Goal: Contribute content: Contribute content

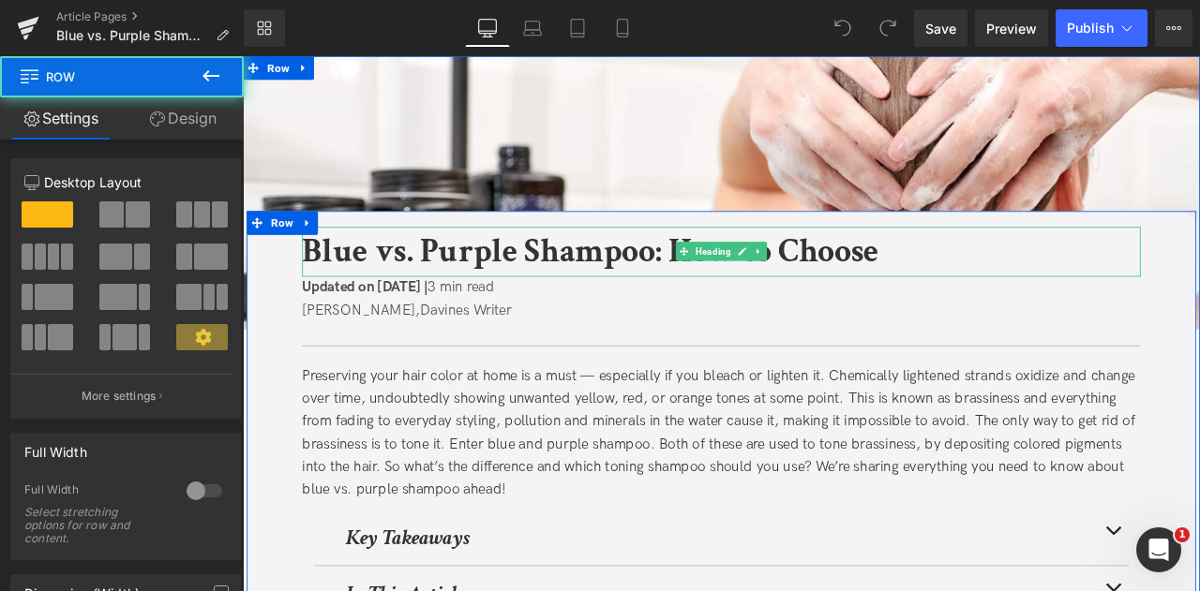
click at [646, 297] on b "Blue vs. Purple Shampoo: How to Choose" at bounding box center [654, 288] width 683 height 52
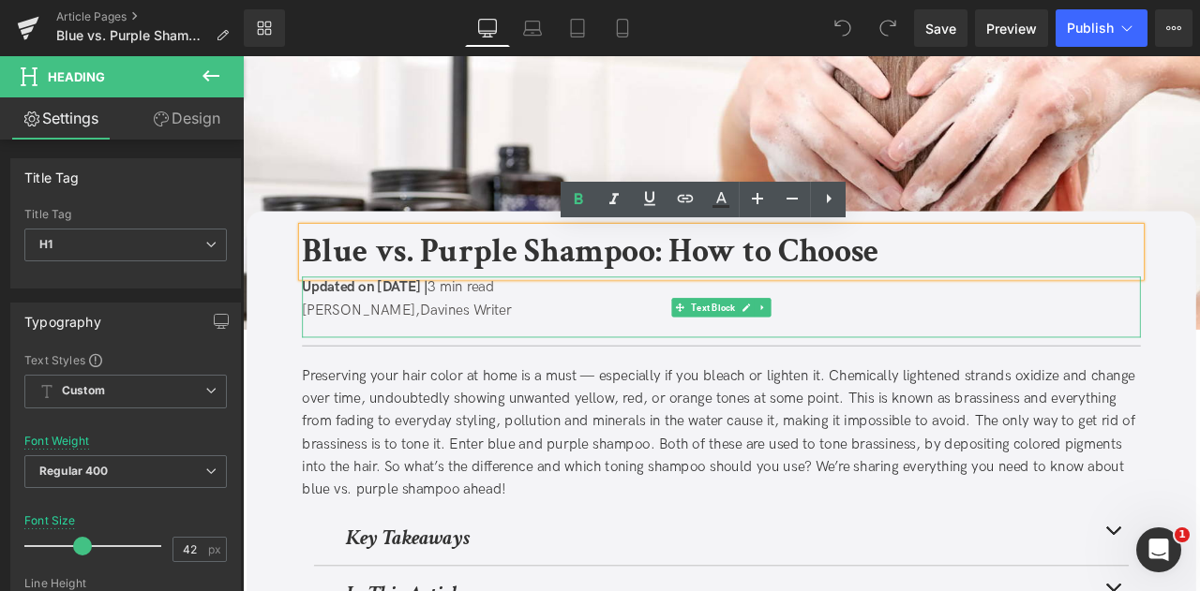
click at [462, 325] on span "Updated on September 18, 2025 |" at bounding box center [387, 331] width 149 height 20
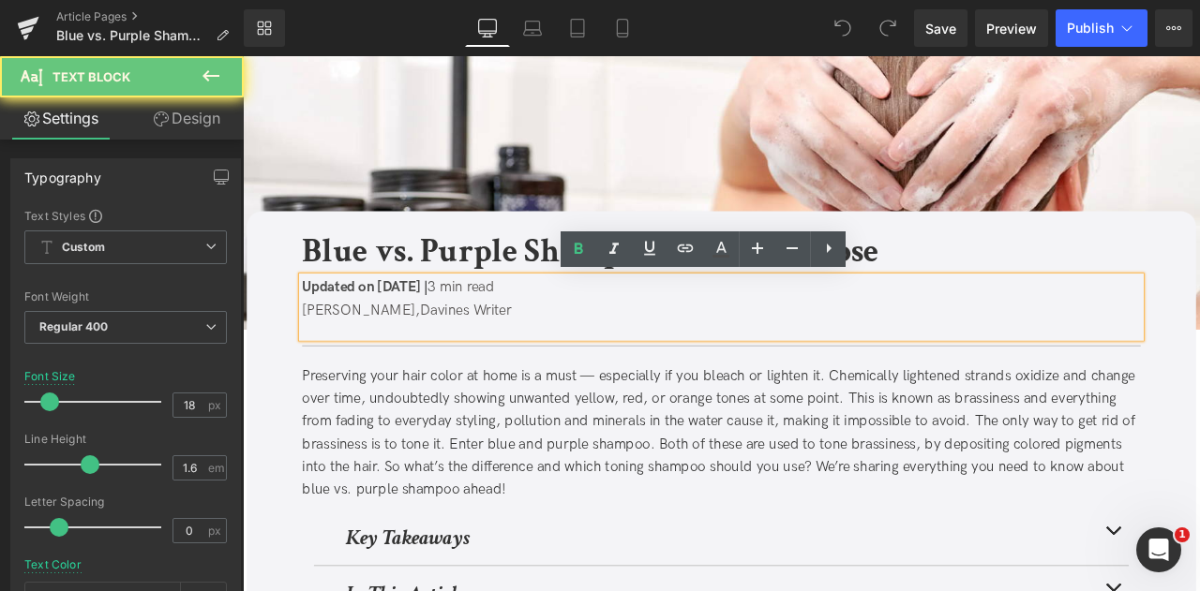
click at [462, 336] on span "Updated on September 18, 2025 |" at bounding box center [387, 331] width 149 height 20
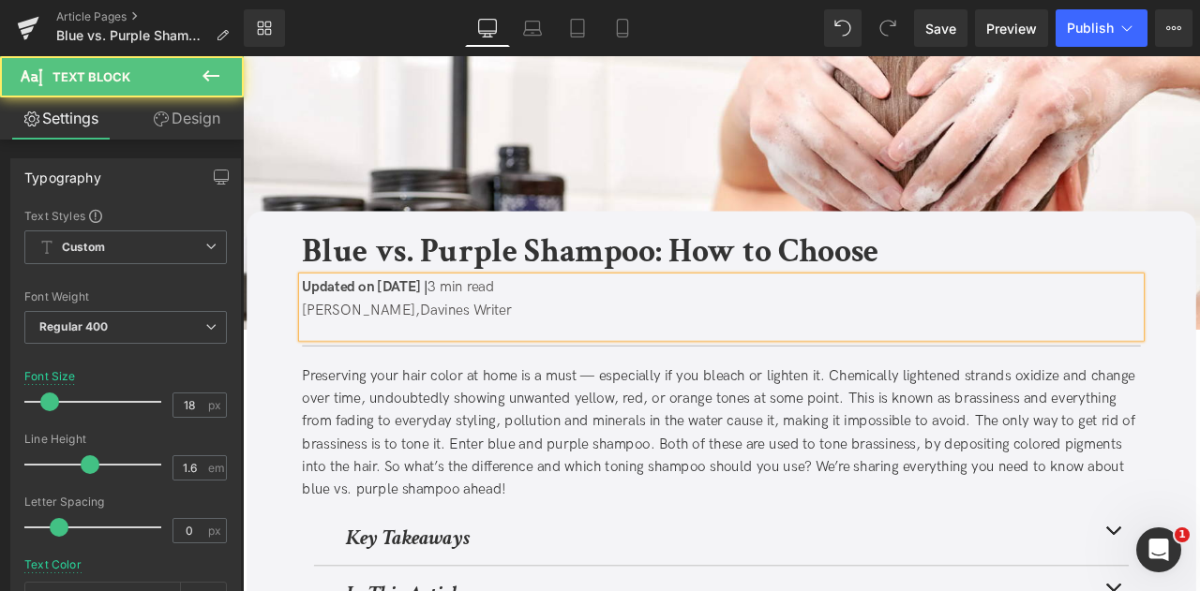
click at [462, 331] on span "Updated on September 23, 2025 |" at bounding box center [387, 331] width 149 height 20
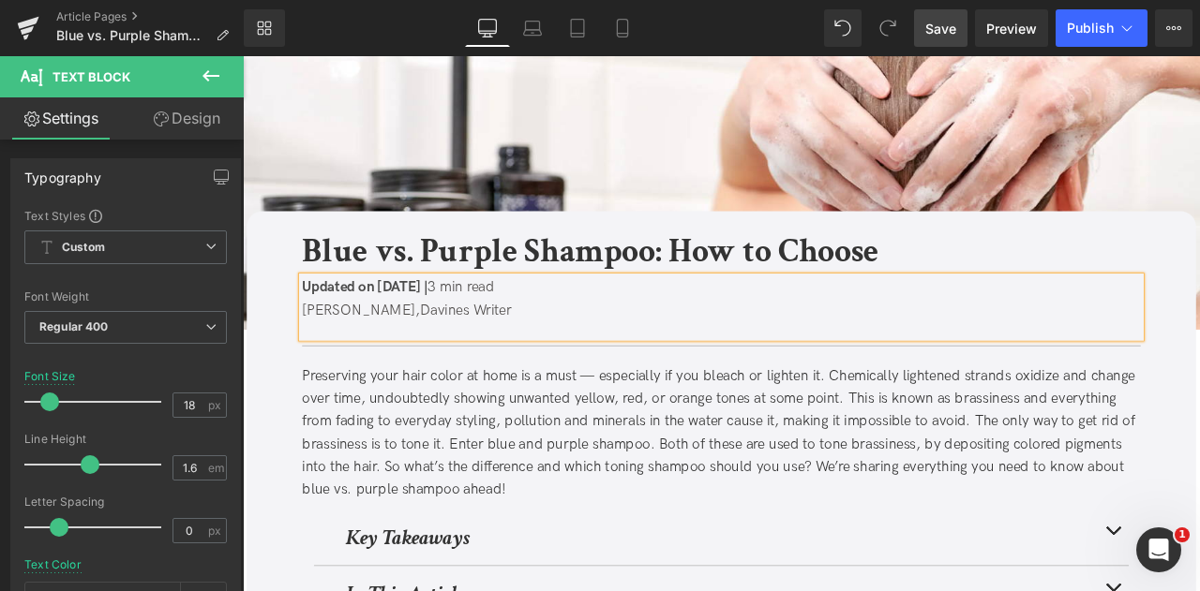
click at [943, 25] on span "Save" at bounding box center [940, 29] width 31 height 20
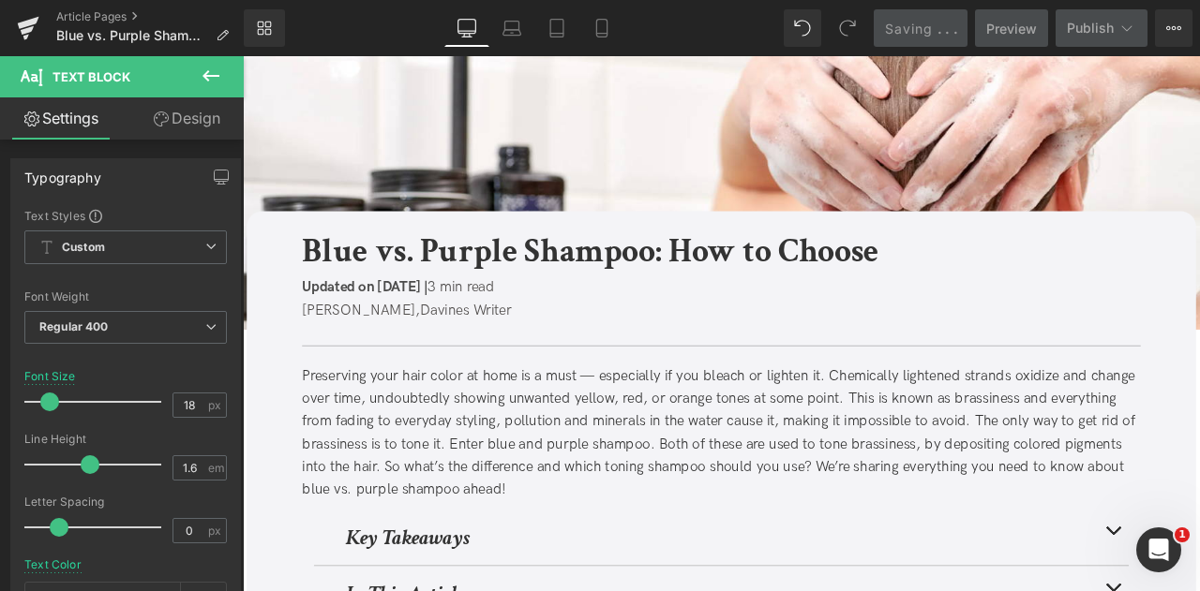
scroll to position [432, 0]
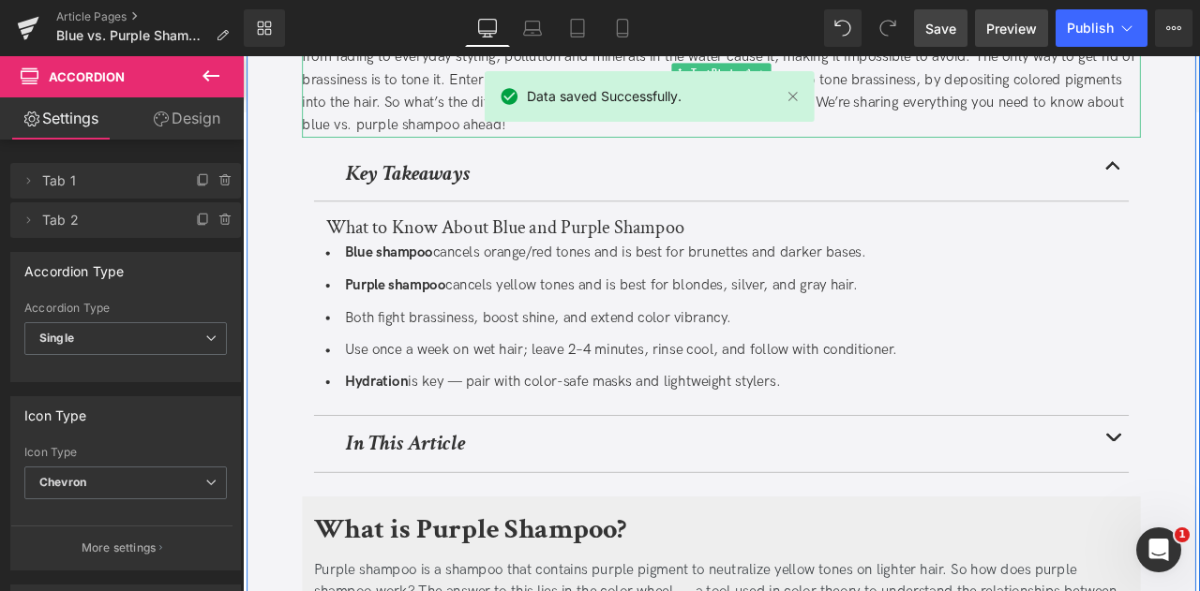
click at [1003, 39] on link "Preview" at bounding box center [1011, 27] width 73 height 37
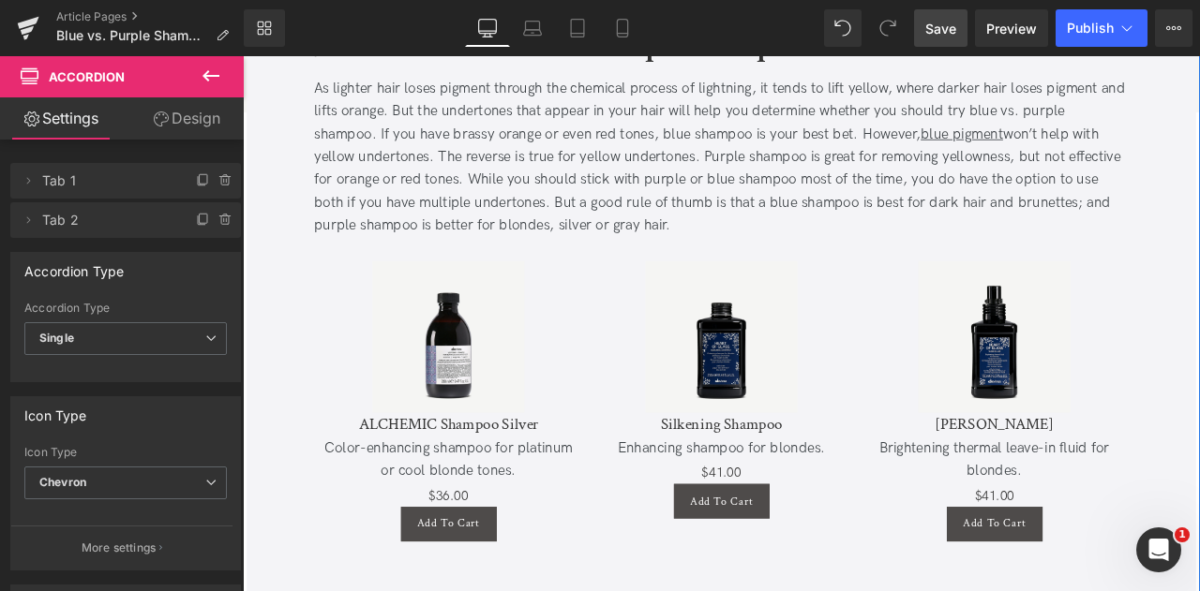
scroll to position [2198, 0]
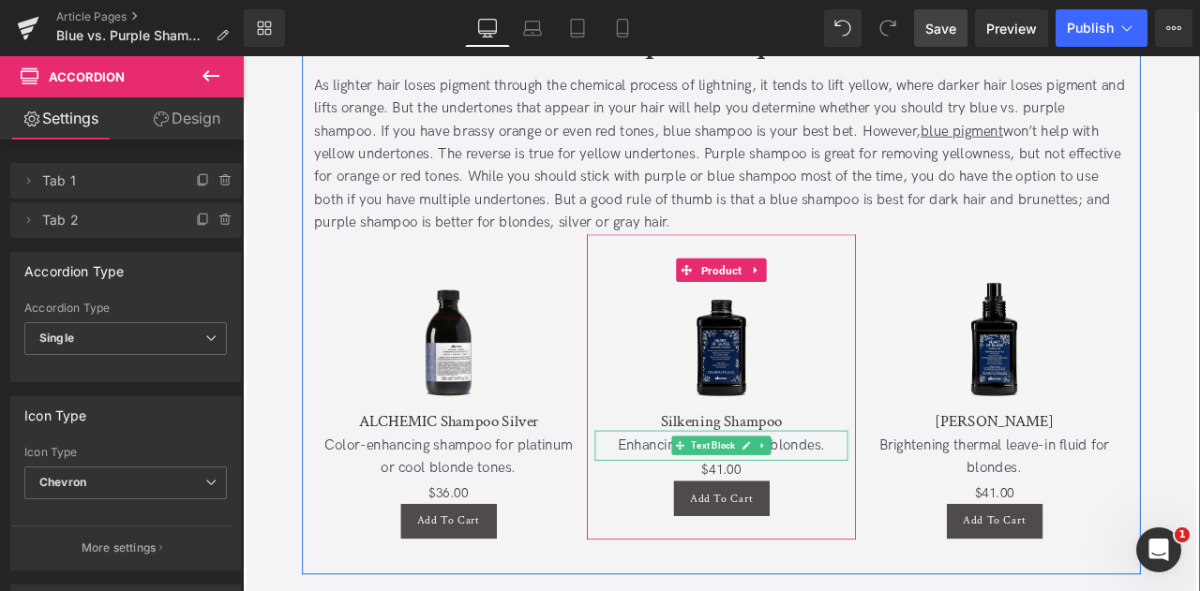
click at [705, 525] on div "Enhancing shampoo for blondes." at bounding box center [810, 518] width 300 height 27
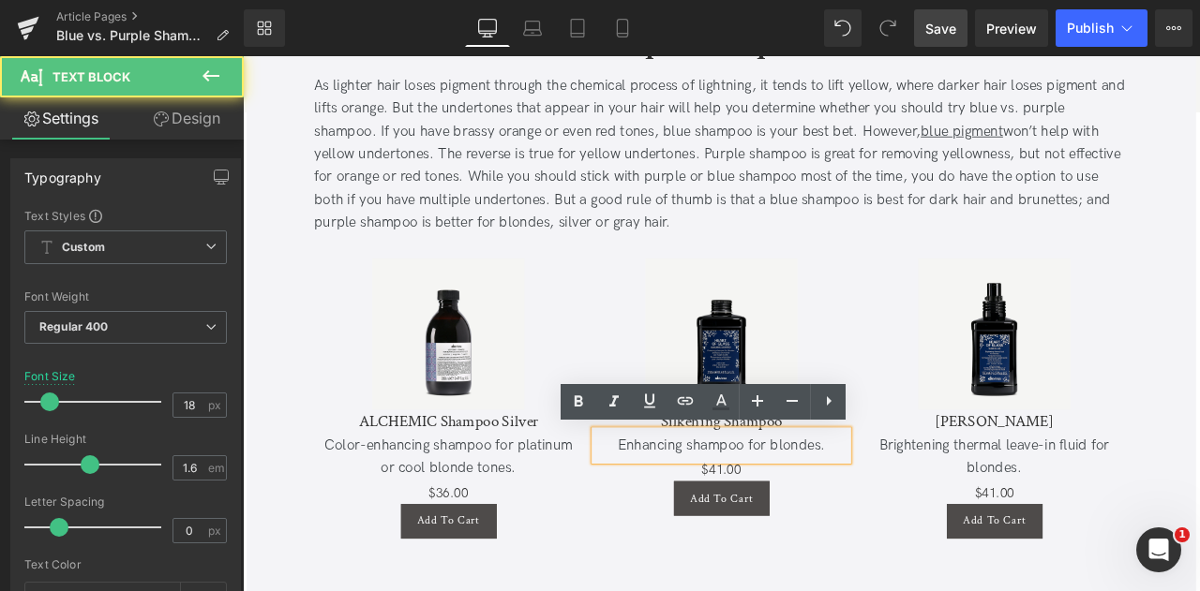
click at [717, 520] on div "Enhancing shampoo for blondes." at bounding box center [810, 518] width 300 height 27
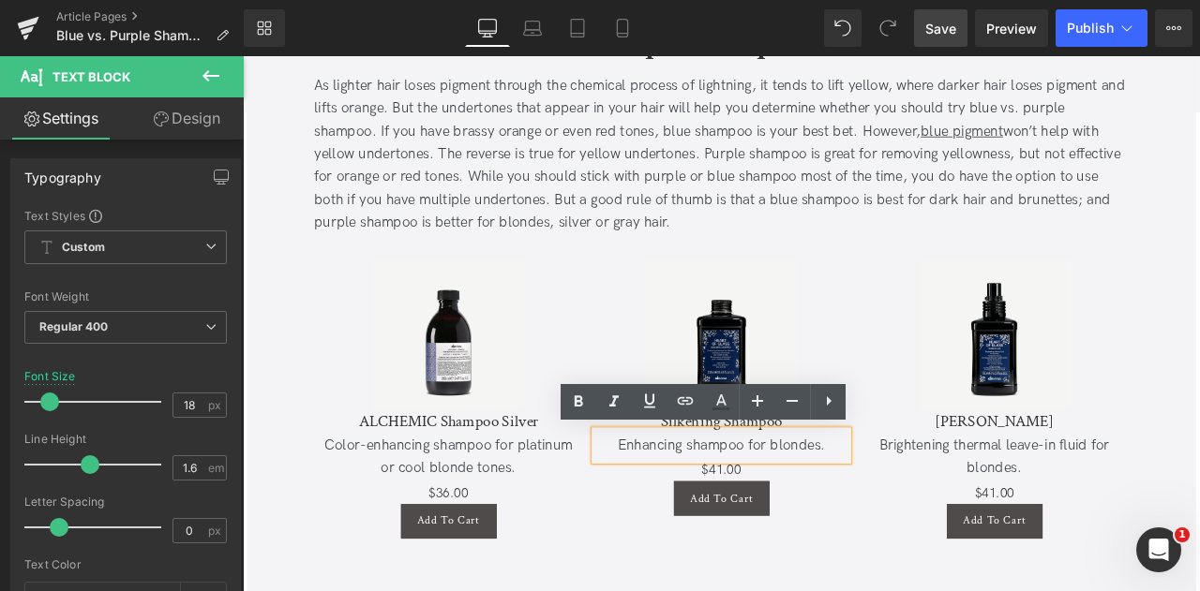
click at [758, 519] on div "Enhancing shampoo for blondes." at bounding box center [810, 518] width 300 height 27
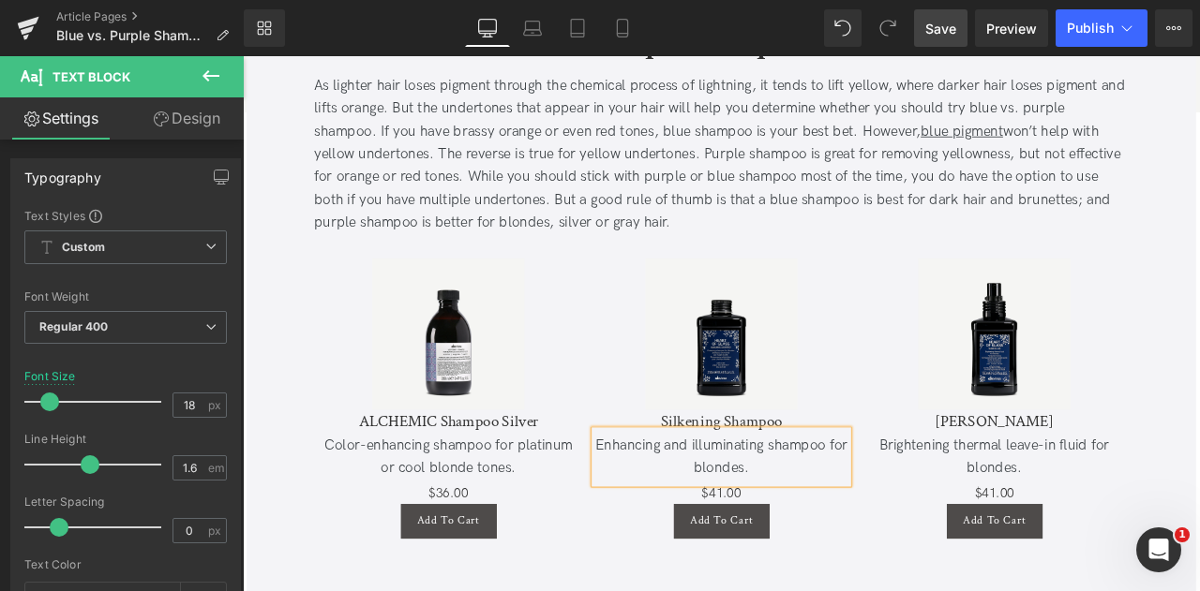
click at [954, 23] on span "Save" at bounding box center [940, 29] width 31 height 20
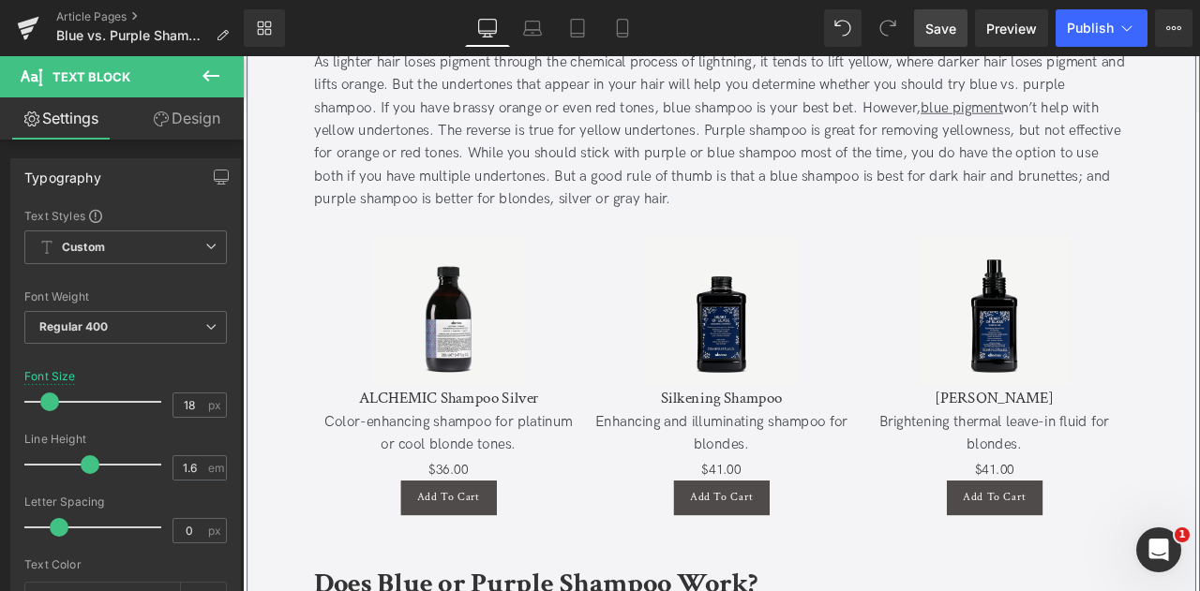
scroll to position [2203, 0]
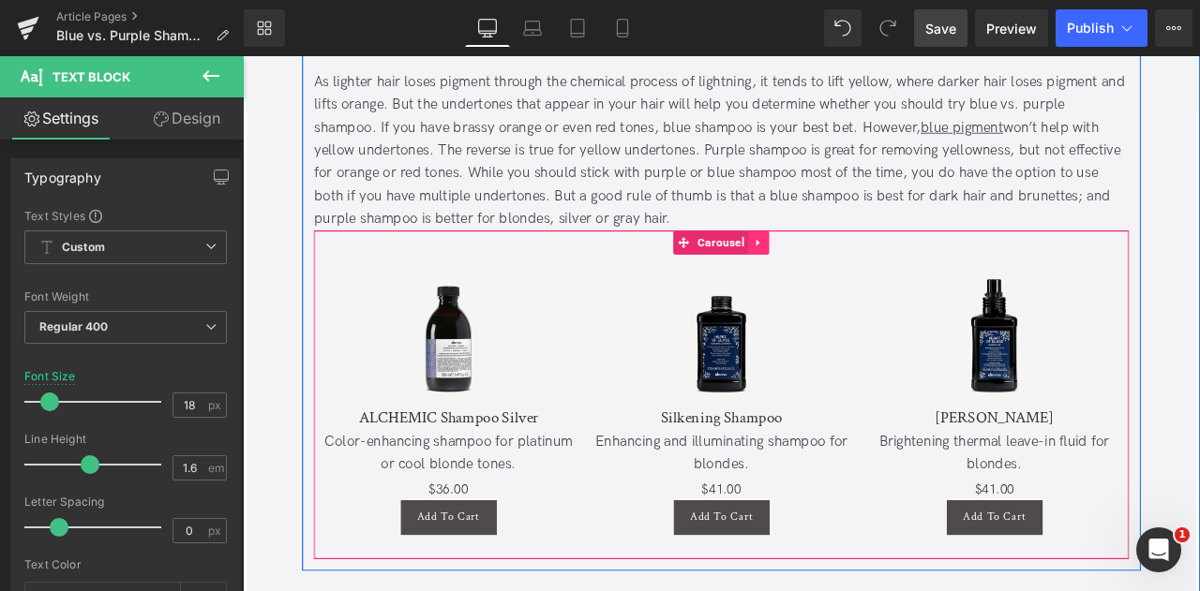
click at [843, 268] on link at bounding box center [855, 277] width 24 height 28
click at [850, 268] on link at bounding box center [842, 277] width 24 height 28
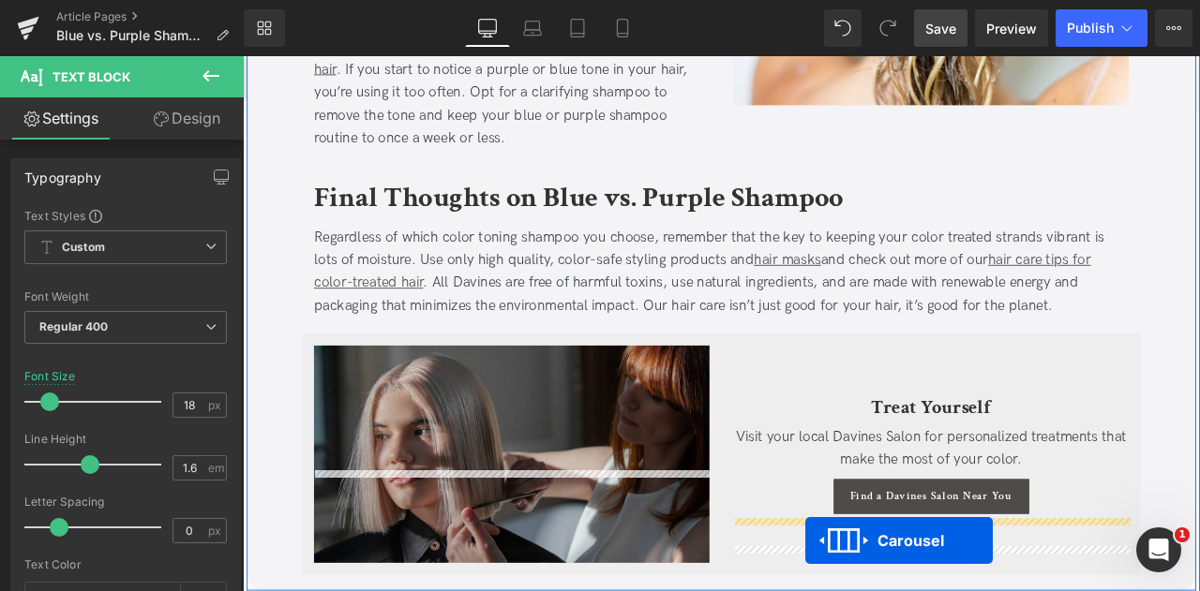
scroll to position [3565, 0]
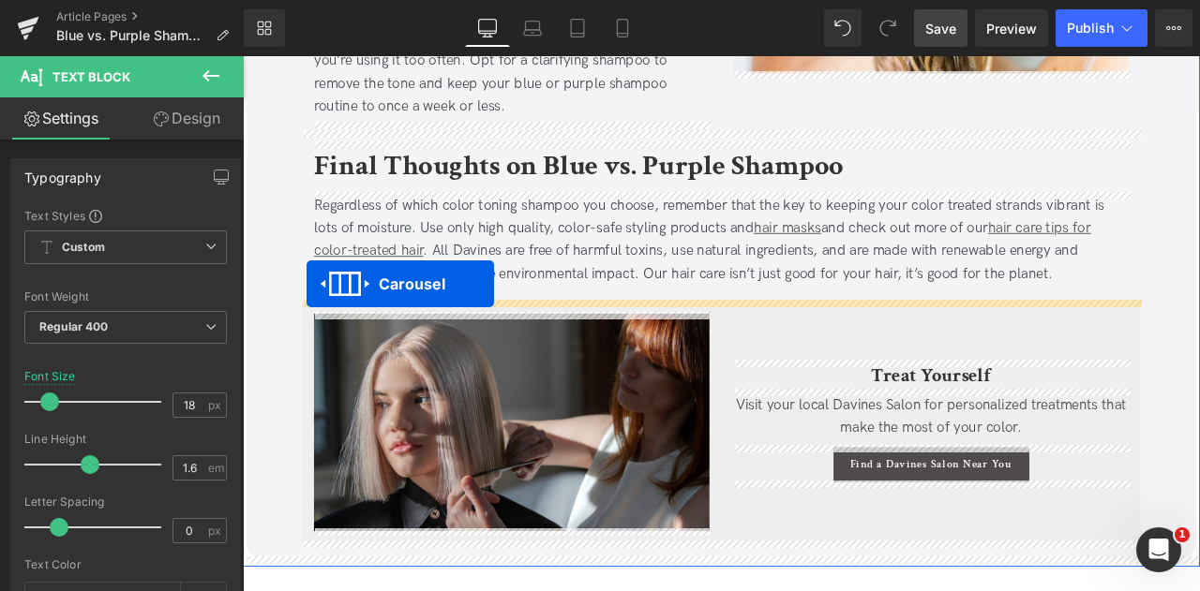
drag, startPoint x: 775, startPoint y: 125, endPoint x: 318, endPoint y: 326, distance: 499.8
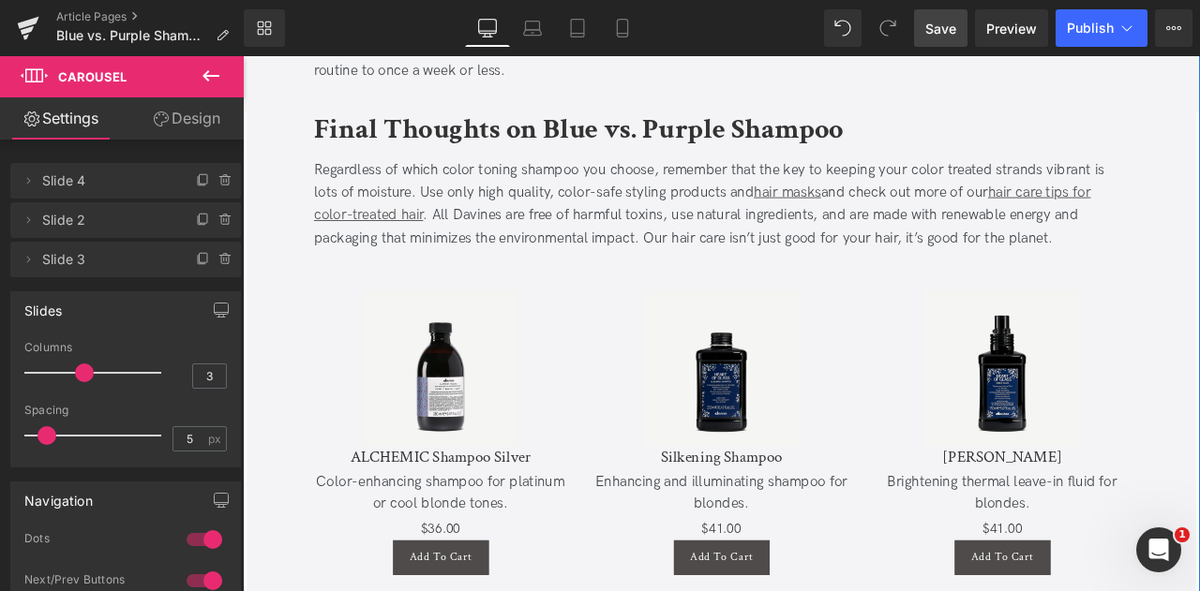
scroll to position [3788, 0]
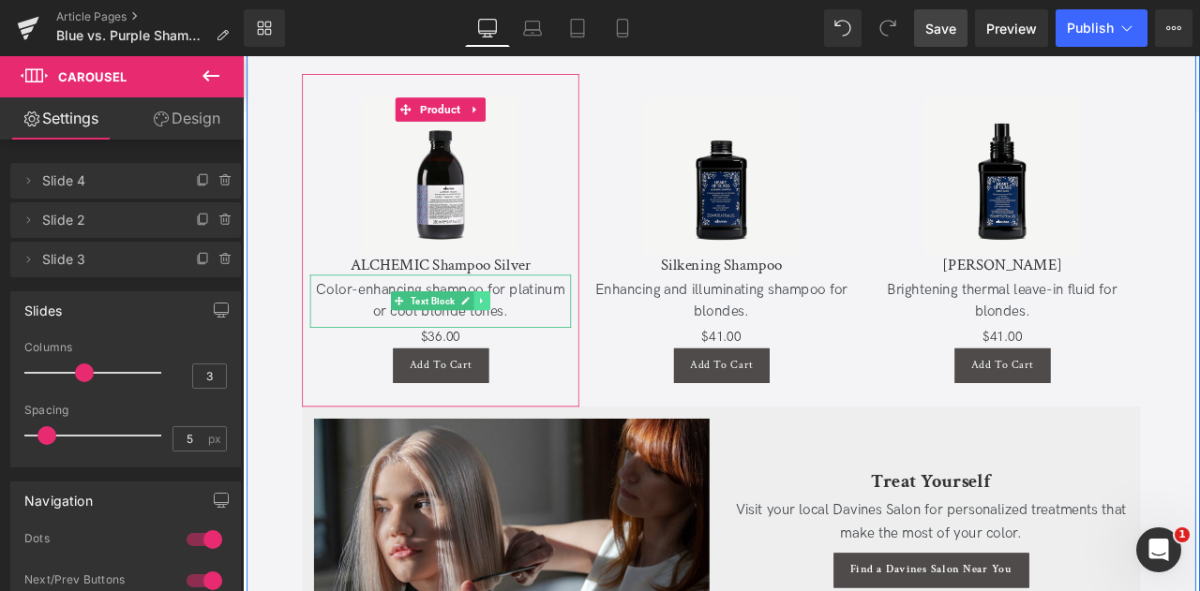
click at [523, 343] on icon at bounding box center [526, 346] width 10 height 11
click at [526, 343] on link at bounding box center [536, 347] width 20 height 22
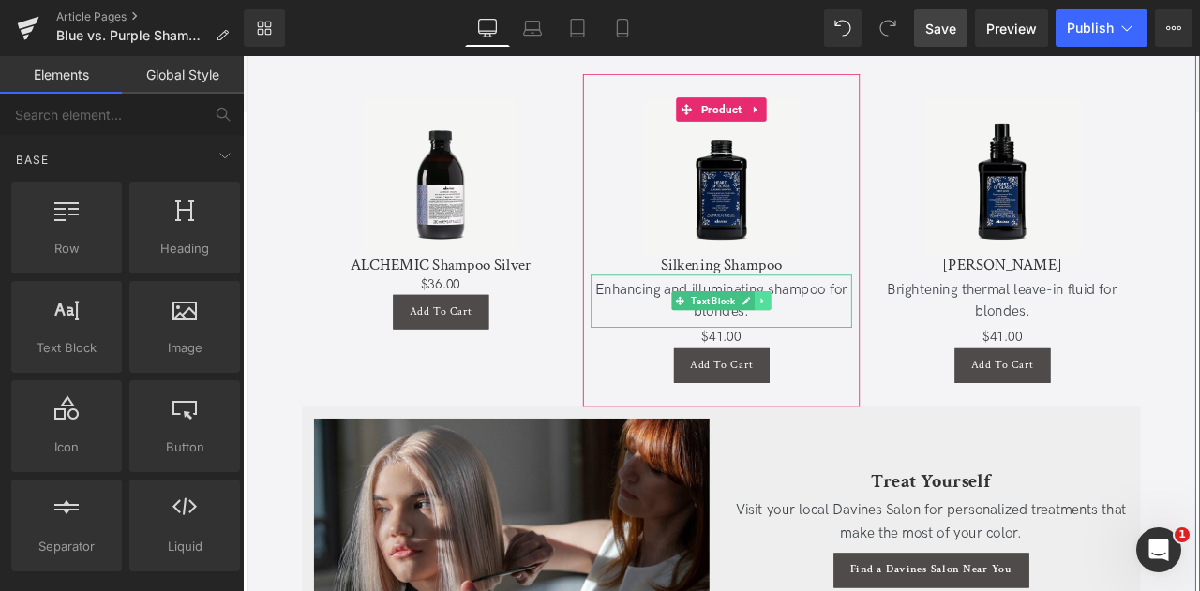
click at [858, 343] on icon at bounding box center [859, 346] width 10 height 11
click at [859, 343] on link at bounding box center [869, 347] width 20 height 22
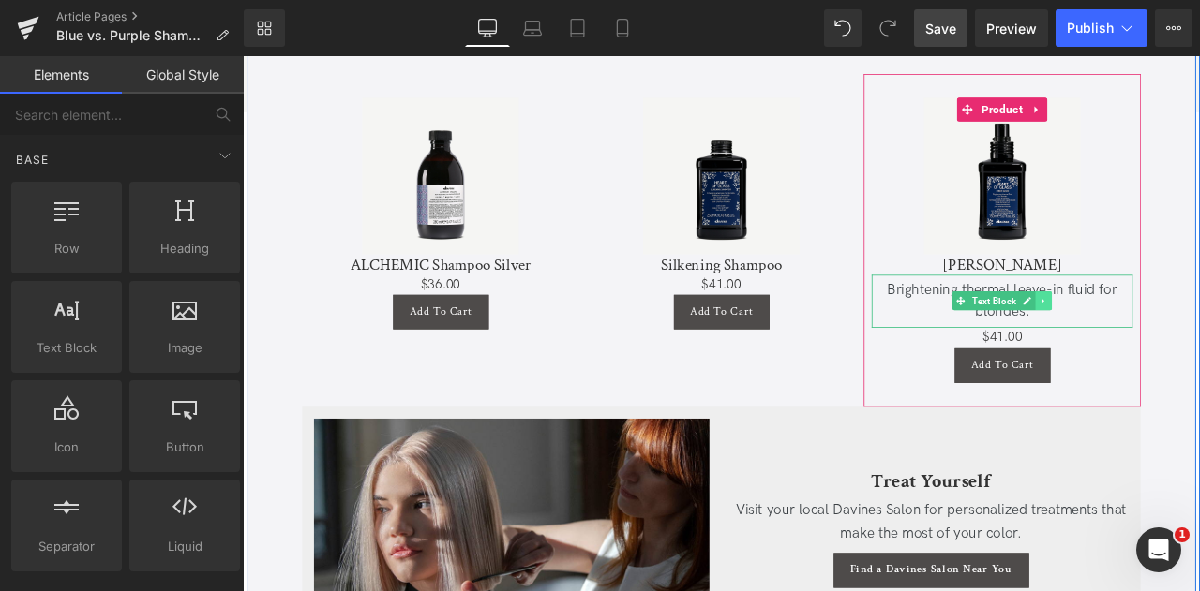
click at [1187, 347] on icon at bounding box center [1192, 346] width 10 height 11
click at [1196, 347] on icon at bounding box center [1201, 346] width 10 height 11
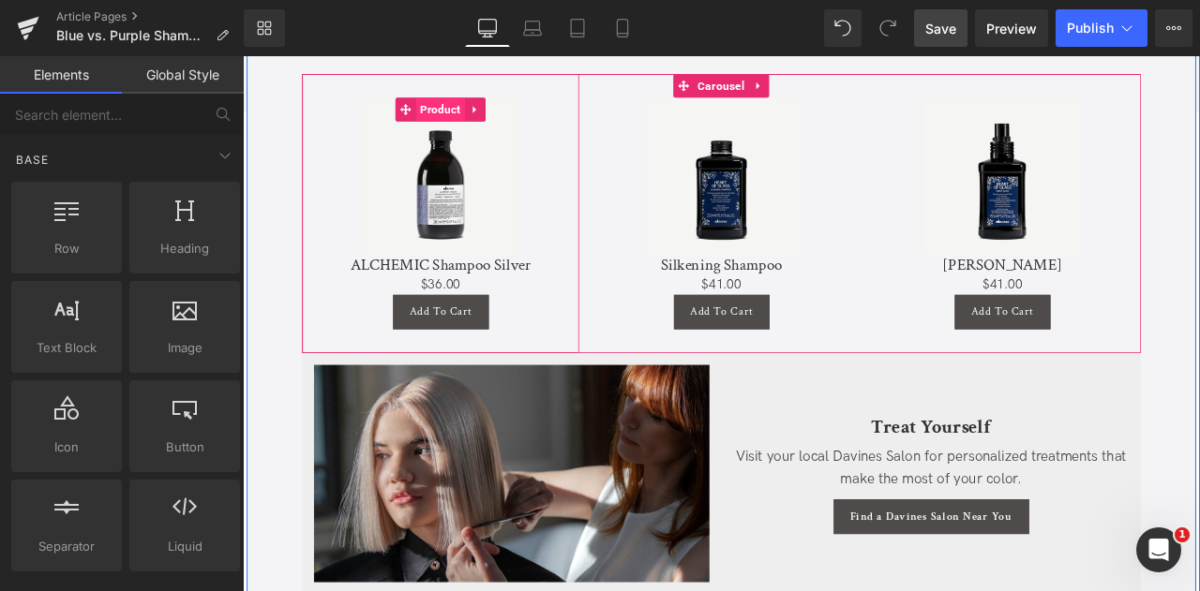
click at [481, 110] on span "Product" at bounding box center [477, 120] width 58 height 28
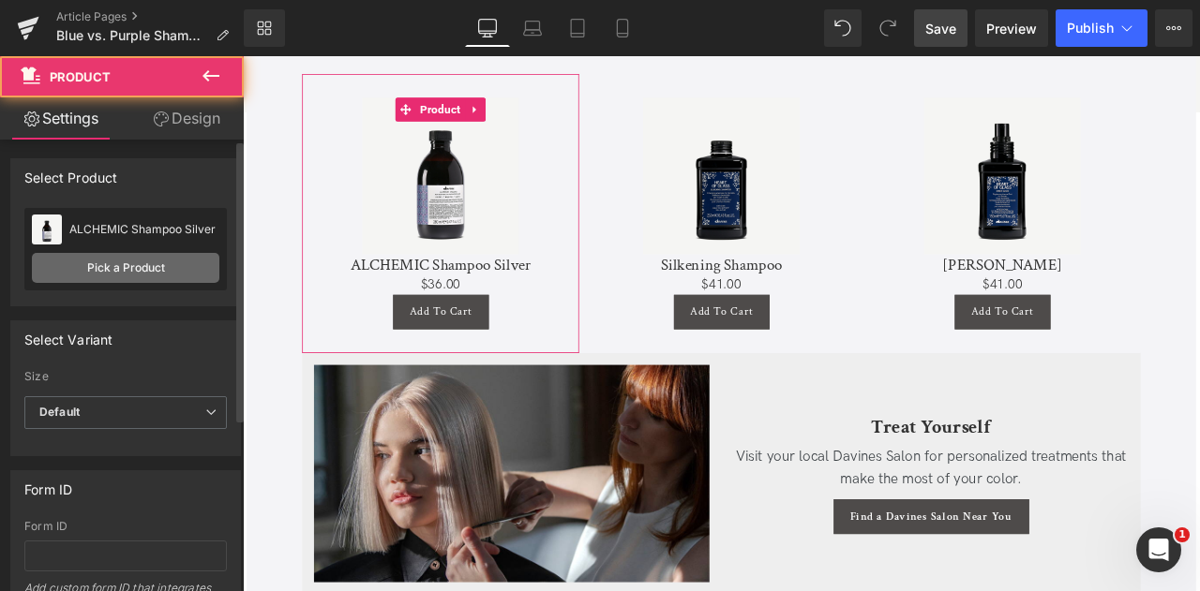
click at [133, 264] on link "Pick a Product" at bounding box center [125, 268] width 187 height 30
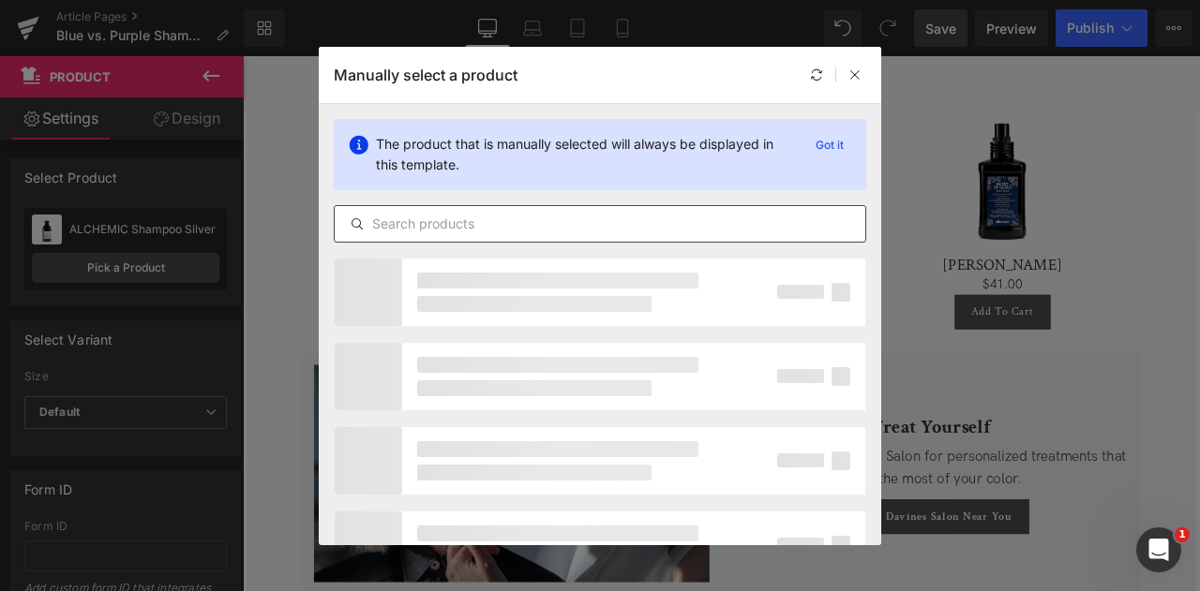
click at [487, 217] on input "text" at bounding box center [600, 224] width 530 height 22
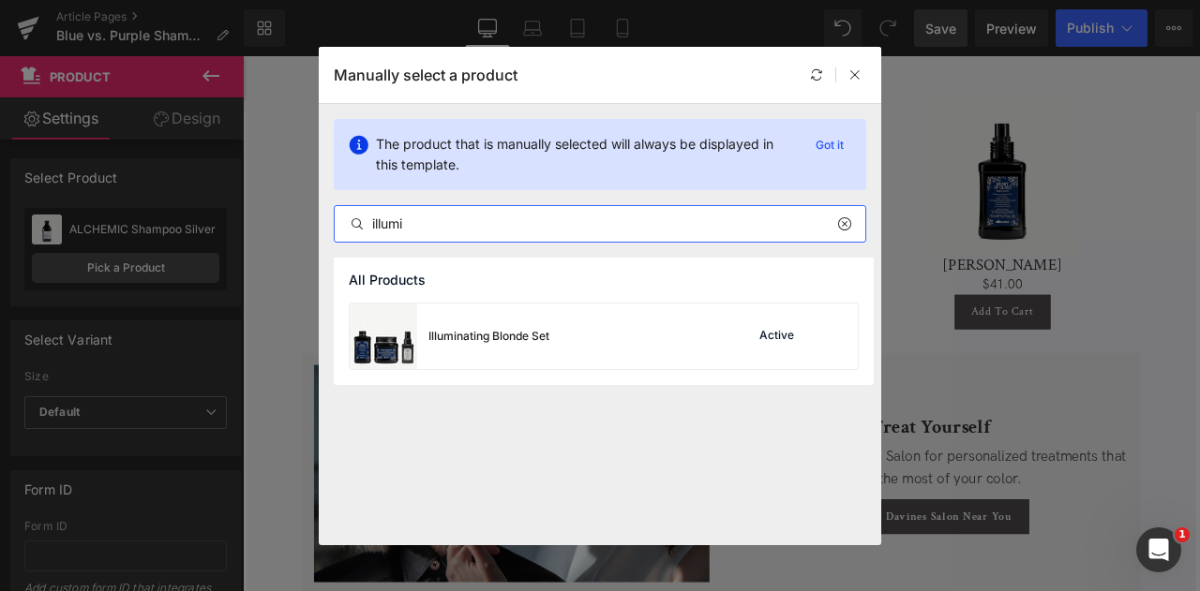
type input "illumi"
click at [510, 359] on div "Illuminating Blonde Set" at bounding box center [450, 337] width 200 height 66
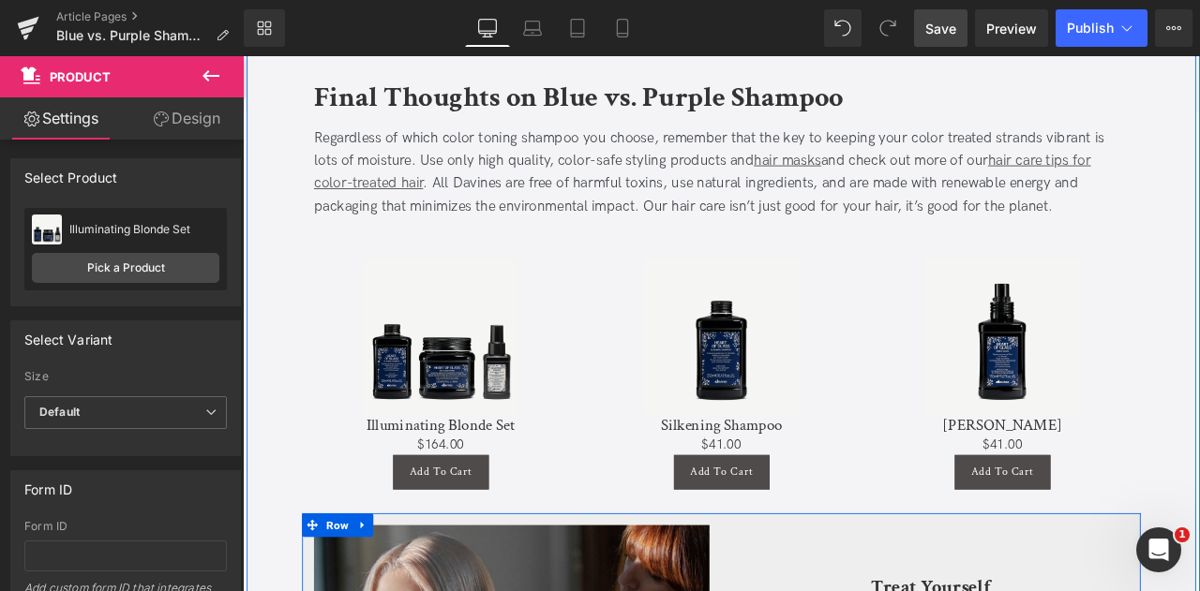
scroll to position [3597, 0]
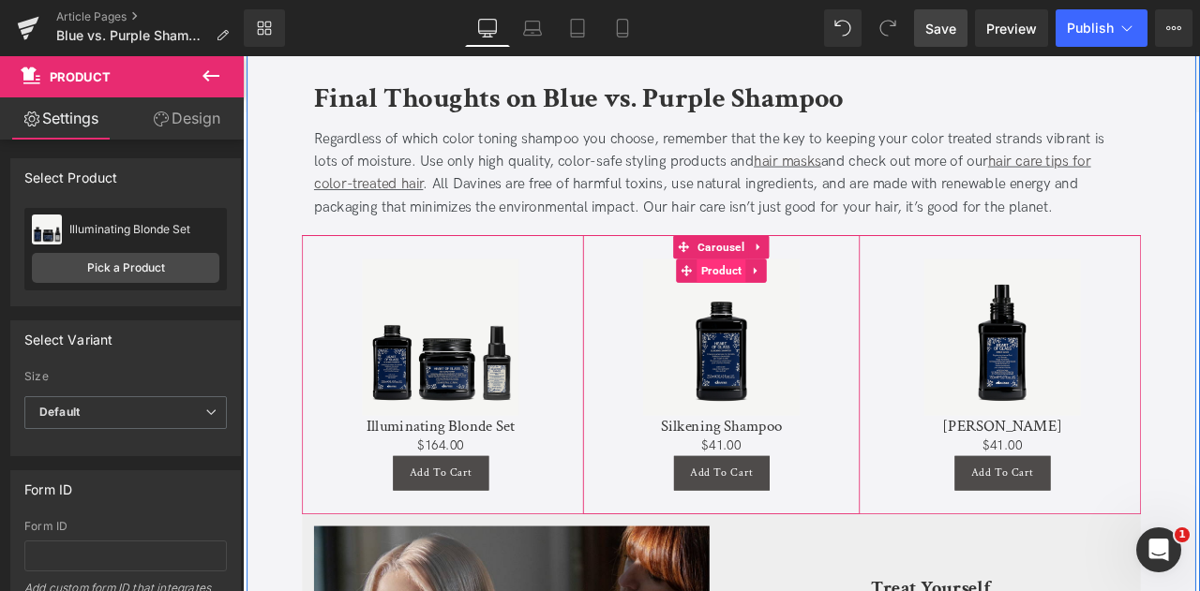
click at [801, 307] on span "Product" at bounding box center [810, 311] width 58 height 28
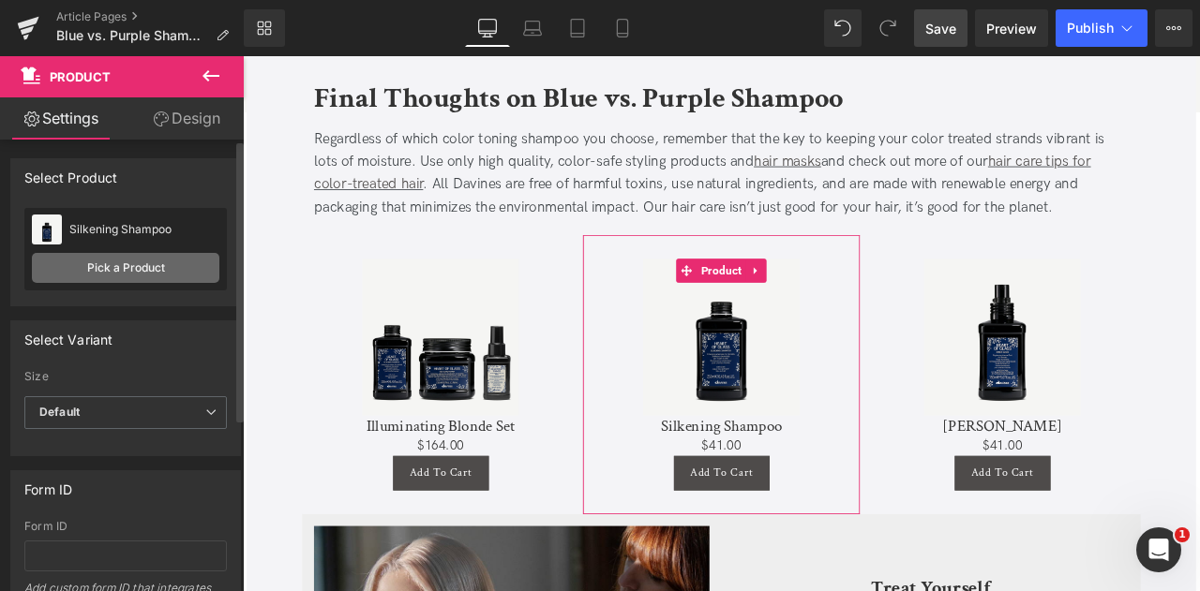
click at [174, 263] on link "Pick a Product" at bounding box center [125, 268] width 187 height 30
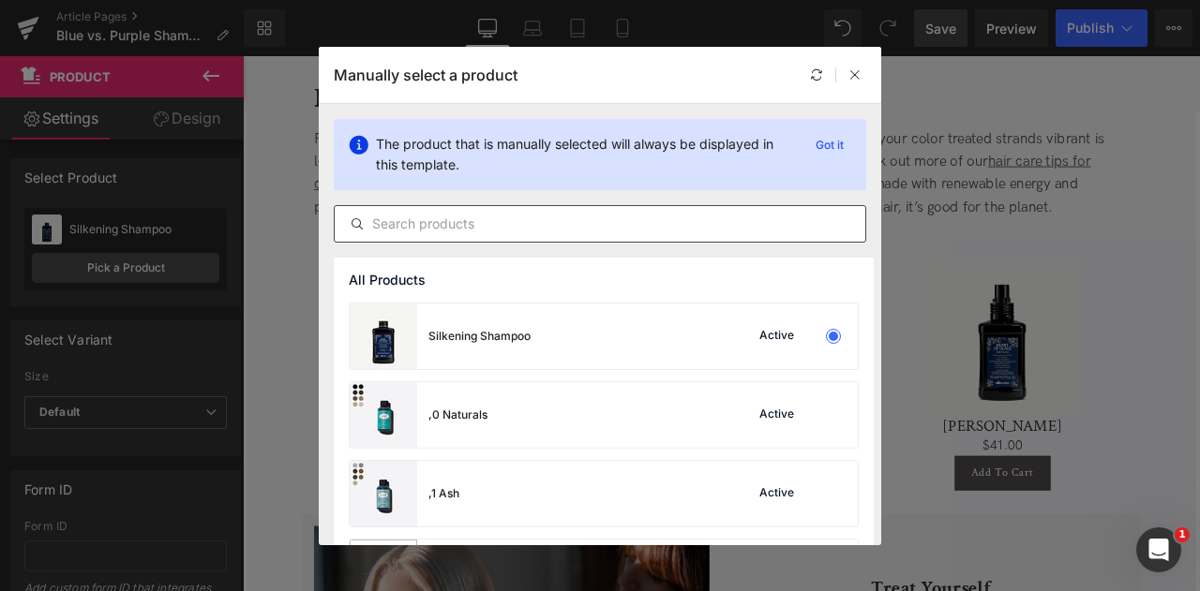
click at [499, 231] on input "text" at bounding box center [600, 224] width 530 height 22
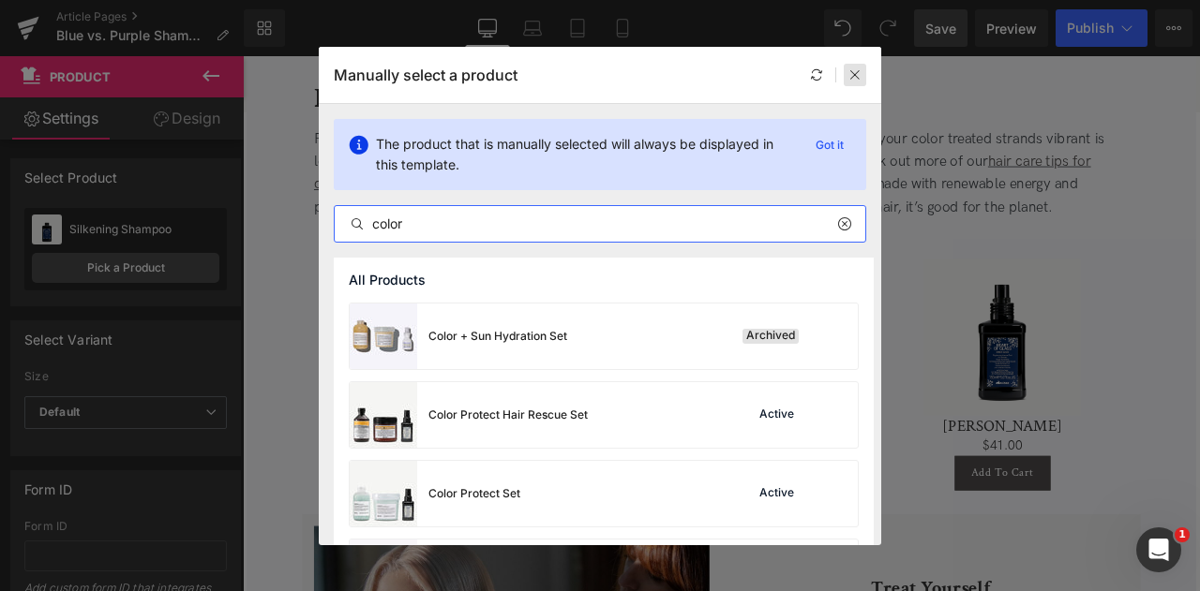
type input "color"
click at [851, 81] on icon at bounding box center [854, 74] width 13 height 13
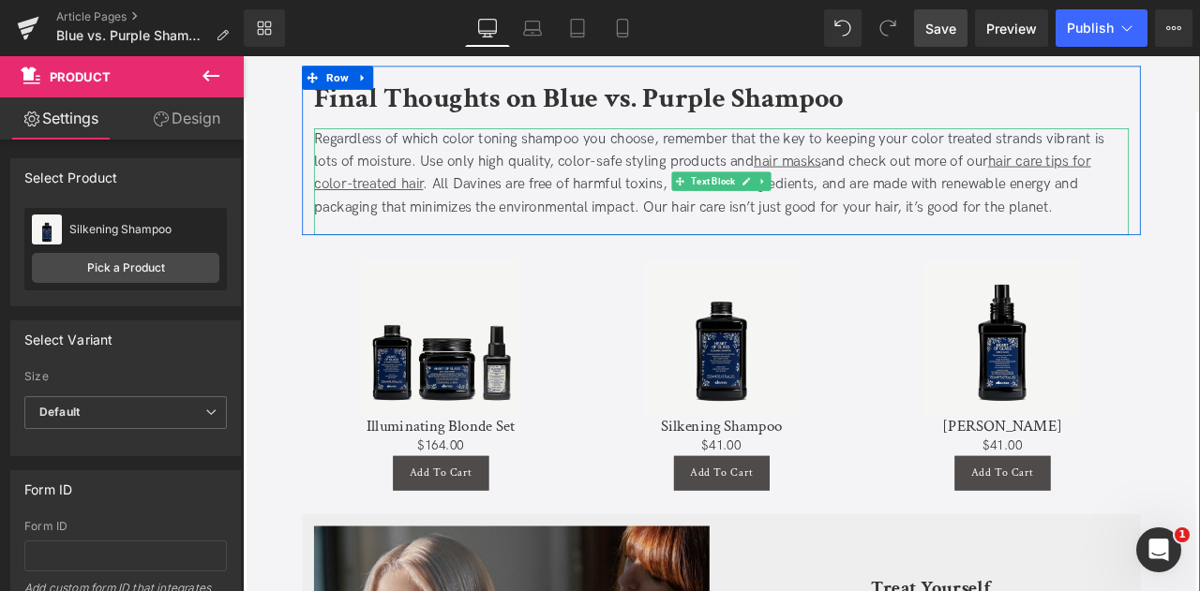
click at [656, 201] on div "Regardless of which color toning shampoo you choose, remember that the key to k…" at bounding box center [809, 196] width 965 height 108
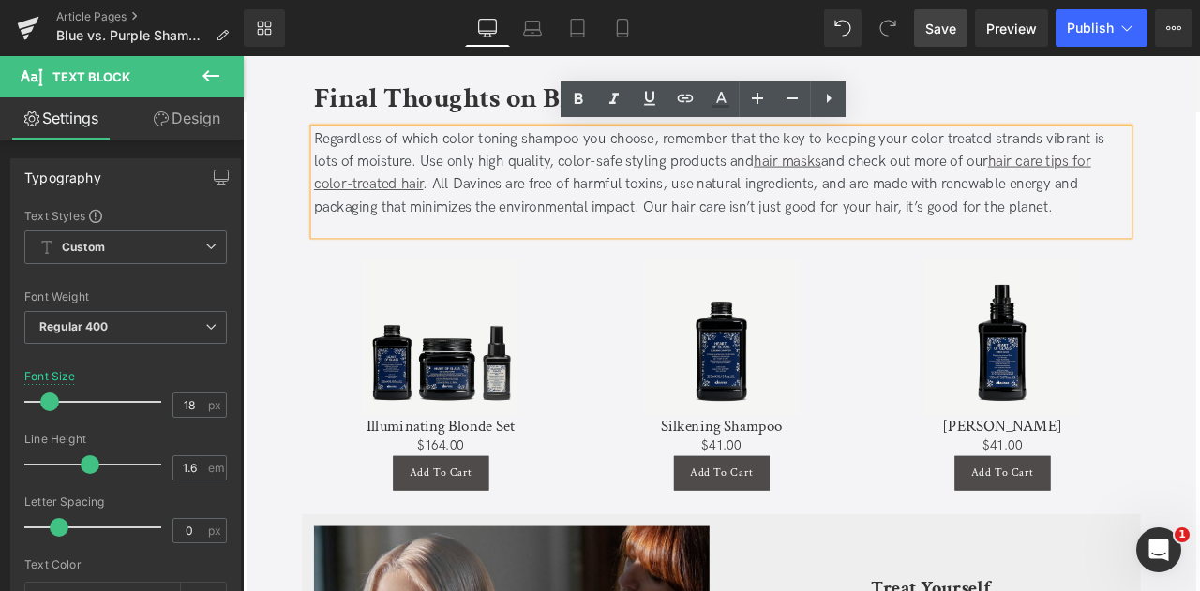
click at [561, 191] on div "Regardless of which color toning shampoo you choose, remember that the key to k…" at bounding box center [809, 196] width 965 height 108
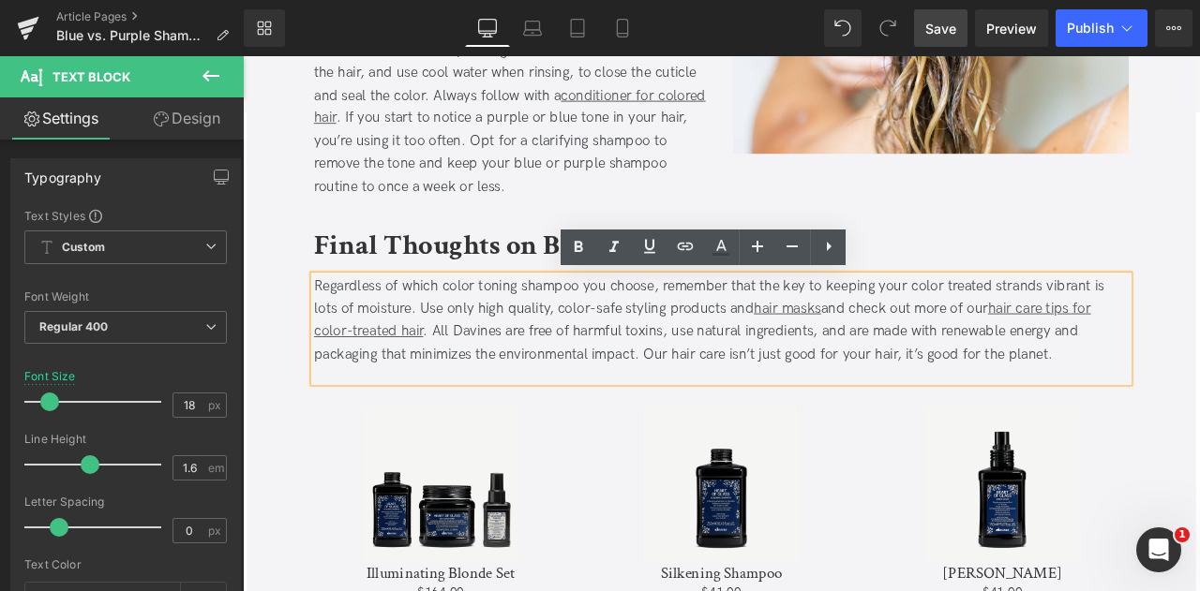
scroll to position [3421, 0]
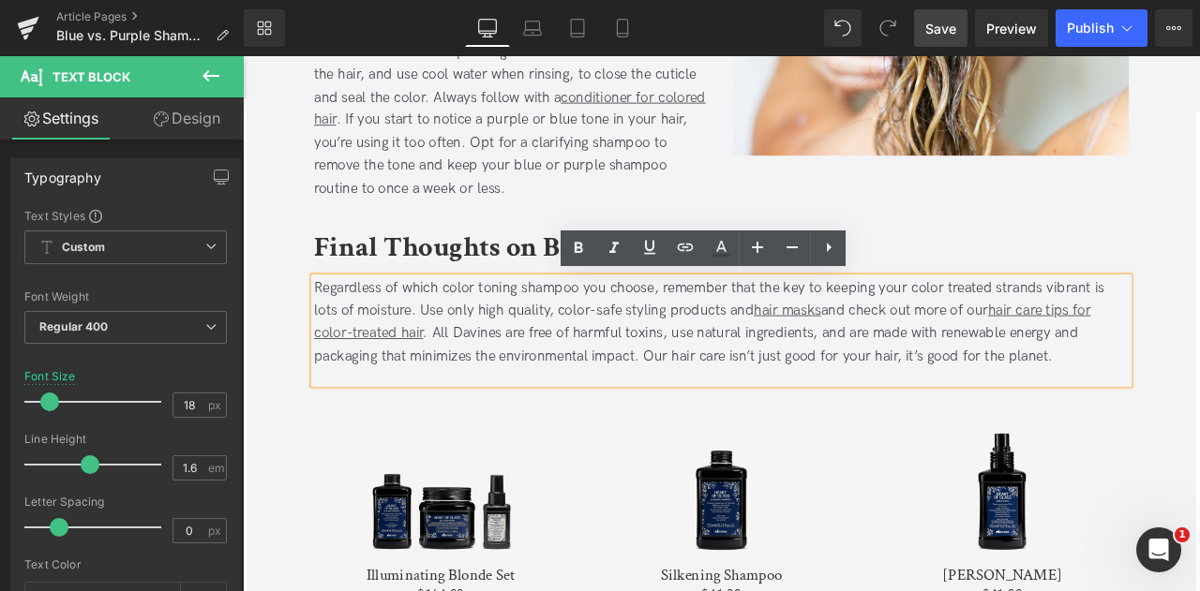
click at [632, 404] on div "Regardless of which color toning shampoo you choose, remember that the key to k…" at bounding box center [809, 373] width 965 height 108
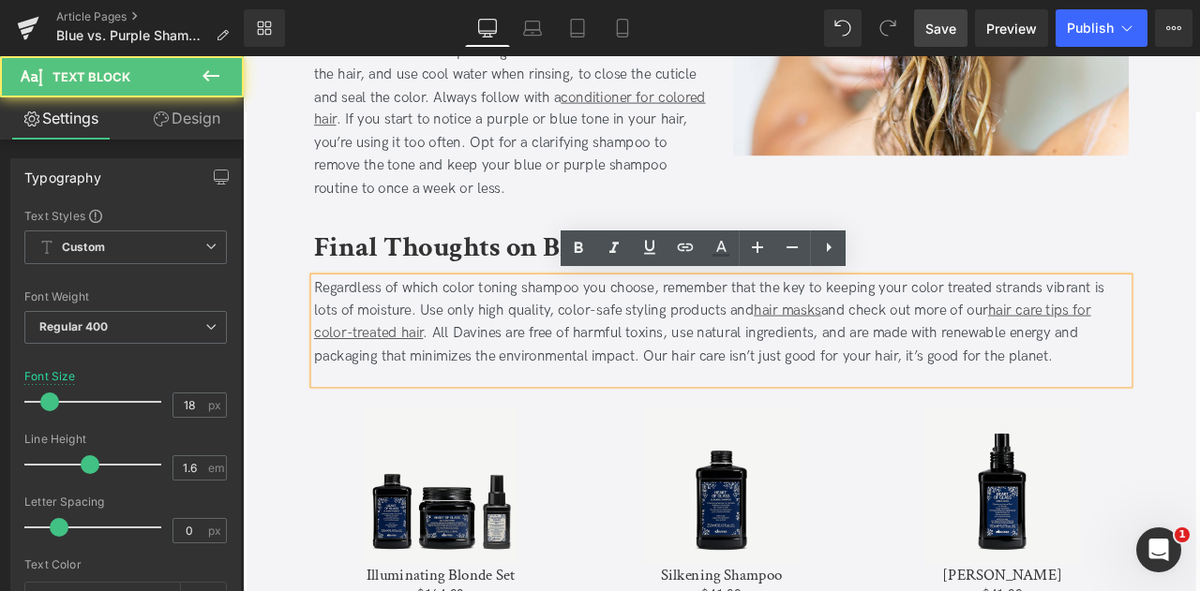
click at [713, 415] on div "Regardless of which color toning shampoo you choose, remember that the key to k…" at bounding box center [809, 373] width 965 height 108
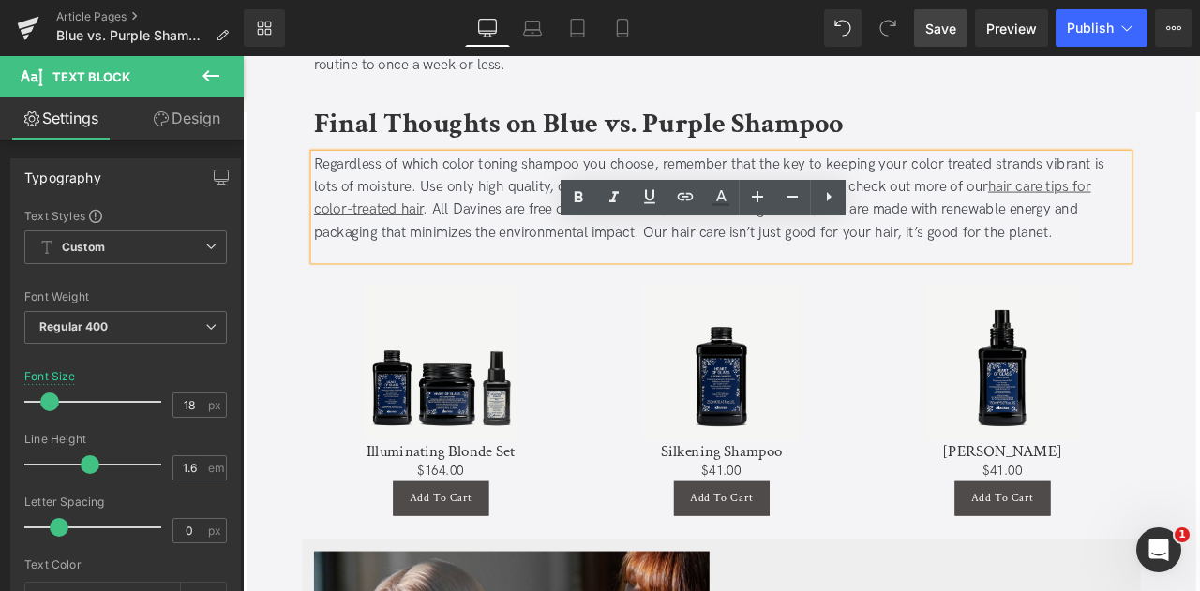
scroll to position [3580, 0]
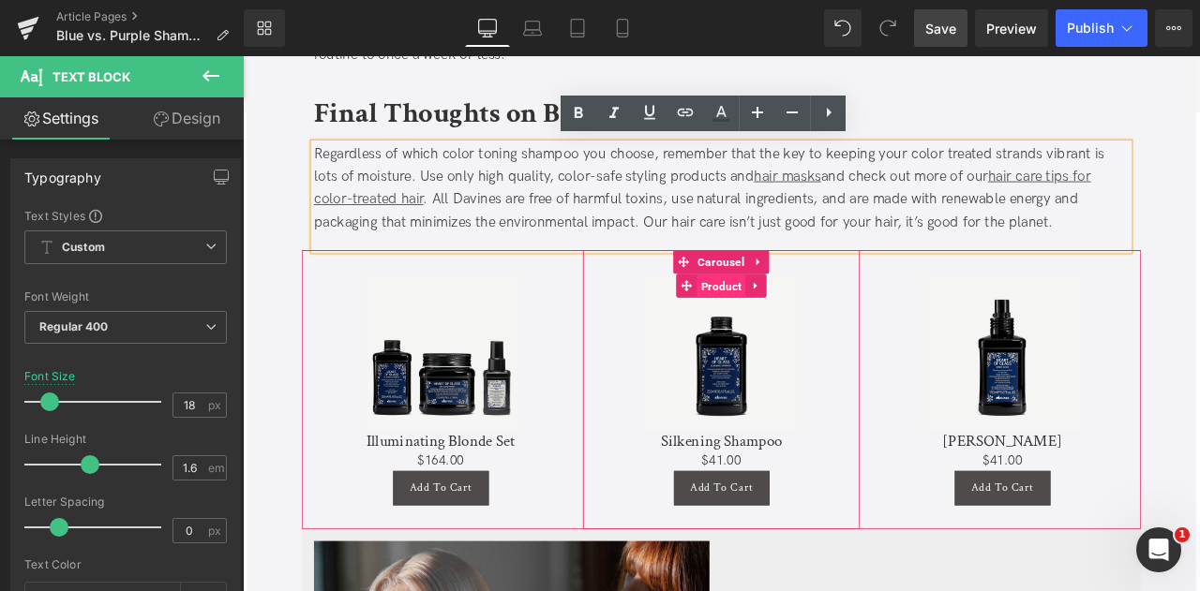
click at [809, 329] on span "Product" at bounding box center [810, 329] width 58 height 28
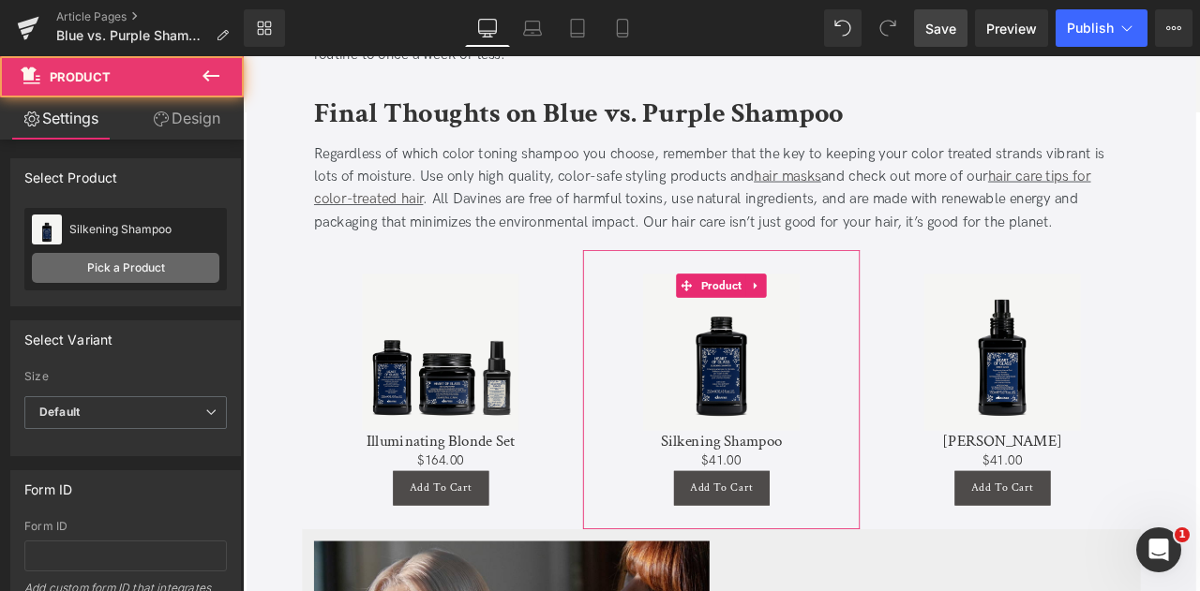
click at [143, 264] on link "Pick a Product" at bounding box center [125, 268] width 187 height 30
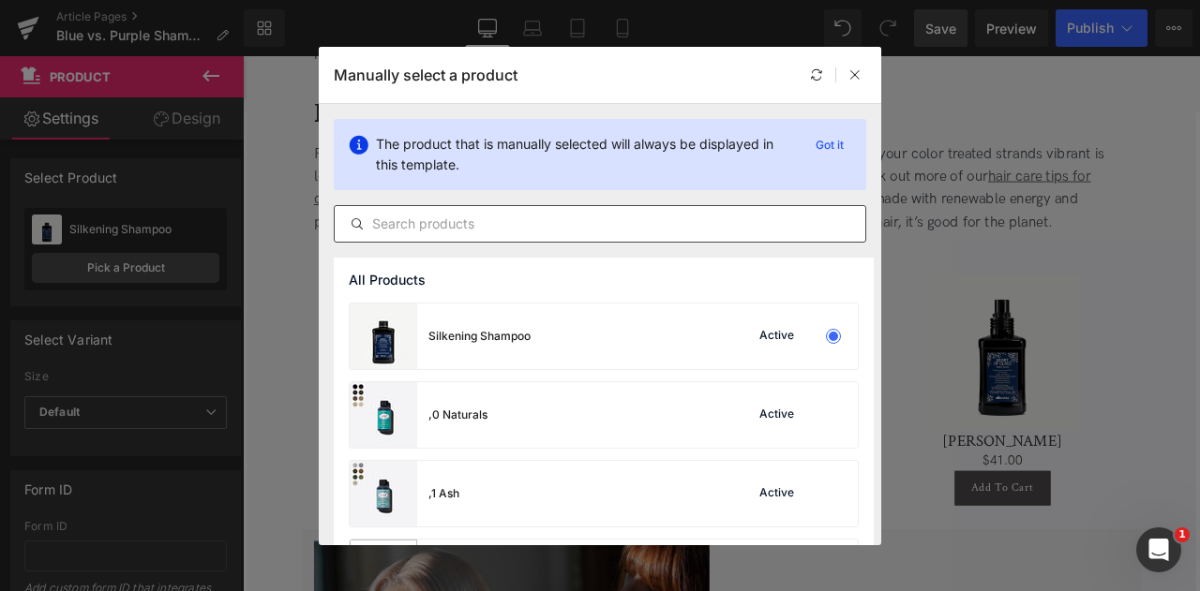
click at [517, 227] on input "text" at bounding box center [600, 224] width 530 height 22
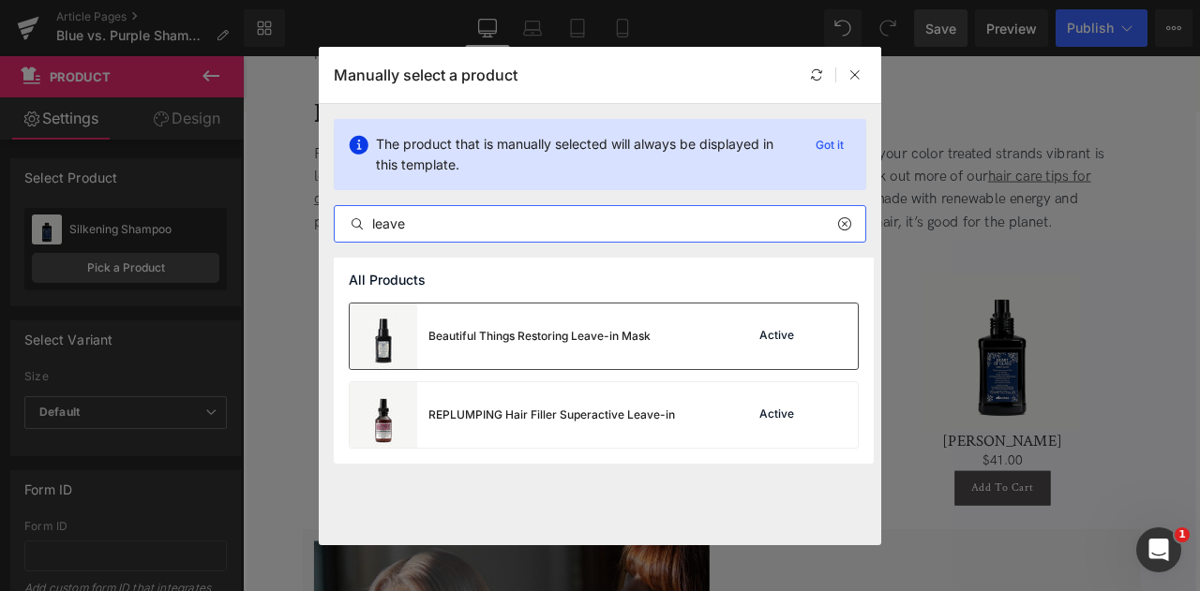
type input "leave"
click at [529, 329] on div "Beautiful Things Restoring Leave-in Mask" at bounding box center [539, 336] width 222 height 17
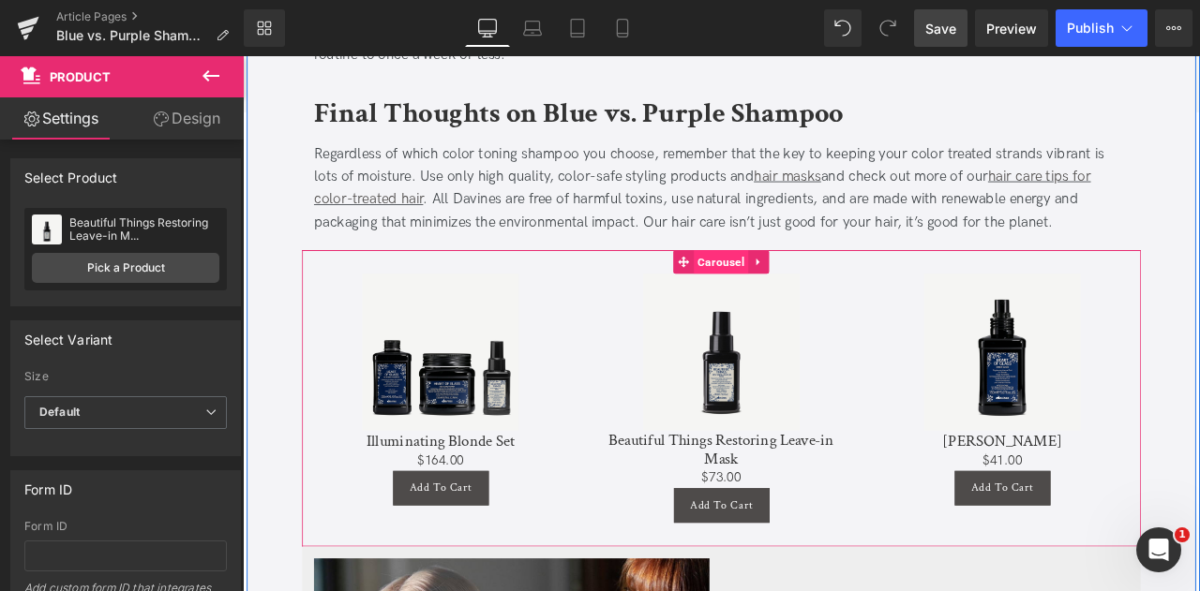
click at [814, 299] on span "Carousel" at bounding box center [809, 300] width 65 height 28
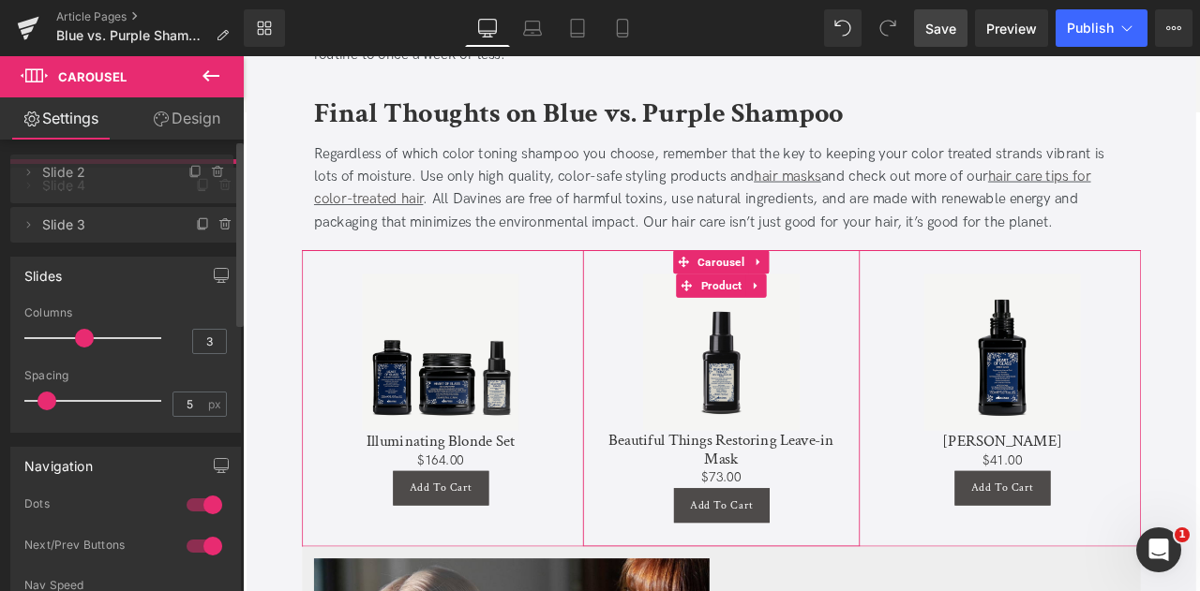
drag, startPoint x: 106, startPoint y: 216, endPoint x: 105, endPoint y: 168, distance: 47.8
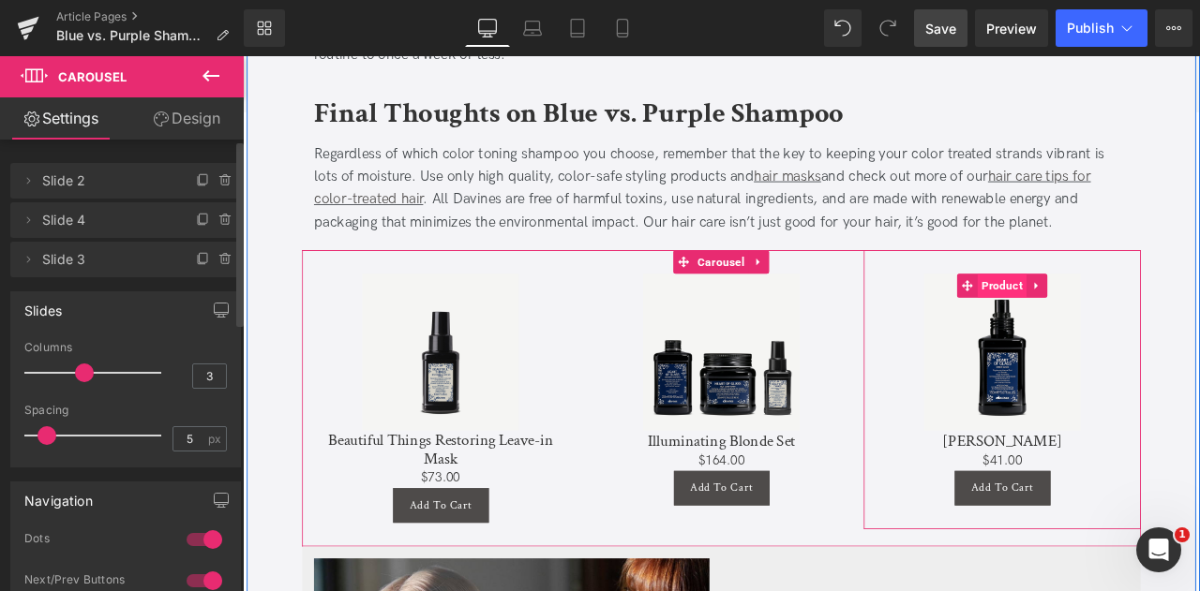
click at [1161, 319] on span "Product" at bounding box center [1142, 328] width 58 height 28
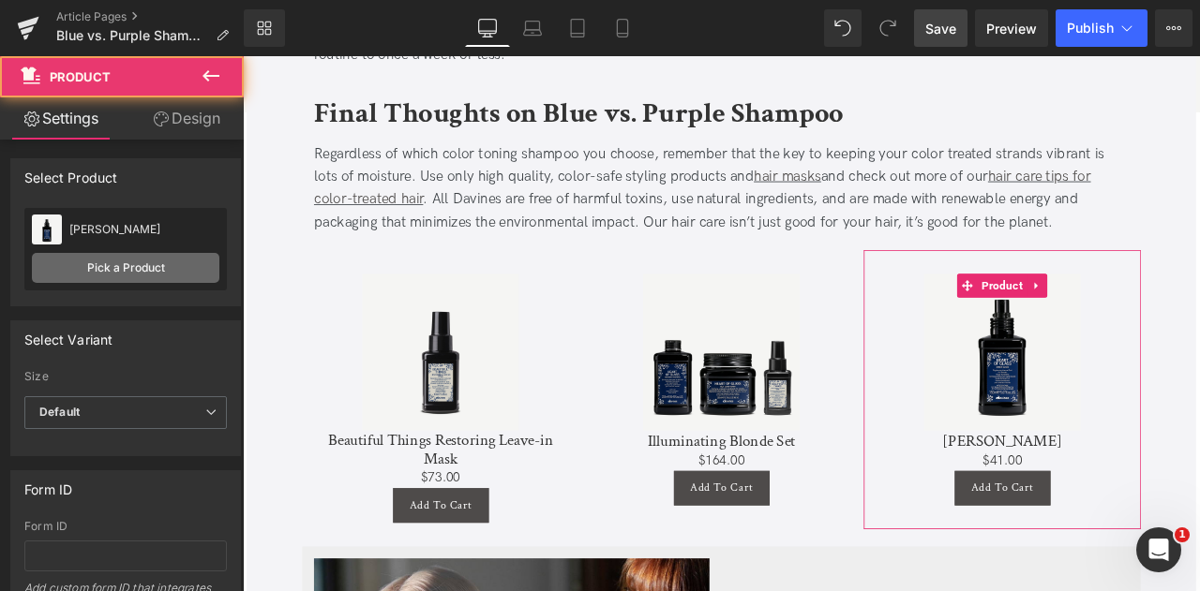
click at [199, 267] on link "Pick a Product" at bounding box center [125, 268] width 187 height 30
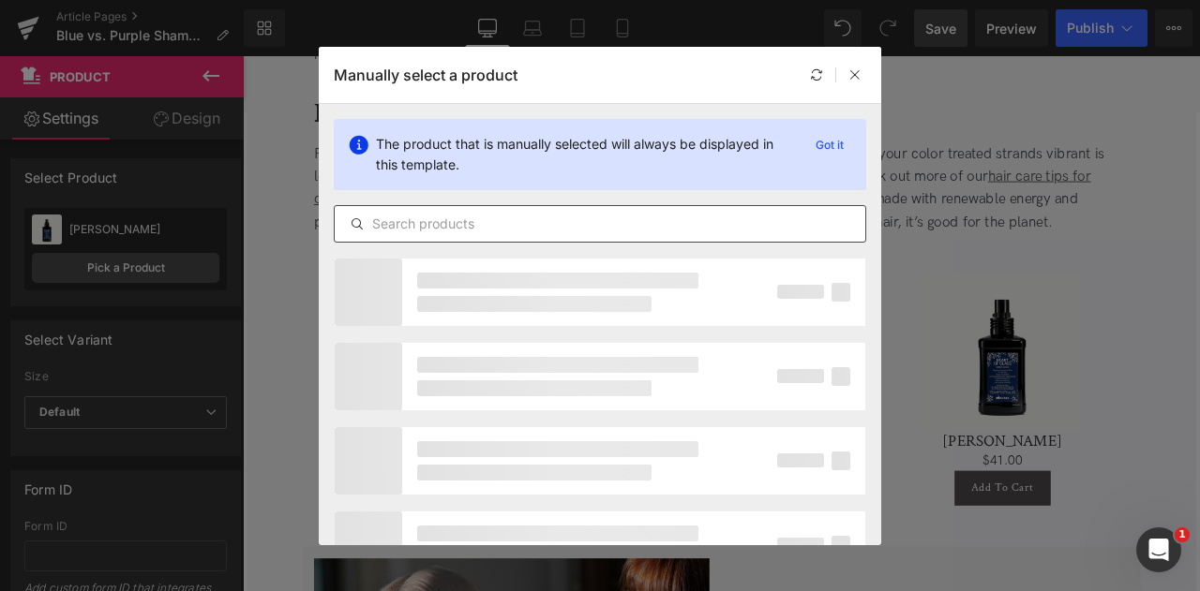
click at [506, 231] on input "text" at bounding box center [600, 224] width 530 height 22
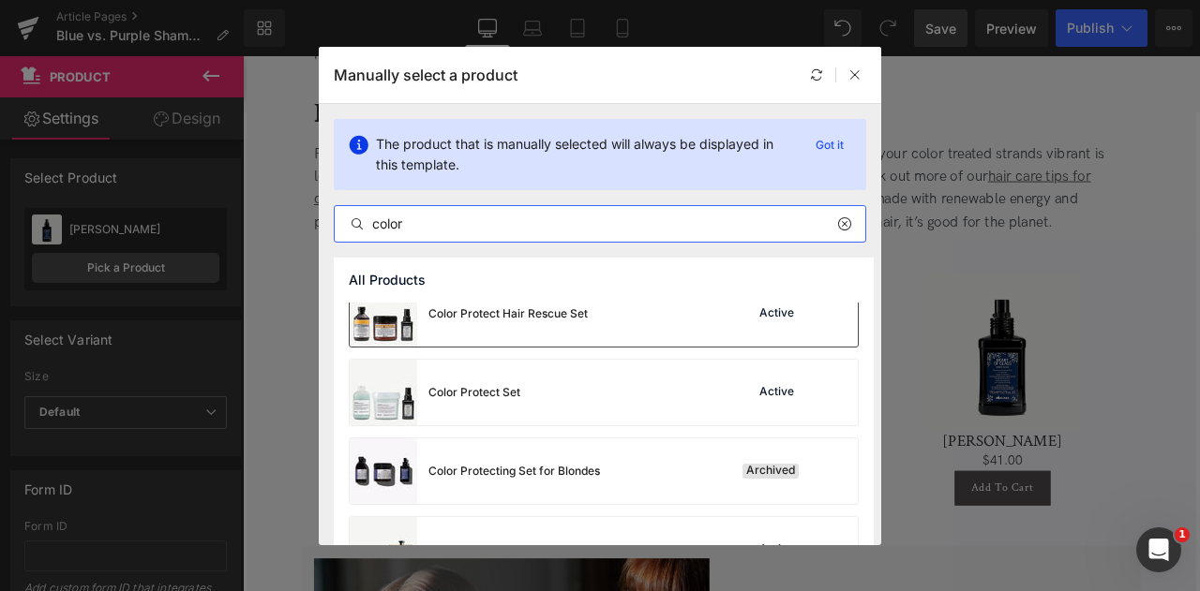
scroll to position [105, 0]
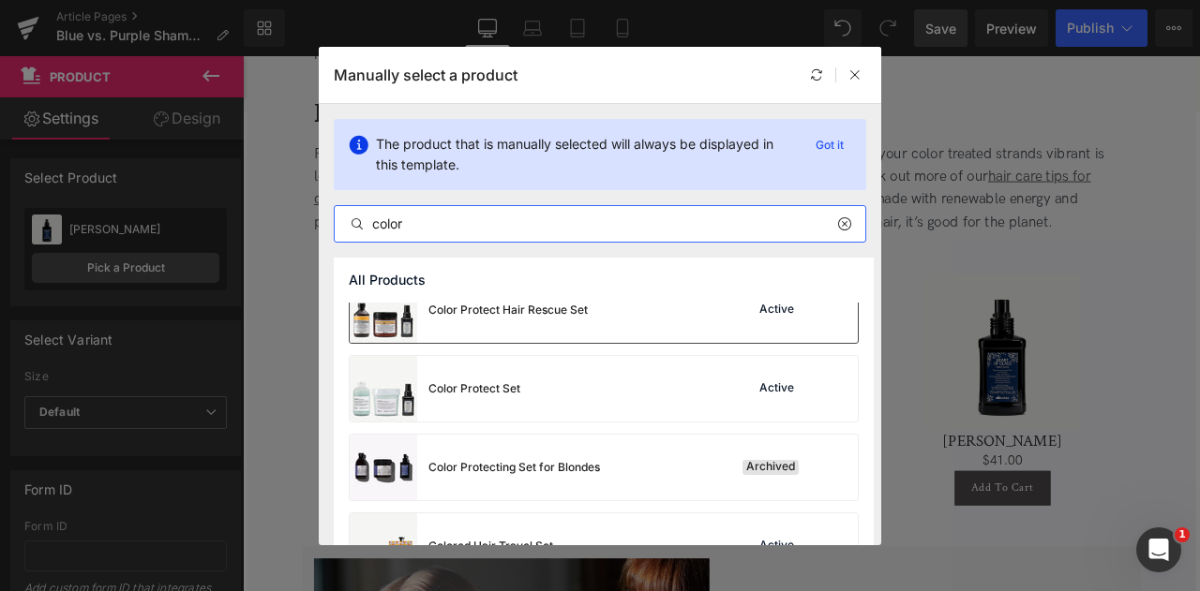
type input "color"
click at [512, 399] on div "Color Protect Set" at bounding box center [435, 389] width 171 height 66
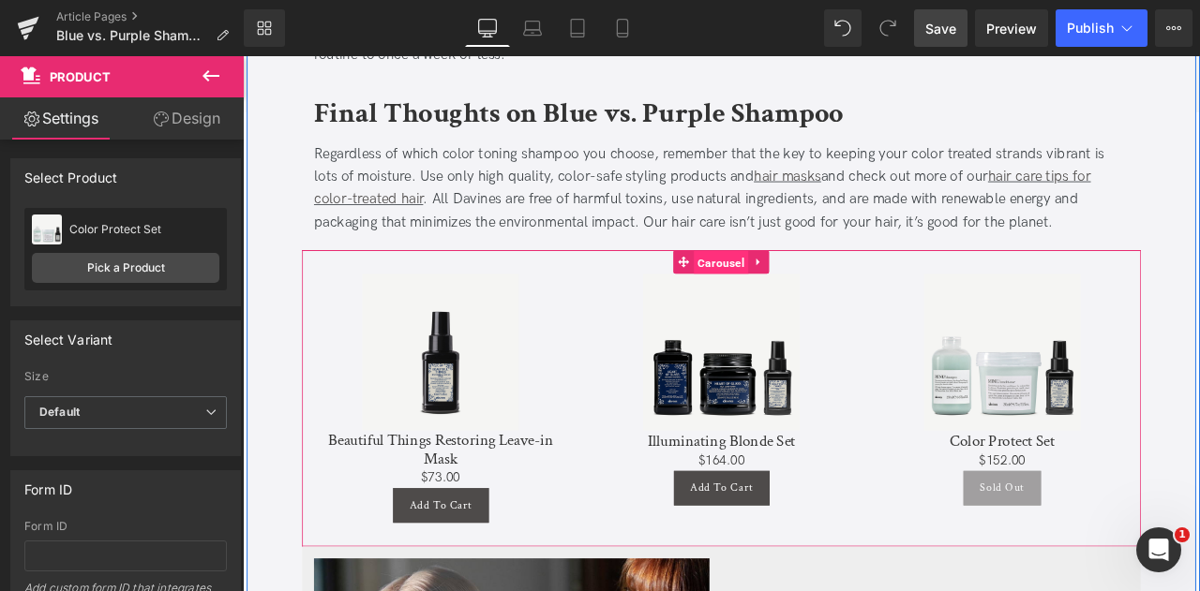
click at [799, 305] on span "Carousel" at bounding box center [809, 301] width 65 height 28
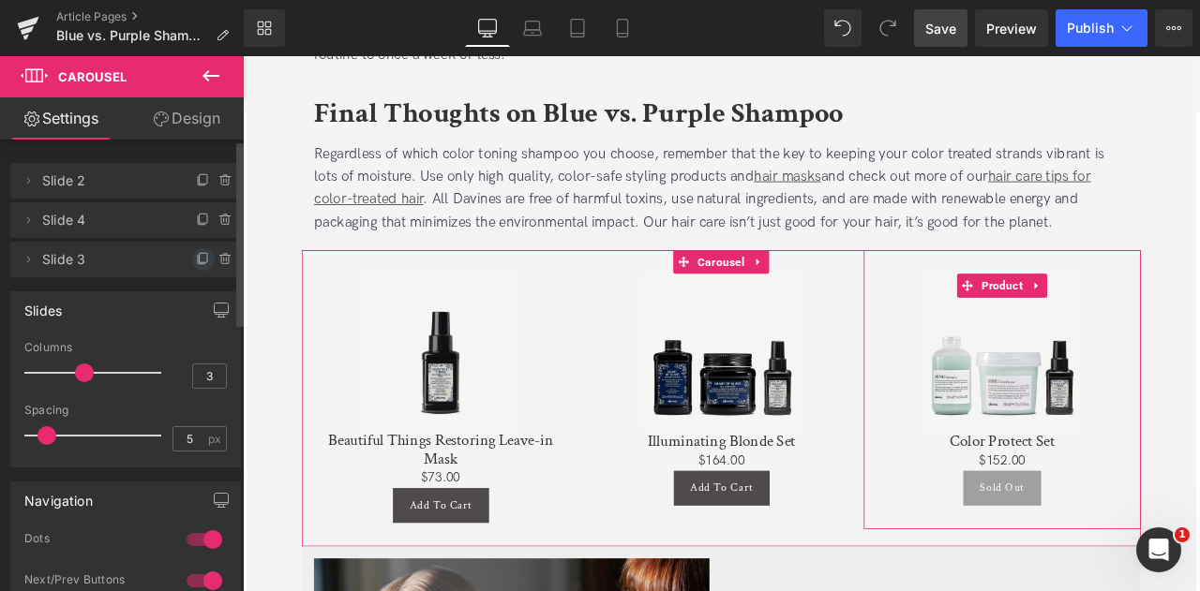
click at [196, 259] on icon at bounding box center [203, 259] width 15 height 15
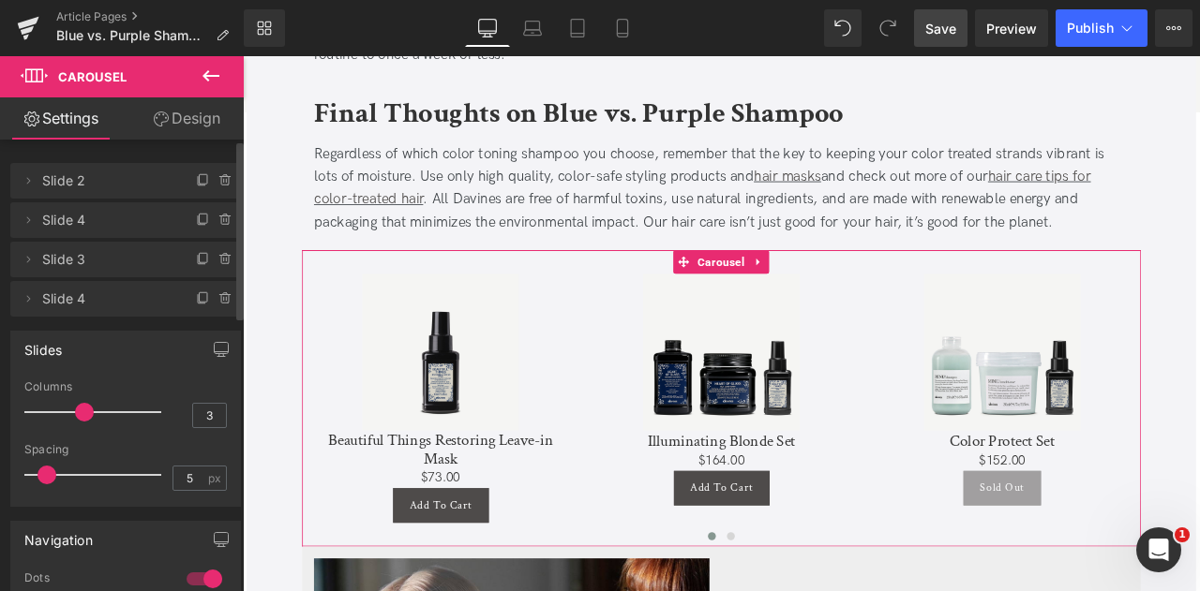
click at [129, 289] on span "Slide 4" at bounding box center [106, 299] width 129 height 36
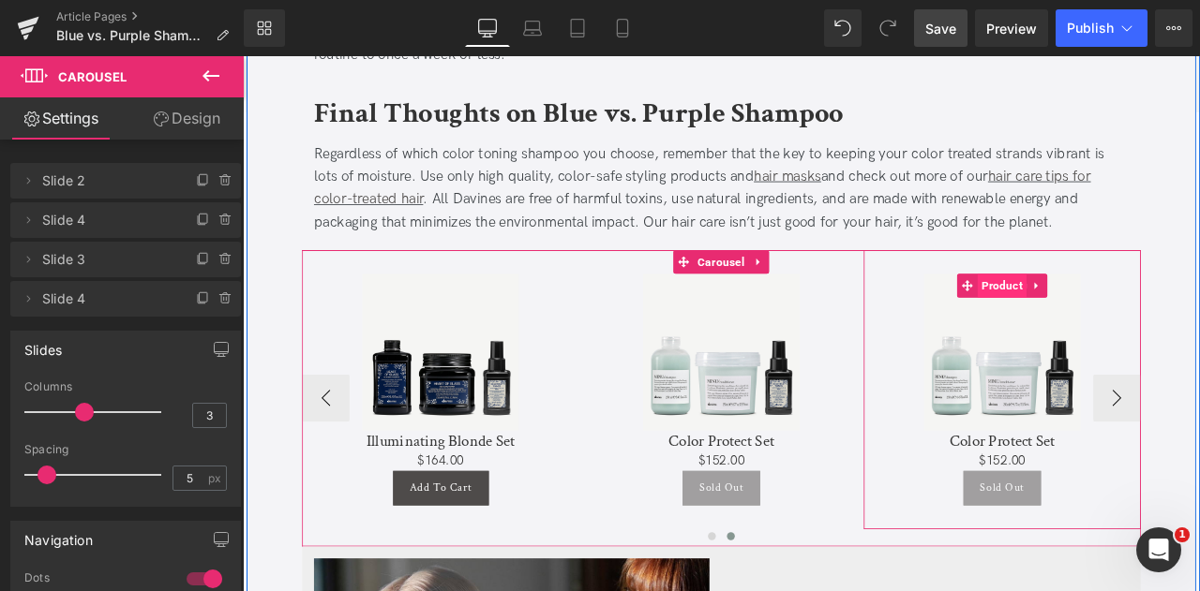
click at [1147, 326] on span "Product" at bounding box center [1142, 328] width 58 height 28
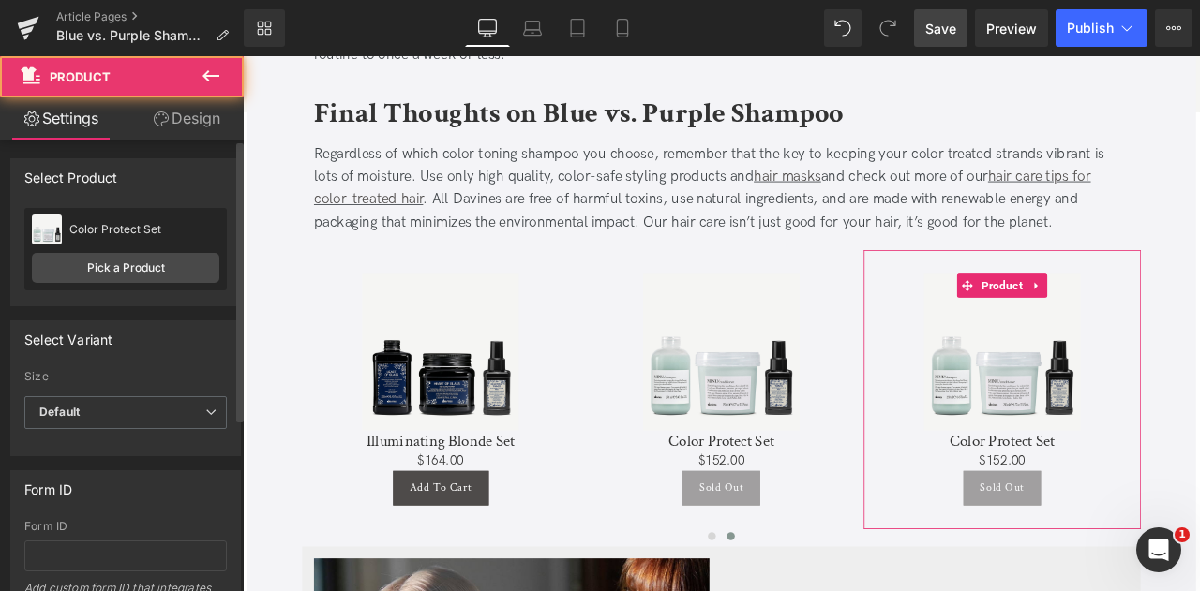
click at [26, 264] on div "Color Protect Set Color Protect Set Pick a Product" at bounding box center [125, 249] width 202 height 82
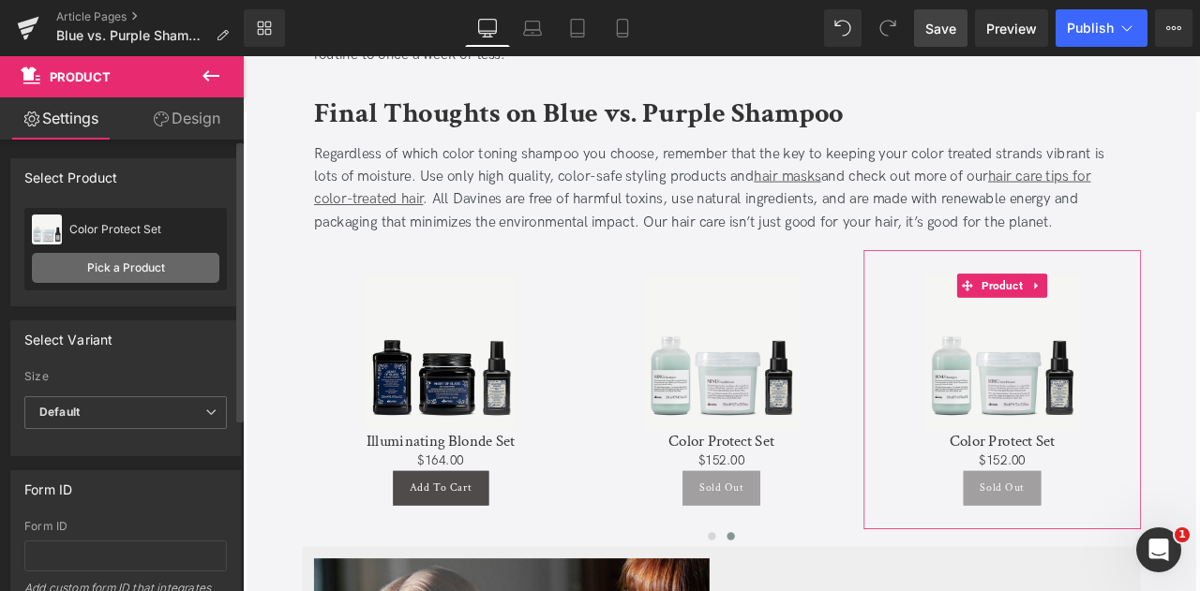
click at [96, 267] on link "Pick a Product" at bounding box center [125, 268] width 187 height 30
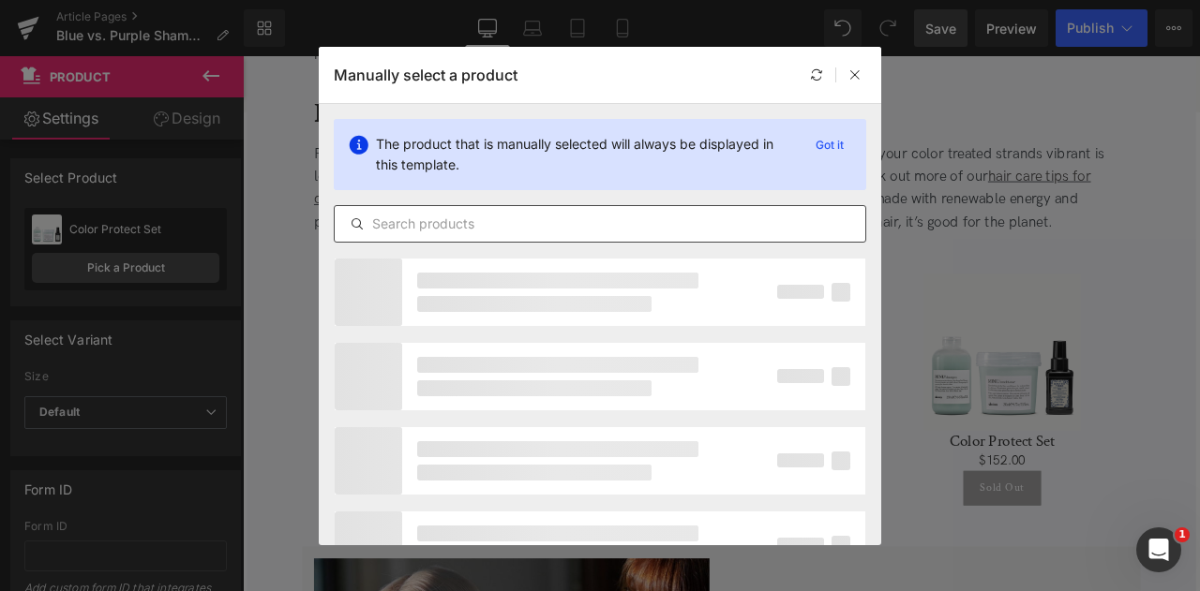
click at [392, 223] on input "text" at bounding box center [600, 224] width 530 height 22
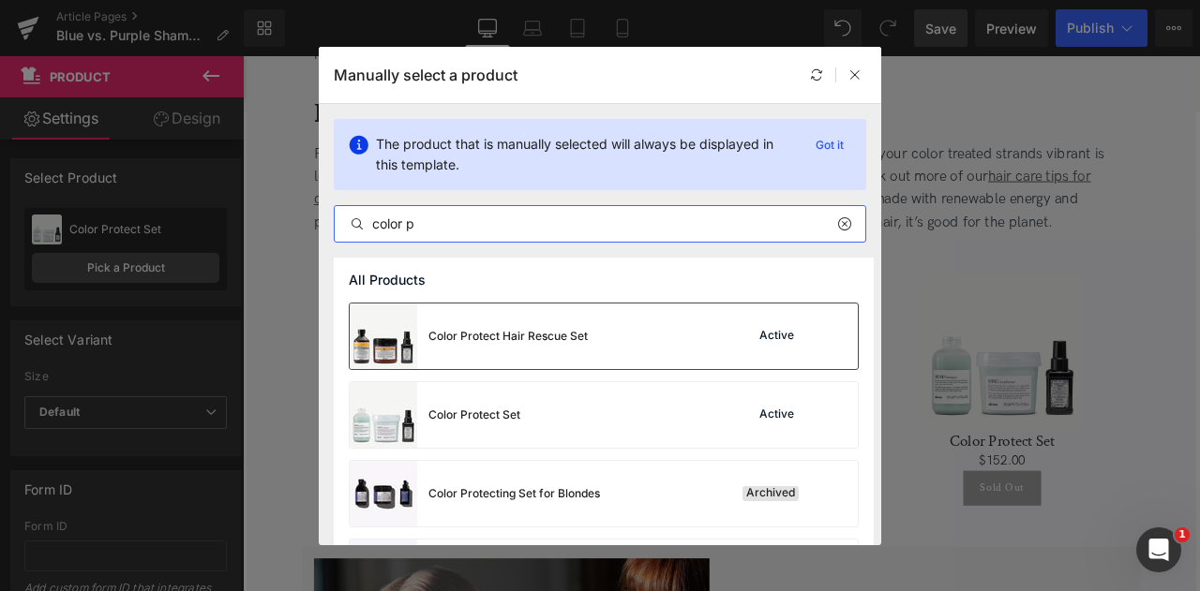
type input "color p"
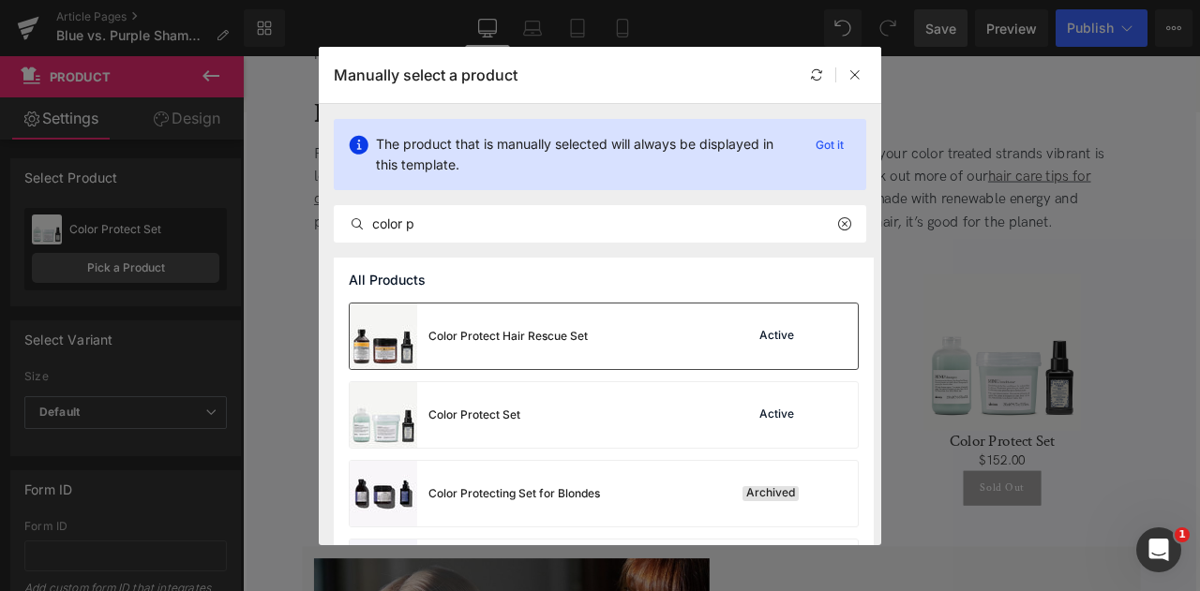
click at [501, 333] on div "Color Protect Hair Rescue Set" at bounding box center [507, 336] width 159 height 17
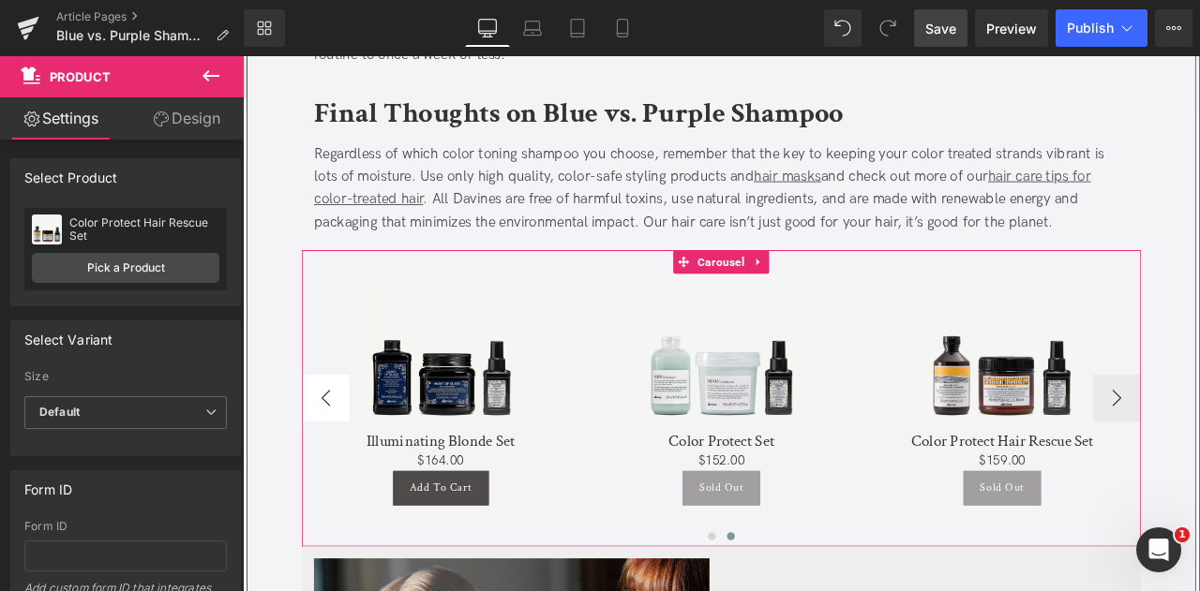
click at [341, 463] on button "‹" at bounding box center [341, 461] width 56 height 56
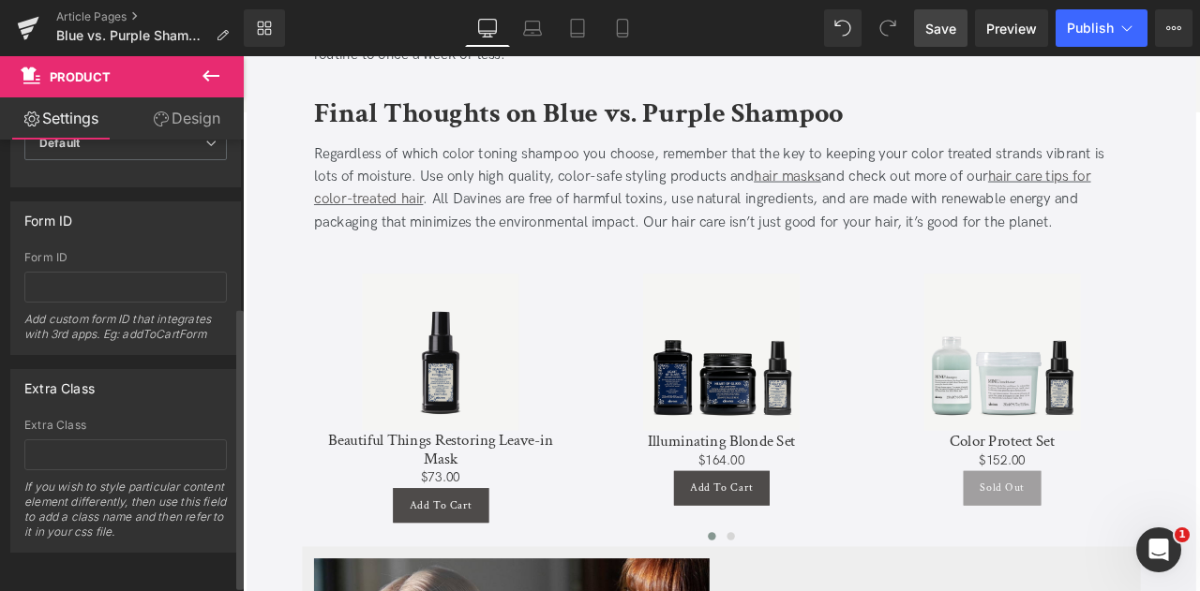
scroll to position [43, 0]
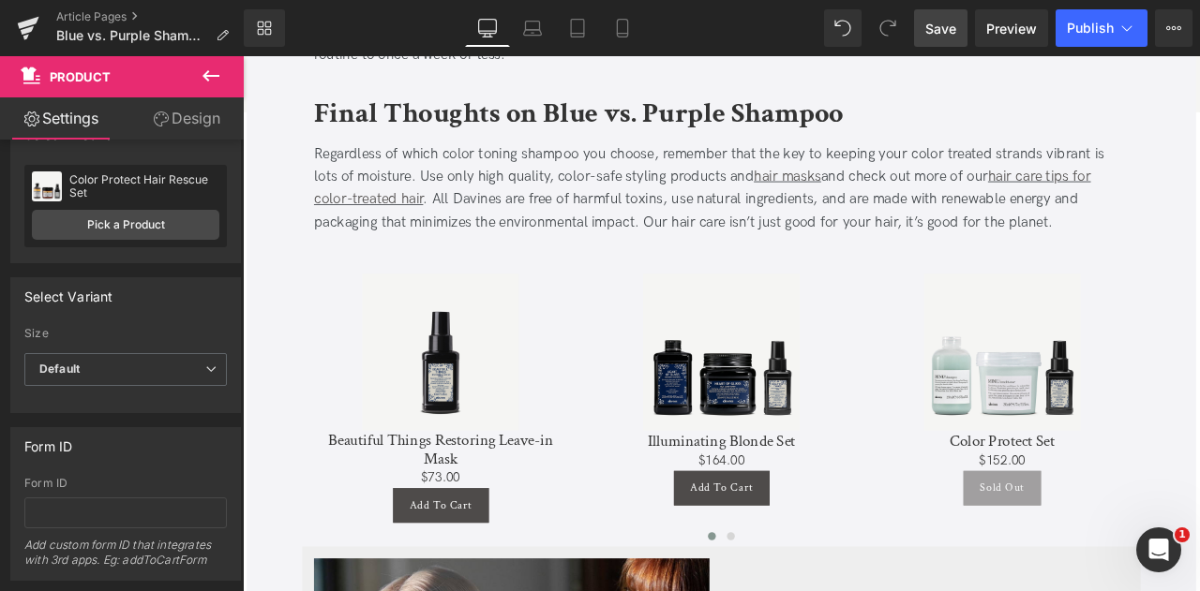
drag, startPoint x: 937, startPoint y: 37, endPoint x: 379, endPoint y: 278, distance: 608.7
click at [937, 37] on span "Save" at bounding box center [940, 29] width 31 height 20
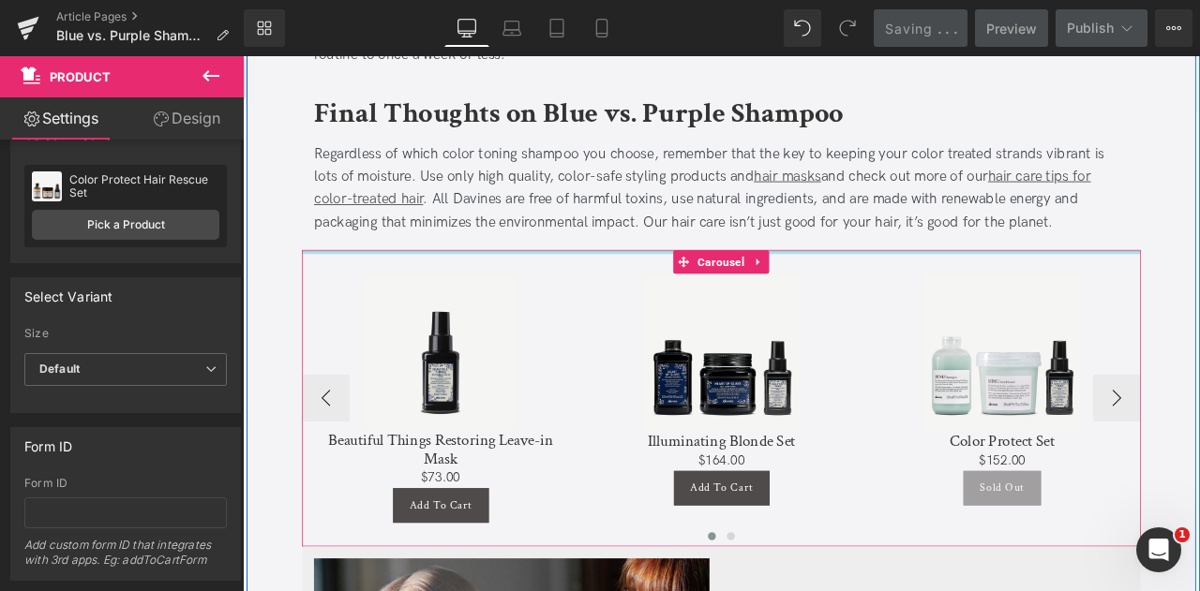
scroll to position [3728, 0]
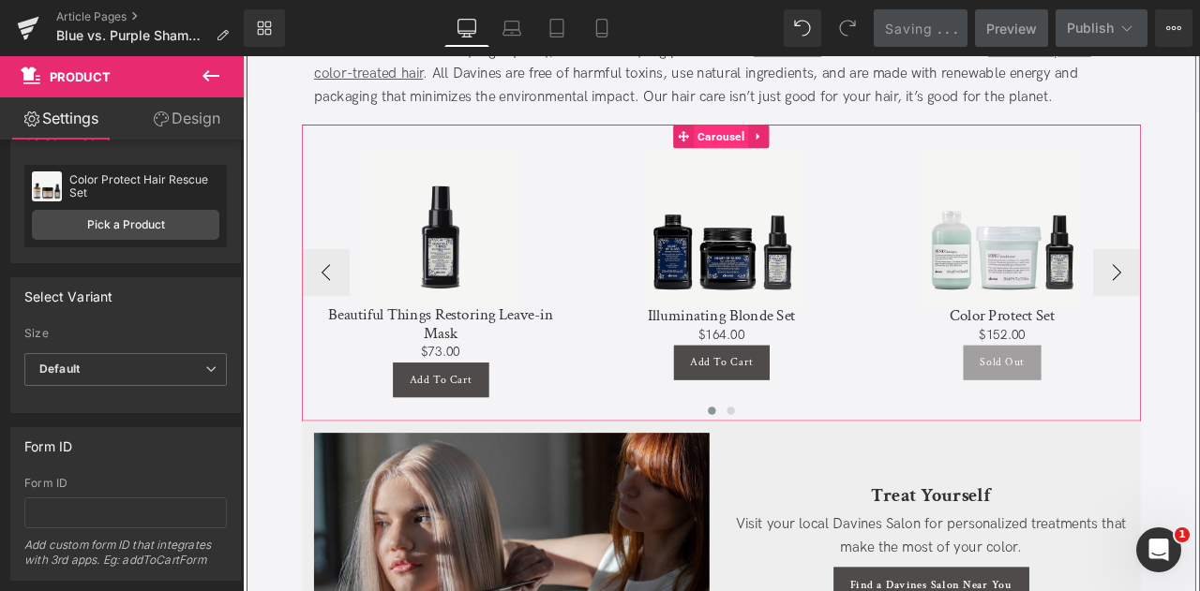
click at [812, 150] on span "Carousel" at bounding box center [809, 152] width 65 height 28
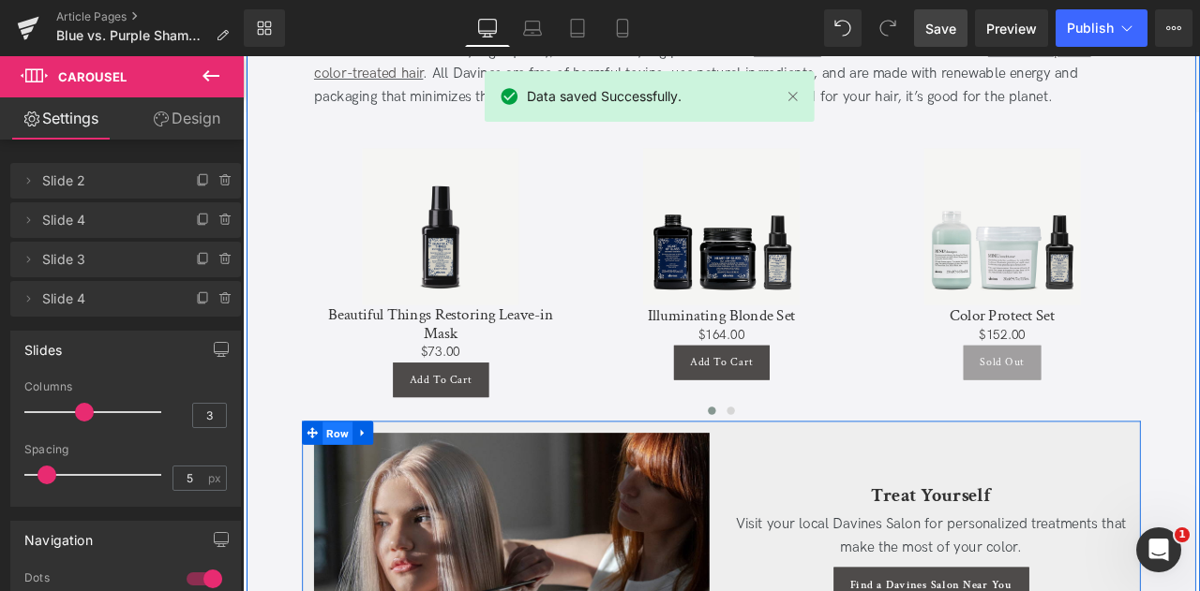
click at [348, 495] on span "Row" at bounding box center [355, 504] width 36 height 28
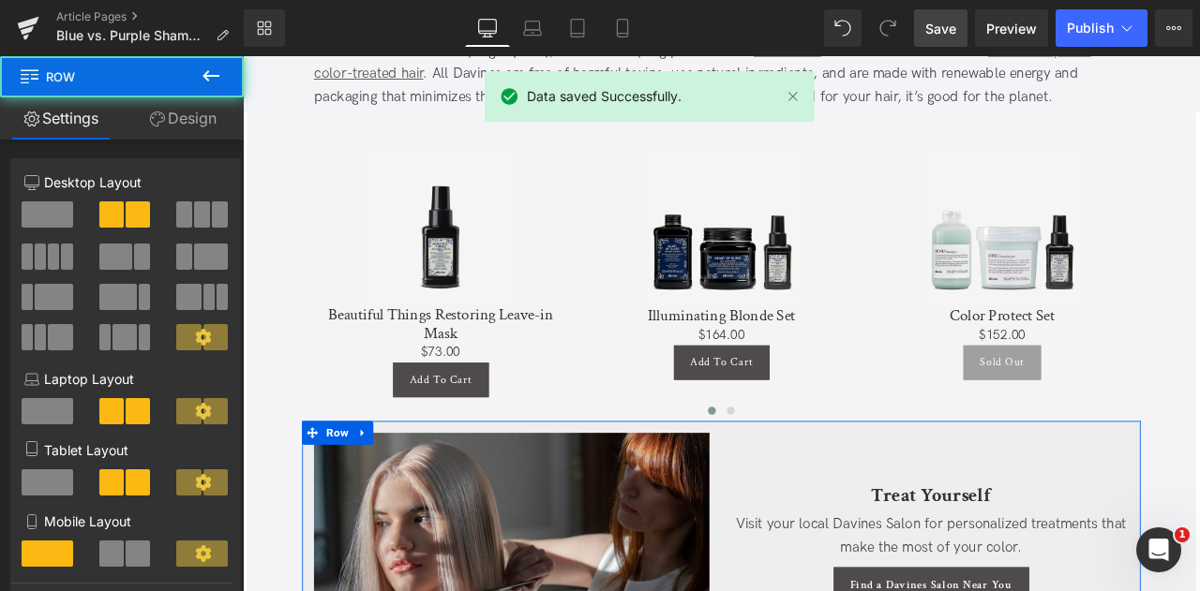
click at [180, 116] on link "Design" at bounding box center [183, 118] width 122 height 42
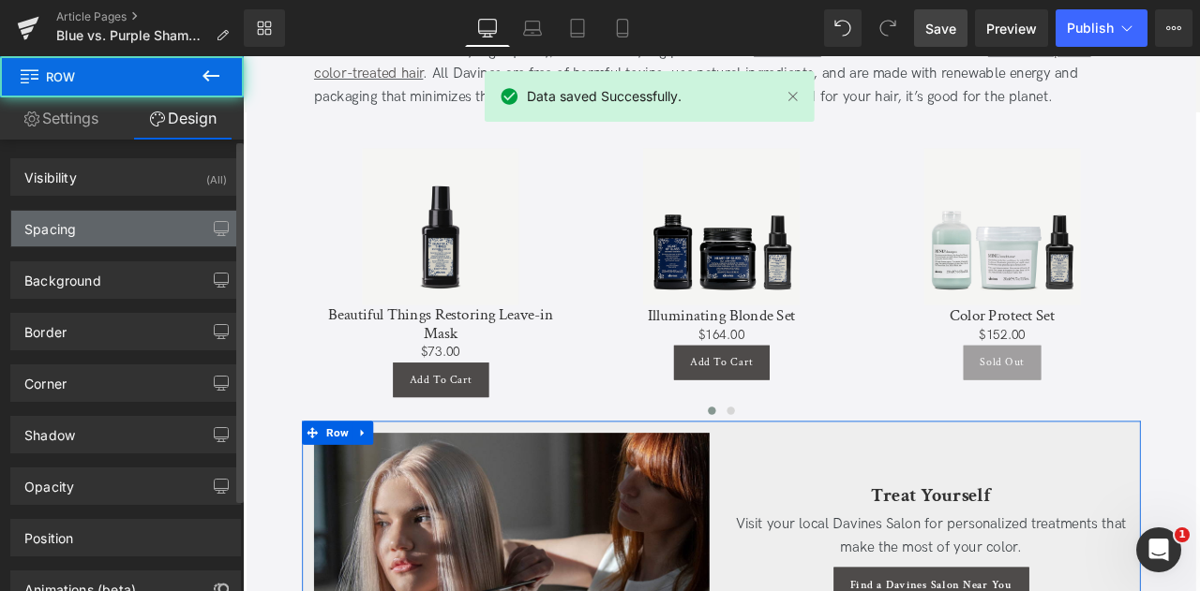
type input "0"
type input "15"
type input "0"
type input "15"
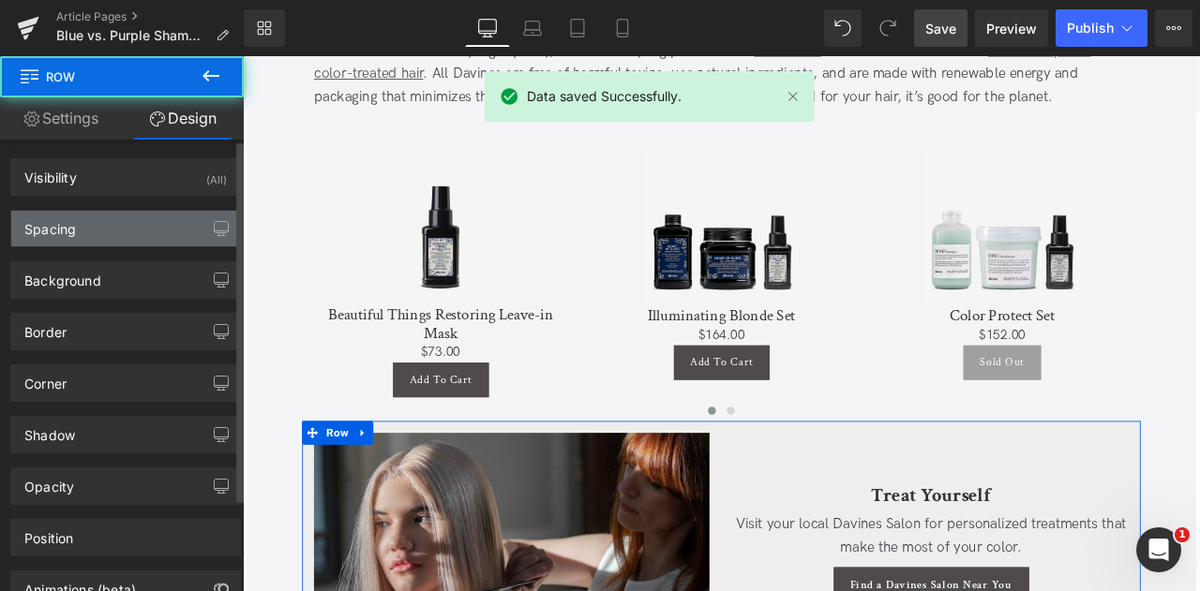
type input "0"
click at [125, 221] on div "Spacing" at bounding box center [125, 229] width 229 height 36
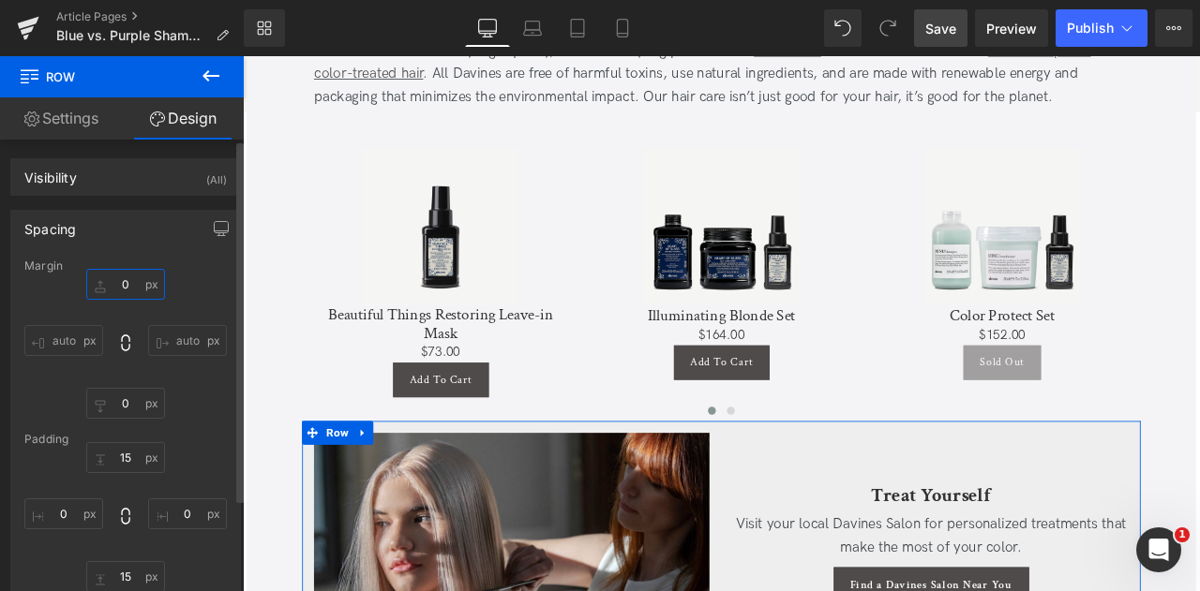
click at [124, 284] on input "0" at bounding box center [125, 284] width 79 height 31
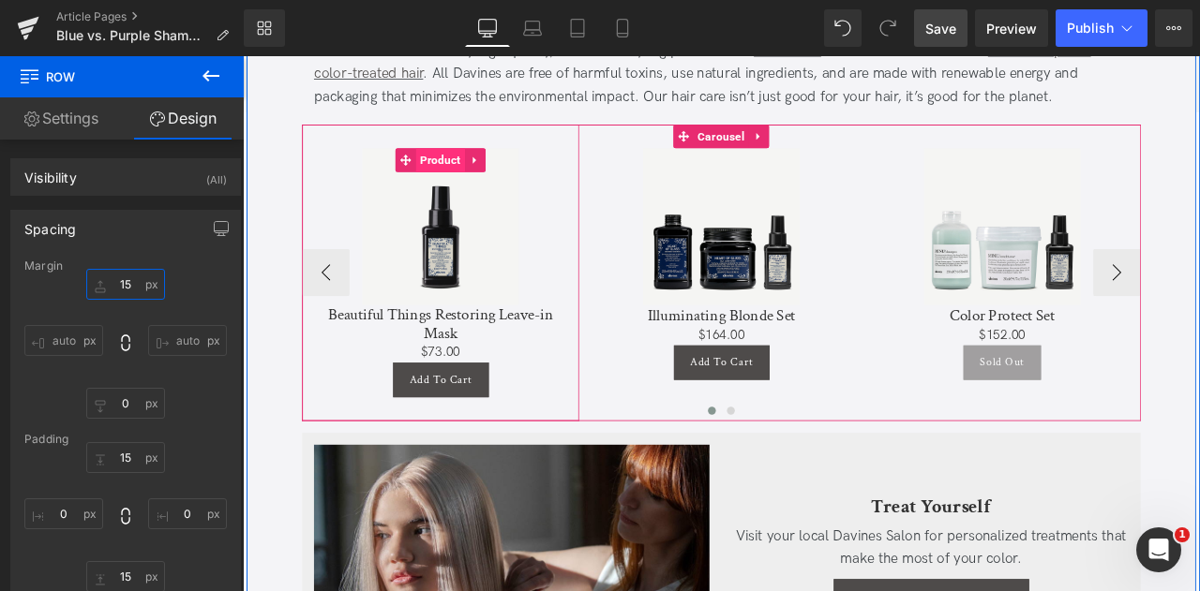
type input "1"
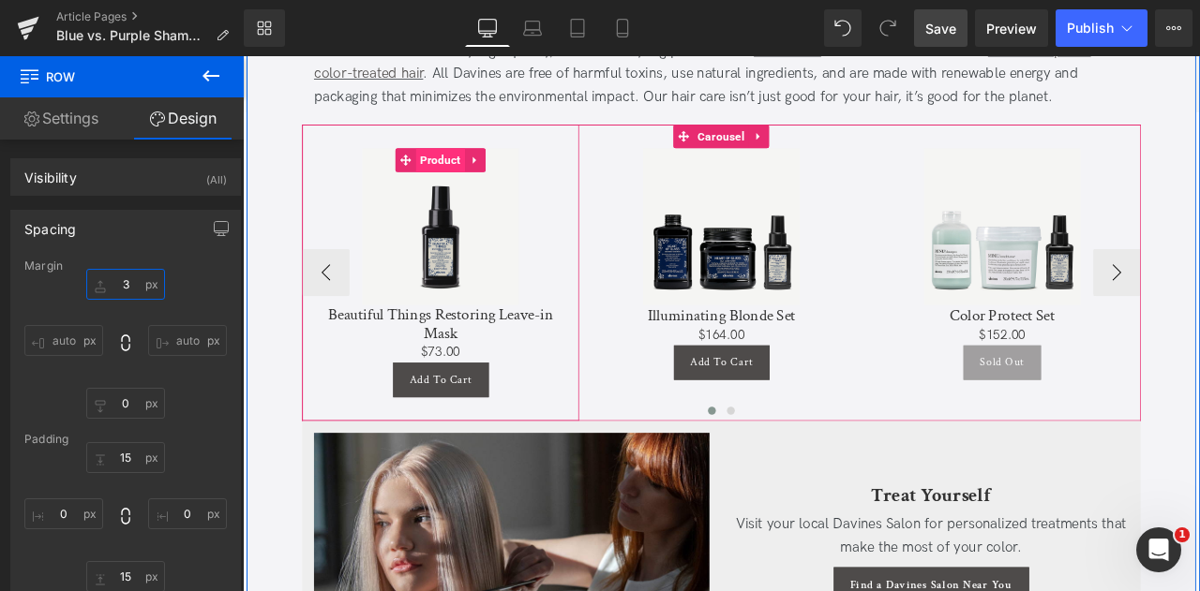
type input "30"
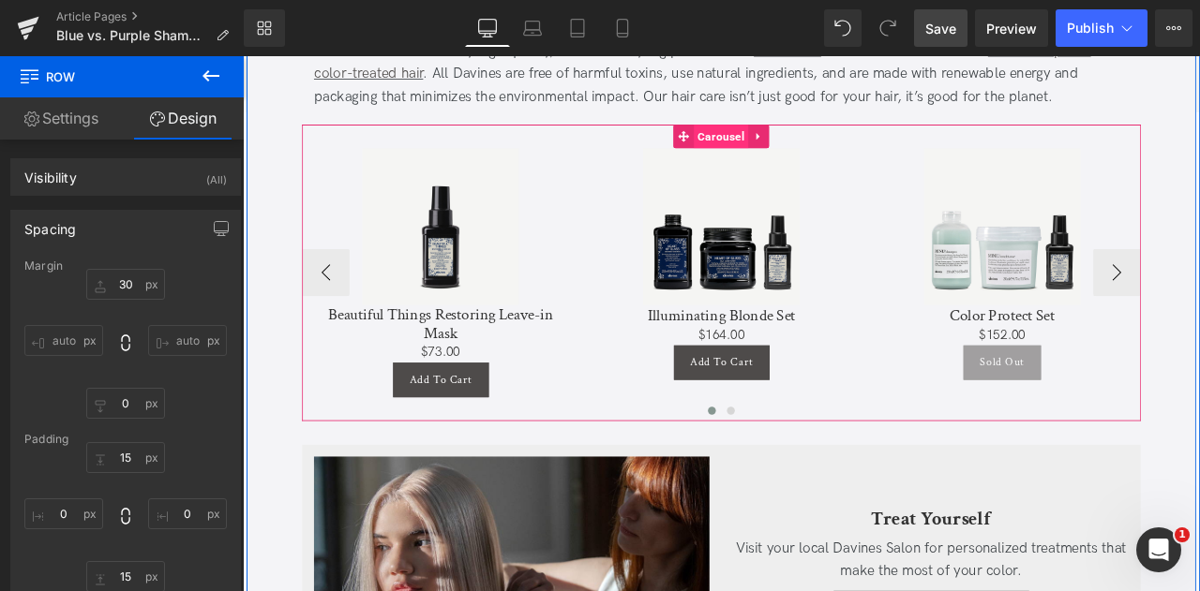
click at [810, 162] on span "Carousel" at bounding box center [809, 152] width 65 height 28
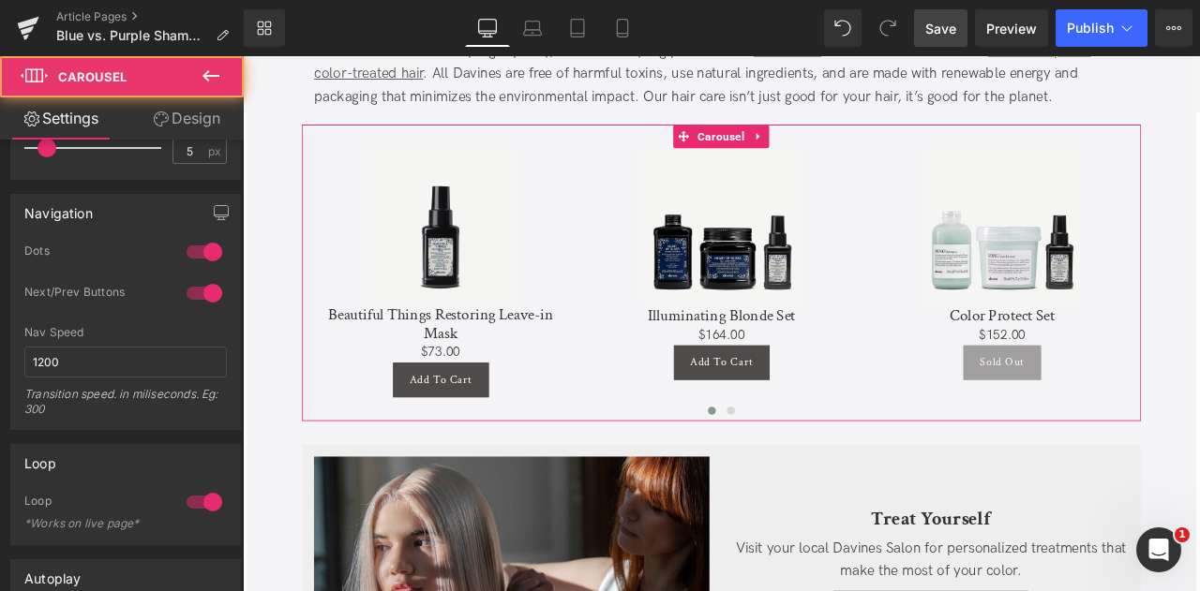
scroll to position [334, 0]
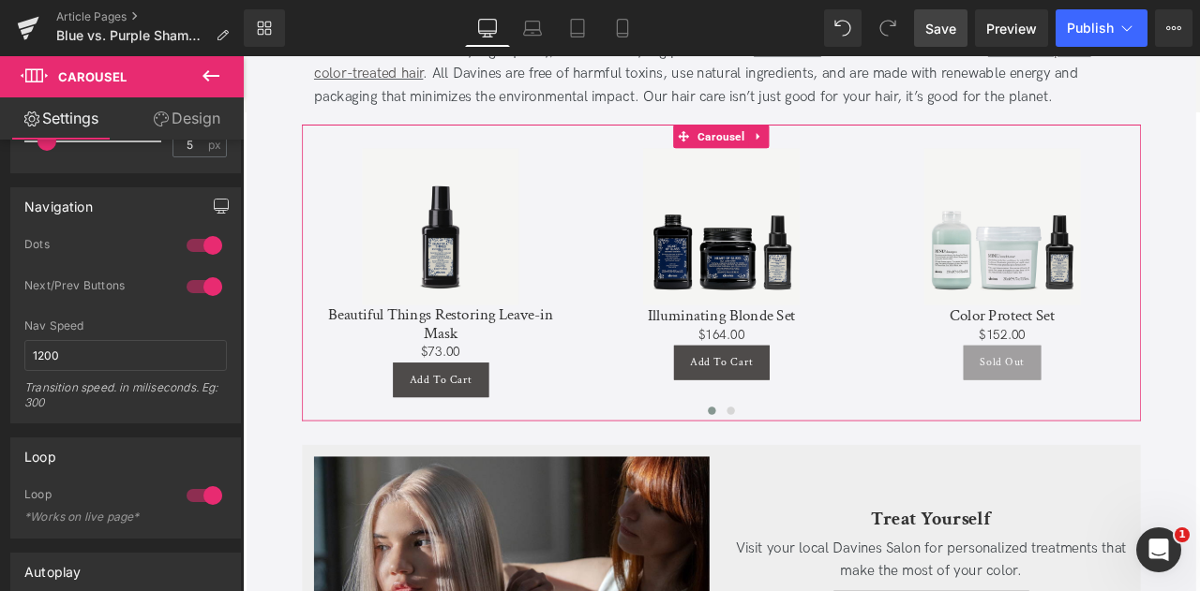
click at [210, 194] on button "button" at bounding box center [221, 206] width 30 height 36
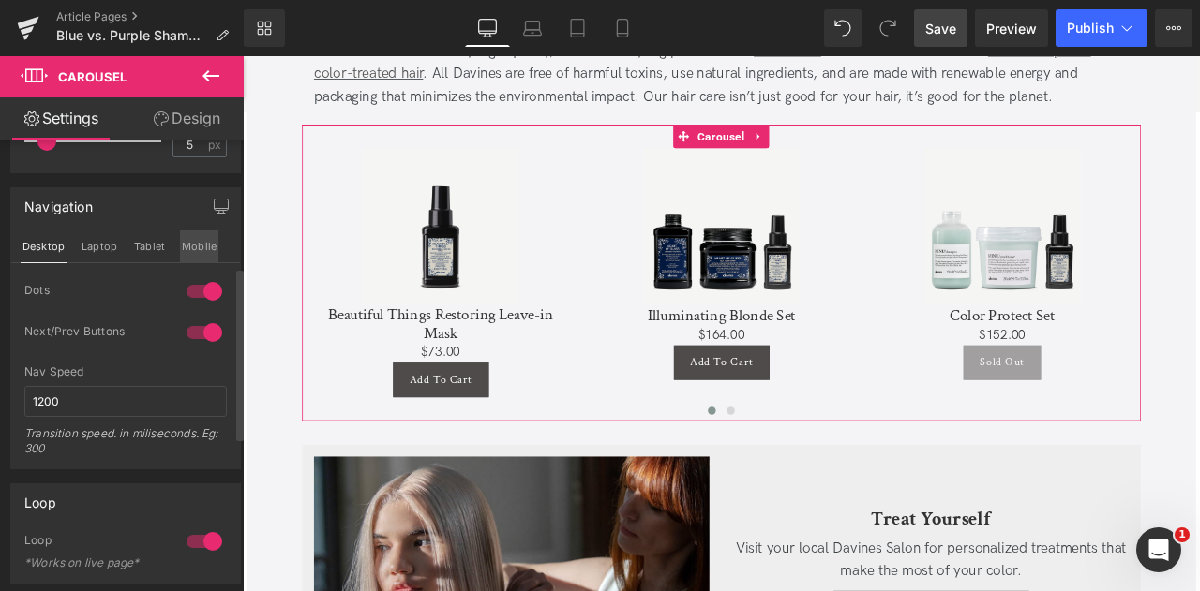
click at [187, 246] on button "Mobile" at bounding box center [199, 247] width 38 height 32
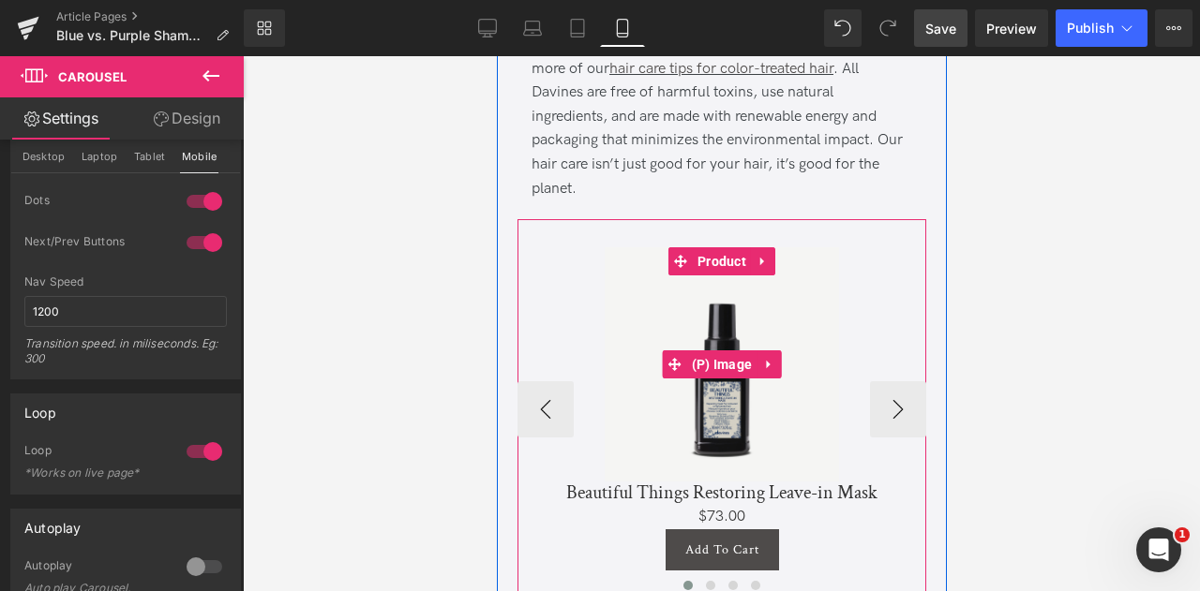
scroll to position [5125, 0]
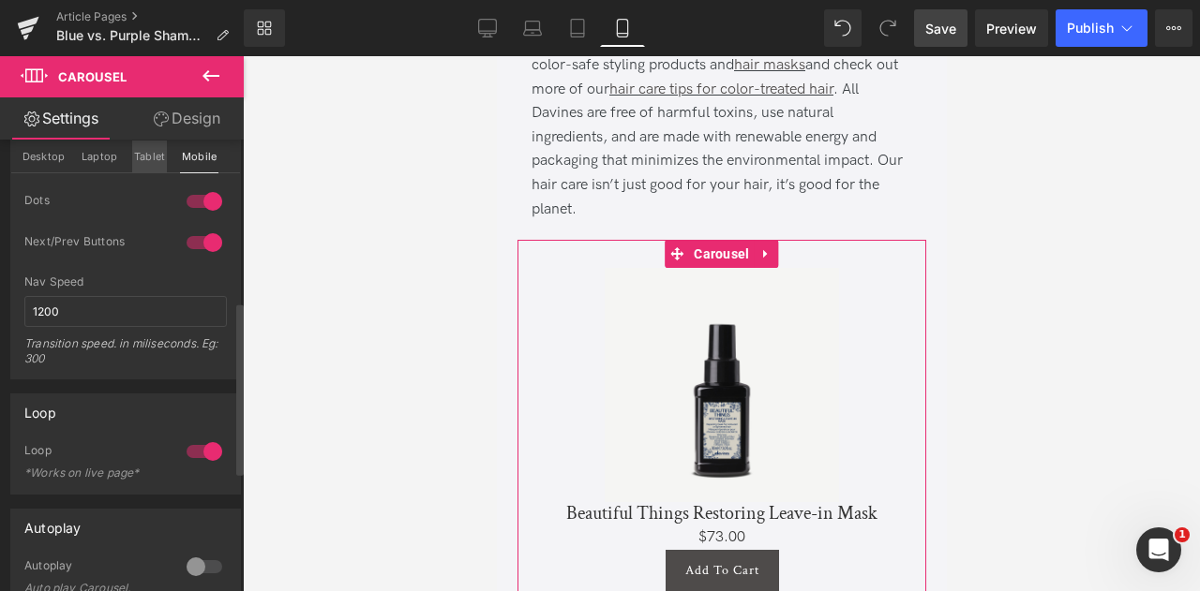
click at [153, 159] on button "Tablet" at bounding box center [149, 157] width 35 height 32
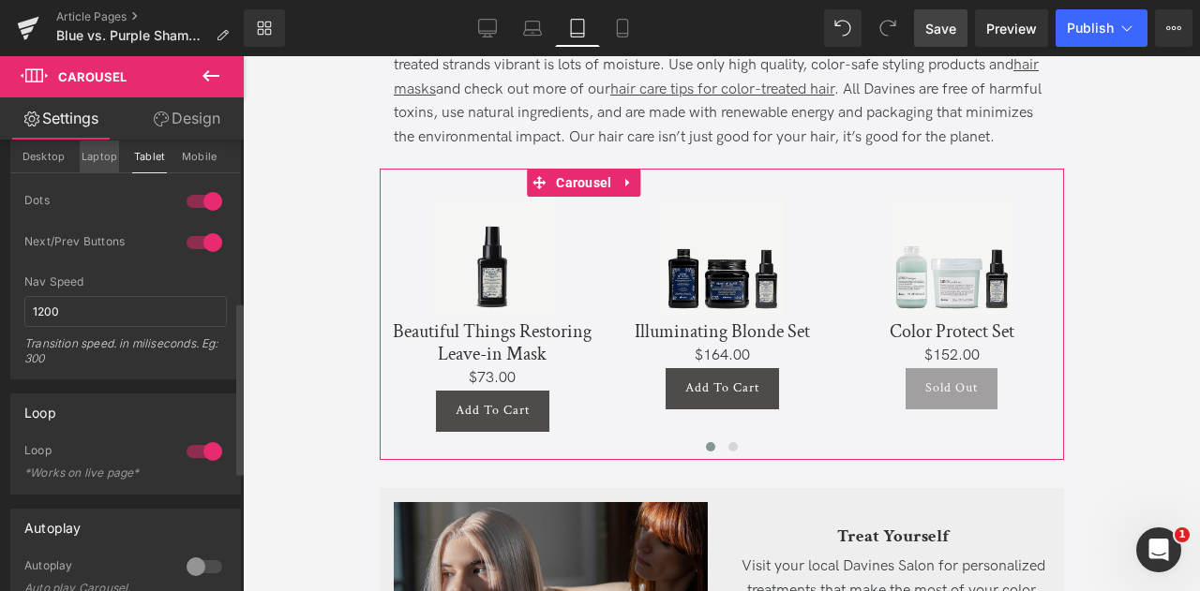
scroll to position [3629, 0]
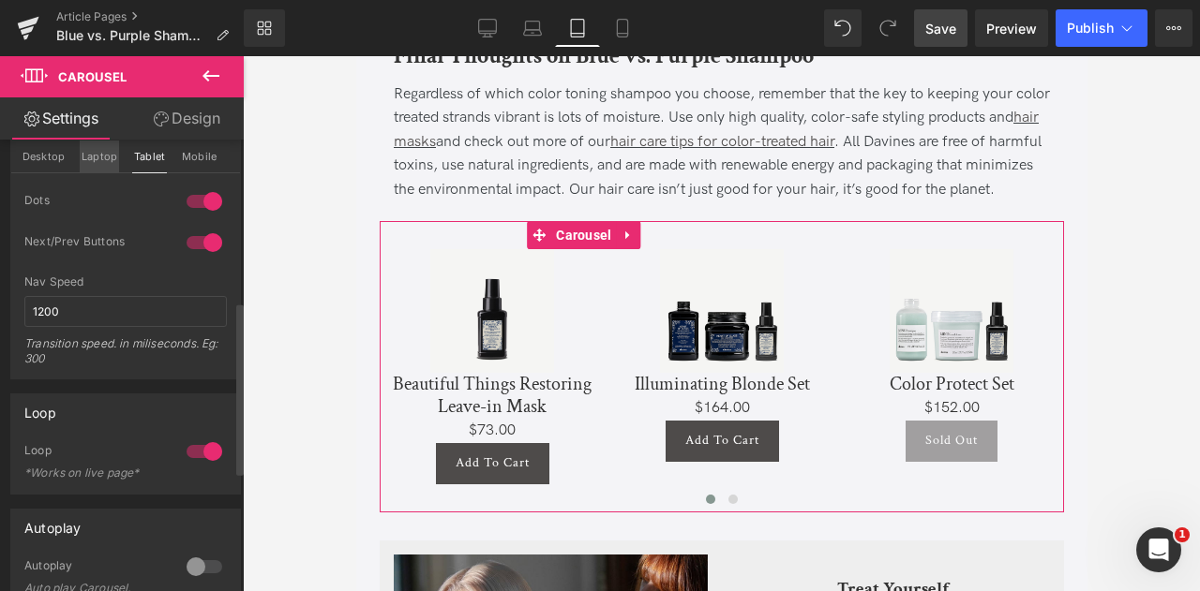
click at [86, 163] on button "Laptop" at bounding box center [99, 157] width 39 height 32
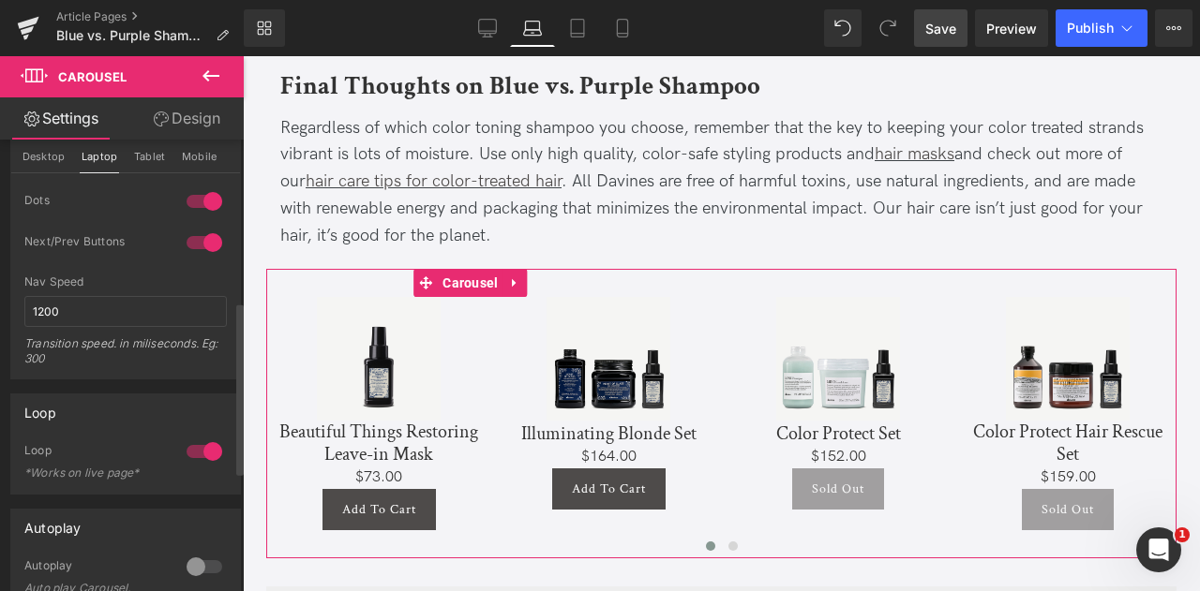
scroll to position [3522, 0]
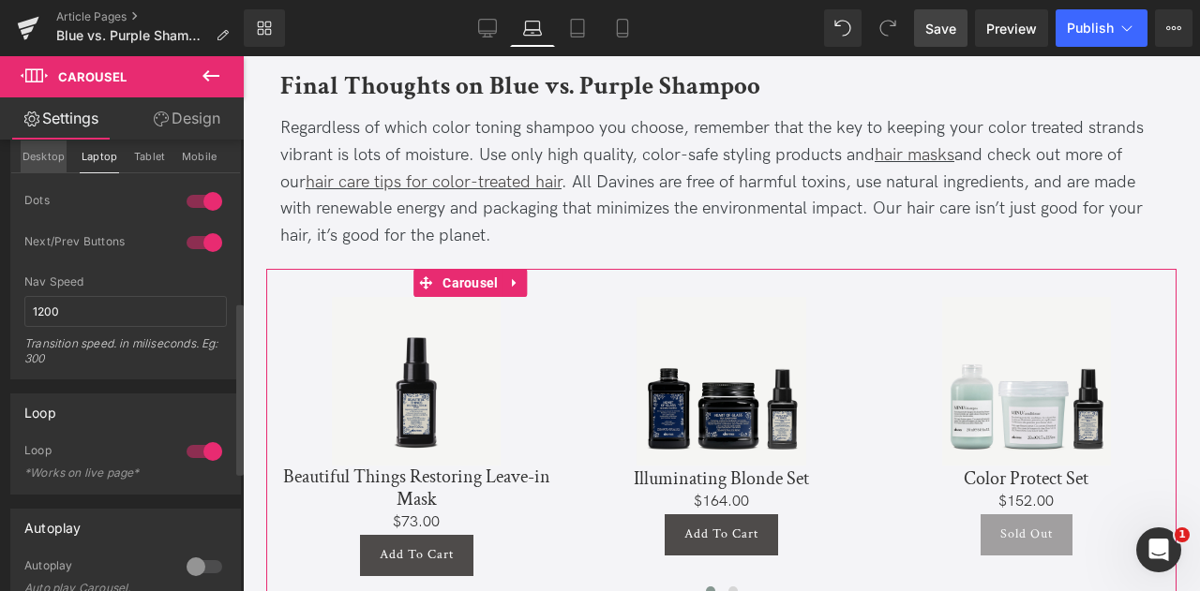
click at [42, 155] on button "Desktop" at bounding box center [44, 157] width 46 height 32
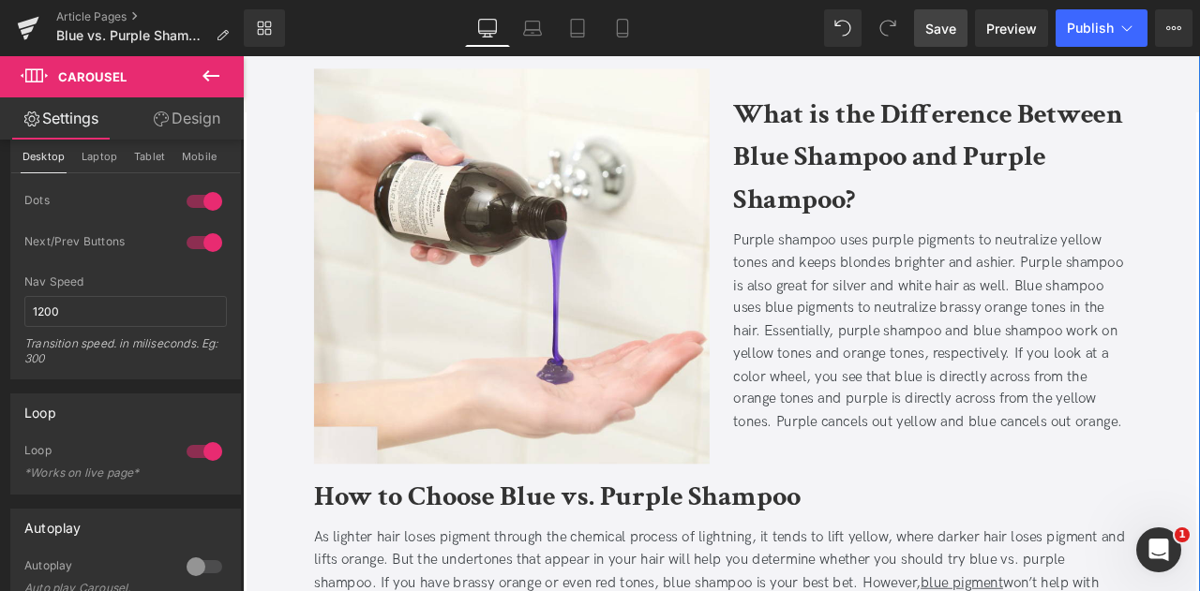
scroll to position [1595, 0]
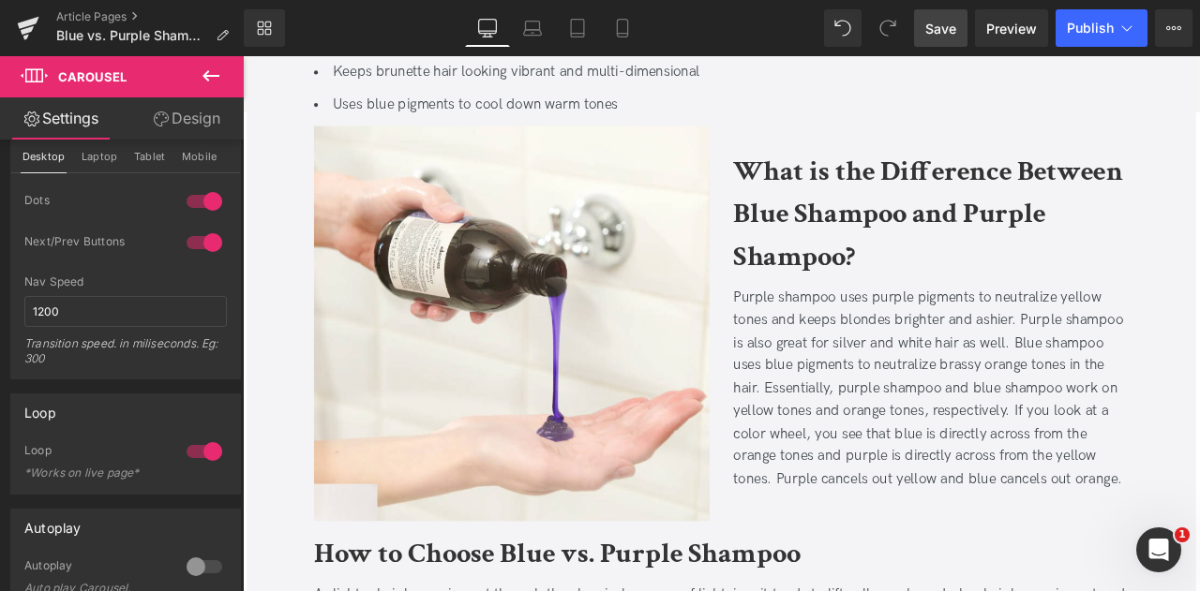
click at [951, 22] on span "Save" at bounding box center [940, 29] width 31 height 20
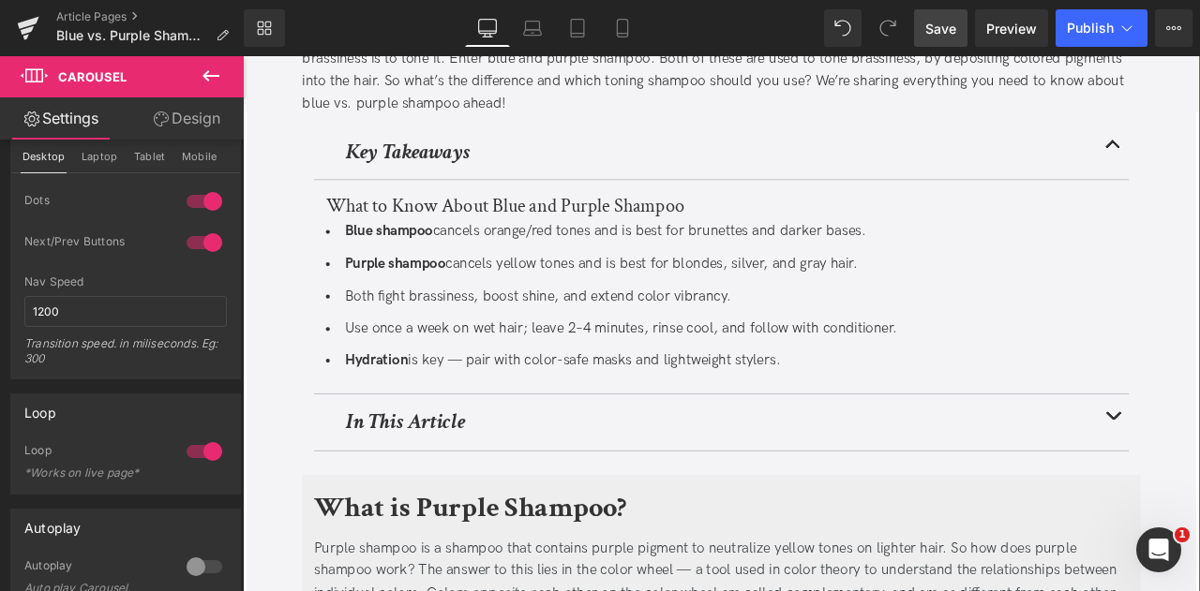
scroll to position [457, 0]
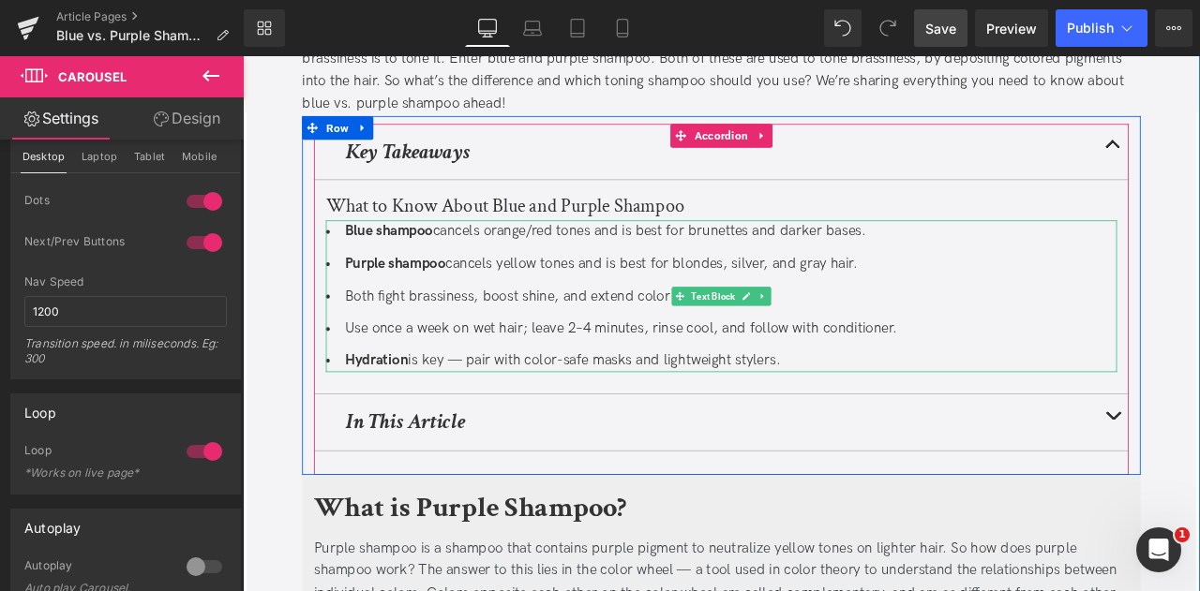
click at [569, 299] on span "cancels yellow tones and is best for blondes, silver, and gray hair." at bounding box center [727, 302] width 488 height 20
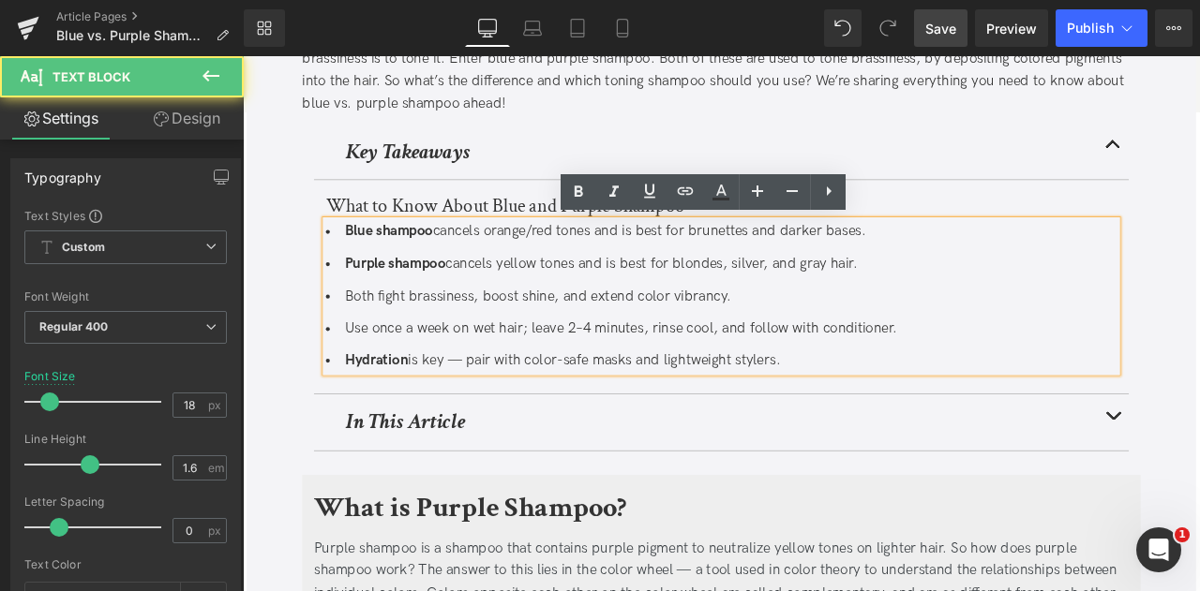
click at [557, 339] on span "Both fight brassiness, boost shine, and extend color vibrancy." at bounding box center [592, 341] width 457 height 20
click at [532, 385] on span "Use once a week on wet hair; leave 2–4 minutes, rinse cool, and follow with con…" at bounding box center [691, 379] width 654 height 20
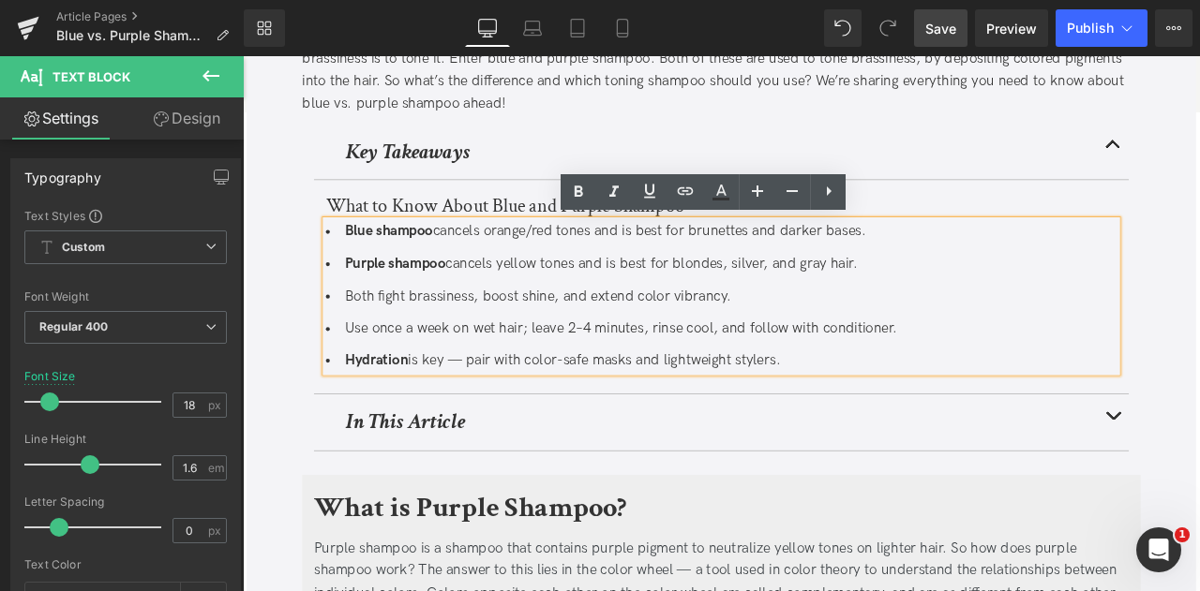
click at [935, 405] on li "Hydration is key — pair with color-safe masks and lightweight stylers." at bounding box center [809, 417] width 937 height 27
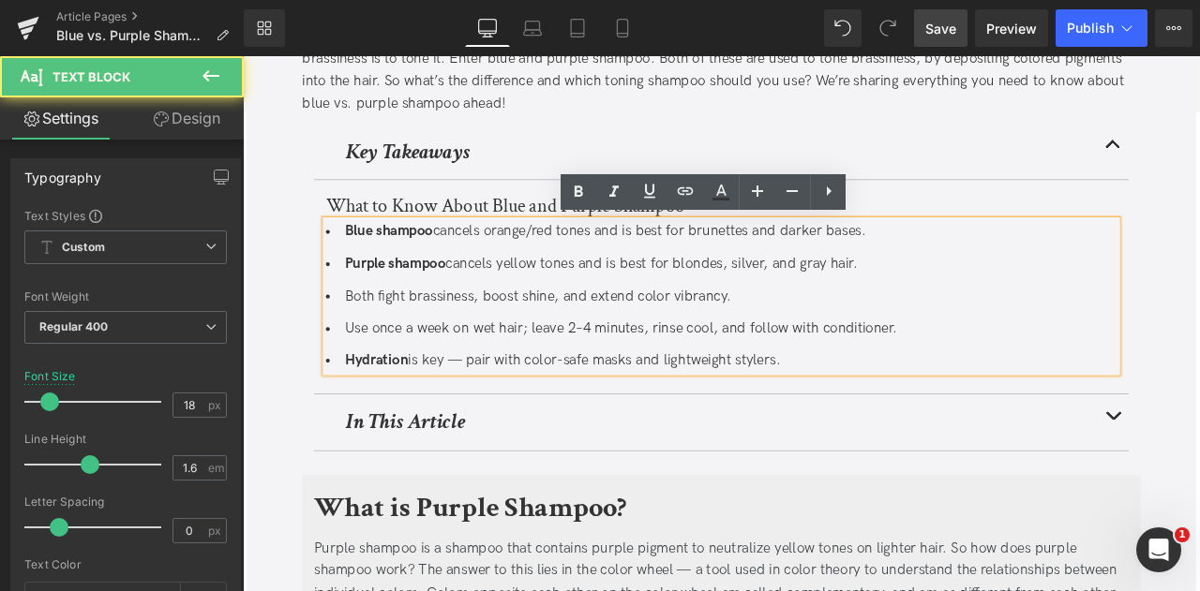
click at [591, 407] on span "is key — pair with color-safe masks and lightweight stylers." at bounding box center [659, 417] width 441 height 20
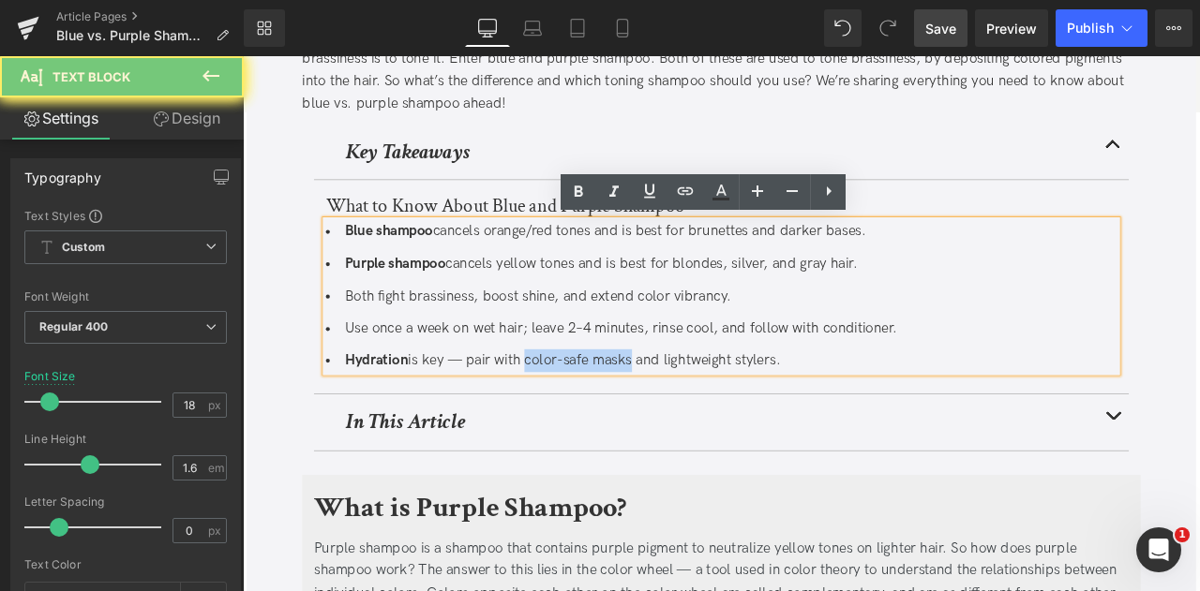
click at [671, 407] on span "is key — pair with color-safe masks and lightweight stylers." at bounding box center [659, 417] width 441 height 20
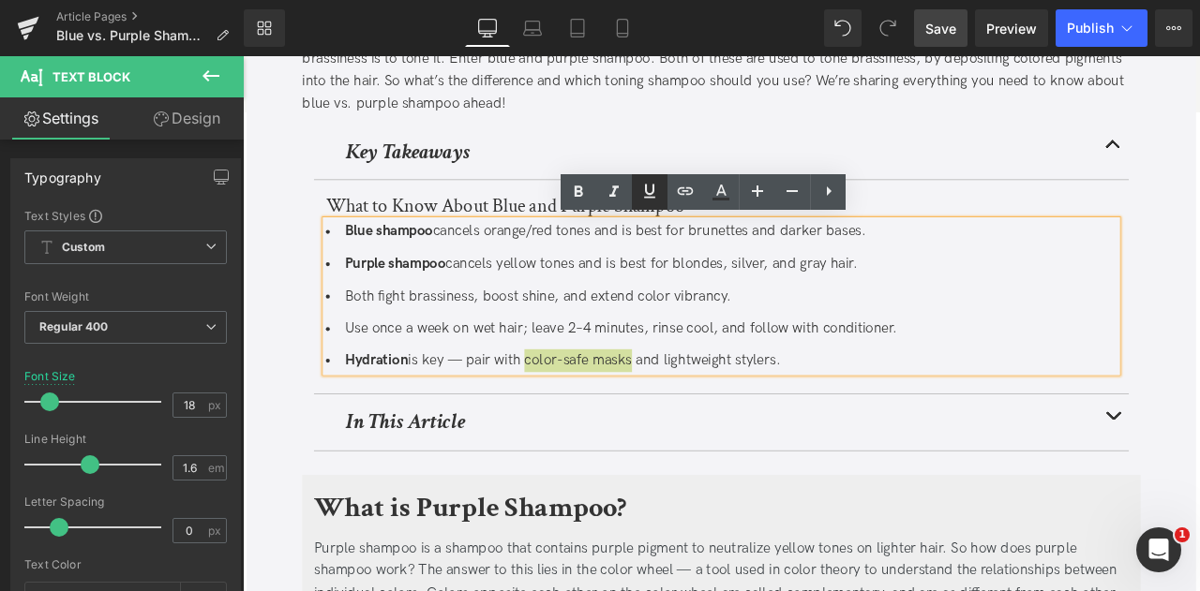
click at [641, 190] on icon at bounding box center [649, 191] width 22 height 22
click at [684, 198] on icon at bounding box center [685, 191] width 22 height 22
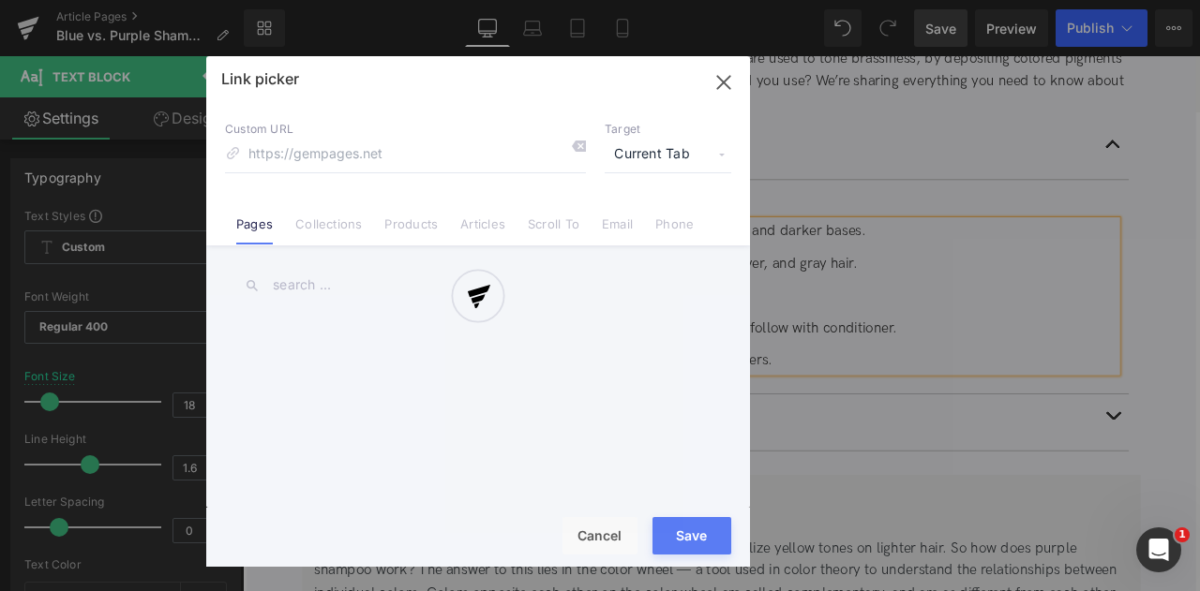
click at [802, 0] on div "Text Color Highlight Color #333333 Edit or remove link: Edit - Unlink - Cancel …" at bounding box center [600, 0] width 1200 height 0
type input "leave"
click at [646, 145] on div at bounding box center [478, 311] width 544 height 511
click at [637, 159] on div at bounding box center [478, 311] width 544 height 511
click at [637, 162] on div at bounding box center [478, 311] width 544 height 511
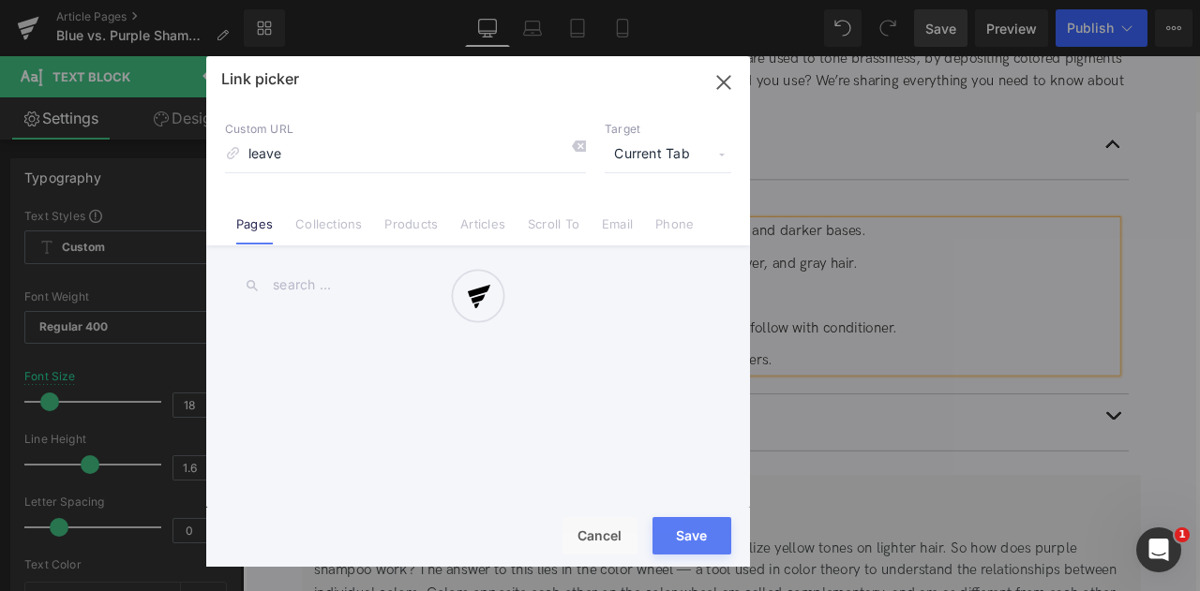
click at [637, 162] on div at bounding box center [478, 311] width 544 height 511
click at [420, 217] on div at bounding box center [478, 311] width 544 height 511
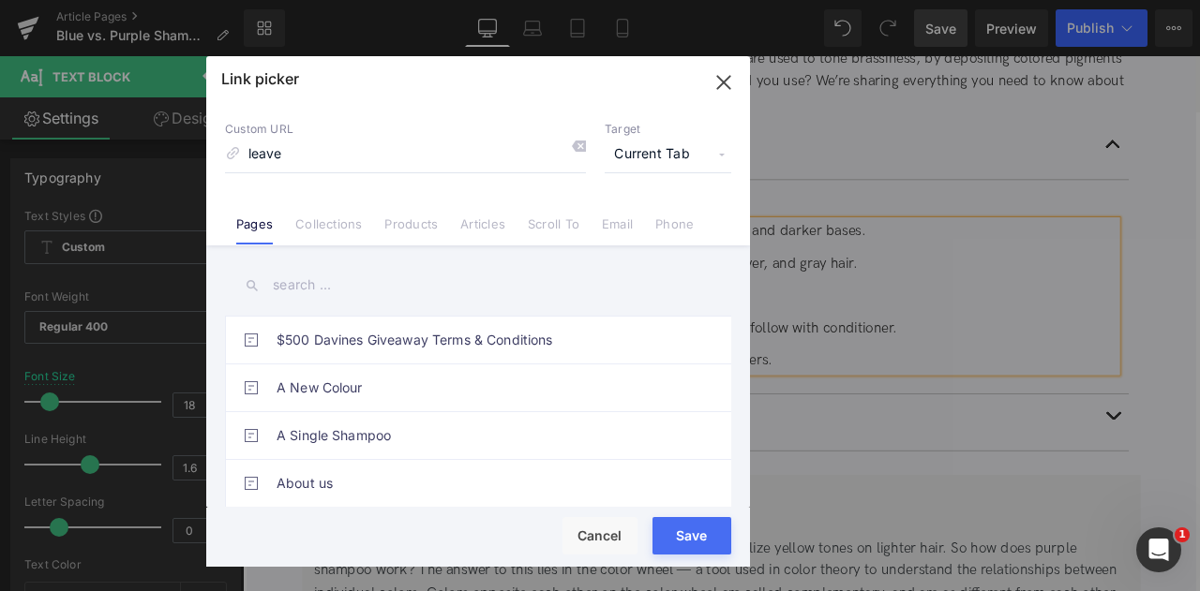
click at [348, 281] on input "text" at bounding box center [478, 285] width 506 height 42
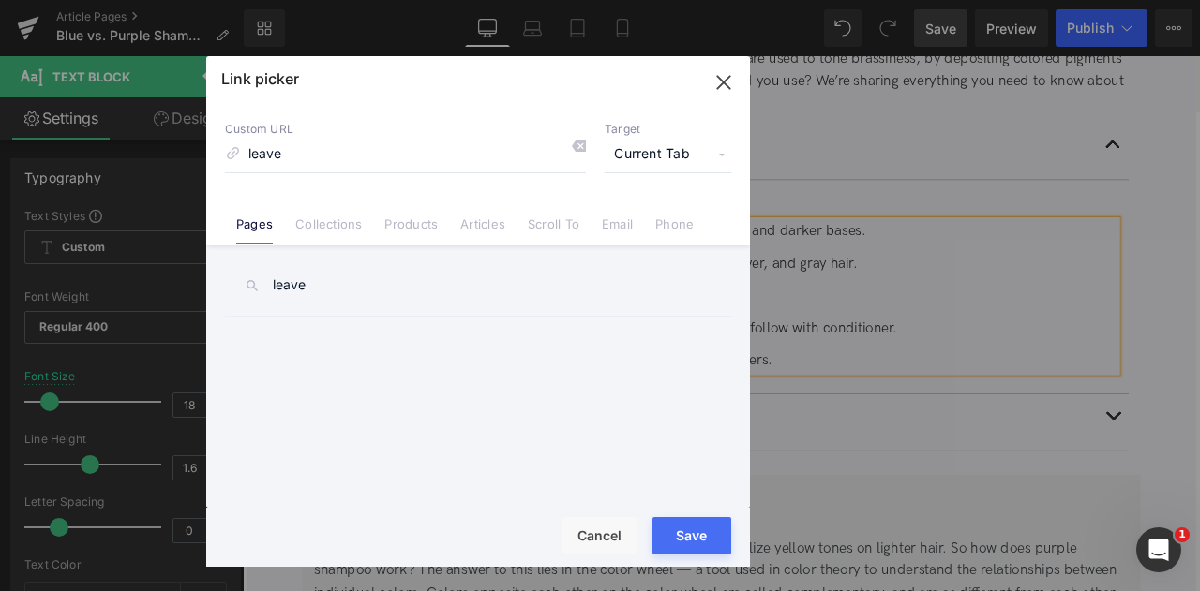
click at [659, 158] on span "Current Tab" at bounding box center [668, 155] width 127 height 36
click at [641, 216] on li "New Tab" at bounding box center [667, 221] width 145 height 33
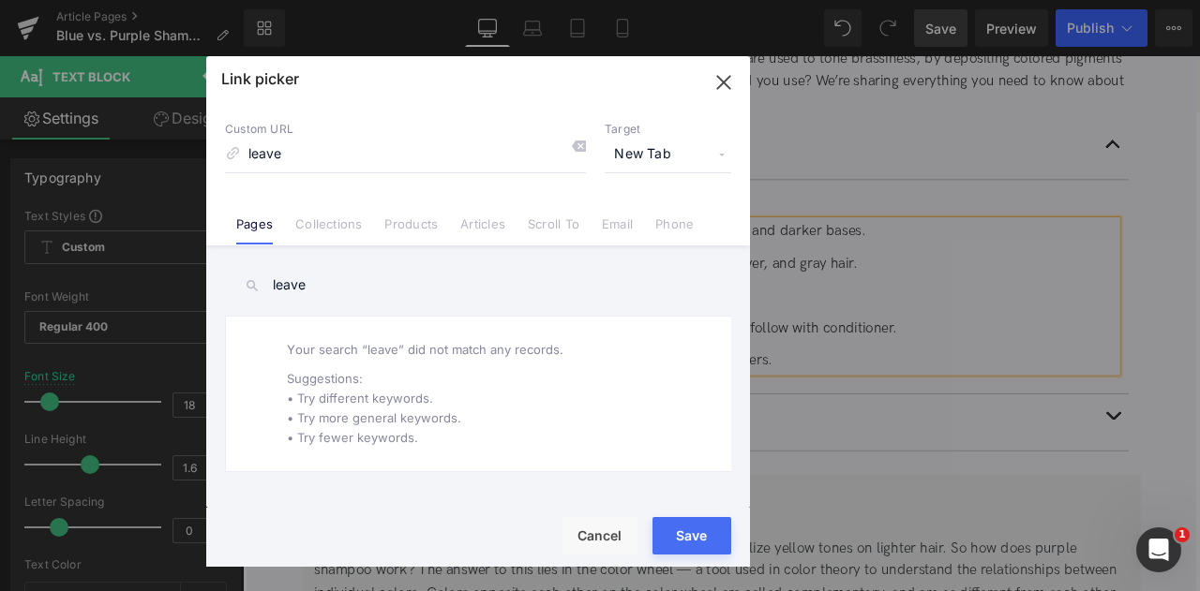
click at [336, 293] on input "leave" at bounding box center [478, 285] width 506 height 42
click at [404, 223] on link "Products" at bounding box center [410, 231] width 53 height 28
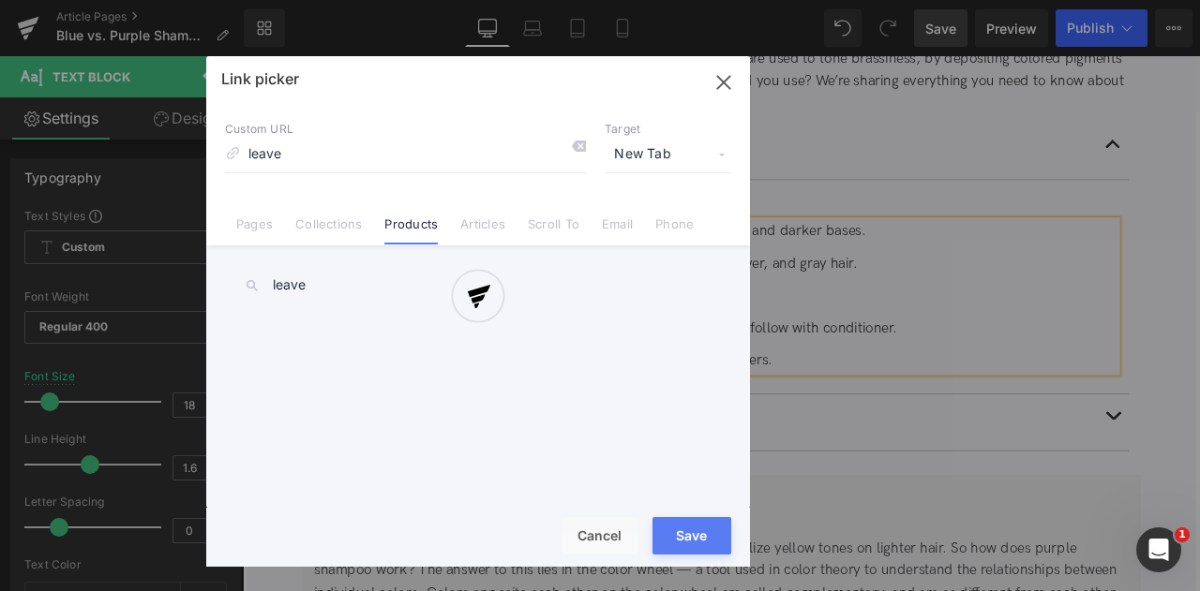
click at [314, 291] on div at bounding box center [478, 311] width 544 height 511
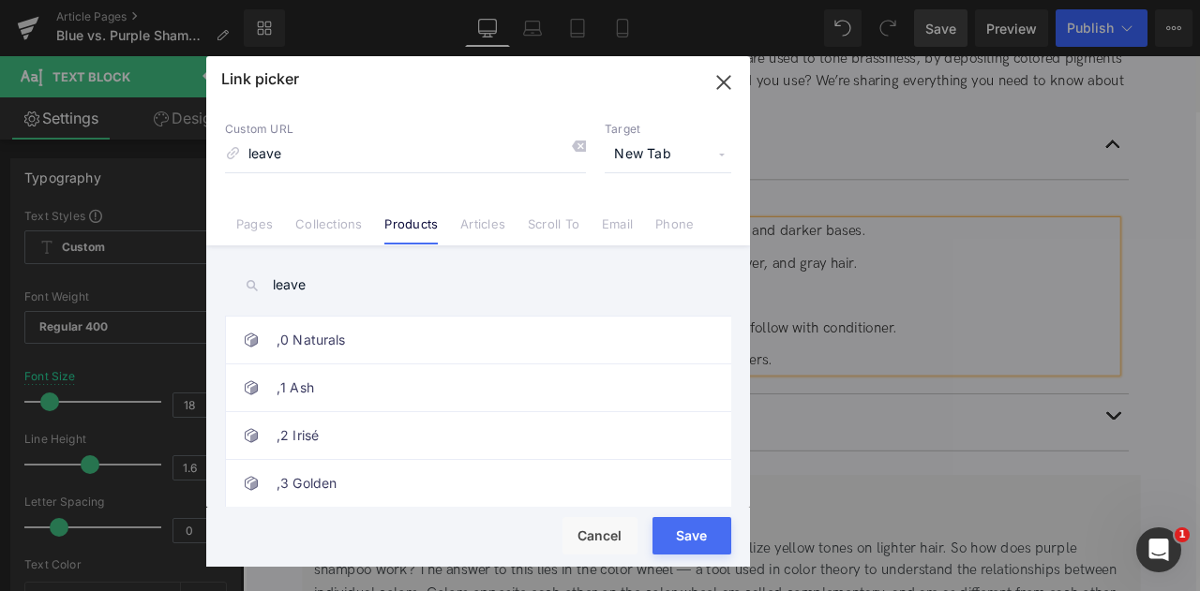
click at [307, 286] on input "leave" at bounding box center [478, 285] width 506 height 42
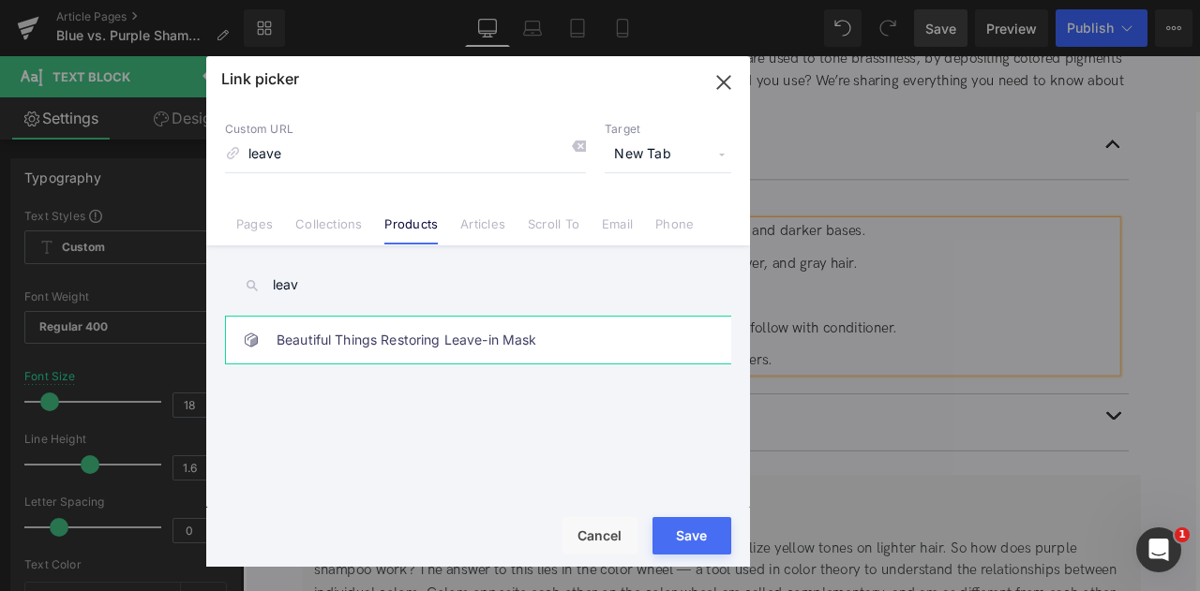
type input "leav"
click at [377, 334] on link "Beautiful Things Restoring Leave-in Mask" at bounding box center [482, 340] width 412 height 47
type input "/products/restoring-leave-in-mask"
click at [691, 537] on button "Save" at bounding box center [691, 535] width 79 height 37
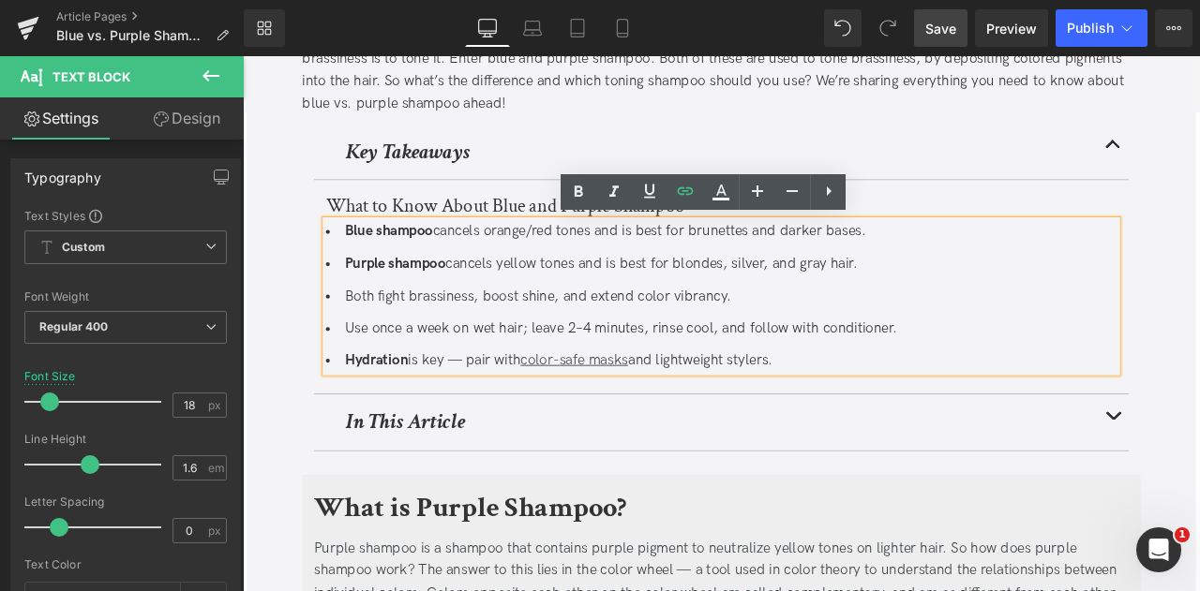
click at [834, 415] on span "is key — pair with color-safe masks and lightweight stylers." at bounding box center [655, 417] width 432 height 20
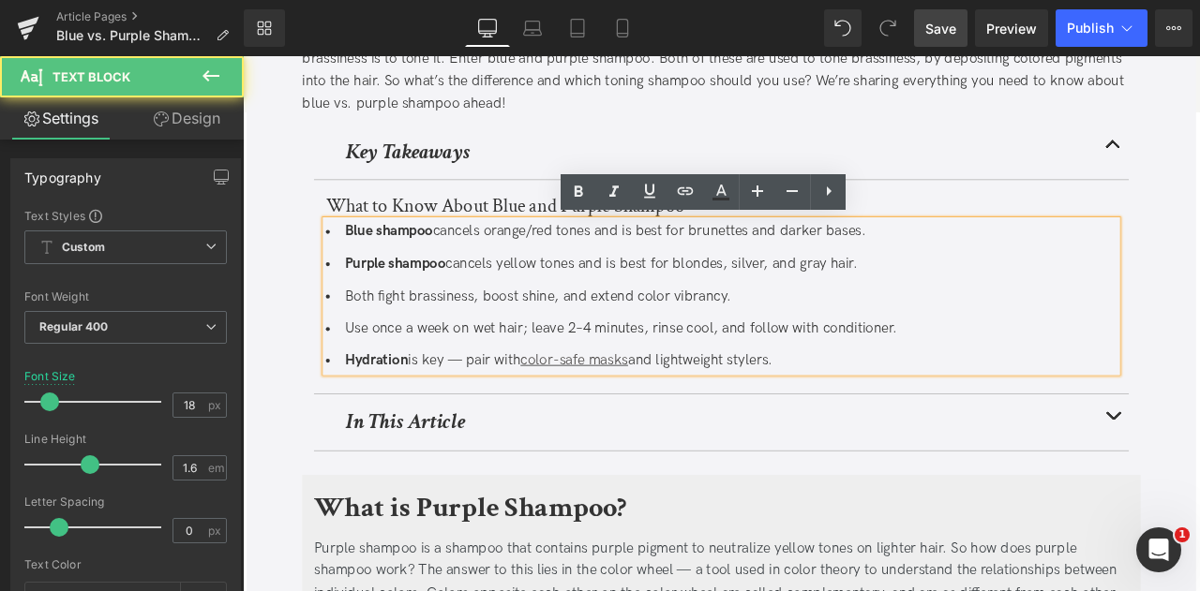
click at [937, 27] on span "Save" at bounding box center [940, 29] width 31 height 20
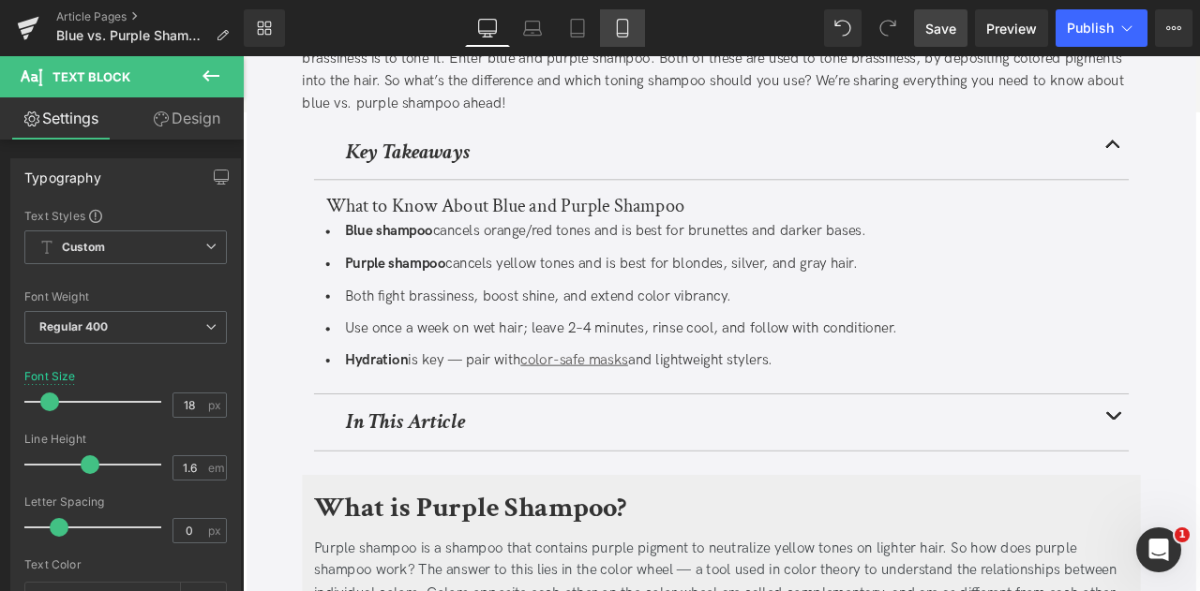
click at [623, 21] on icon at bounding box center [622, 28] width 19 height 19
type input "16"
type input "100"
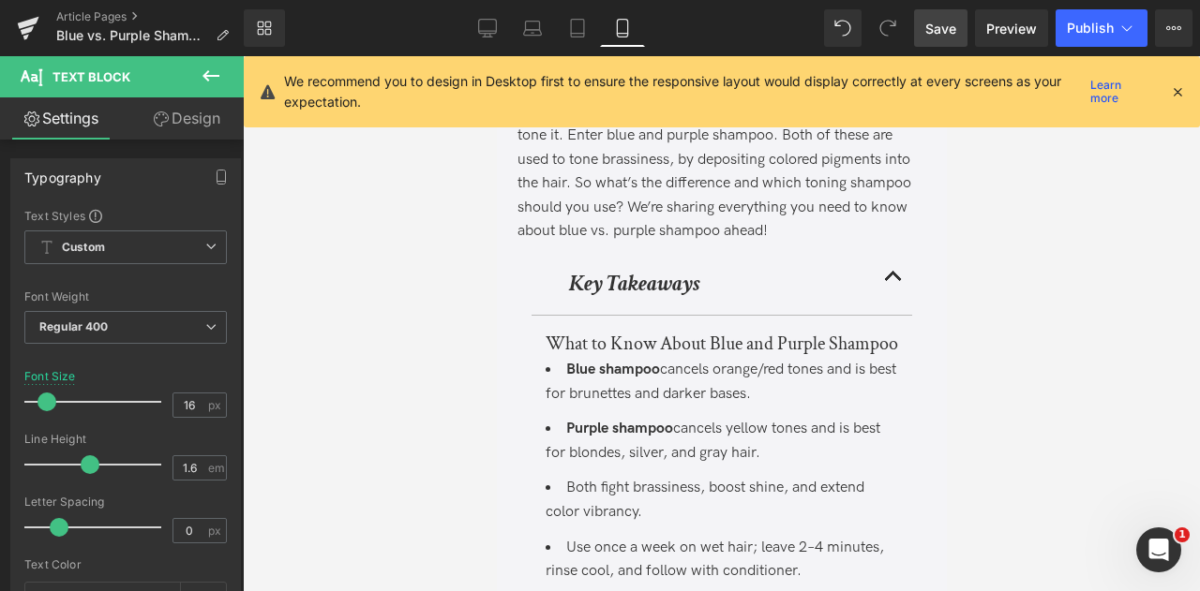
scroll to position [592, 0]
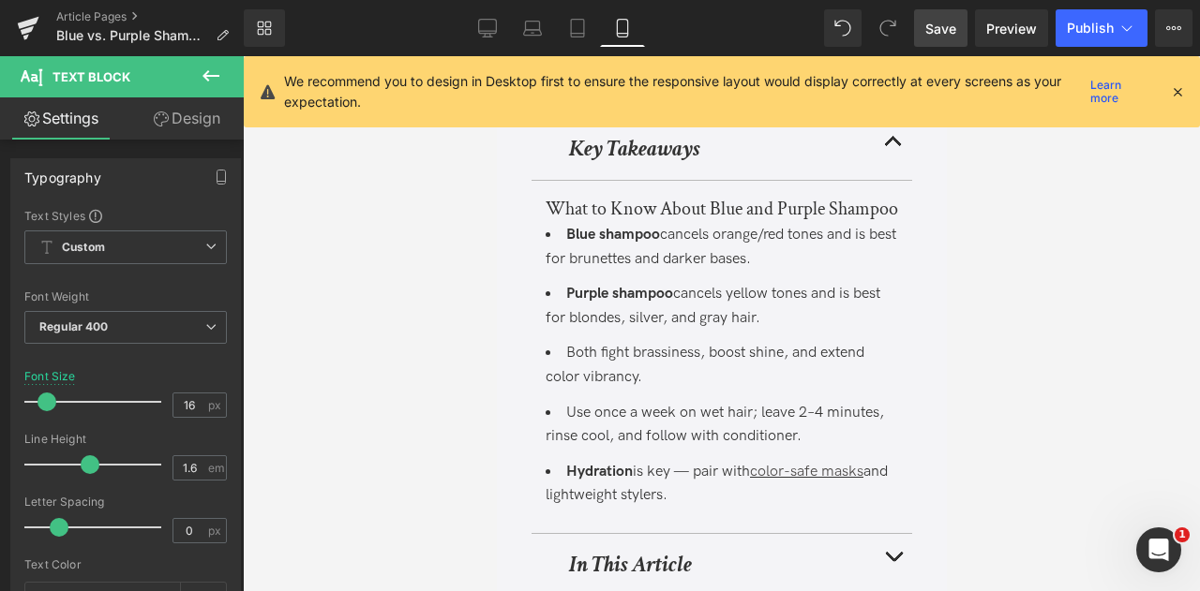
click at [935, 19] on span "Save" at bounding box center [940, 29] width 31 height 20
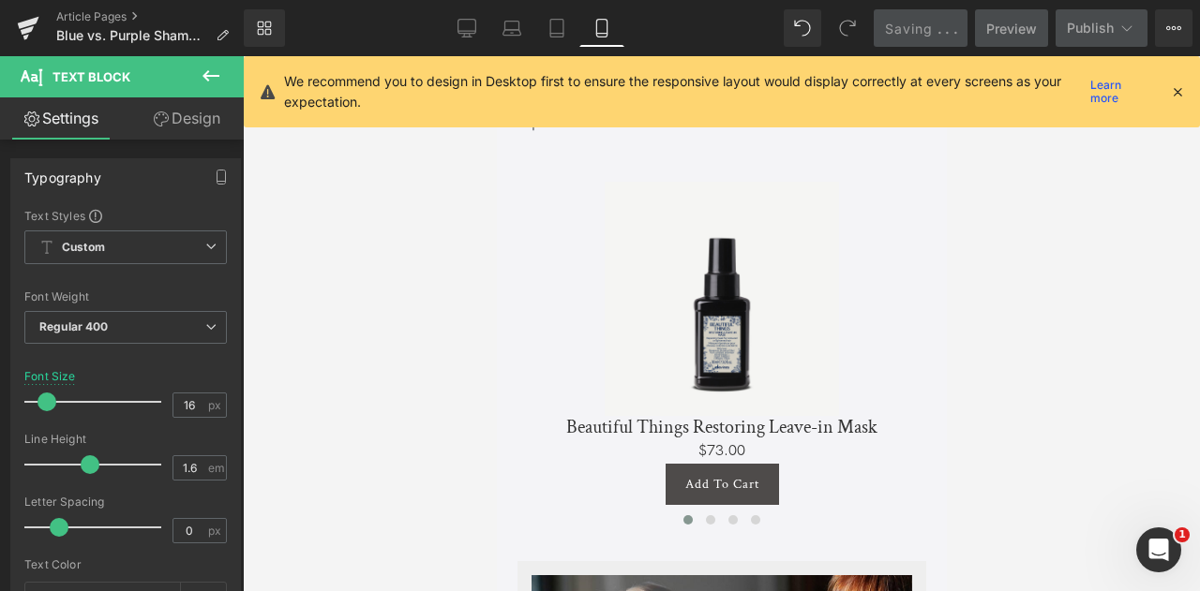
scroll to position [5209, 0]
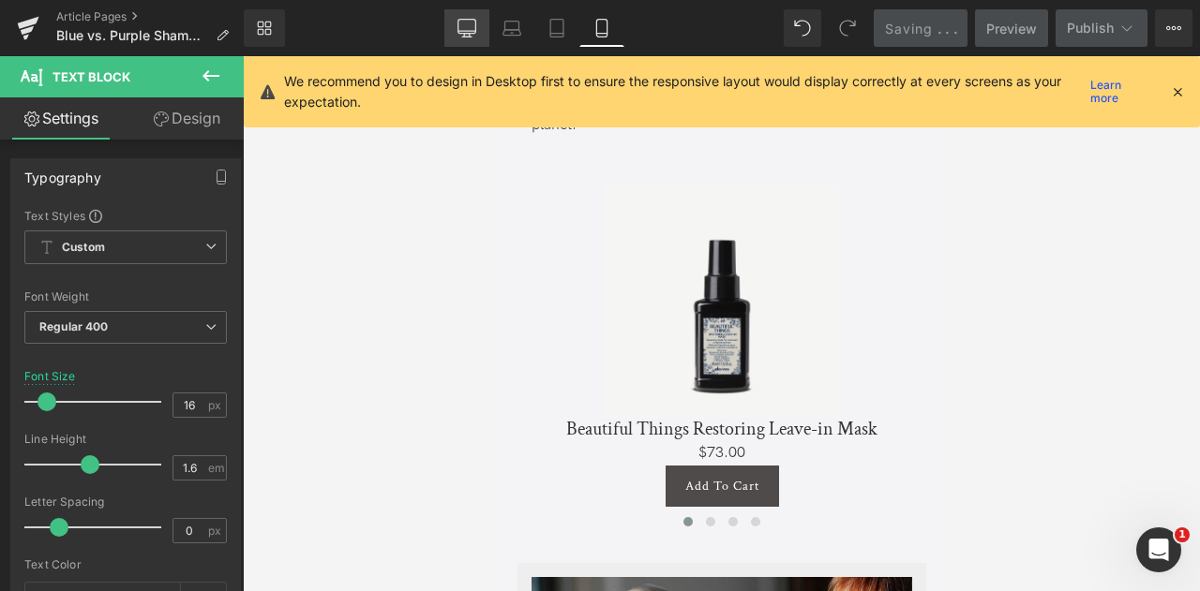
click at [469, 28] on icon at bounding box center [466, 28] width 19 height 19
type input "18"
type input "100"
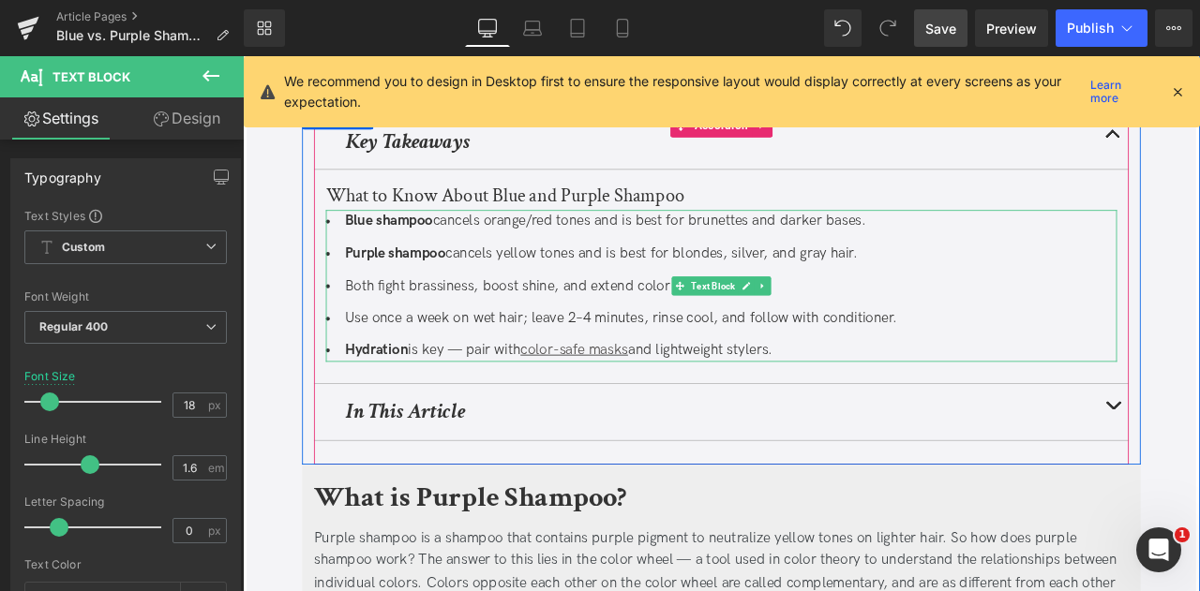
scroll to position [0, 0]
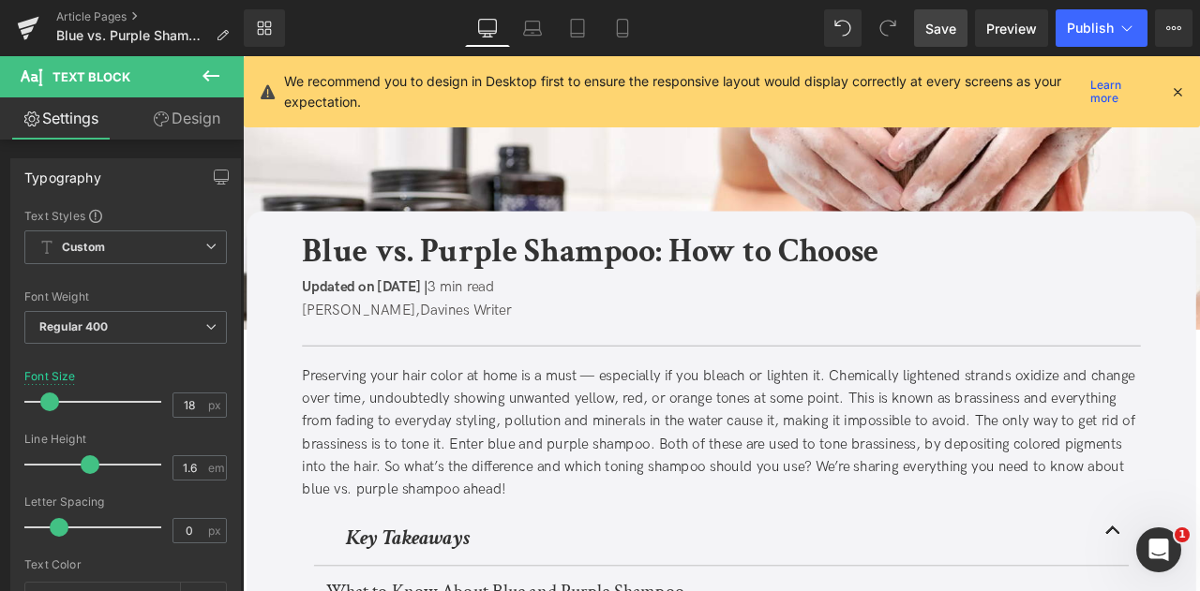
click at [788, 18] on div "Library Desktop Desktop Laptop Tablet Mobile Save Preview Publish Scheduled Vie…" at bounding box center [722, 27] width 956 height 37
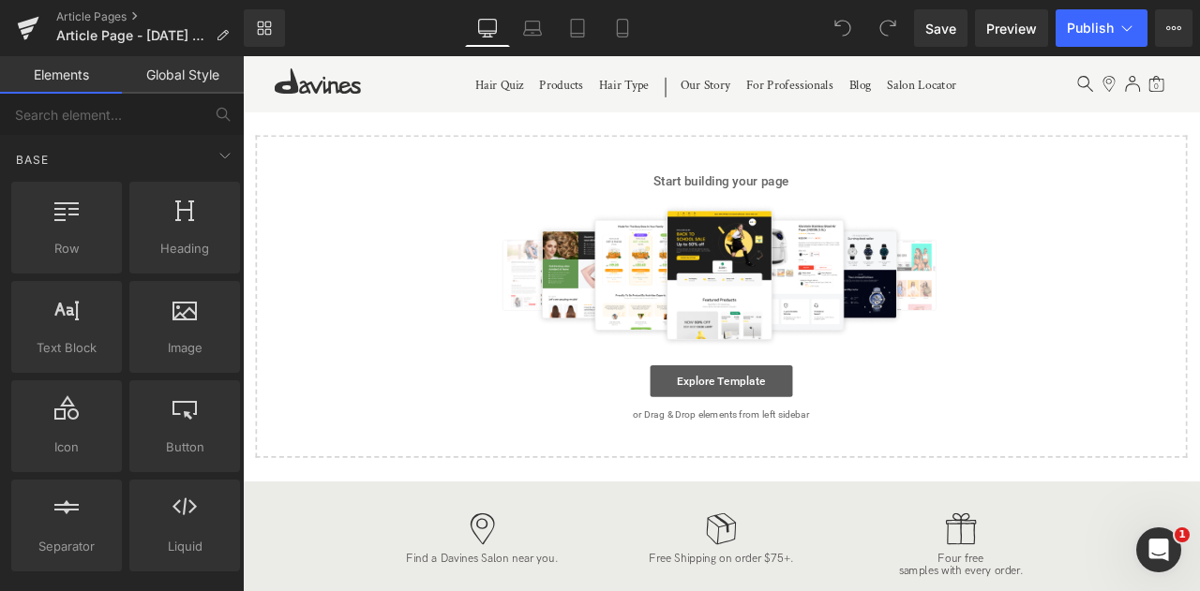
click at [838, 439] on link "Explore Template" at bounding box center [809, 441] width 169 height 37
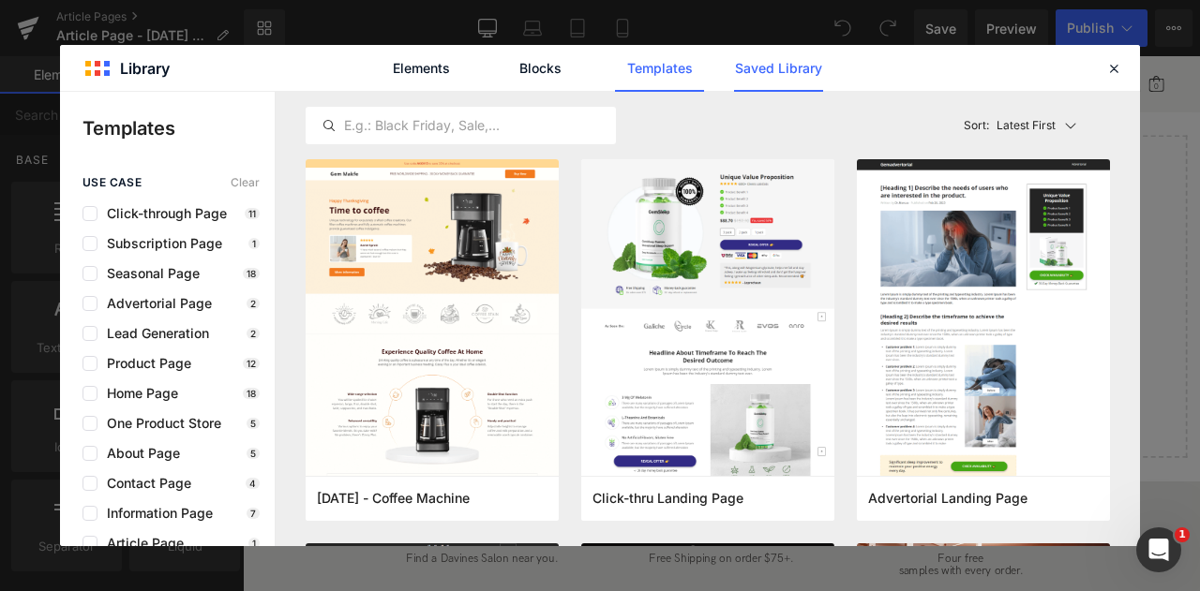
click at [751, 77] on link "Saved Library" at bounding box center [778, 68] width 89 height 47
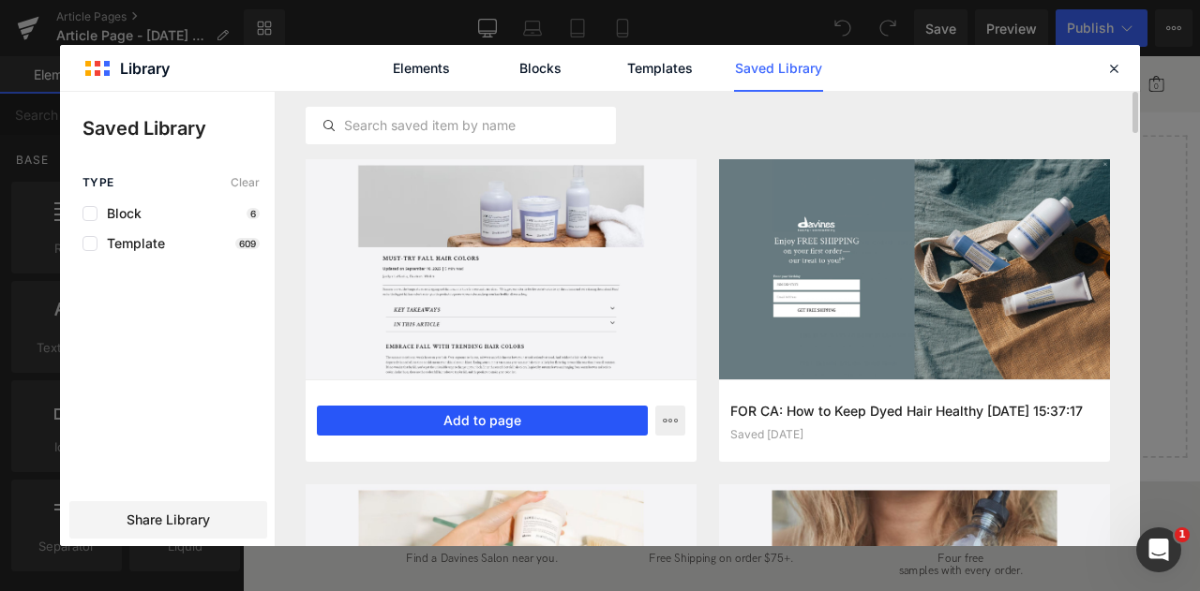
click at [399, 415] on button "Add to page" at bounding box center [482, 421] width 331 height 30
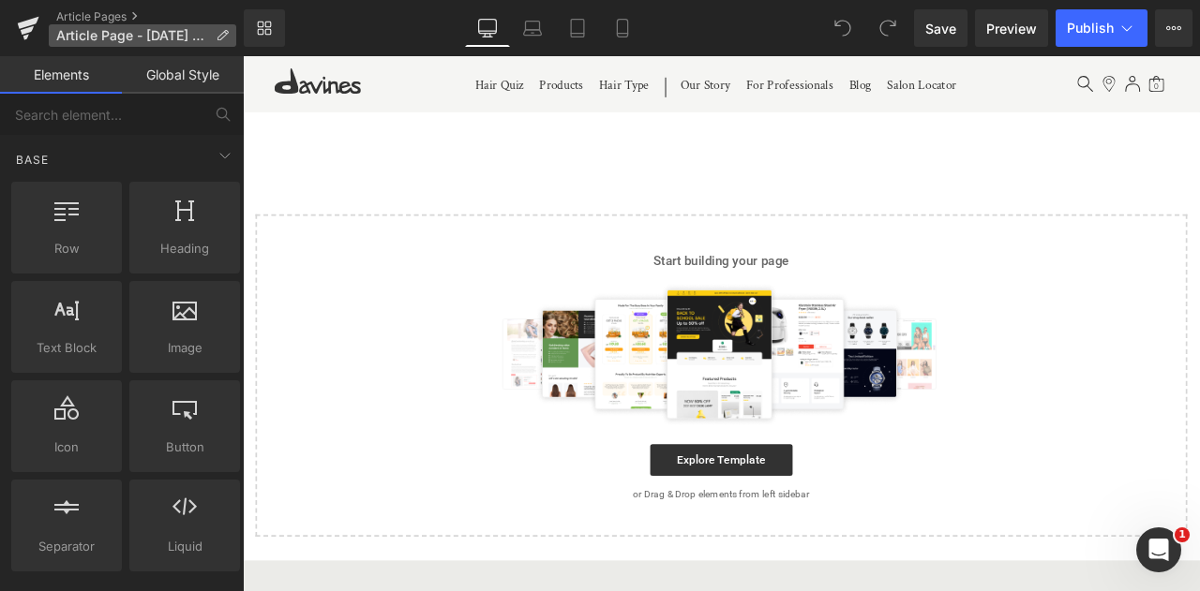
click at [217, 32] on icon at bounding box center [222, 35] width 13 height 13
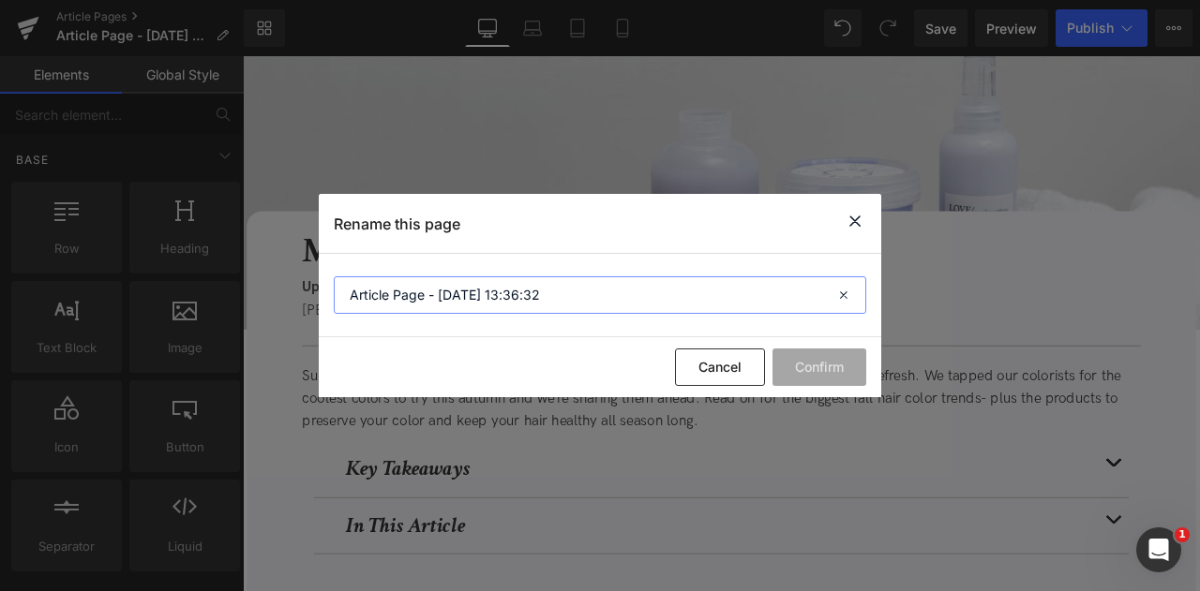
click at [609, 293] on input "Article Page - [DATE] 13:36:32" at bounding box center [600, 294] width 532 height 37
paste input "Blonde Hairstyles for All Hair Lengths"
type input "Blonde Hairstyles for All Hair Lengths"
click at [845, 369] on button "Confirm" at bounding box center [819, 367] width 94 height 37
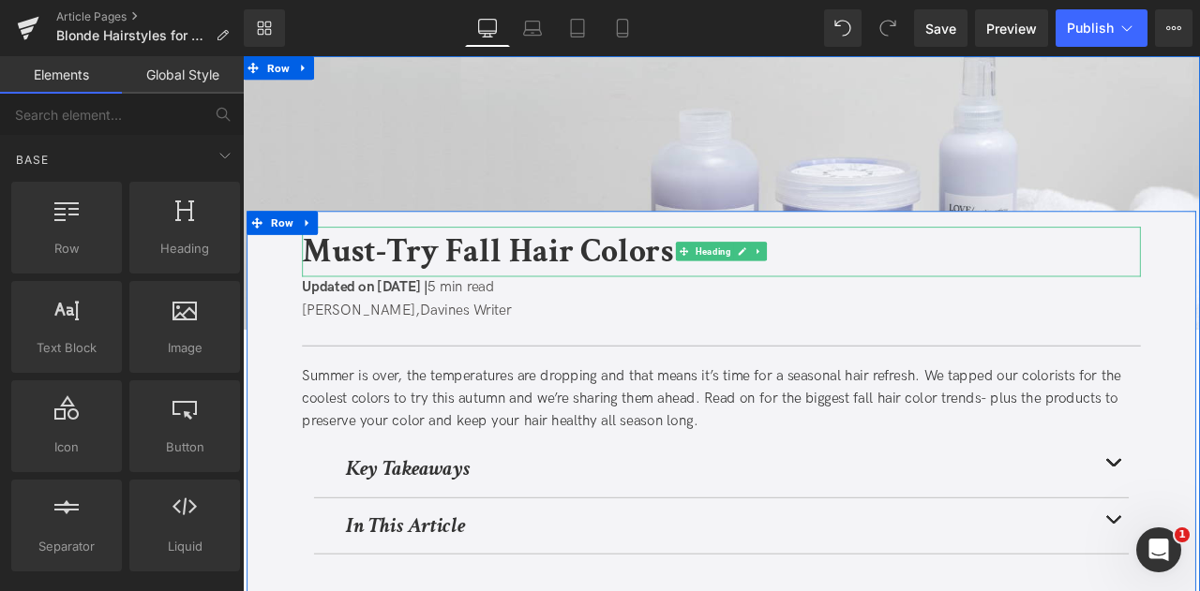
click at [533, 287] on b "Must-Try Fall Hair Colors" at bounding box center [533, 288] width 440 height 52
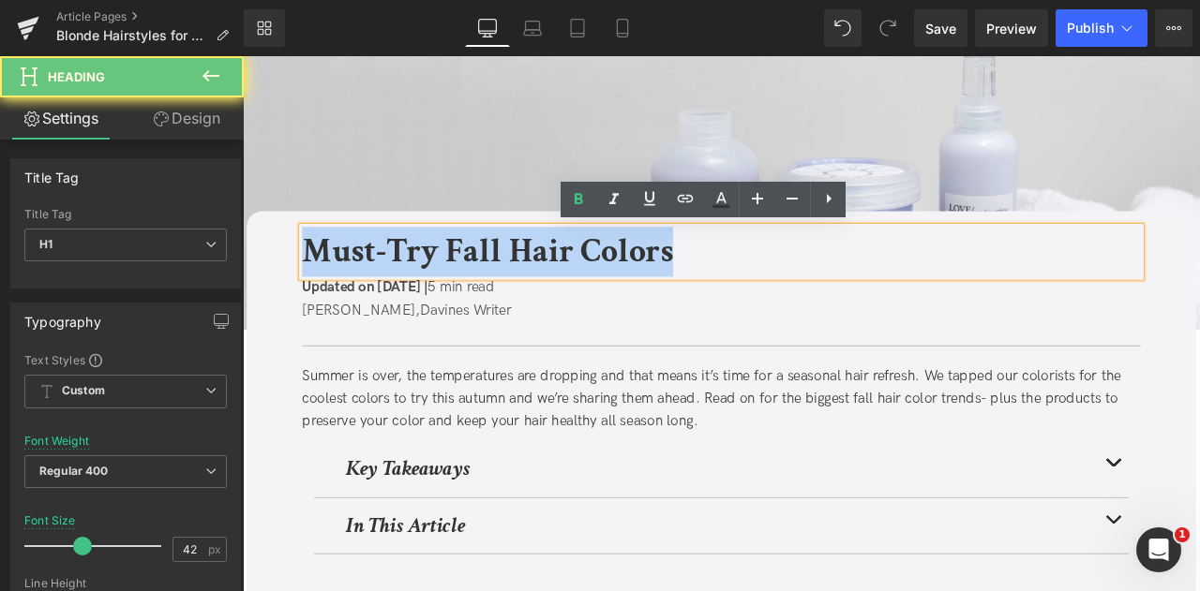
click at [533, 287] on b "Must-Try Fall Hair Colors" at bounding box center [533, 288] width 440 height 52
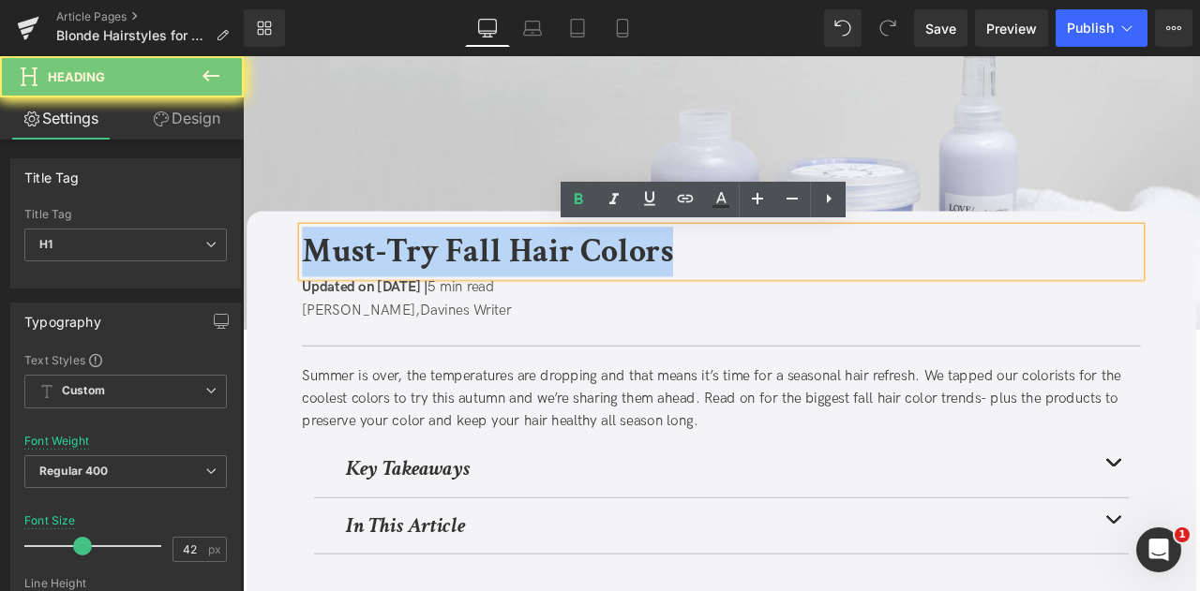
paste div
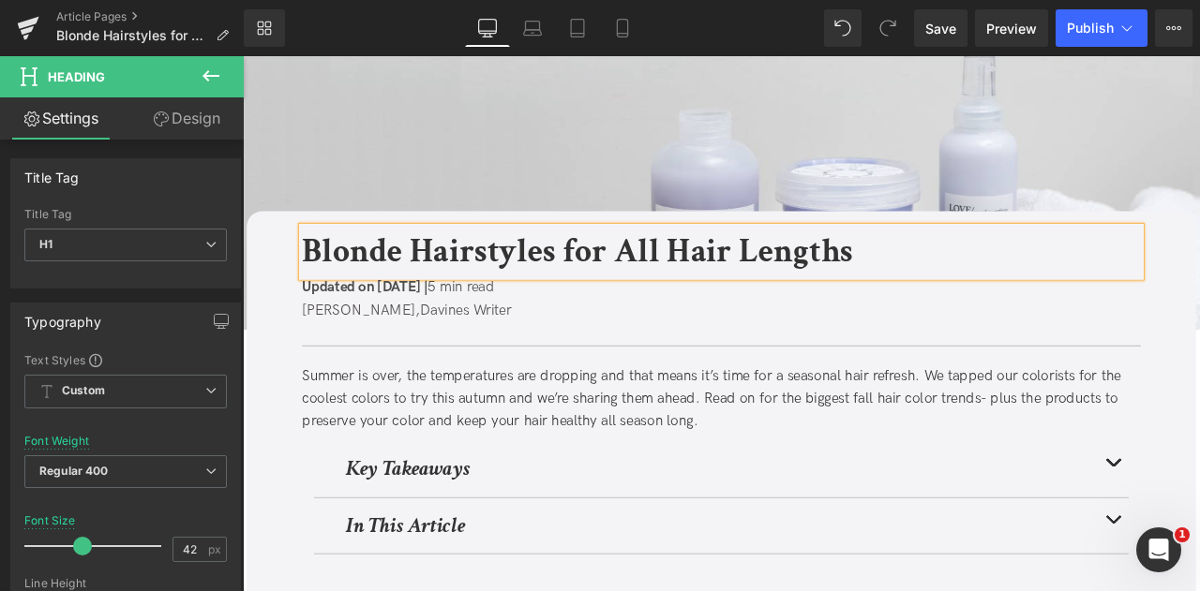
click at [467, 456] on div "Summer is over, the temperatures are dropping and that means it’s time for a se…" at bounding box center [809, 463] width 993 height 81
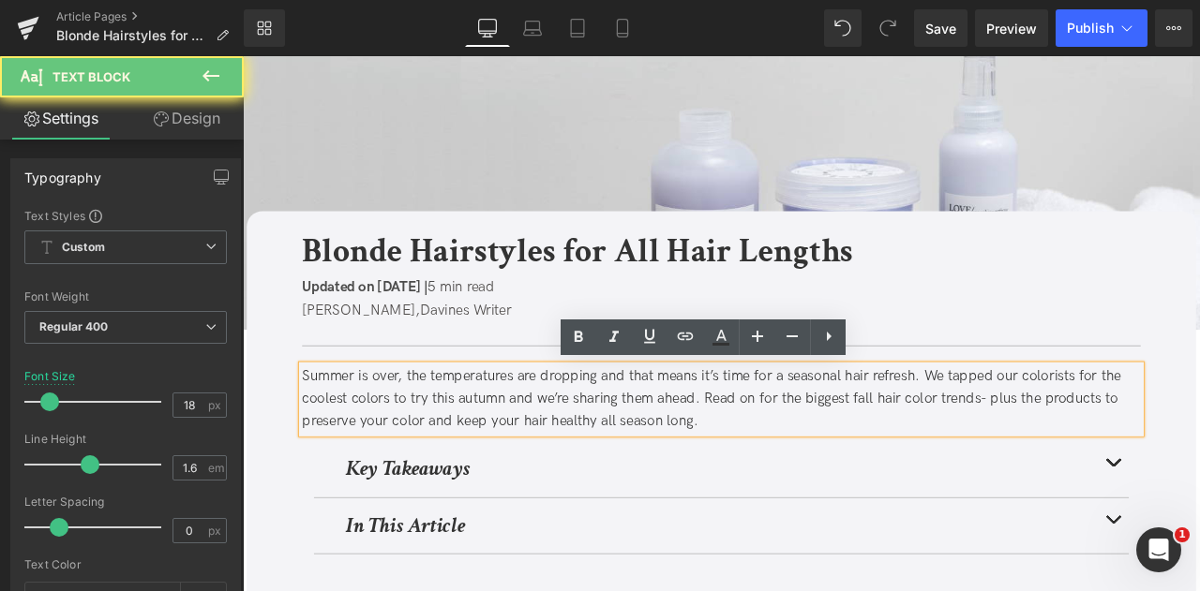
click at [467, 456] on div "Summer is over, the temperatures are dropping and that means it’s time for a se…" at bounding box center [809, 463] width 993 height 81
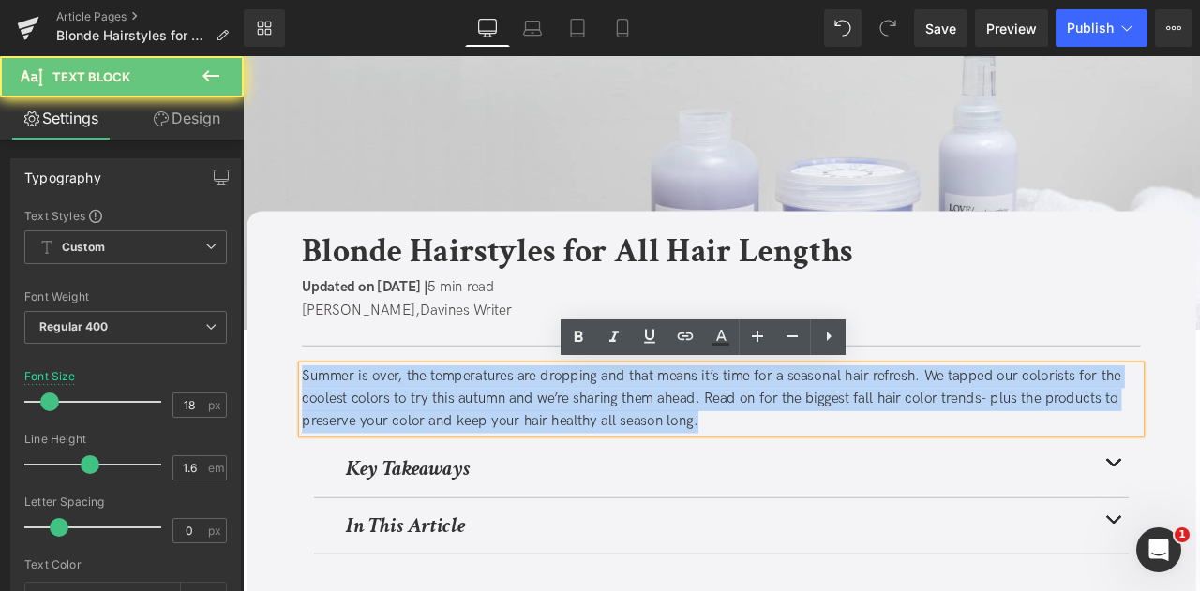
click at [467, 456] on div "Summer is over, the temperatures are dropping and that means it’s time for a se…" at bounding box center [809, 463] width 993 height 81
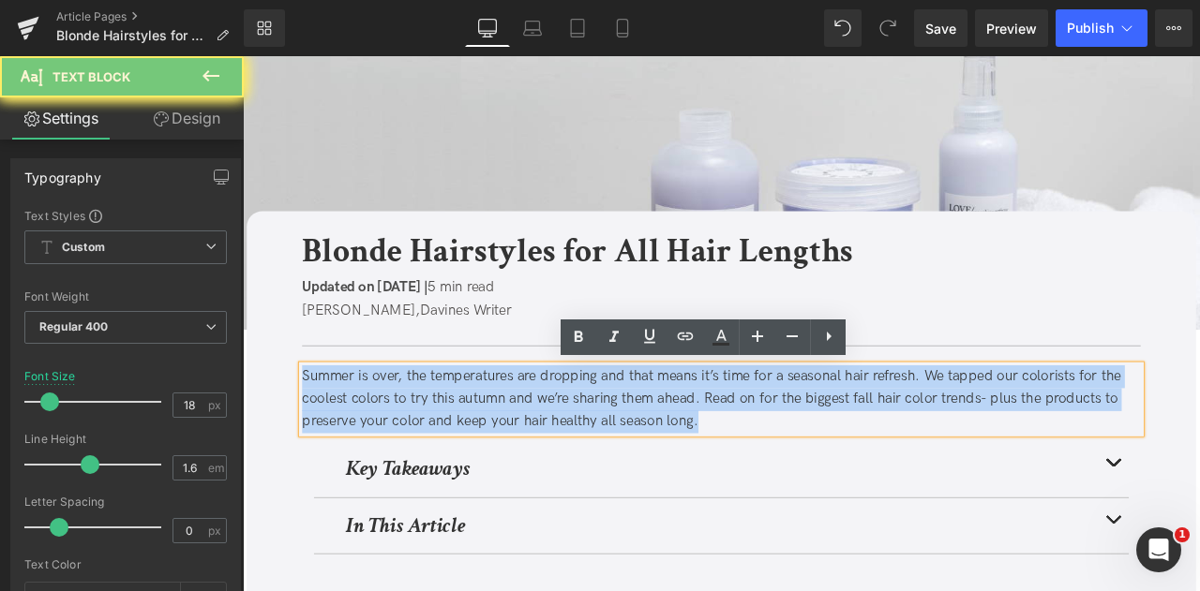
paste div
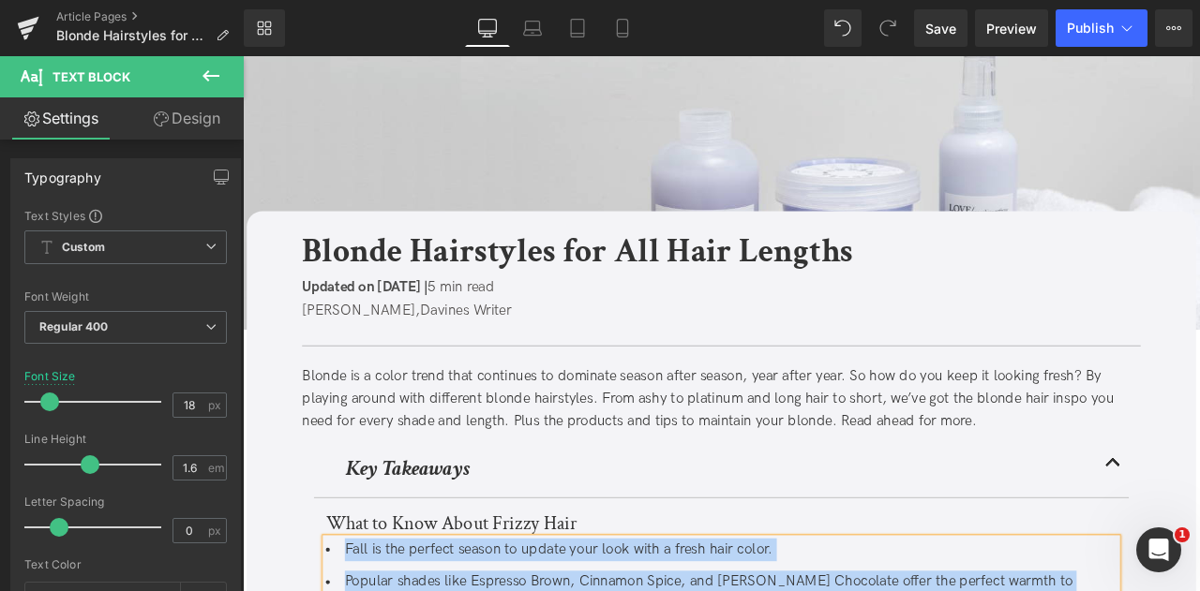
paste div
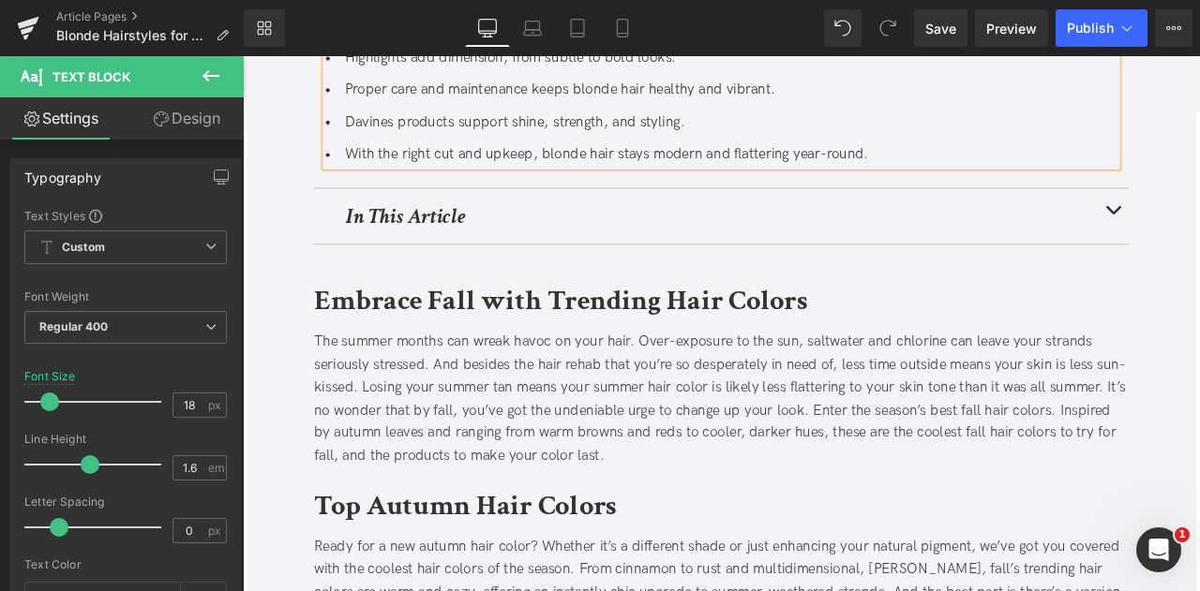
scroll to position [622, 0]
click at [429, 326] on b "Embrace Fall with Trending Hair Colors" at bounding box center [619, 345] width 585 height 44
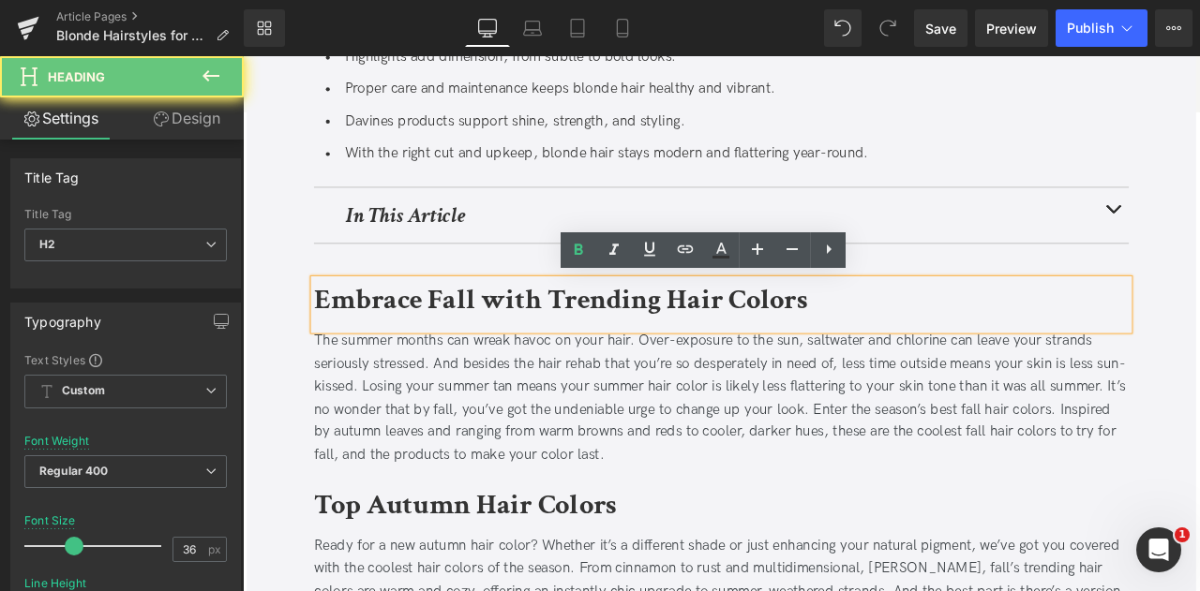
click at [429, 326] on b "Embrace Fall with Trending Hair Colors" at bounding box center [619, 345] width 585 height 44
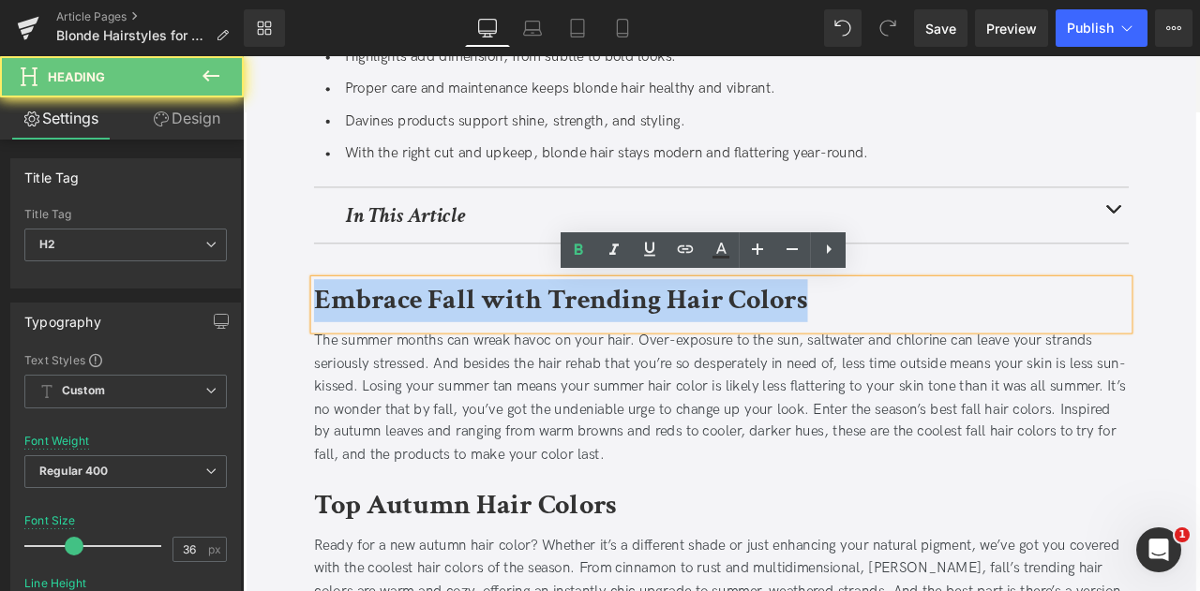
click at [429, 326] on b "Embrace Fall with Trending Hair Colors" at bounding box center [619, 345] width 585 height 44
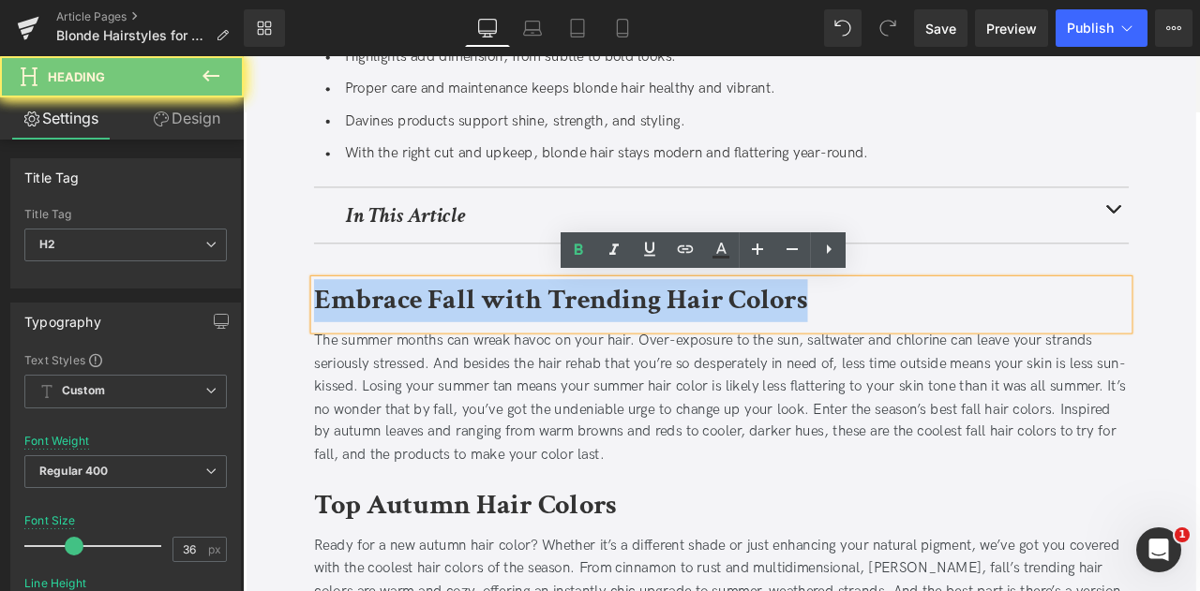
paste div
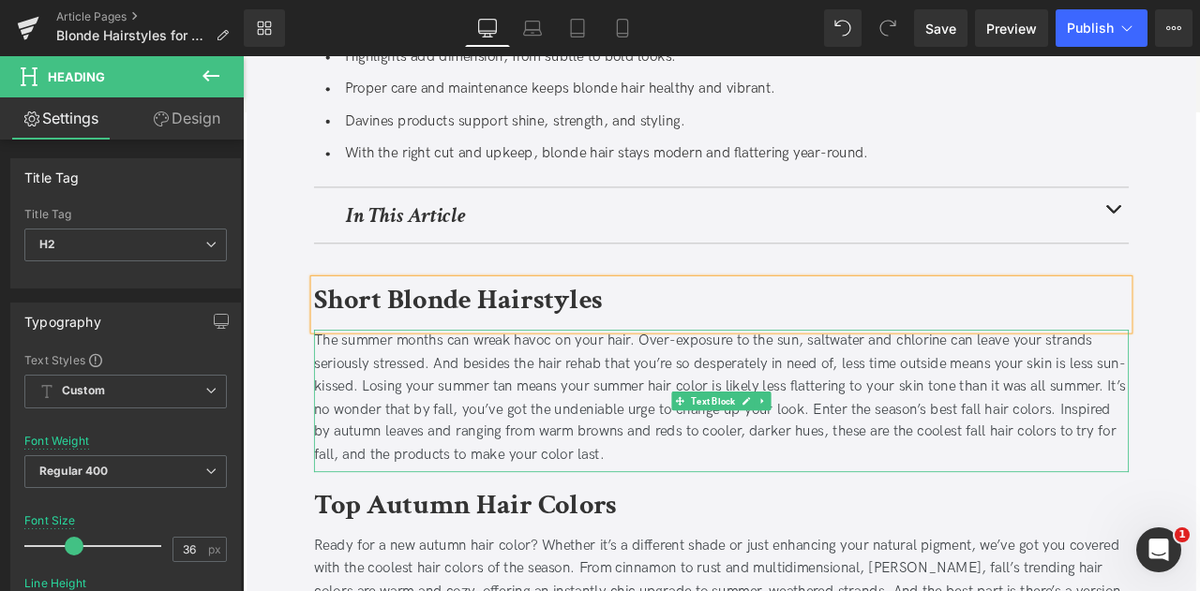
click at [455, 446] on div "The summer months can wreak havoc on your hair. Over-exposure to the sun, saltw…" at bounding box center [809, 462] width 965 height 162
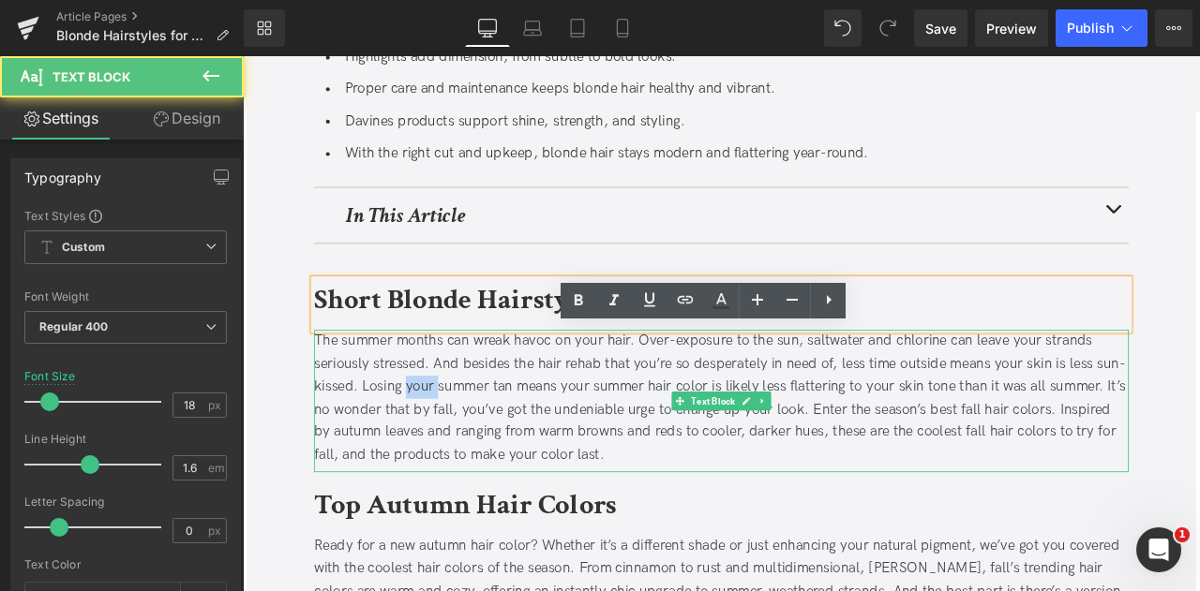
click at [455, 446] on div "The summer months can wreak havoc on your hair. Over-exposure to the sun, saltw…" at bounding box center [809, 462] width 965 height 162
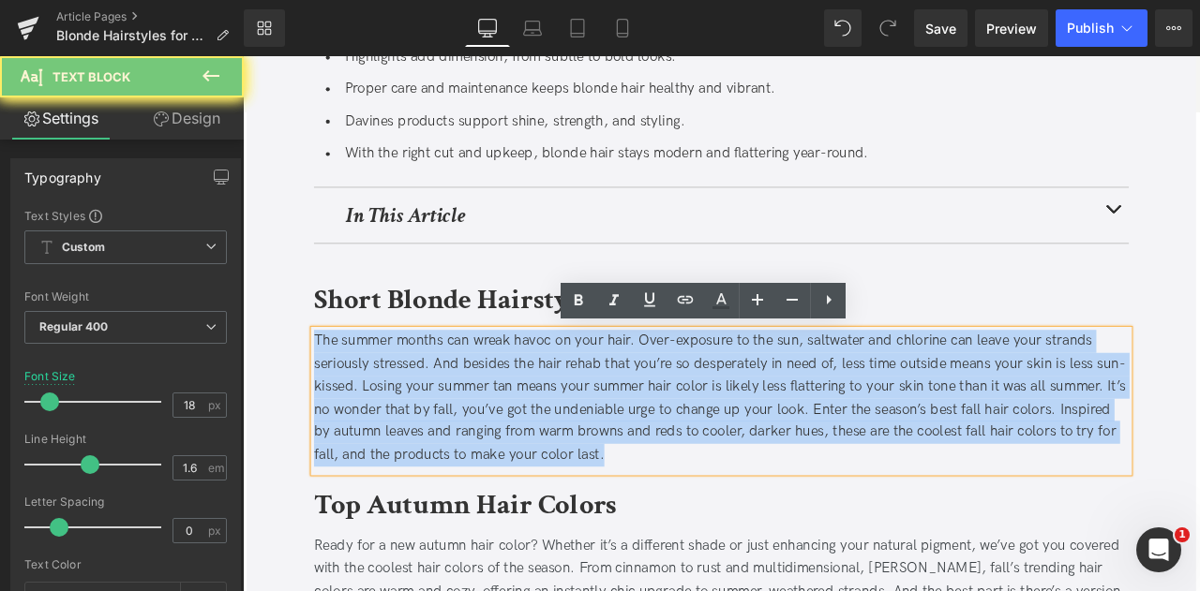
click at [455, 446] on div "The summer months can wreak havoc on your hair. Over-exposure to the sun, saltw…" at bounding box center [809, 462] width 965 height 162
paste div
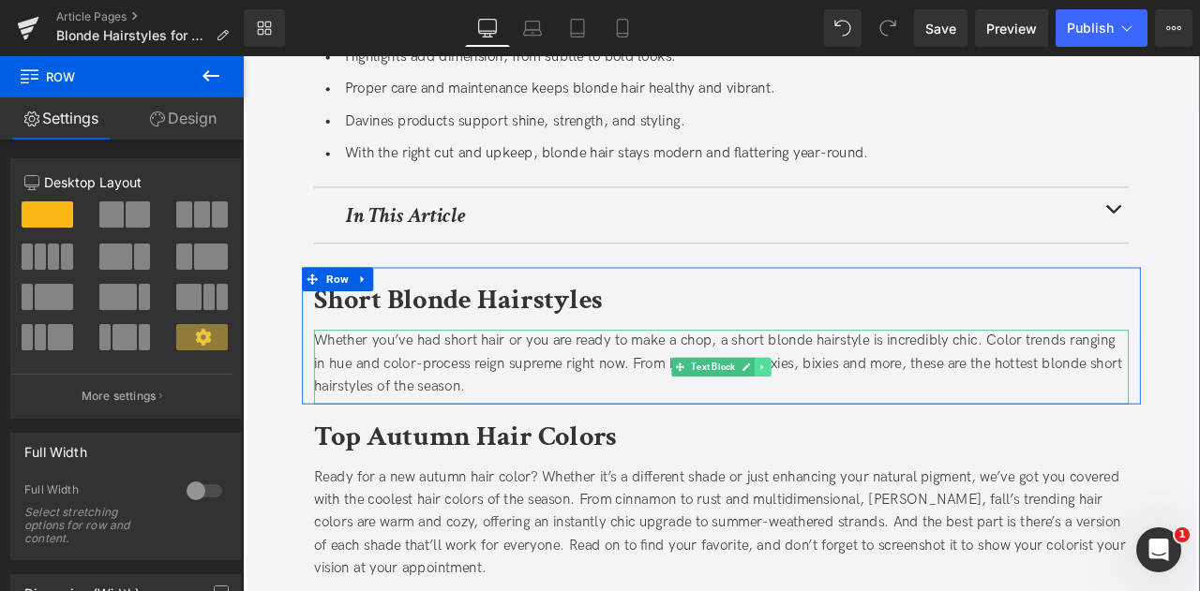
click at [854, 423] on icon at bounding box center [859, 424] width 10 height 11
click at [854, 424] on link at bounding box center [850, 424] width 20 height 22
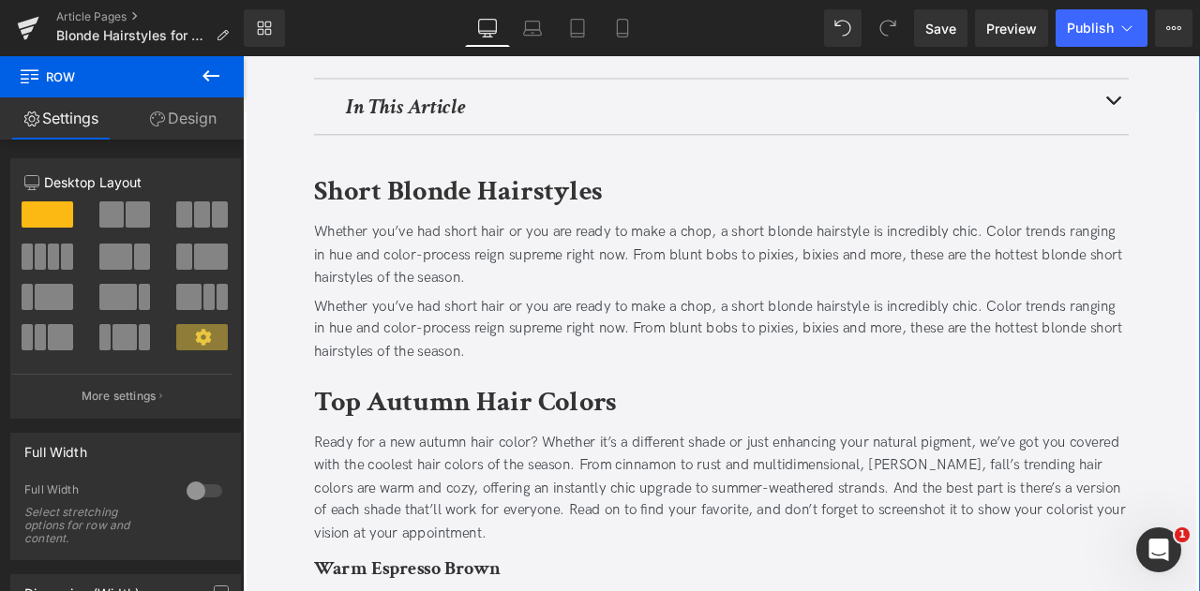
scroll to position [750, 0]
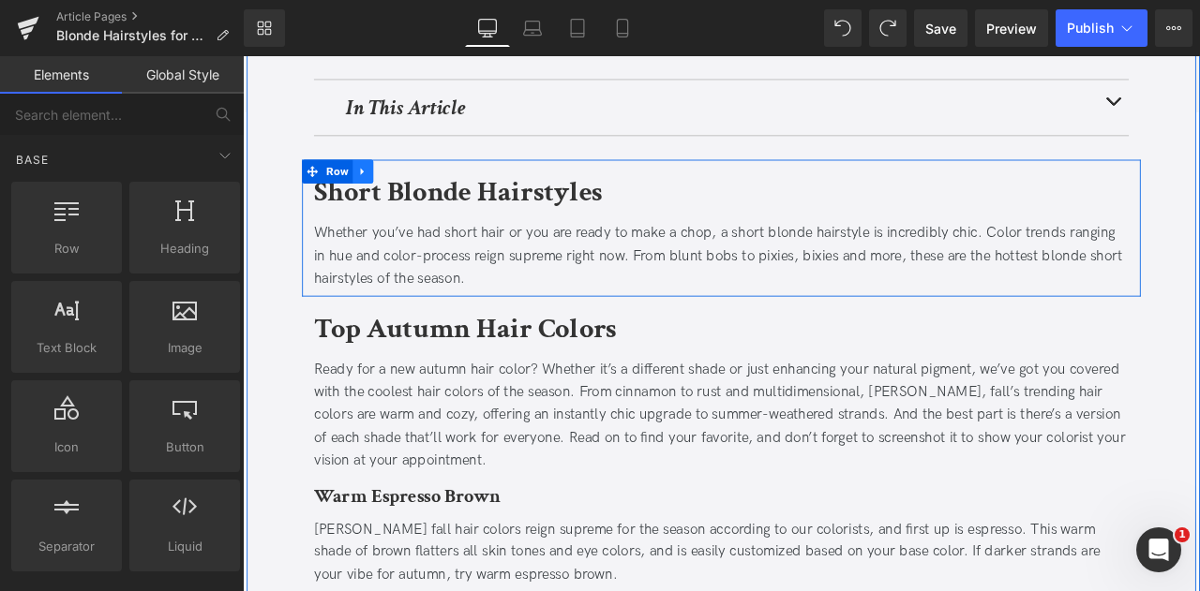
click at [392, 188] on link at bounding box center [385, 193] width 24 height 28
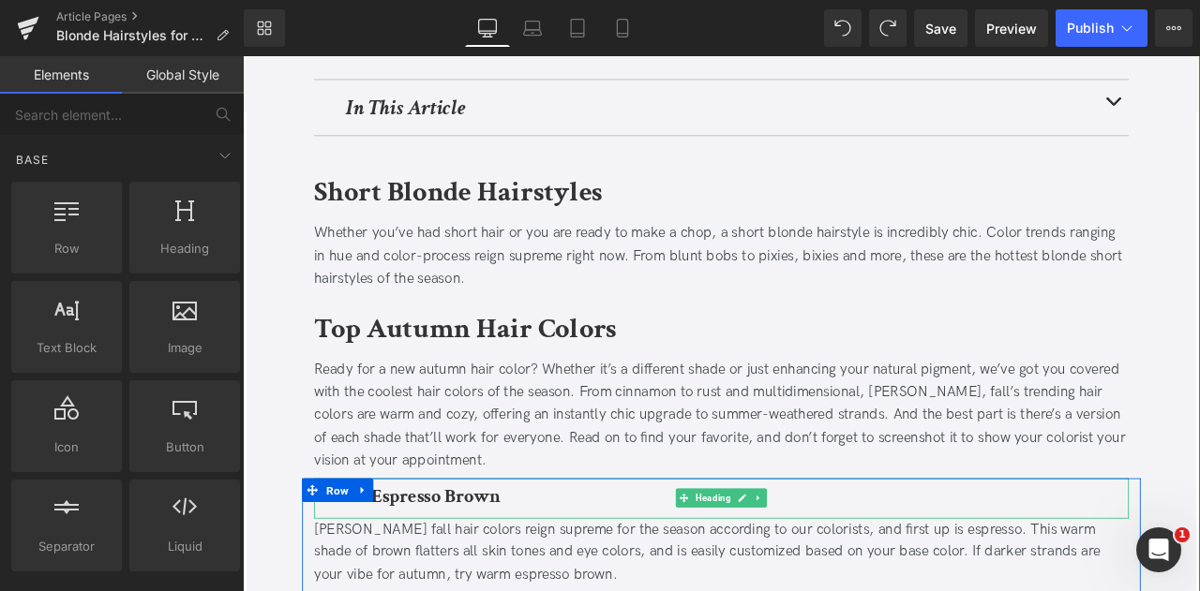
click at [399, 569] on b "Warm Espresso Brown" at bounding box center [437, 577] width 221 height 29
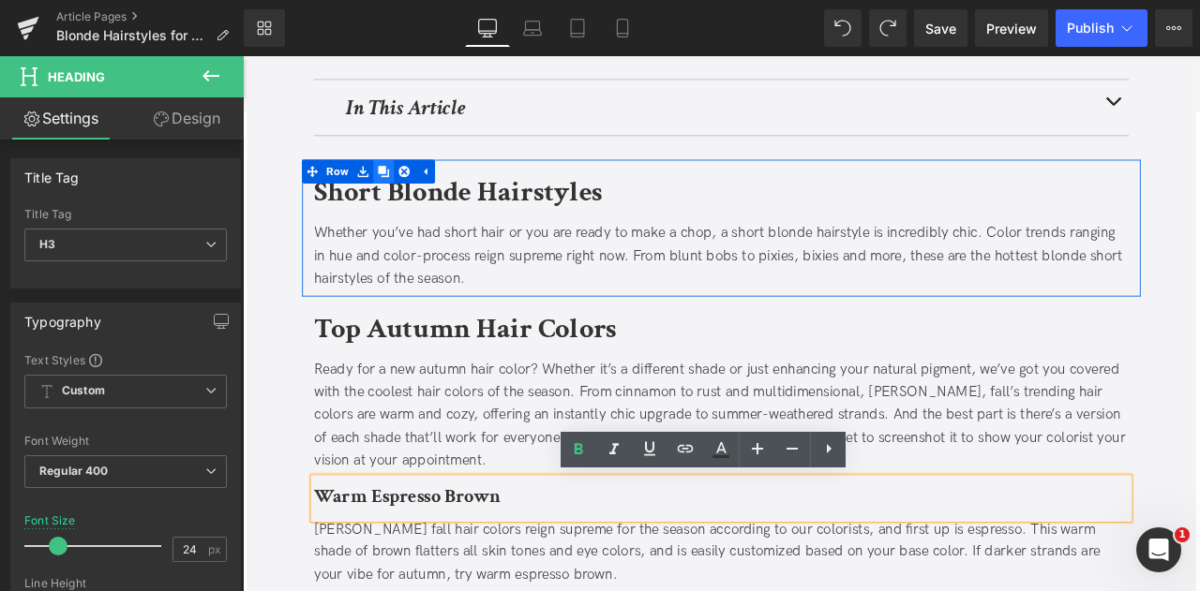
click at [408, 190] on icon at bounding box center [409, 193] width 13 height 13
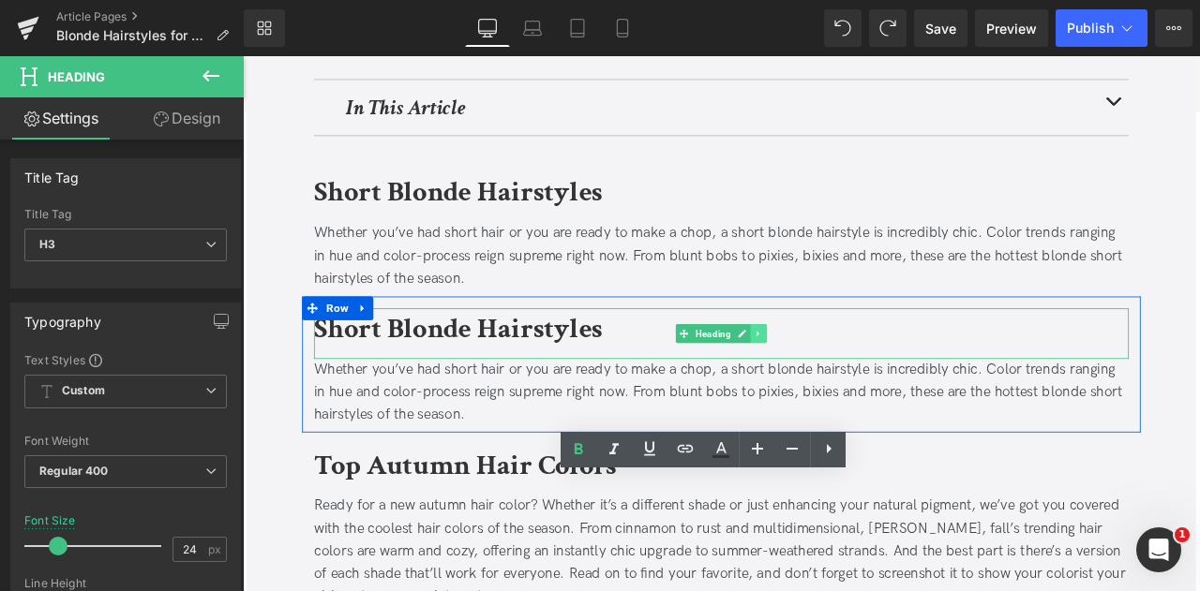
click at [856, 381] on link at bounding box center [854, 385] width 20 height 22
click at [864, 387] on icon at bounding box center [864, 385] width 10 height 11
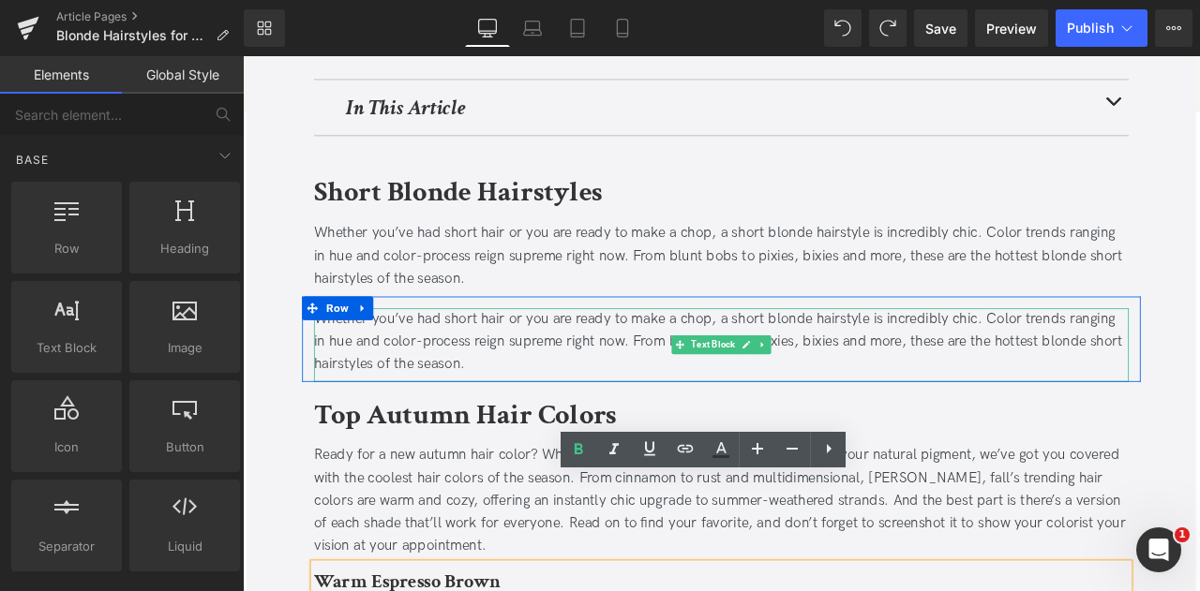
click at [577, 401] on div "Whether you’ve had short hair or you are ready to make a chop, a short blonde h…" at bounding box center [809, 395] width 965 height 81
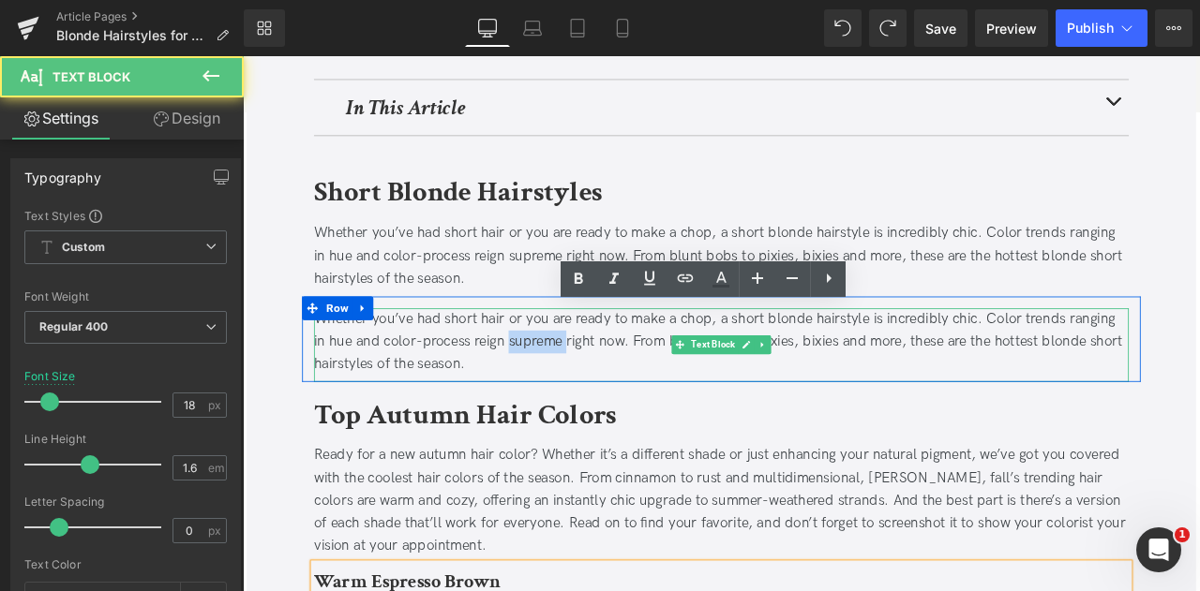
click at [577, 401] on div "Whether you’ve had short hair or you are ready to make a chop, a short blonde h…" at bounding box center [809, 395] width 965 height 81
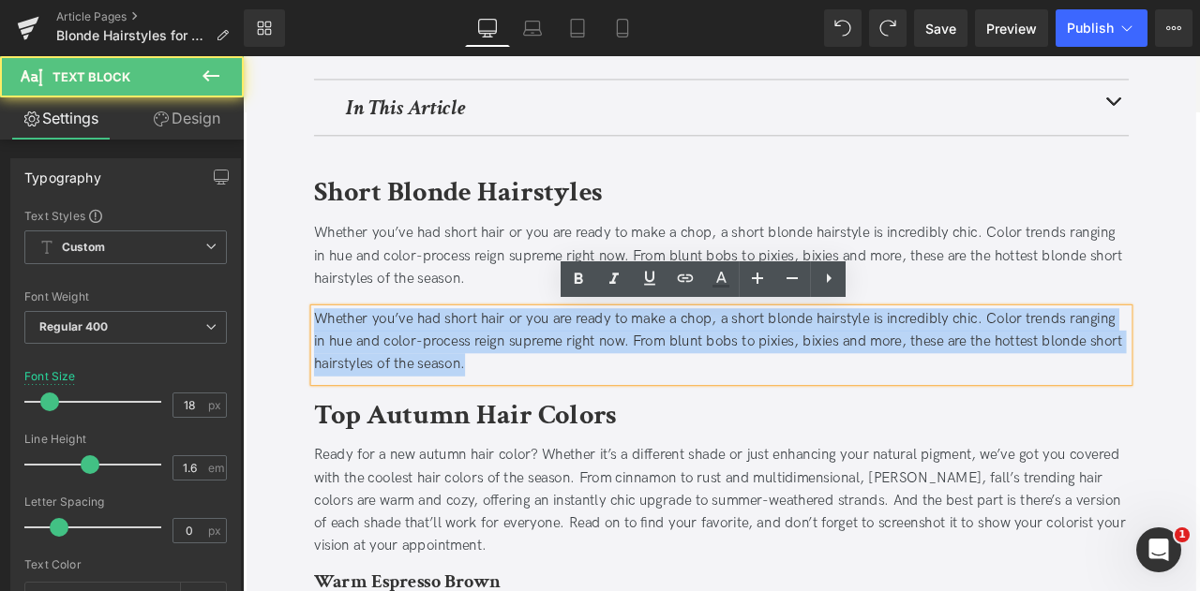
click at [577, 401] on div "Whether you’ve had short hair or you are ready to make a chop, a short blonde h…" at bounding box center [809, 395] width 965 height 81
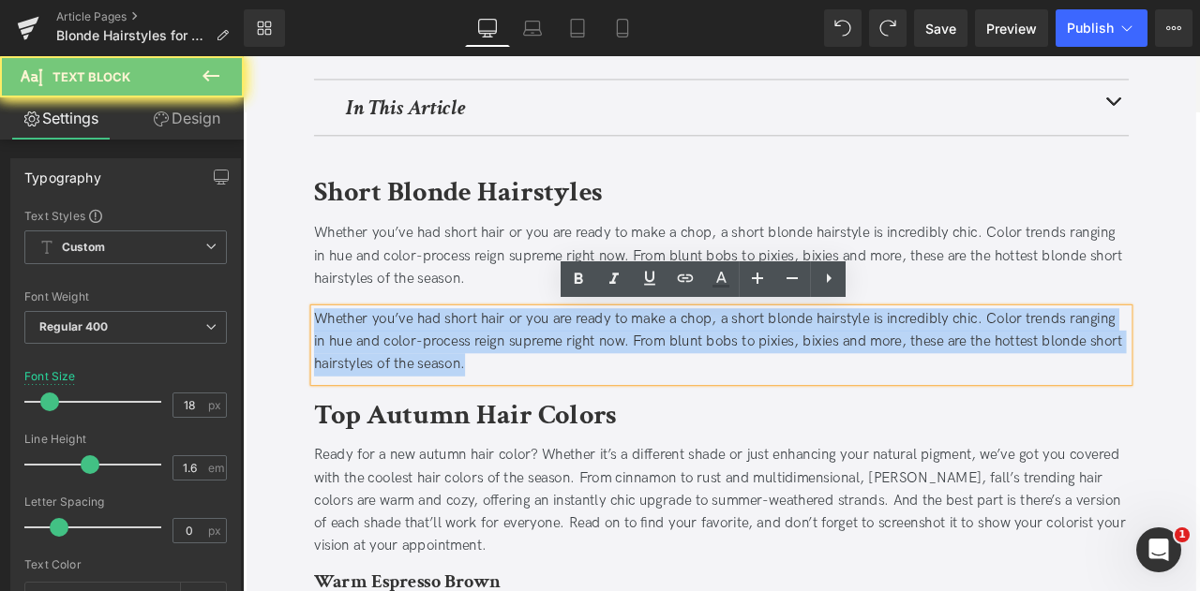
paste div
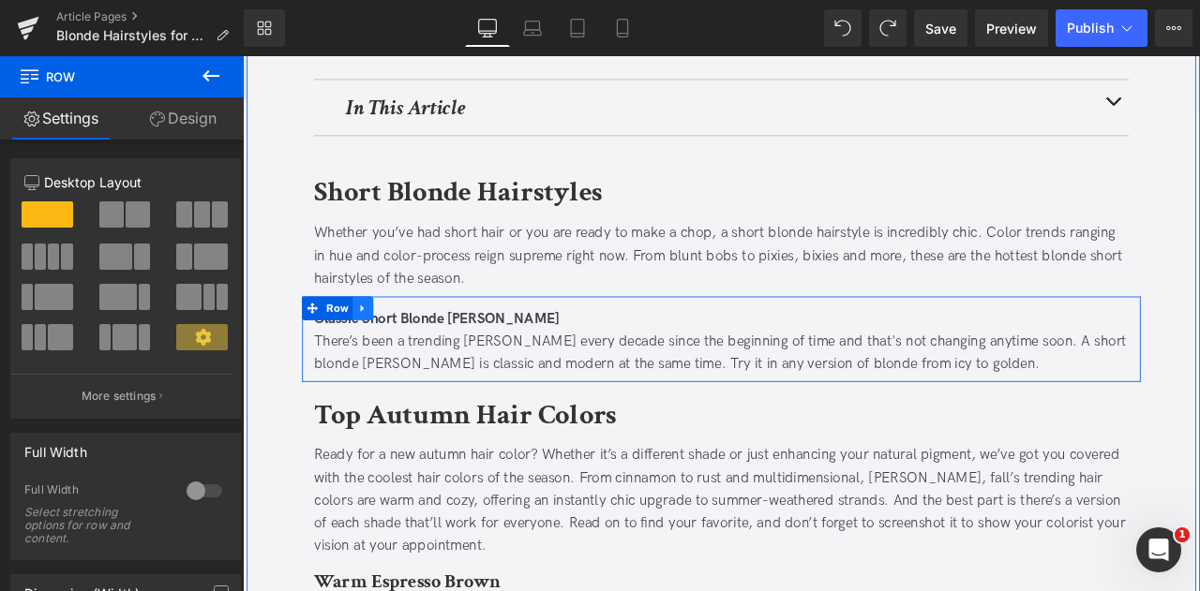
click at [379, 351] on icon at bounding box center [385, 355] width 13 height 14
click at [405, 351] on icon at bounding box center [409, 355] width 13 height 13
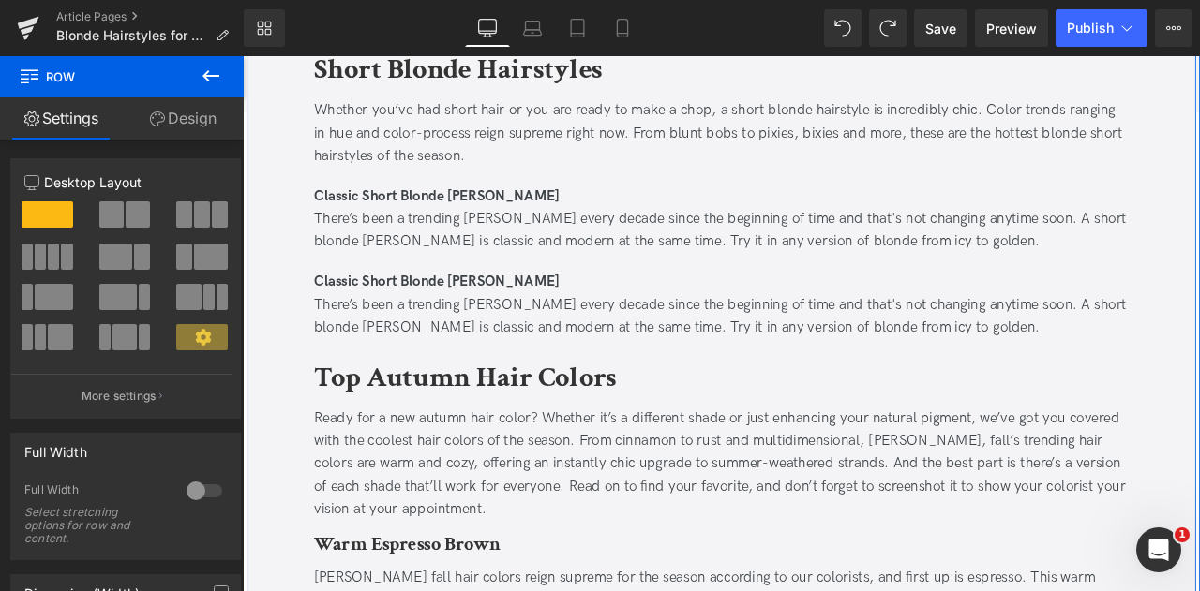
scroll to position [894, 0]
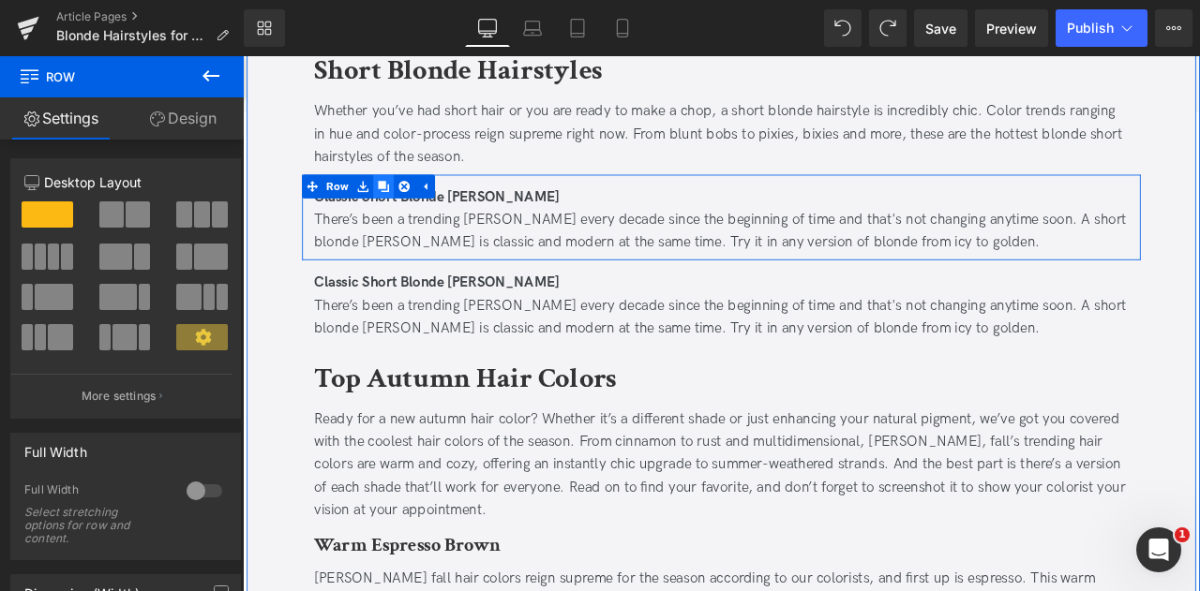
click at [410, 212] on icon at bounding box center [409, 210] width 13 height 14
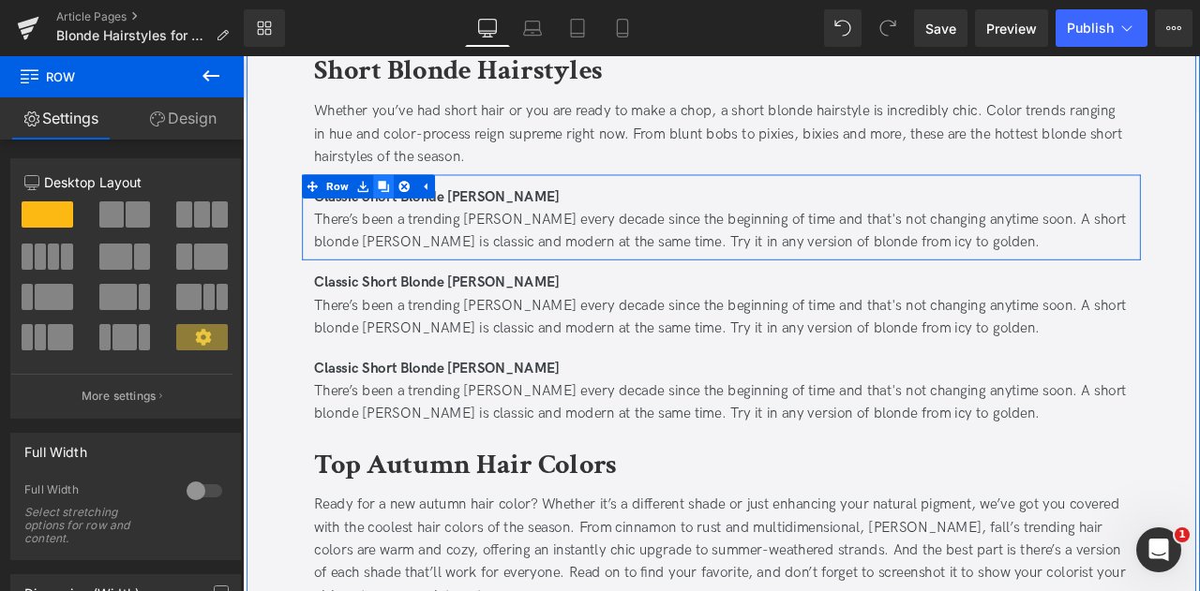
click at [407, 204] on icon at bounding box center [409, 210] width 13 height 13
click at [407, 202] on link at bounding box center [409, 211] width 24 height 28
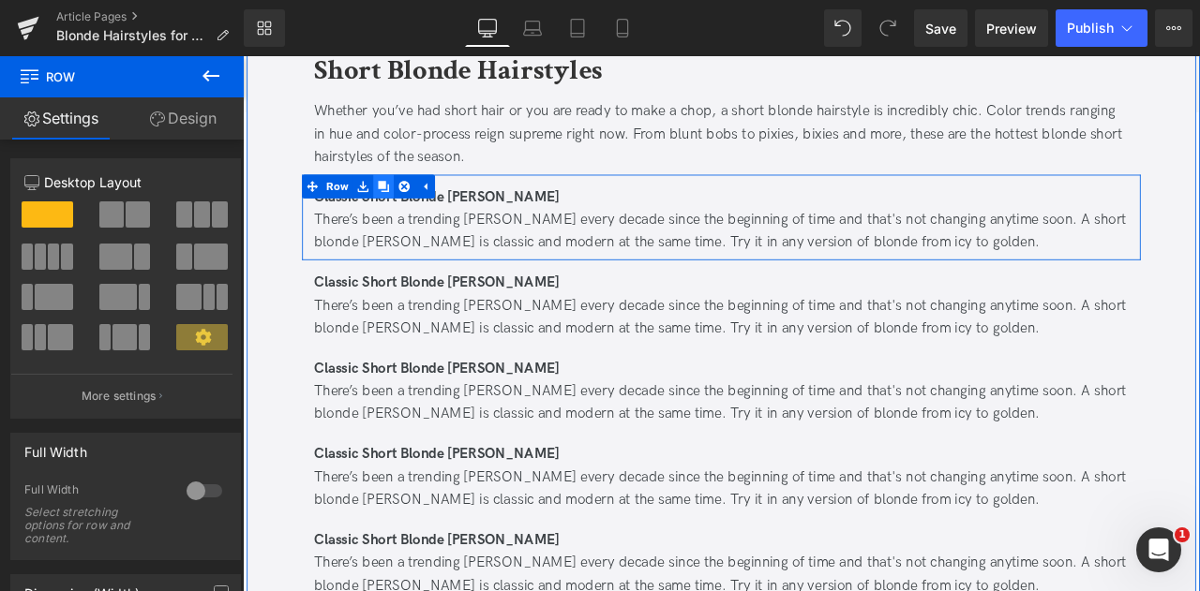
click at [407, 202] on link at bounding box center [409, 211] width 24 height 28
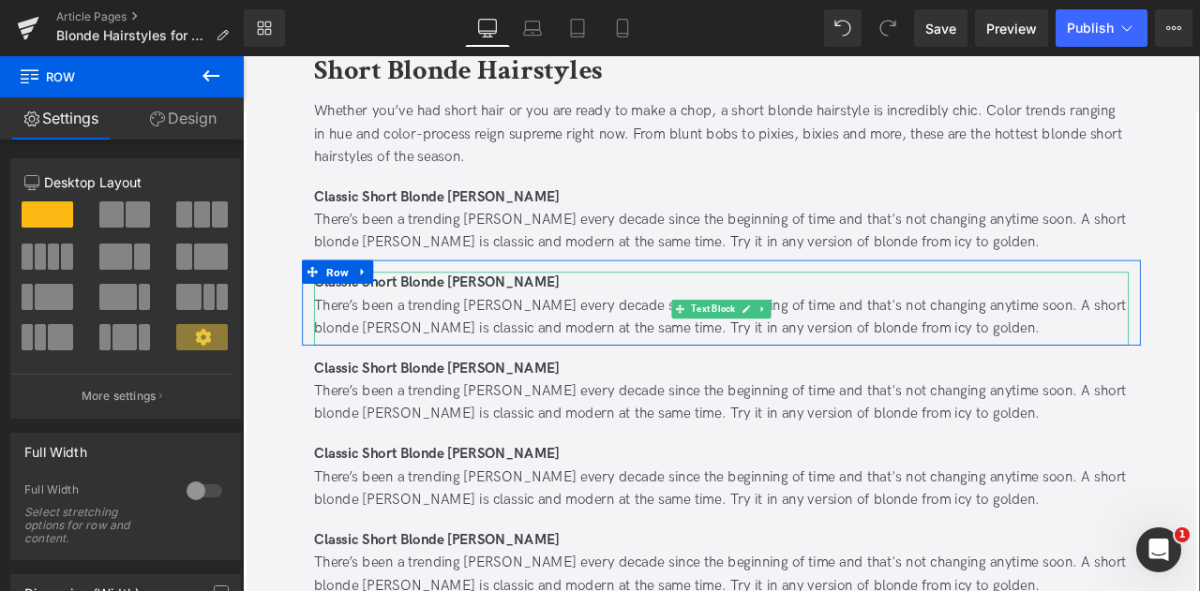
click at [534, 358] on div "There’s been a trending [PERSON_NAME] every decade since the beginning of time …" at bounding box center [809, 366] width 965 height 54
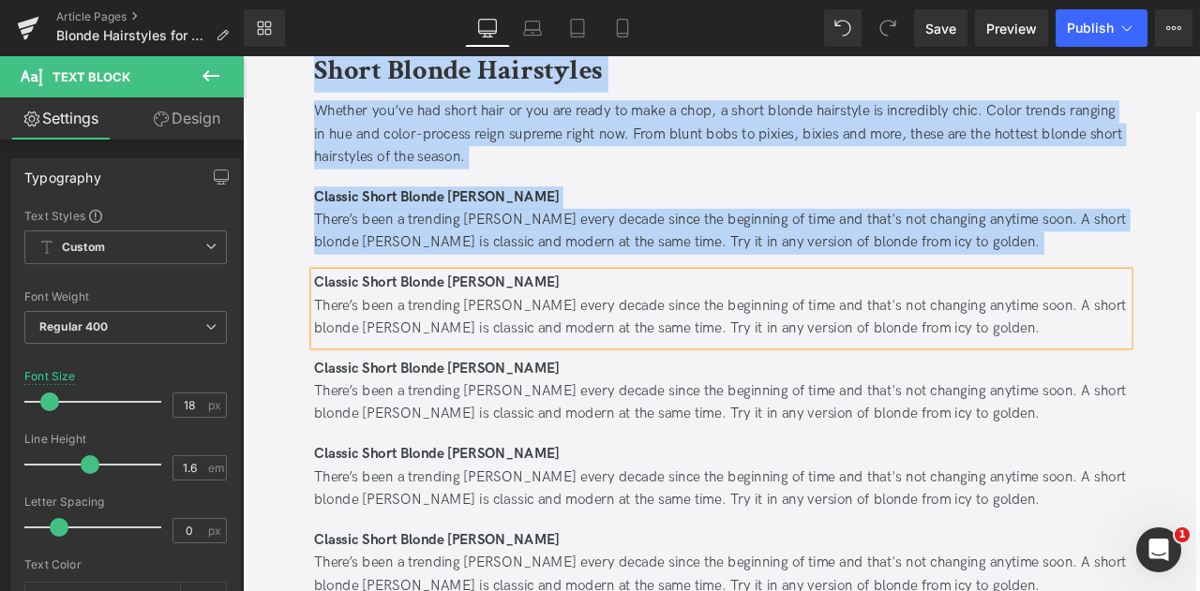
click at [534, 358] on div "There’s been a trending [PERSON_NAME] every decade since the beginning of time …" at bounding box center [809, 366] width 965 height 54
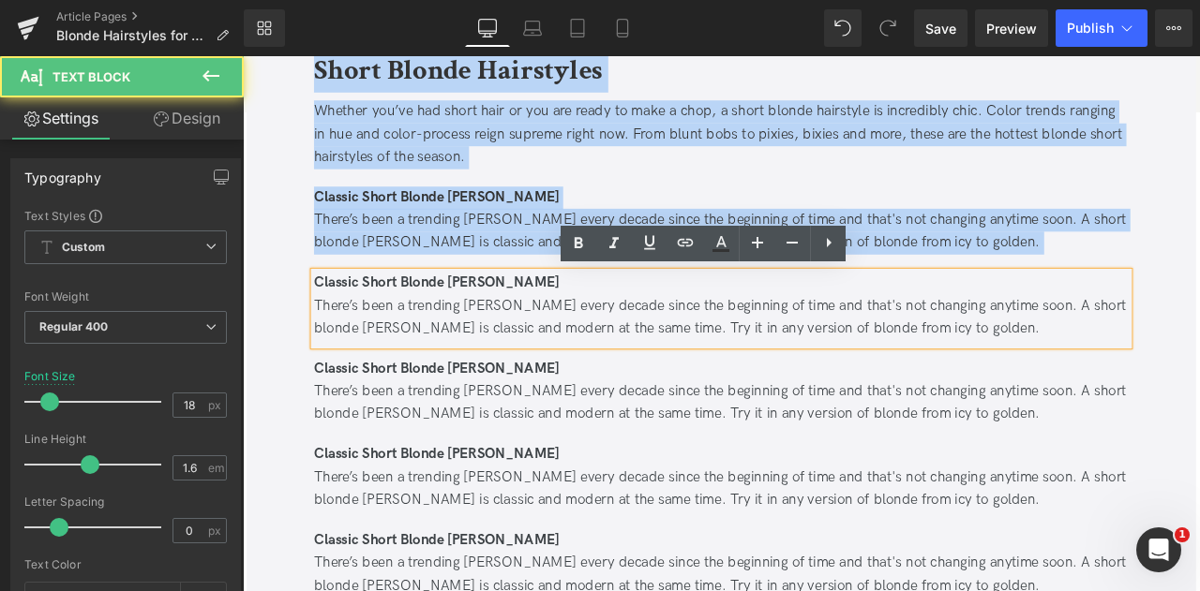
click at [534, 358] on div "There’s been a trending [PERSON_NAME] every decade since the beginning of time …" at bounding box center [809, 366] width 965 height 54
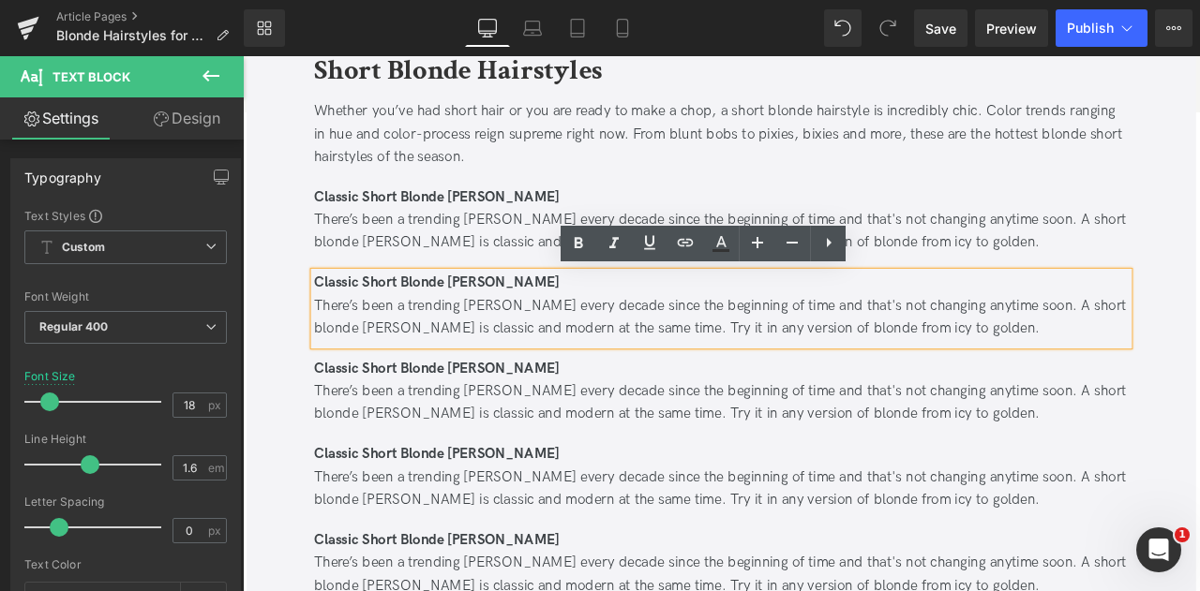
click at [534, 358] on div "There’s been a trending [PERSON_NAME] every decade since the beginning of time …" at bounding box center [809, 366] width 965 height 54
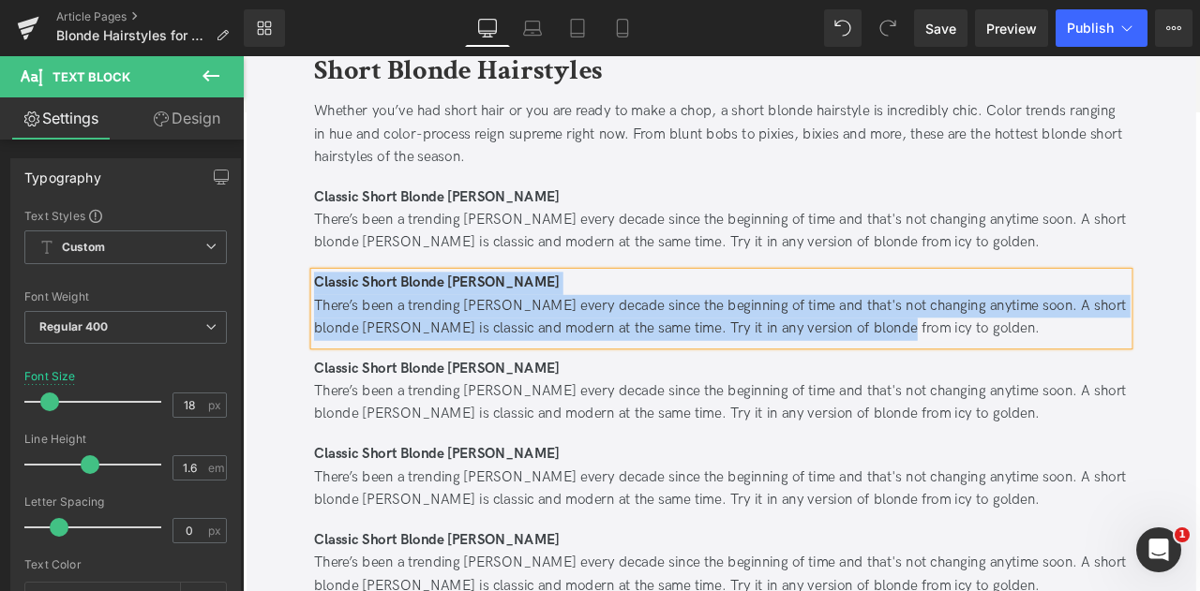
paste div
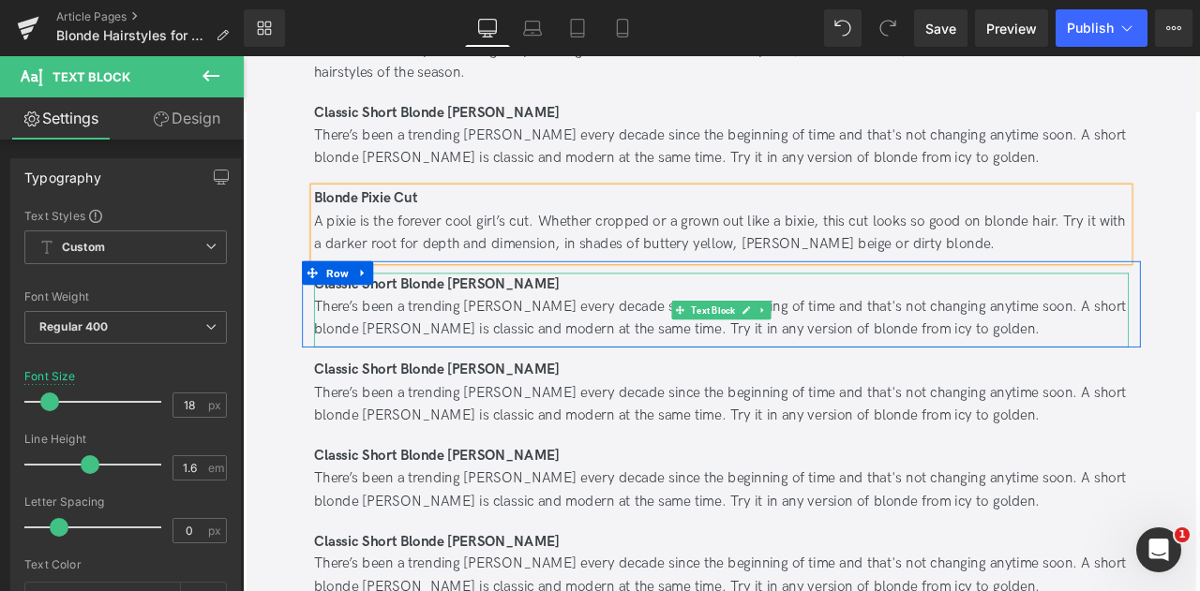
scroll to position [993, 0]
click at [505, 368] on div "There’s been a trending [PERSON_NAME] every decade since the beginning of time …" at bounding box center [809, 368] width 965 height 54
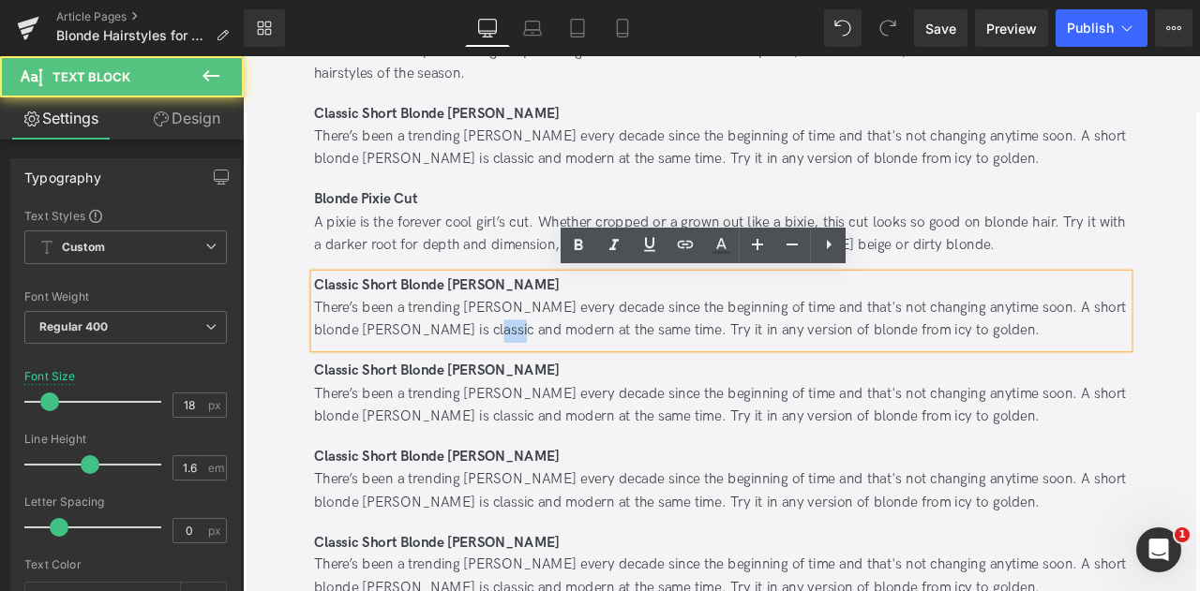
click at [505, 368] on div "There’s been a trending [PERSON_NAME] every decade since the beginning of time …" at bounding box center [809, 368] width 965 height 54
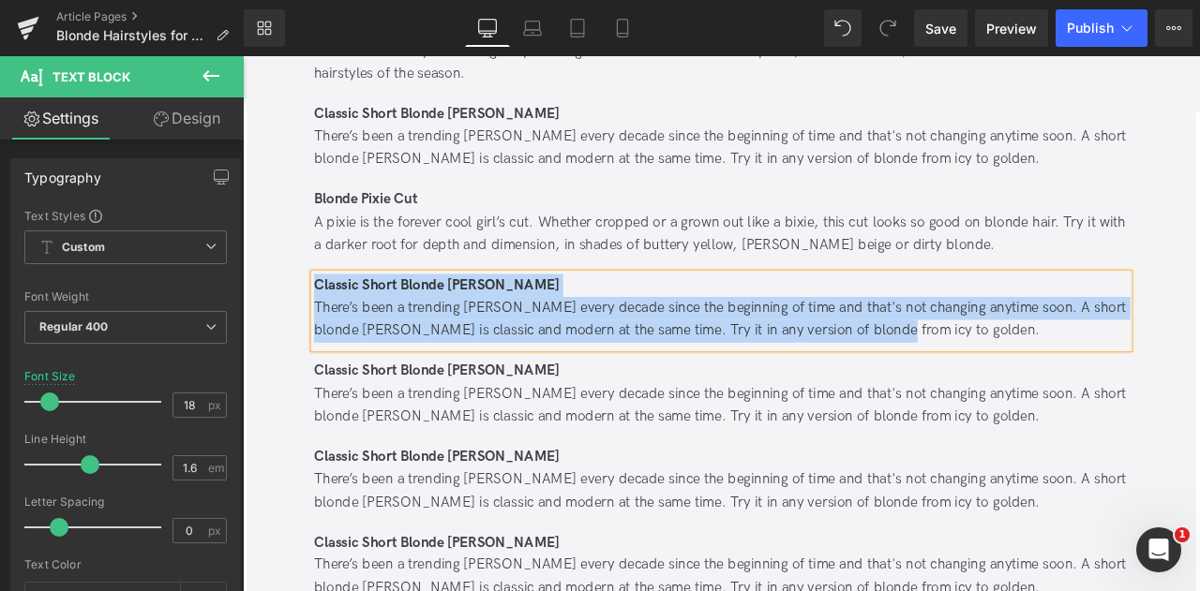
paste div
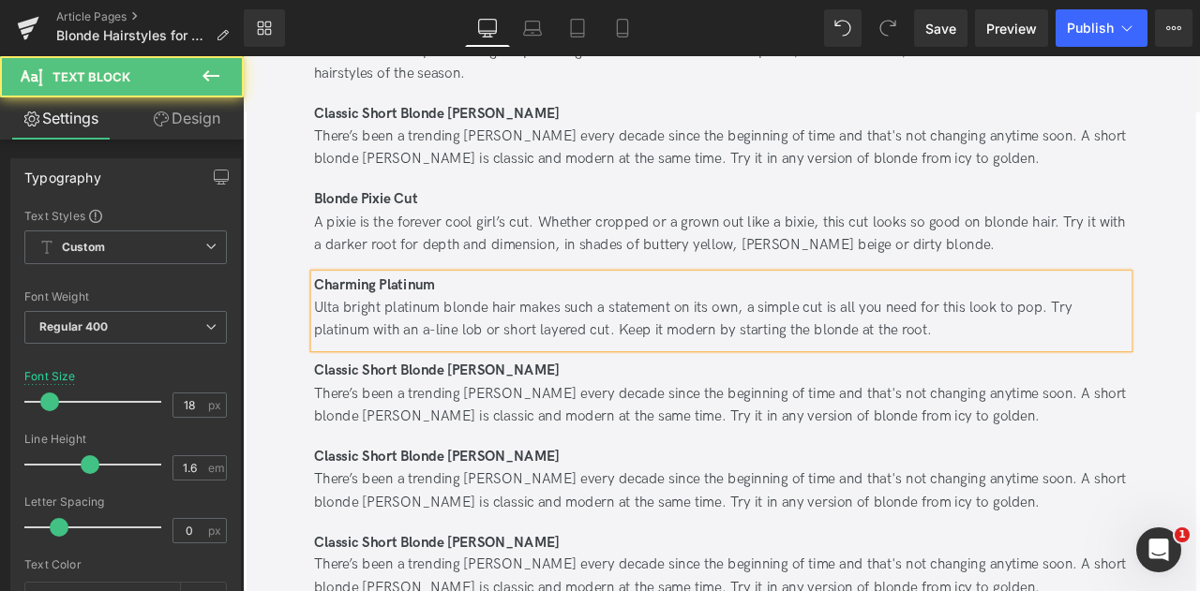
click at [348, 347] on div "Ulta bright platinum blonde hair makes such a statement on its own, a simple cu…" at bounding box center [809, 368] width 965 height 54
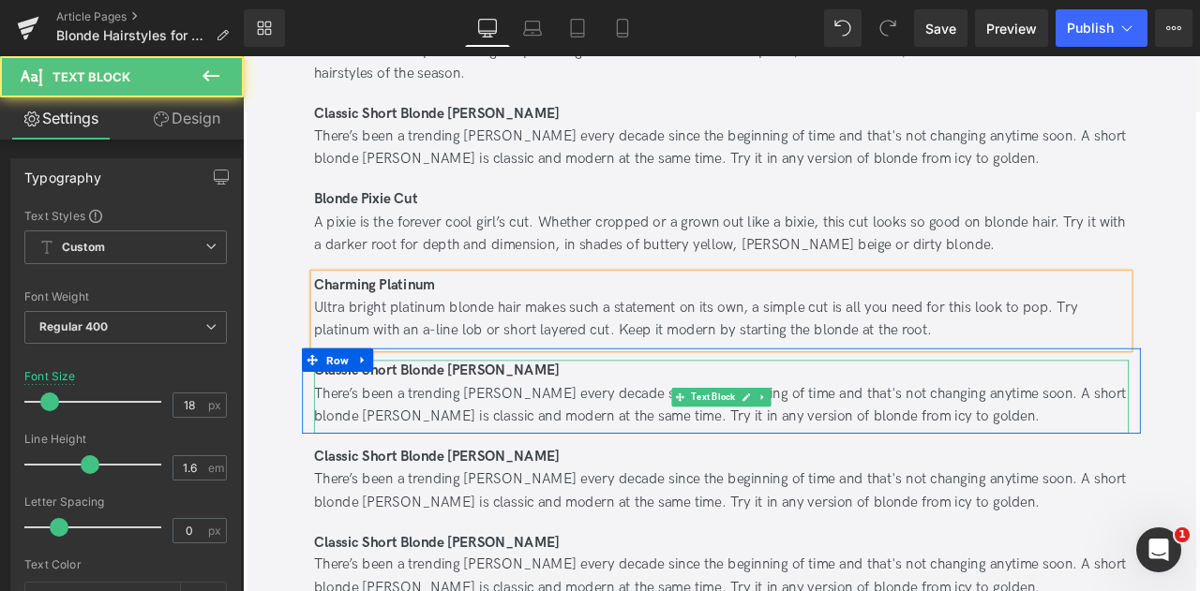
click at [366, 454] on div "There’s been a trending [PERSON_NAME] every decade since the beginning of time …" at bounding box center [809, 470] width 965 height 54
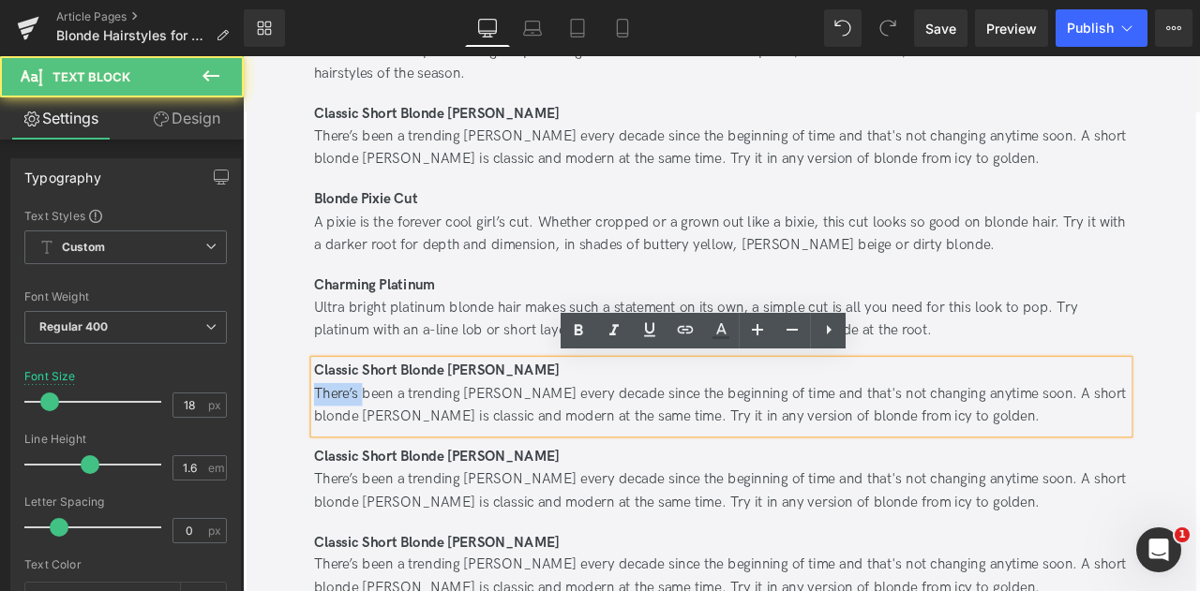
click at [366, 454] on div "There’s been a trending [PERSON_NAME] every decade since the beginning of time …" at bounding box center [809, 470] width 965 height 54
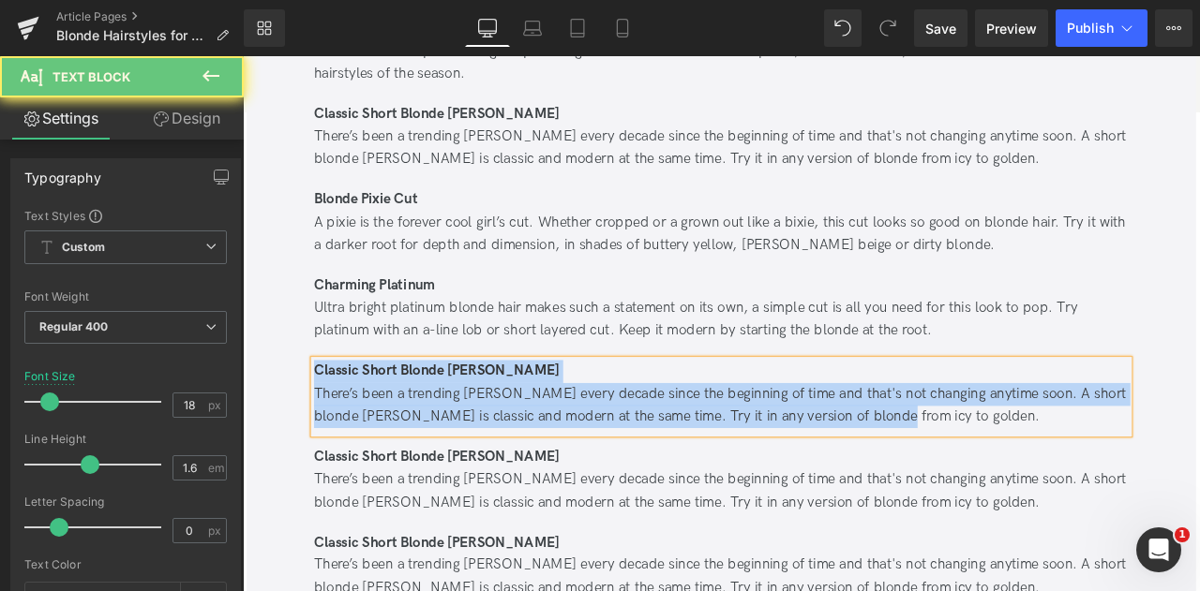
paste div
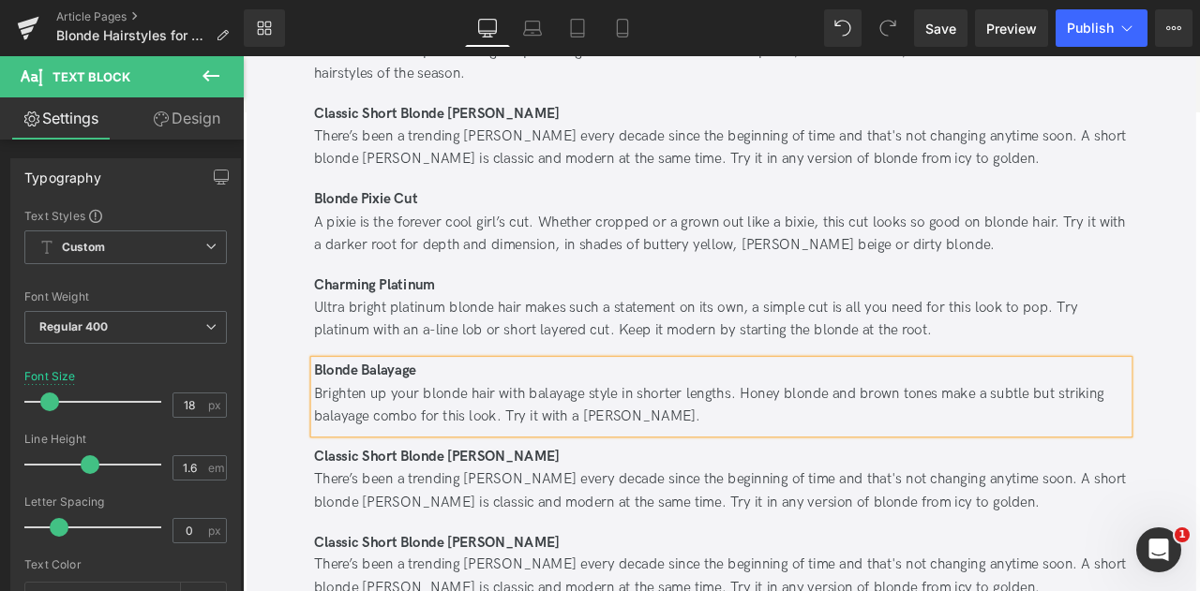
click at [646, 471] on div "Brighten up your blonde hair with balayage style in shorter lengths. Honey blon…" at bounding box center [809, 470] width 965 height 54
click at [511, 547] on div "There’s been a trending [PERSON_NAME] every decade since the beginning of time …" at bounding box center [809, 572] width 965 height 54
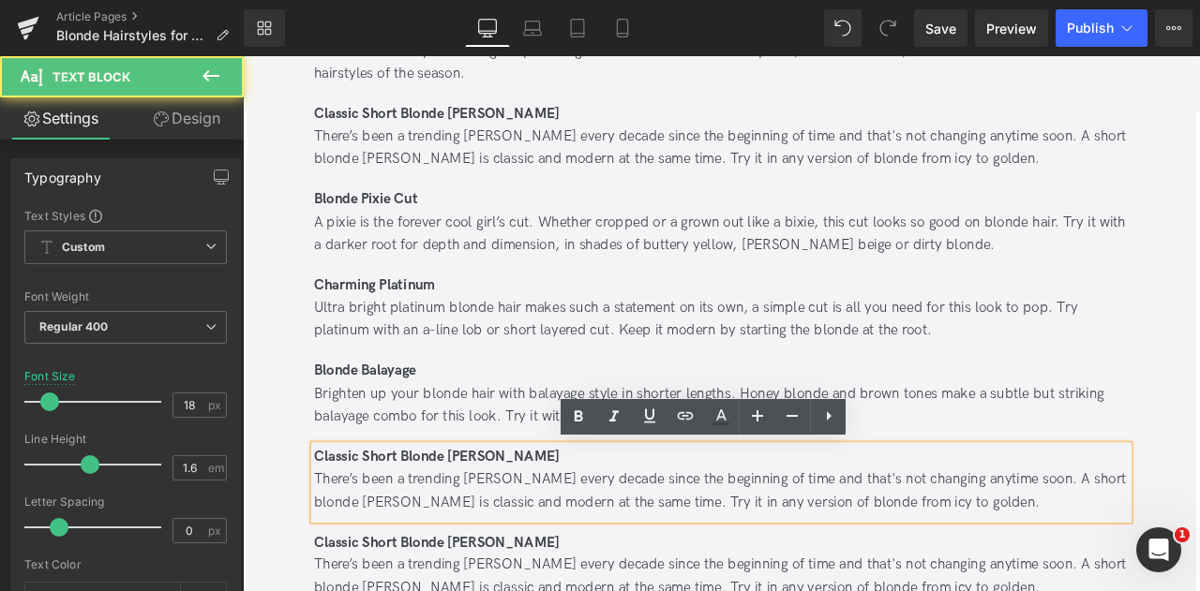
click at [561, 559] on div "There’s been a trending [PERSON_NAME] every decade since the beginning of time …" at bounding box center [809, 572] width 965 height 54
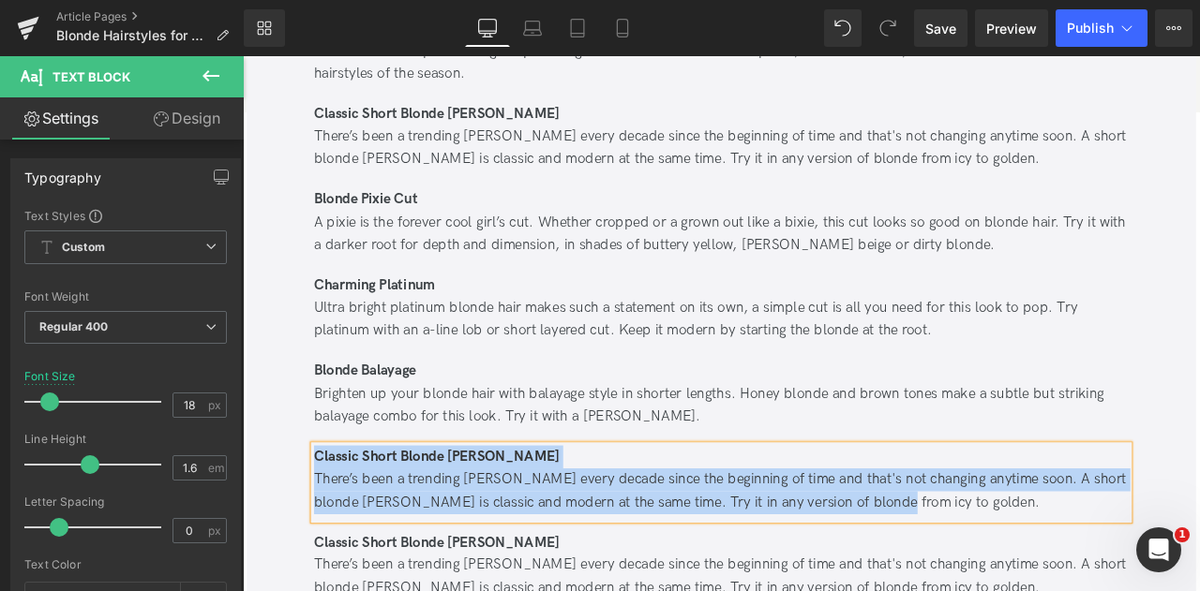
paste div
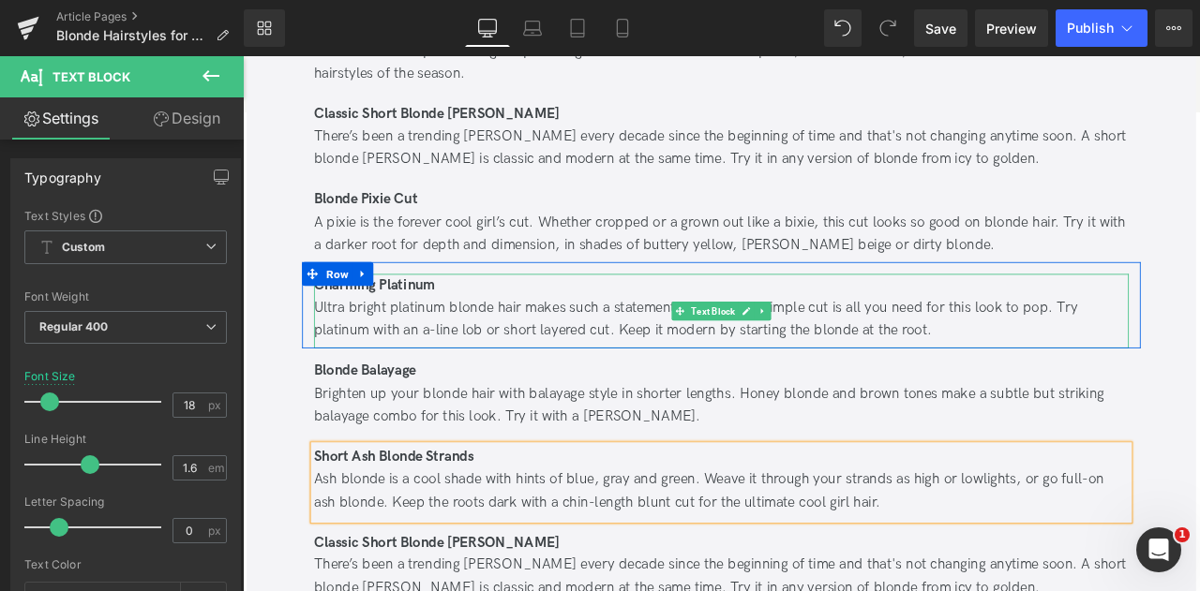
click at [460, 372] on div "Ultra bright platinum blonde hair makes such a statement on its own, a simple c…" at bounding box center [809, 368] width 965 height 54
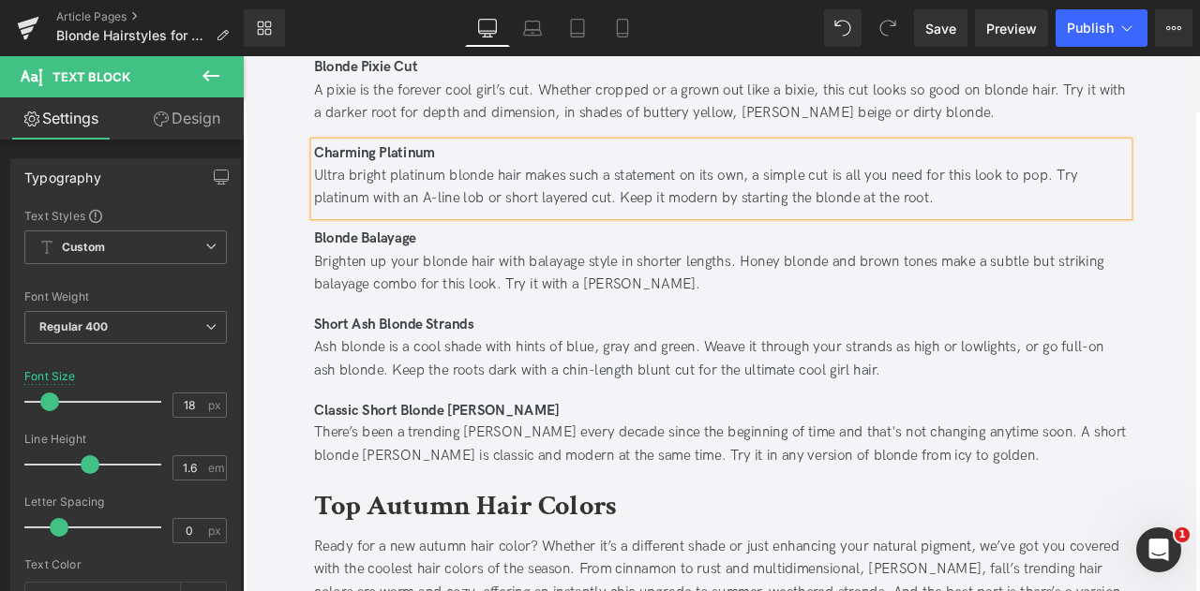
scroll to position [1202, 0]
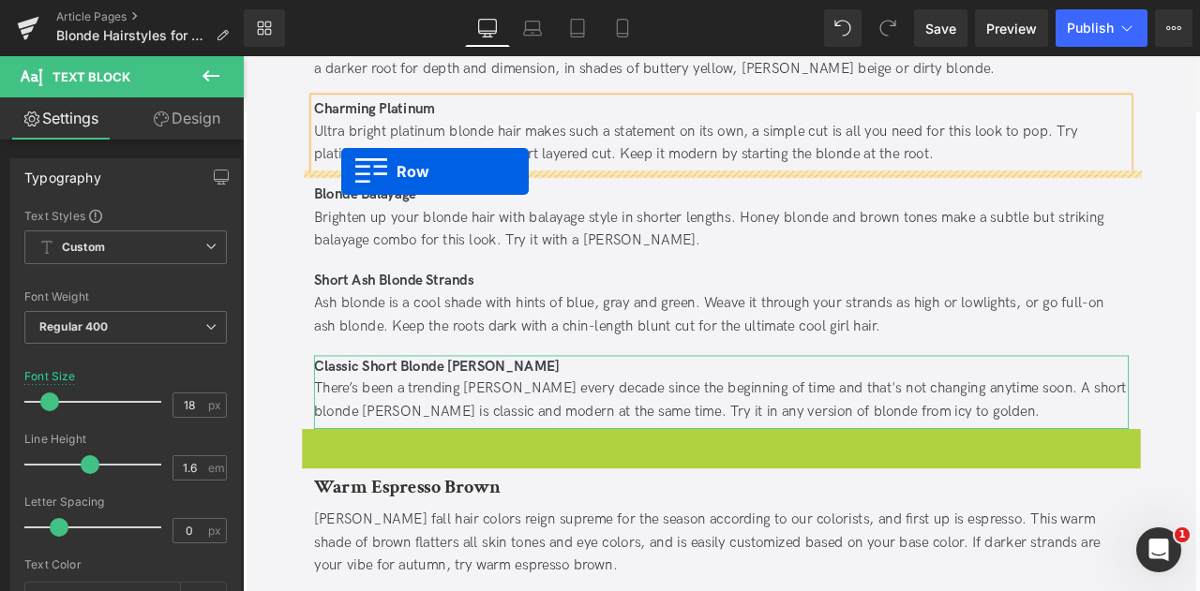
drag, startPoint x: 323, startPoint y: 515, endPoint x: 360, endPoint y: 193, distance: 323.5
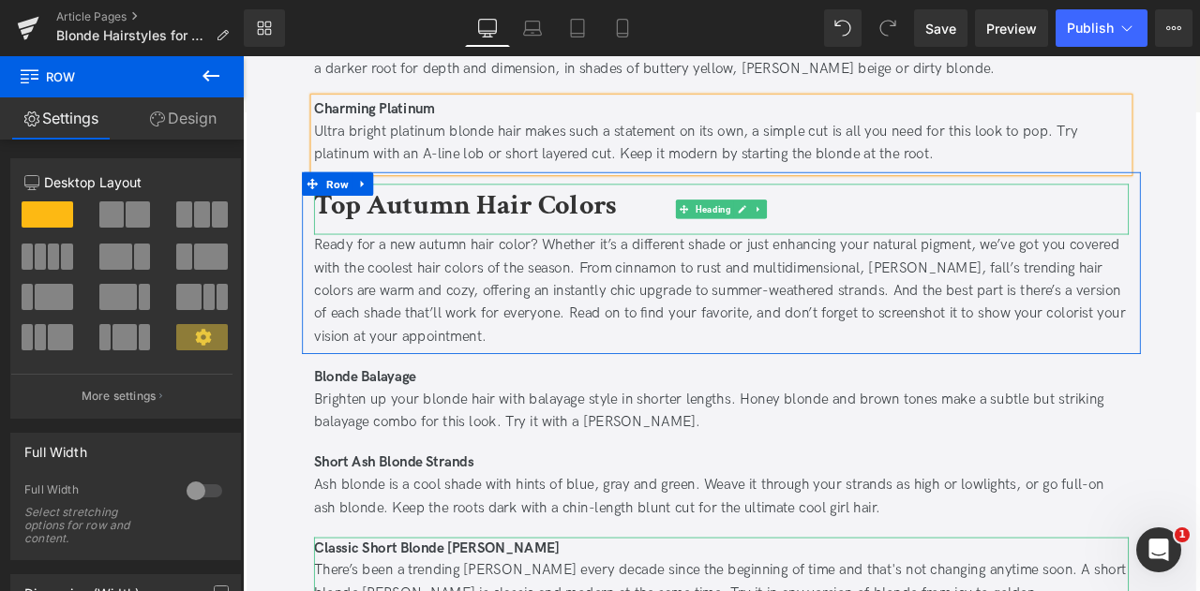
click at [426, 237] on b "Top Autumn Hair Colors" at bounding box center [506, 233] width 359 height 44
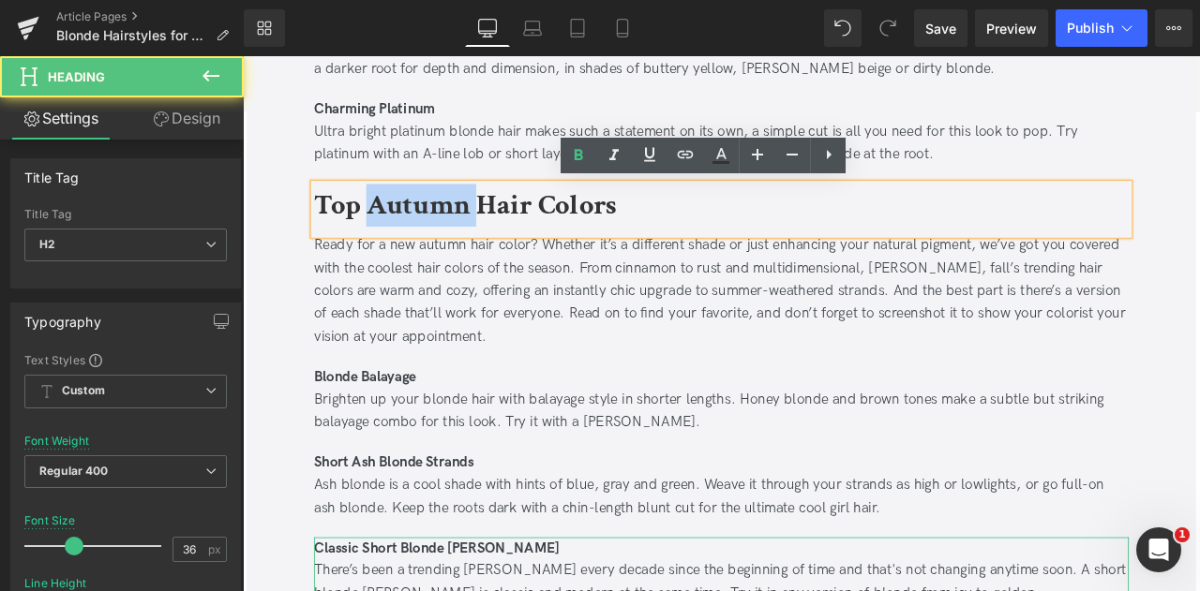
click at [426, 237] on b "Top Autumn Hair Colors" at bounding box center [506, 233] width 359 height 44
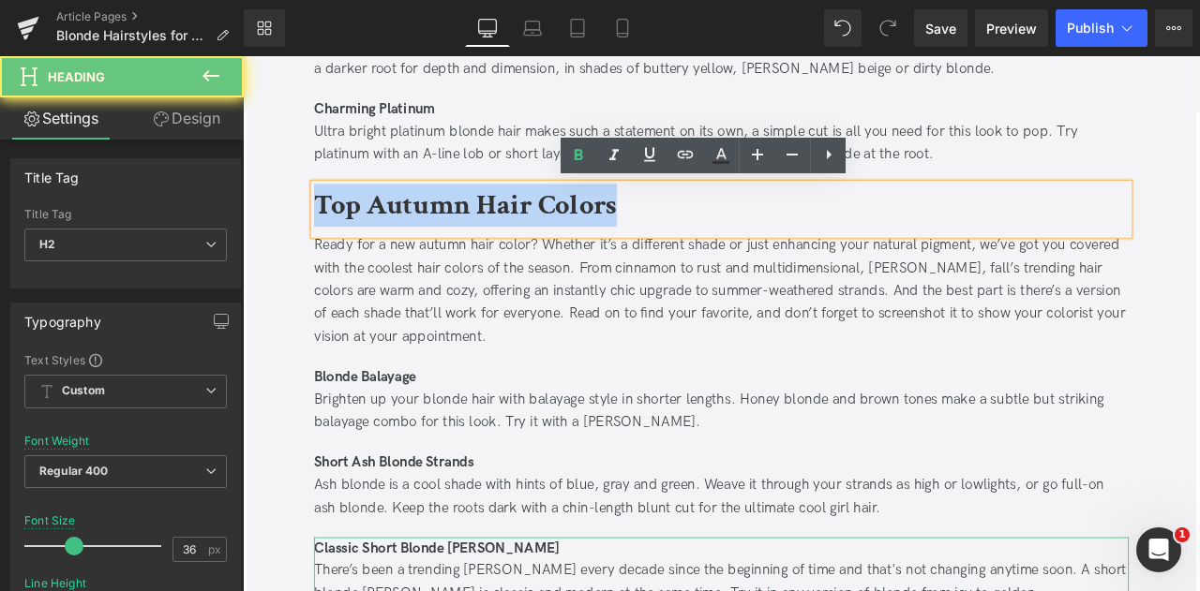
click at [426, 237] on b "Top Autumn Hair Colors" at bounding box center [506, 233] width 359 height 44
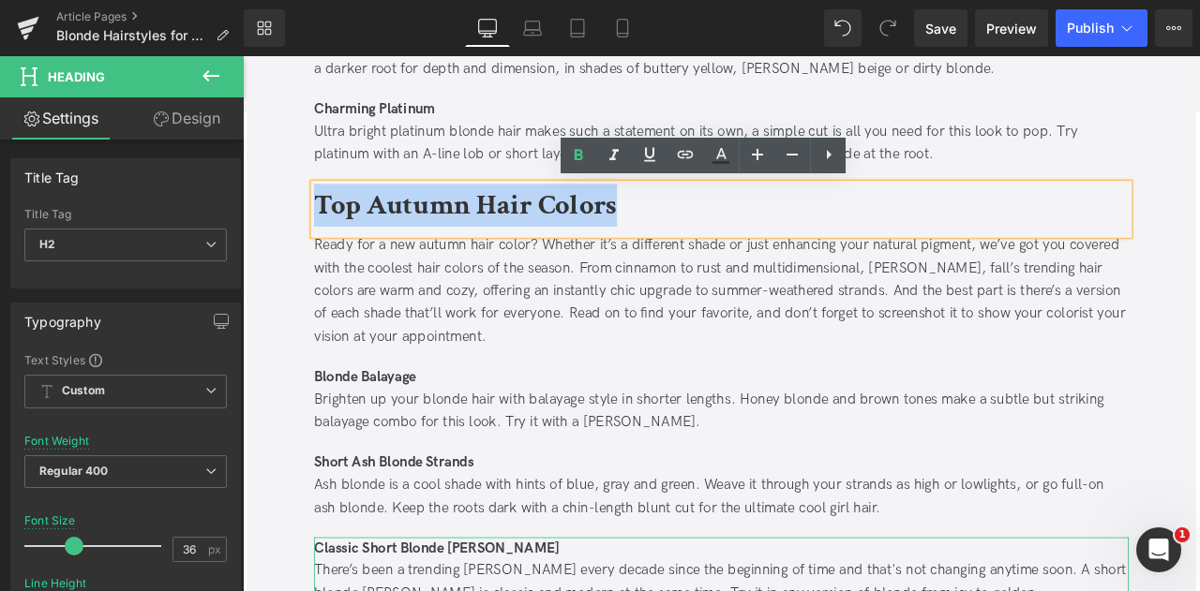
paste div
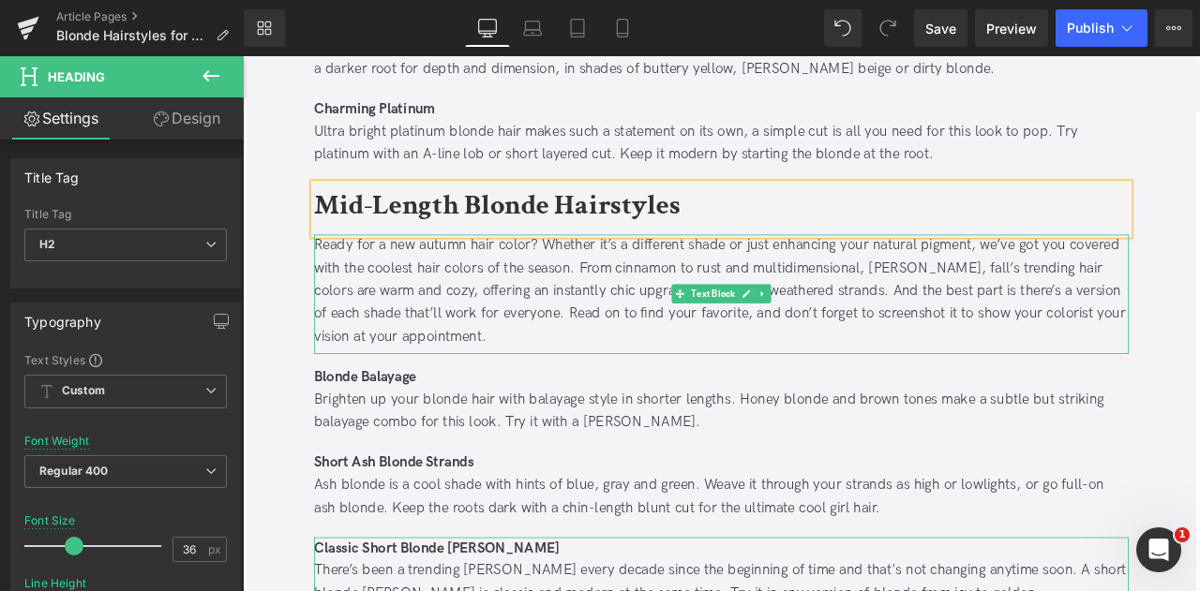
click at [417, 300] on div "Ready for a new autumn hair color? Whether it’s a different shade or just enhan…" at bounding box center [809, 335] width 965 height 135
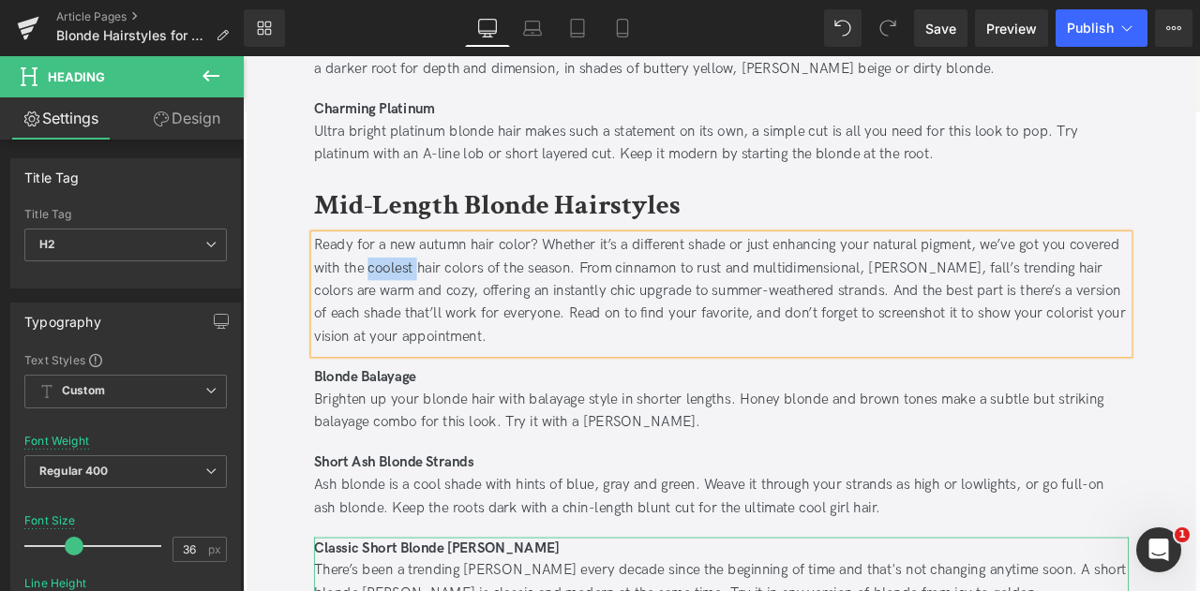
click at [417, 300] on div "Ready for a new autumn hair color? Whether it’s a different shade or just enhan…" at bounding box center [809, 335] width 965 height 135
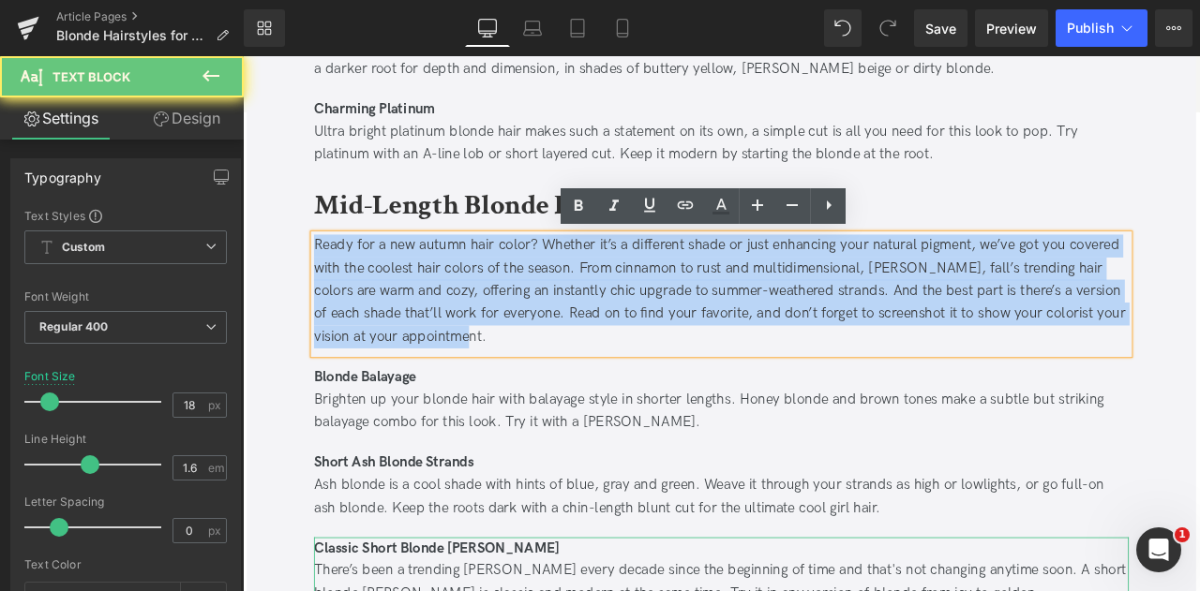
click at [417, 300] on div "Ready for a new autumn hair color? Whether it’s a different shade or just enhan…" at bounding box center [809, 335] width 965 height 135
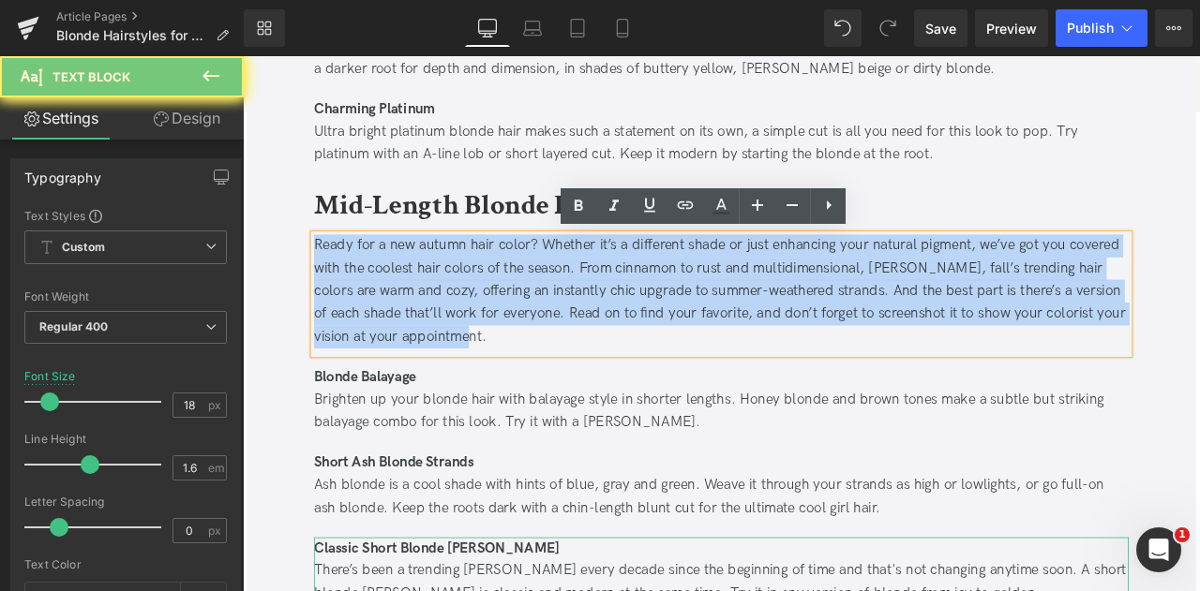
paste div
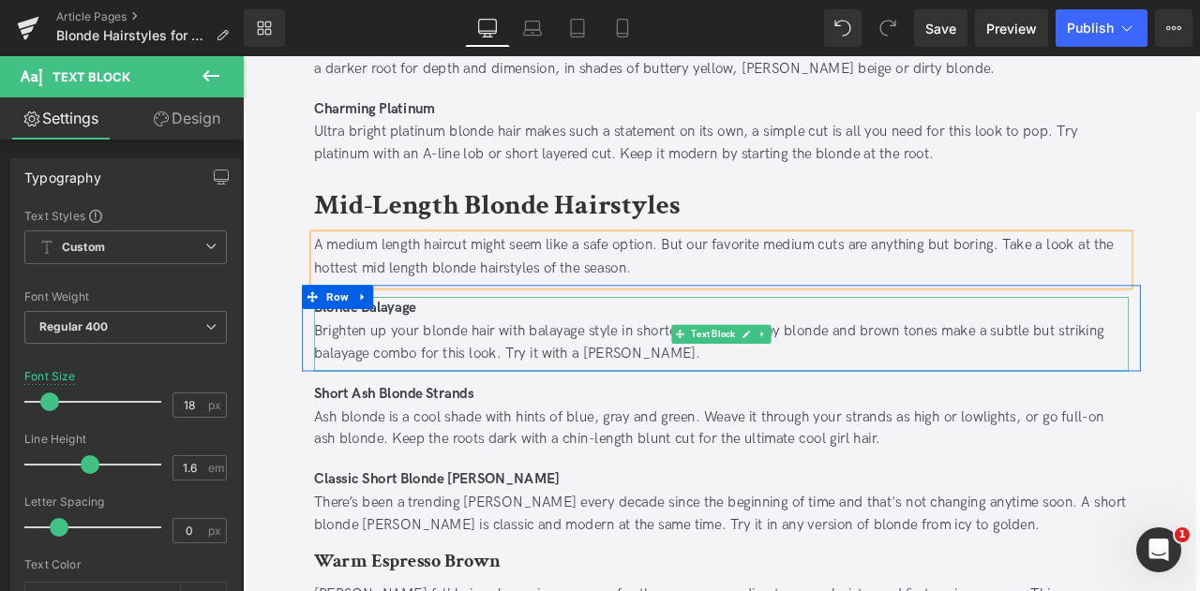
click at [616, 371] on div "Brighten up your blonde hair with balayage style in shorter lengths. Honey blon…" at bounding box center [809, 396] width 965 height 54
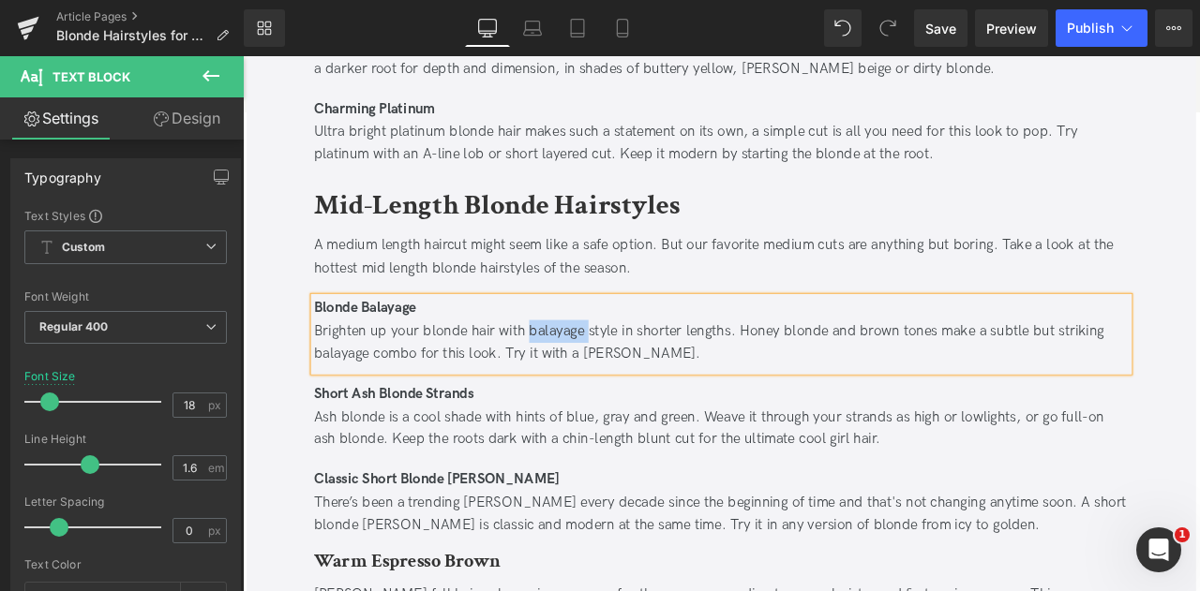
click at [616, 371] on div "Brighten up your blonde hair with balayage style in shorter lengths. Honey blon…" at bounding box center [809, 396] width 965 height 54
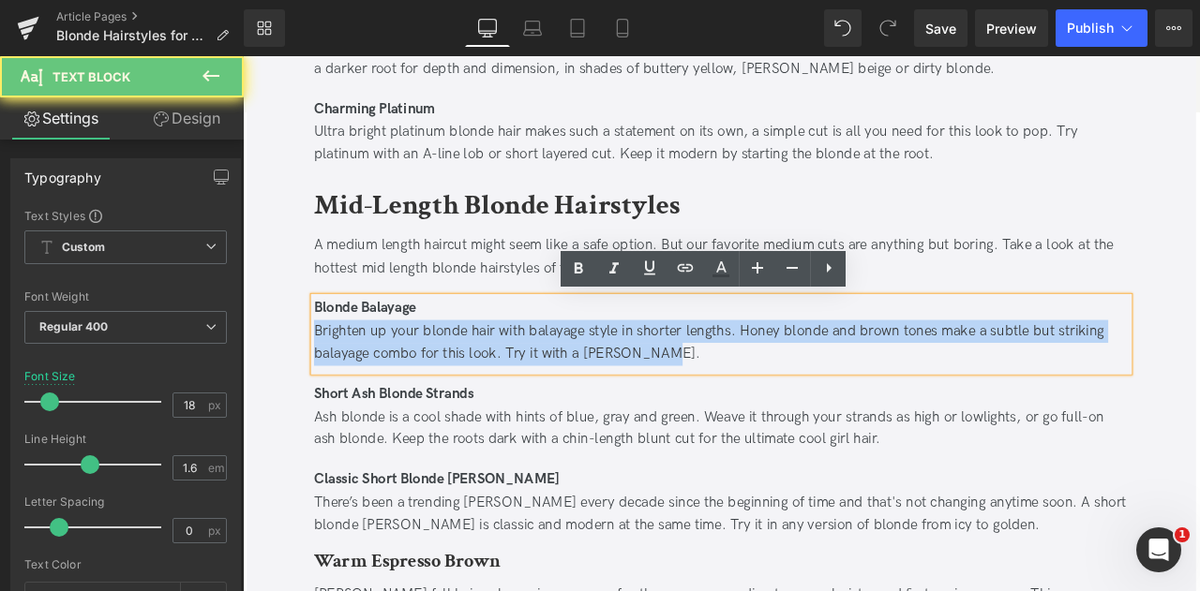
click at [616, 371] on div "Brighten up your blonde hair with balayage style in shorter lengths. Honey blon…" at bounding box center [809, 396] width 965 height 54
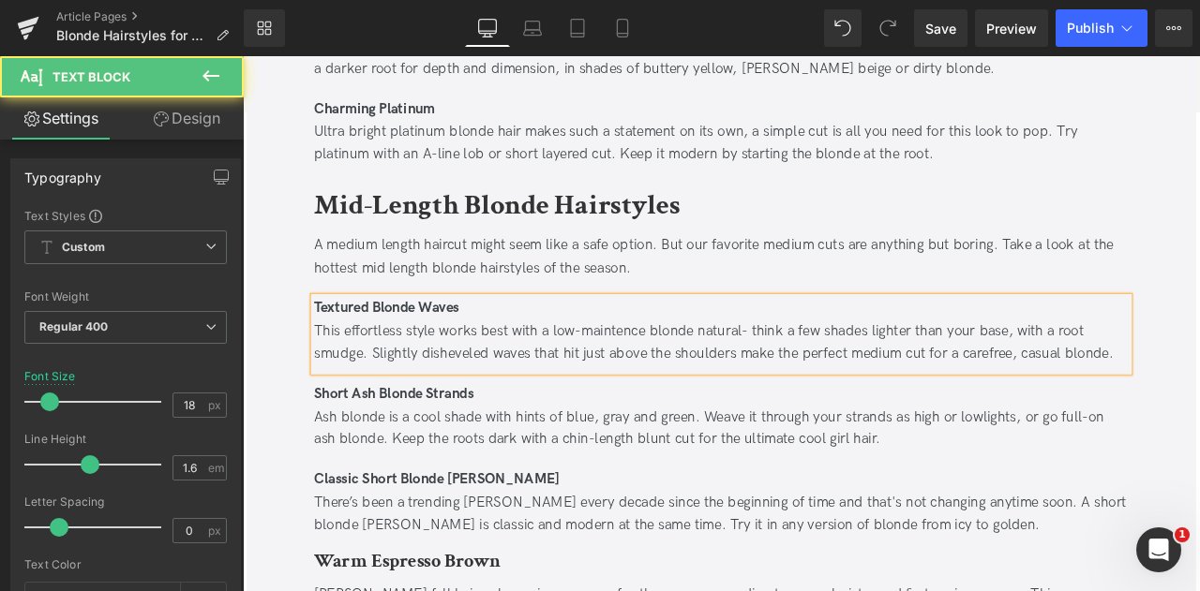
click at [675, 386] on div "This effortless style works best with a low-maintence blonde natural- think a f…" at bounding box center [809, 396] width 965 height 54
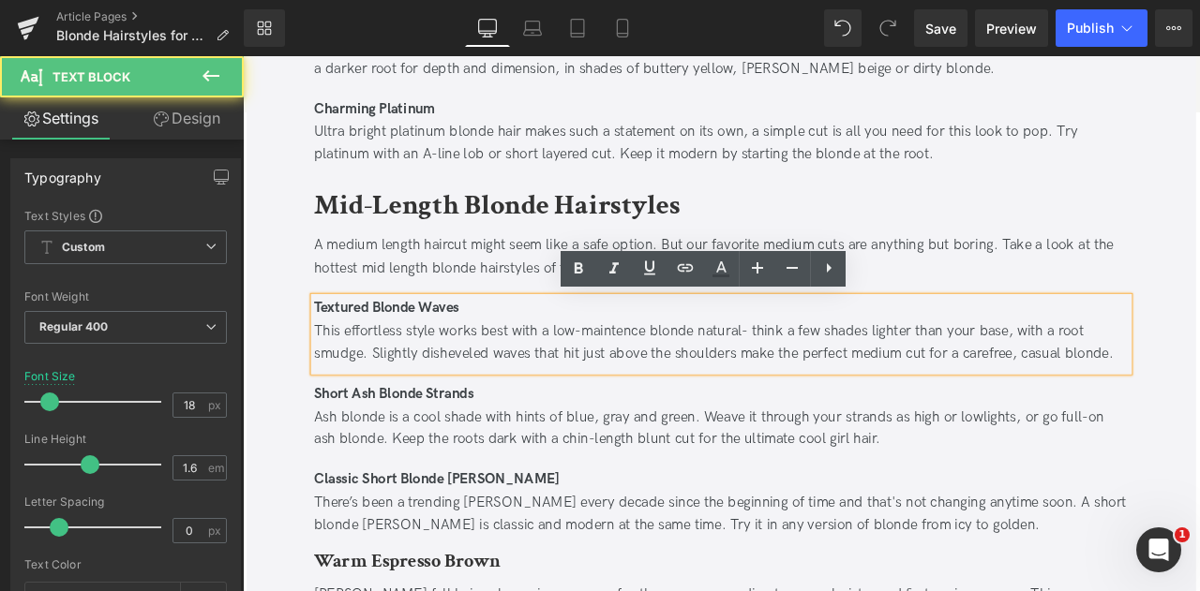
click at [675, 386] on div "This effortless style works best with a low-maintence blonde natural- think a f…" at bounding box center [809, 396] width 965 height 54
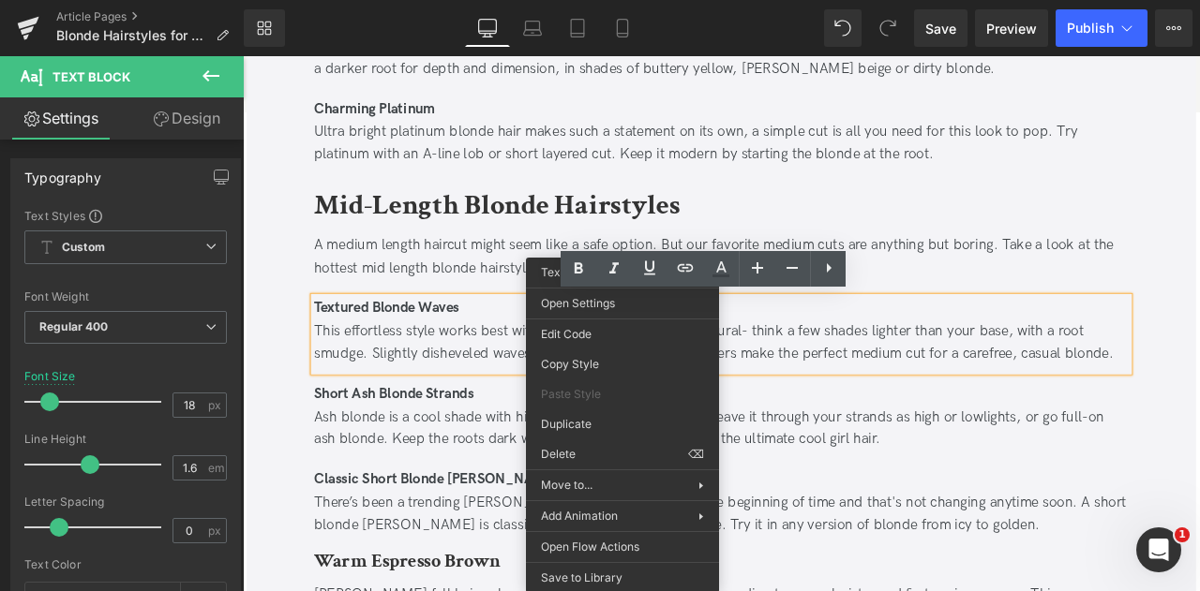
click at [849, 388] on div "This effortless style works best with a low-maintence blonde natural- think a f…" at bounding box center [809, 396] width 965 height 54
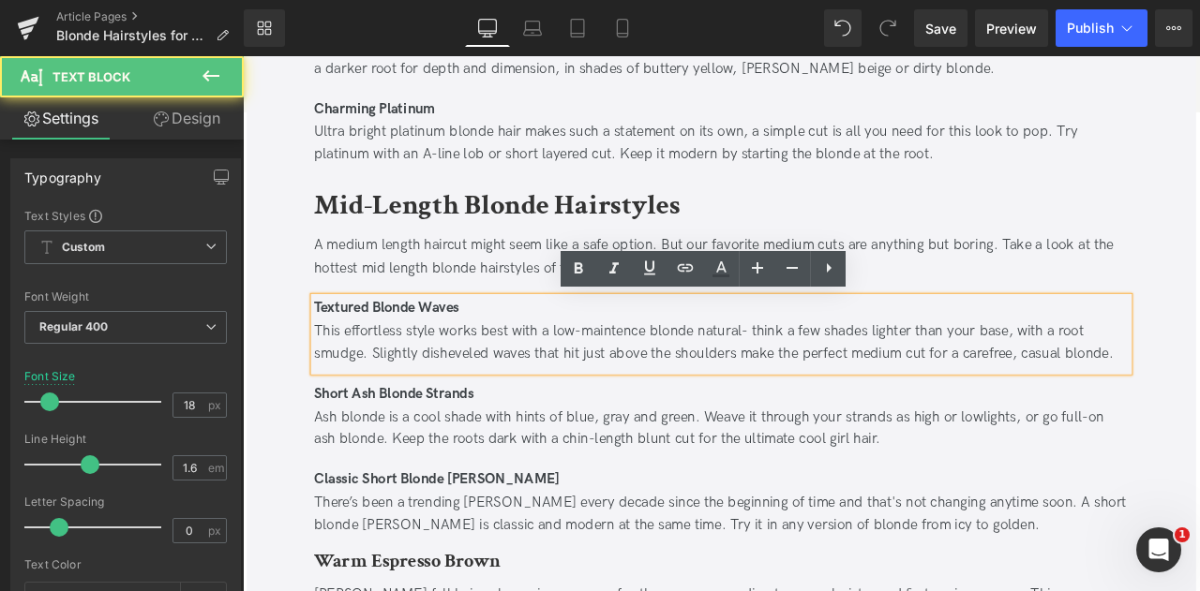
click at [675, 372] on div "This effortless style works best with a low-maintence blonde natural- think a f…" at bounding box center [809, 396] width 965 height 54
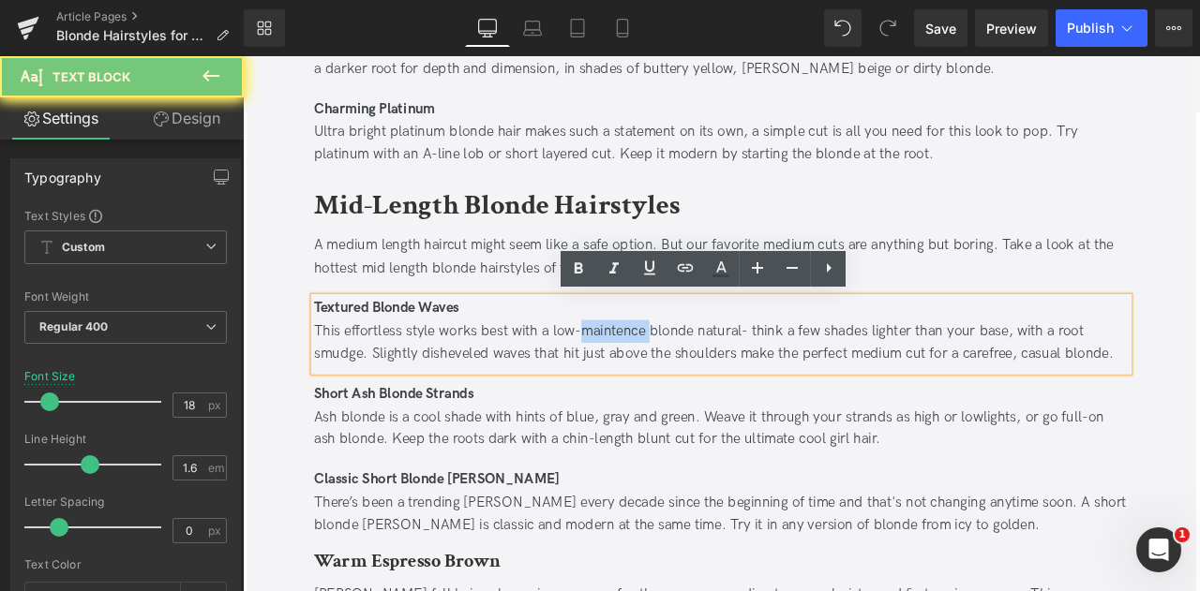
click at [675, 372] on div "This effortless style works best with a low-maintence blonde natural- think a f…" at bounding box center [809, 396] width 965 height 54
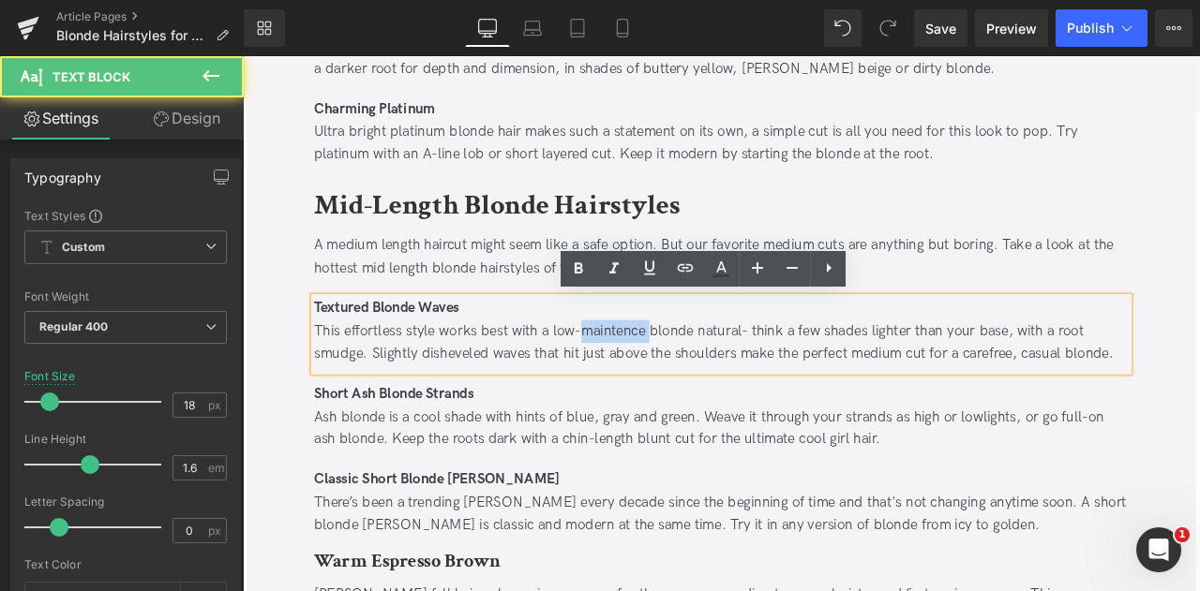
click at [664, 377] on div "This effortless style works best with a low-maintence blonde natural- think a f…" at bounding box center [809, 396] width 965 height 54
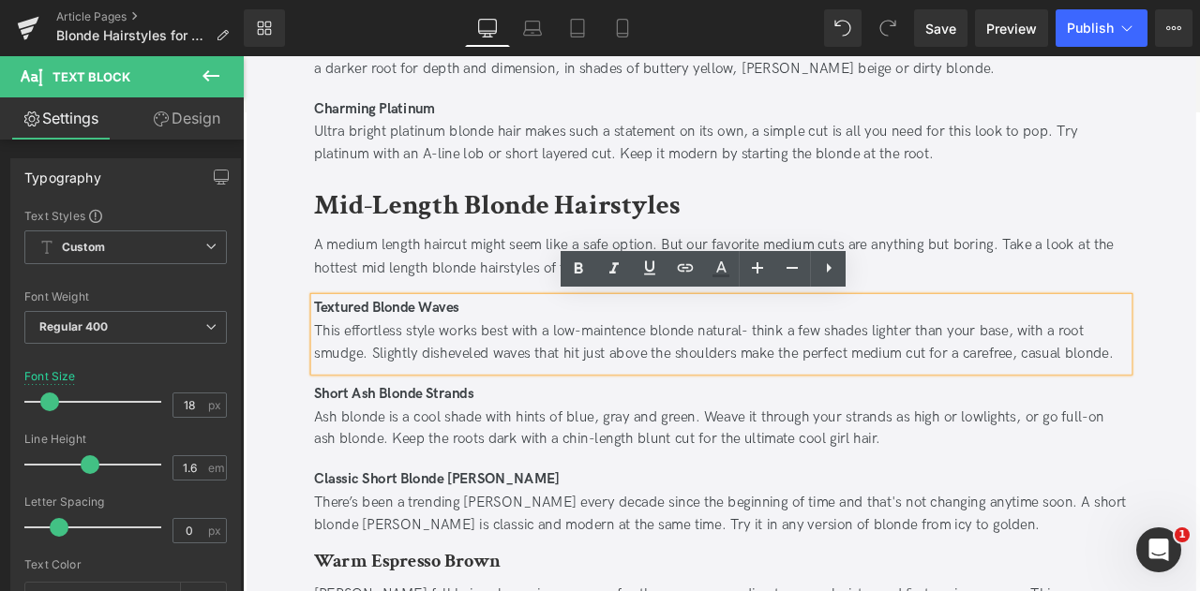
click at [678, 378] on div "This effortless style works best with a low-maintence blonde natural- think a f…" at bounding box center [809, 396] width 965 height 54
click at [663, 385] on div "This effortless style works best with a low-maintence blonde natural- think a f…" at bounding box center [809, 396] width 965 height 54
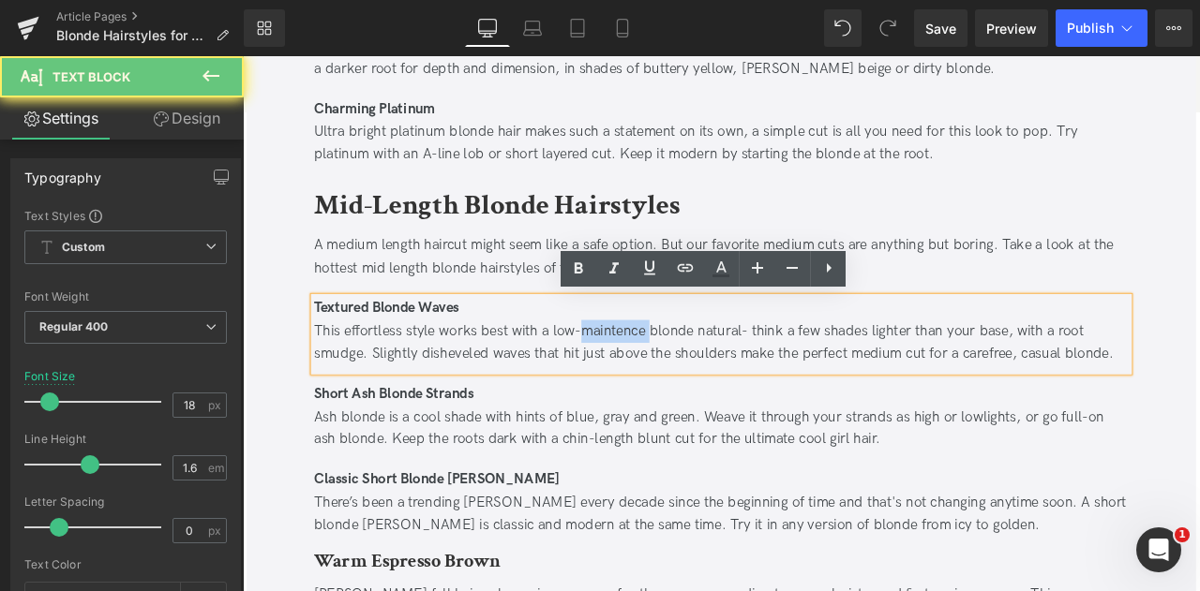
click at [663, 385] on div "This effortless style works best with a low-maintence blonde natural- think a f…" at bounding box center [809, 396] width 965 height 54
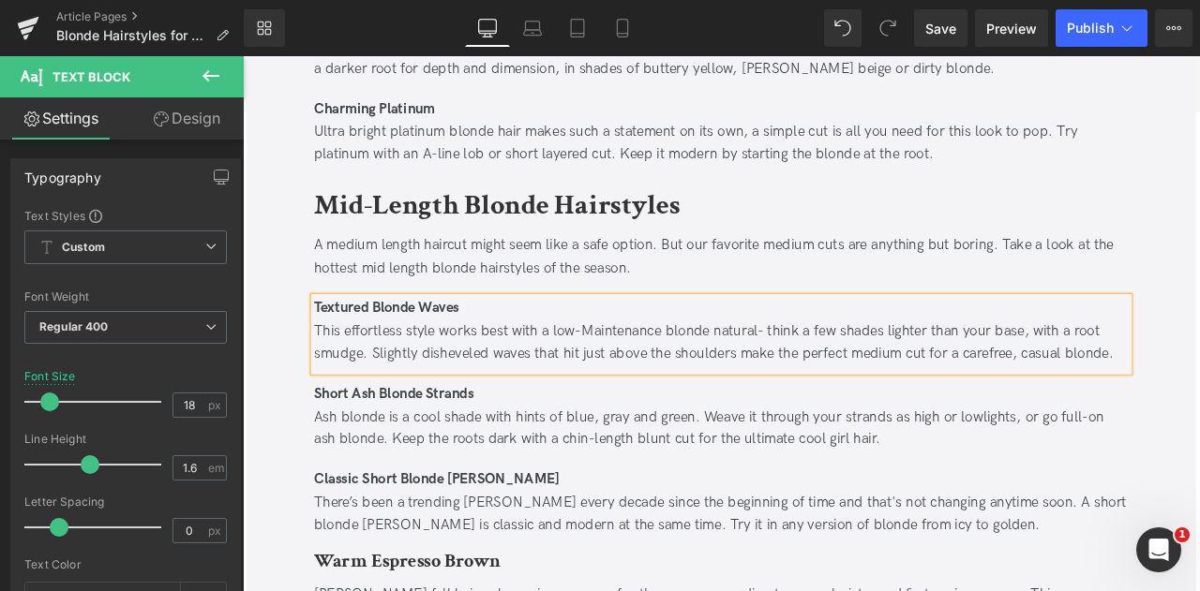
click at [654, 376] on div "This effortless style works best with a low-Maintenance blonde natural- think a…" at bounding box center [809, 396] width 965 height 54
click at [675, 522] on div "Ash blonde is a cool shade with hints of blue, gray and green. Weave it through…" at bounding box center [809, 498] width 965 height 54
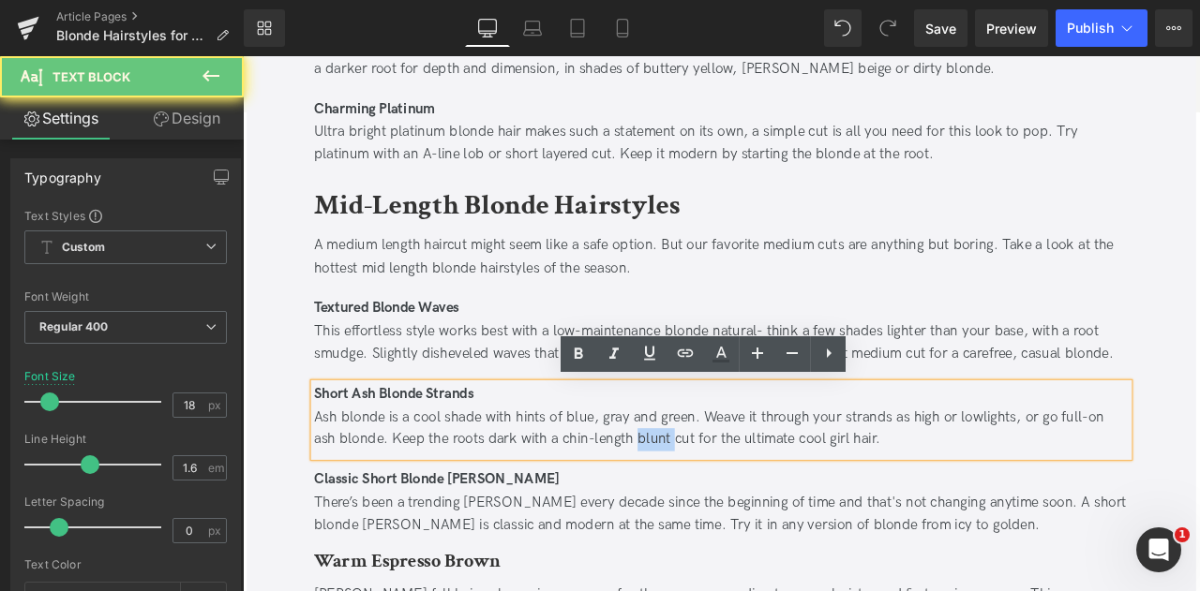
click at [675, 522] on div "Ash blonde is a cool shade with hints of blue, gray and green. Weave it through…" at bounding box center [809, 498] width 965 height 54
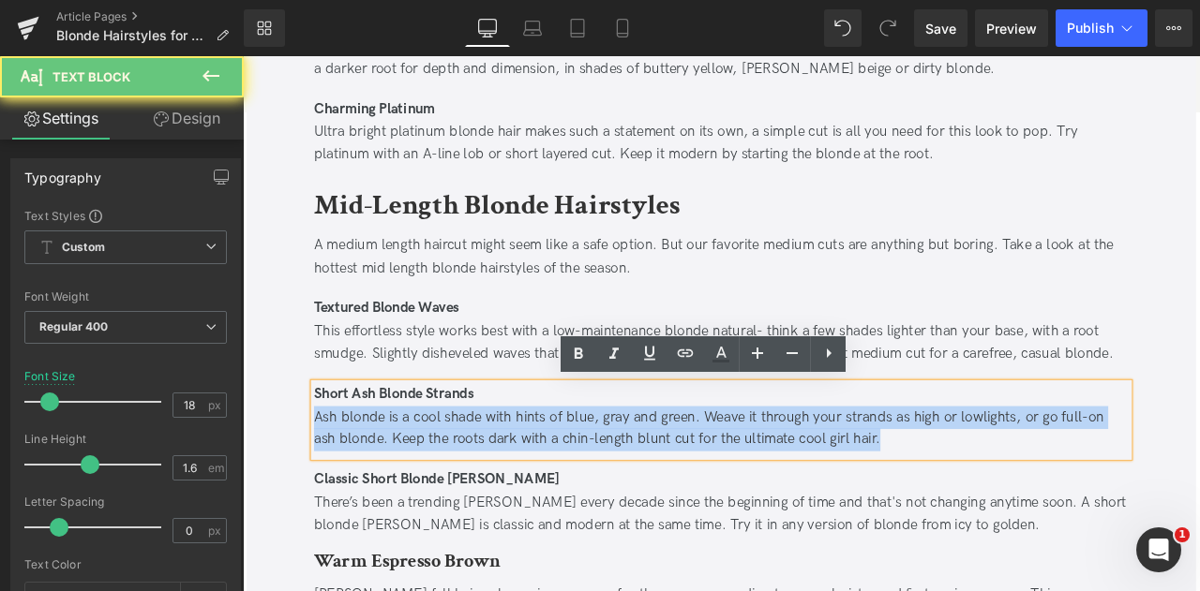
click at [675, 522] on div "Ash blonde is a cool shade with hints of blue, gray and green. Weave it through…" at bounding box center [809, 498] width 965 height 54
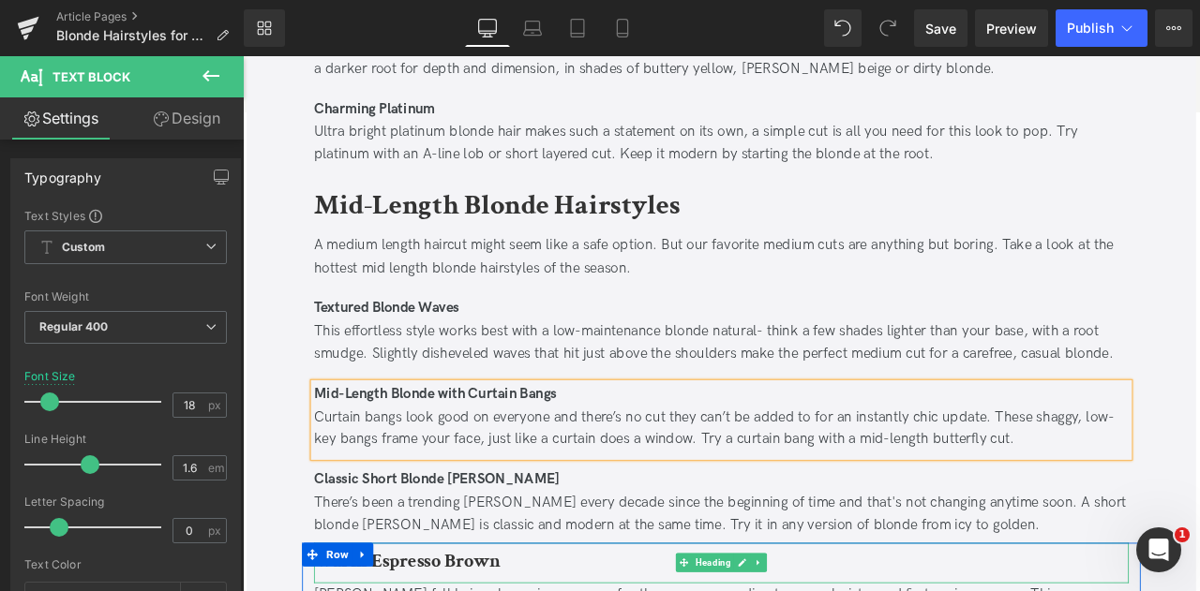
click at [460, 586] on div "There’s been a trending [PERSON_NAME] every decade since the beginning of time …" at bounding box center [809, 600] width 965 height 54
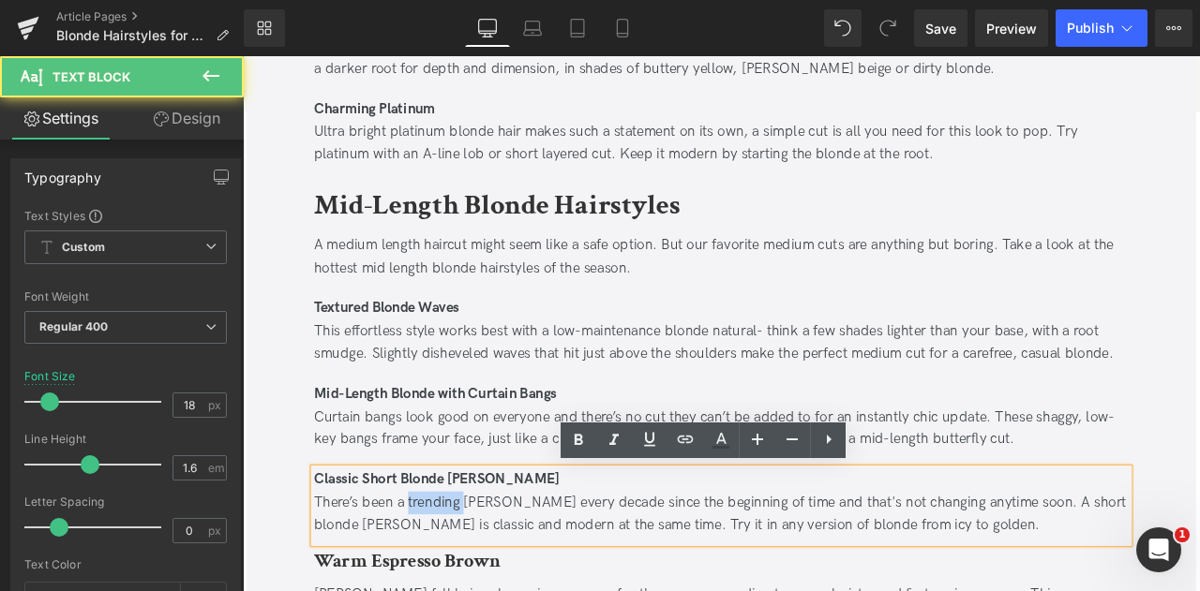
click at [460, 586] on div "There’s been a trending [PERSON_NAME] every decade since the beginning of time …" at bounding box center [809, 600] width 965 height 54
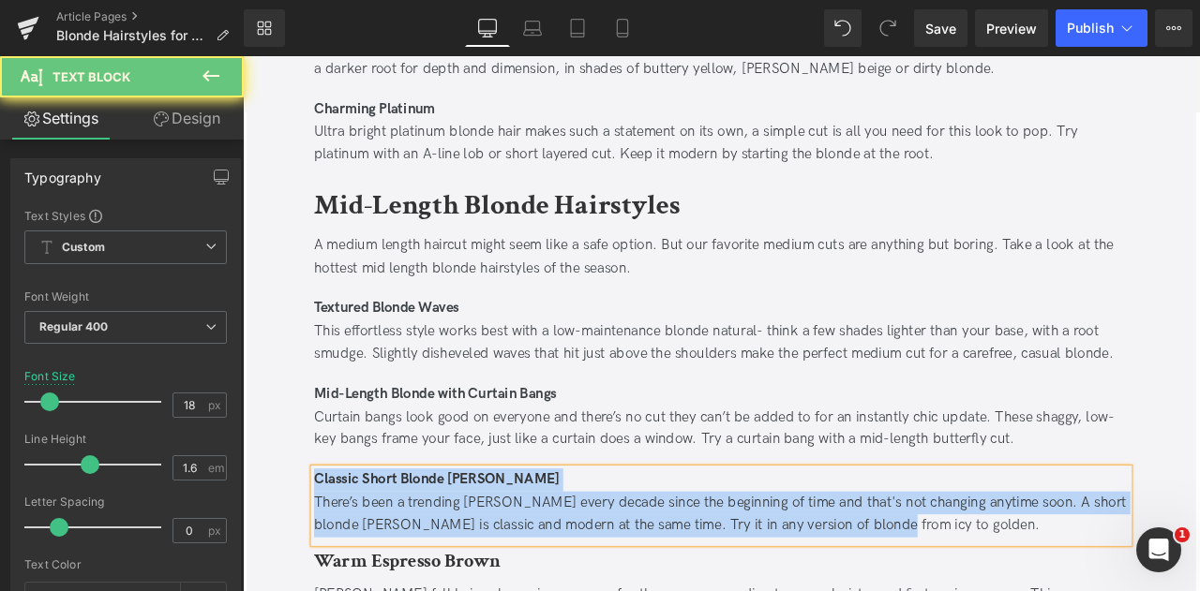
paste div
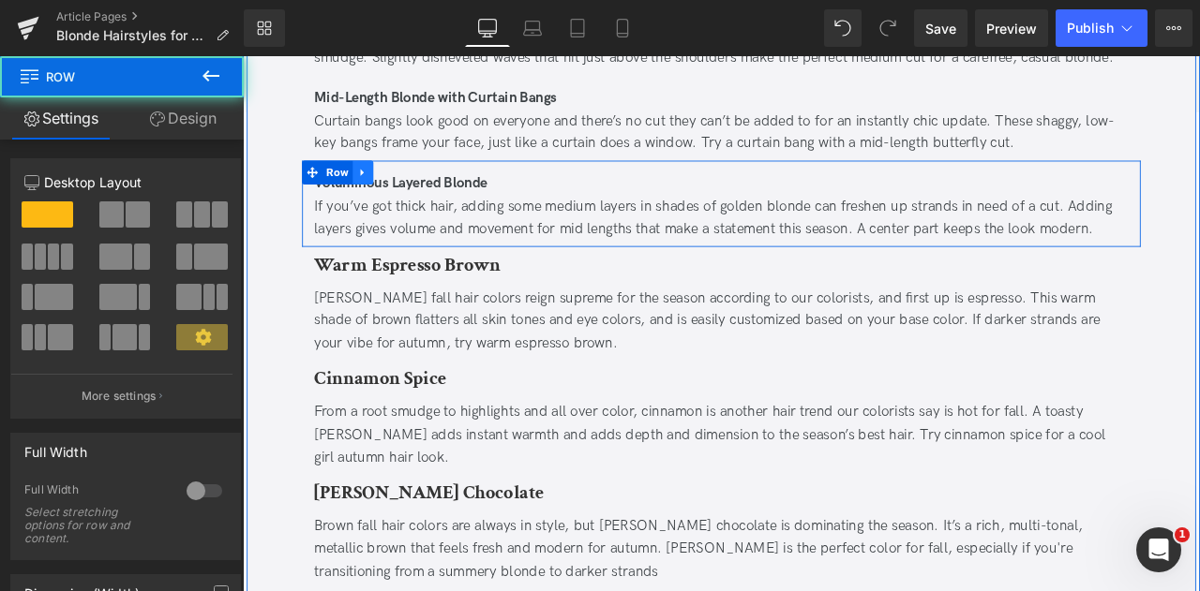
scroll to position [1572, 0]
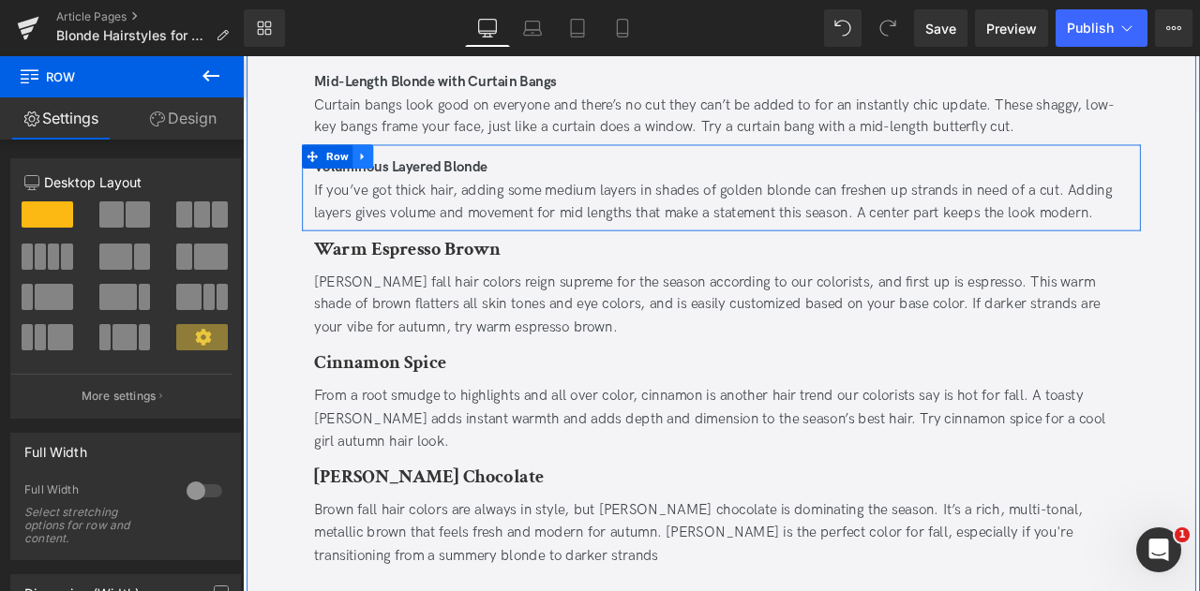
click at [381, 171] on icon at bounding box center [385, 176] width 13 height 14
click at [403, 173] on icon at bounding box center [409, 175] width 13 height 13
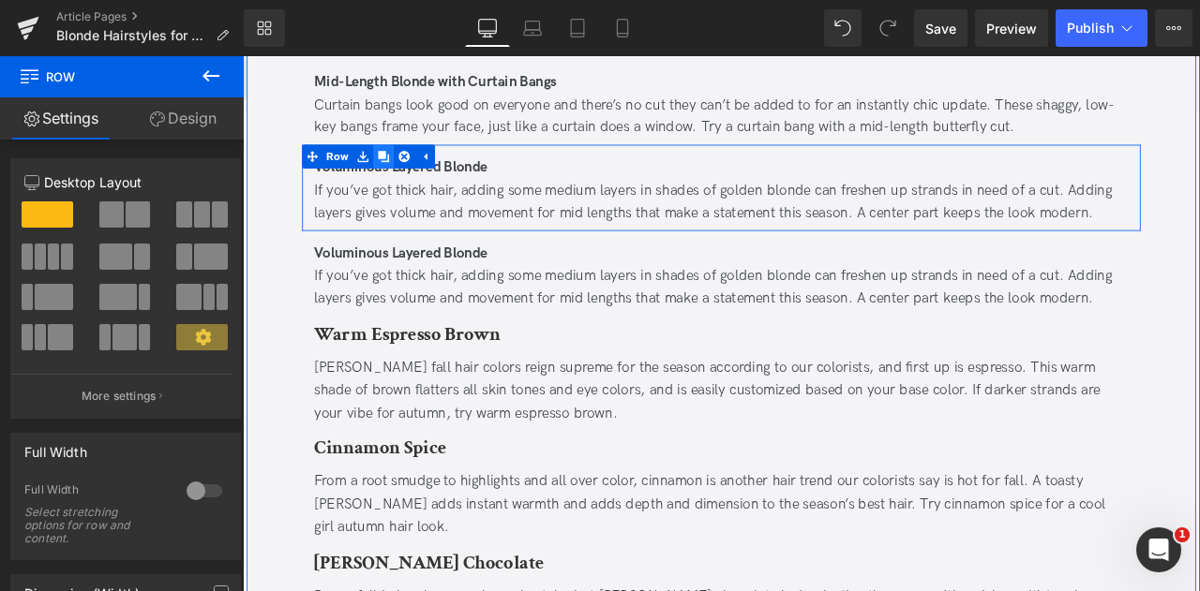
click at [405, 169] on icon at bounding box center [409, 175] width 13 height 13
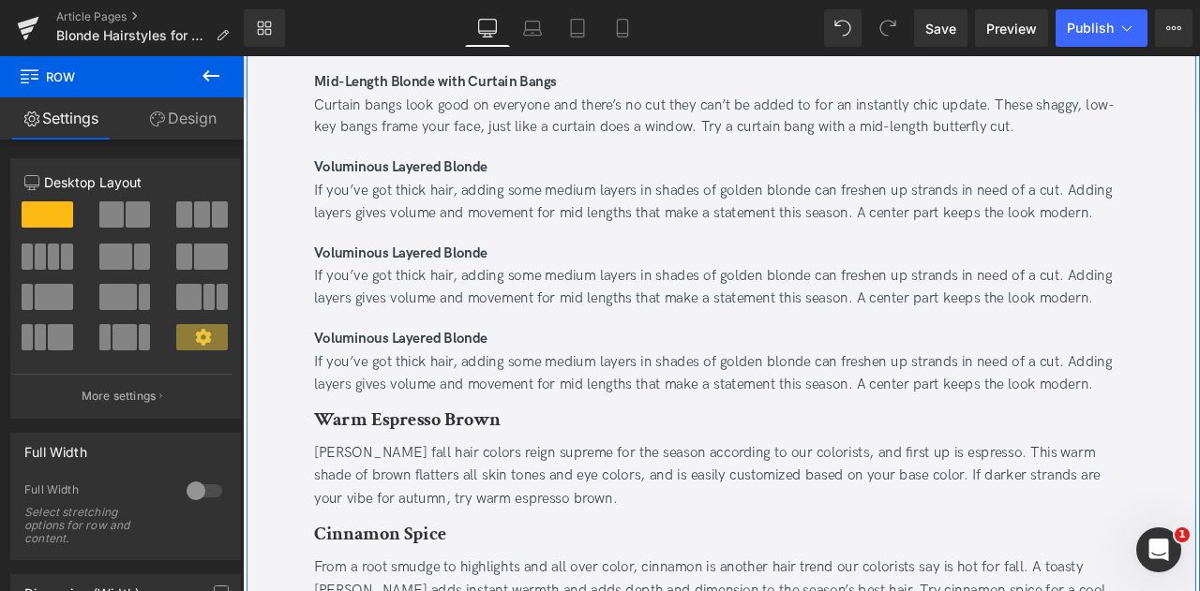
click at [396, 297] on b "Voluminous Layered Blonde" at bounding box center [429, 290] width 205 height 20
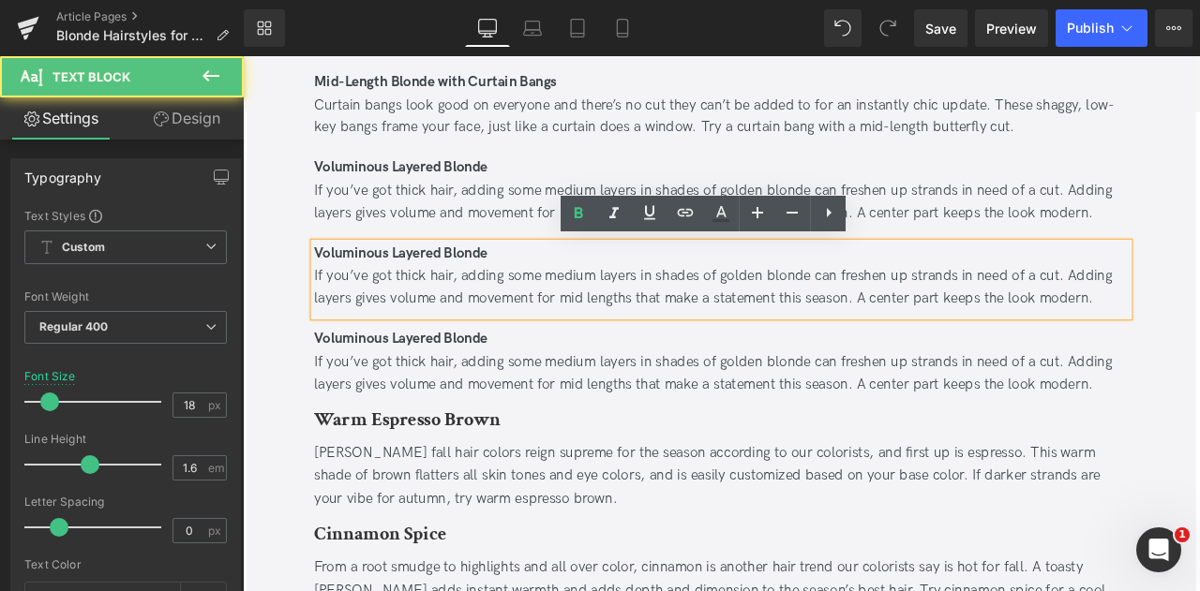
click at [440, 320] on div "If you’ve got thick hair, adding some medium layers in shades of golden blonde …" at bounding box center [809, 331] width 965 height 54
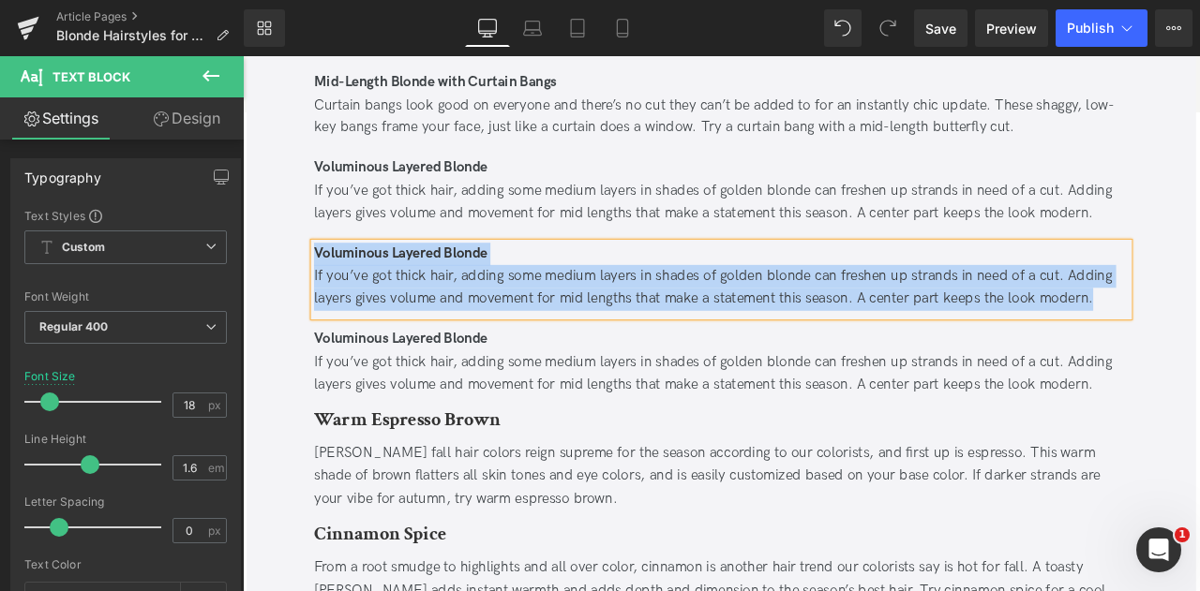
paste div
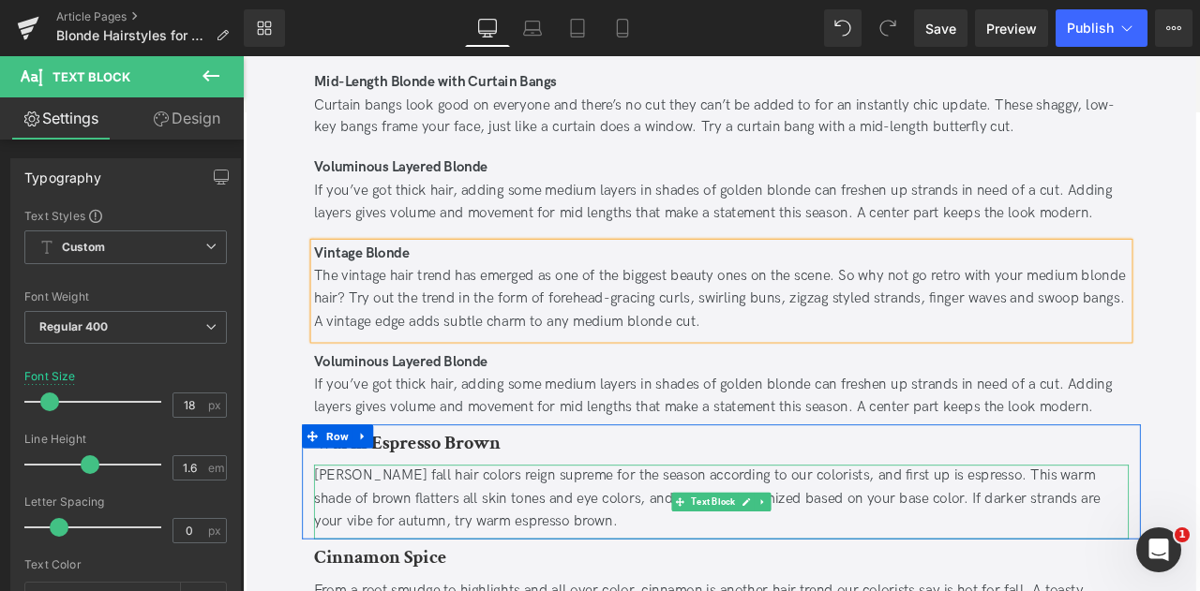
click at [461, 456] on div "If you’ve got thick hair, adding some medium layers in shades of golden blonde …" at bounding box center [809, 460] width 965 height 54
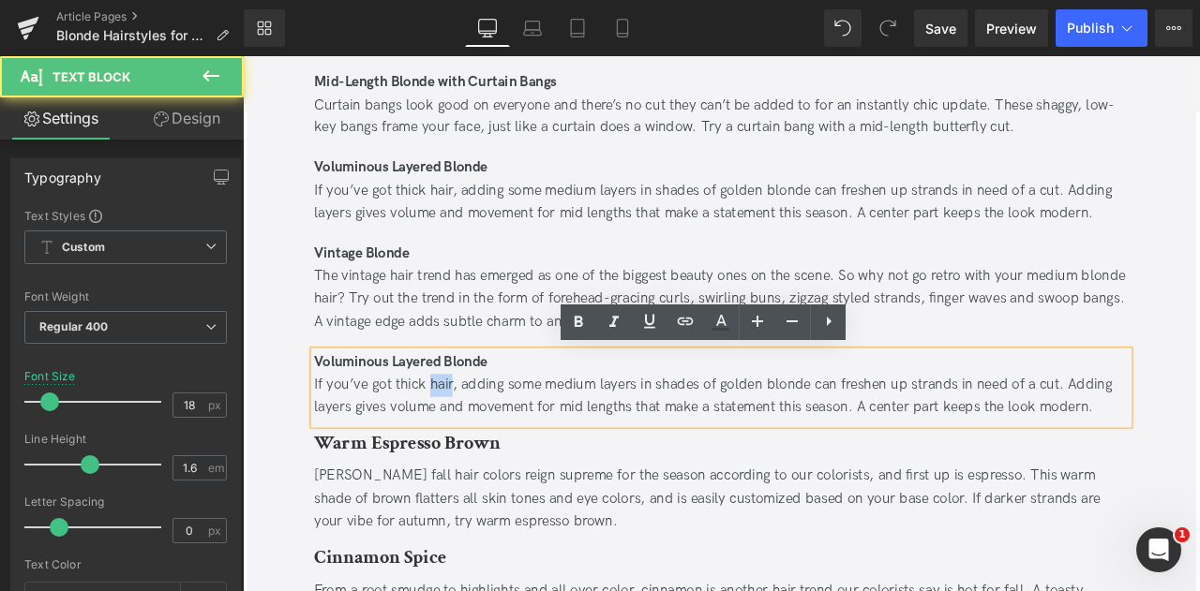
click at [461, 456] on div "If you’ve got thick hair, adding some medium layers in shades of golden blonde …" at bounding box center [809, 460] width 965 height 54
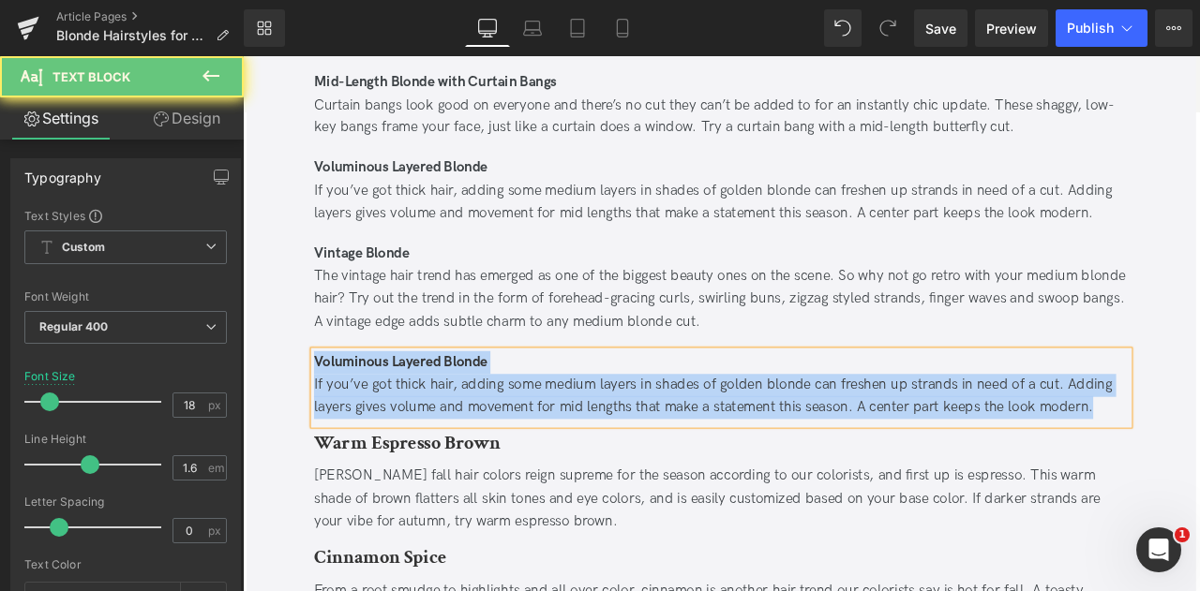
paste div
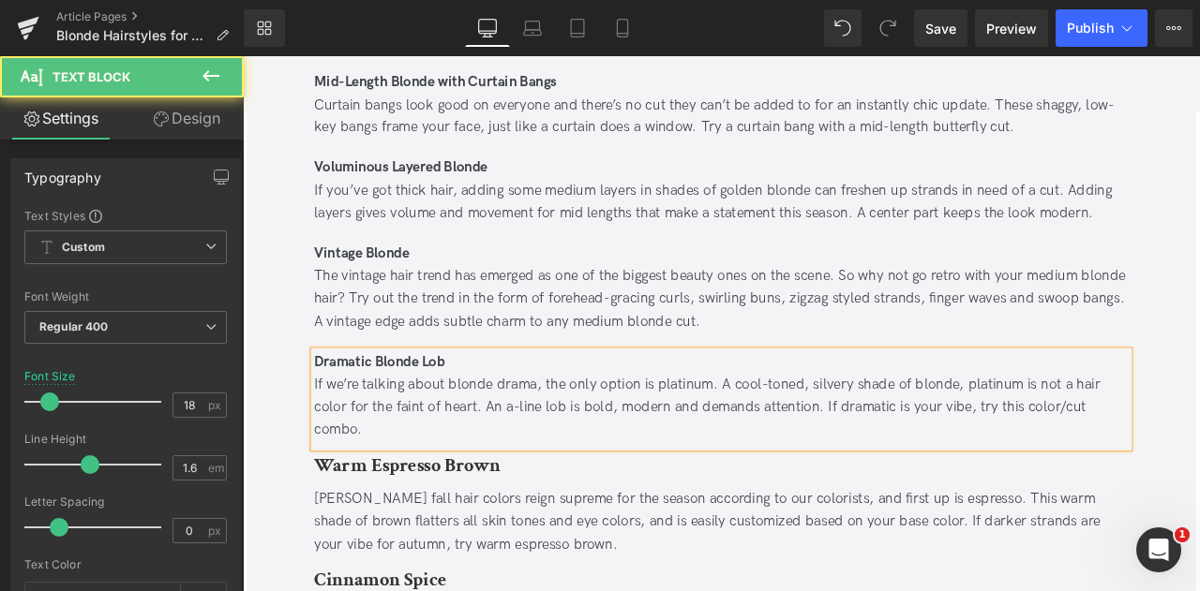
click at [557, 467] on div "If we’re talking about blonde drama, the only option is platinum. A cool-toned,…" at bounding box center [809, 473] width 965 height 81
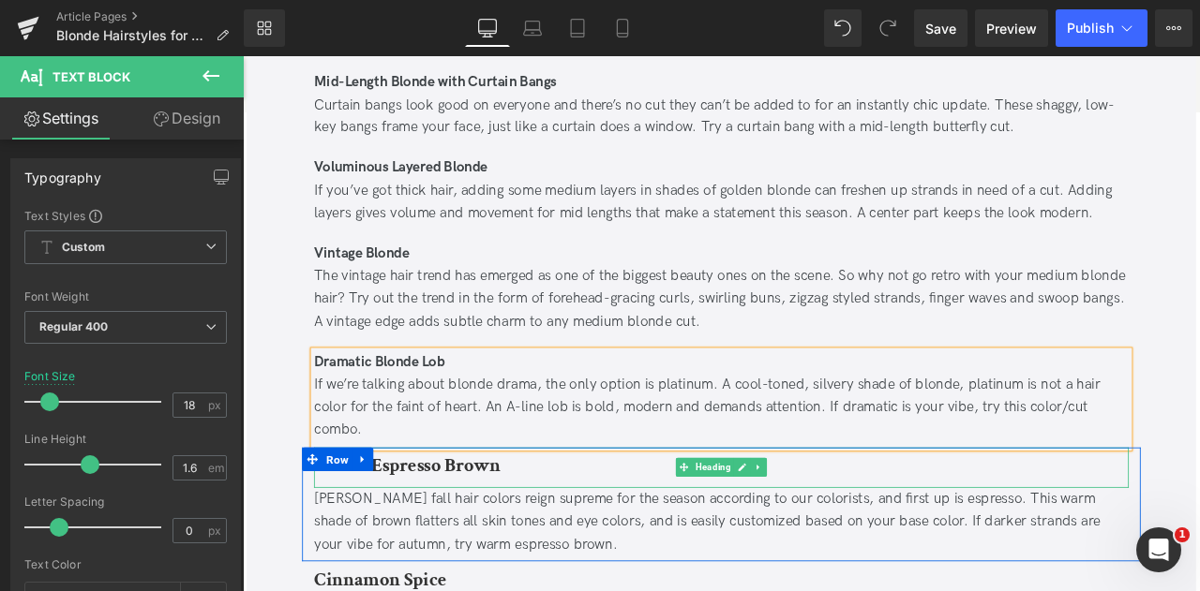
scroll to position [1662, 0]
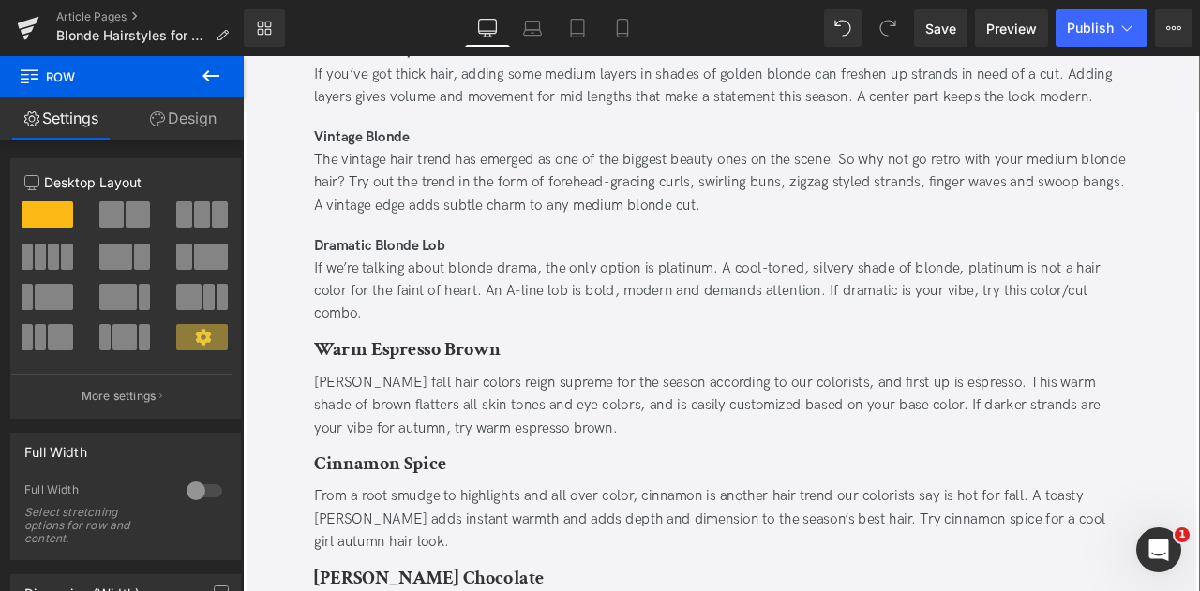
scroll to position [1646, 0]
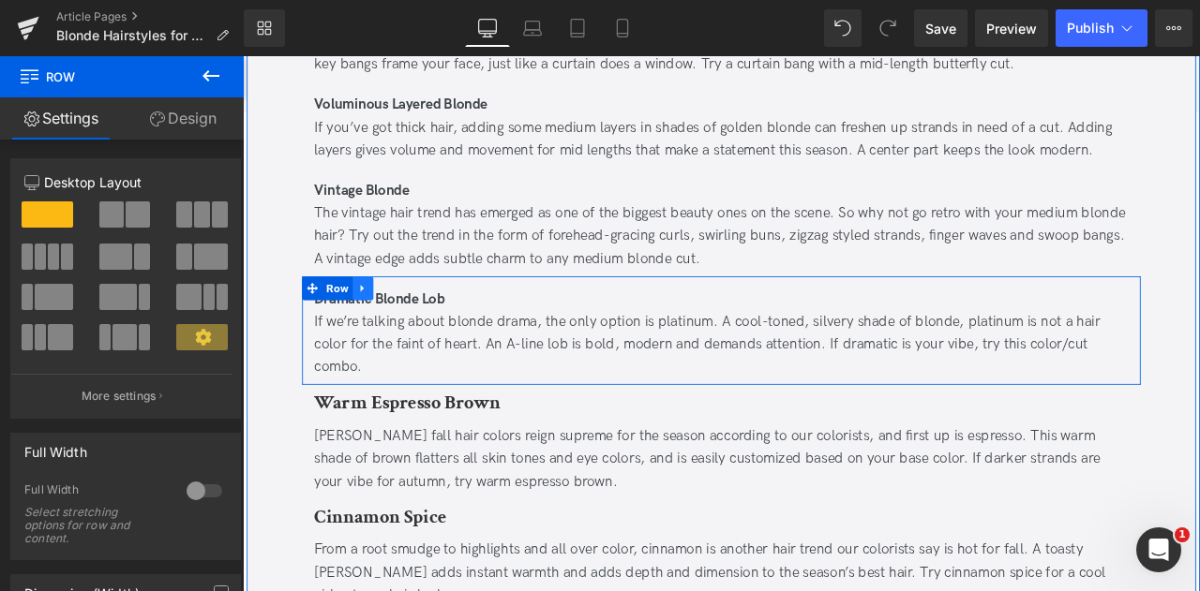
click at [384, 326] on icon at bounding box center [385, 331] width 13 height 14
click at [398, 327] on link at bounding box center [409, 332] width 24 height 28
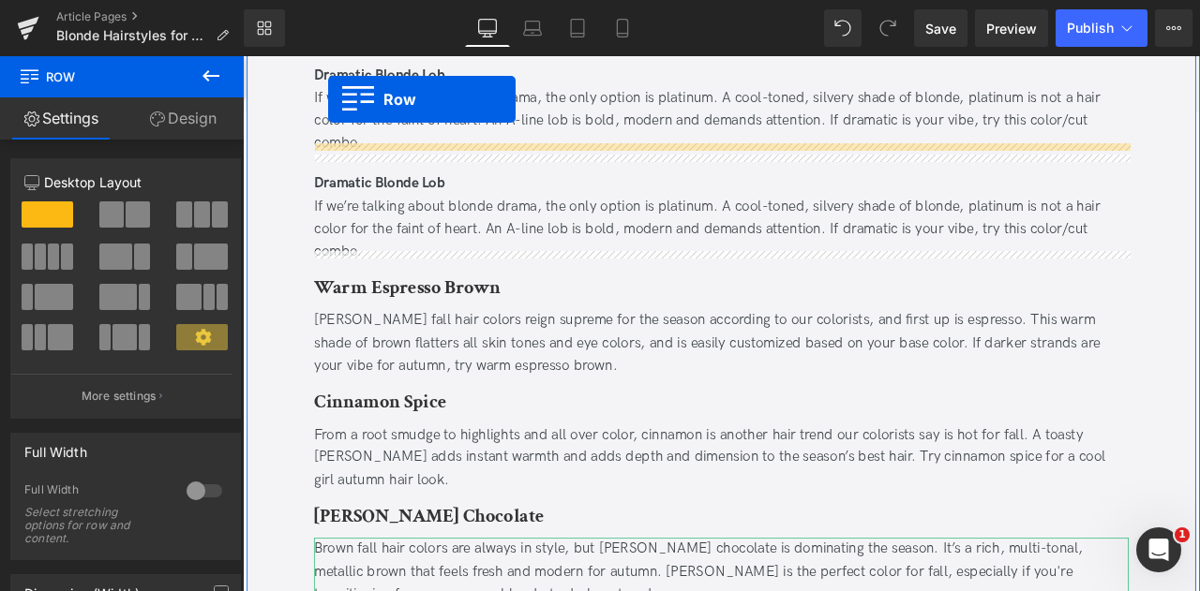
scroll to position [1687, 0]
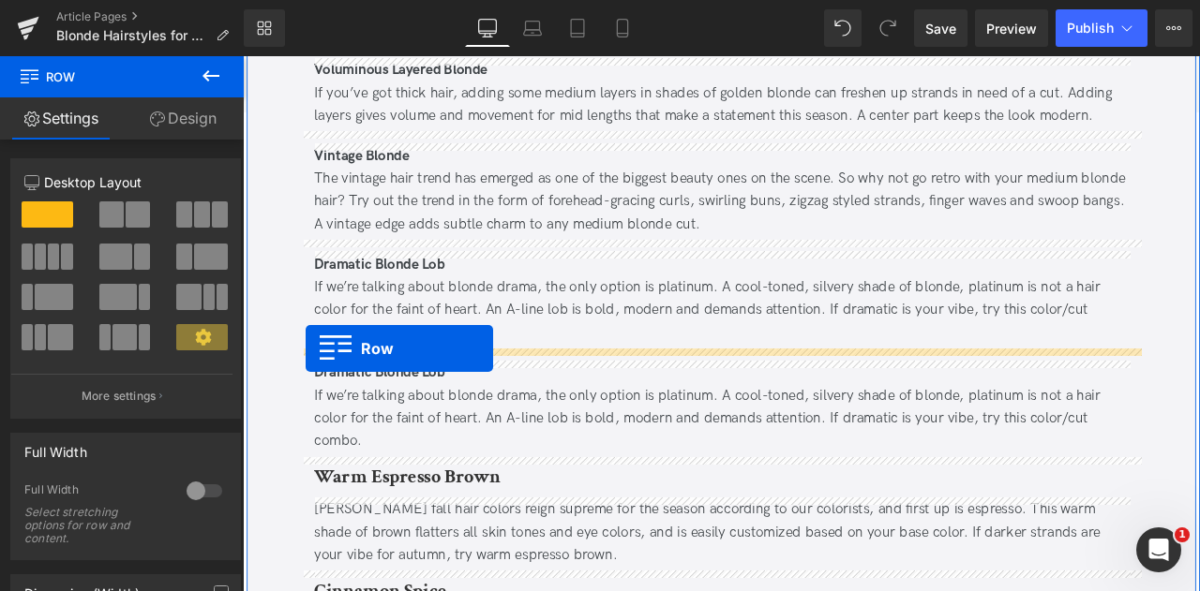
drag, startPoint x: 321, startPoint y: 491, endPoint x: 317, endPoint y: 403, distance: 88.2
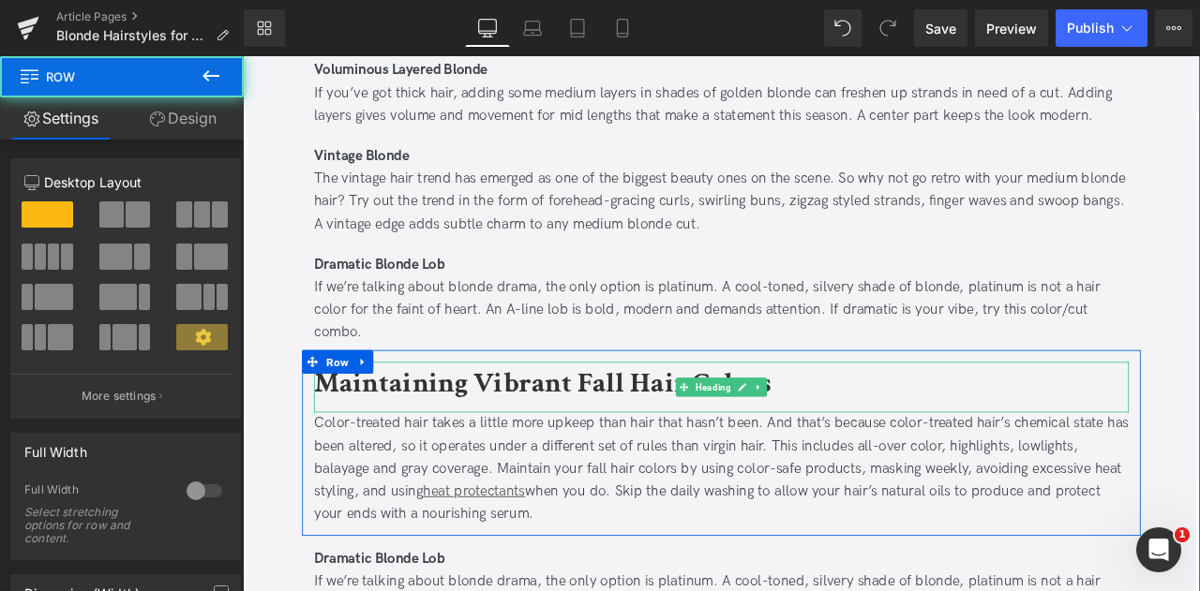
click at [443, 455] on b "Maintaining Vibrant Fall Hair Colors" at bounding box center [598, 444] width 542 height 44
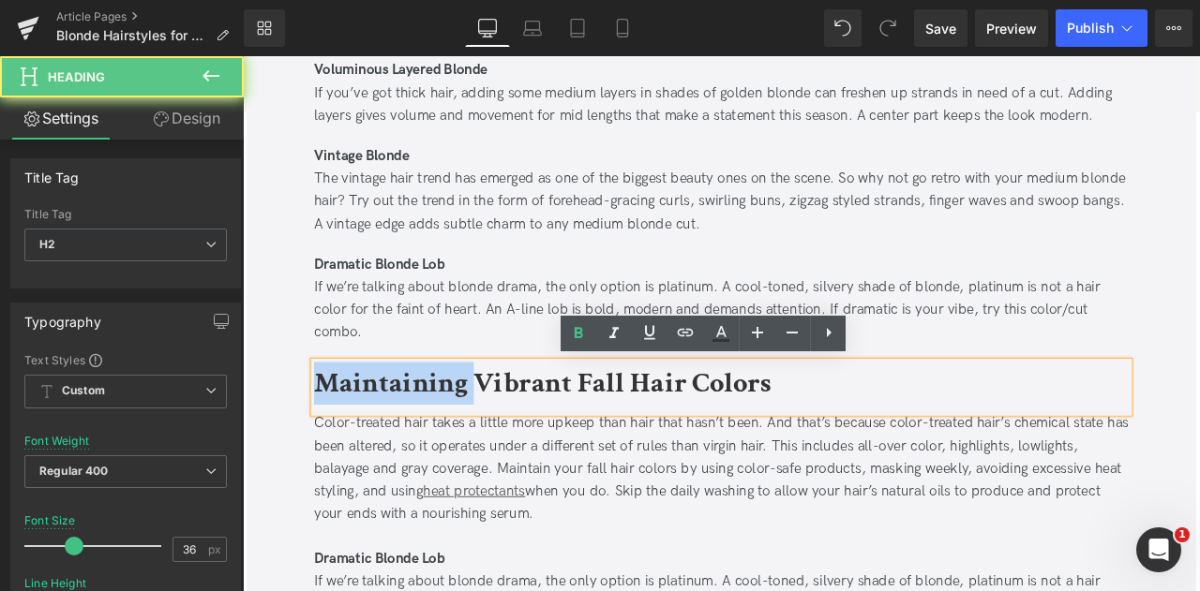
click at [443, 455] on b "Maintaining Vibrant Fall Hair Colors" at bounding box center [598, 444] width 542 height 44
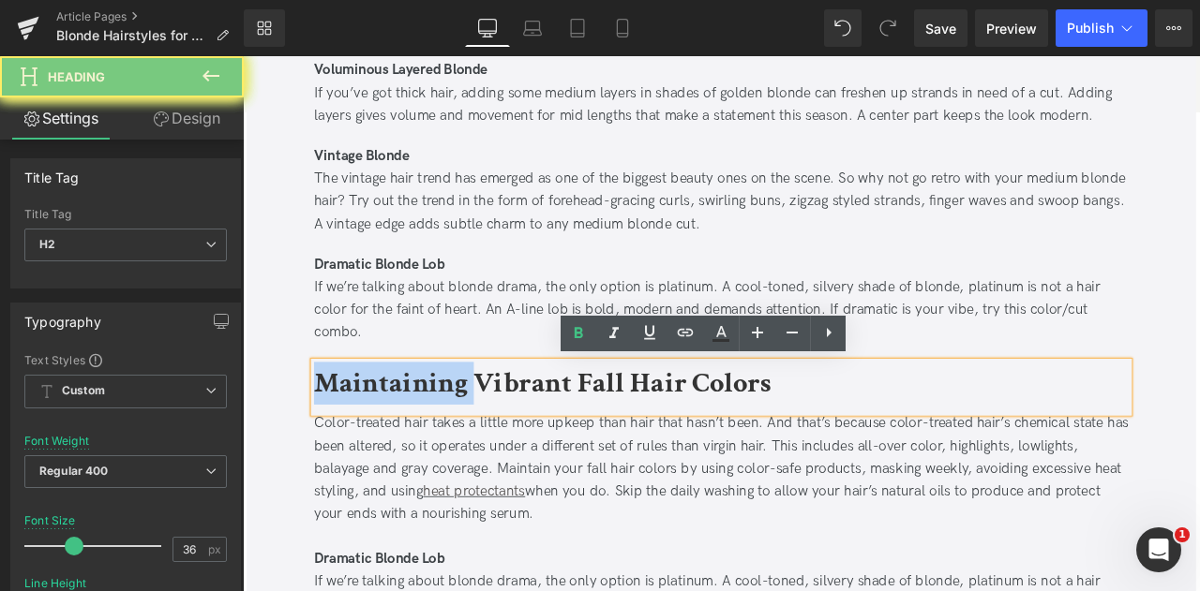
click at [443, 455] on b "Maintaining Vibrant Fall Hair Colors" at bounding box center [598, 444] width 542 height 44
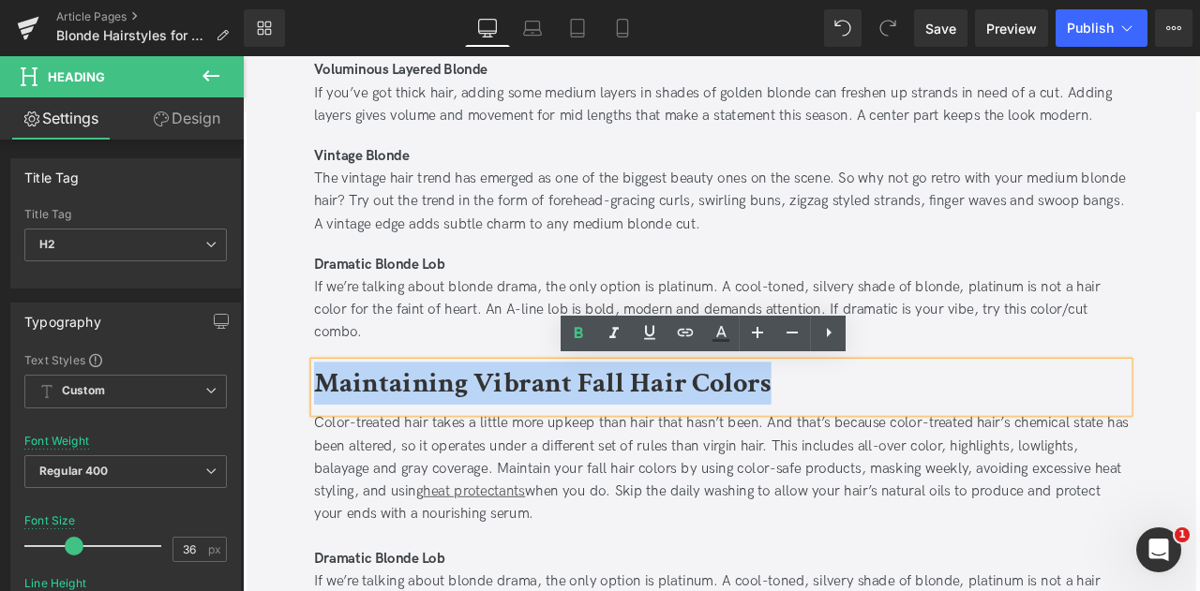
paste div
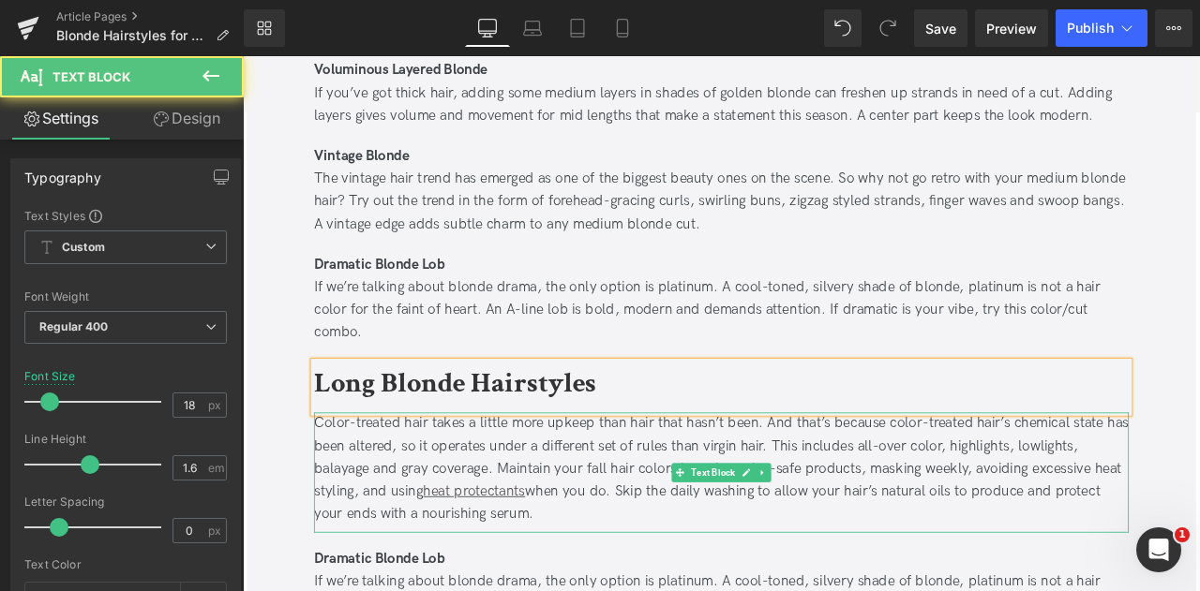
click at [530, 545] on div "Color-treated hair takes a little more upkeep than hair that hasn’t been. And t…" at bounding box center [809, 546] width 965 height 135
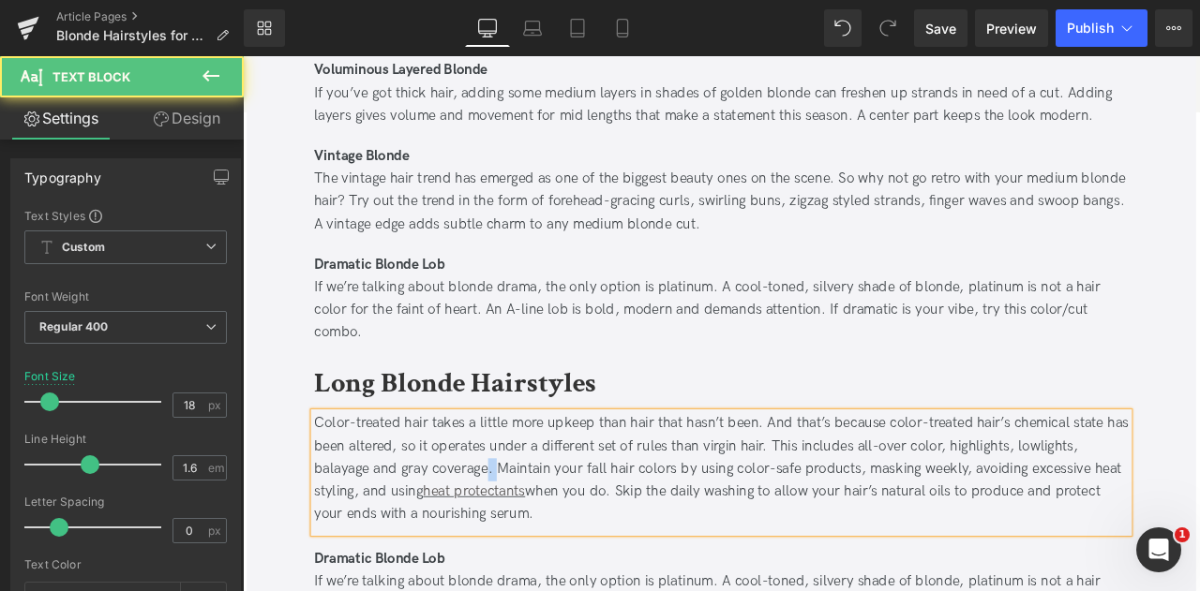
click at [530, 545] on div "Color-treated hair takes a little more upkeep than hair that hasn’t been. And t…" at bounding box center [809, 546] width 965 height 135
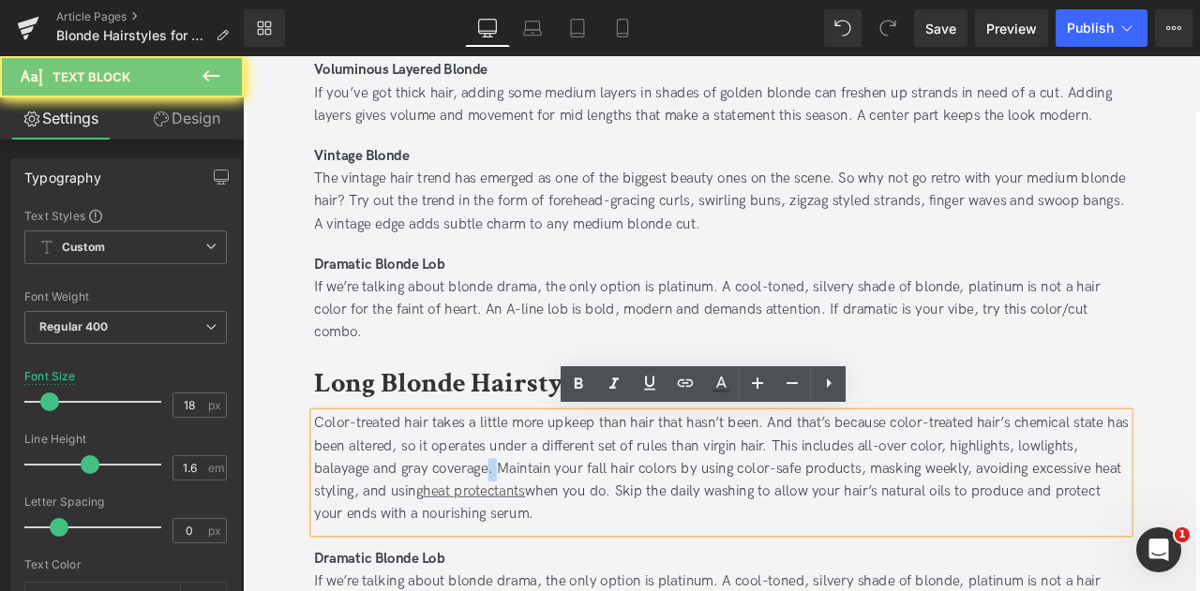
click at [530, 545] on div "Color-treated hair takes a little more upkeep than hair that hasn’t been. And t…" at bounding box center [809, 546] width 965 height 135
paste div
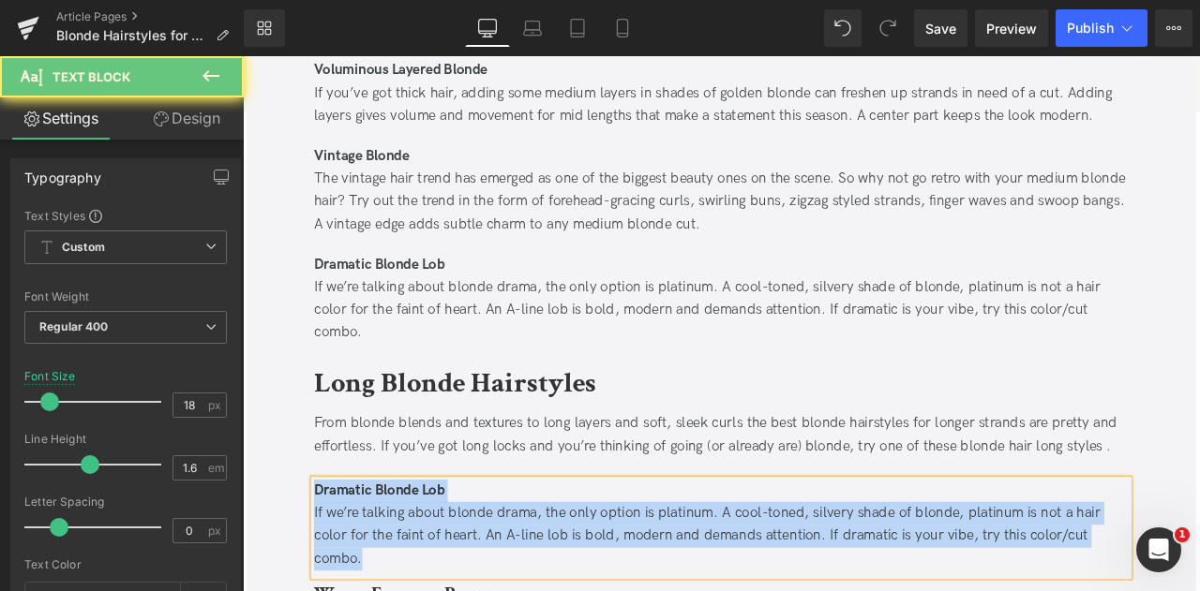
paste div
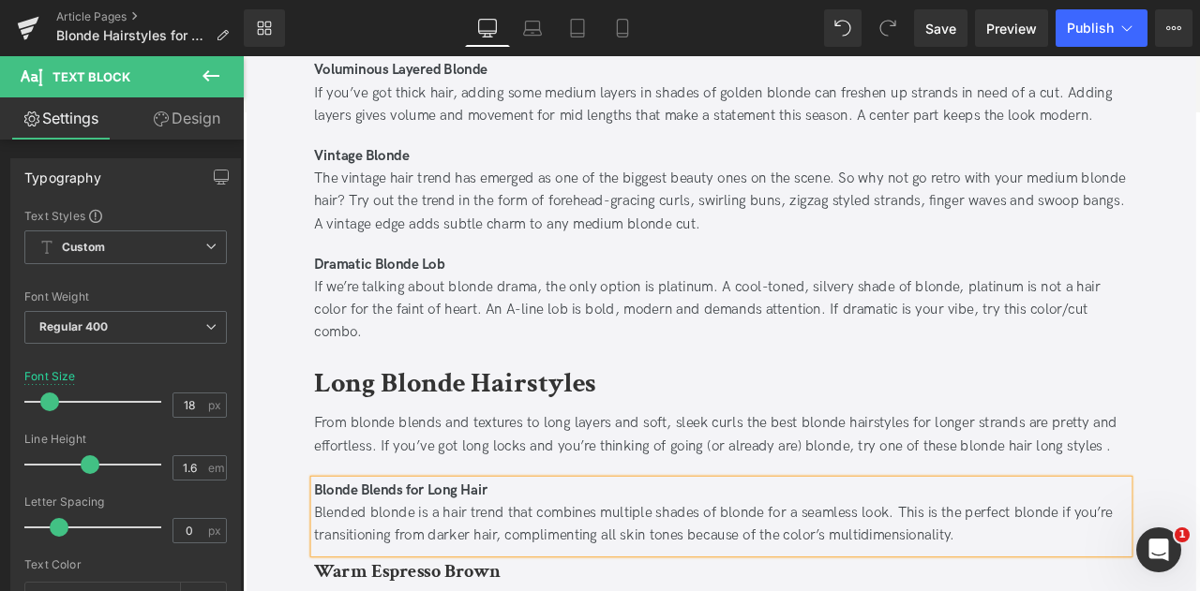
scroll to position [2023, 0]
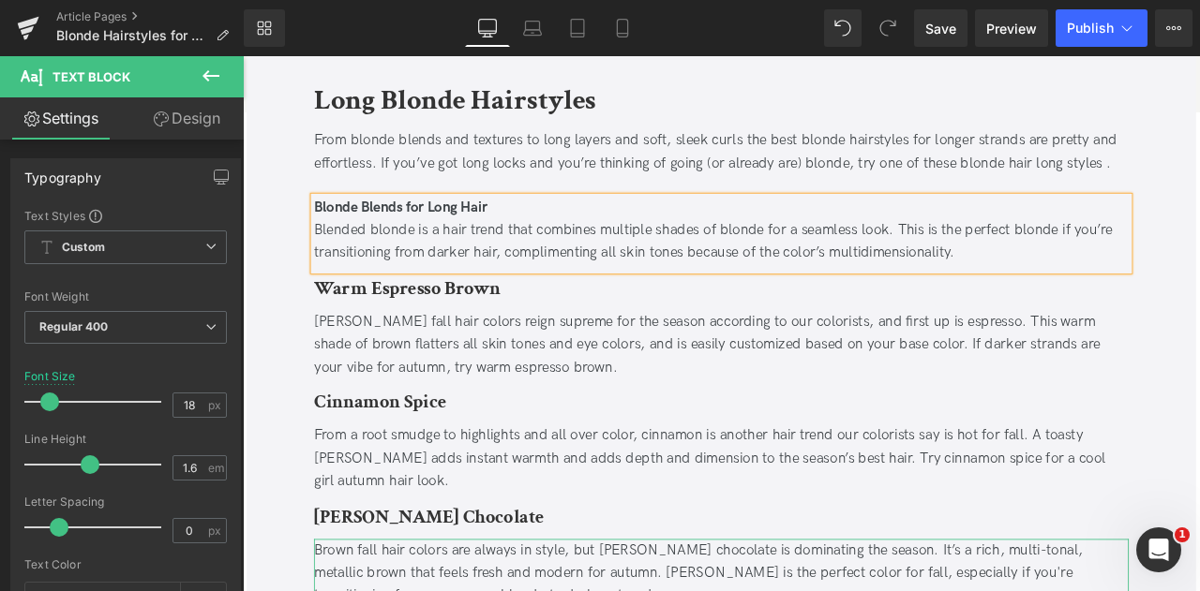
click at [516, 354] on div "Warm Espresso Brown Heading" at bounding box center [809, 334] width 965 height 48
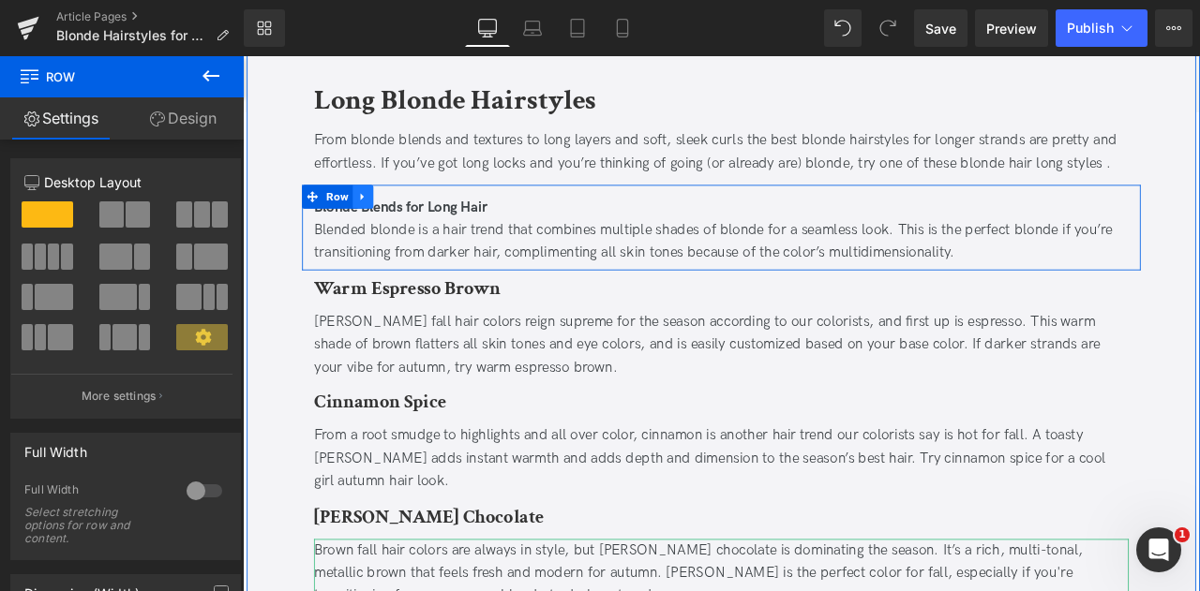
click at [379, 223] on icon at bounding box center [385, 223] width 13 height 14
click at [397, 224] on link at bounding box center [409, 223] width 24 height 28
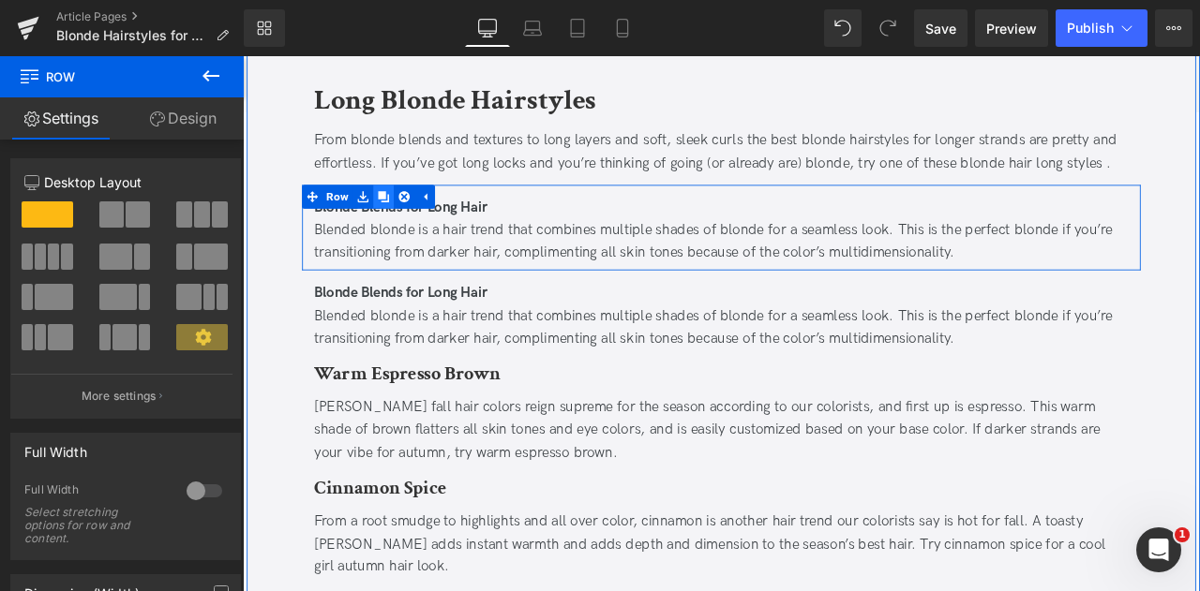
click at [403, 223] on icon at bounding box center [409, 223] width 13 height 13
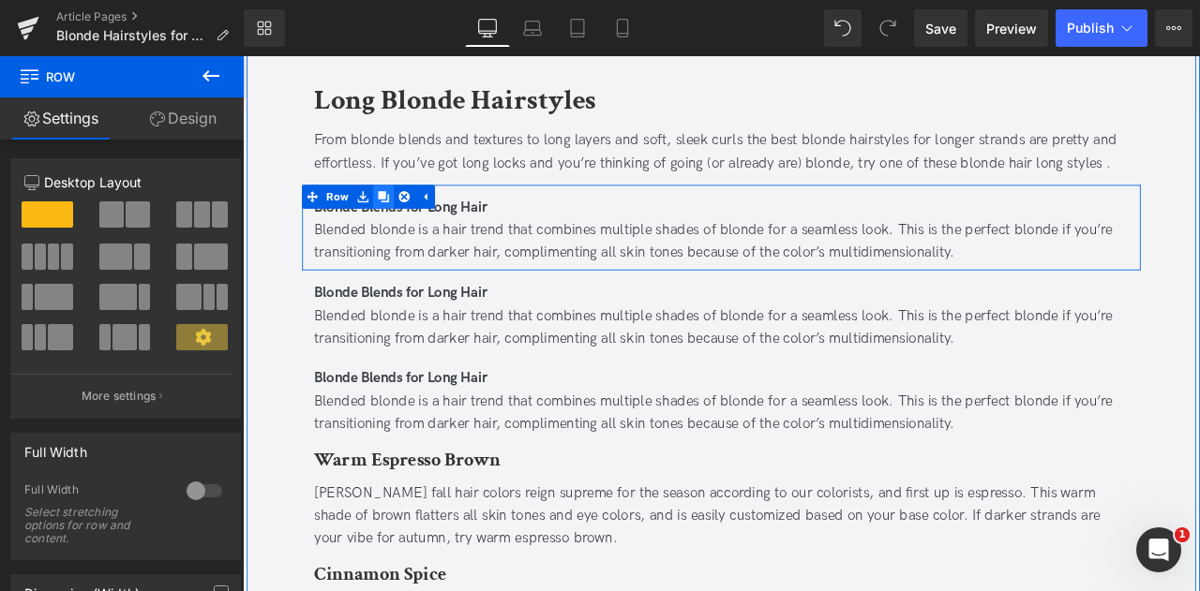
click at [403, 223] on icon at bounding box center [409, 223] width 13 height 13
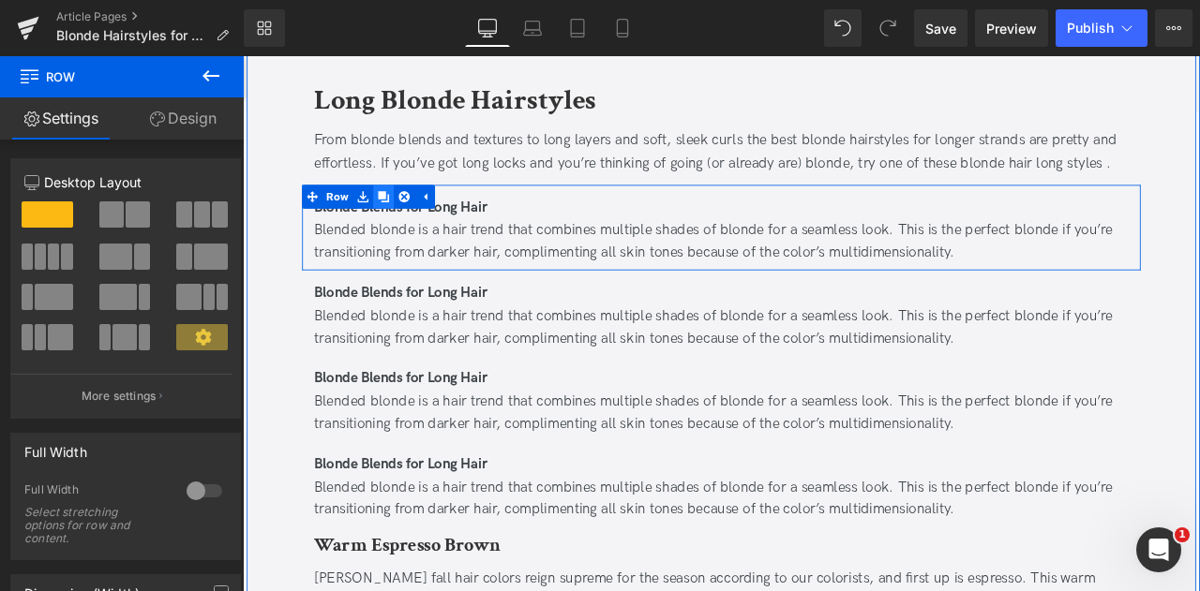
click at [403, 223] on icon at bounding box center [409, 223] width 13 height 13
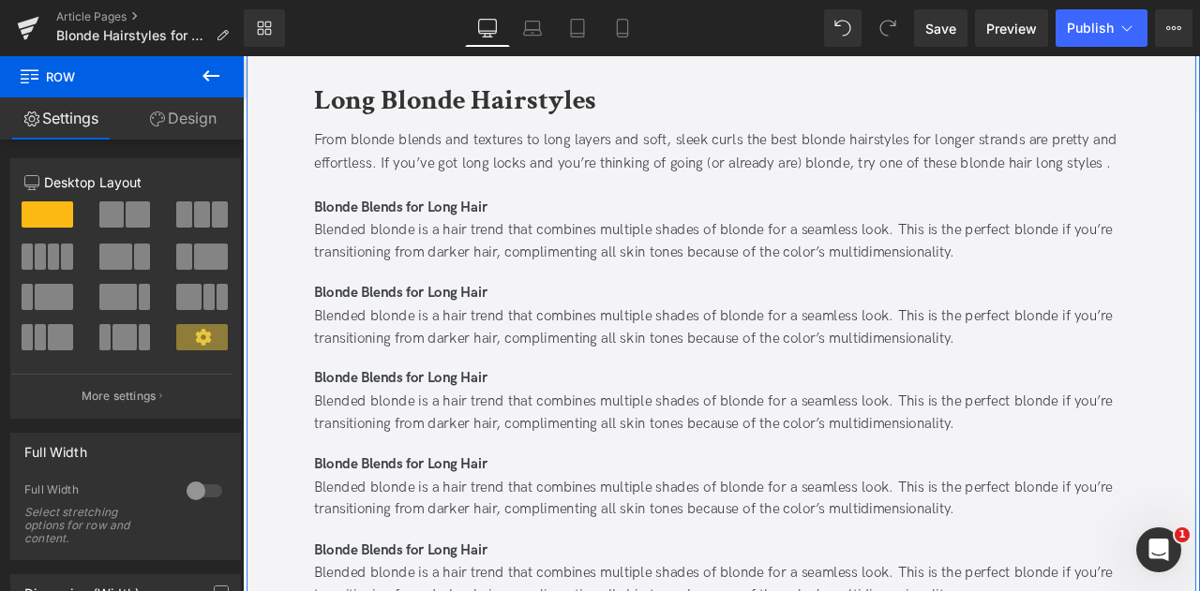
click at [408, 360] on div "Blended blonde is a hair trend that combines multiple shades of blonde for a se…" at bounding box center [809, 378] width 965 height 54
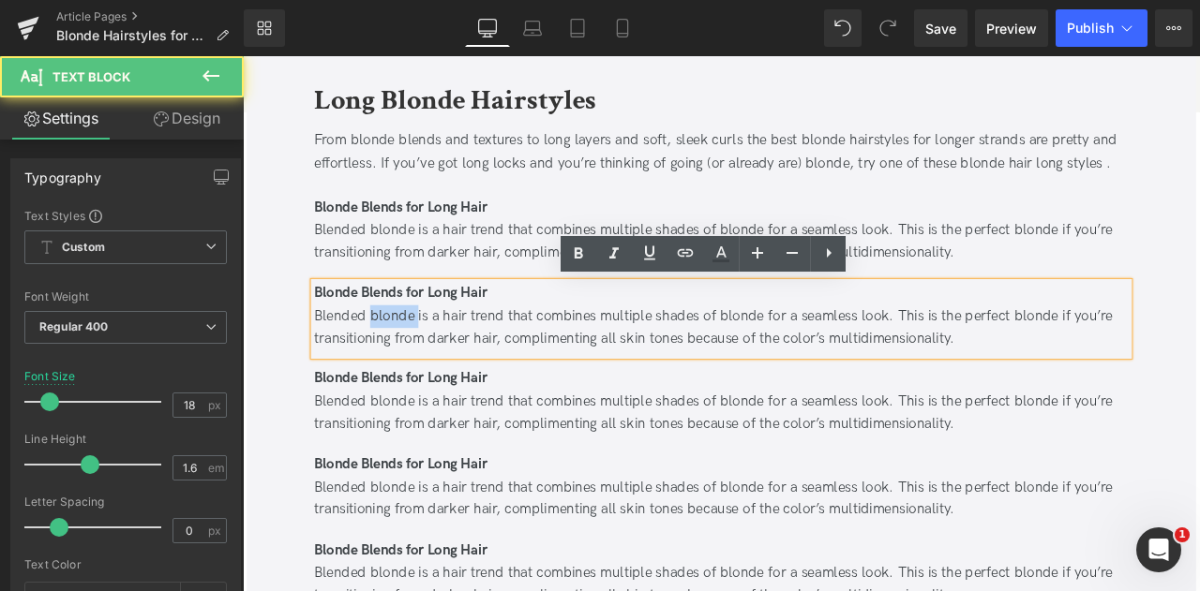
click at [408, 360] on div "Blended blonde is a hair trend that combines multiple shades of blonde for a se…" at bounding box center [809, 378] width 965 height 54
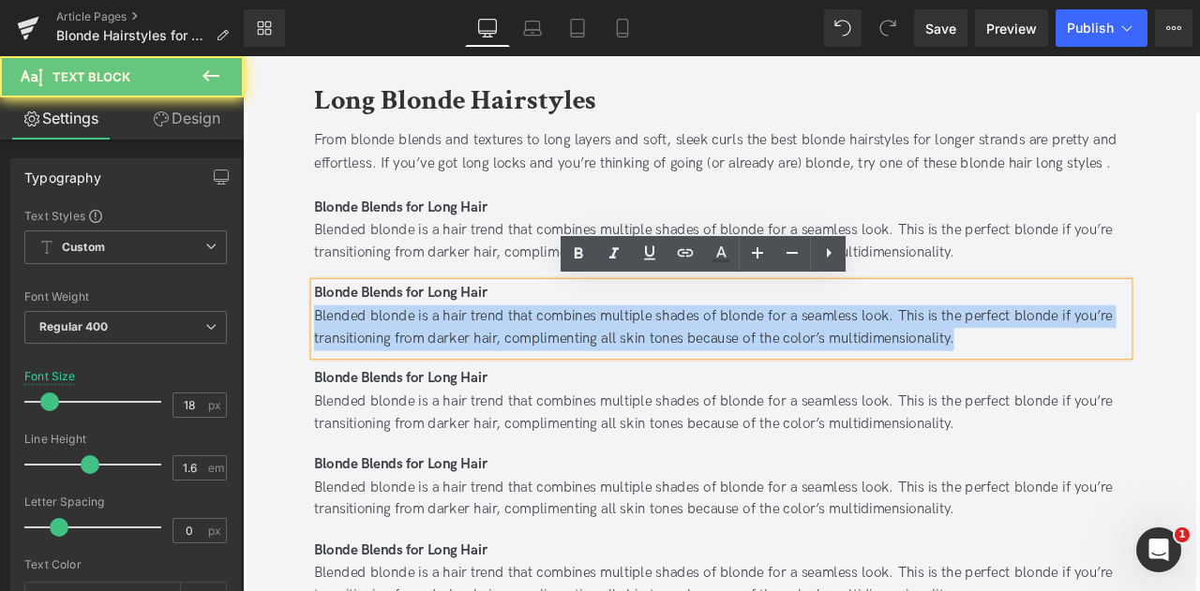
click at [408, 360] on div "Blended blonde is a hair trend that combines multiple shades of blonde for a se…" at bounding box center [809, 378] width 965 height 54
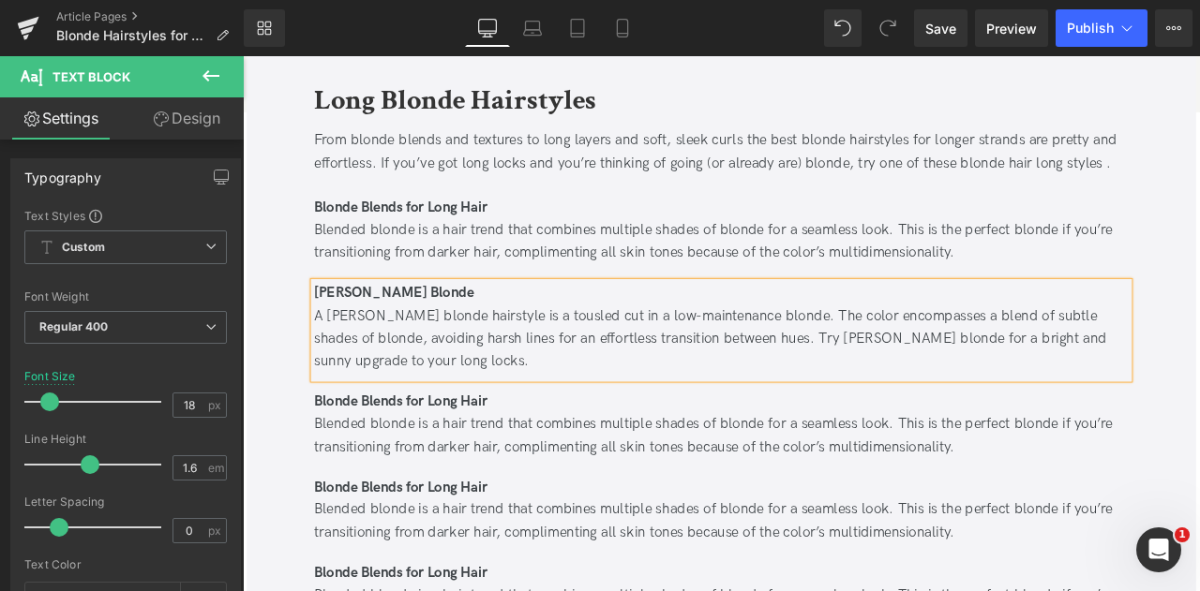
click at [409, 474] on div "Blonde Blends for Long Hair" at bounding box center [809, 466] width 965 height 27
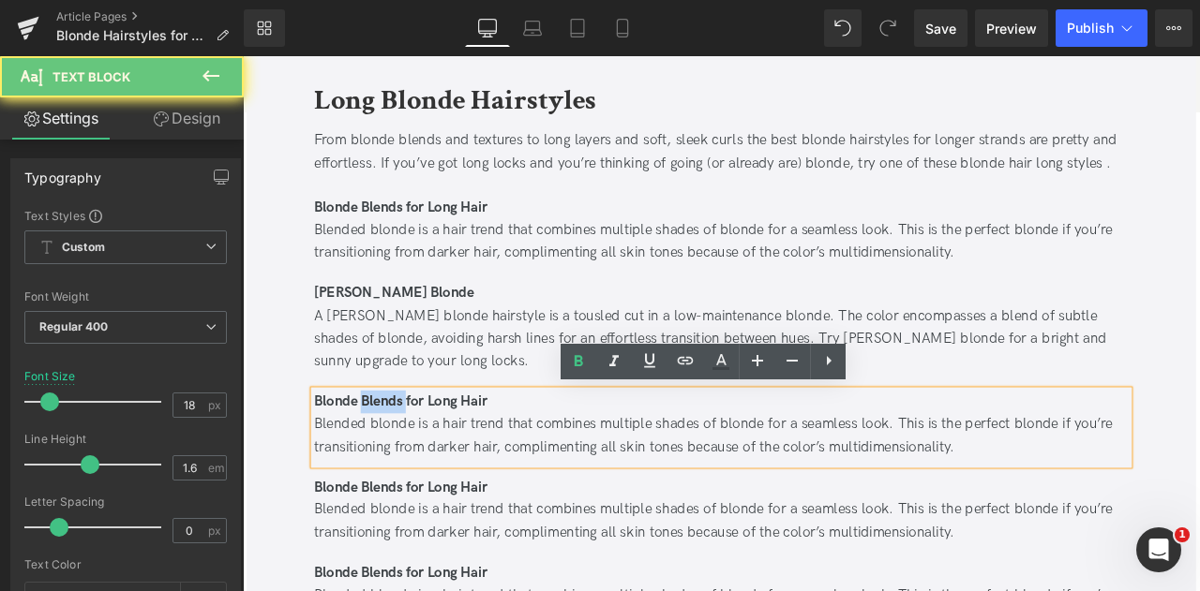
click at [409, 474] on div "Blonde Blends for Long Hair" at bounding box center [809, 466] width 965 height 27
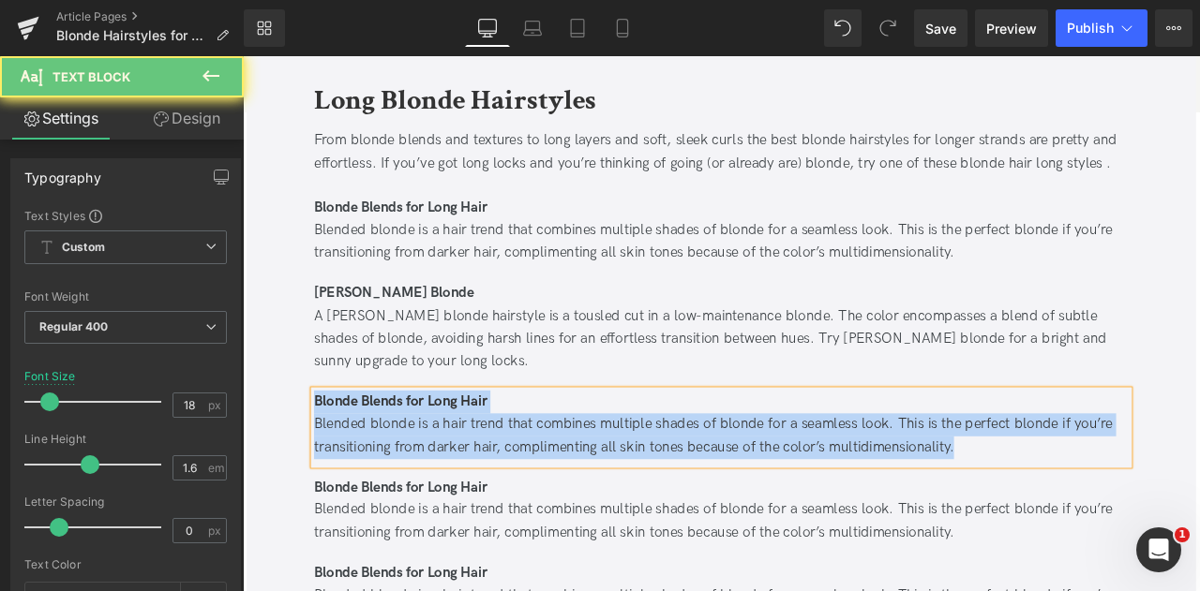
paste div
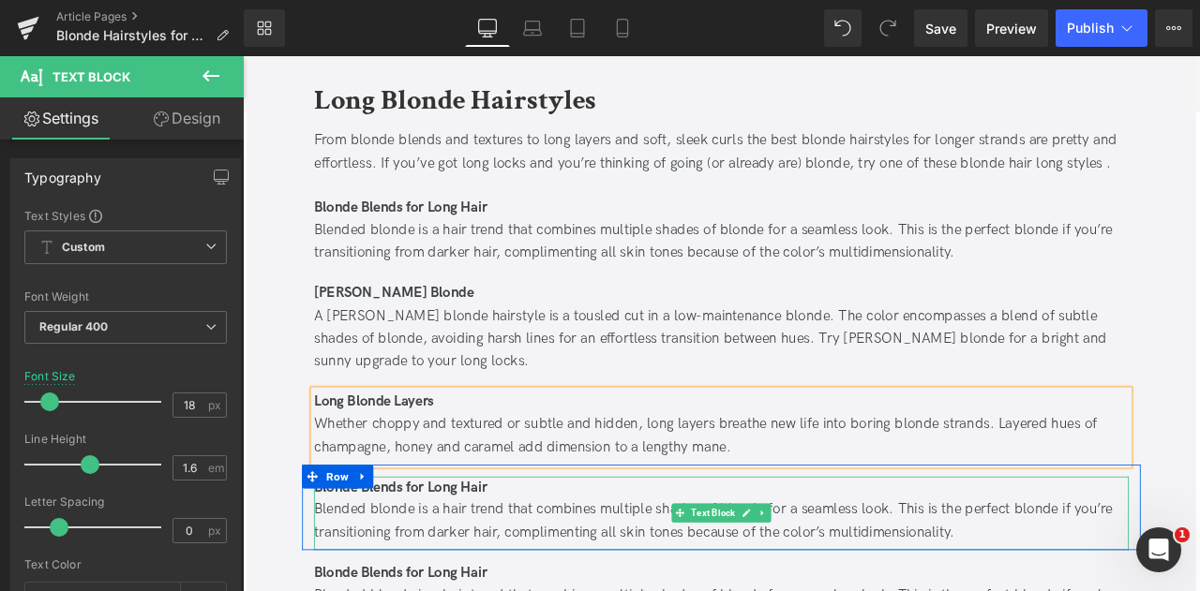
click at [528, 569] on b "Blonde Blends for Long Hair" at bounding box center [429, 568] width 205 height 20
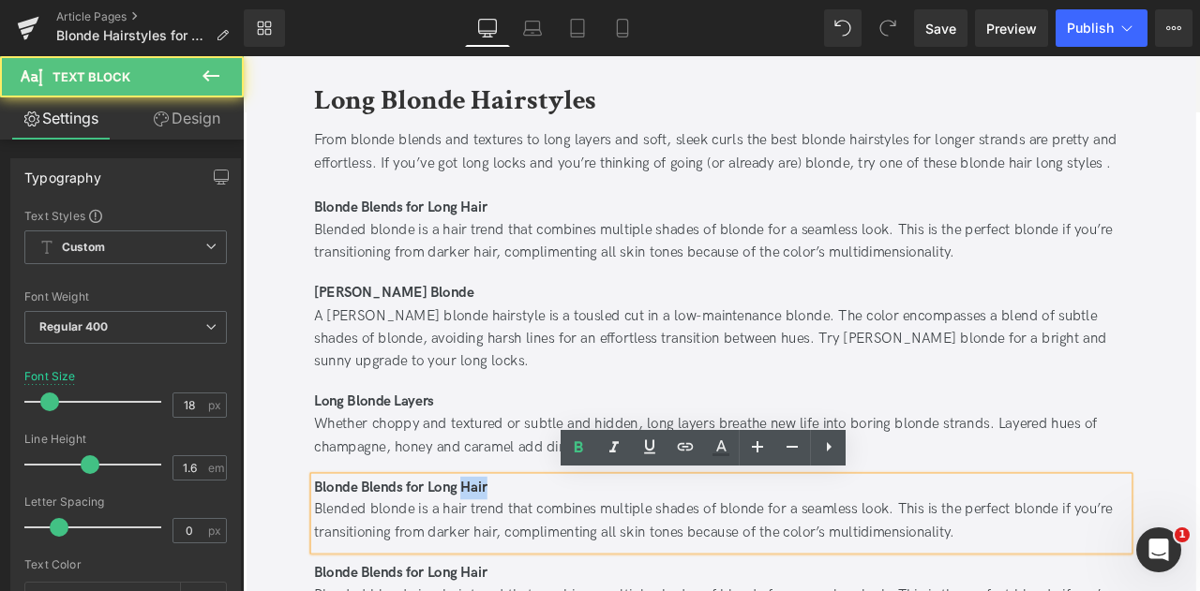
click at [528, 569] on b "Blonde Blends for Long Hair" at bounding box center [429, 568] width 205 height 20
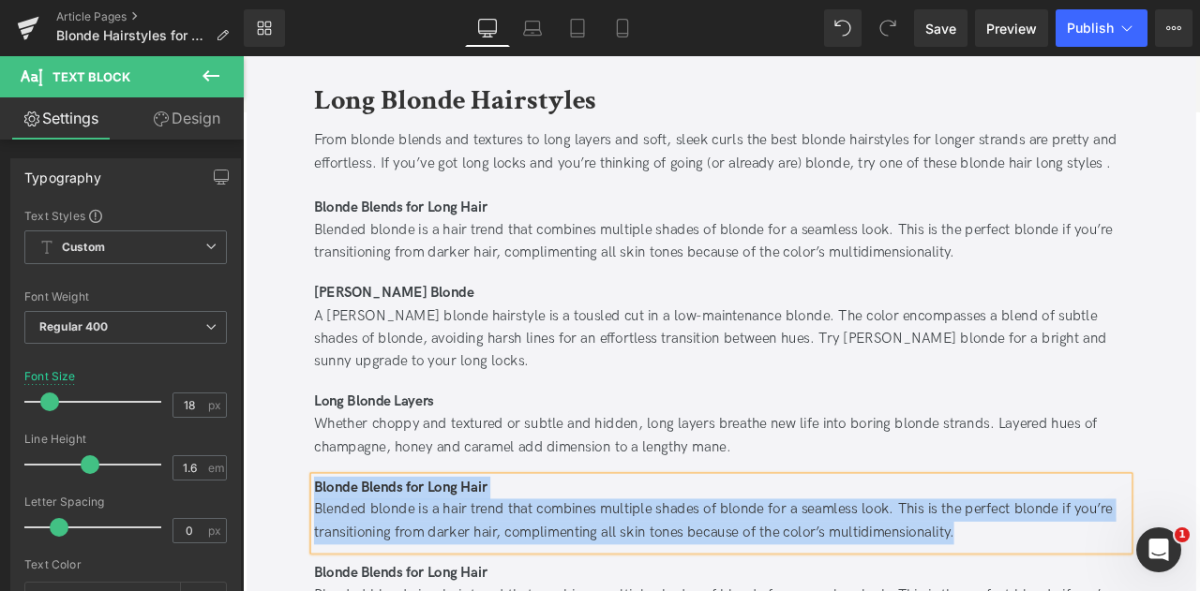
paste div
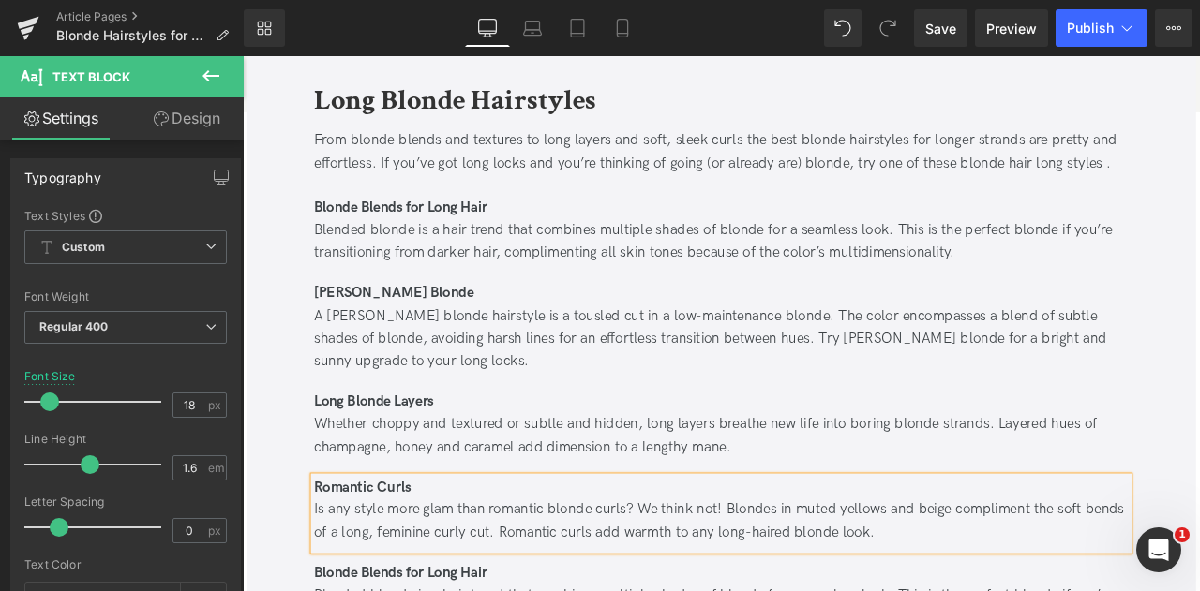
scroll to position [2191, 0]
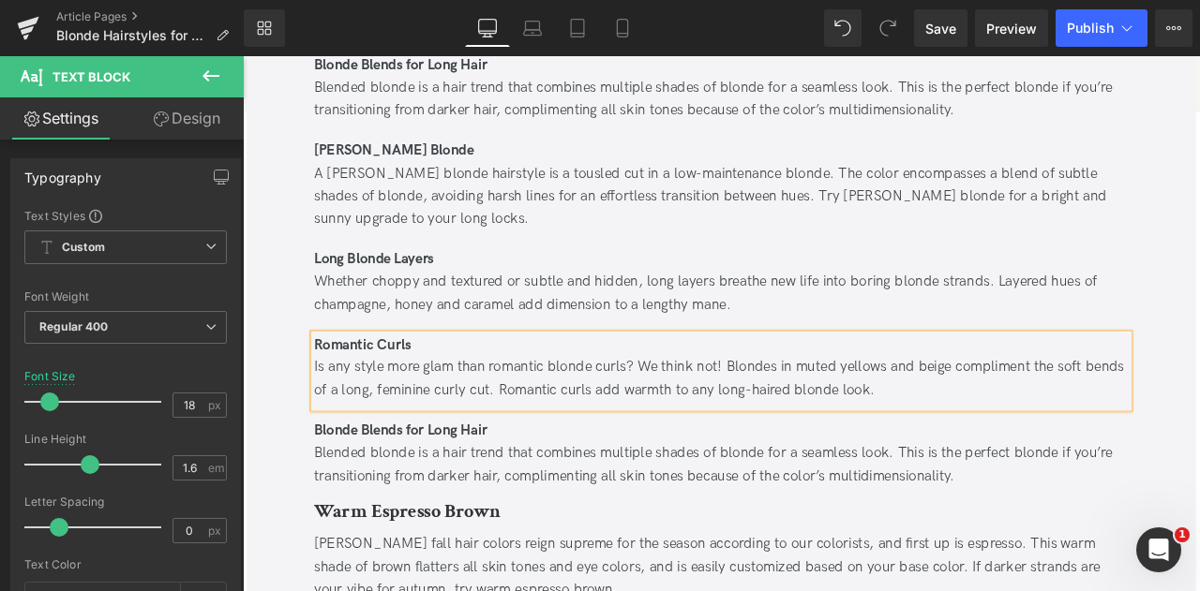
click at [457, 491] on b "Blonde Blends for Long Hair" at bounding box center [429, 500] width 205 height 20
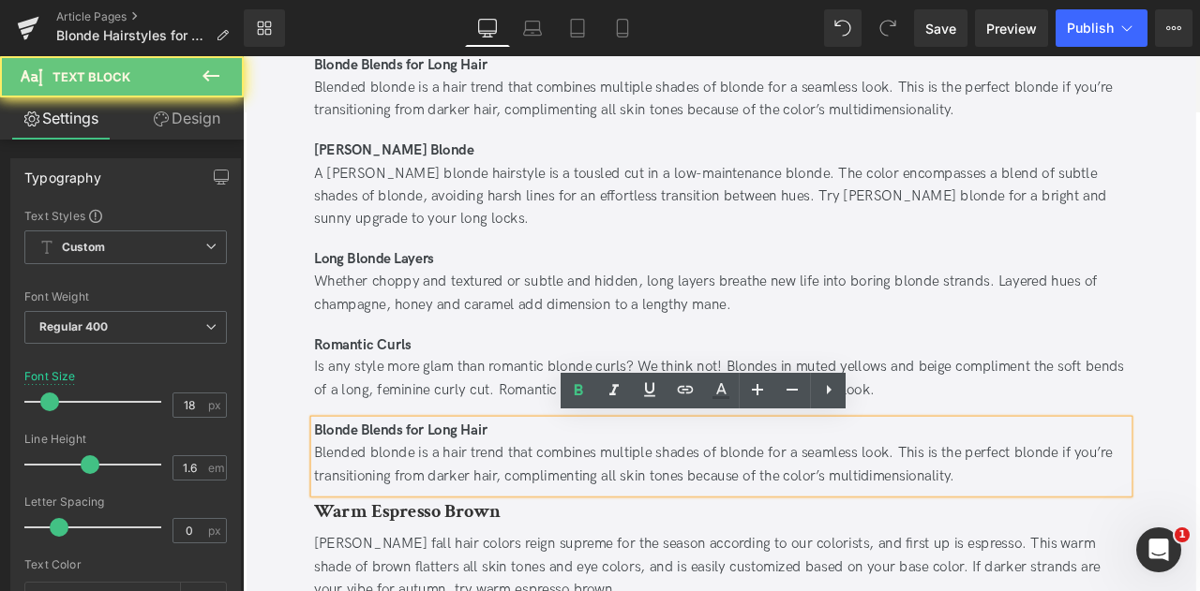
click at [584, 541] on div "Blended blonde is a hair trend that combines multiple shades of blonde for a se…" at bounding box center [809, 542] width 965 height 54
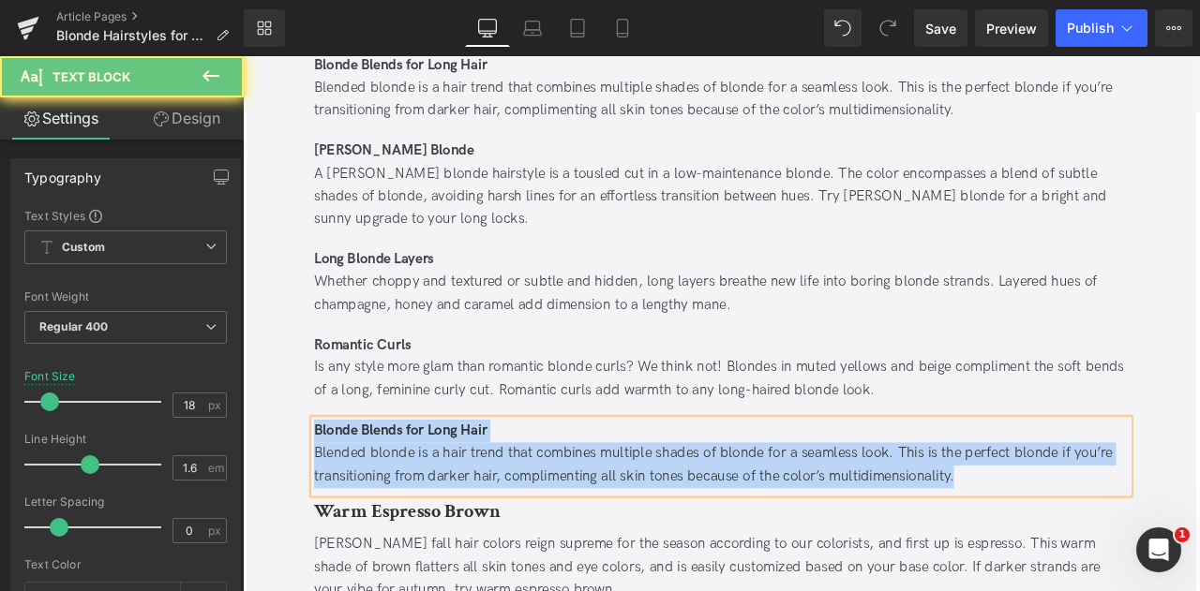
paste div
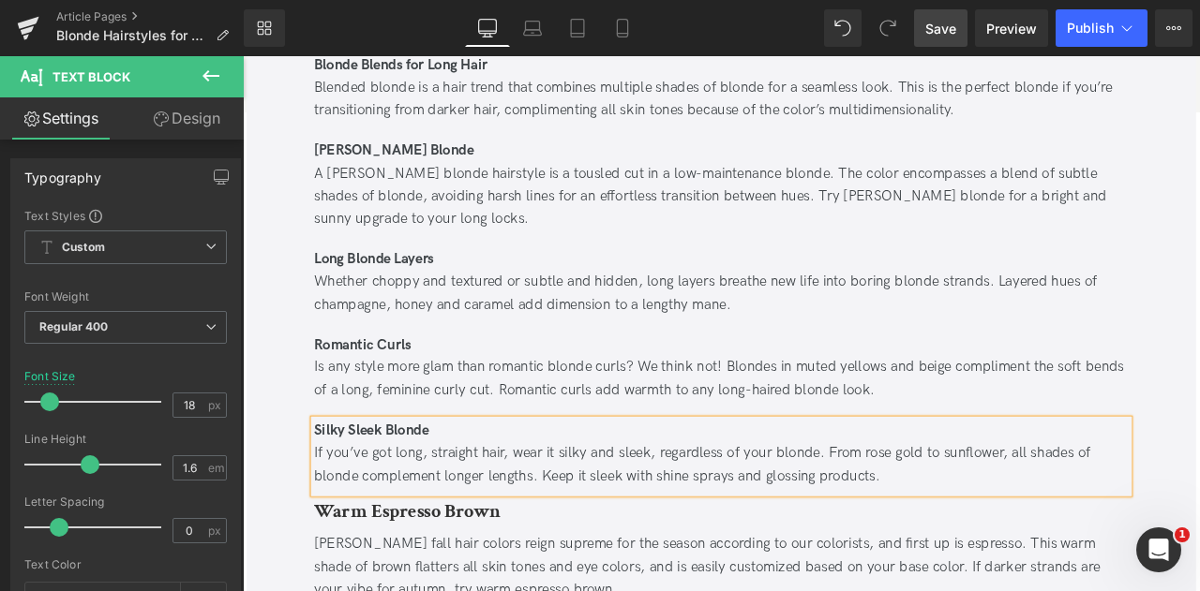
click at [937, 33] on span "Save" at bounding box center [940, 29] width 31 height 20
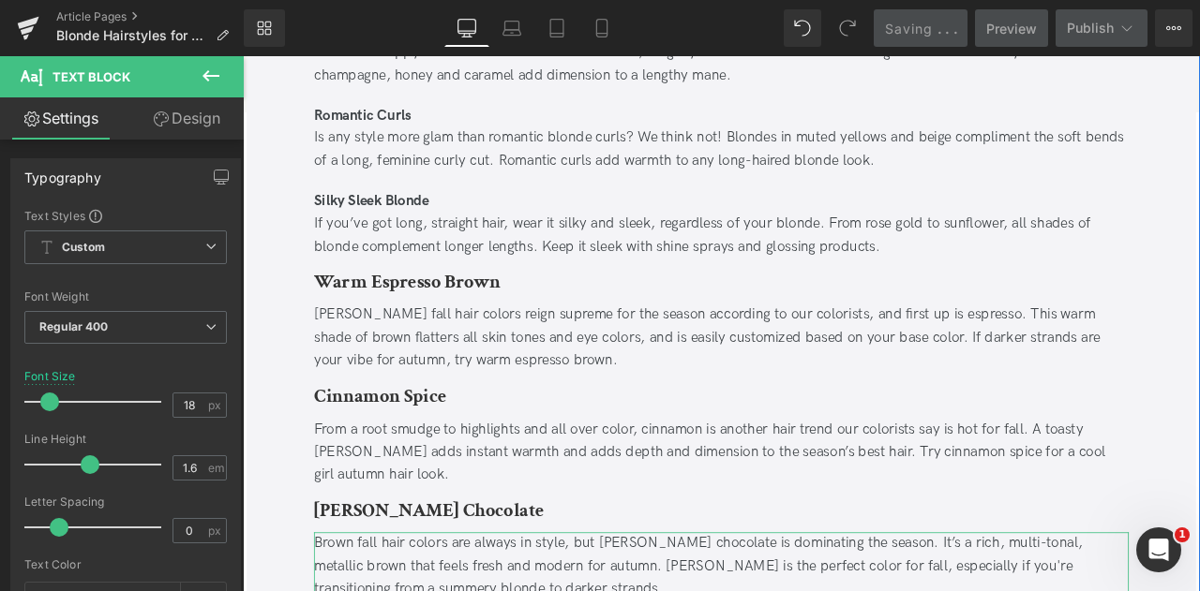
scroll to position [2463, 0]
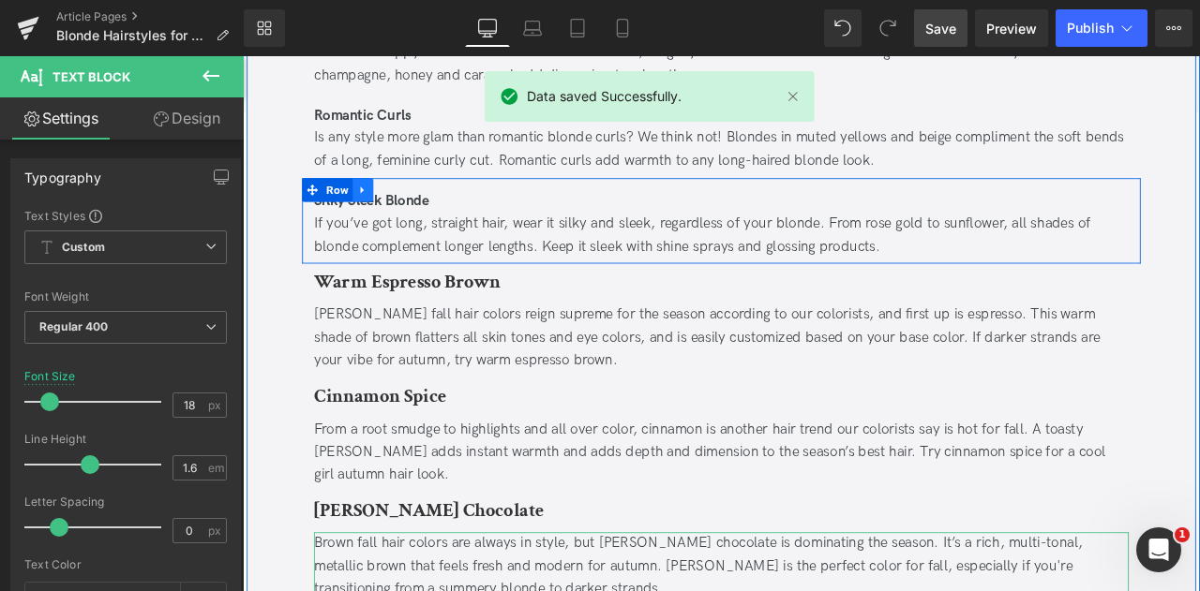
click at [382, 213] on icon at bounding box center [384, 216] width 4 height 8
click at [406, 214] on icon at bounding box center [409, 215] width 13 height 13
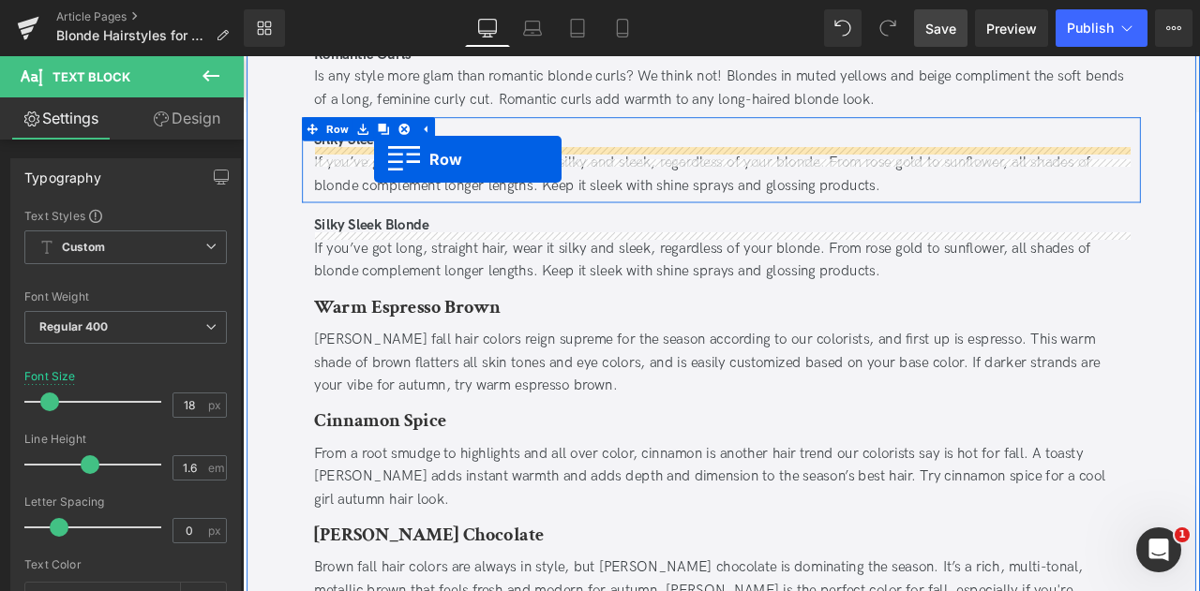
scroll to position [2499, 0]
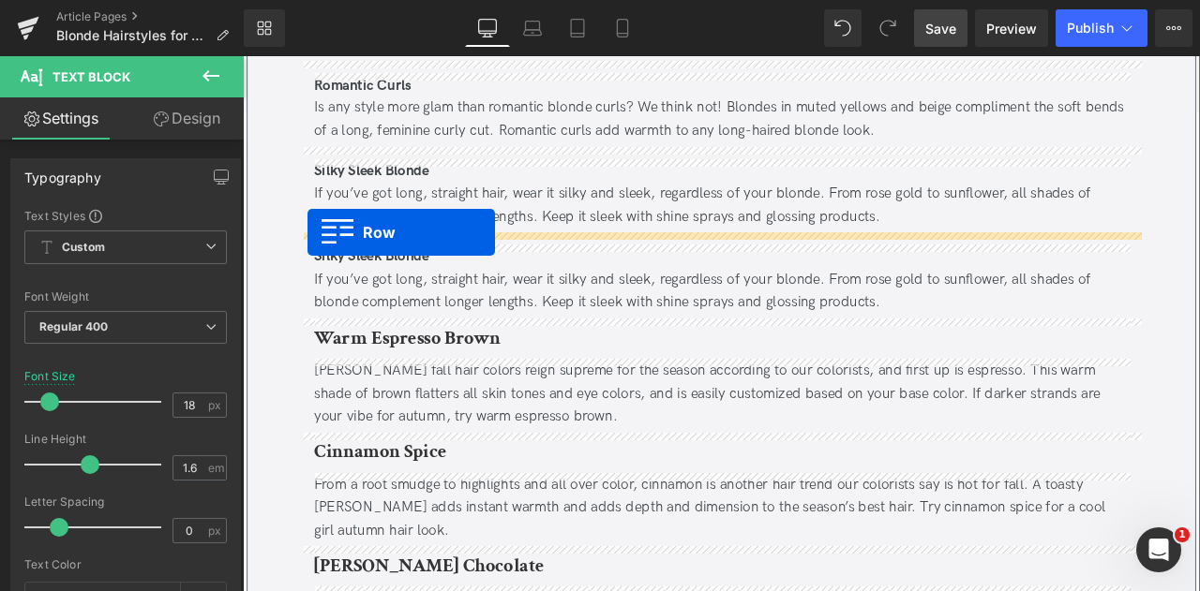
drag, startPoint x: 322, startPoint y: 585, endPoint x: 320, endPoint y: 265, distance: 319.6
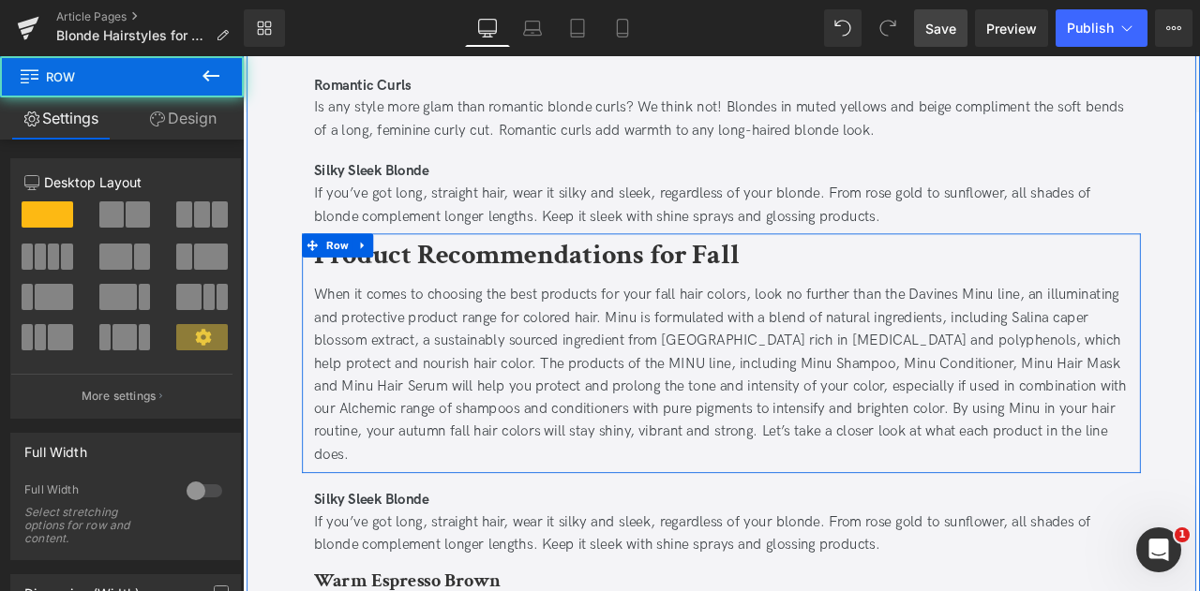
click at [444, 286] on b "Product Recommendations for Fall" at bounding box center [579, 292] width 504 height 44
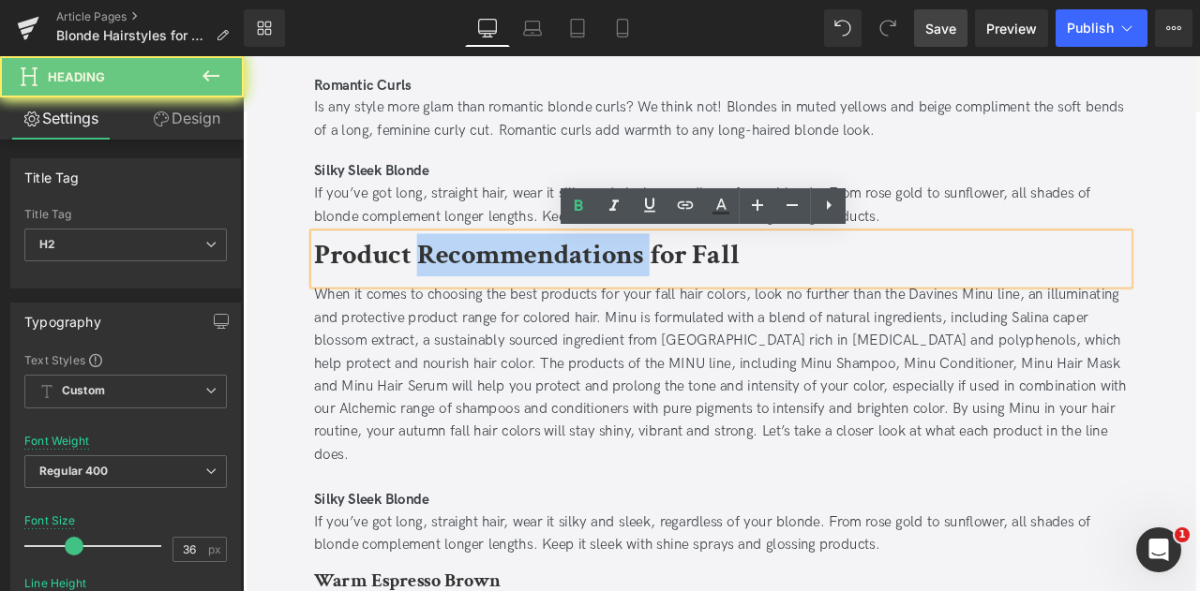
click at [444, 286] on b "Product Recommendations for Fall" at bounding box center [579, 292] width 504 height 44
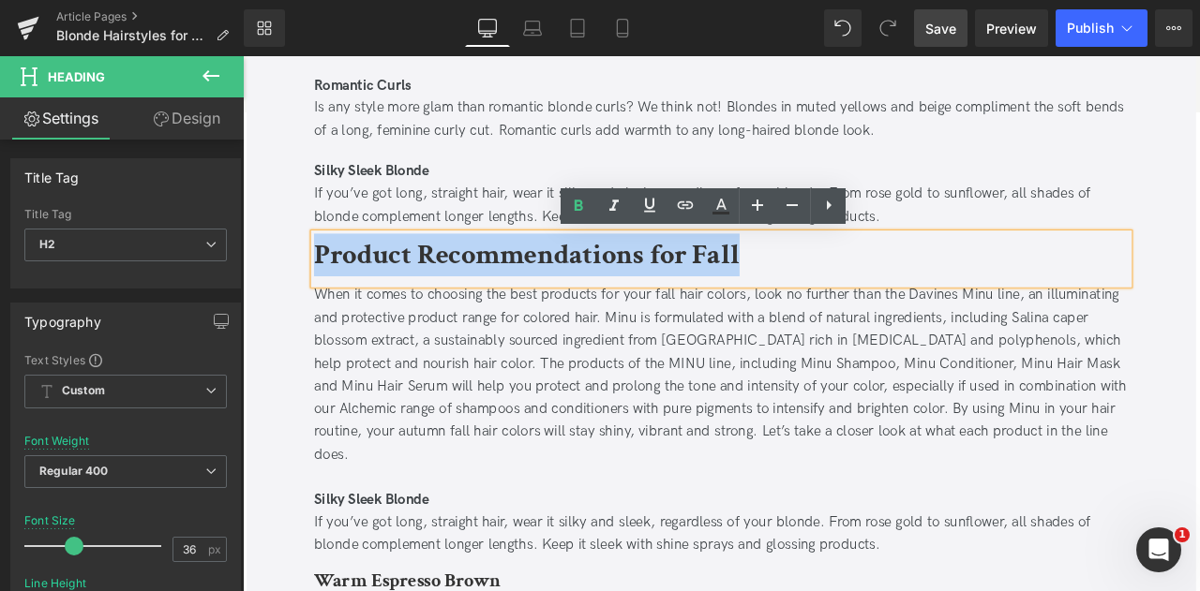
paste div
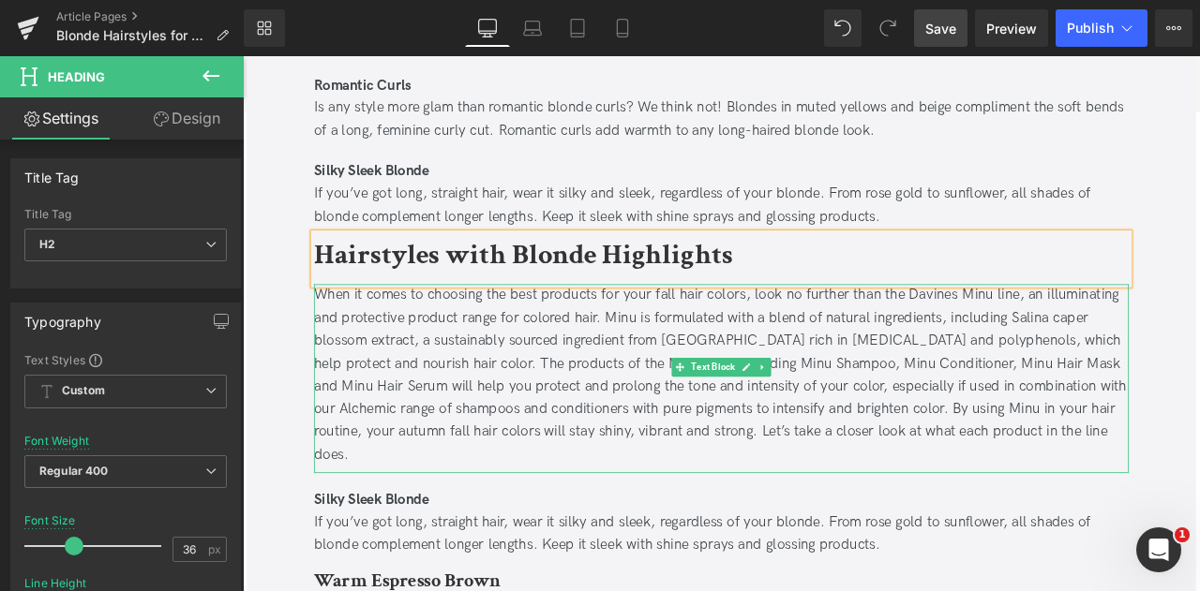
click at [476, 411] on div "When it comes to choosing the best products for your fall hair colors, look no …" at bounding box center [809, 435] width 965 height 216
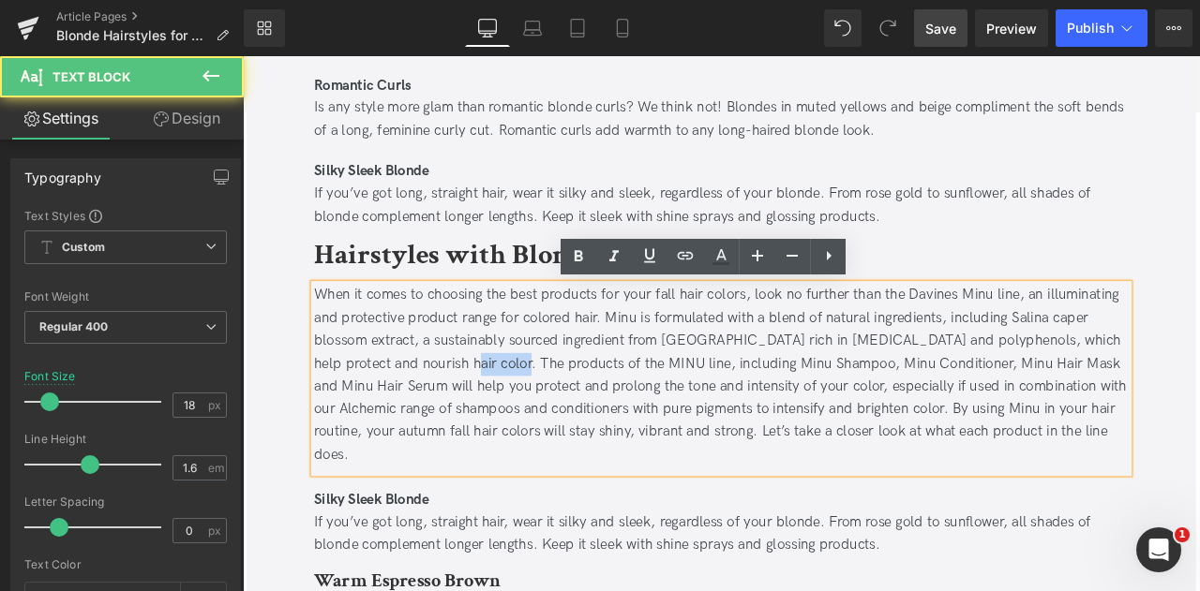
click at [476, 411] on div "When it comes to choosing the best products for your fall hair colors, look no …" at bounding box center [809, 435] width 965 height 216
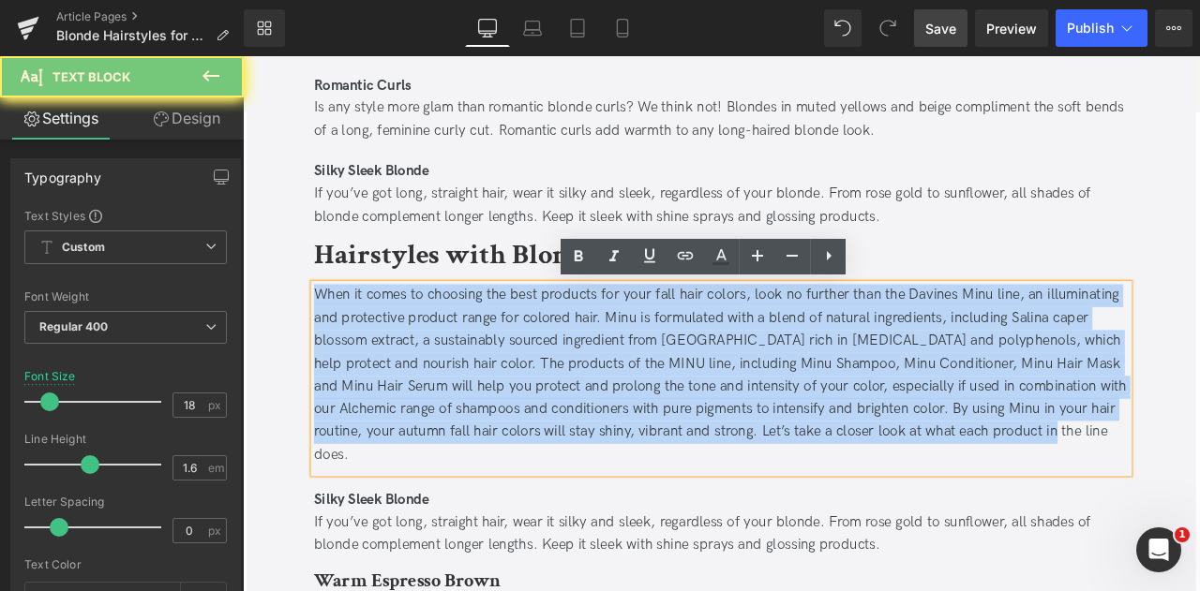
click at [476, 411] on div "When it comes to choosing the best products for your fall hair colors, look no …" at bounding box center [809, 435] width 965 height 216
paste div
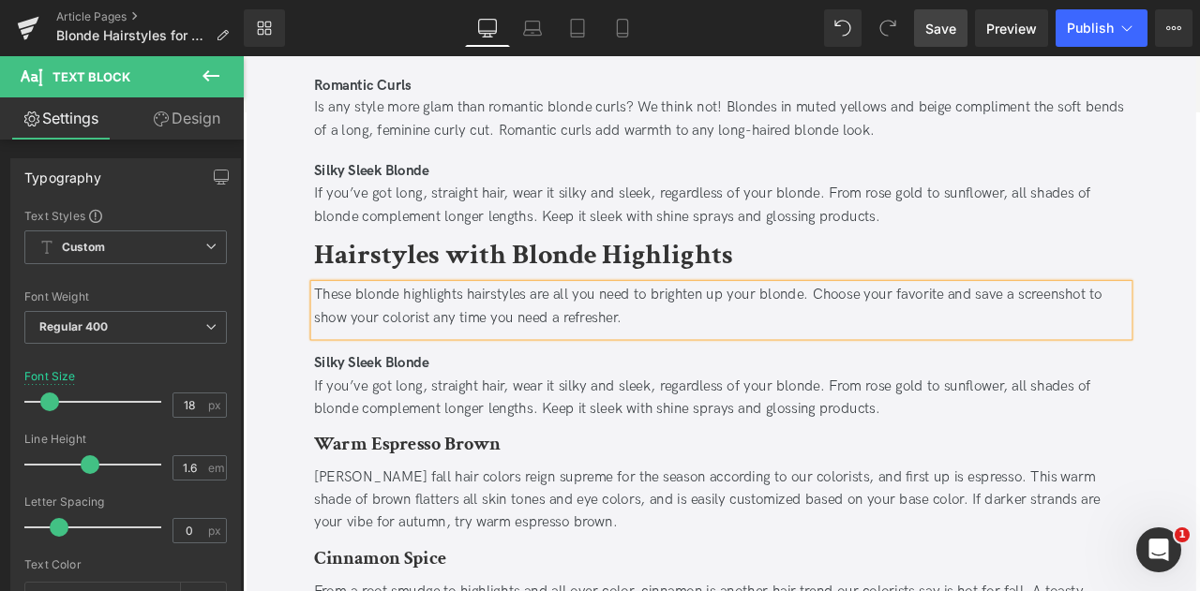
click at [502, 457] on div "If you’ve got long, straight hair, wear it silky and sleek, regardless of your …" at bounding box center [809, 462] width 965 height 54
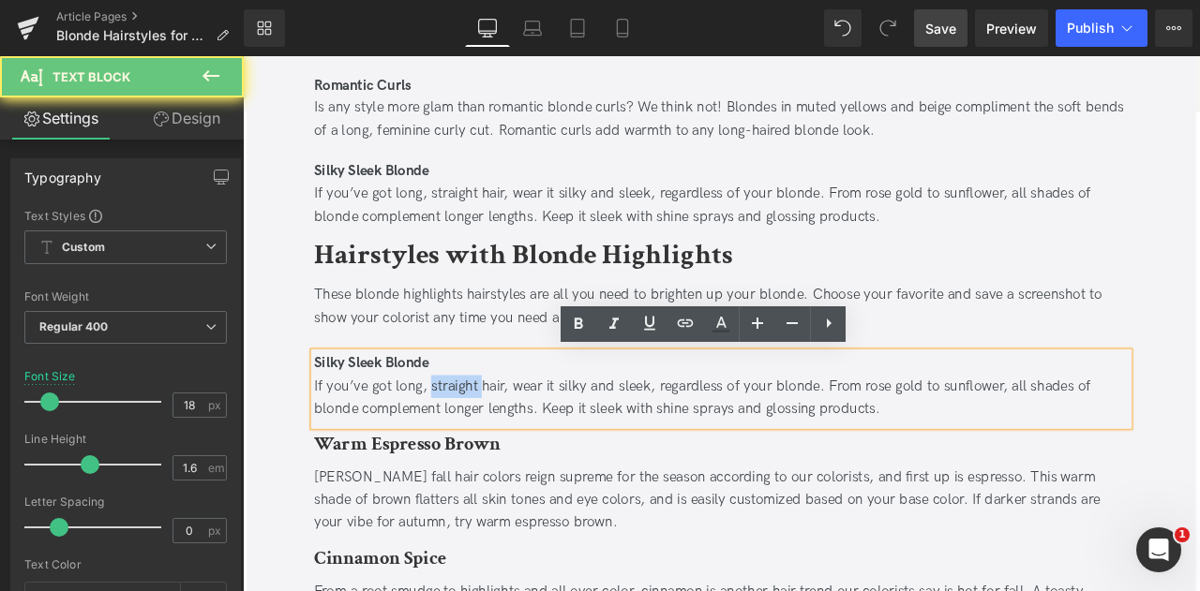
click at [502, 457] on div "If you’ve got long, straight hair, wear it silky and sleek, regardless of your …" at bounding box center [809, 462] width 965 height 54
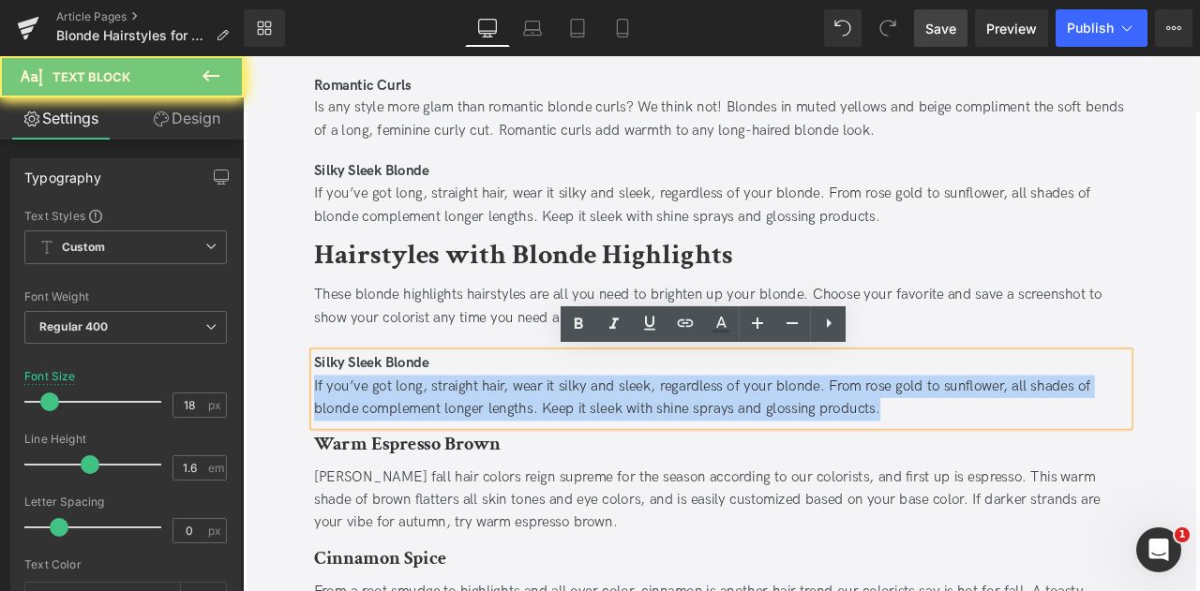
click at [502, 457] on div "If you’ve got long, straight hair, wear it silky and sleek, regardless of your …" at bounding box center [809, 462] width 965 height 54
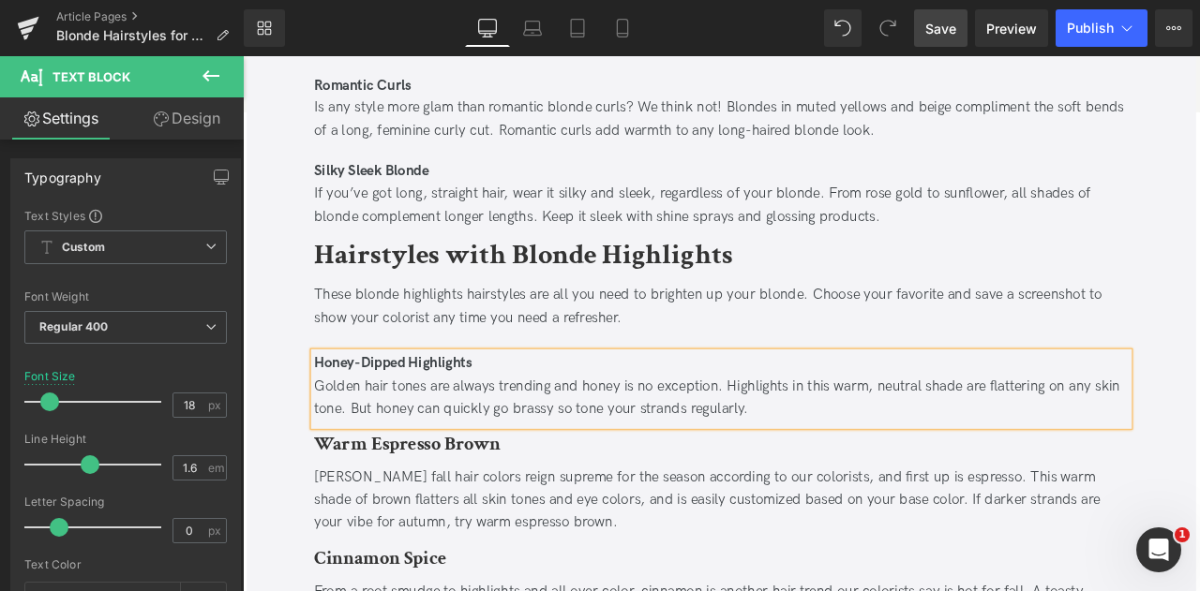
click at [278, 430] on div "Blonde Hairstyles for All Hair Lengths Heading Updated on September 10, 2025 | …" at bounding box center [809, 354] width 1125 height 5227
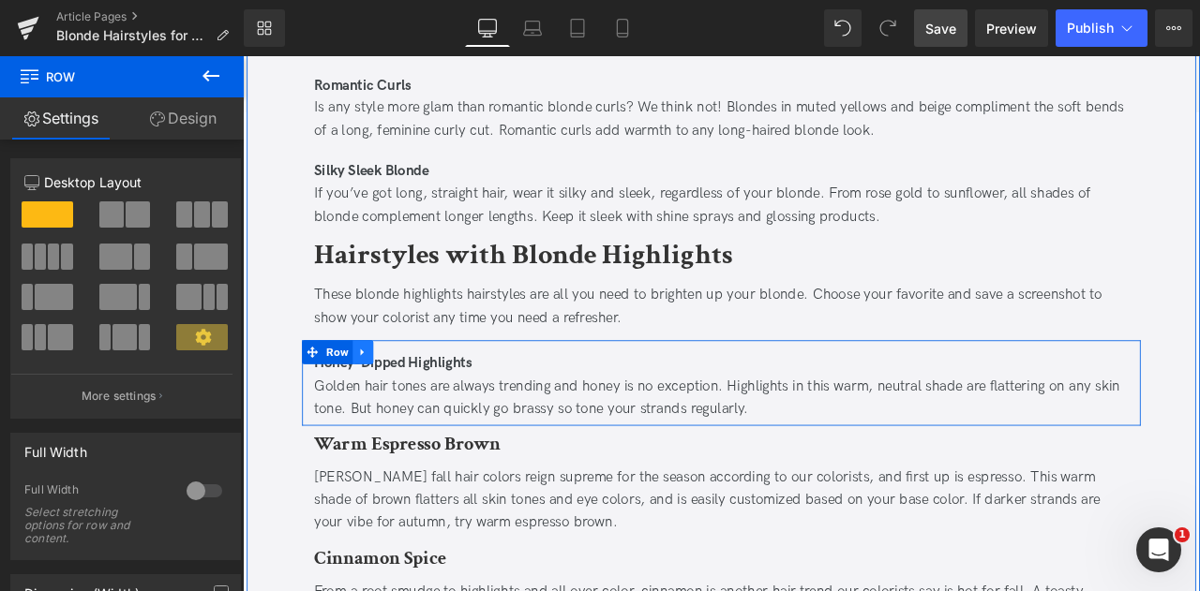
click at [384, 407] on icon at bounding box center [385, 407] width 13 height 14
click at [403, 407] on icon at bounding box center [409, 407] width 13 height 13
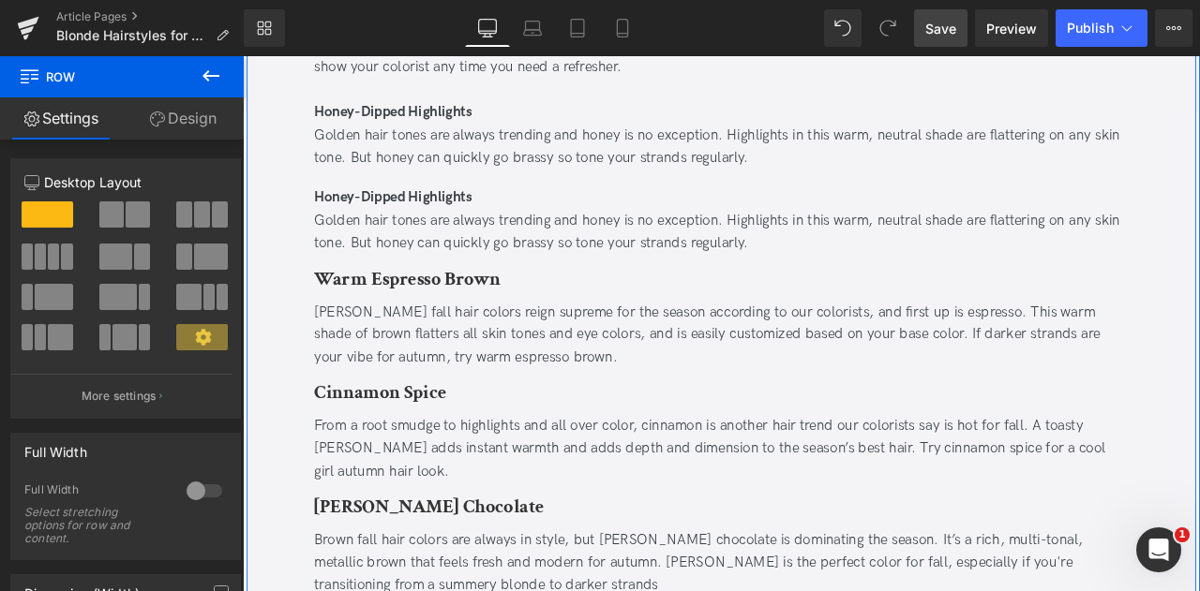
scroll to position [2797, 0]
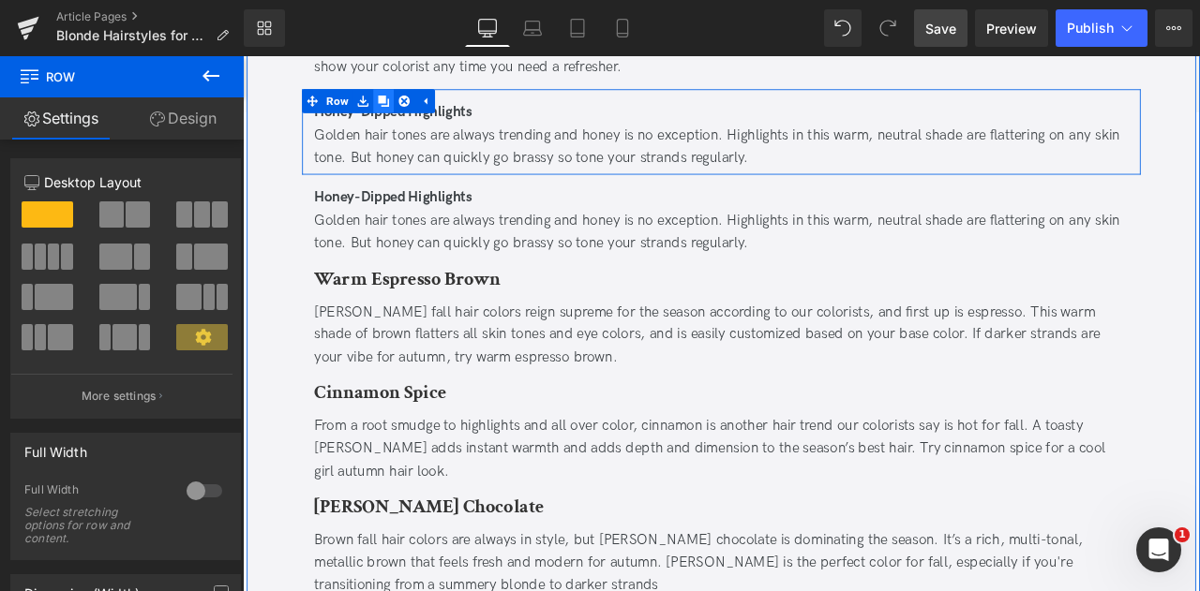
click at [405, 104] on icon at bounding box center [409, 109] width 13 height 13
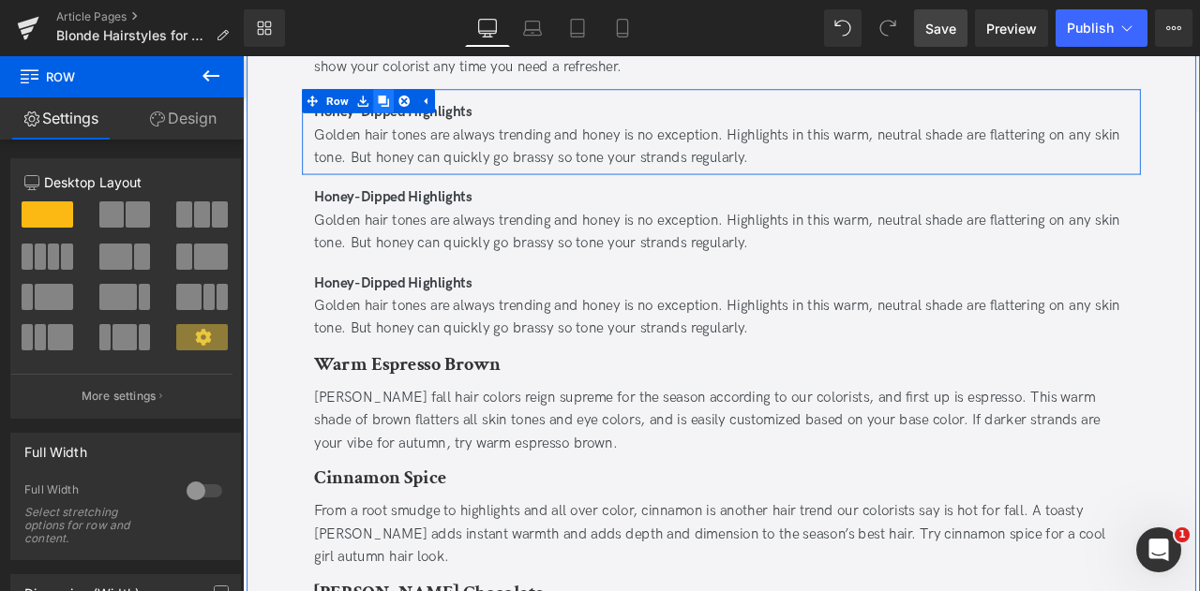
click at [405, 104] on icon at bounding box center [409, 109] width 13 height 13
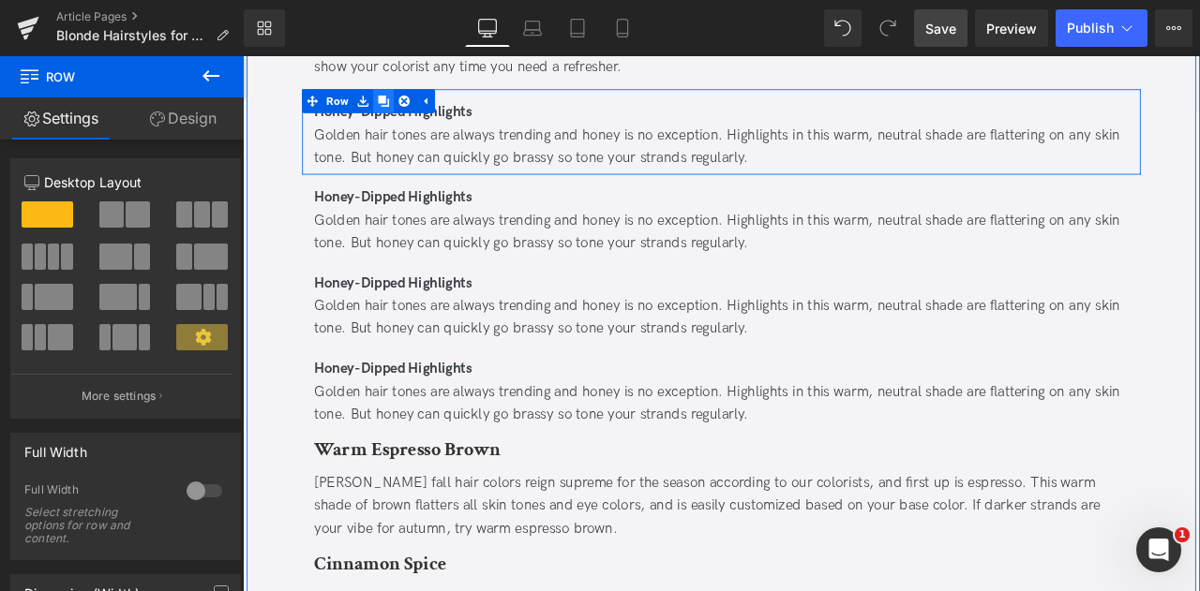
click at [405, 104] on icon at bounding box center [409, 109] width 13 height 13
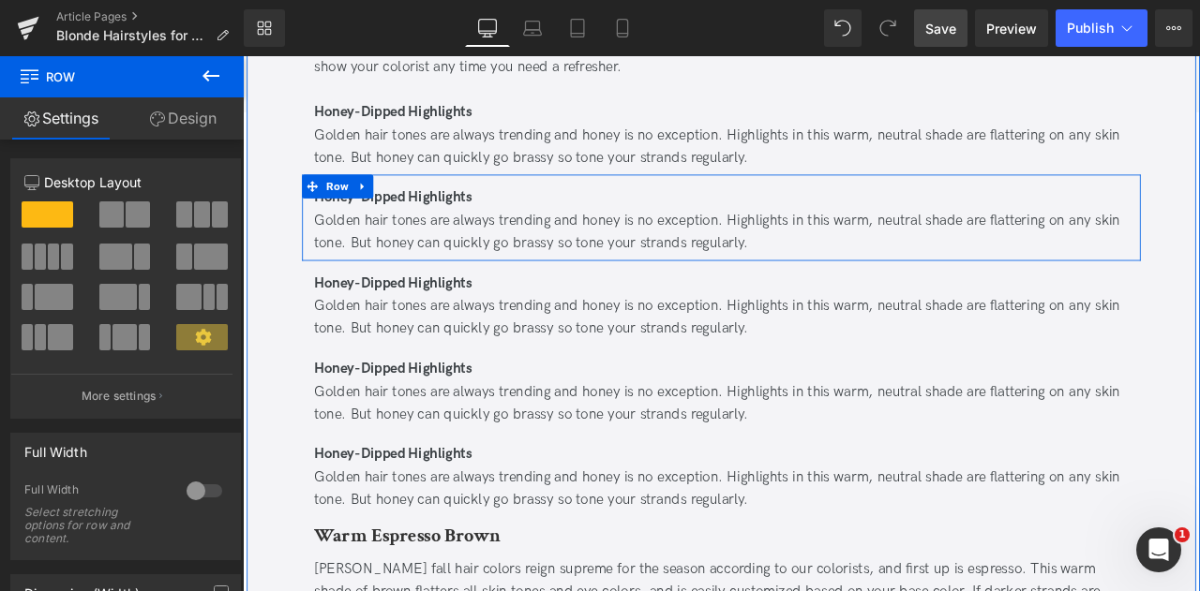
click at [441, 208] on div "Honey-Dipped Highlights Golden hair tones are always trending and honey is no e…" at bounding box center [809, 247] width 993 height 101
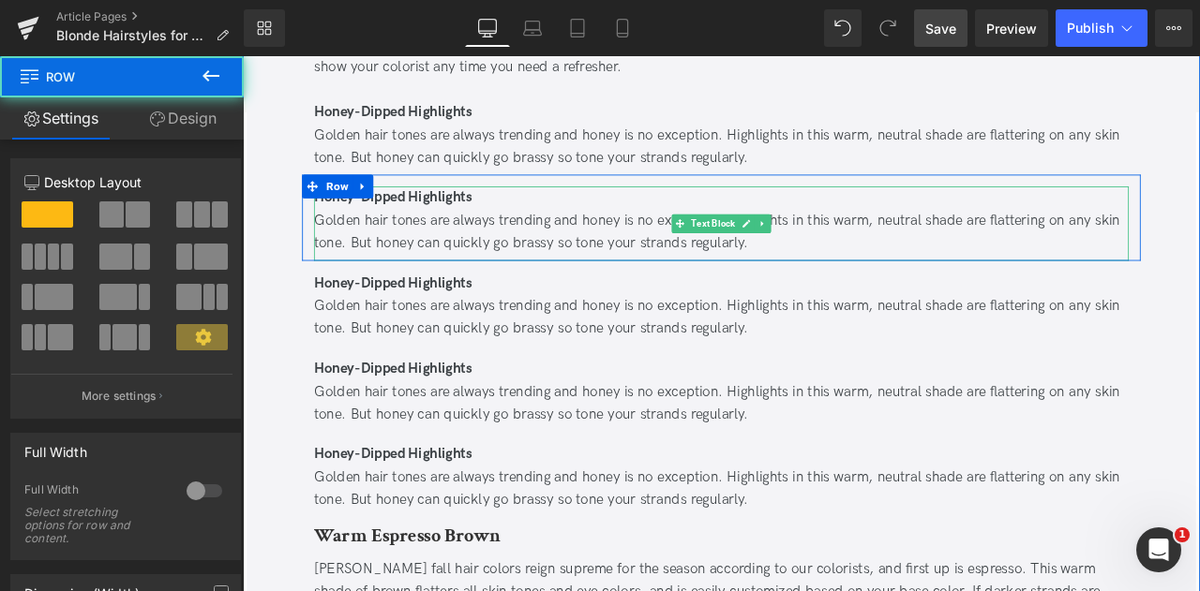
click at [477, 219] on b "Honey-Dipped Highlights" at bounding box center [420, 224] width 187 height 20
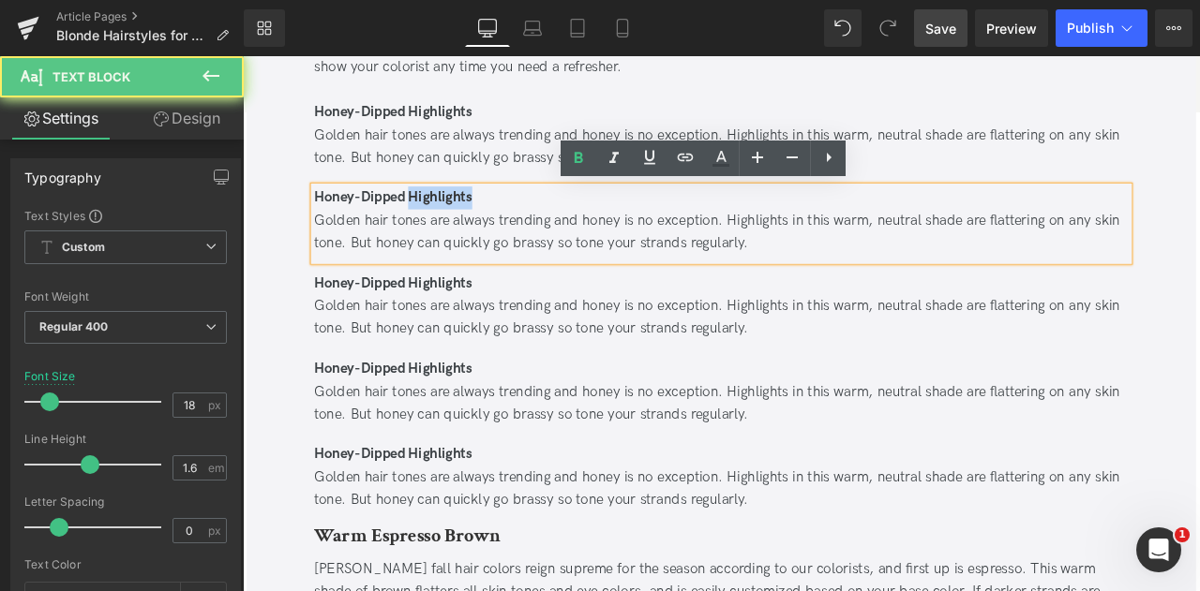
click at [477, 219] on b "Honey-Dipped Highlights" at bounding box center [420, 224] width 187 height 20
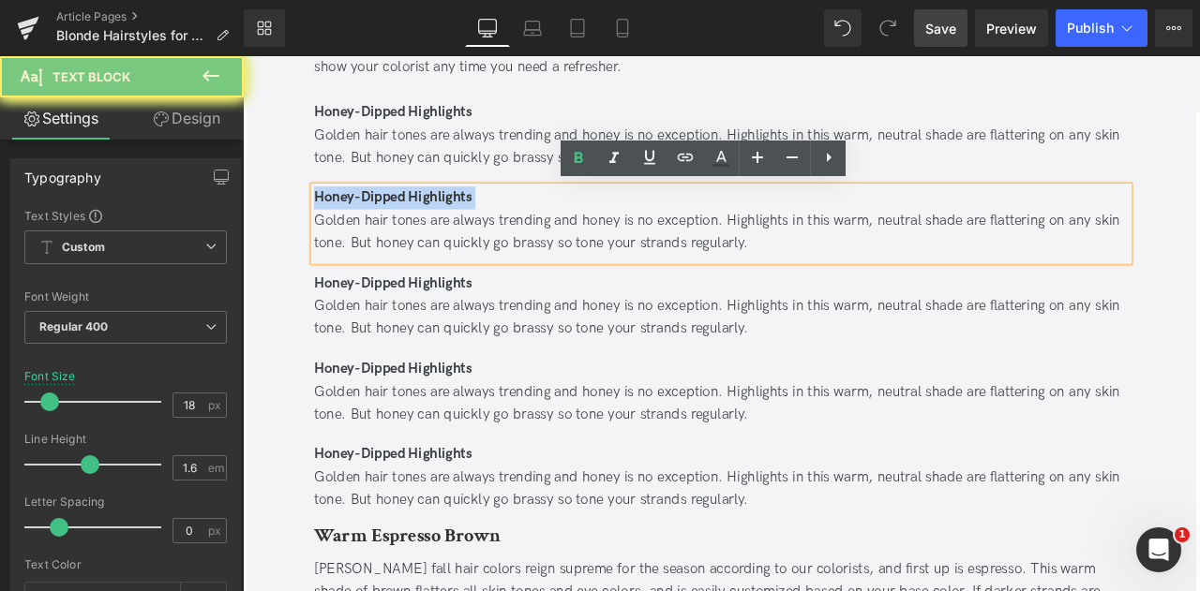
click at [477, 219] on b "Honey-Dipped Highlights" at bounding box center [420, 224] width 187 height 20
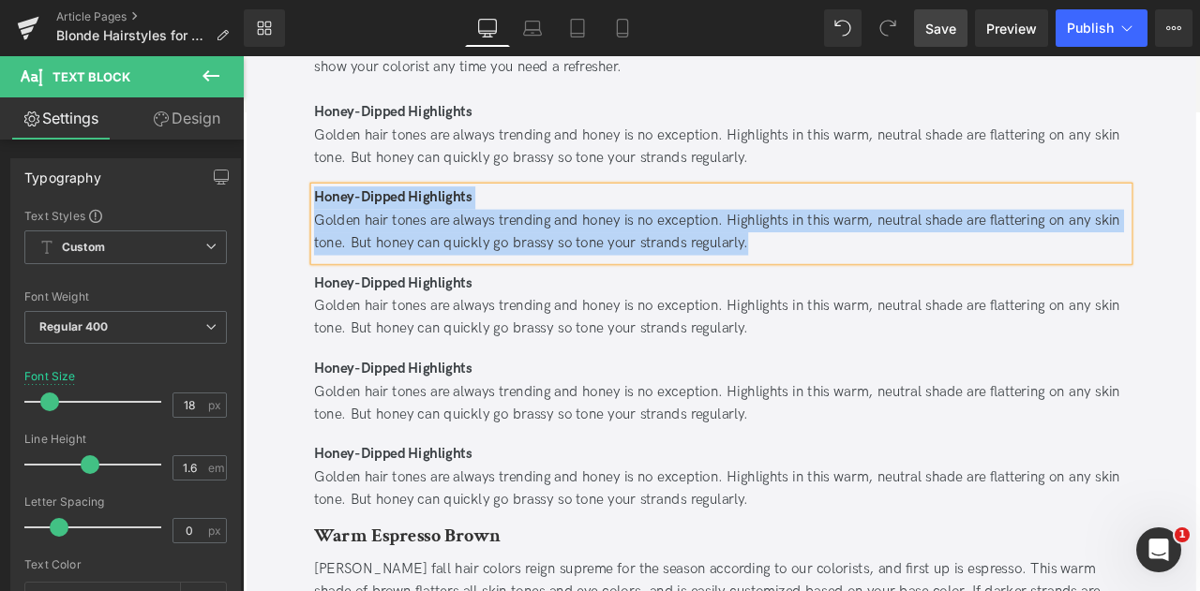
paste div
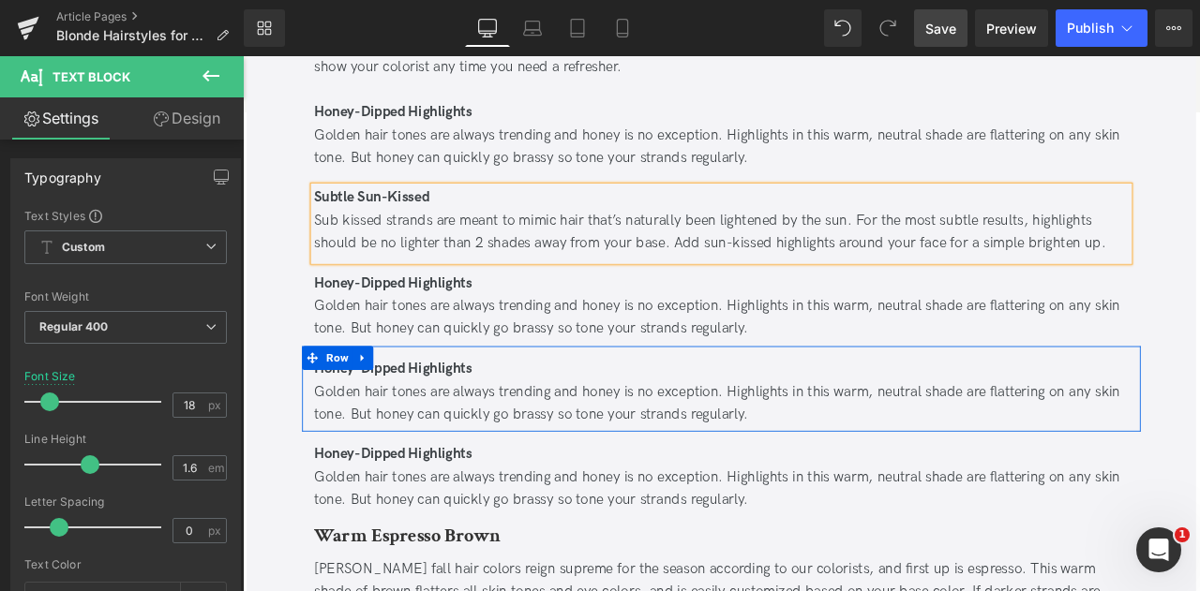
click at [456, 434] on b "Honey-Dipped Highlights" at bounding box center [420, 427] width 187 height 20
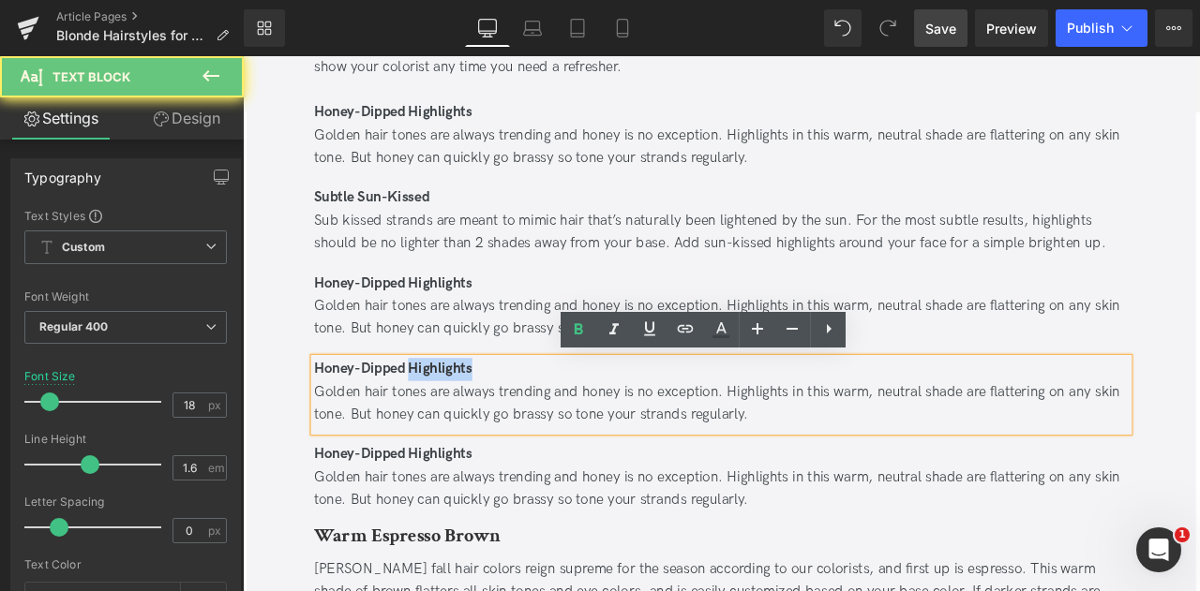
click at [456, 434] on b "Honey-Dipped Highlights" at bounding box center [420, 427] width 187 height 20
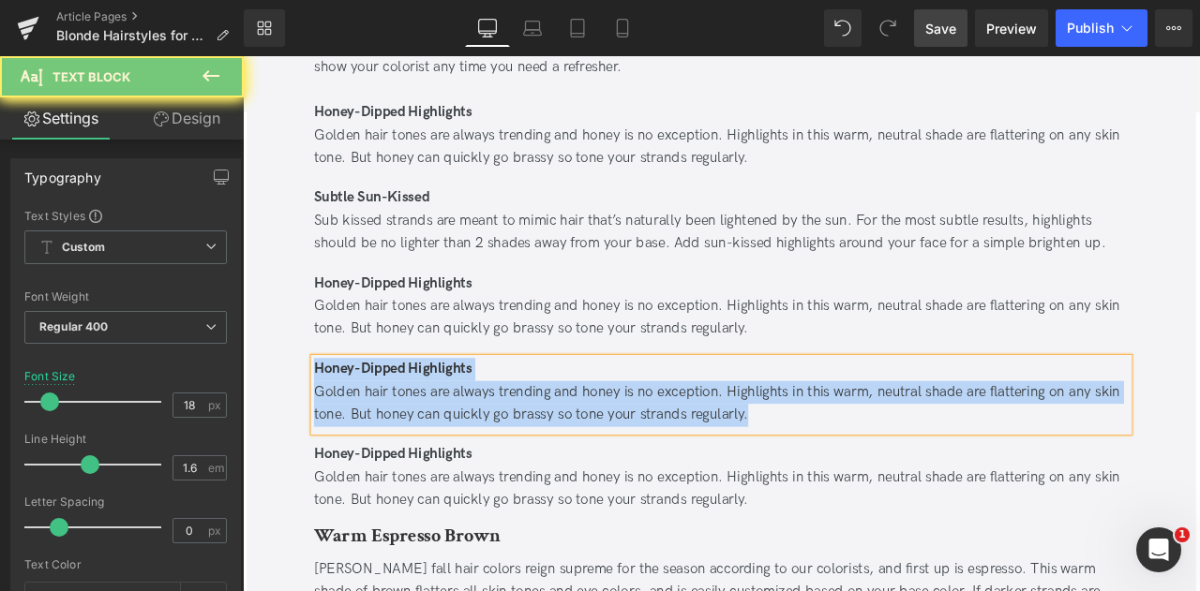
paste div
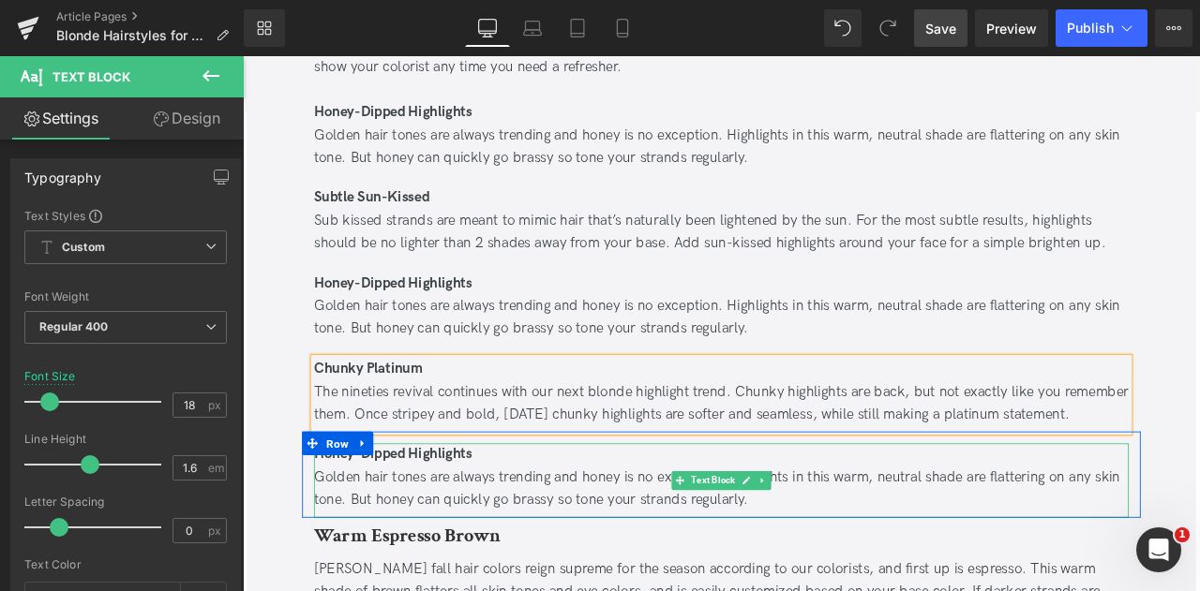
click at [530, 549] on div "Golden hair tones are always trending and honey is no exception. Highlights in …" at bounding box center [809, 570] width 965 height 54
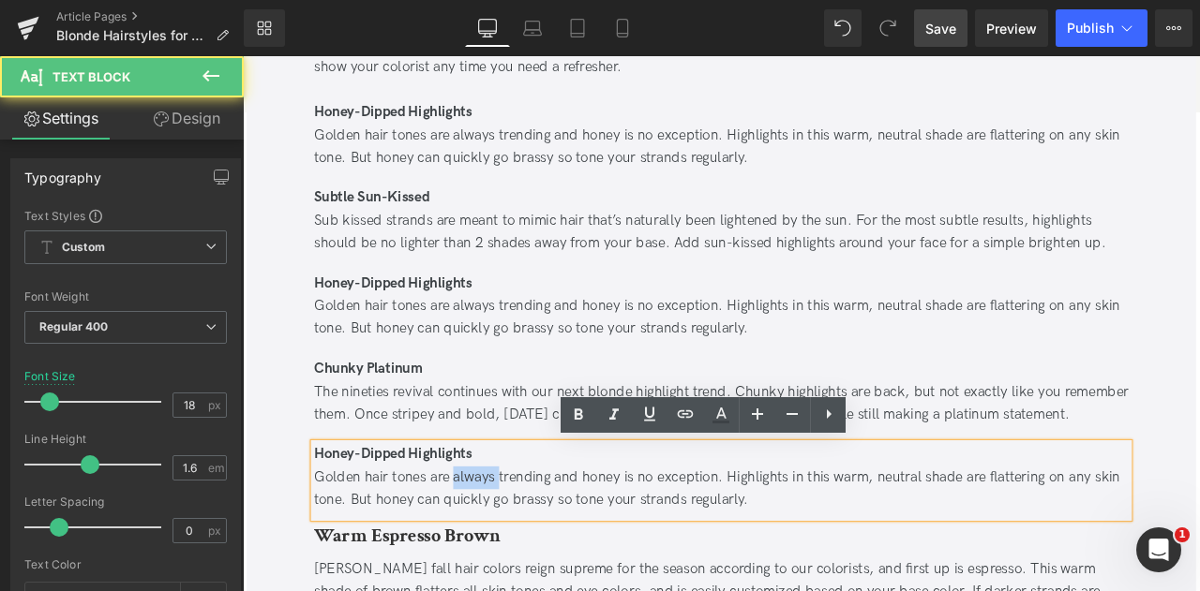
click at [530, 549] on div "Golden hair tones are always trending and honey is no exception. Highlights in …" at bounding box center [809, 570] width 965 height 54
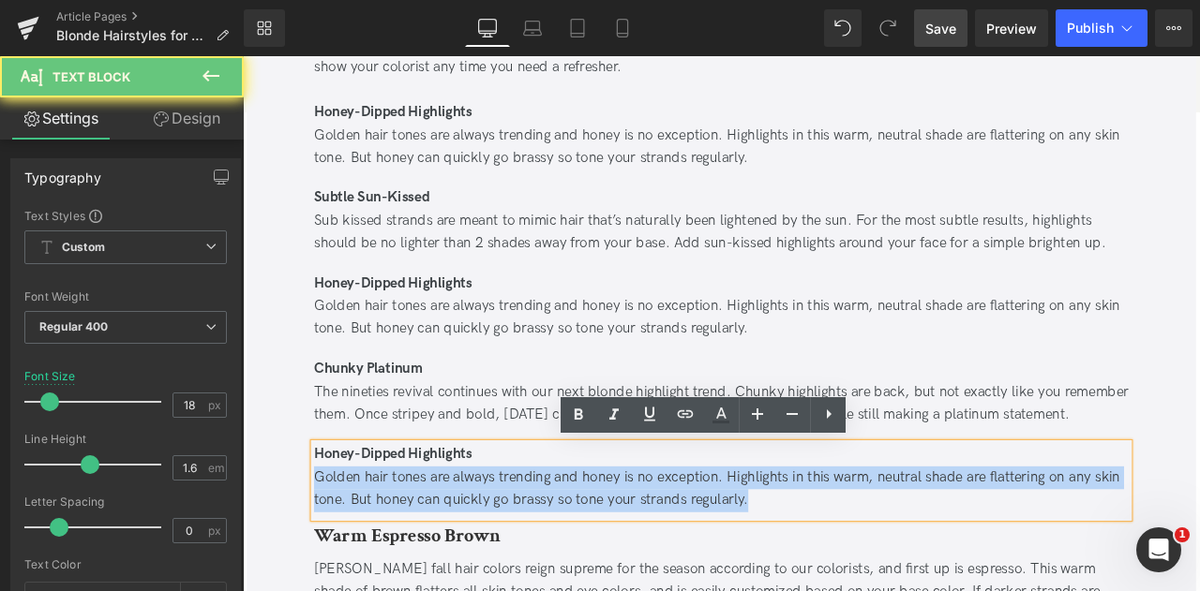
click at [530, 549] on div "Golden hair tones are always trending and honey is no exception. Highlights in …" at bounding box center [809, 570] width 965 height 54
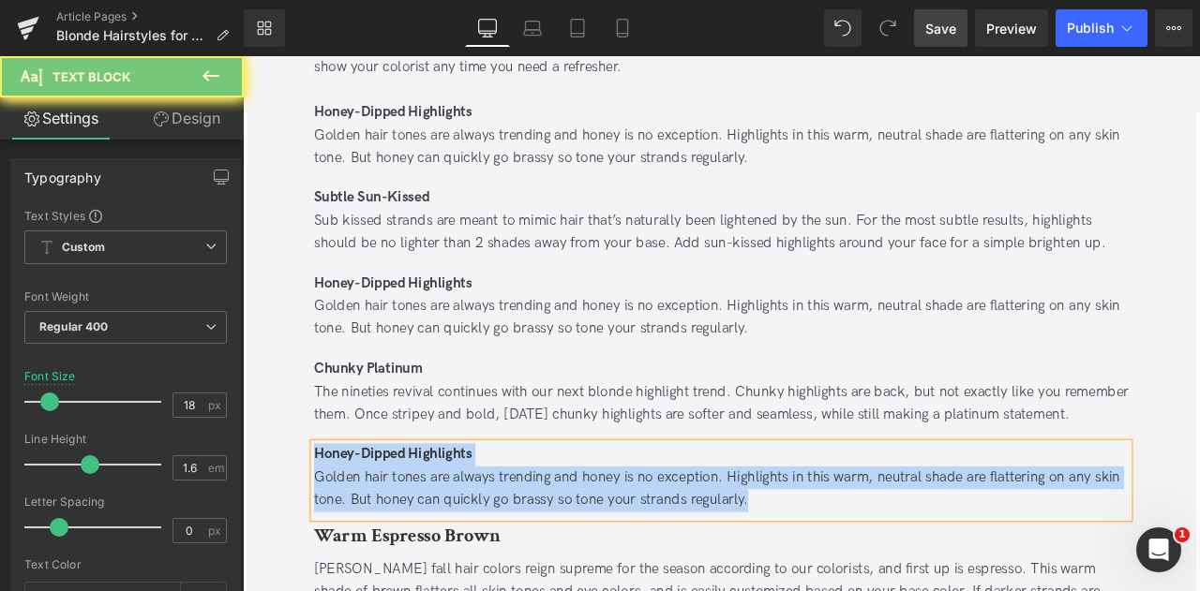
paste div
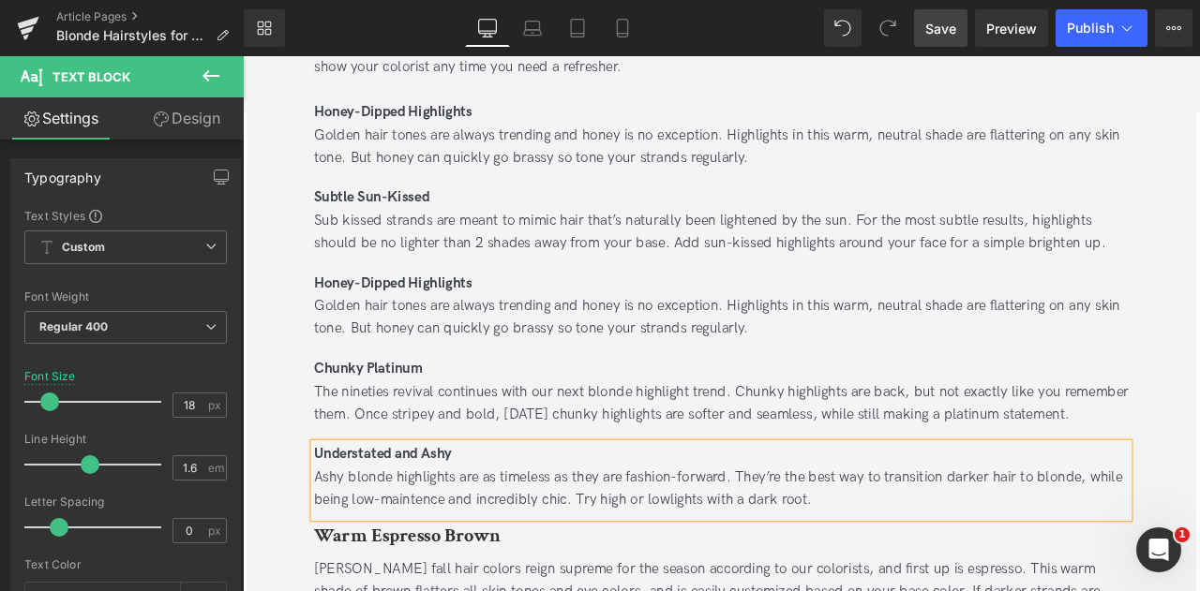
click at [431, 580] on div "Ashy blonde highlights are as timeless as they are fashion-forward. They’re the…" at bounding box center [809, 570] width 965 height 54
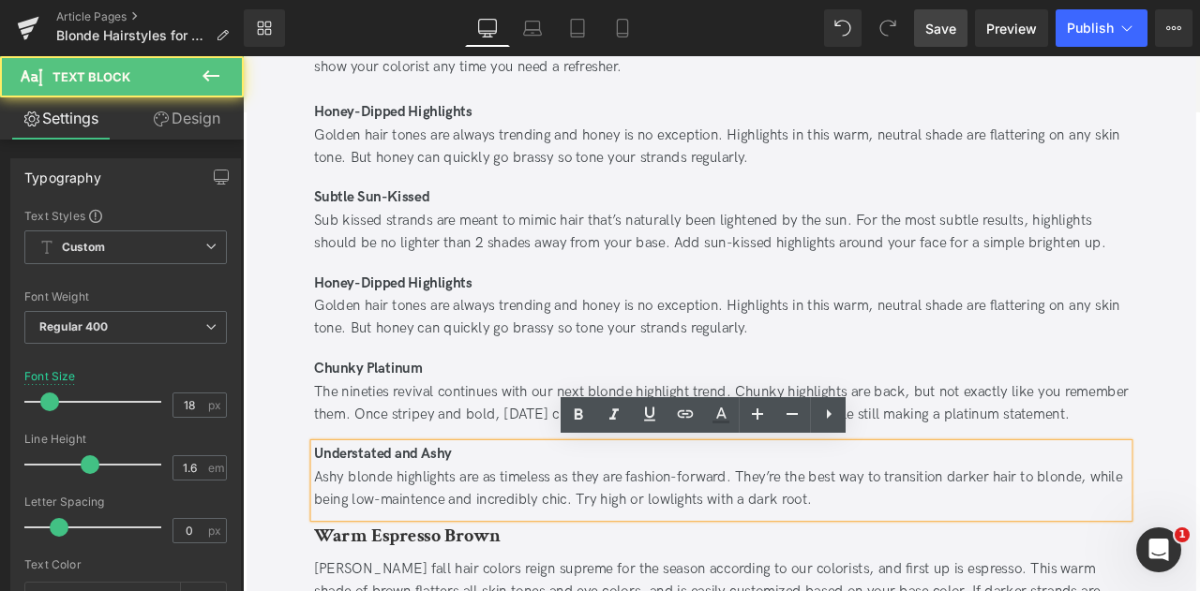
click at [437, 580] on div "Ashy blonde highlights are as timeless as they are fashion-forward. They’re the…" at bounding box center [809, 570] width 965 height 54
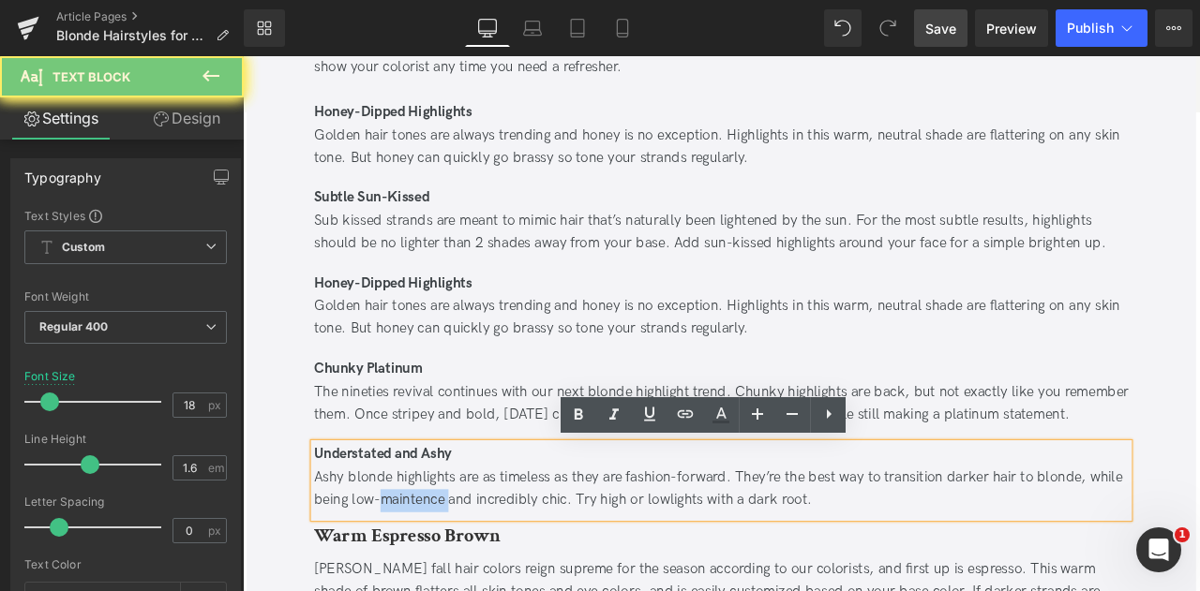
click at [437, 580] on div "Ashy blonde highlights are as timeless as they are fashion-forward. They’re the…" at bounding box center [809, 570] width 965 height 54
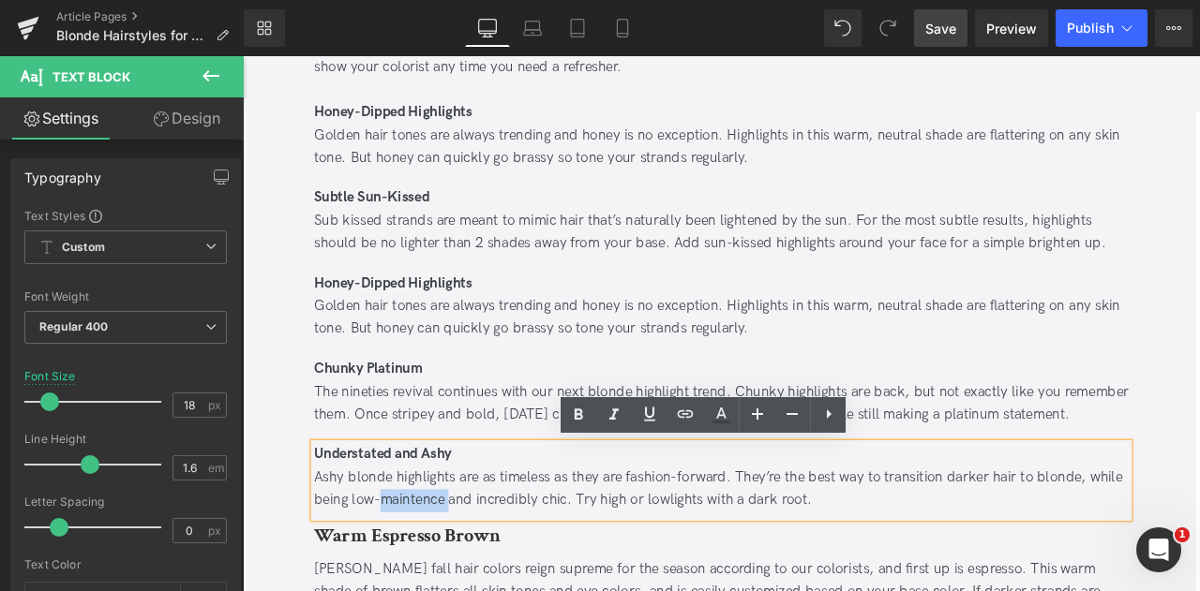
copy div "maintence"
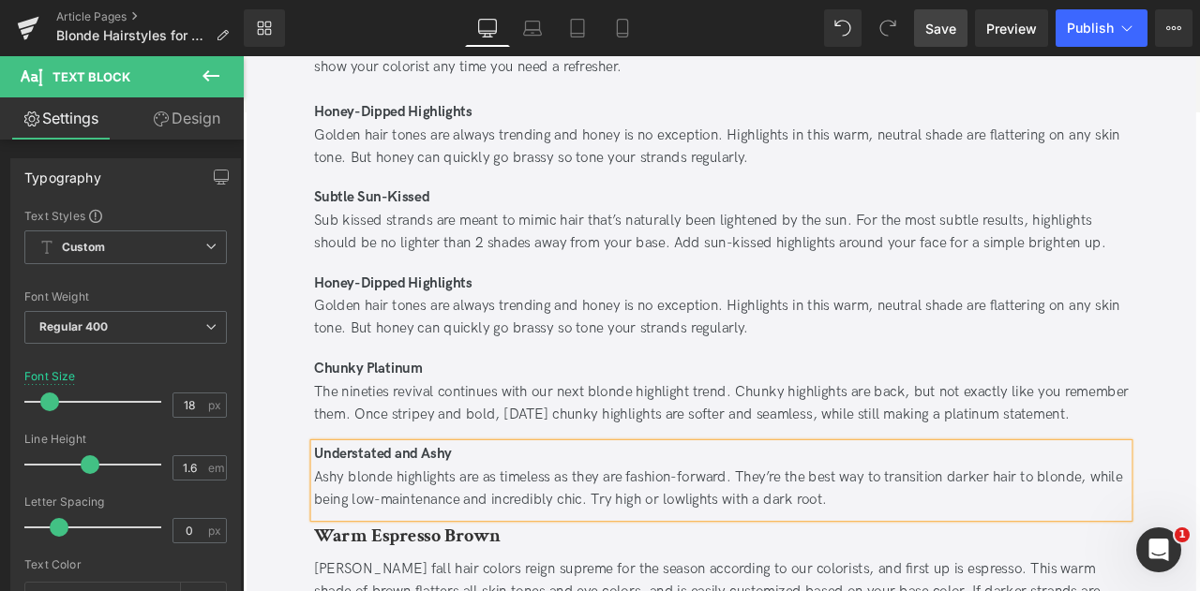
click at [271, 512] on div "Blonde Hairstyles for All Hair Lengths Heading Updated on September 10, 2025 | …" at bounding box center [809, 260] width 1125 height 5634
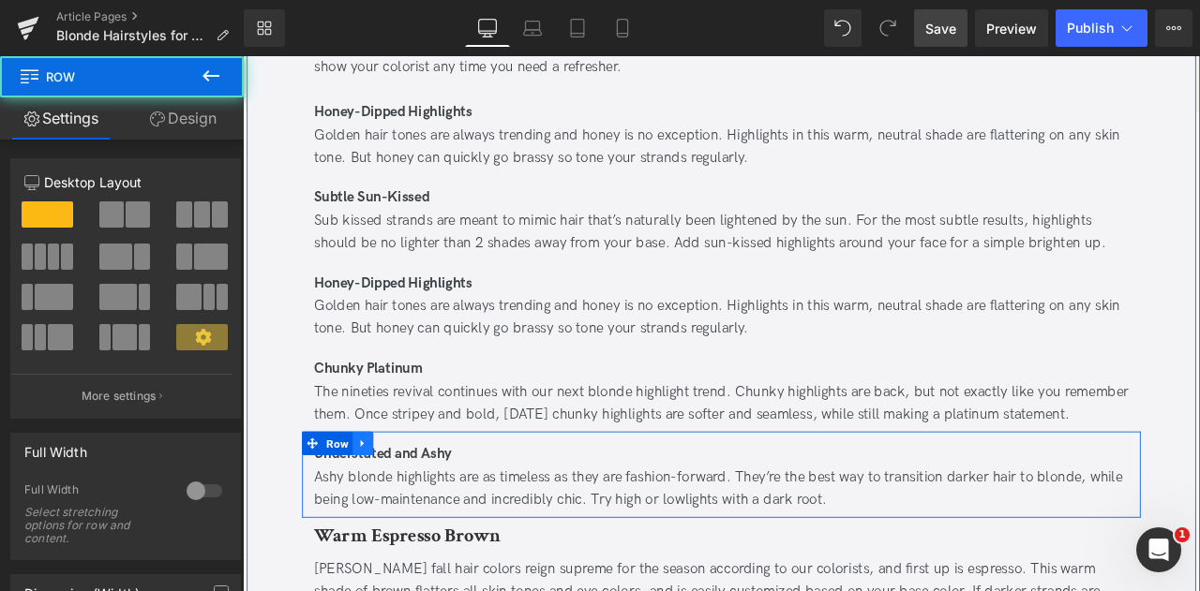
click at [379, 511] on icon at bounding box center [385, 516] width 13 height 14
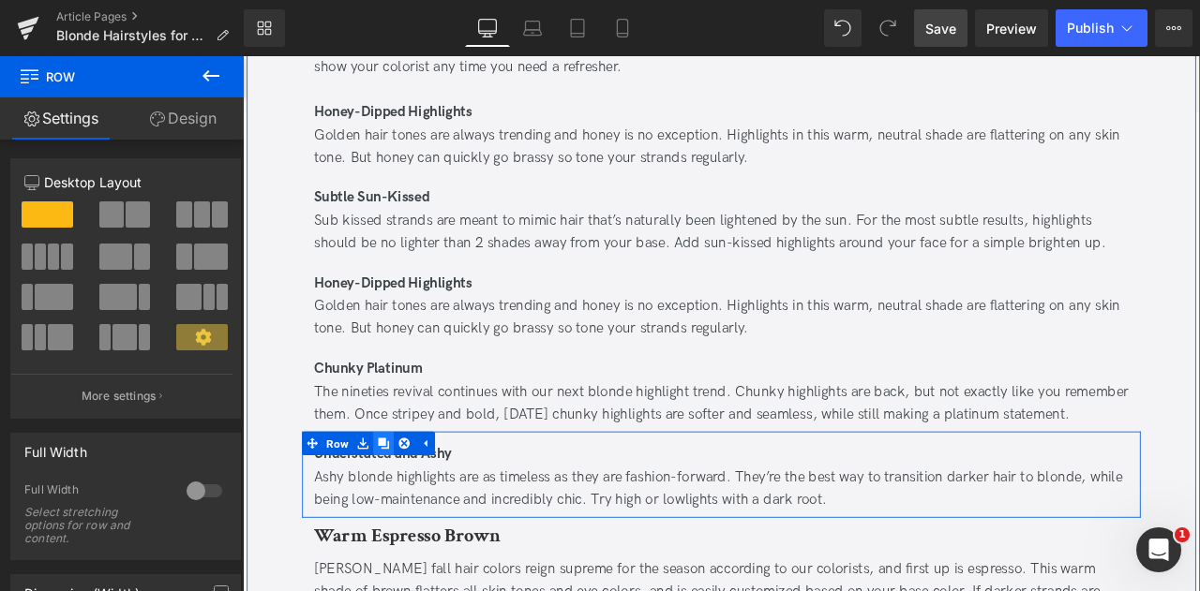
click at [410, 514] on icon at bounding box center [409, 516] width 13 height 14
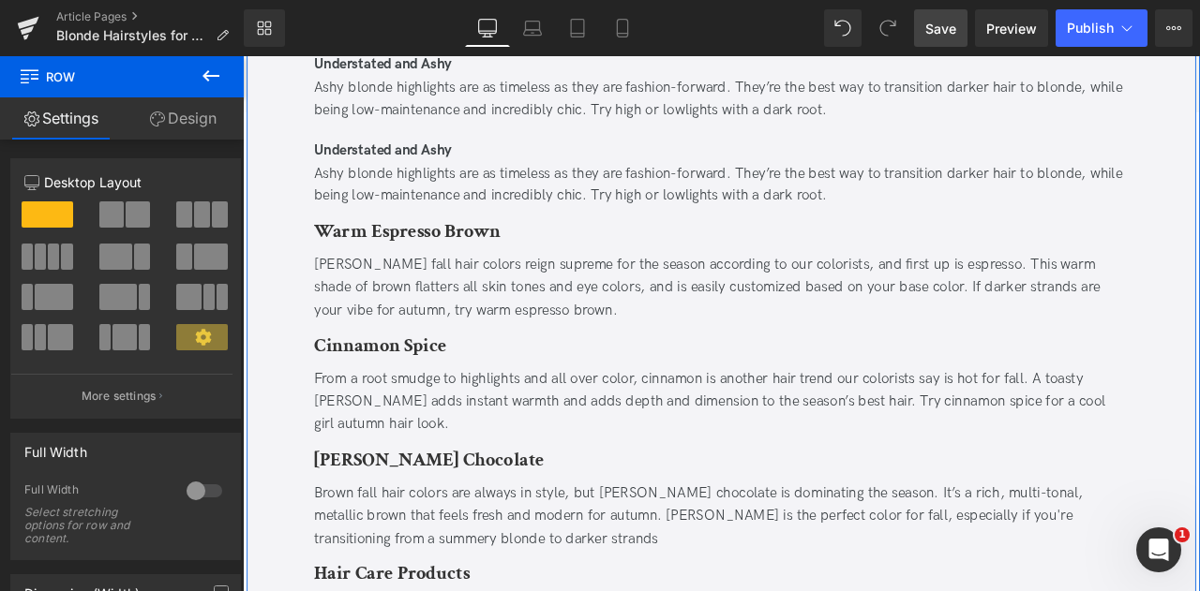
scroll to position [3267, 0]
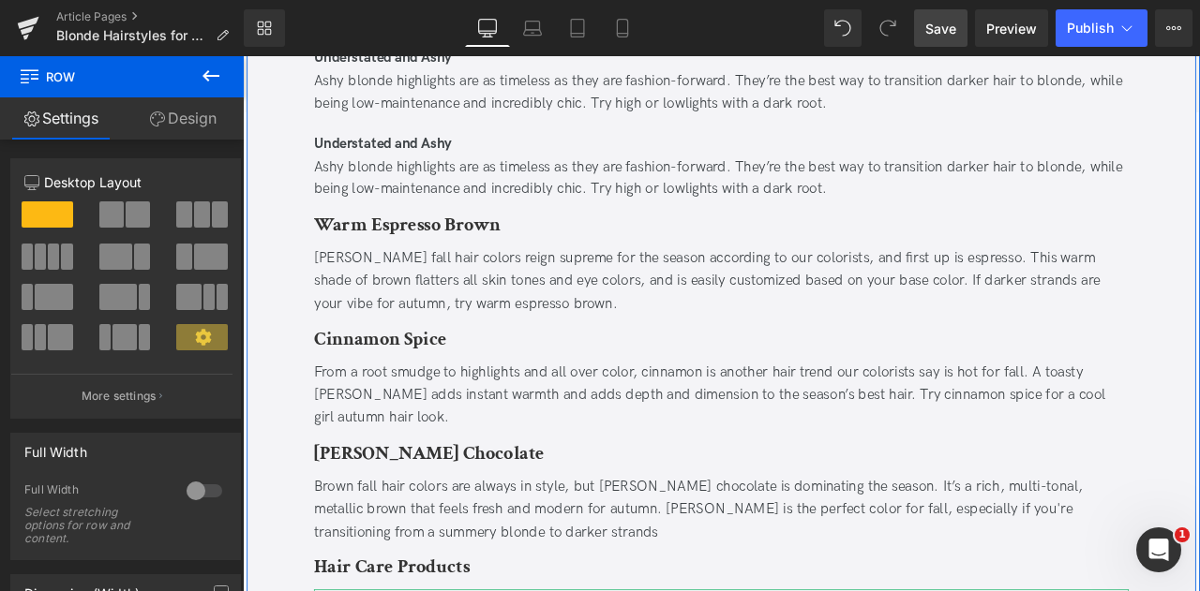
click at [409, 203] on div "Ashy blonde highlights are as timeless as they are fashion-forward. They’re the…" at bounding box center [809, 201] width 965 height 54
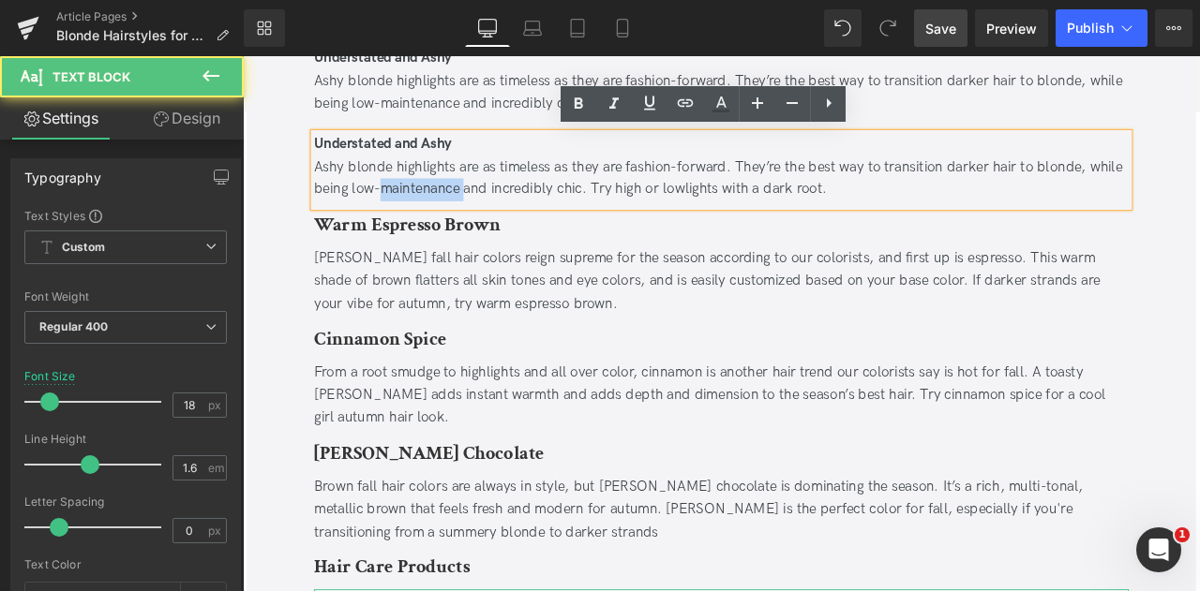
click at [409, 203] on div "Ashy blonde highlights are as timeless as they are fashion-forward. They’re the…" at bounding box center [809, 201] width 965 height 54
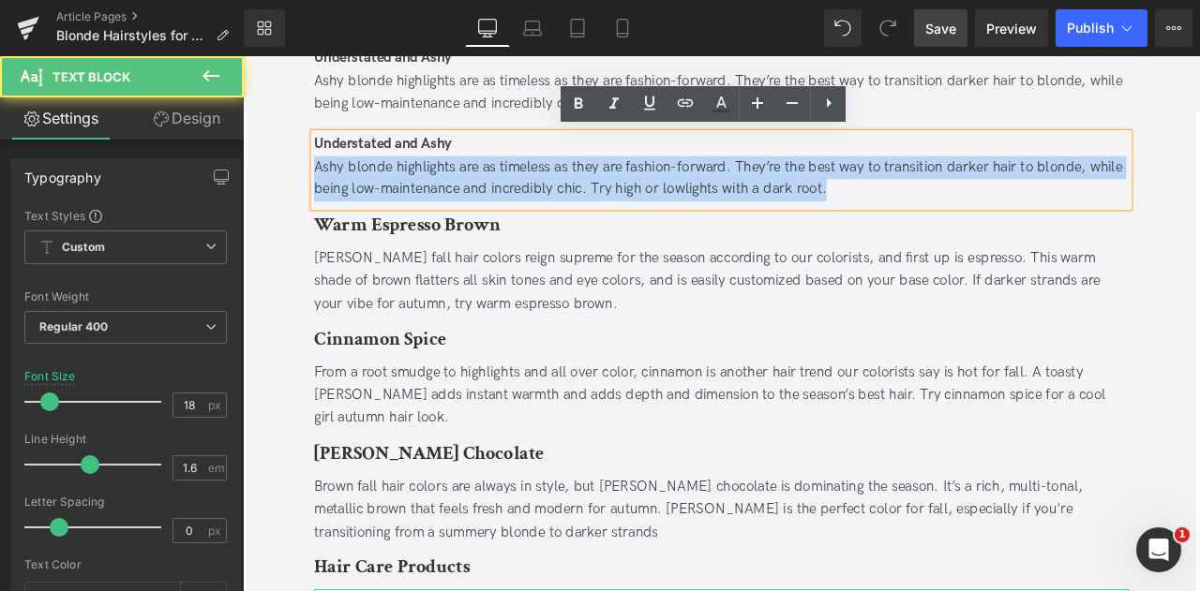
click at [409, 203] on div "Ashy blonde highlights are as timeless as they are fashion-forward. They’re the…" at bounding box center [809, 201] width 965 height 54
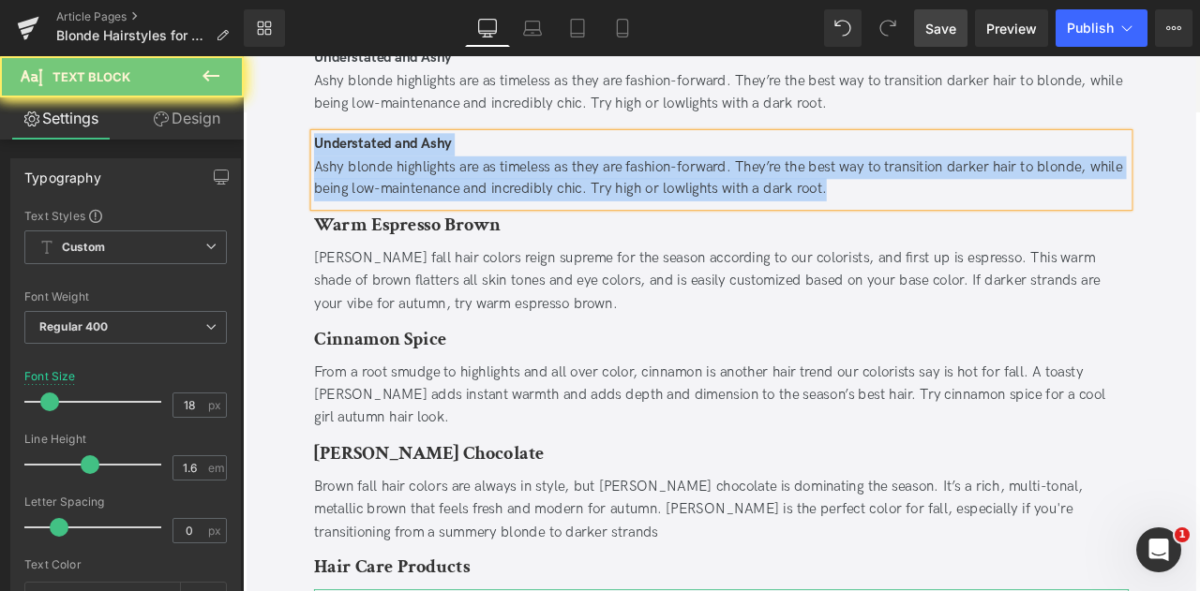
paste div
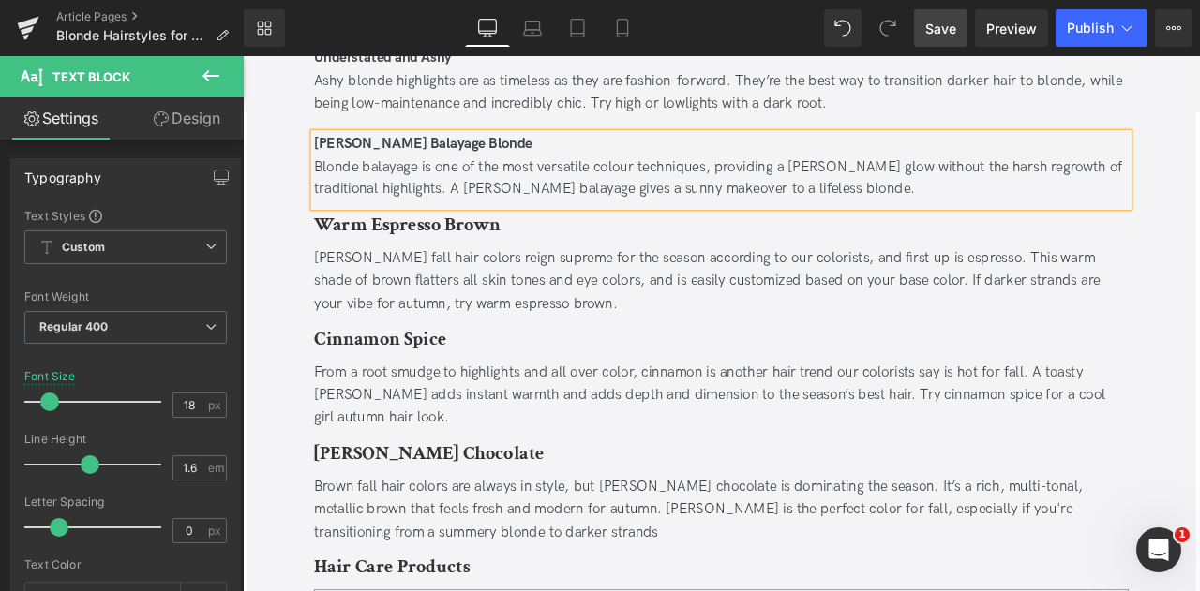
click at [689, 188] on div "Blonde balayage is one of the most versatile colour techniques, providing a bea…" at bounding box center [809, 201] width 965 height 54
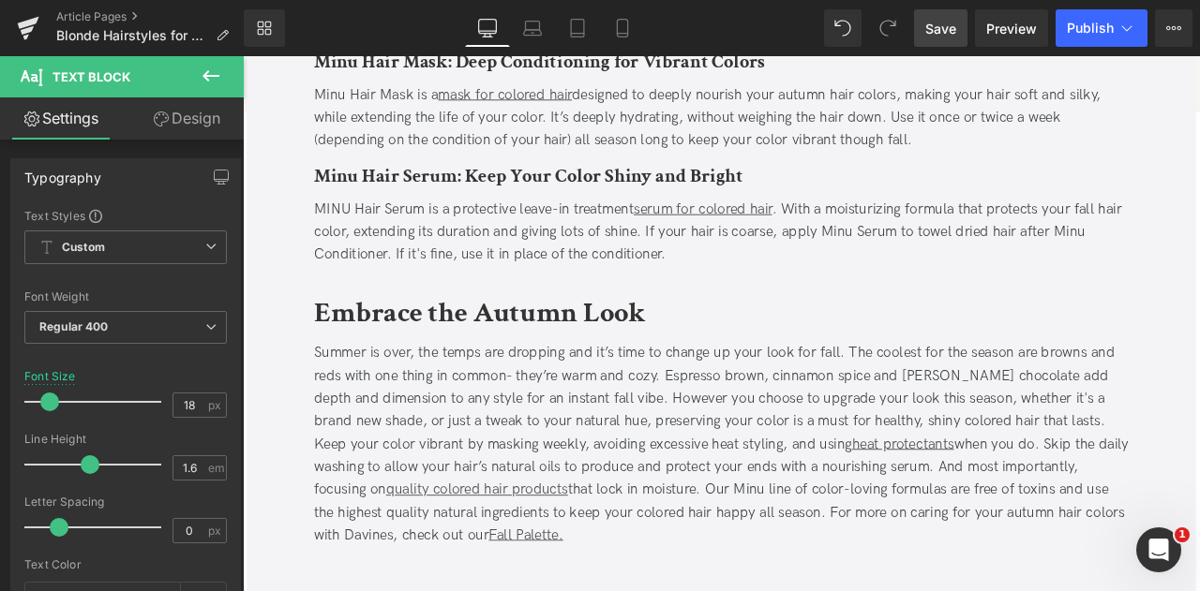
scroll to position [4332, 0]
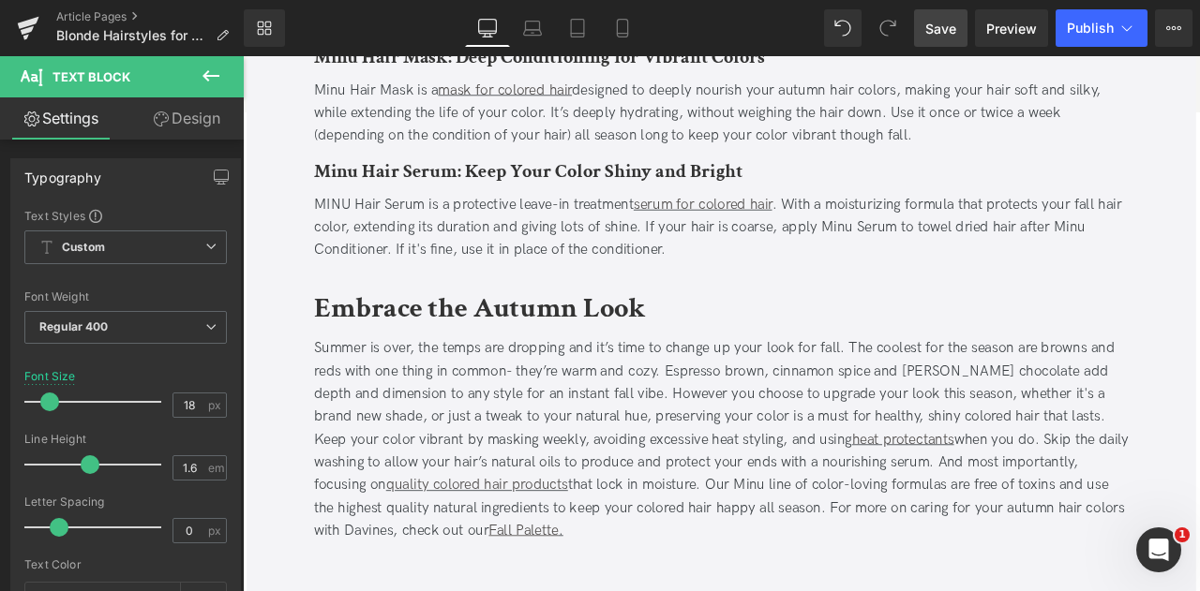
drag, startPoint x: 326, startPoint y: 357, endPoint x: 367, endPoint y: 478, distance: 127.7
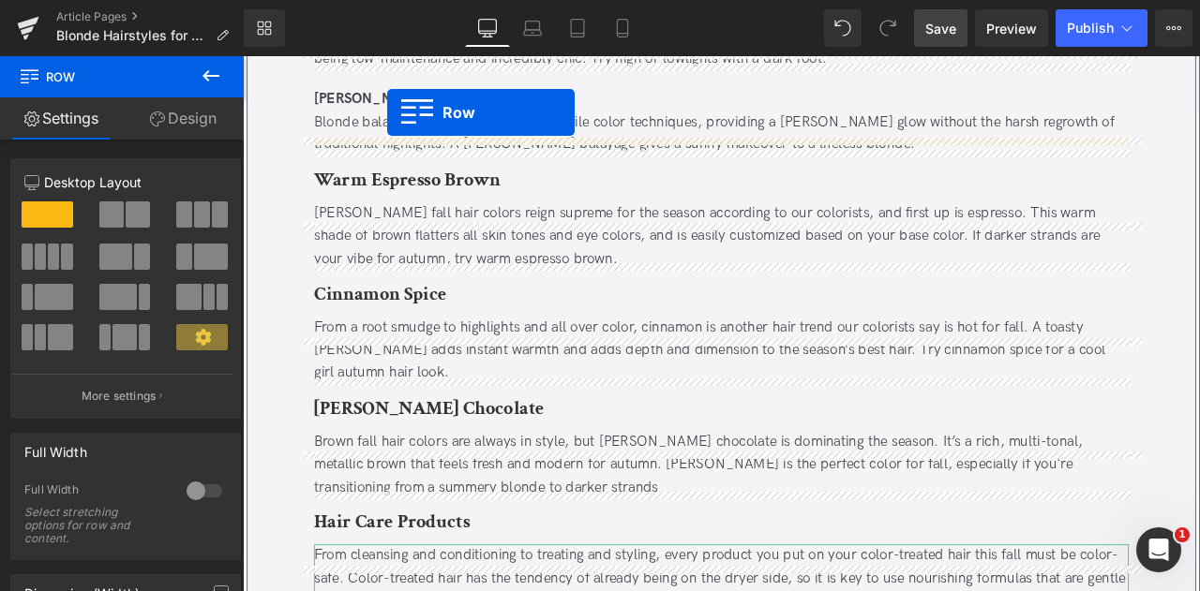
scroll to position [3188, 0]
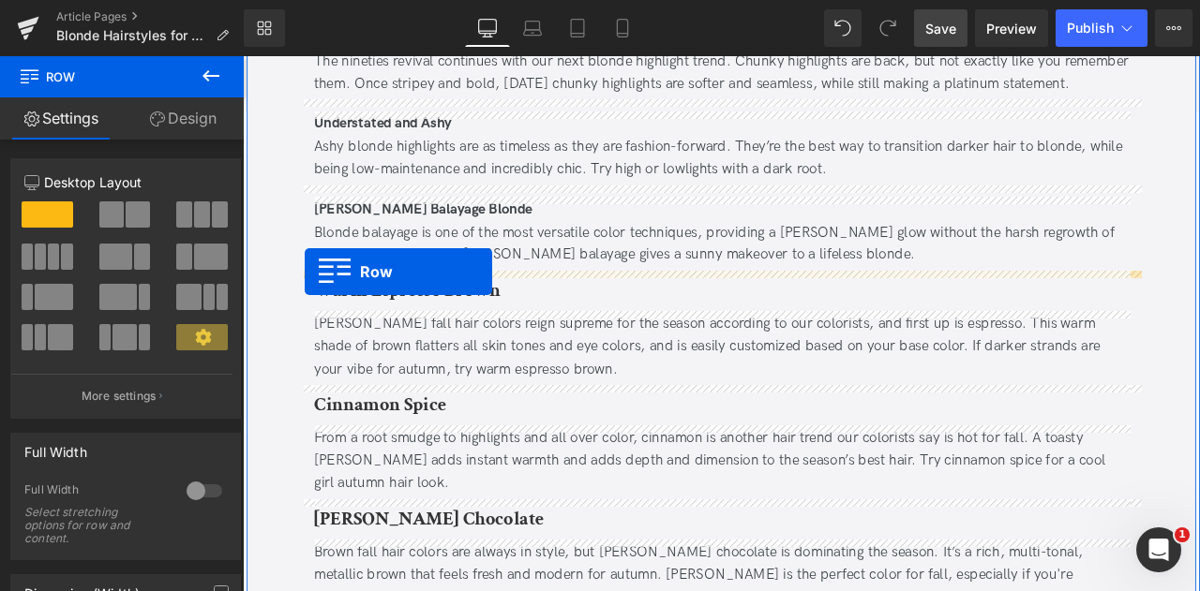
drag, startPoint x: 321, startPoint y: 353, endPoint x: 316, endPoint y: 311, distance: 42.5
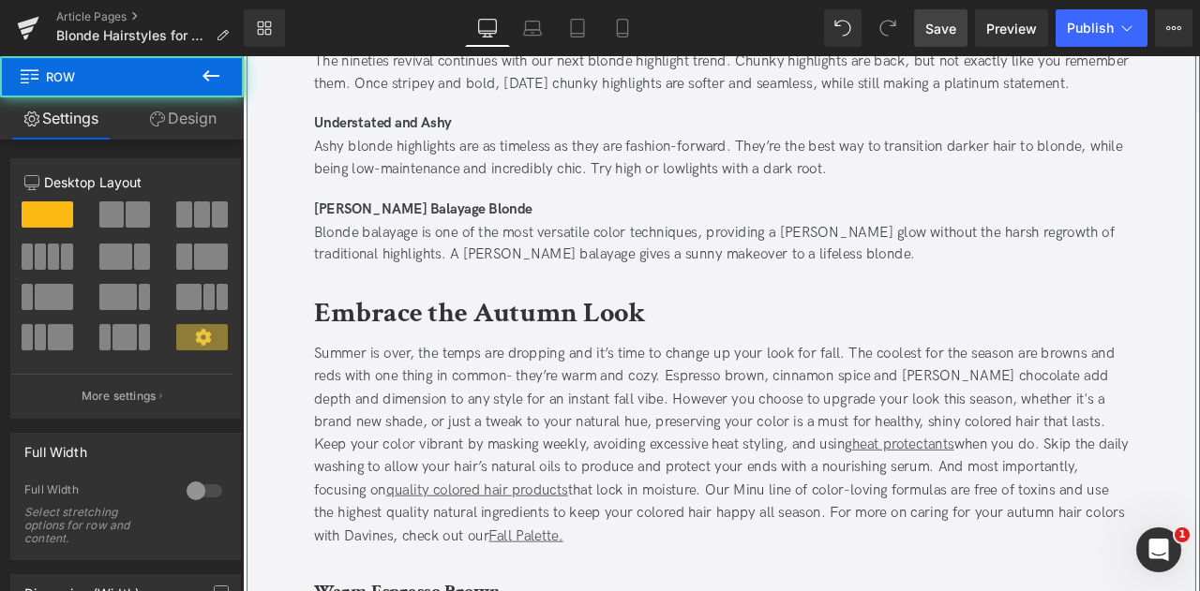
click at [417, 366] on b "Embrace the Autumn Look" at bounding box center [523, 361] width 393 height 44
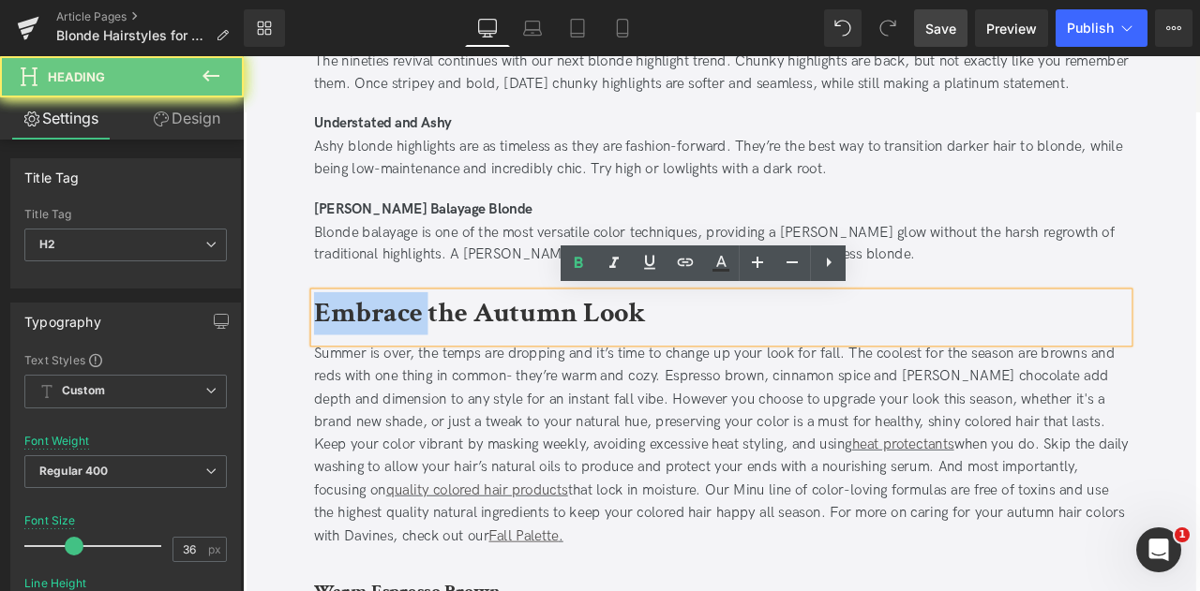
click at [417, 366] on b "Embrace the Autumn Look" at bounding box center [523, 361] width 393 height 44
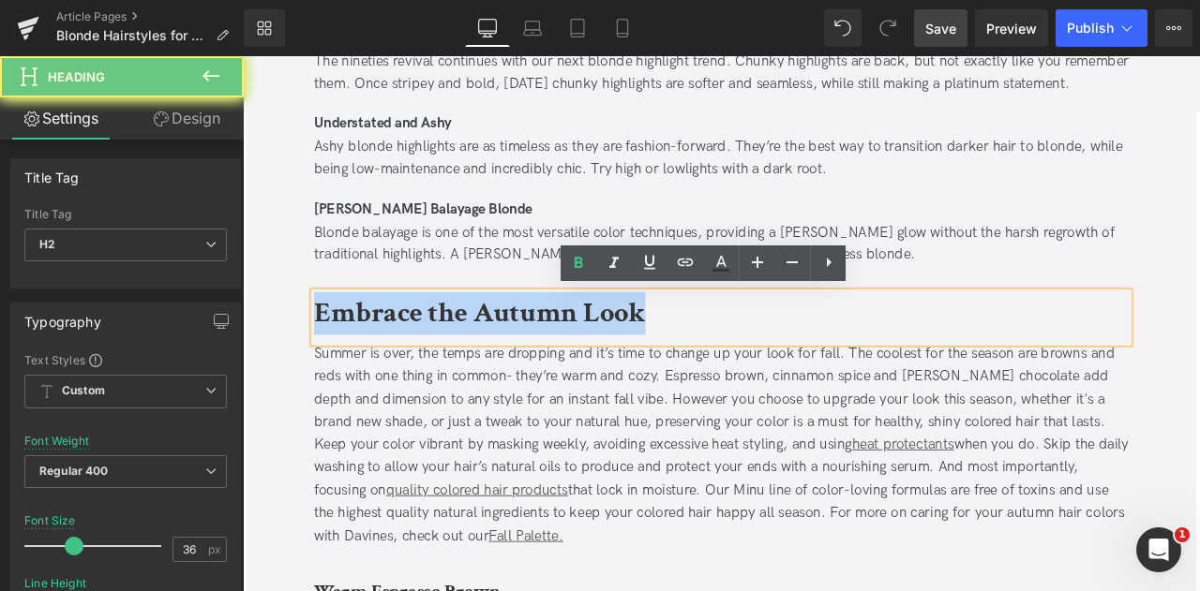
click at [417, 366] on b "Embrace the Autumn Look" at bounding box center [523, 361] width 393 height 44
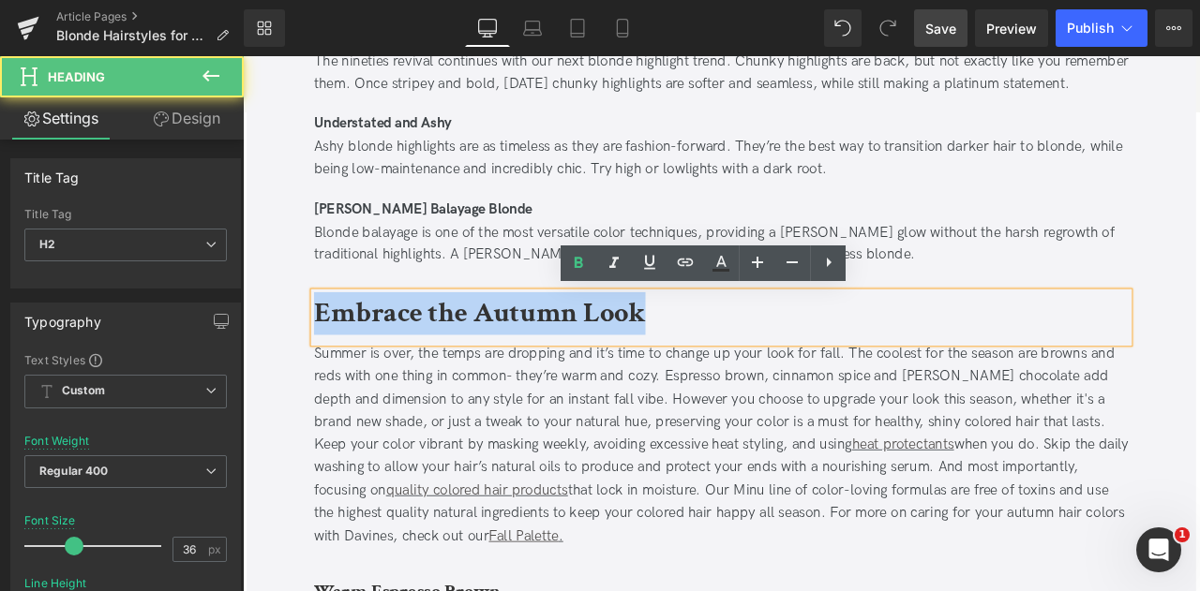
paste div
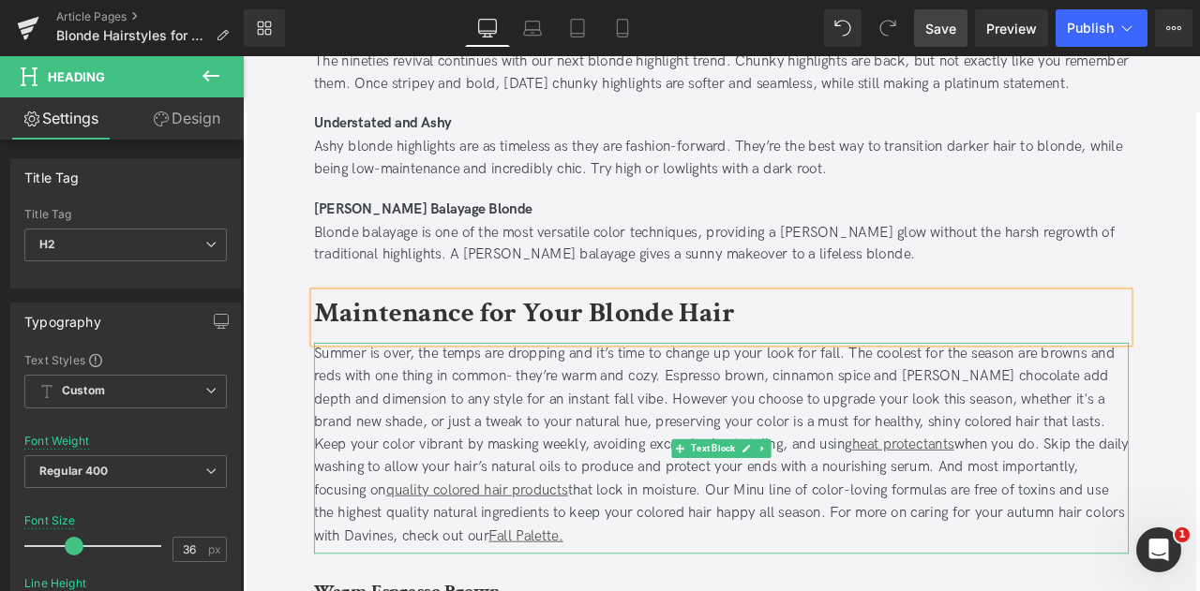
click at [515, 531] on div "Summer is over, the temps are dropping and it’s time to change up your look for…" at bounding box center [809, 517] width 965 height 243
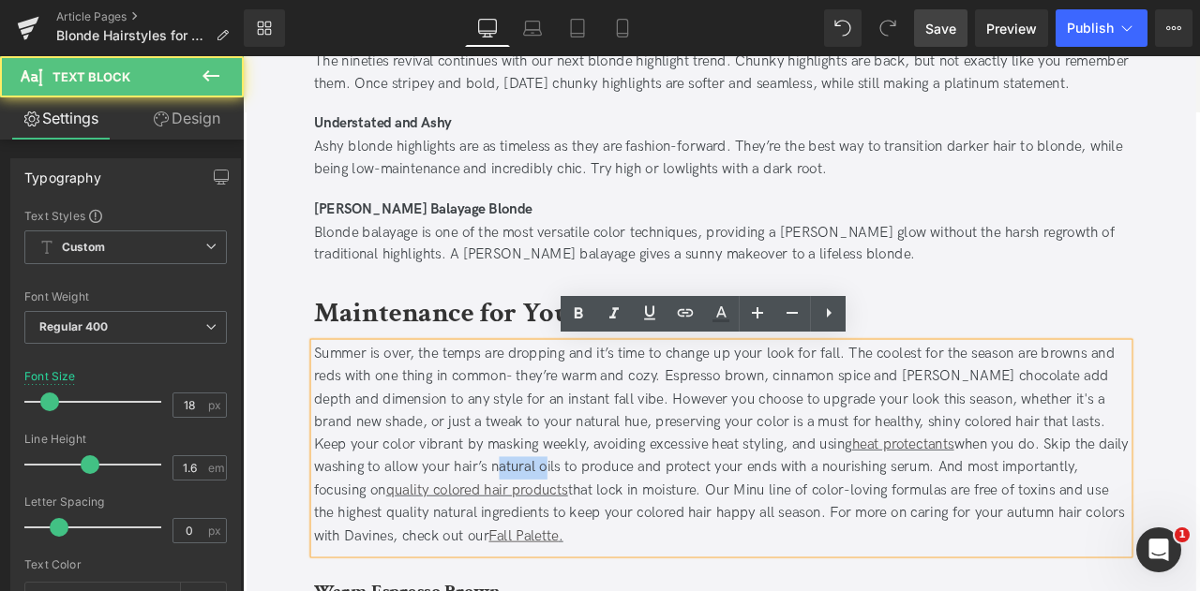
click at [515, 531] on div "Summer is over, the temps are dropping and it’s time to change up your look for…" at bounding box center [809, 517] width 965 height 243
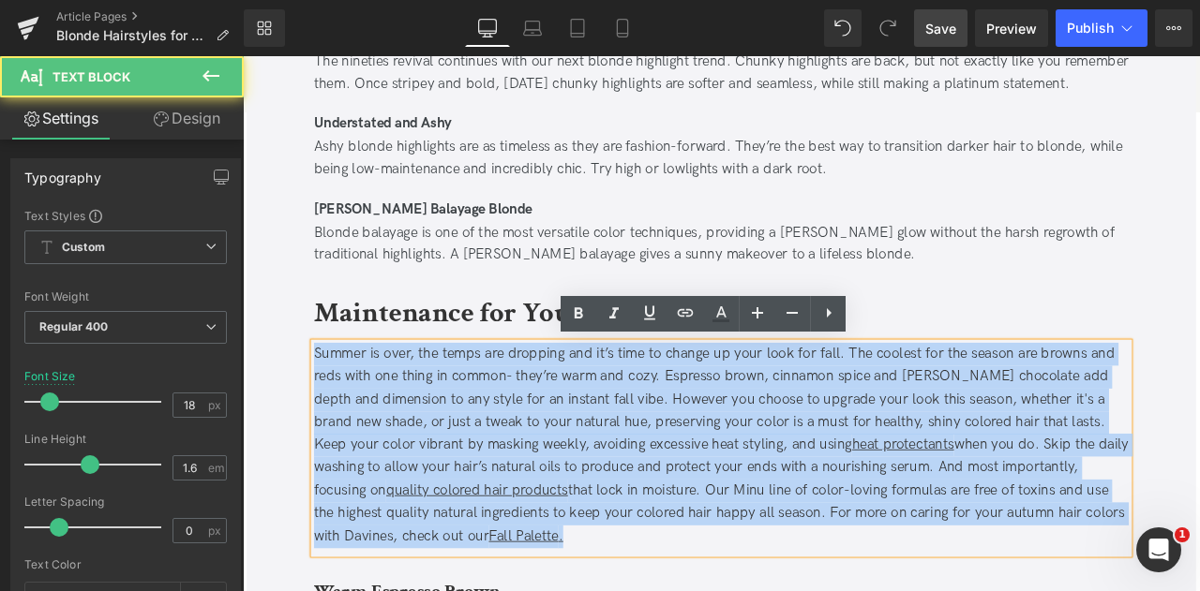
click at [515, 531] on div "Summer is over, the temps are dropping and it’s time to change up your look for…" at bounding box center [809, 517] width 965 height 243
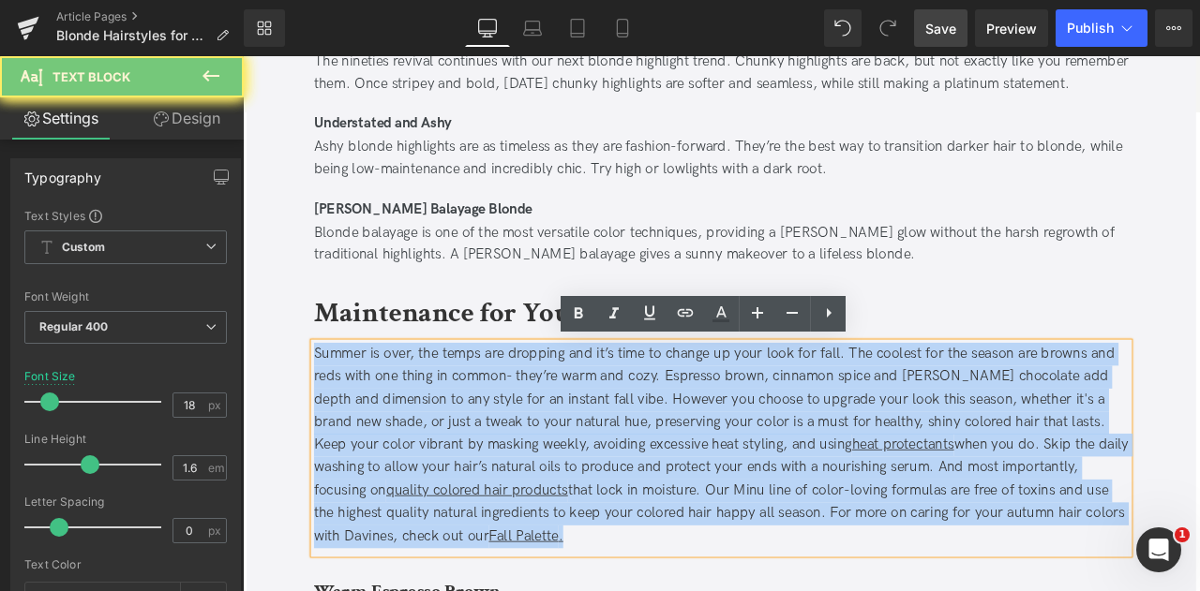
paste div
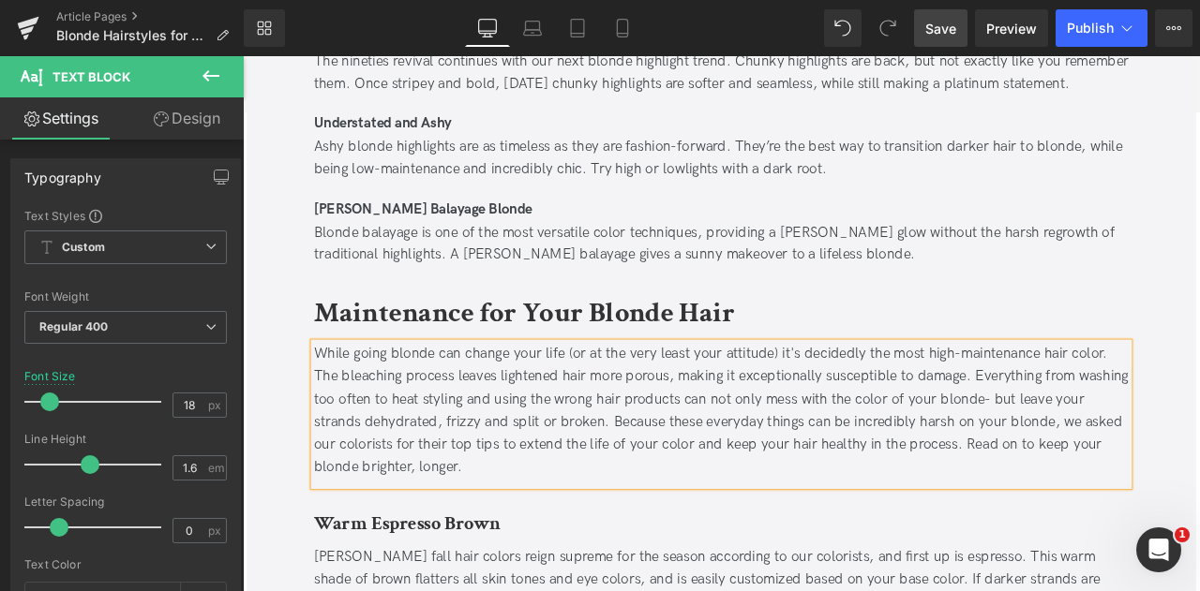
click at [317, 476] on div "Maintenance for Your Blonde Hair Heading While going blonde can change your lif…" at bounding box center [809, 451] width 993 height 230
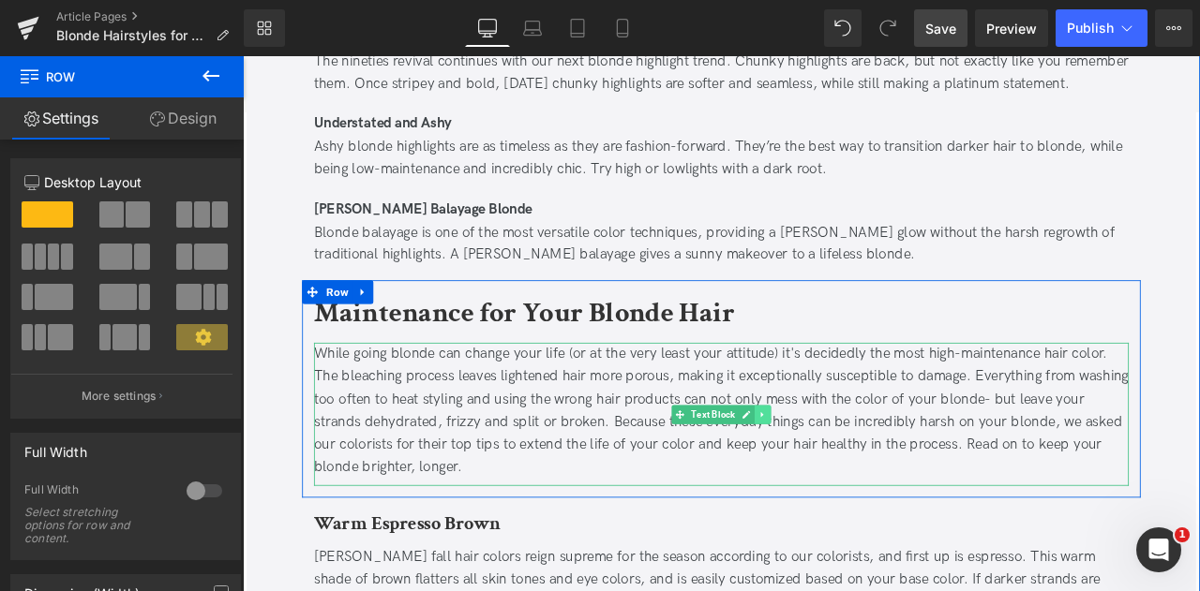
click at [865, 471] on link at bounding box center [859, 481] width 20 height 22
click at [850, 476] on icon at bounding box center [849, 481] width 10 height 11
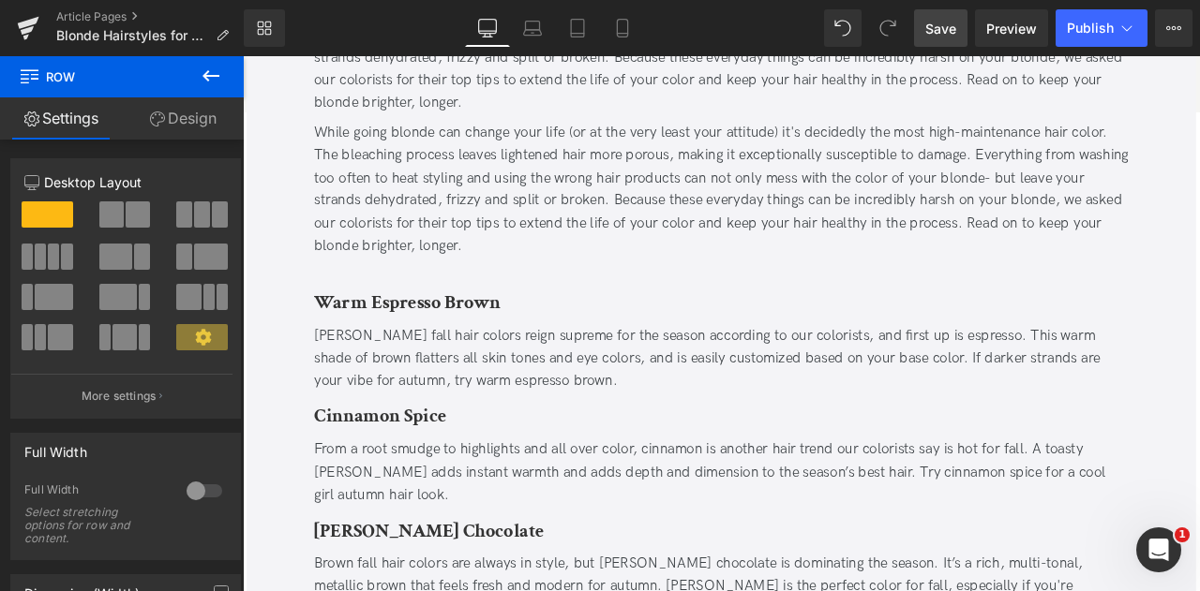
scroll to position [3621, 0]
click at [488, 167] on div "While going blonde can change your life (or at the very least your attitude) it…" at bounding box center [809, 214] width 965 height 162
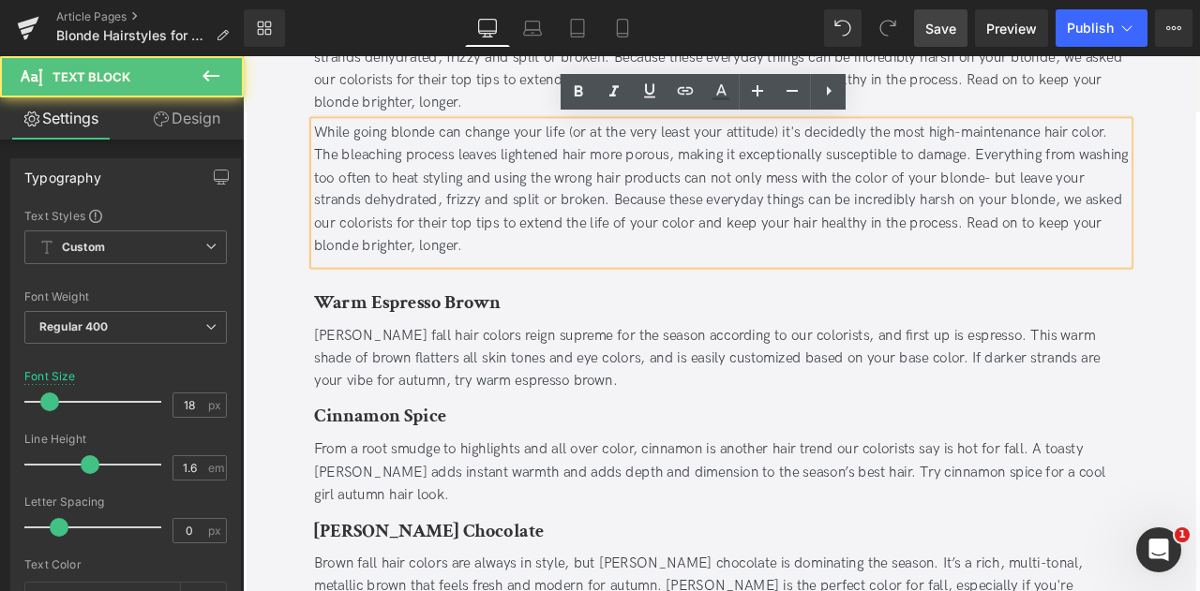
click at [488, 167] on div "While going blonde can change your life (or at the very least your attitude) it…" at bounding box center [809, 214] width 965 height 162
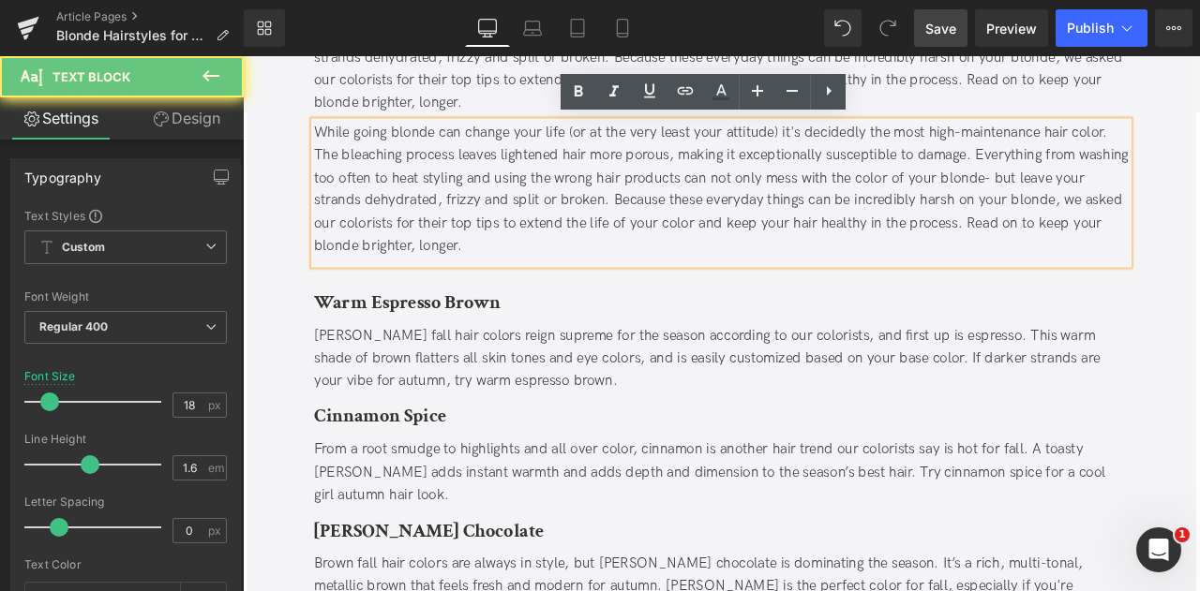
click at [195, 130] on link "Design" at bounding box center [187, 118] width 122 height 42
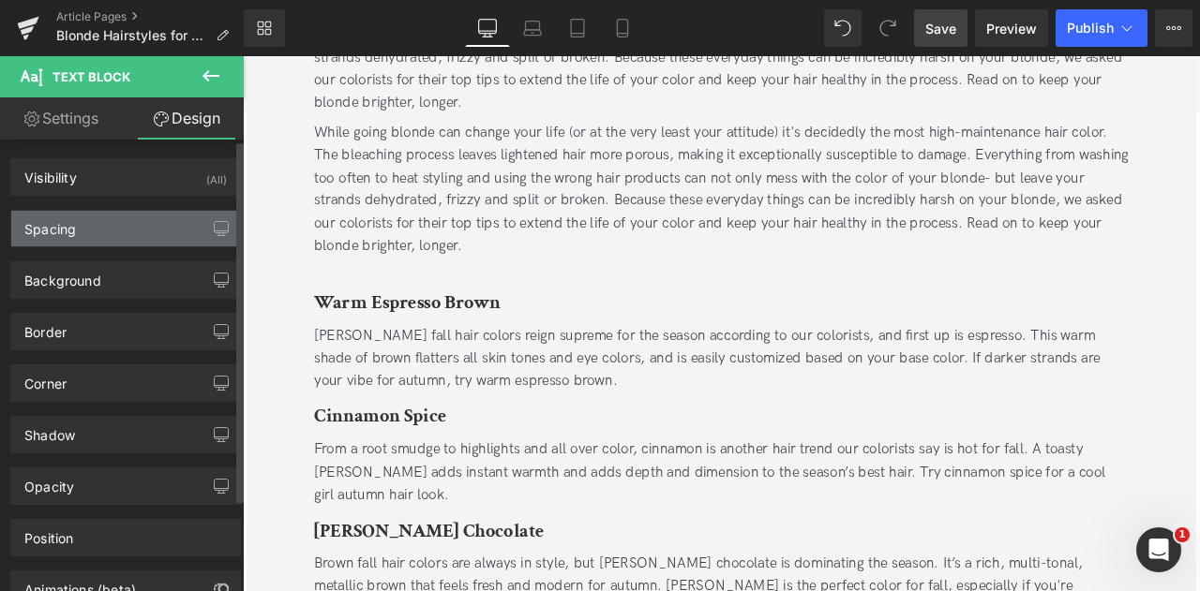
click at [125, 224] on div "Spacing" at bounding box center [125, 229] width 229 height 36
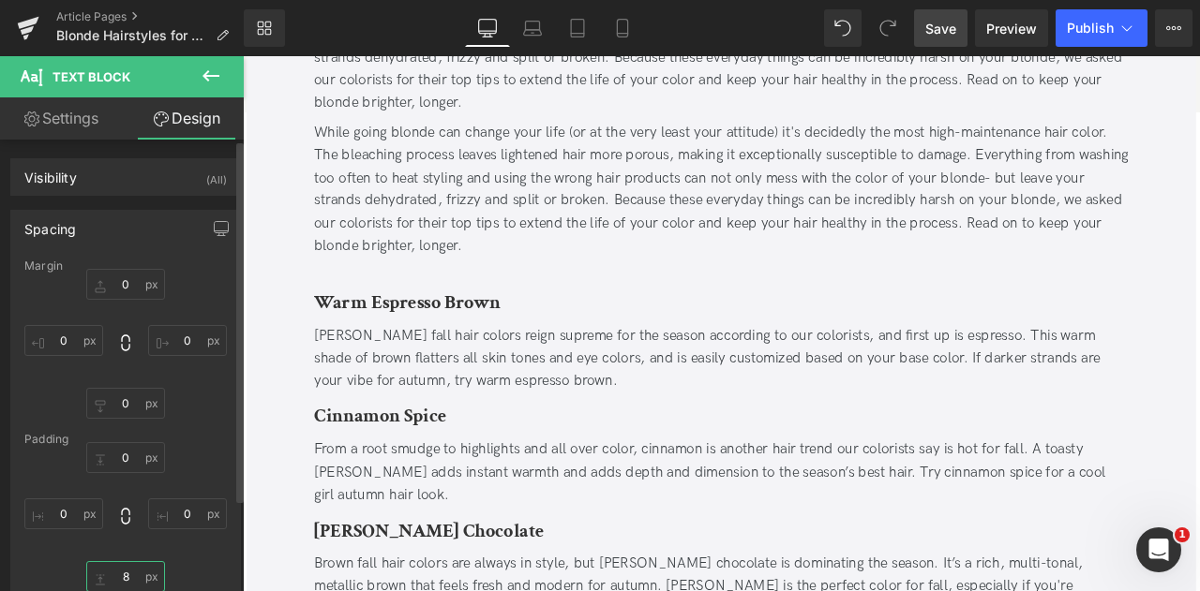
click at [118, 565] on input "8" at bounding box center [125, 576] width 79 height 31
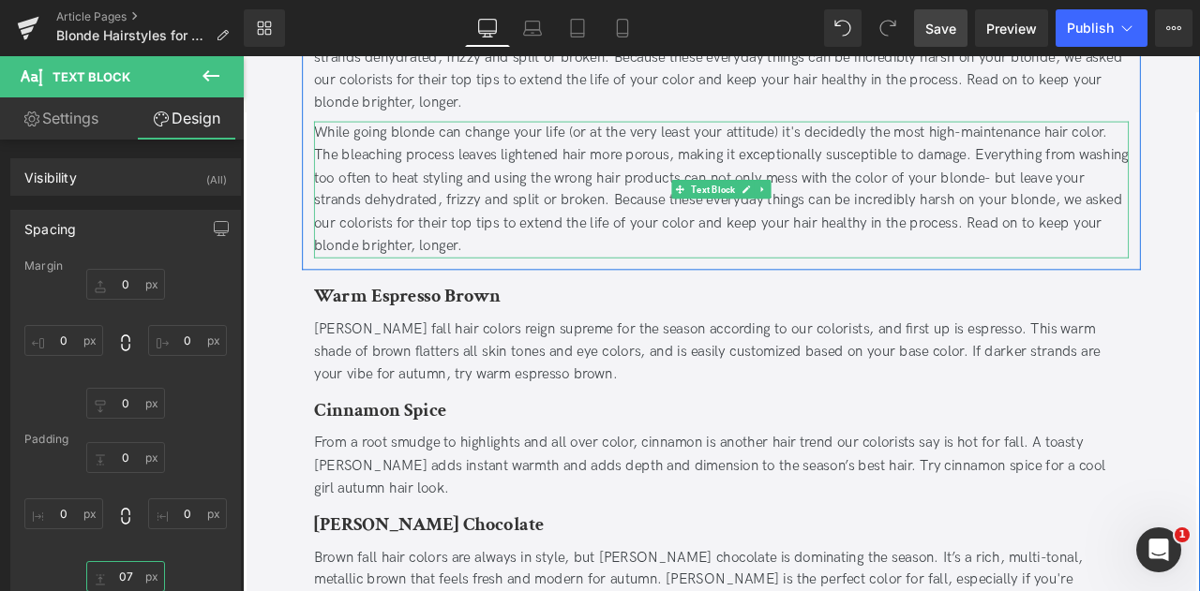
type input "7"
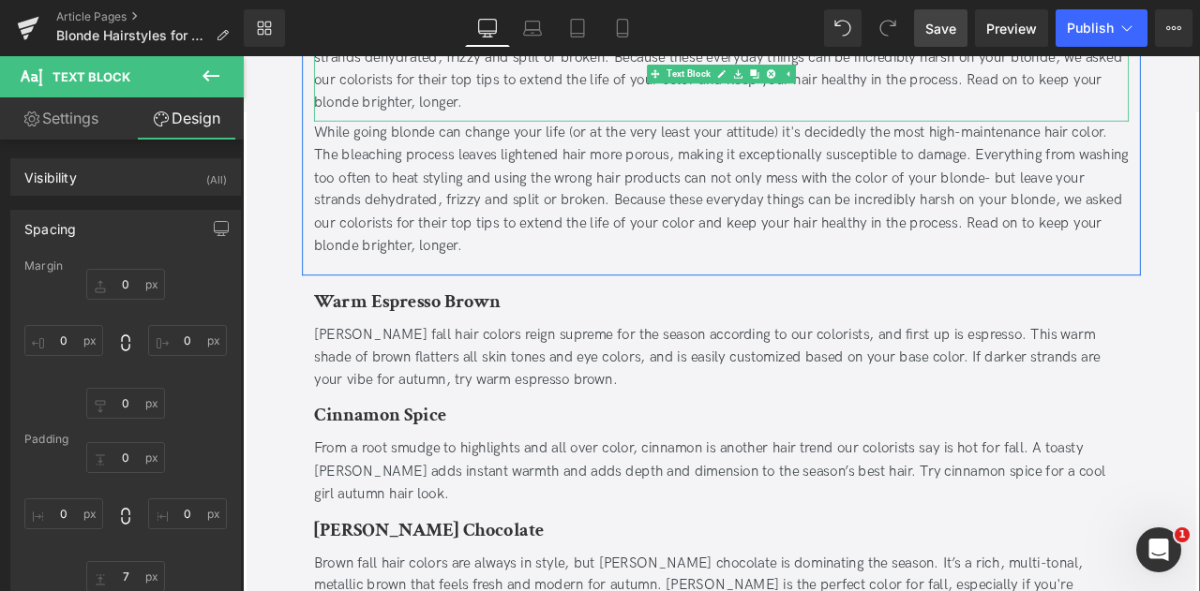
click at [523, 103] on div "While going blonde can change your life (or at the very least your attitude) it…" at bounding box center [809, 44] width 965 height 162
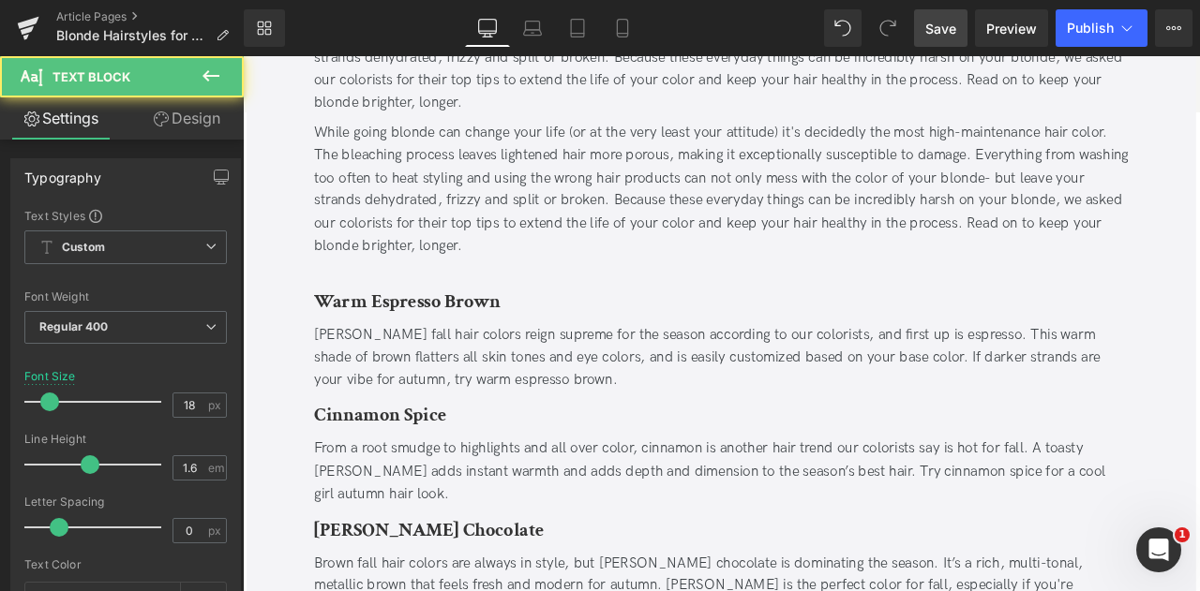
click at [176, 127] on link "Design" at bounding box center [187, 118] width 122 height 42
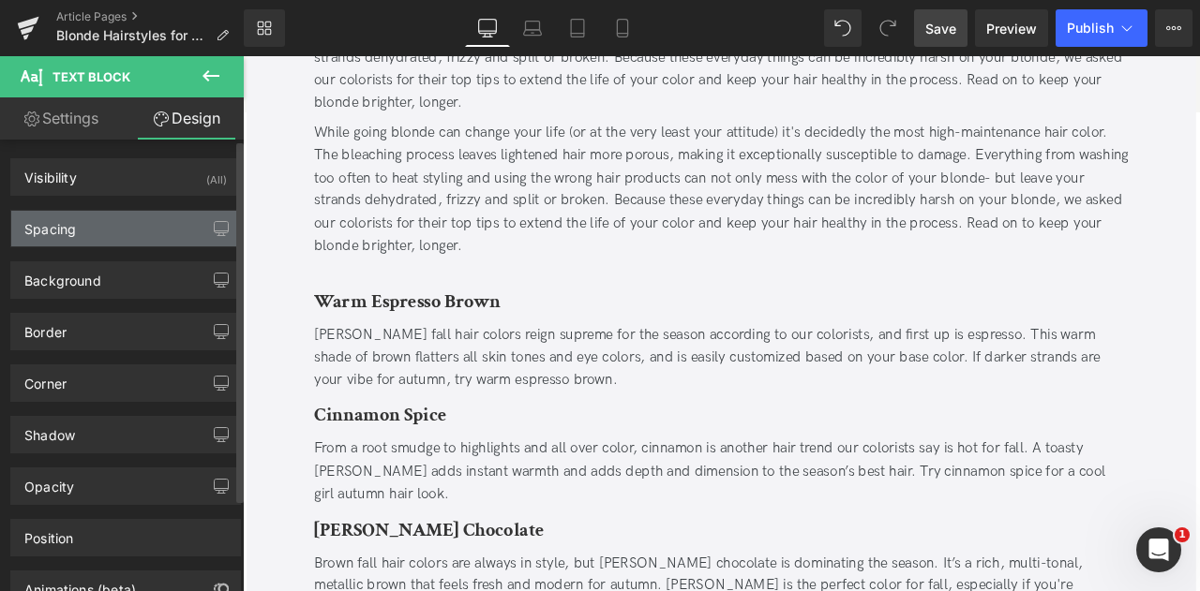
click at [109, 220] on div "Spacing" at bounding box center [125, 229] width 229 height 36
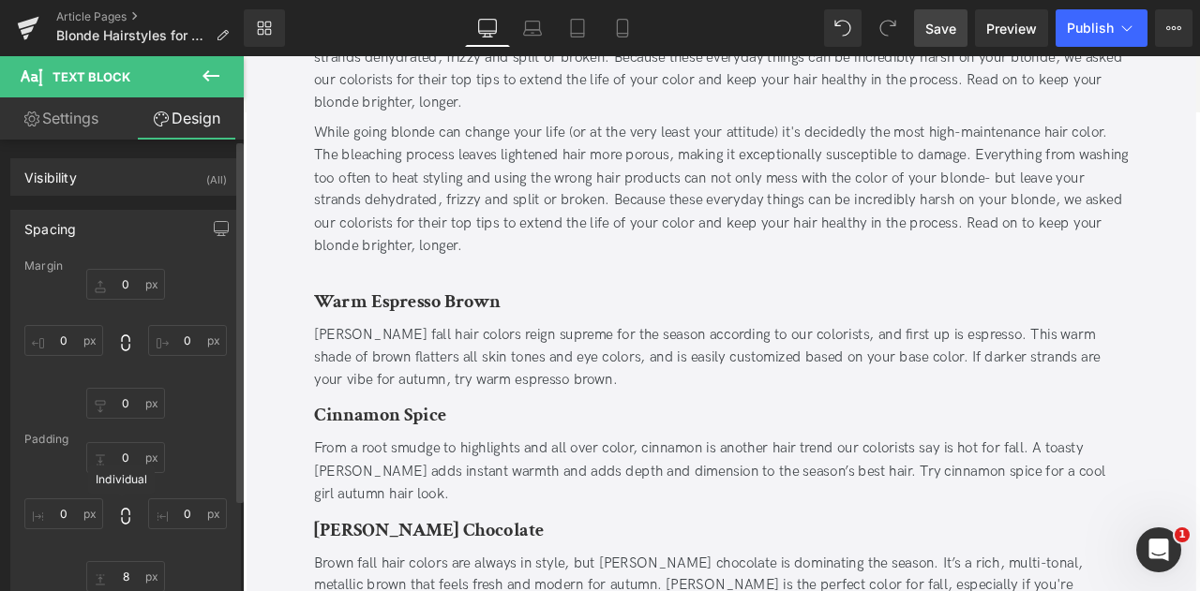
scroll to position [28, 0]
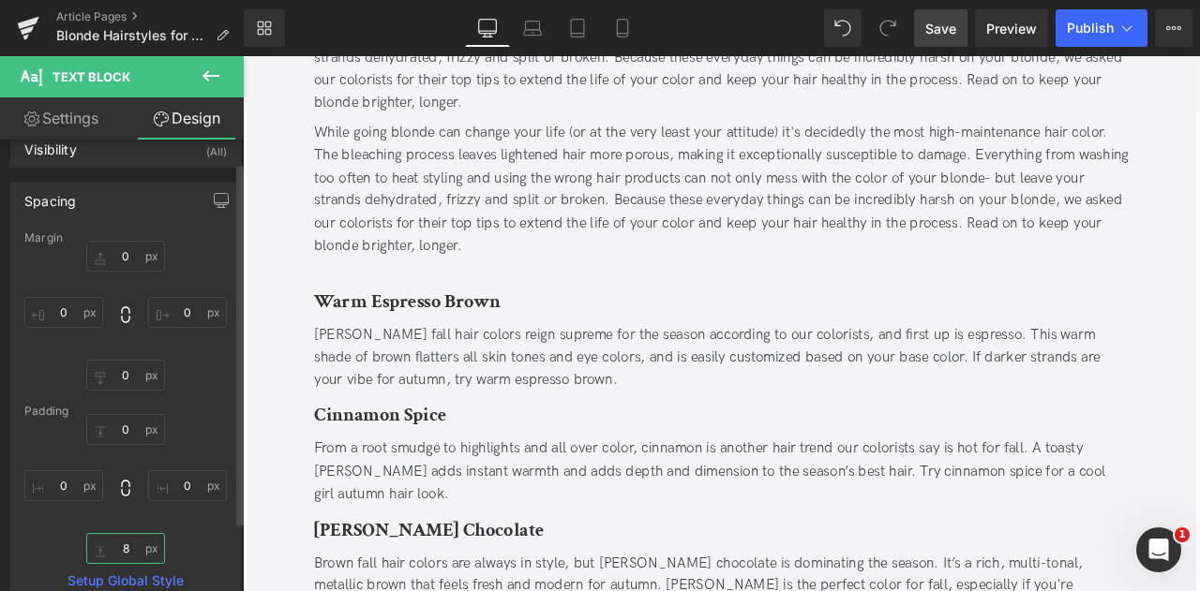
click at [127, 541] on input "8" at bounding box center [125, 548] width 79 height 31
type input "0"
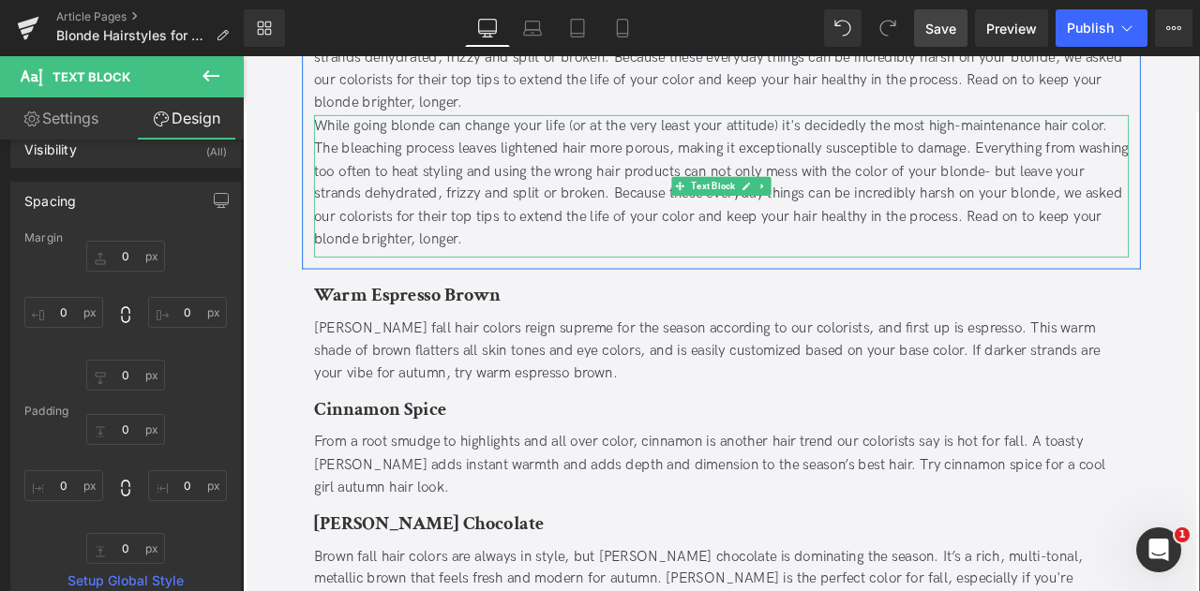
click at [548, 190] on div "While going blonde can change your life (or at the very least your attitude) it…" at bounding box center [809, 207] width 965 height 162
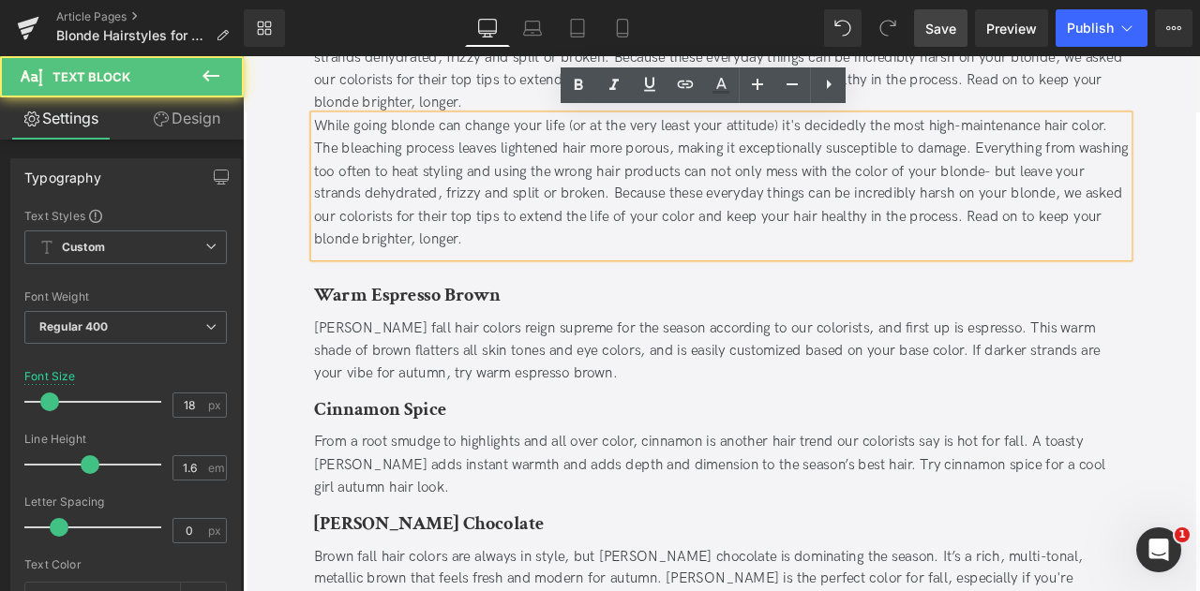
click at [548, 190] on div "While going blonde can change your life (or at the very least your attitude) it…" at bounding box center [809, 207] width 965 height 162
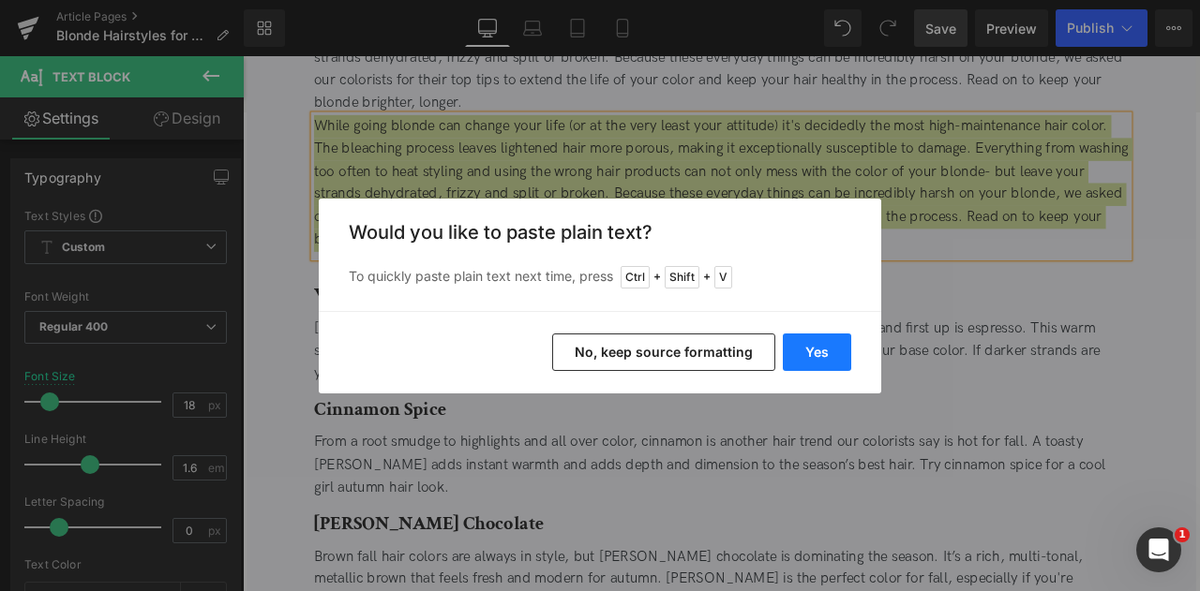
click at [825, 351] on button "Yes" at bounding box center [817, 352] width 68 height 37
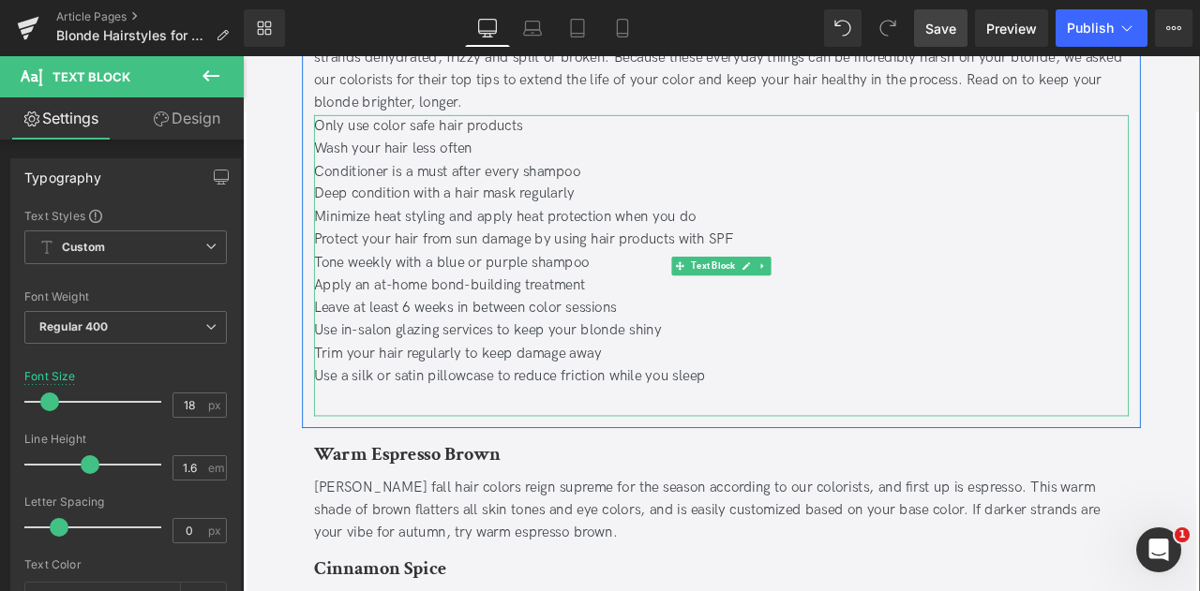
click at [636, 452] on div at bounding box center [809, 463] width 965 height 27
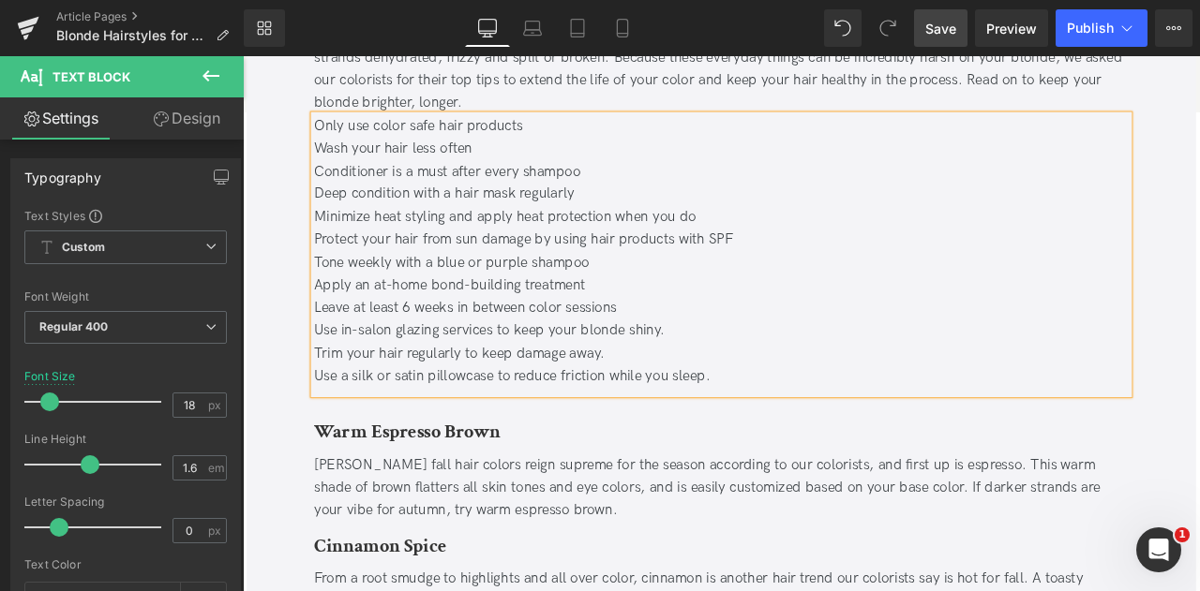
click at [714, 363] on div "Leave at least 6 weeks in between color sessions" at bounding box center [809, 354] width 965 height 27
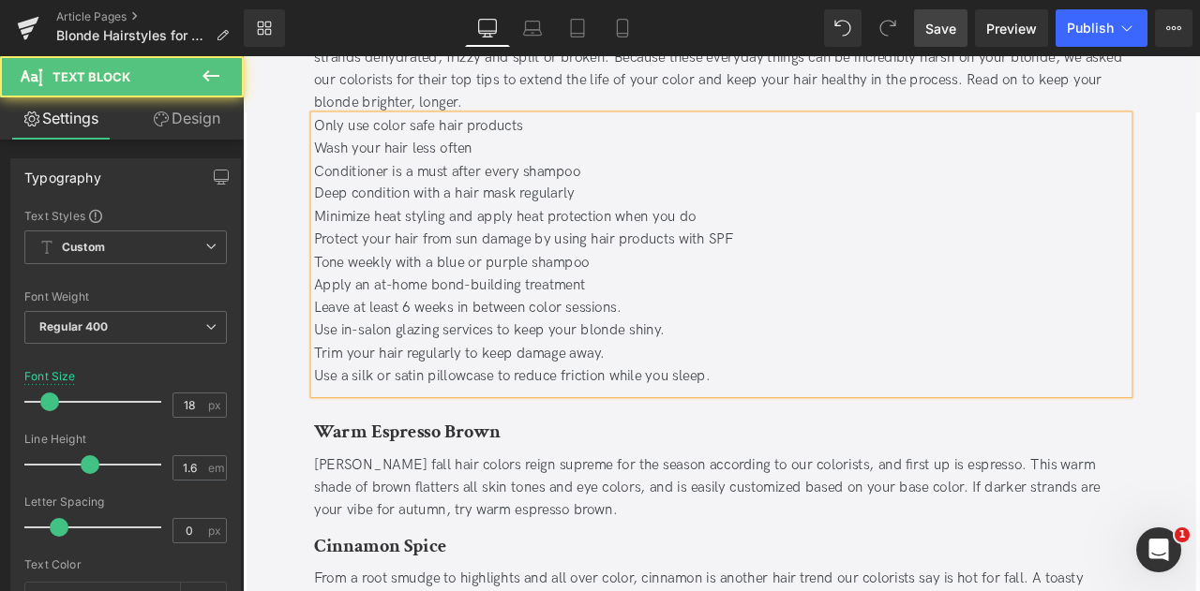
click at [709, 327] on div "Apply an at-home bond-building treatment" at bounding box center [809, 328] width 965 height 27
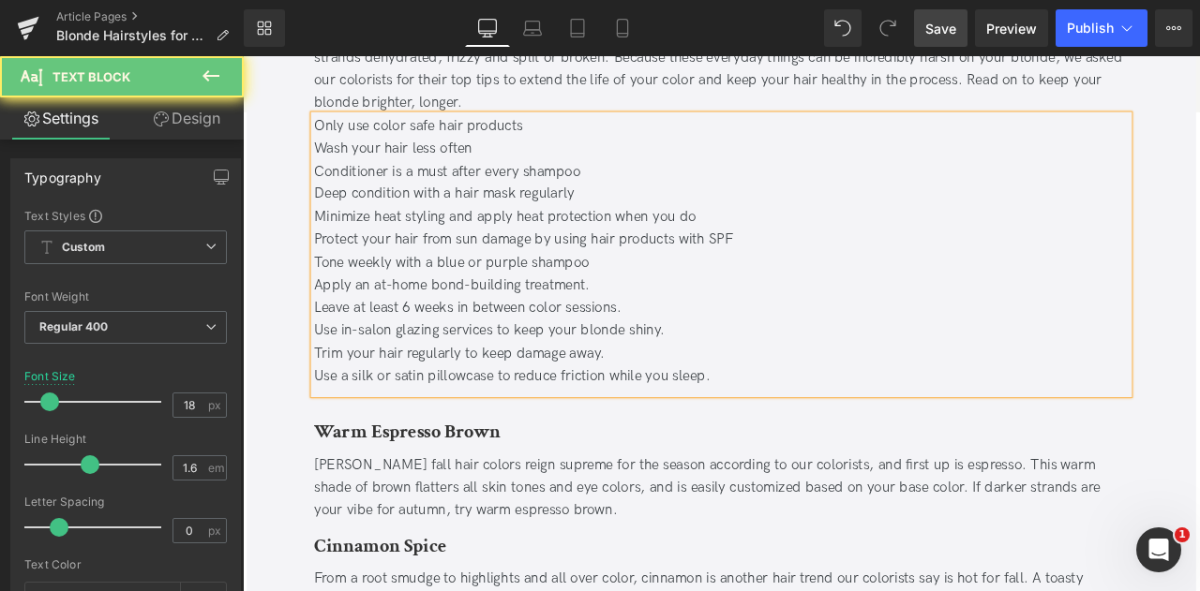
click at [702, 309] on div "Tone weekly with a blue or purple shampoo" at bounding box center [809, 301] width 965 height 27
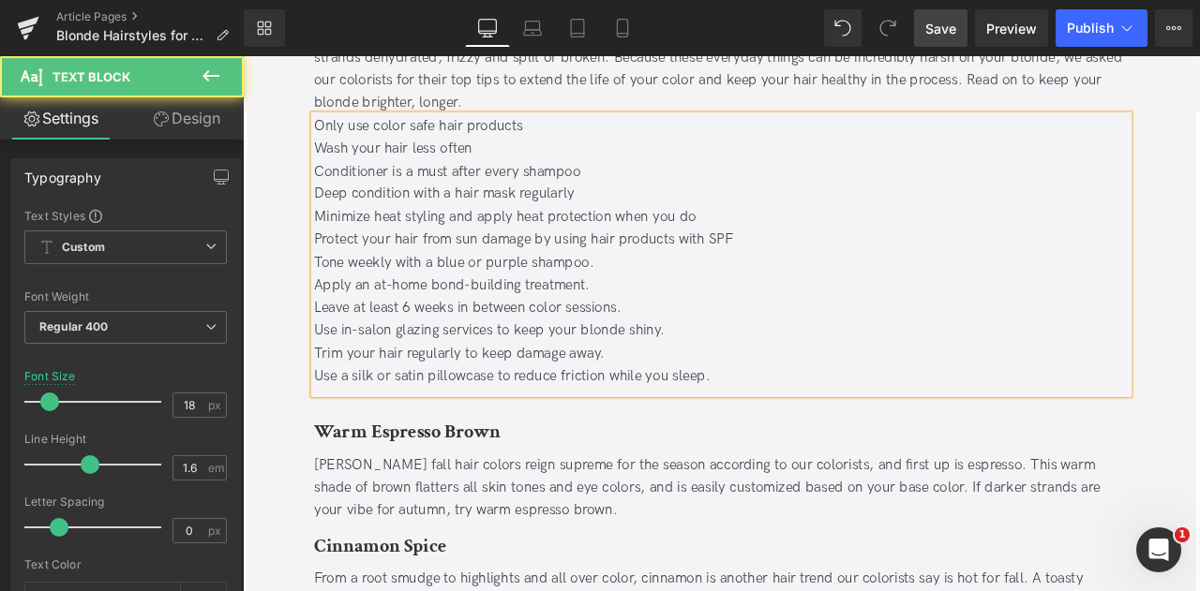
click at [882, 261] on div "Protect your hair from sun damage by using hair products with SPF" at bounding box center [809, 274] width 965 height 27
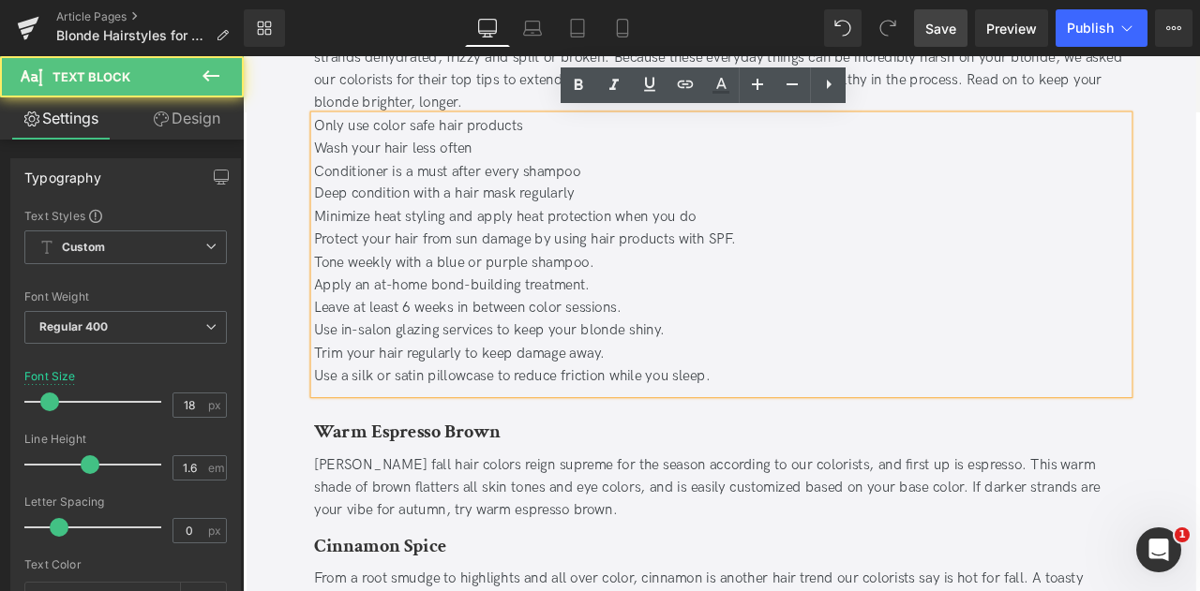
click at [802, 246] on div "Minimize heat styling and apply heat protection when you do" at bounding box center [809, 246] width 965 height 27
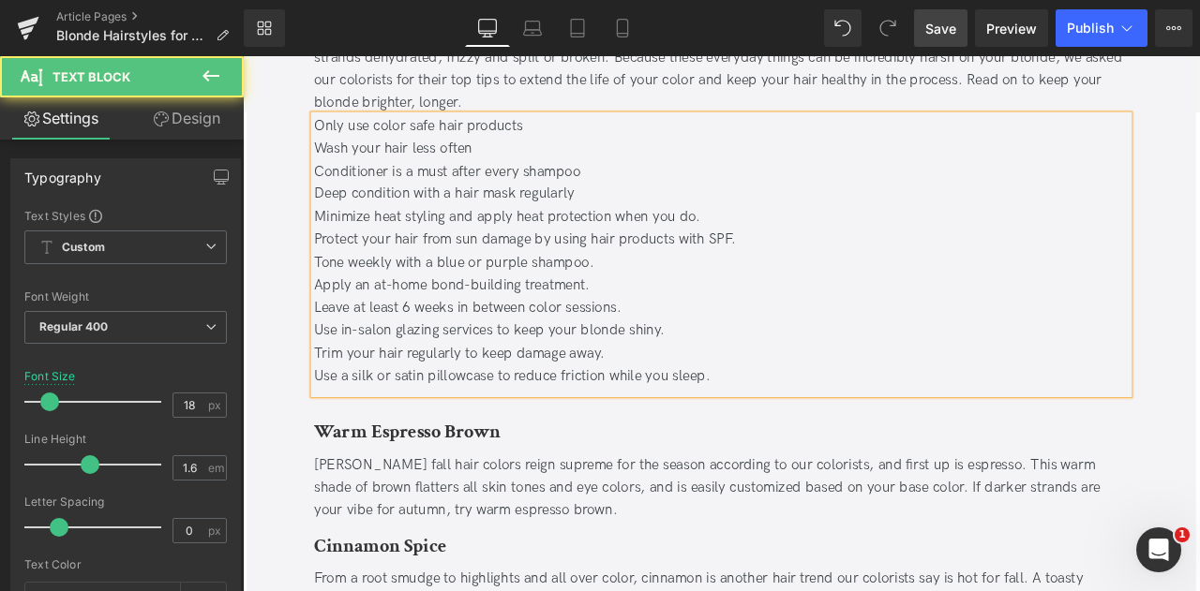
click at [725, 209] on div "Deep condition with a hair mask regularly" at bounding box center [809, 219] width 965 height 27
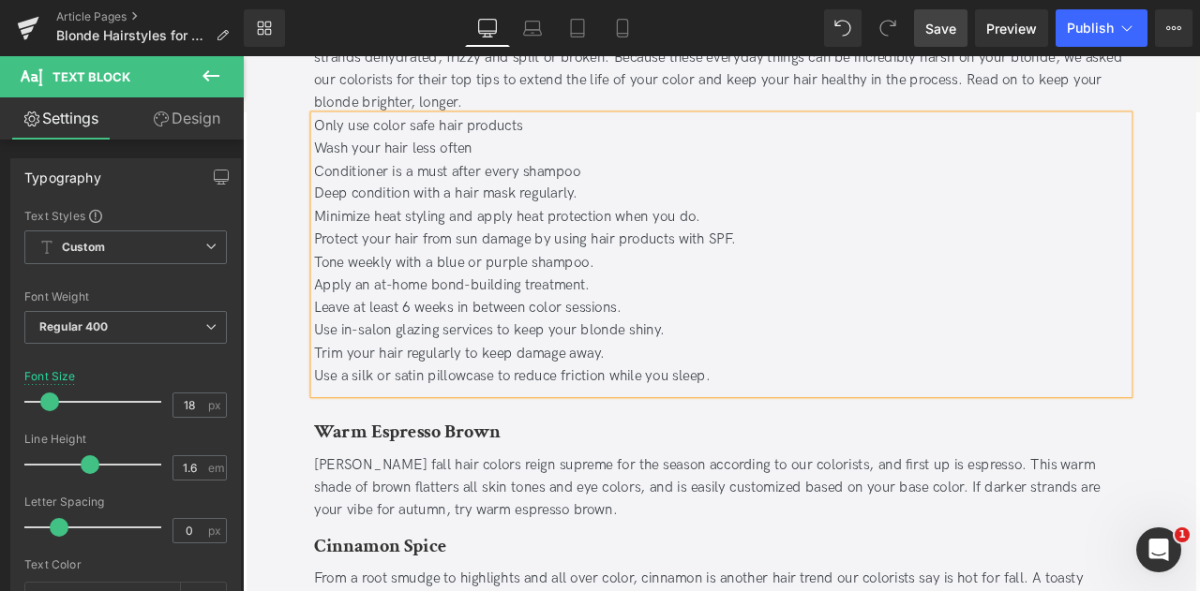
click at [692, 190] on div "Conditioner is a must after every shampoo" at bounding box center [809, 193] width 965 height 27
click at [602, 156] on div "Wash your hair less often" at bounding box center [809, 166] width 965 height 27
click at [630, 128] on div "Only use color safe hair products" at bounding box center [809, 139] width 965 height 27
click at [799, 180] on div "Conditioner is a must after every shampoo." at bounding box center [809, 193] width 965 height 27
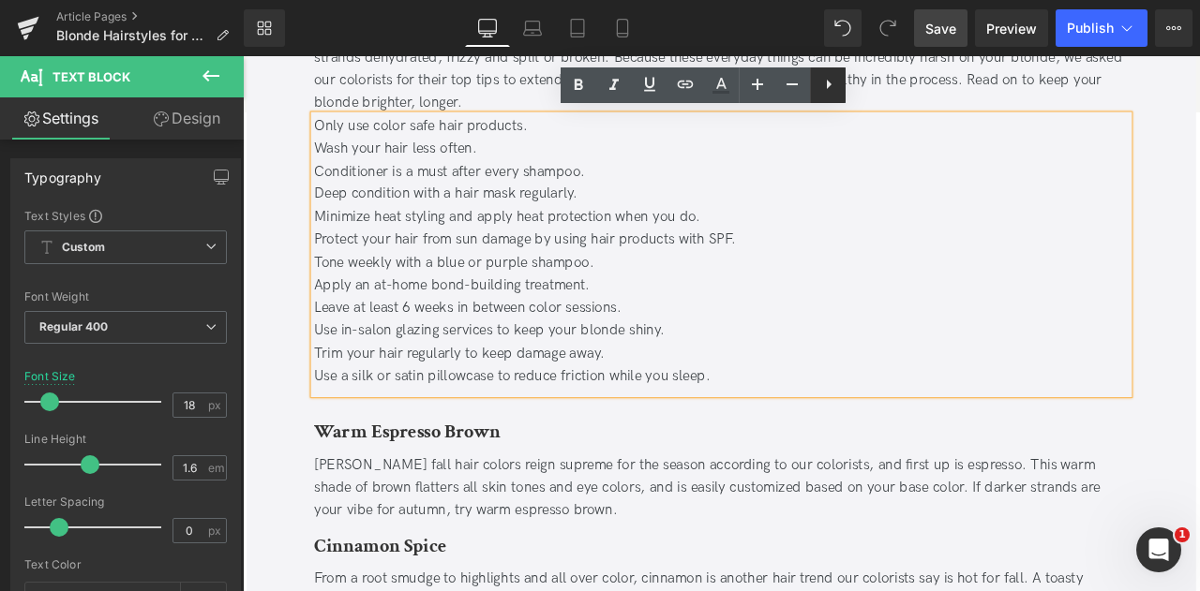
click at [832, 90] on icon at bounding box center [828, 84] width 22 height 22
click at [823, 91] on icon at bounding box center [827, 84] width 22 height 22
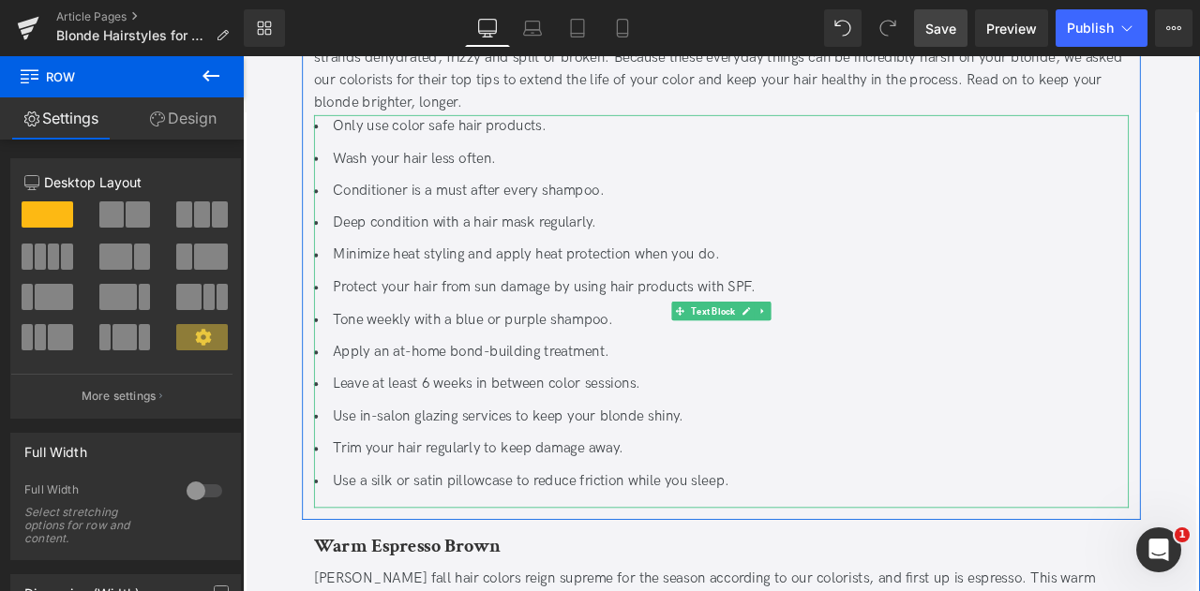
scroll to position [3410, 0]
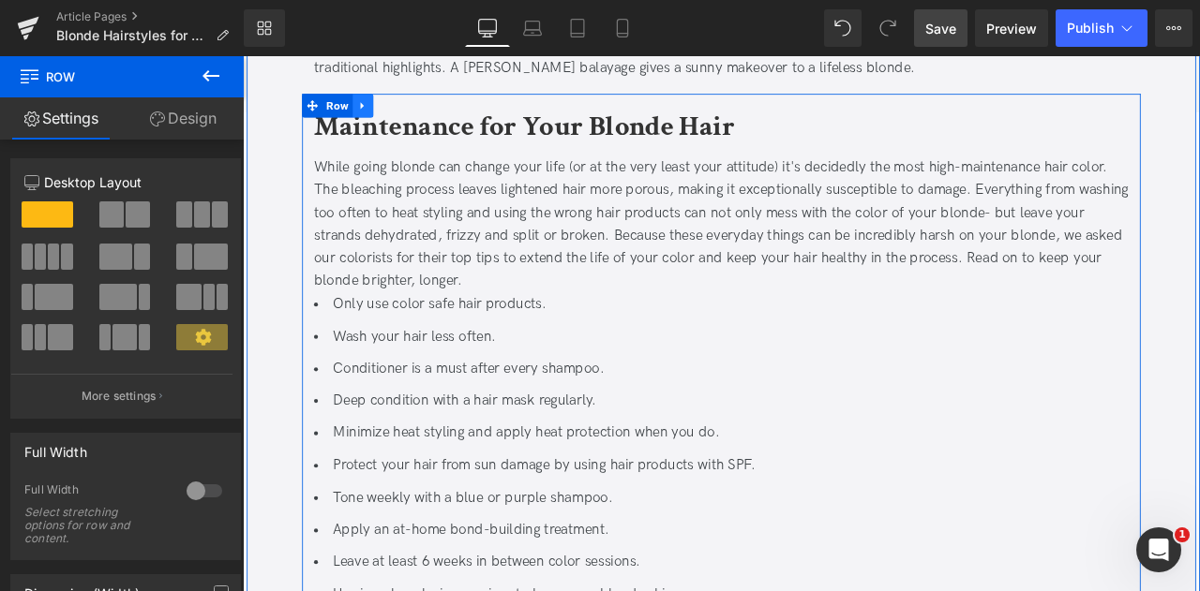
click at [382, 116] on icon at bounding box center [384, 116] width 4 height 8
click at [404, 115] on icon at bounding box center [409, 115] width 13 height 13
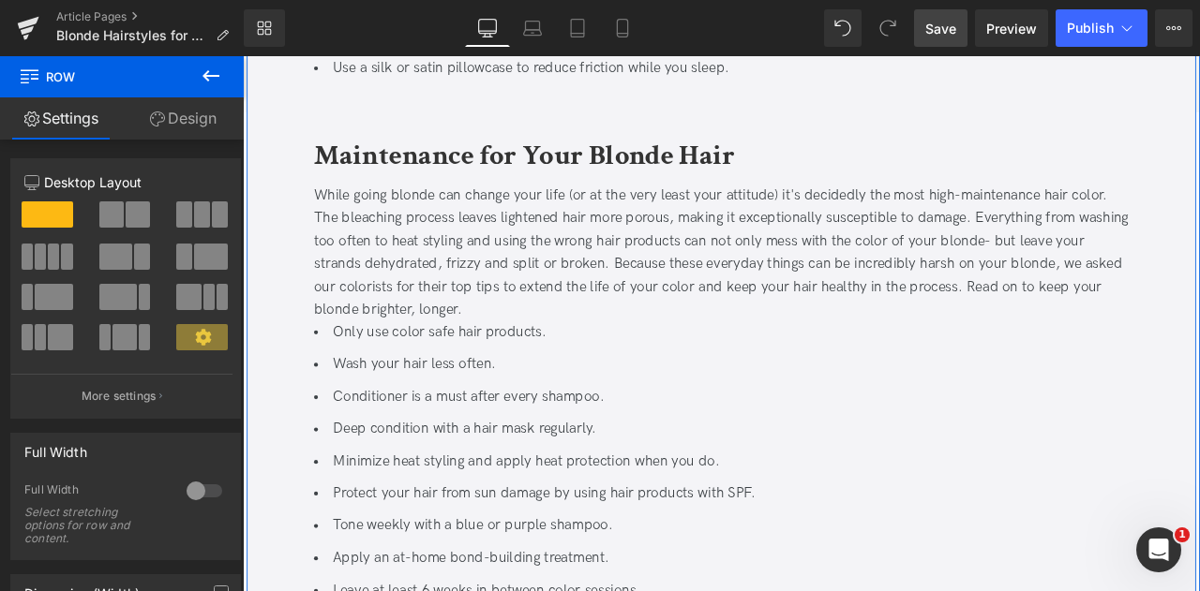
scroll to position [4113, 0]
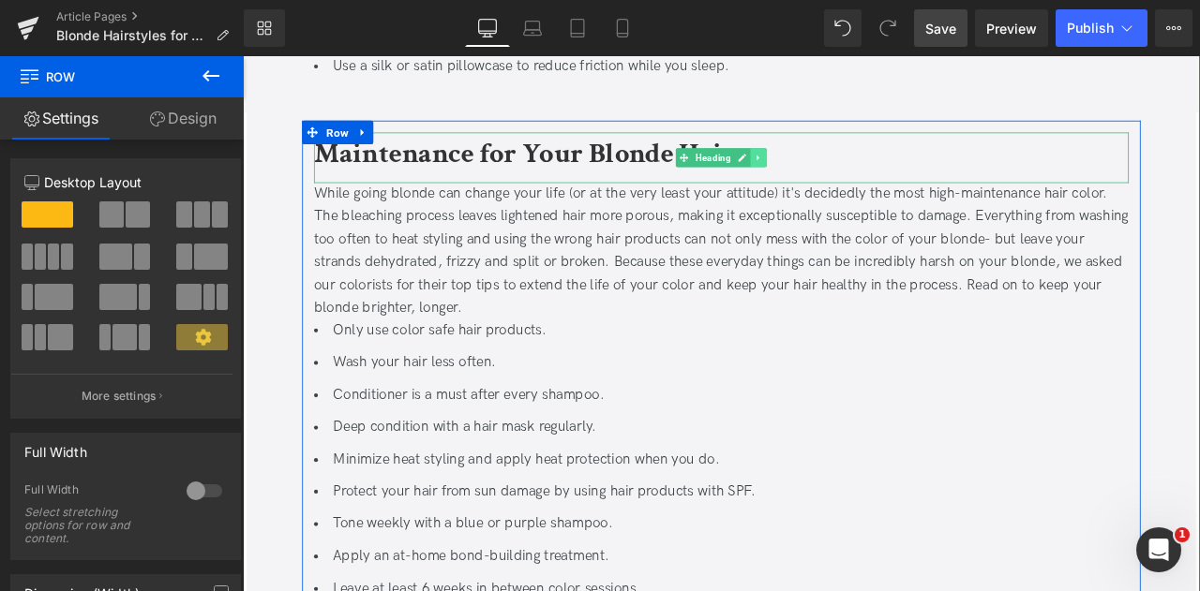
click at [852, 176] on icon at bounding box center [854, 177] width 10 height 11
click at [854, 178] on link at bounding box center [864, 177] width 20 height 22
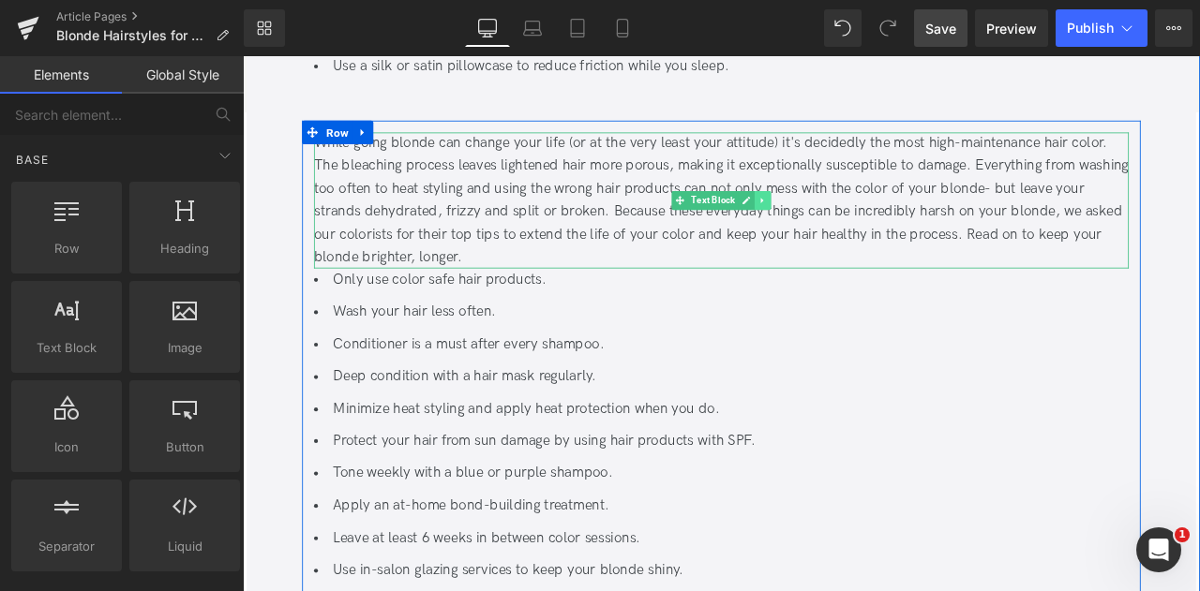
click at [854, 227] on icon at bounding box center [859, 227] width 10 height 11
click at [859, 227] on link at bounding box center [869, 228] width 20 height 22
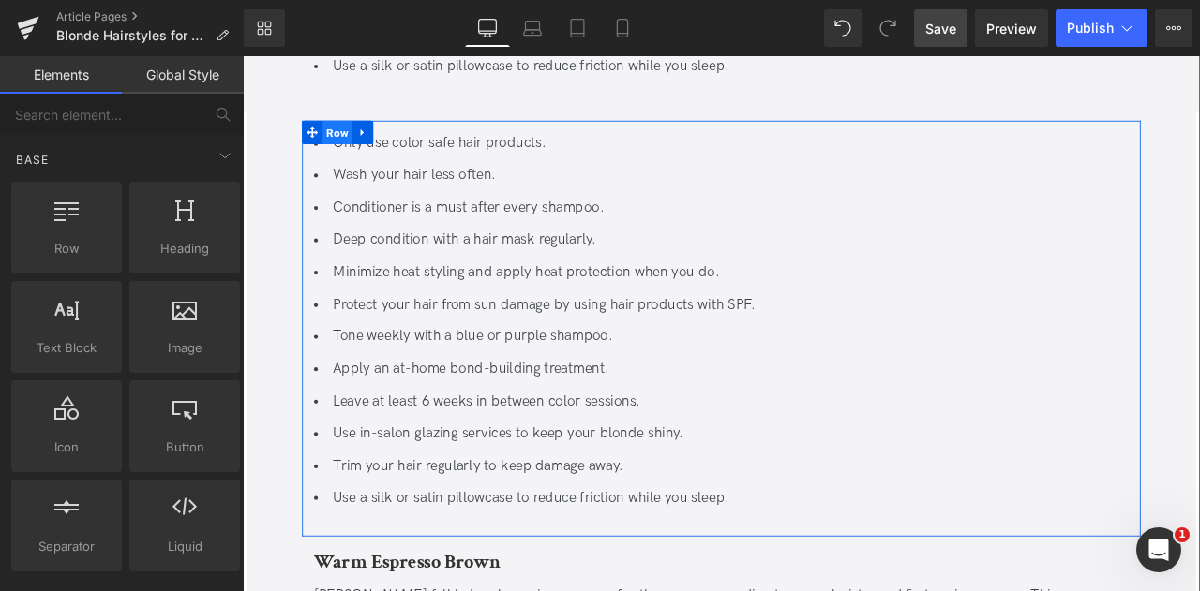
click at [353, 145] on span "Row" at bounding box center [355, 147] width 36 height 28
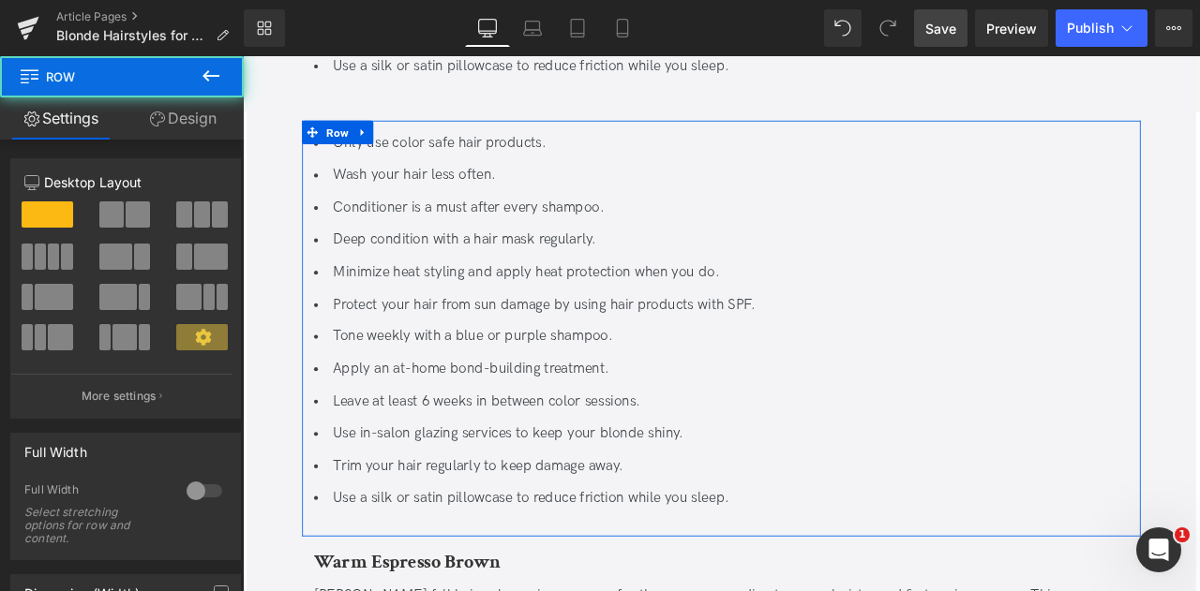
click at [114, 209] on span at bounding box center [111, 215] width 24 height 26
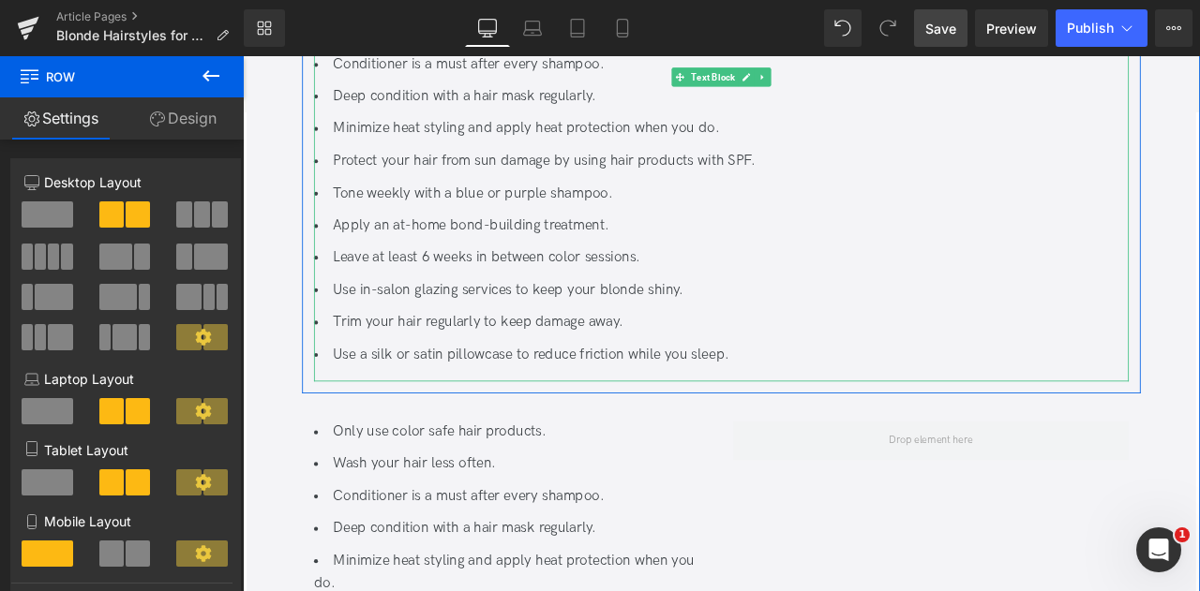
scroll to position [3779, 0]
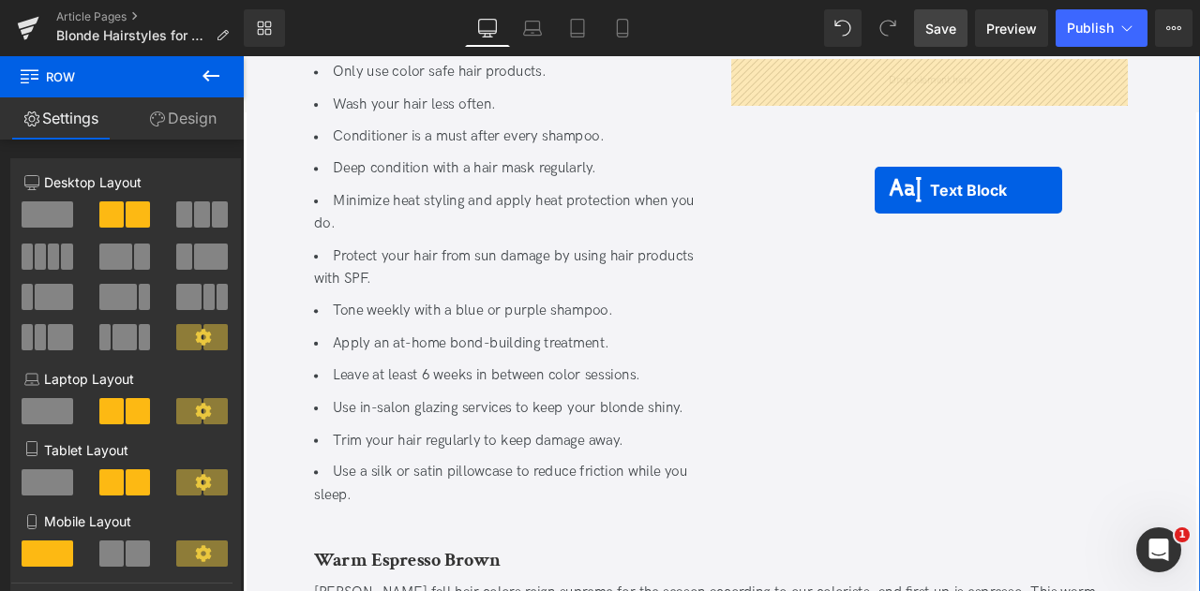
drag, startPoint x: 754, startPoint y: 77, endPoint x: 992, endPoint y: 215, distance: 275.1
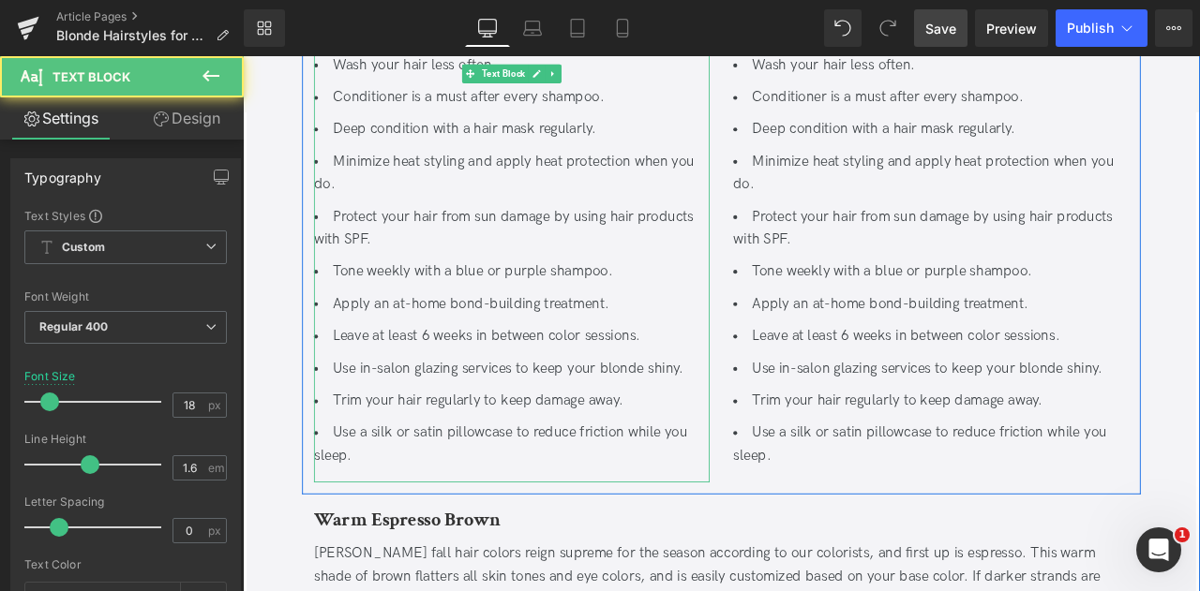
click at [713, 485] on ul "Only use color safe hair products. Wash your hair less often. Conditioner is a …" at bounding box center [561, 279] width 469 height 529
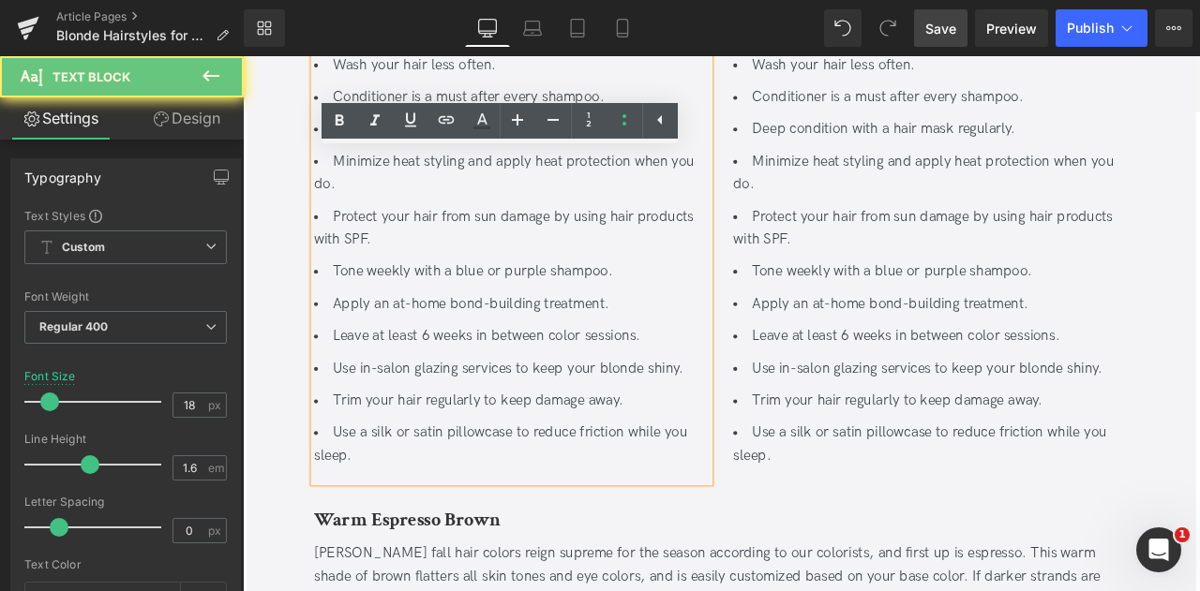
click at [687, 538] on li "Use a silk or satin pillowcase to reduce friction while you sleep." at bounding box center [561, 516] width 469 height 54
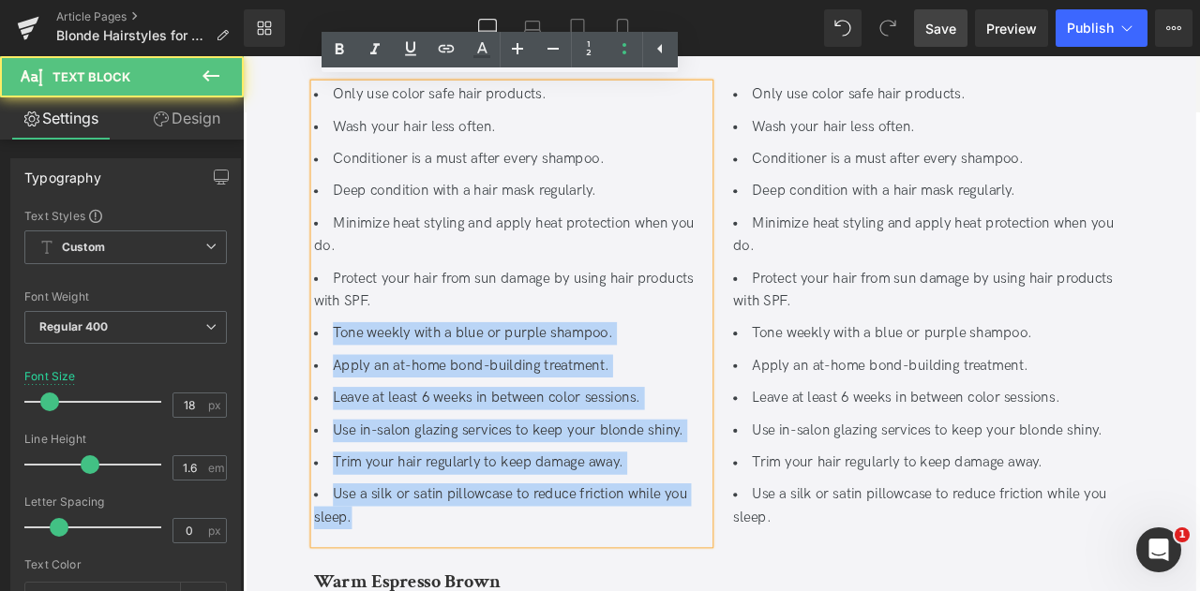
click at [402, 352] on li "Protect your hair from sun damage by using hair products with SPF." at bounding box center [561, 333] width 469 height 54
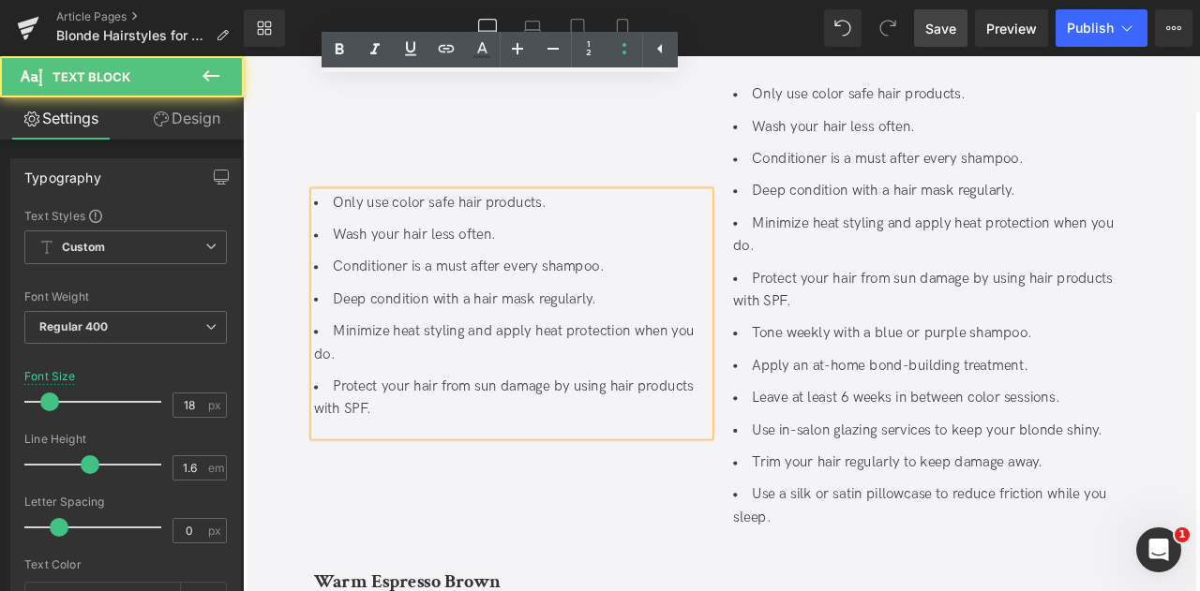
scroll to position [3833, 0]
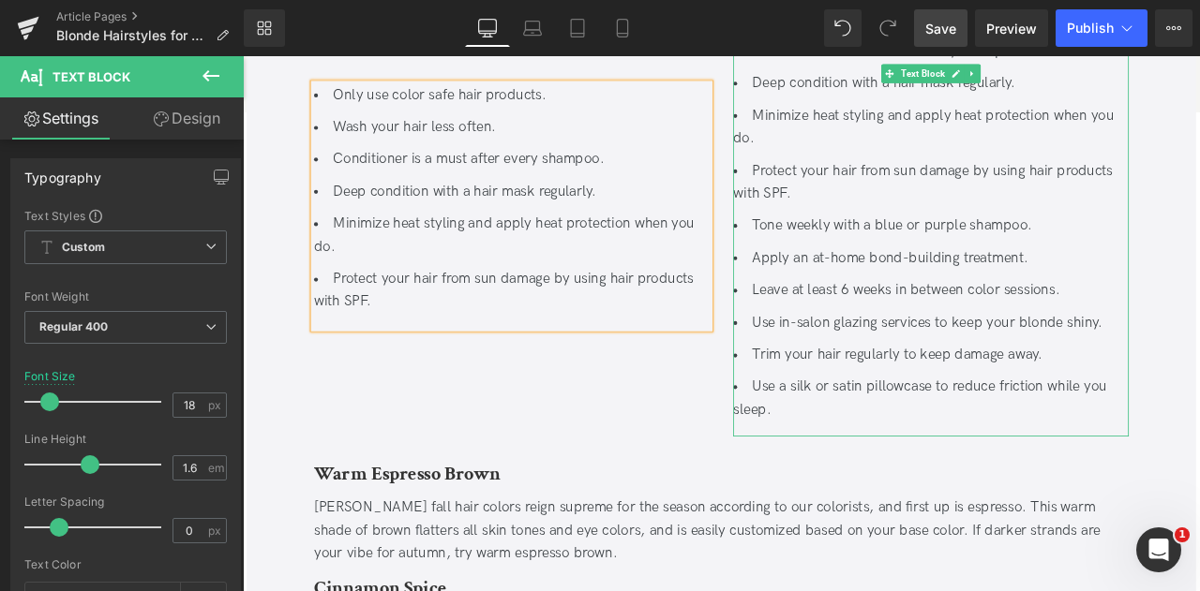
click at [971, 215] on li "Protect your hair from sun damage by using hair products with SPF." at bounding box center [1058, 206] width 469 height 54
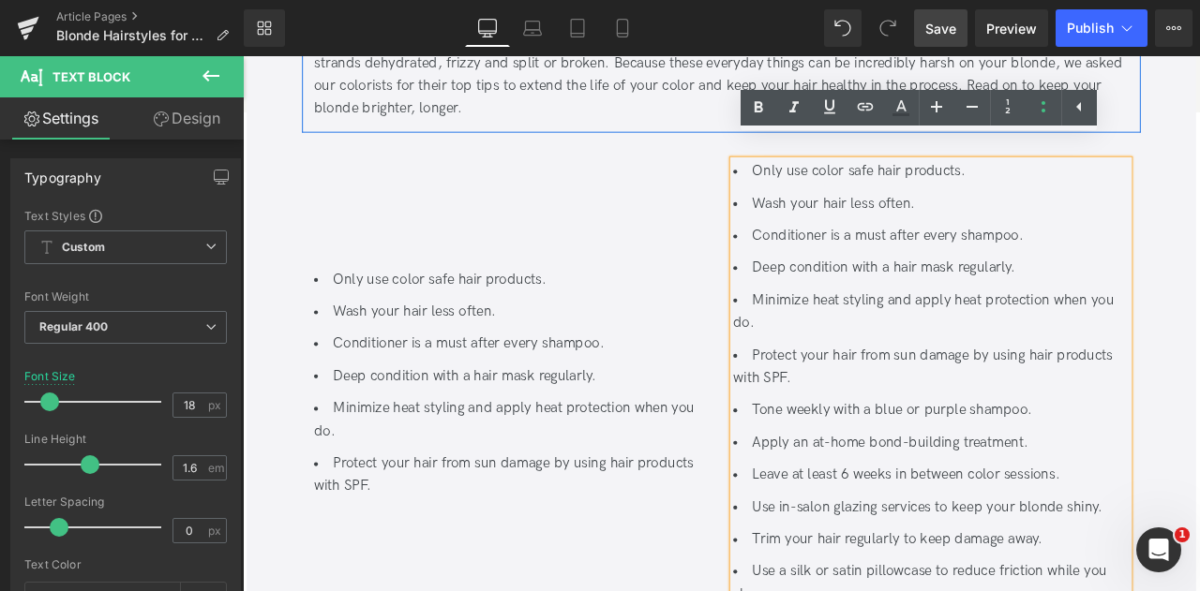
scroll to position [3612, 0]
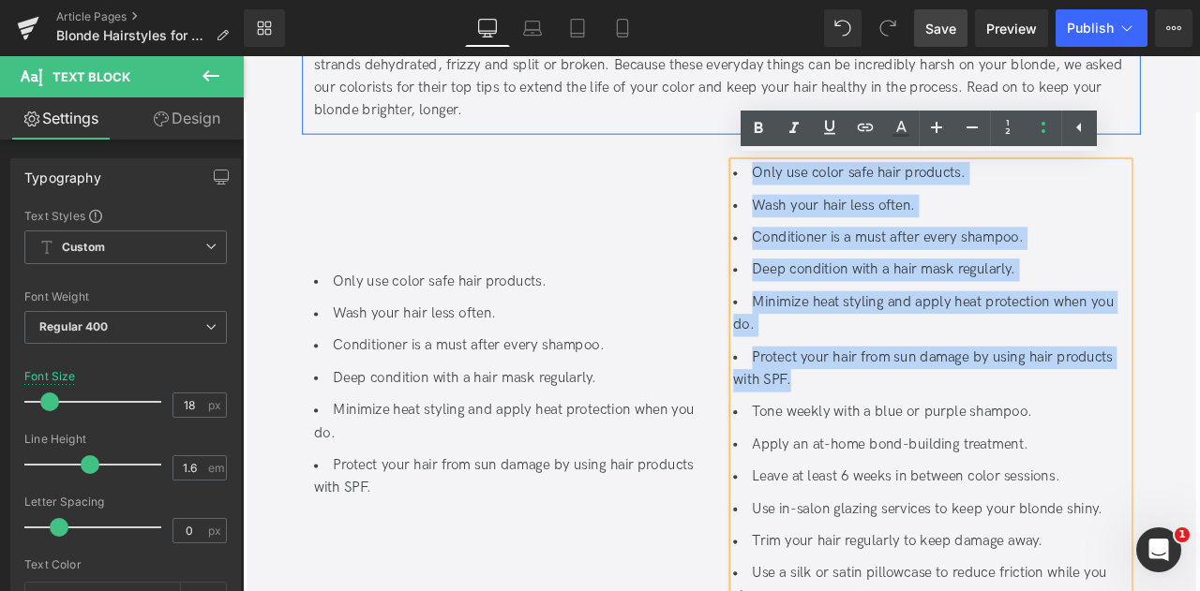
click at [845, 191] on li "Only use color safe hair products." at bounding box center [1058, 195] width 469 height 27
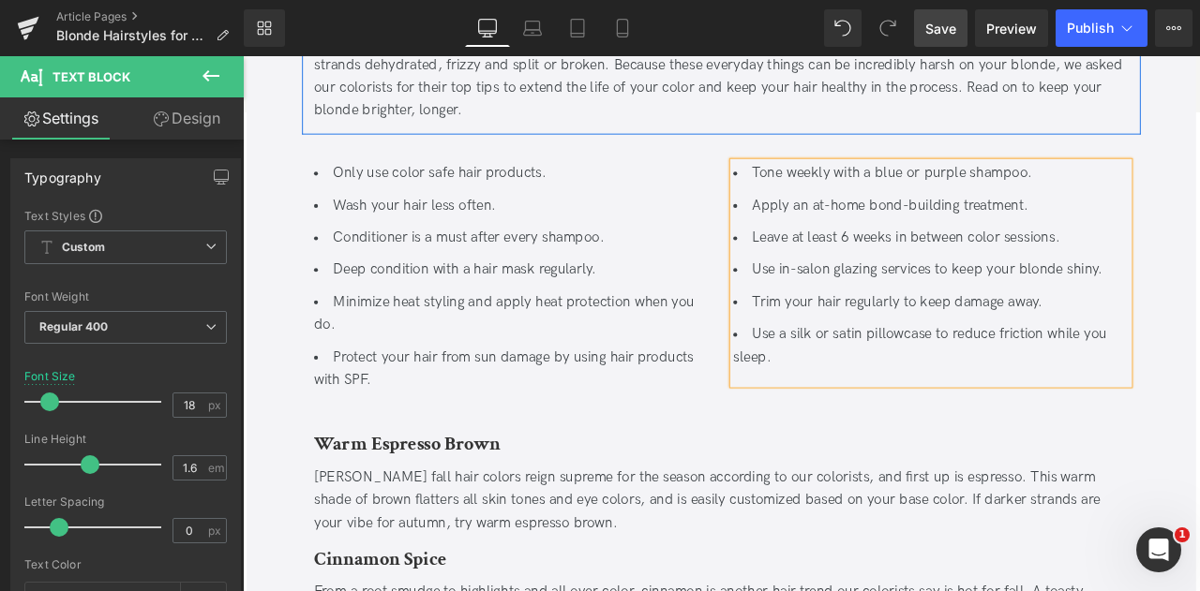
click at [709, 336] on li "Minimize heat styling and apply heat protection when you do." at bounding box center [561, 362] width 469 height 54
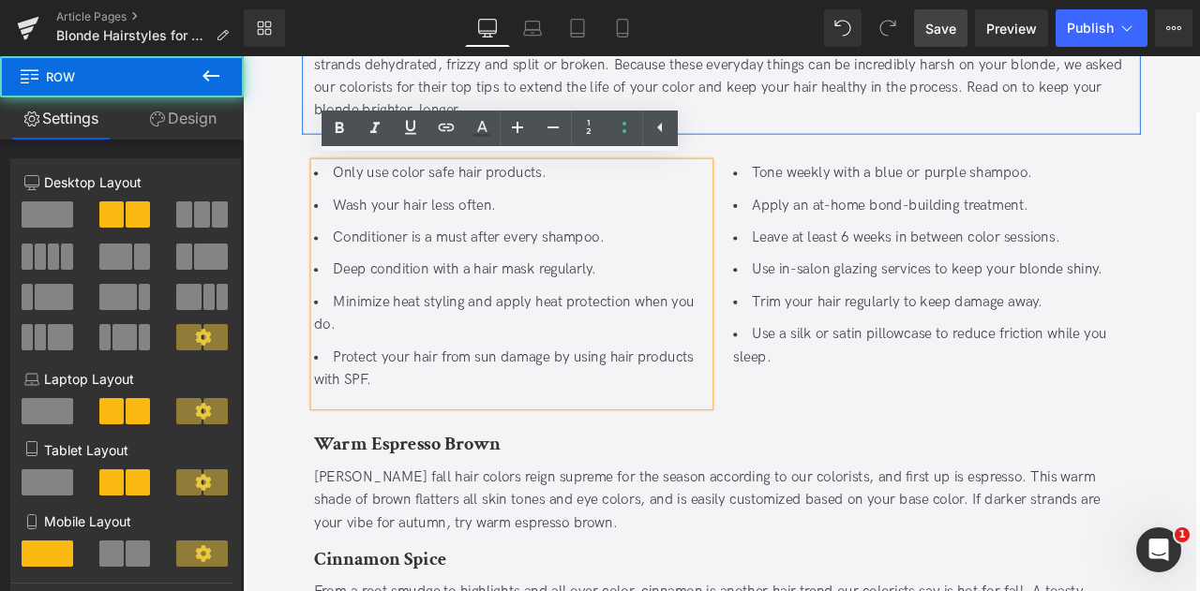
click at [826, 460] on div "Tone weekly with a blue or purple shampoo. Apply an at-home bond-building treat…" at bounding box center [1058, 327] width 497 height 290
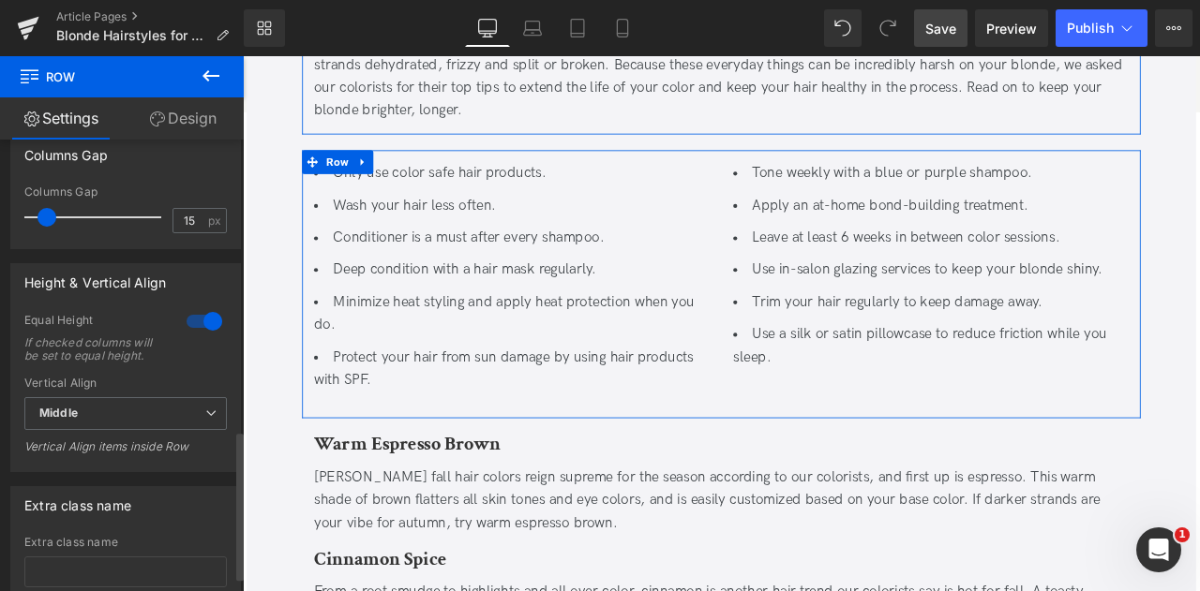
scroll to position [883, 0]
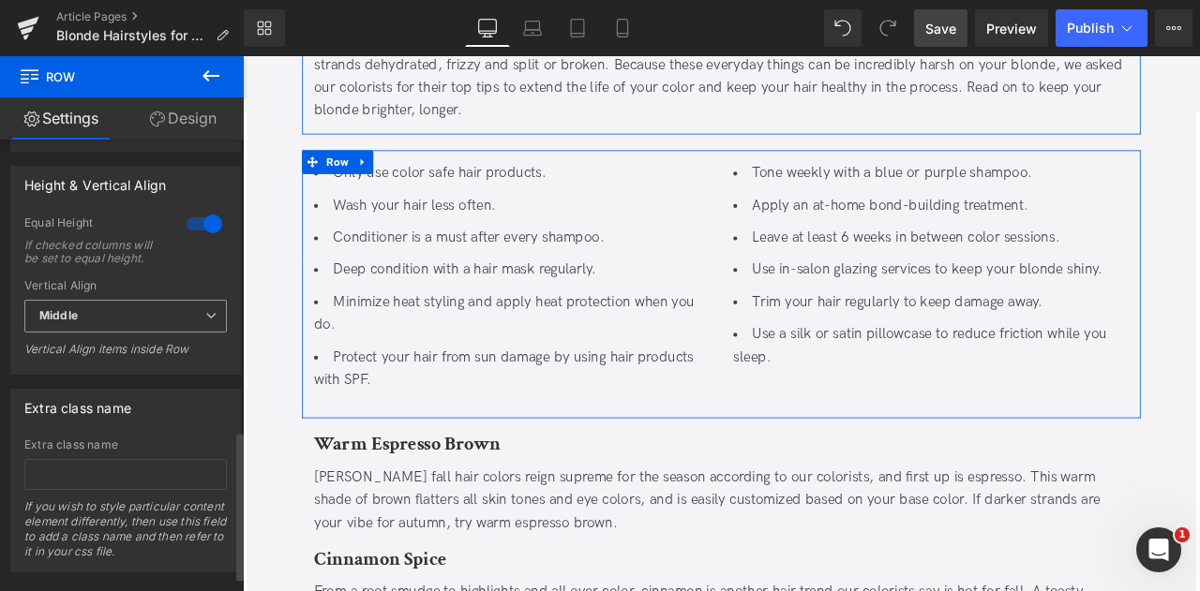
click at [131, 333] on span "Middle" at bounding box center [125, 316] width 202 height 33
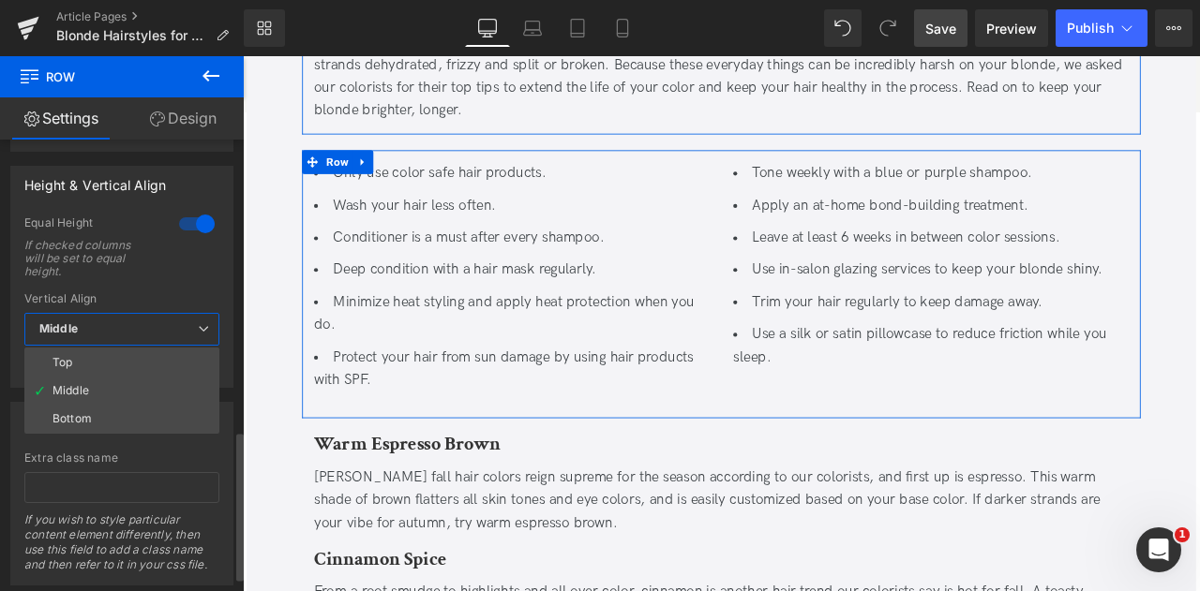
click at [201, 222] on div at bounding box center [196, 224] width 45 height 30
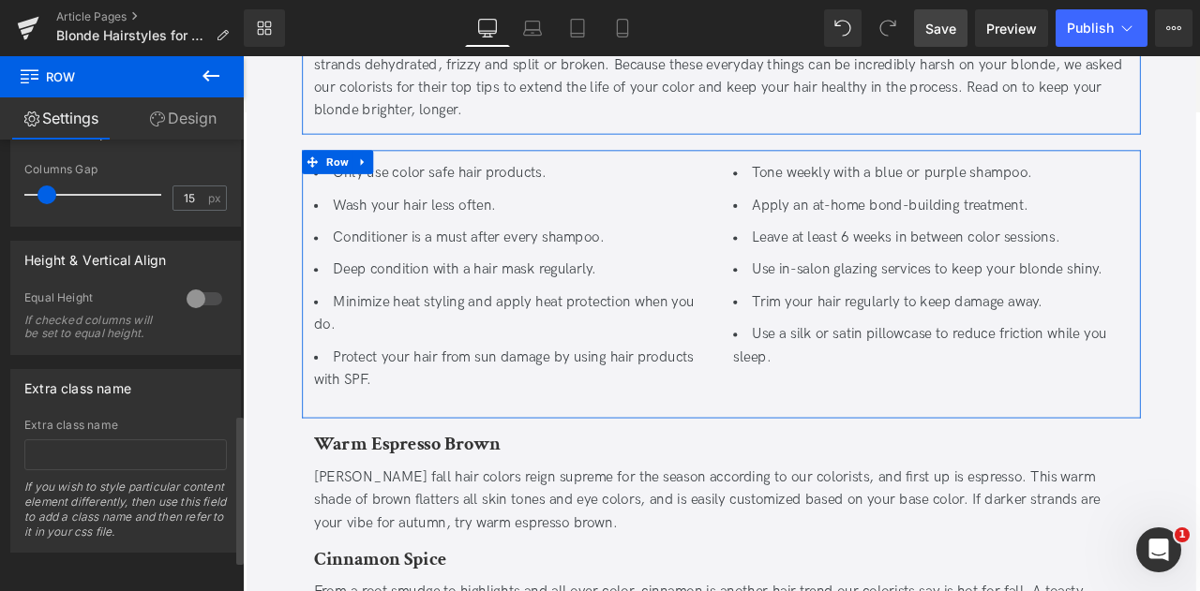
click at [182, 284] on div at bounding box center [204, 299] width 45 height 30
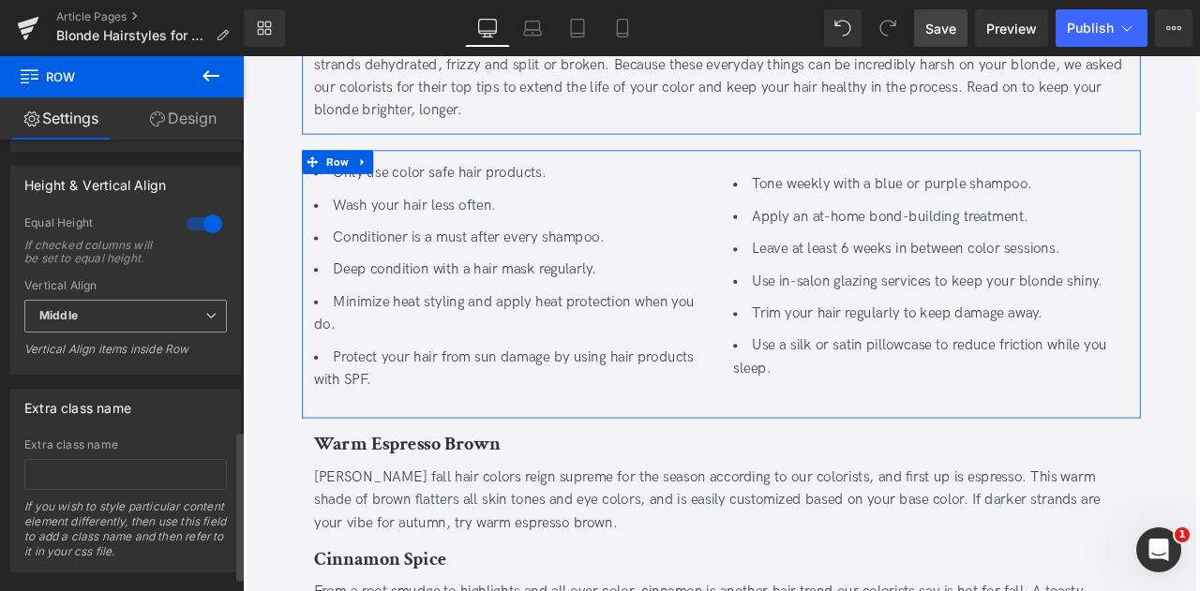
click at [142, 333] on span "Middle" at bounding box center [125, 316] width 202 height 33
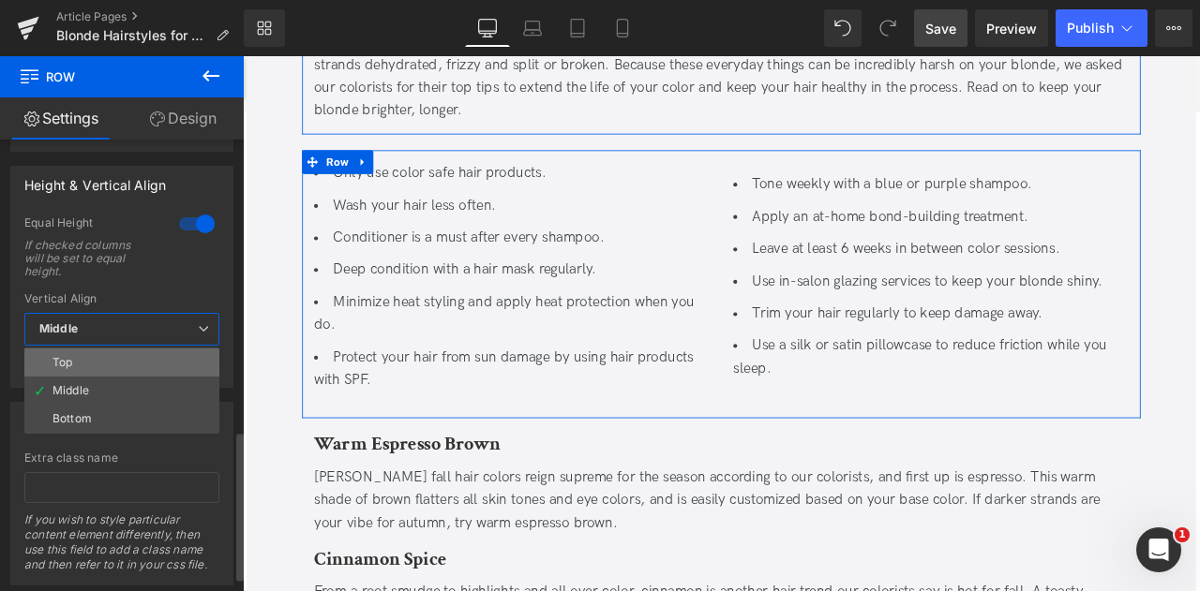
click at [109, 361] on li "Top" at bounding box center [121, 363] width 195 height 28
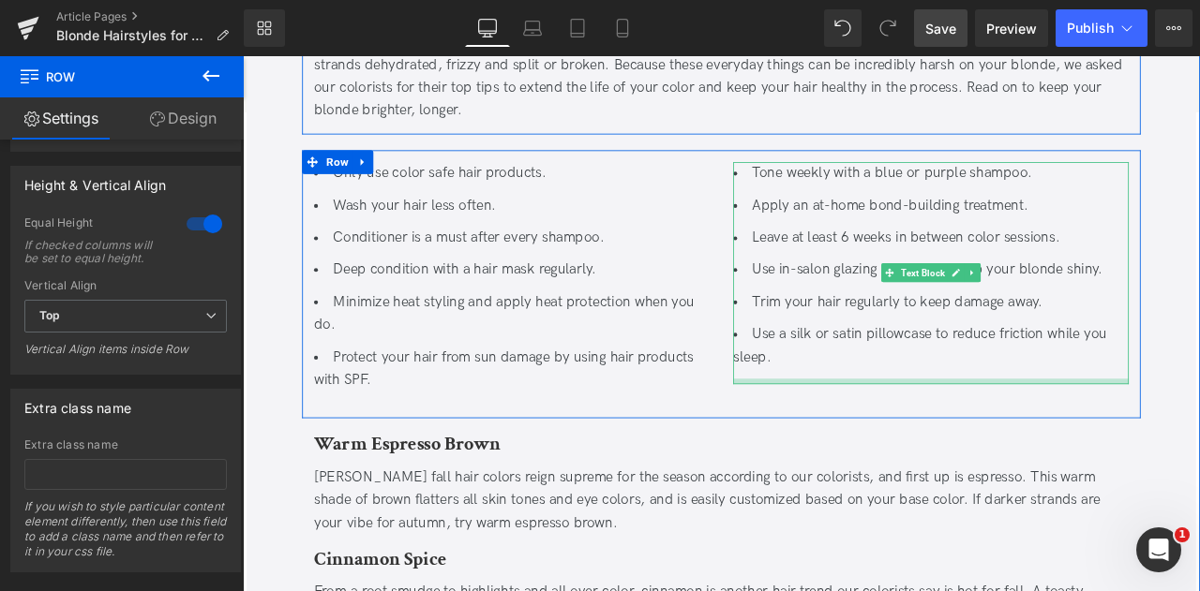
click at [944, 441] on div at bounding box center [1058, 442] width 469 height 7
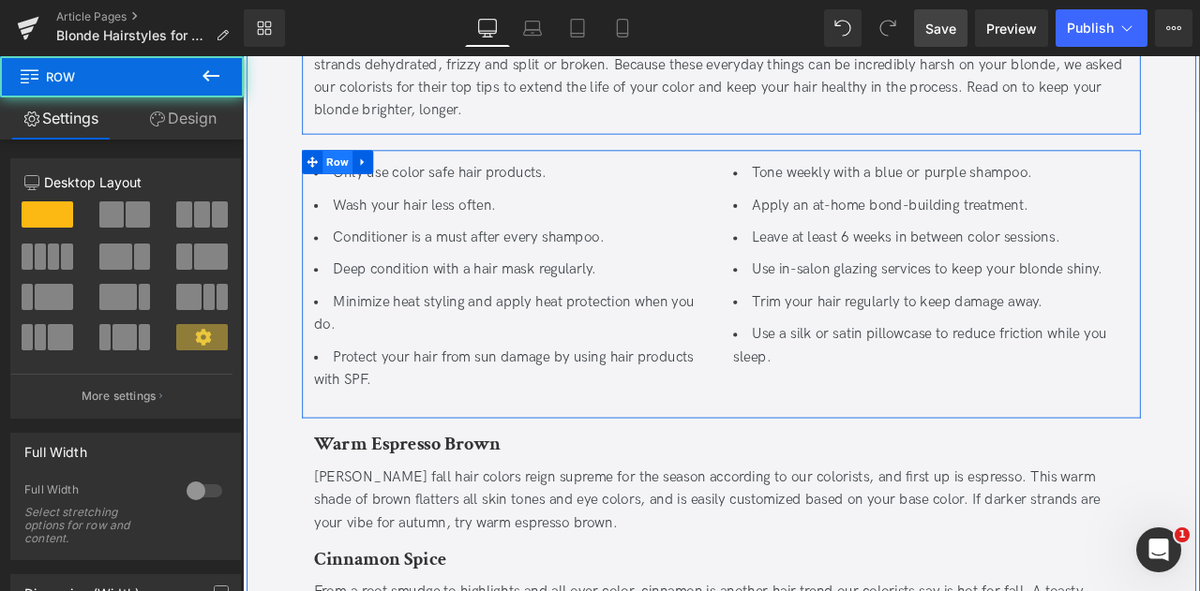
click at [359, 171] on span "Row" at bounding box center [355, 182] width 36 height 28
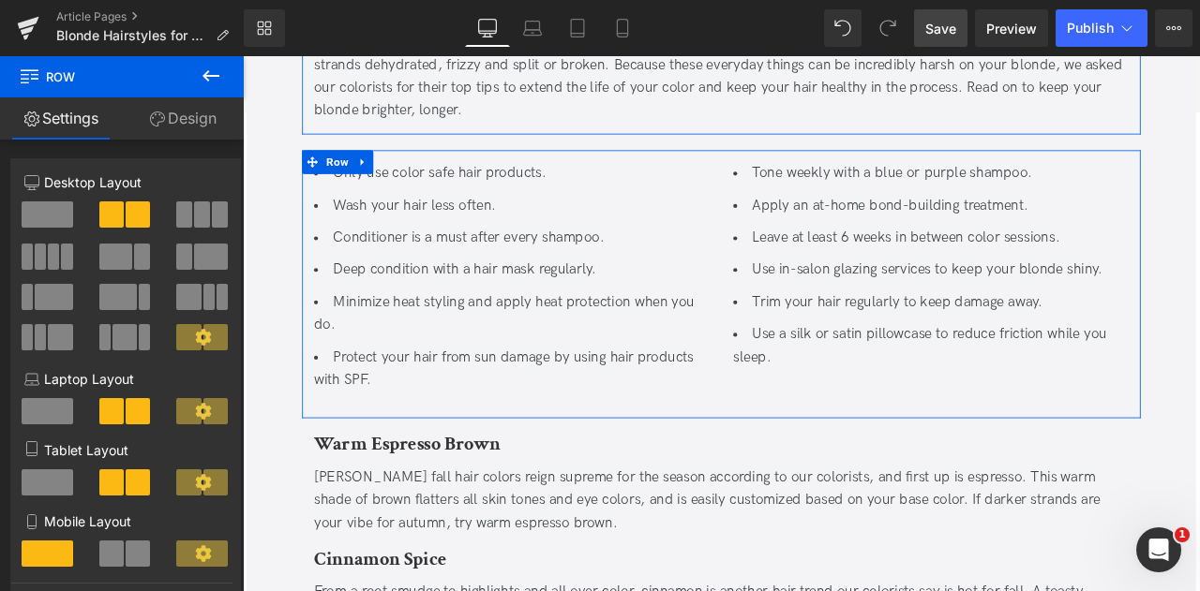
click at [199, 115] on link "Design" at bounding box center [183, 118] width 122 height 42
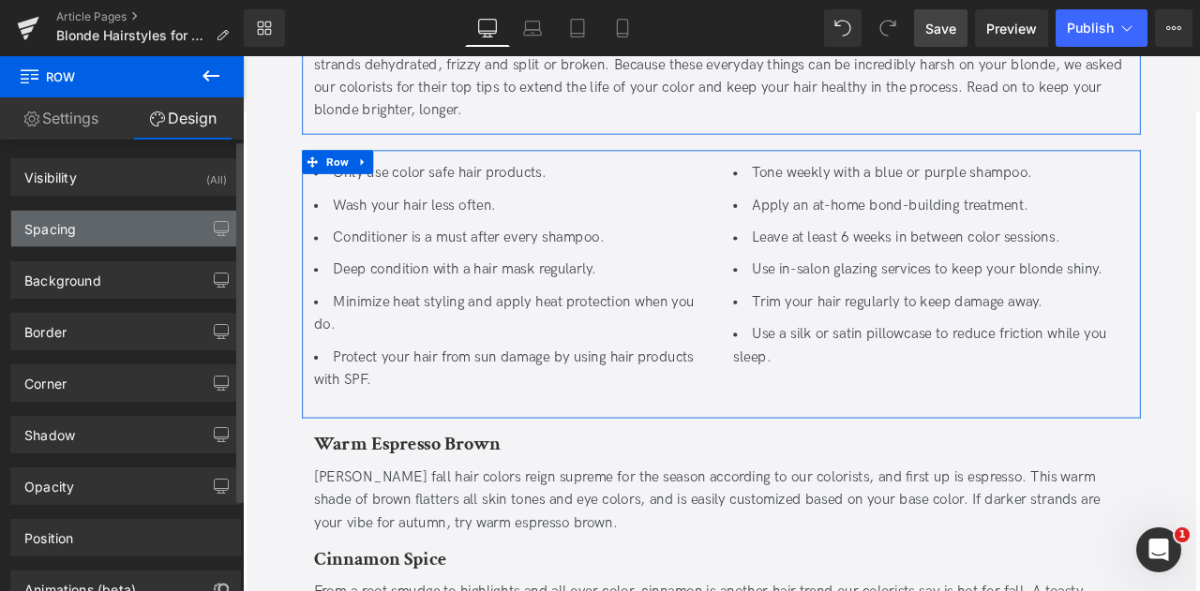
click at [119, 215] on div "Spacing" at bounding box center [125, 229] width 229 height 36
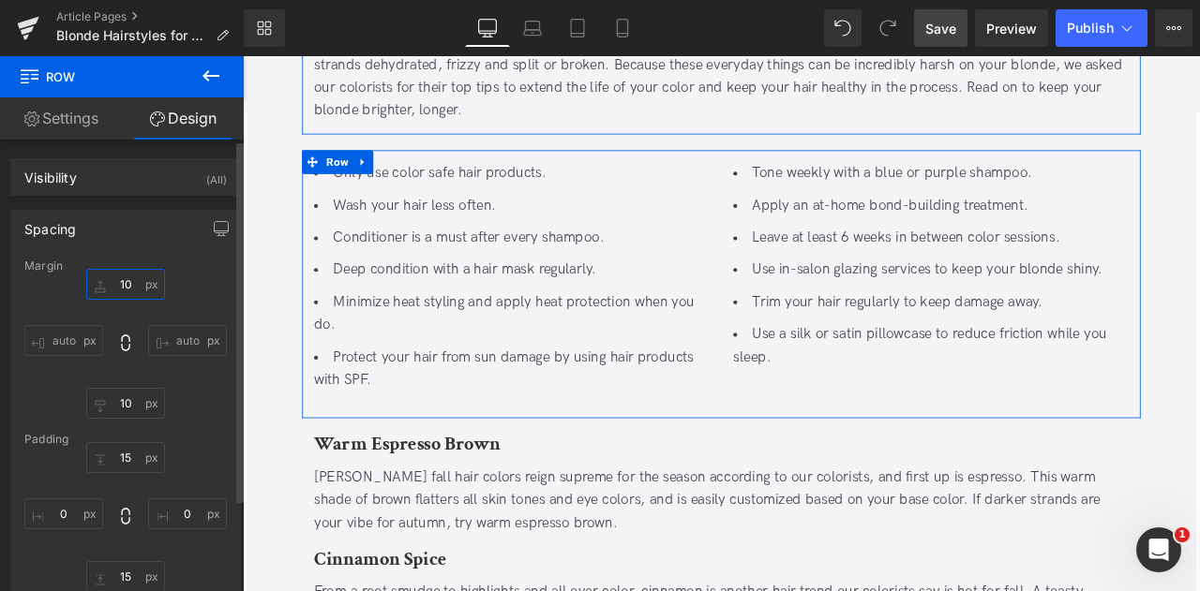
click at [125, 276] on input "10" at bounding box center [125, 284] width 79 height 31
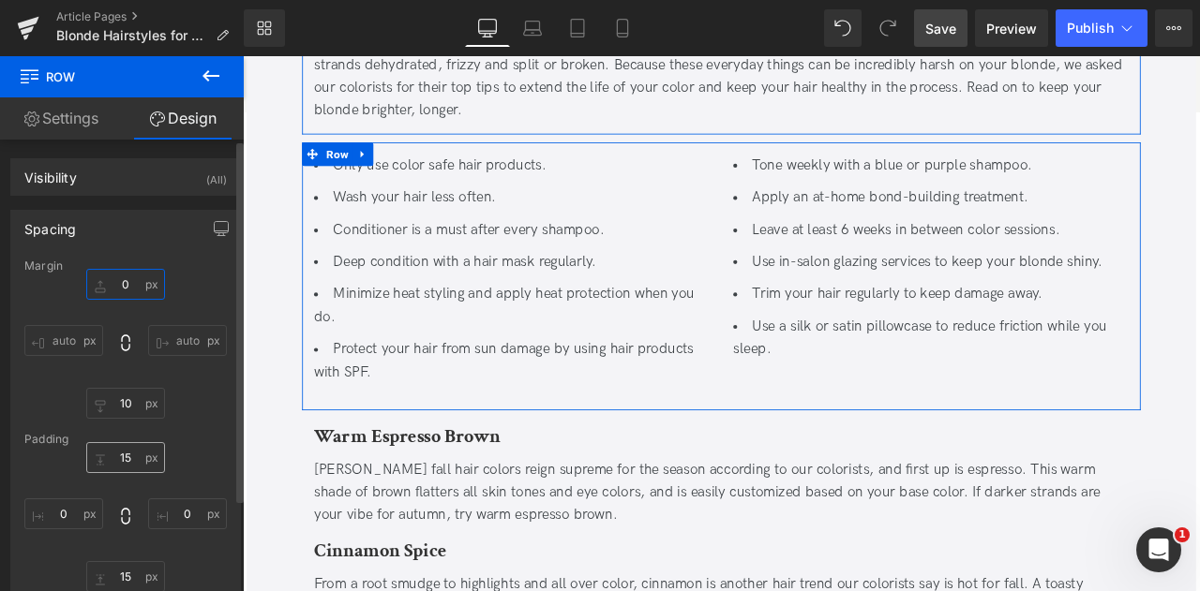
type input "0"
click at [123, 465] on input "15" at bounding box center [125, 457] width 79 height 31
type input "0"
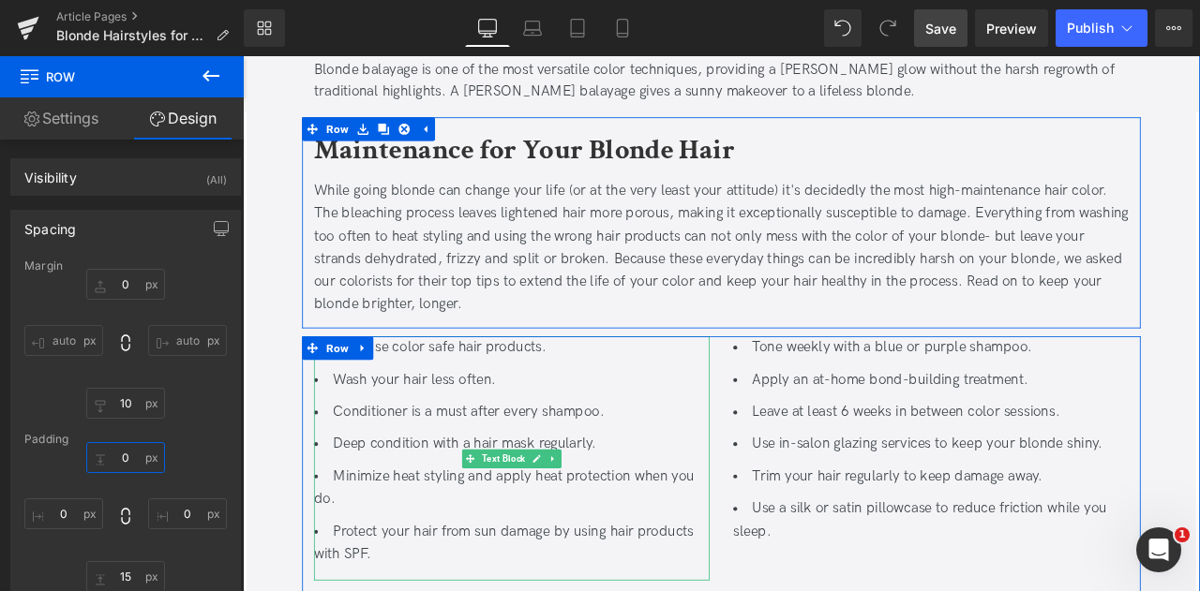
scroll to position [3358, 0]
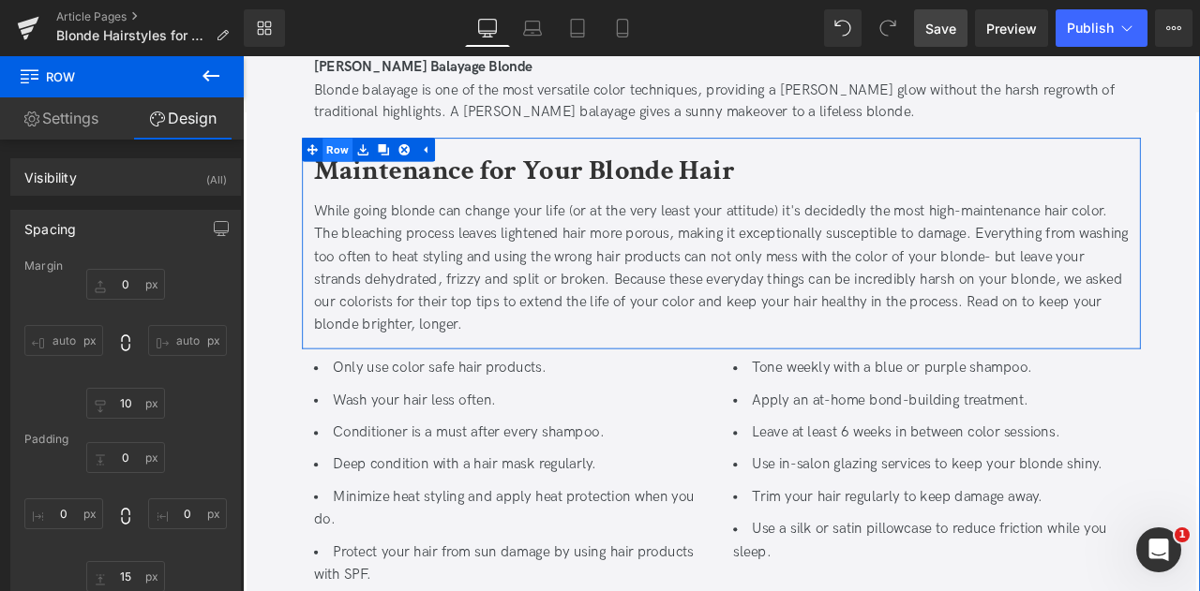
click at [344, 167] on span "Row" at bounding box center [355, 167] width 36 height 28
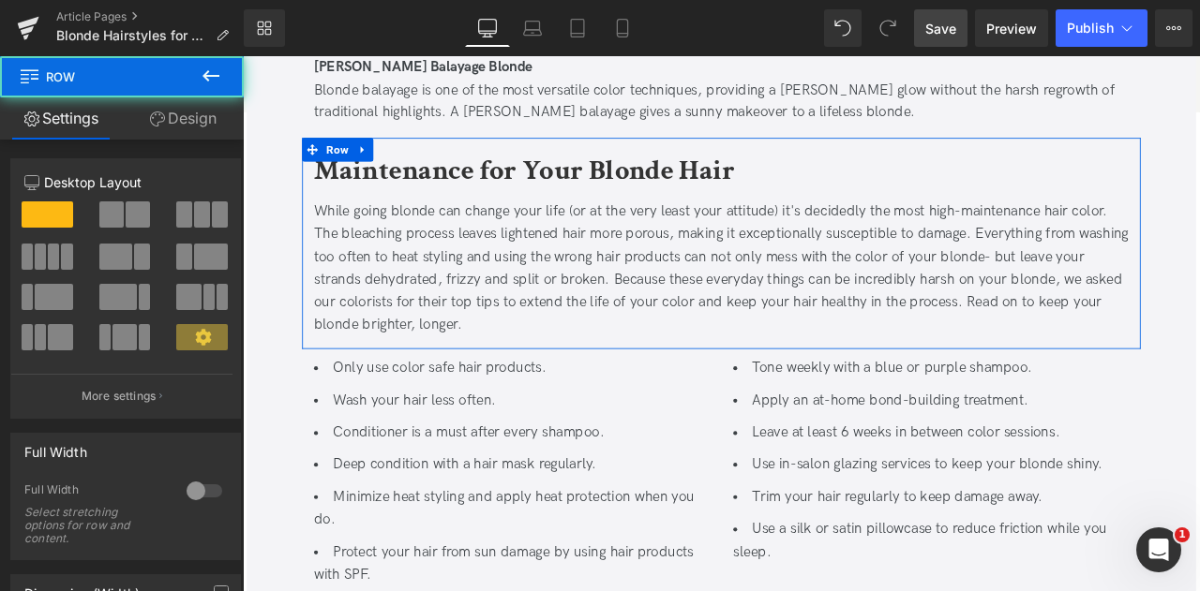
click at [191, 111] on link "Design" at bounding box center [183, 118] width 122 height 42
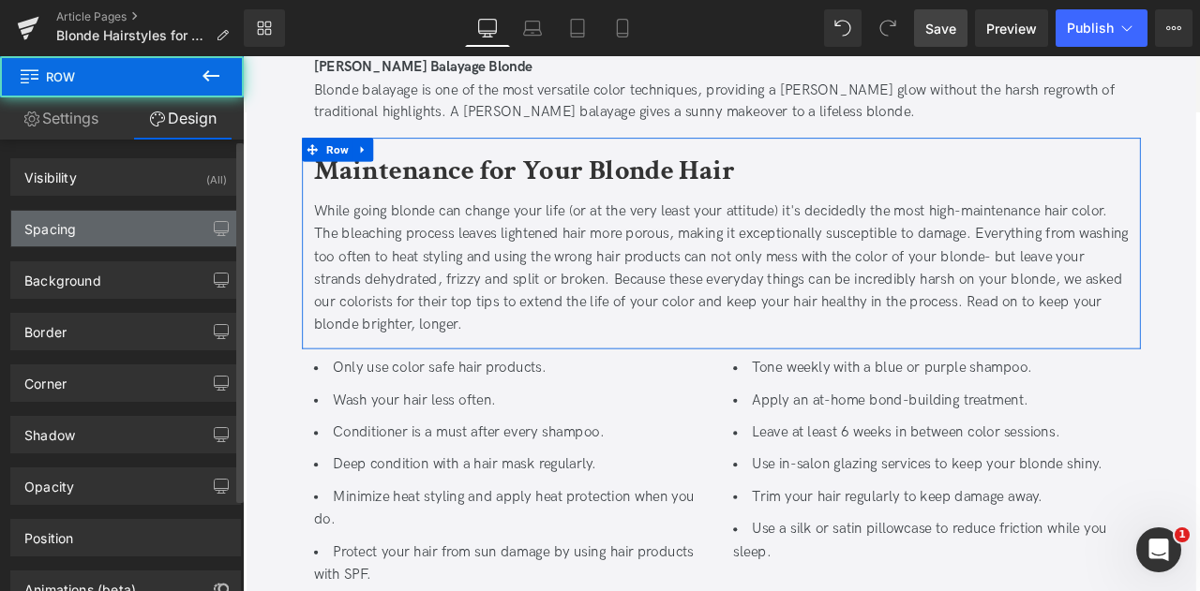
click at [97, 226] on div "Spacing" at bounding box center [125, 229] width 229 height 36
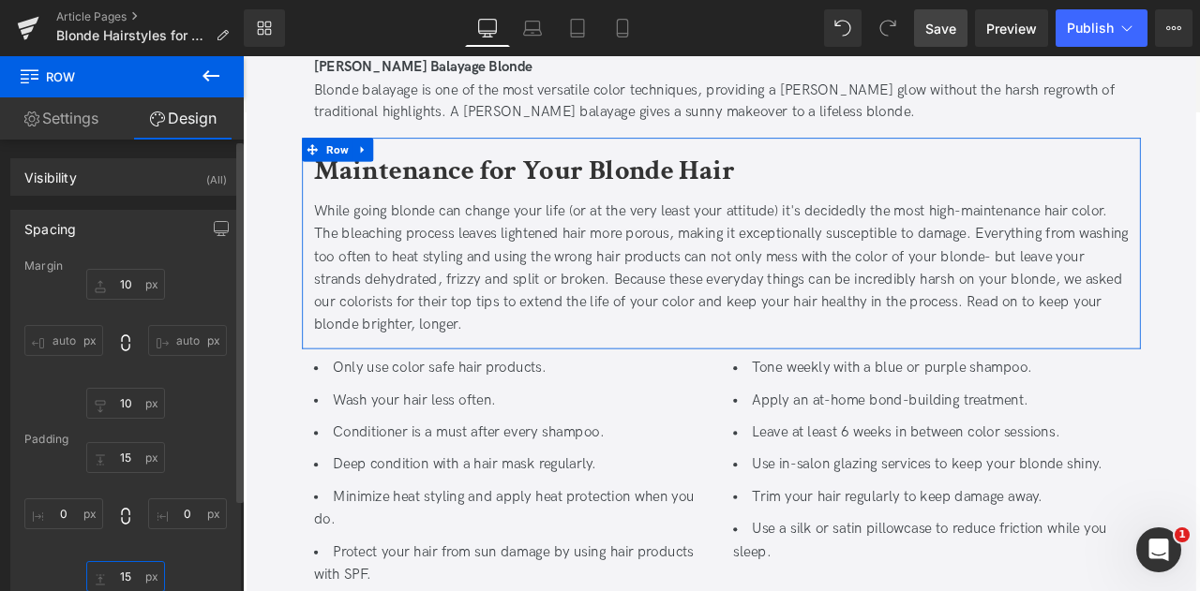
click at [128, 567] on input "15" at bounding box center [125, 576] width 79 height 31
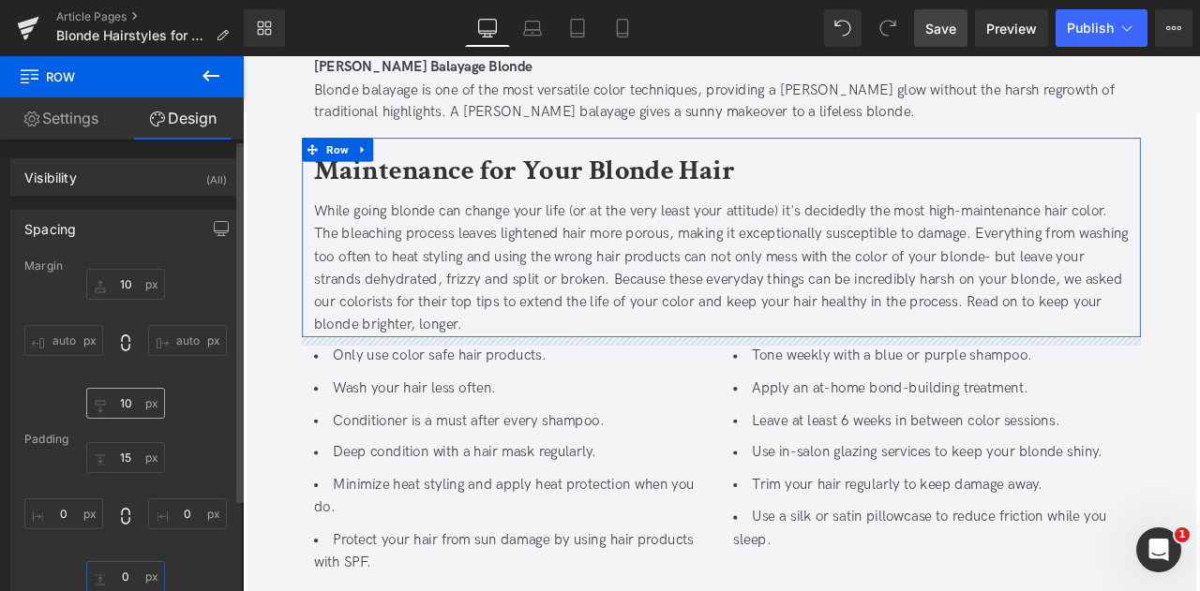
type input "0"
click at [142, 397] on input "10" at bounding box center [125, 403] width 79 height 31
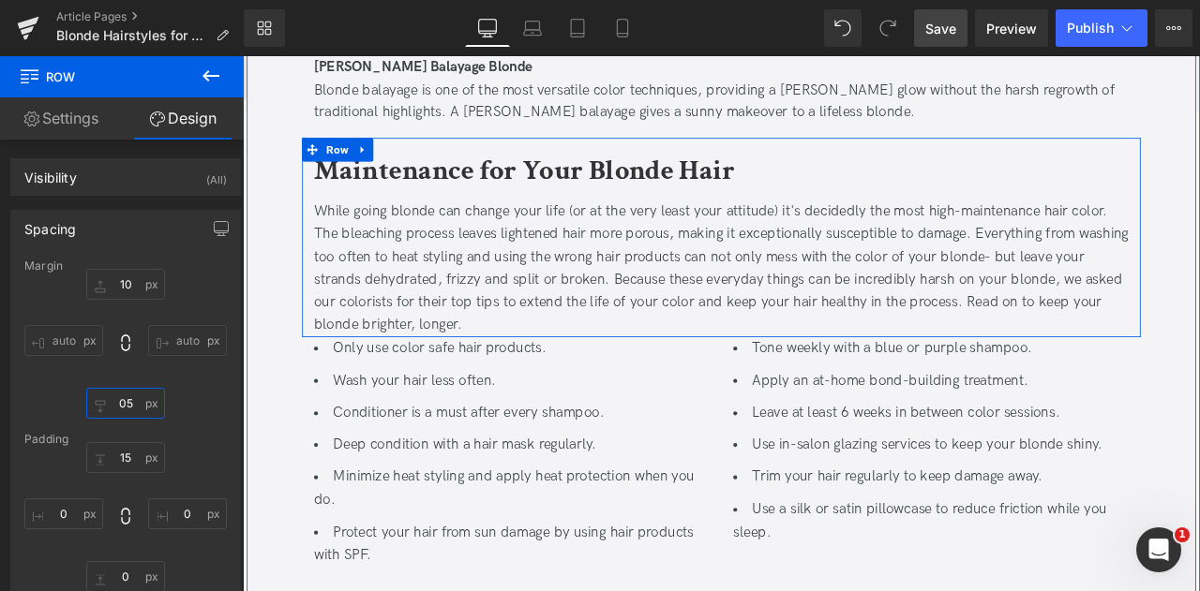
type input "5"
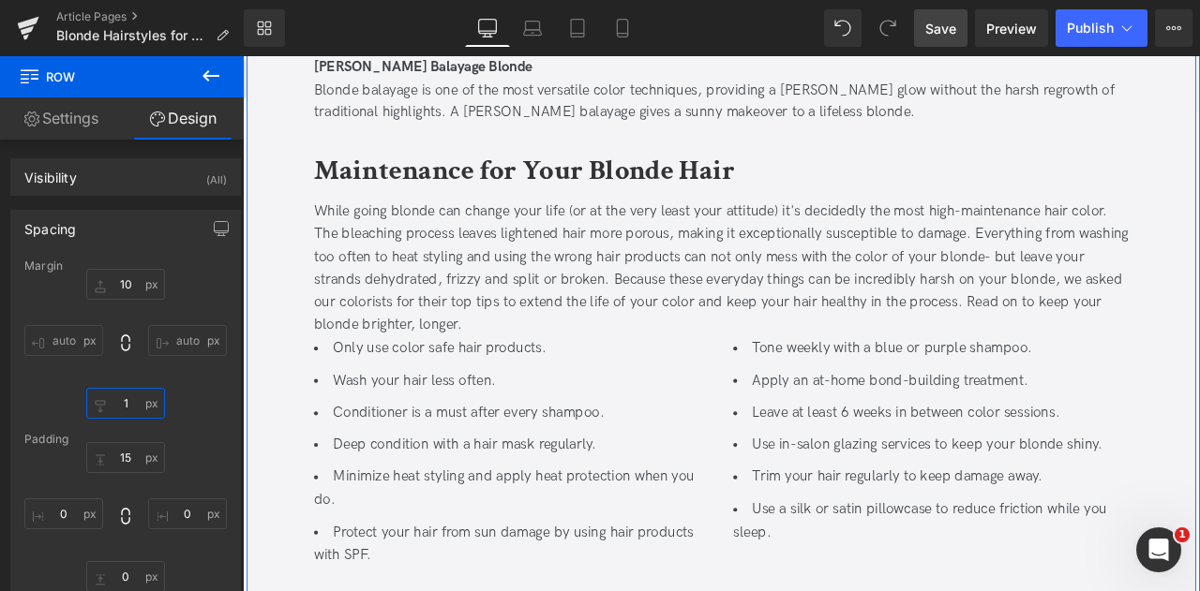
type input "10"
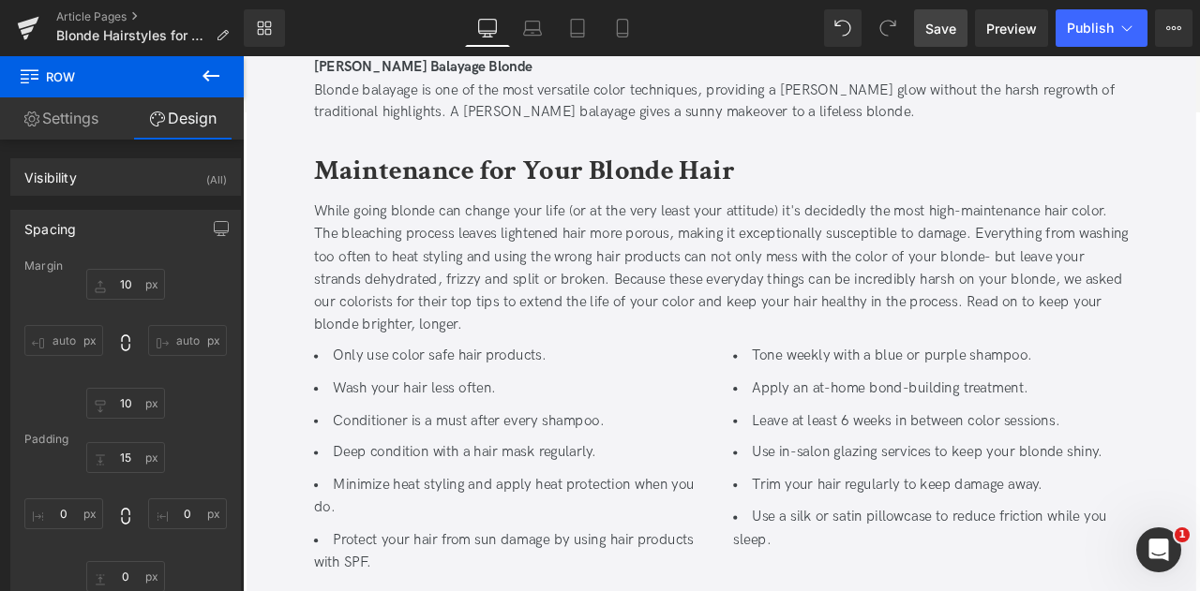
click at [951, 33] on span "Save" at bounding box center [940, 29] width 31 height 20
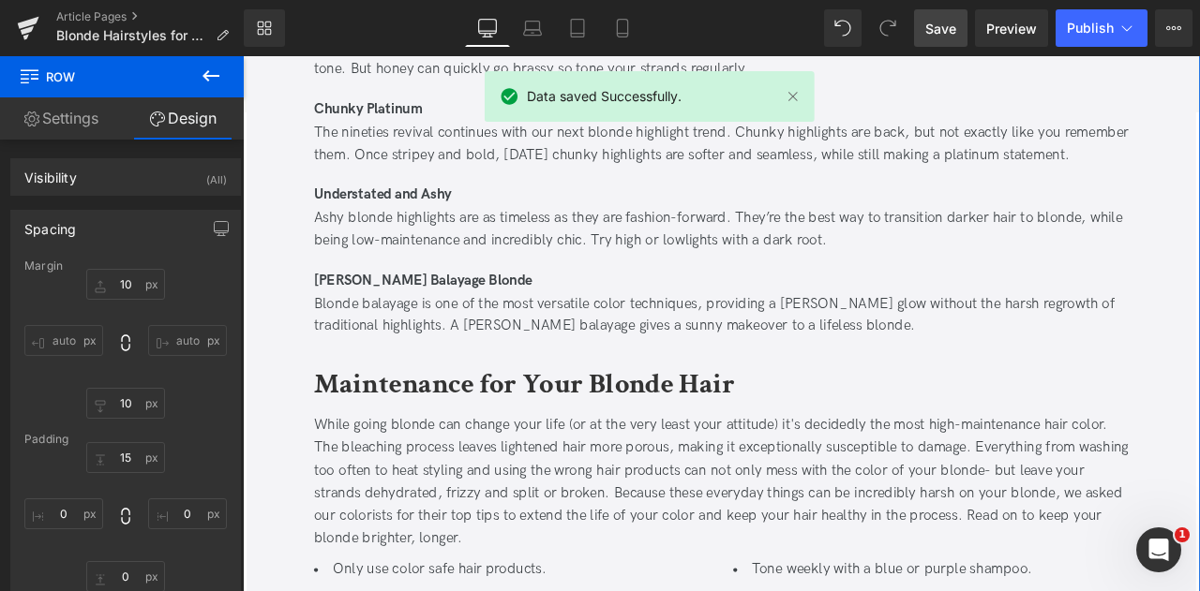
scroll to position [3089, 0]
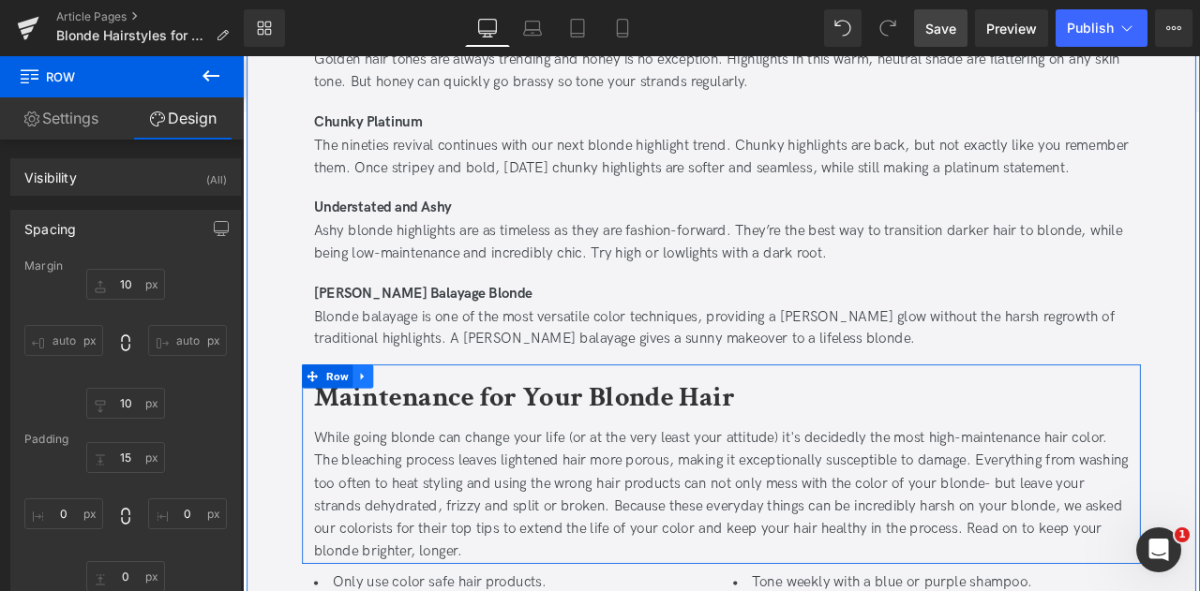
click at [382, 434] on icon at bounding box center [384, 436] width 4 height 8
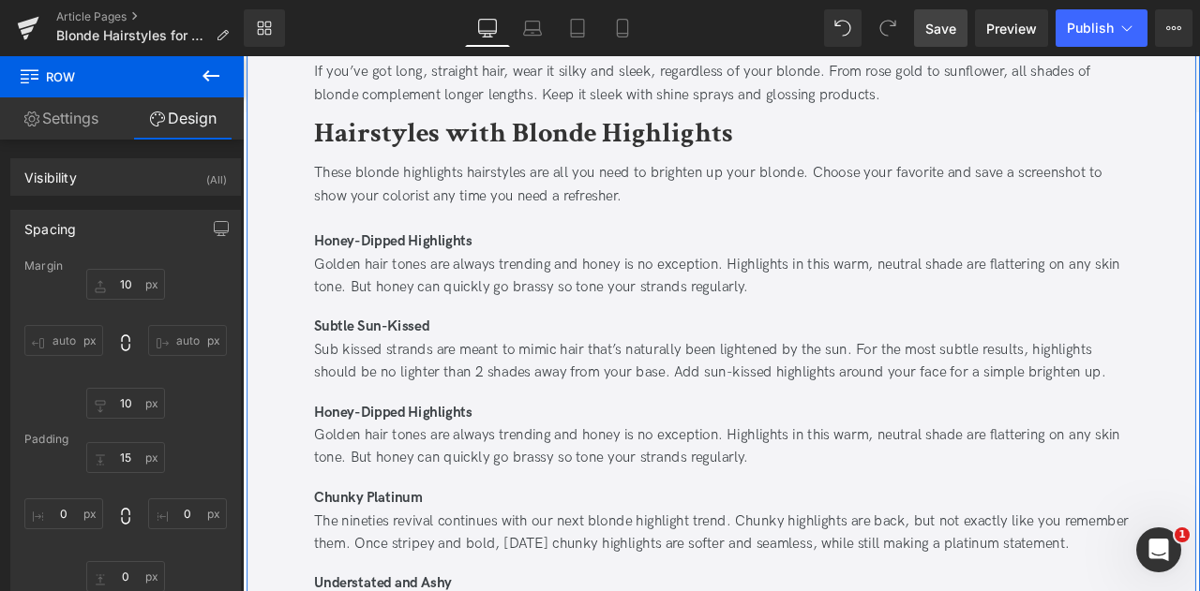
scroll to position [2648, 0]
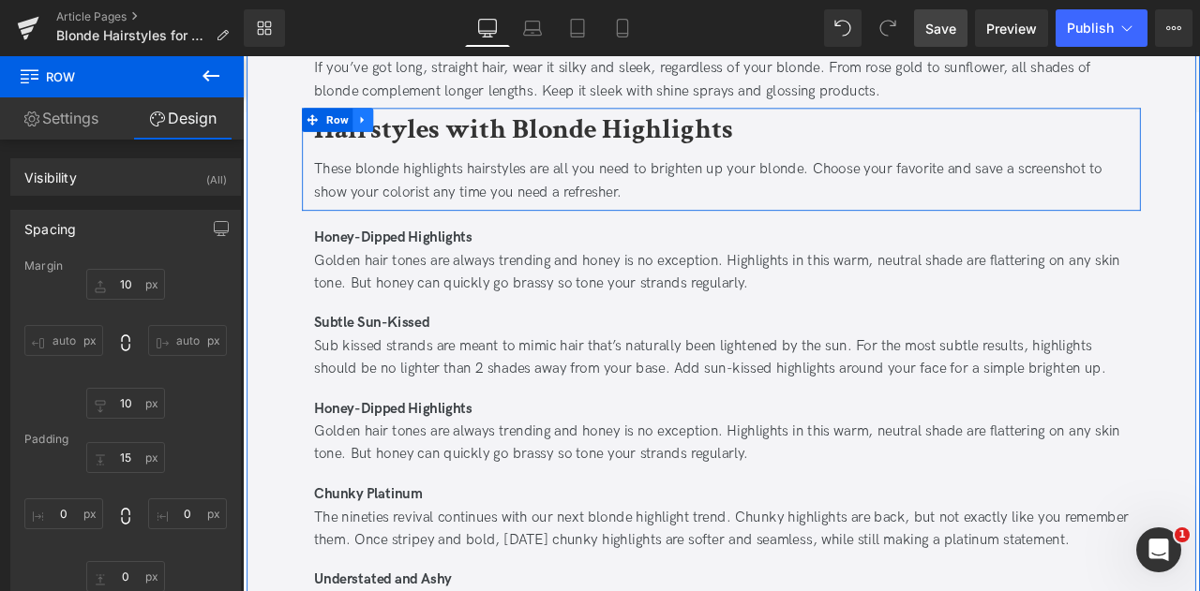
click at [374, 130] on link at bounding box center [385, 132] width 24 height 28
click at [403, 129] on icon at bounding box center [409, 132] width 13 height 13
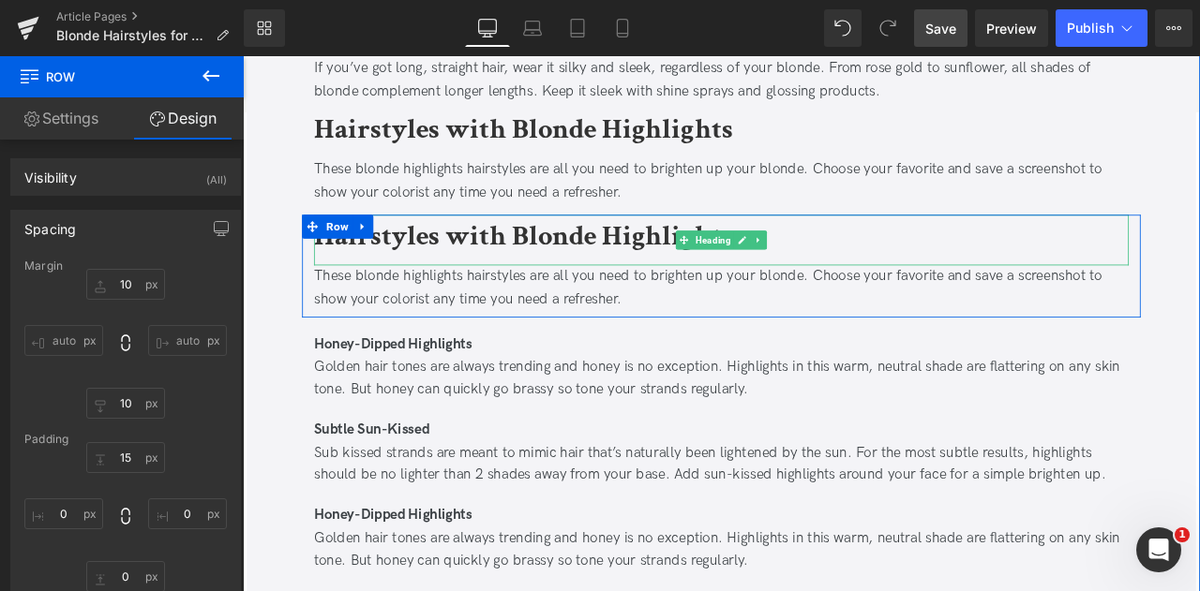
click at [415, 262] on b "Hairstyles with Blonde Highlights" at bounding box center [575, 269] width 496 height 44
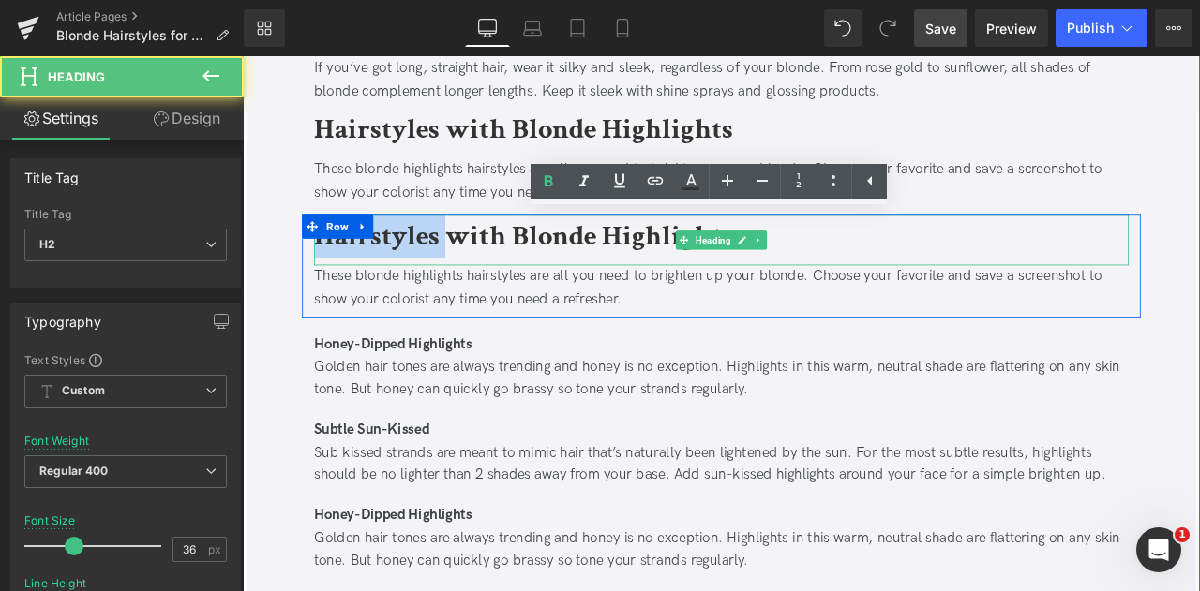
click at [415, 262] on b "Hairstyles with Blonde Highlights" at bounding box center [575, 269] width 496 height 44
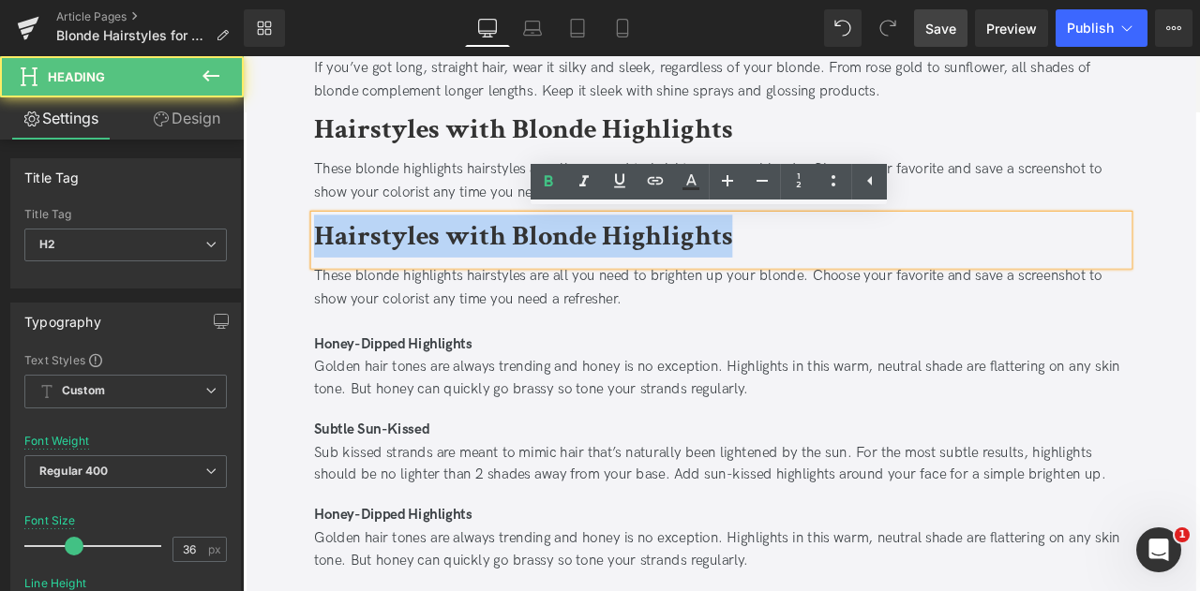
click at [415, 262] on b "Hairstyles with Blonde Highlights" at bounding box center [575, 269] width 496 height 44
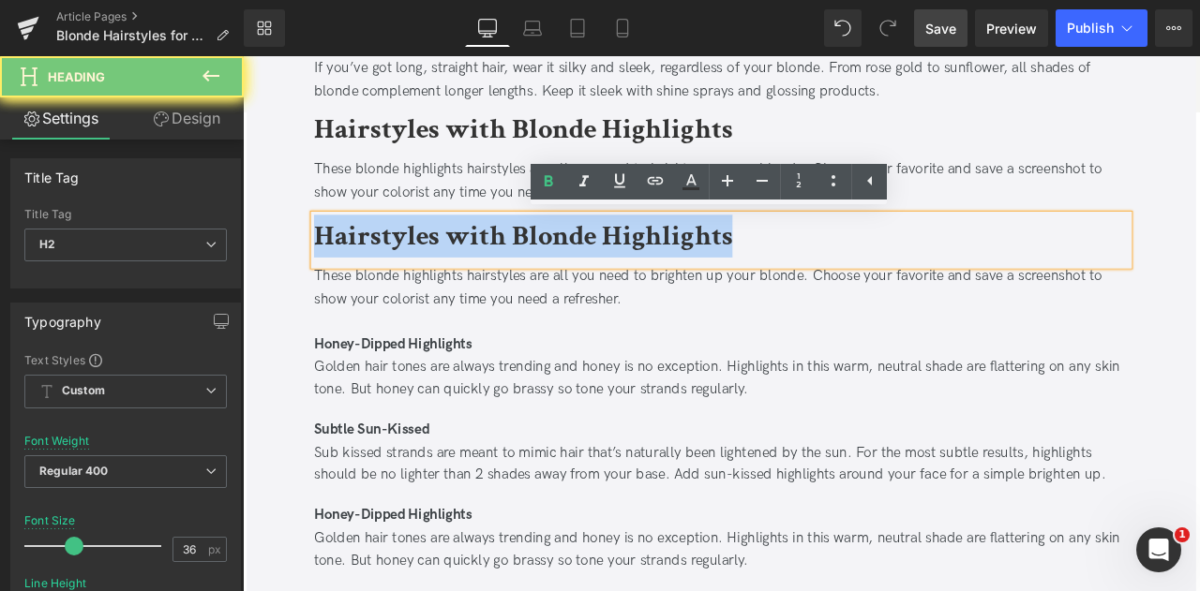
paste div
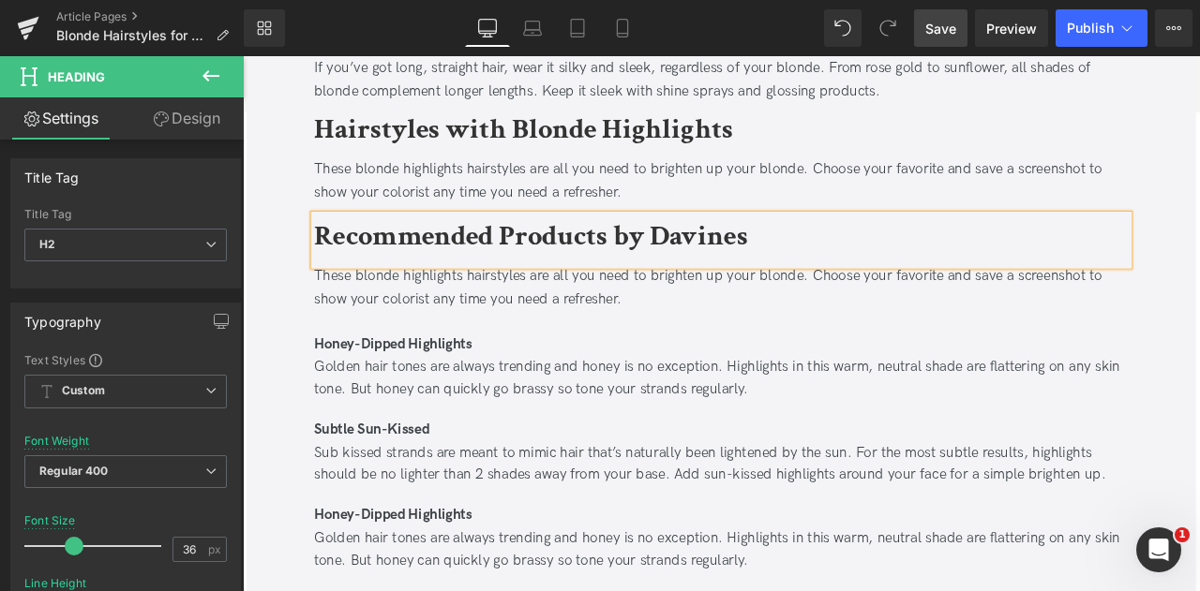
click at [313, 262] on div "Recommended Products by Davines Heading These blonde highlights hairstyles are …" at bounding box center [809, 306] width 993 height 122
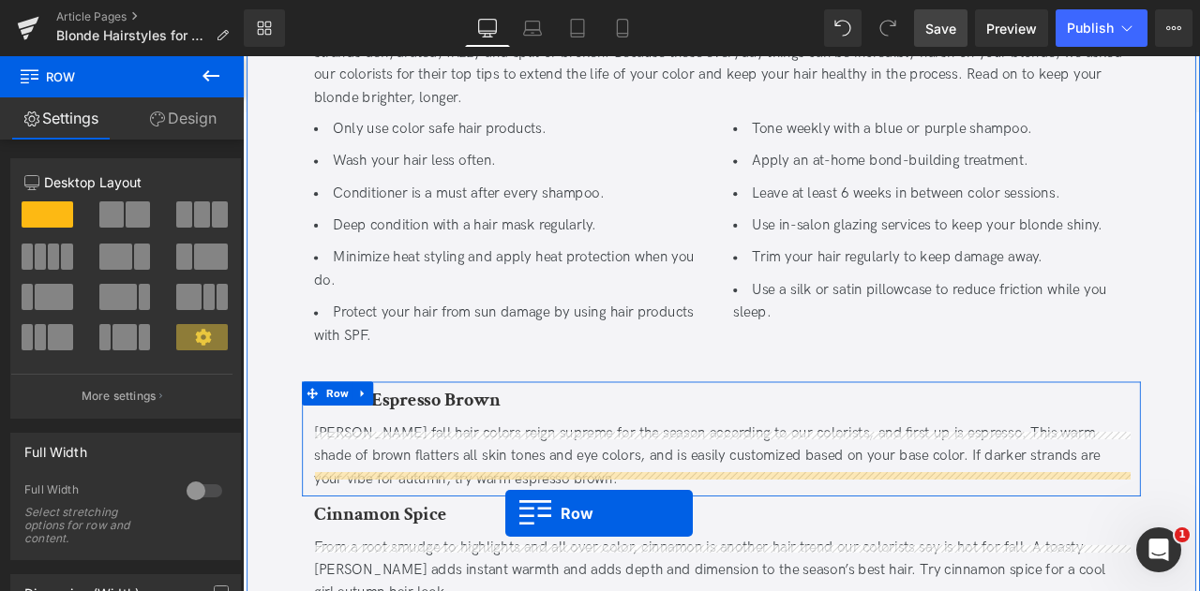
scroll to position [3772, 0]
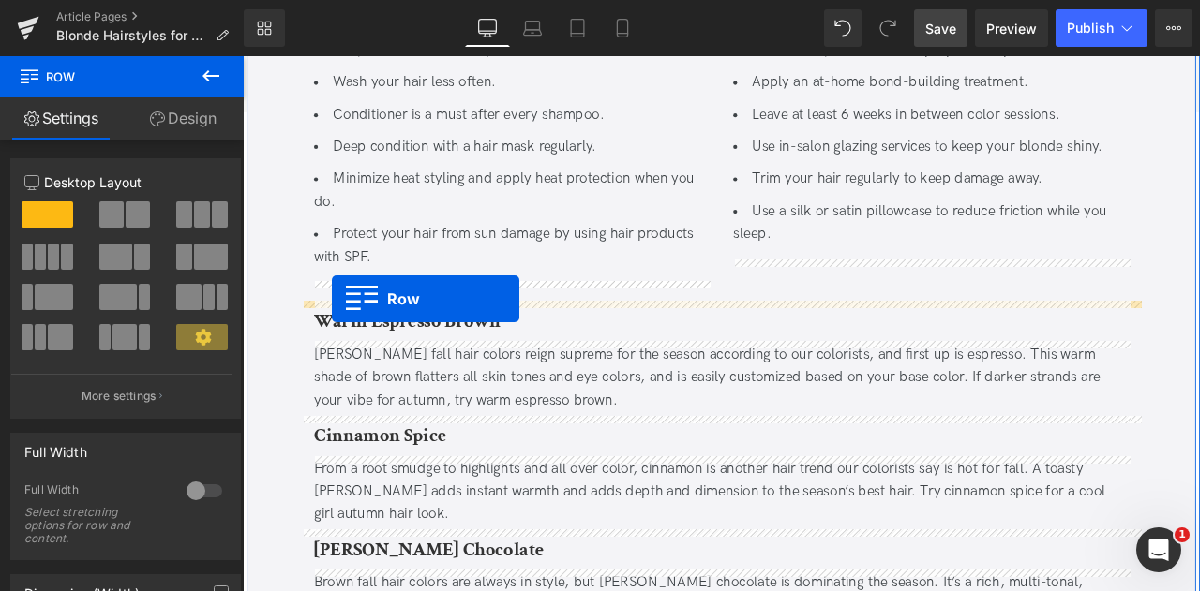
drag, startPoint x: 321, startPoint y: 250, endPoint x: 349, endPoint y: 343, distance: 96.7
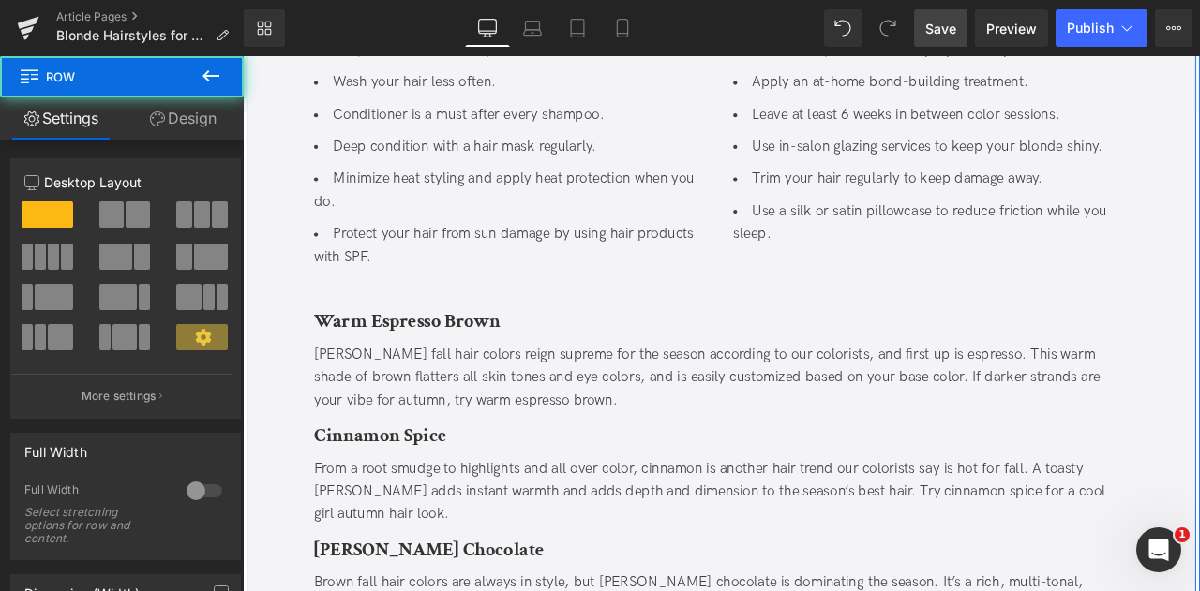
scroll to position [3721, 0]
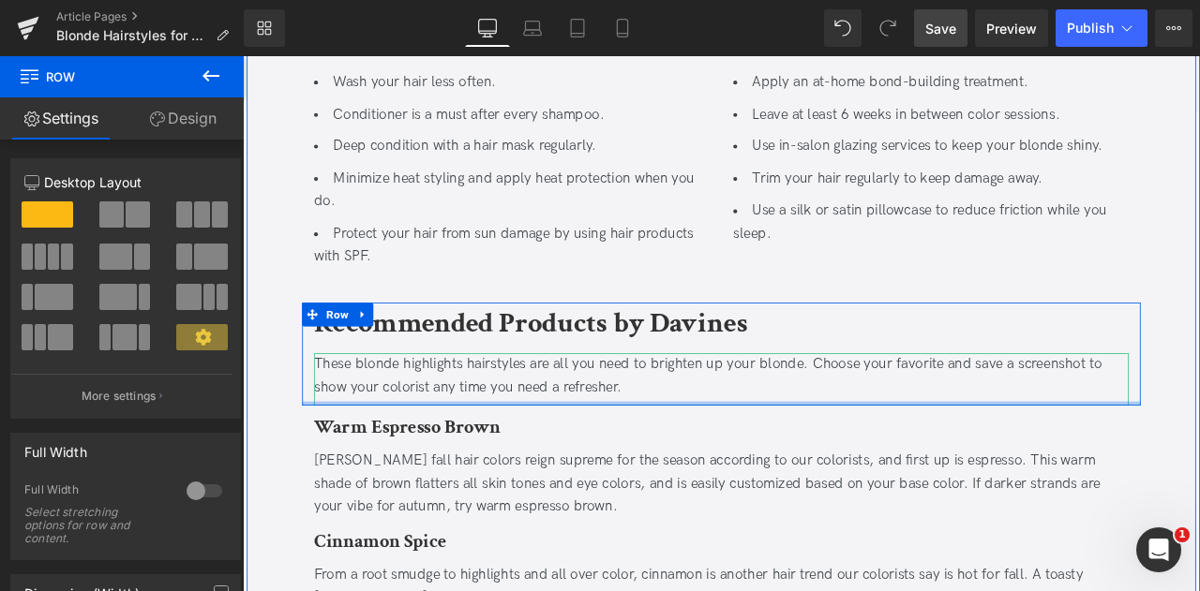
click at [479, 453] on div "These blonde highlights hairstyles are all you need to brighten up your blonde.…" at bounding box center [809, 436] width 965 height 54
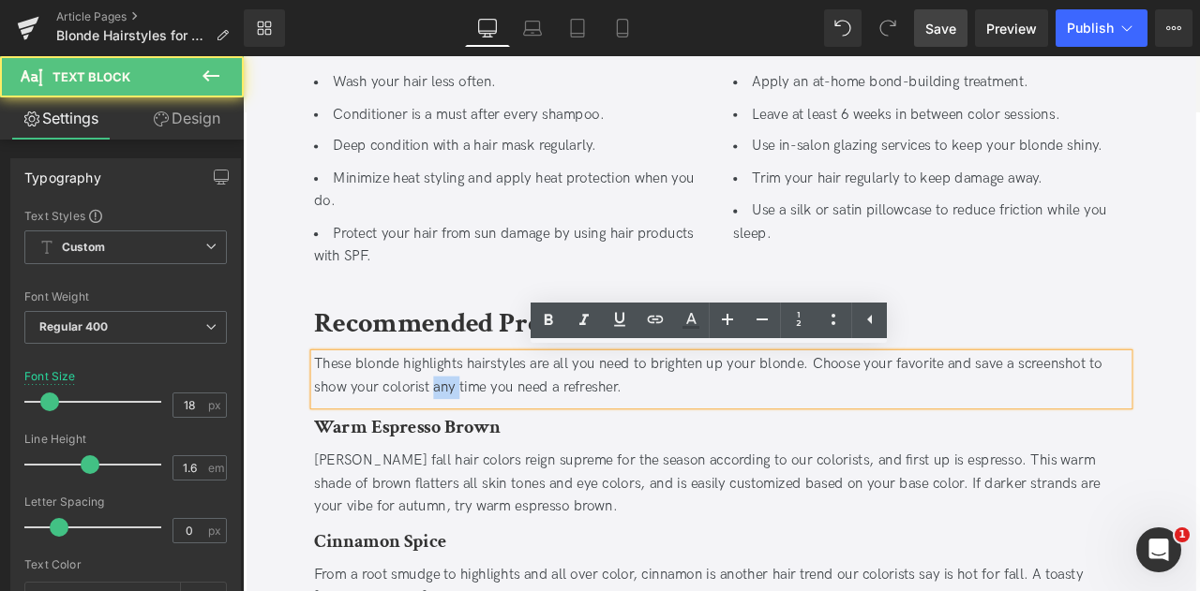
click at [479, 453] on div "These blonde highlights hairstyles are all you need to brighten up your blonde.…" at bounding box center [809, 436] width 965 height 54
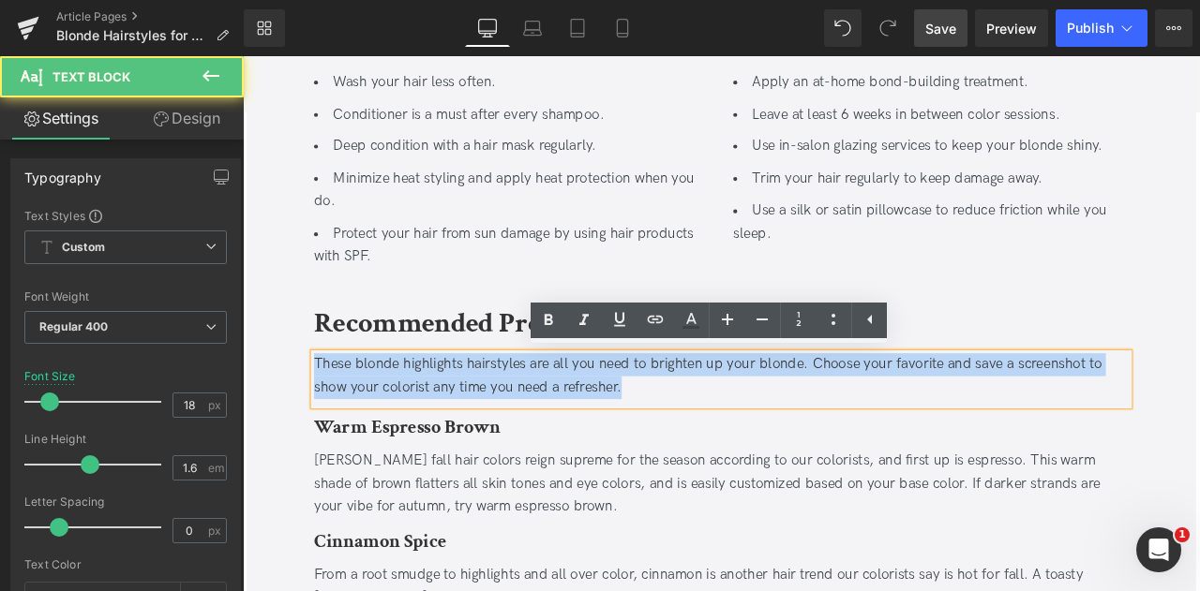
click at [479, 453] on div "These blonde highlights hairstyles are all you need to brighten up your blonde.…" at bounding box center [809, 436] width 965 height 54
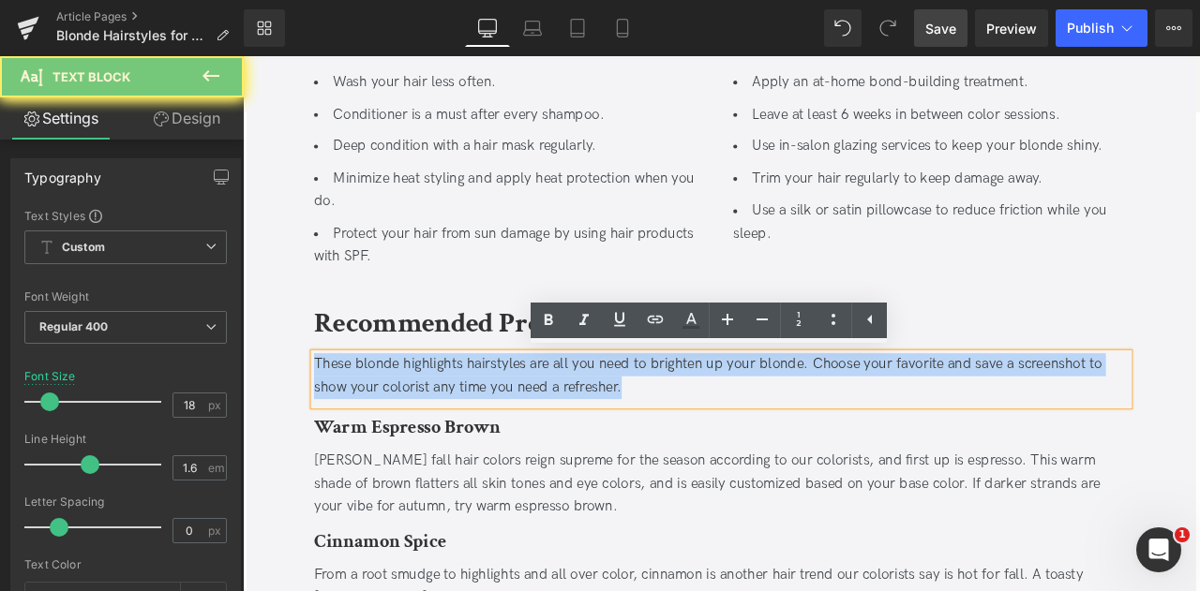
paste div
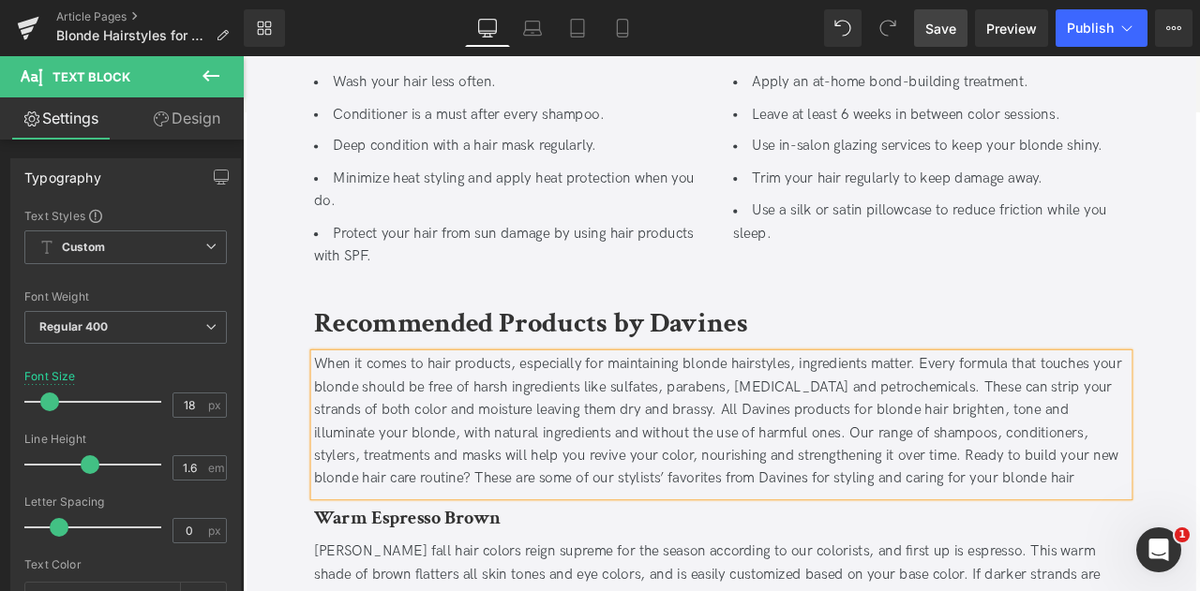
scroll to position [4081, 0]
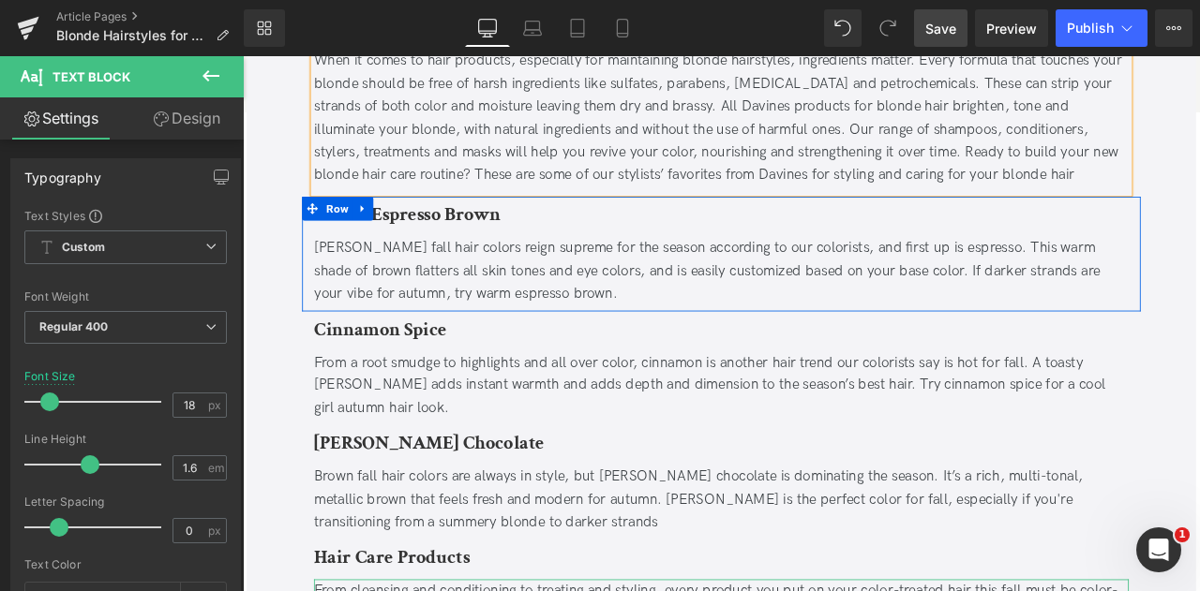
click at [420, 248] on b "Warm Espresso Brown" at bounding box center [437, 244] width 221 height 29
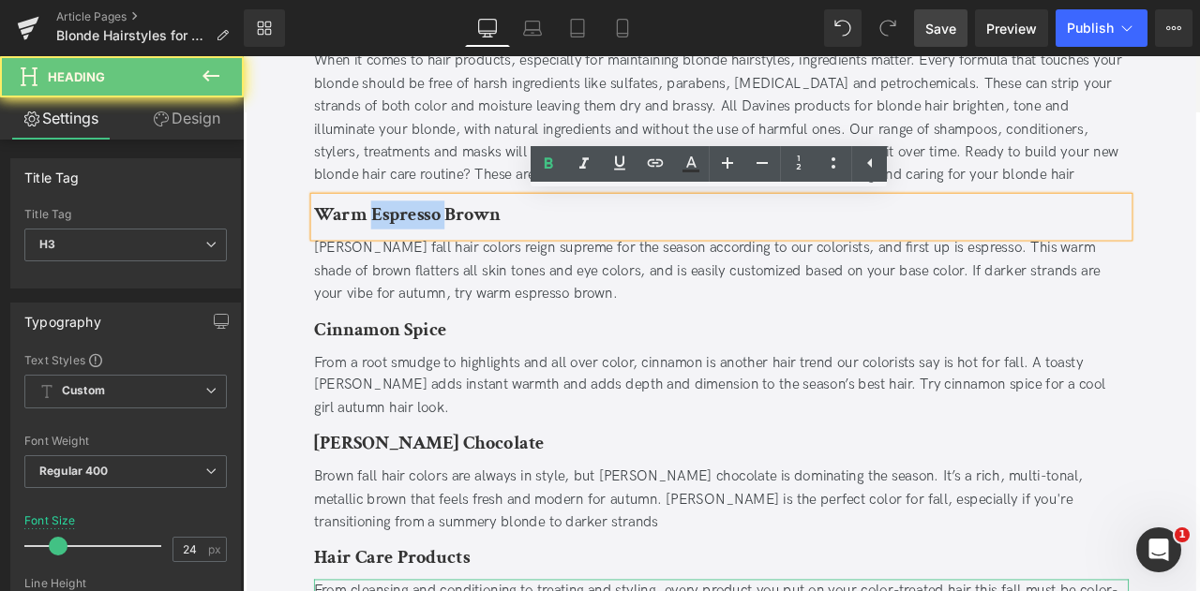
click at [420, 248] on b "Warm Espresso Brown" at bounding box center [437, 244] width 221 height 29
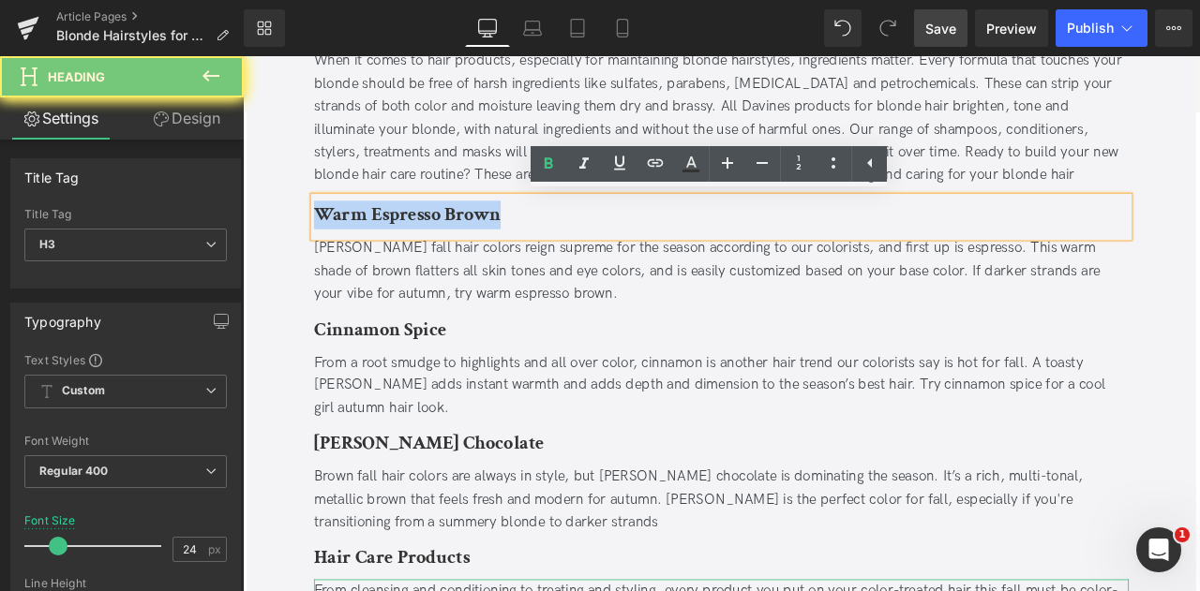
paste div
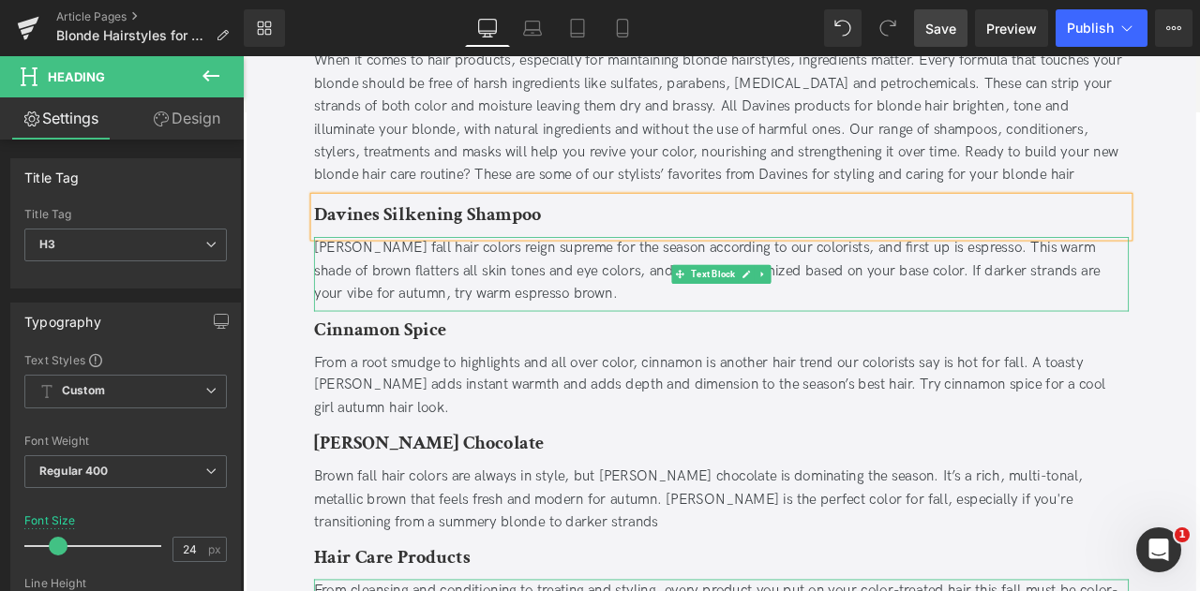
click at [500, 322] on div "Brown fall hair colors reign supreme for the season according to our colorists,…" at bounding box center [809, 311] width 965 height 81
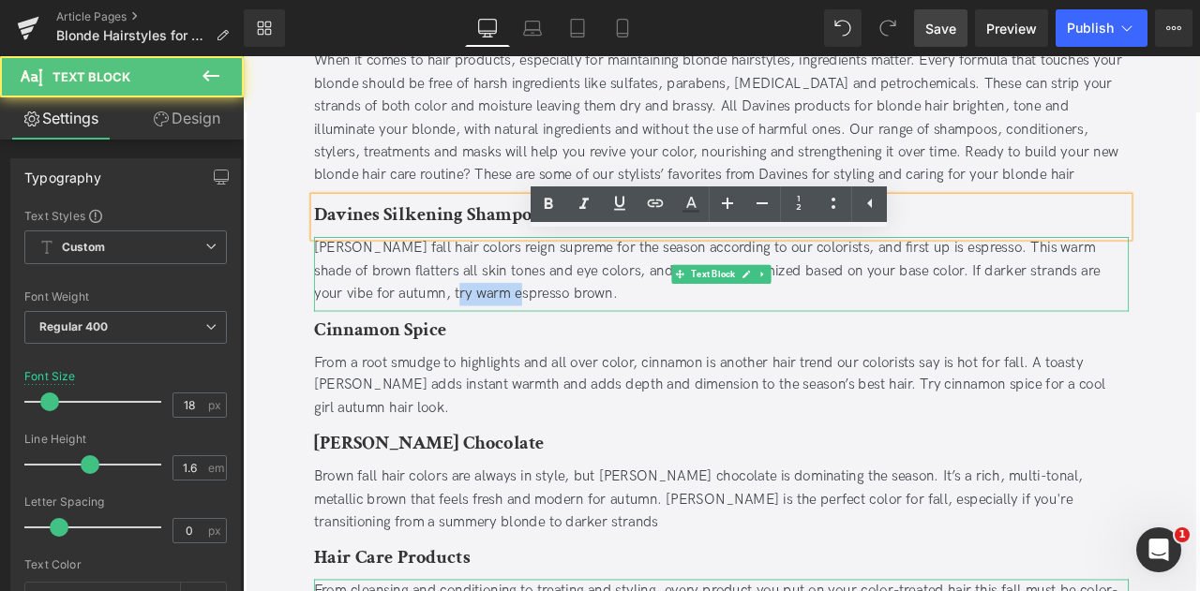
click at [500, 322] on div "Brown fall hair colors reign supreme for the season according to our colorists,…" at bounding box center [809, 311] width 965 height 81
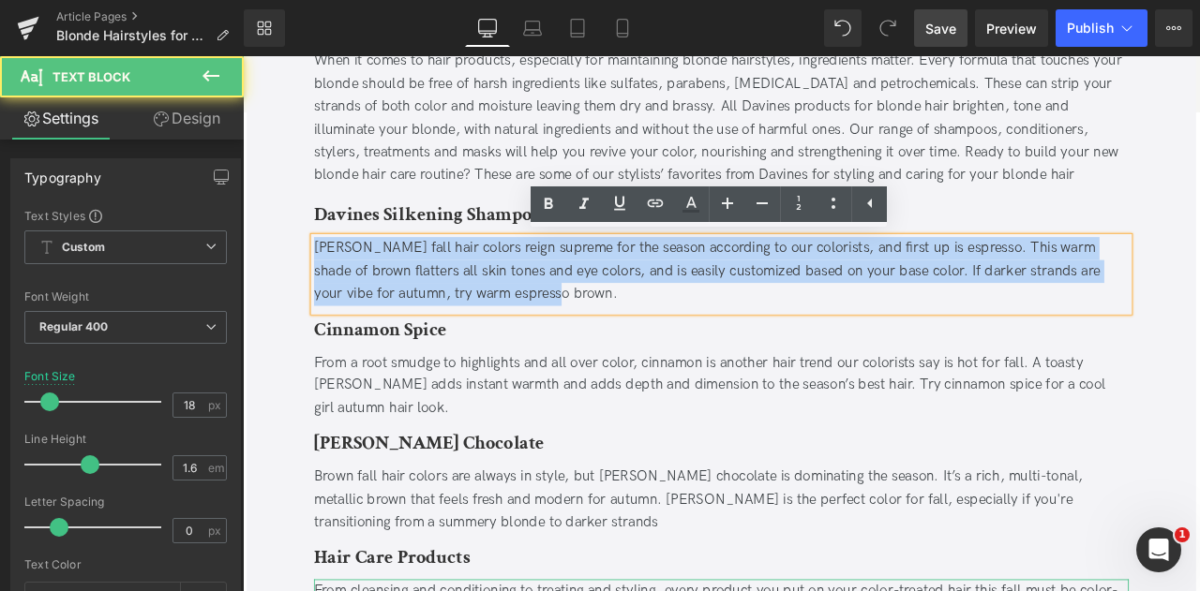
click at [500, 322] on div "Brown fall hair colors reign supreme for the season according to our colorists,…" at bounding box center [809, 311] width 965 height 81
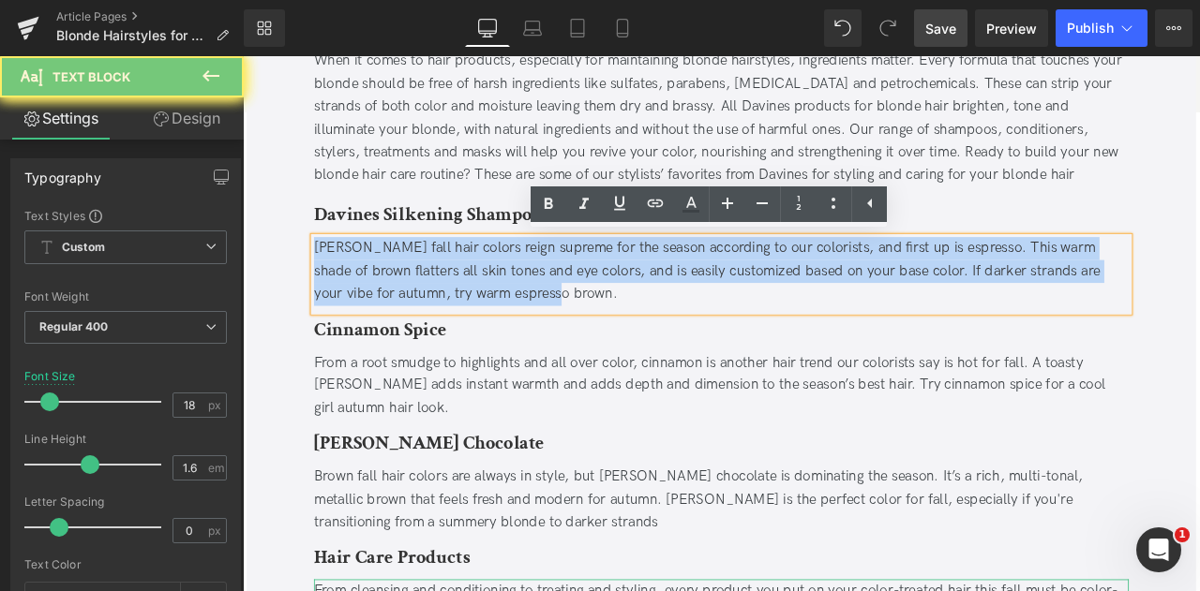
paste div
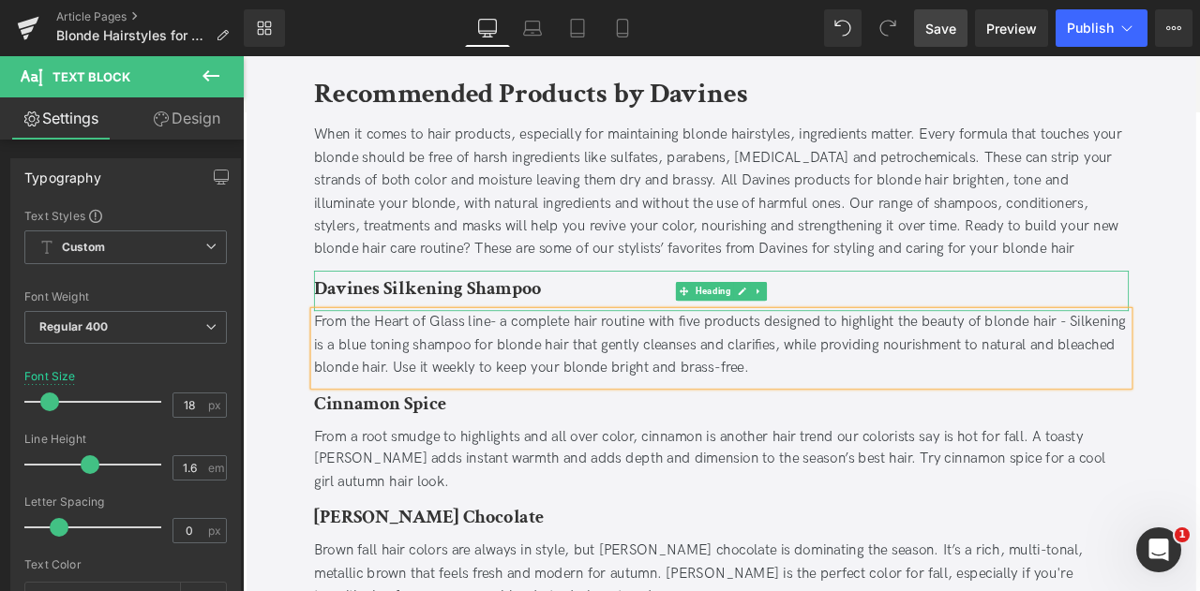
scroll to position [3983, 0]
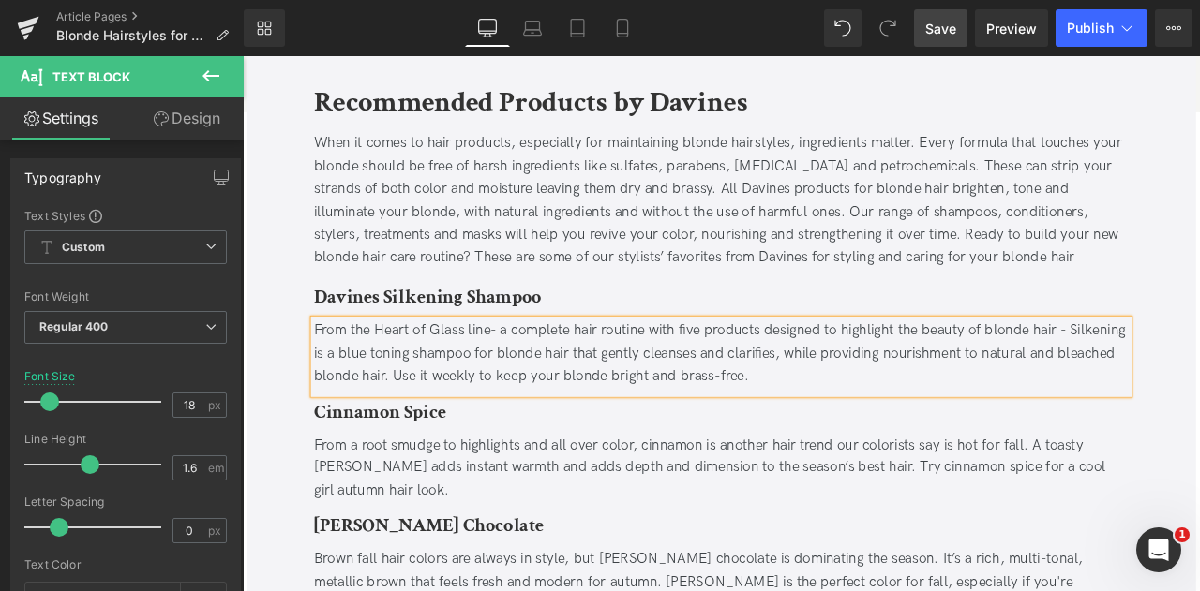
click at [908, 207] on div "When it comes to hair products, especially for maintaining blonde hairstyles, i…" at bounding box center [809, 227] width 965 height 162
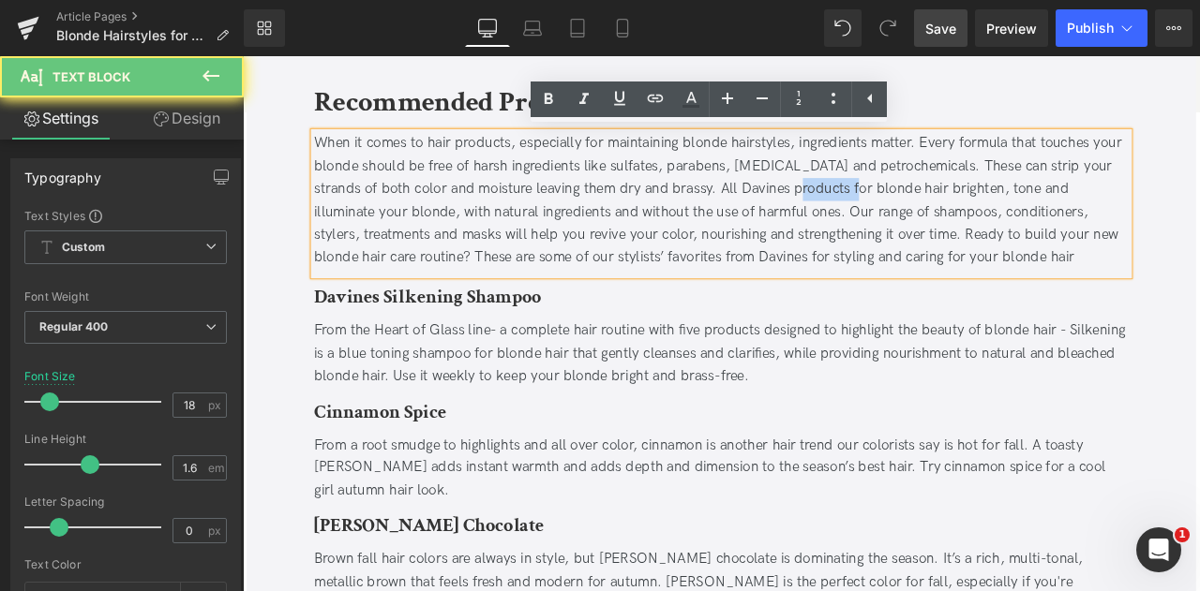
click at [908, 207] on div "When it comes to hair products, especially for maintaining blonde hairstyles, i…" at bounding box center [809, 227] width 965 height 162
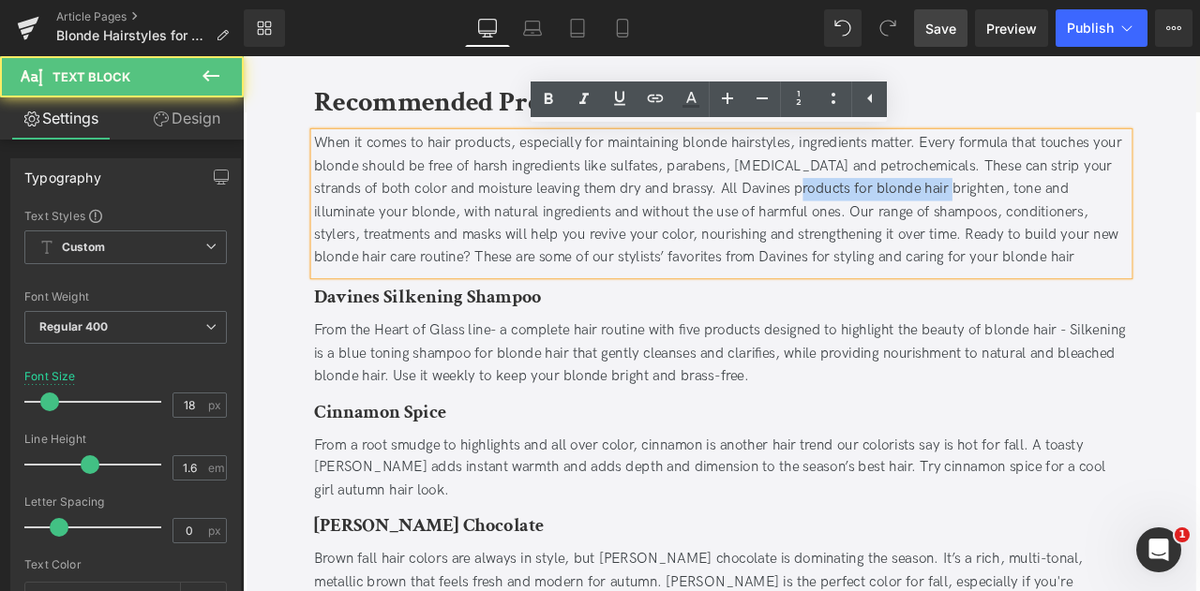
click at [1051, 213] on div "When it comes to hair products, especially for maintaining blonde hairstyles, i…" at bounding box center [809, 227] width 965 height 162
click at [623, 95] on icon at bounding box center [619, 98] width 11 height 14
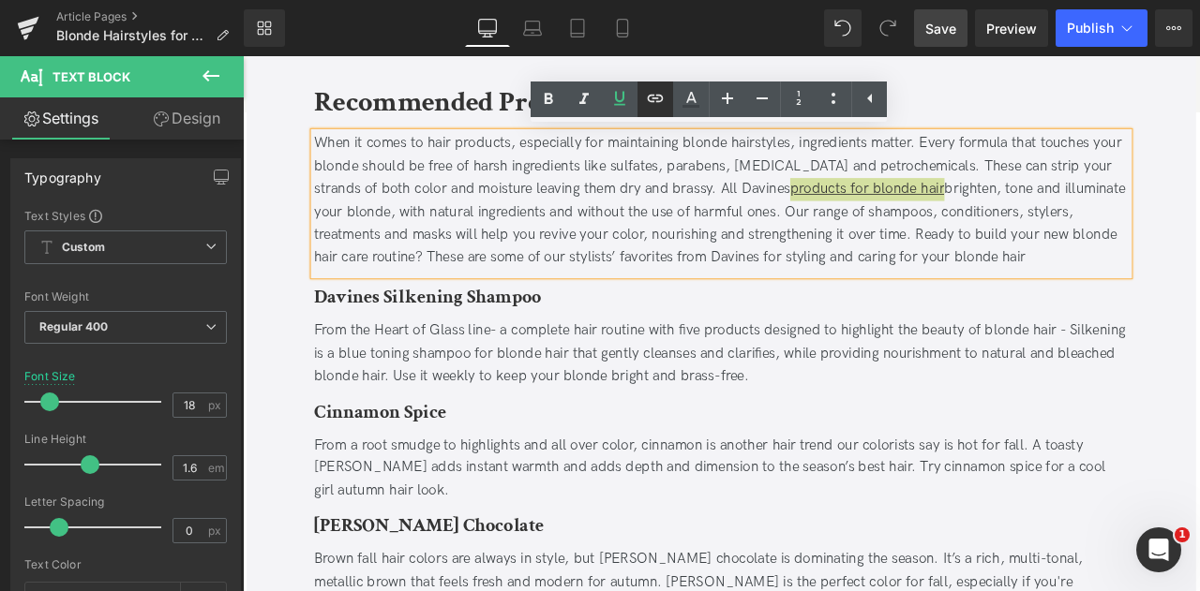
click at [652, 98] on icon at bounding box center [655, 98] width 22 height 22
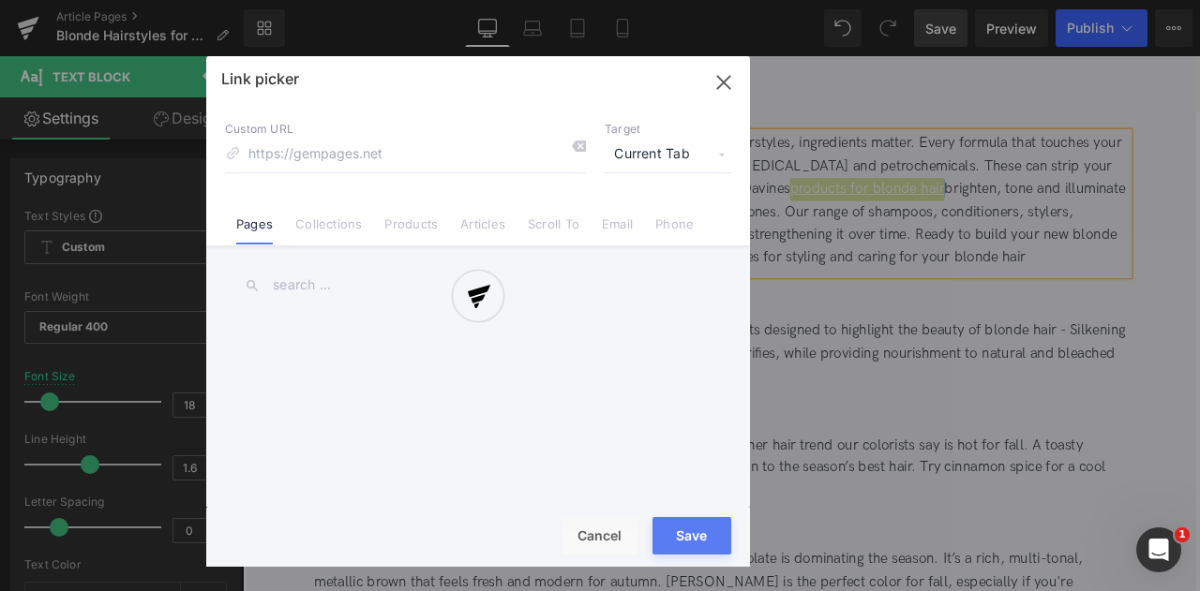
click at [1104, 0] on div "Text Color Highlight Color #333333 Edit or remove link: Edit - Unlink - Cancel …" at bounding box center [600, 0] width 1200 height 0
paste input "https://us.davines.com/collections/blonde-hair"
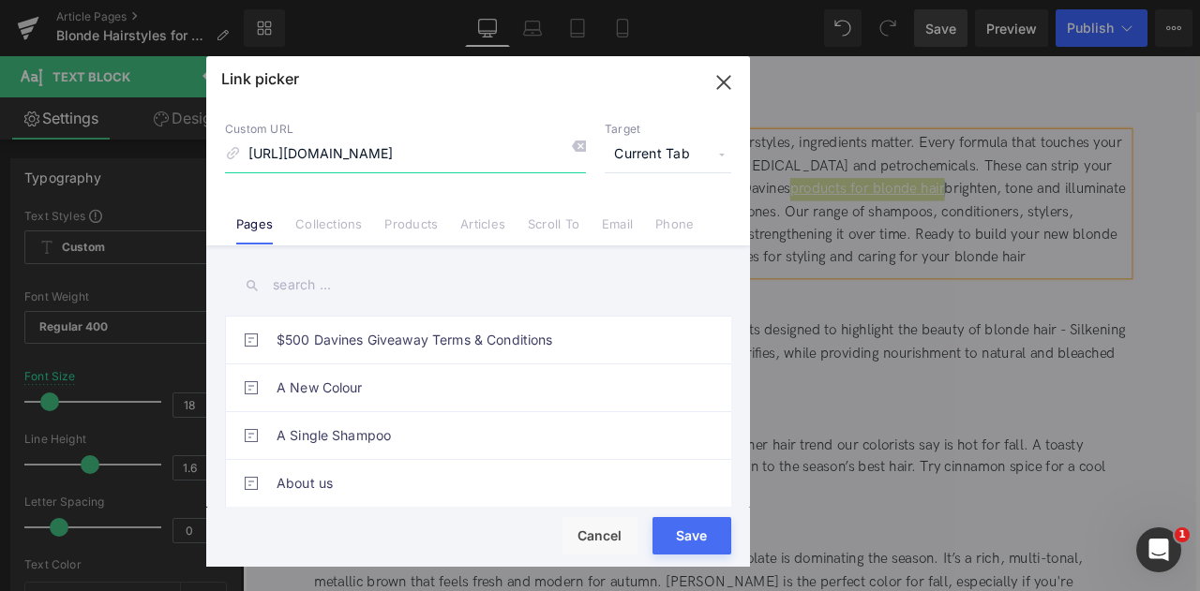
click at [393, 151] on input "https://us.davines.com/collections/blonde-hair" at bounding box center [405, 155] width 361 height 36
type input "/collections/blonde-hair"
click at [650, 152] on span "Current Tab" at bounding box center [668, 155] width 127 height 36
click at [675, 229] on li "New Tab" at bounding box center [667, 221] width 145 height 33
click at [671, 546] on button "Save" at bounding box center [691, 535] width 79 height 37
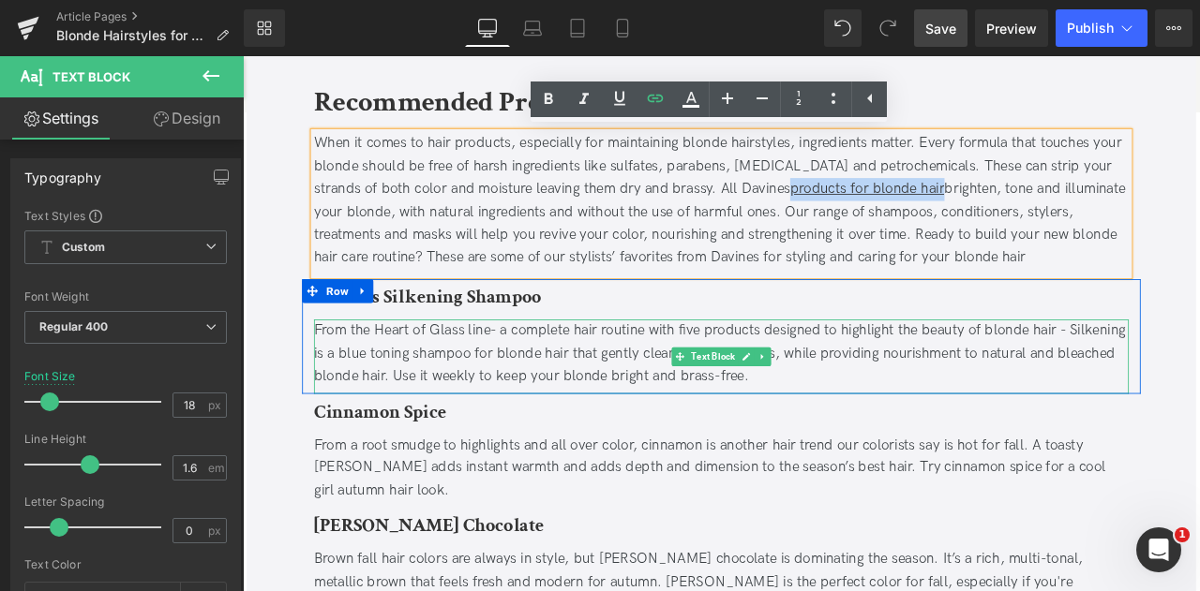
click at [345, 399] on div "From the Heart of Glass line- a complete hair routine with five products design…" at bounding box center [809, 408] width 965 height 81
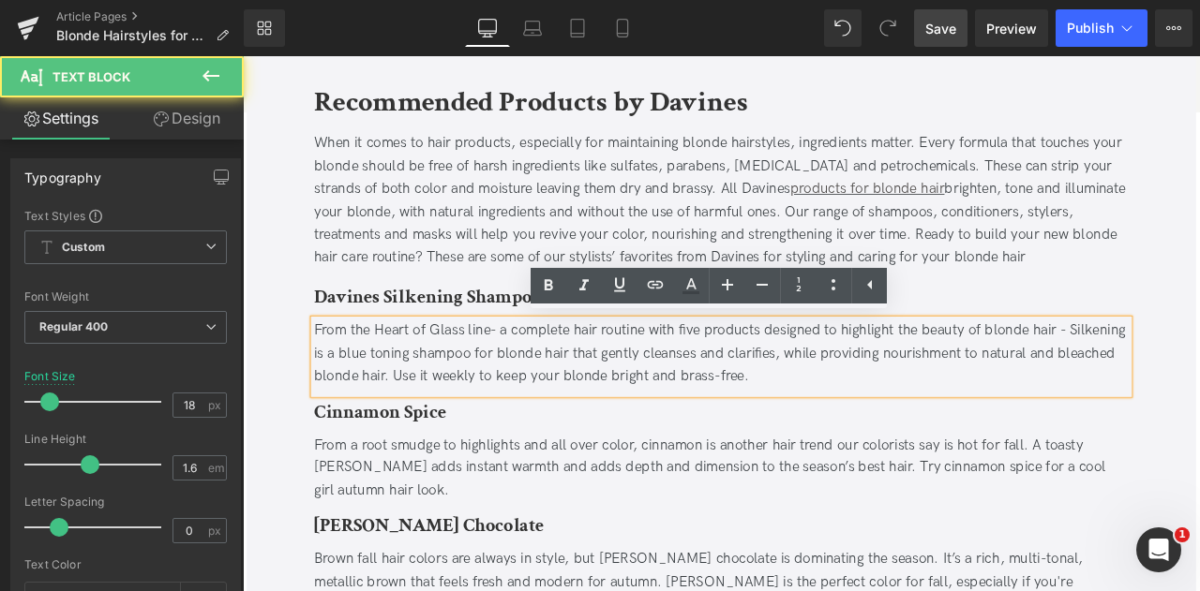
click at [459, 407] on div "From the Heart of Glass line- a complete hair routine with five products design…" at bounding box center [809, 408] width 965 height 81
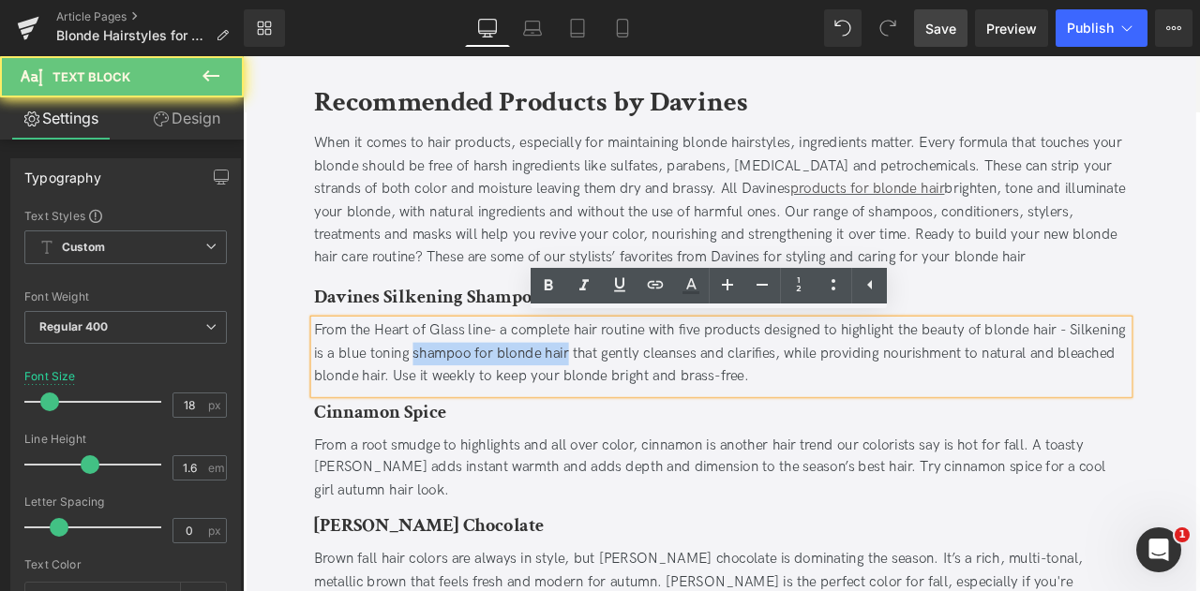
click at [602, 410] on div "From the Heart of Glass line- a complete hair routine with five products design…" at bounding box center [809, 408] width 965 height 81
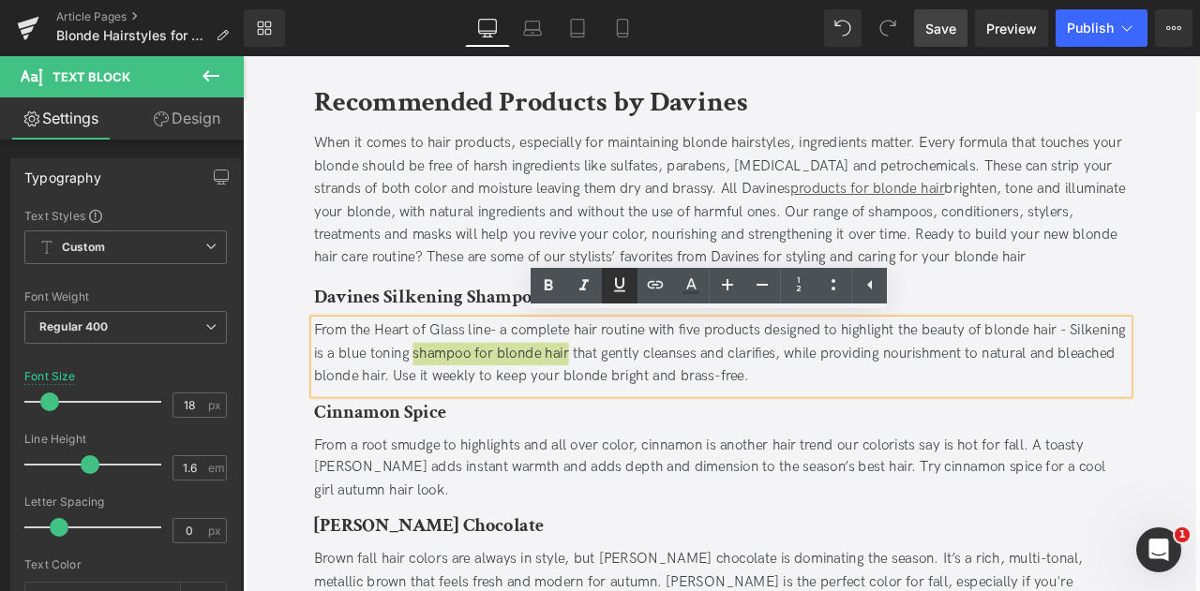
click at [620, 287] on icon at bounding box center [619, 285] width 22 height 22
click at [658, 282] on icon at bounding box center [656, 284] width 16 height 7
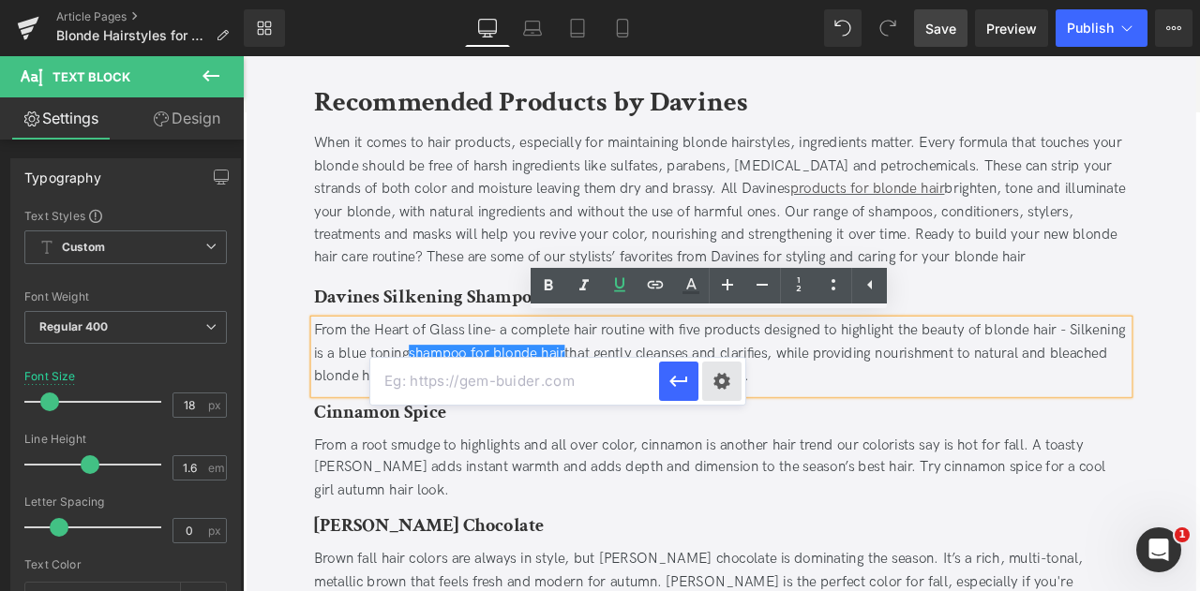
click at [724, 0] on div "Text Color Highlight Color #333333 Edit or remove link: Edit - Unlink - Cancel" at bounding box center [600, 0] width 1200 height 0
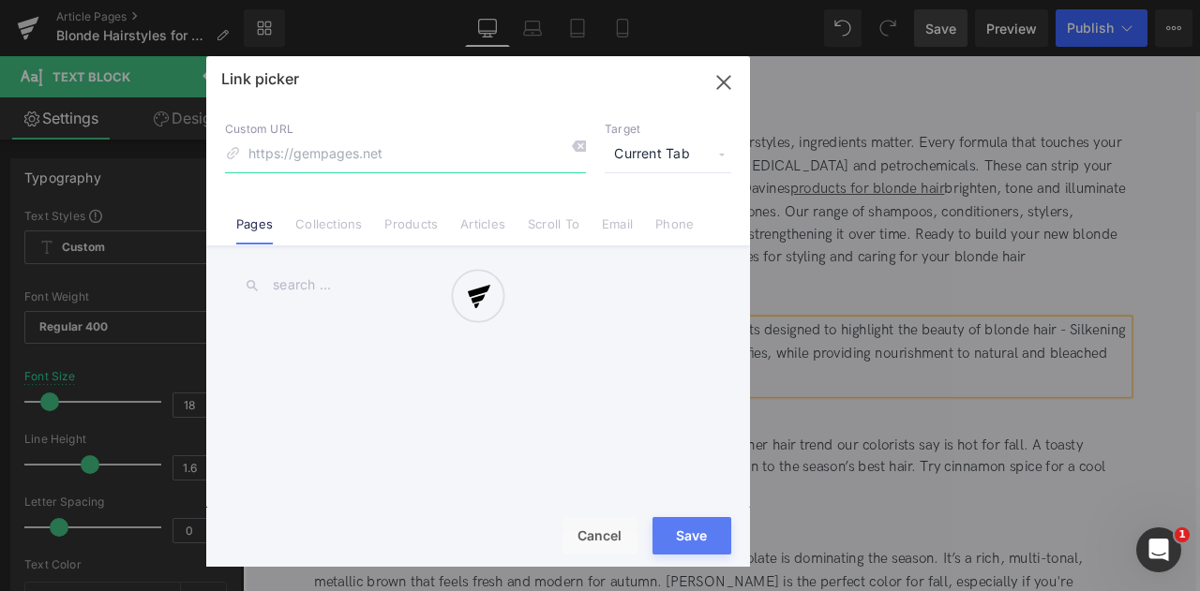
paste input "https://us.davines.com/products/silkening-shampoo"
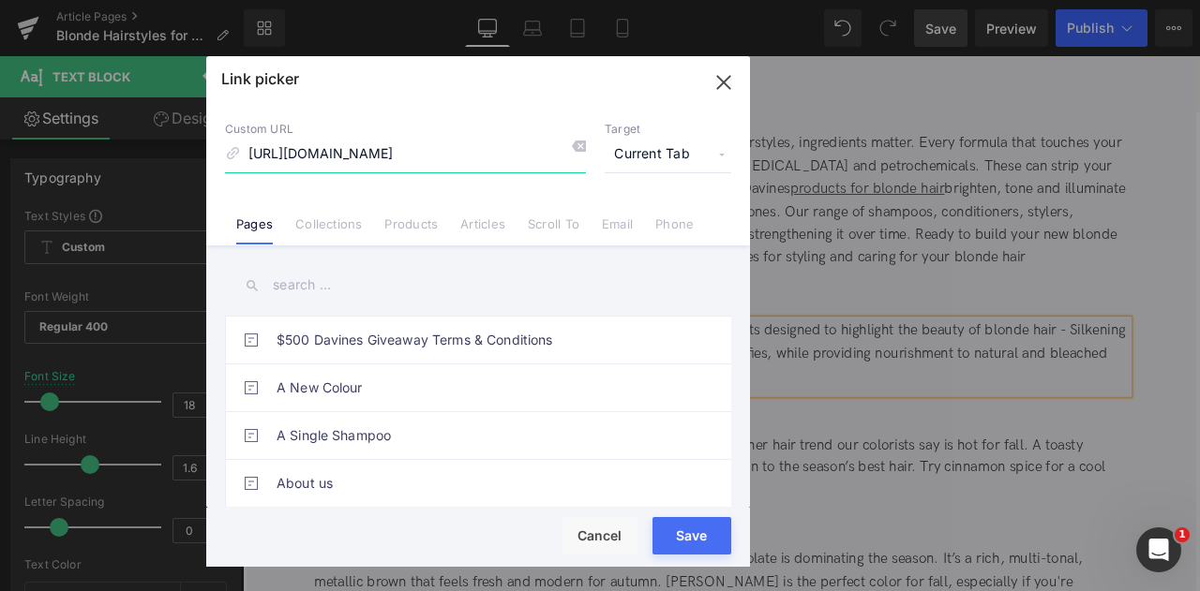
click at [394, 152] on input "https://us.davines.com/products/silkening-shampoo" at bounding box center [405, 155] width 361 height 36
type input "/products/silkening-shampoo"
click at [639, 150] on span "Current Tab" at bounding box center [668, 155] width 127 height 36
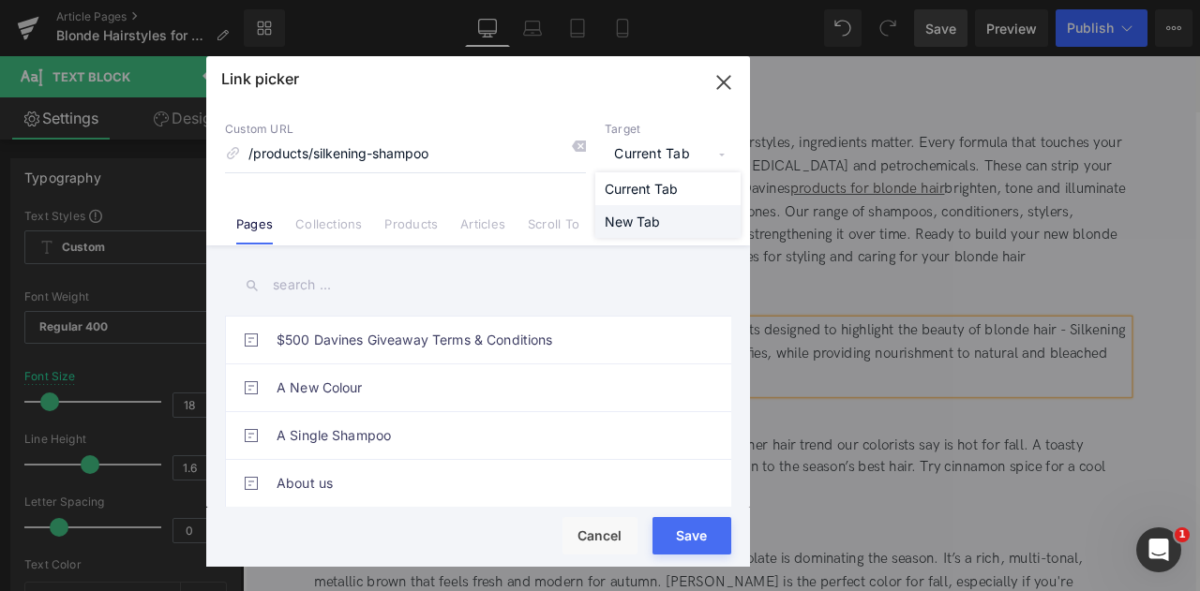
click at [662, 228] on li "New Tab" at bounding box center [667, 221] width 145 height 33
click at [694, 548] on button "Save" at bounding box center [691, 535] width 79 height 37
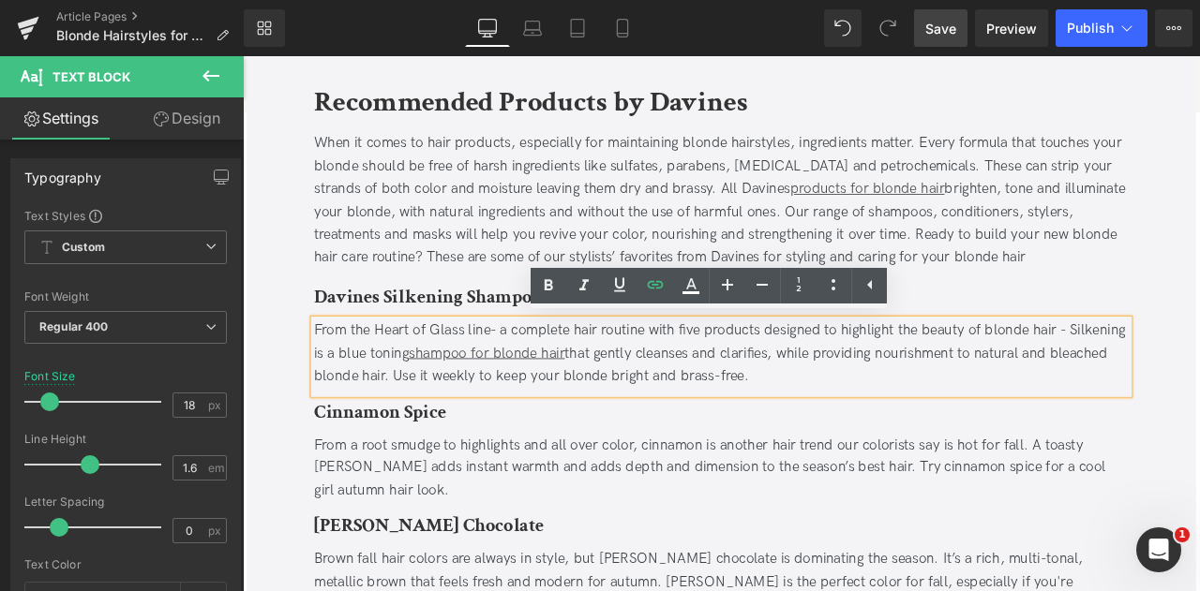
click at [243, 56] on div at bounding box center [243, 56] width 0 height 0
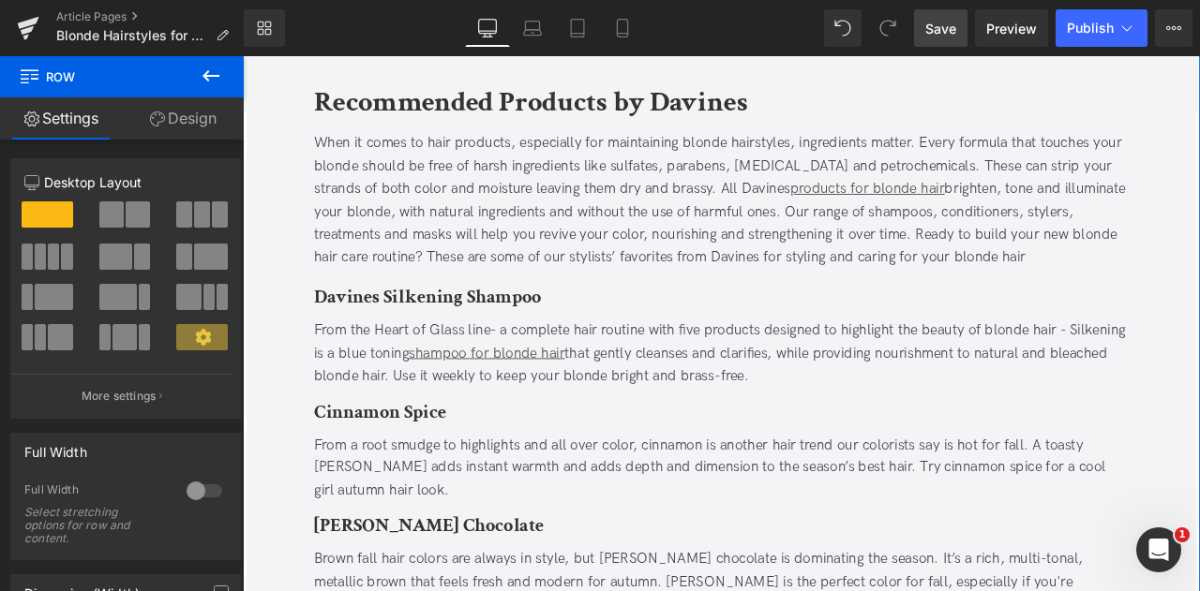
click at [459, 483] on b "Cinnamon Spice" at bounding box center [405, 477] width 157 height 29
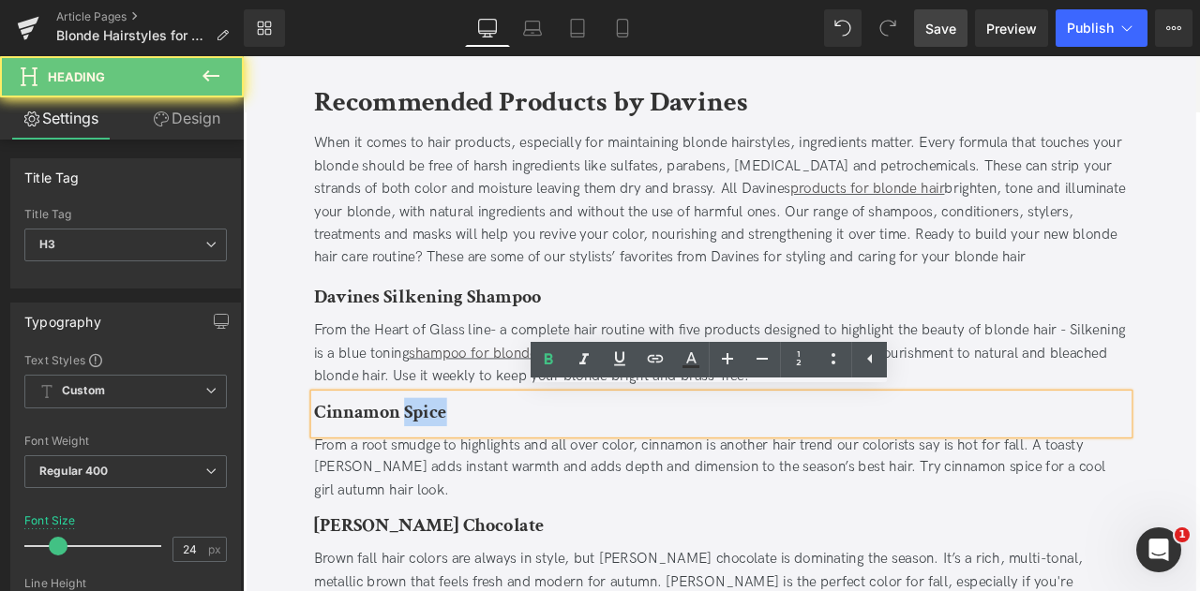
click at [459, 483] on b "Cinnamon Spice" at bounding box center [405, 477] width 157 height 29
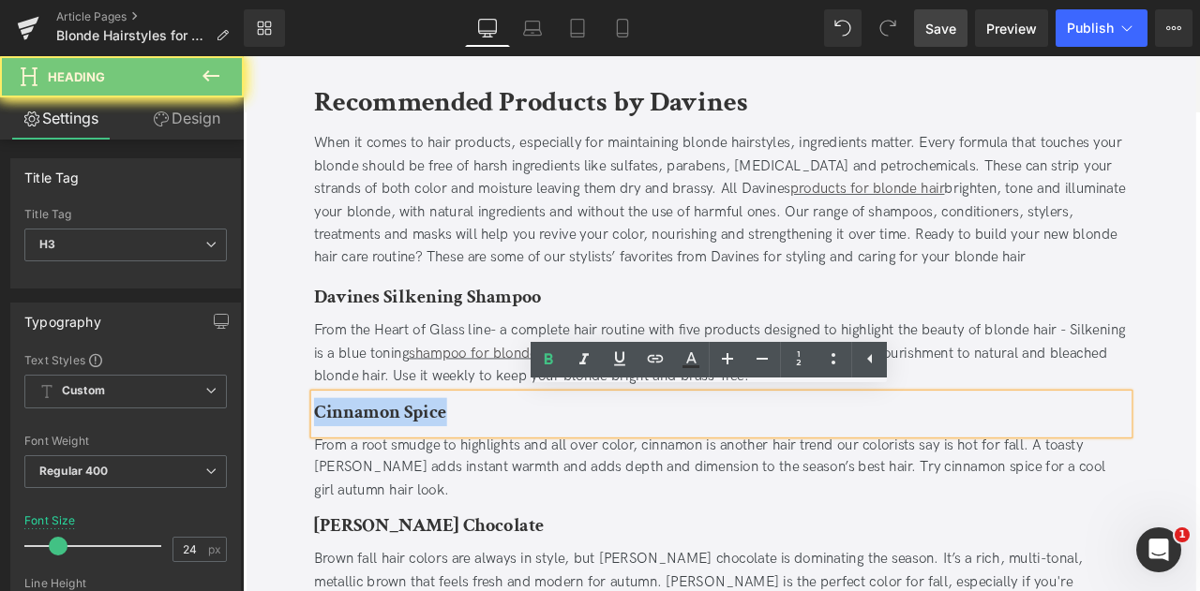
paste div
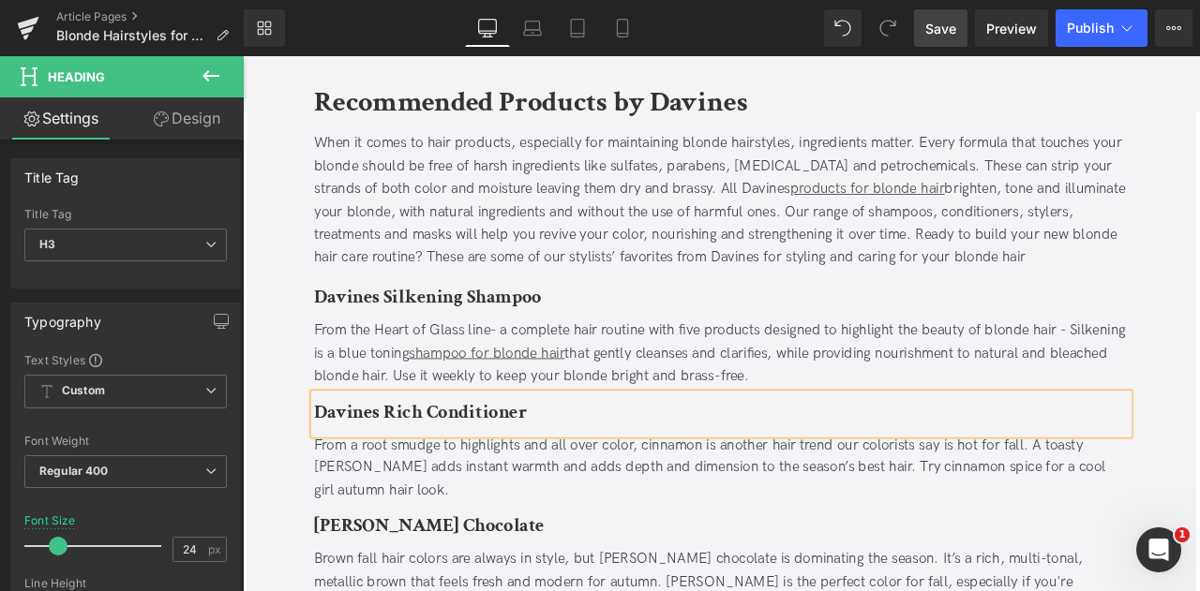
click at [617, 542] on div "From a root smudge to highlights and all over color, cinnamon is another hair t…" at bounding box center [809, 544] width 965 height 81
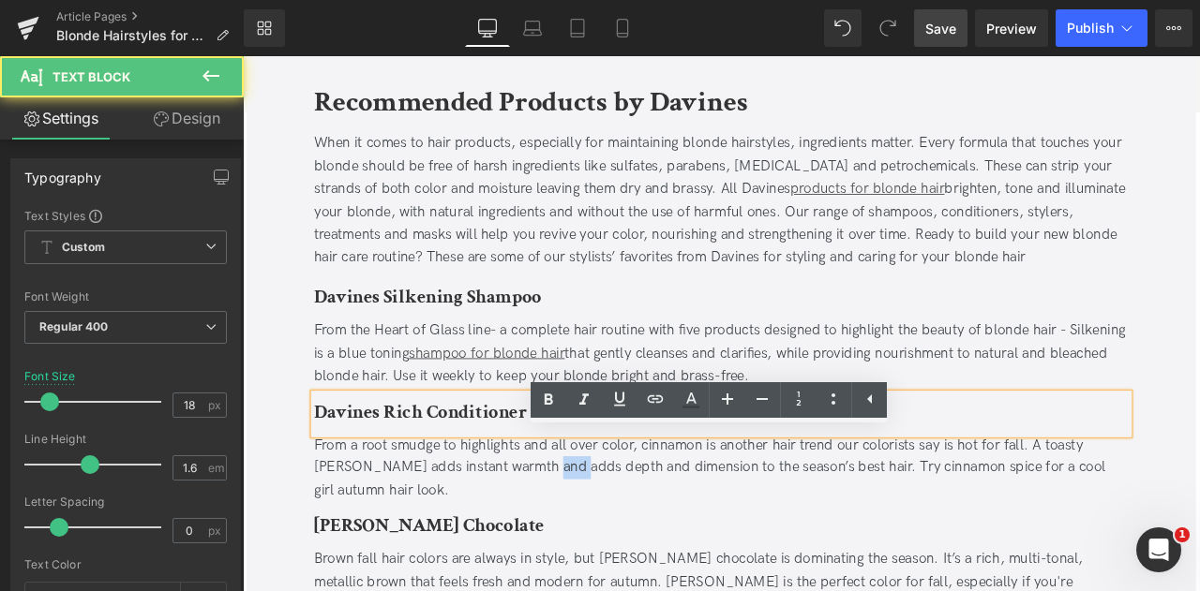
click at [617, 542] on div "From a root smudge to highlights and all over color, cinnamon is another hair t…" at bounding box center [809, 544] width 965 height 81
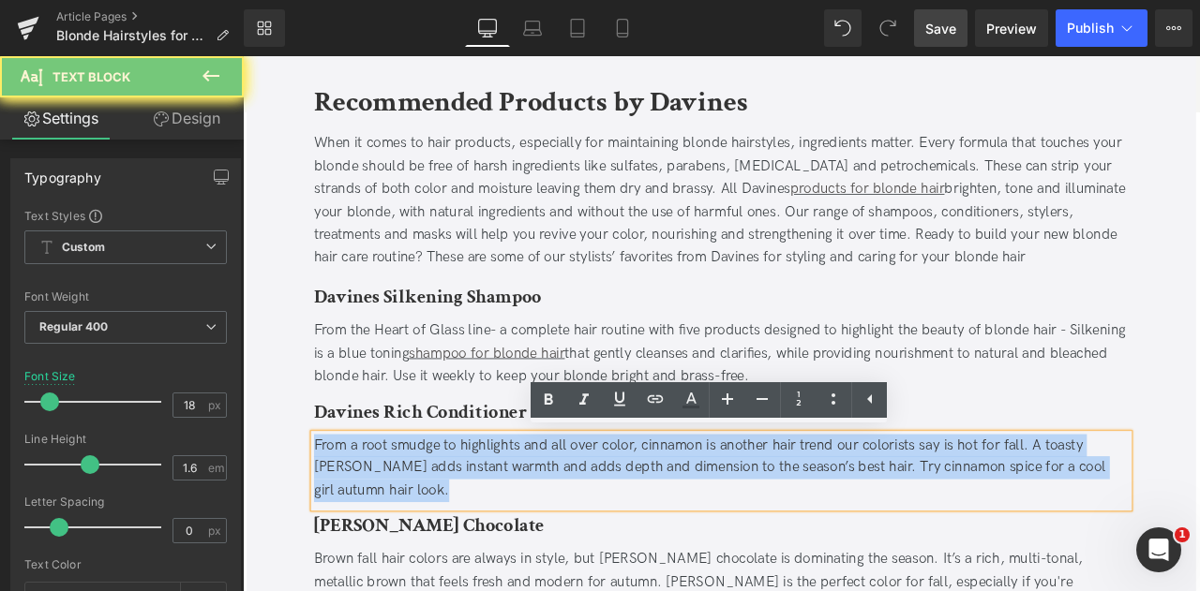
click at [617, 542] on div "From a root smudge to highlights and all over color, cinnamon is another hair t…" at bounding box center [809, 544] width 965 height 81
paste div
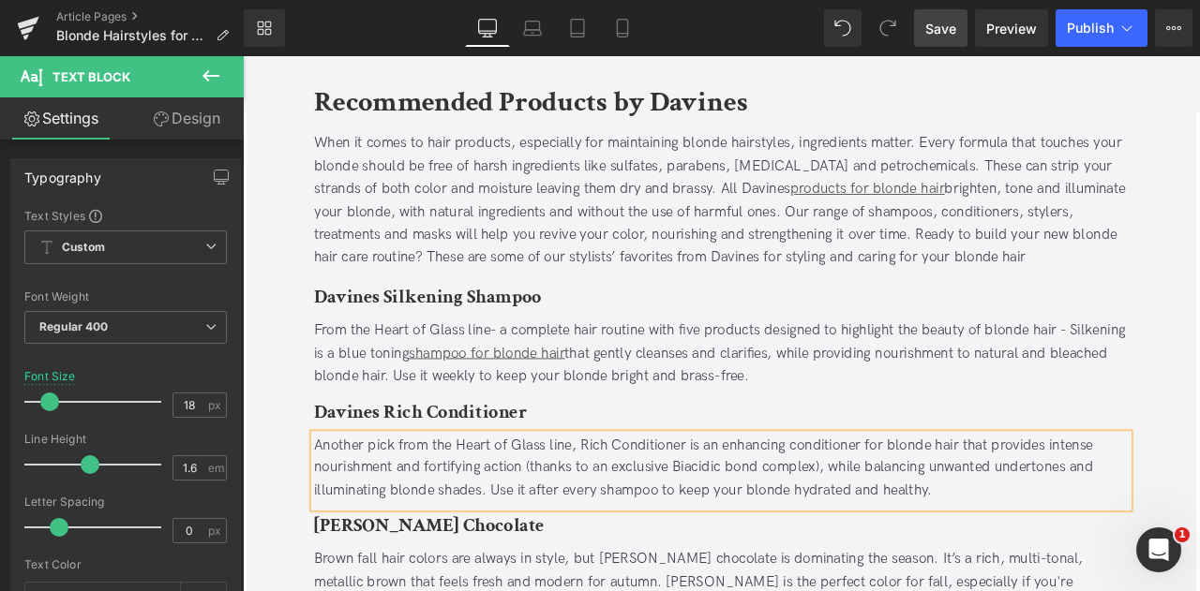
click at [928, 517] on div "Another pick from the Heart of Glass line, Rich Conditioner is an enhancing con…" at bounding box center [809, 544] width 965 height 81
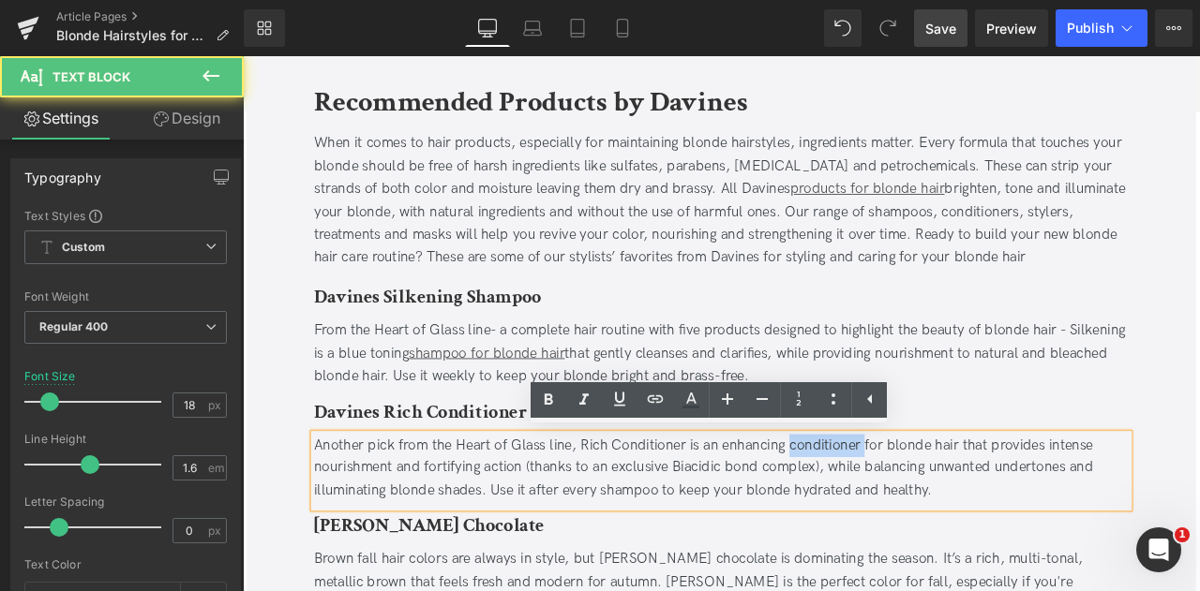
click at [928, 517] on div "Another pick from the Heart of Glass line, Rich Conditioner is an enhancing con…" at bounding box center [809, 544] width 965 height 81
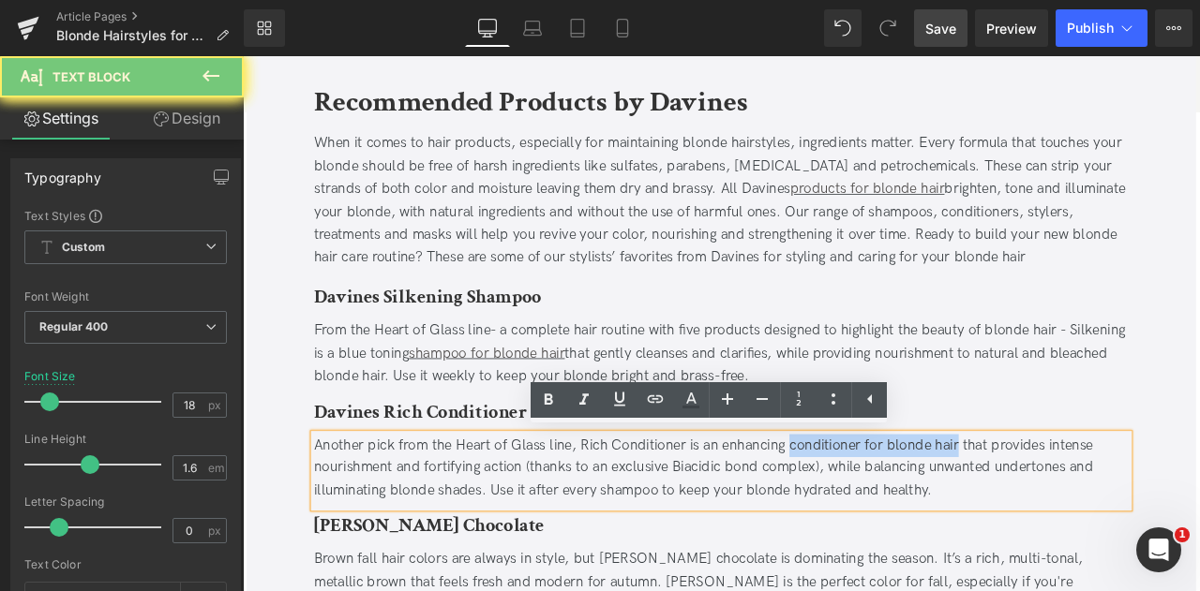
click at [1059, 510] on div "Another pick from the Heart of Glass line, Rich Conditioner is an enhancing con…" at bounding box center [809, 544] width 965 height 81
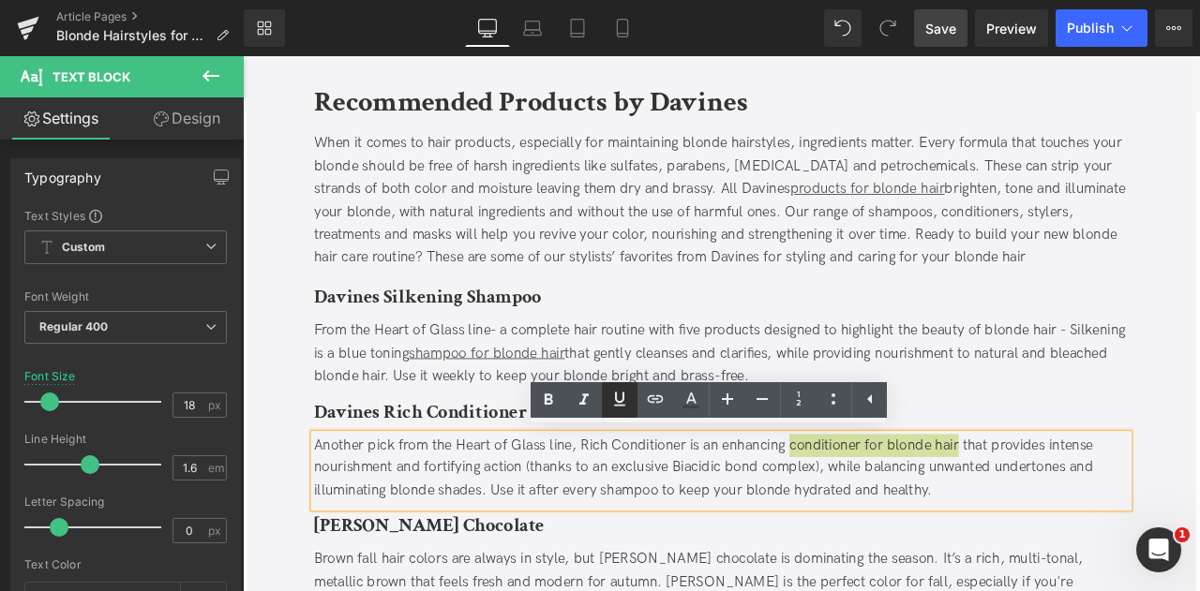
click at [620, 393] on icon at bounding box center [619, 399] width 22 height 22
click at [644, 397] on icon at bounding box center [655, 399] width 22 height 22
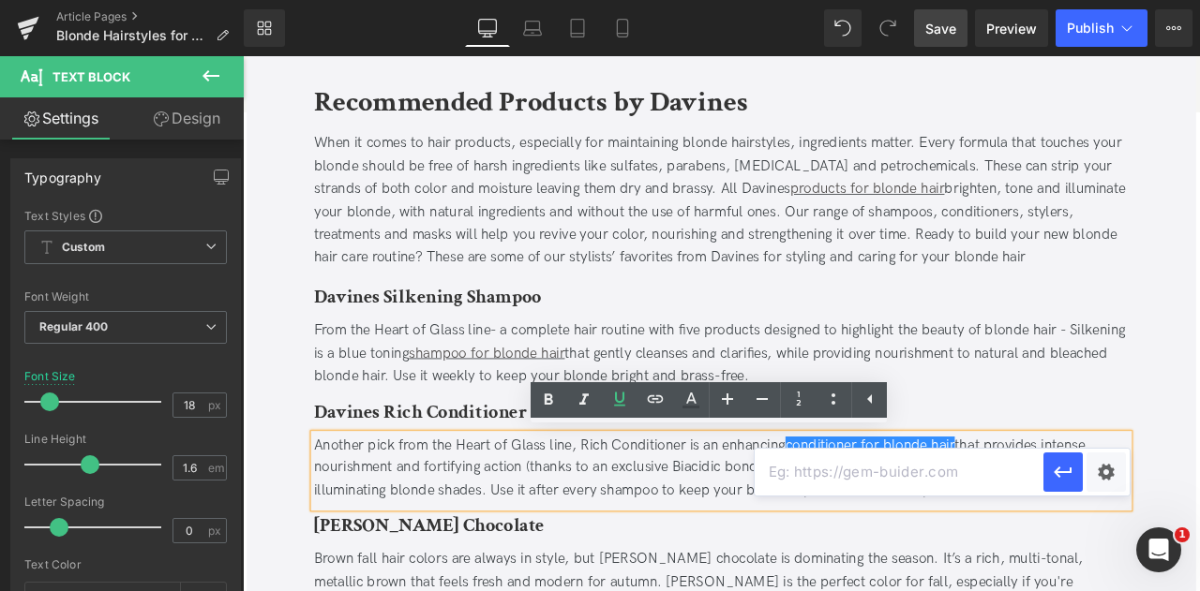
click at [971, 470] on input "text" at bounding box center [898, 472] width 289 height 47
click at [1090, 0] on div "Text Color Highlight Color #333333 Edit or remove link: Edit - Unlink - Cancel" at bounding box center [600, 0] width 1200 height 0
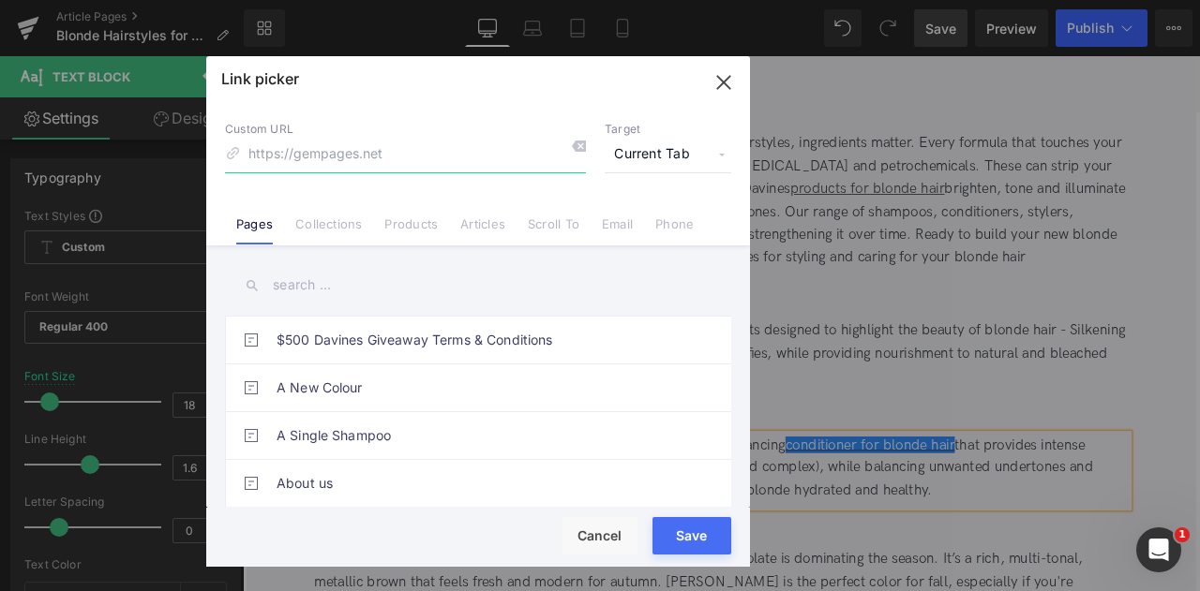
paste input "https://us.davines.com/products/rich-conditioner"
click at [389, 157] on input "https://us.davines.com/products/rich-conditioner" at bounding box center [405, 155] width 361 height 36
type input "/products/rich-conditioner"
click at [658, 136] on p "Target" at bounding box center [668, 129] width 127 height 15
click at [675, 150] on span "Current Tab" at bounding box center [668, 155] width 127 height 36
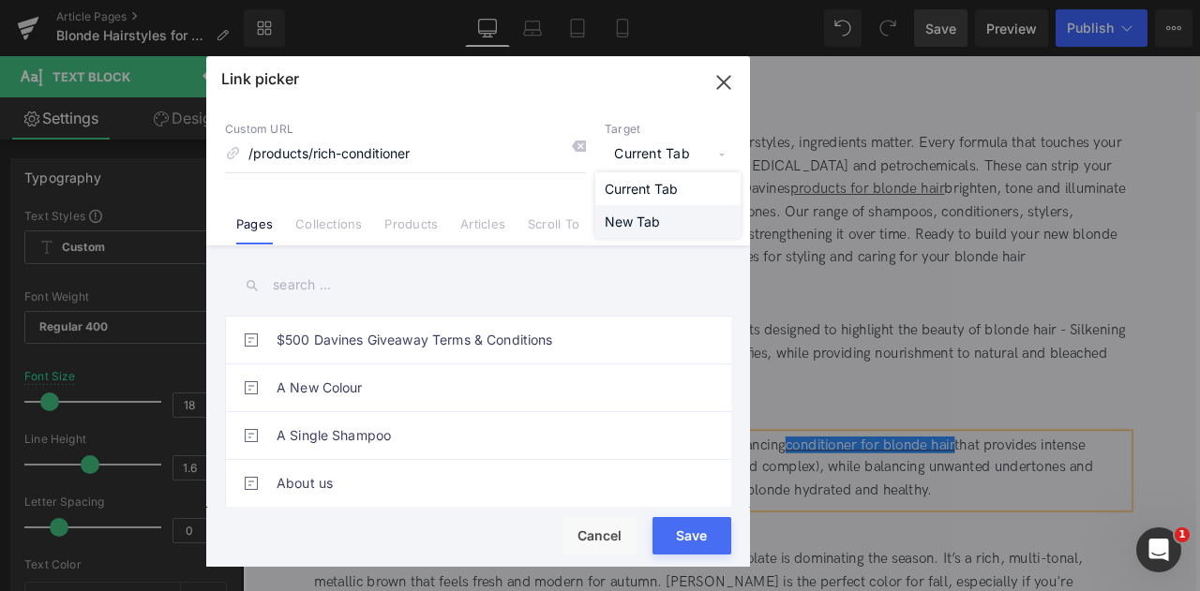
click at [679, 228] on li "New Tab" at bounding box center [667, 221] width 145 height 33
click at [694, 540] on button "Save" at bounding box center [691, 535] width 79 height 37
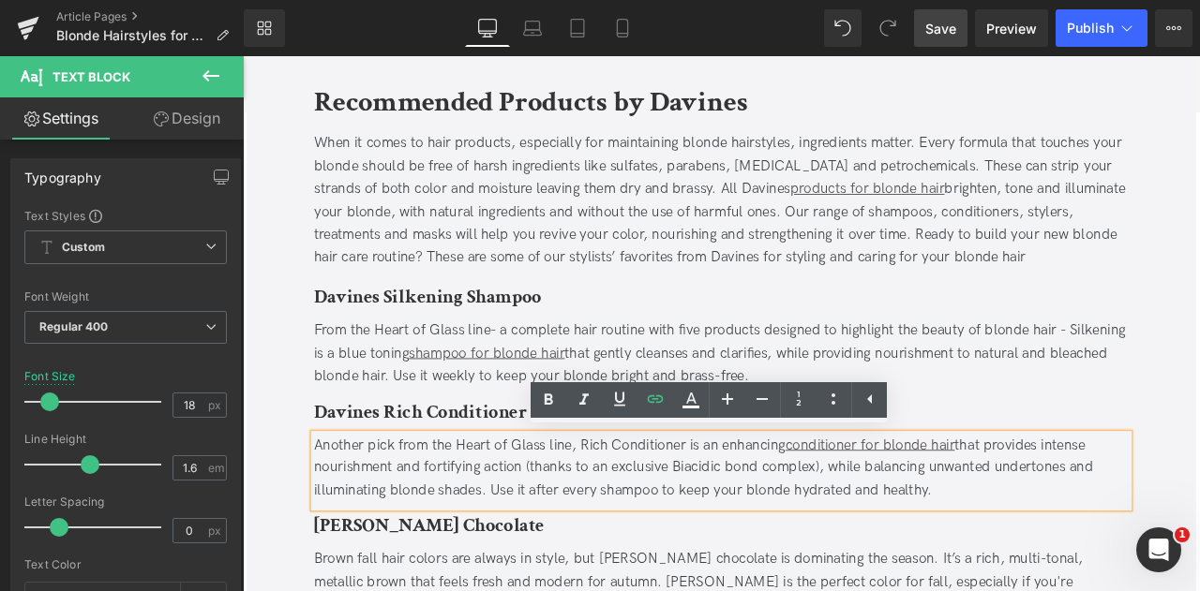
scroll to position [4159, 0]
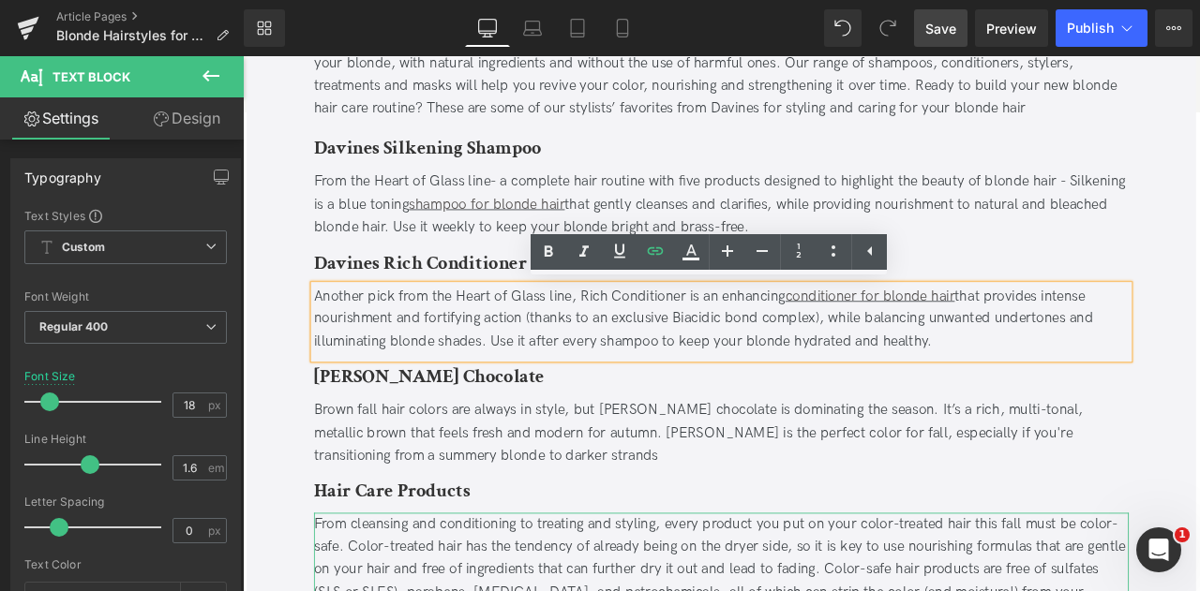
click at [431, 422] on b "Rusty Chocolate" at bounding box center [463, 436] width 273 height 29
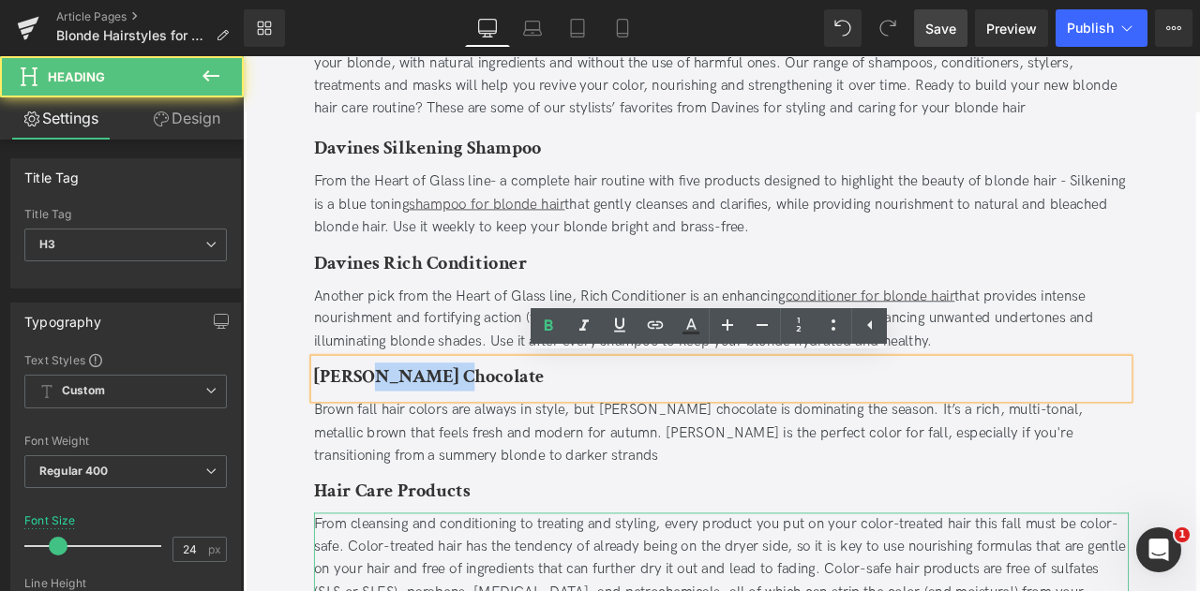
click at [431, 422] on b "Rusty Chocolate" at bounding box center [463, 436] width 273 height 29
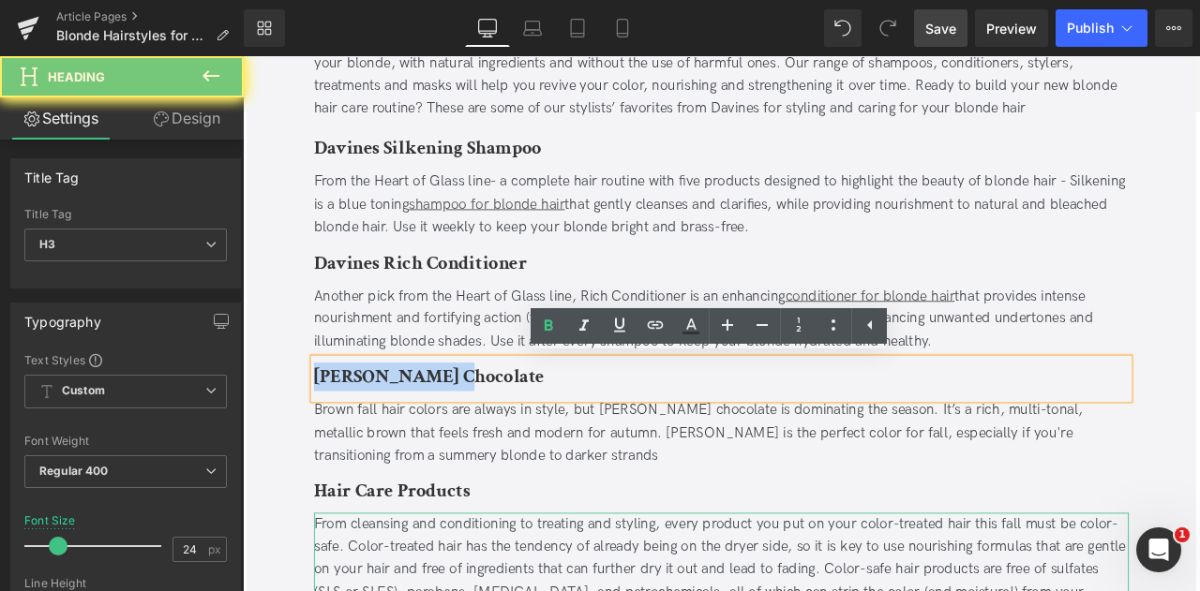
click at [431, 422] on b "Rusty Chocolate" at bounding box center [463, 436] width 273 height 29
paste div
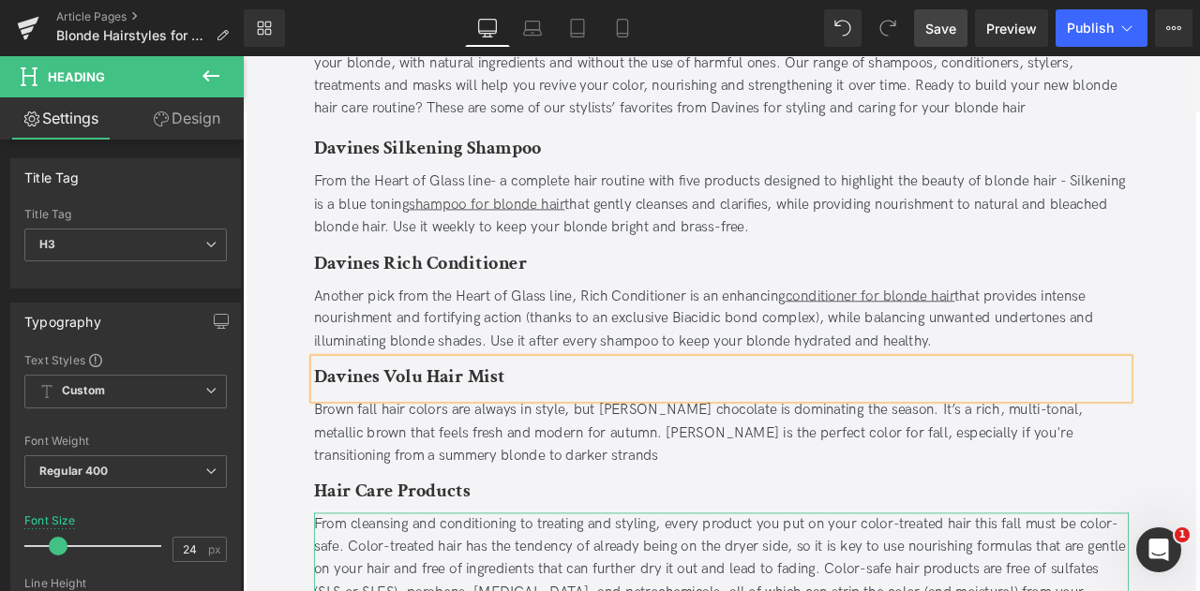
click at [431, 430] on b "Davines Volu Hair Mist" at bounding box center [440, 436] width 226 height 29
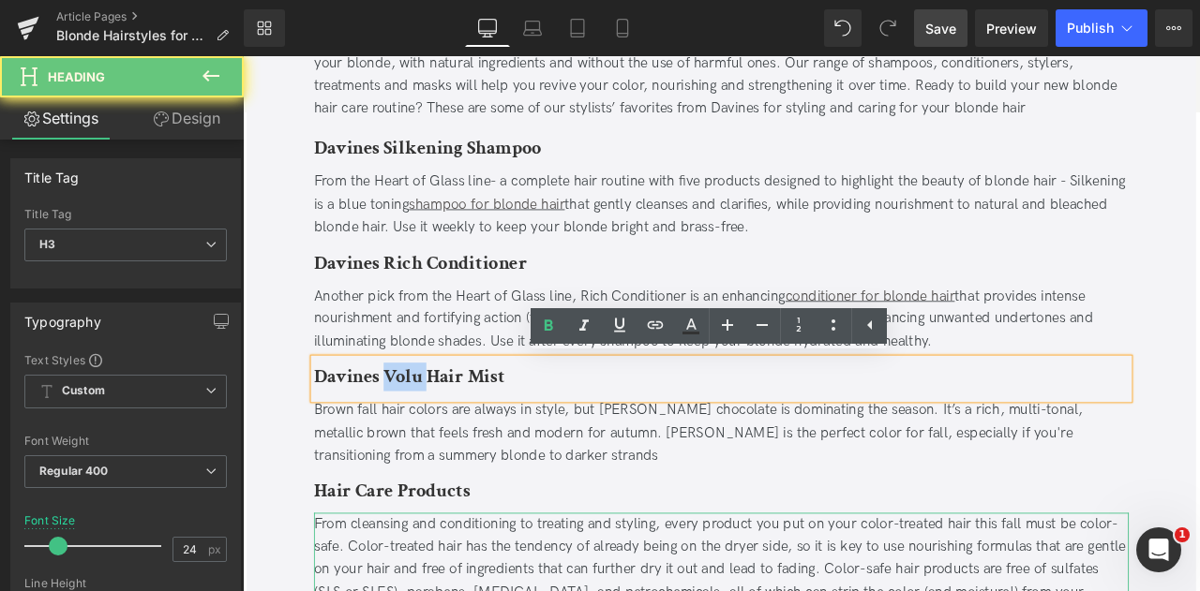
click at [431, 430] on b "Davines Volu Hair Mist" at bounding box center [440, 436] width 226 height 29
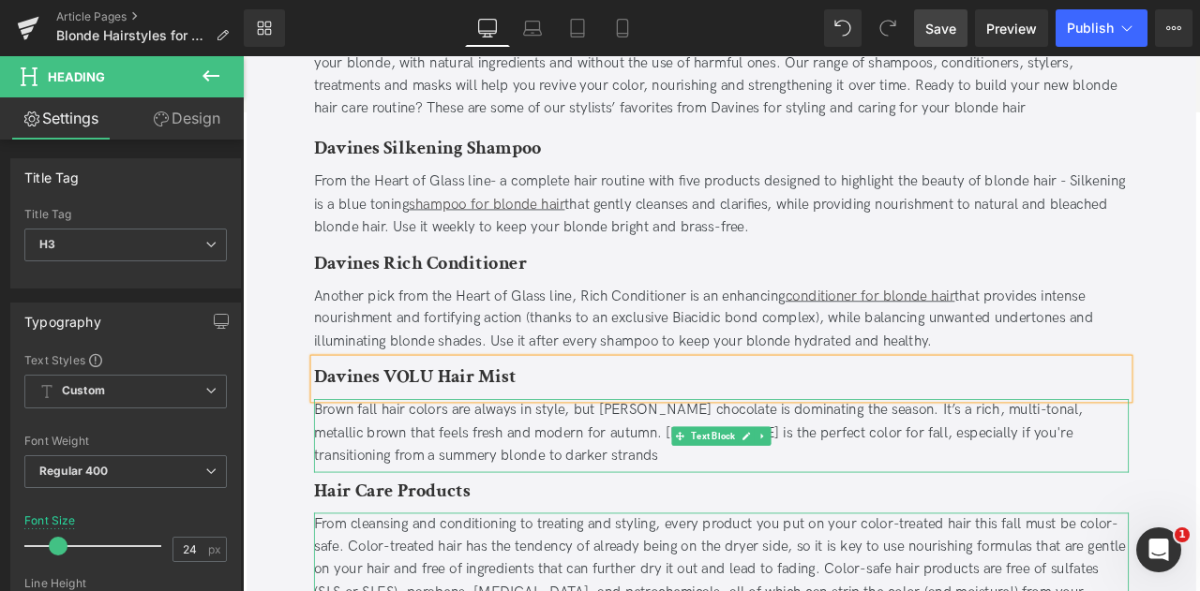
click at [569, 529] on div "Brown fall hair colors are always in style, but rusty chocolate is dominating t…" at bounding box center [809, 503] width 965 height 81
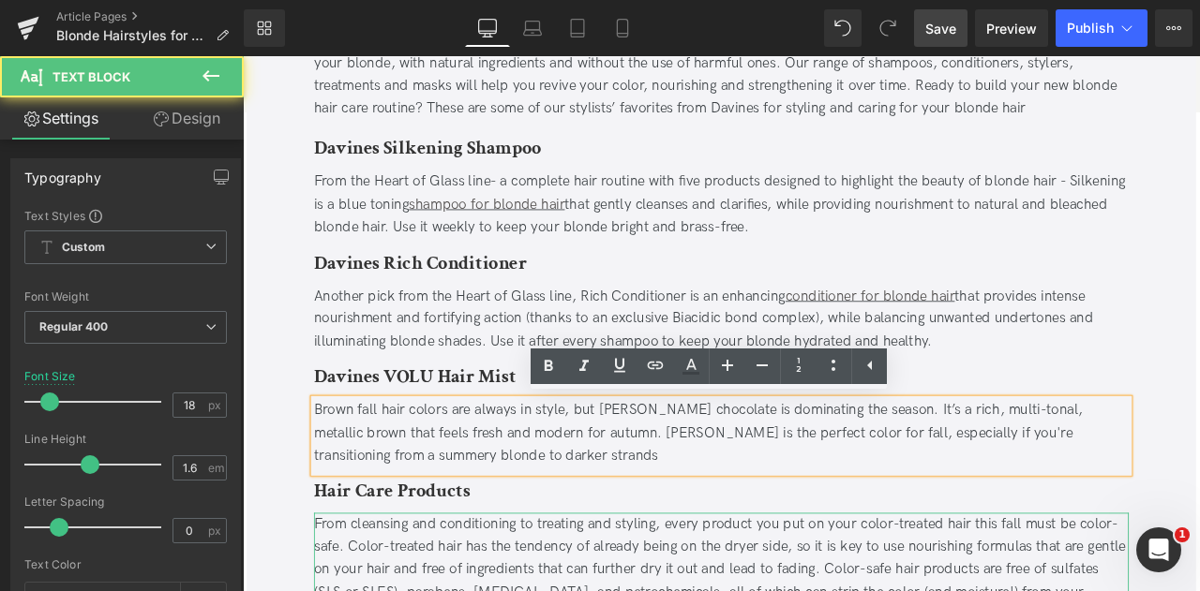
click at [569, 529] on div "Brown fall hair colors are always in style, but rusty chocolate is dominating t…" at bounding box center [809, 503] width 965 height 81
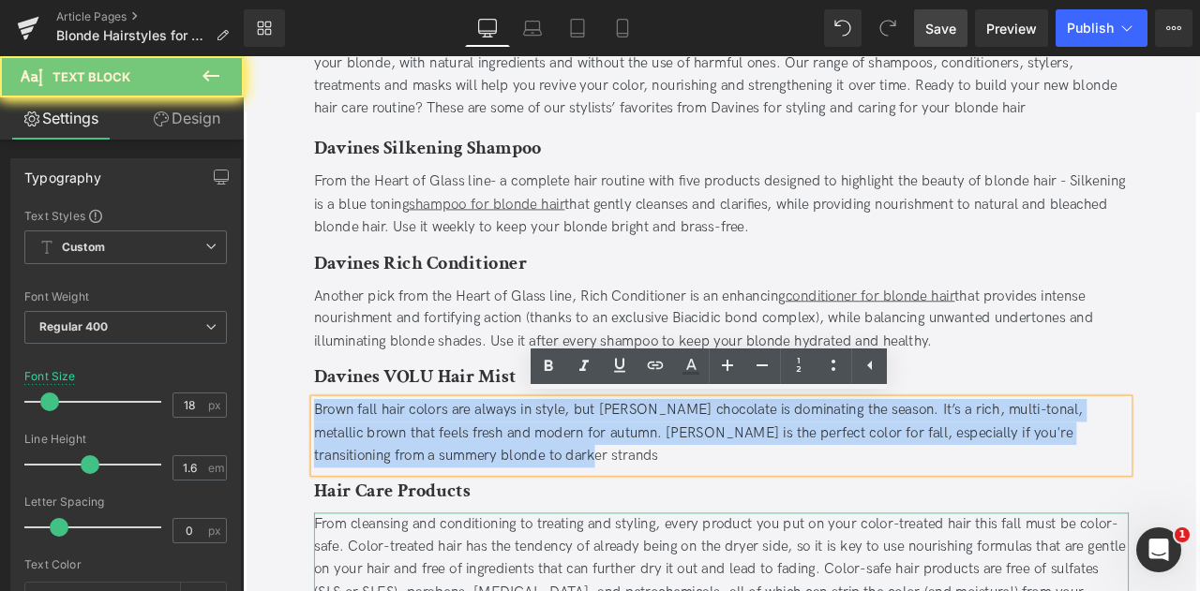
click at [569, 529] on div "Brown fall hair colors are always in style, but rusty chocolate is dominating t…" at bounding box center [809, 503] width 965 height 81
paste div
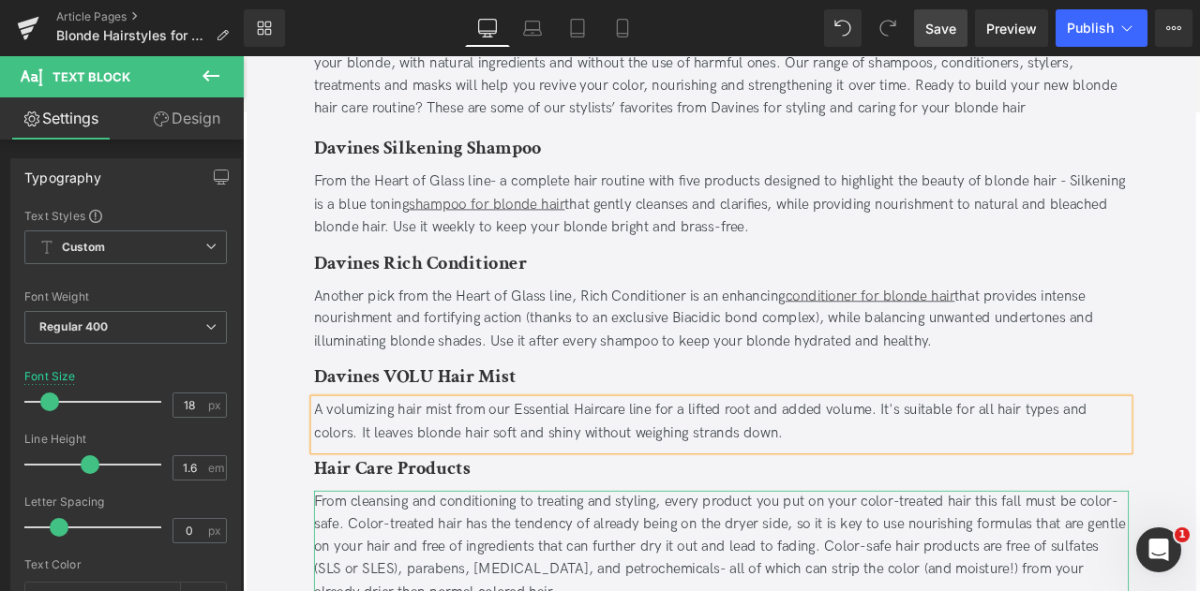
click at [393, 482] on div "A volumizing hair mist from our Essential Haircare line for a lifted root and a…" at bounding box center [809, 490] width 965 height 54
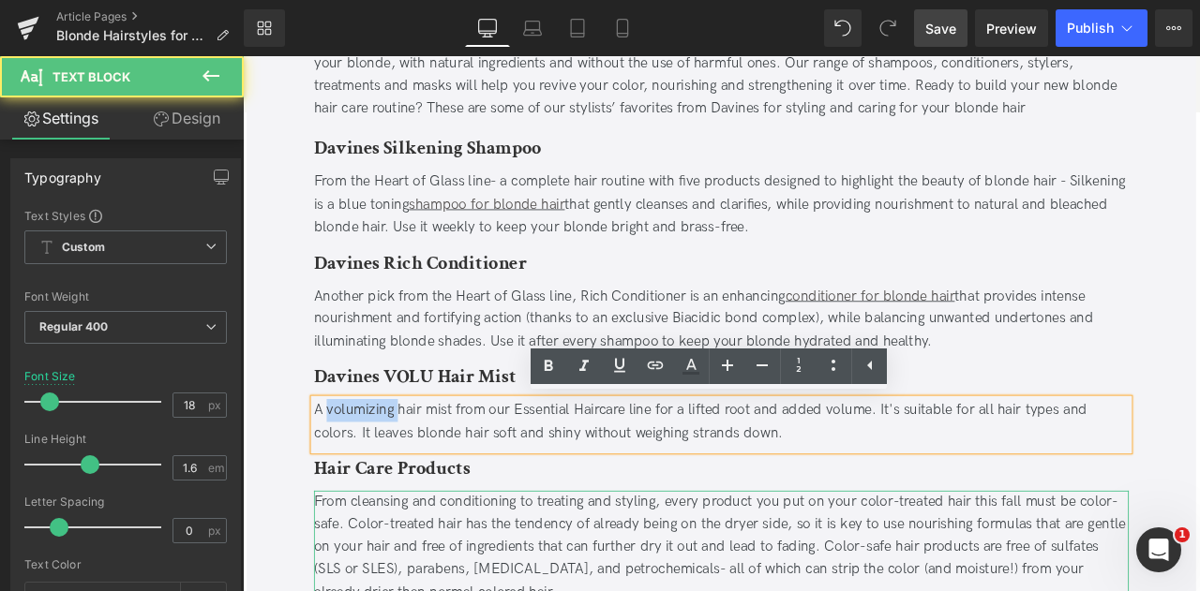
click at [393, 482] on div "A volumizing hair mist from our Essential Haircare line for a lifted root and a…" at bounding box center [809, 490] width 965 height 54
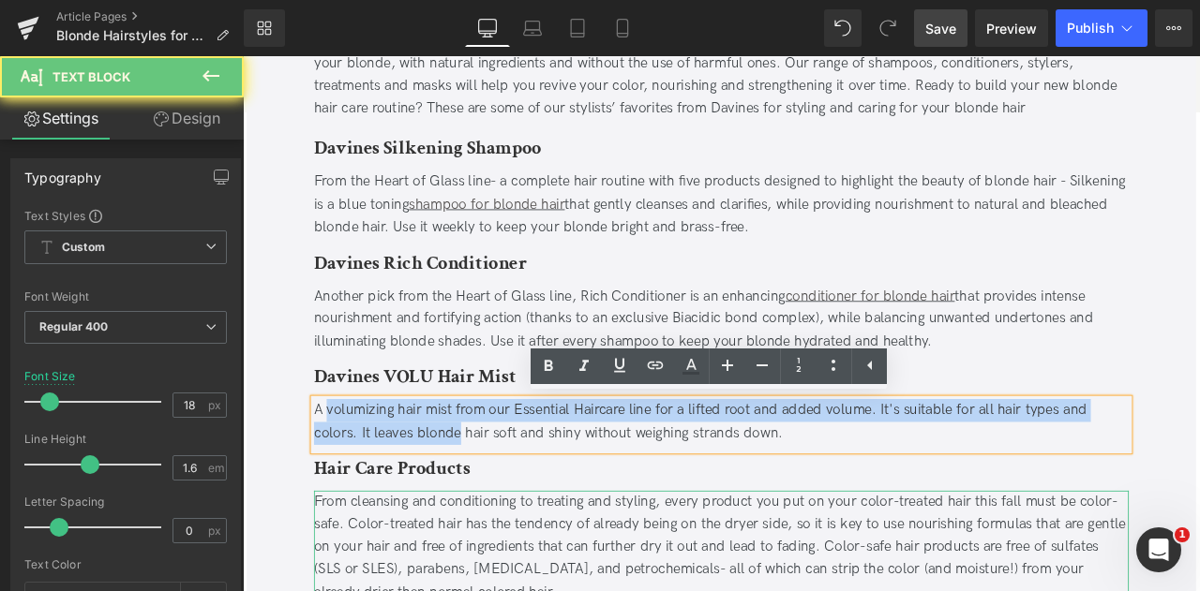
click at [463, 488] on div "A volumizing hair mist from our Essential Haircare line for a lifted root and a…" at bounding box center [809, 490] width 965 height 54
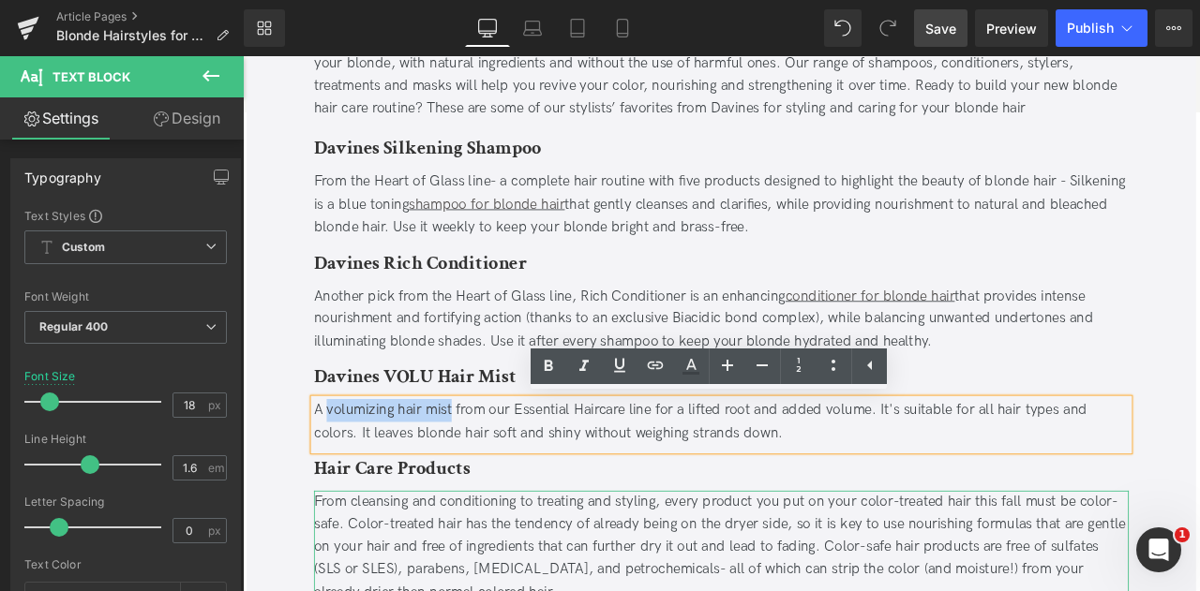
click at [459, 478] on div "A volumizing hair mist from our Essential Haircare line for a lifted root and a…" at bounding box center [809, 490] width 965 height 54
click at [619, 365] on icon at bounding box center [619, 365] width 22 height 22
click at [644, 367] on icon at bounding box center [655, 365] width 22 height 22
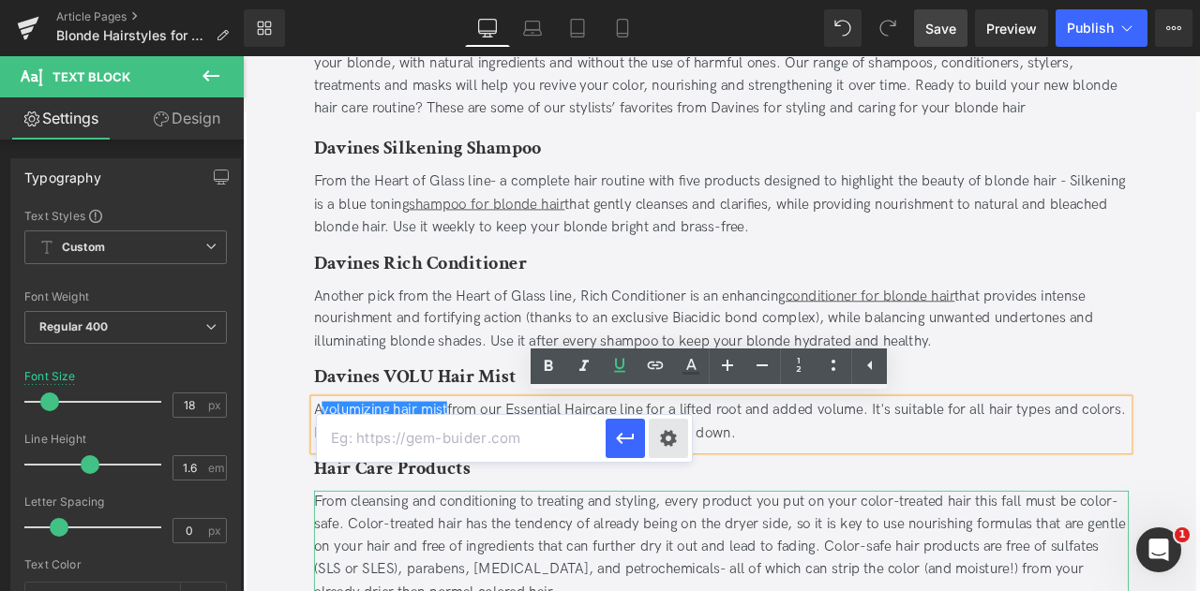
click at [664, 0] on div "Text Color Highlight Color #333333 Edit or remove link: Edit - Unlink - Cancel" at bounding box center [600, 0] width 1200 height 0
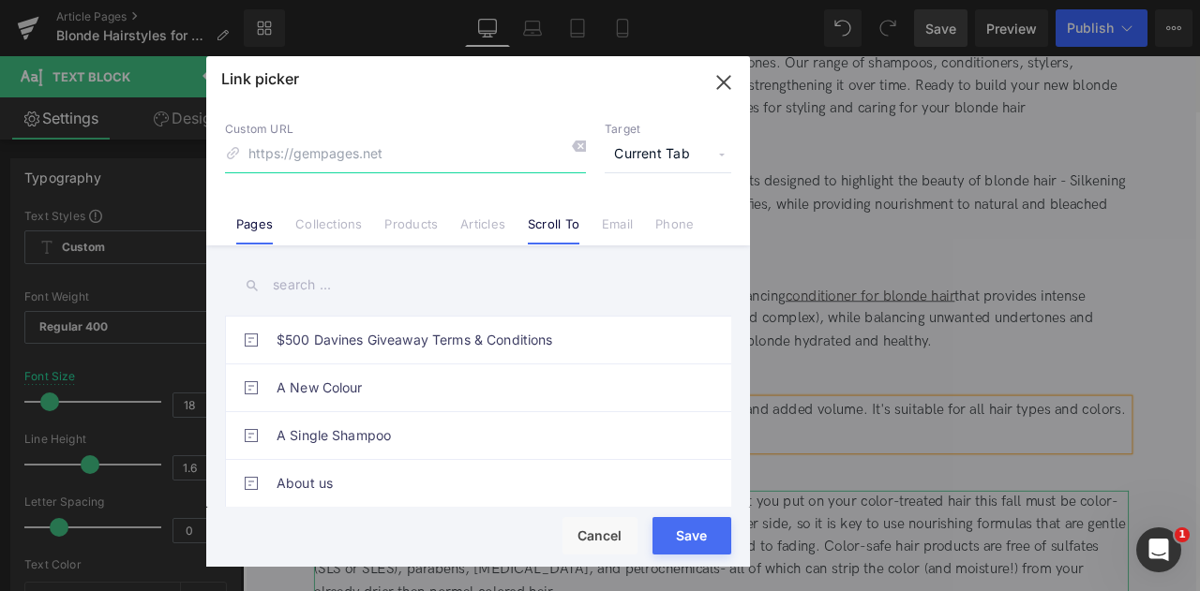
paste input "https://us.davines.com/products/volu-hair-mist"
click at [390, 145] on input "https://us.davines.com/products/volu-hair-mist" at bounding box center [405, 155] width 361 height 36
type input "/products/volu-hair-mist"
click at [658, 149] on span "Current Tab" at bounding box center [668, 155] width 127 height 36
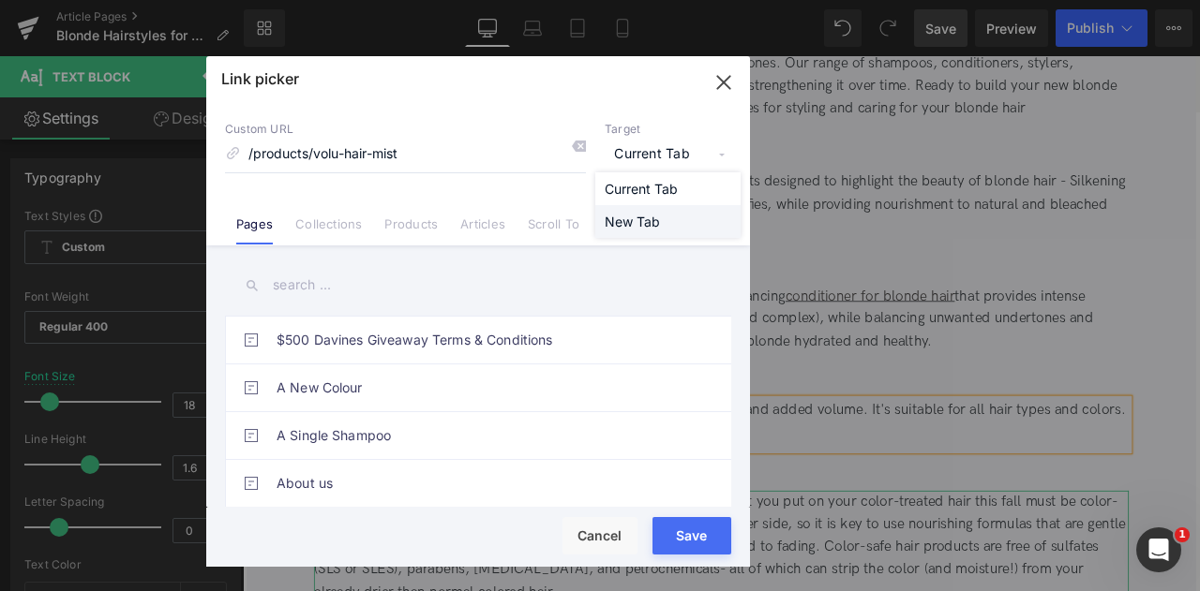
click at [649, 230] on li "New Tab" at bounding box center [667, 221] width 145 height 33
click at [687, 522] on button "Save" at bounding box center [691, 535] width 79 height 37
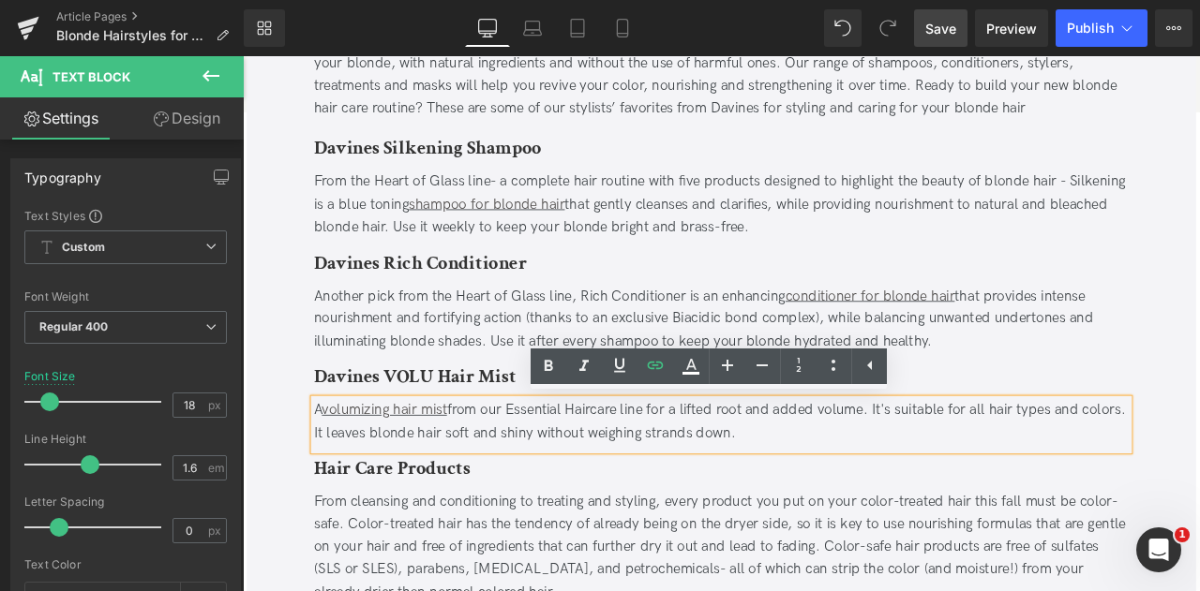
scroll to position [4347, 0]
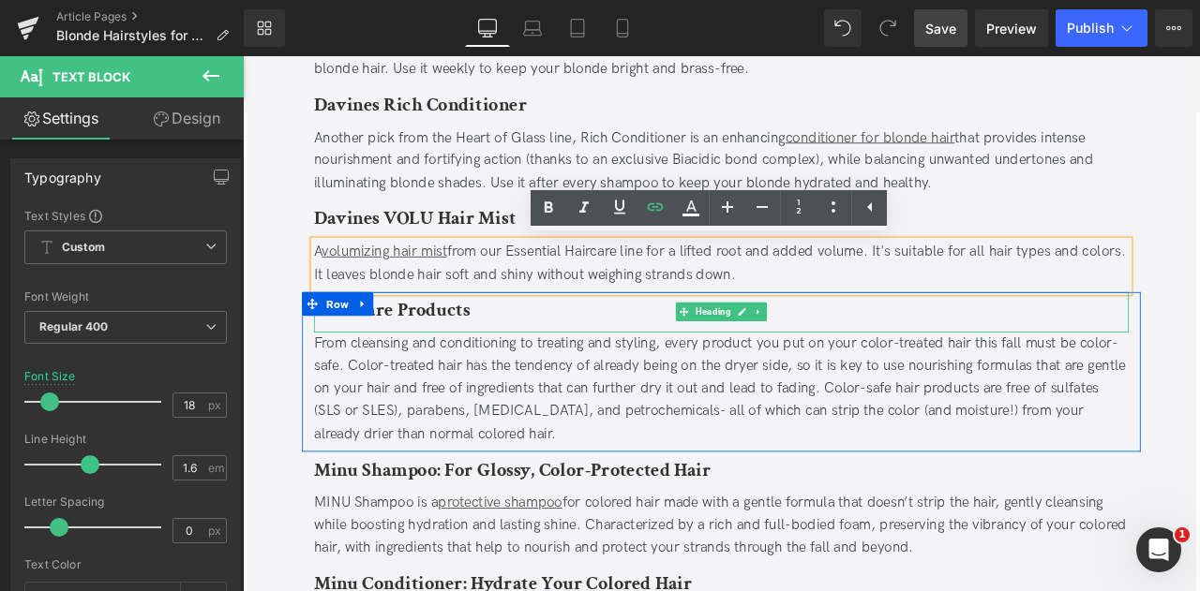
click at [455, 362] on b "Hair Care Products" at bounding box center [419, 357] width 185 height 29
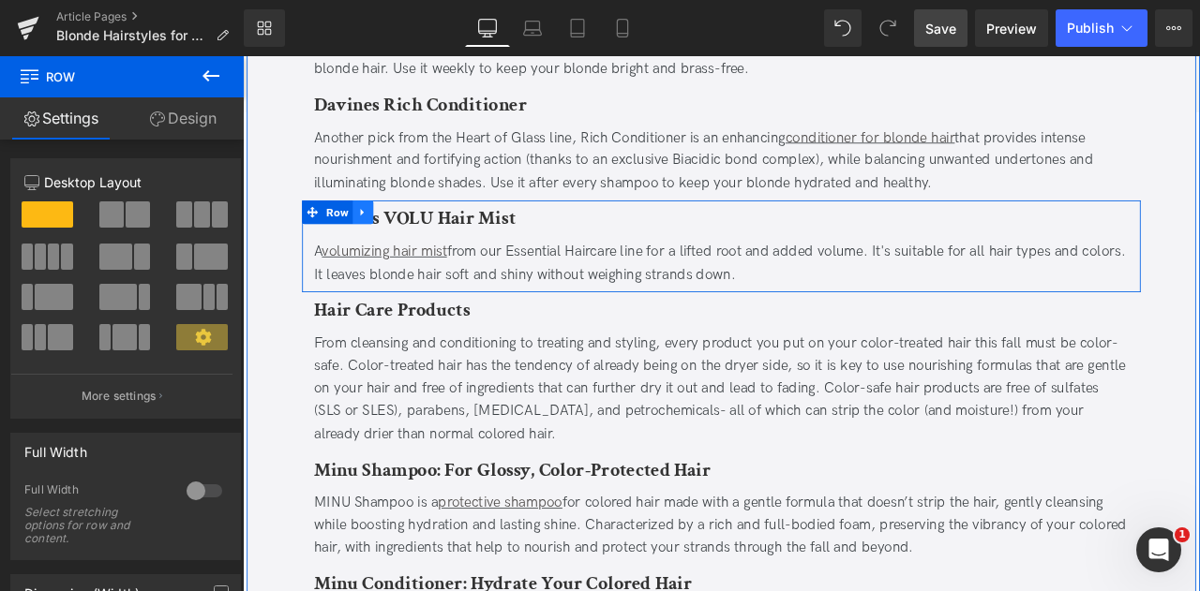
click at [379, 236] on icon at bounding box center [385, 241] width 13 height 14
click at [405, 239] on icon at bounding box center [409, 241] width 13 height 13
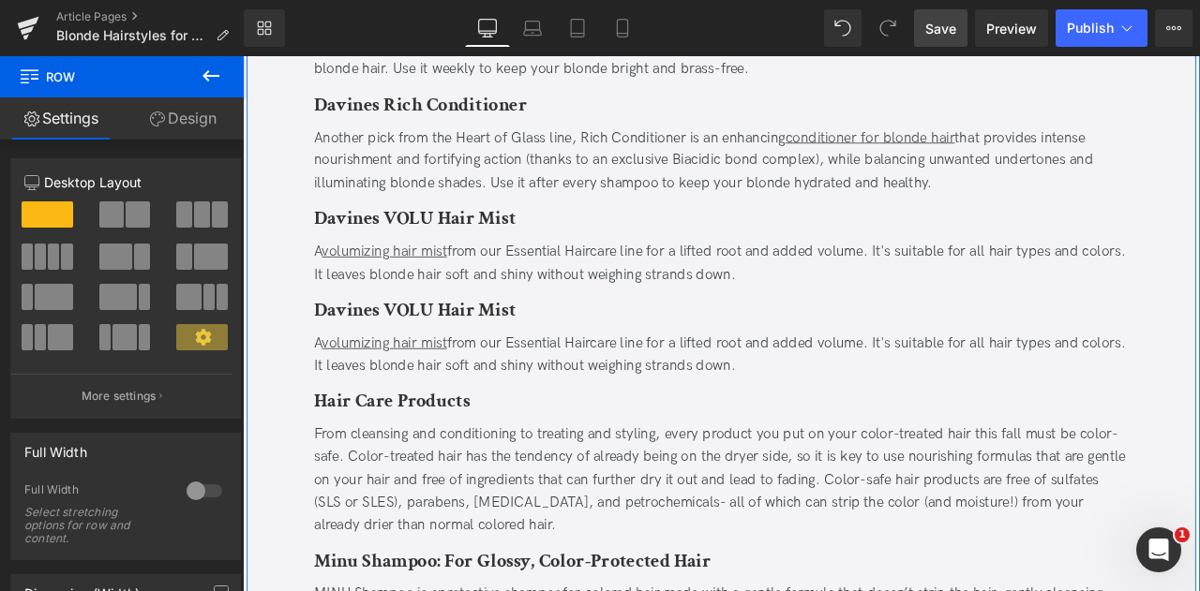
click at [466, 365] on b "Davines VOLU Hair Mist" at bounding box center [446, 357] width 239 height 29
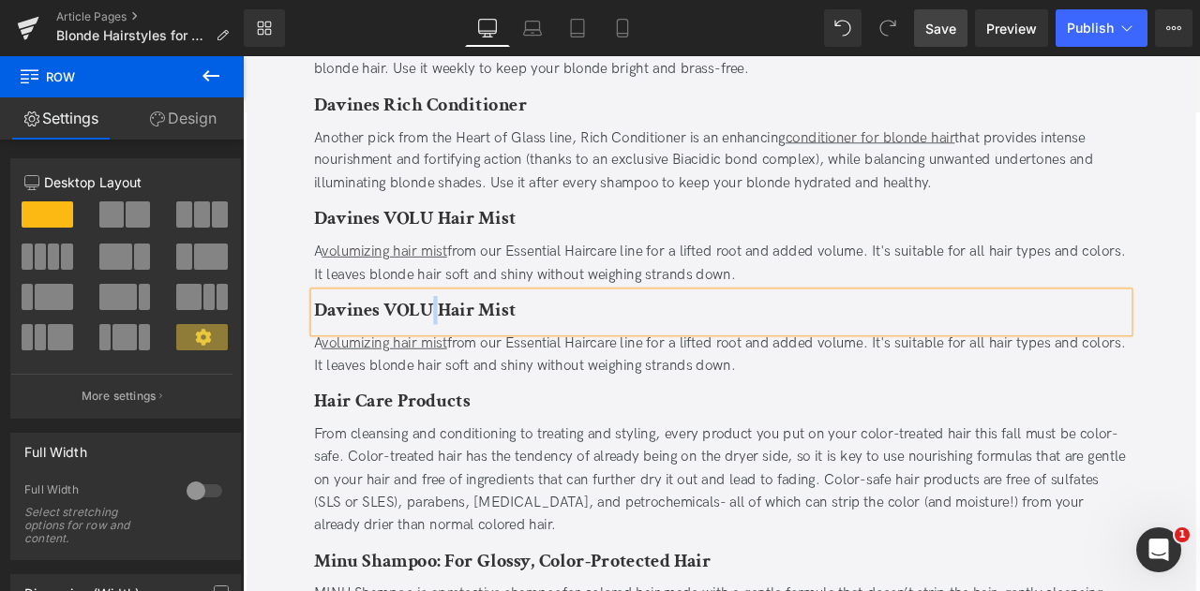
click at [466, 365] on b "Davines VOLU Hair Mist" at bounding box center [446, 357] width 239 height 29
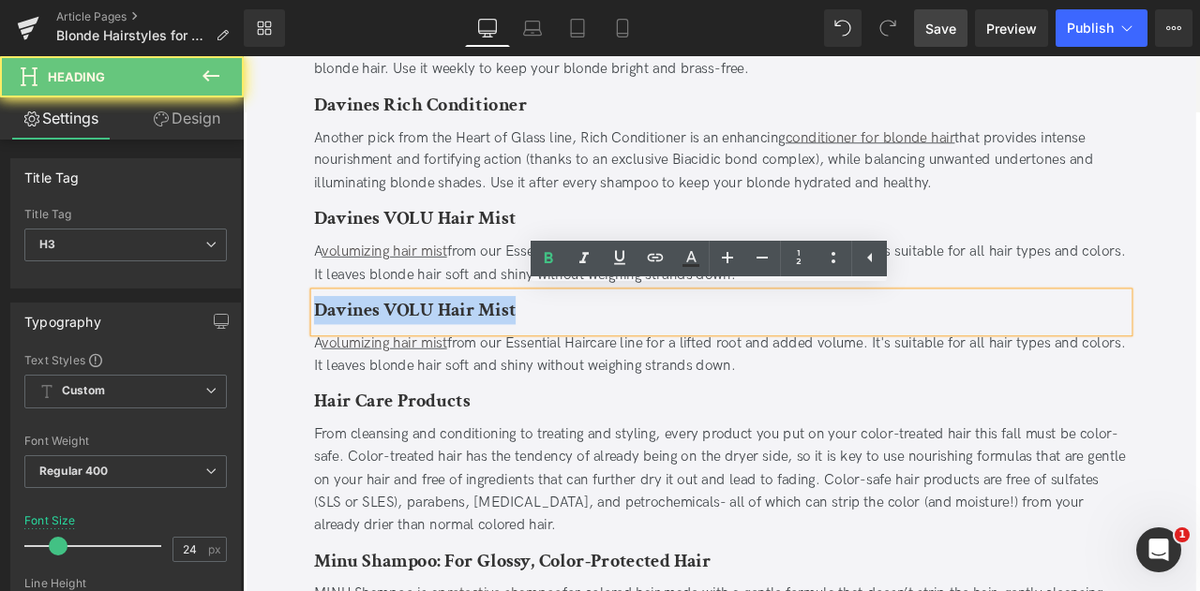
click at [466, 365] on b "Davines VOLU Hair Mist" at bounding box center [446, 357] width 239 height 29
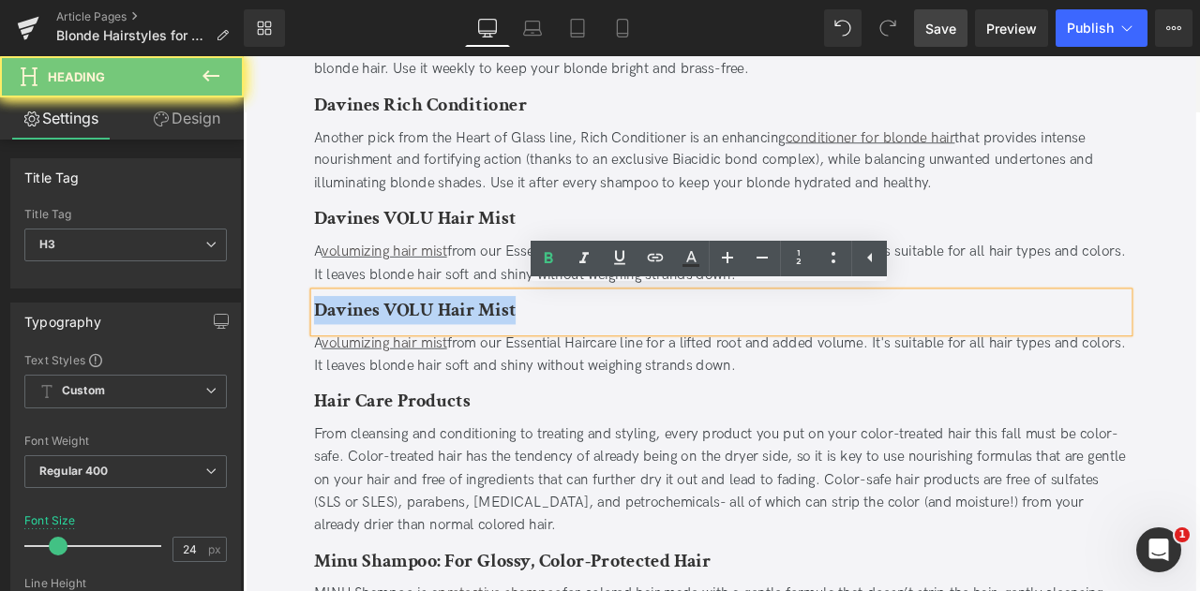
paste div
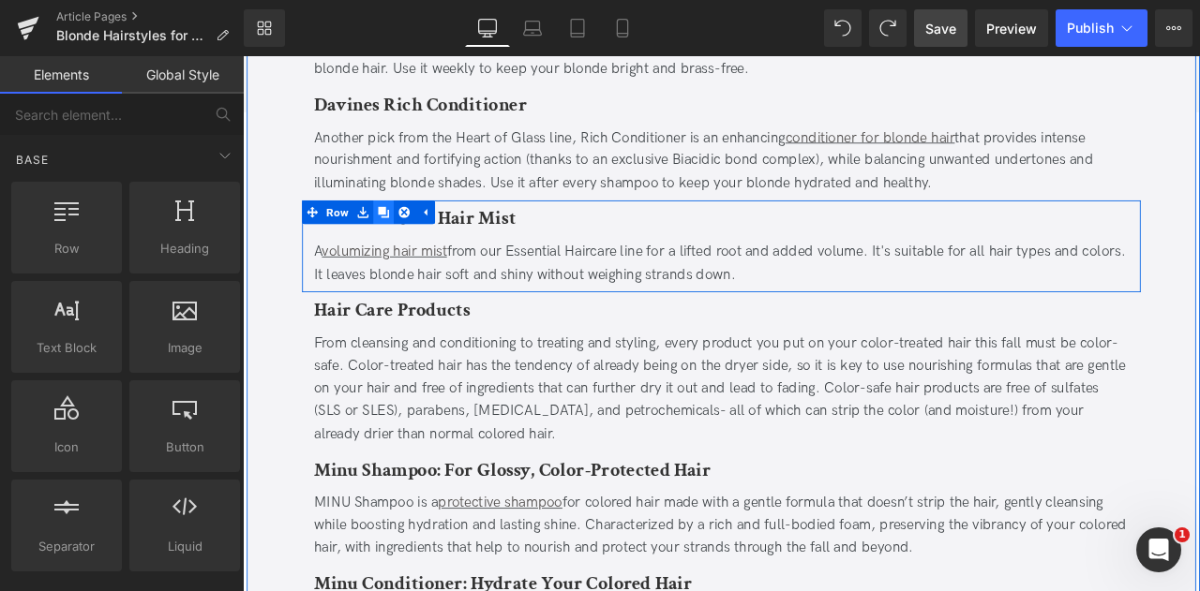
click at [411, 237] on icon at bounding box center [409, 241] width 13 height 13
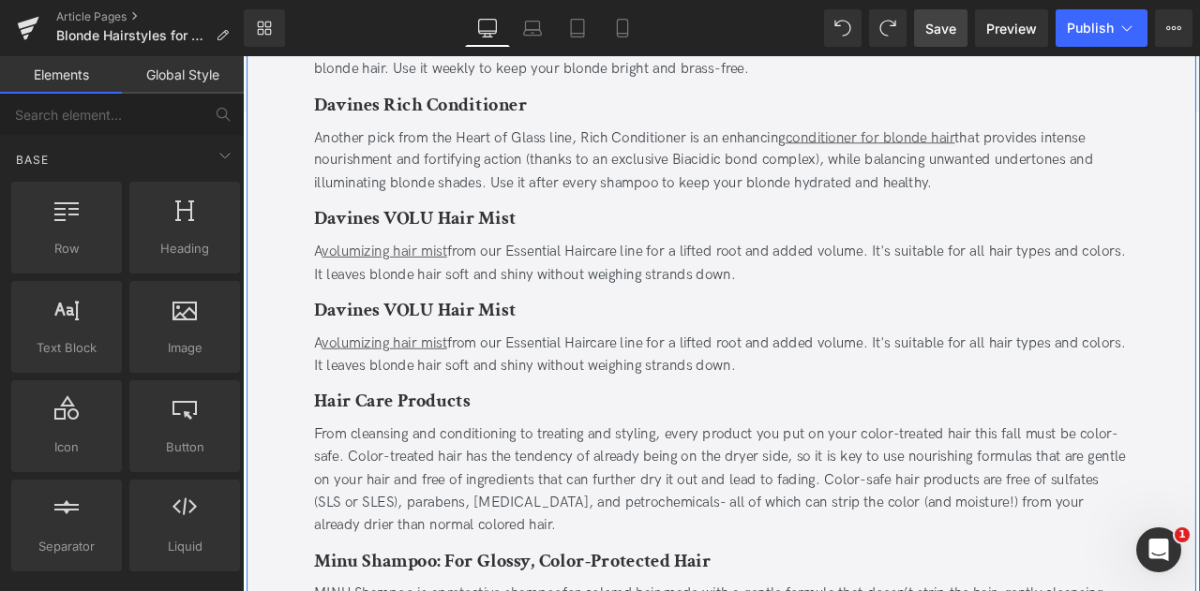
click at [590, 417] on div "A volumizing hair mist from our Essential Haircare line for a lifted root and a…" at bounding box center [809, 411] width 965 height 54
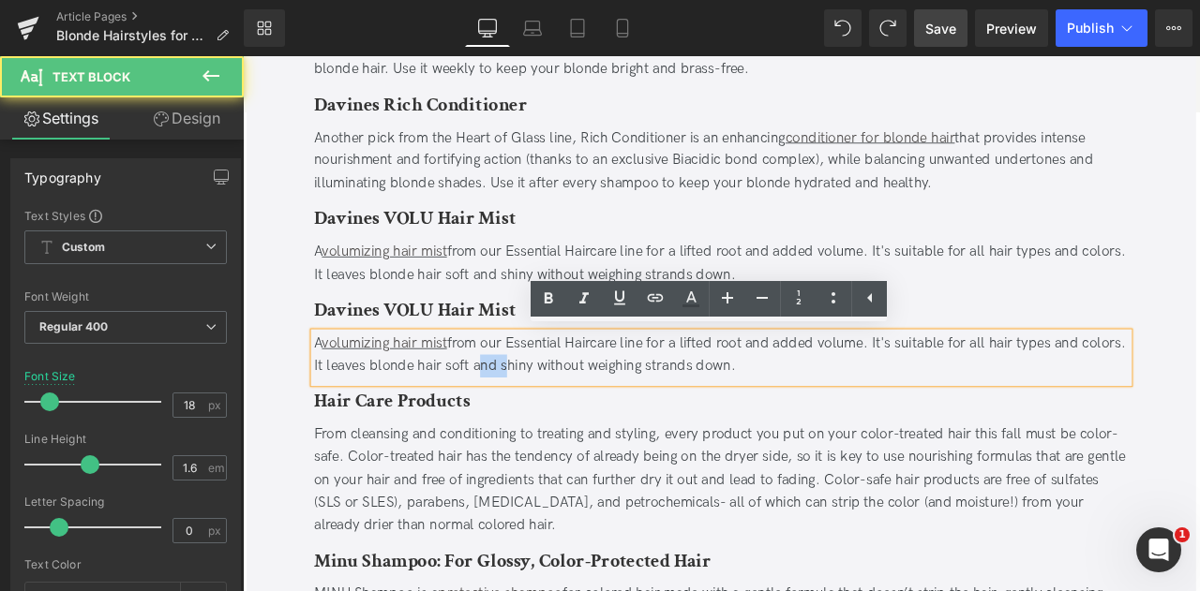
click at [590, 417] on div "A volumizing hair mist from our Essential Haircare line for a lifted root and a…" at bounding box center [809, 411] width 965 height 54
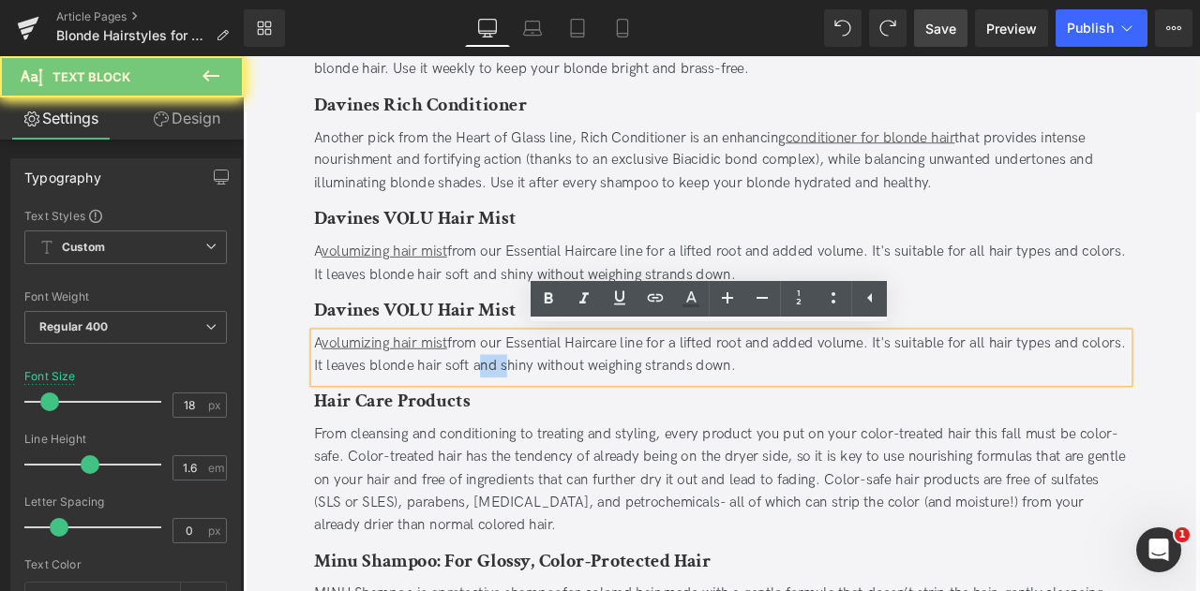
click at [590, 417] on div "A volumizing hair mist from our Essential Haircare line for a lifted root and a…" at bounding box center [809, 411] width 965 height 54
paste div
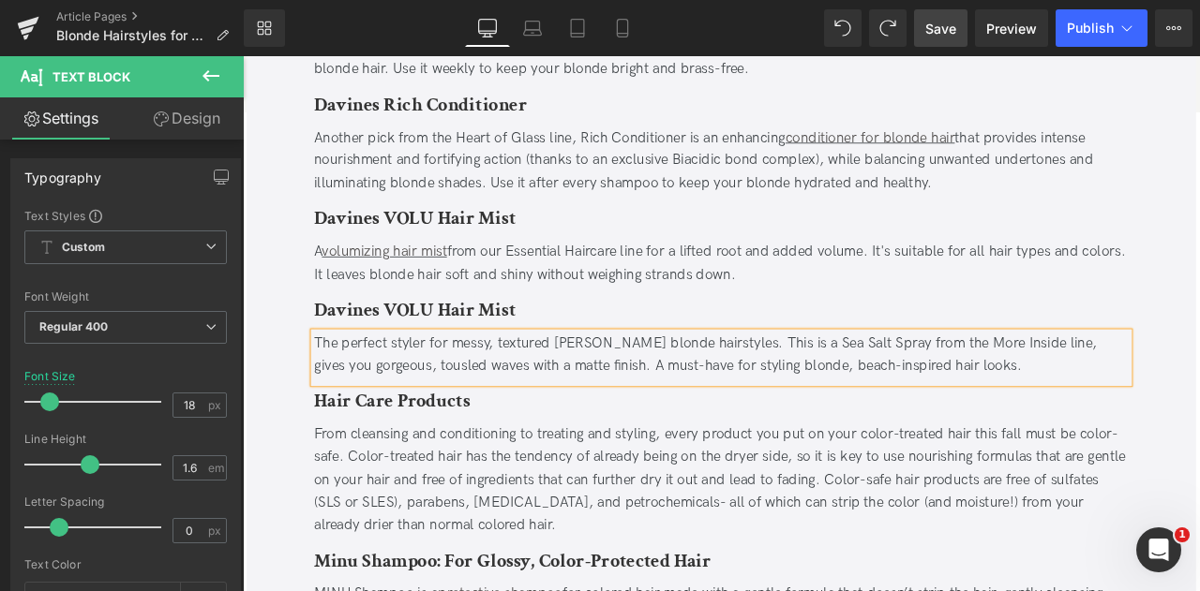
click at [878, 392] on div "The perfect styler for messy, textured beachy blonde hairstyles. This is a Sea …" at bounding box center [809, 411] width 965 height 54
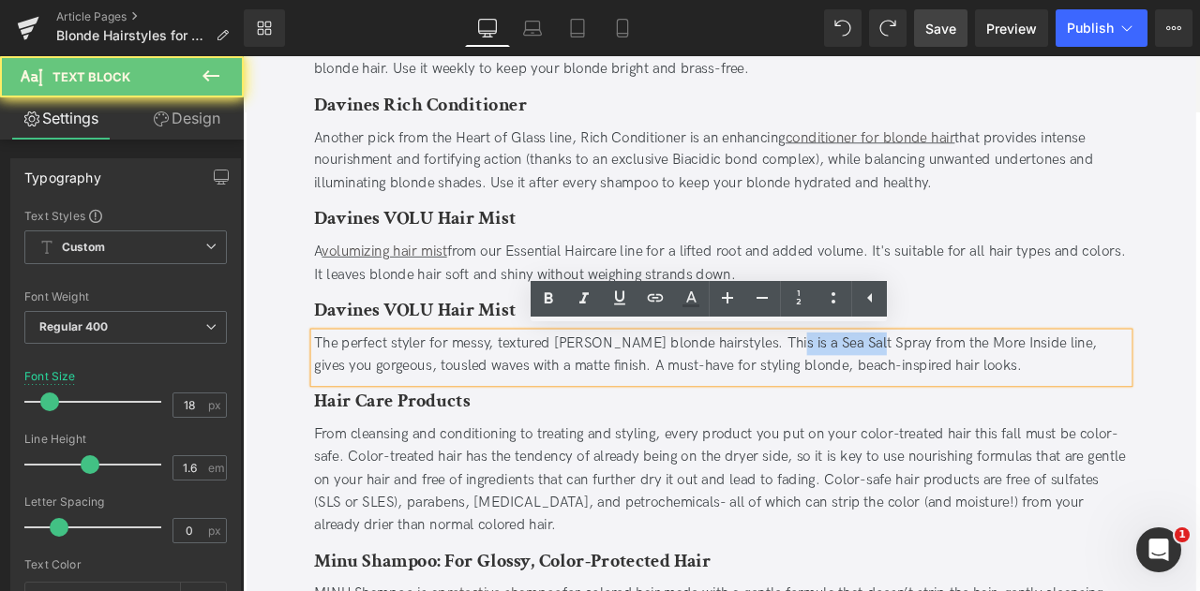
click at [967, 394] on div "The perfect styler for messy, textured beachy blonde hairstyles. This is a Sea …" at bounding box center [809, 411] width 965 height 54
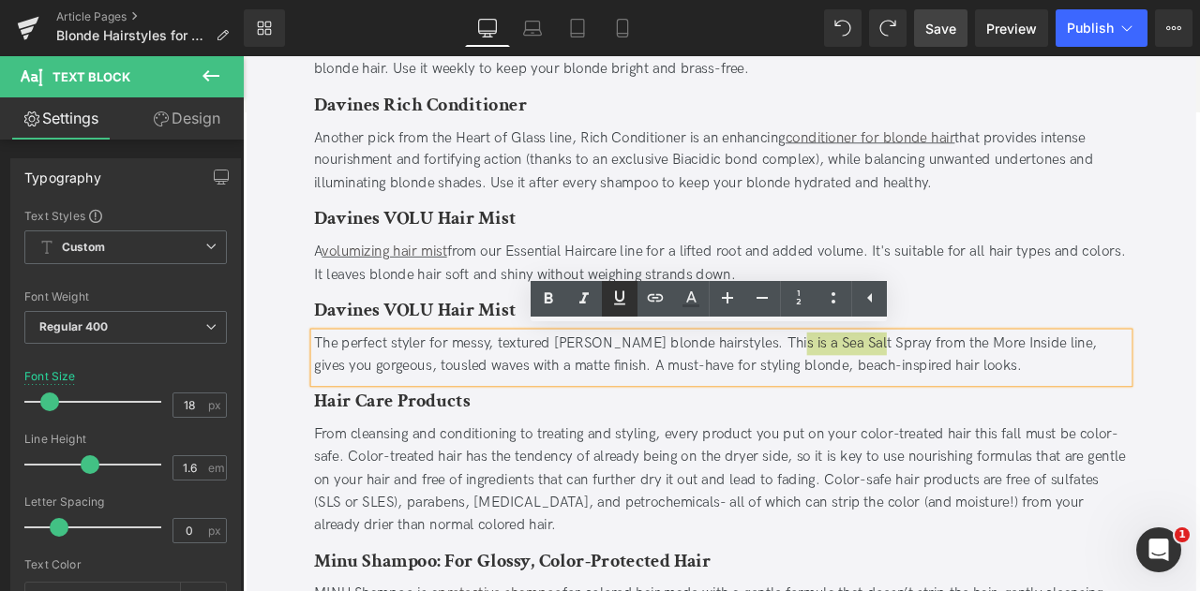
click at [621, 291] on icon at bounding box center [619, 298] width 22 height 22
click at [653, 297] on icon at bounding box center [655, 298] width 22 height 22
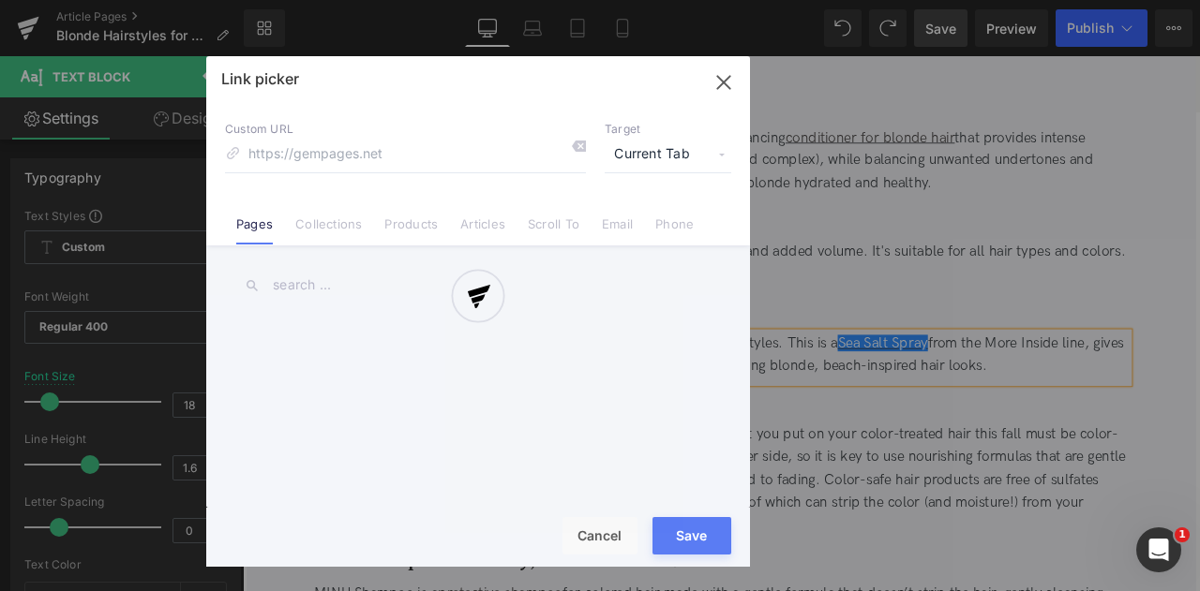
click at [1064, 0] on div "Text Color Highlight Color #333333 Edit or remove link: Edit - Unlink - Cancel …" at bounding box center [600, 0] width 1200 height 0
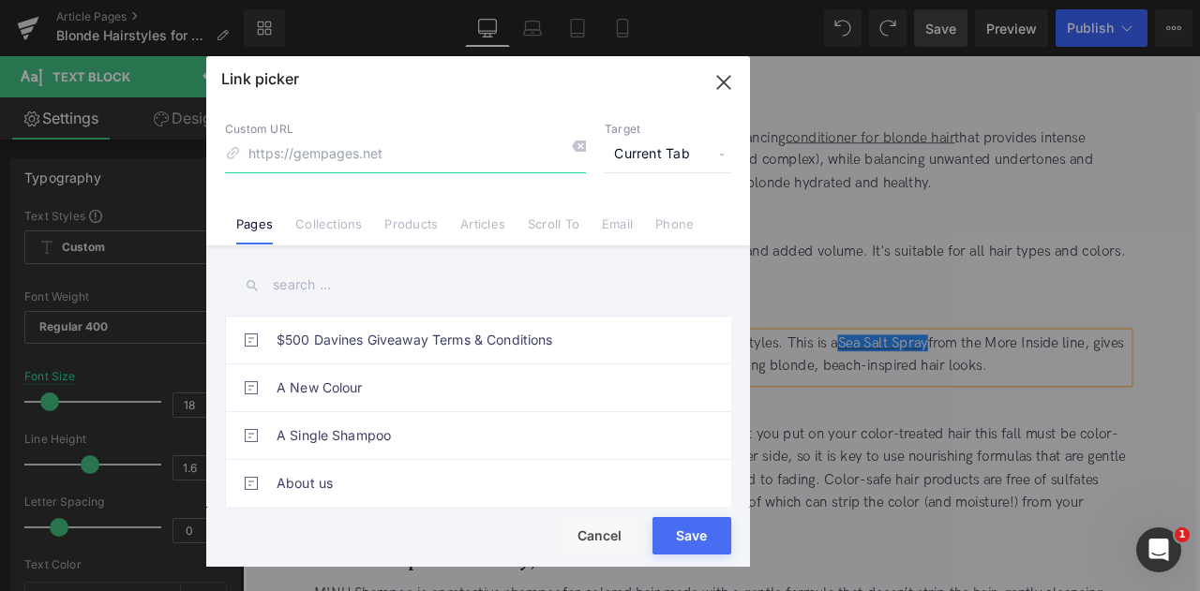
paste input "https://us.davines.com/products/this-is-a-sea-salt-spray"
click at [364, 155] on input "https://us.davines.com/products/this-is-a-sea-salt-spray" at bounding box center [405, 155] width 361 height 36
type input "/products/this-is-a-sea-salt-spray"
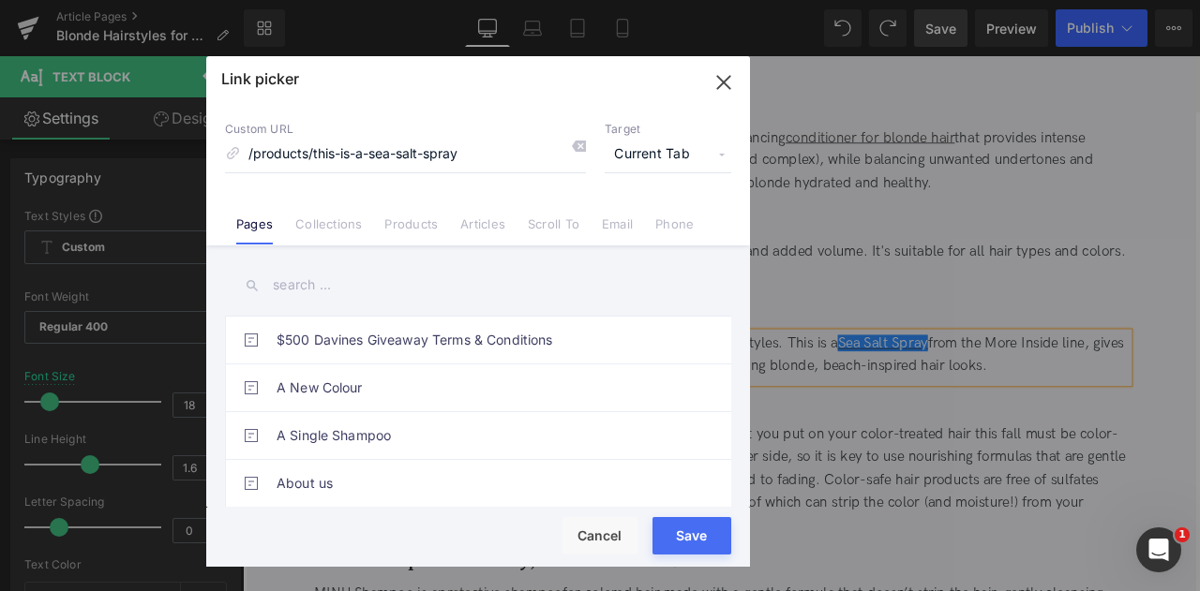
click at [644, 155] on span "Current Tab" at bounding box center [668, 155] width 127 height 36
click at [653, 225] on li "New Tab" at bounding box center [667, 221] width 145 height 33
click at [709, 524] on button "Save" at bounding box center [691, 535] width 79 height 37
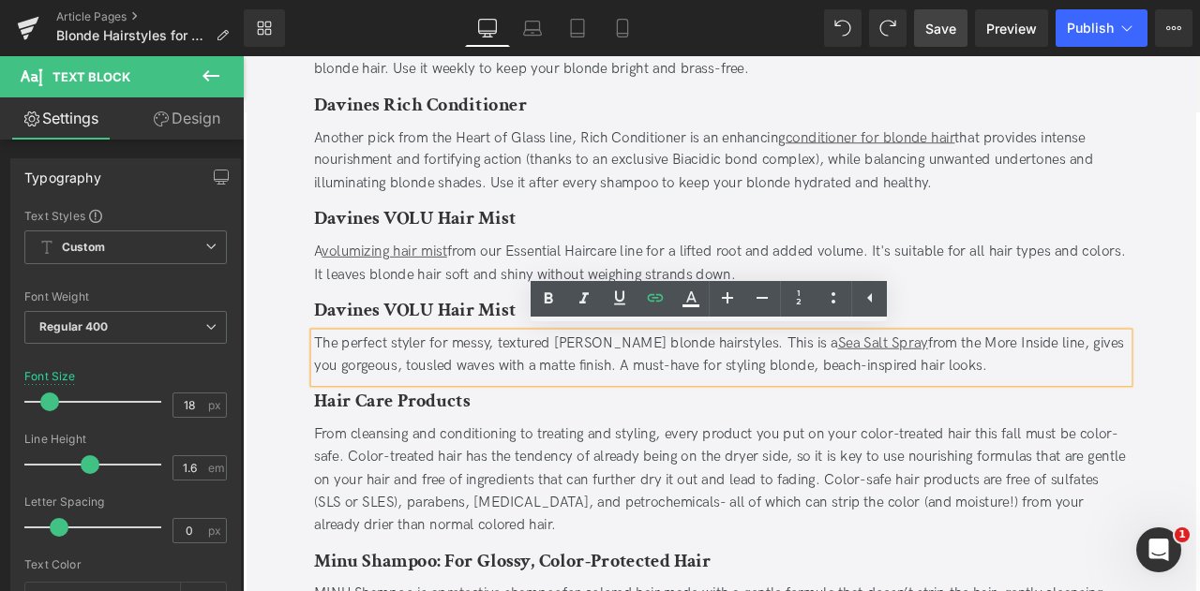
click at [901, 424] on div "The perfect styler for messy, textured beachy blonde hairstyles. This is a Sea …" at bounding box center [809, 411] width 965 height 54
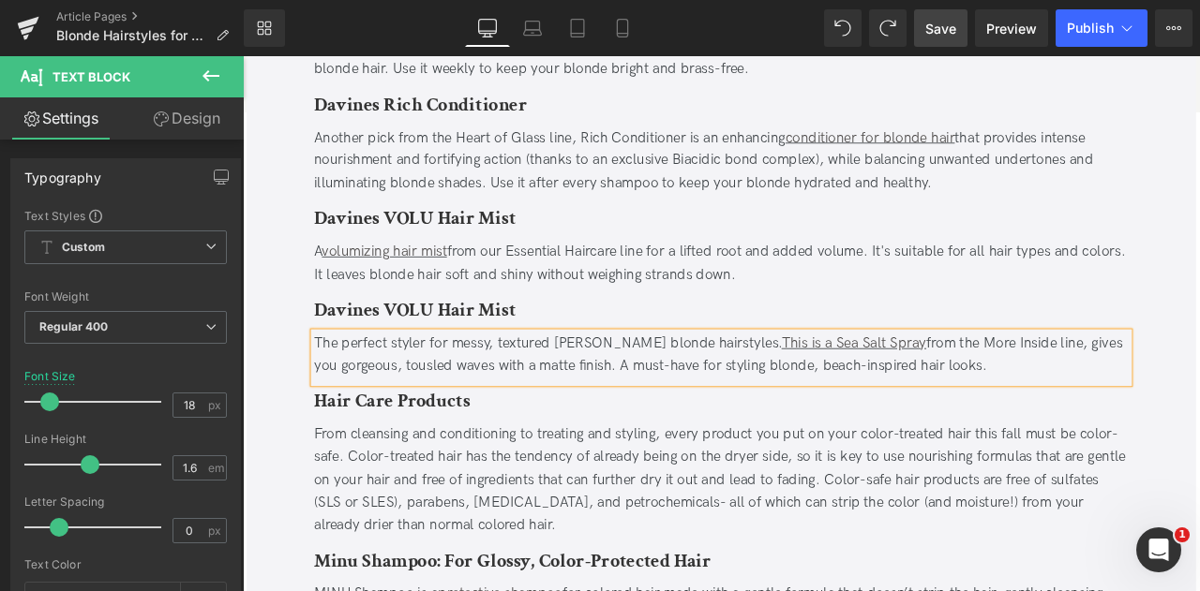
click at [427, 384] on div "The perfect styler for messy, textured [PERSON_NAME] blonde hairstyles. This is…" at bounding box center [809, 411] width 965 height 54
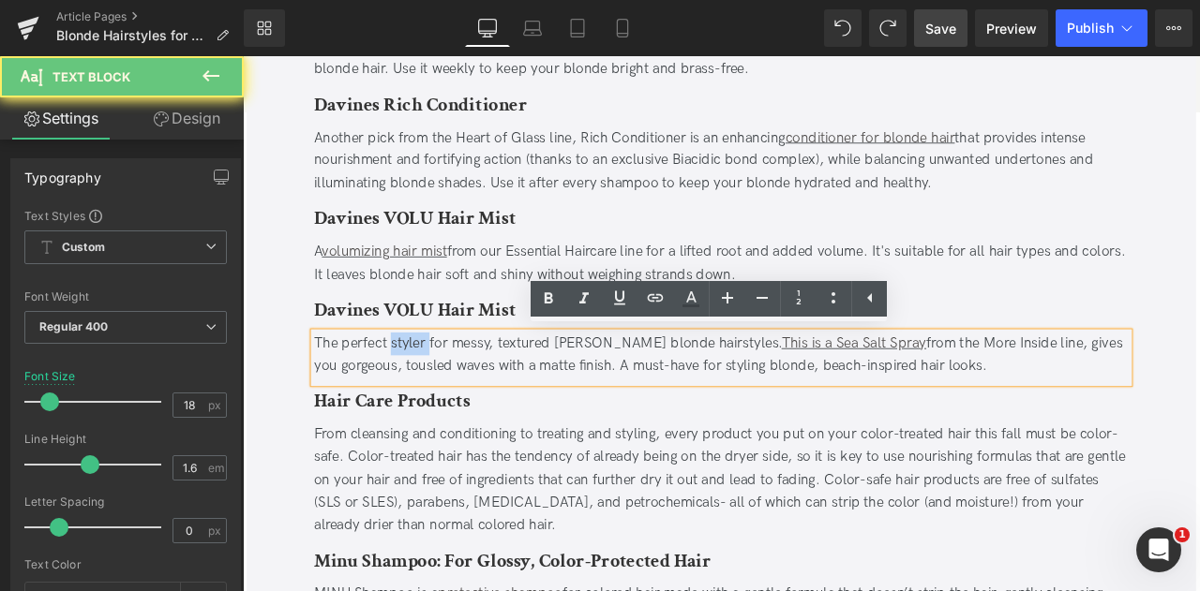
click at [427, 384] on div "The perfect styler for messy, textured [PERSON_NAME] blonde hairstyles. This is…" at bounding box center [809, 411] width 965 height 54
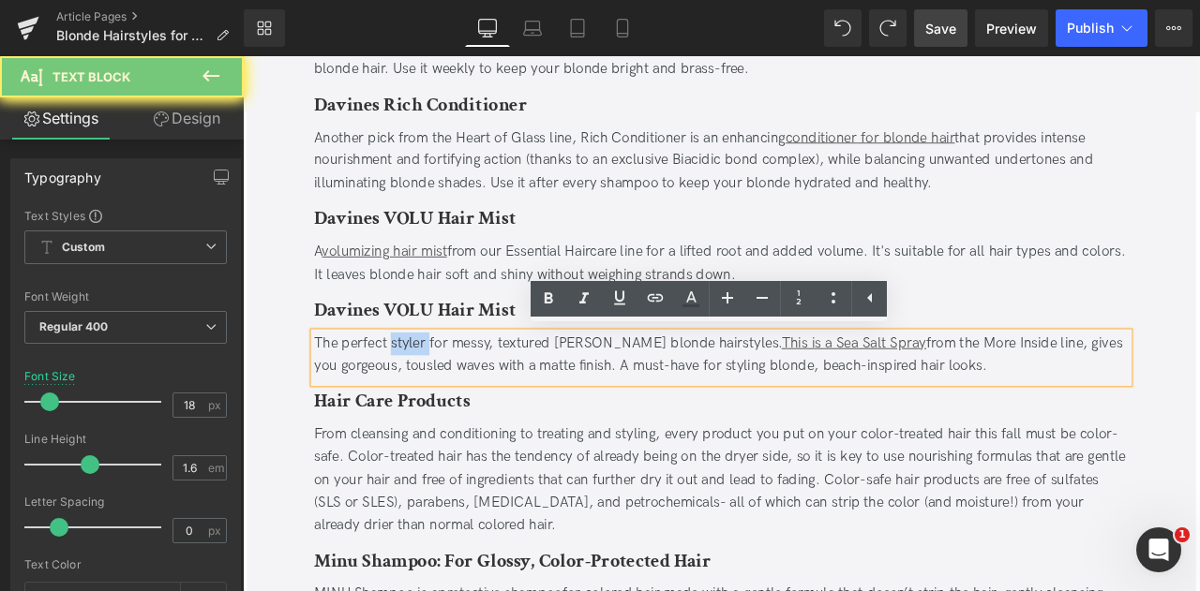
click at [393, 349] on b "Davines VOLU Hair Mist" at bounding box center [446, 357] width 239 height 29
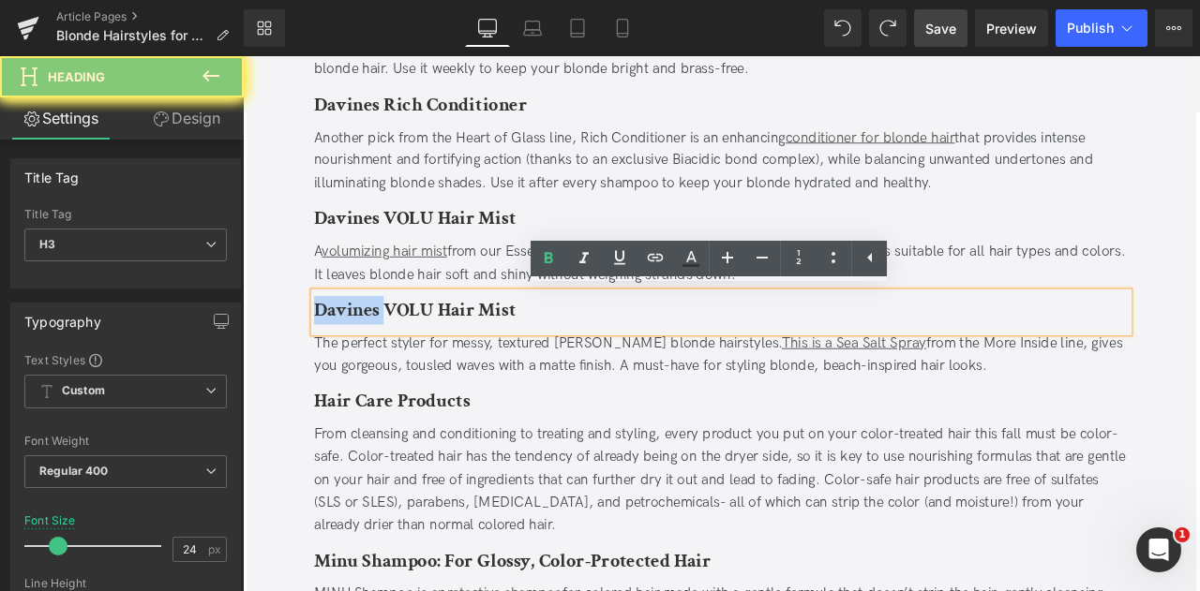
click at [393, 349] on b "Davines VOLU Hair Mist" at bounding box center [446, 357] width 239 height 29
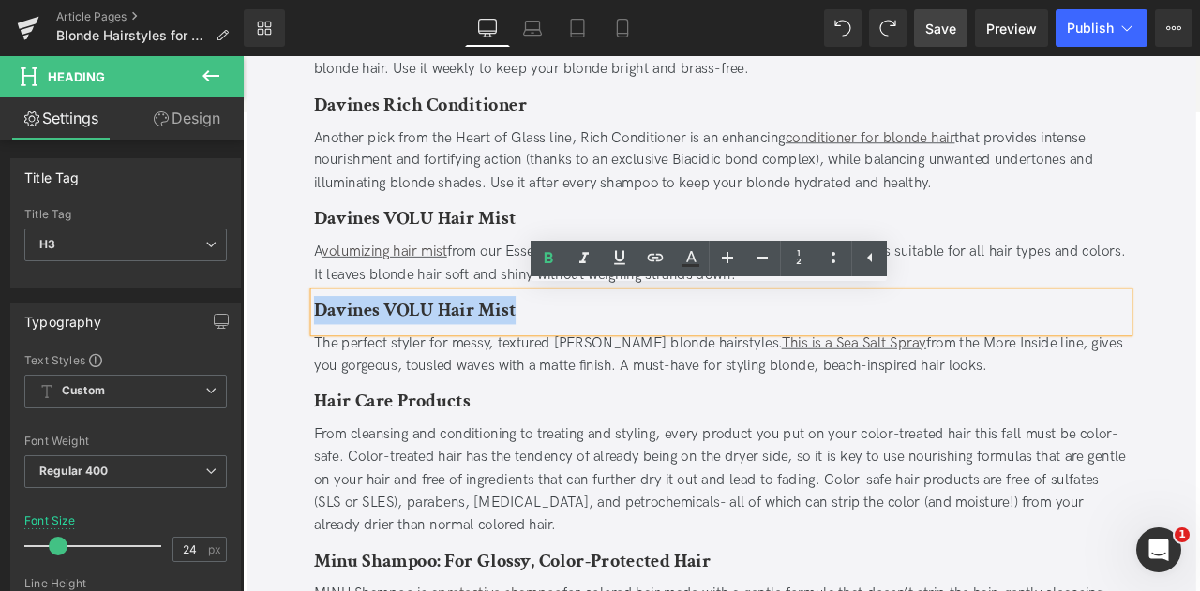
click at [393, 349] on b "Davines VOLU Hair Mist" at bounding box center [446, 357] width 239 height 29
paste div
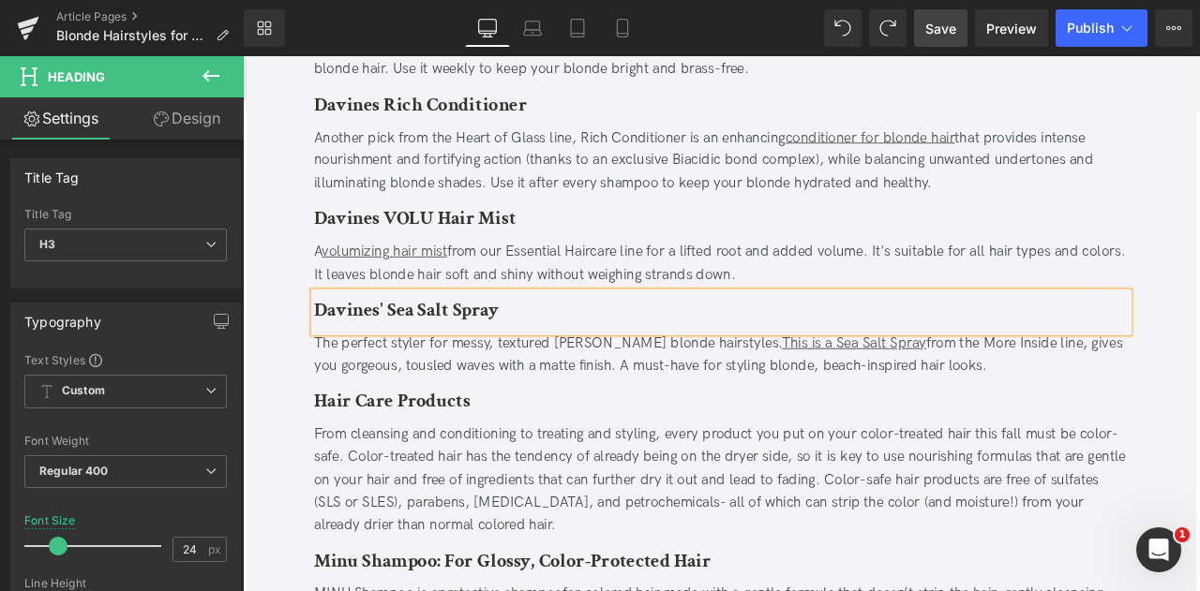
click at [409, 361] on b "Davines' Sea Salt Spray" at bounding box center [436, 357] width 218 height 29
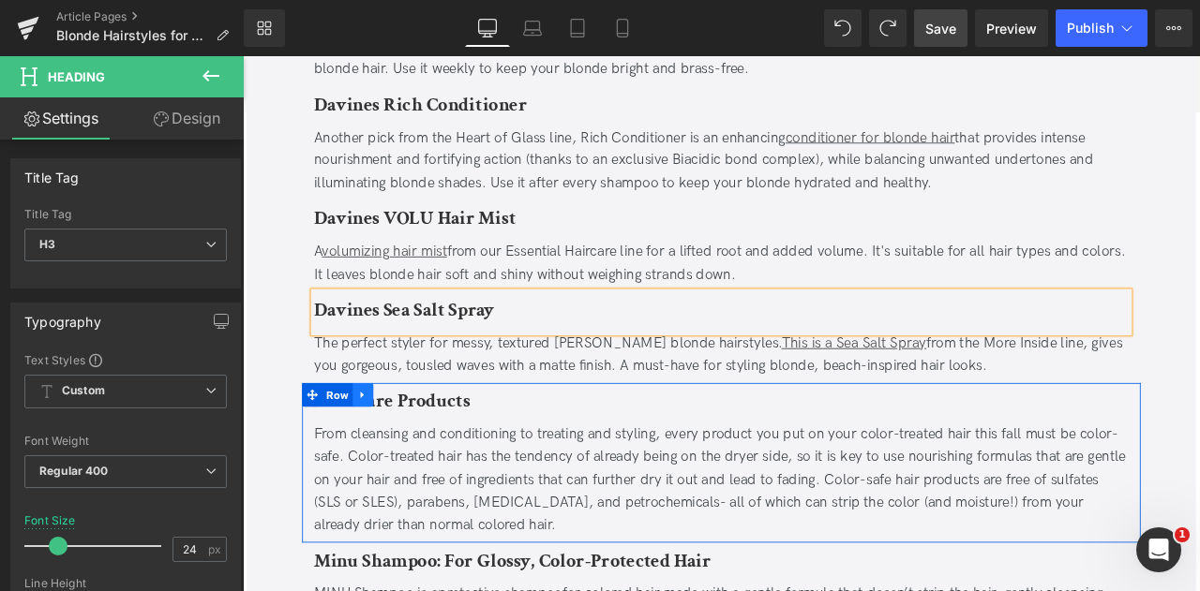
click at [385, 453] on icon at bounding box center [385, 459] width 13 height 14
click at [429, 455] on icon at bounding box center [433, 459] width 13 height 14
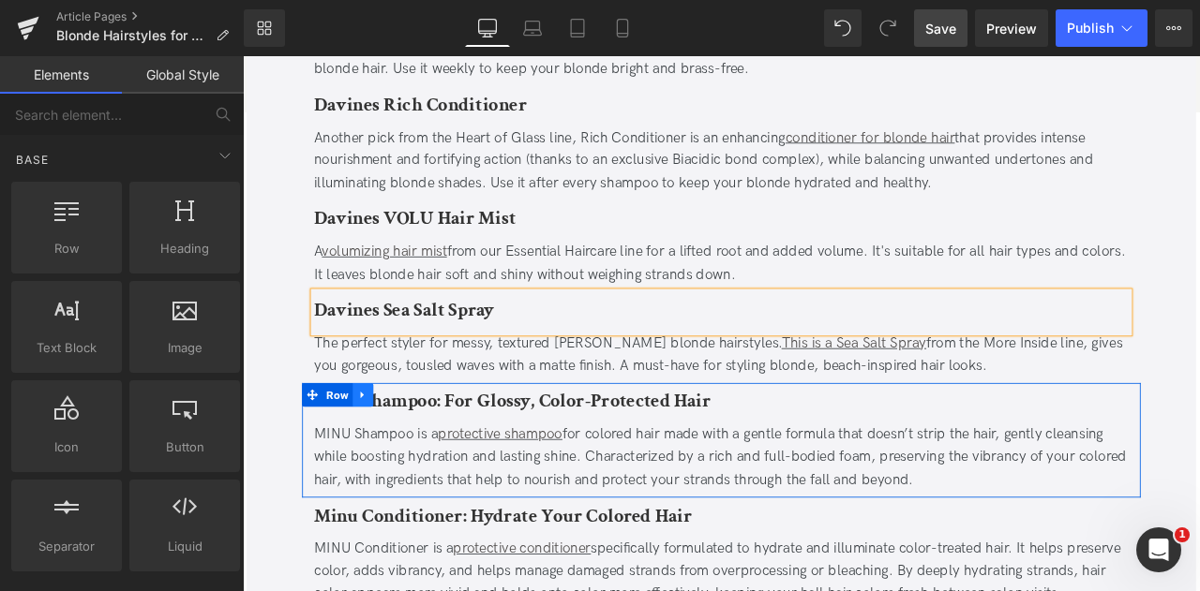
click at [384, 458] on icon at bounding box center [385, 459] width 13 height 14
click at [427, 453] on icon at bounding box center [433, 459] width 13 height 14
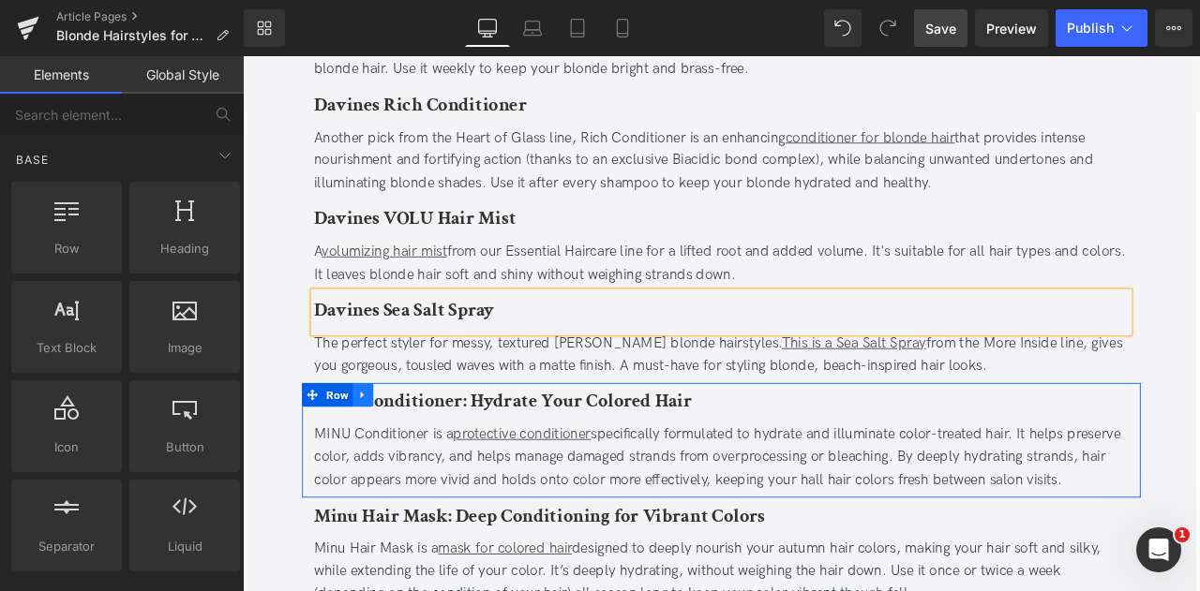
click at [389, 454] on link at bounding box center [385, 458] width 24 height 28
click at [427, 455] on icon at bounding box center [433, 458] width 13 height 13
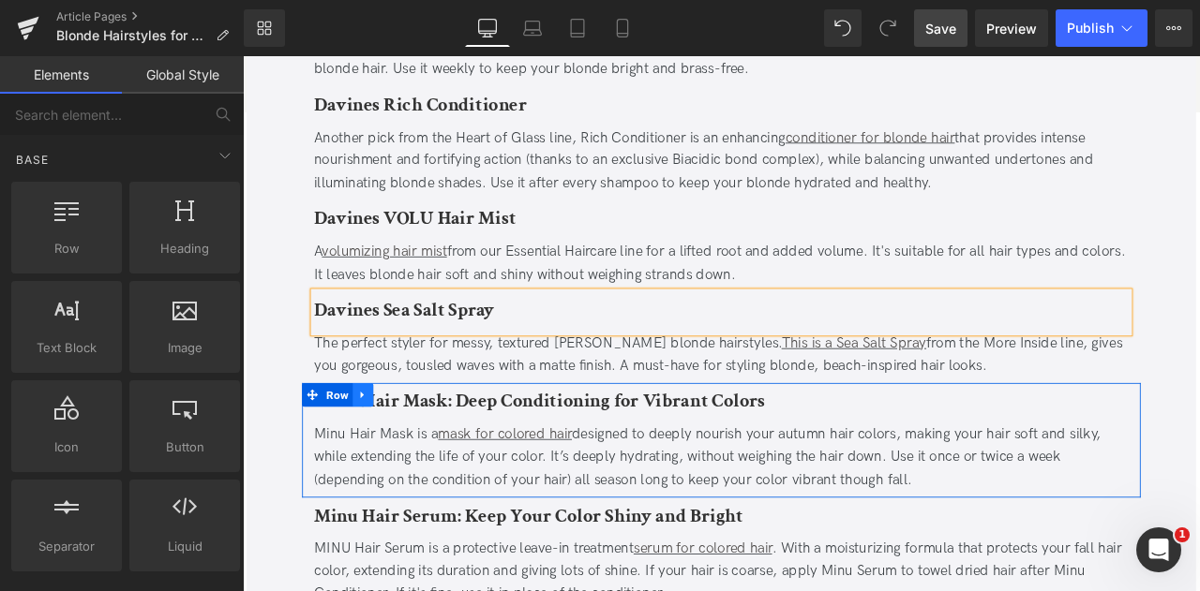
click at [379, 457] on icon at bounding box center [385, 459] width 13 height 14
click at [431, 456] on icon at bounding box center [433, 458] width 13 height 13
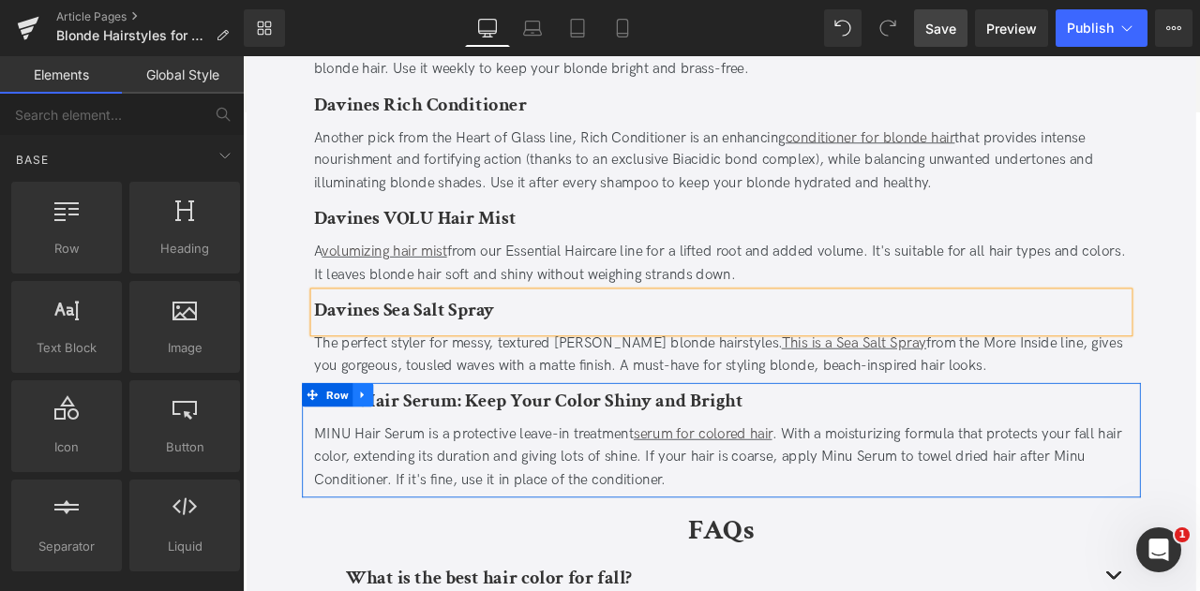
click at [383, 456] on icon at bounding box center [384, 459] width 4 height 8
click at [427, 456] on icon at bounding box center [433, 458] width 13 height 13
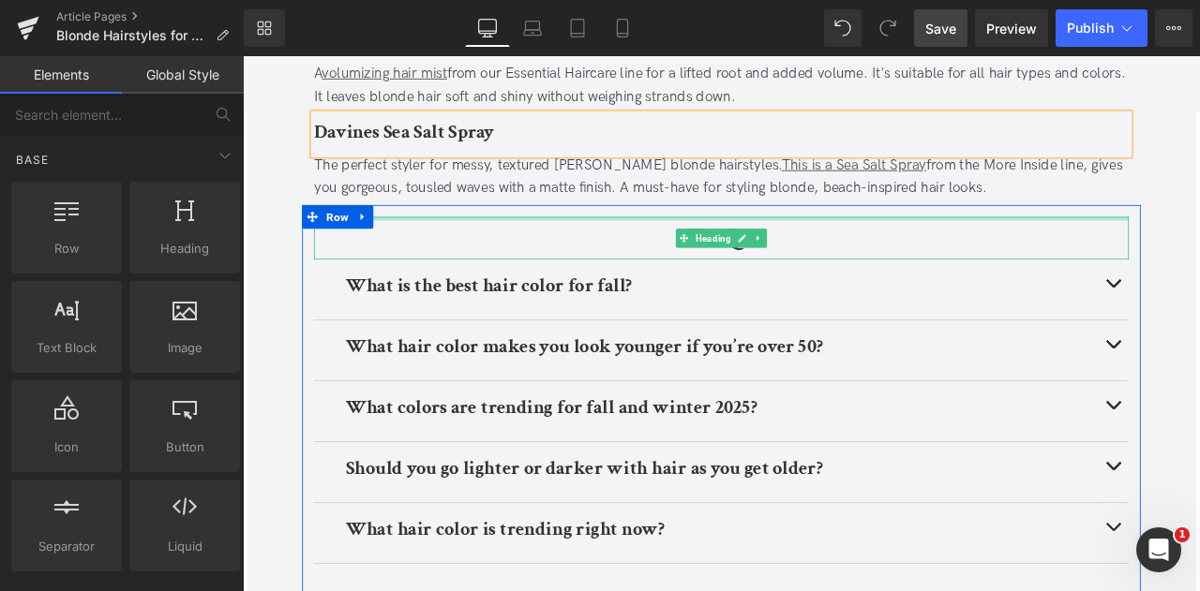
scroll to position [4559, 0]
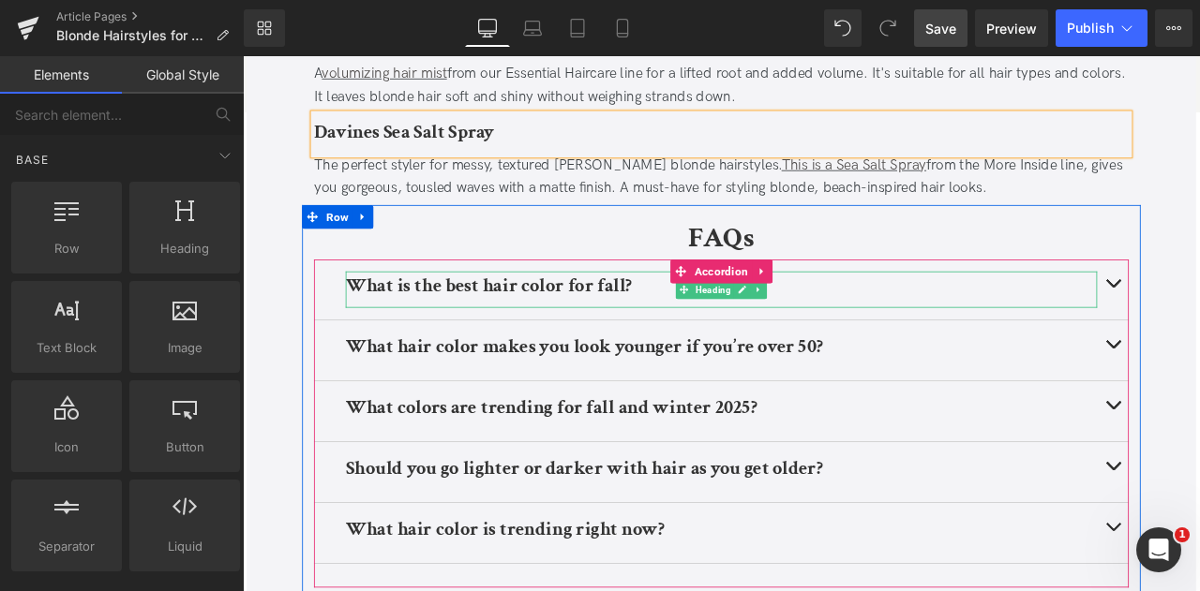
click at [609, 335] on b "What is the best hair color for fall?" at bounding box center [534, 327] width 339 height 29
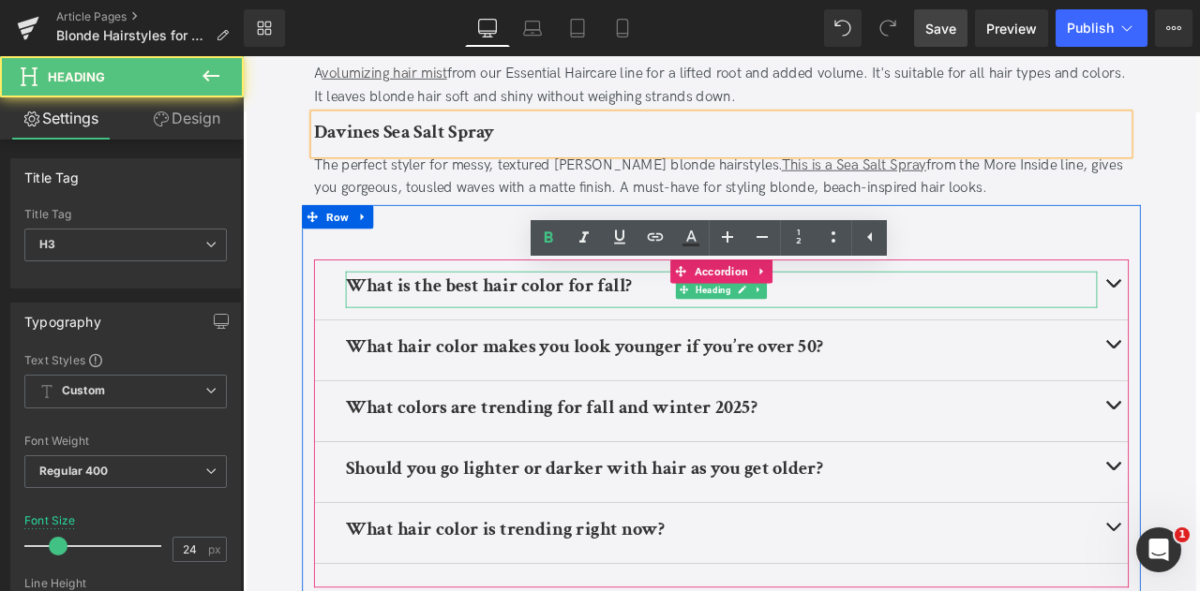
click at [609, 335] on b "What is the best hair color for fall?" at bounding box center [534, 327] width 339 height 29
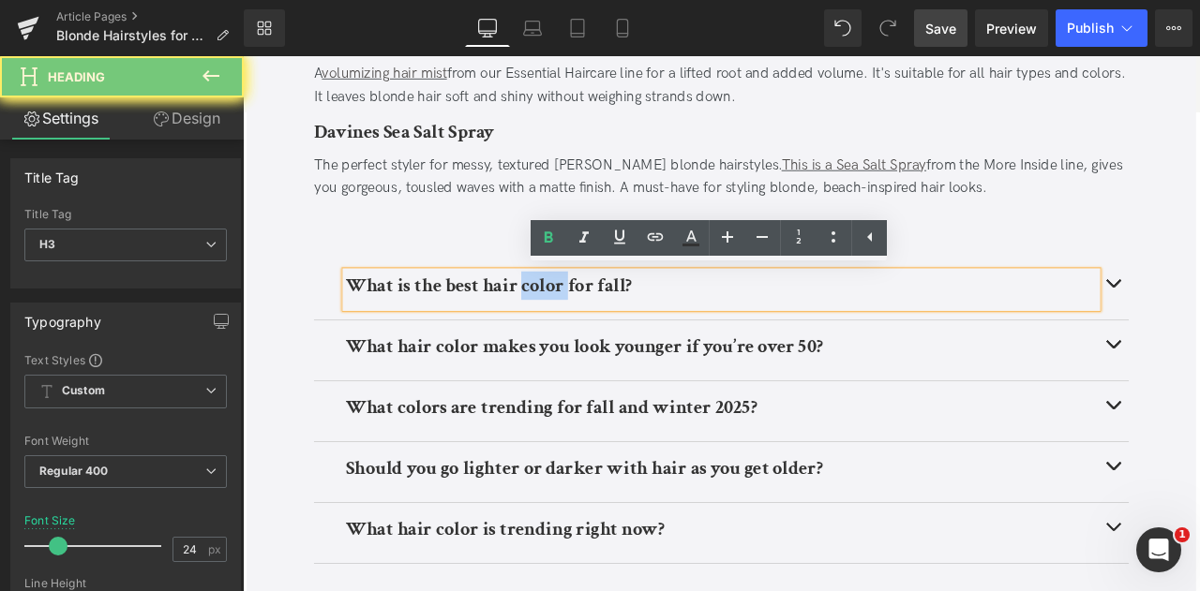
click at [609, 335] on b "What is the best hair color for fall?" at bounding box center [534, 327] width 339 height 29
paste div
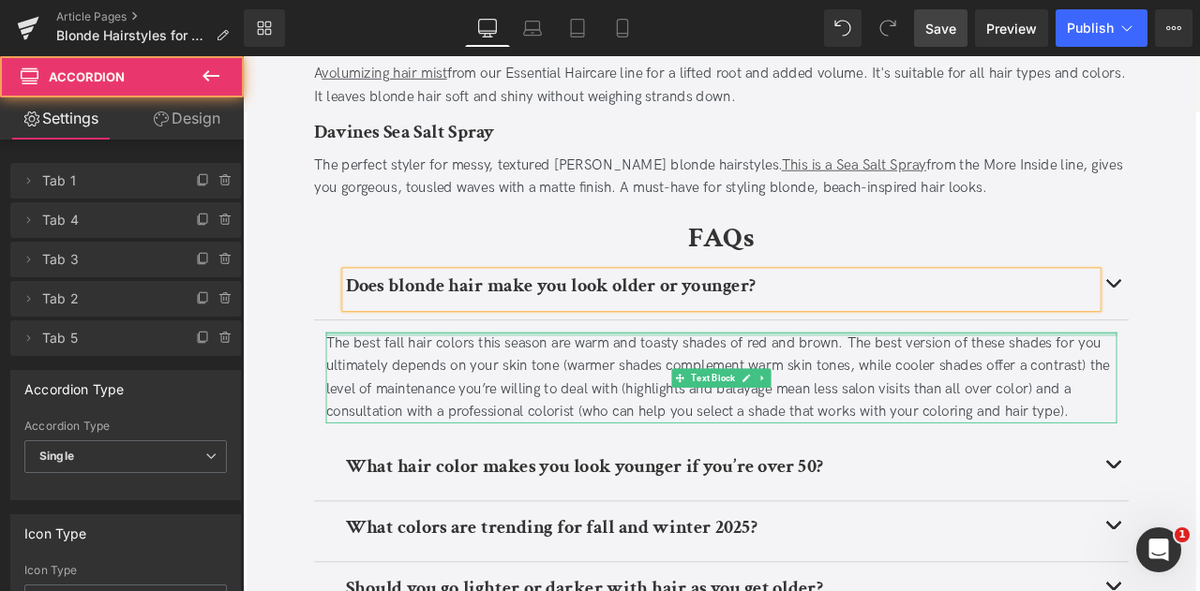
click at [595, 396] on div "The best fall hair colors this season are warm and toasty shades of red and bro…" at bounding box center [809, 437] width 937 height 108
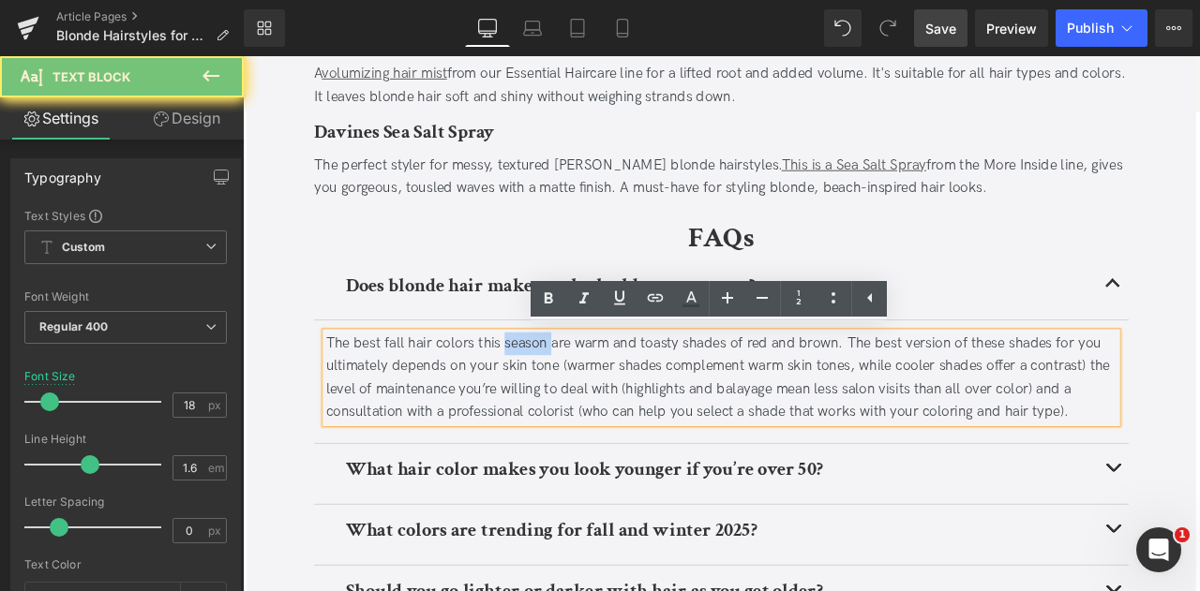
click at [595, 396] on div "The best fall hair colors this season are warm and toasty shades of red and bro…" at bounding box center [809, 437] width 937 height 108
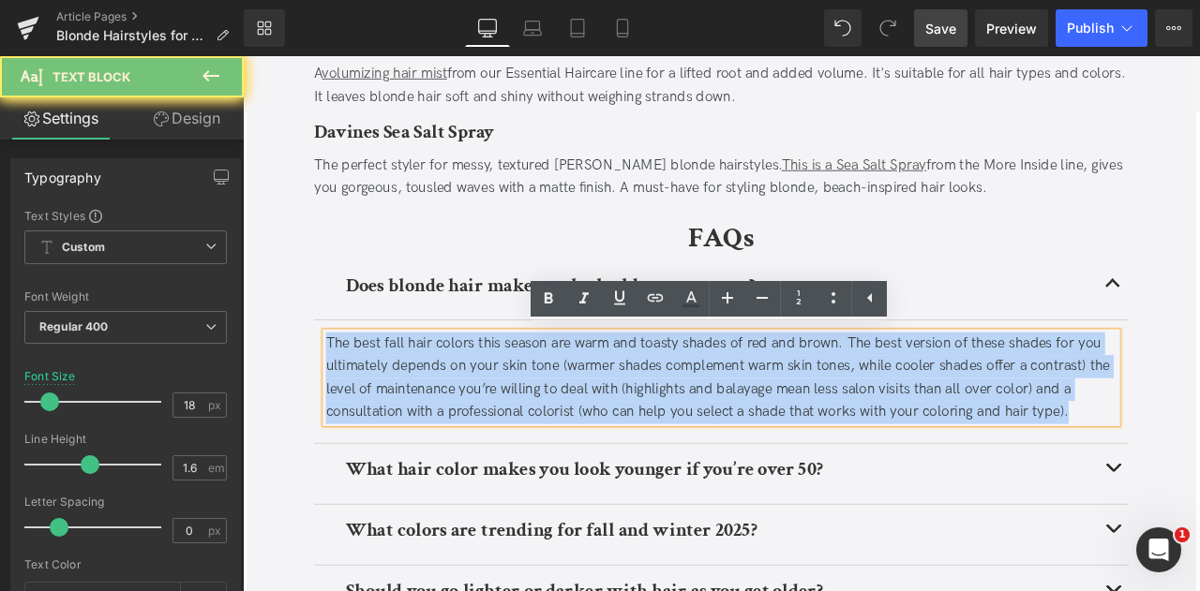
click at [595, 396] on div "The best fall hair colors this season are warm and toasty shades of red and bro…" at bounding box center [809, 437] width 937 height 108
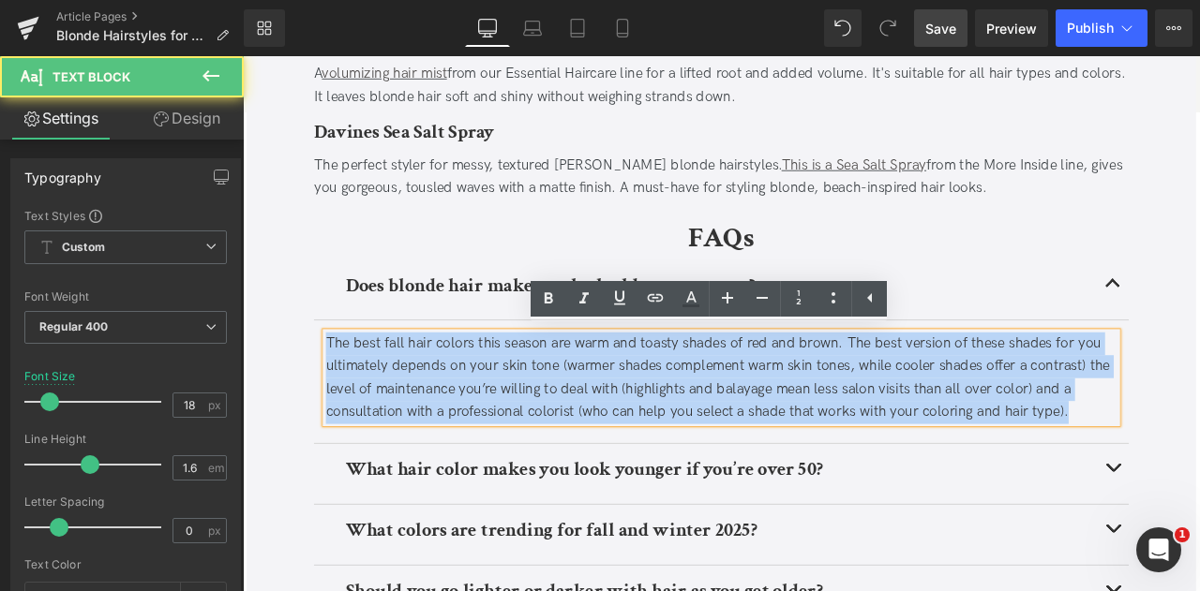
paste div
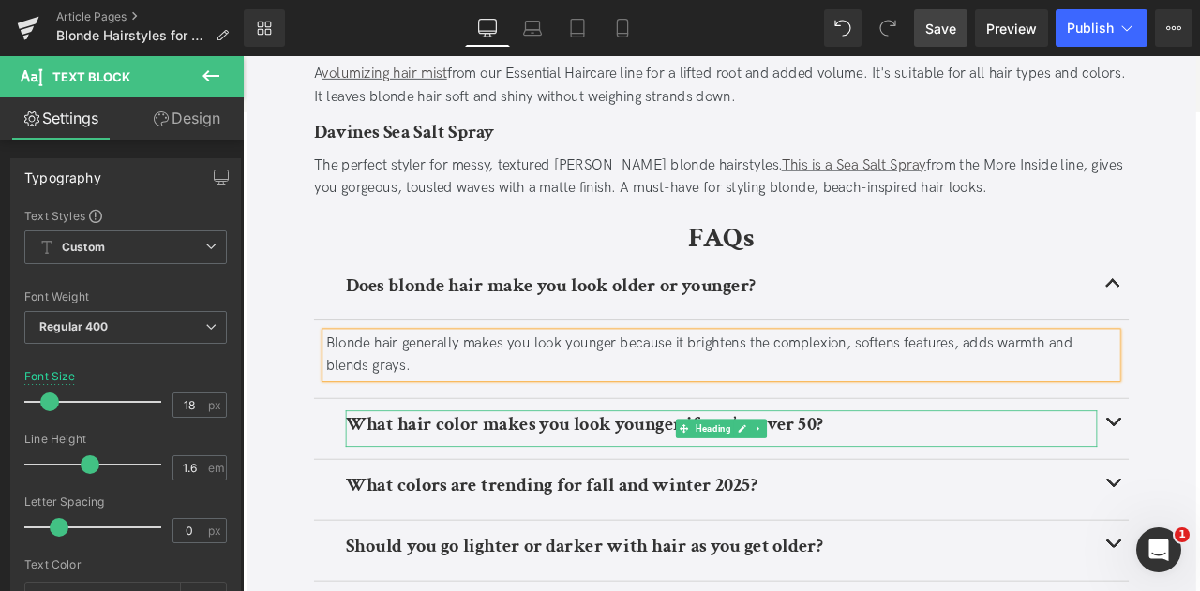
click at [523, 501] on b "What hair color makes you look younger if you’re over 50?" at bounding box center [647, 492] width 565 height 29
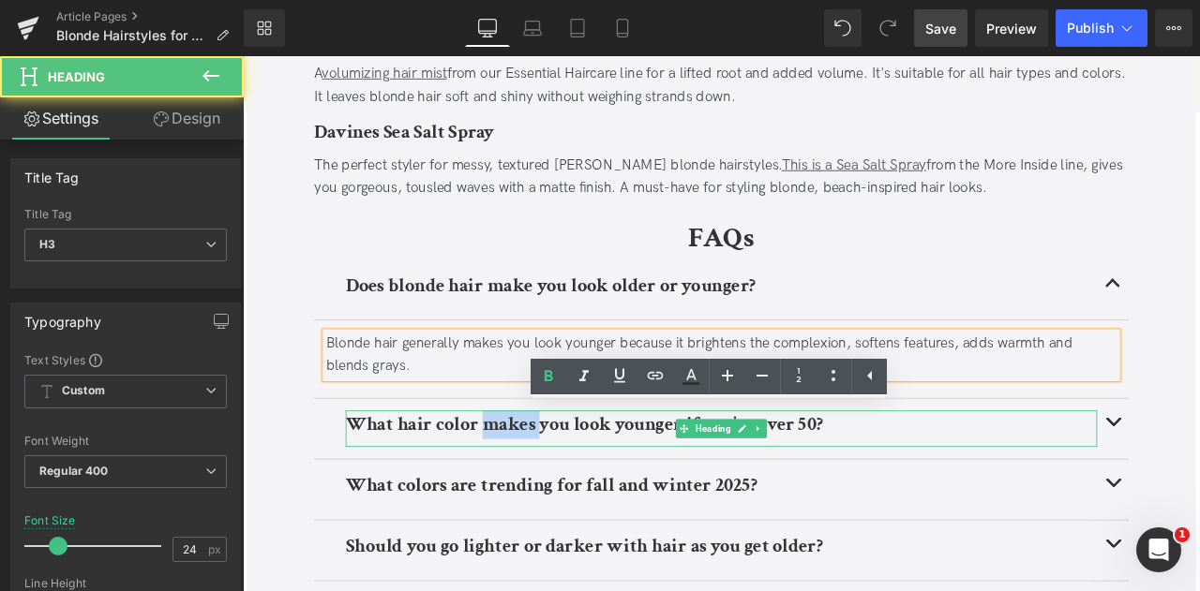
click at [523, 501] on b "What hair color makes you look younger if you’re over 50?" at bounding box center [647, 492] width 565 height 29
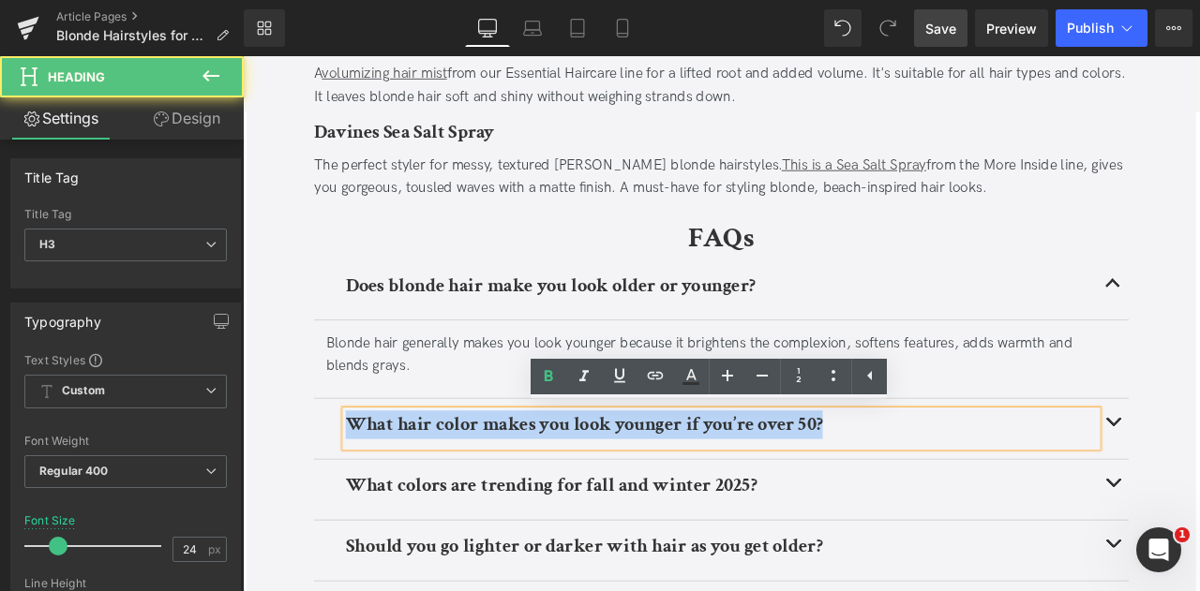
click at [523, 501] on b "What hair color makes you look younger if you’re over 50?" at bounding box center [647, 492] width 565 height 29
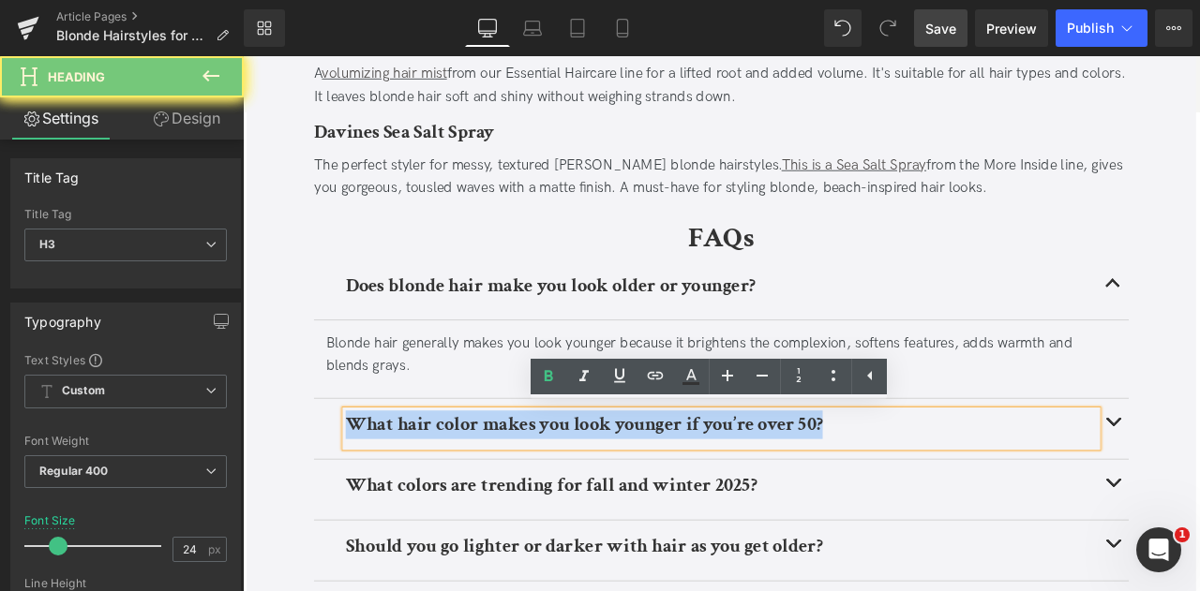
paste div
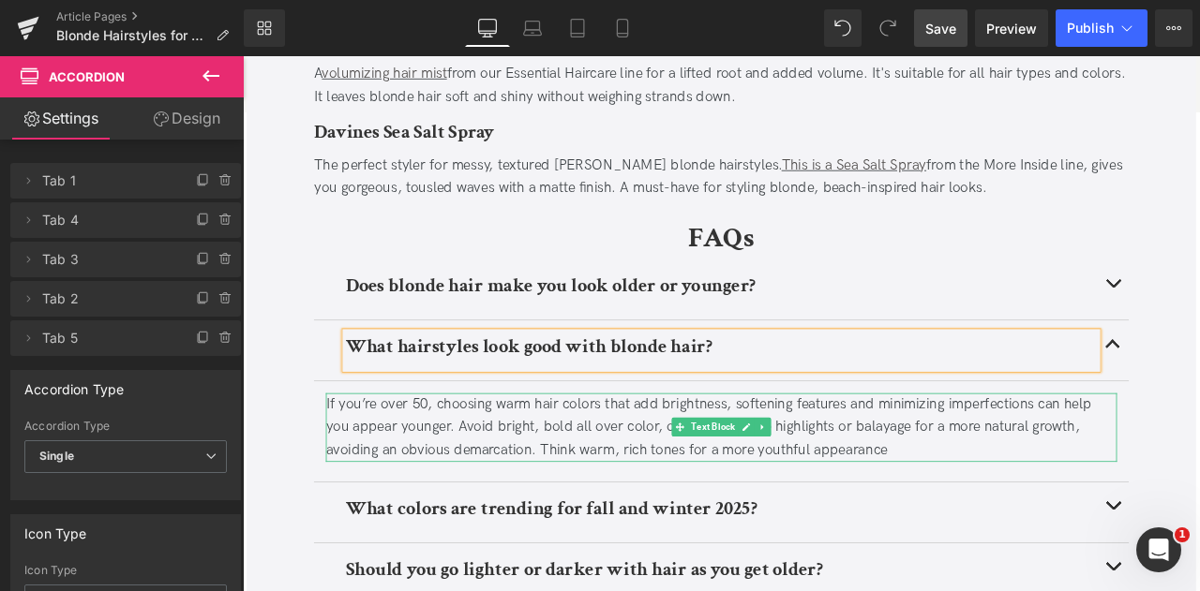
click at [562, 476] on div "If you’re over 50, choosing warm hair colors that add brightness, softening fea…" at bounding box center [809, 495] width 937 height 81
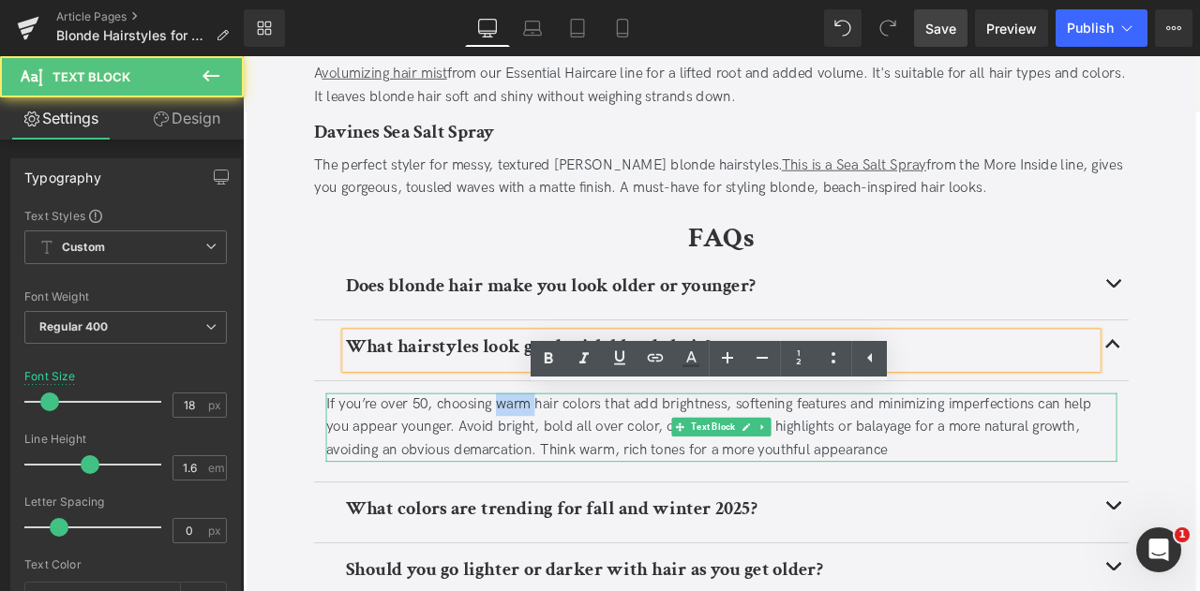
click at [562, 476] on div "If you’re over 50, choosing warm hair colors that add brightness, softening fea…" at bounding box center [809, 495] width 937 height 81
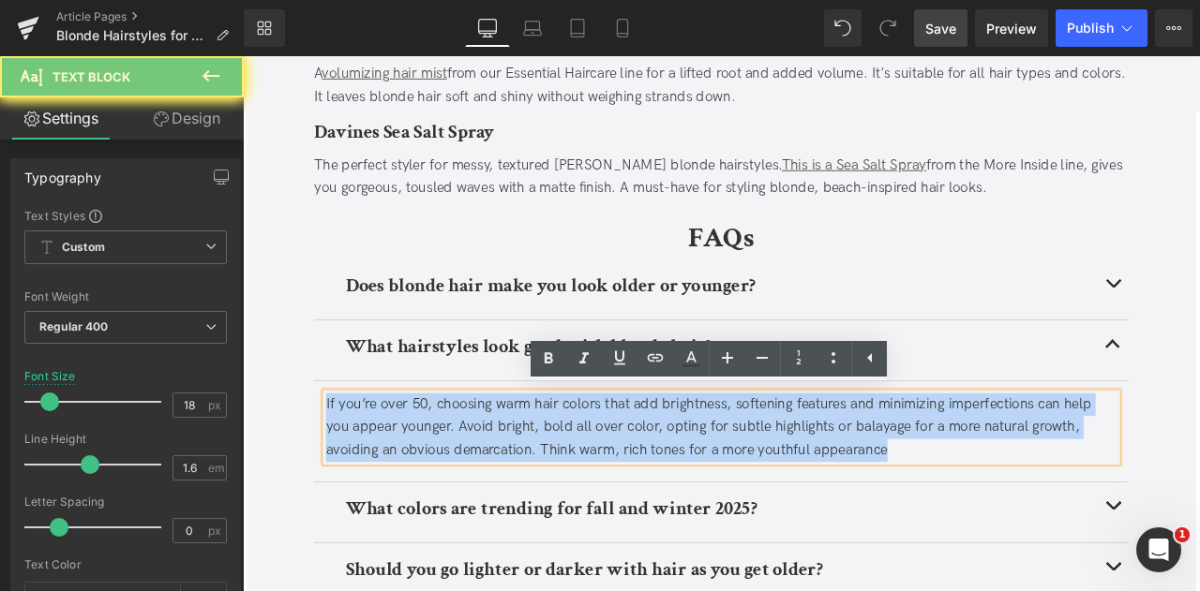
click at [562, 476] on div "If you’re over 50, choosing warm hair colors that add brightness, softening fea…" at bounding box center [809, 495] width 937 height 81
paste div
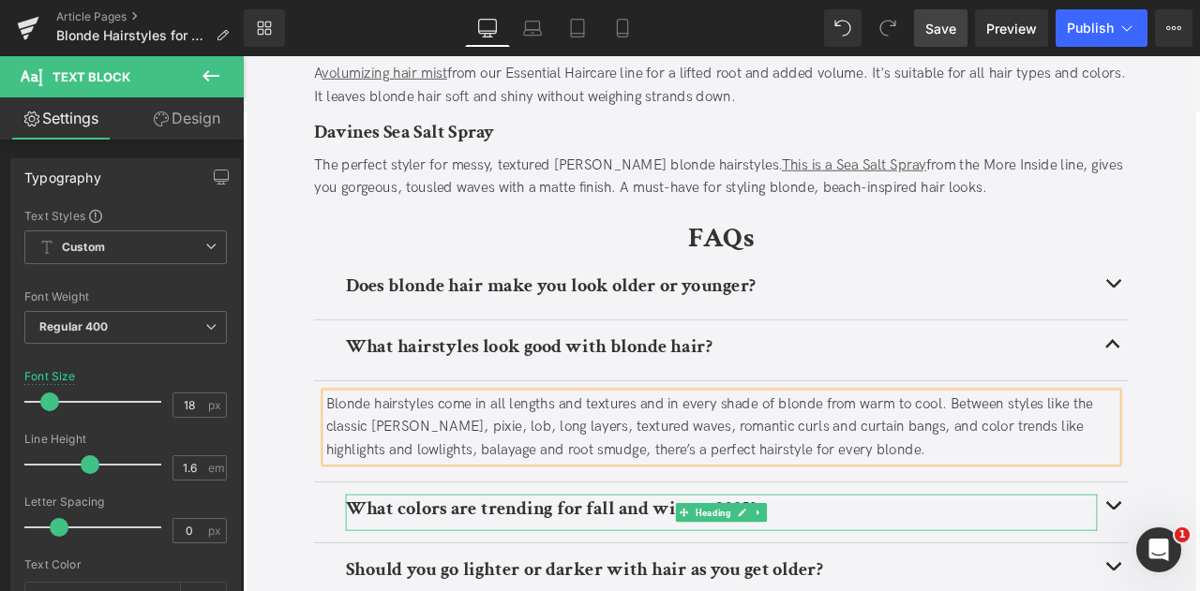
click at [494, 590] on b "What colors are trending for fall and winter 2025?" at bounding box center [608, 591] width 487 height 29
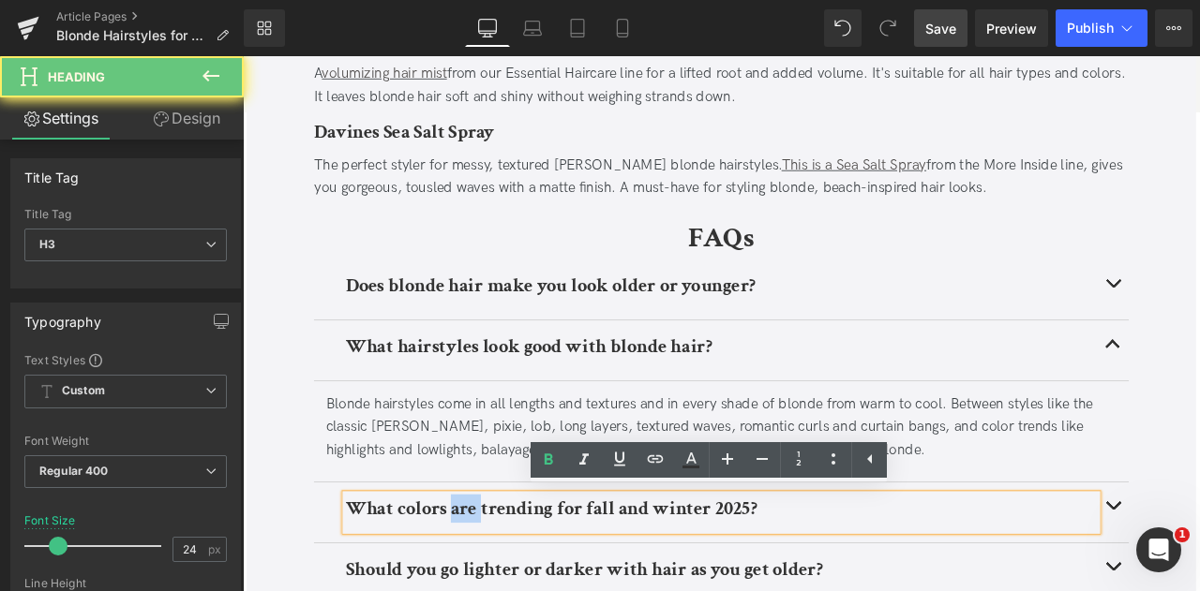
click at [494, 590] on b "What colors are trending for fall and winter 2025?" at bounding box center [608, 591] width 487 height 29
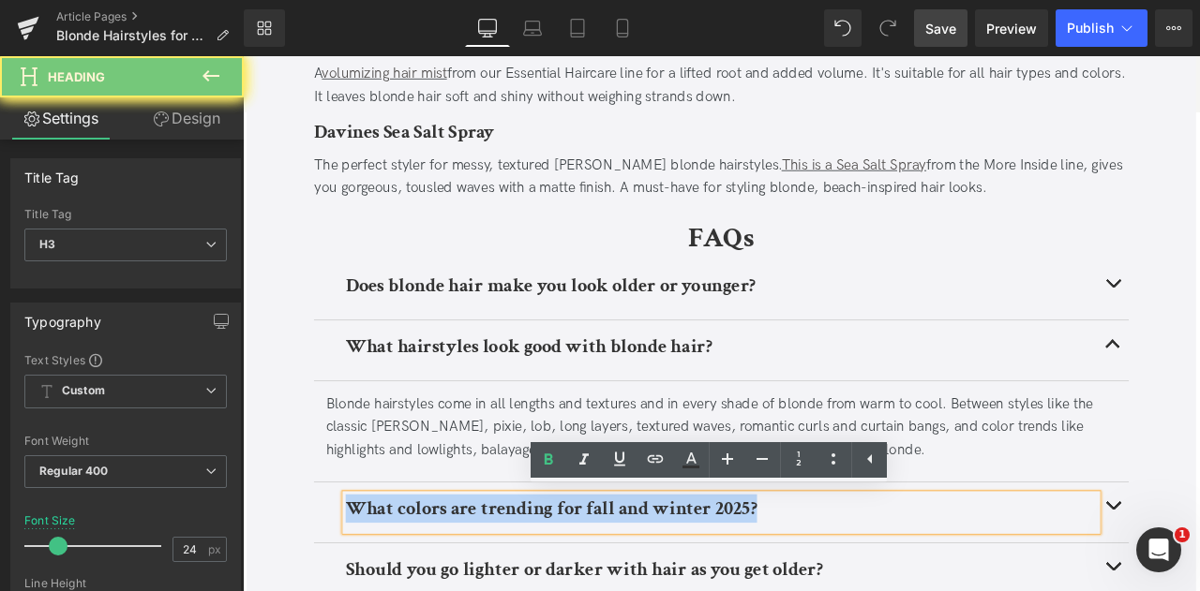
click at [494, 590] on b "What colors are trending for fall and winter 2025?" at bounding box center [608, 591] width 487 height 29
paste div
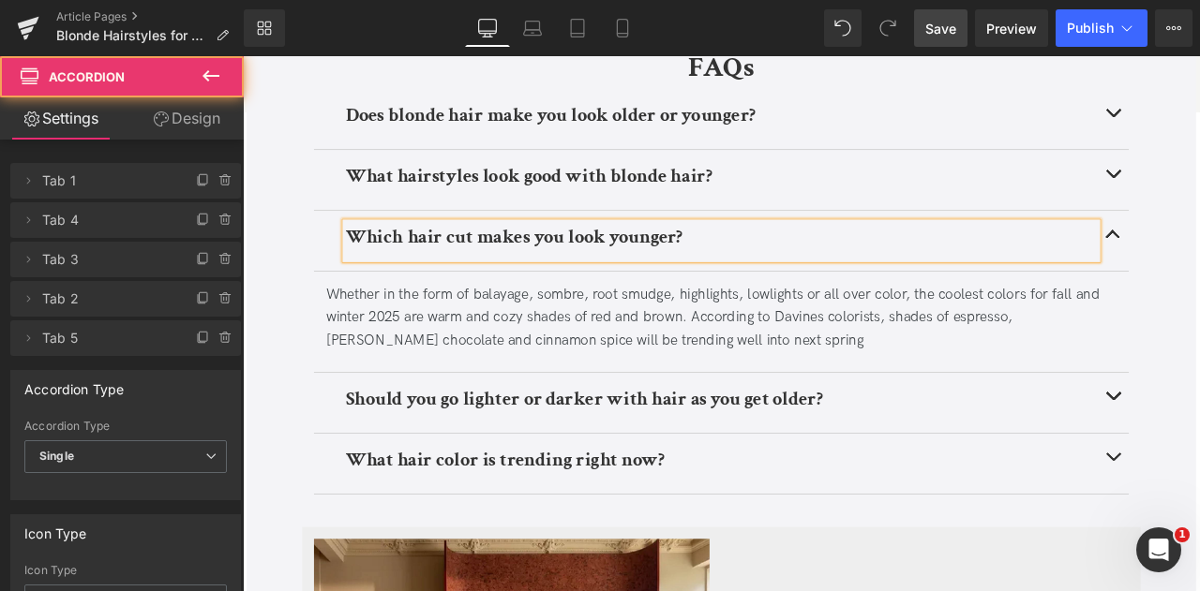
scroll to position [4750, 0]
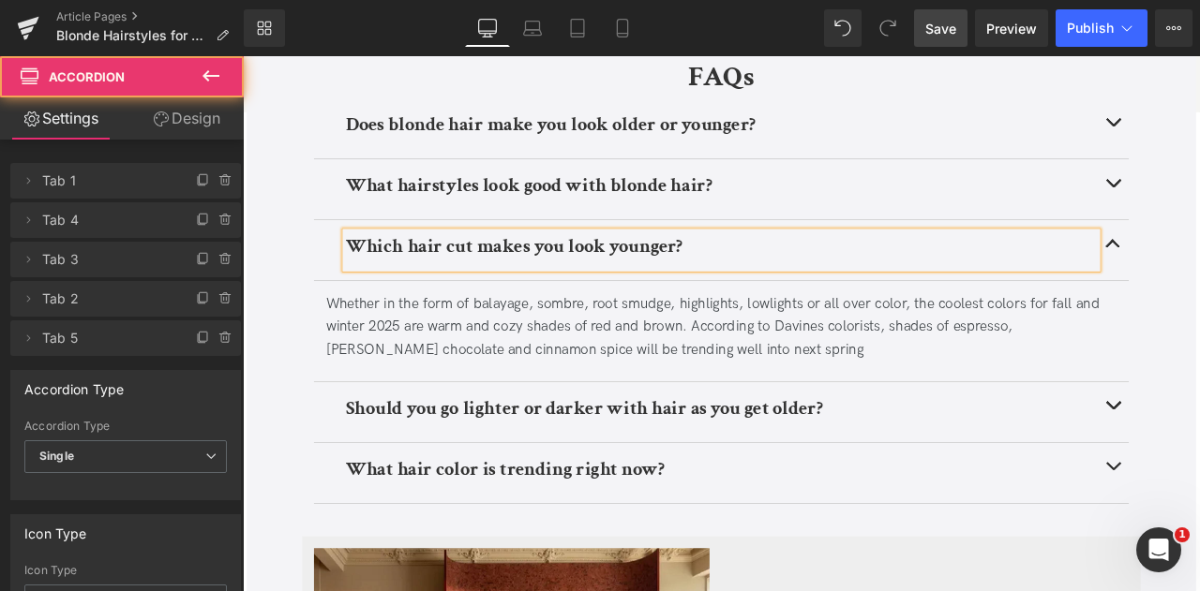
click at [709, 348] on div "Whether in the form of balayage, sombre, root smudge, highlights, lowlights or …" at bounding box center [809, 376] width 937 height 81
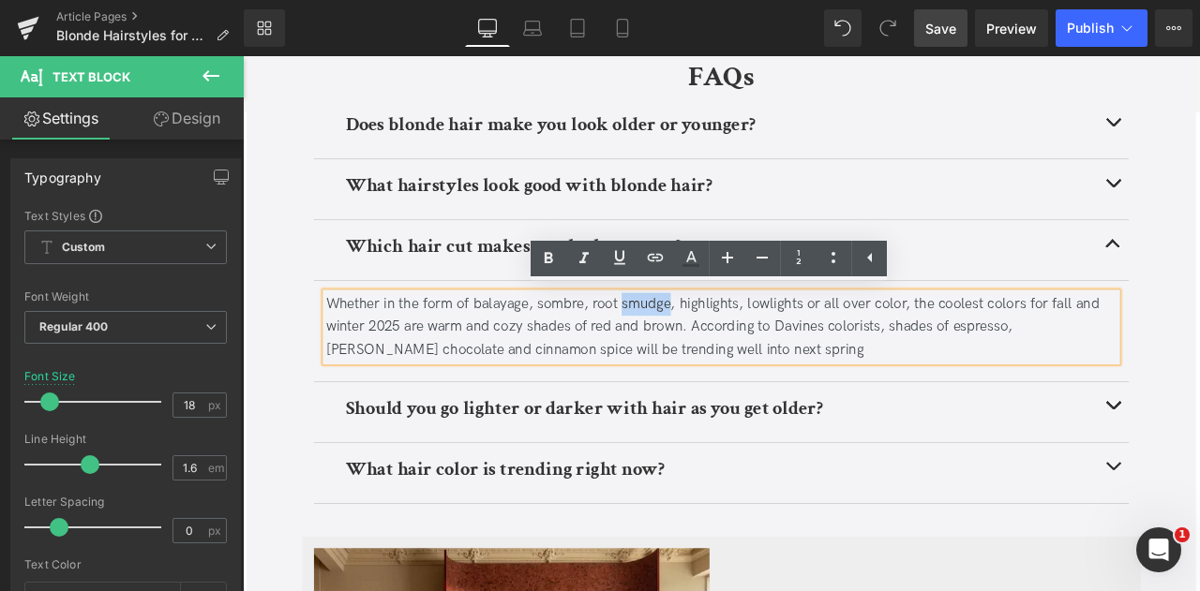
click at [709, 348] on div "Whether in the form of balayage, sombre, root smudge, highlights, lowlights or …" at bounding box center [809, 376] width 937 height 81
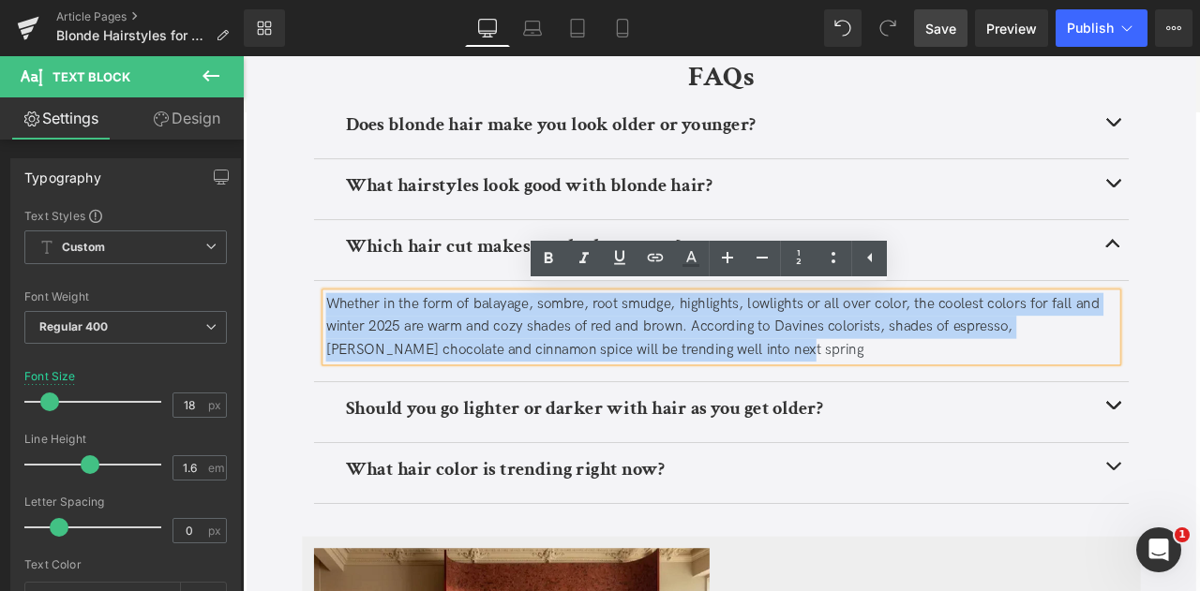
click at [709, 348] on div "Whether in the form of balayage, sombre, root smudge, highlights, lowlights or …" at bounding box center [809, 376] width 937 height 81
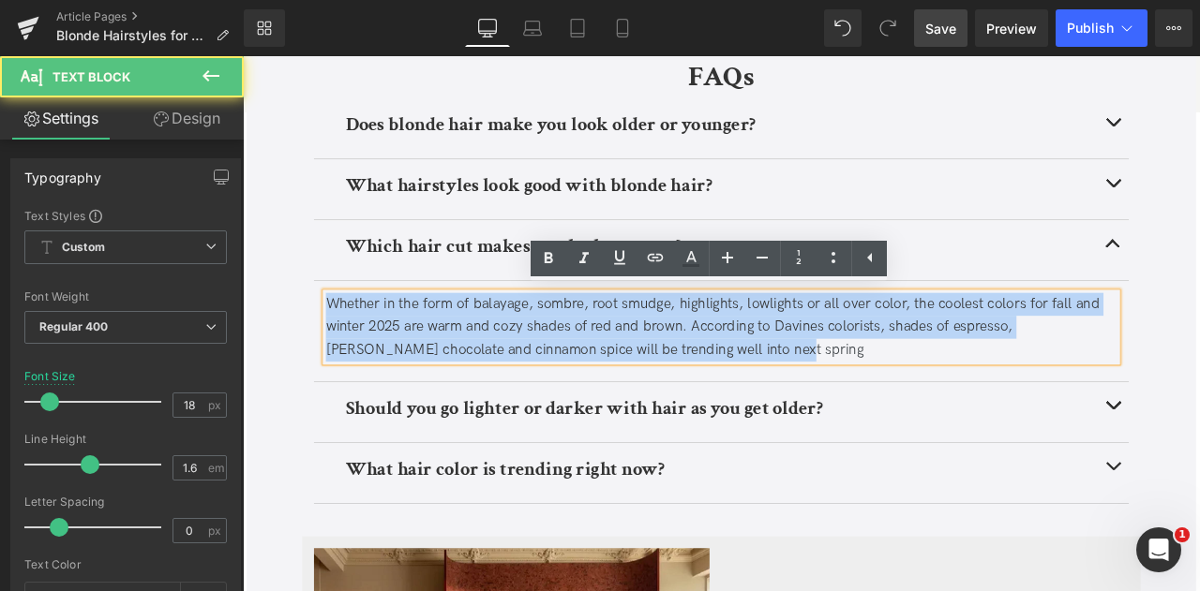
paste div
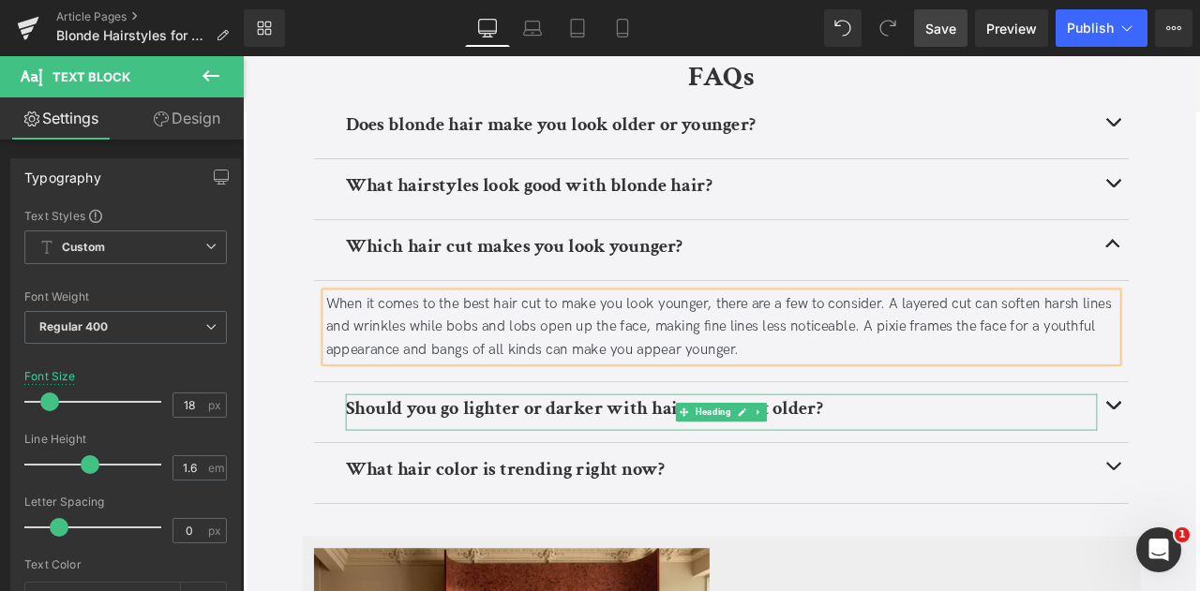
click at [441, 468] on b "Should you go lighter or darker with hair as you get older?" at bounding box center [647, 472] width 565 height 29
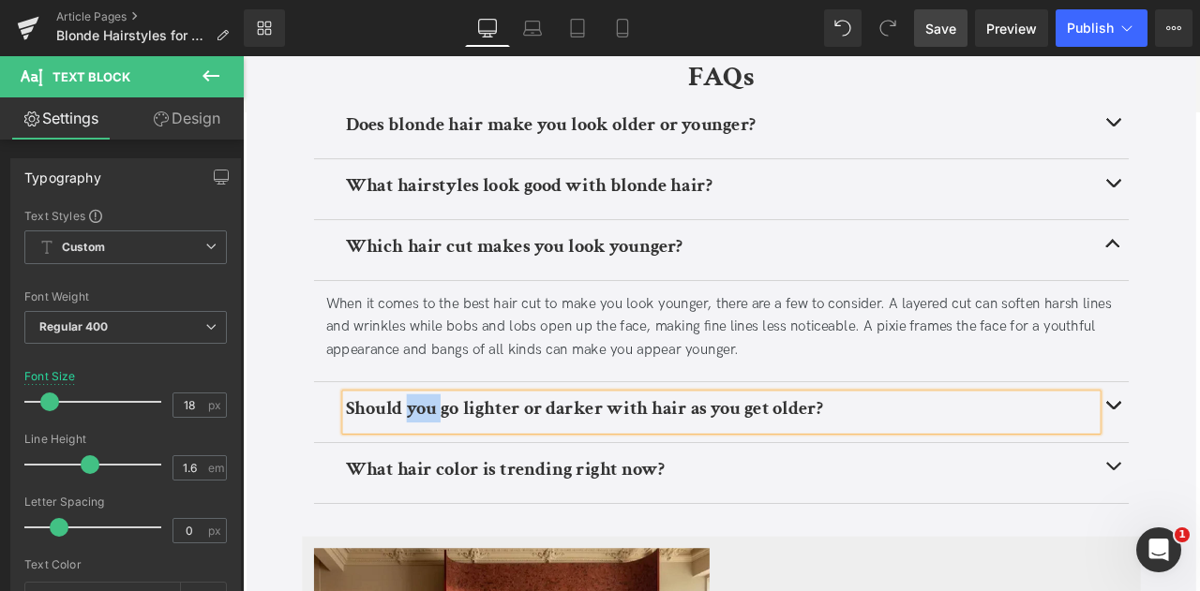
click at [441, 468] on b "Should you go lighter or darker with hair as you get older?" at bounding box center [647, 472] width 565 height 29
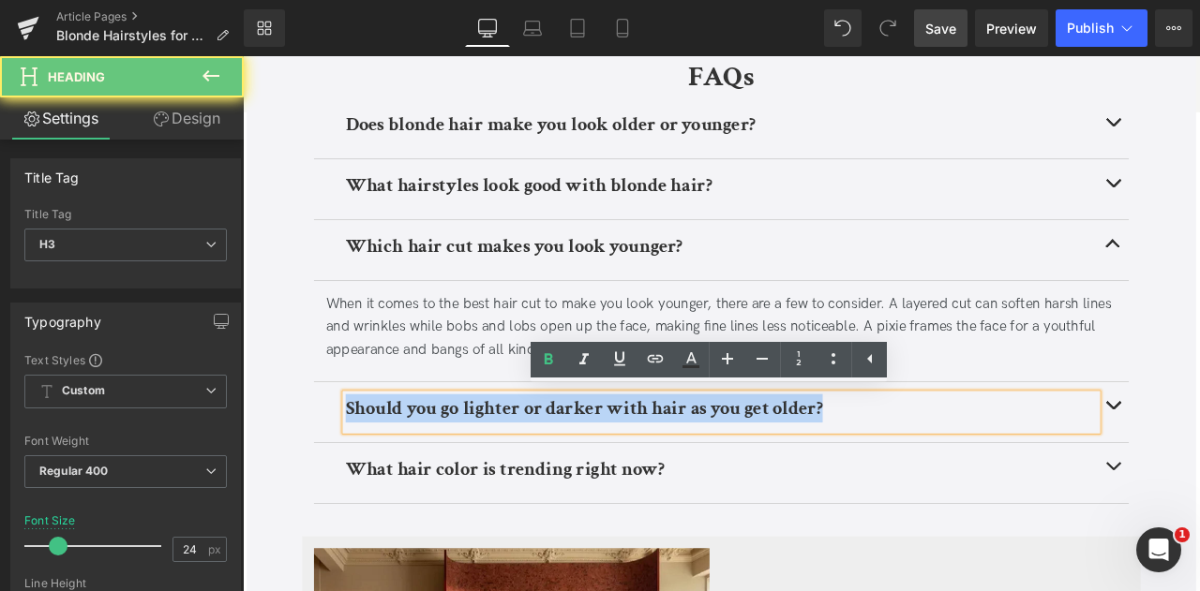
click at [441, 468] on b "Should you go lighter or darker with hair as you get older?" at bounding box center [647, 472] width 565 height 29
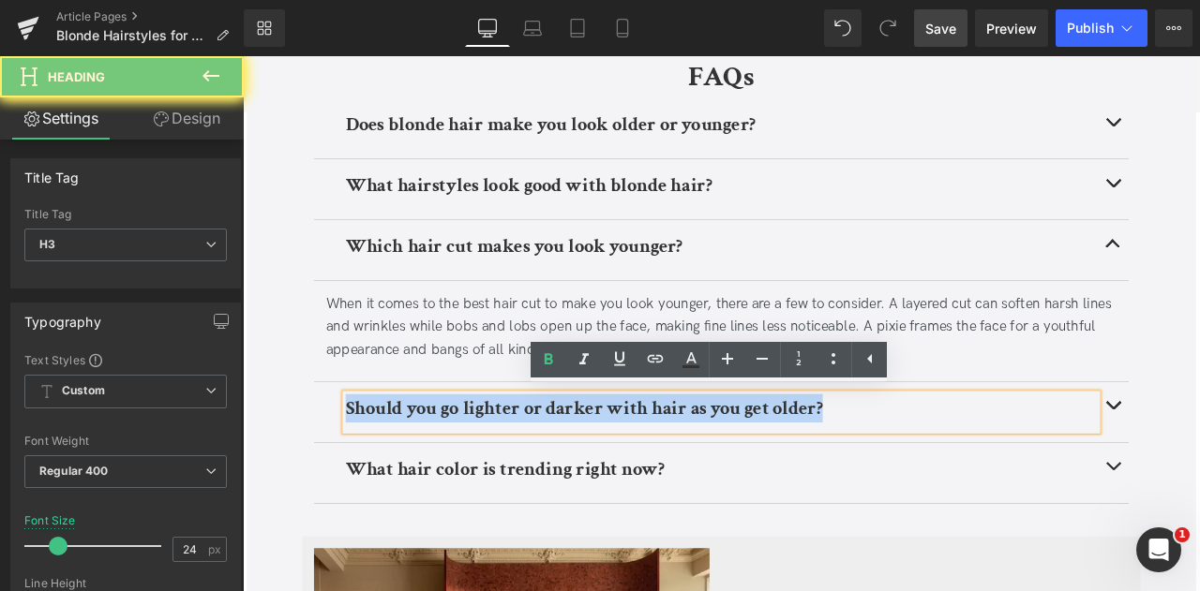
paste div
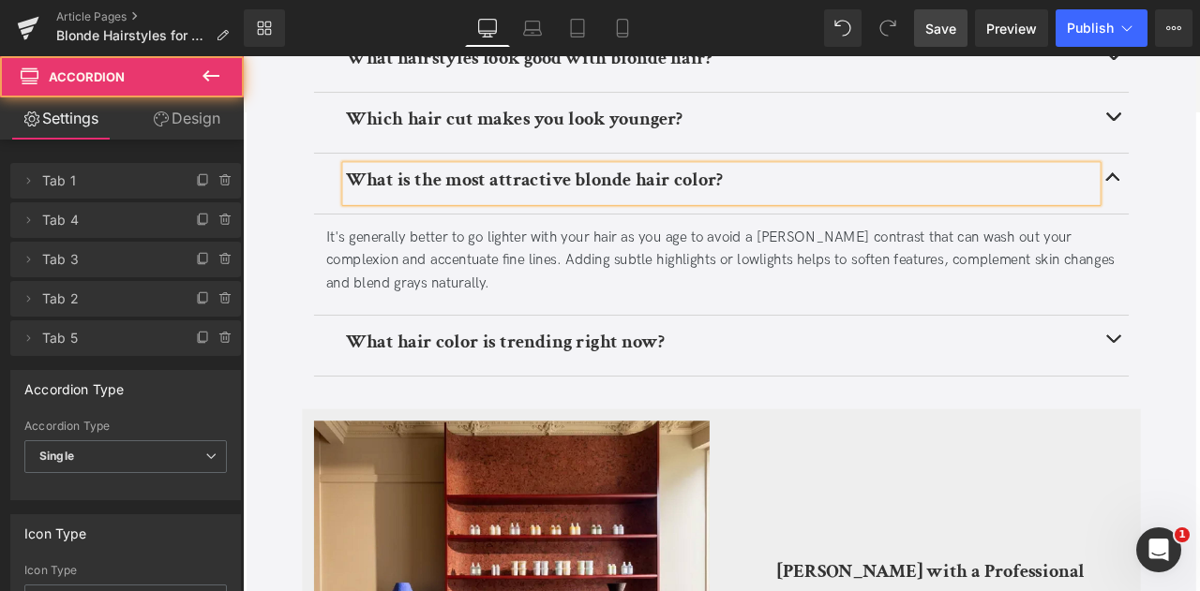
click at [563, 289] on div "It's generally better to go lighter with your hair as you age to avoid a stark …" at bounding box center [809, 298] width 937 height 81
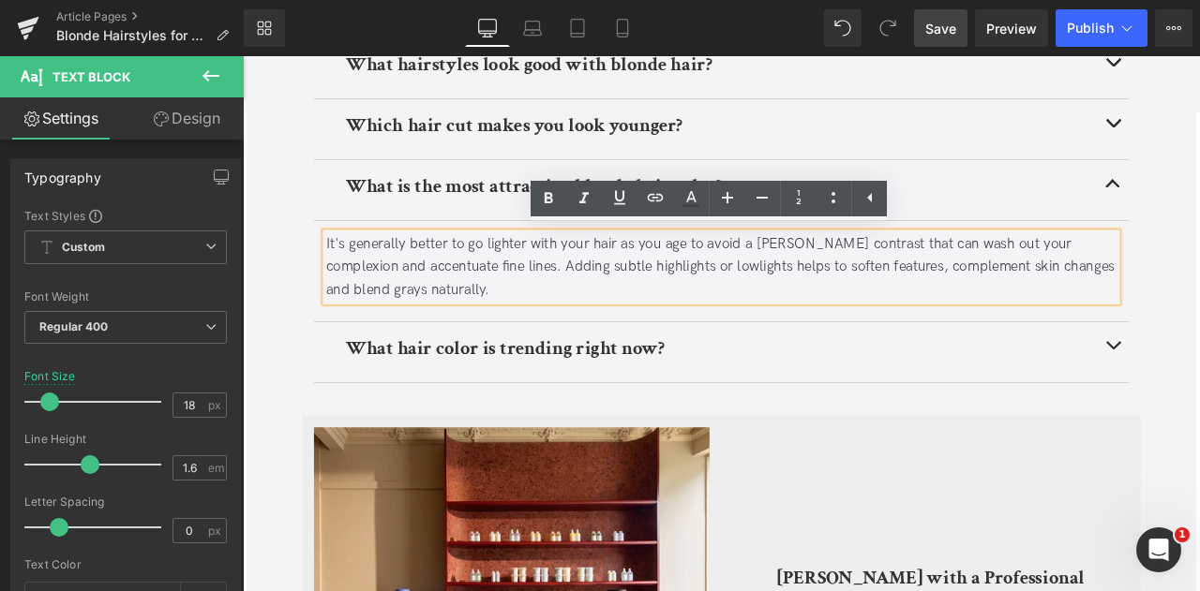
click at [492, 290] on div "It's generally better to go lighter with your hair as you age to avoid a stark …" at bounding box center [809, 306] width 937 height 81
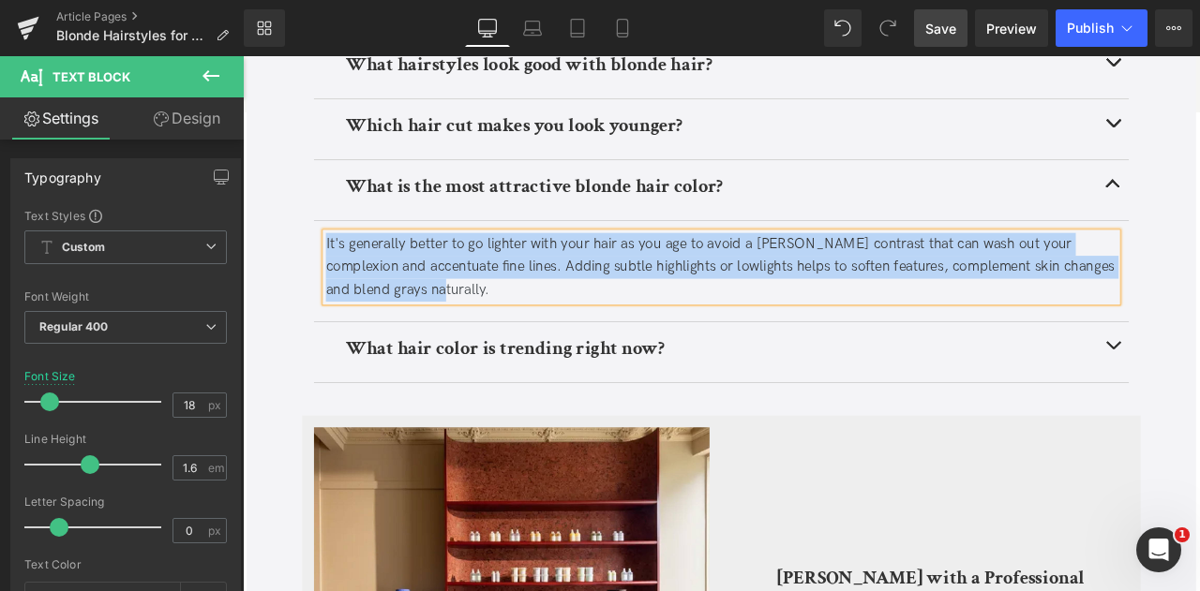
paste div
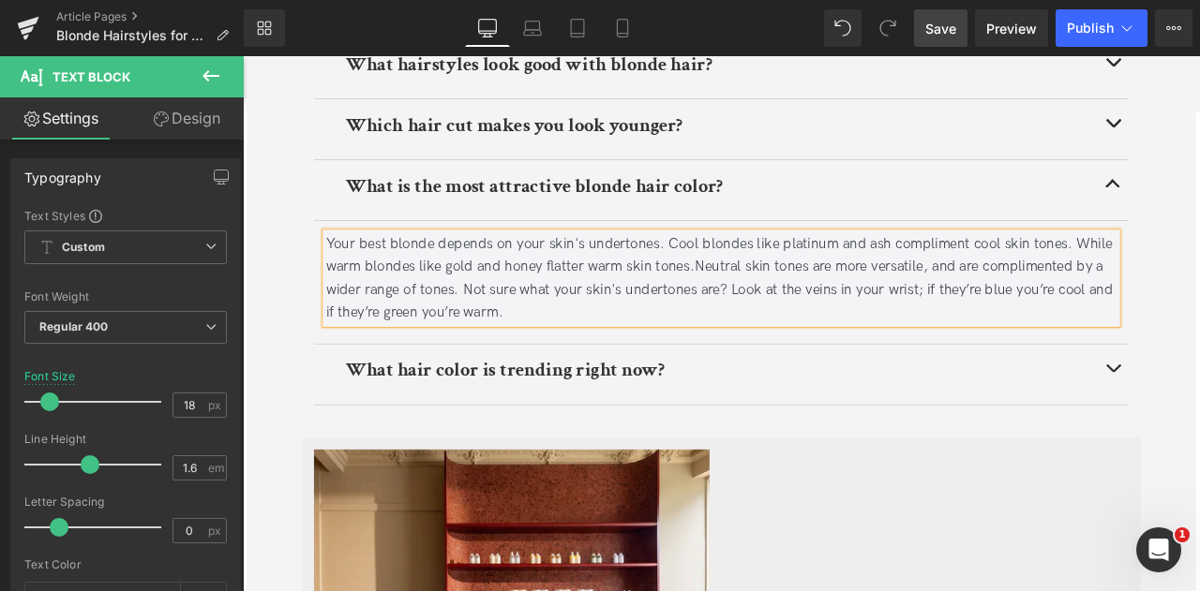
click at [463, 421] on b "What hair color is trending right now?" at bounding box center [554, 428] width 378 height 29
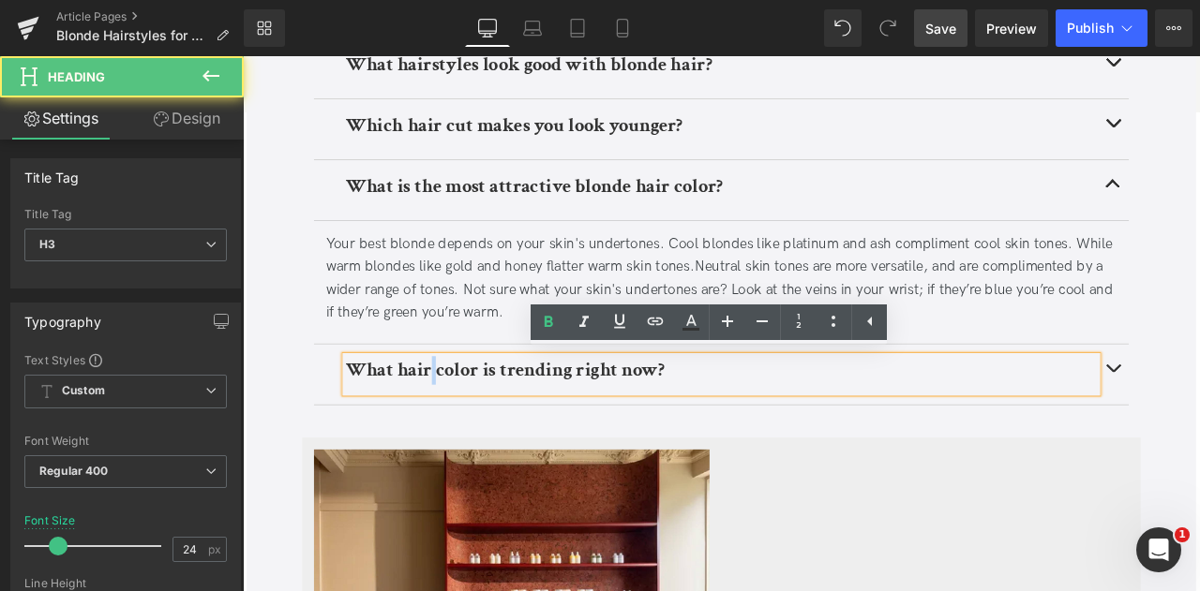
click at [463, 421] on b "What hair color is trending right now?" at bounding box center [554, 428] width 378 height 29
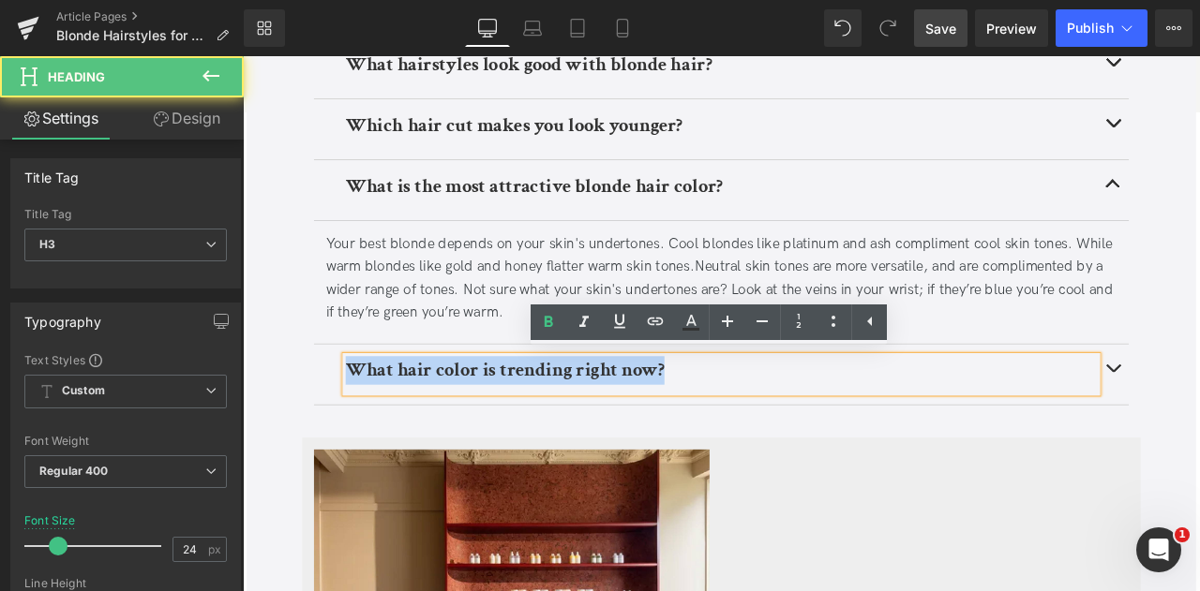
click at [463, 421] on b "What hair color is trending right now?" at bounding box center [554, 428] width 378 height 29
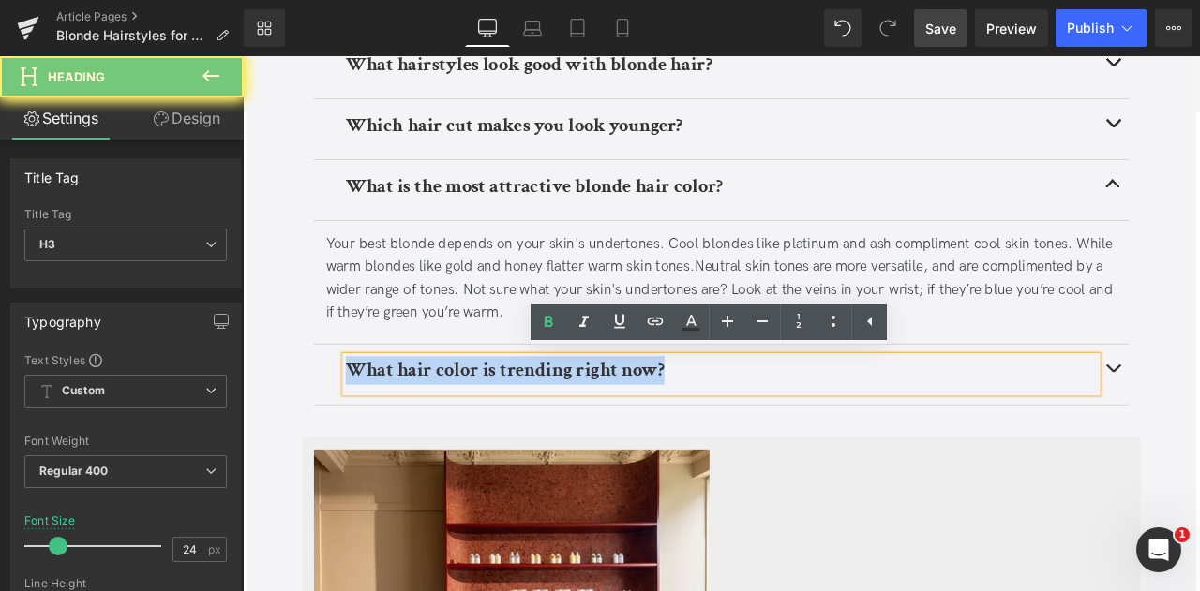
paste div
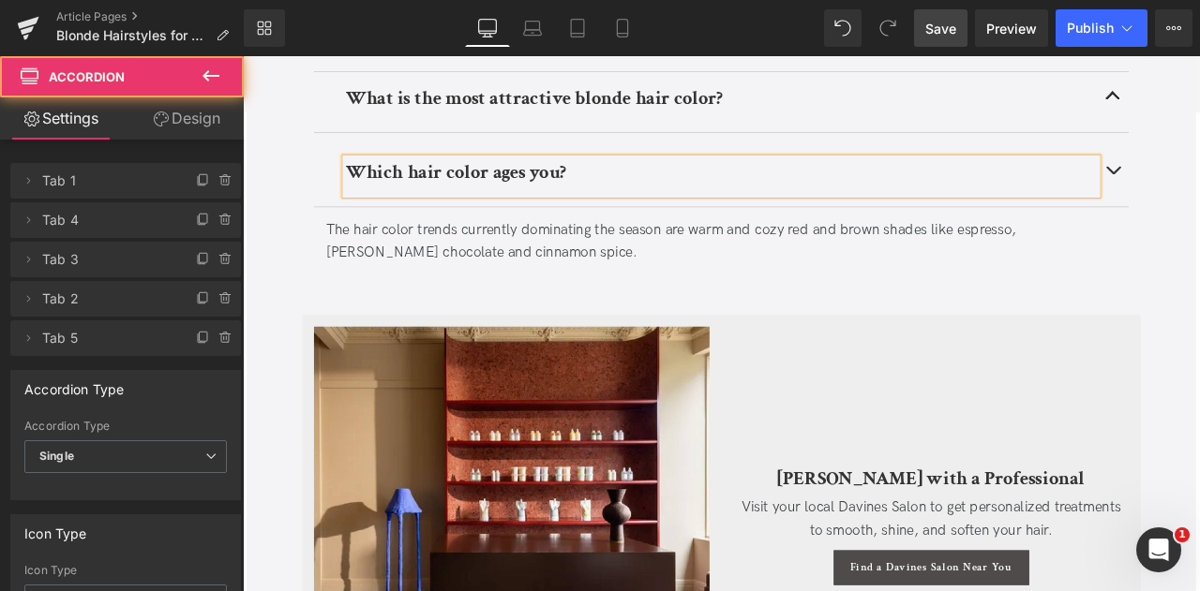
scroll to position [4988, 0]
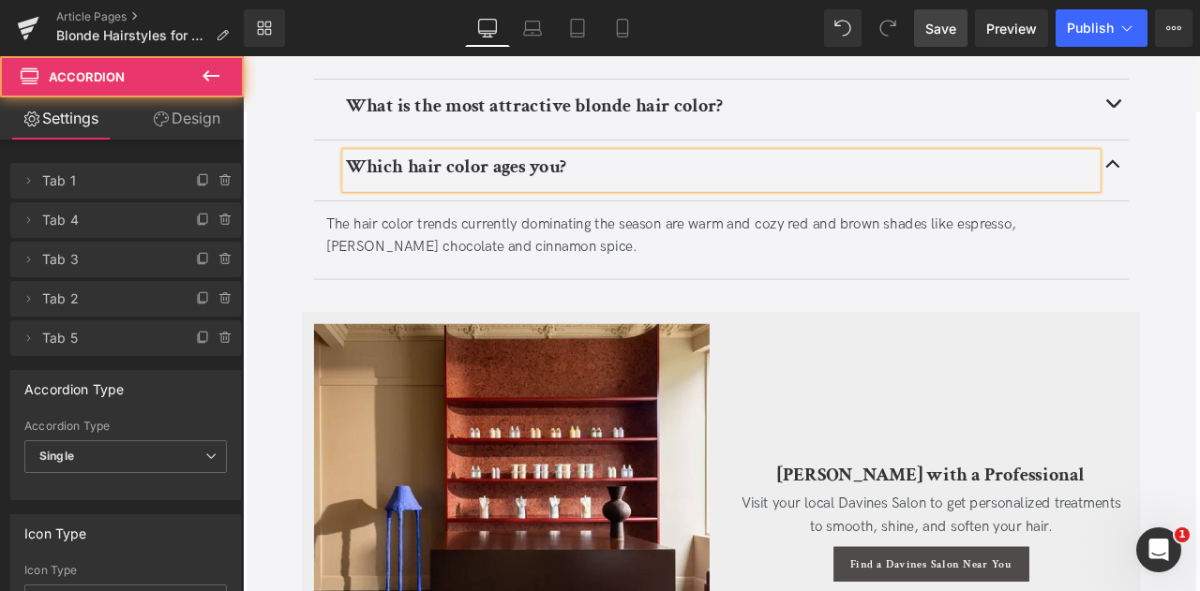
click at [646, 273] on div "The hair color trends currently dominating the season are warm and cozy red and…" at bounding box center [809, 270] width 937 height 54
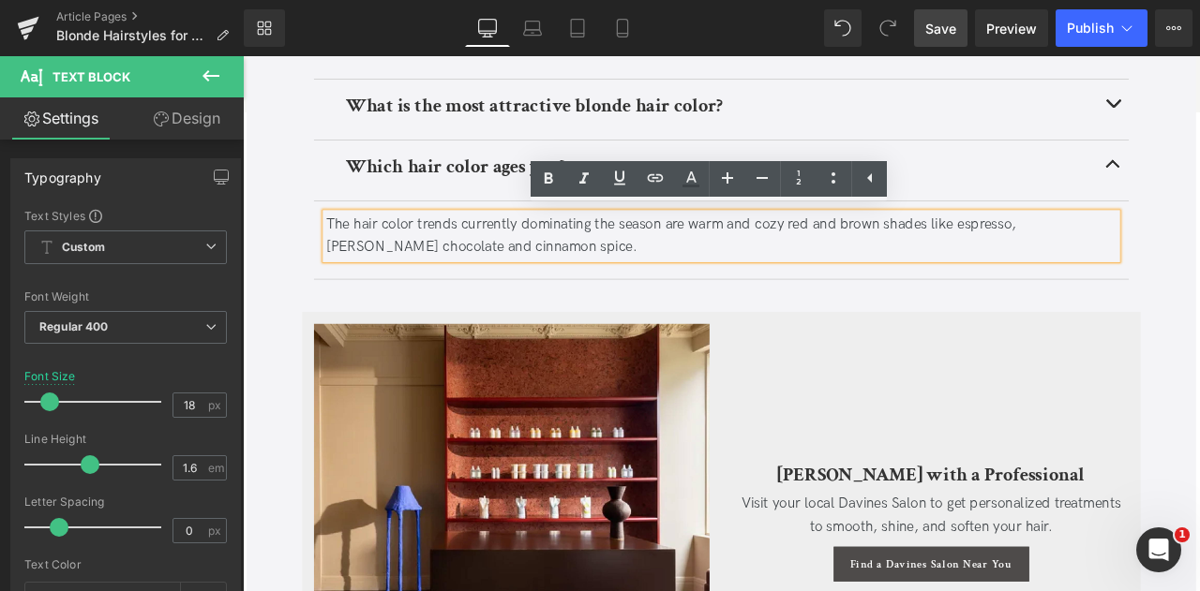
click at [646, 273] on div "The hair color trends currently dominating the season are warm and cozy red and…" at bounding box center [809, 270] width 937 height 54
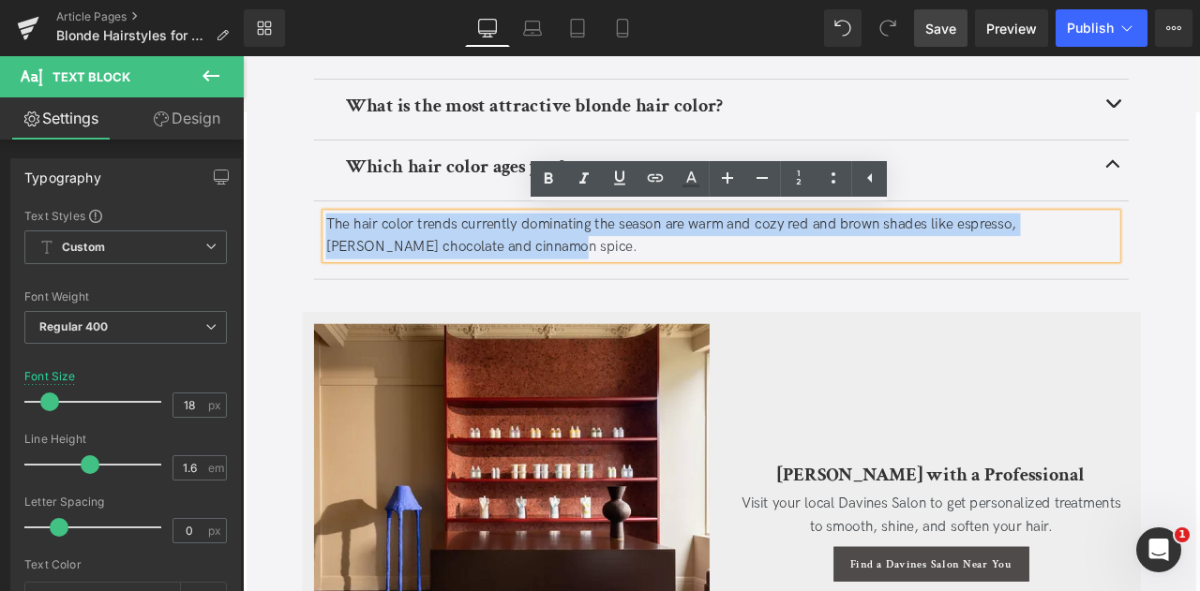
click at [646, 273] on div "The hair color trends currently dominating the season are warm and cozy red and…" at bounding box center [809, 270] width 937 height 54
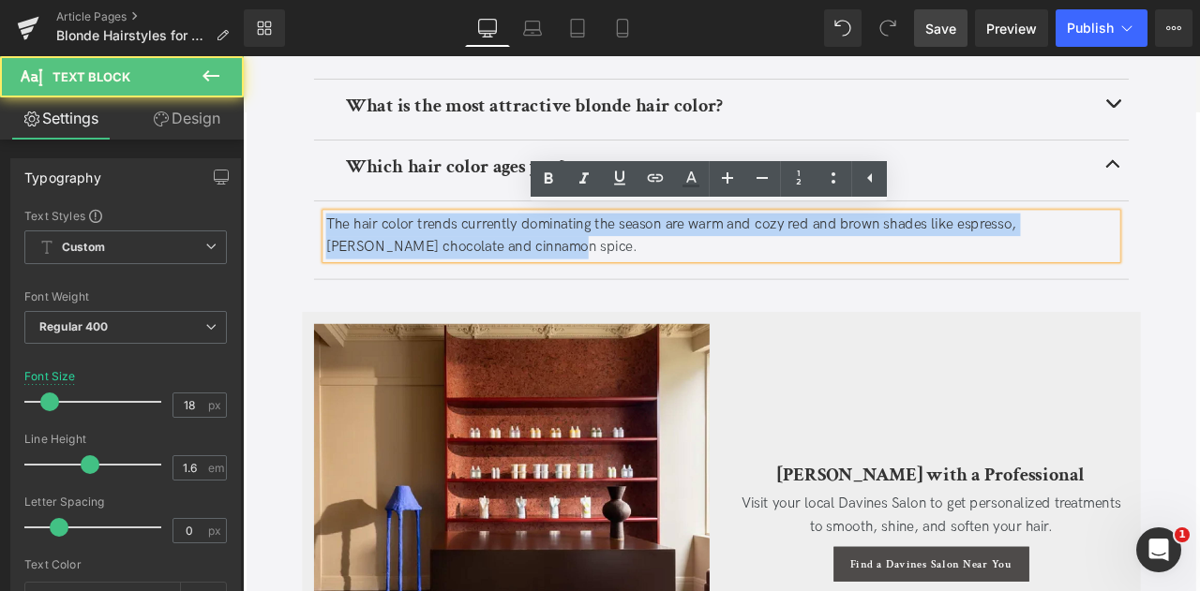
paste div
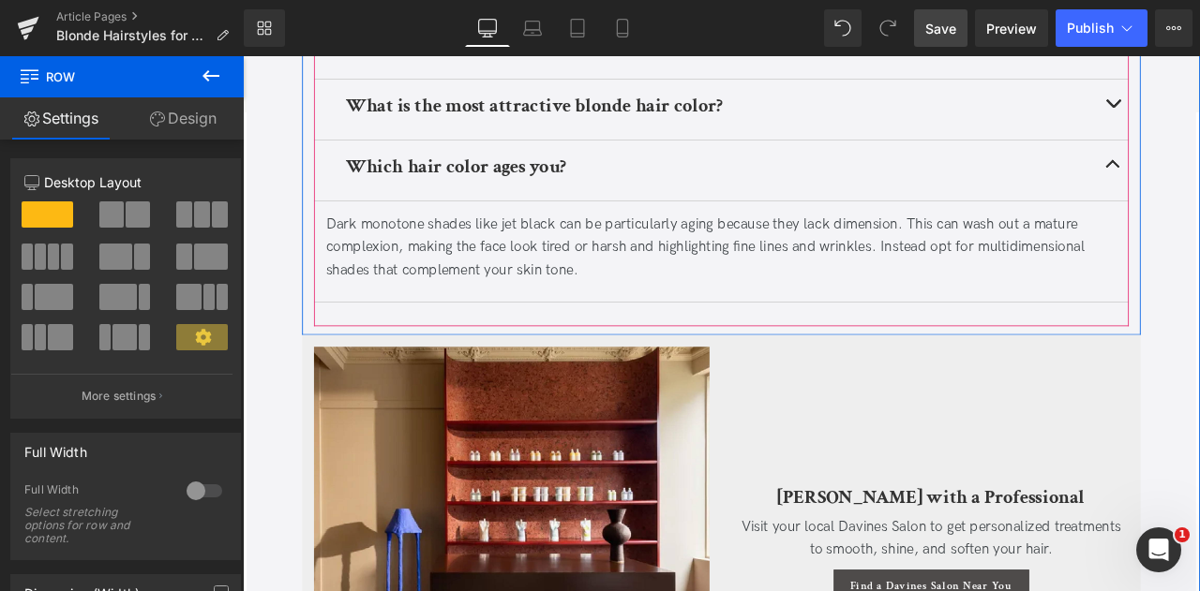
click at [335, 190] on div "Which hair color ages you? Heading" at bounding box center [809, 193] width 965 height 72
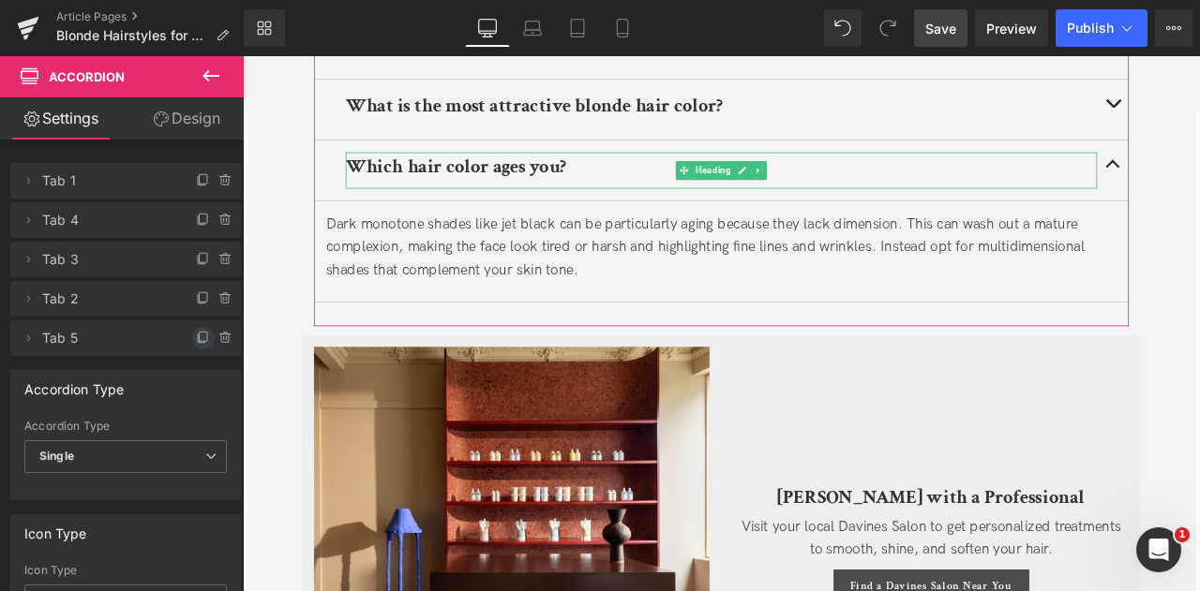
click at [192, 329] on span at bounding box center [203, 338] width 22 height 22
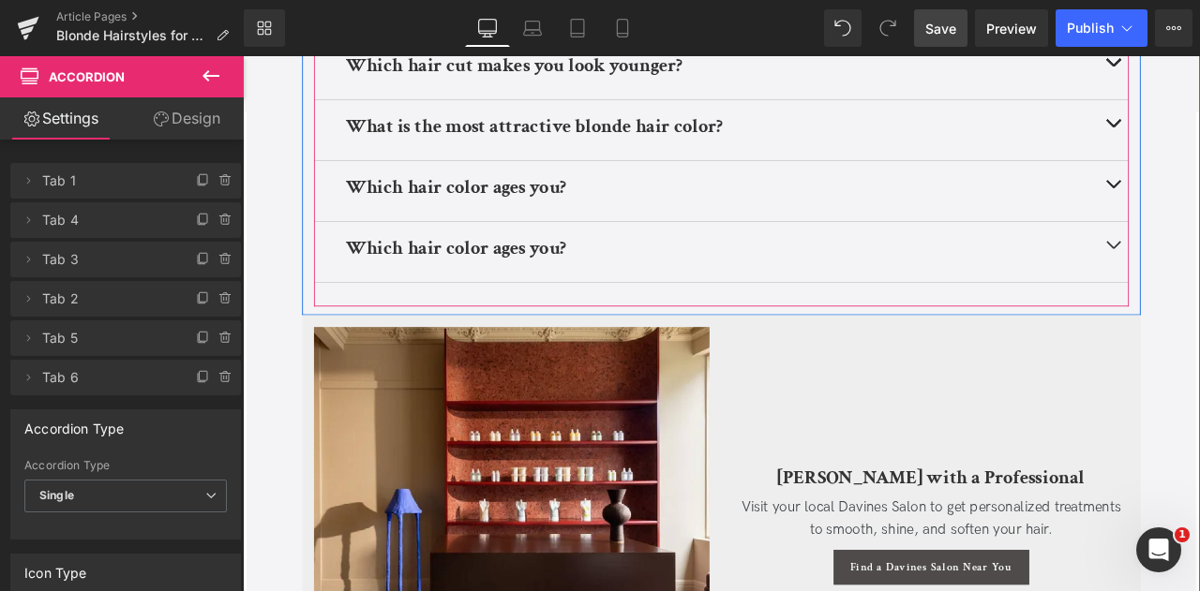
click at [507, 276] on b "Which hair color ages you?" at bounding box center [495, 283] width 261 height 29
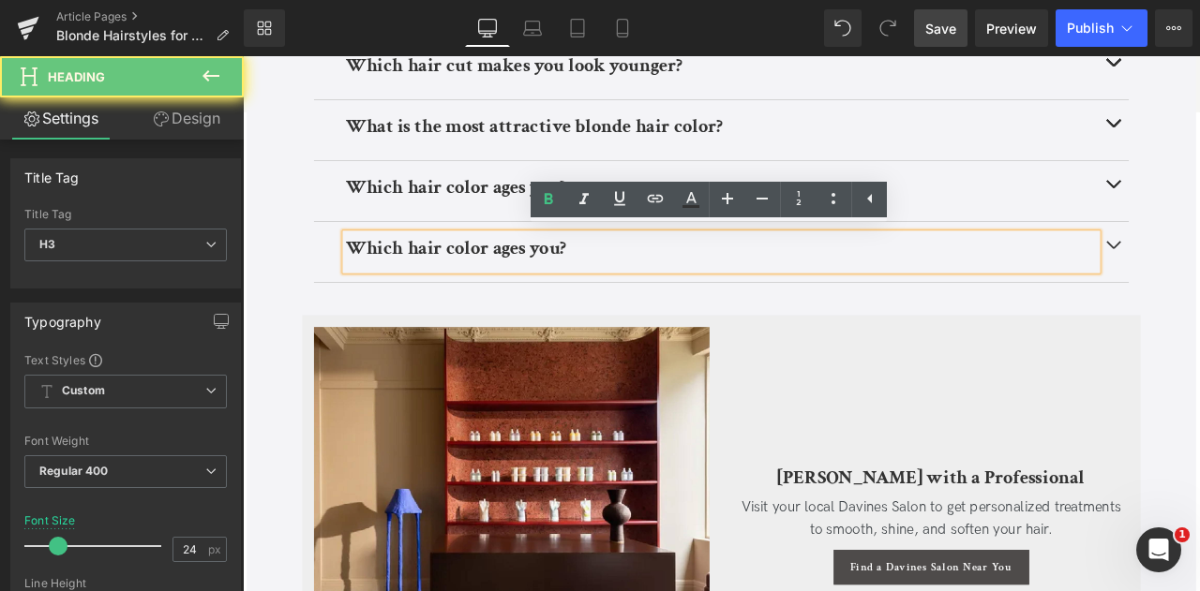
click at [507, 276] on b "Which hair color ages you?" at bounding box center [495, 283] width 261 height 29
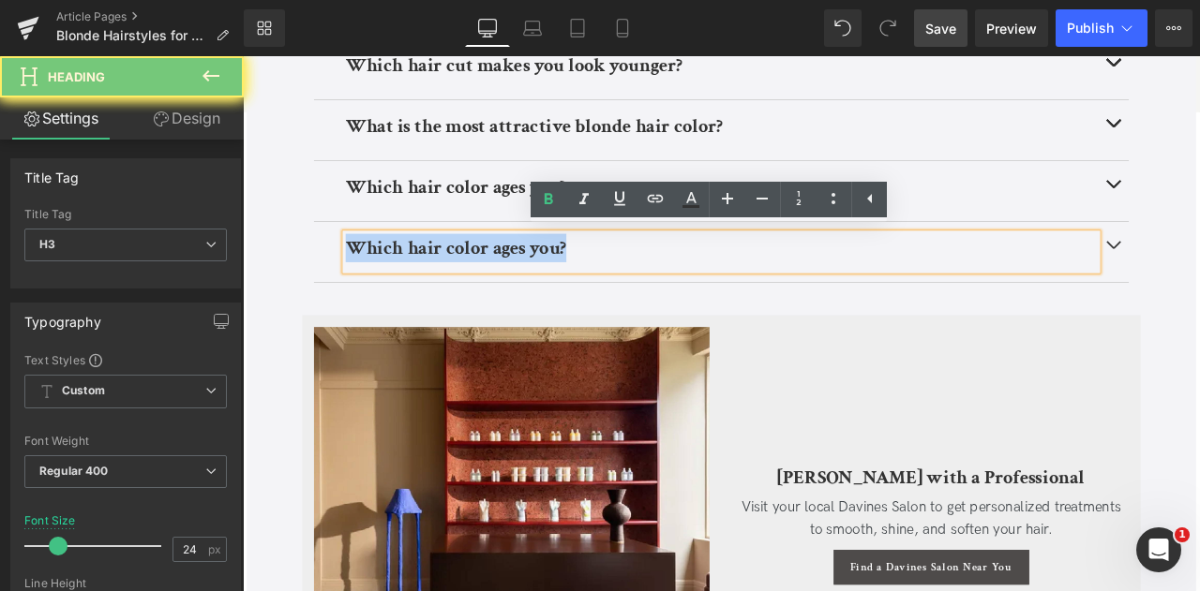
paste div
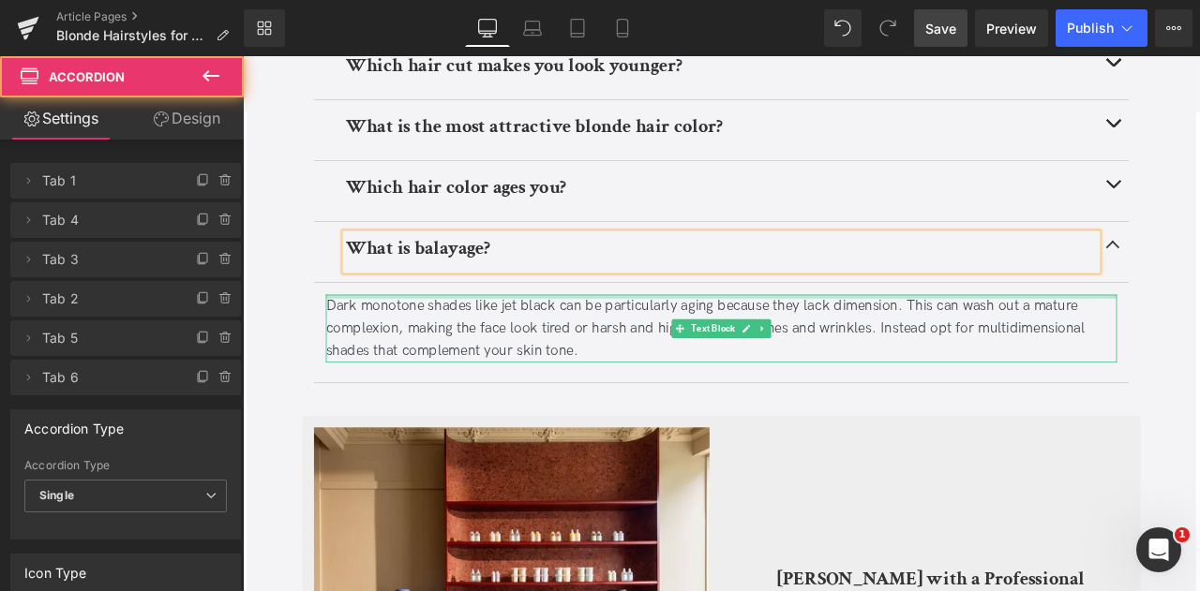
click at [537, 339] on div at bounding box center [809, 341] width 937 height 5
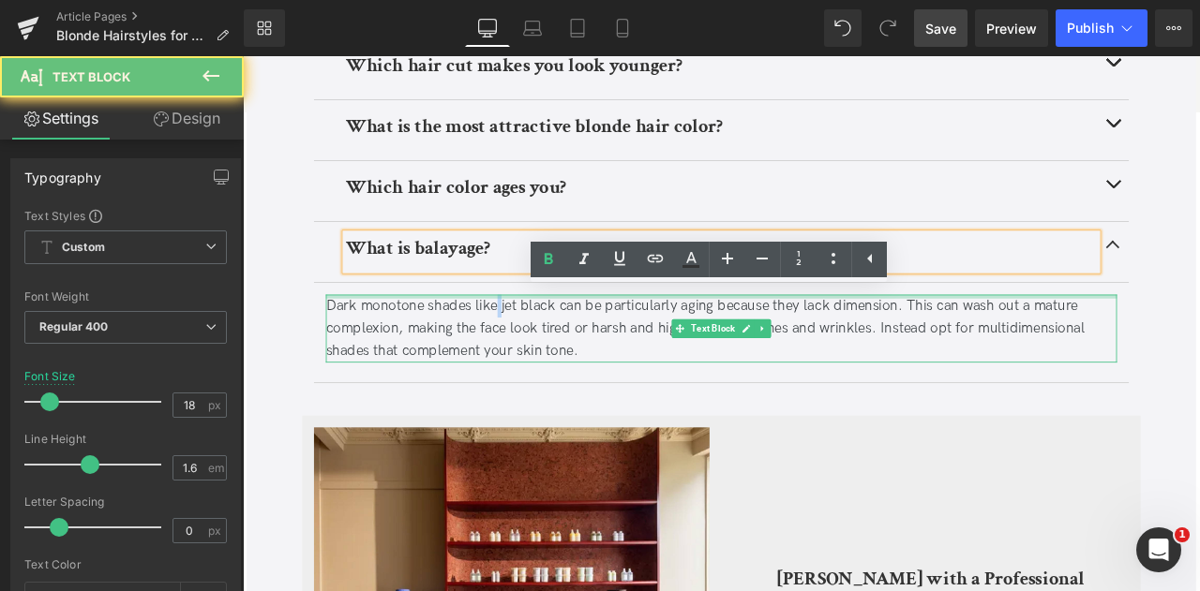
click at [537, 339] on div "Dark monotone shades like jet black can be particularly aging because they lack…" at bounding box center [809, 379] width 937 height 81
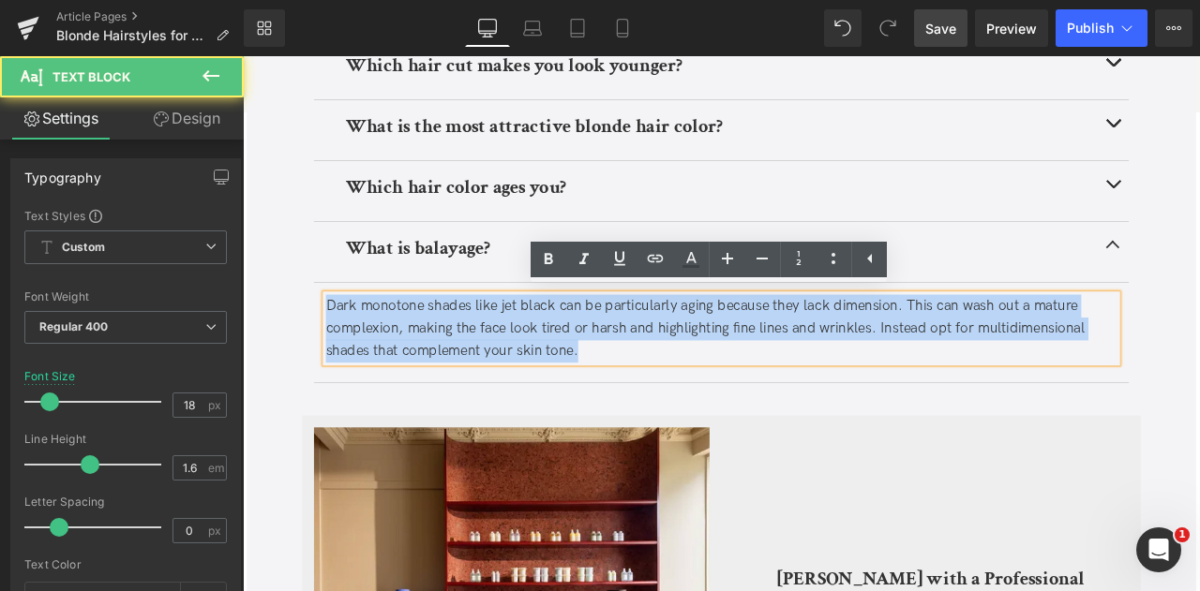
click at [537, 339] on div "Dark monotone shades like jet black can be particularly aging because they lack…" at bounding box center [809, 379] width 937 height 81
paste div
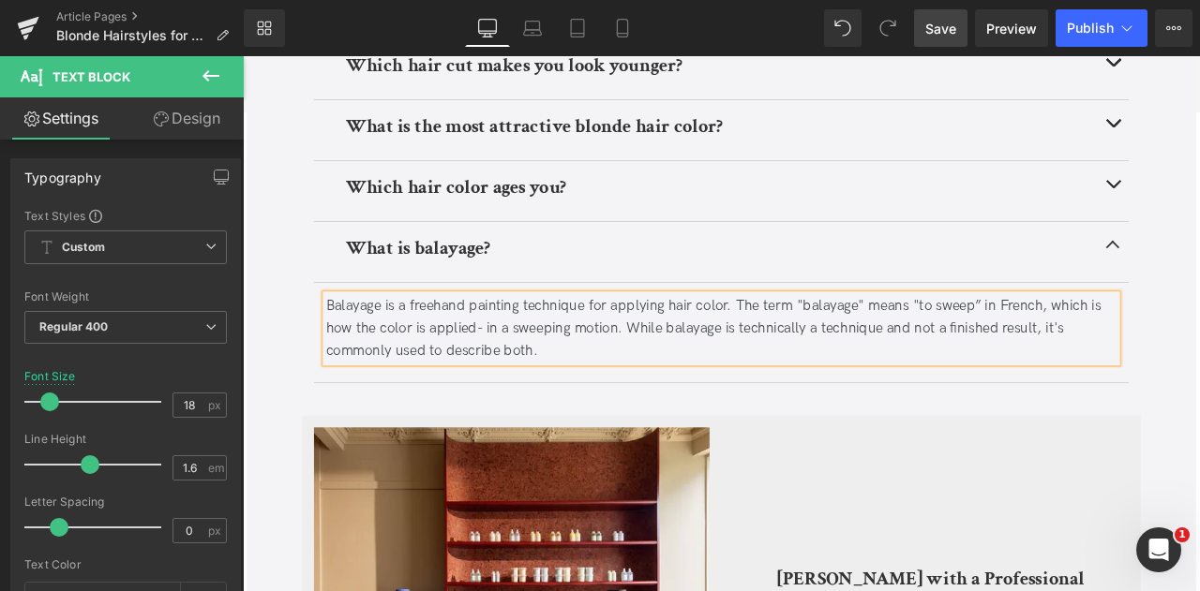
click at [950, 23] on span "Save" at bounding box center [940, 29] width 31 height 20
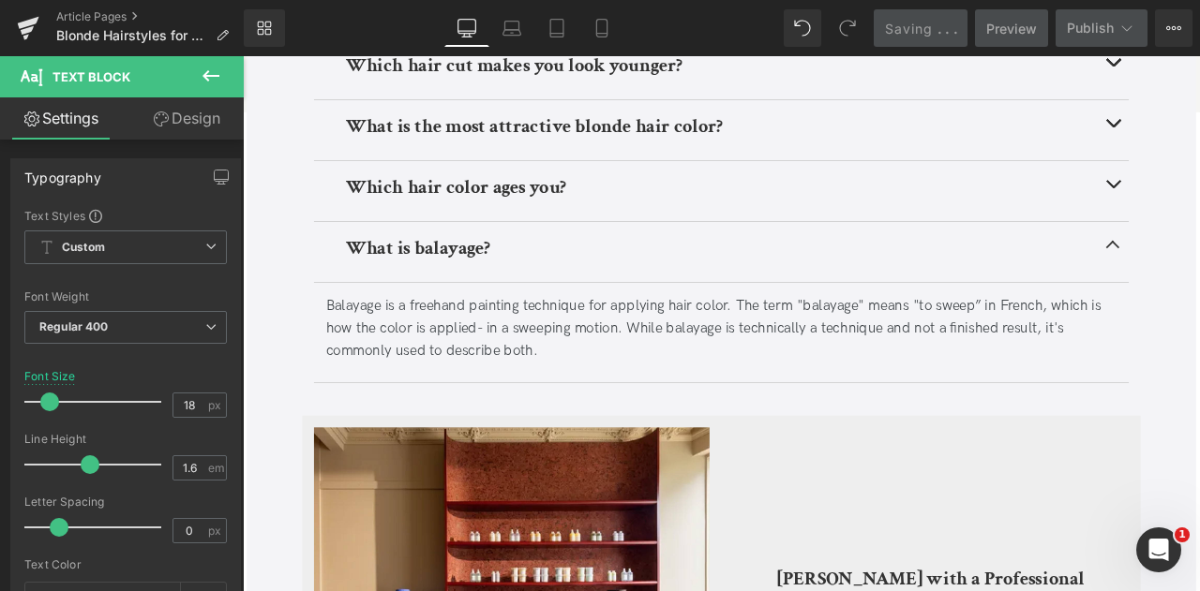
scroll to position [4975, 0]
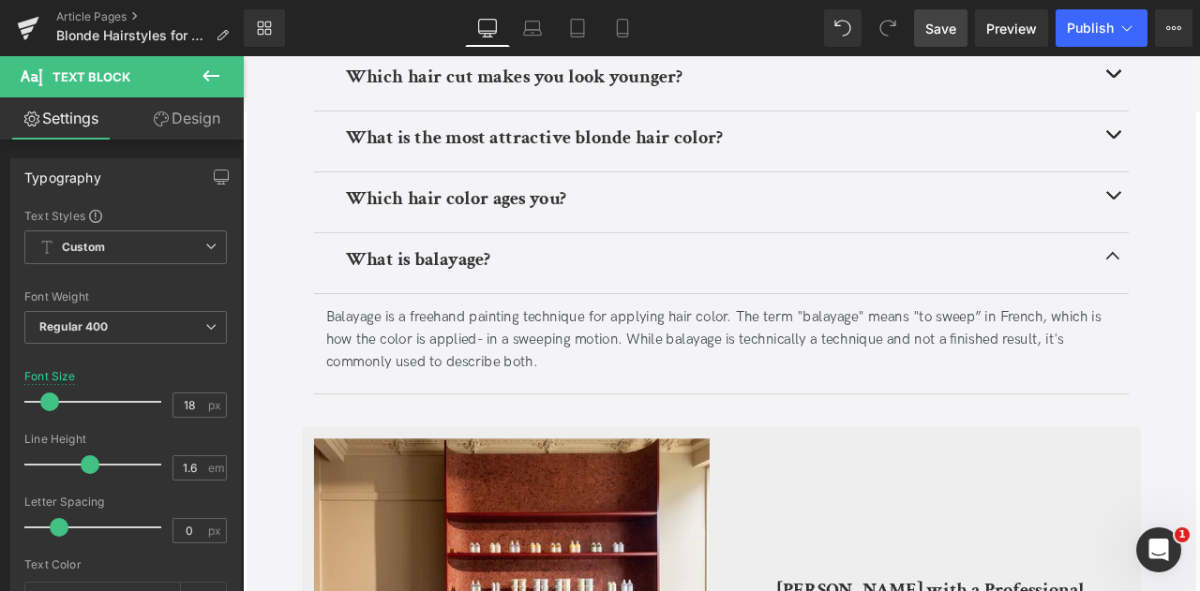
click at [958, 23] on link "Save" at bounding box center [940, 27] width 53 height 37
click at [931, 10] on link "Save" at bounding box center [940, 27] width 53 height 37
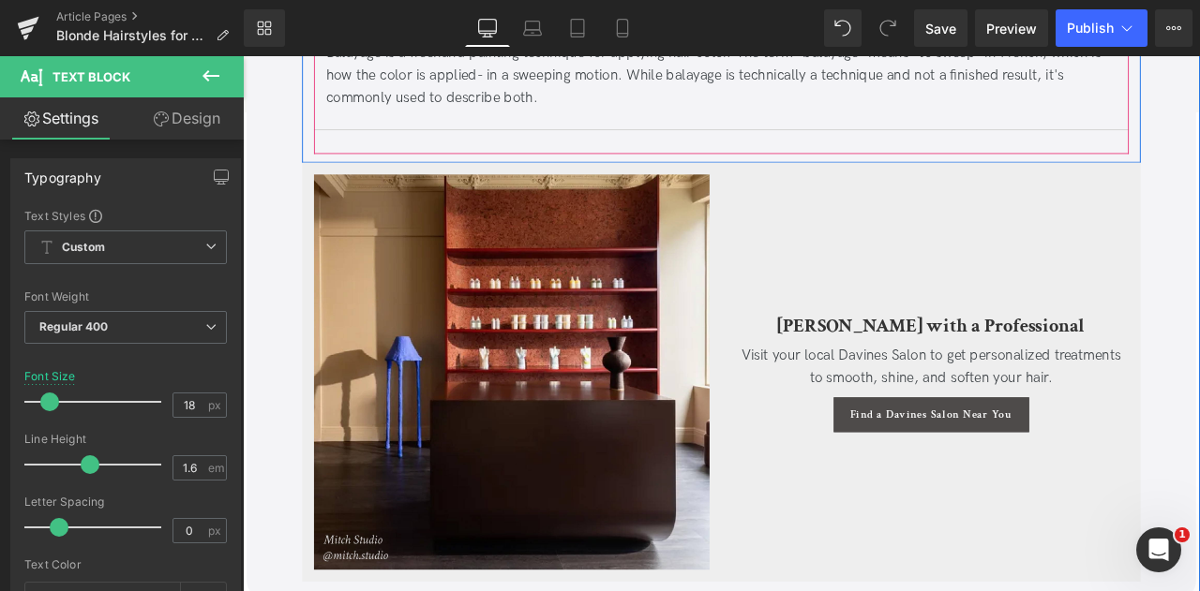
scroll to position [5317, 0]
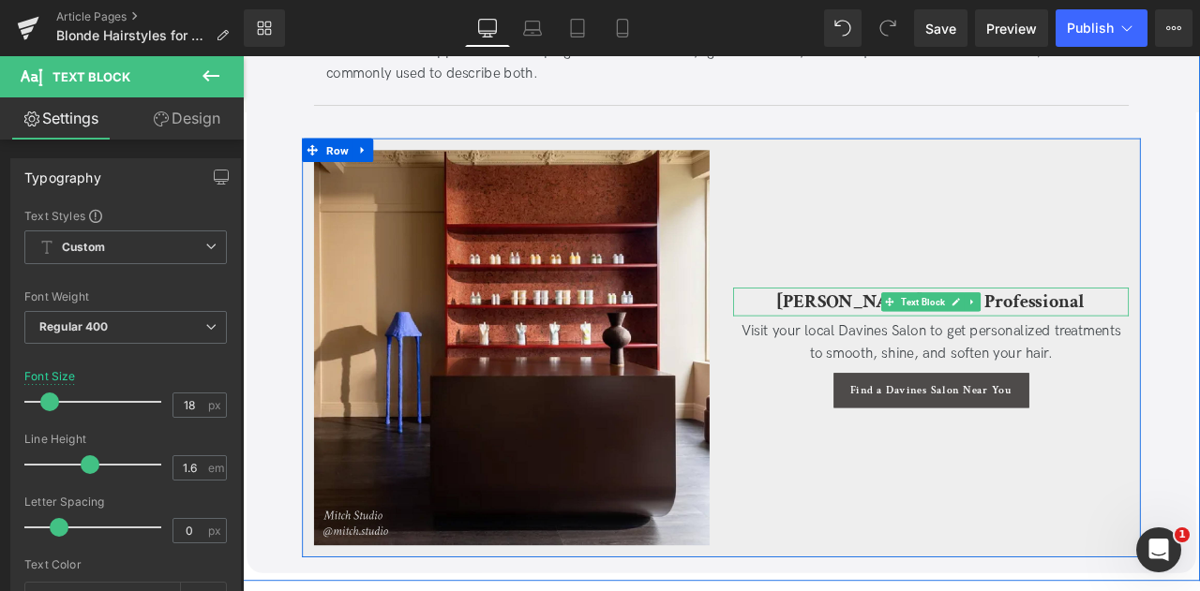
click at [984, 340] on b "Tame Frizz with a Professional" at bounding box center [1058, 347] width 364 height 29
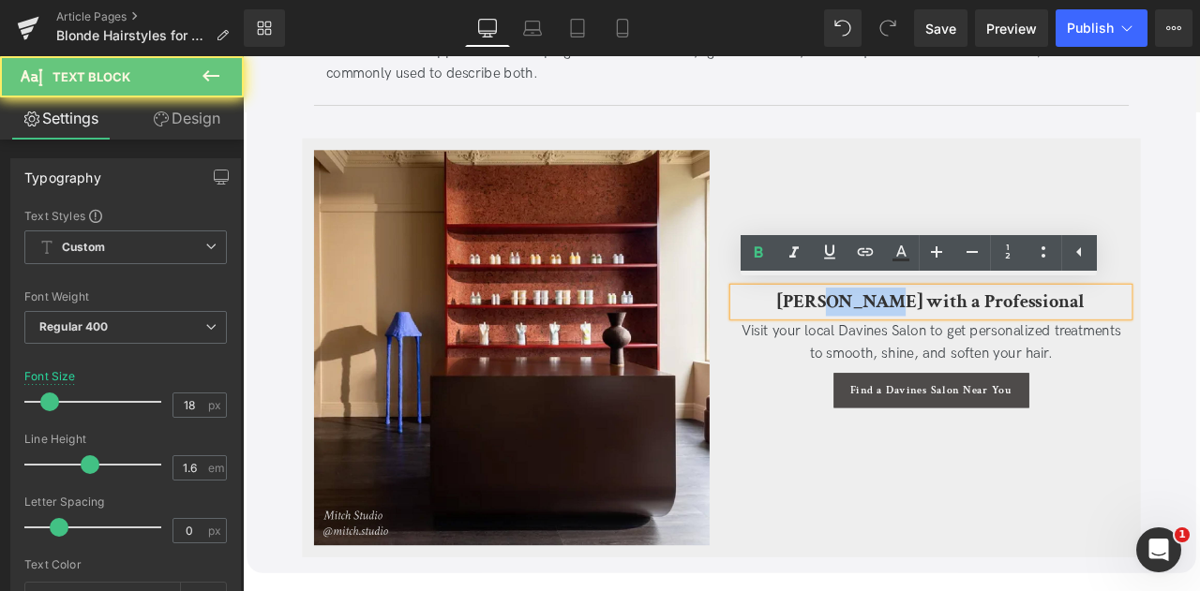
click at [984, 340] on b "Tame Frizz with a Professional" at bounding box center [1058, 347] width 364 height 29
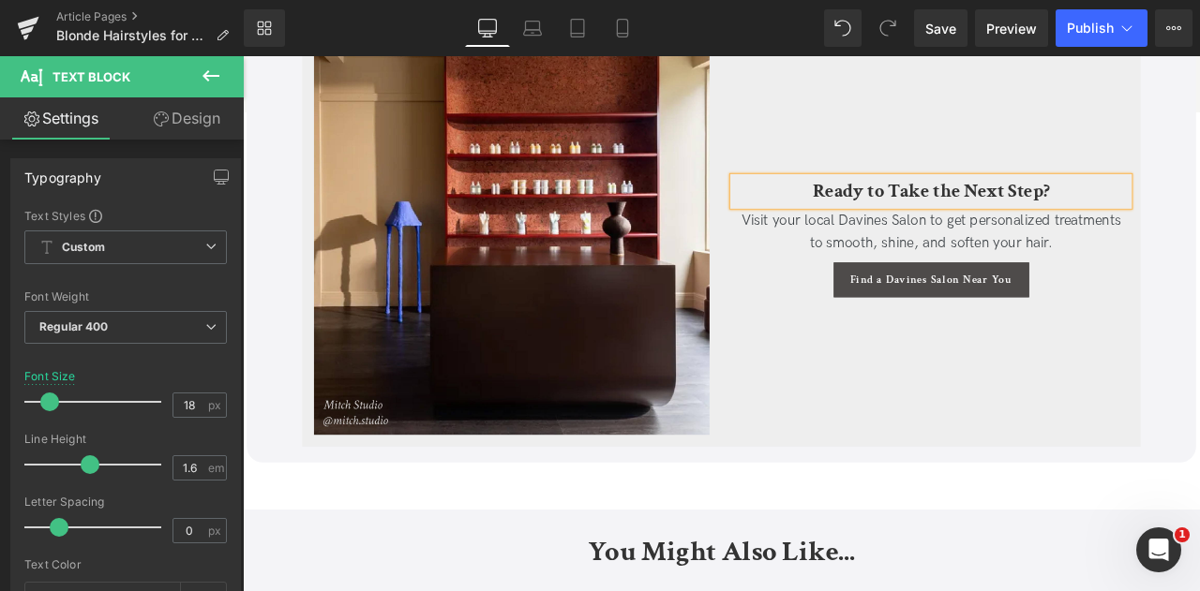
scroll to position [5457, 0]
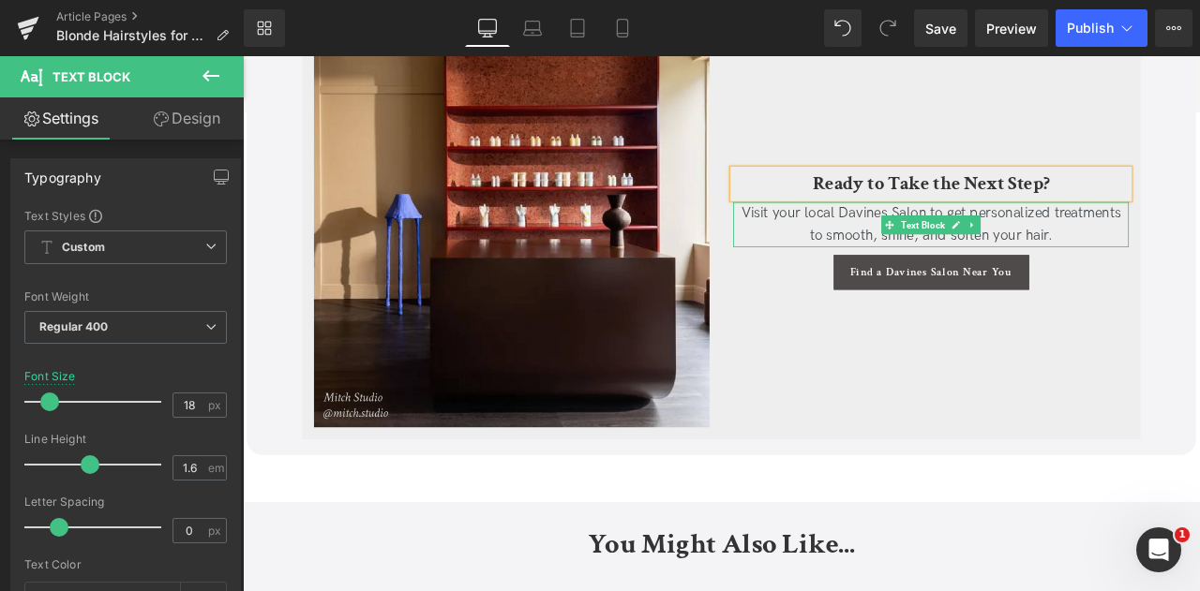
click at [983, 243] on span "Visit your local Davines Salon to get personalized treatments to smooth, shine,…" at bounding box center [1058, 255] width 450 height 47
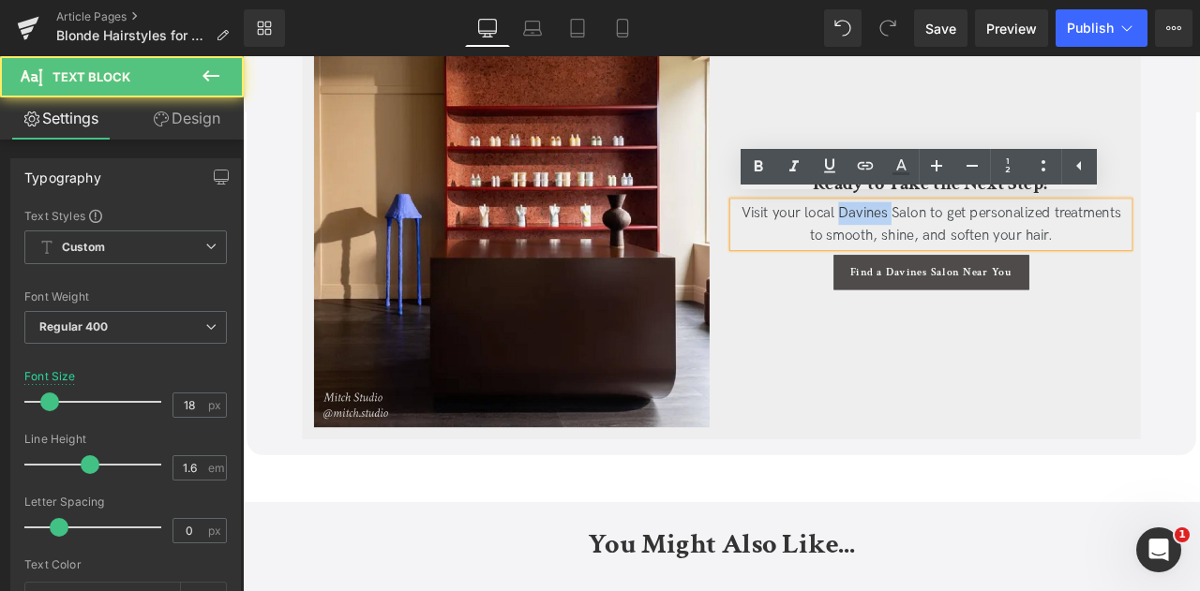
click at [983, 243] on span "Visit your local Davines Salon to get personalized treatments to smooth, shine,…" at bounding box center [1058, 255] width 450 height 47
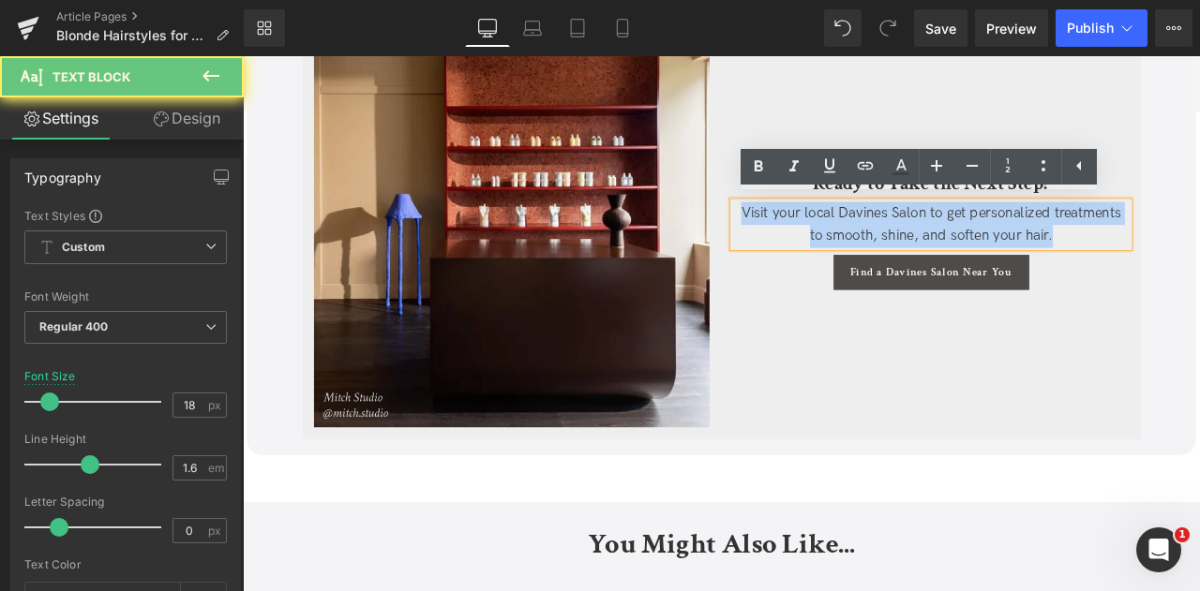
click at [983, 243] on span "Visit your local Davines Salon to get personalized treatments to smooth, shine,…" at bounding box center [1058, 255] width 450 height 47
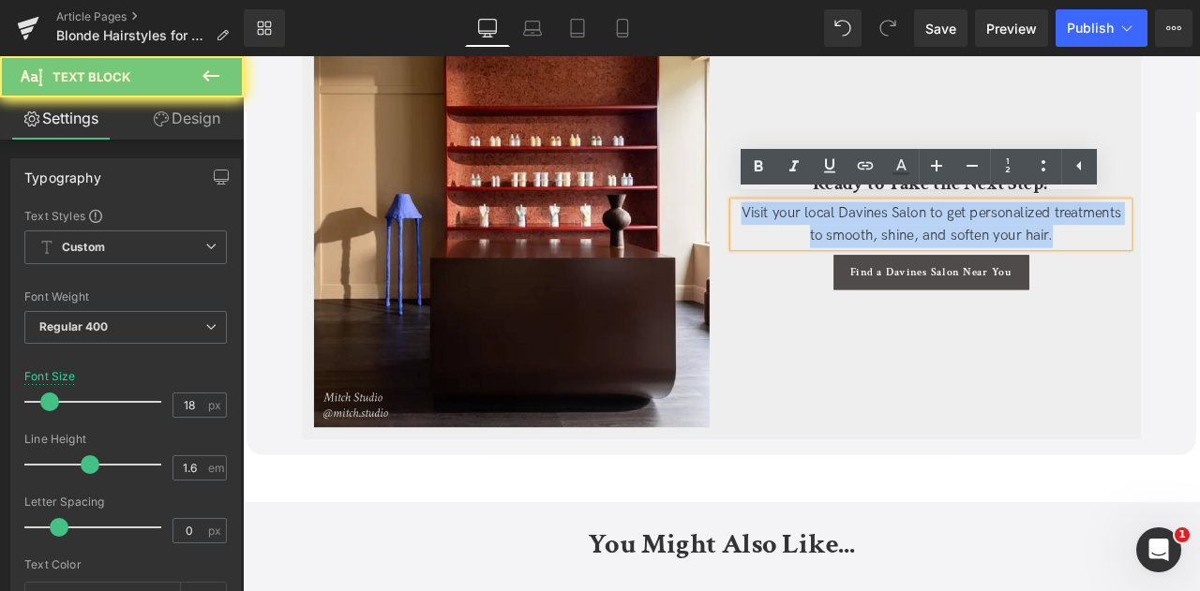
click at [1199, 267] on div "Visit your local Davines Salon to get personalized treatments to smooth, shine,…" at bounding box center [1058, 257] width 469 height 54
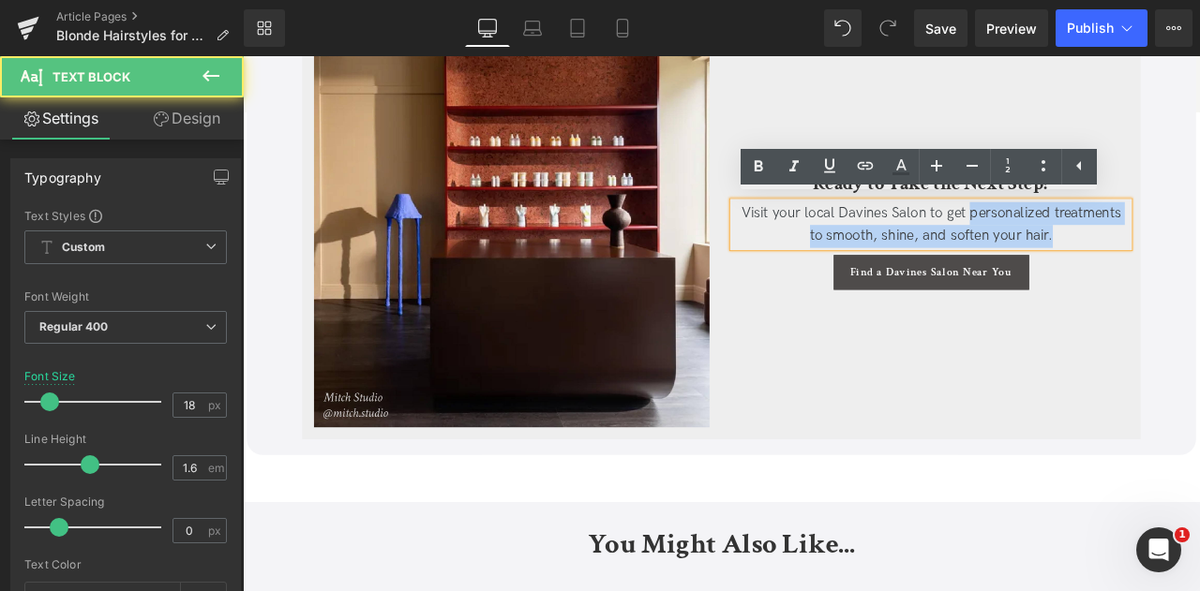
click at [1098, 242] on span "Visit your local Davines Salon to get personalized treatments to smooth, shine,…" at bounding box center [1058, 255] width 450 height 47
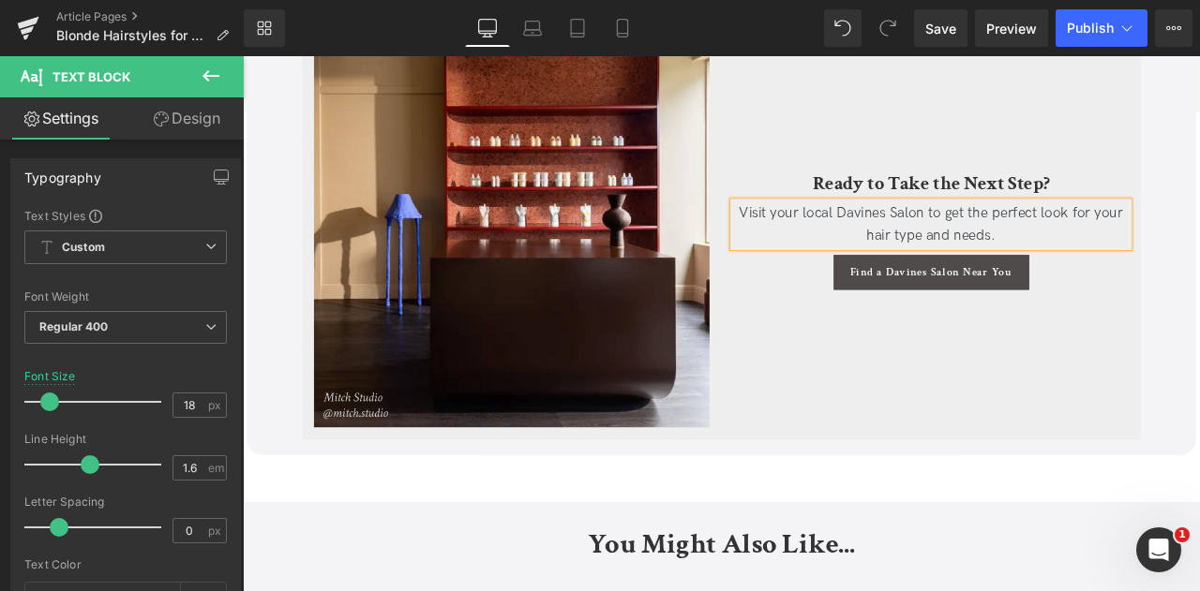
scroll to position [5339, 0]
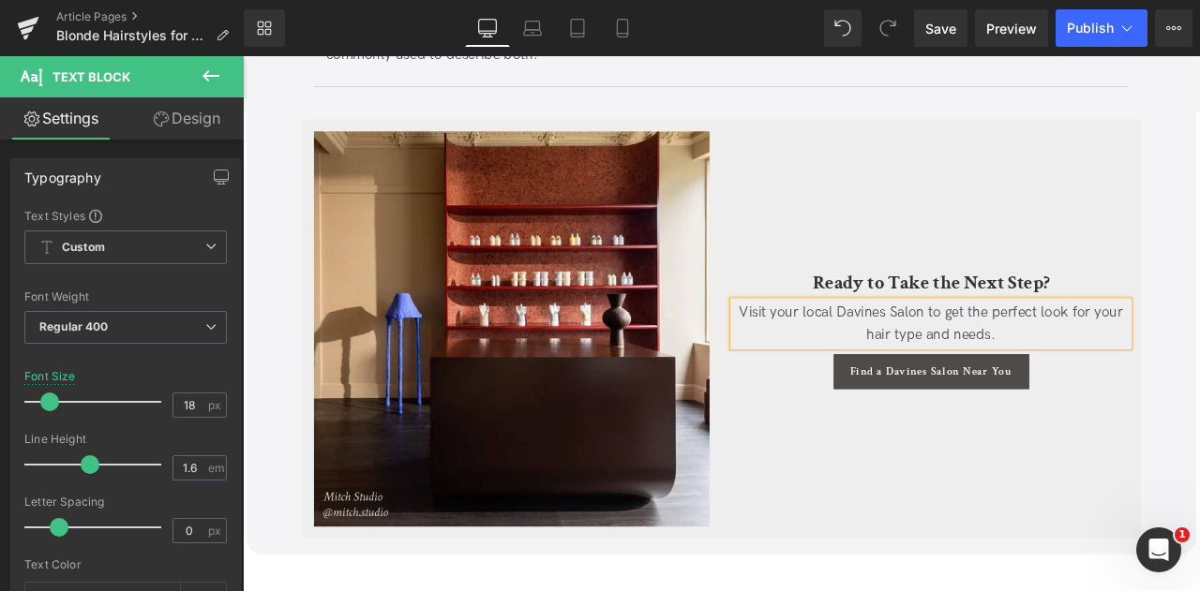
click at [1043, 264] on div "Ready to Take the Next Step? Text Block Visit your local Davines Salon to get t…" at bounding box center [1058, 379] width 497 height 469
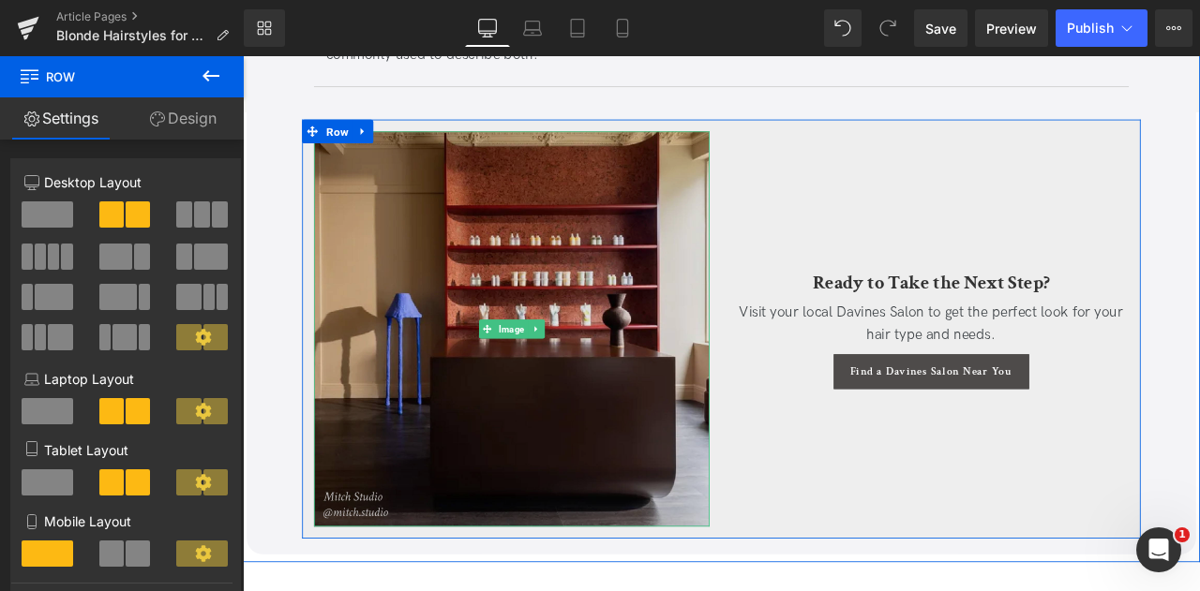
click at [441, 323] on img at bounding box center [561, 379] width 469 height 469
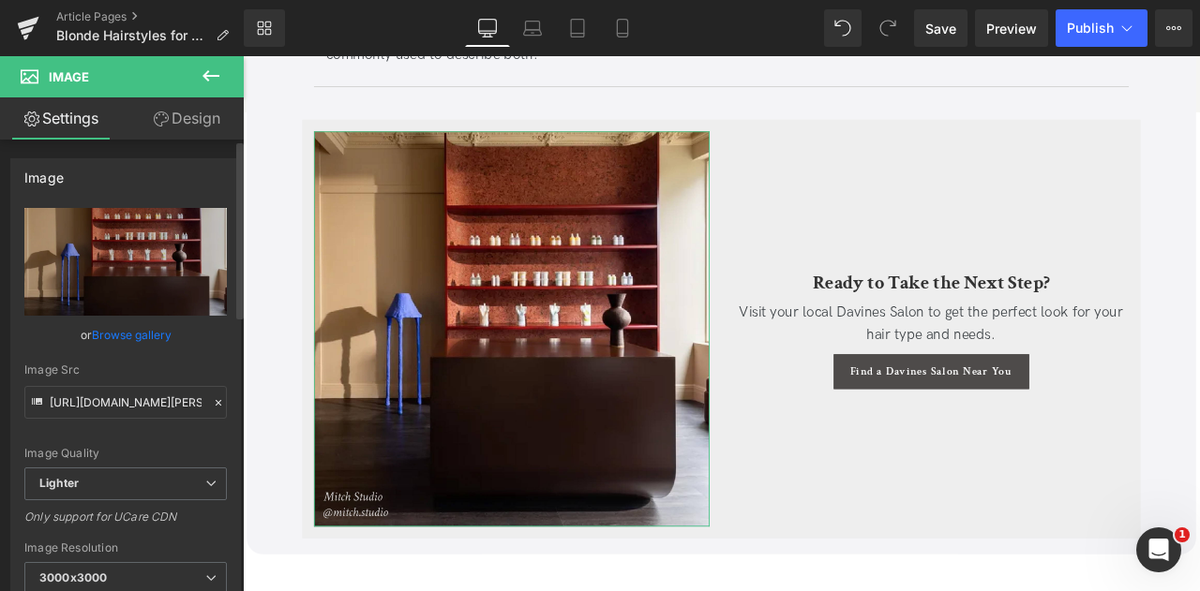
click at [117, 342] on link "Browse gallery" at bounding box center [132, 335] width 80 height 33
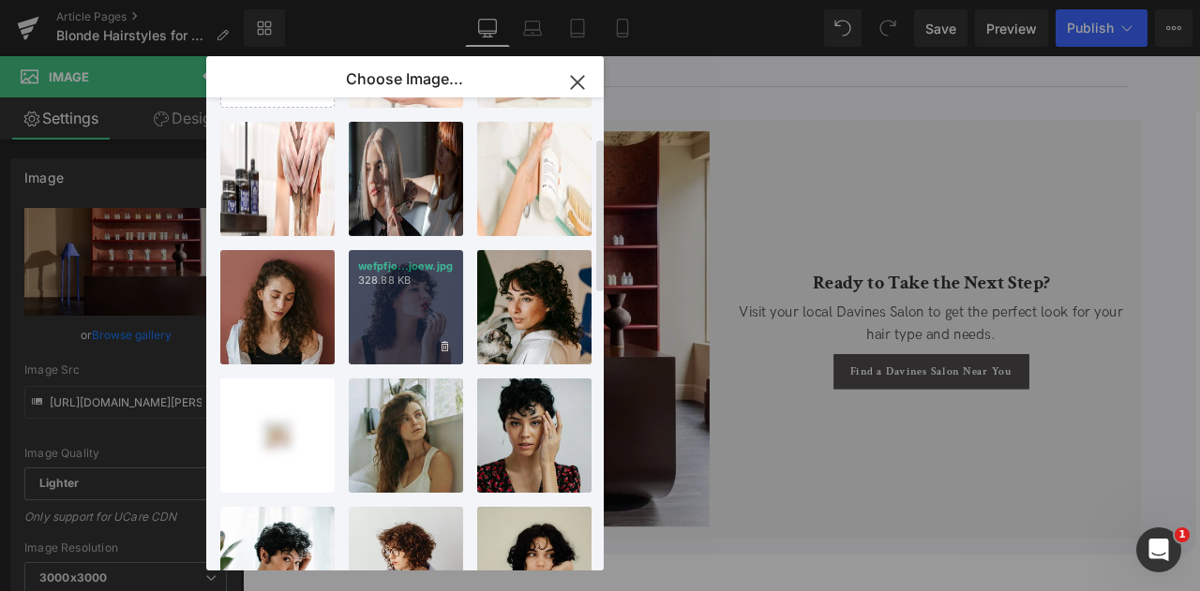
scroll to position [121, 0]
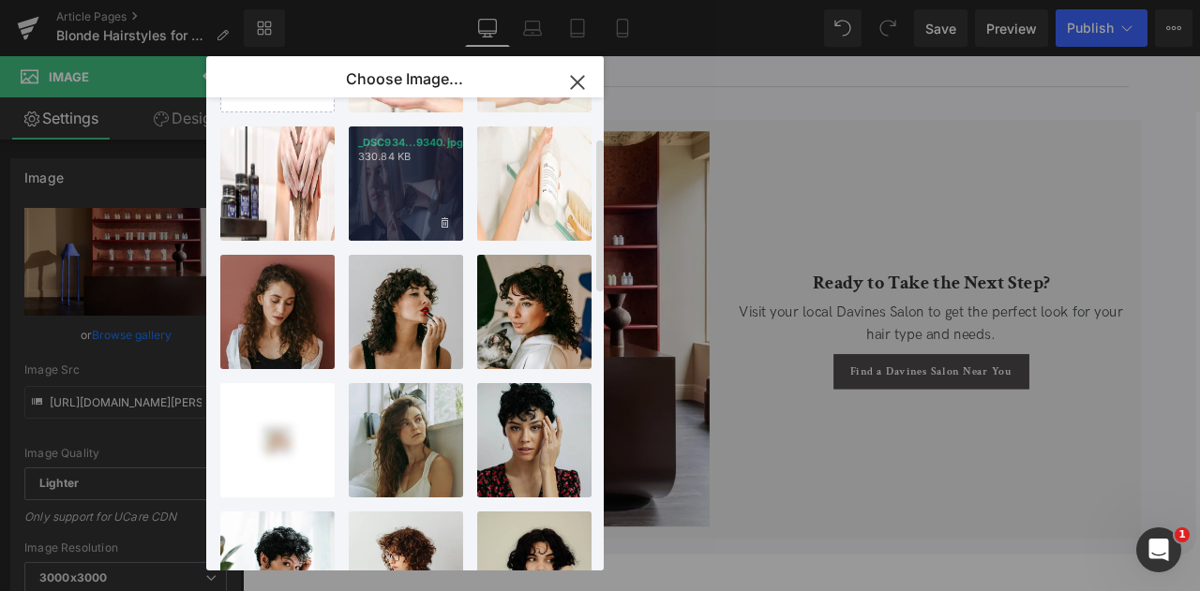
click at [387, 188] on div "_DSC934...9340.jpg 330.84 KB" at bounding box center [406, 184] width 114 height 114
type input "https://ucarecdn.com/078062c4-d7b0-46f4-93a7-0ef540d518a3/-/format/auto/-/previ…"
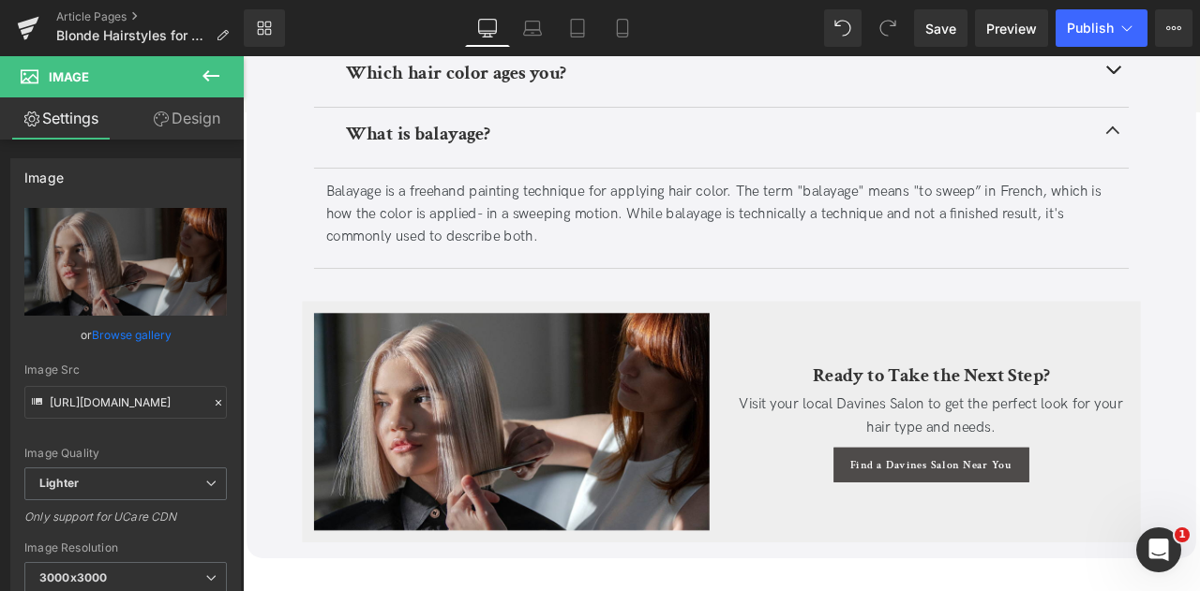
scroll to position [5120, 0]
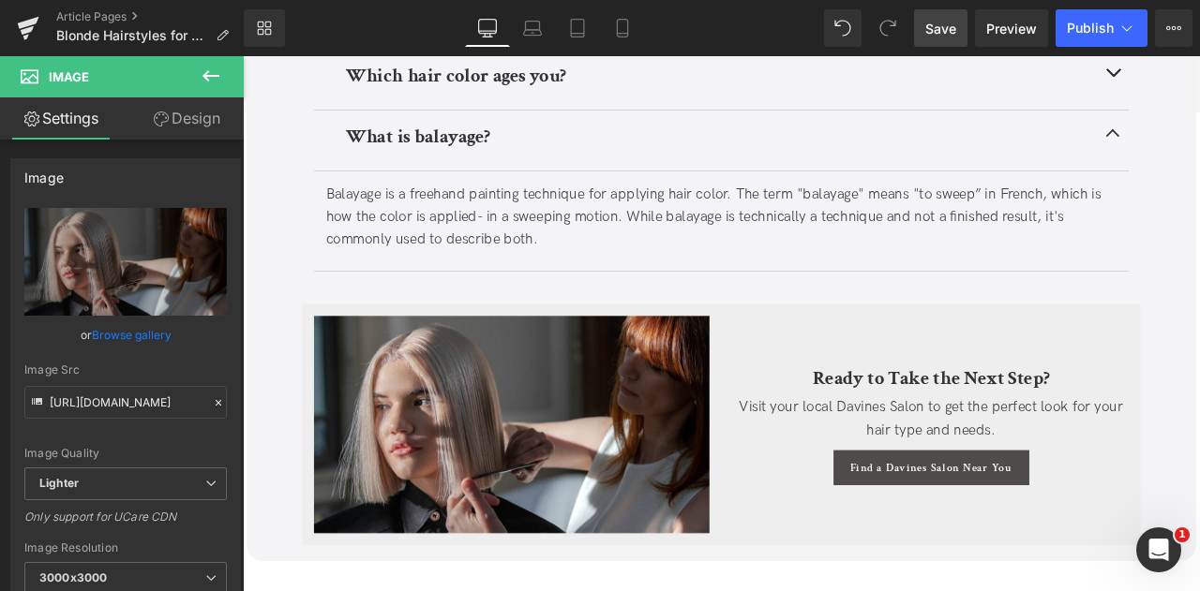
click at [946, 20] on span "Save" at bounding box center [940, 29] width 31 height 20
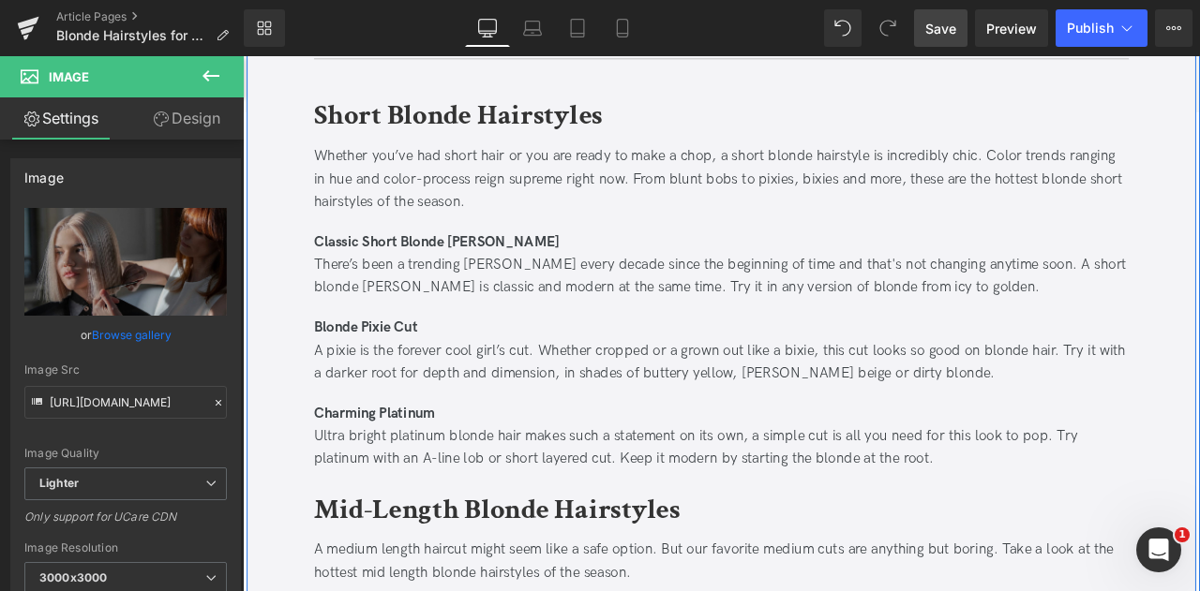
scroll to position [840, 0]
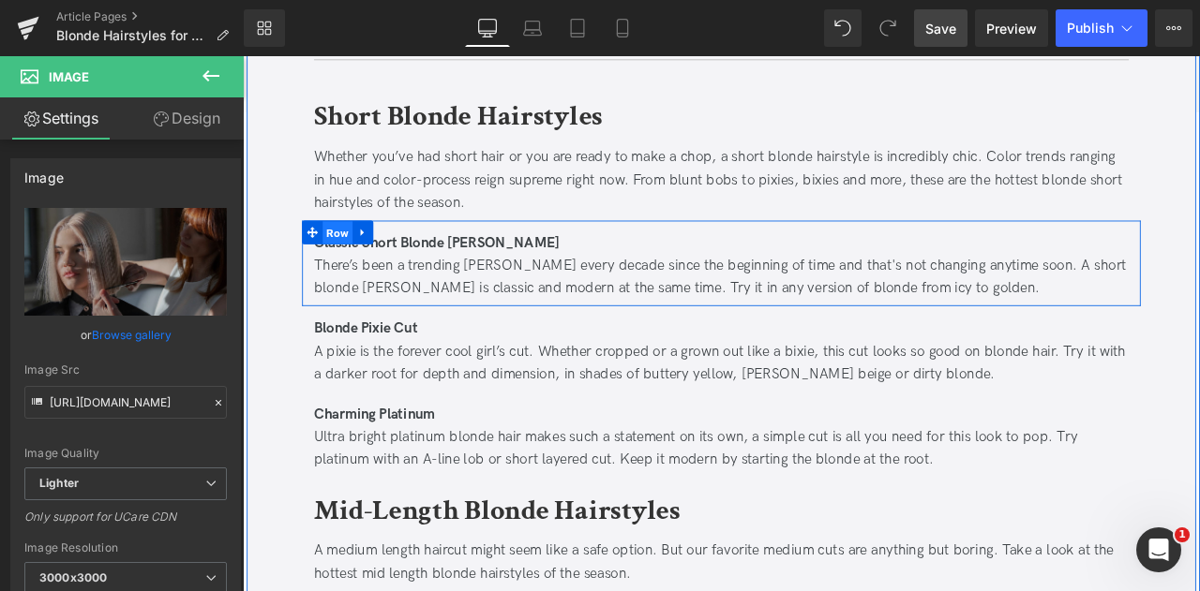
click at [345, 262] on span "Row" at bounding box center [355, 266] width 36 height 28
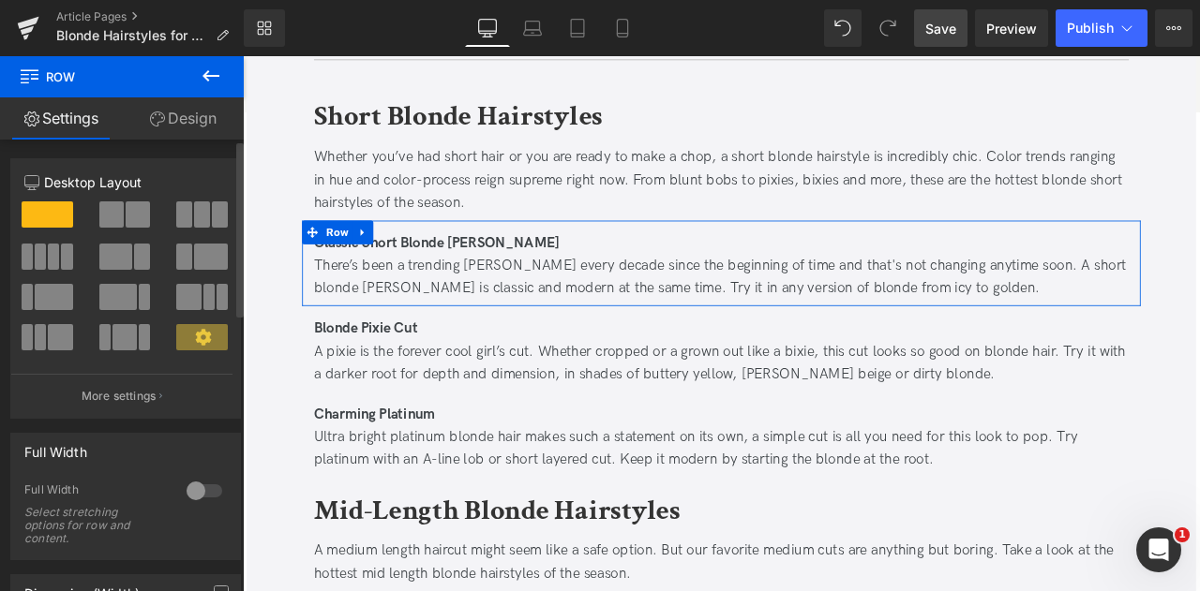
click at [194, 210] on span at bounding box center [202, 215] width 16 height 26
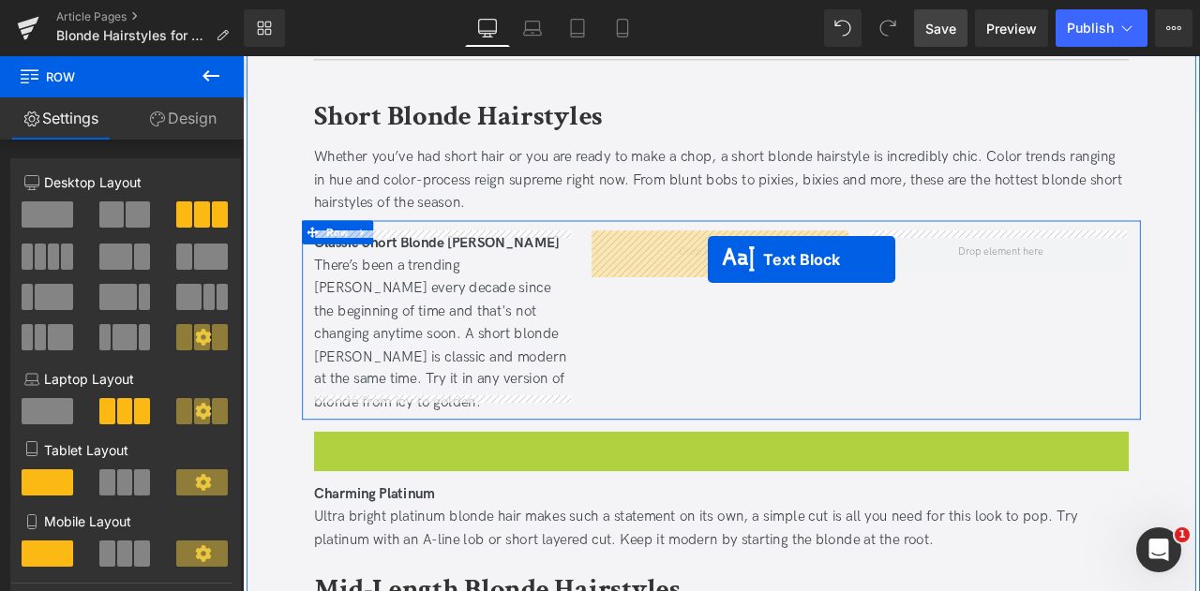
drag, startPoint x: 756, startPoint y: 519, endPoint x: 793, endPoint y: 297, distance: 225.1
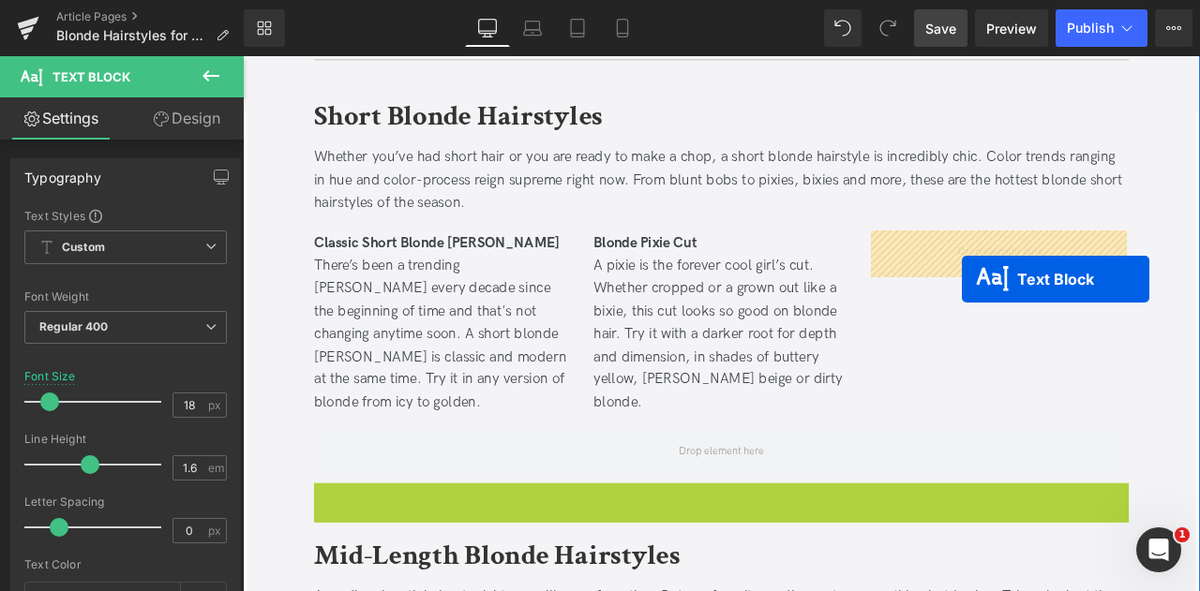
drag, startPoint x: 758, startPoint y: 575, endPoint x: 1095, endPoint y: 321, distance: 421.6
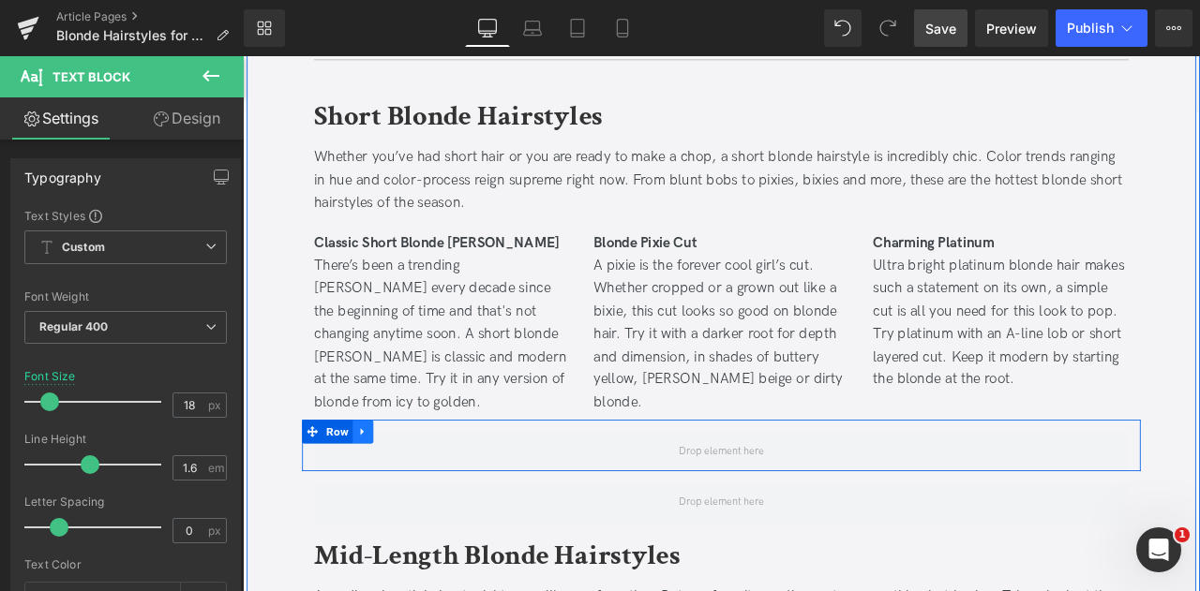
click at [386, 495] on icon at bounding box center [385, 502] width 13 height 14
click at [427, 495] on icon at bounding box center [433, 501] width 13 height 13
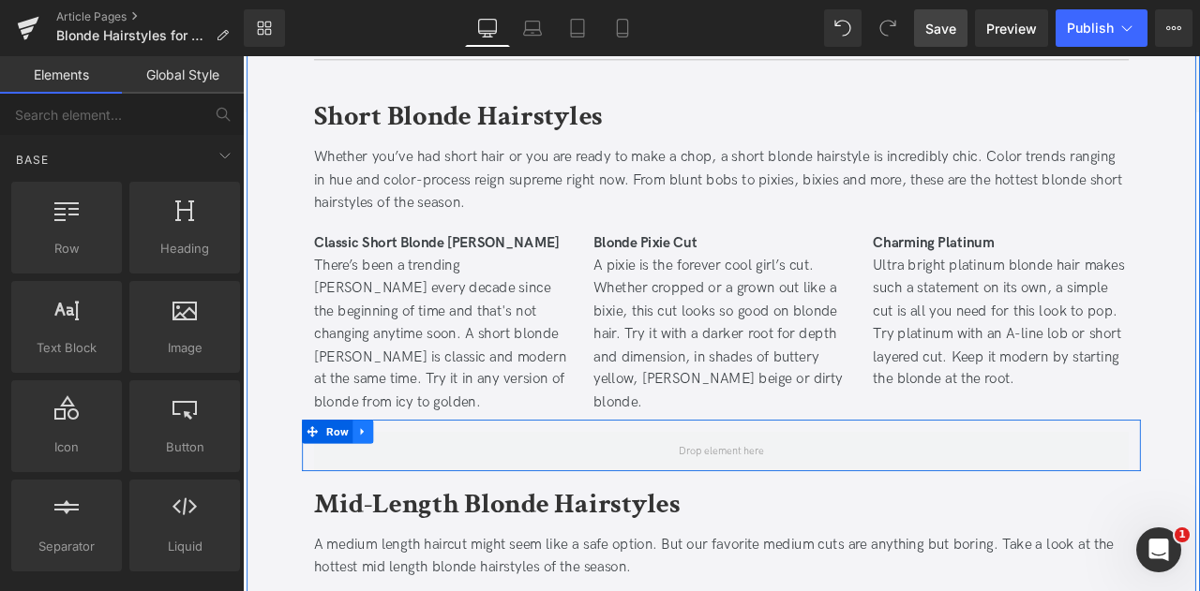
click at [373, 487] on link at bounding box center [385, 501] width 24 height 28
click at [431, 495] on icon at bounding box center [433, 501] width 13 height 13
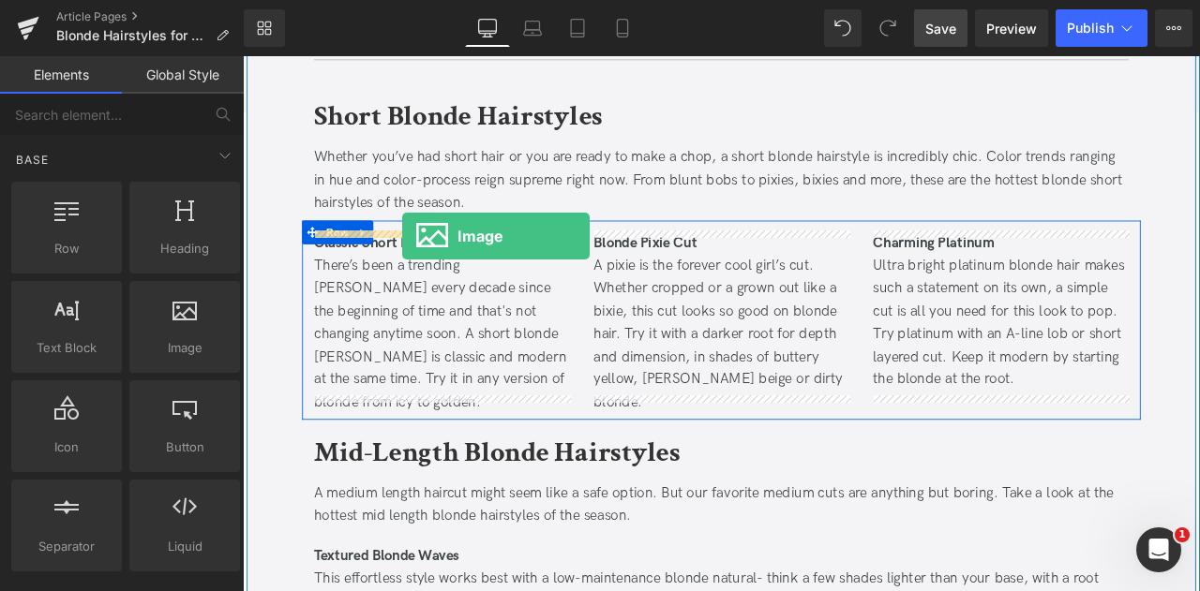
drag, startPoint x: 420, startPoint y: 400, endPoint x: 431, endPoint y: 270, distance: 130.8
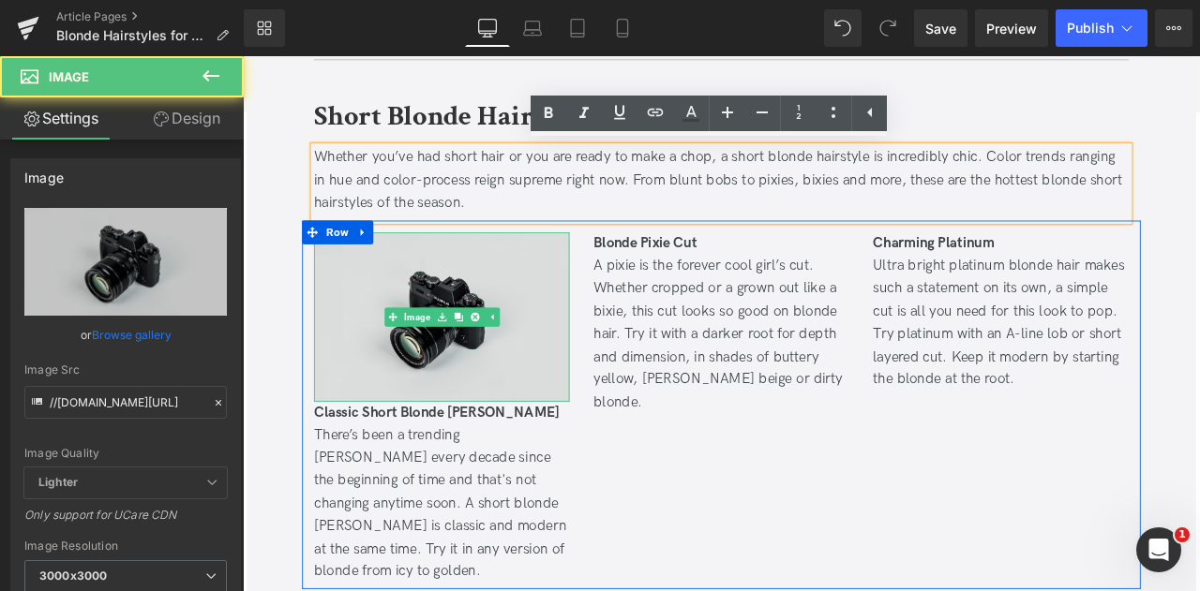
click at [353, 294] on img at bounding box center [478, 365] width 303 height 201
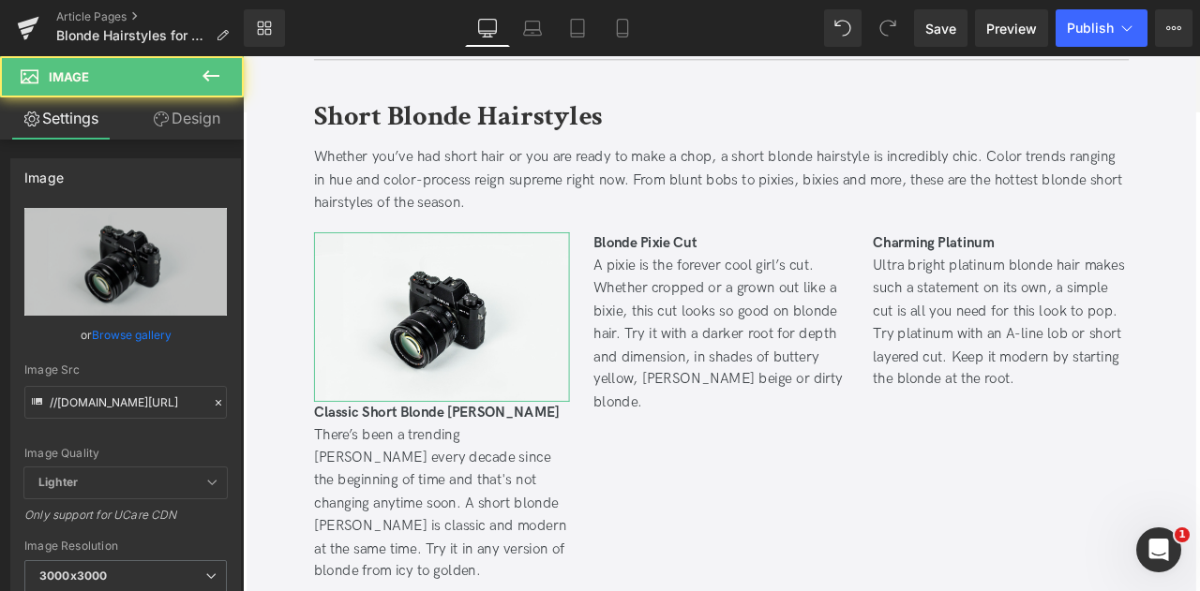
click at [193, 127] on link "Design" at bounding box center [187, 118] width 122 height 42
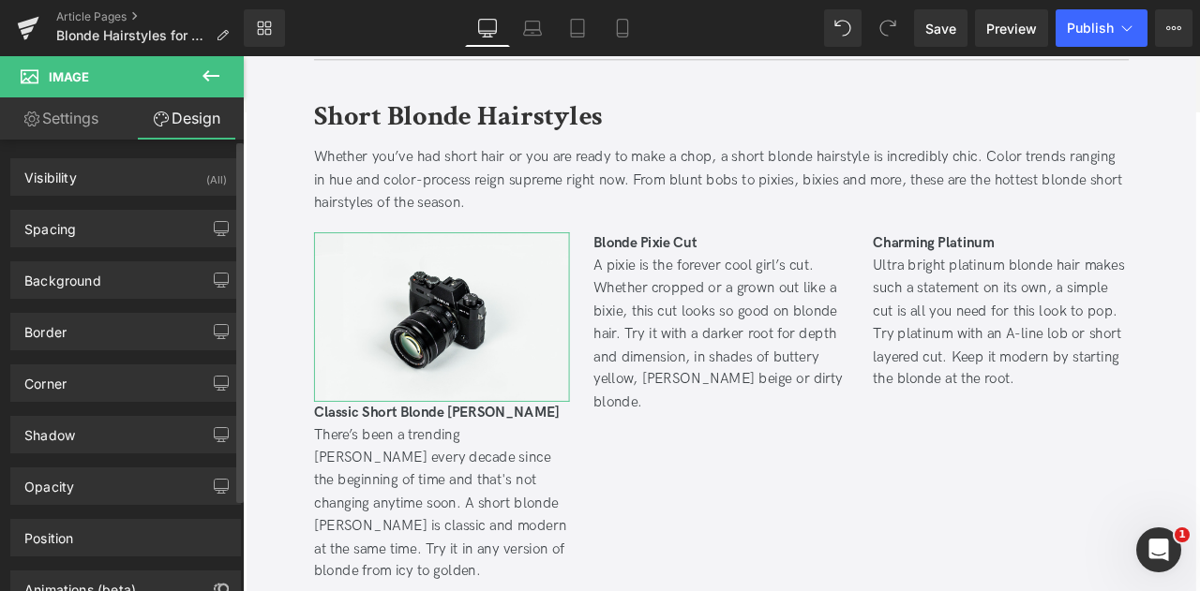
click at [136, 206] on div "Spacing [GEOGRAPHIC_DATA] 0px 0 0px 0 0px 0 0px 0 [GEOGRAPHIC_DATA] 0px 0 0px 0…" at bounding box center [126, 222] width 252 height 52
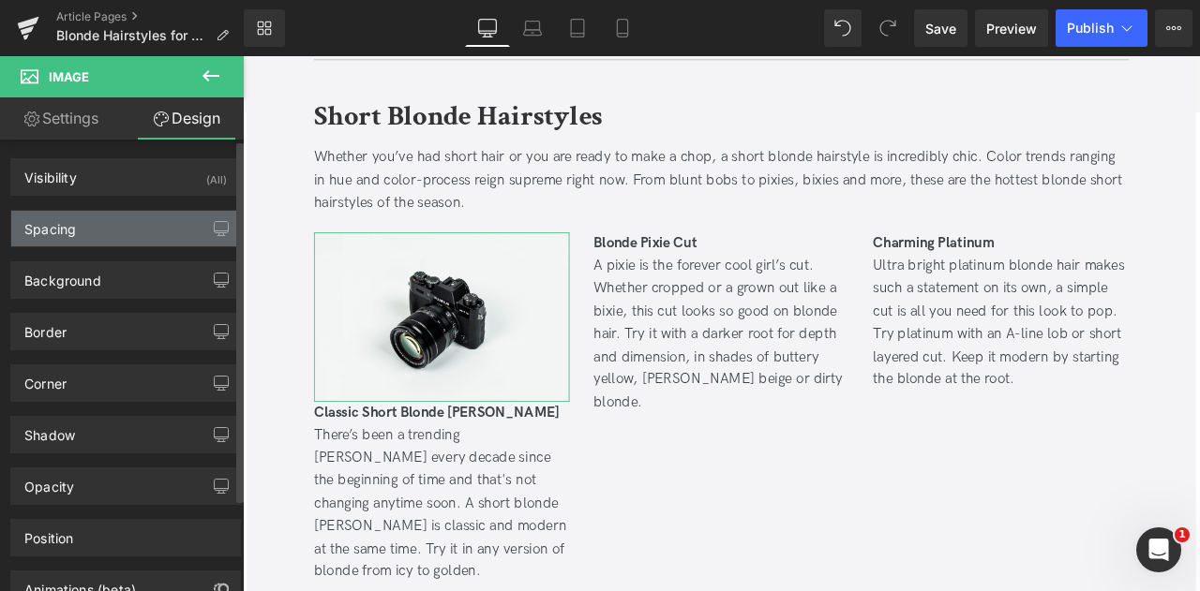
click at [139, 217] on div "Spacing" at bounding box center [125, 229] width 229 height 36
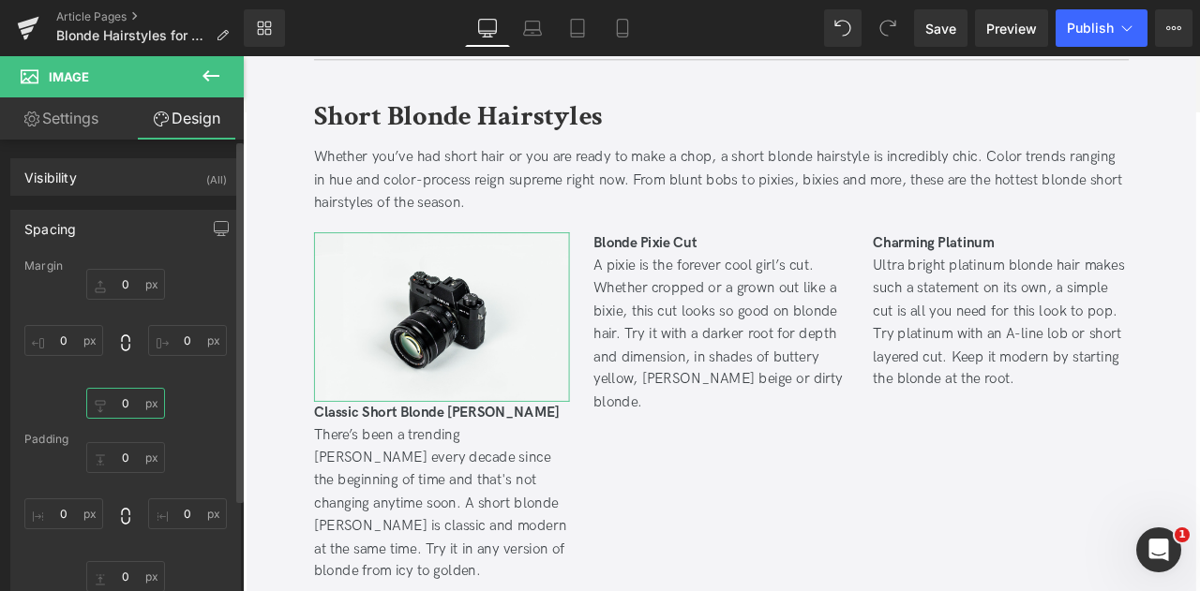
click at [122, 405] on input "0" at bounding box center [125, 403] width 79 height 31
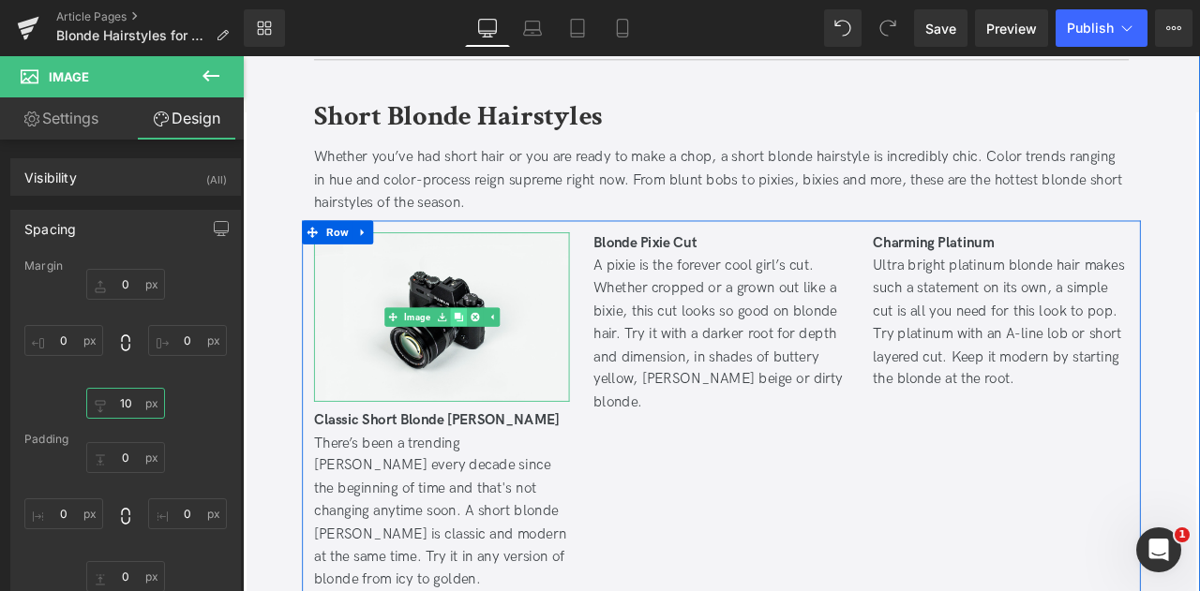
type input "10"
click at [495, 361] on icon at bounding box center [498, 365] width 10 height 10
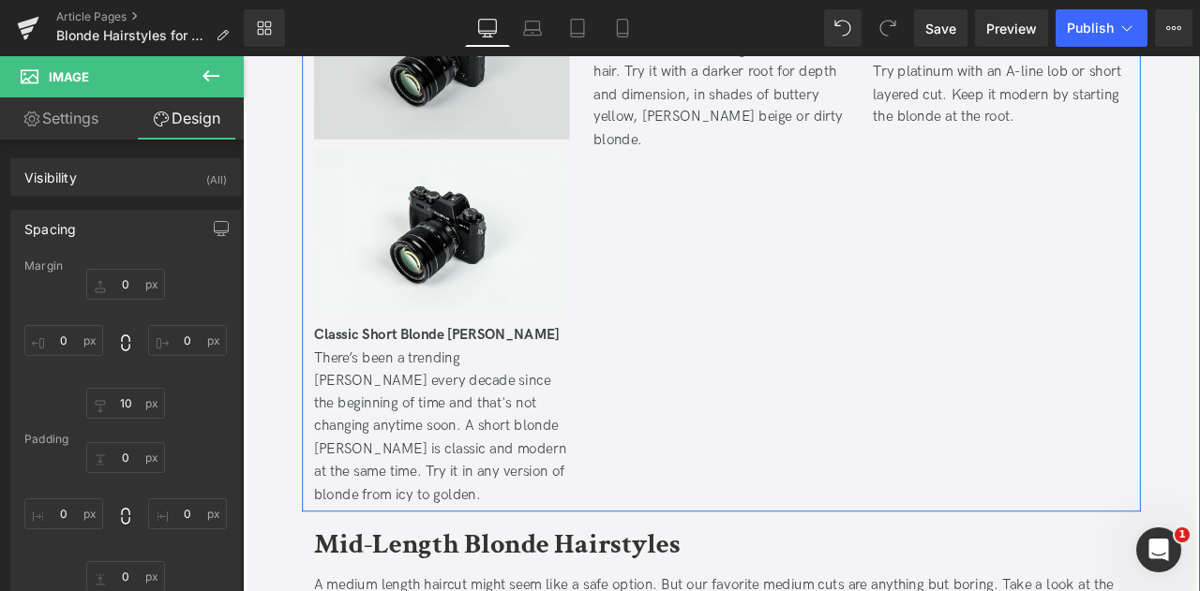
scroll to position [1012, 0]
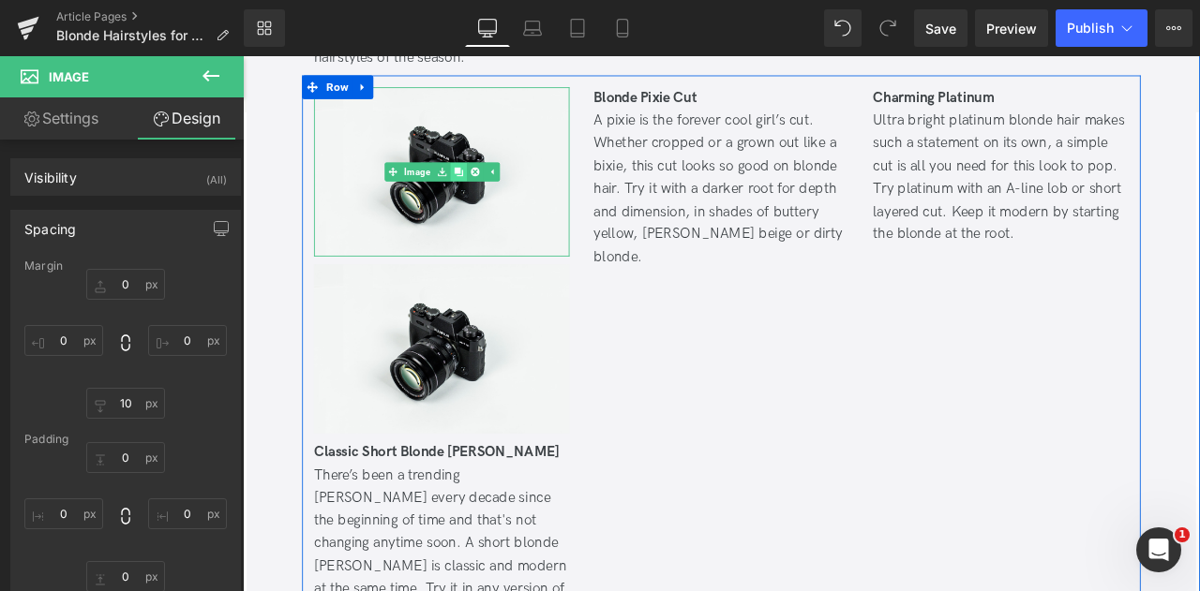
click at [492, 182] on link at bounding box center [498, 193] width 20 height 22
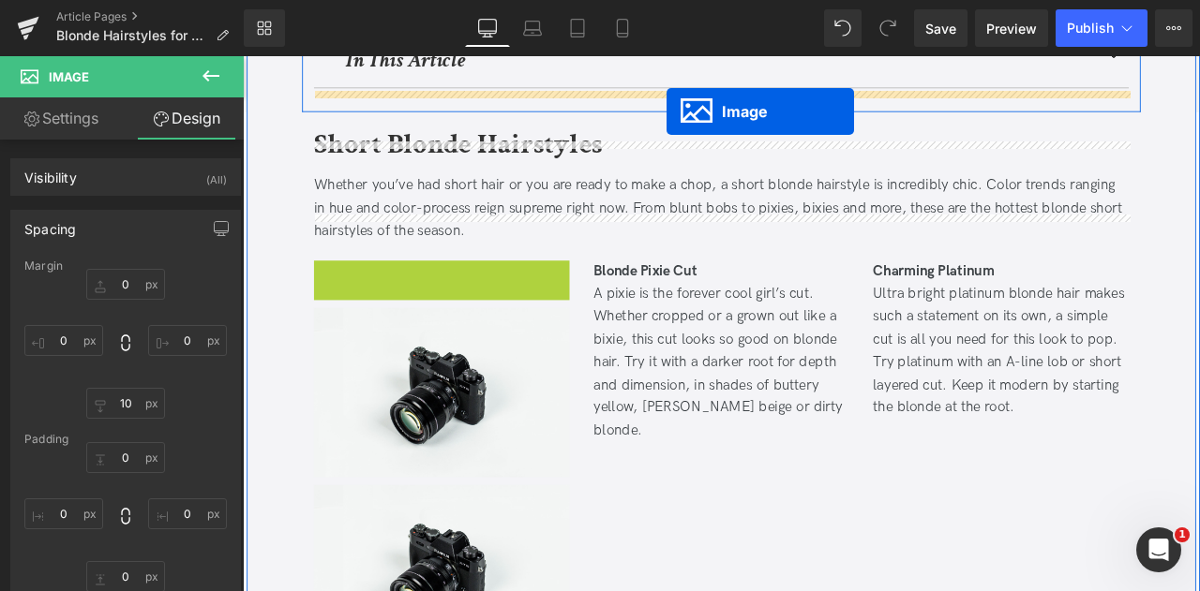
scroll to position [750, 0]
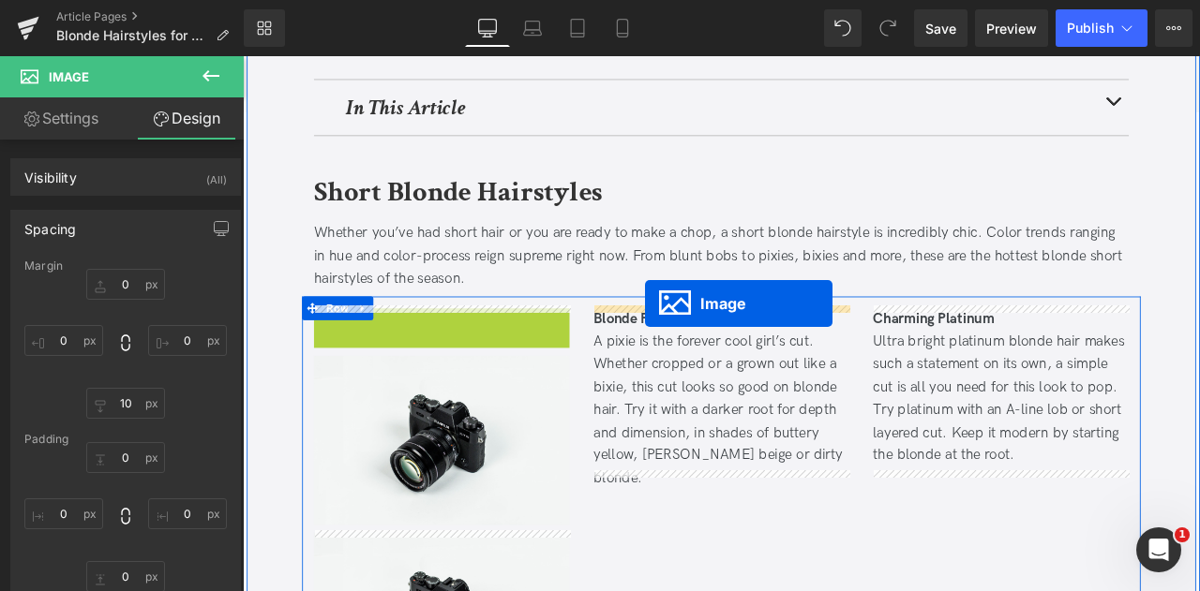
drag, startPoint x: 441, startPoint y: 185, endPoint x: 720, endPoint y: 350, distance: 323.6
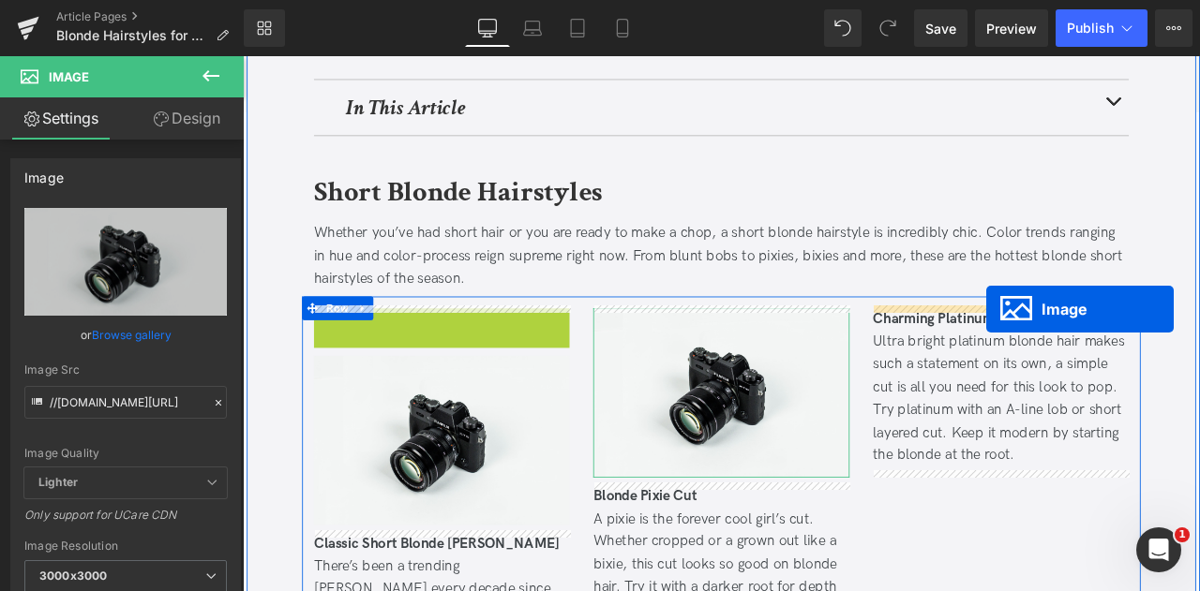
drag, startPoint x: 470, startPoint y: 449, endPoint x: 1123, endPoint y: 355, distance: 659.9
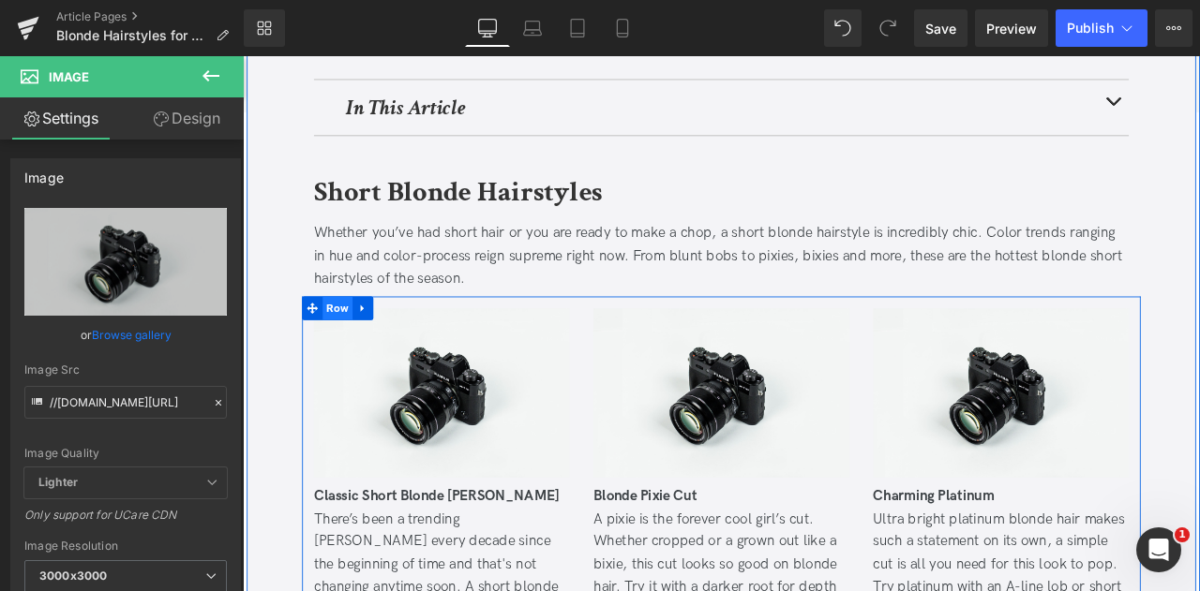
click at [357, 345] on span "Row" at bounding box center [355, 355] width 36 height 28
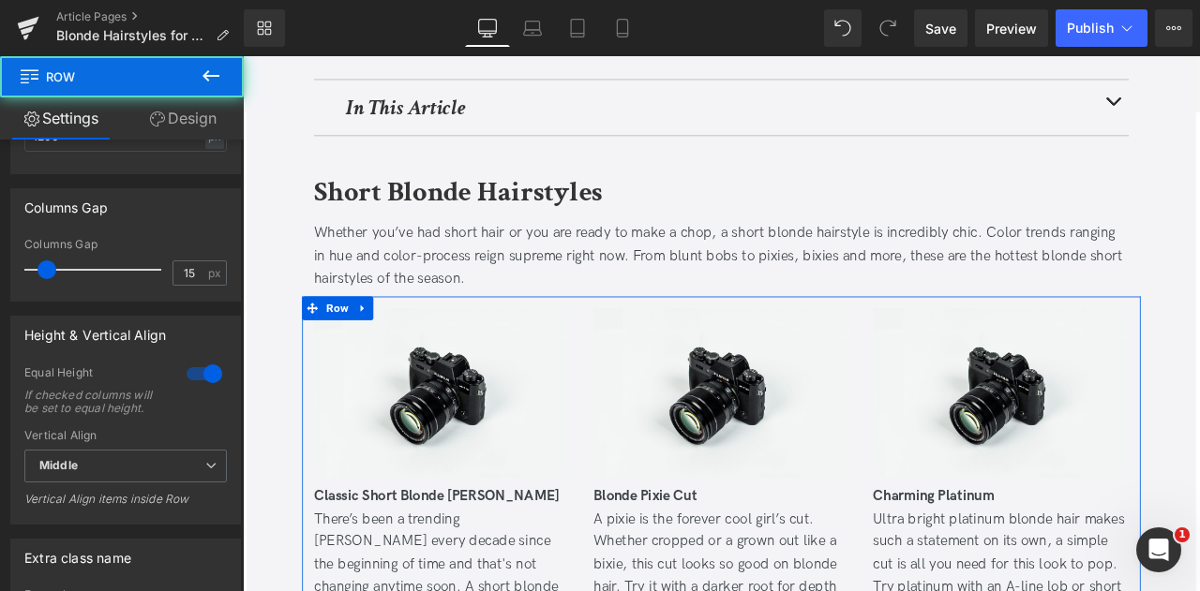
scroll to position [926, 0]
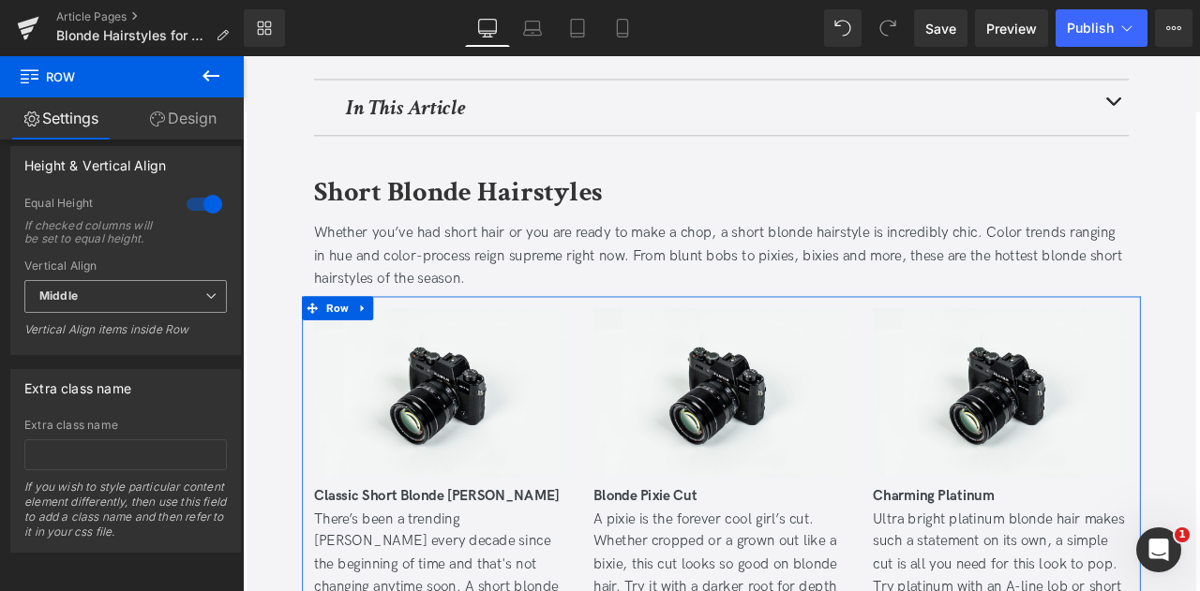
click at [159, 284] on span "Middle" at bounding box center [125, 296] width 202 height 33
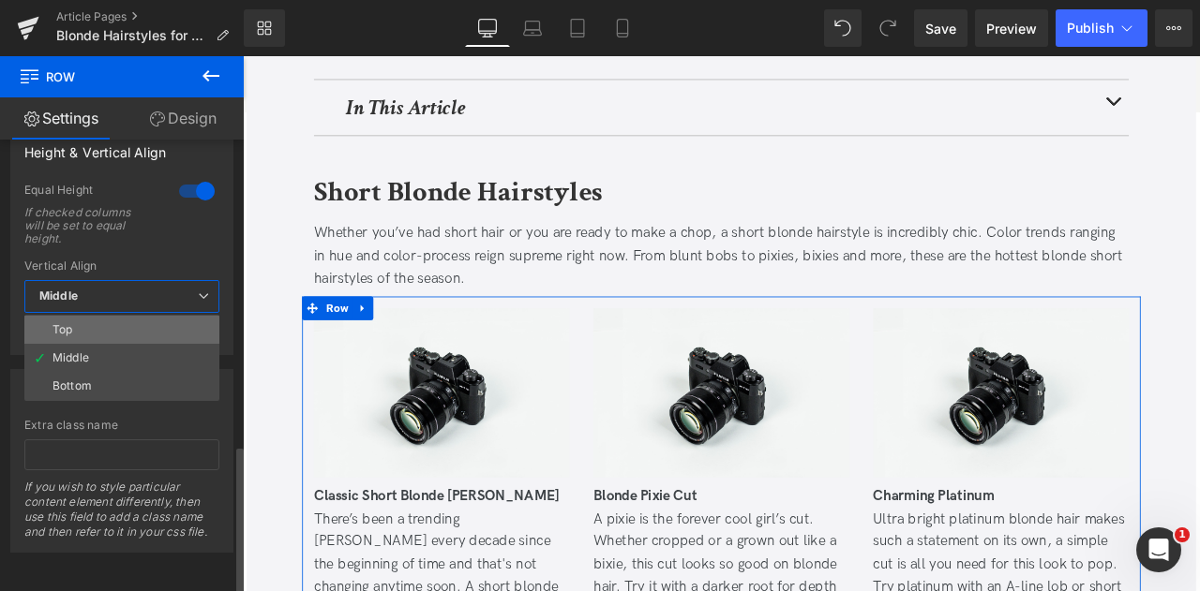
click at [128, 316] on li "Top" at bounding box center [121, 330] width 195 height 28
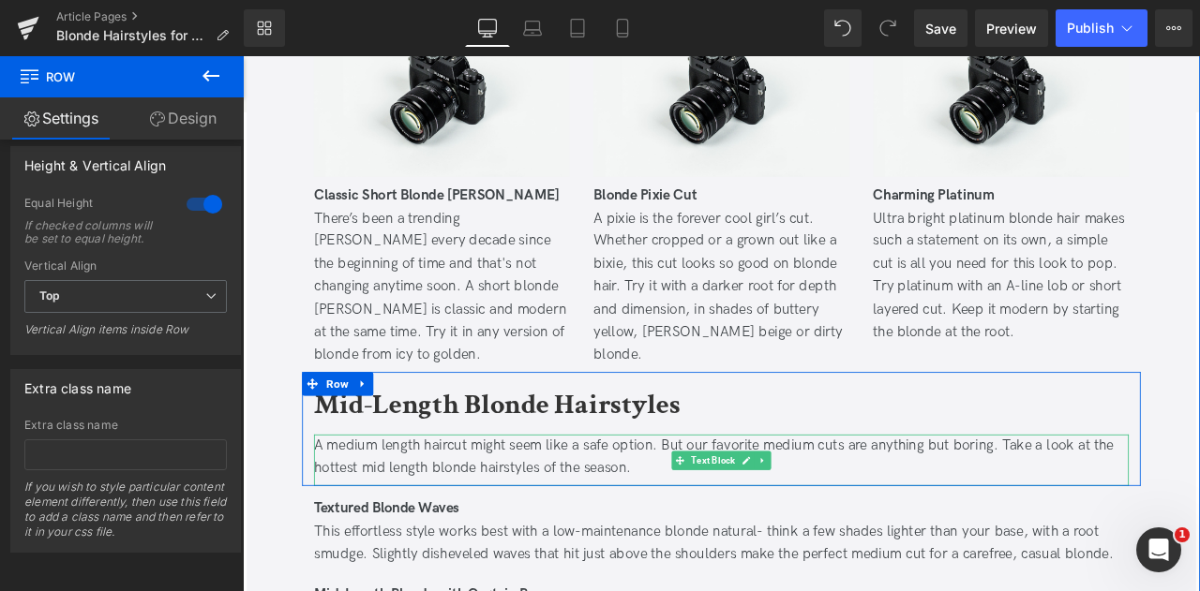
scroll to position [962, 0]
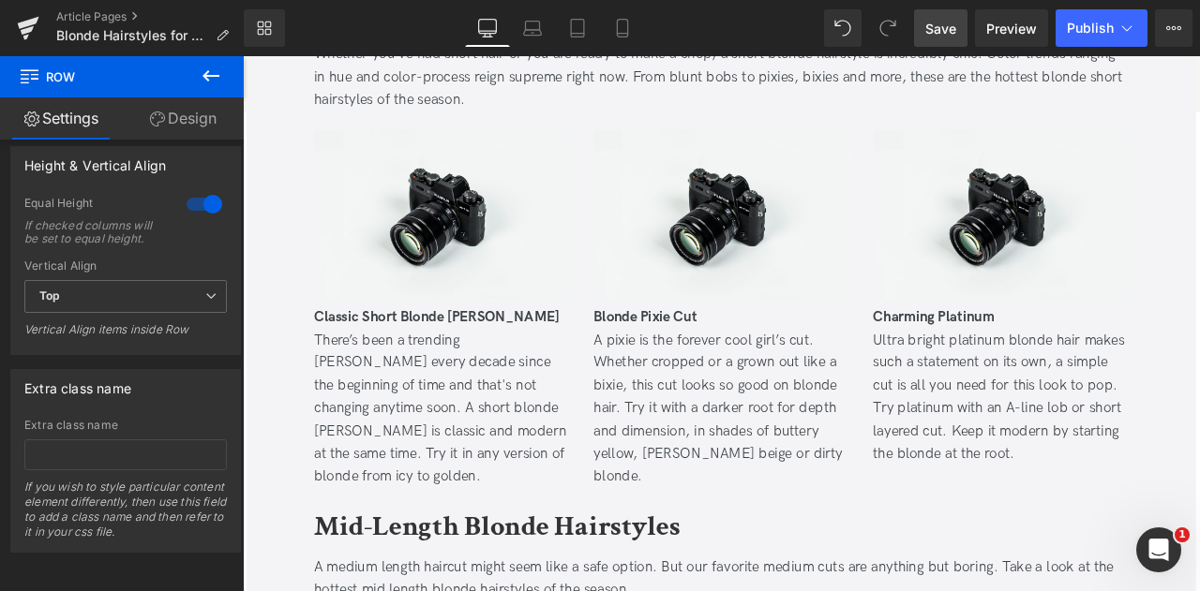
click at [939, 16] on link "Save" at bounding box center [940, 27] width 53 height 37
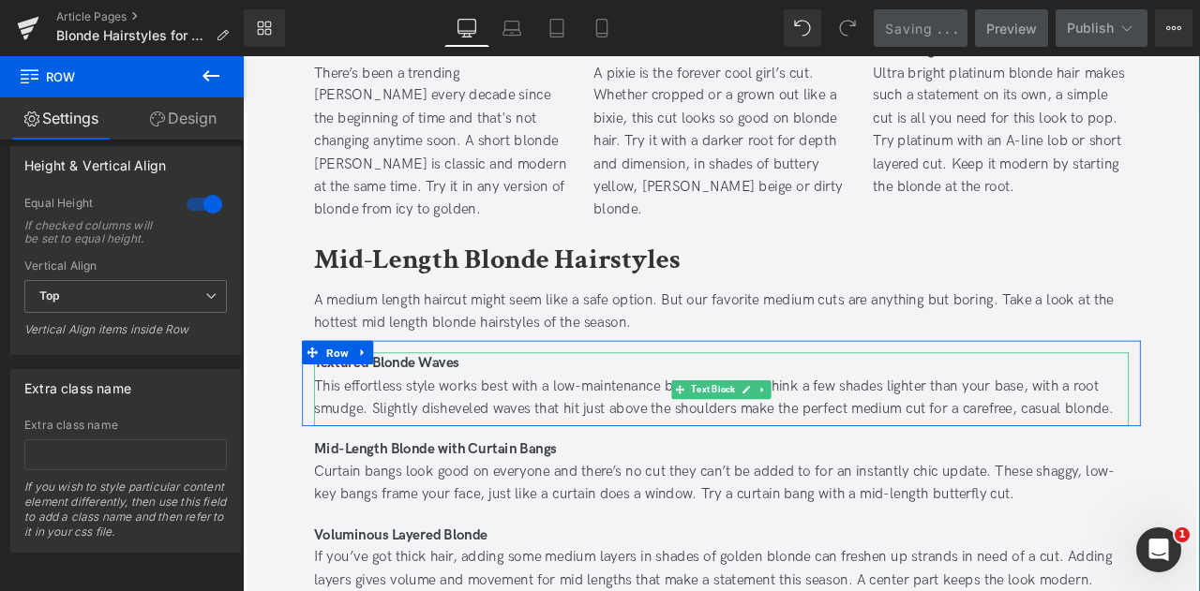
scroll to position [1494, 0]
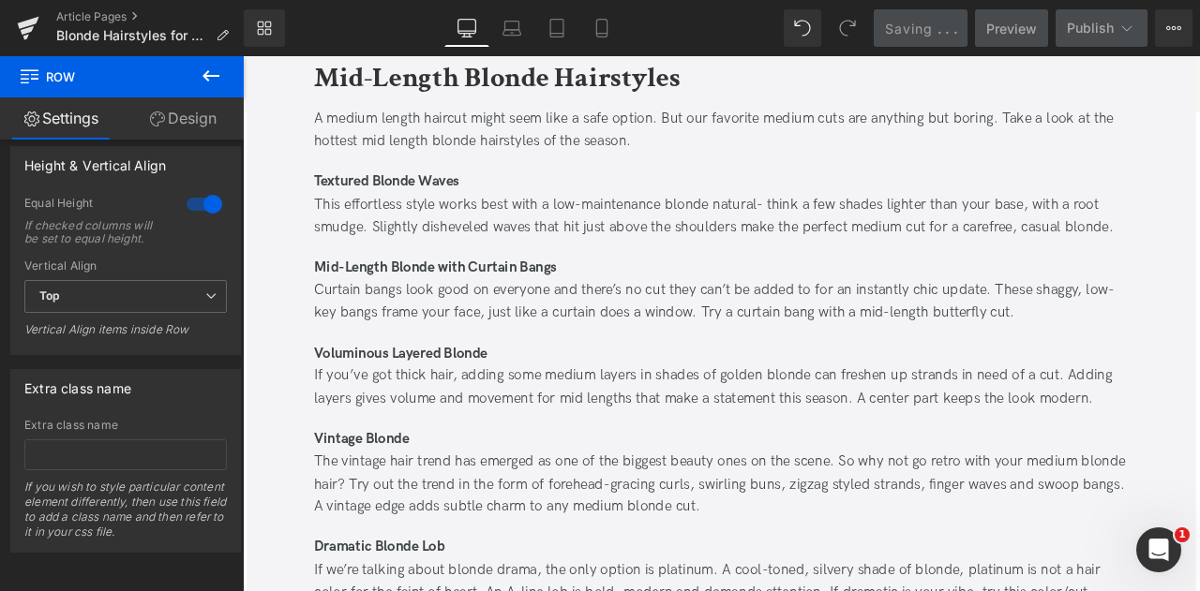
click at [212, 57] on button at bounding box center [211, 76] width 66 height 41
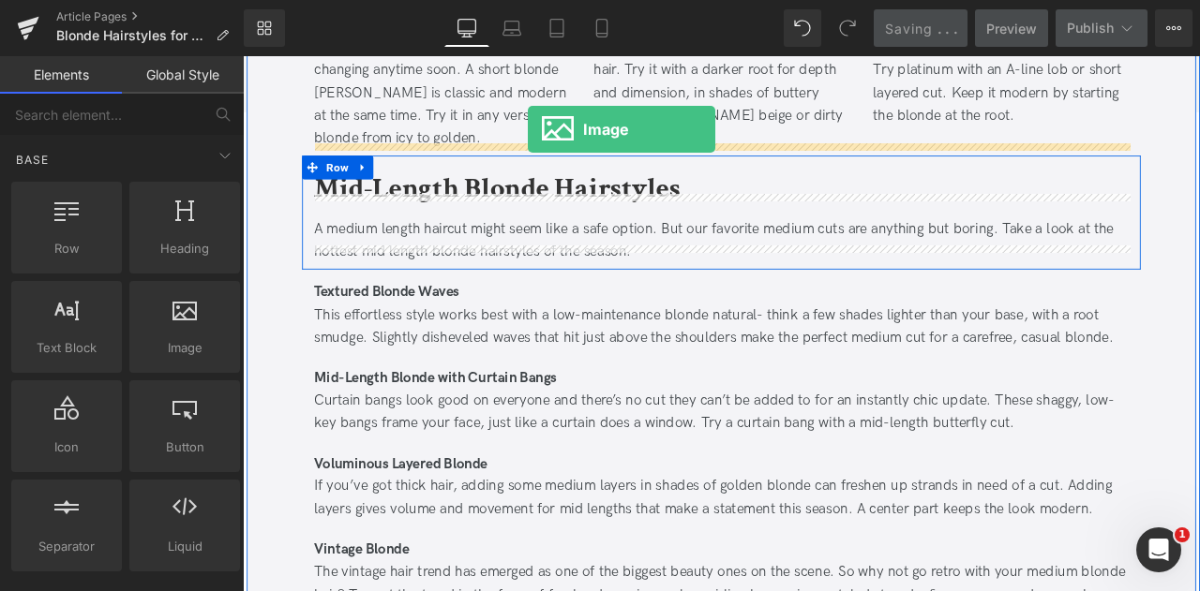
scroll to position [1269, 0]
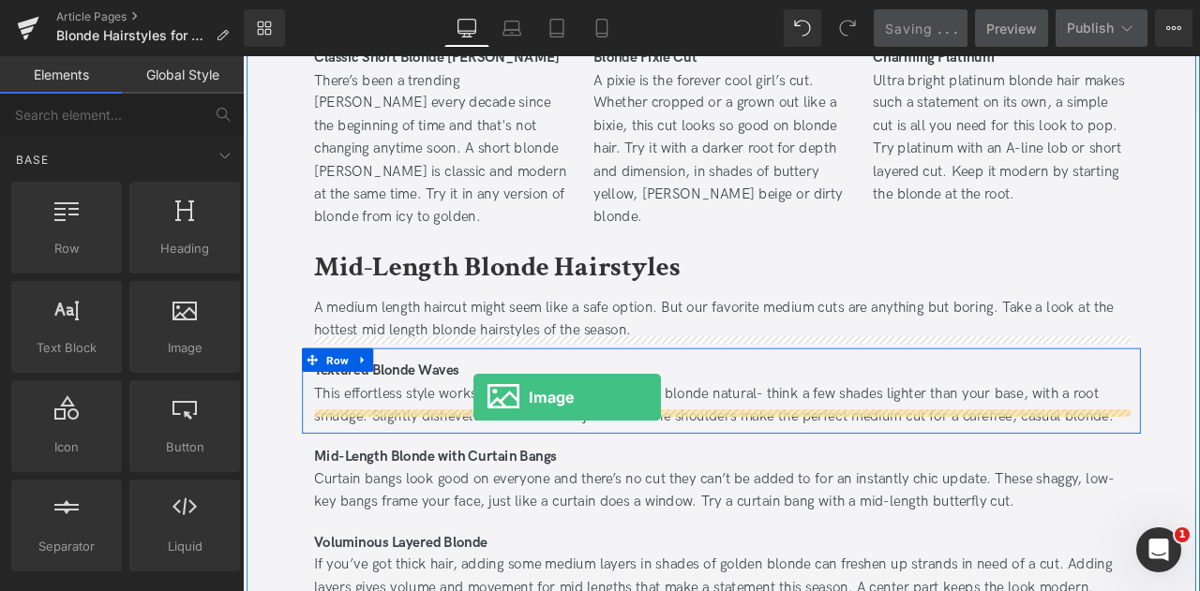
drag, startPoint x: 420, startPoint y: 401, endPoint x: 515, endPoint y: 460, distance: 112.4
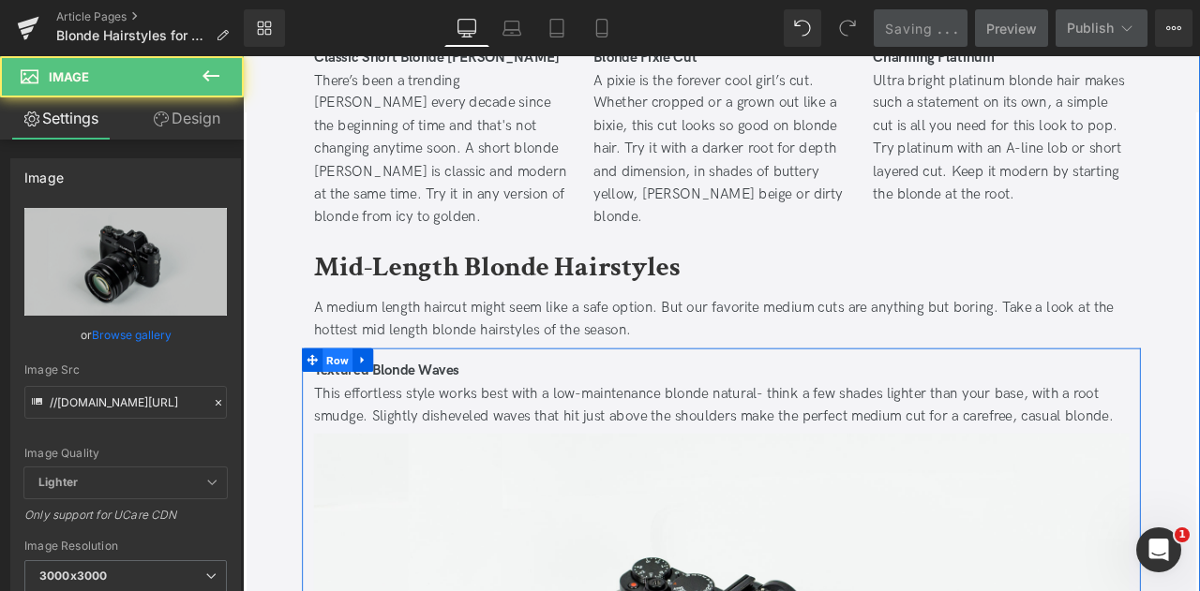
click at [343, 403] on span "Row" at bounding box center [355, 417] width 36 height 28
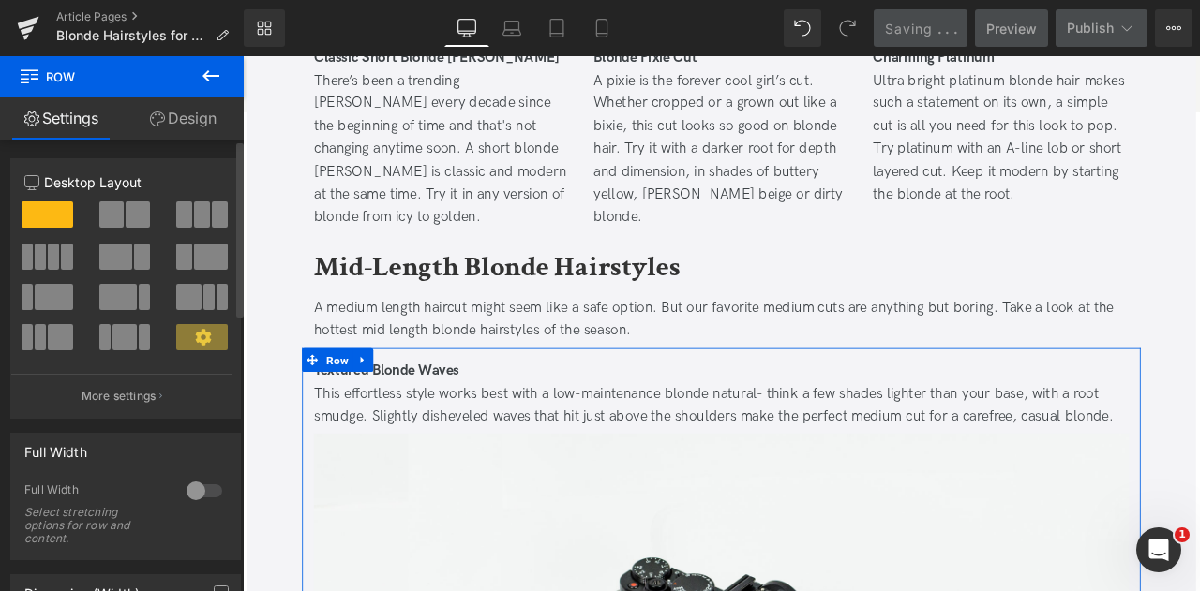
click at [131, 217] on span at bounding box center [138, 215] width 24 height 26
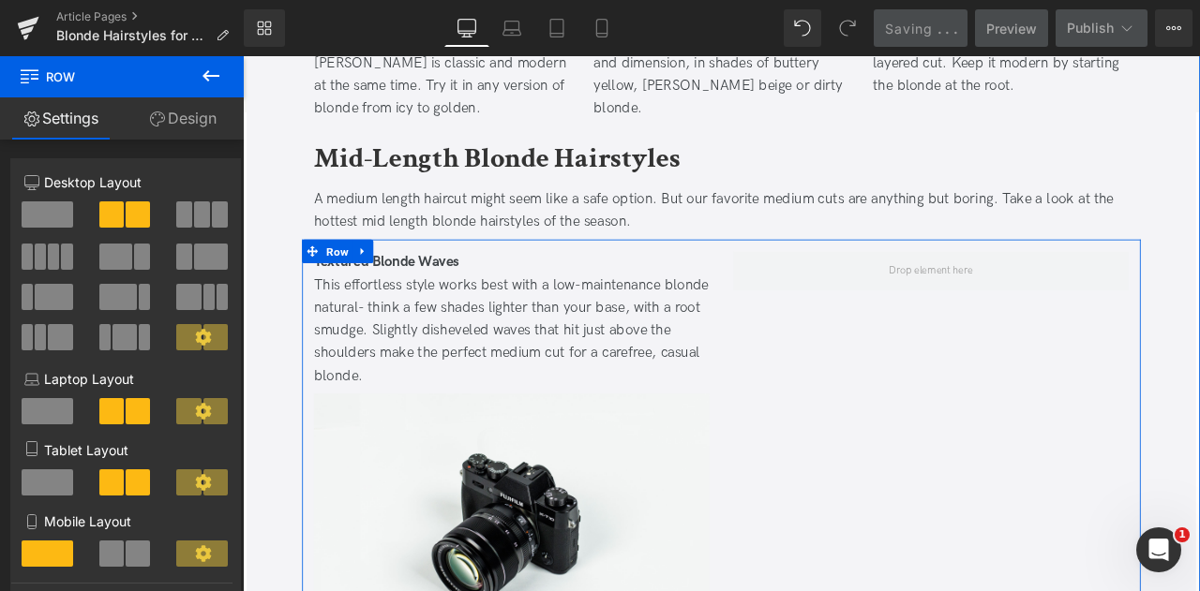
scroll to position [1400, 0]
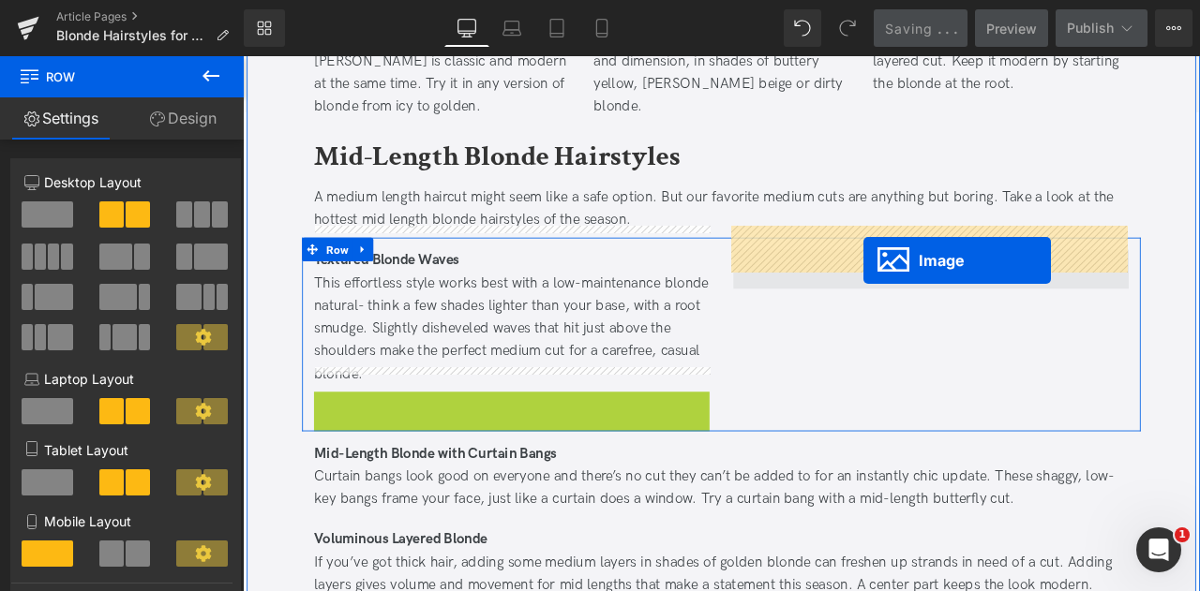
drag, startPoint x: 547, startPoint y: 589, endPoint x: 978, endPoint y: 298, distance: 519.1
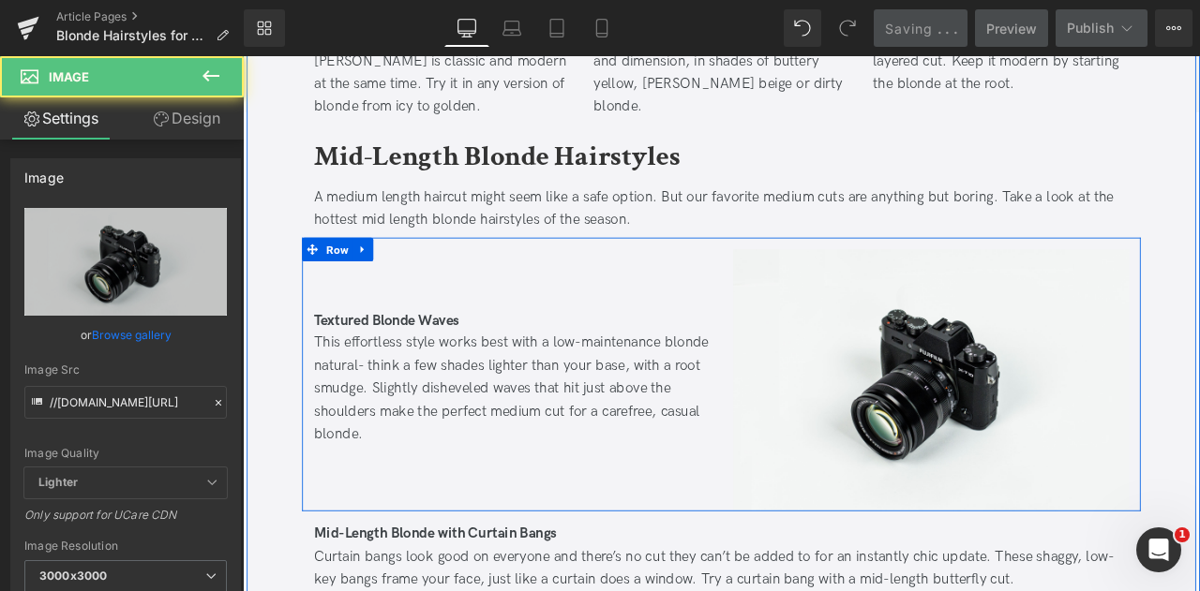
click at [721, 525] on div "Textured Blonde Waves This effortless style works best with a low-maintenance …" at bounding box center [561, 441] width 497 height 310
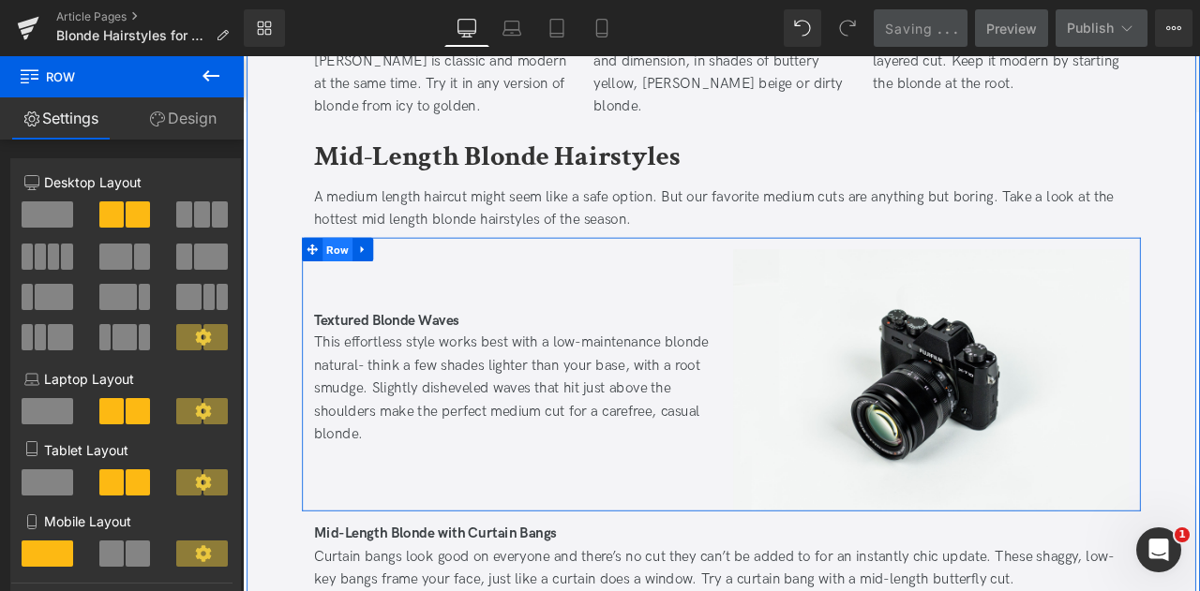
click at [348, 272] on span "Row" at bounding box center [355, 286] width 36 height 28
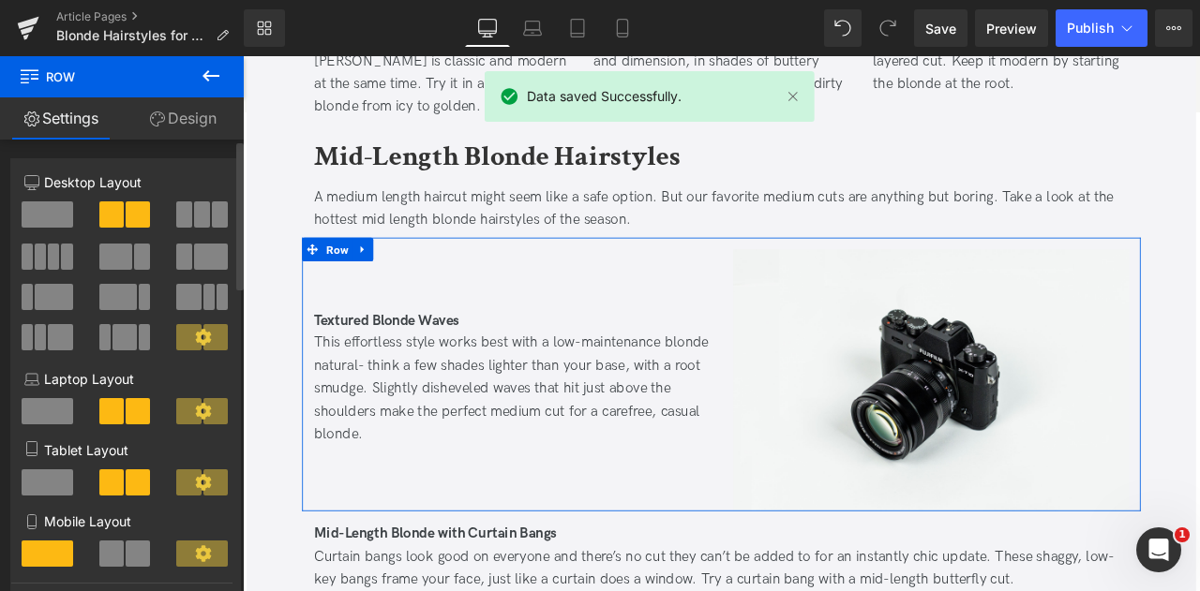
click at [178, 258] on span at bounding box center [184, 257] width 16 height 26
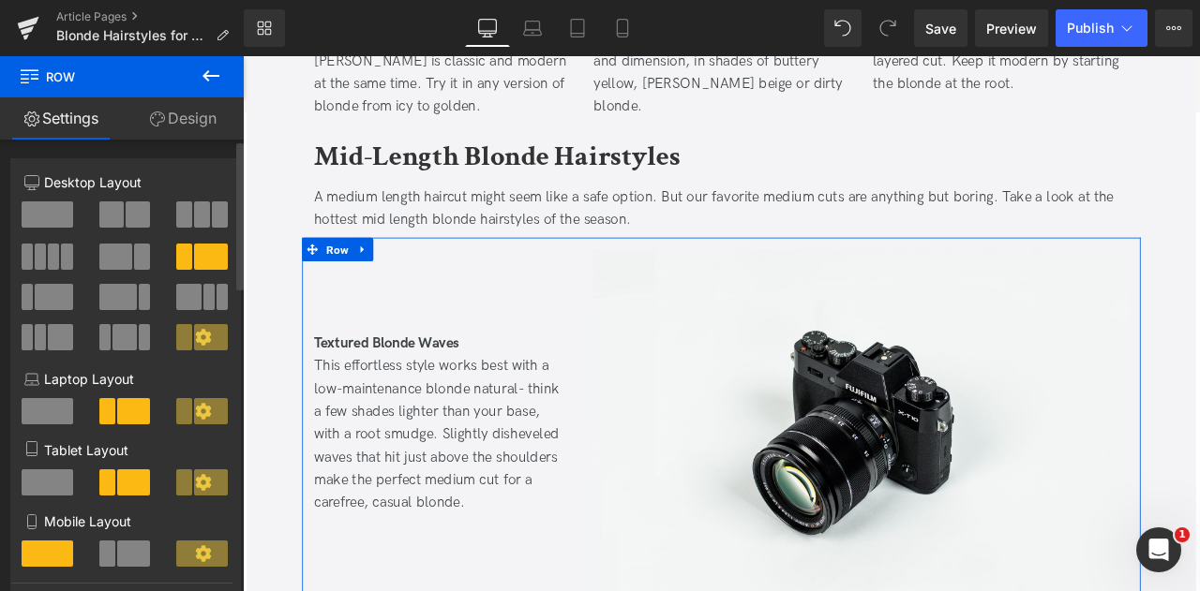
click at [126, 261] on span at bounding box center [116, 257] width 34 height 26
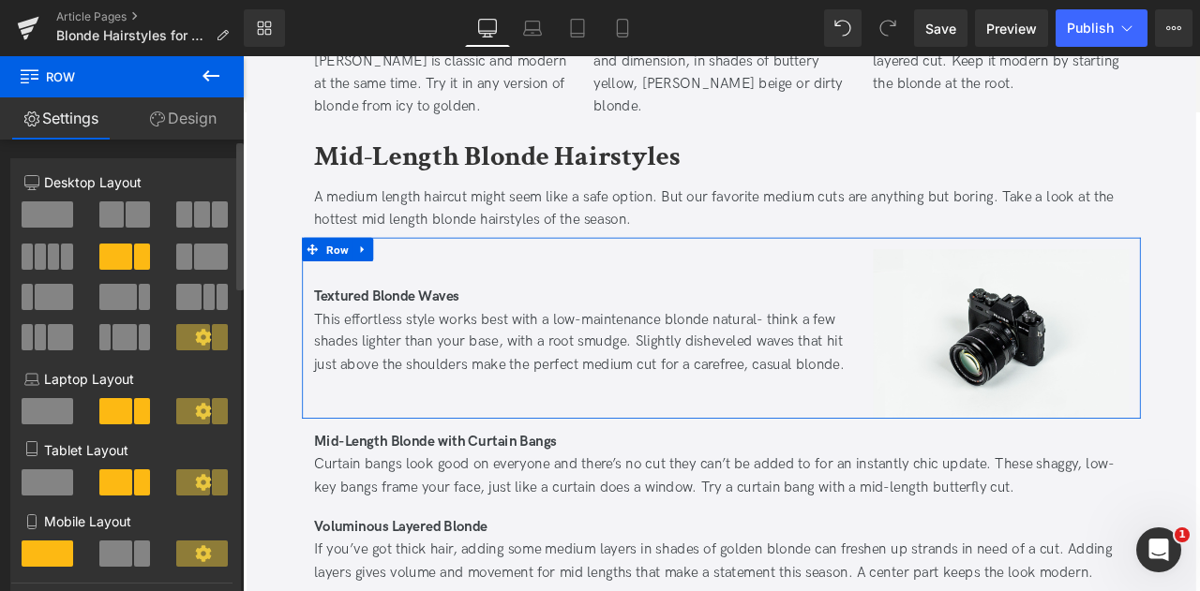
click at [119, 213] on span at bounding box center [111, 215] width 24 height 26
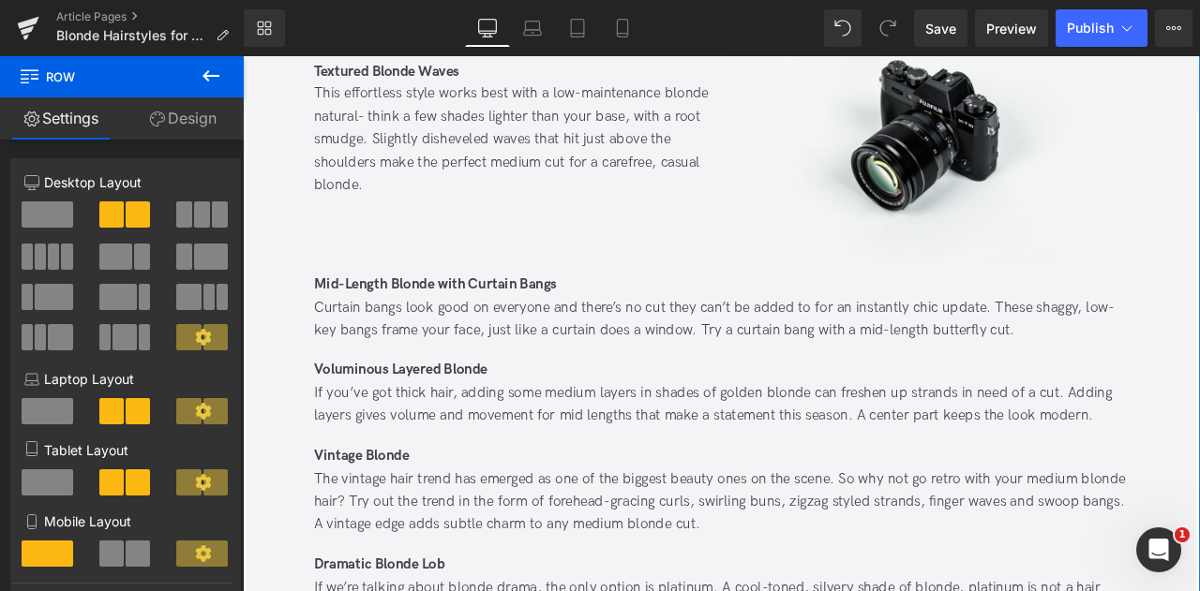
scroll to position [1698, 0]
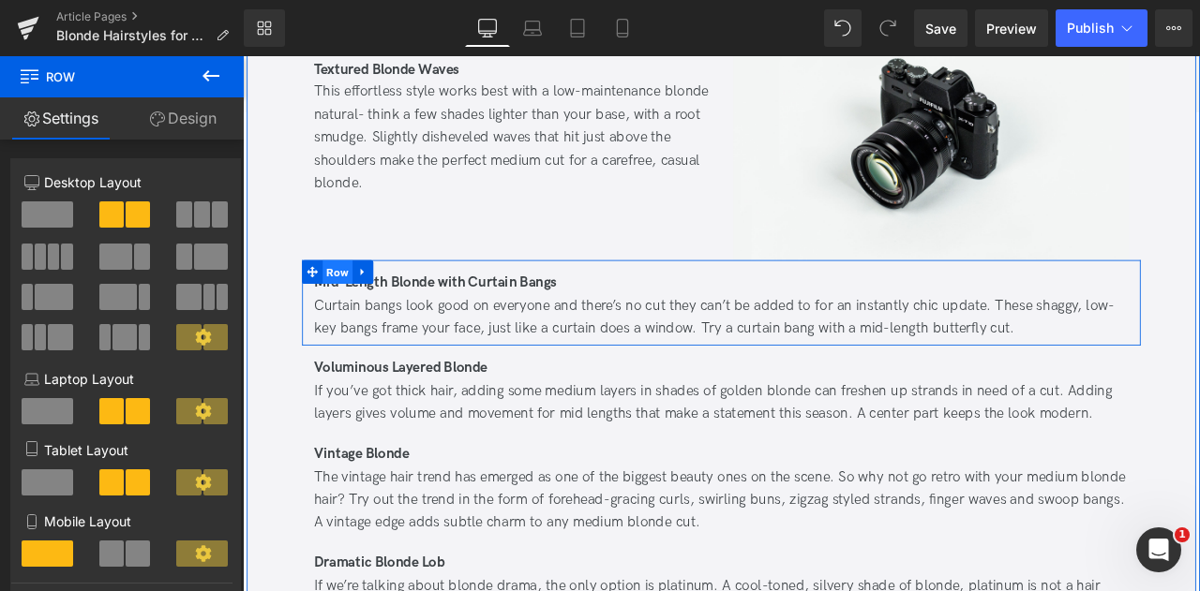
click at [356, 298] on span "Row" at bounding box center [355, 312] width 36 height 28
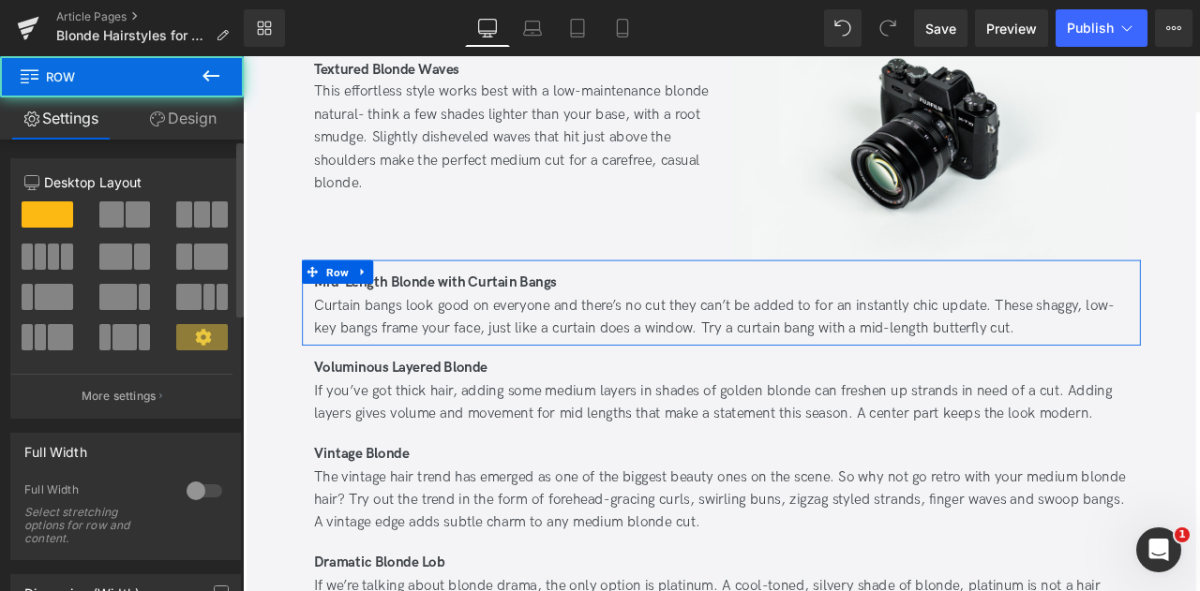
click at [131, 215] on span at bounding box center [138, 215] width 24 height 26
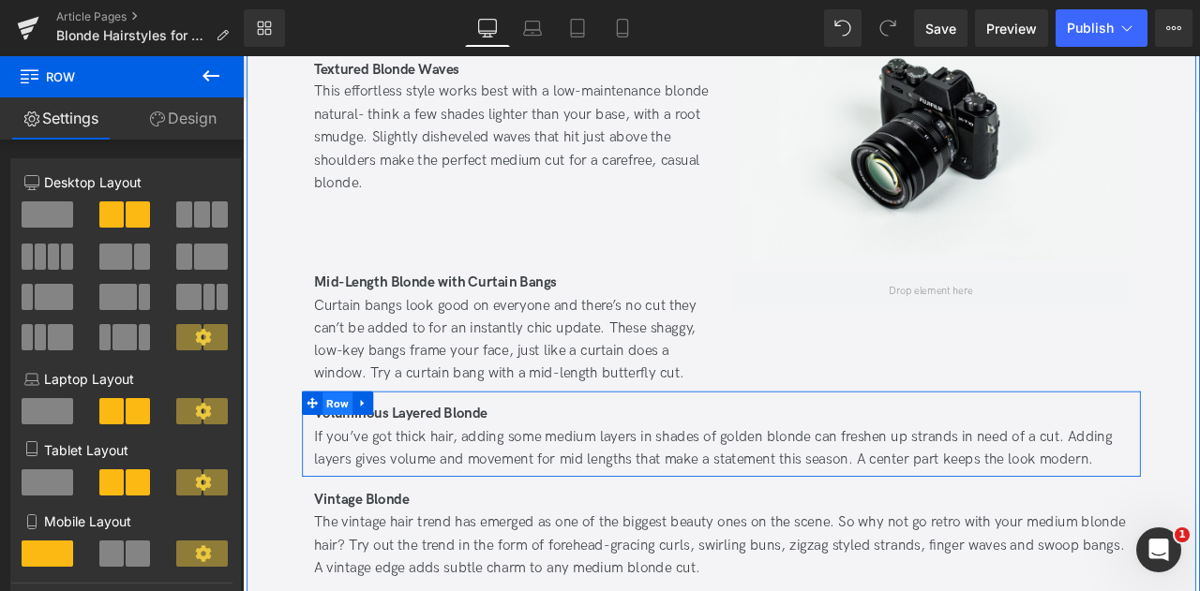
click at [357, 455] on span "Row" at bounding box center [355, 469] width 36 height 28
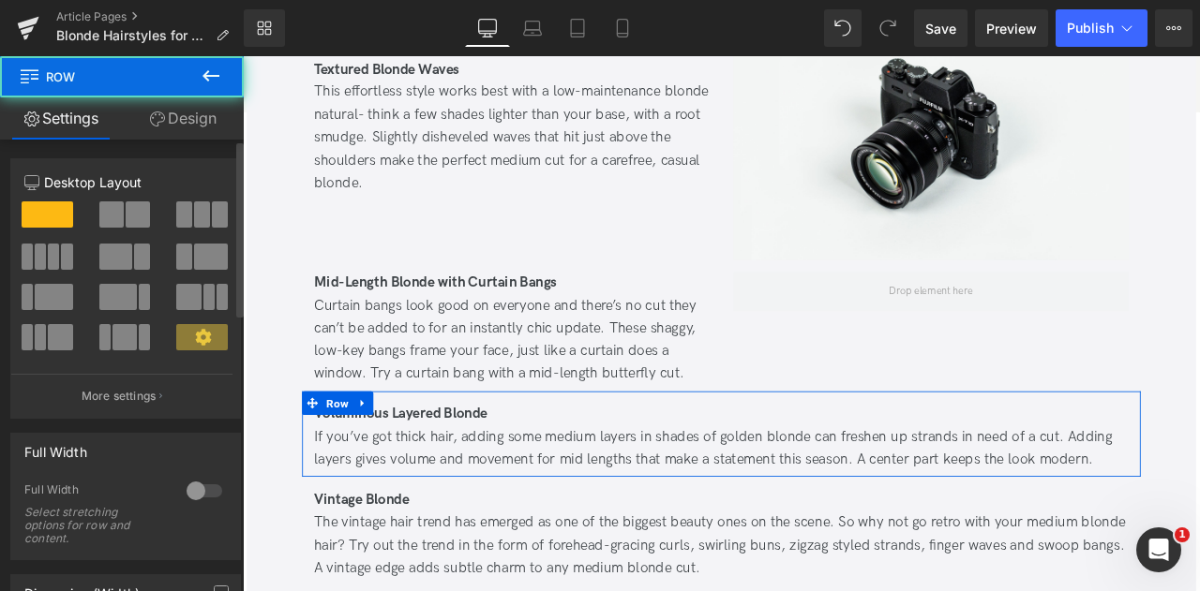
click at [126, 204] on span at bounding box center [138, 215] width 24 height 26
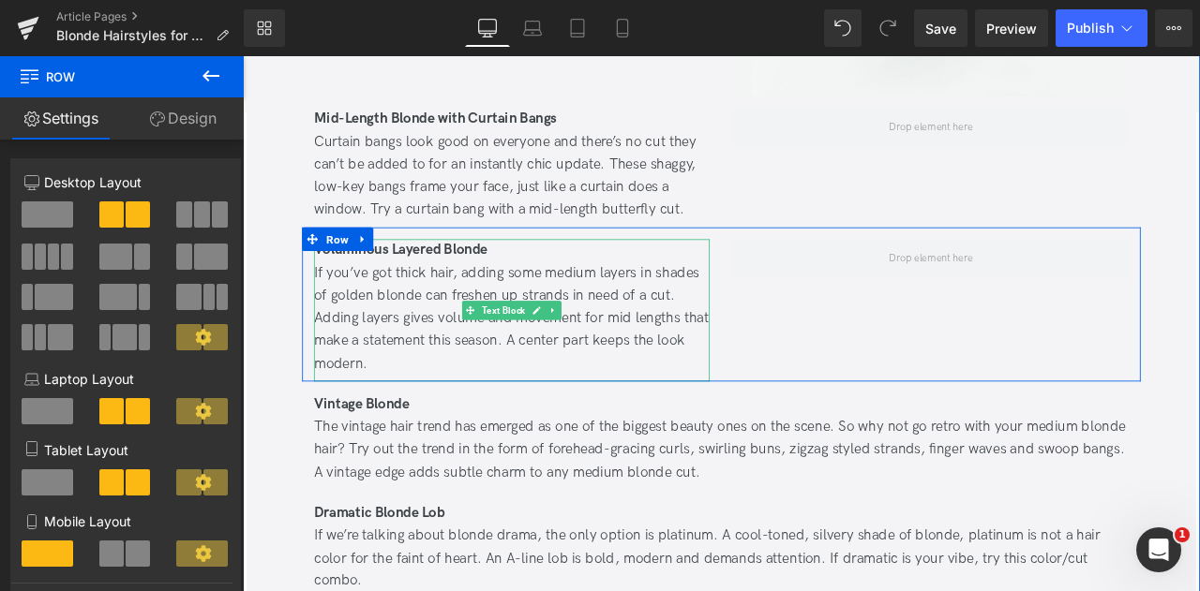
scroll to position [1895, 0]
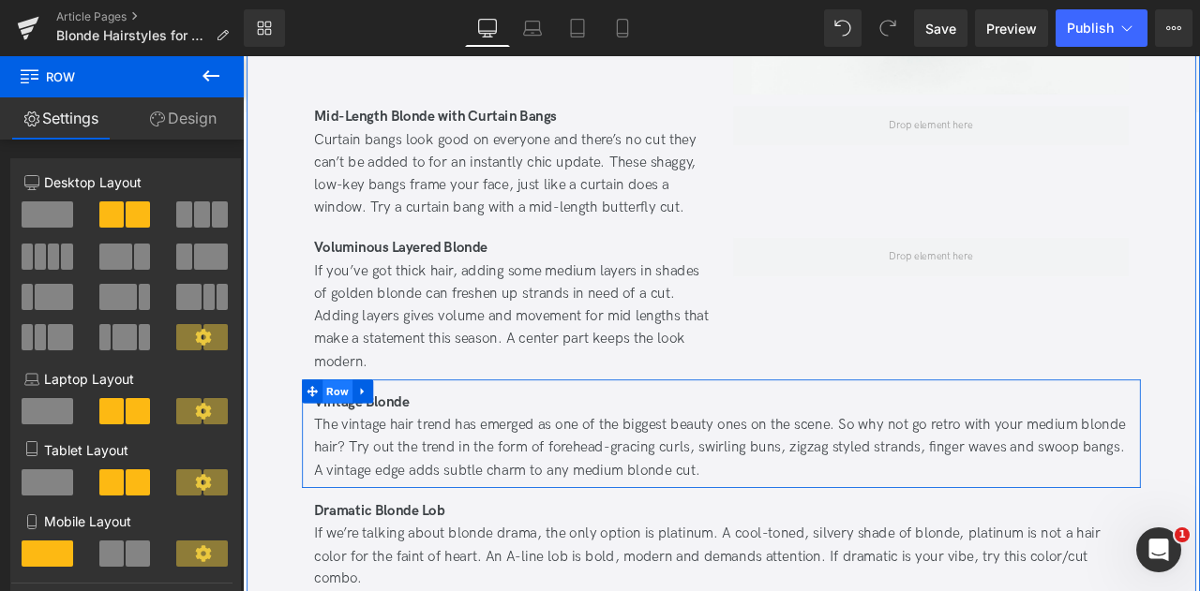
click at [355, 440] on span "Row" at bounding box center [355, 454] width 36 height 28
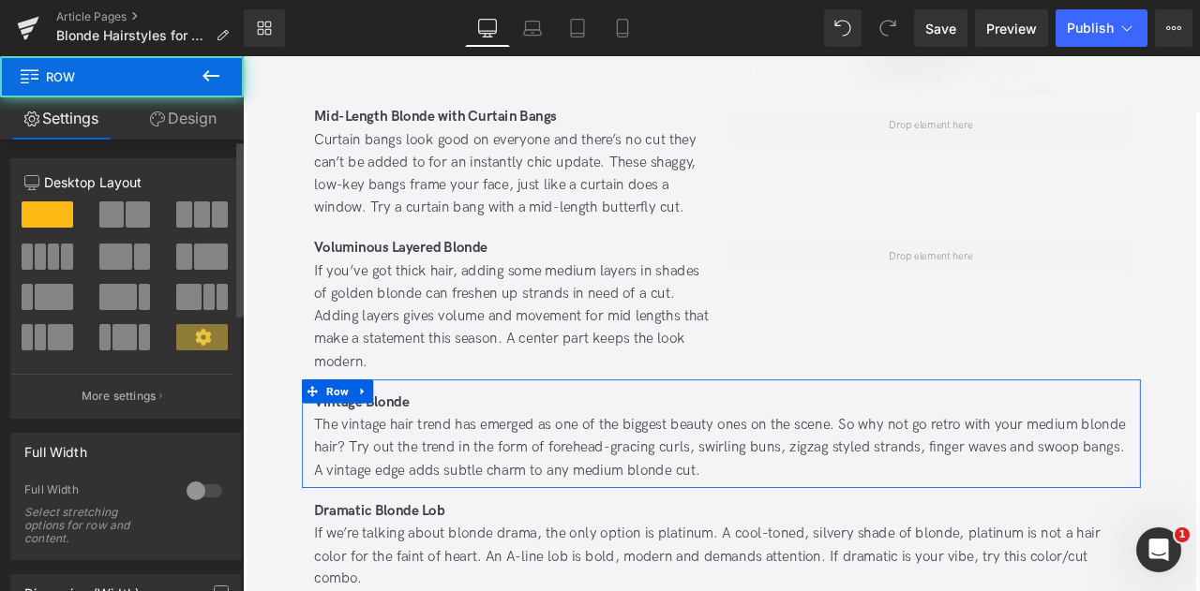
click at [127, 221] on span at bounding box center [138, 215] width 24 height 26
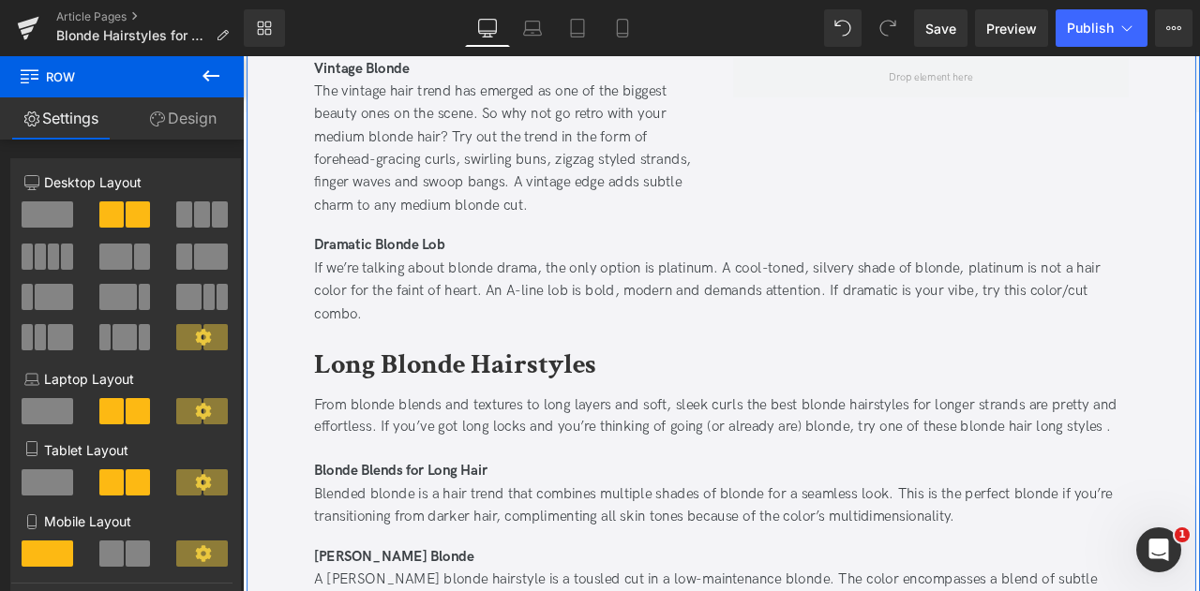
scroll to position [2292, 0]
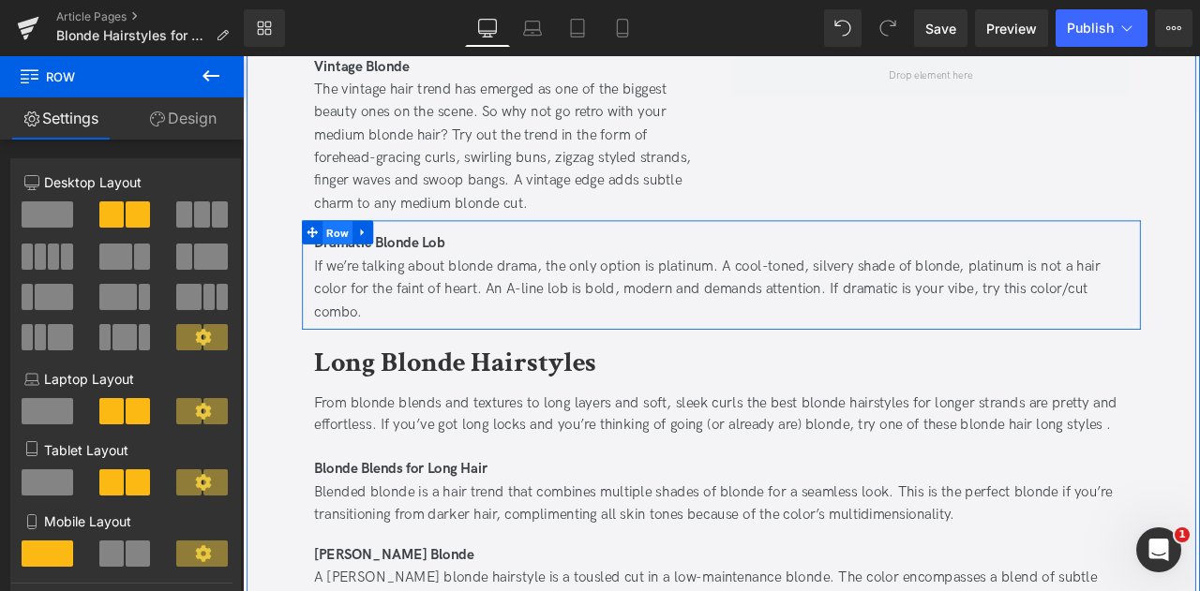
click at [357, 252] on span "Row" at bounding box center [355, 266] width 36 height 28
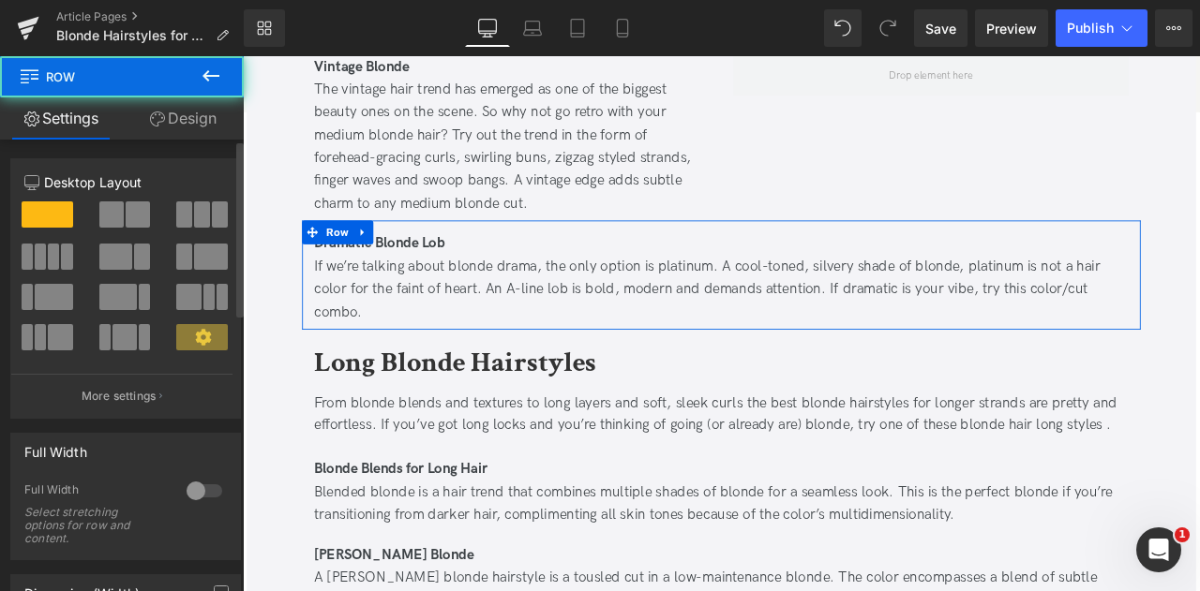
click at [135, 215] on span at bounding box center [138, 215] width 24 height 26
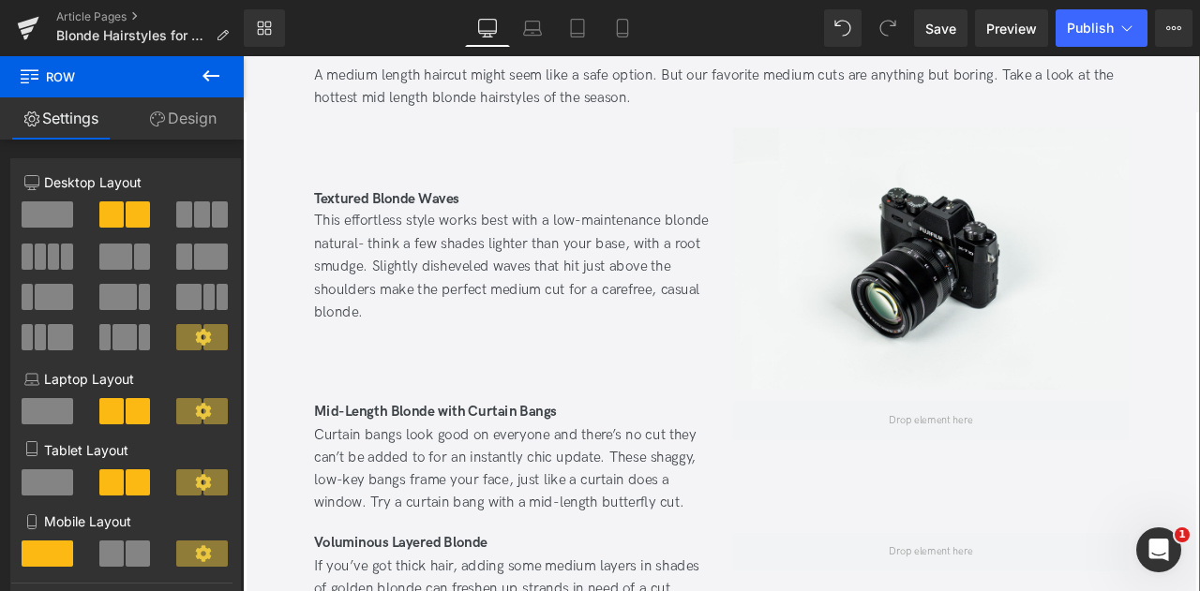
scroll to position [1530, 0]
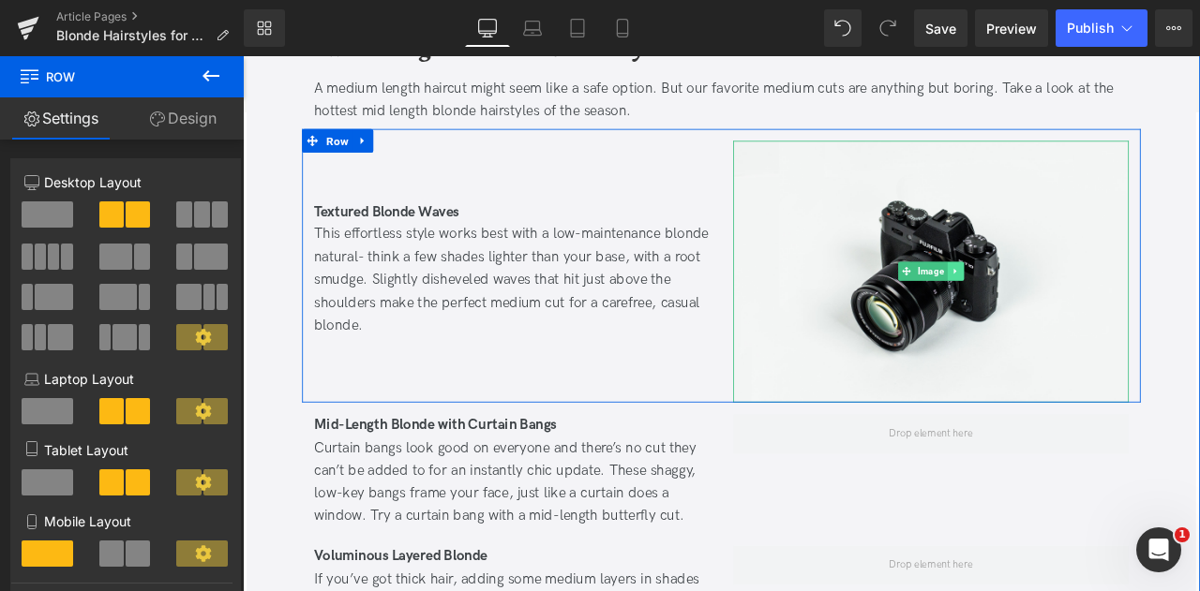
click at [1084, 308] on icon at bounding box center [1085, 311] width 3 height 7
click at [1077, 306] on icon at bounding box center [1077, 311] width 10 height 10
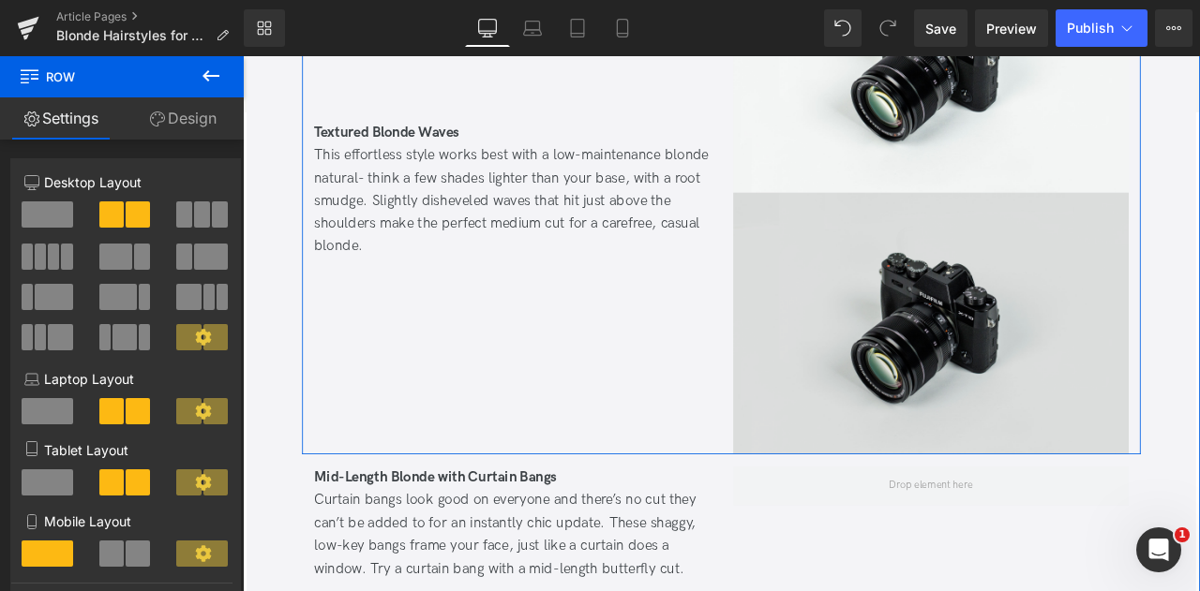
scroll to position [1836, 0]
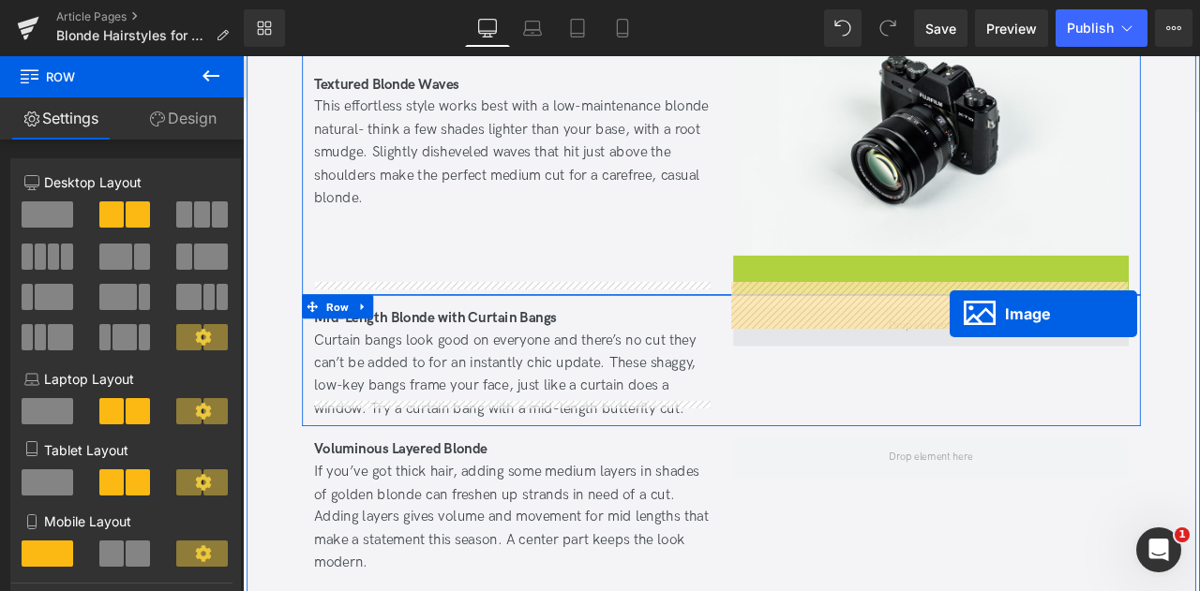
drag, startPoint x: 1062, startPoint y: 287, endPoint x: 1081, endPoint y: 362, distance: 77.3
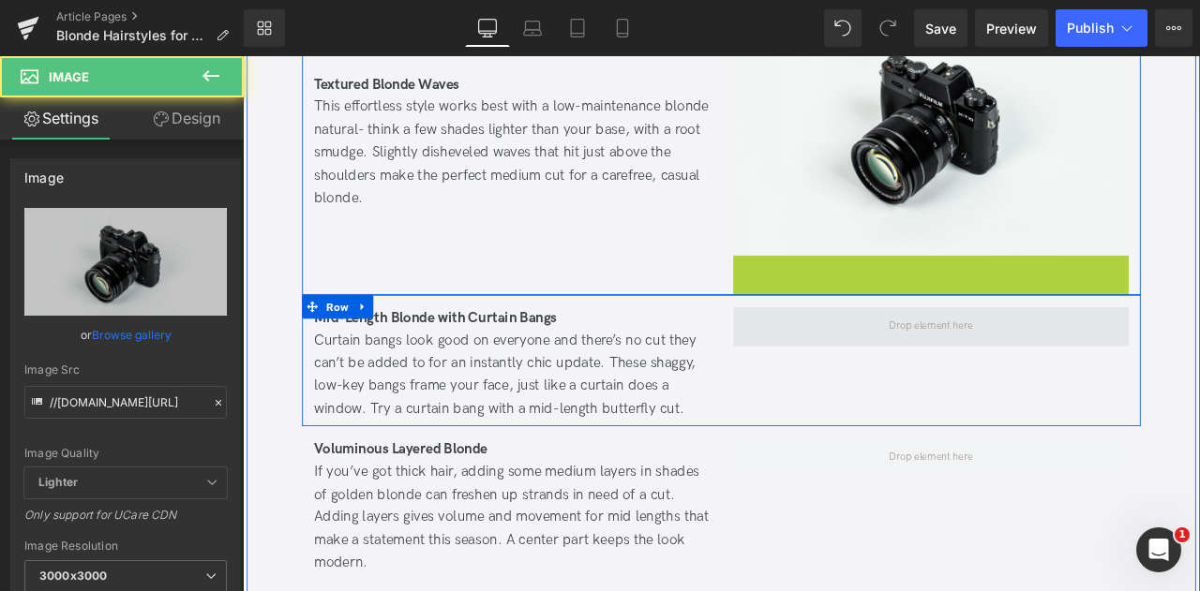
scroll to position [1681, 0]
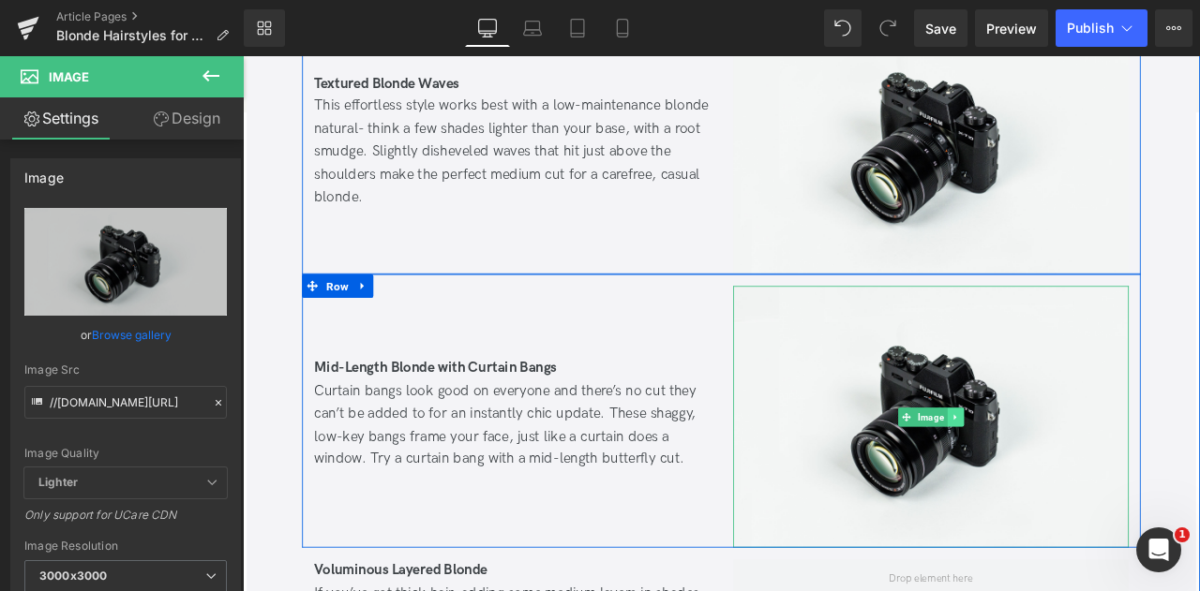
click at [1084, 473] on link at bounding box center [1088, 484] width 20 height 22
click at [1076, 479] on icon at bounding box center [1077, 484] width 10 height 11
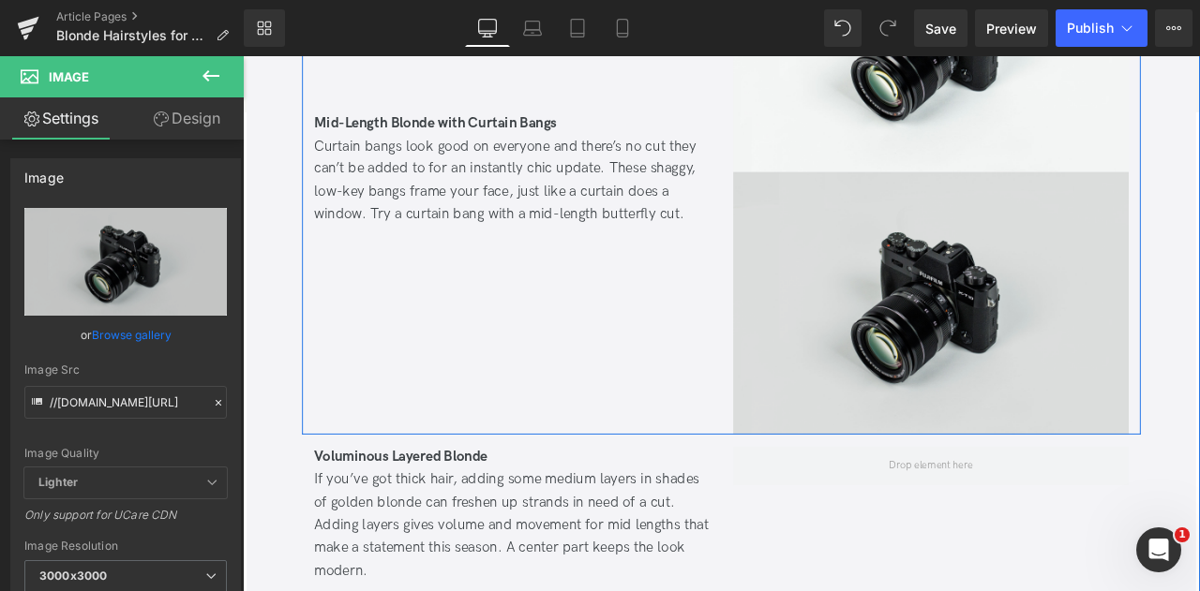
scroll to position [2160, 0]
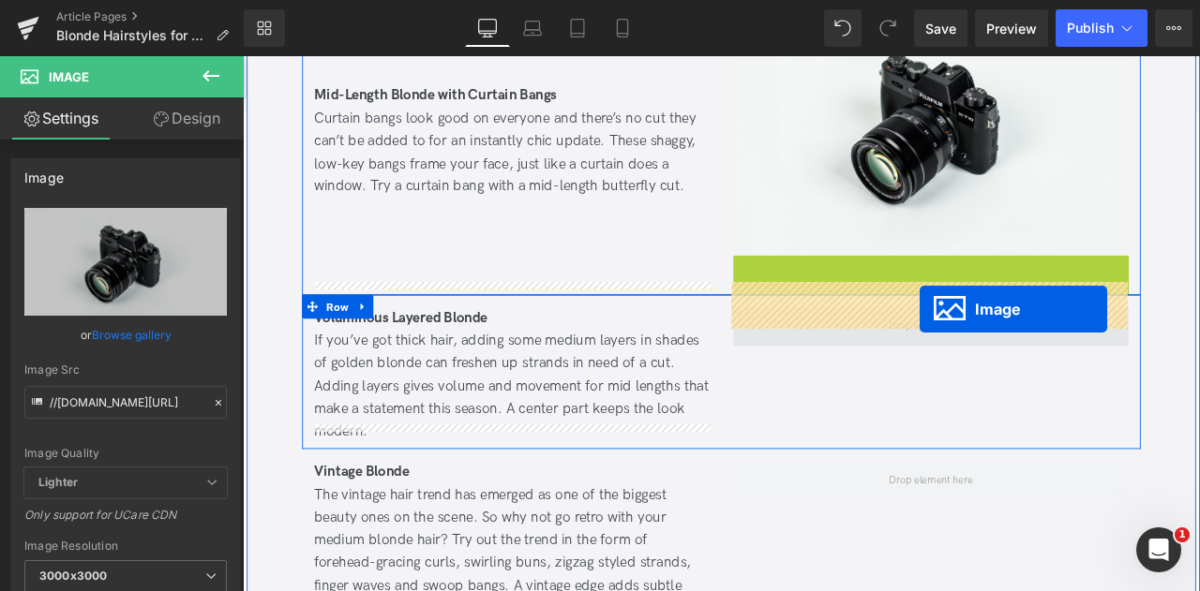
drag, startPoint x: 1048, startPoint y: 286, endPoint x: 1045, endPoint y: 357, distance: 71.3
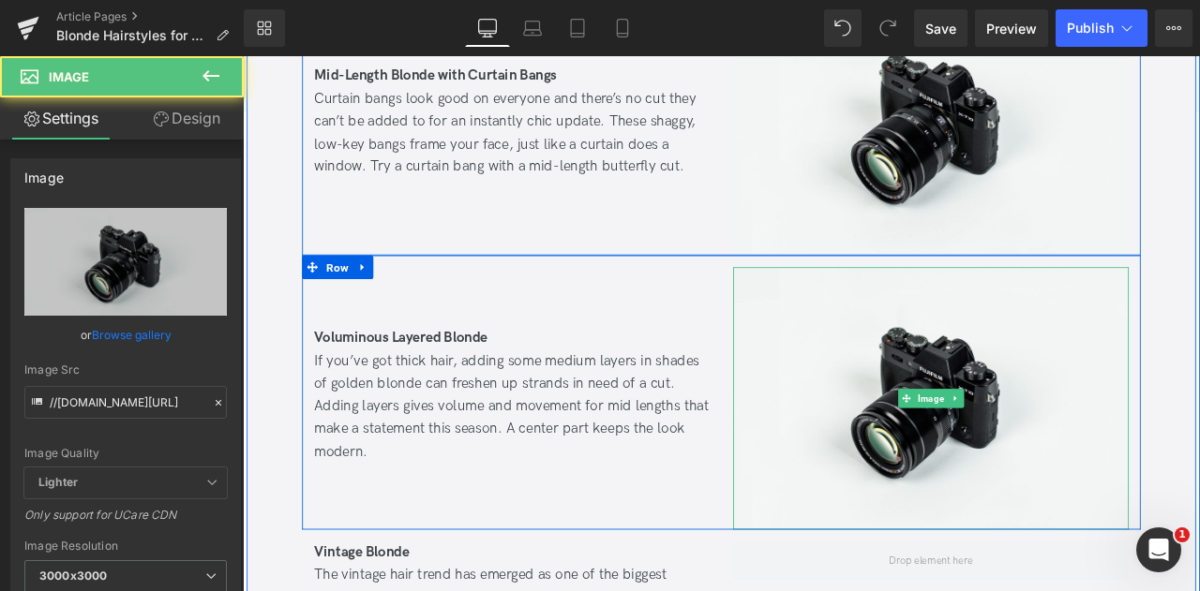
scroll to position [2006, 0]
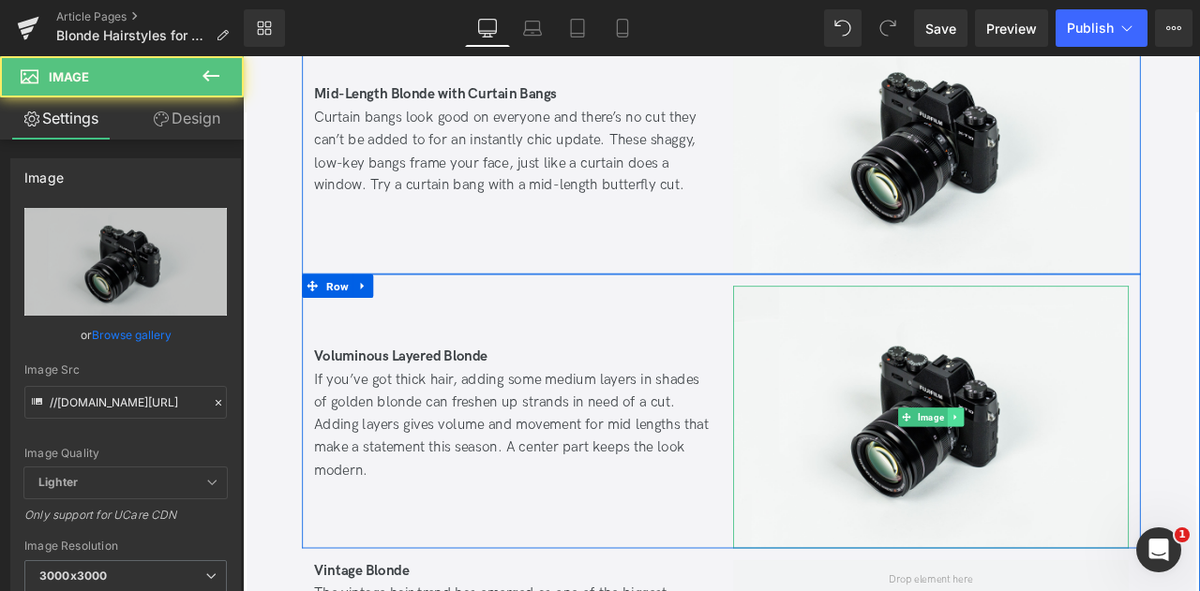
click at [1089, 479] on icon at bounding box center [1087, 484] width 10 height 11
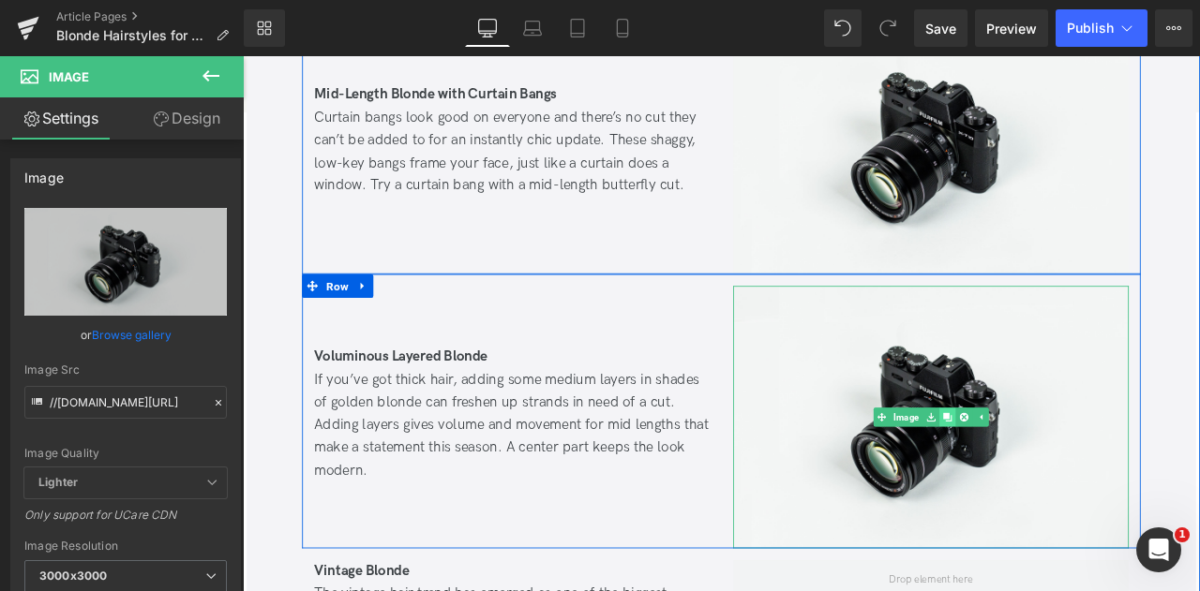
click at [1080, 473] on link at bounding box center [1078, 484] width 20 height 22
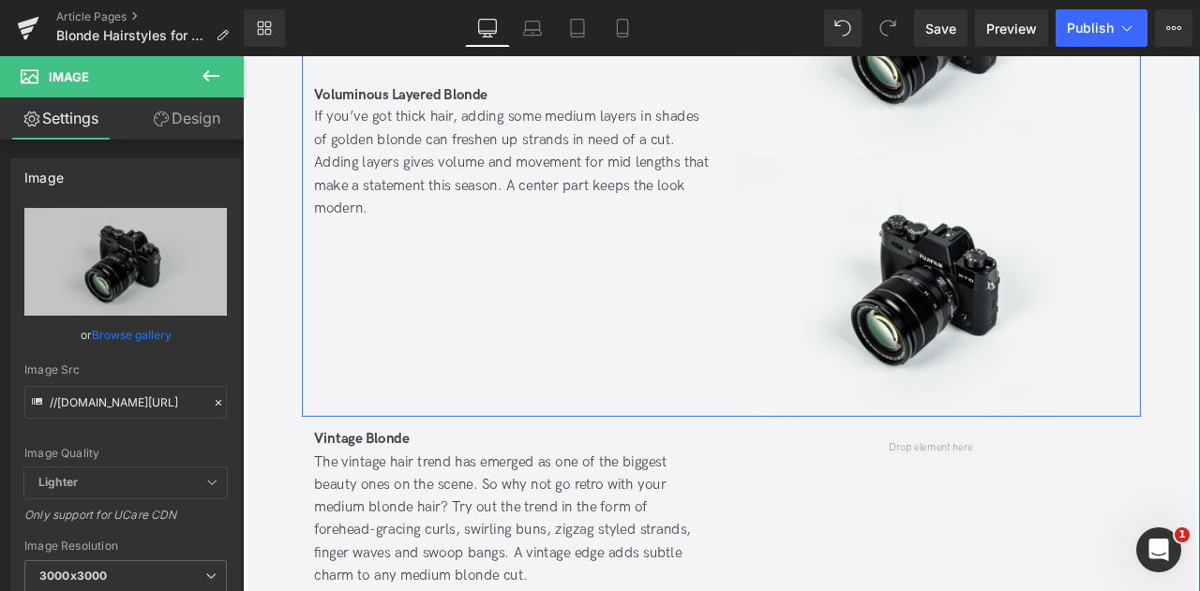
scroll to position [2486, 0]
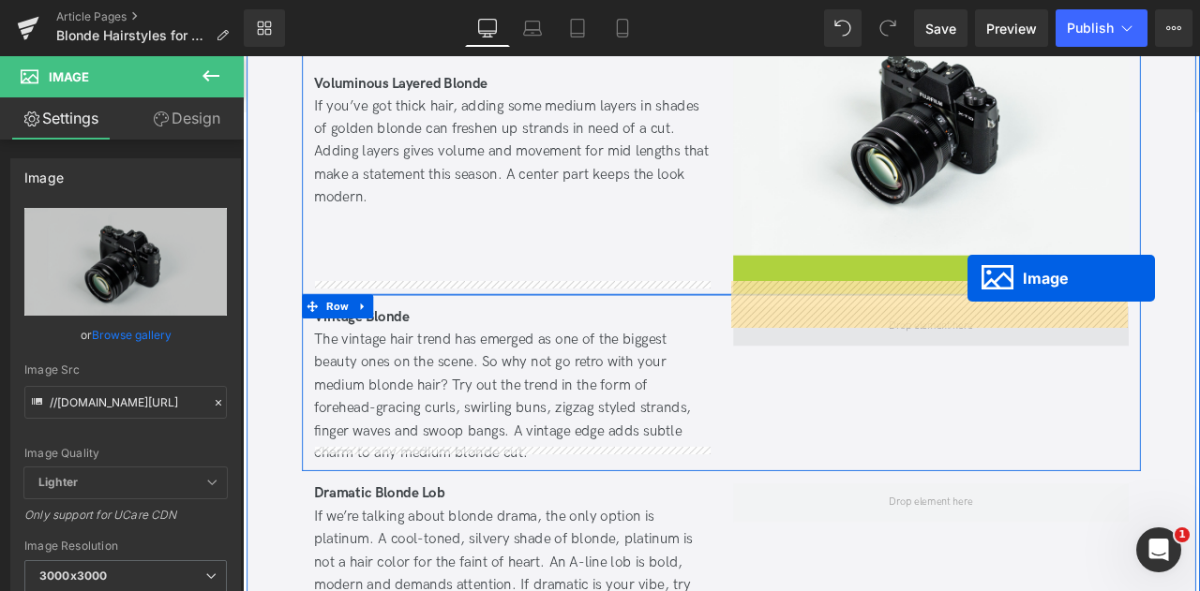
drag, startPoint x: 1069, startPoint y: 287, endPoint x: 1101, endPoint y: 329, distance: 52.9
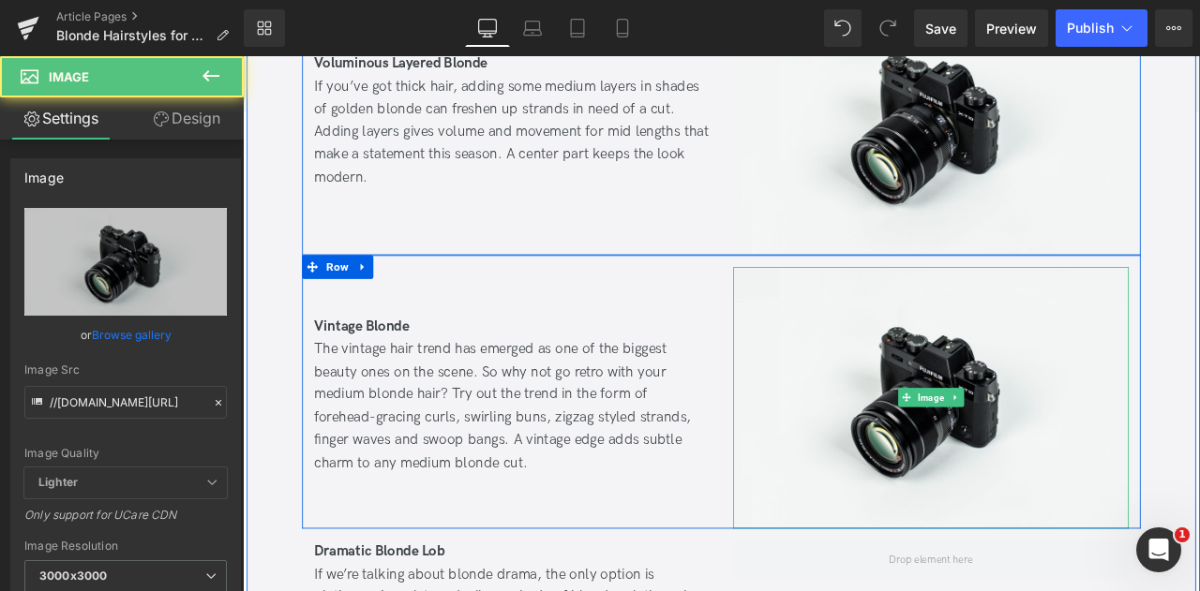
scroll to position [2330, 0]
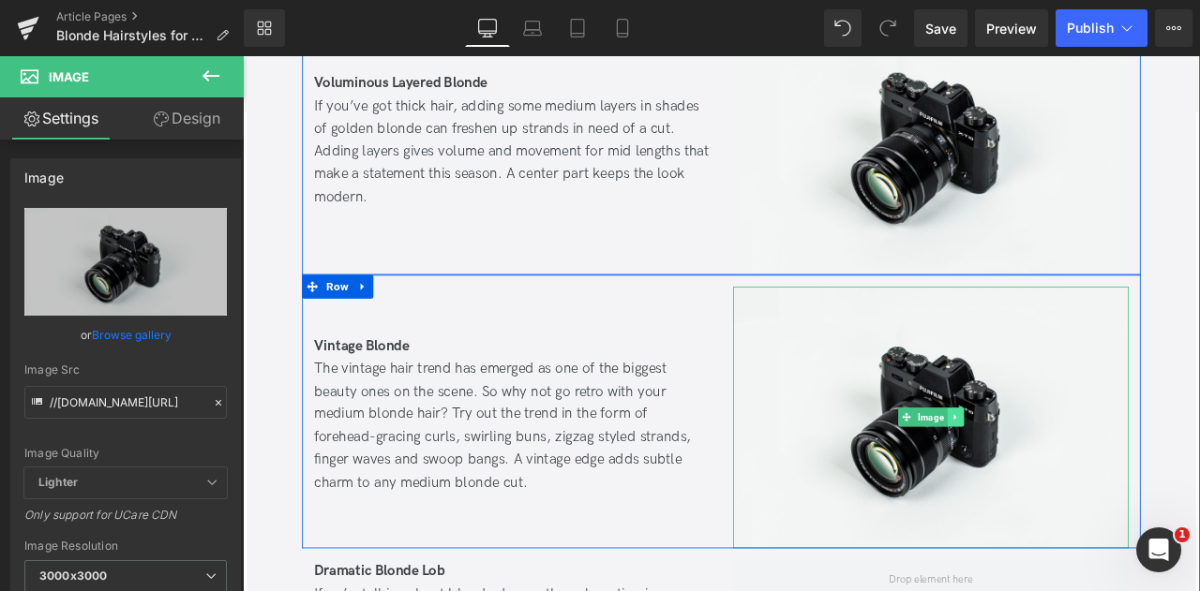
click at [1083, 479] on icon at bounding box center [1087, 484] width 10 height 11
click at [1076, 480] on icon at bounding box center [1077, 485] width 10 height 10
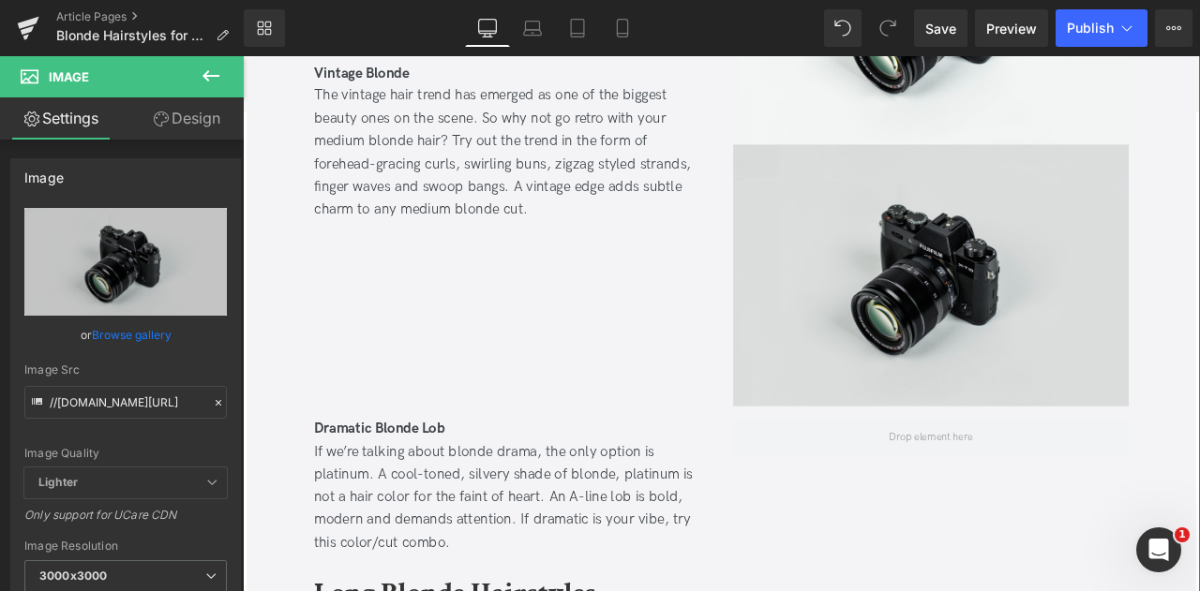
scroll to position [2810, 0]
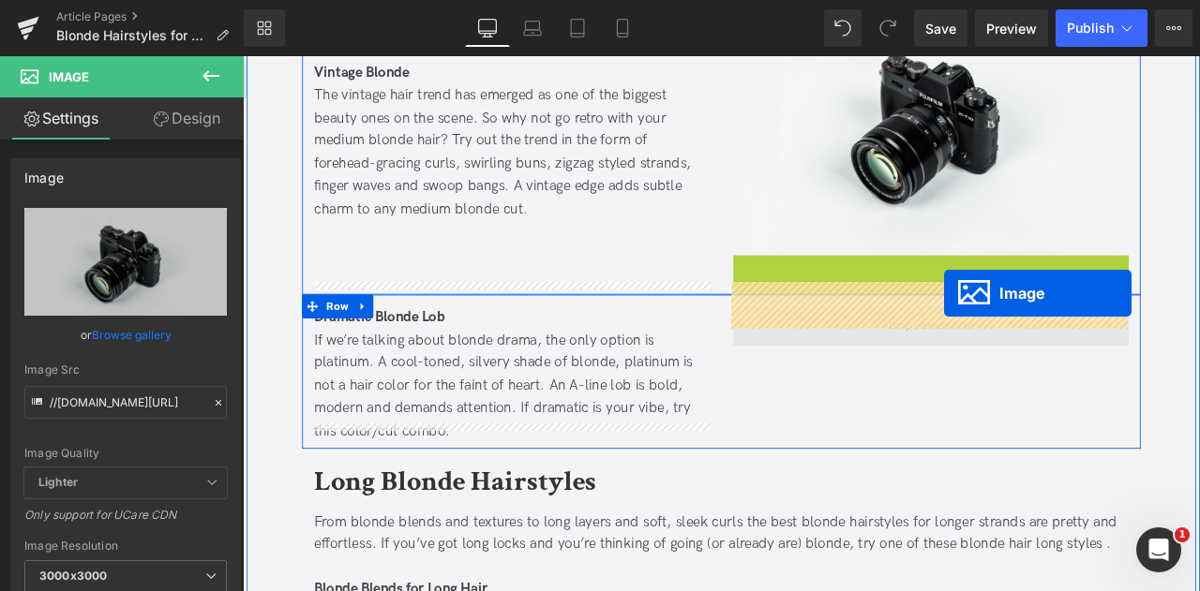
drag, startPoint x: 1059, startPoint y: 281, endPoint x: 1070, endPoint y: 347, distance: 66.6
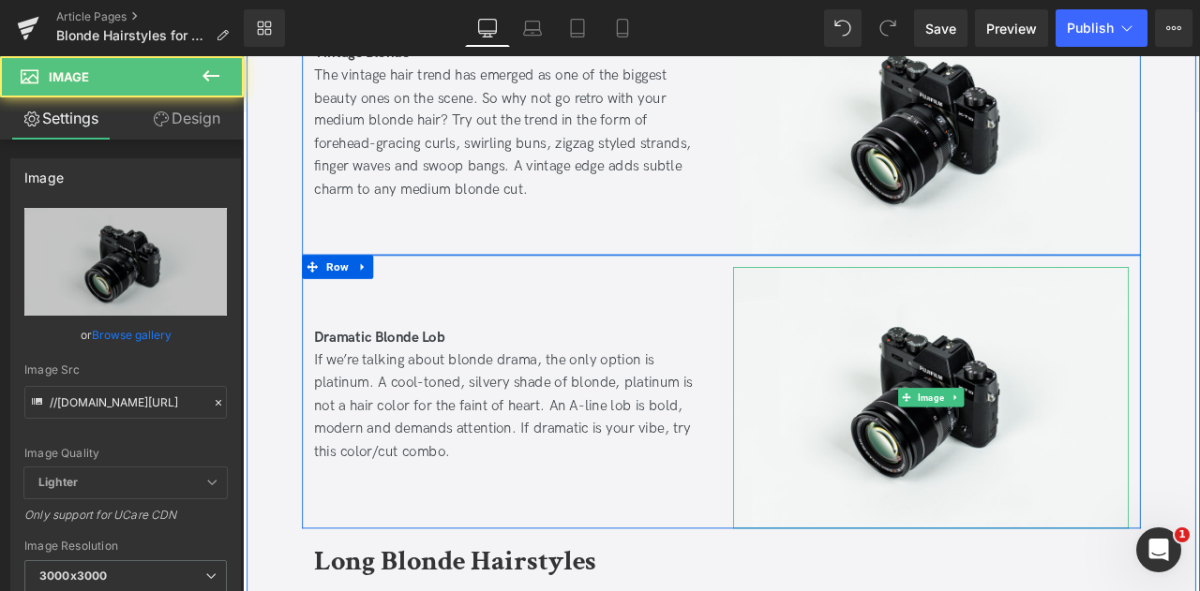
scroll to position [2654, 0]
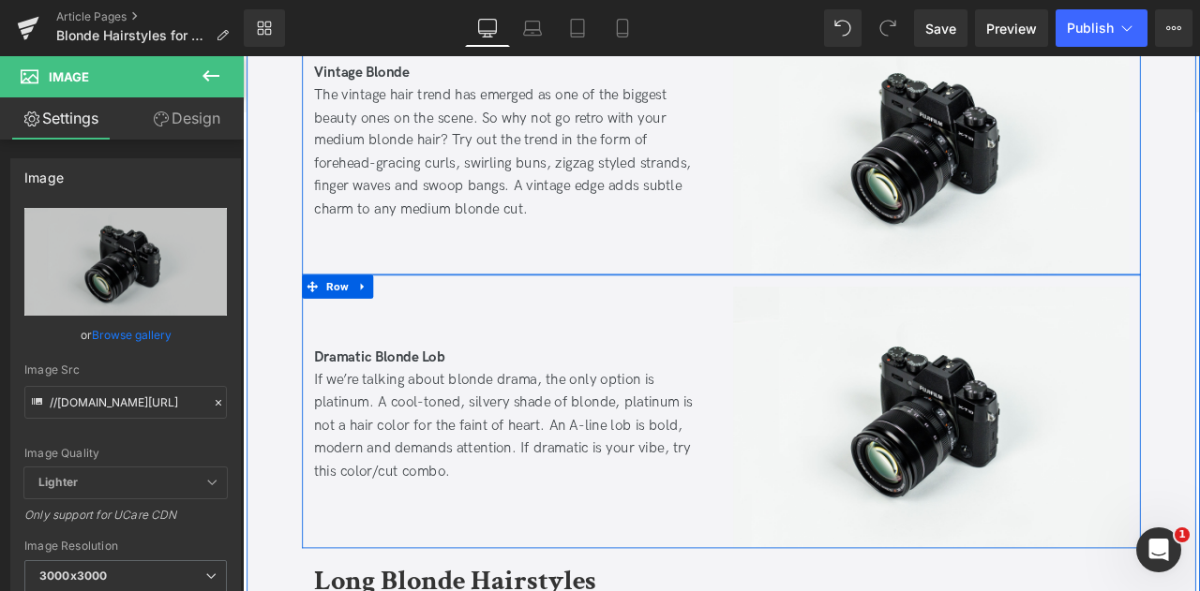
click at [686, 561] on div "Dramatic Blonde Lob If we’re talking about blonde drama, the only option is pl…" at bounding box center [561, 485] width 497 height 310
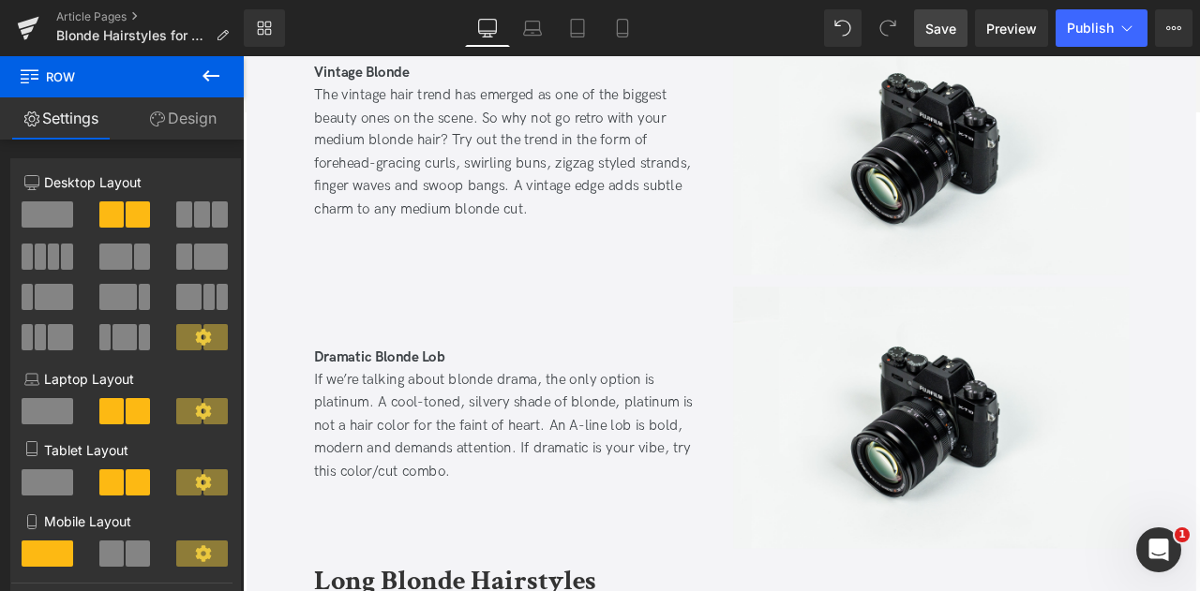
click at [920, 25] on link "Save" at bounding box center [940, 27] width 53 height 37
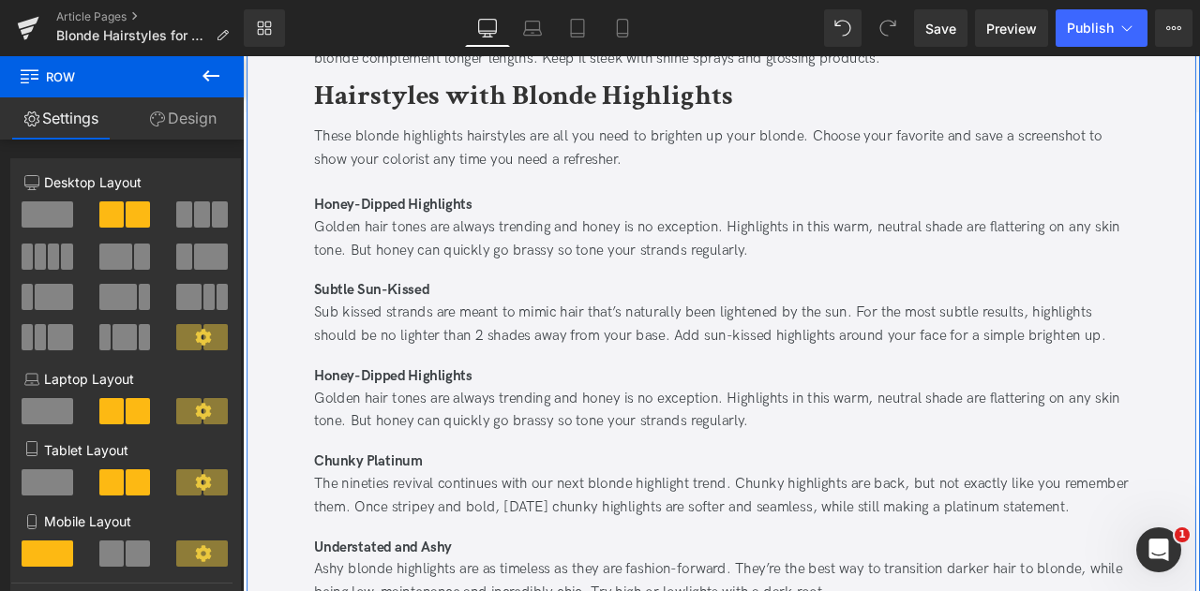
scroll to position [4173, 0]
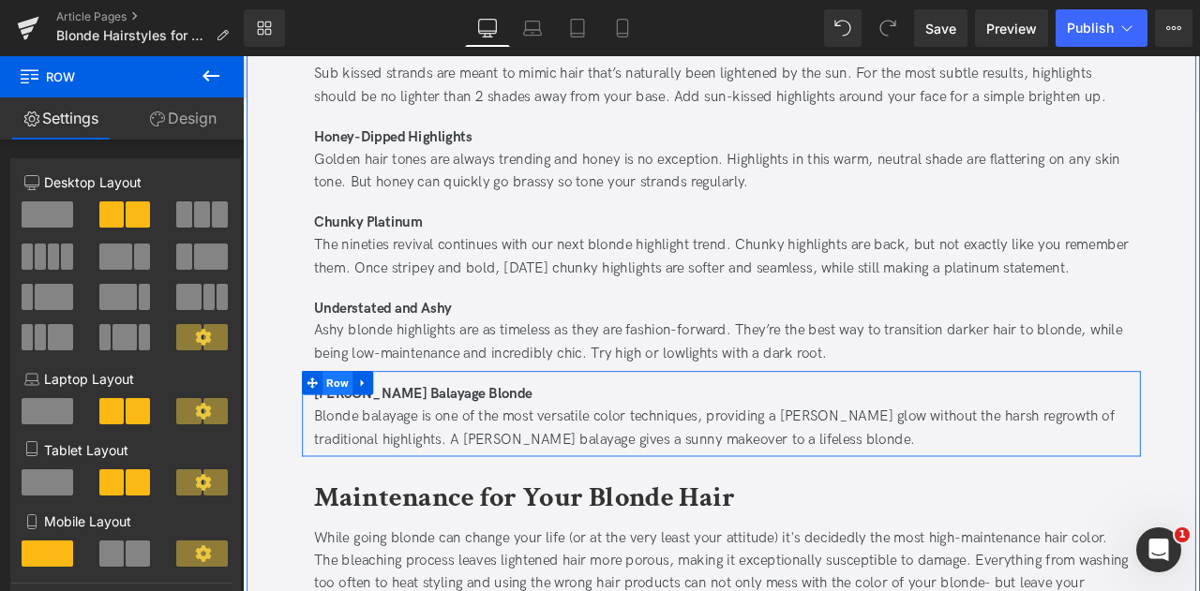
click at [354, 430] on span "Row" at bounding box center [355, 444] width 36 height 28
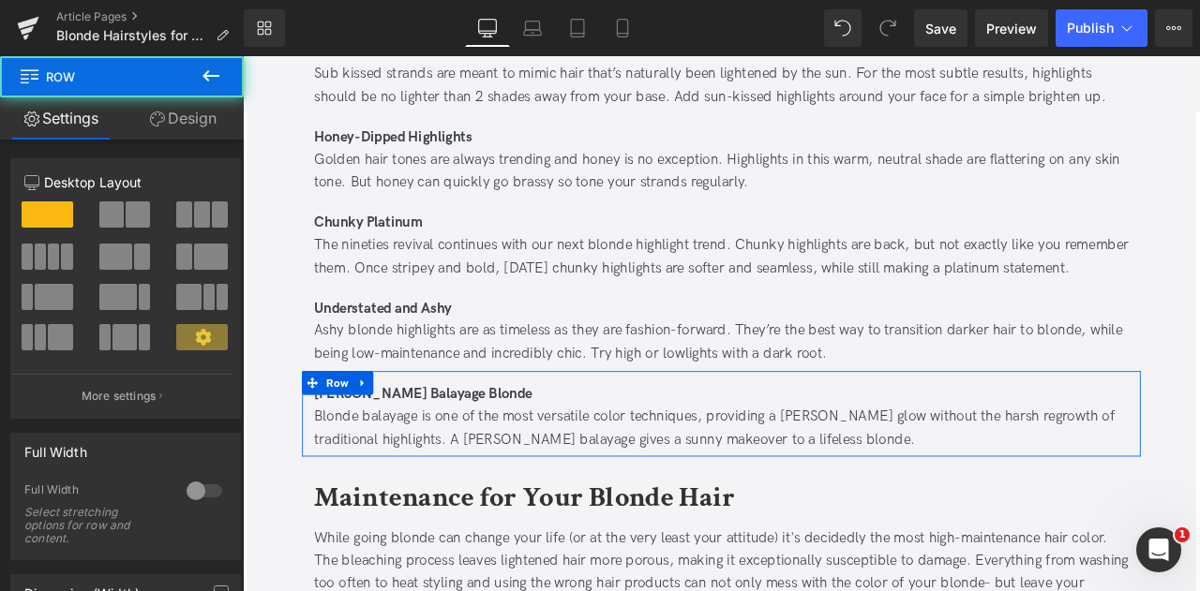
click at [126, 221] on span at bounding box center [138, 215] width 24 height 26
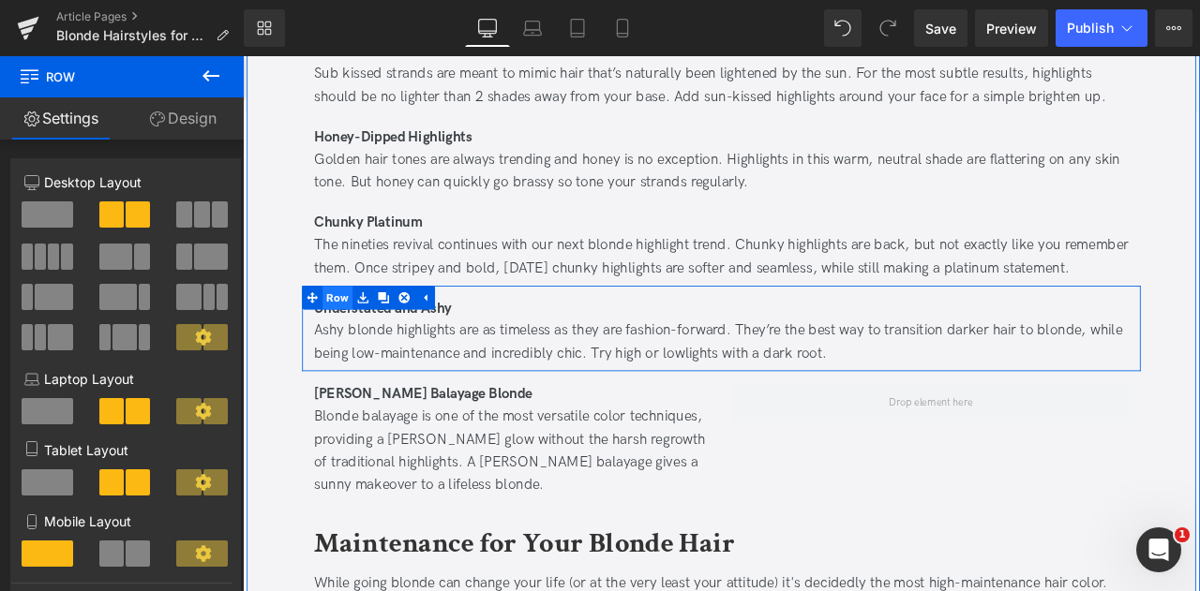
click at [361, 329] on span "Row" at bounding box center [355, 343] width 36 height 28
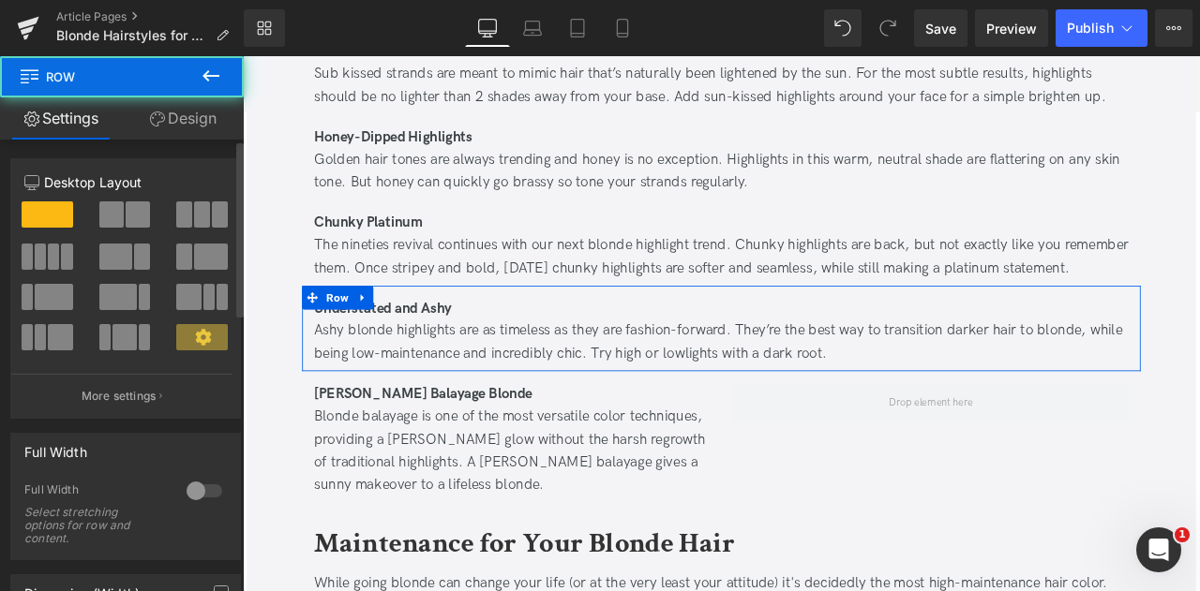
click at [126, 217] on span at bounding box center [138, 215] width 24 height 26
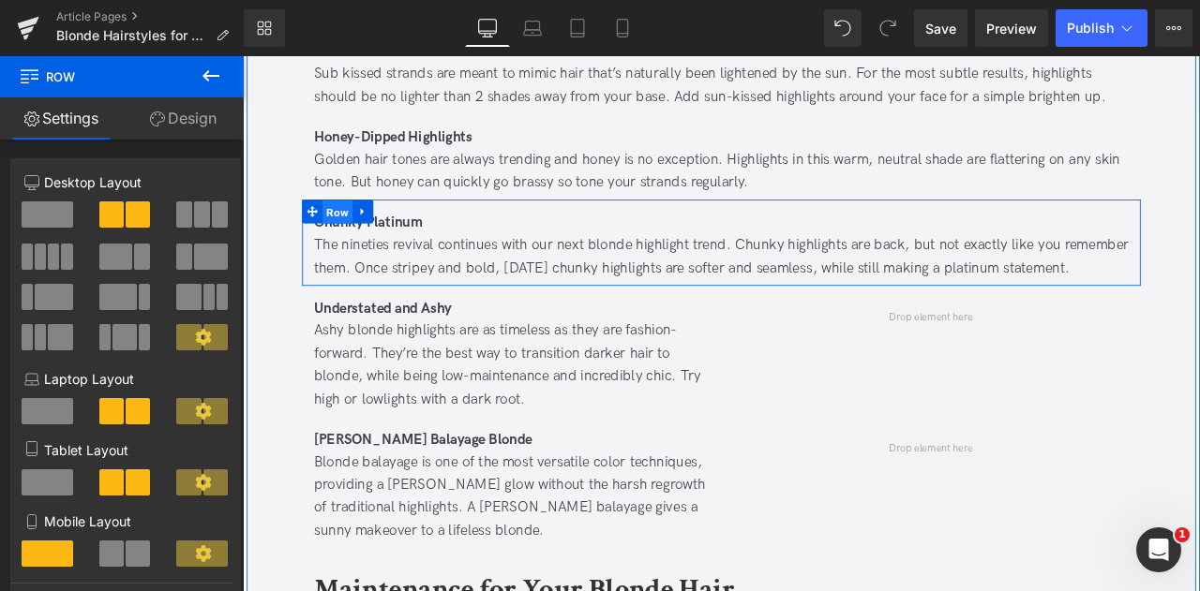
click at [351, 228] on span "Row" at bounding box center [355, 242] width 36 height 28
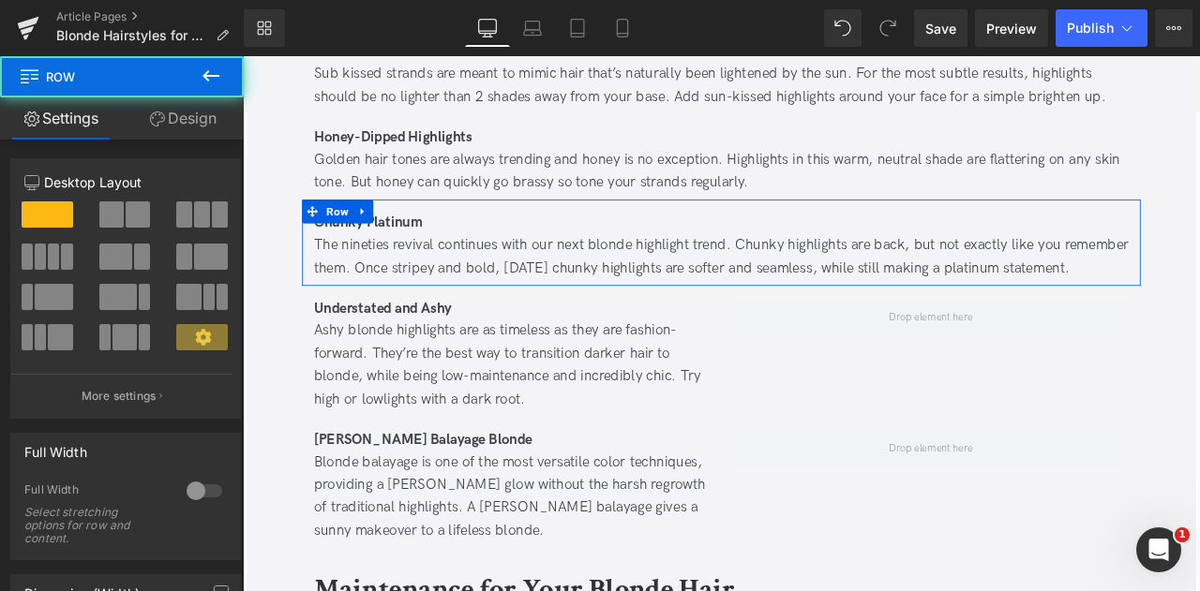
drag, startPoint x: 124, startPoint y: 213, endPoint x: 42, endPoint y: 102, distance: 137.4
click at [126, 213] on span at bounding box center [138, 215] width 24 height 26
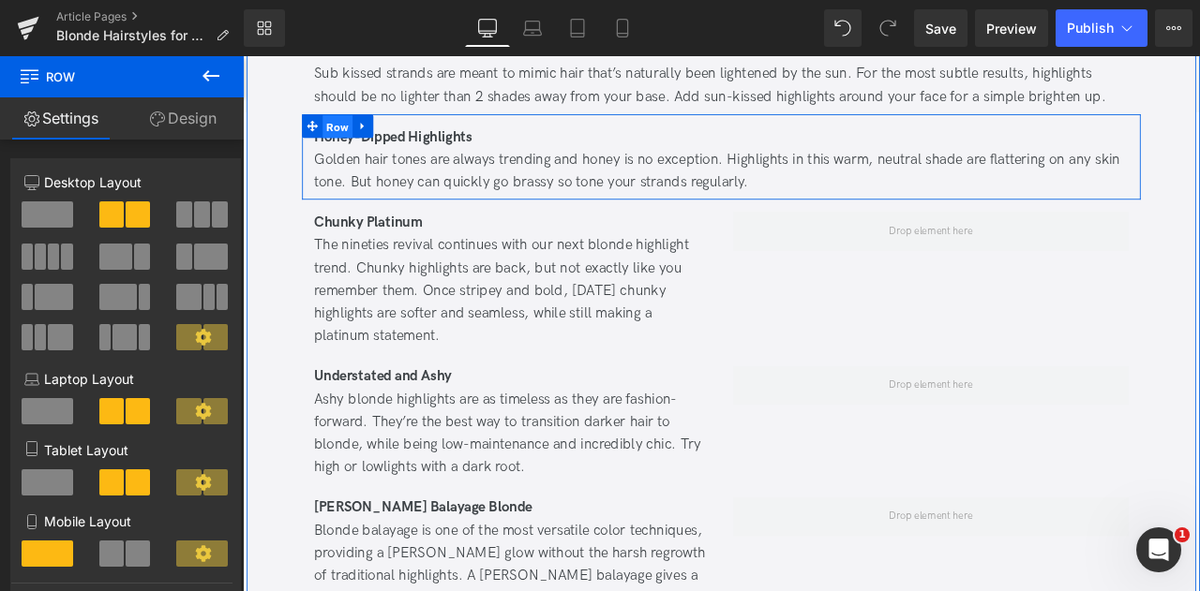
click at [350, 127] on span "Row" at bounding box center [355, 141] width 36 height 28
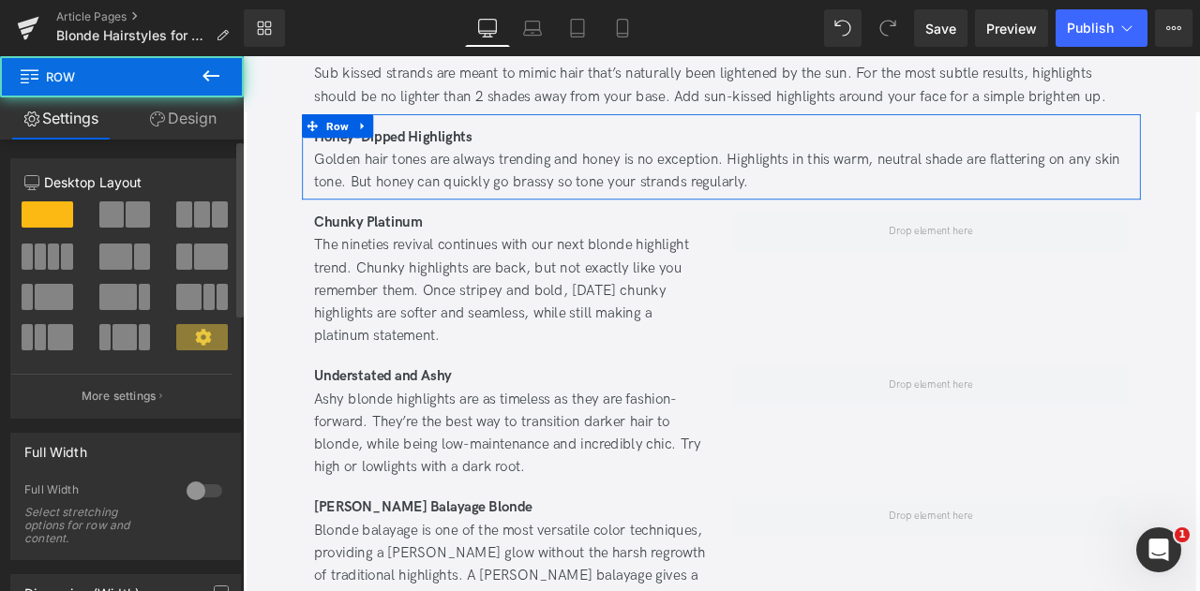
click at [128, 209] on span at bounding box center [138, 215] width 24 height 26
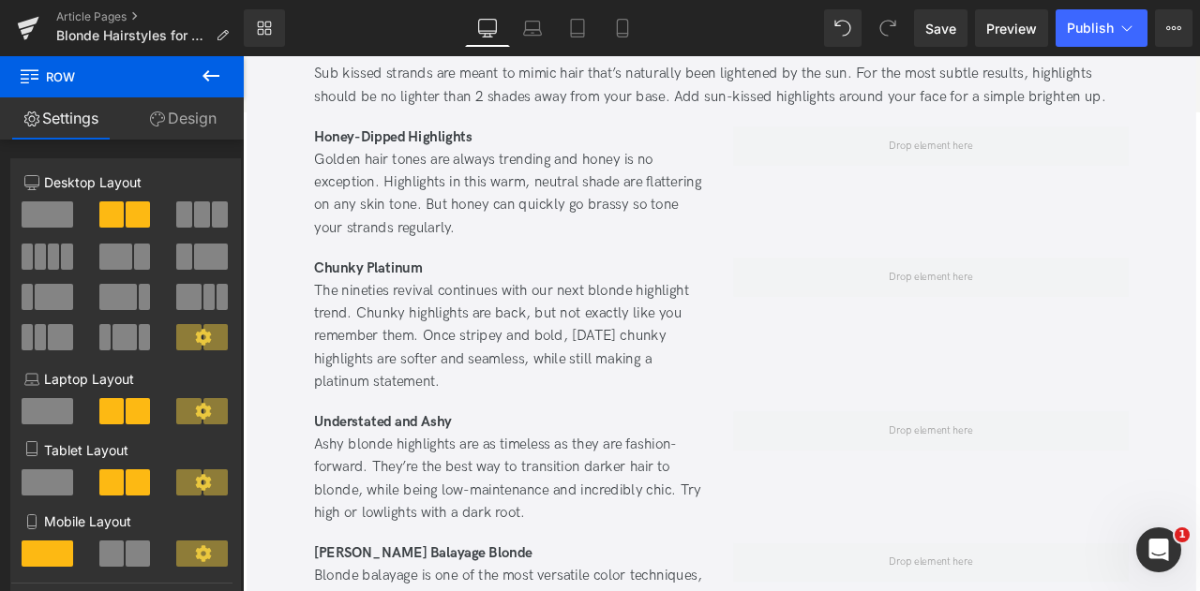
scroll to position [3929, 0]
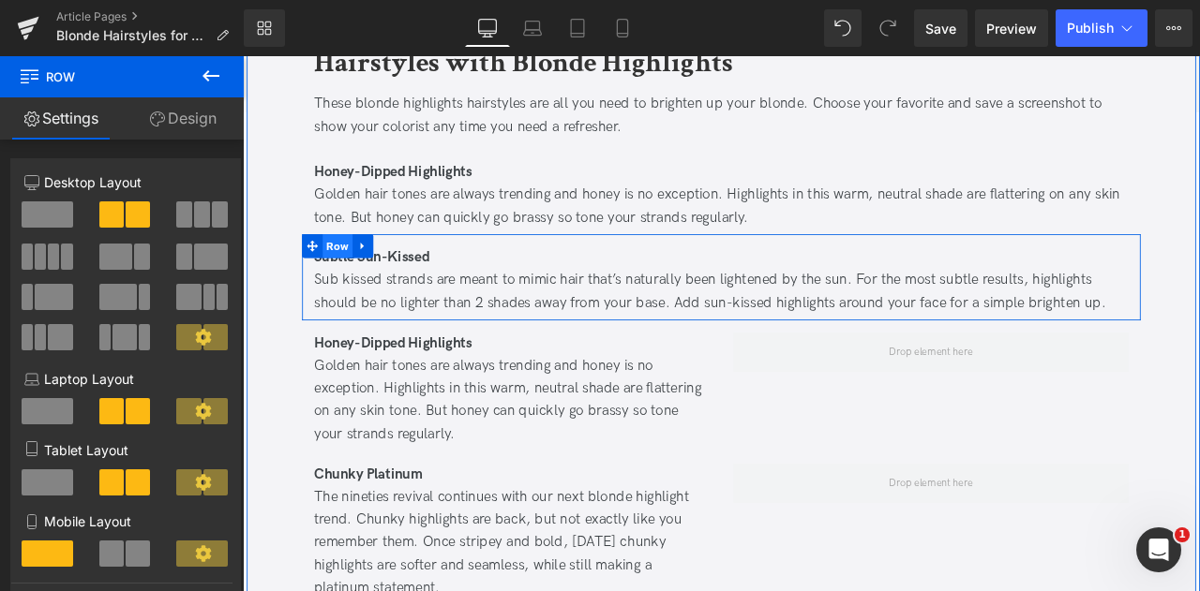
click at [353, 267] on span "Row" at bounding box center [355, 281] width 36 height 28
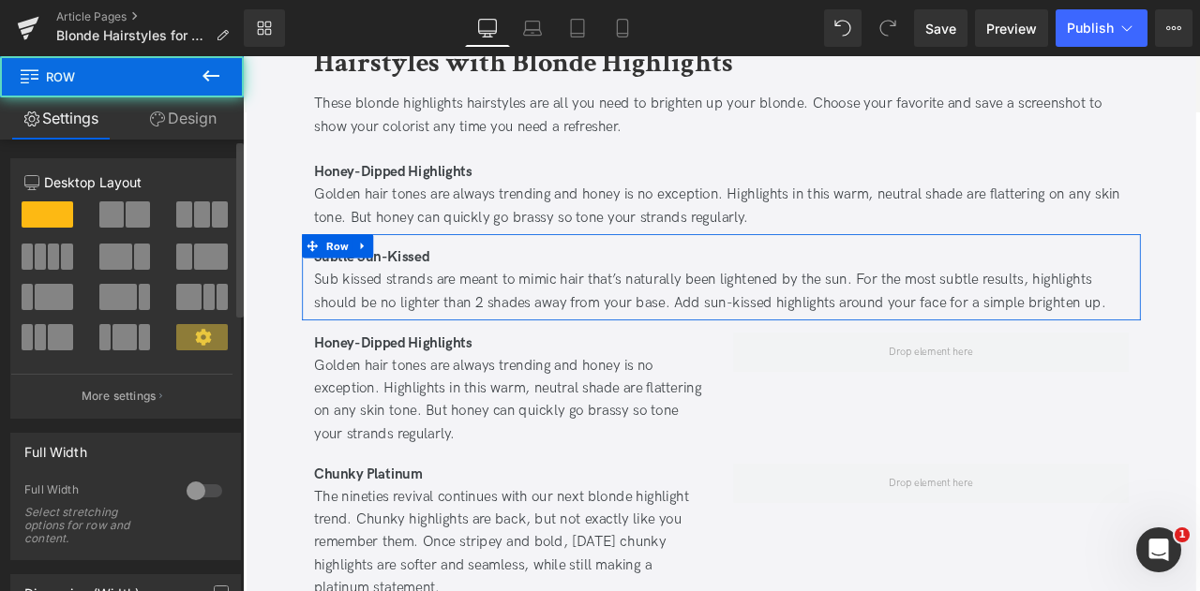
click at [120, 210] on button at bounding box center [125, 215] width 53 height 26
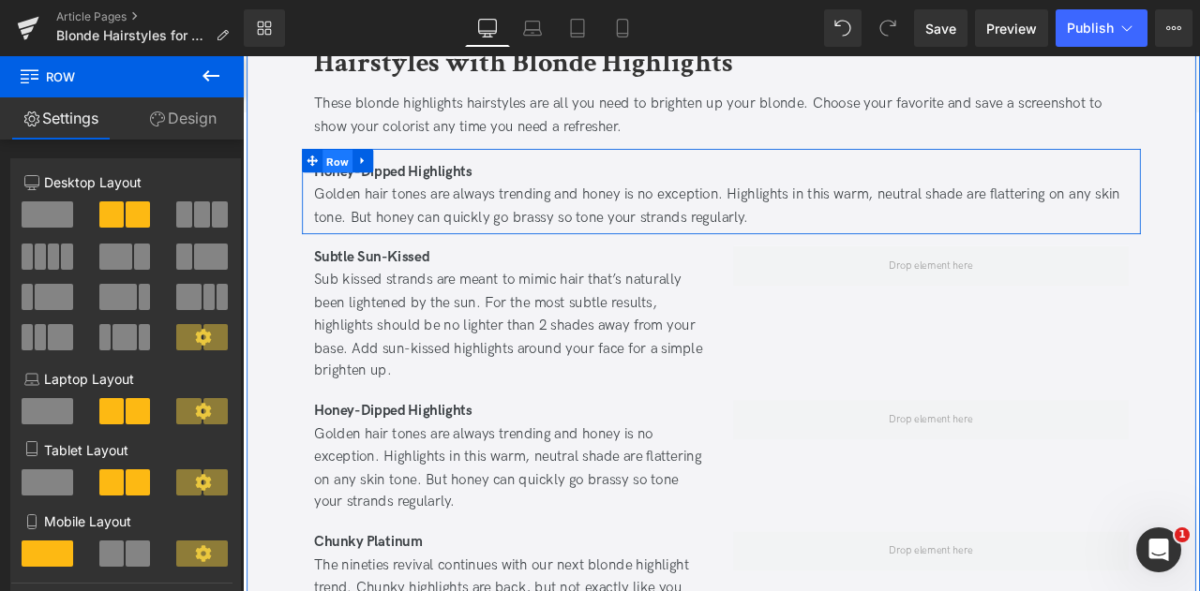
click at [355, 167] on span "Row" at bounding box center [355, 181] width 36 height 28
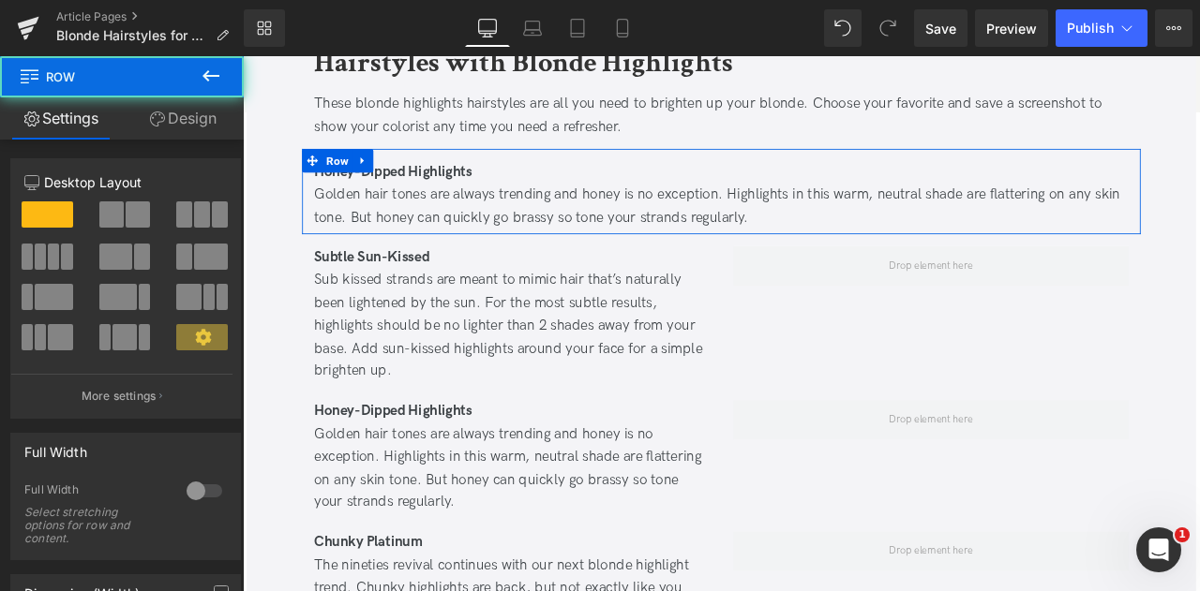
click at [126, 218] on span at bounding box center [138, 215] width 24 height 26
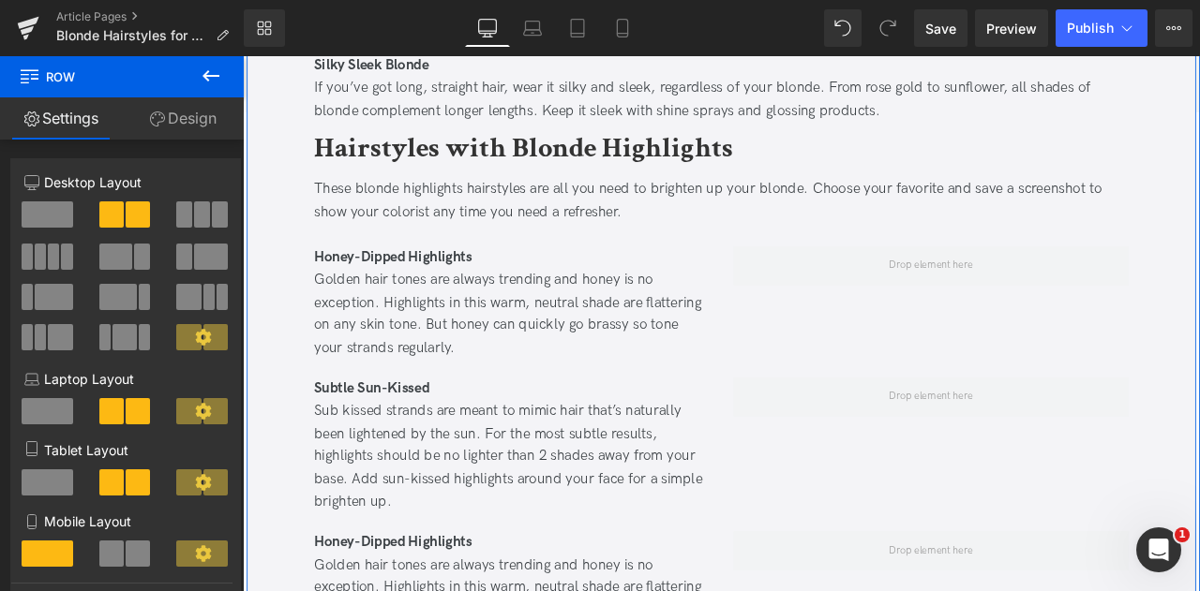
scroll to position [3951, 0]
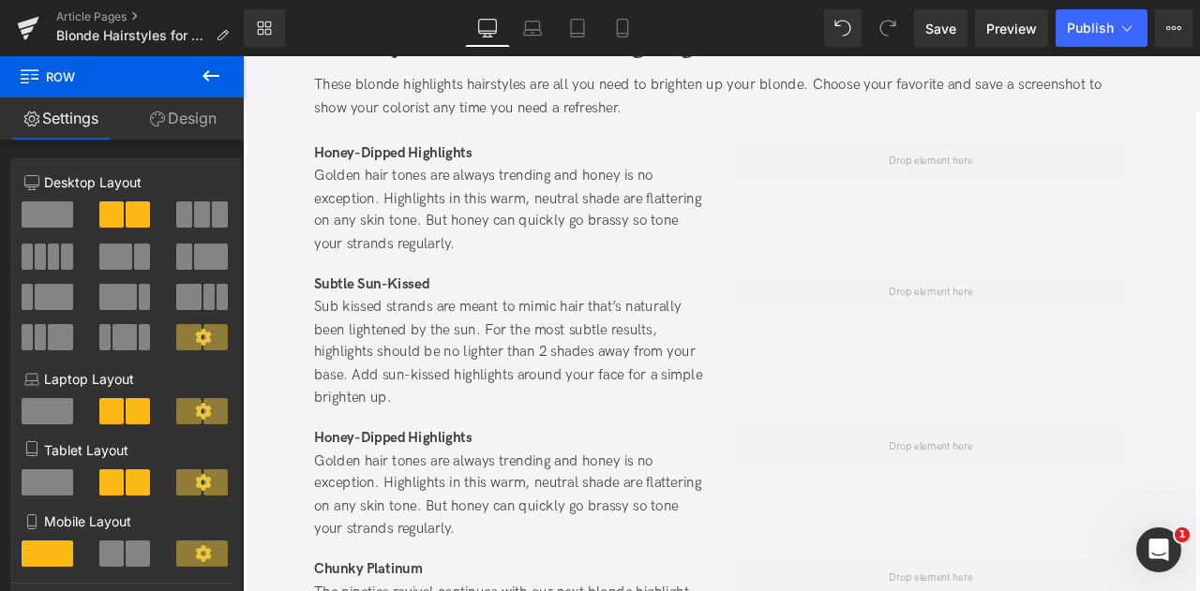
click at [216, 79] on icon at bounding box center [211, 76] width 22 height 22
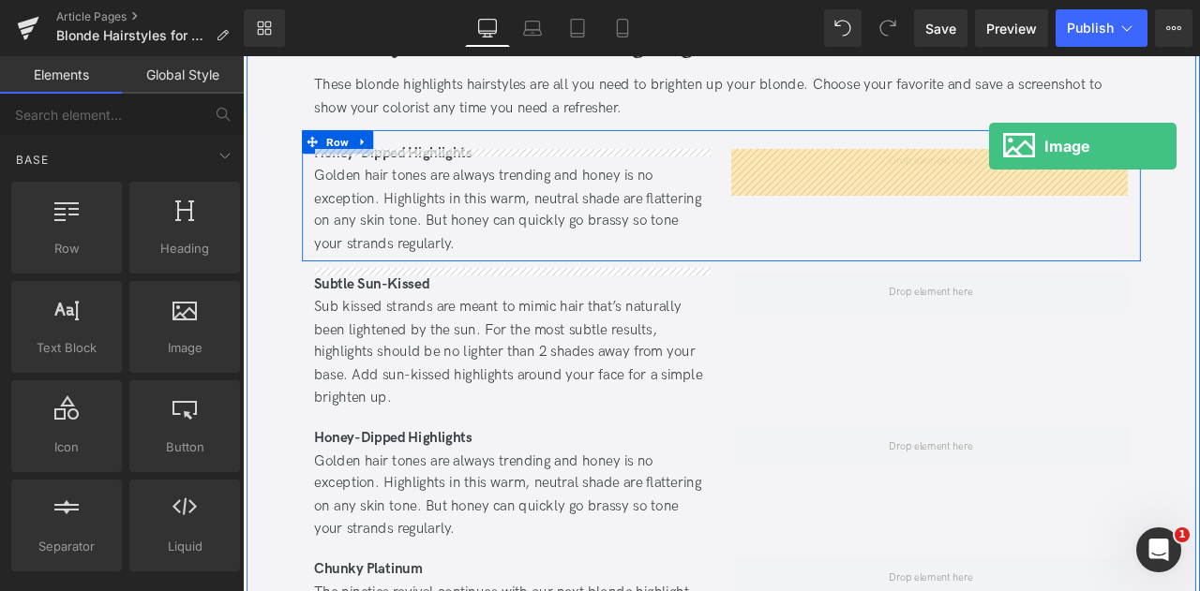
scroll to position [3914, 0]
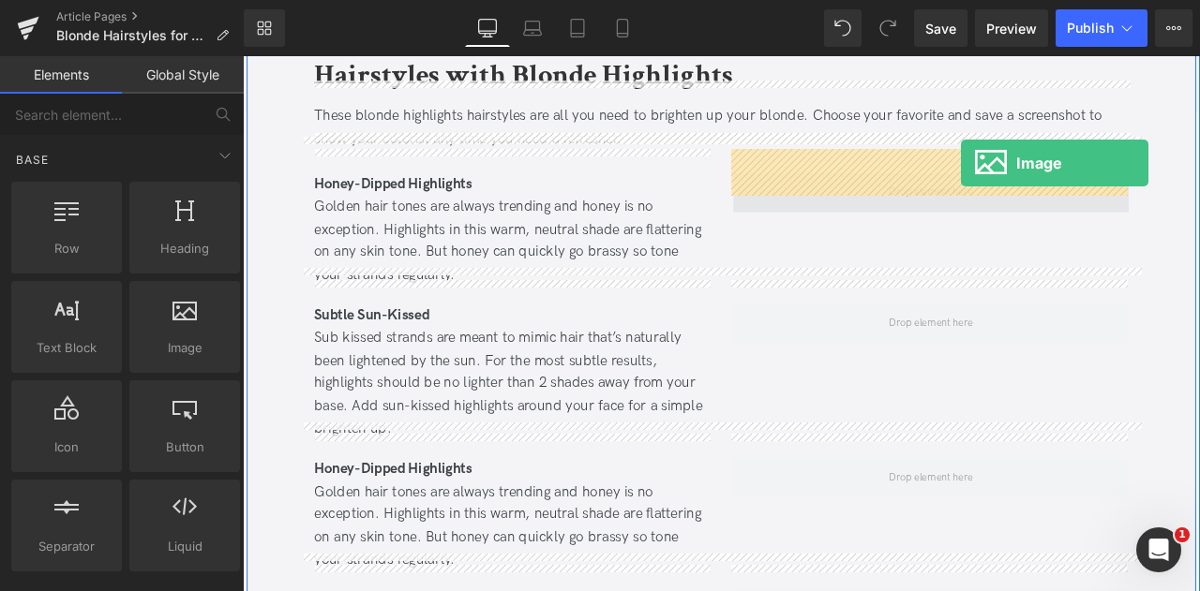
drag, startPoint x: 423, startPoint y: 380, endPoint x: 1094, endPoint y: 183, distance: 699.3
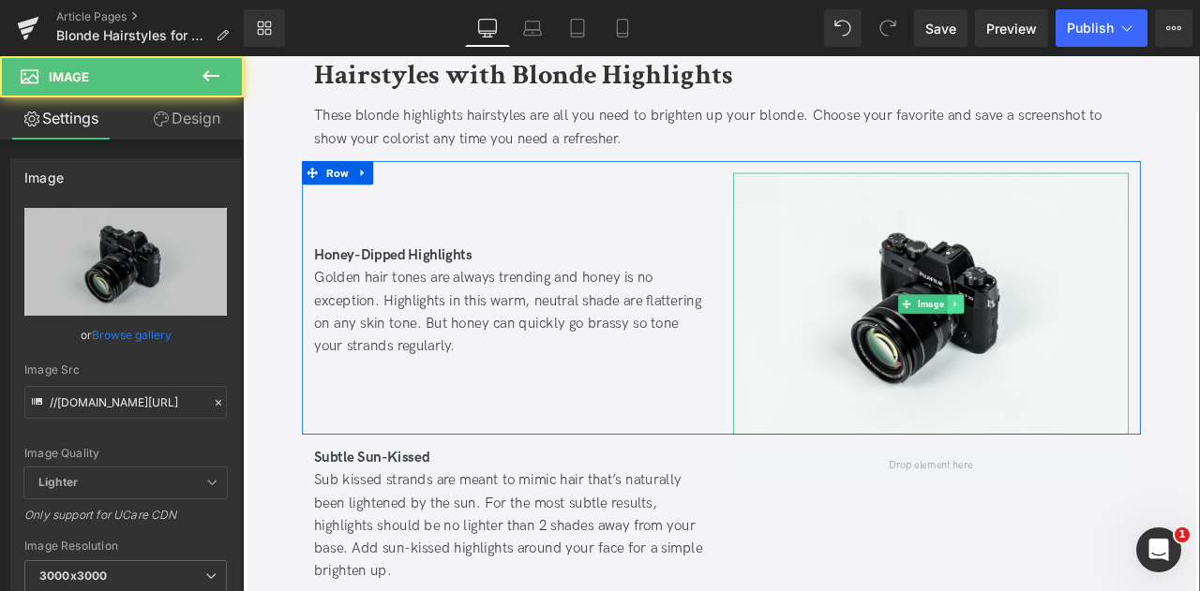
click at [1088, 339] on link at bounding box center [1088, 350] width 20 height 22
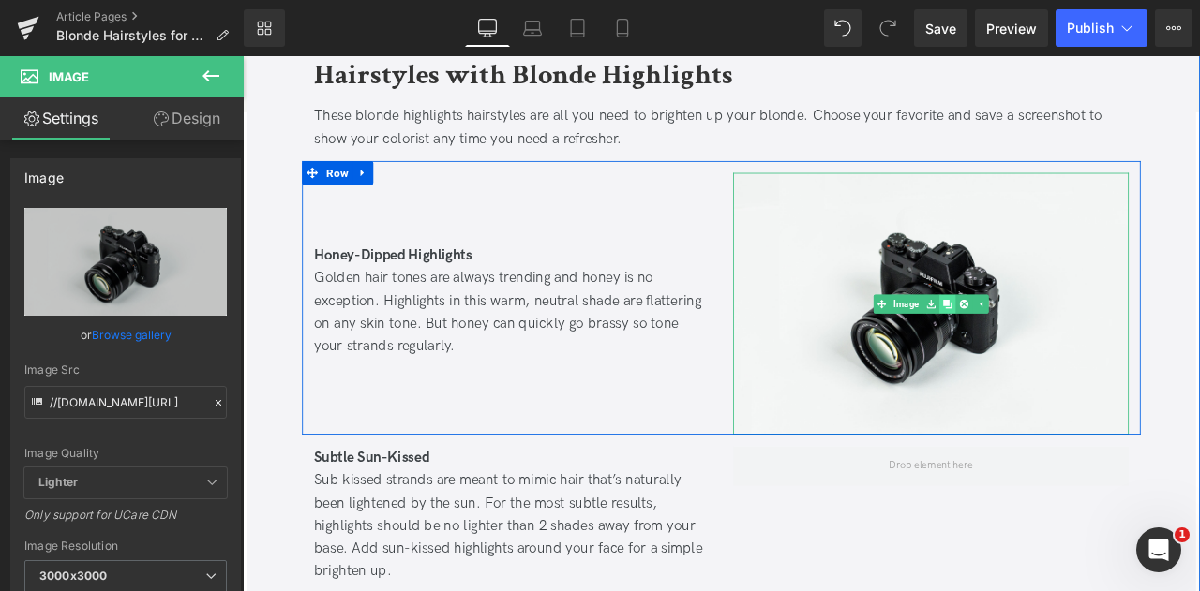
click at [1078, 345] on icon at bounding box center [1077, 350] width 10 height 11
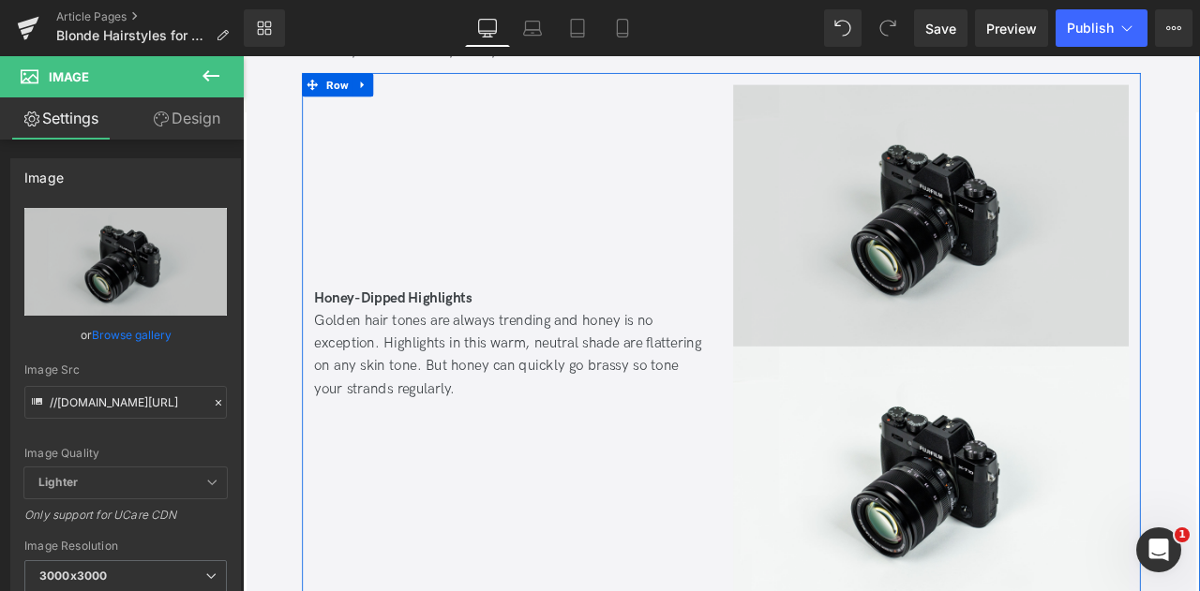
scroll to position [4015, 0]
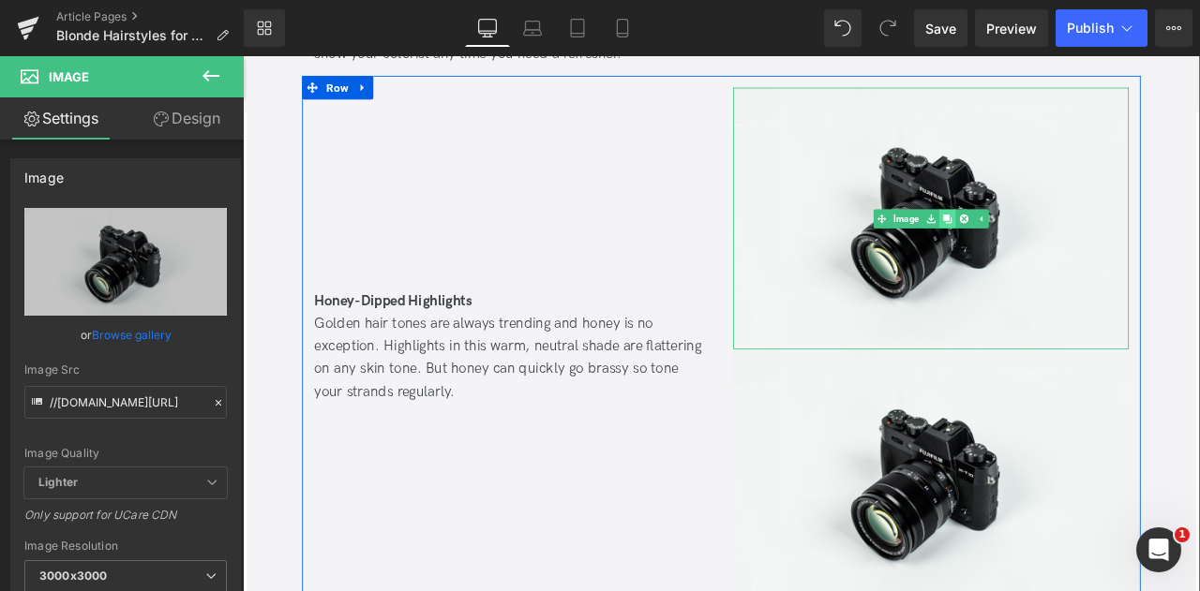
click at [1071, 238] on link at bounding box center [1078, 249] width 20 height 22
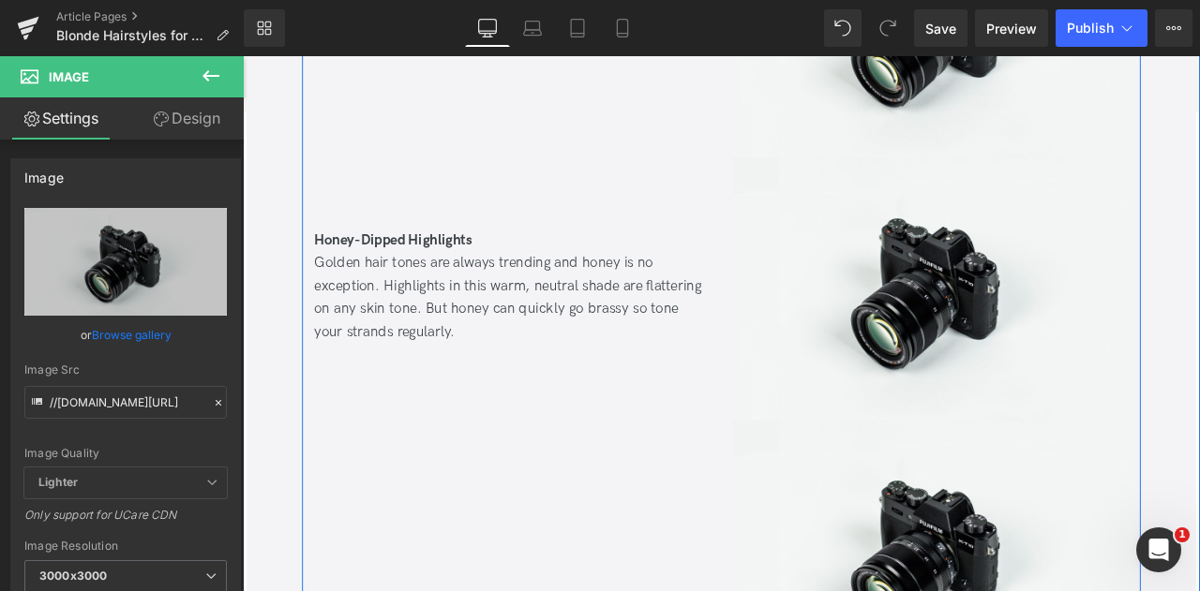
scroll to position [4259, 0]
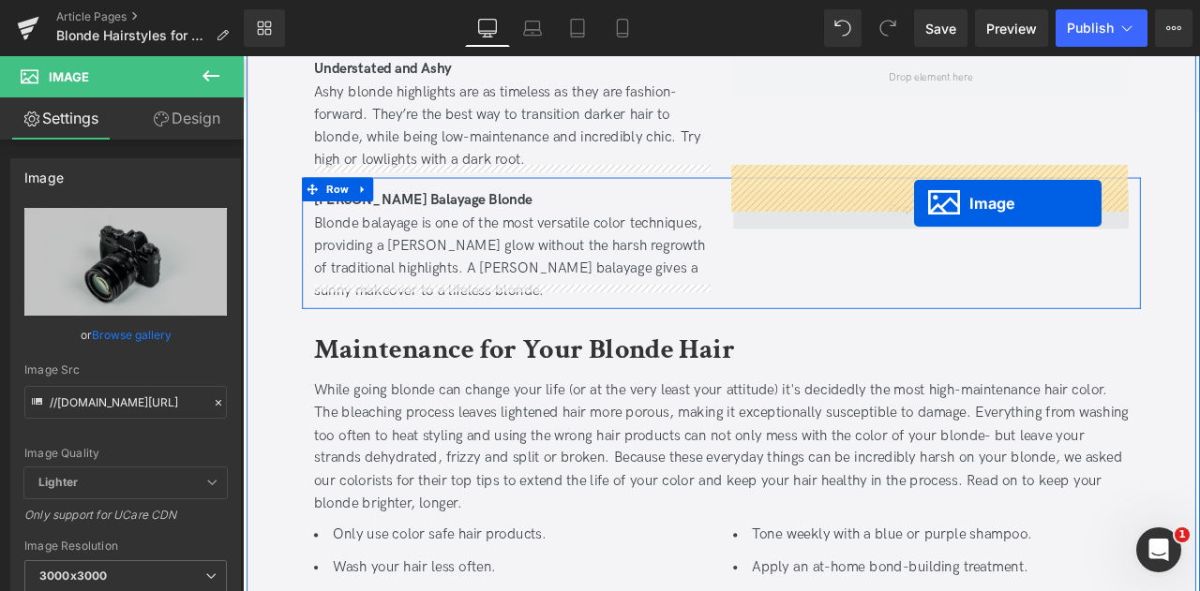
drag, startPoint x: 1045, startPoint y: 287, endPoint x: 1038, endPoint y: 231, distance: 56.6
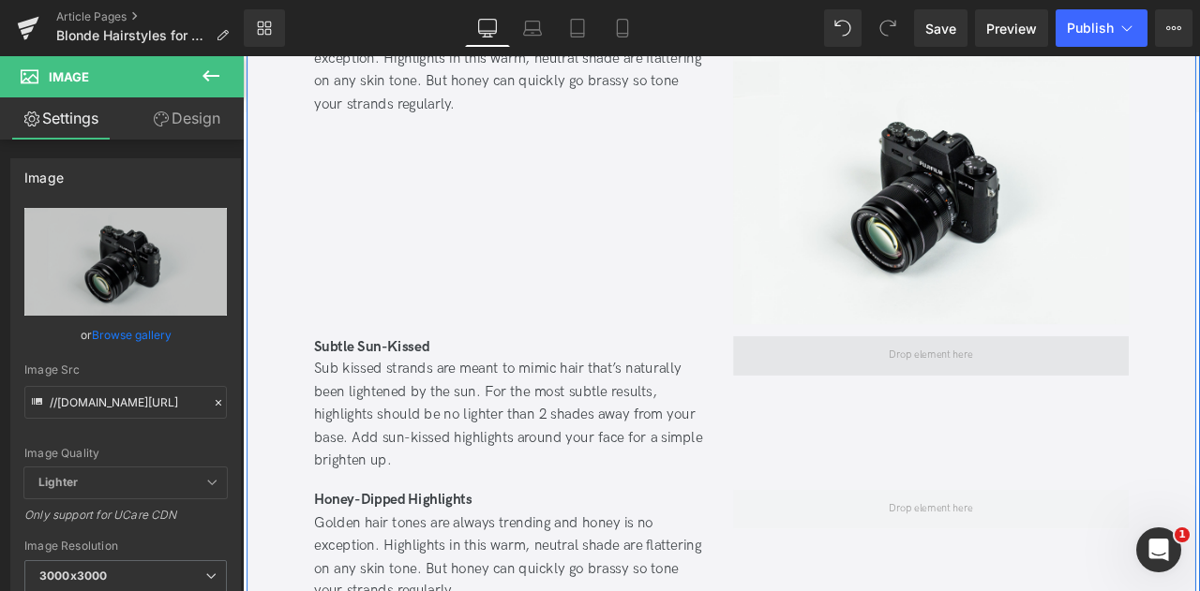
scroll to position [4354, 0]
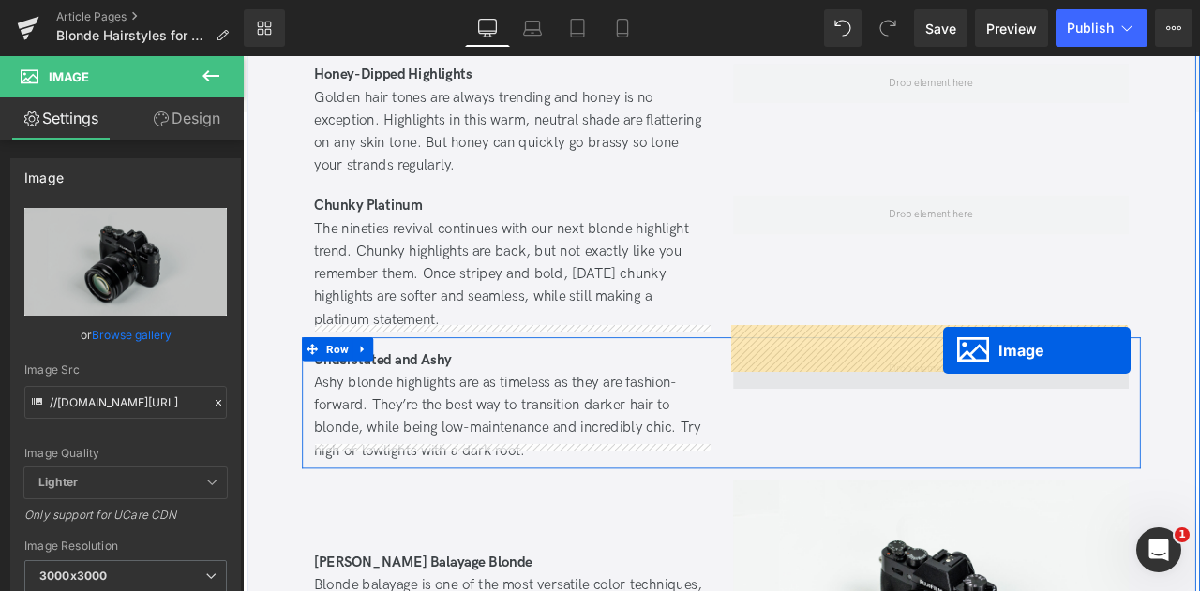
drag, startPoint x: 1057, startPoint y: 185, endPoint x: 1071, endPoint y: 404, distance: 219.8
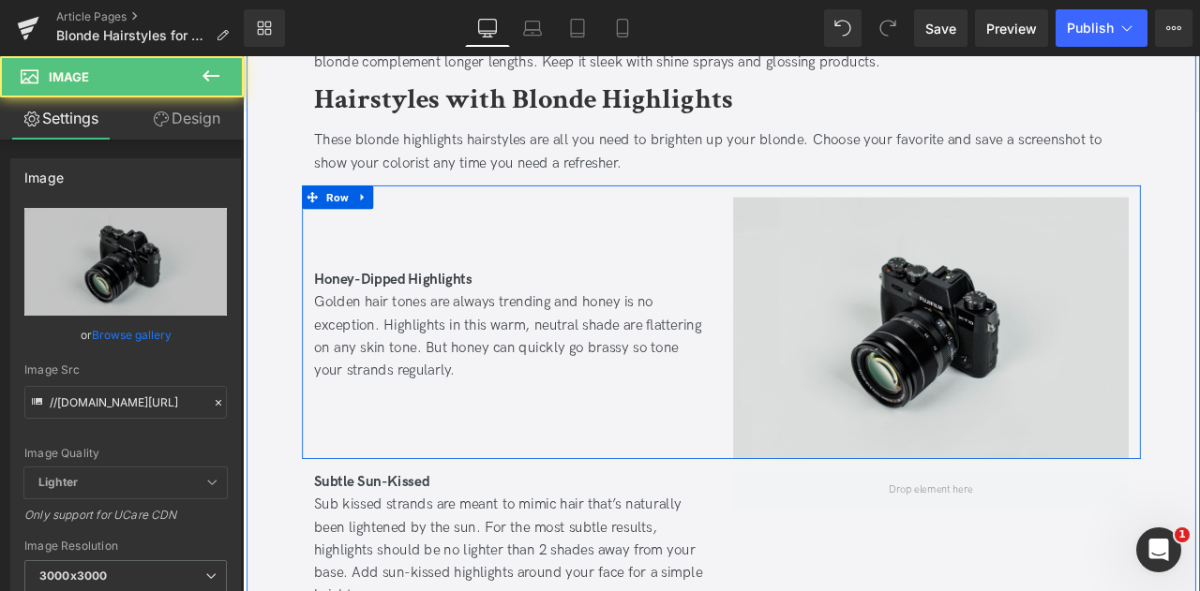
scroll to position [3870, 0]
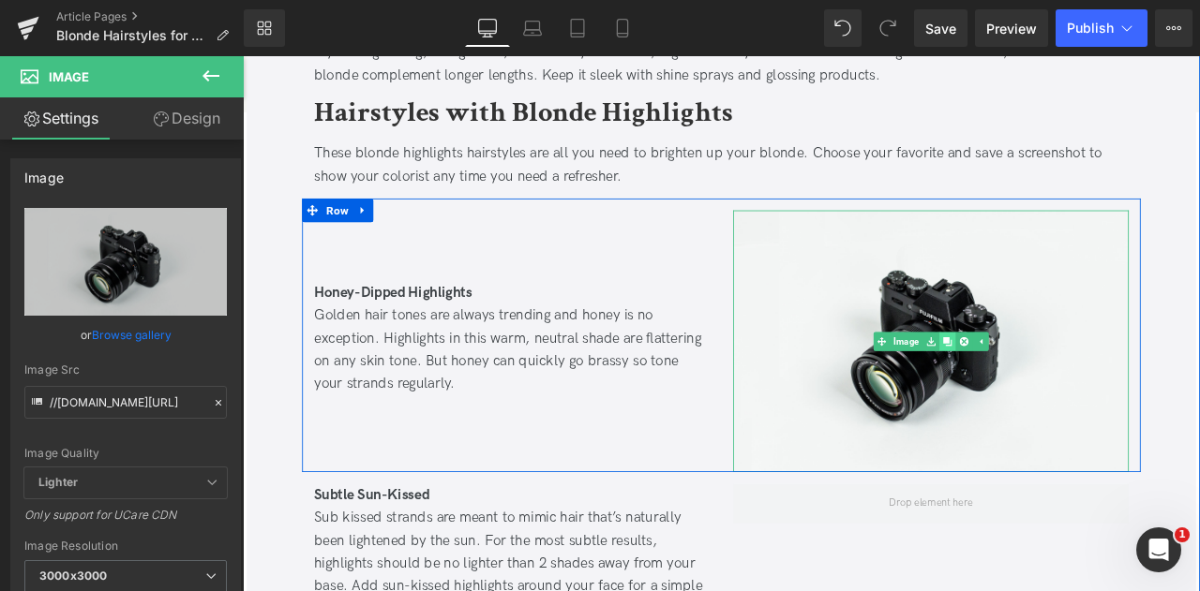
click at [1076, 389] on icon at bounding box center [1077, 394] width 10 height 11
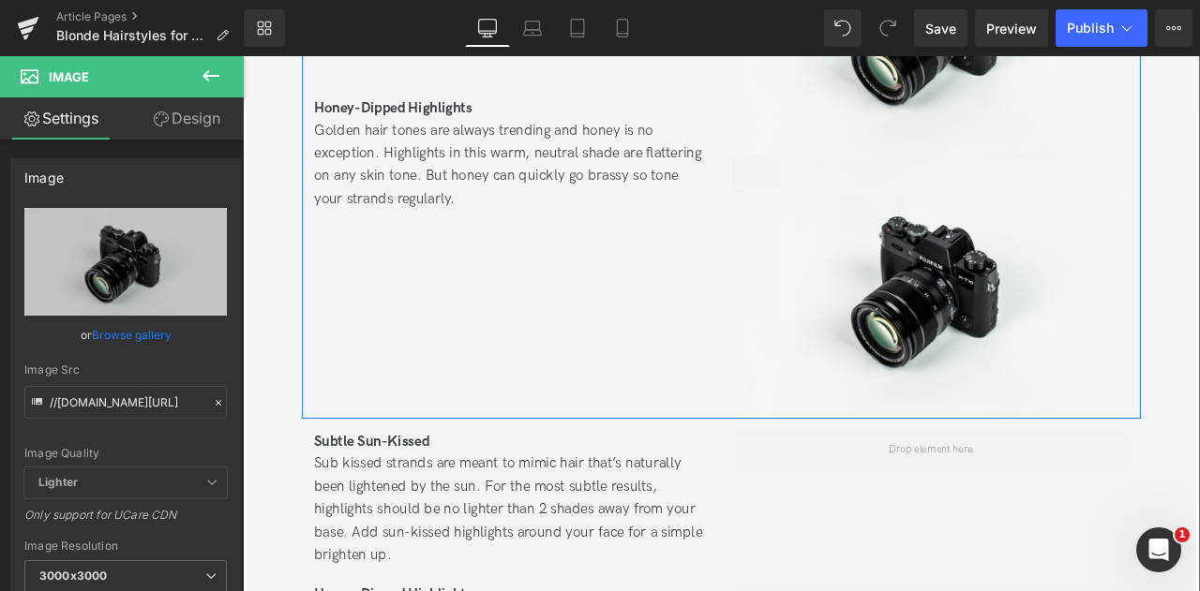
scroll to position [4259, 0]
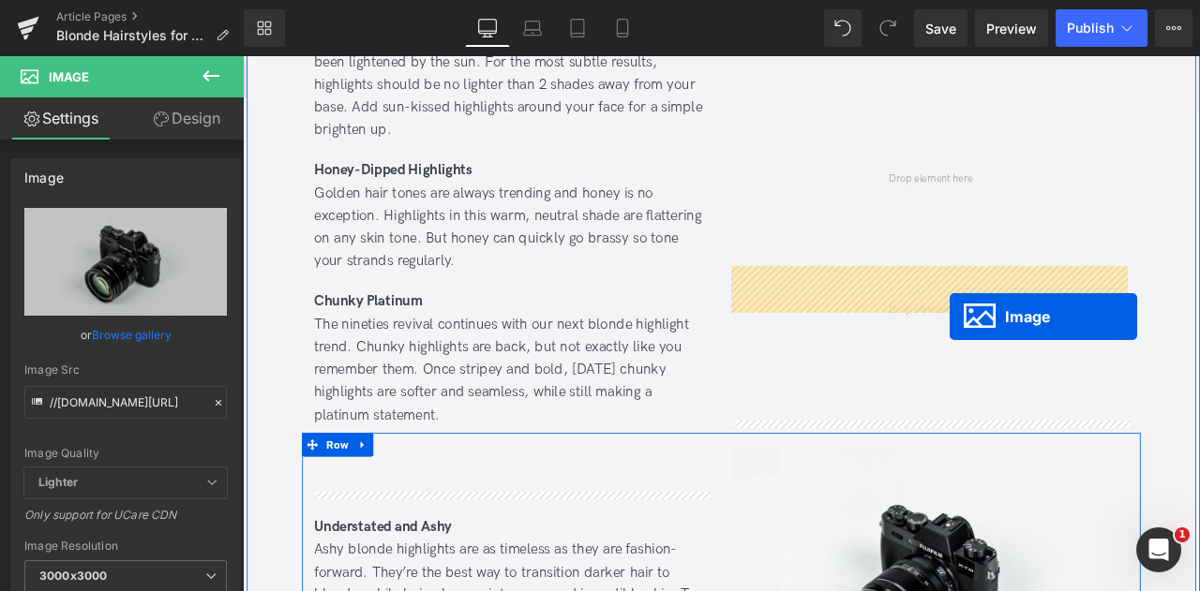
drag, startPoint x: 1054, startPoint y: 288, endPoint x: 1080, endPoint y: 365, distance: 80.9
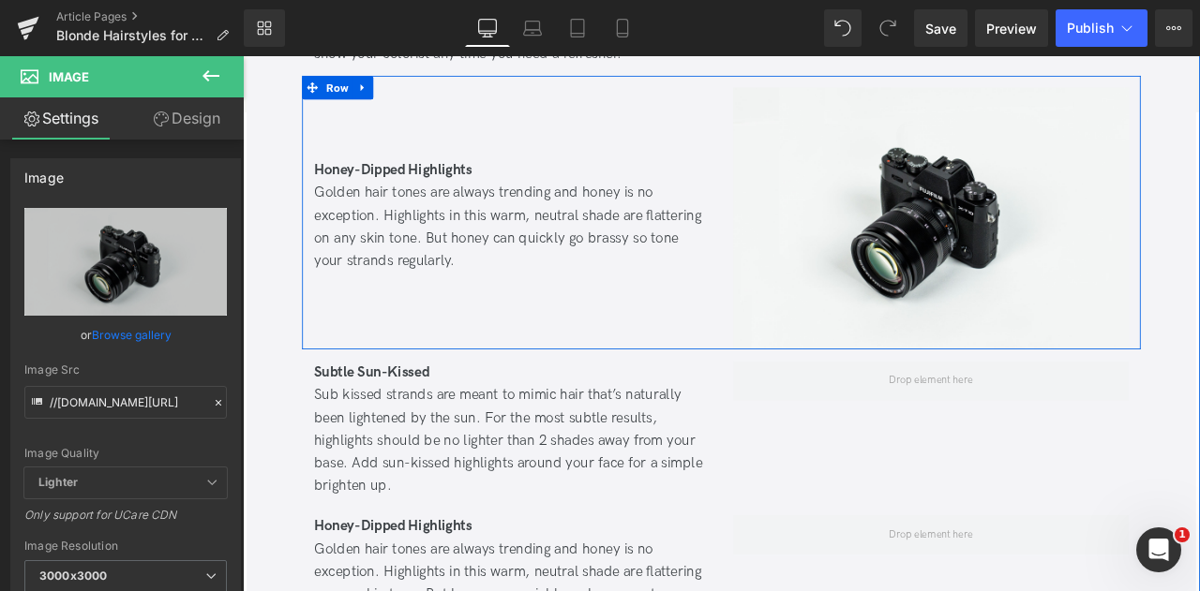
scroll to position [3933, 0]
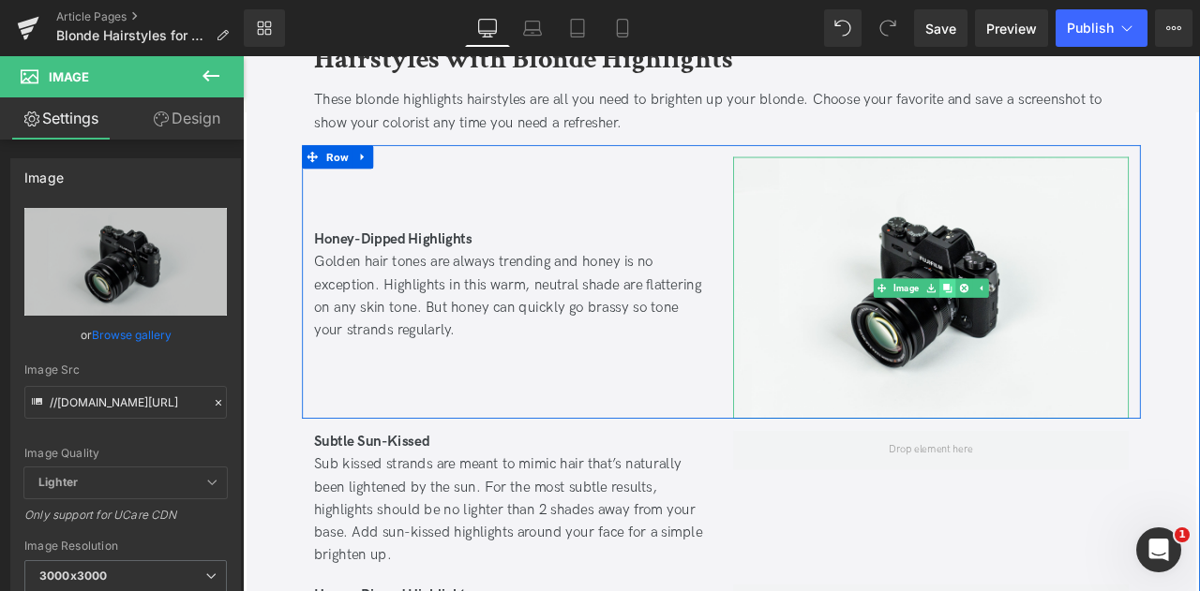
click at [1077, 326] on icon at bounding box center [1077, 331] width 10 height 11
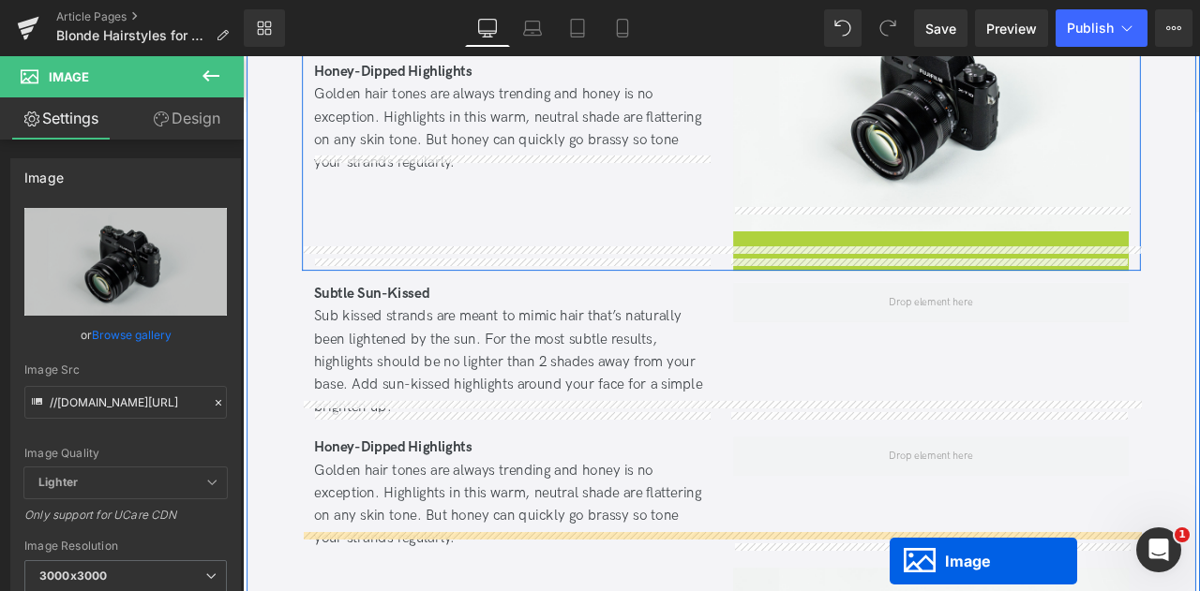
scroll to position [4305, 0]
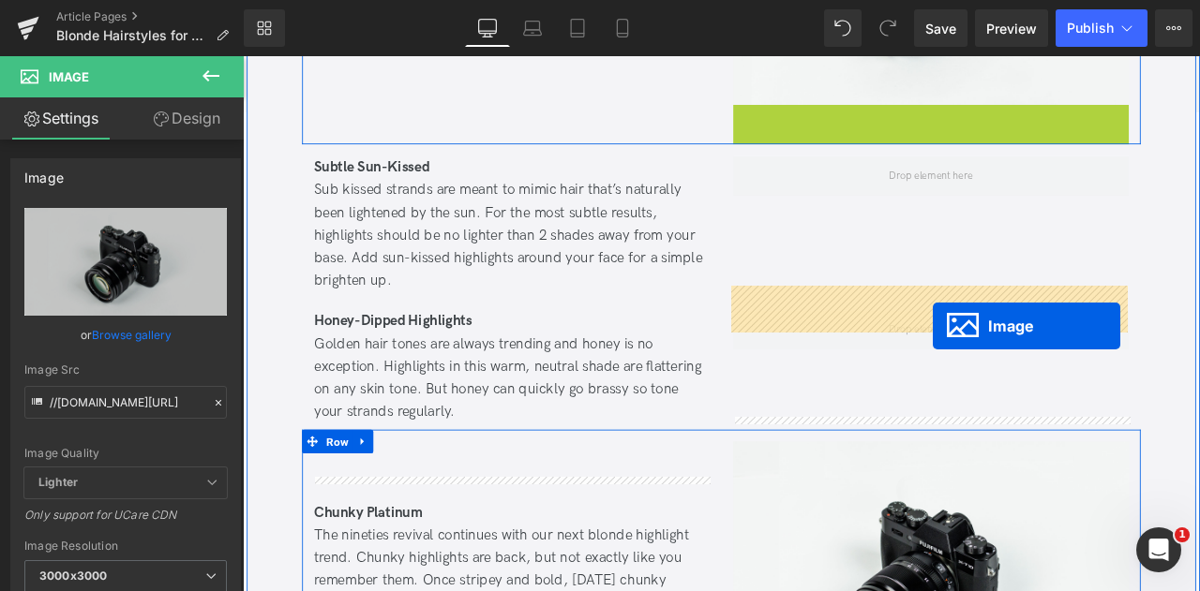
drag, startPoint x: 1054, startPoint y: 463, endPoint x: 1060, endPoint y: 377, distance: 86.4
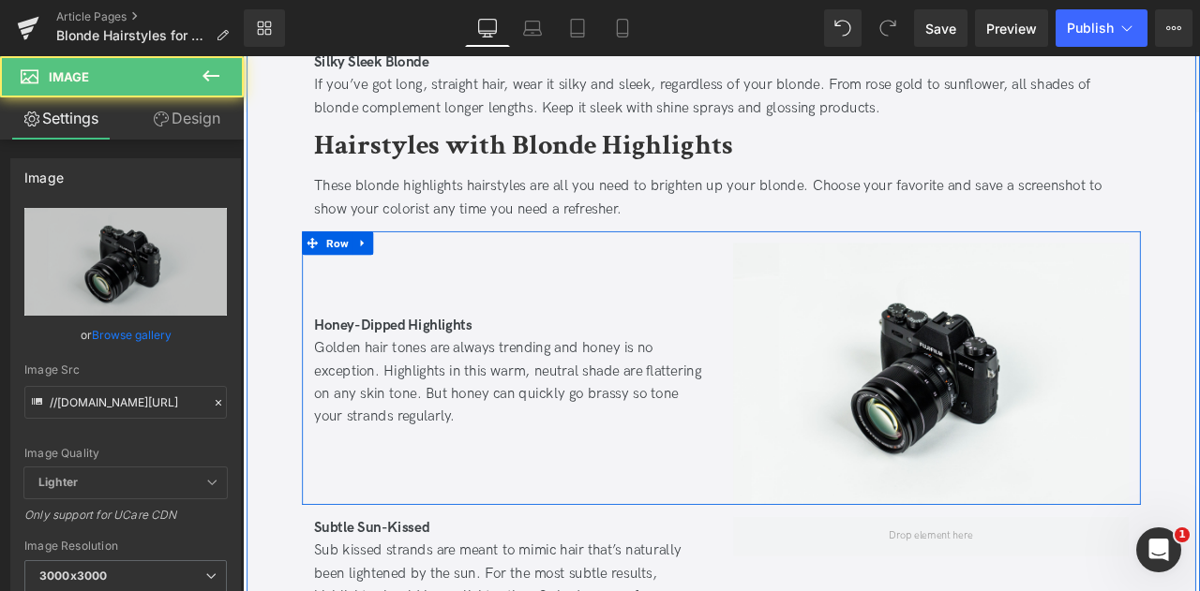
scroll to position [3804, 0]
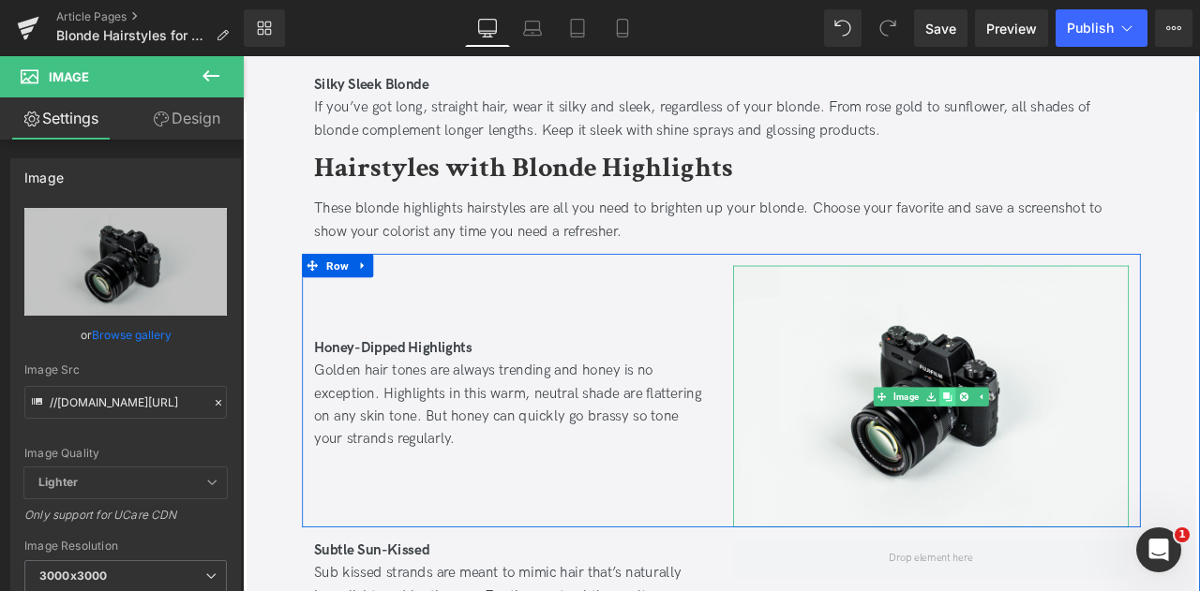
click at [1075, 455] on icon at bounding box center [1077, 460] width 10 height 10
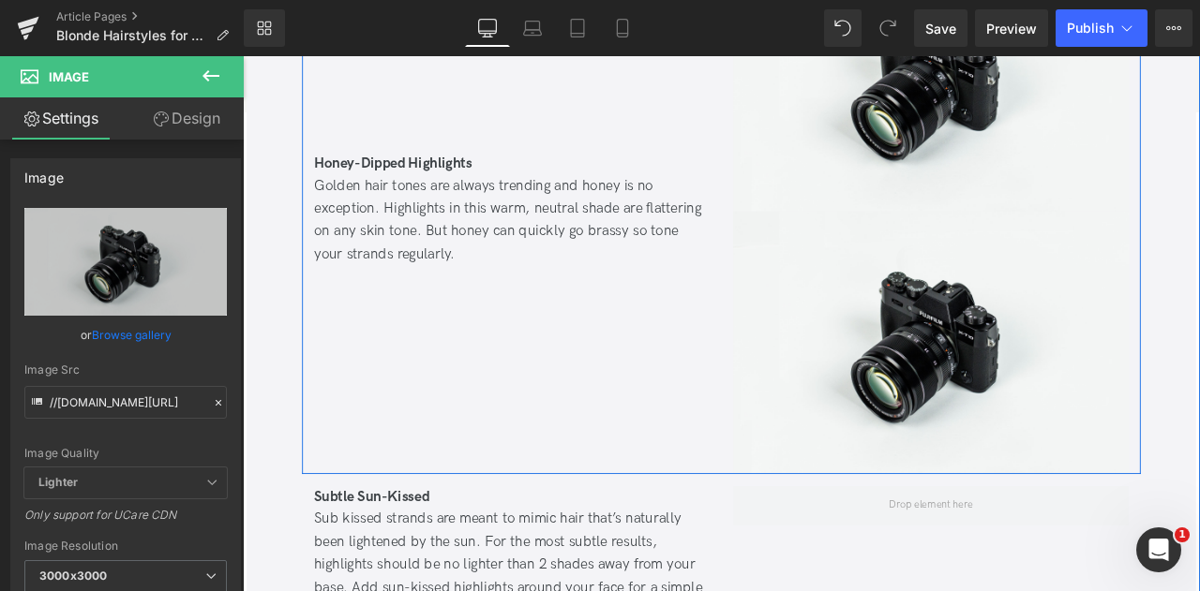
scroll to position [4259, 0]
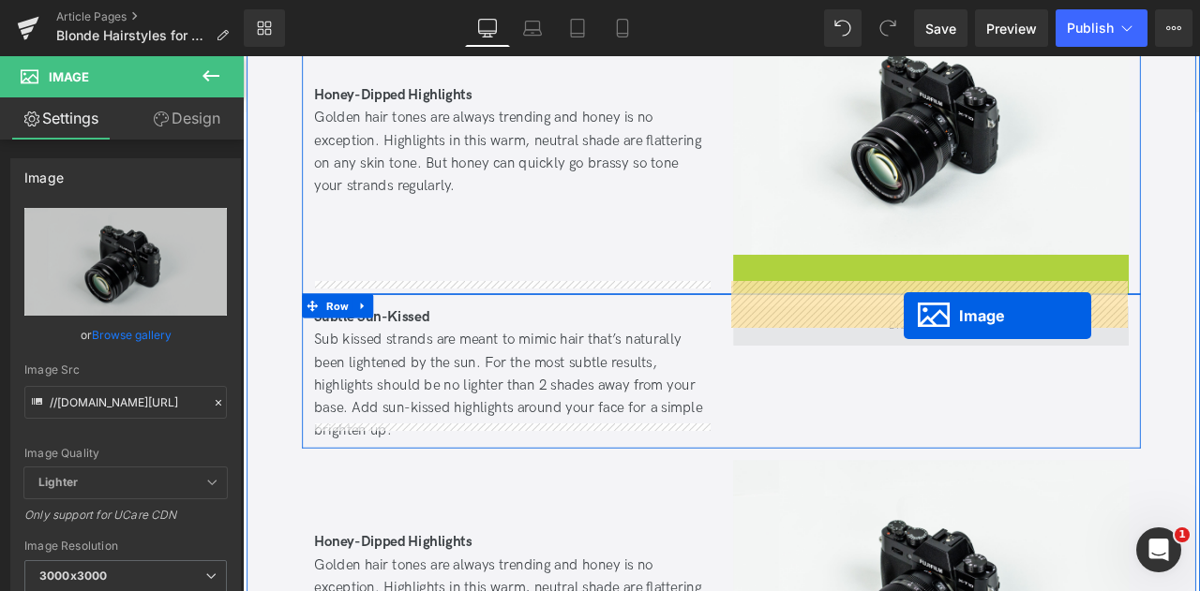
drag, startPoint x: 1049, startPoint y: 275, endPoint x: 1025, endPoint y: 364, distance: 92.1
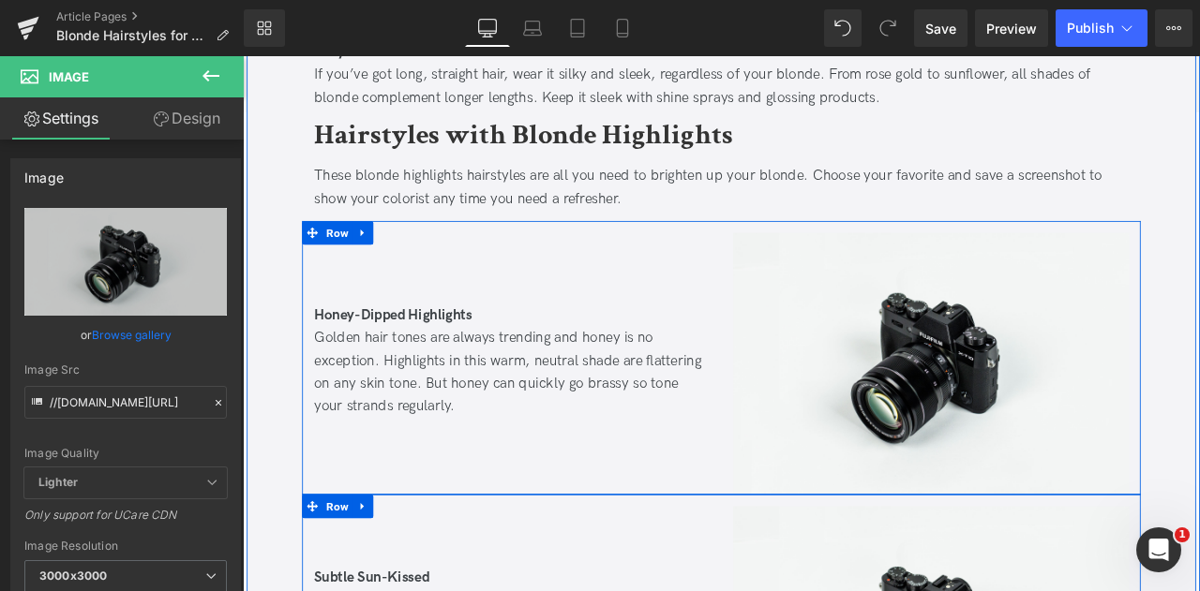
scroll to position [3822, 0]
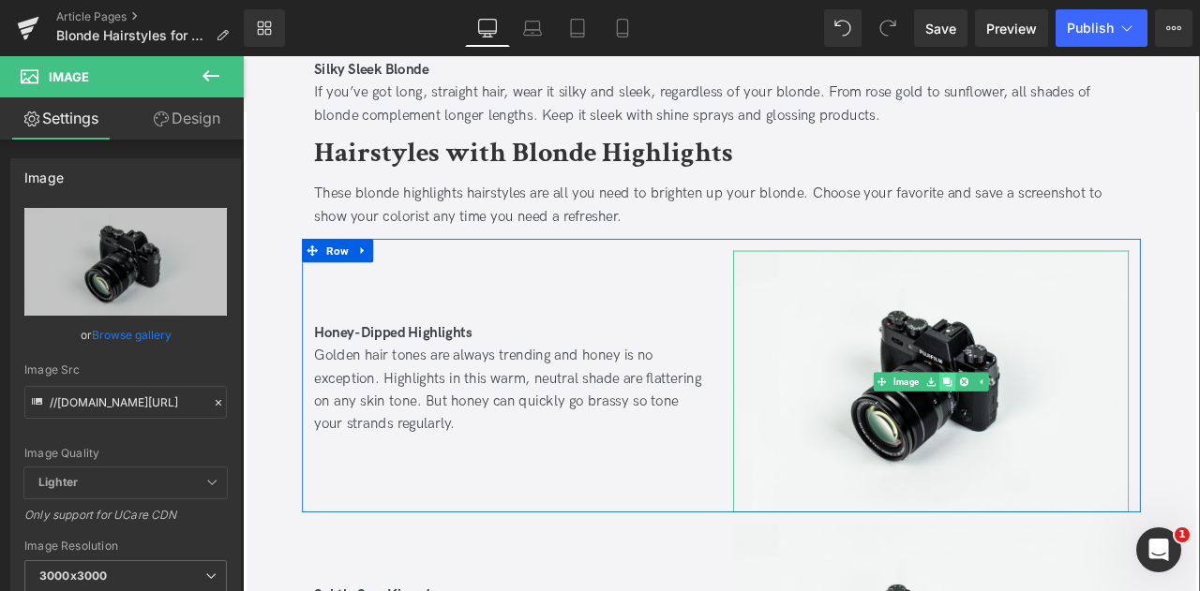
click at [1077, 437] on icon at bounding box center [1077, 442] width 10 height 11
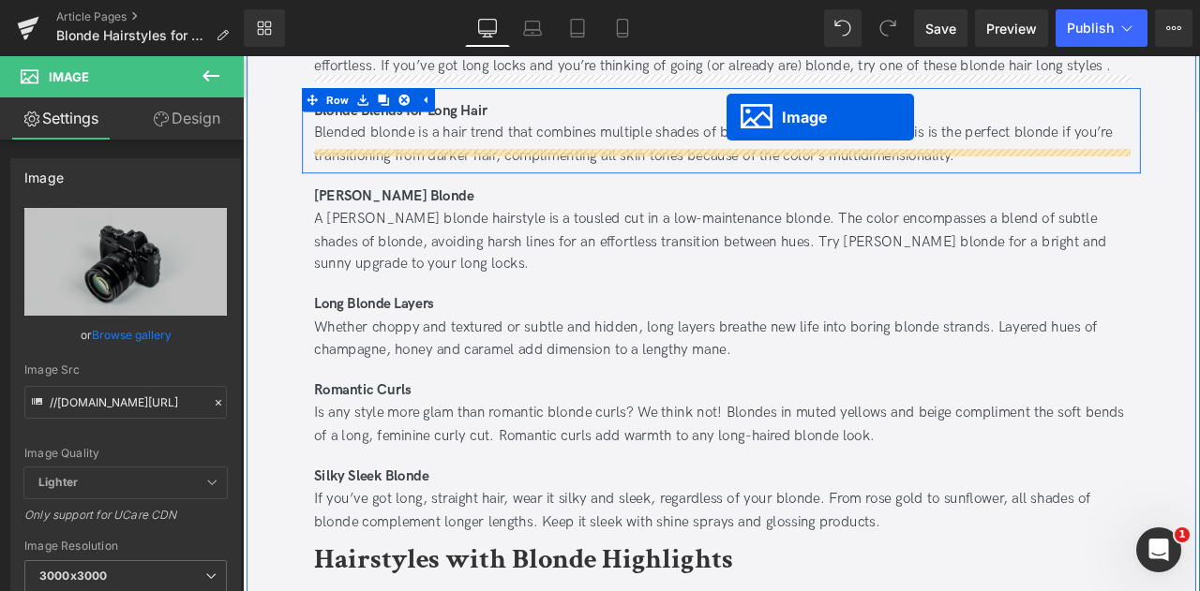
scroll to position [3265, 0]
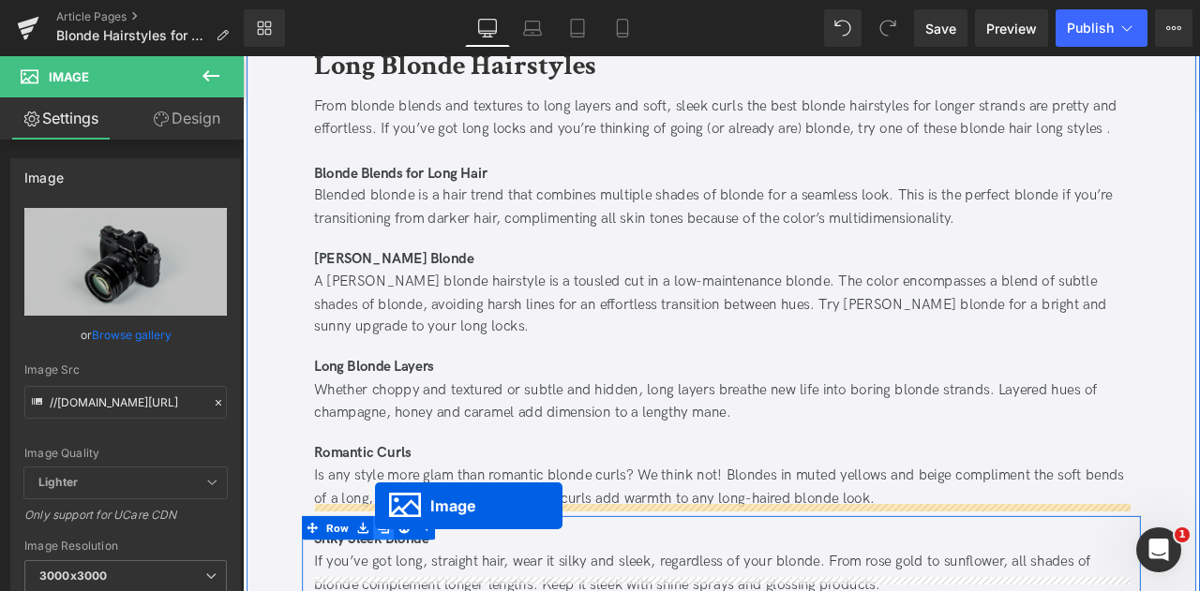
drag, startPoint x: 1059, startPoint y: 283, endPoint x: 399, endPoint y: 590, distance: 727.5
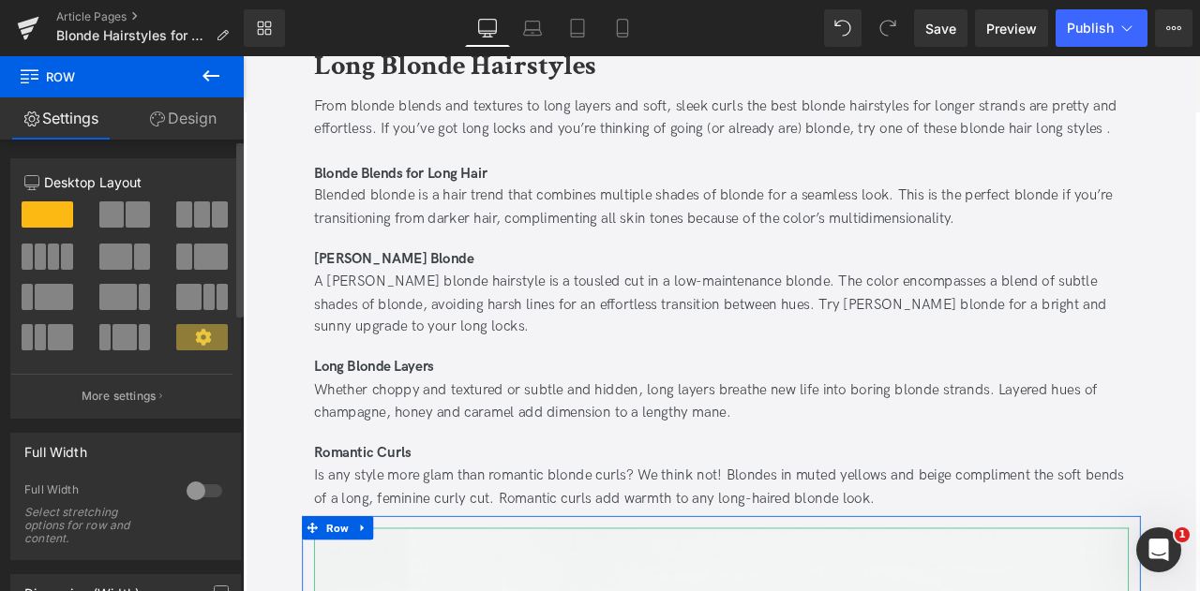
click at [131, 207] on span at bounding box center [138, 215] width 24 height 26
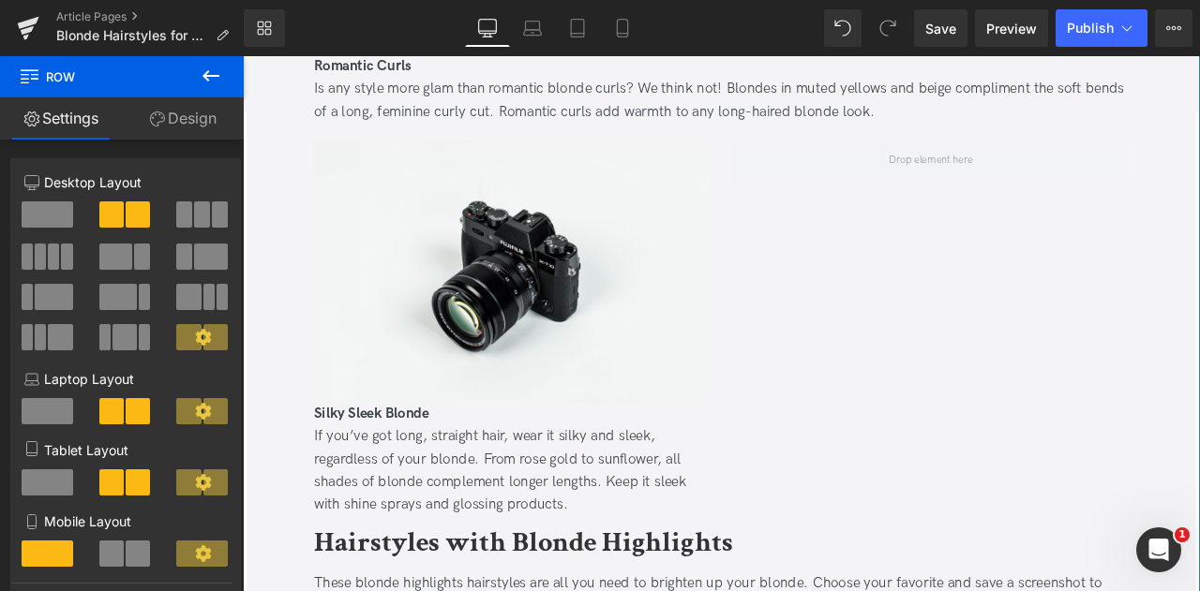
scroll to position [3758, 0]
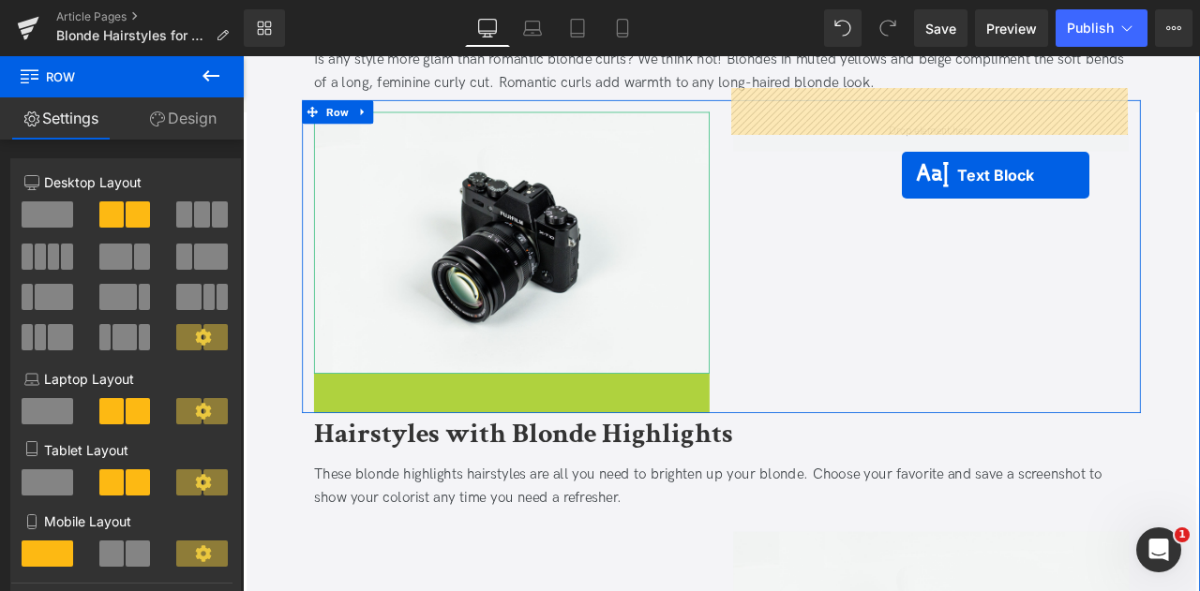
drag, startPoint x: 513, startPoint y: 474, endPoint x: 1023, endPoint y: 197, distance: 581.3
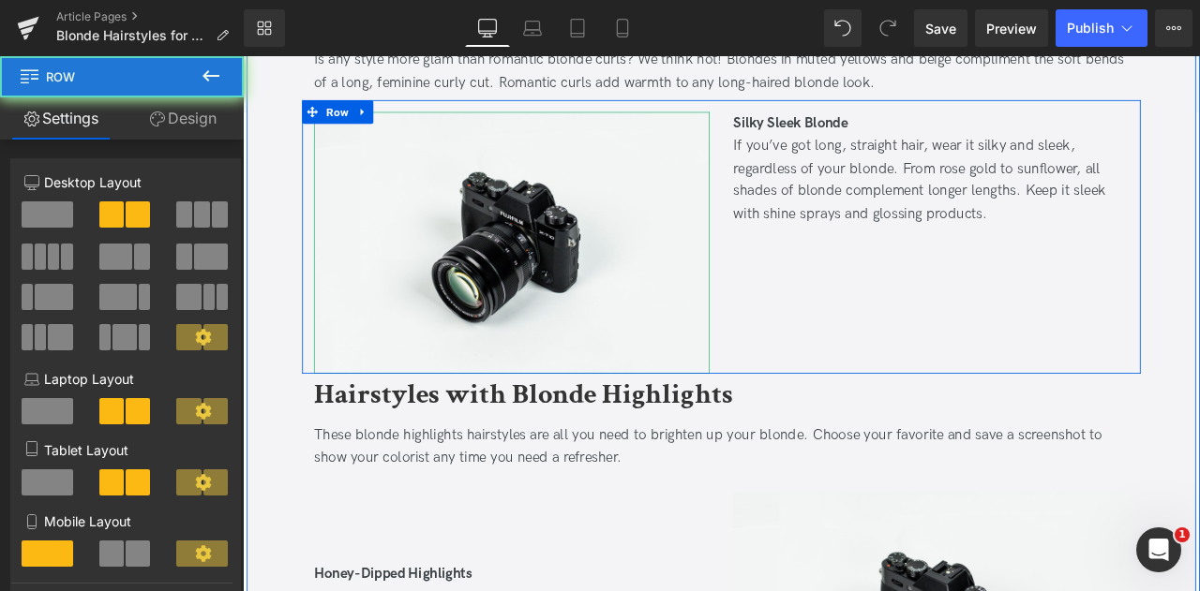
click at [913, 344] on div "Silky Sleek Blonde  If you’ve got long, straight hair, wear it silky and sleek…" at bounding box center [1058, 278] width 497 height 310
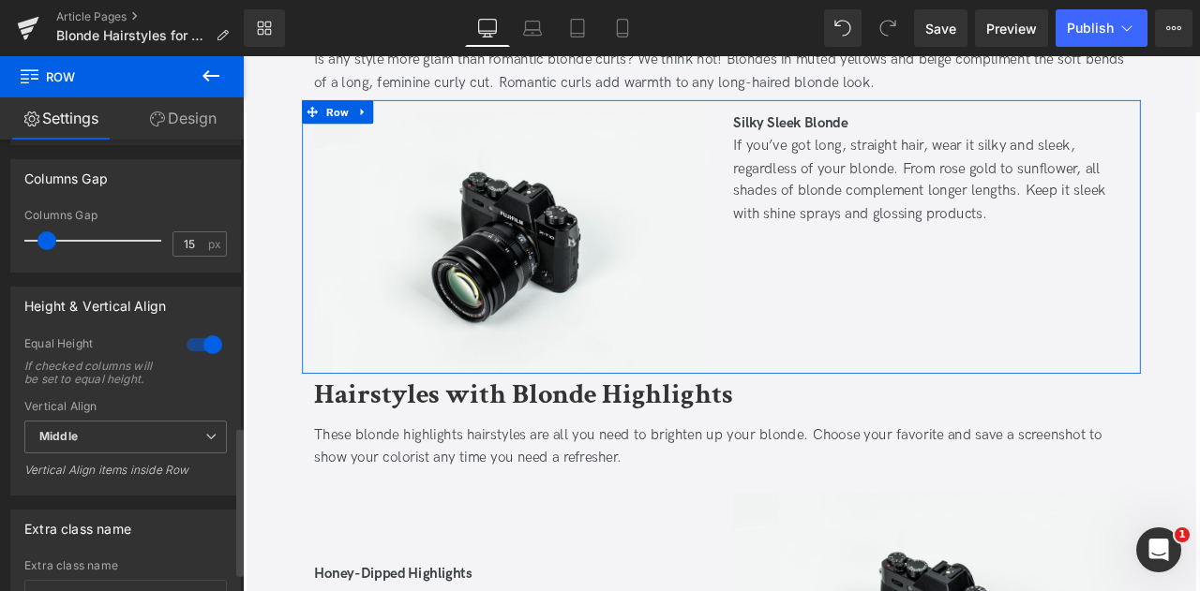
scroll to position [926, 0]
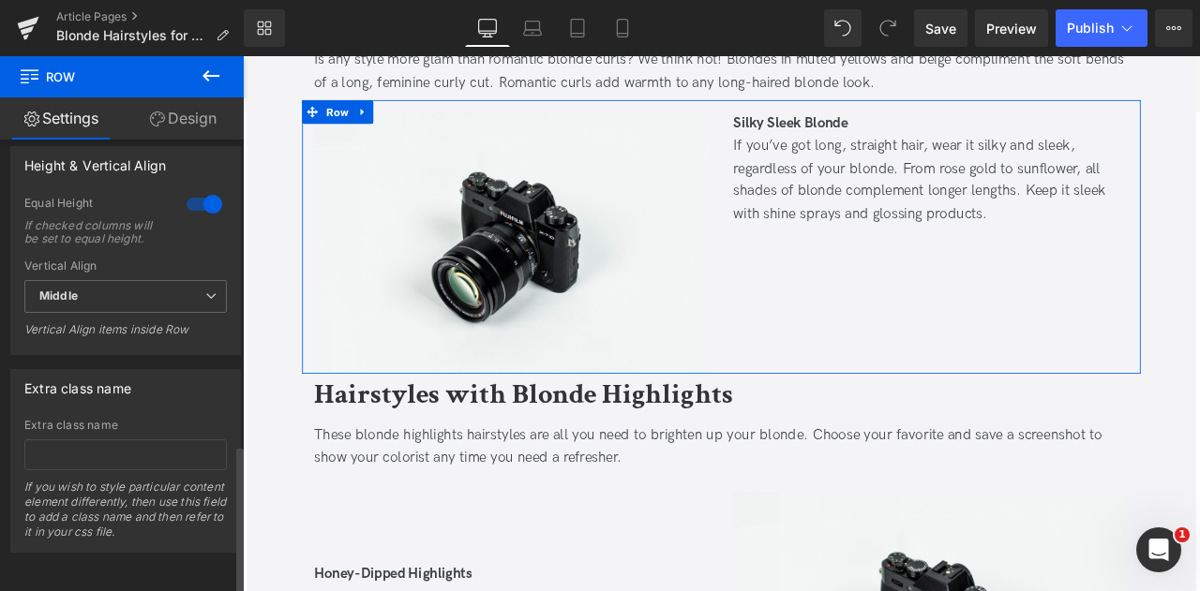
click at [199, 189] on div at bounding box center [204, 204] width 45 height 30
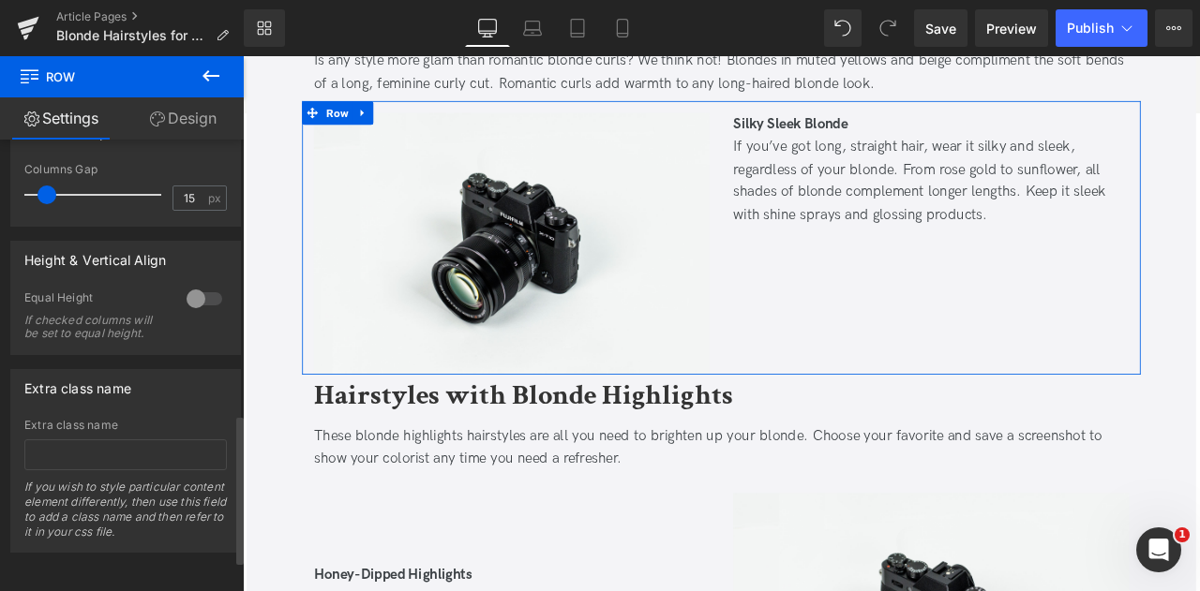
scroll to position [832, 0]
click at [200, 284] on div at bounding box center [204, 299] width 45 height 30
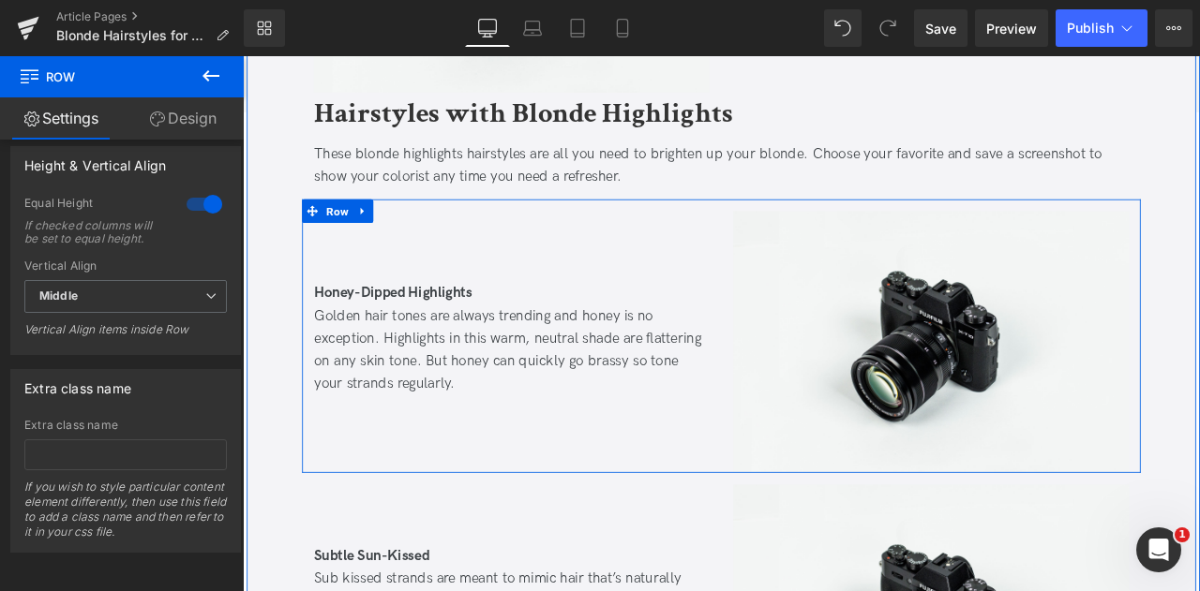
scroll to position [4094, 0]
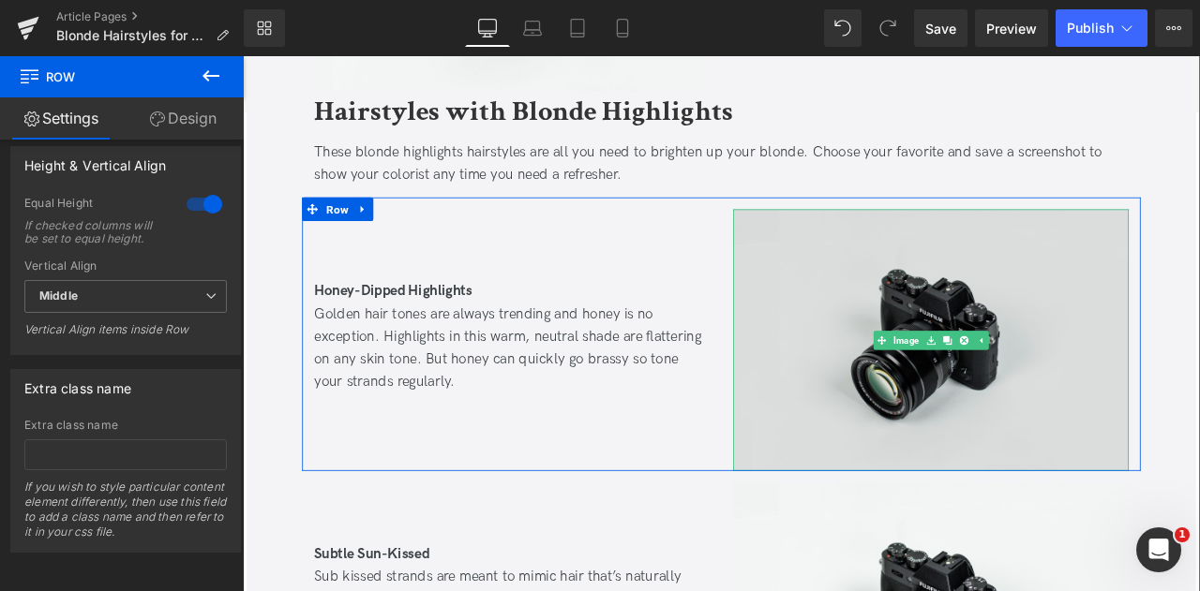
click at [969, 328] on img at bounding box center [1058, 393] width 469 height 310
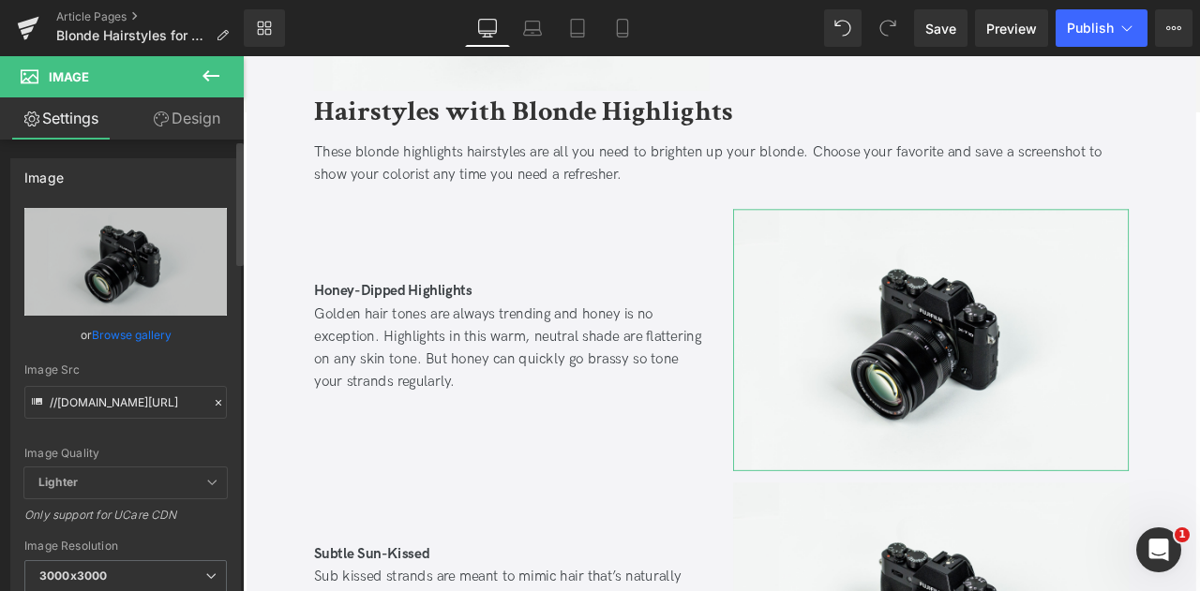
click at [112, 337] on link "Browse gallery" at bounding box center [132, 335] width 80 height 33
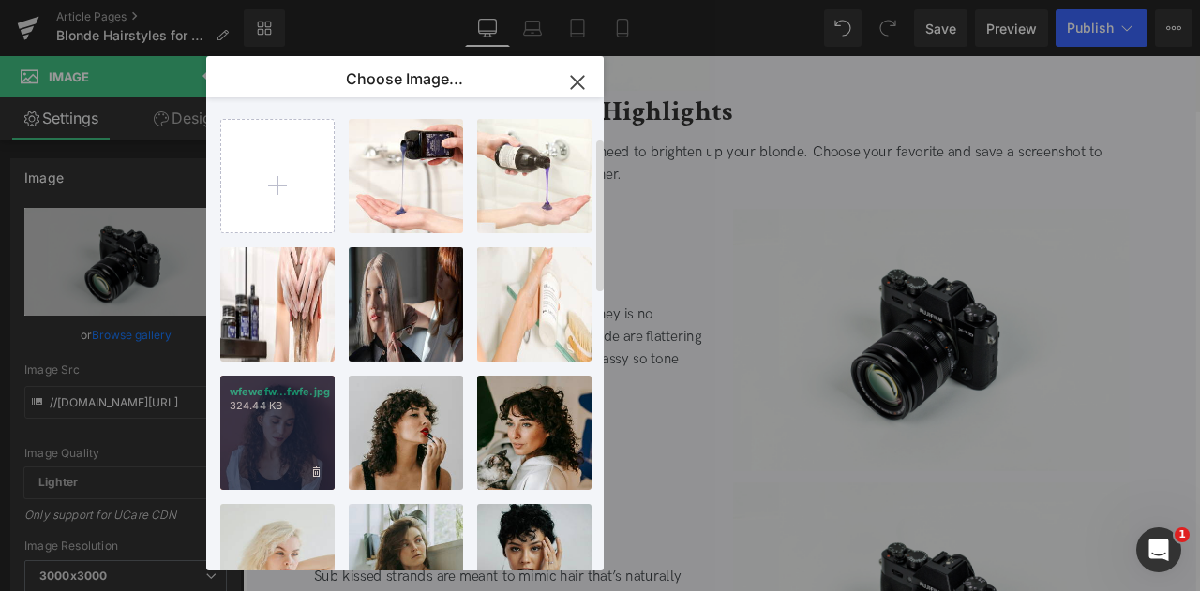
click at [264, 376] on div "wfewefw...fwfe.jpg 324.44 KB" at bounding box center [277, 433] width 114 height 114
type input "https://ucarecdn.com/b50bf0ca-65a8-4084-aea7-b4d9e4868c41/-/format/auto/-/previ…"
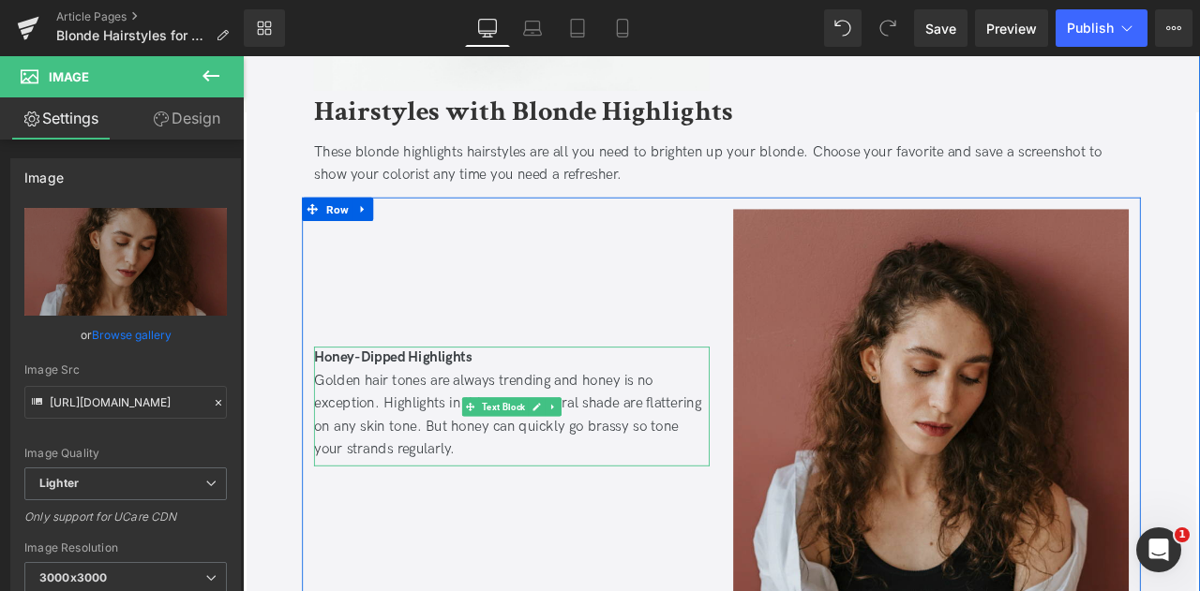
scroll to position [4227, 0]
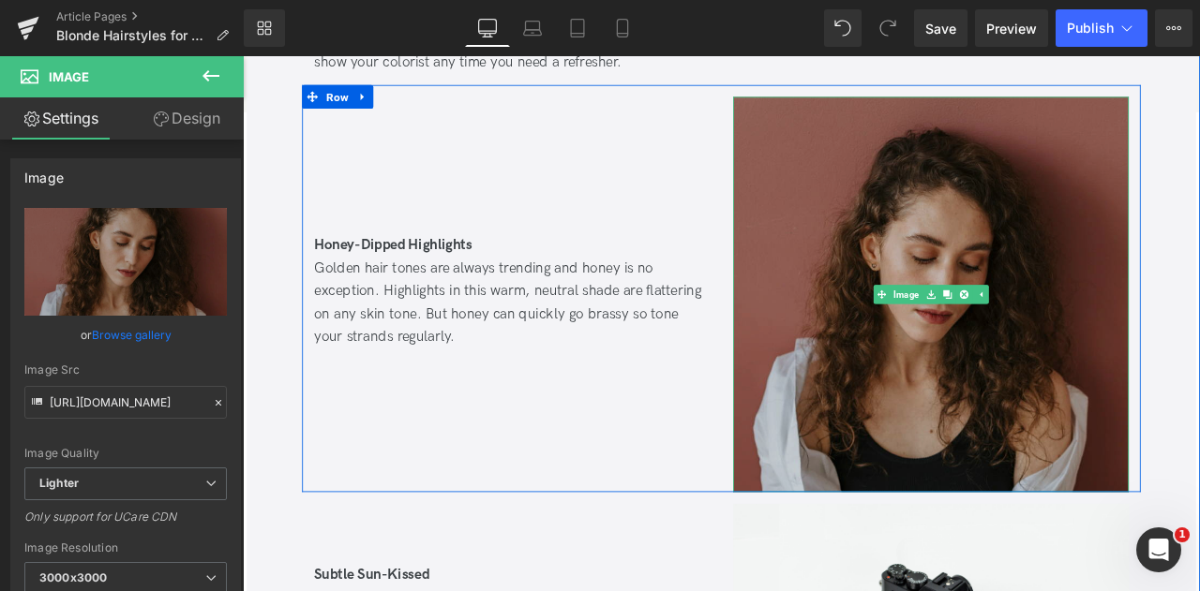
click at [920, 431] on img at bounding box center [1058, 339] width 469 height 469
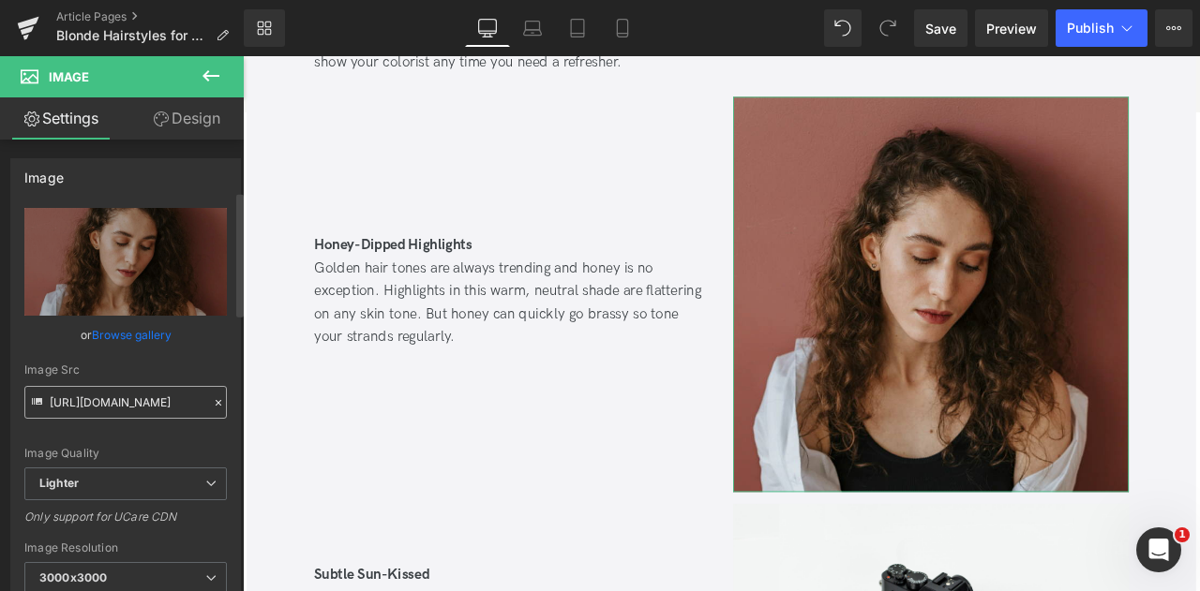
scroll to position [331, 0]
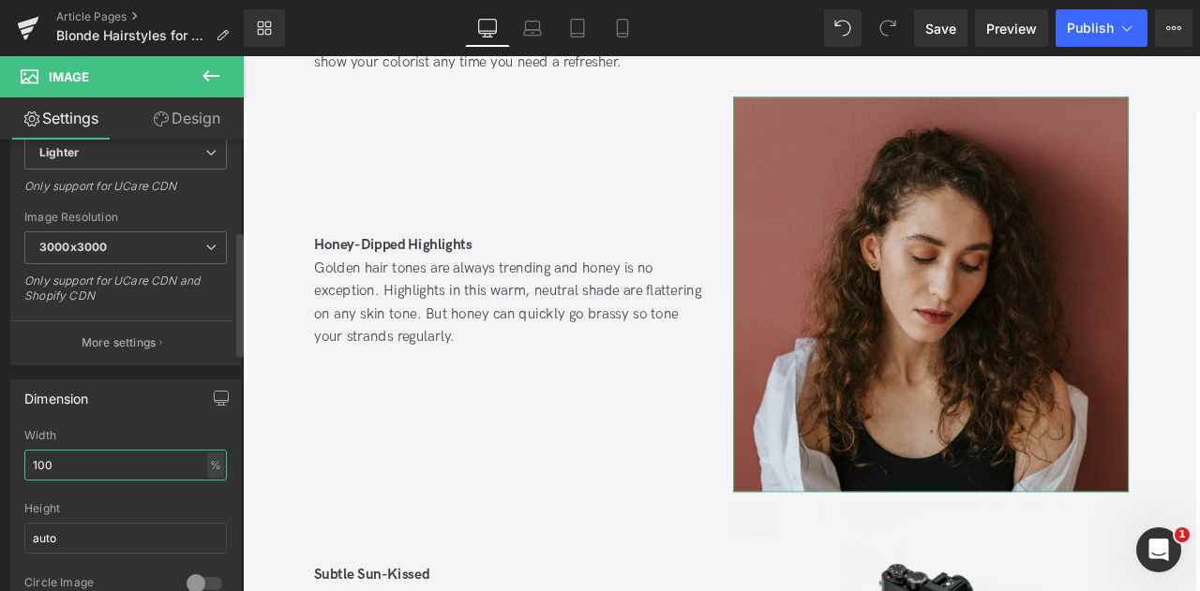
click at [55, 464] on input "100" at bounding box center [125, 465] width 202 height 31
type input "60"
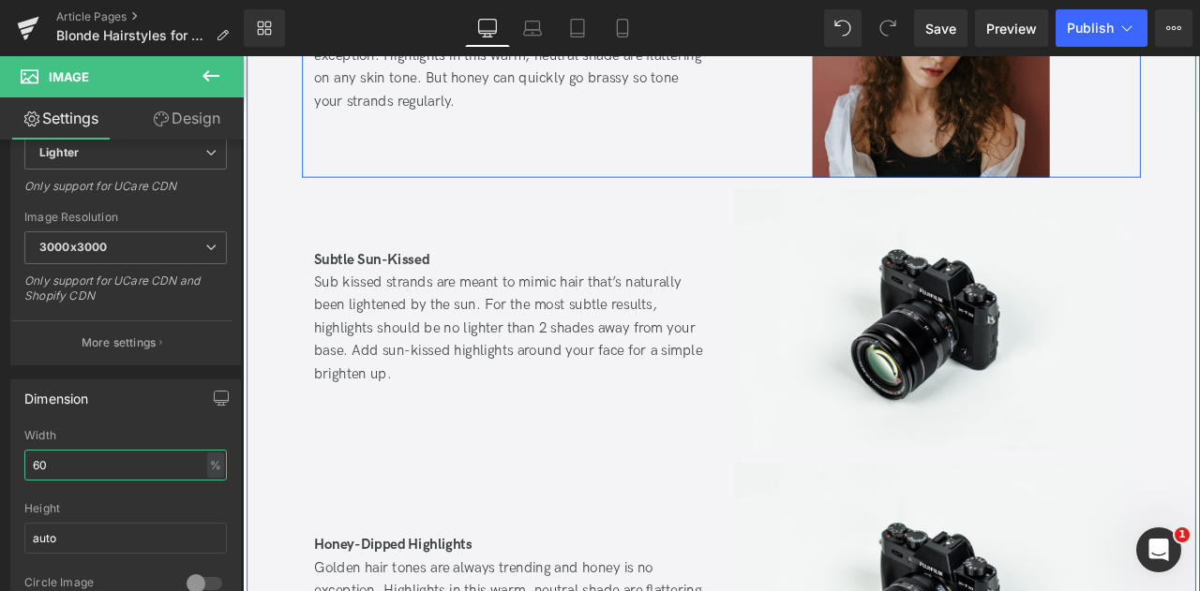
scroll to position [4414, 0]
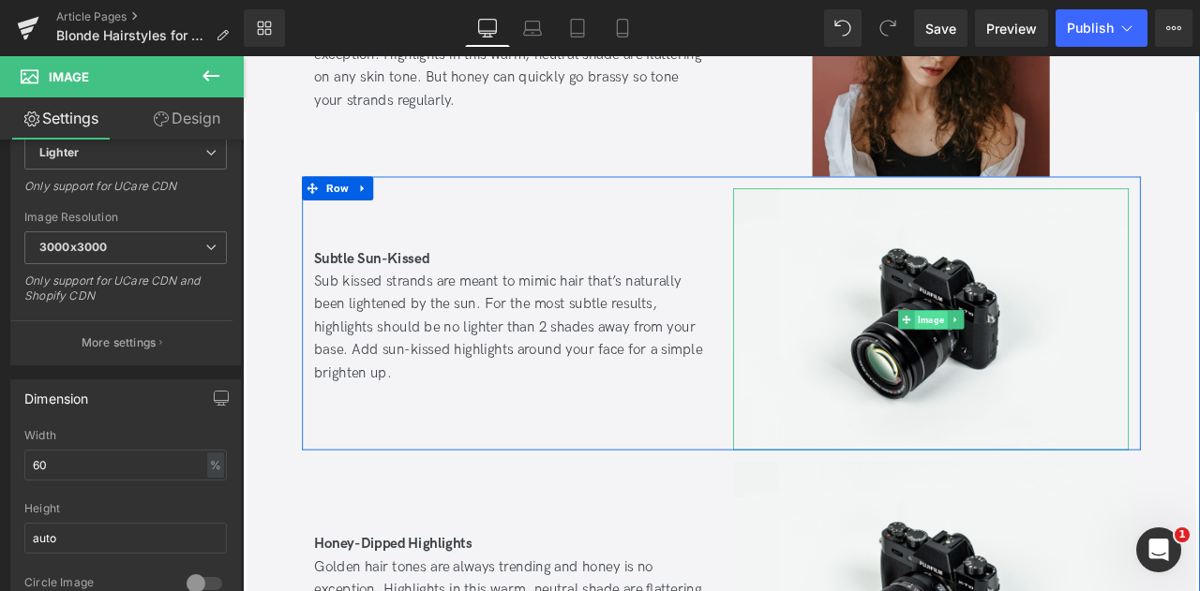
click at [1043, 357] on span "Image" at bounding box center [1057, 368] width 38 height 22
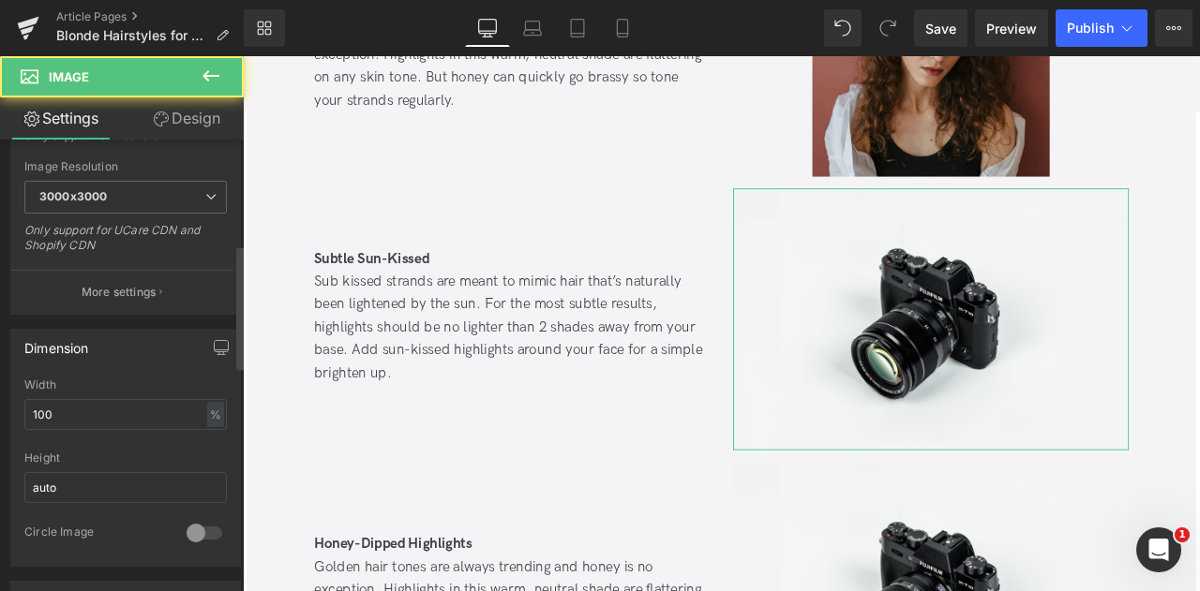
scroll to position [384, 0]
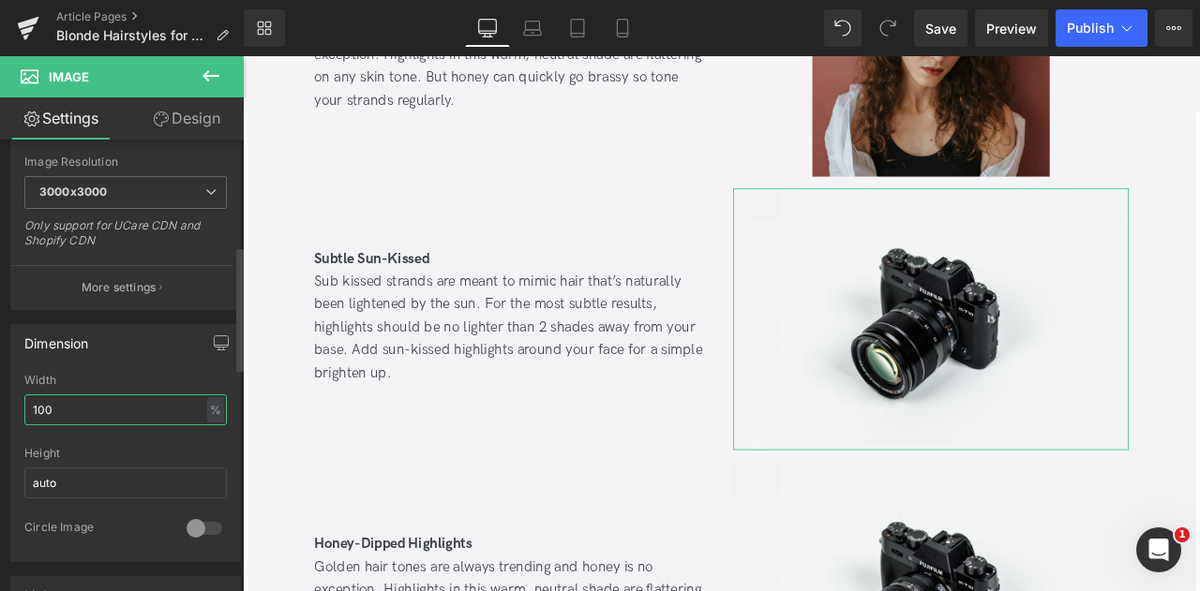
click at [69, 413] on input "100" at bounding box center [125, 410] width 202 height 31
type input "60"
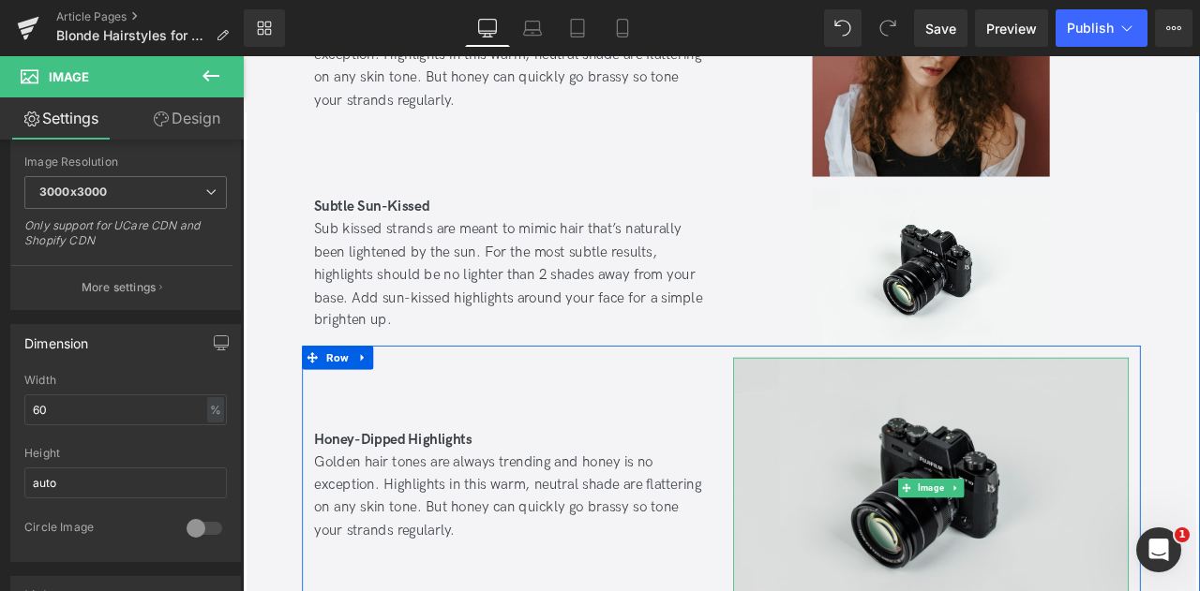
click at [1033, 578] on img at bounding box center [1058, 568] width 469 height 310
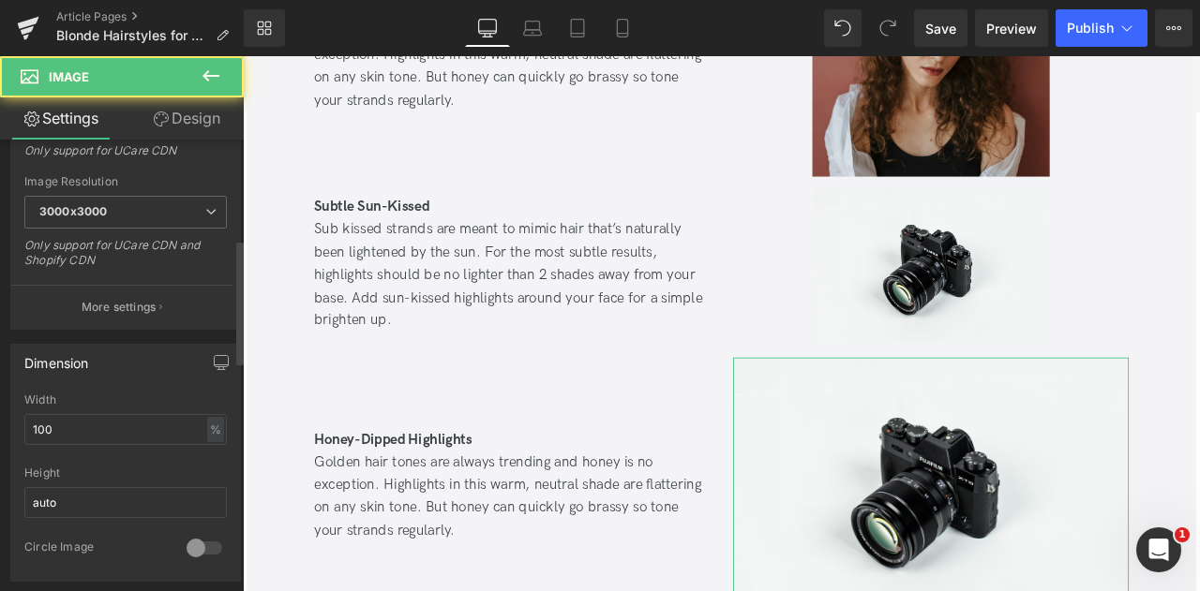
scroll to position [364, 0]
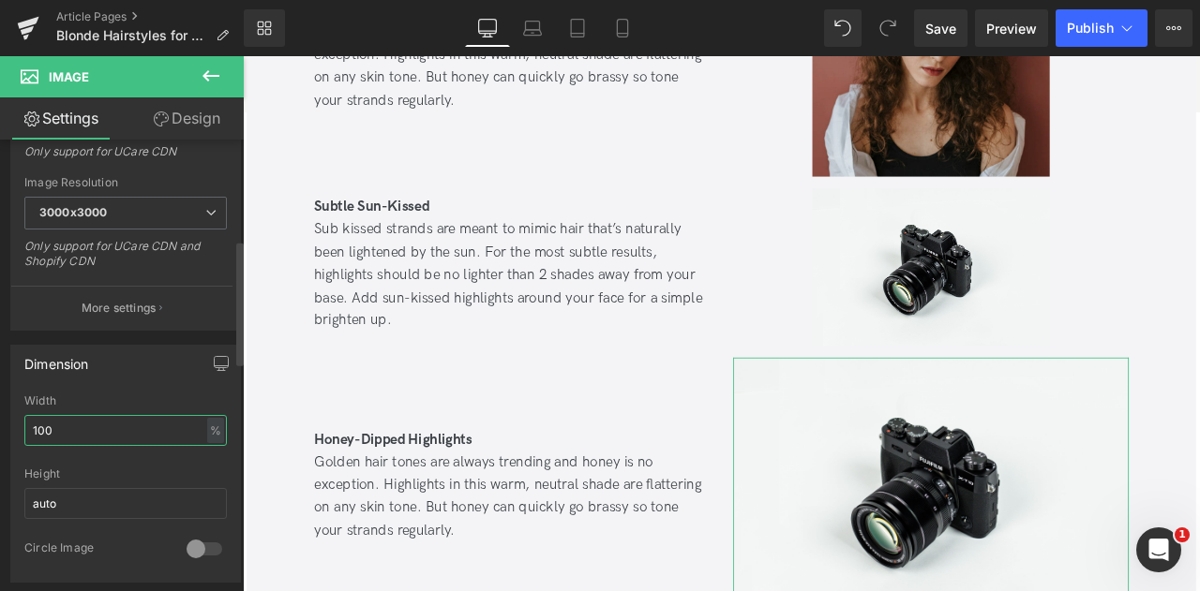
click at [86, 434] on input "100" at bounding box center [125, 430] width 202 height 31
type input "60"
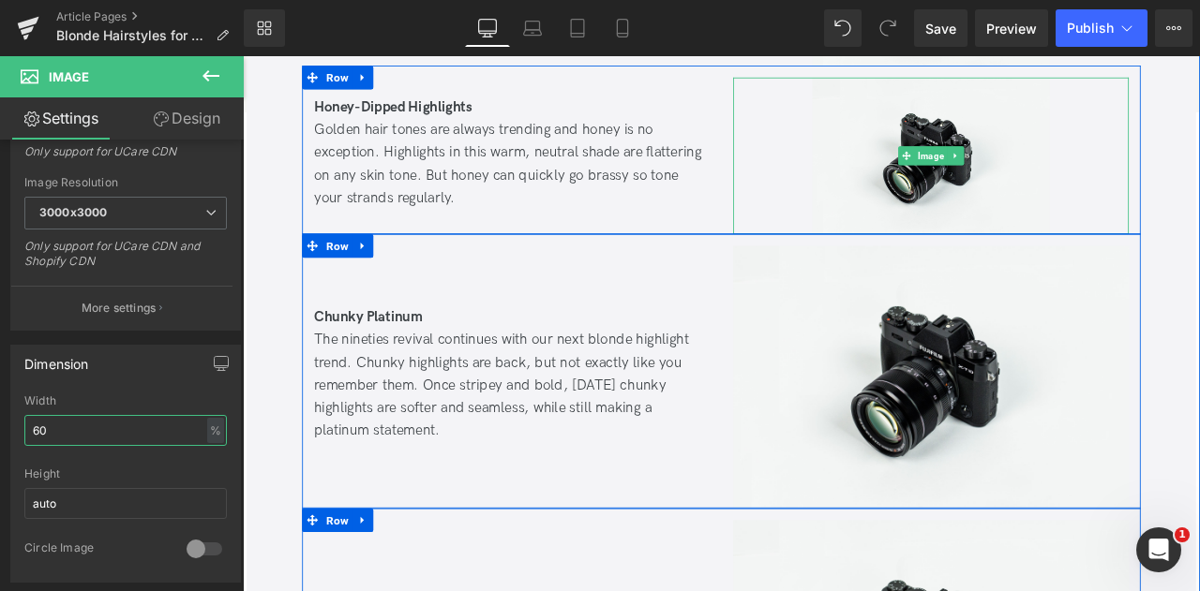
scroll to position [4765, 0]
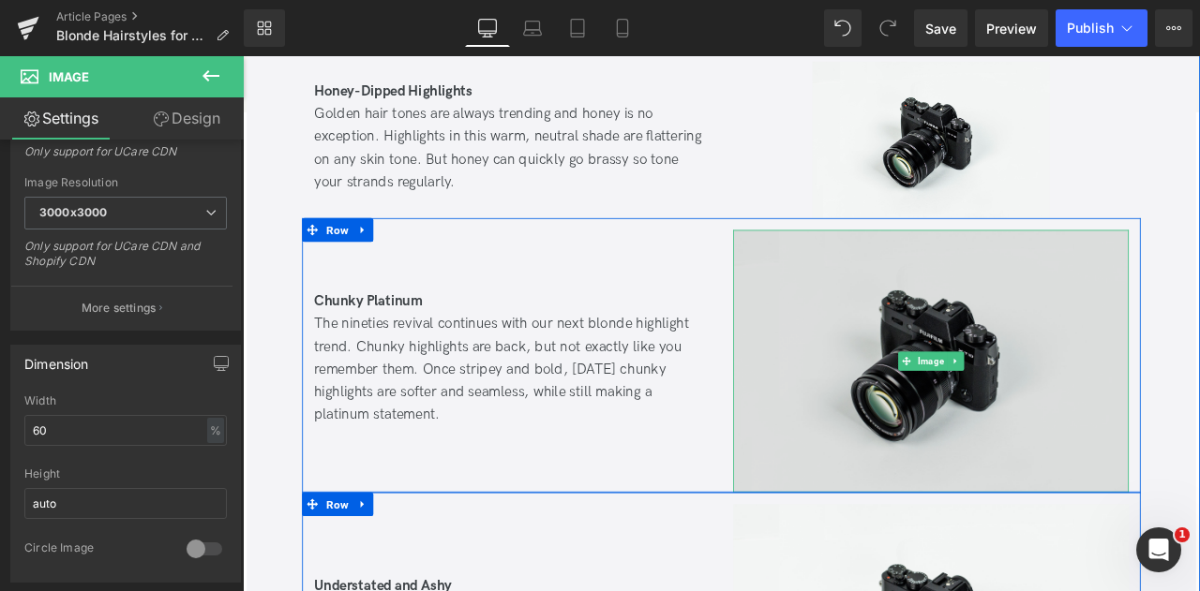
click at [1008, 382] on img at bounding box center [1058, 417] width 469 height 310
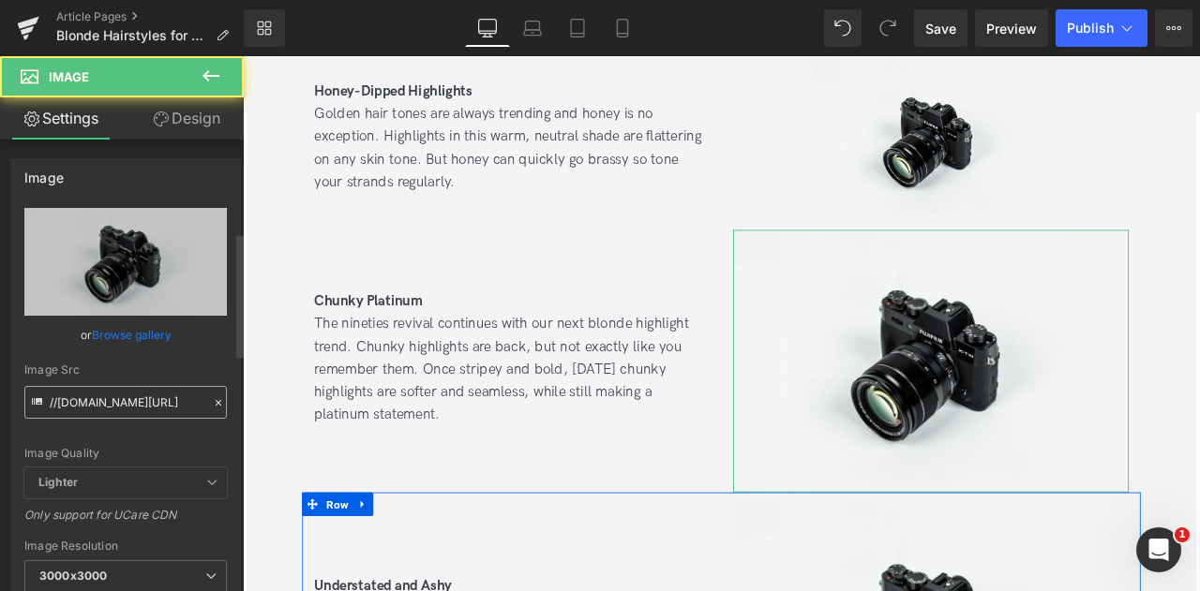
scroll to position [352, 0]
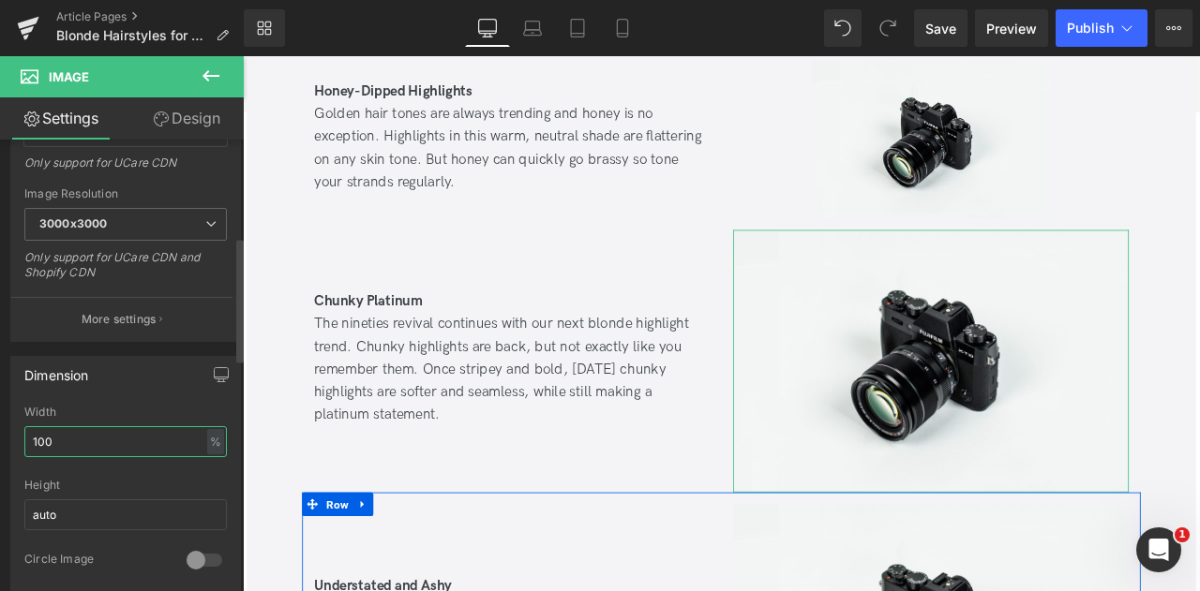
click at [81, 434] on input "100" at bounding box center [125, 441] width 202 height 31
type input "60"
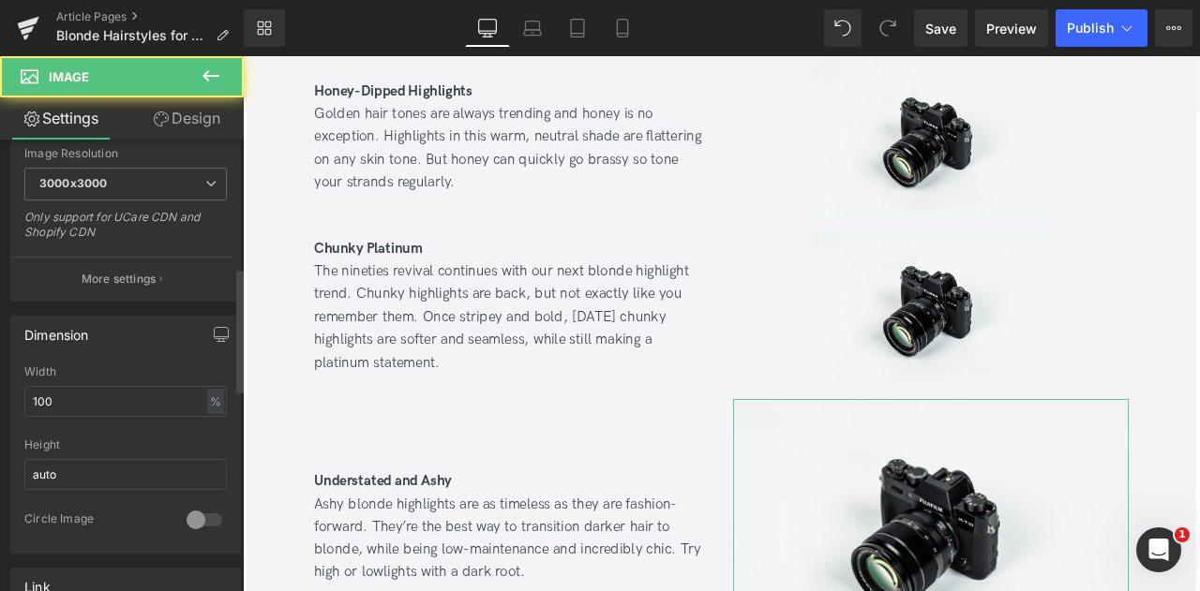
scroll to position [464, 0]
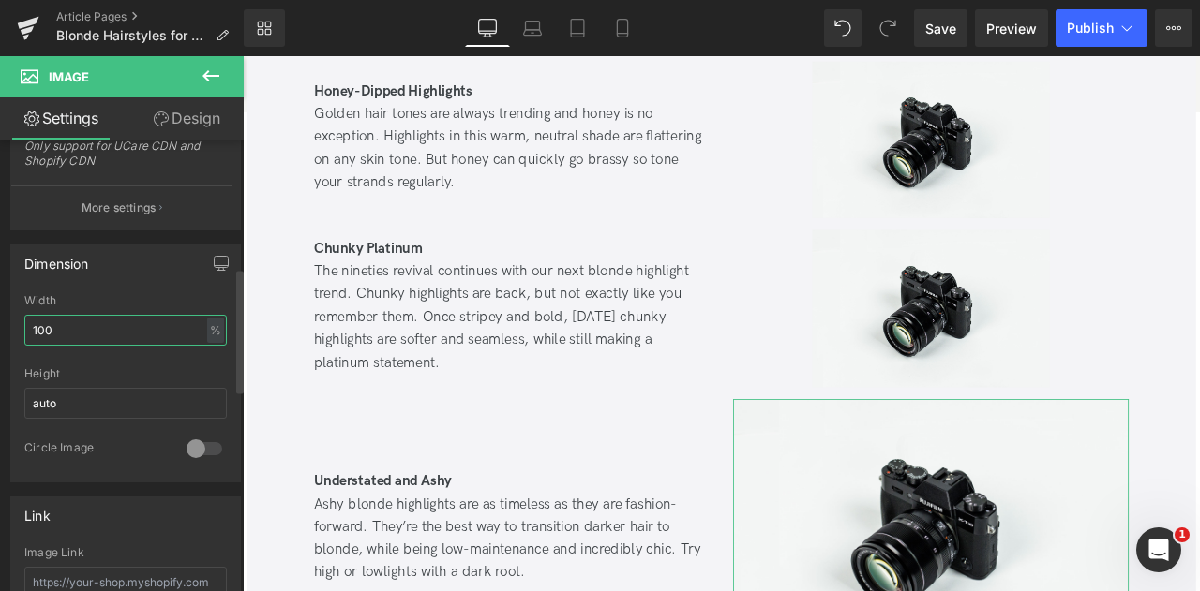
click at [44, 327] on input "100" at bounding box center [125, 330] width 202 height 31
type input "60"
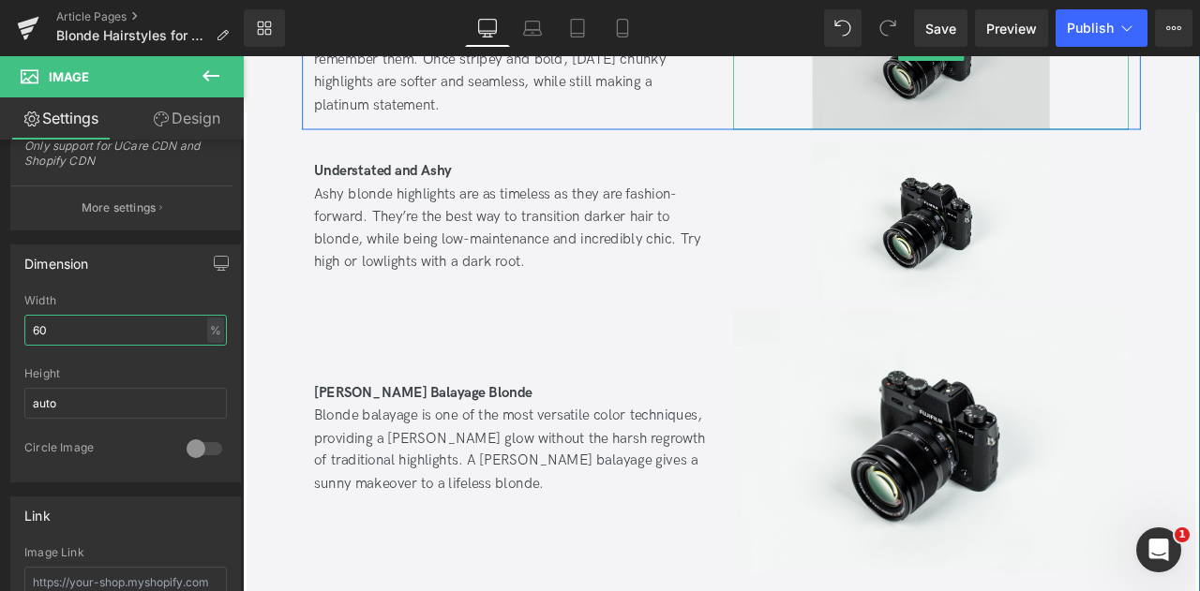
scroll to position [5069, 0]
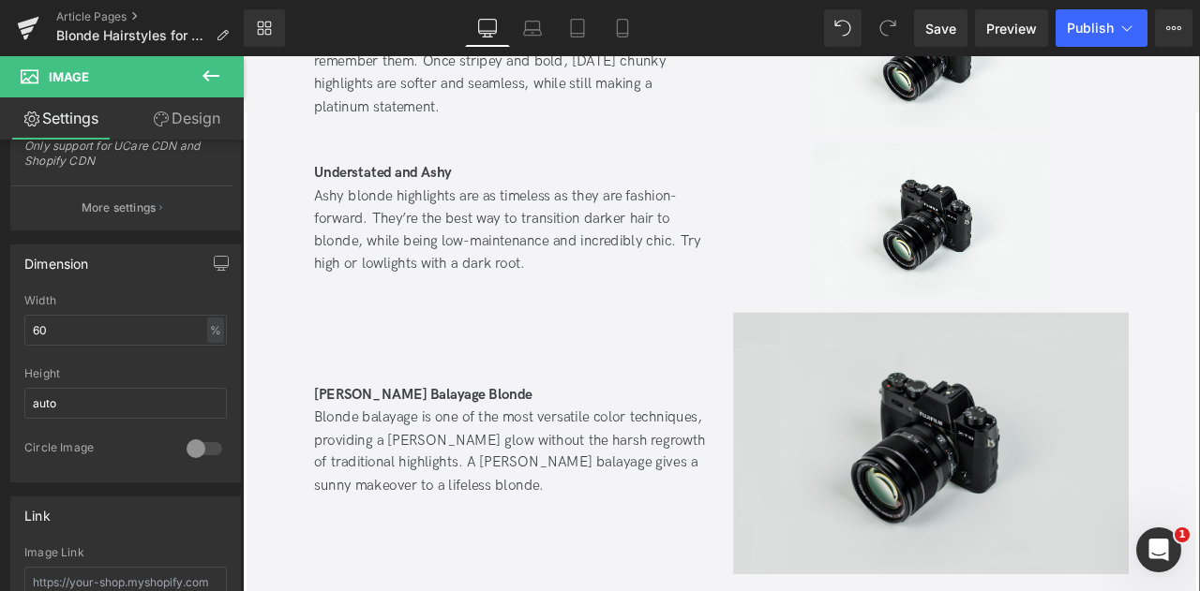
click at [968, 434] on img at bounding box center [1058, 515] width 469 height 310
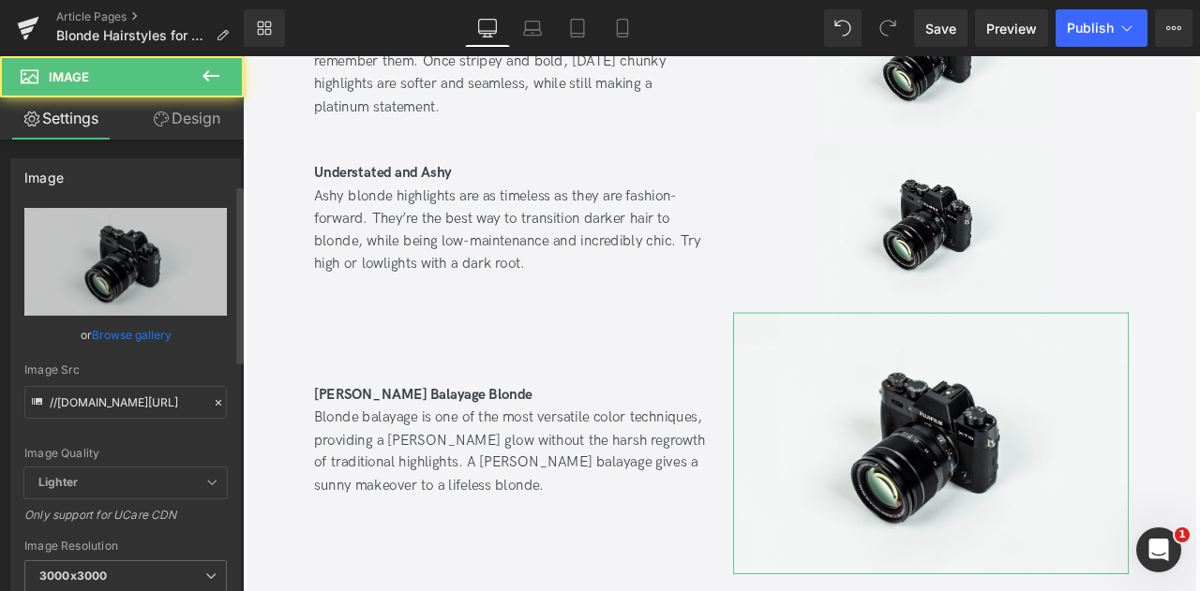
scroll to position [476, 0]
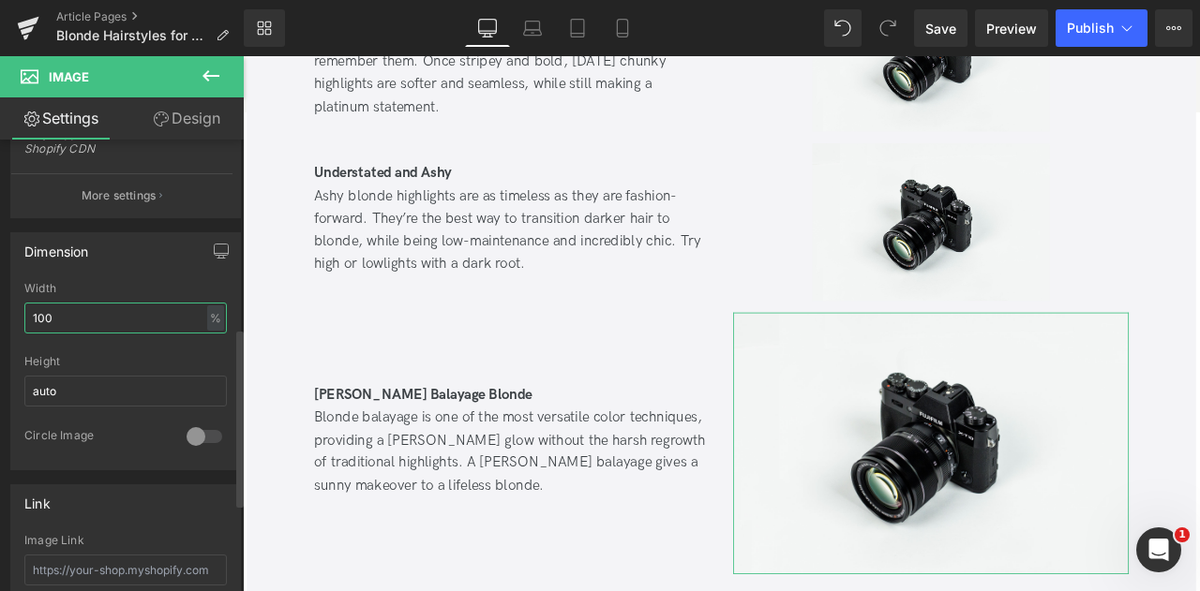
click at [69, 306] on input "100" at bounding box center [125, 318] width 202 height 31
type input "60"
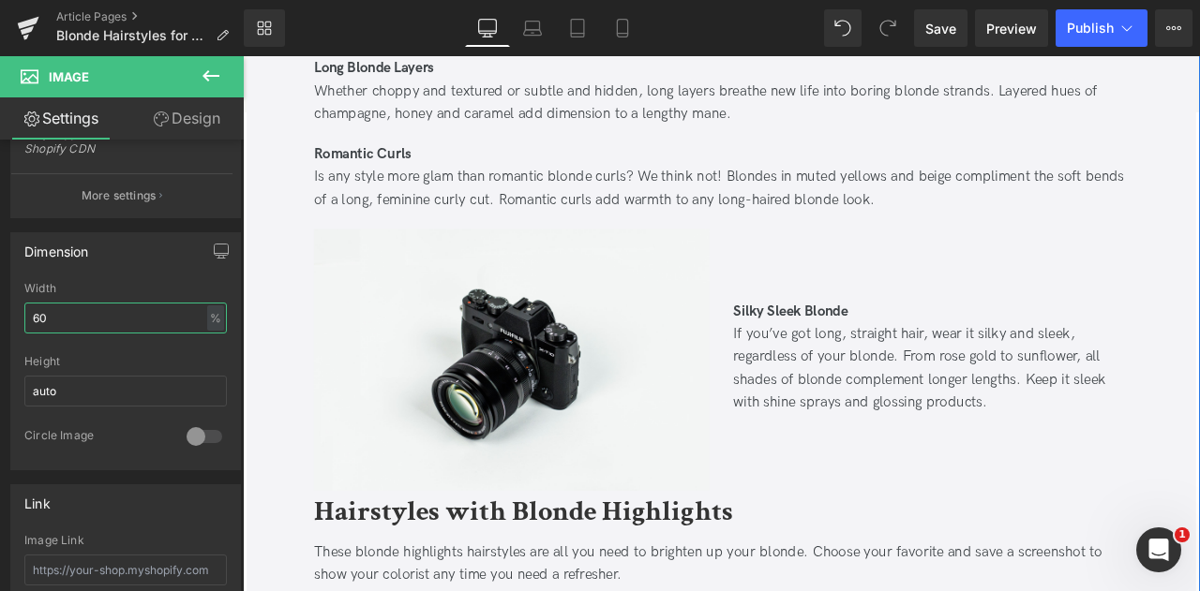
scroll to position [3610, 0]
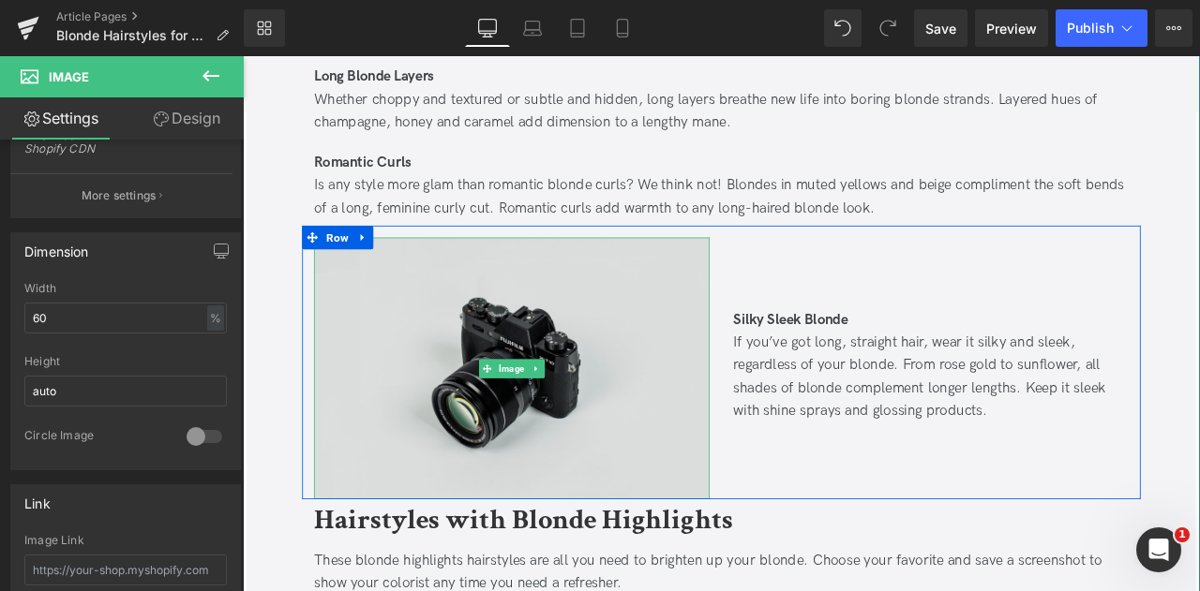
click at [575, 427] on img at bounding box center [561, 426] width 469 height 310
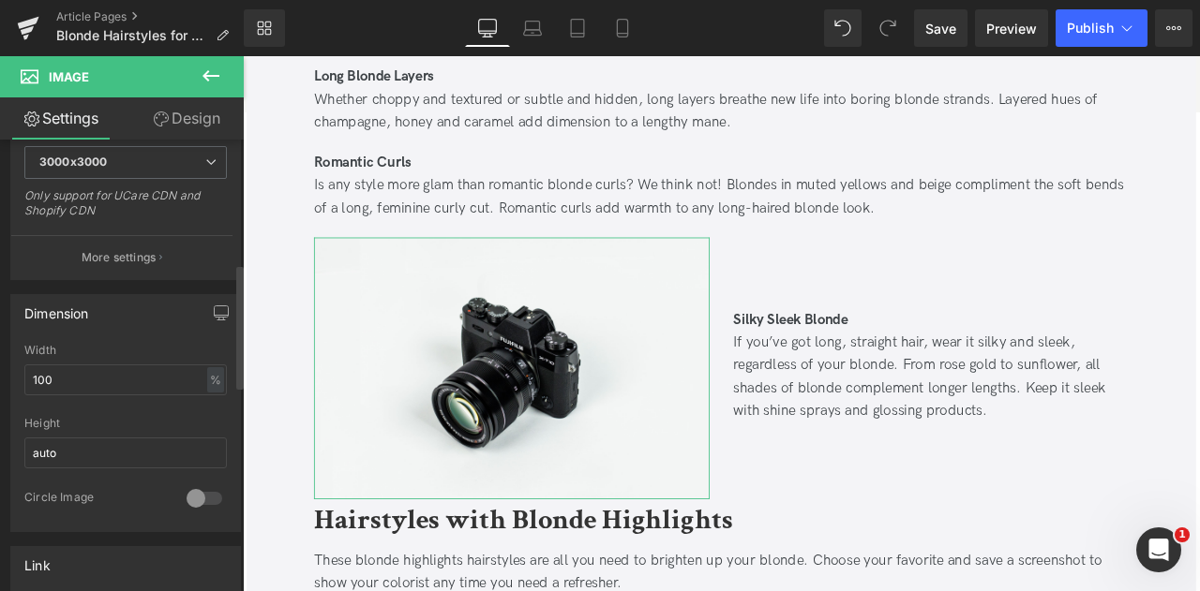
scroll to position [448, 0]
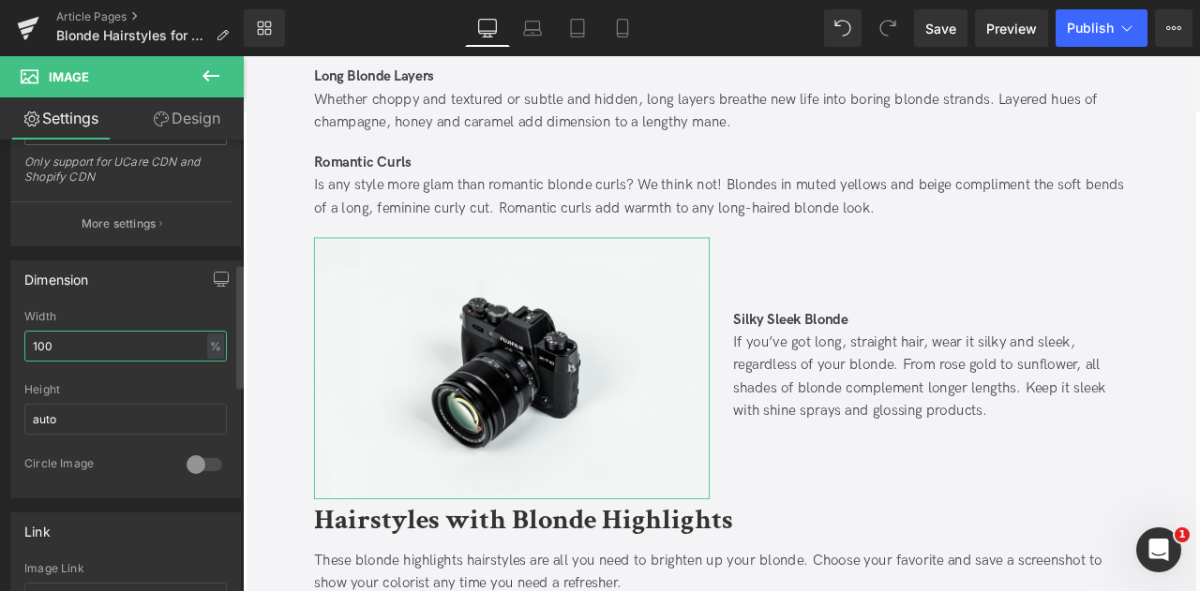
click at [69, 332] on input "100" at bounding box center [125, 346] width 202 height 31
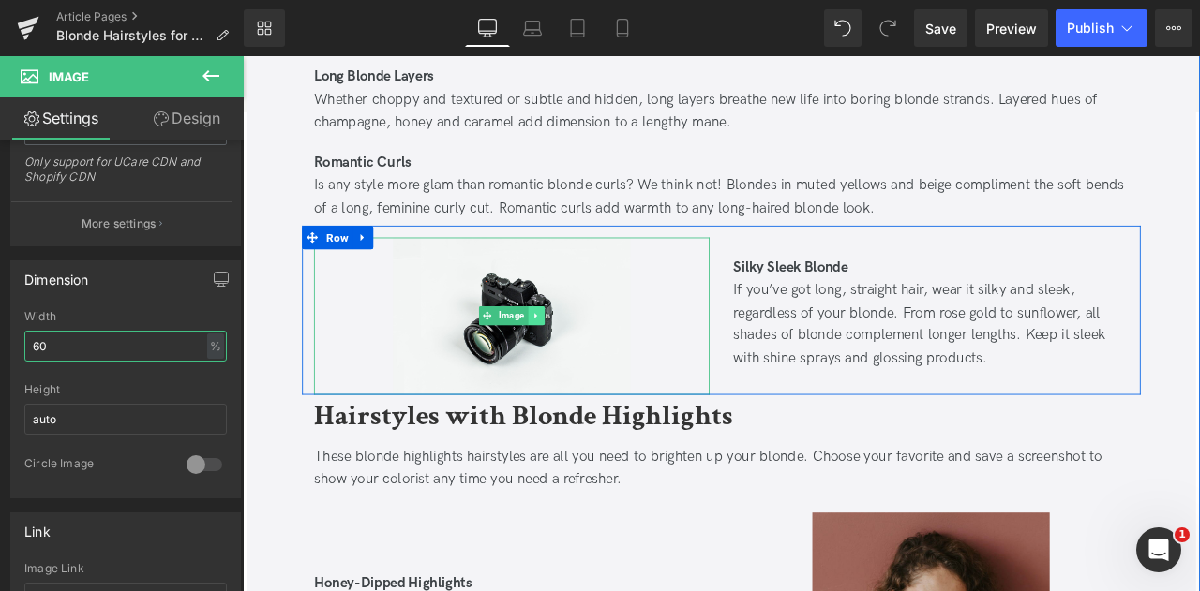
type input "60"
click at [590, 358] on icon at bounding box center [590, 363] width 10 height 11
click at [578, 359] on icon at bounding box center [580, 364] width 10 height 10
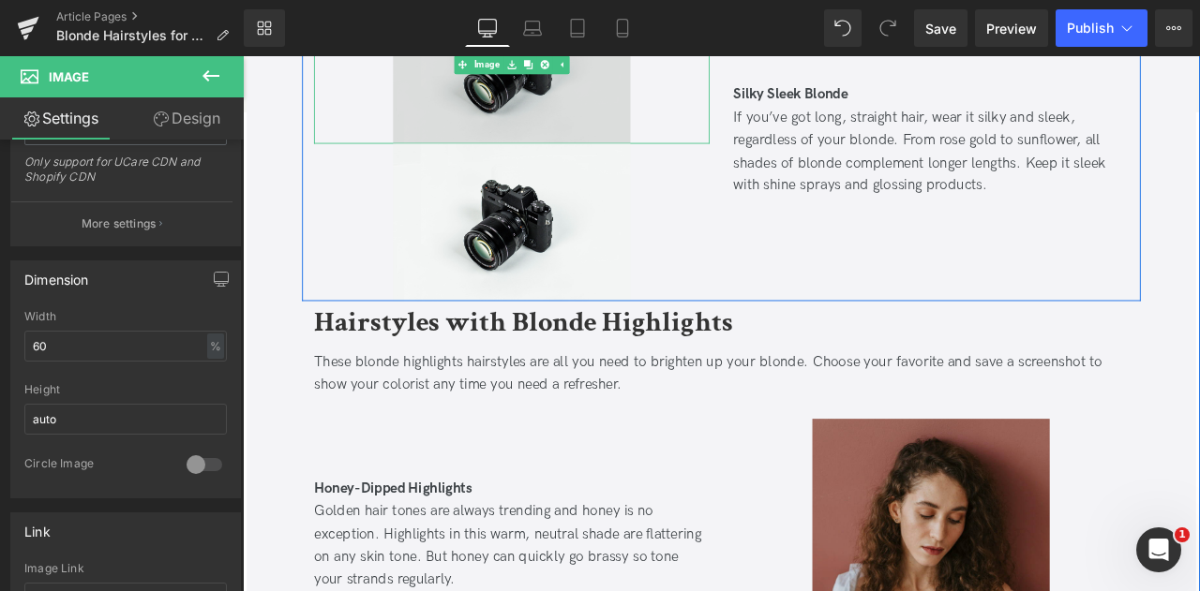
scroll to position [3868, 0]
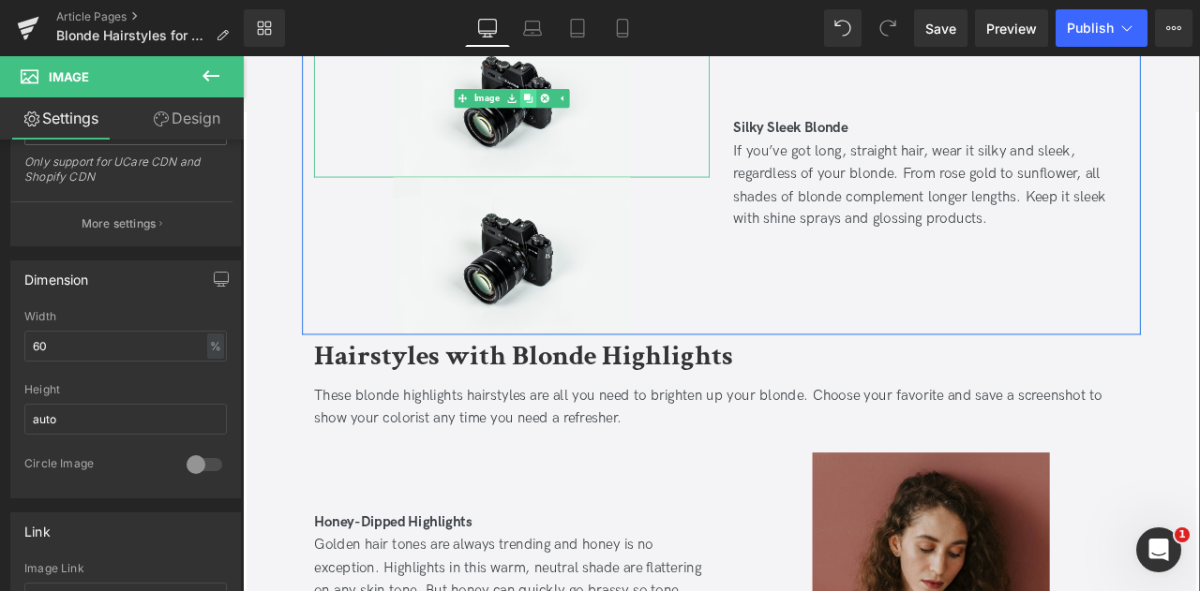
click at [576, 101] on icon at bounding box center [580, 106] width 10 height 10
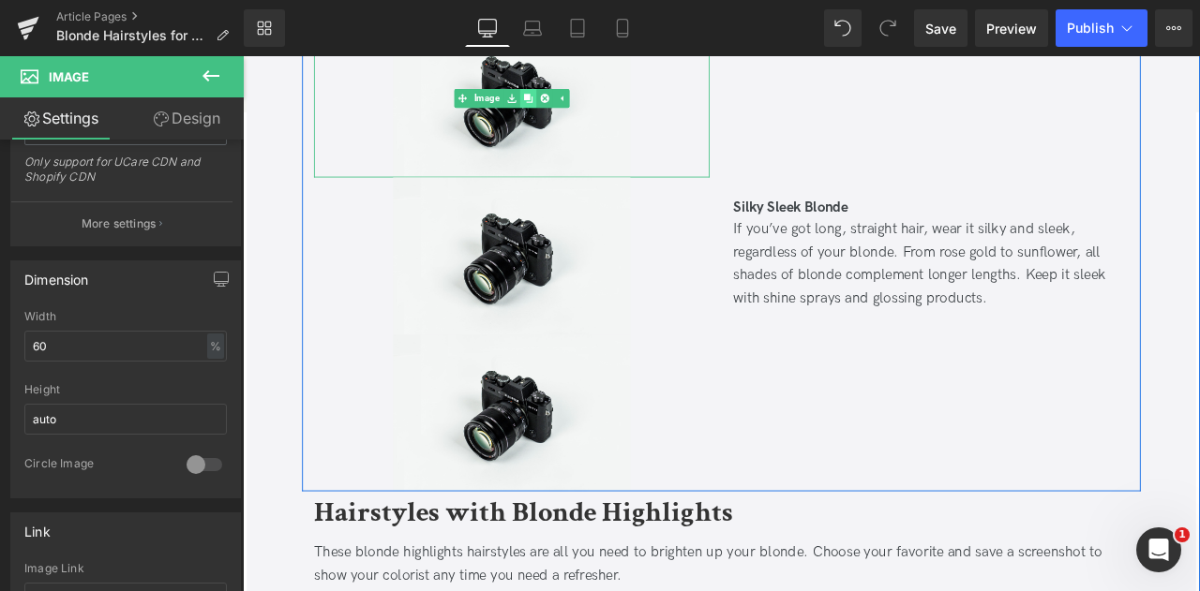
click at [576, 101] on icon at bounding box center [580, 106] width 10 height 10
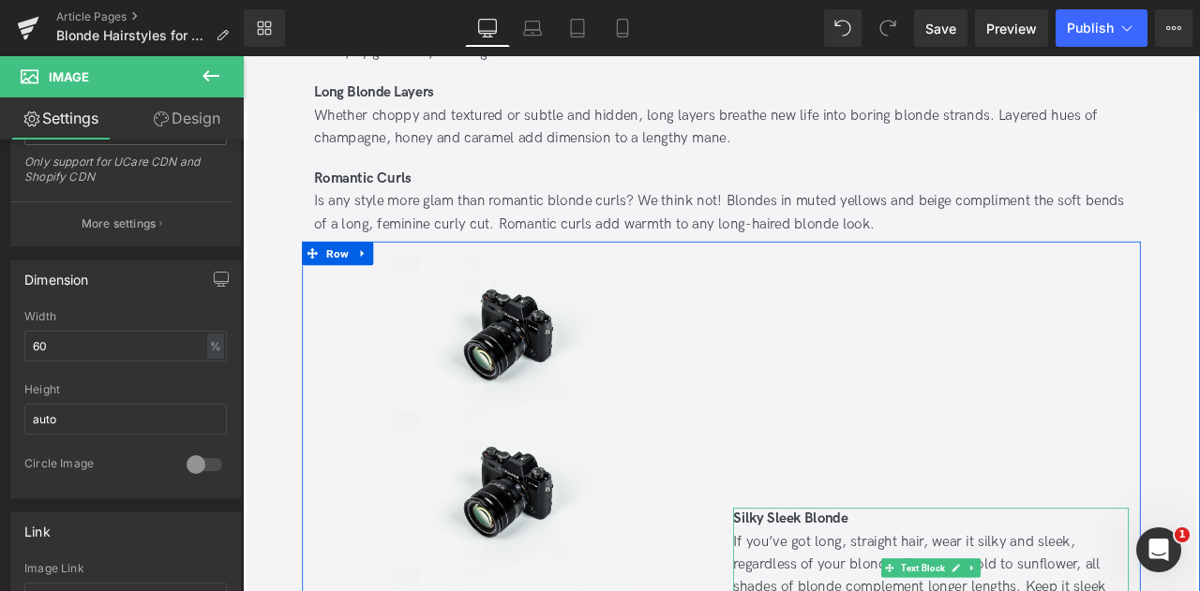
scroll to position [3576, 0]
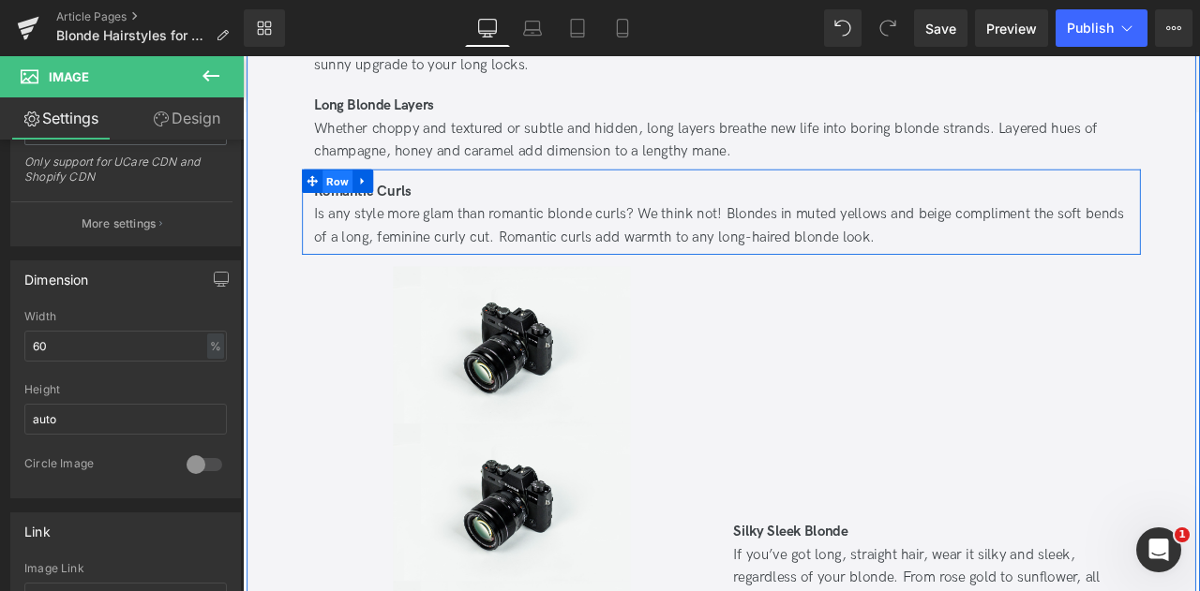
click at [348, 191] on span "Row" at bounding box center [355, 205] width 36 height 28
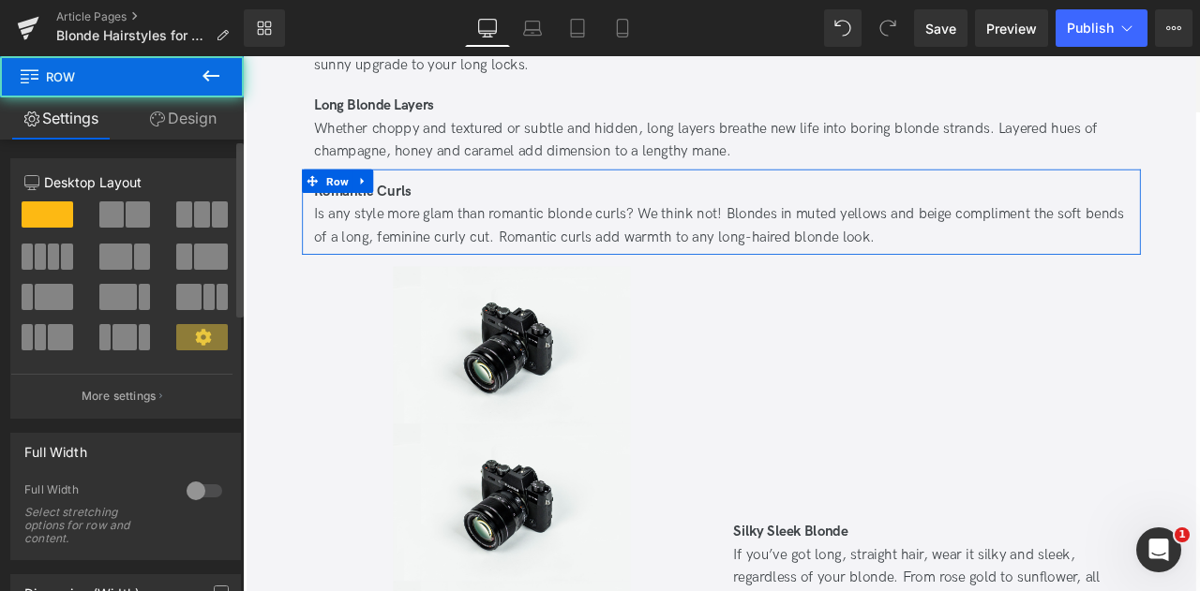
click at [133, 204] on span at bounding box center [138, 215] width 24 height 26
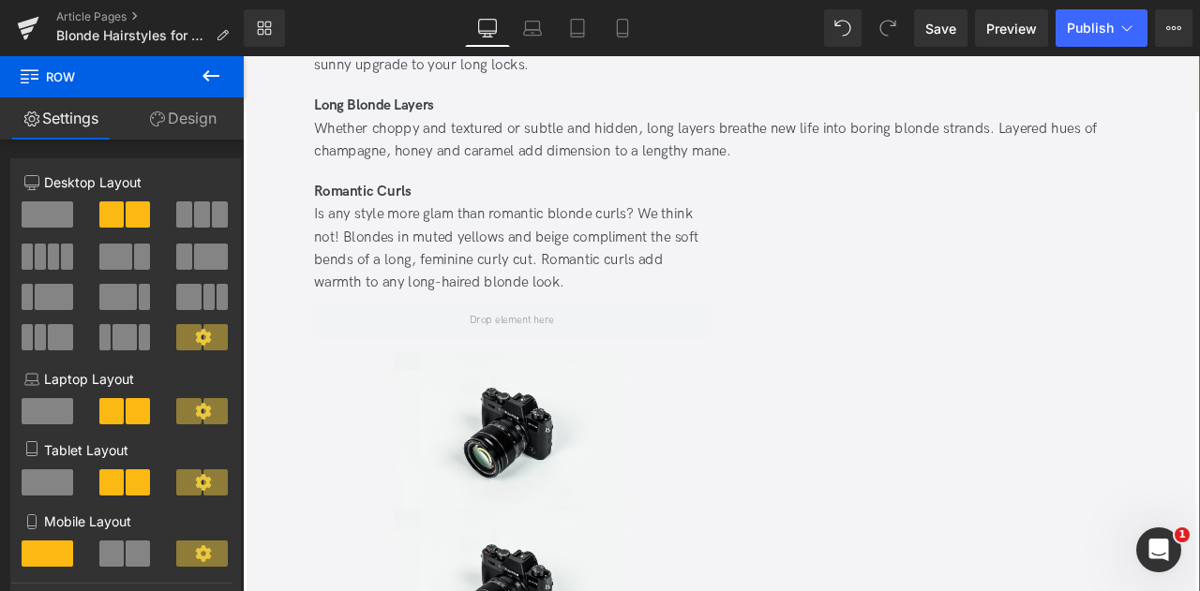
scroll to position [3489, 0]
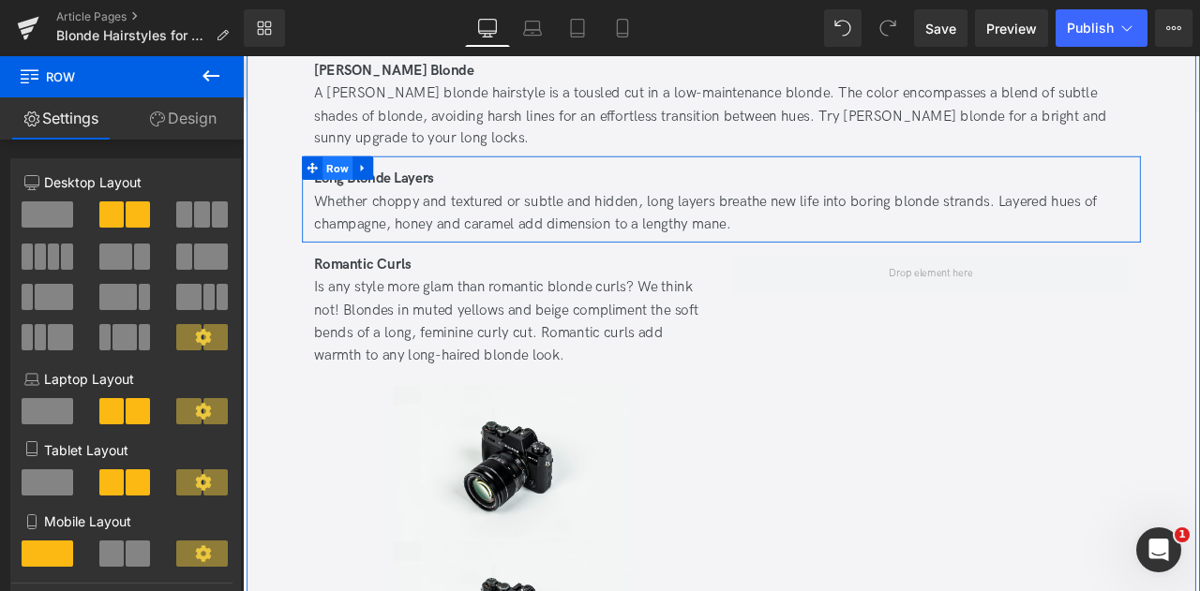
click at [356, 174] on span "Row" at bounding box center [355, 188] width 36 height 28
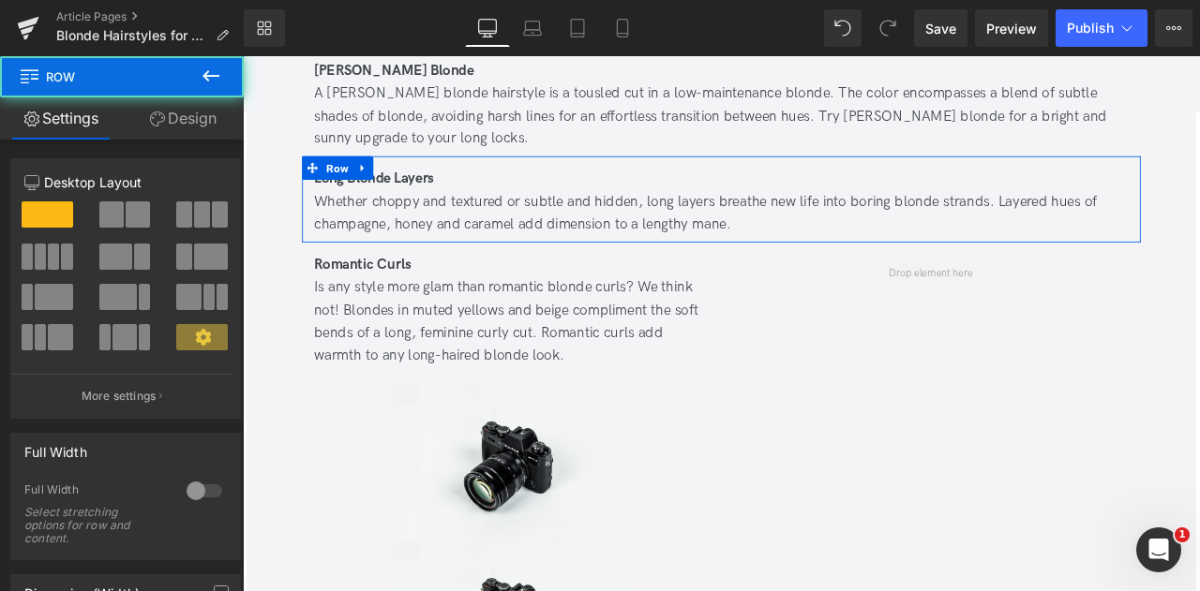
click at [136, 207] on span at bounding box center [138, 215] width 24 height 26
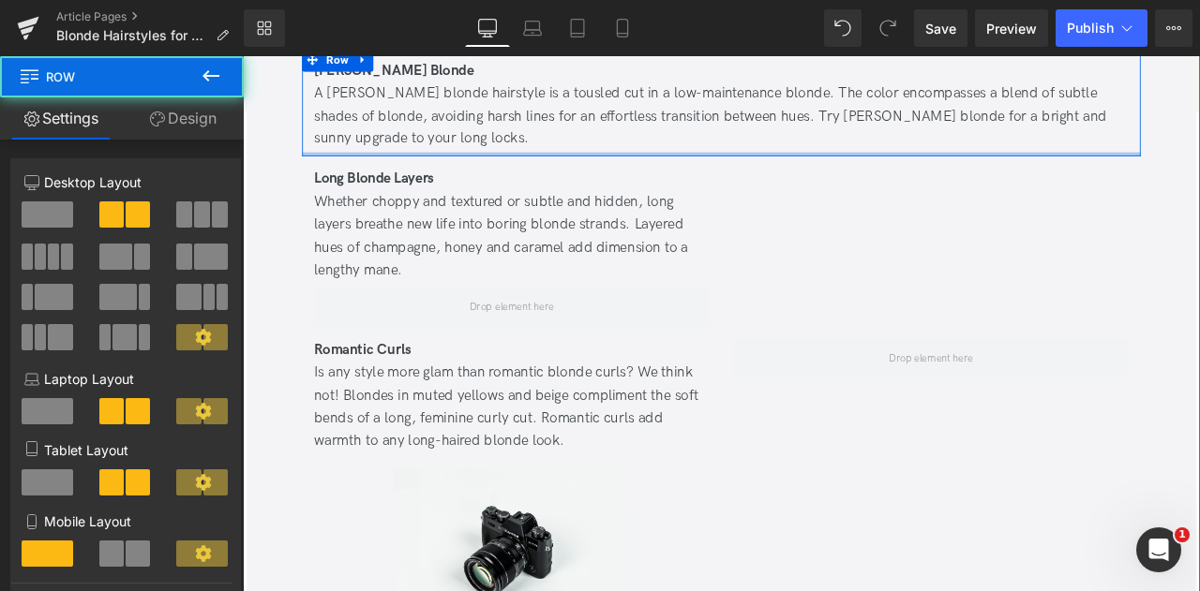
scroll to position [3317, 0]
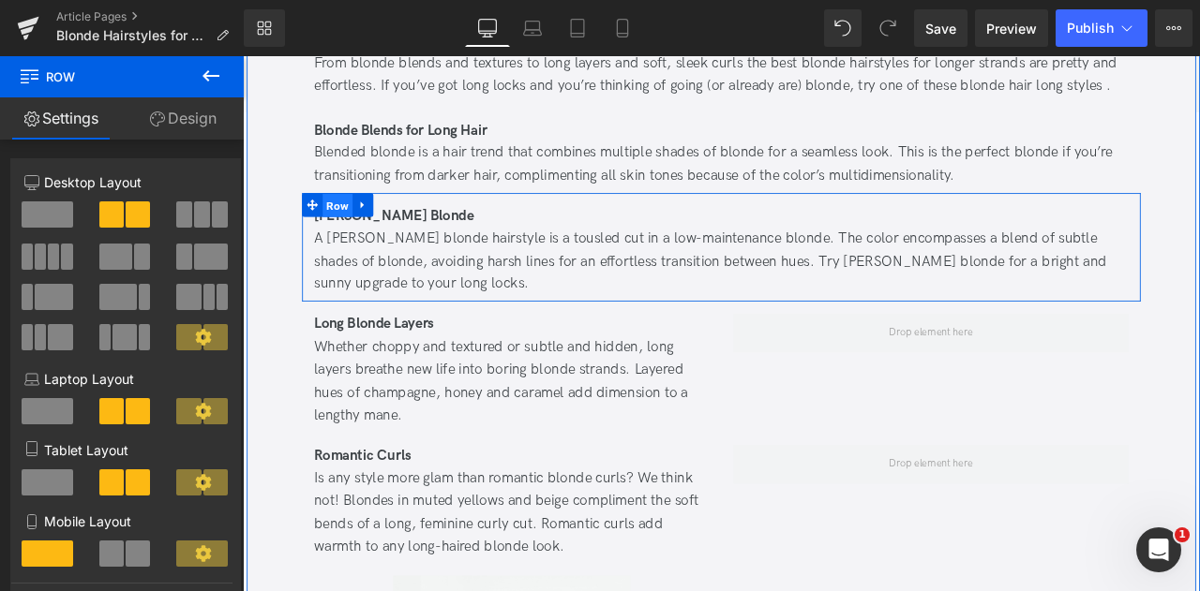
click at [360, 219] on span "Row" at bounding box center [355, 233] width 36 height 28
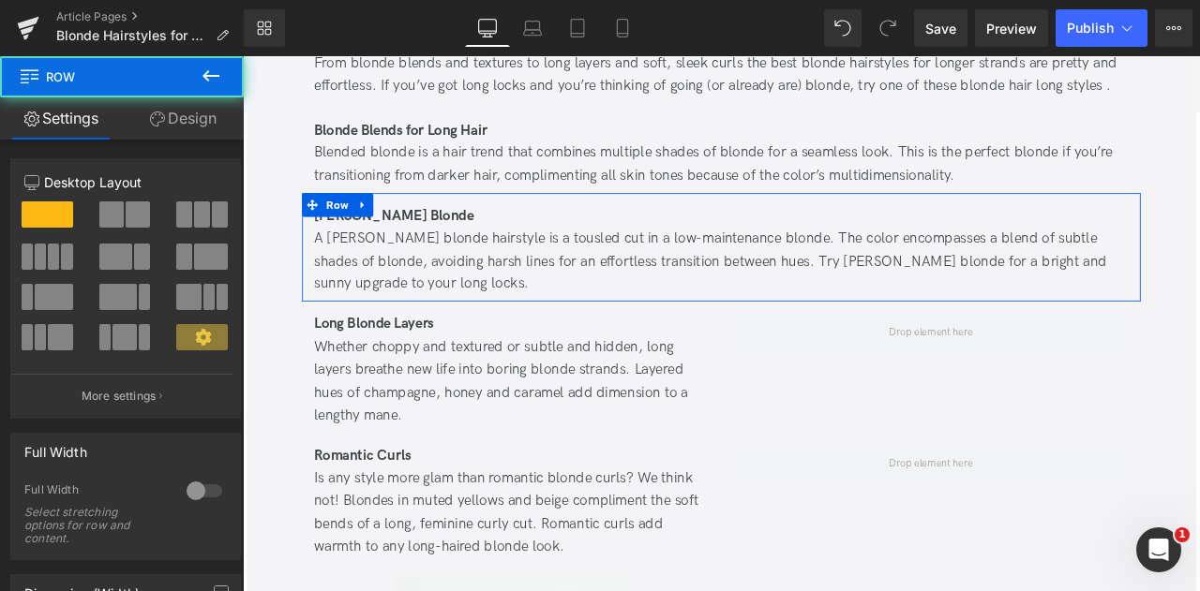
click at [149, 206] on div at bounding box center [126, 222] width 78 height 40
click at [131, 210] on span at bounding box center [138, 215] width 24 height 26
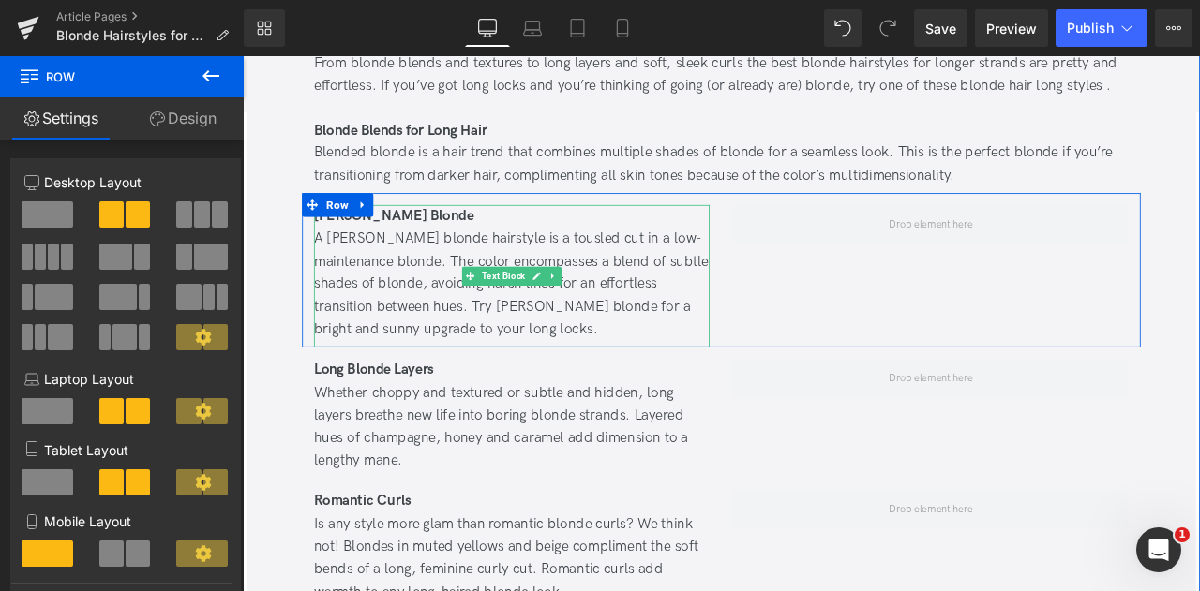
scroll to position [3150, 0]
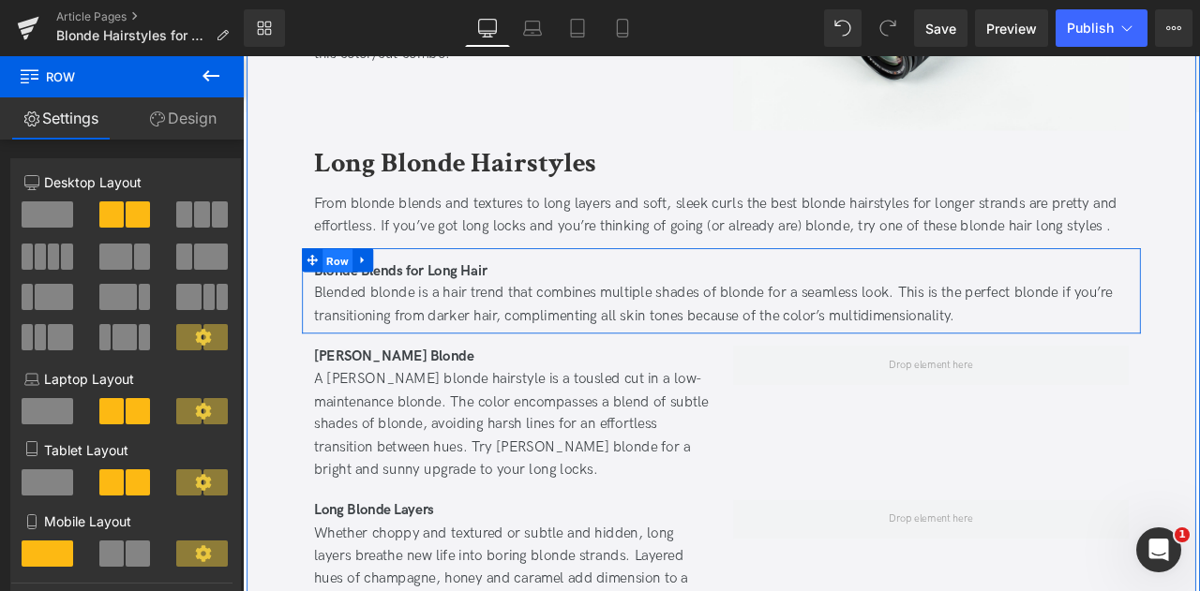
click at [353, 285] on span "Row" at bounding box center [355, 299] width 36 height 28
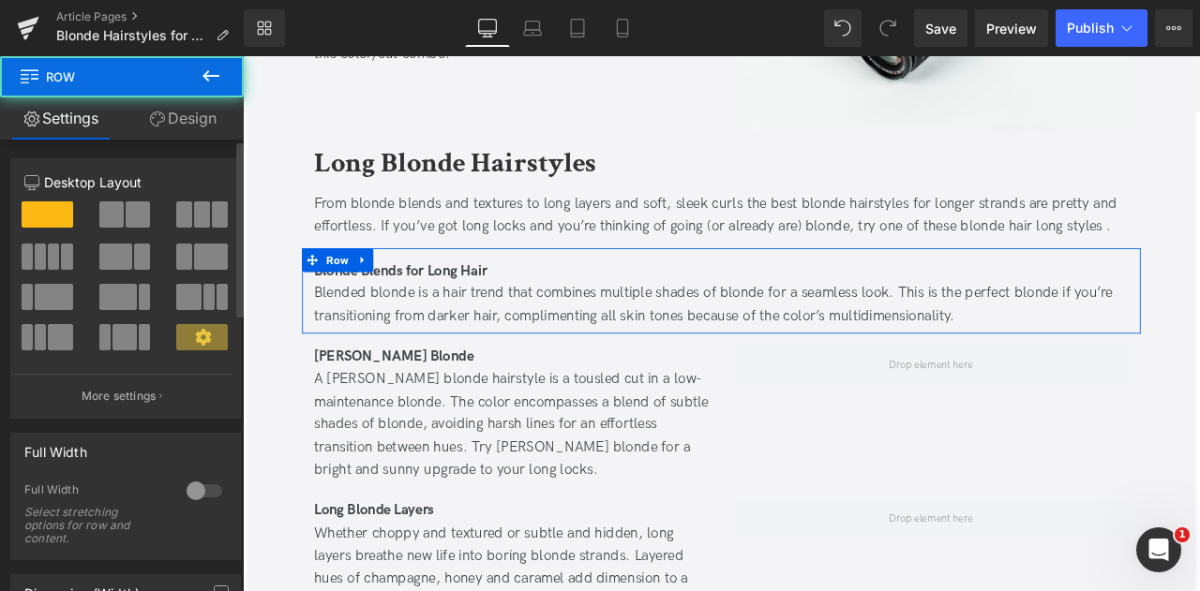
click at [146, 205] on button at bounding box center [125, 215] width 53 height 26
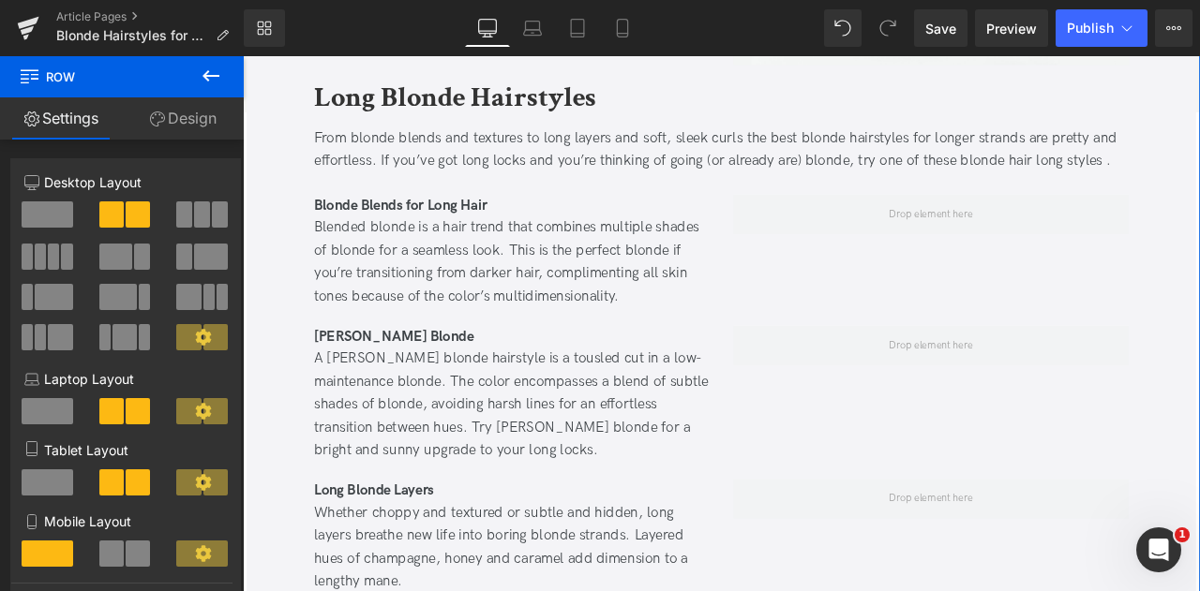
scroll to position [3227, 0]
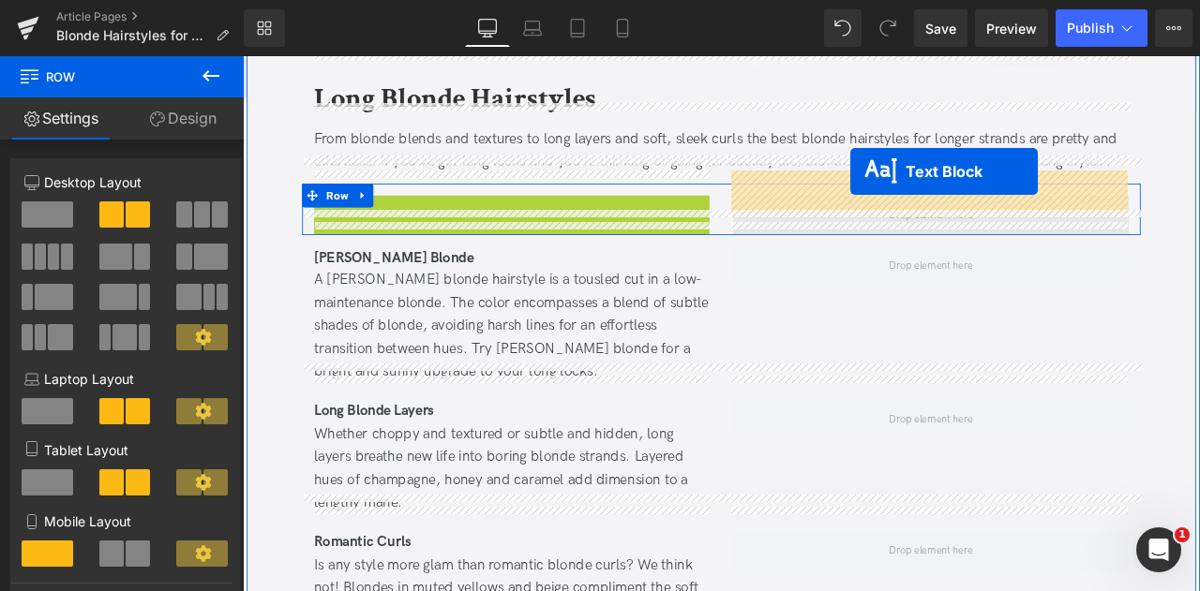
drag, startPoint x: 523, startPoint y: 257, endPoint x: 963, endPoint y: 192, distance: 444.3
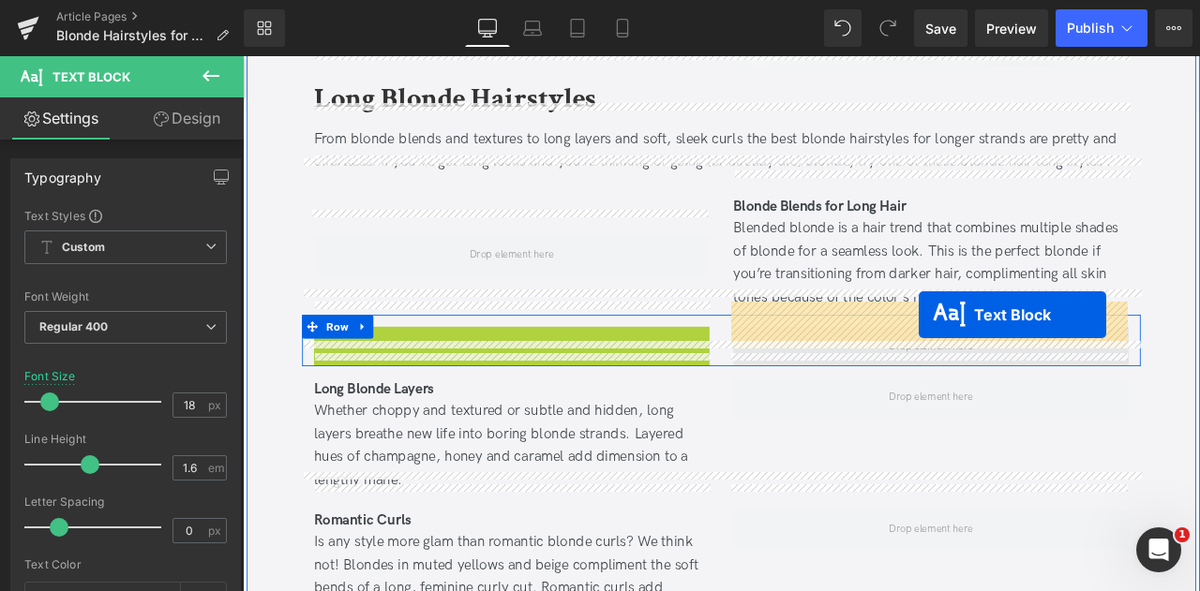
drag, startPoint x: 559, startPoint y: 437, endPoint x: 1043, endPoint y: 364, distance: 490.0
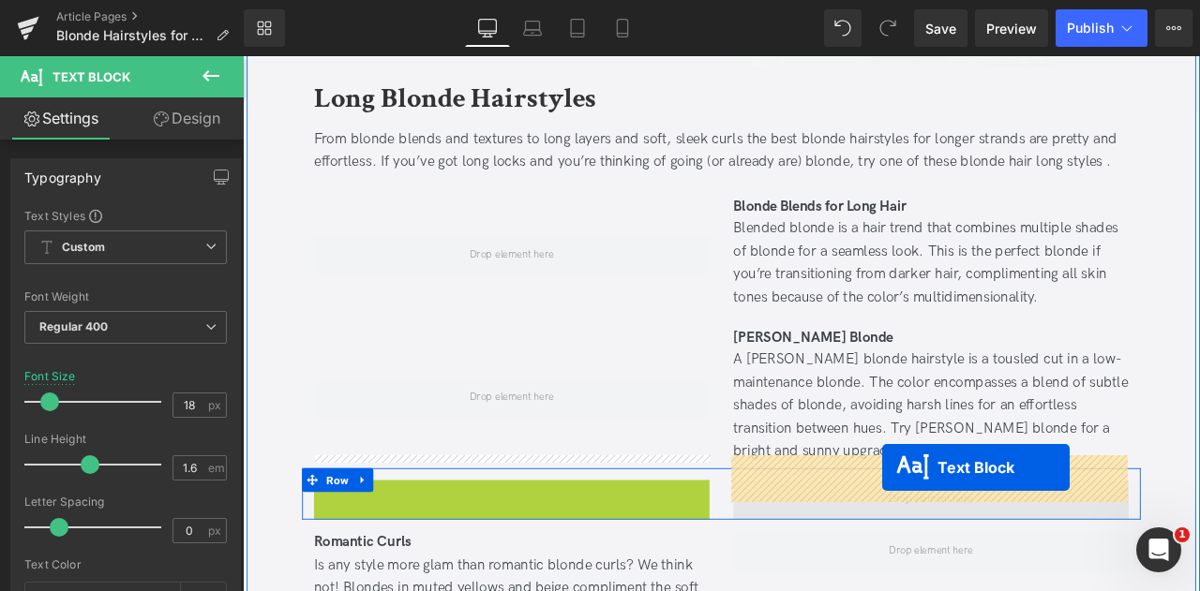
drag, startPoint x: 527, startPoint y: 597, endPoint x: 1000, endPoint y: 544, distance: 476.3
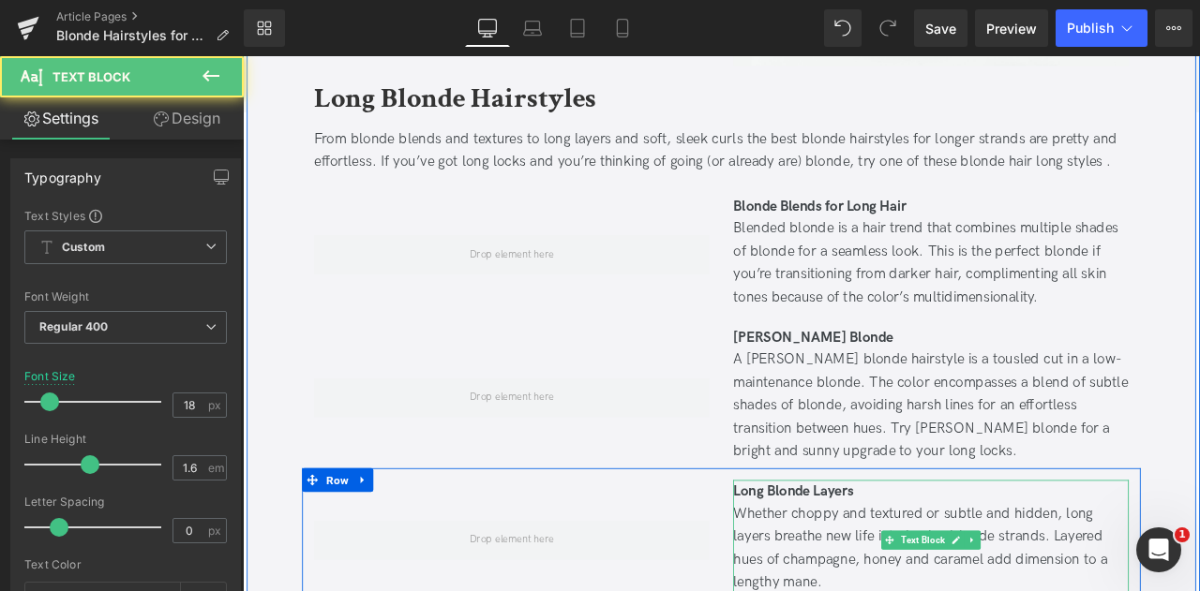
scroll to position [3609, 0]
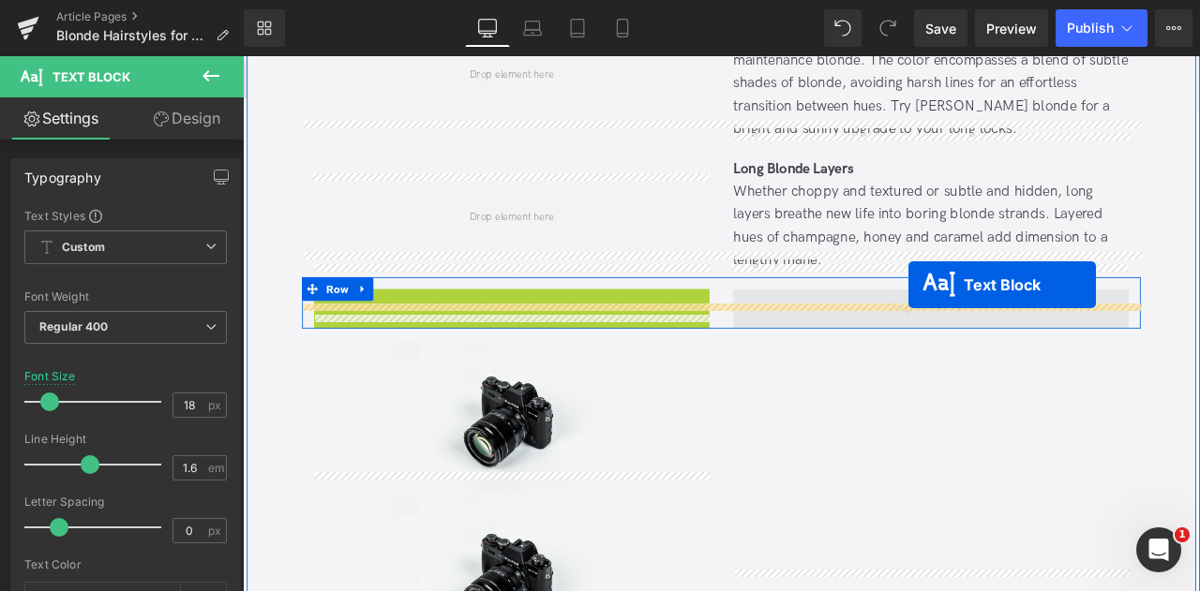
drag, startPoint x: 525, startPoint y: 364, endPoint x: 1031, endPoint y: 328, distance: 507.4
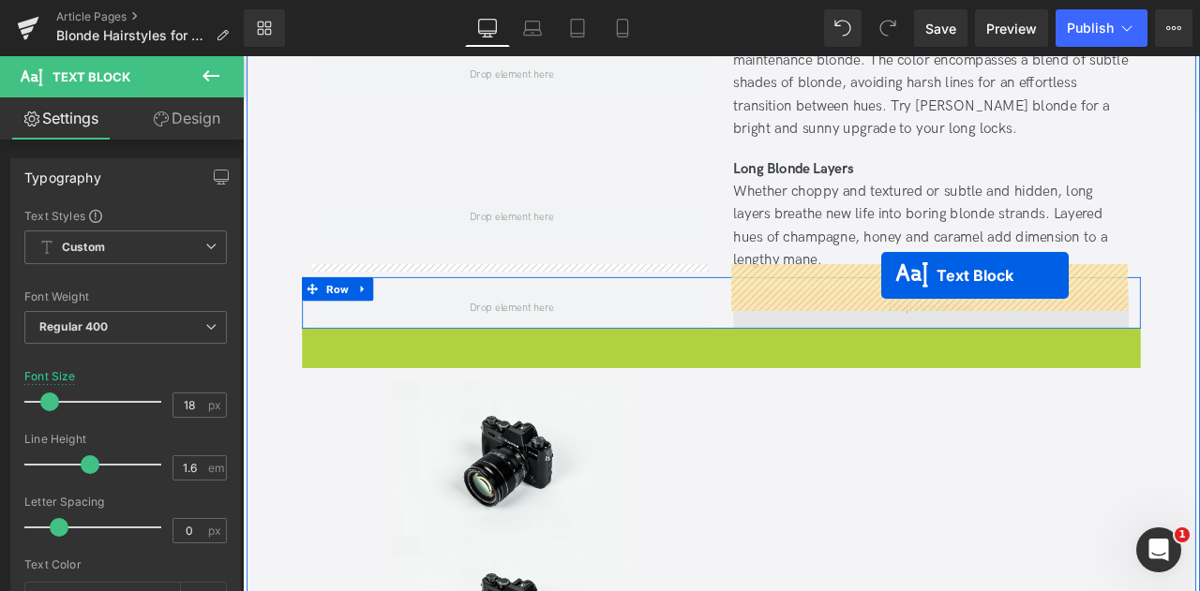
drag, startPoint x: 805, startPoint y: 387, endPoint x: 999, endPoint y: 317, distance: 206.3
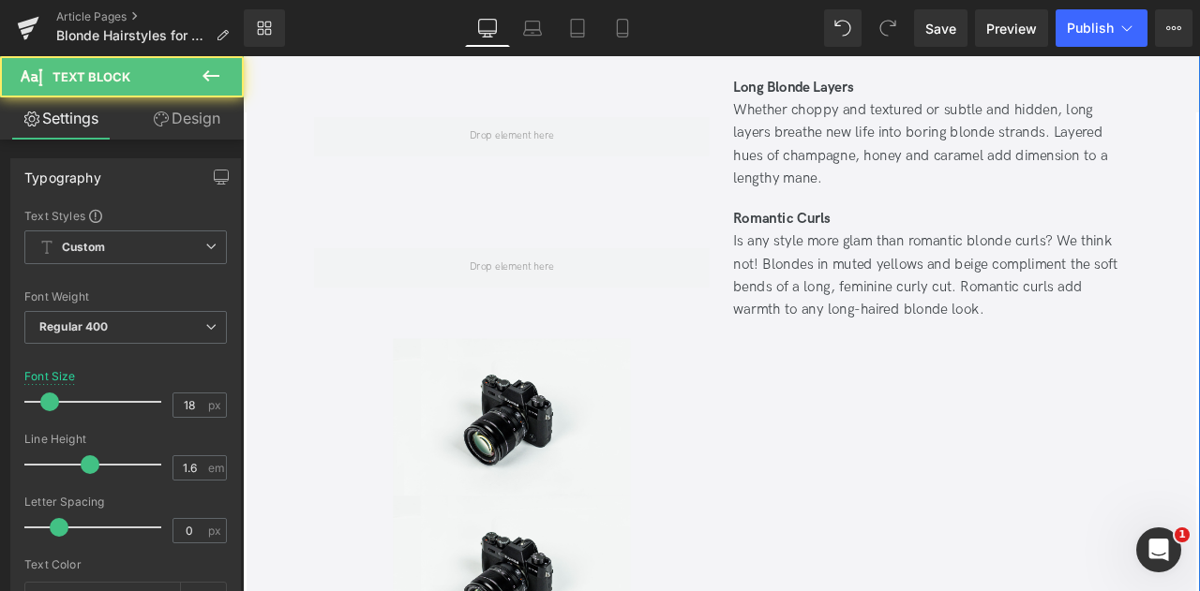
scroll to position [3704, 0]
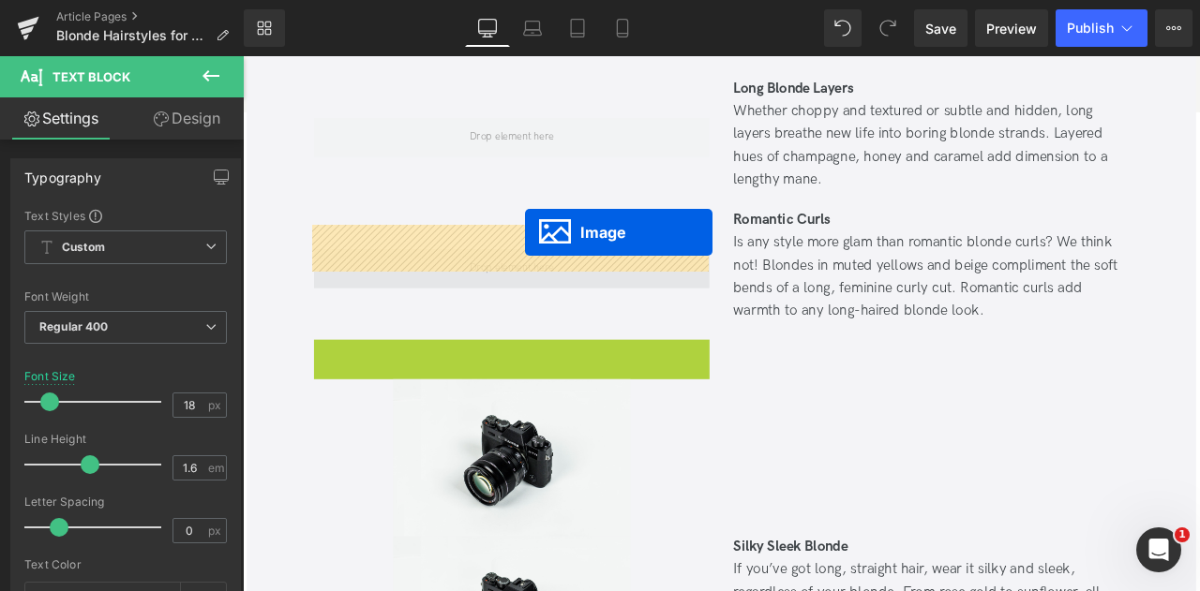
drag, startPoint x: 527, startPoint y: 450, endPoint x: 577, endPoint y: 265, distance: 191.4
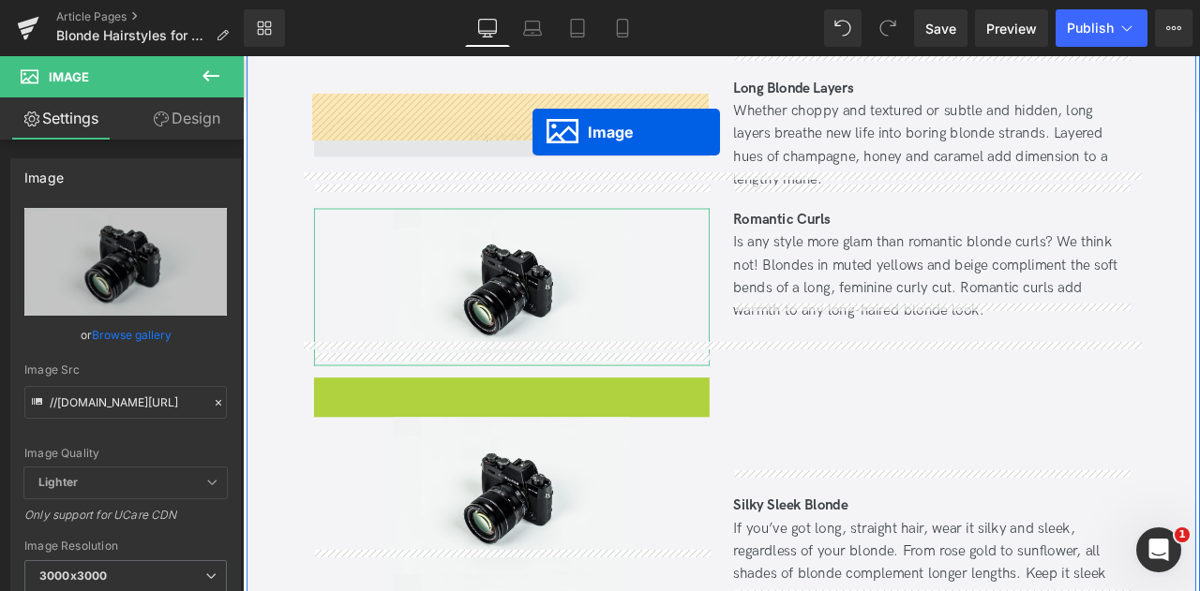
drag, startPoint x: 555, startPoint y: 494, endPoint x: 585, endPoint y: 145, distance: 349.9
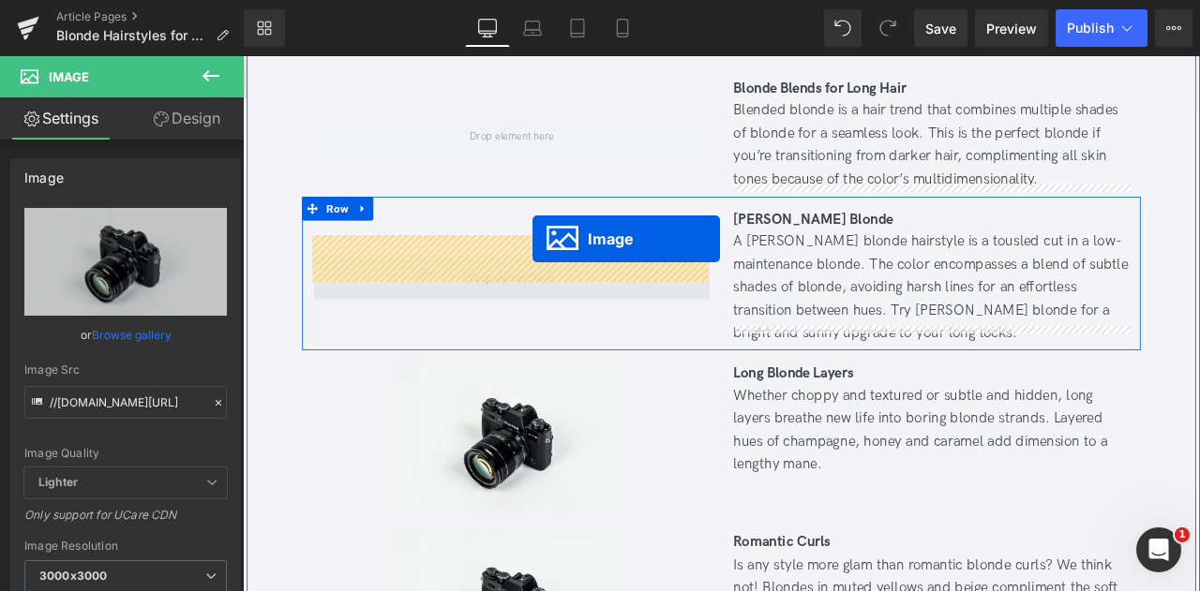
drag, startPoint x: 564, startPoint y: 542, endPoint x: 586, endPoint y: 273, distance: 269.8
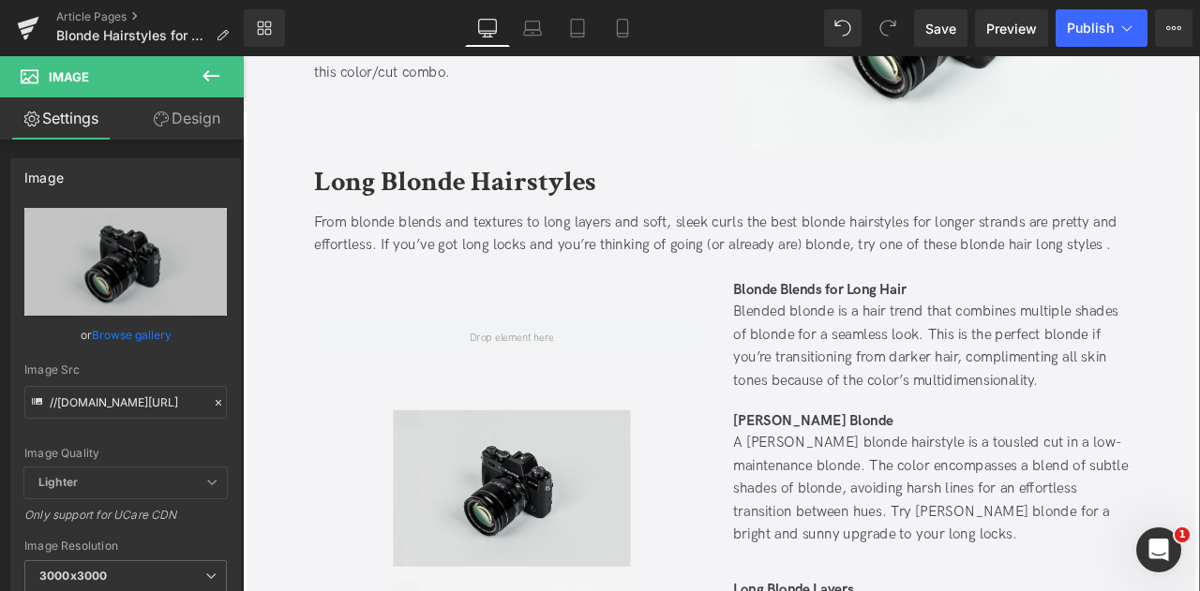
scroll to position [3249, 0]
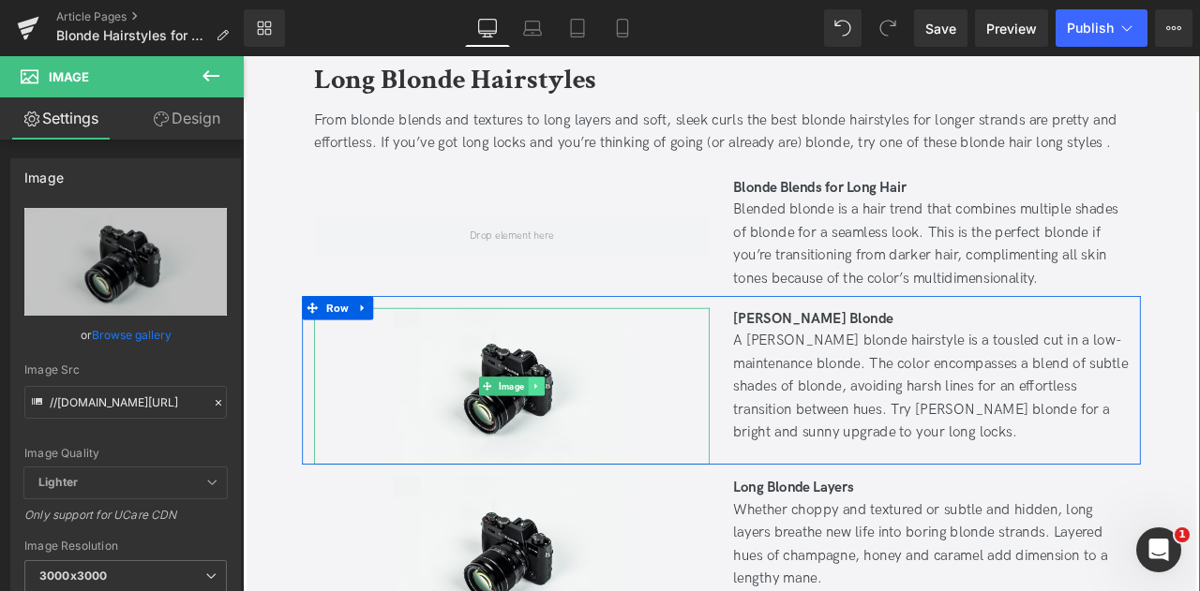
click at [586, 441] on icon at bounding box center [590, 446] width 10 height 11
click at [581, 441] on icon at bounding box center [580, 446] width 10 height 11
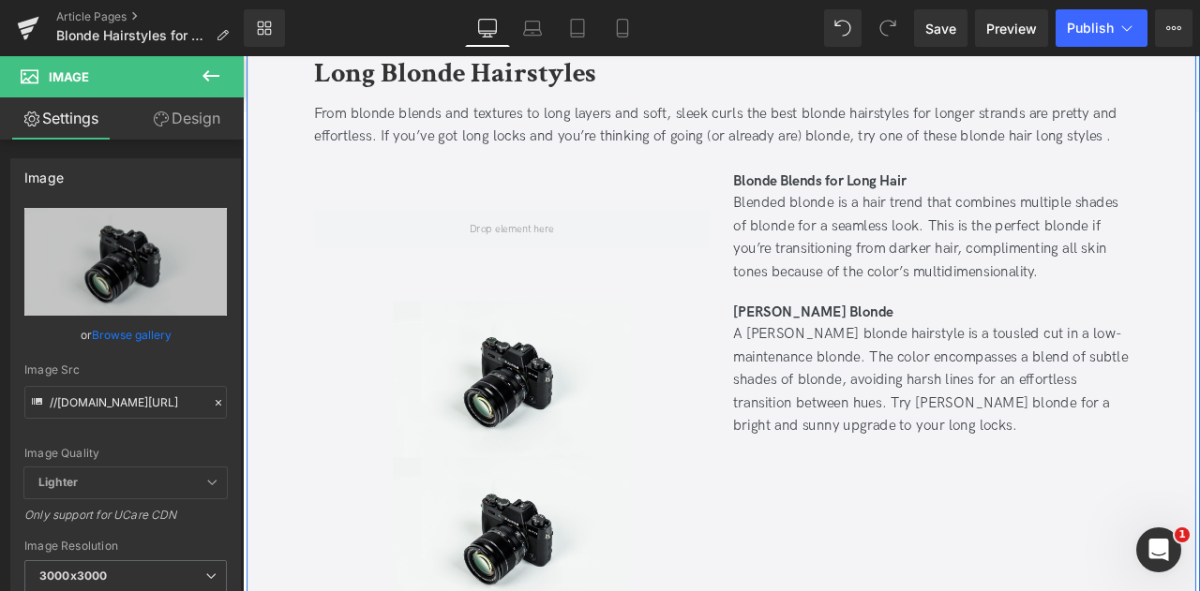
scroll to position [3252, 0]
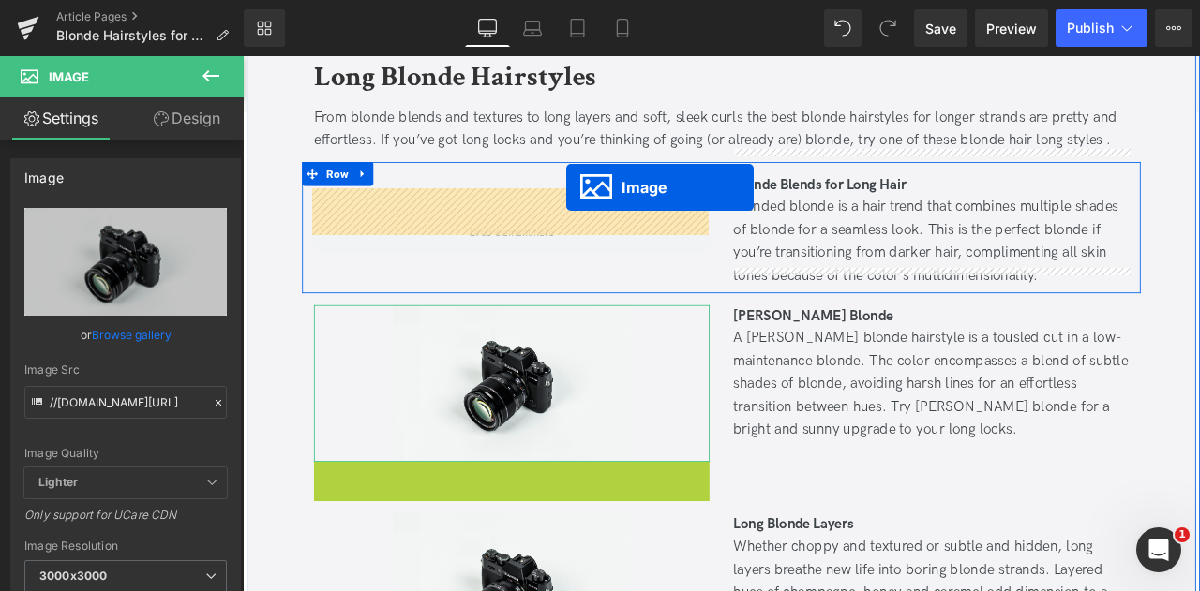
drag, startPoint x: 561, startPoint y: 599, endPoint x: 626, endPoint y: 211, distance: 393.4
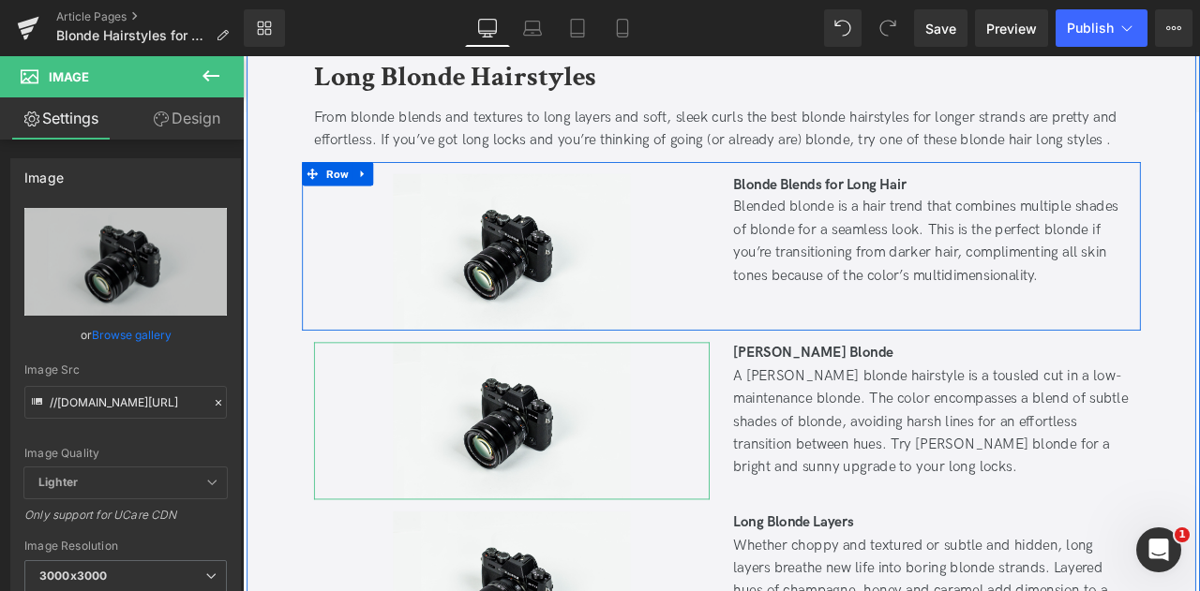
click at [907, 328] on div "Blonde Blends for Long Hair Blended blonde is a hair trend that combines multi…" at bounding box center [1058, 289] width 497 height 187
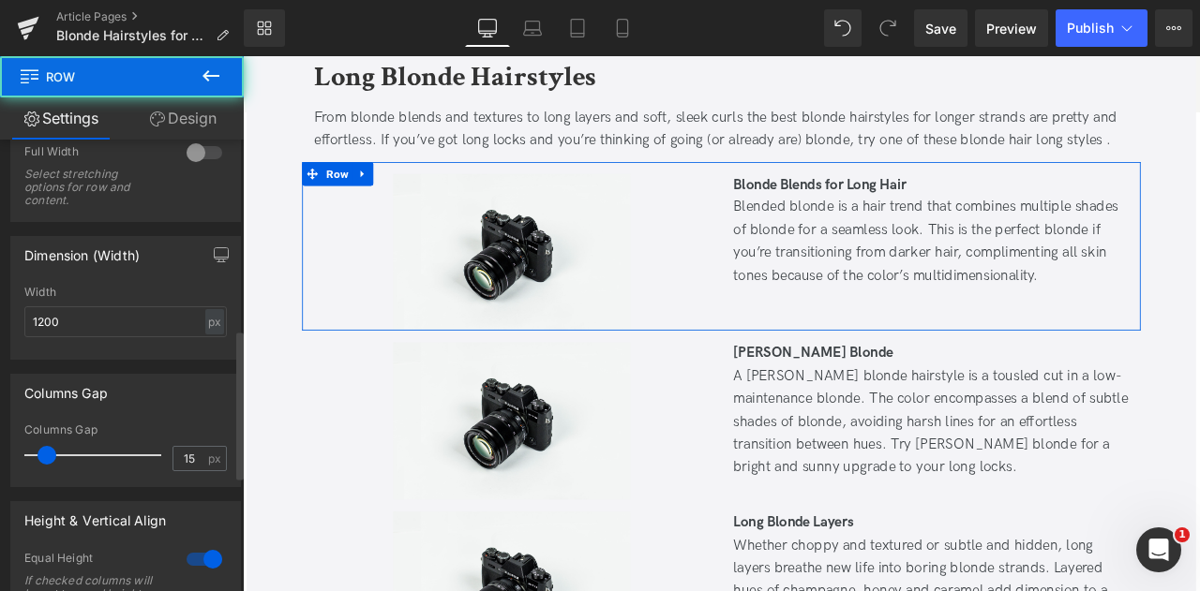
scroll to position [584, 0]
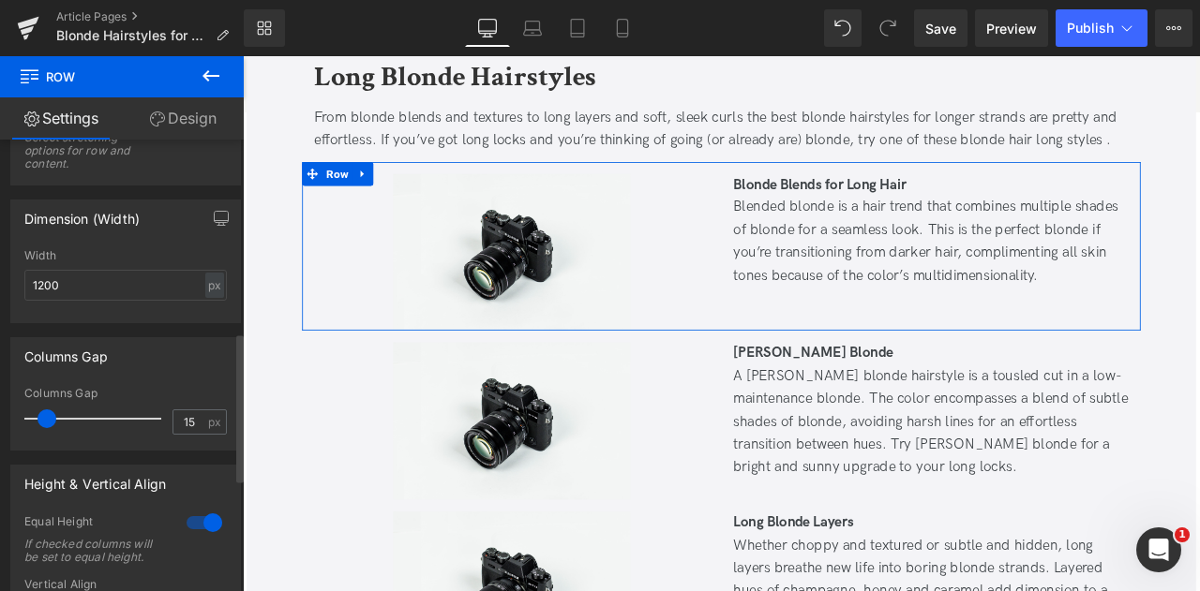
click at [200, 505] on div "Height & Vertical Align 1 Equal Height If checked columns will be set to equal …" at bounding box center [125, 569] width 231 height 209
click at [201, 512] on div at bounding box center [204, 523] width 45 height 30
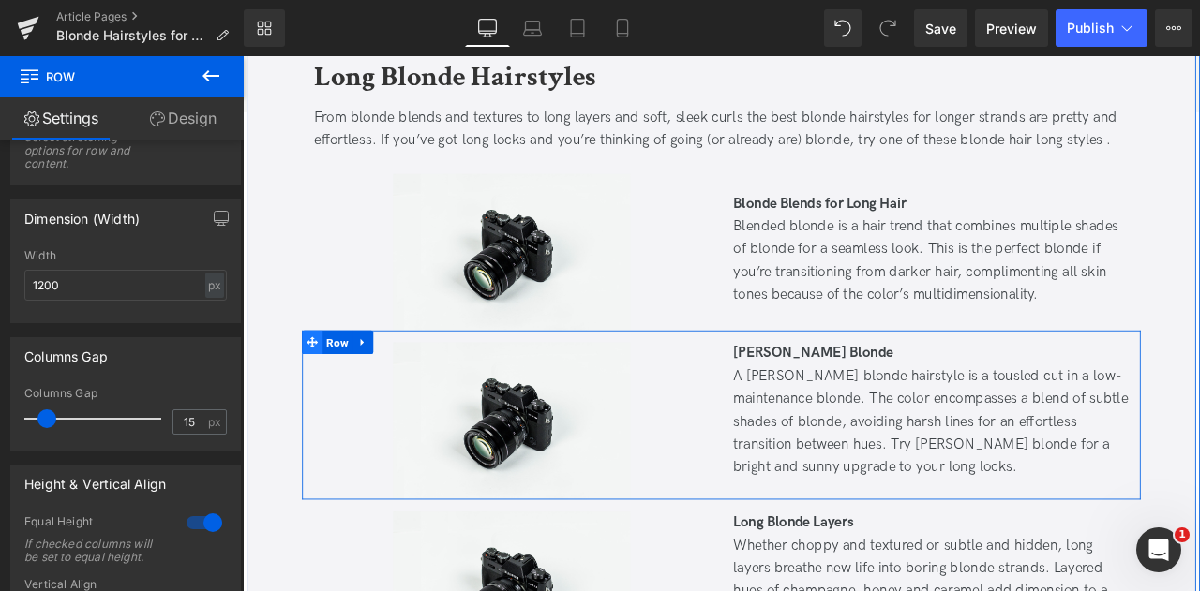
click at [329, 381] on span at bounding box center [325, 395] width 24 height 28
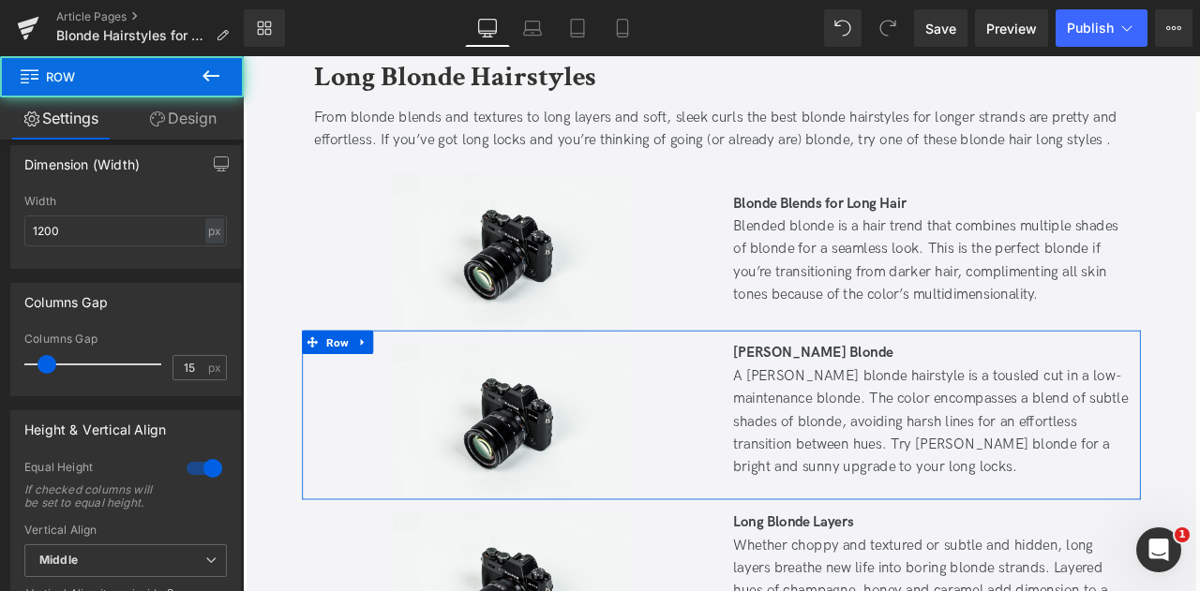
scroll to position [639, 0]
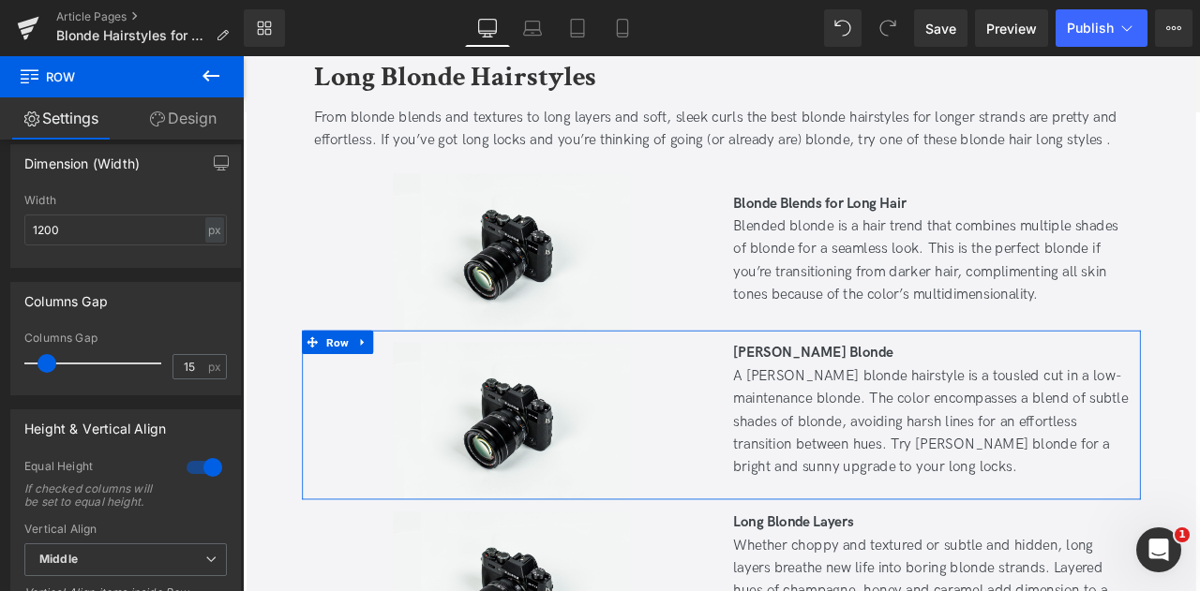
click at [196, 473] on div at bounding box center [204, 468] width 45 height 30
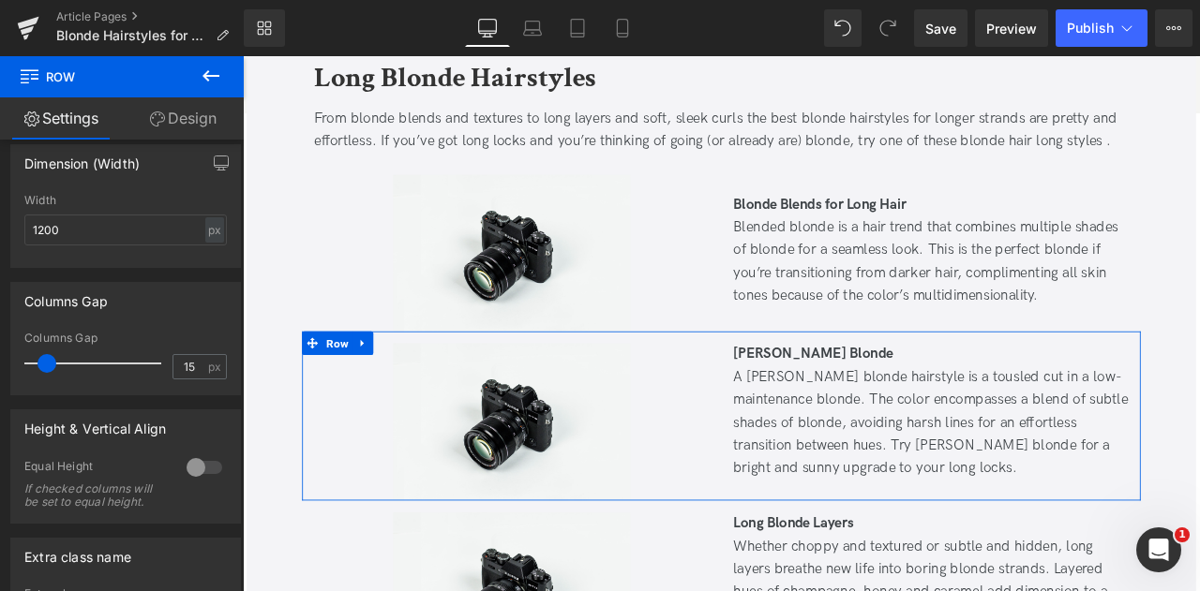
click at [196, 473] on div at bounding box center [204, 468] width 45 height 30
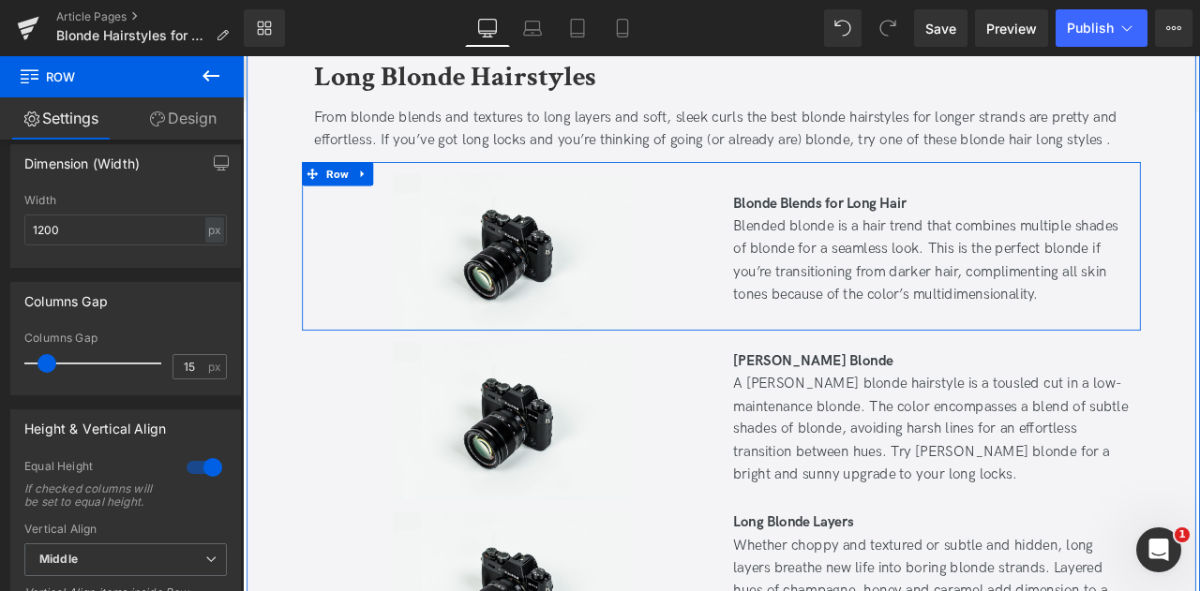
scroll to position [3571, 0]
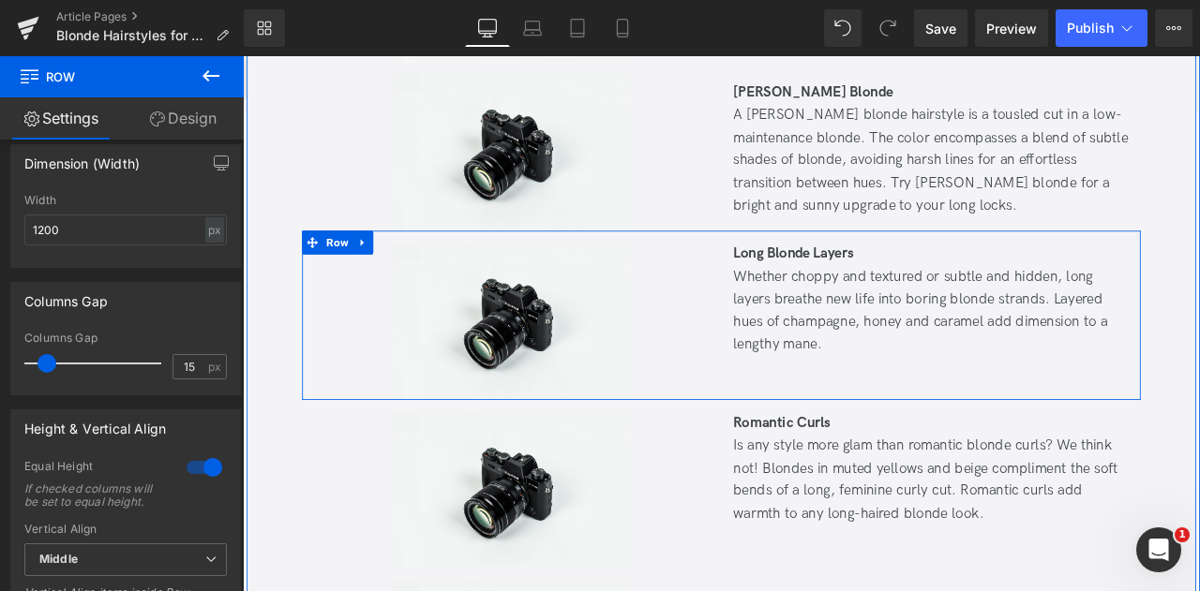
click at [1005, 403] on div "Long Blonde Layers Whether choppy and textured or subtle and hidden, long laye…" at bounding box center [1058, 370] width 497 height 187
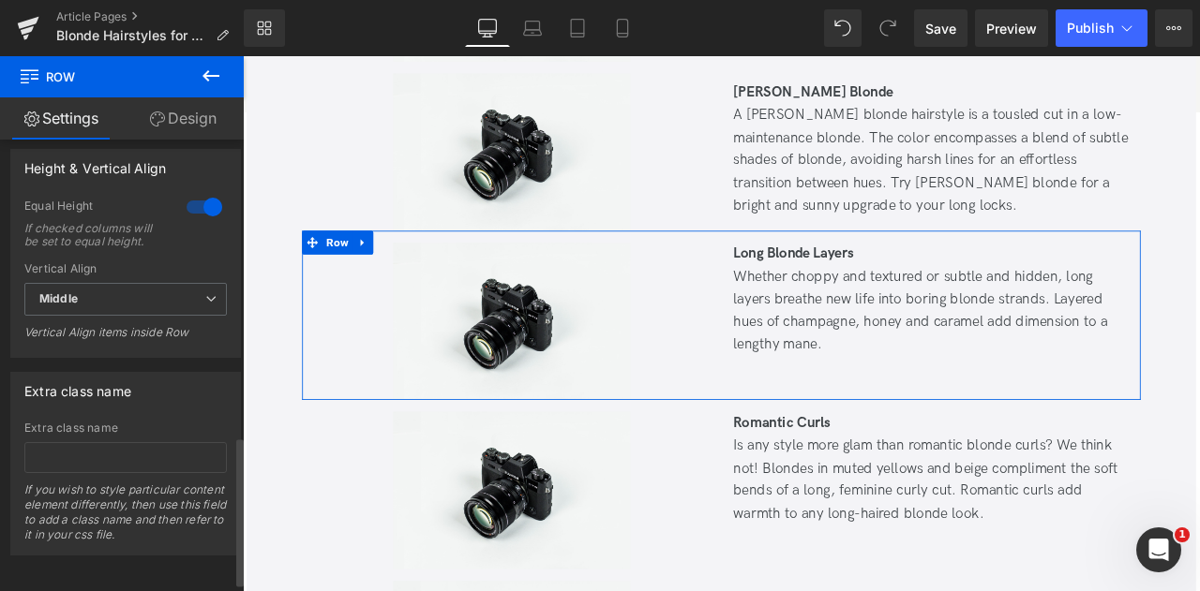
click at [192, 212] on div at bounding box center [204, 207] width 45 height 30
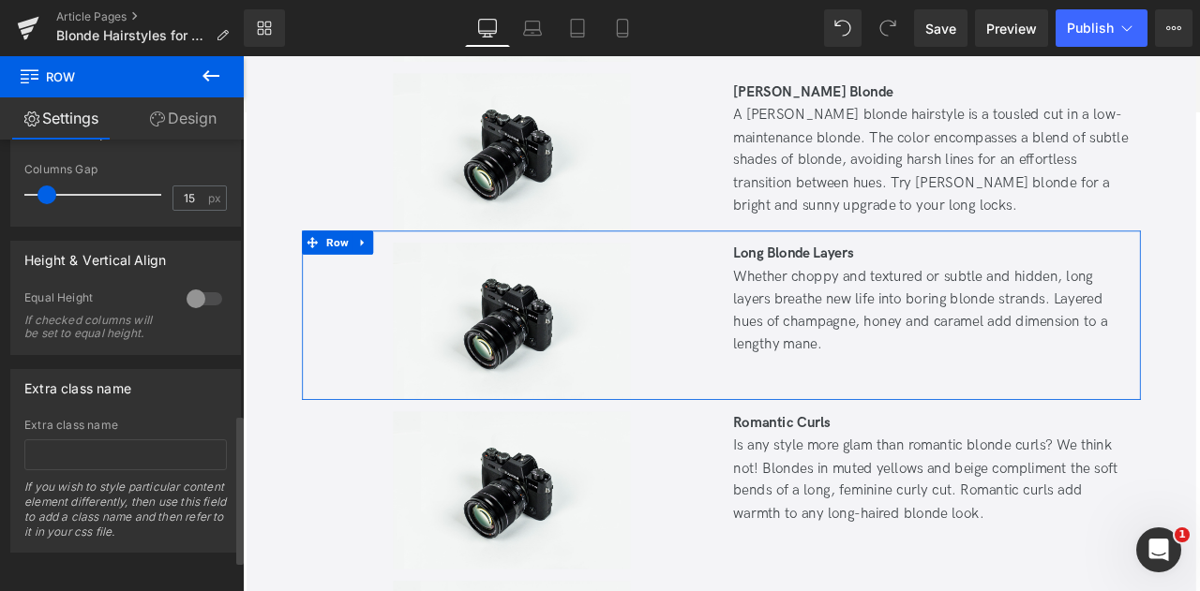
click at [192, 227] on div "Height & Vertical Align 0 Equal Height If checked columns will be set to equal …" at bounding box center [126, 291] width 252 height 128
click at [204, 284] on div at bounding box center [204, 299] width 45 height 30
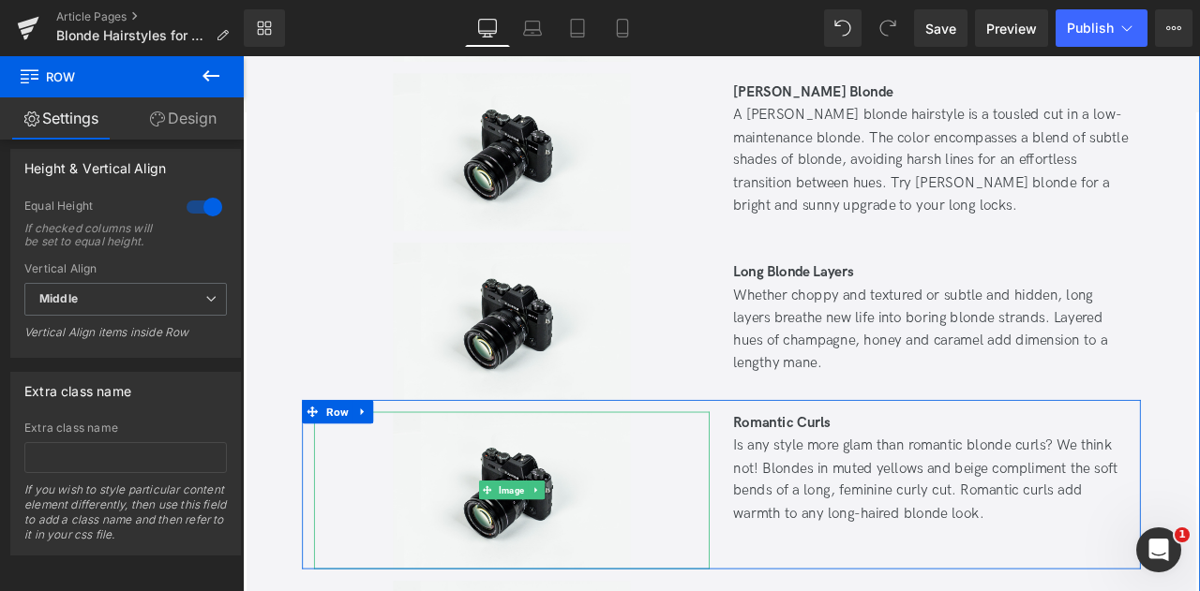
scroll to position [3846, 0]
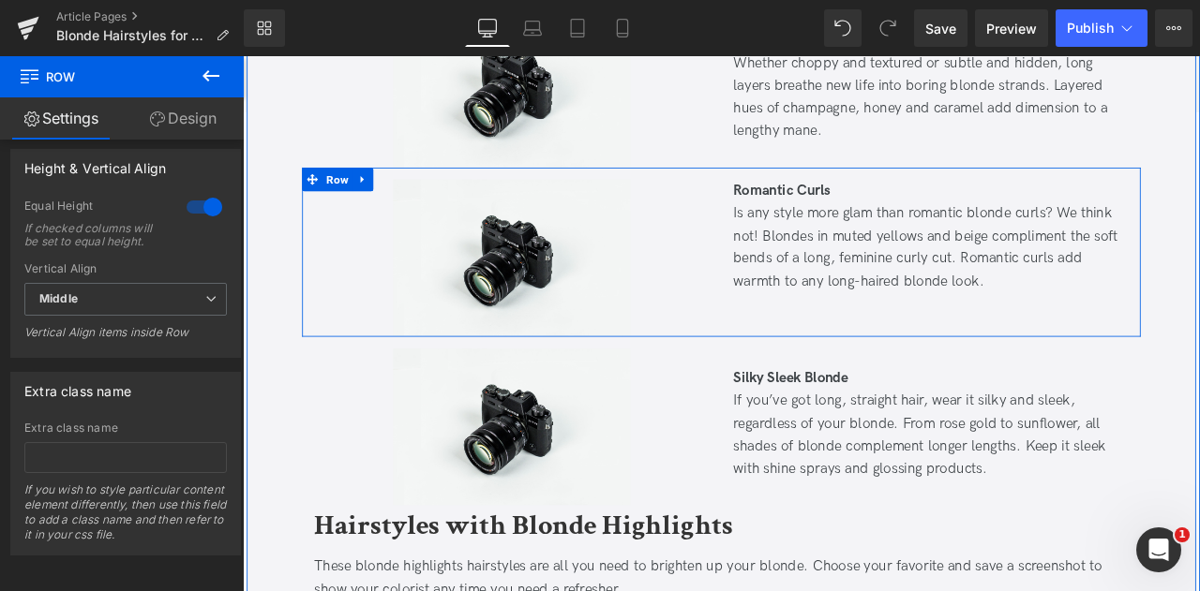
click at [854, 322] on div "Romantic Curls Is any style more glam than romantic blonde curls? We think not…" at bounding box center [1058, 295] width 497 height 187
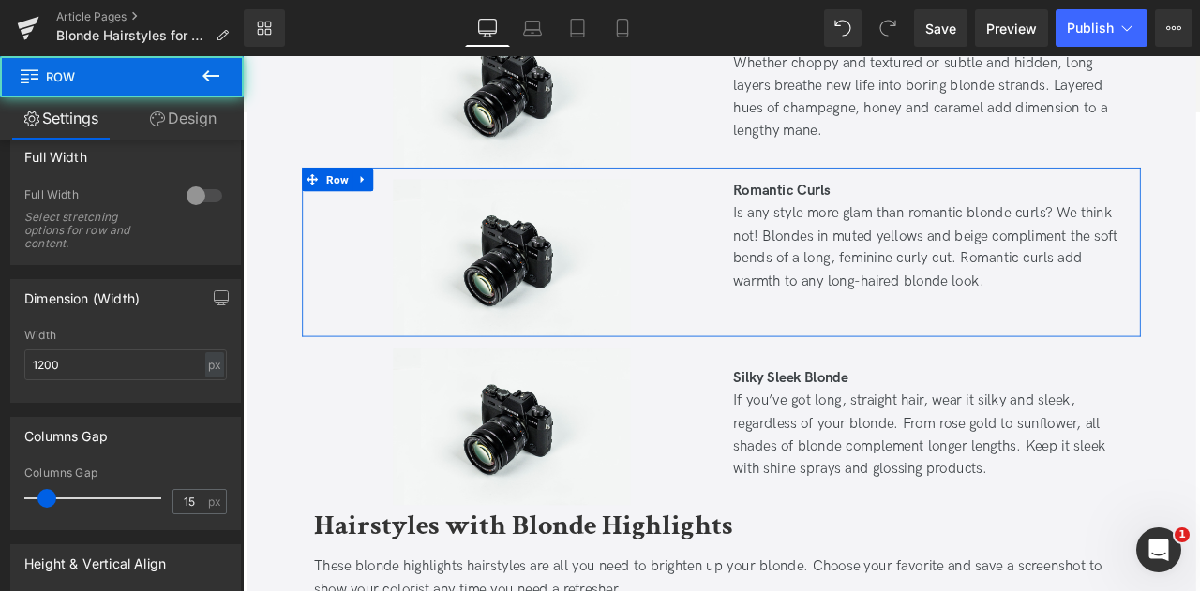
scroll to position [622, 0]
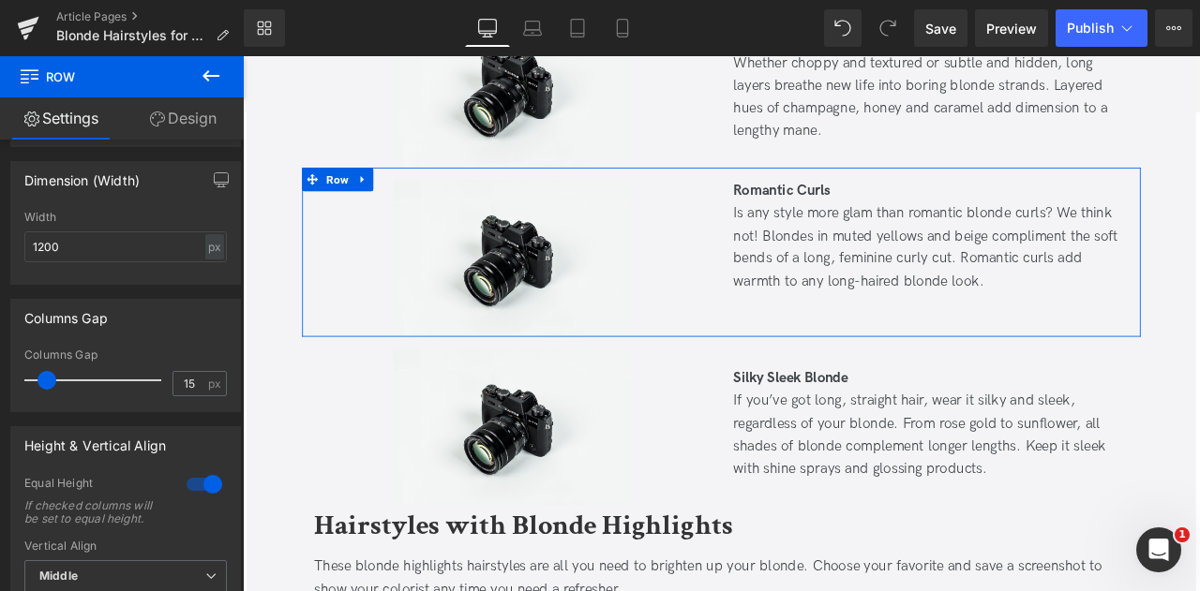
click at [199, 486] on div at bounding box center [204, 485] width 45 height 30
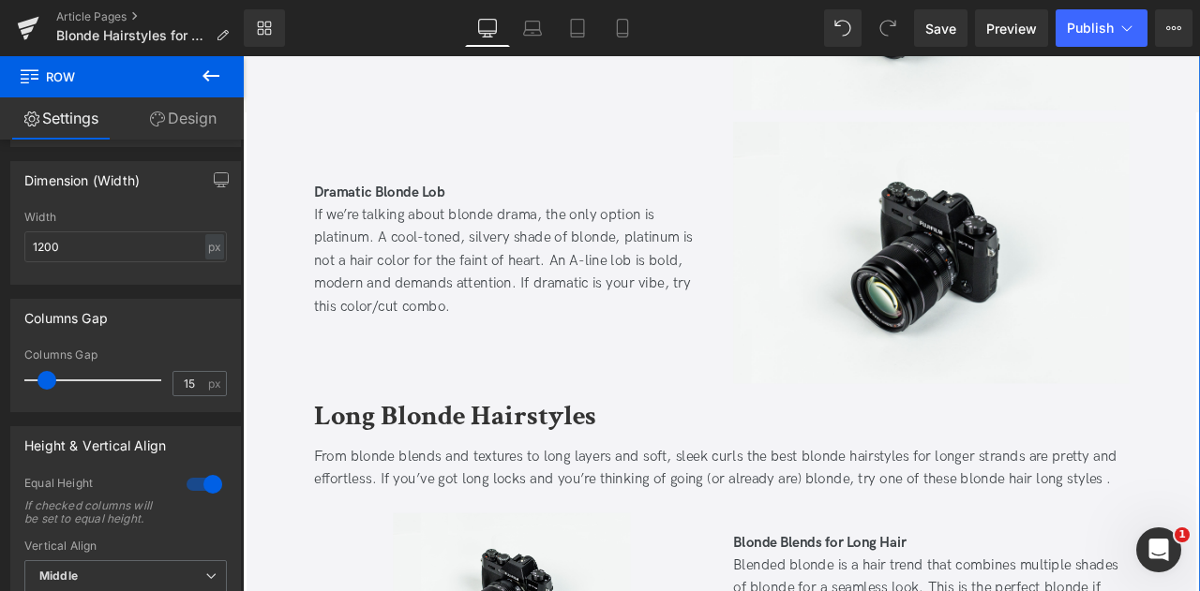
scroll to position [2848, 0]
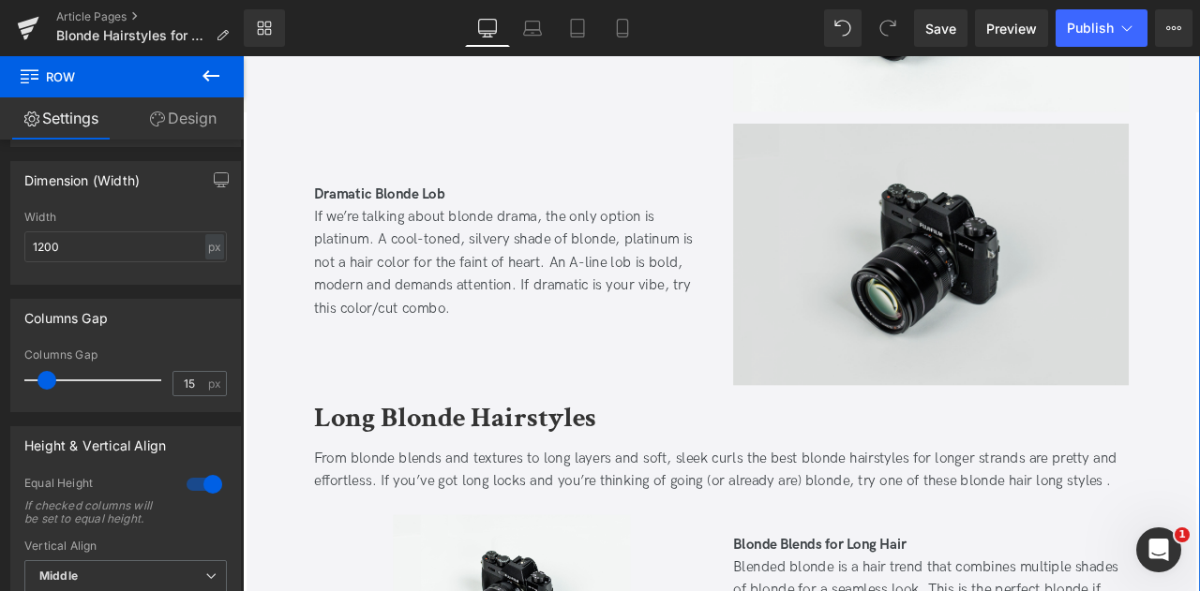
click at [972, 248] on img at bounding box center [1058, 291] width 469 height 310
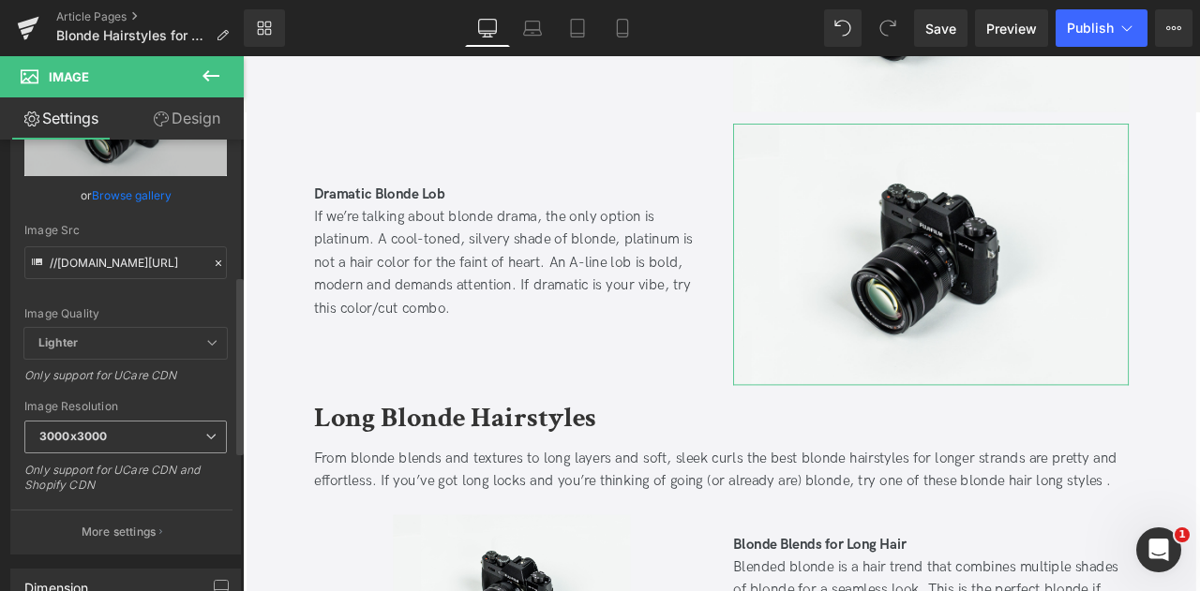
scroll to position [349, 0]
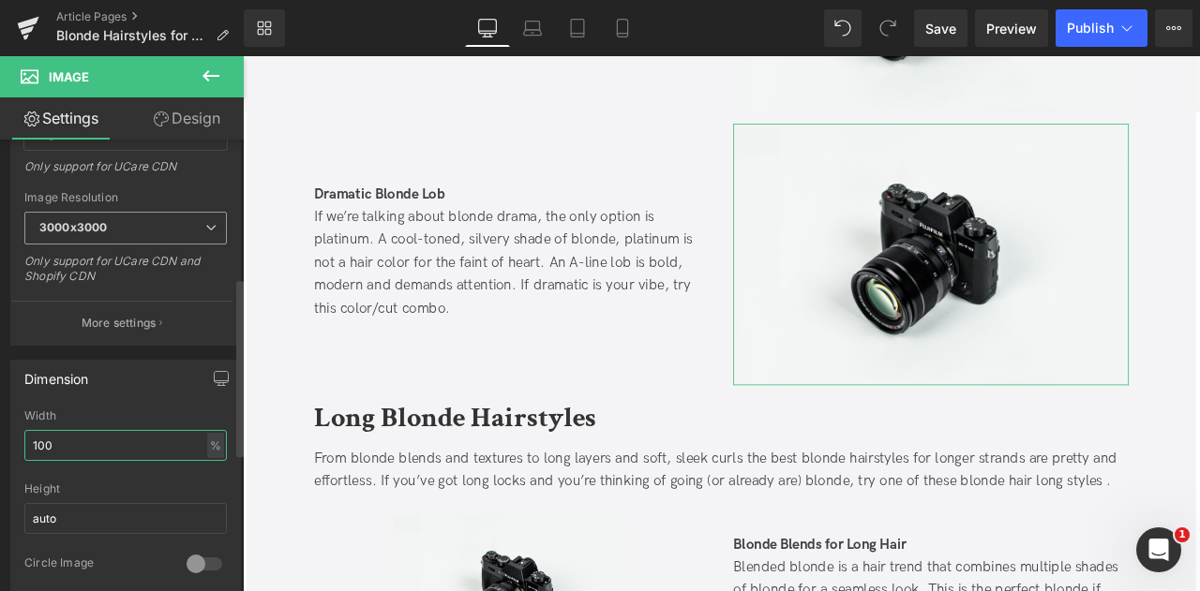
click at [56, 430] on input "100" at bounding box center [125, 445] width 202 height 31
type input "0"
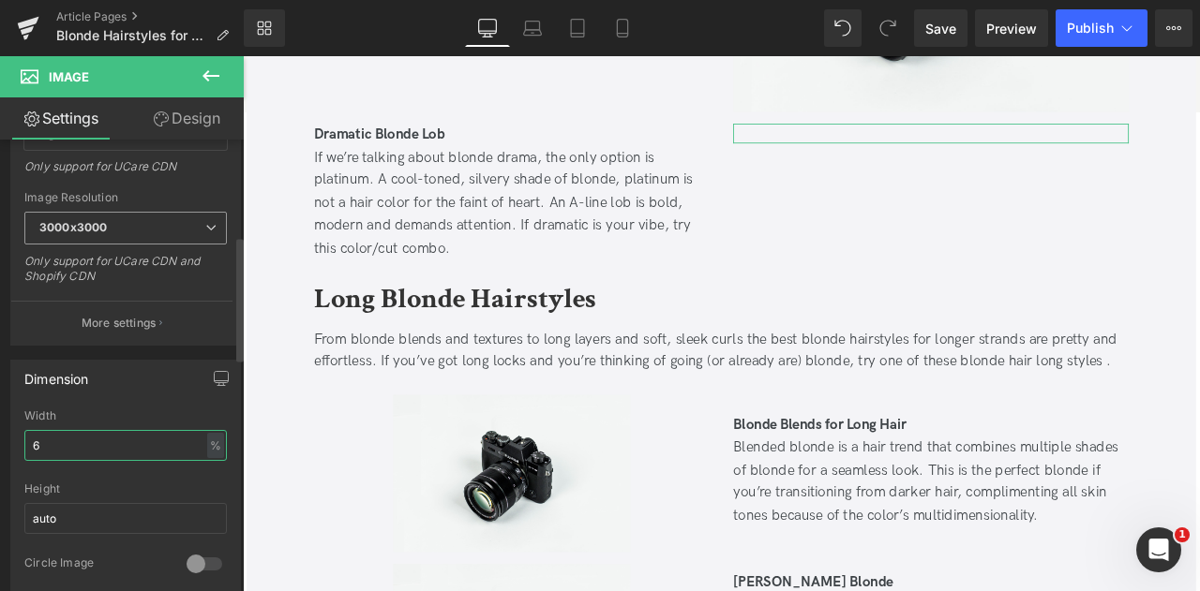
type input "60"
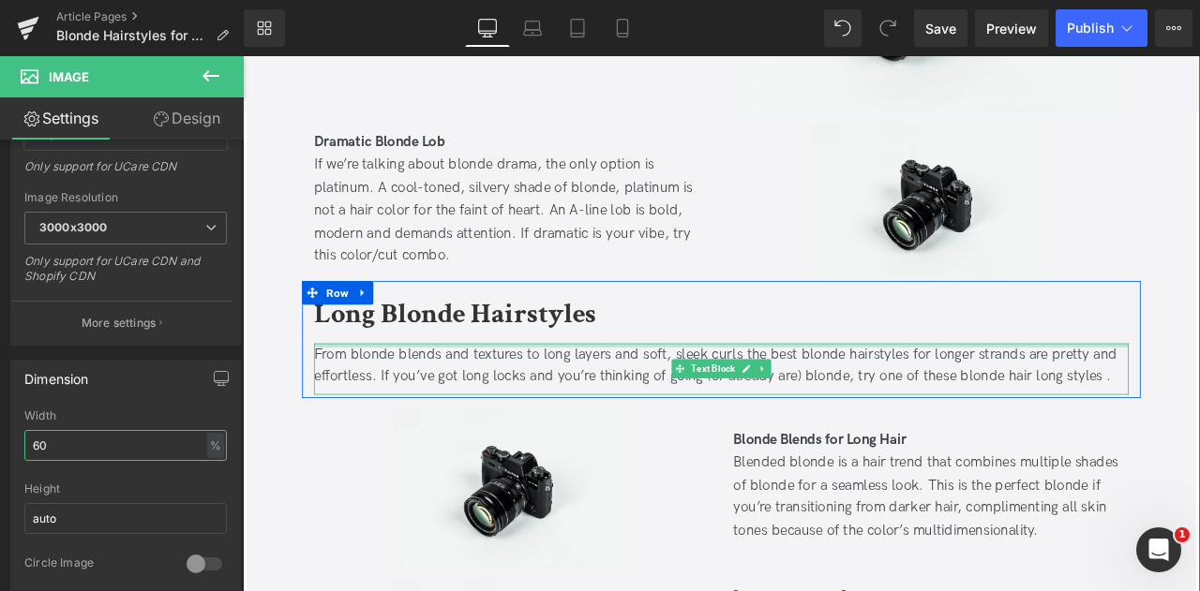
scroll to position [2532, 0]
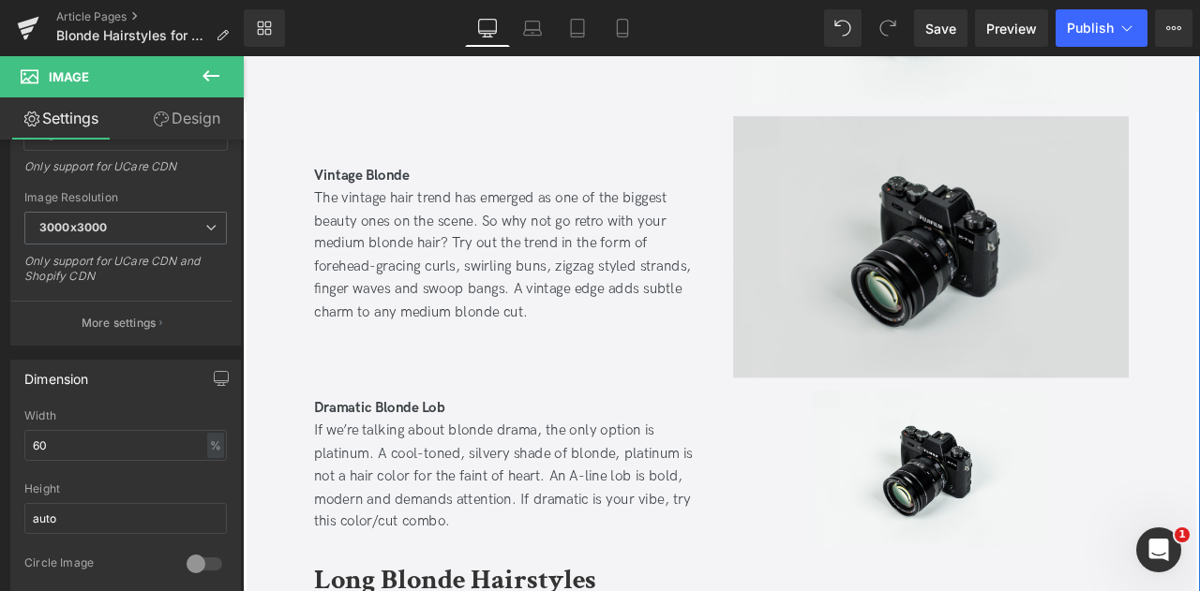
click at [996, 288] on img at bounding box center [1058, 282] width 469 height 310
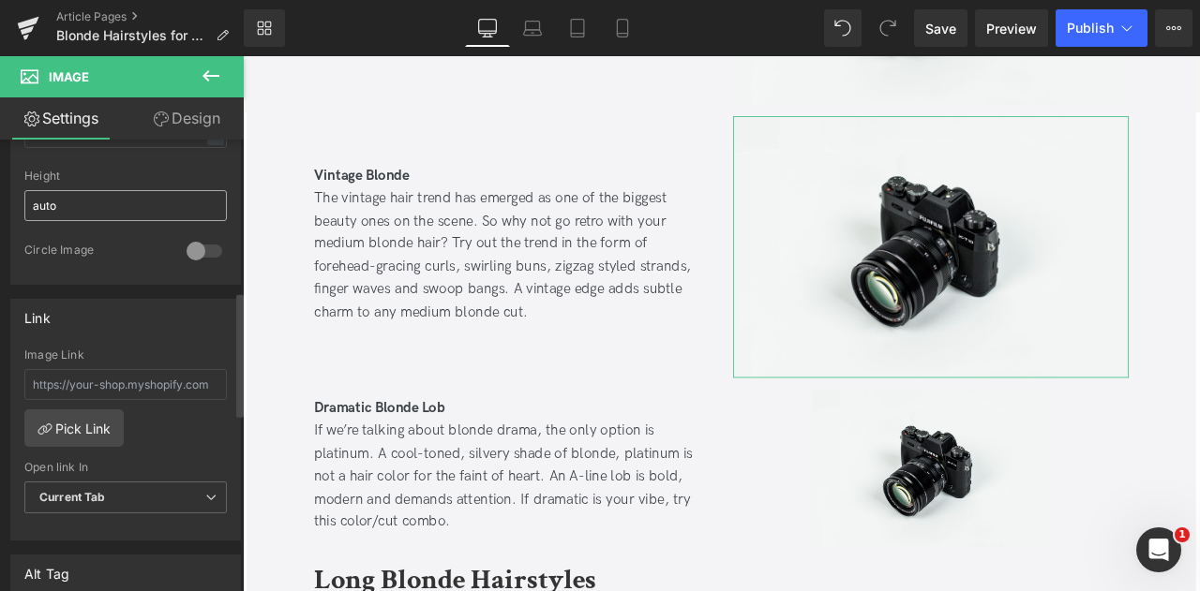
scroll to position [550, 0]
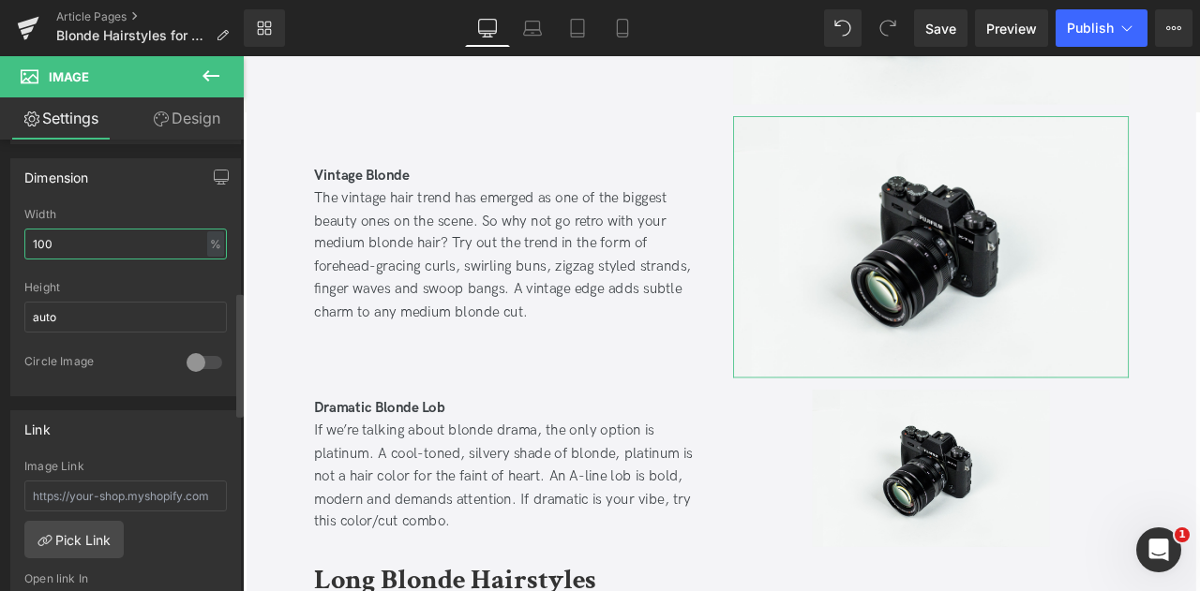
click at [62, 229] on input "100" at bounding box center [125, 244] width 202 height 31
type input "60"
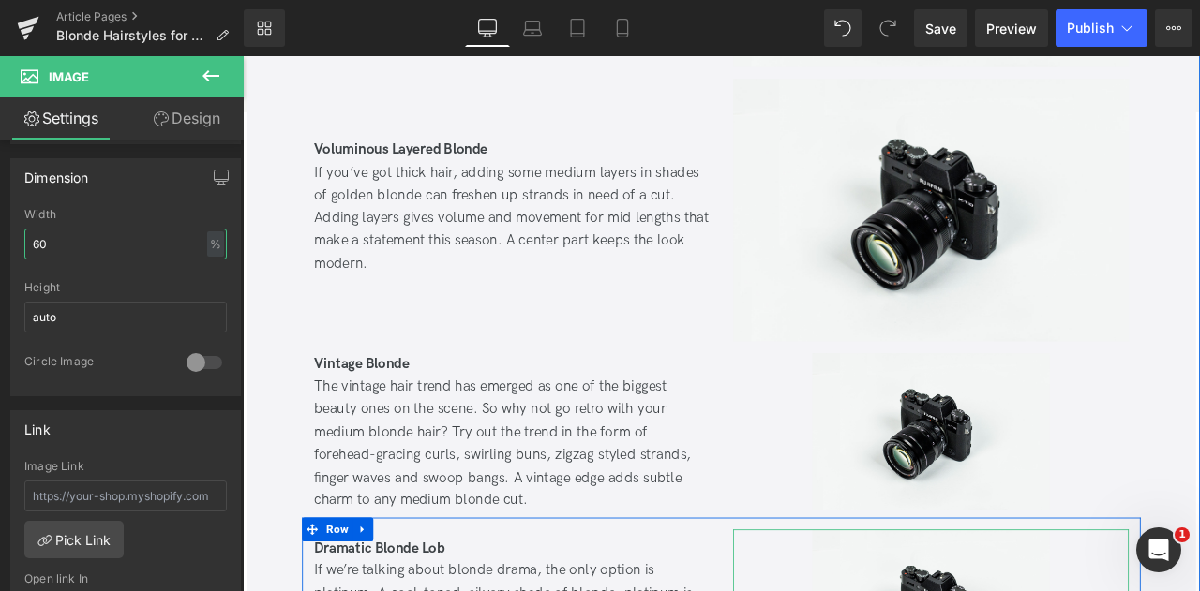
scroll to position [2236, 0]
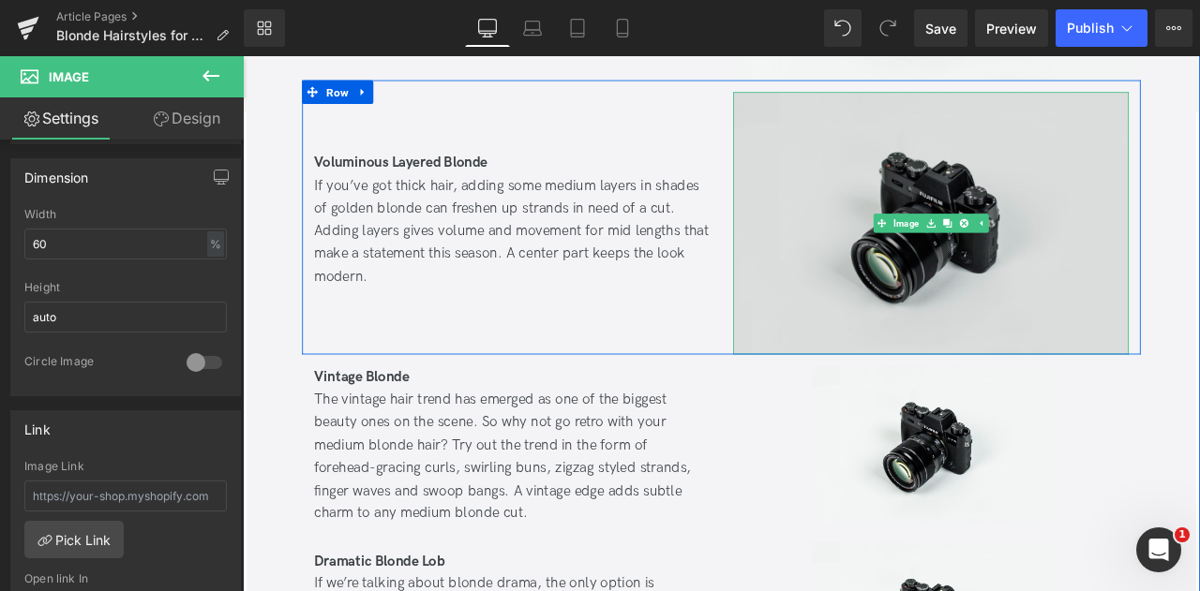
click at [991, 273] on img at bounding box center [1058, 253] width 469 height 310
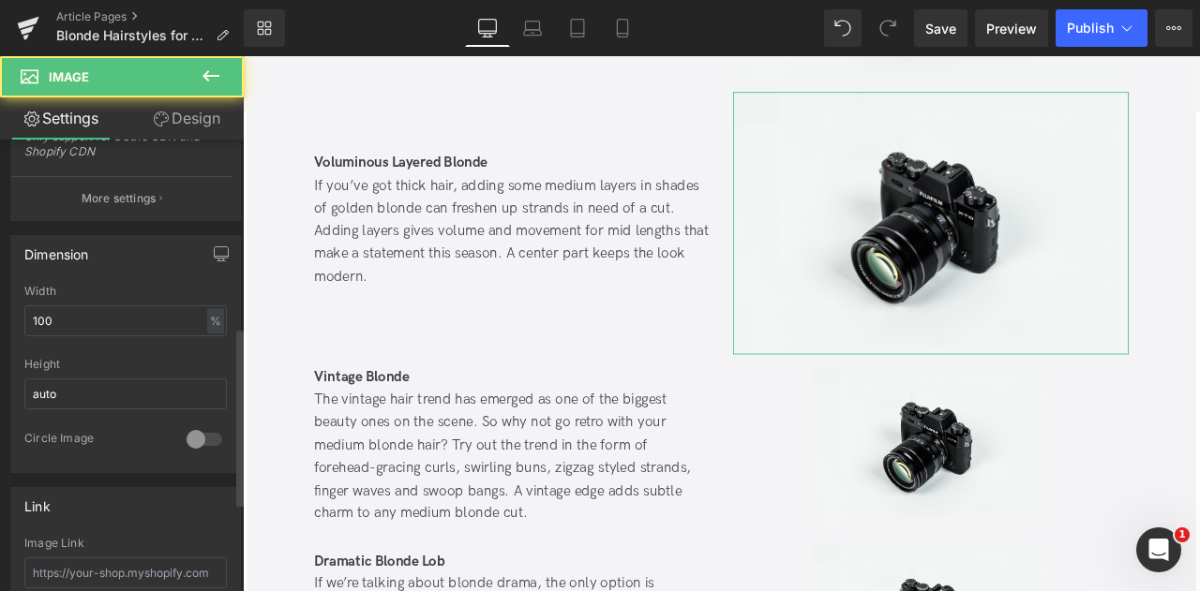
scroll to position [474, 0]
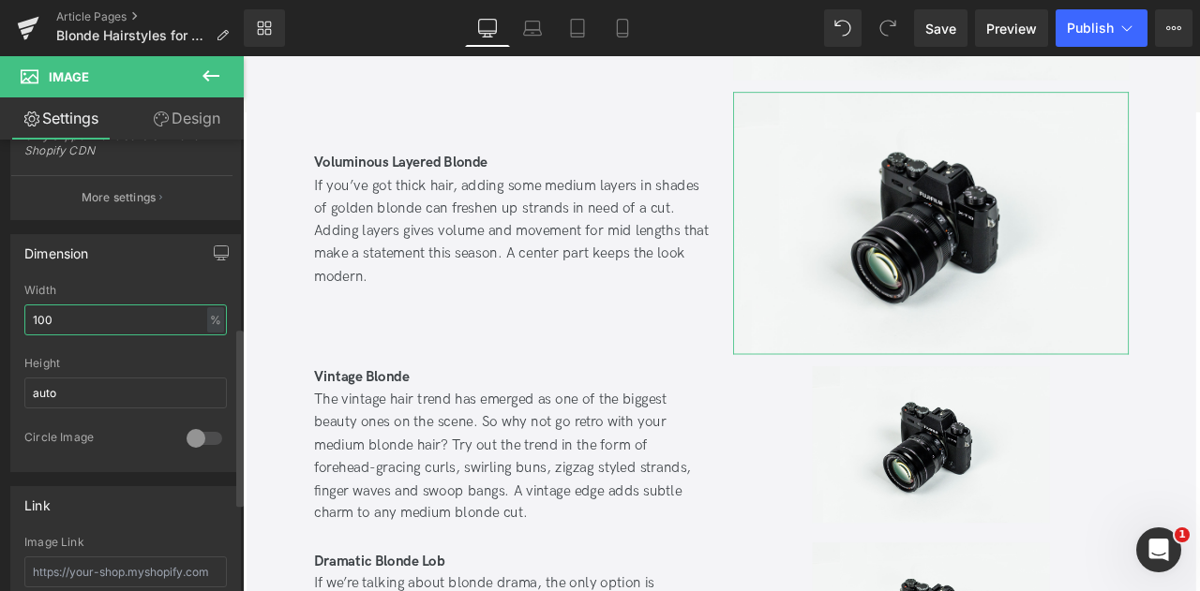
click at [76, 329] on input "100" at bounding box center [125, 320] width 202 height 31
type input "60"
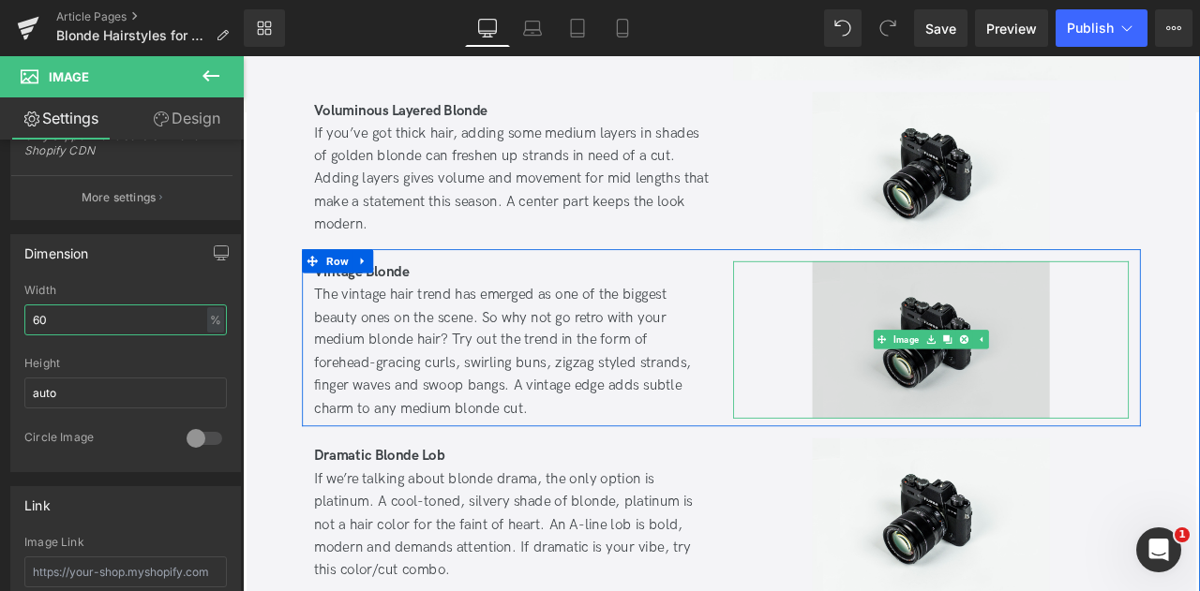
scroll to position [1862, 0]
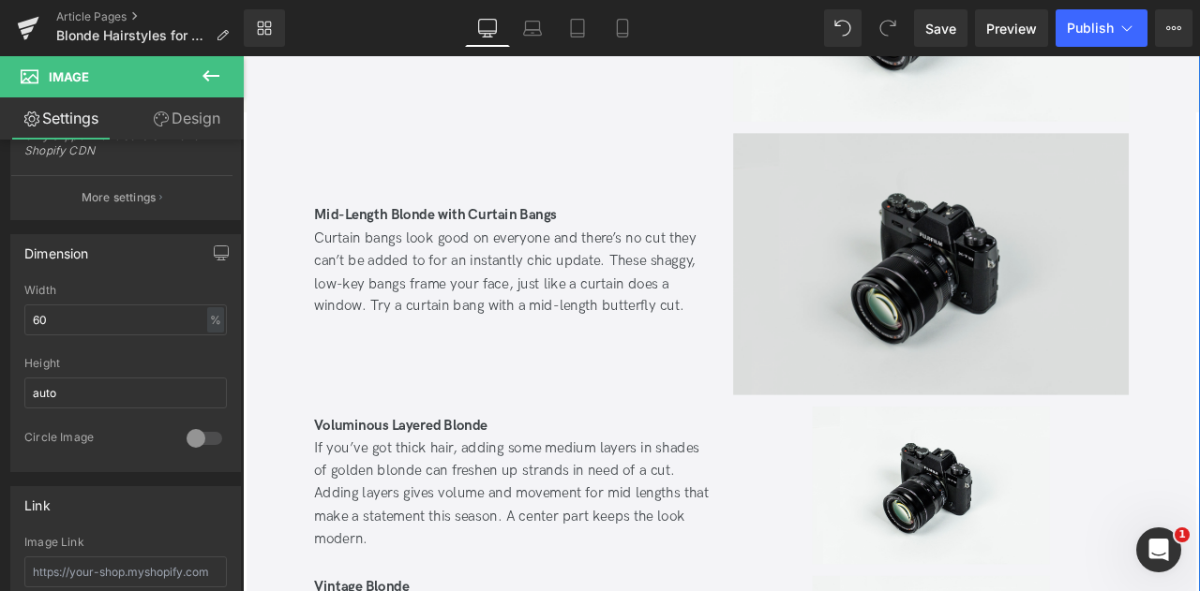
click at [968, 310] on img at bounding box center [1058, 303] width 469 height 310
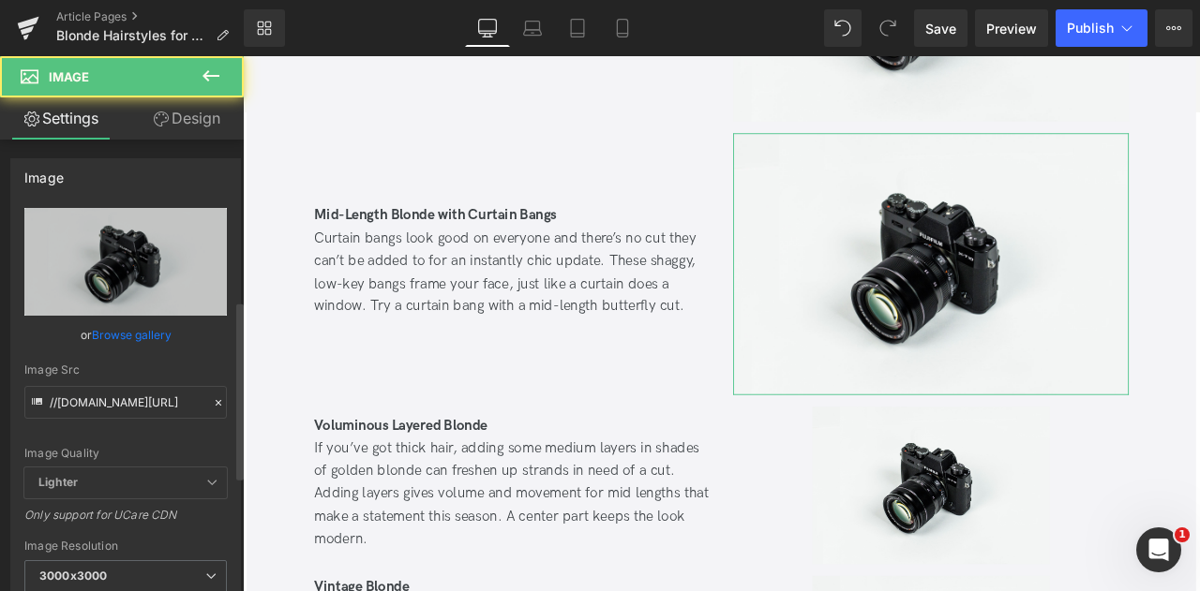
scroll to position [410, 0]
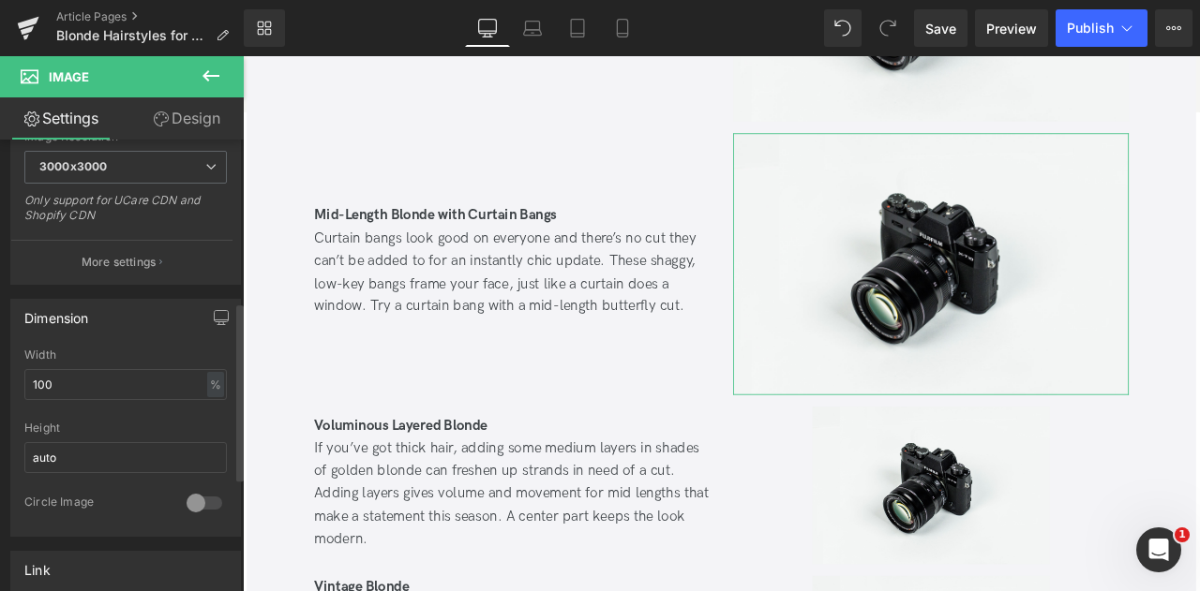
click at [96, 360] on div "Width 100 % % px" at bounding box center [125, 385] width 202 height 73
click at [107, 379] on input "100" at bounding box center [125, 384] width 202 height 31
type input "60"
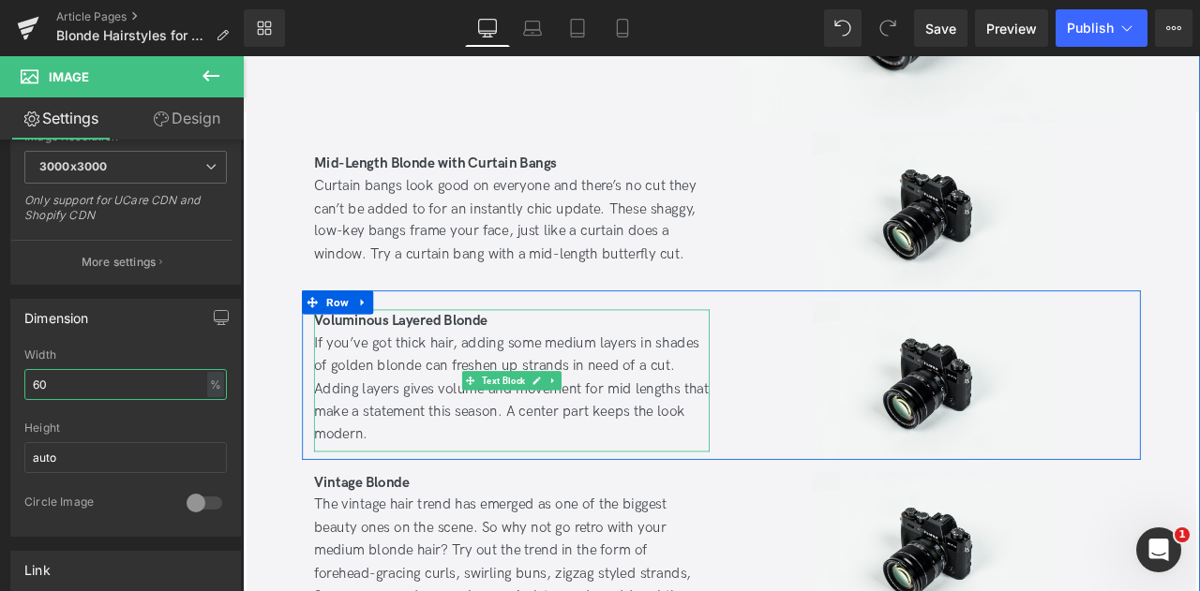
scroll to position [1455, 0]
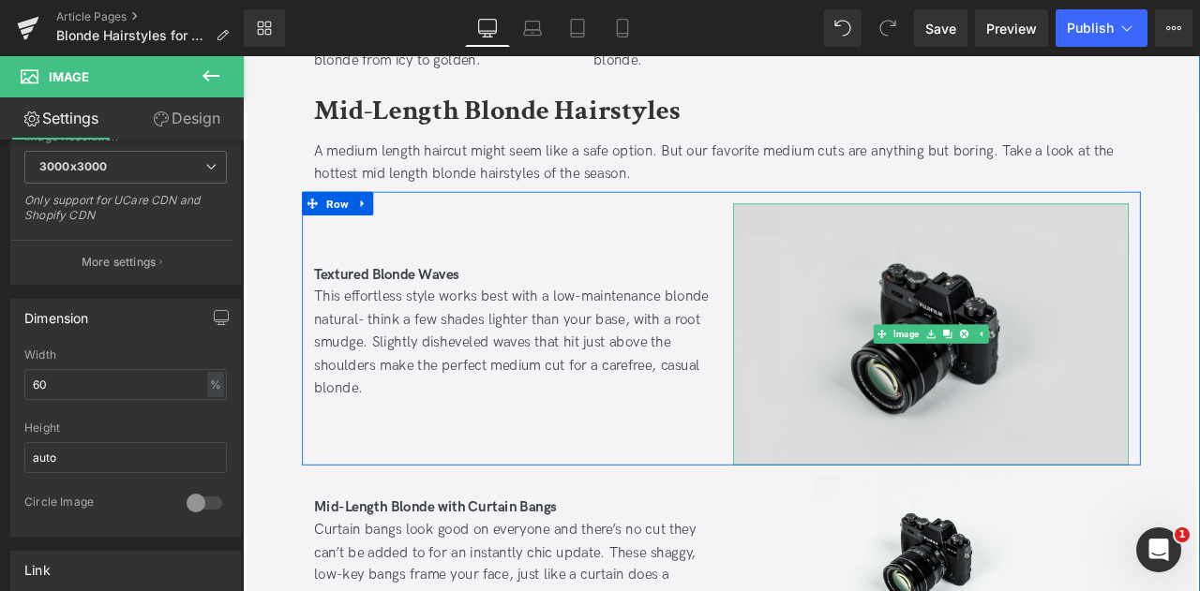
click at [1017, 382] on img at bounding box center [1058, 386] width 469 height 310
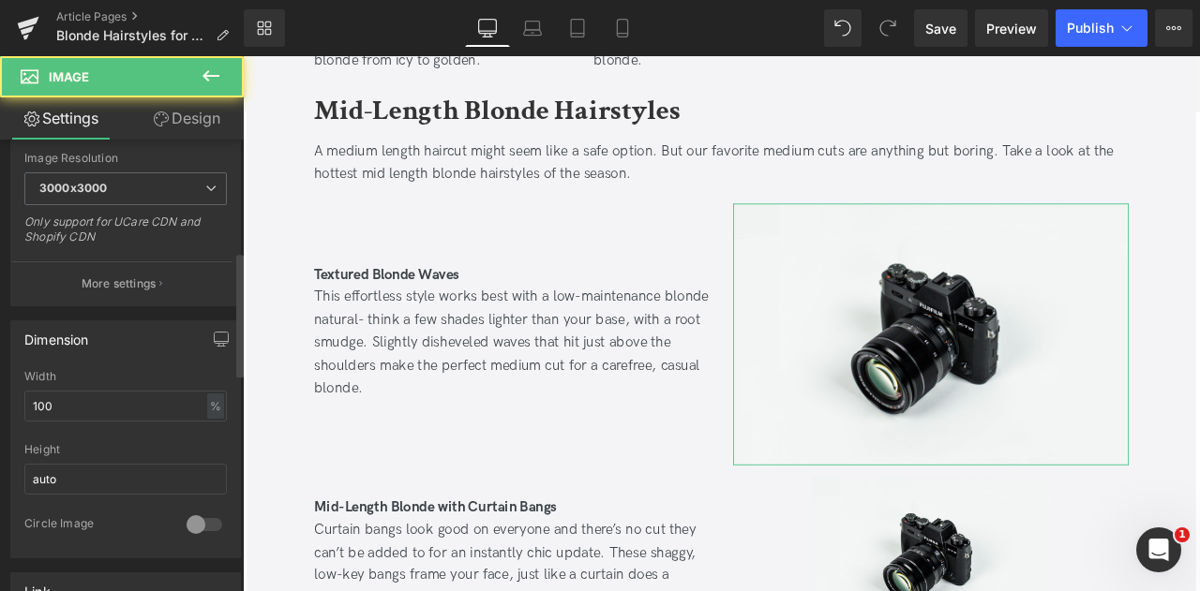
scroll to position [406, 0]
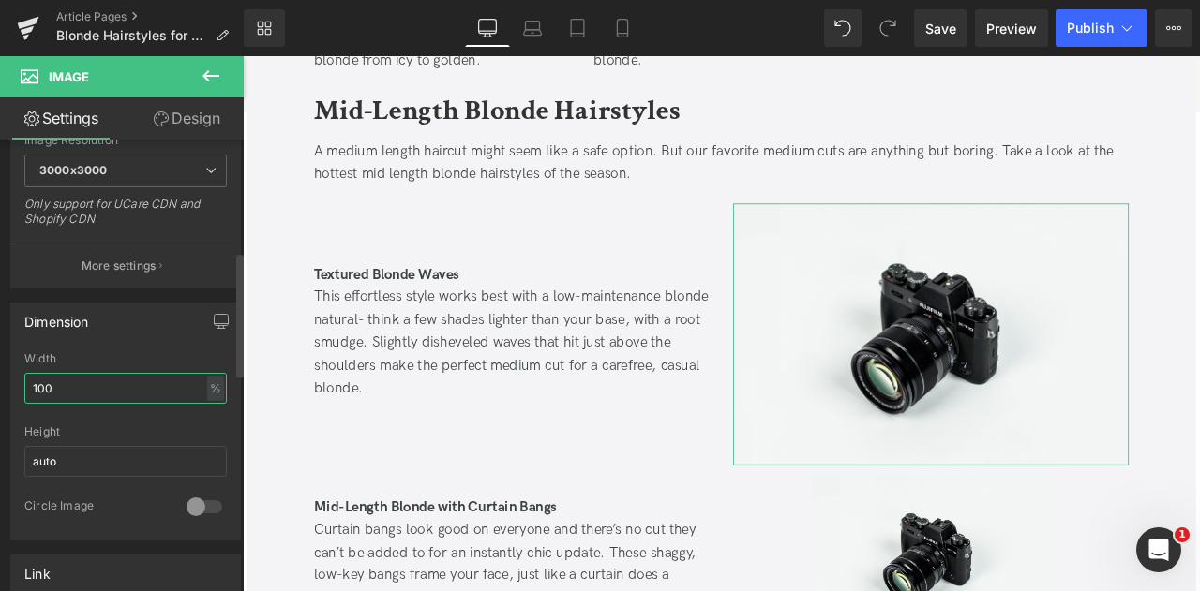
click at [81, 385] on input "100" at bounding box center [125, 388] width 202 height 31
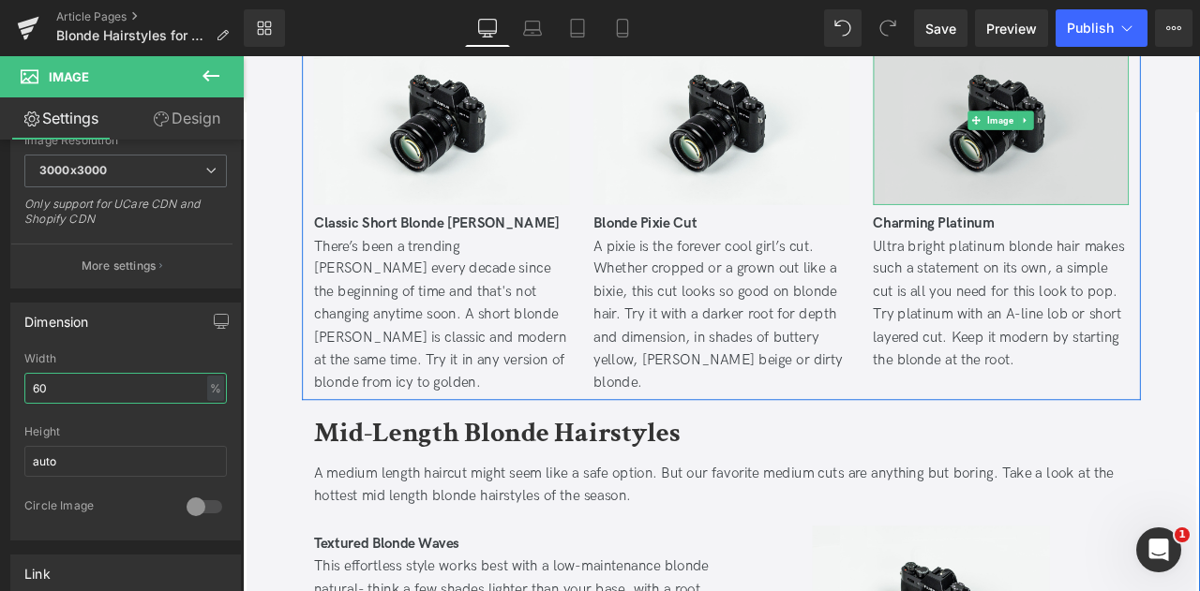
scroll to position [1166, 0]
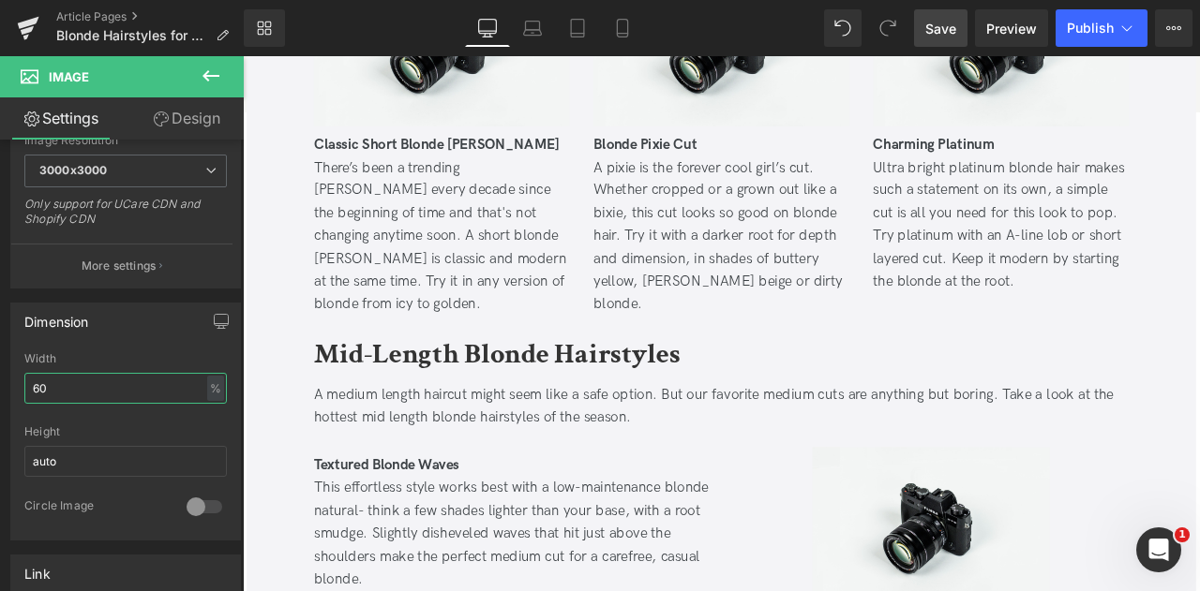
type input "60"
drag, startPoint x: 935, startPoint y: 23, endPoint x: 688, endPoint y: 480, distance: 519.2
click at [935, 23] on span "Save" at bounding box center [940, 29] width 31 height 20
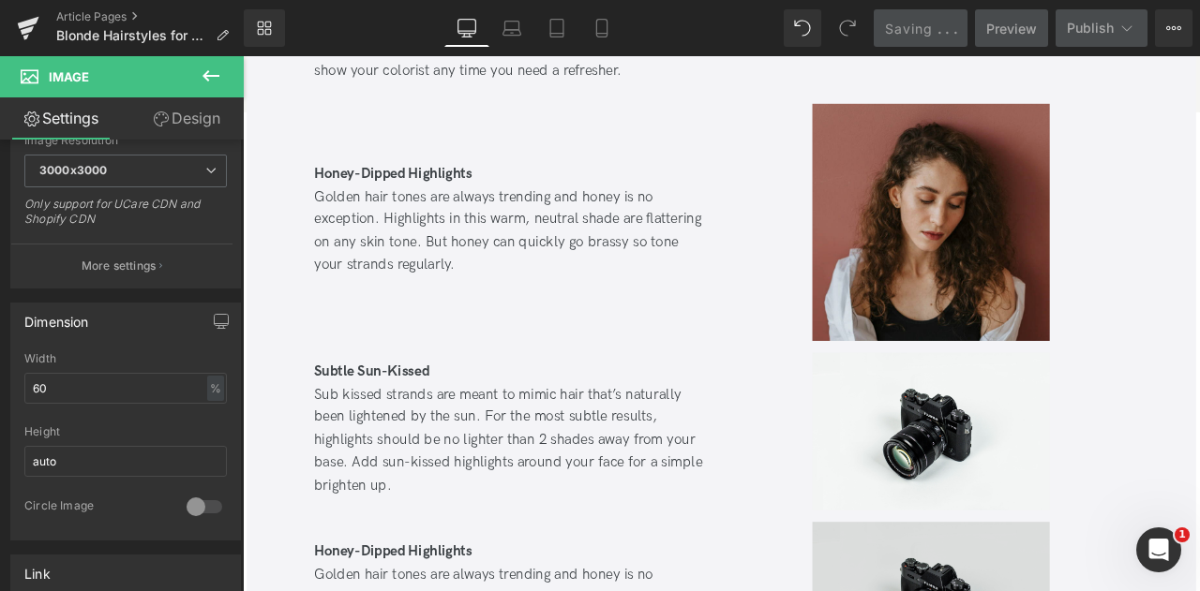
scroll to position [3846, 0]
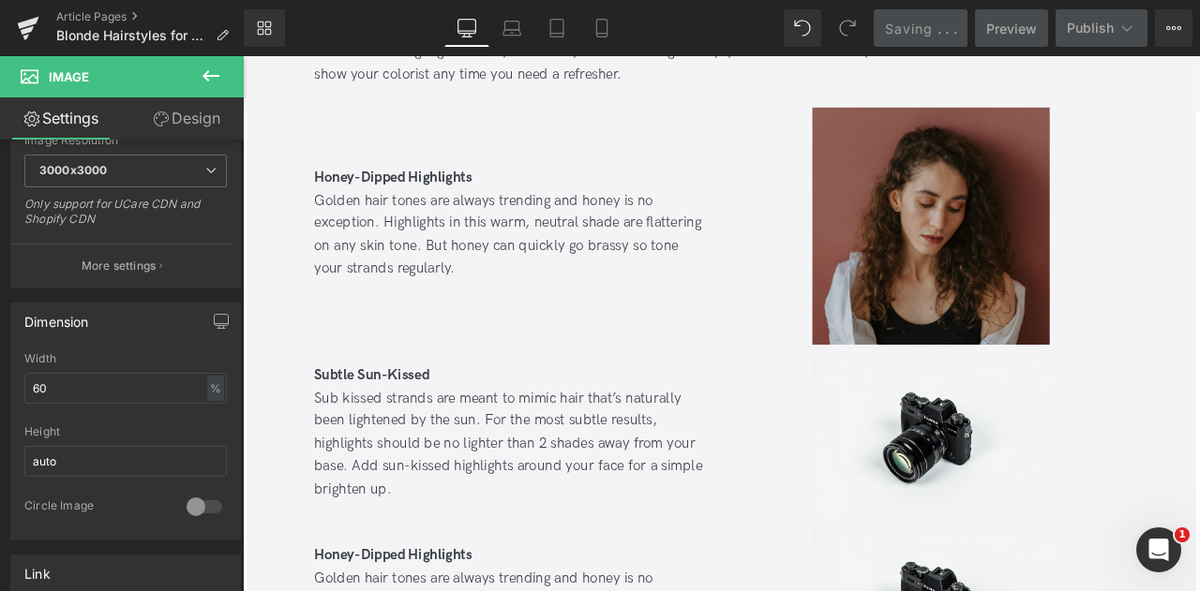
click at [1029, 222] on div "Image" at bounding box center [1058, 257] width 469 height 281
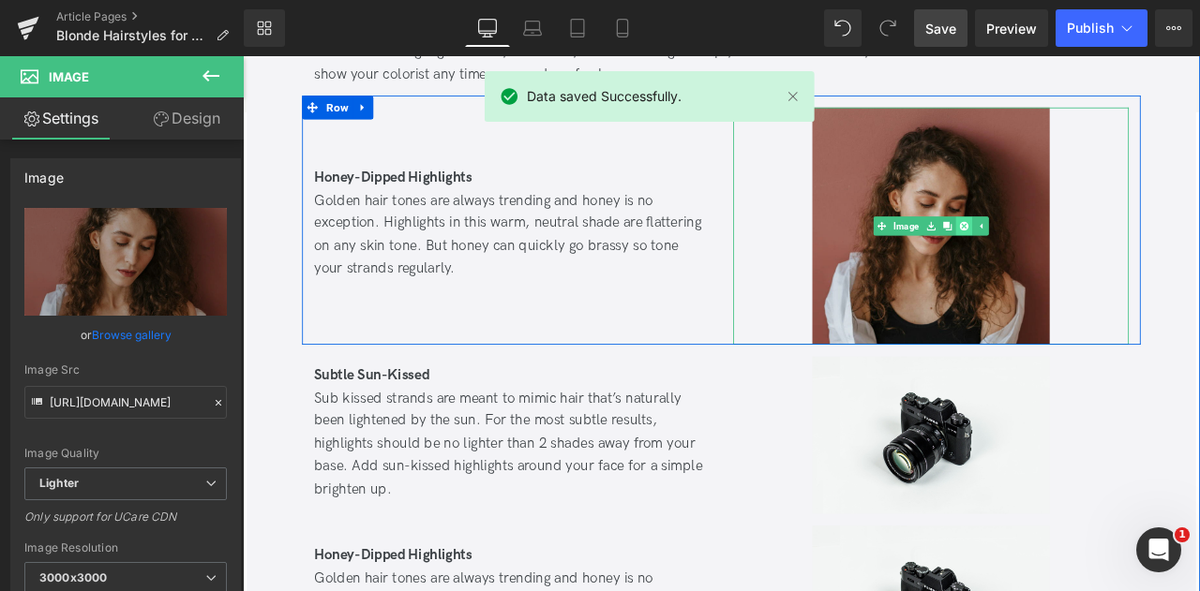
click at [1095, 253] on icon at bounding box center [1097, 258] width 10 height 10
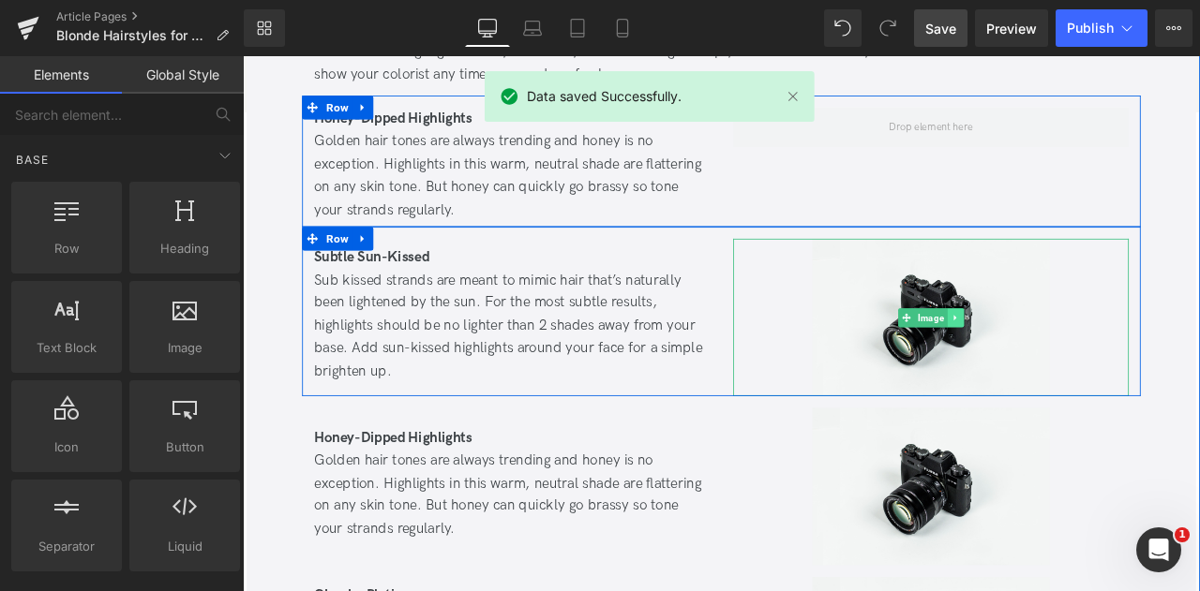
click at [1078, 355] on link at bounding box center [1088, 366] width 20 height 22
click at [1077, 361] on icon at bounding box center [1077, 366] width 10 height 10
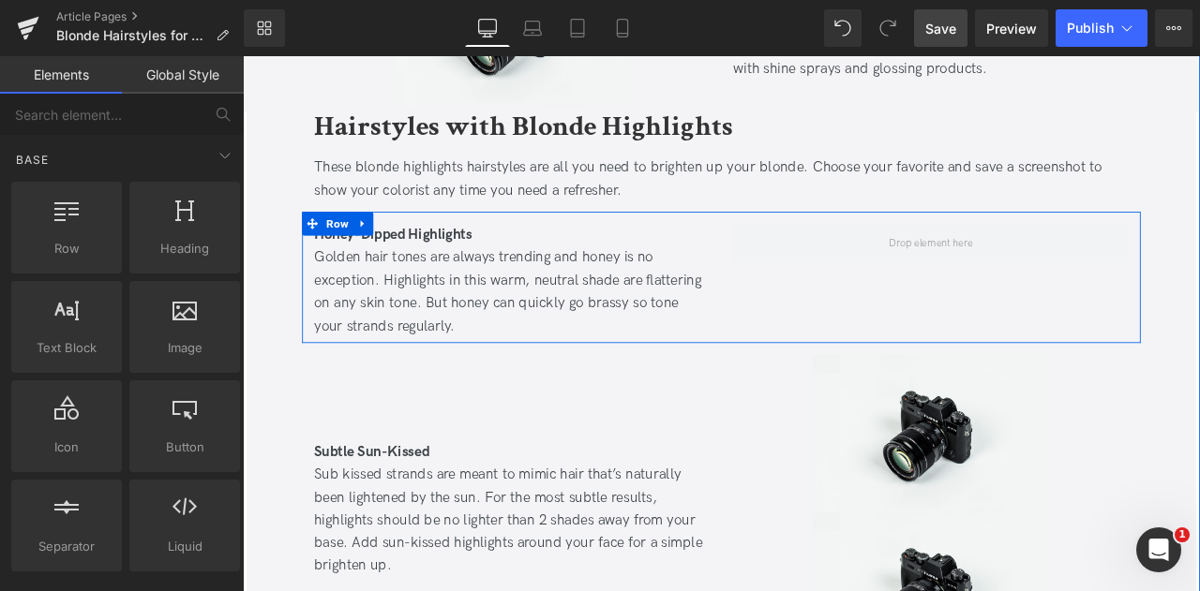
scroll to position [3704, 0]
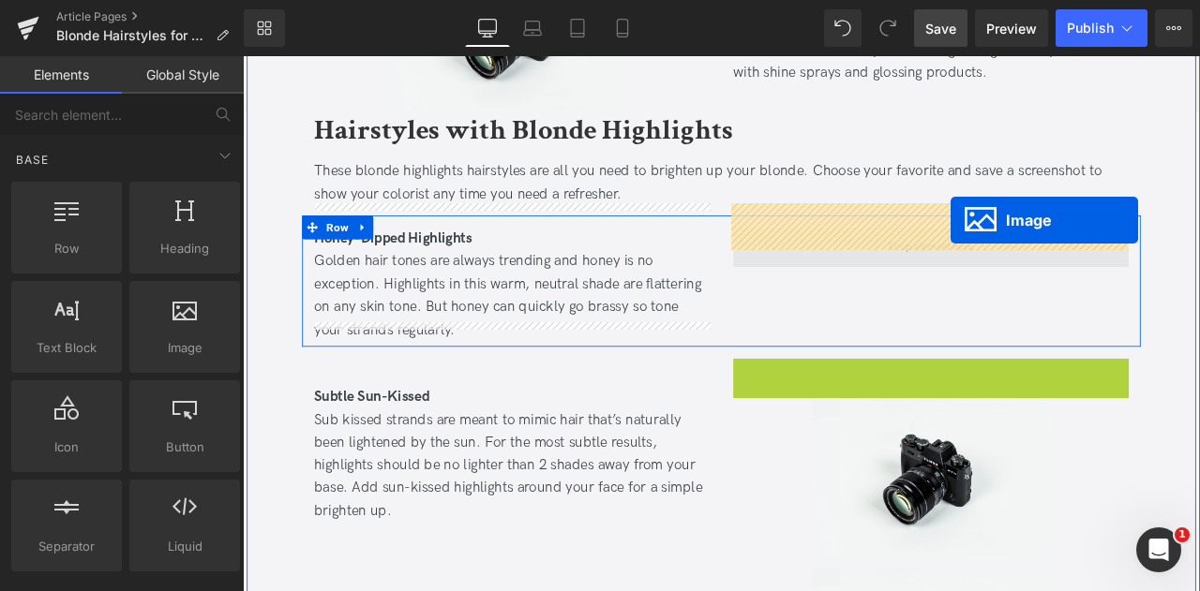
drag, startPoint x: 1038, startPoint y: 485, endPoint x: 1082, endPoint y: 250, distance: 239.3
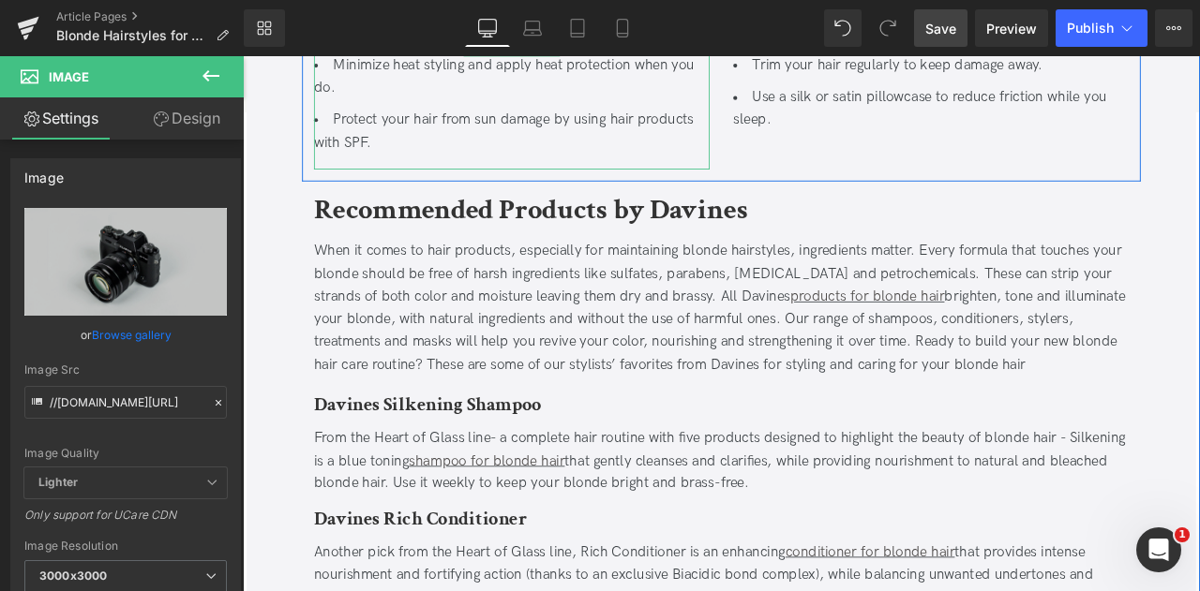
scroll to position [5524, 0]
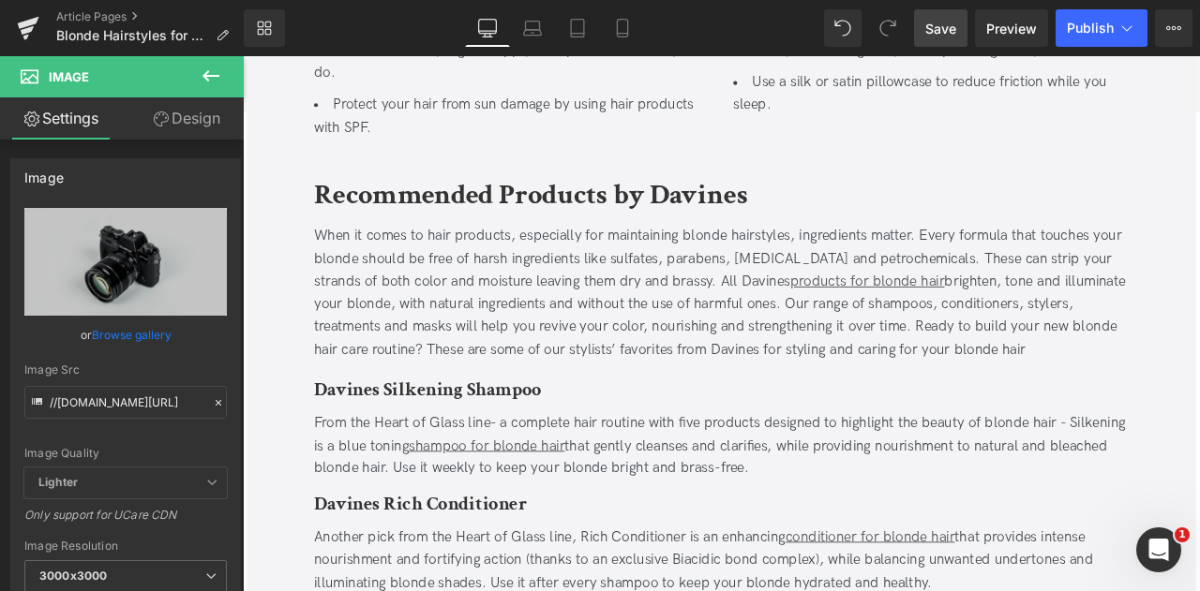
click at [932, 25] on span "Save" at bounding box center [940, 29] width 31 height 20
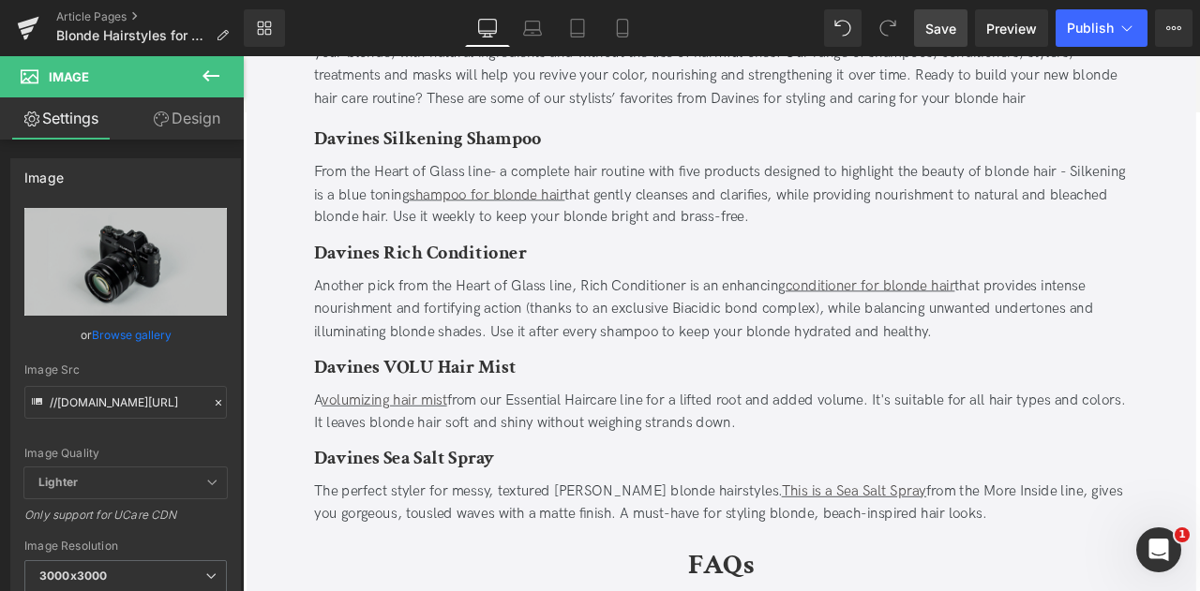
scroll to position [6187, 0]
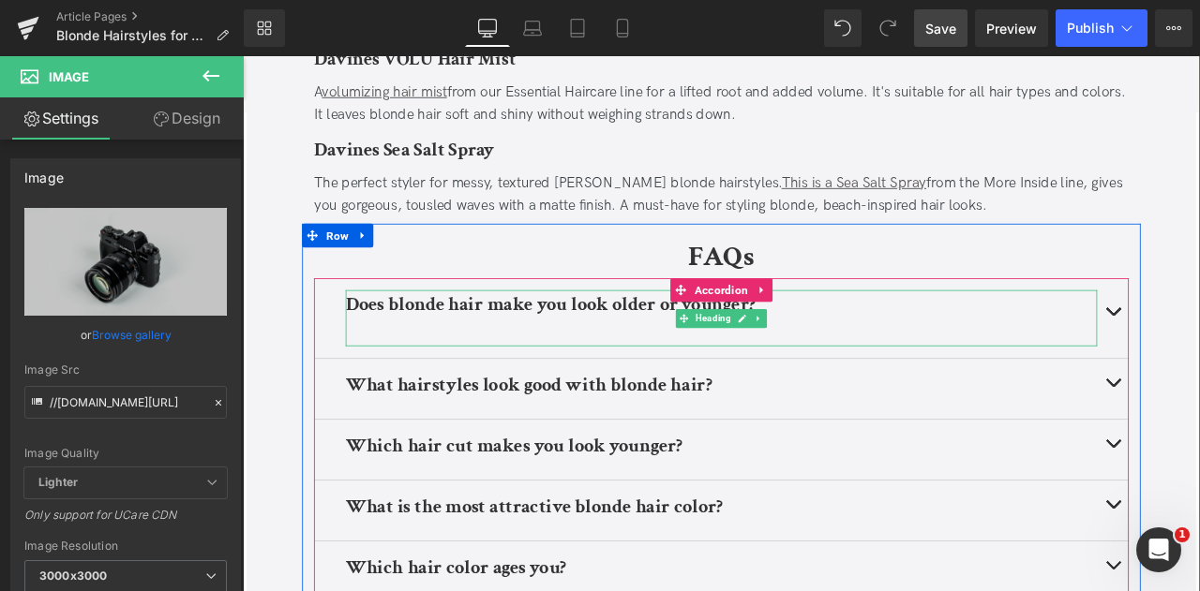
click at [602, 367] on div at bounding box center [810, 379] width 890 height 24
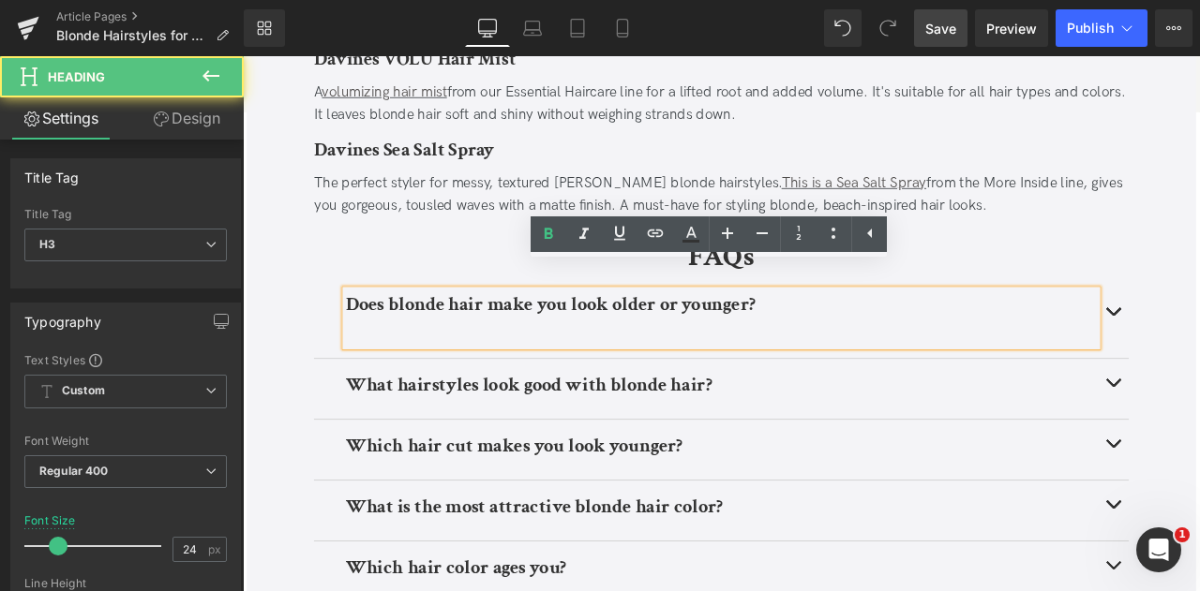
click at [528, 367] on div at bounding box center [810, 379] width 890 height 24
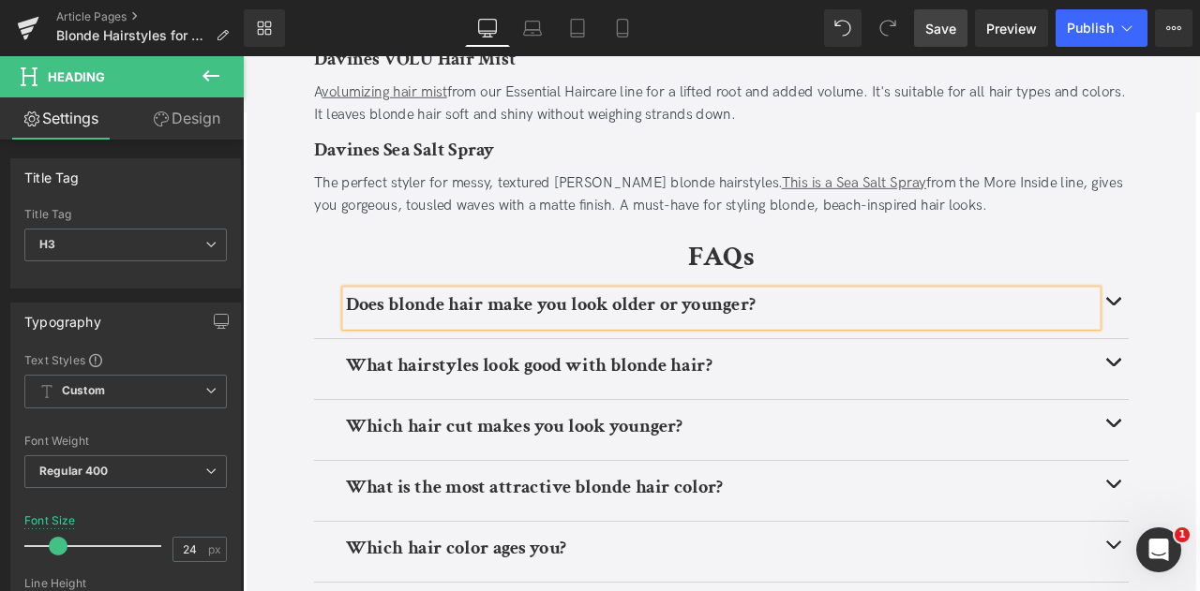
drag, startPoint x: 946, startPoint y: 29, endPoint x: 721, endPoint y: 179, distance: 270.3
click at [946, 29] on span "Save" at bounding box center [940, 29] width 31 height 20
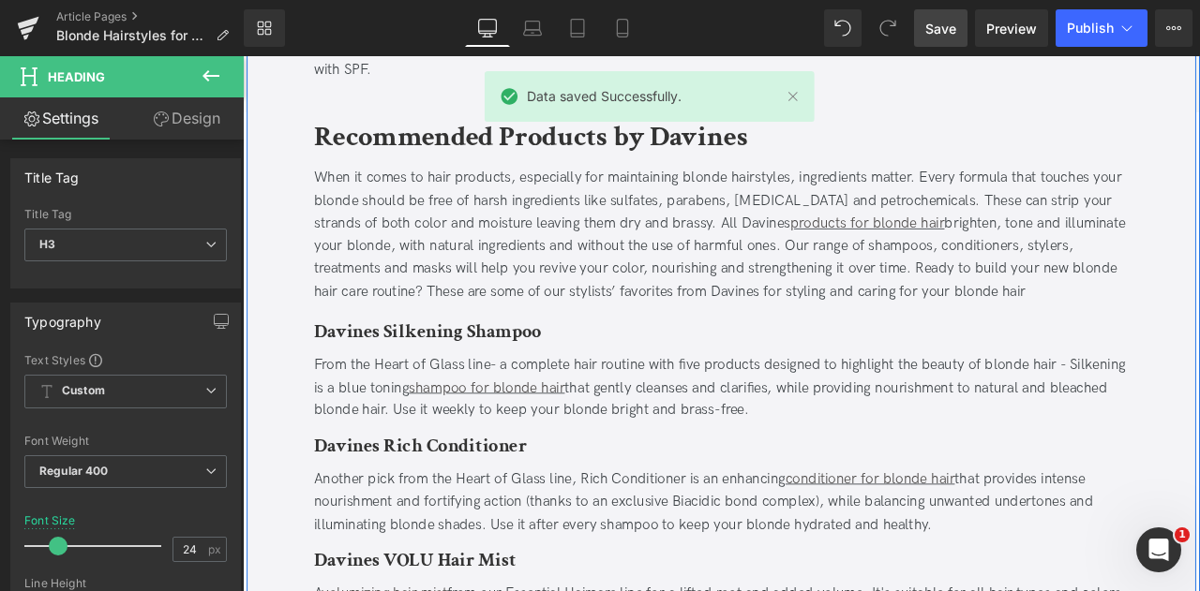
scroll to position [5603, 0]
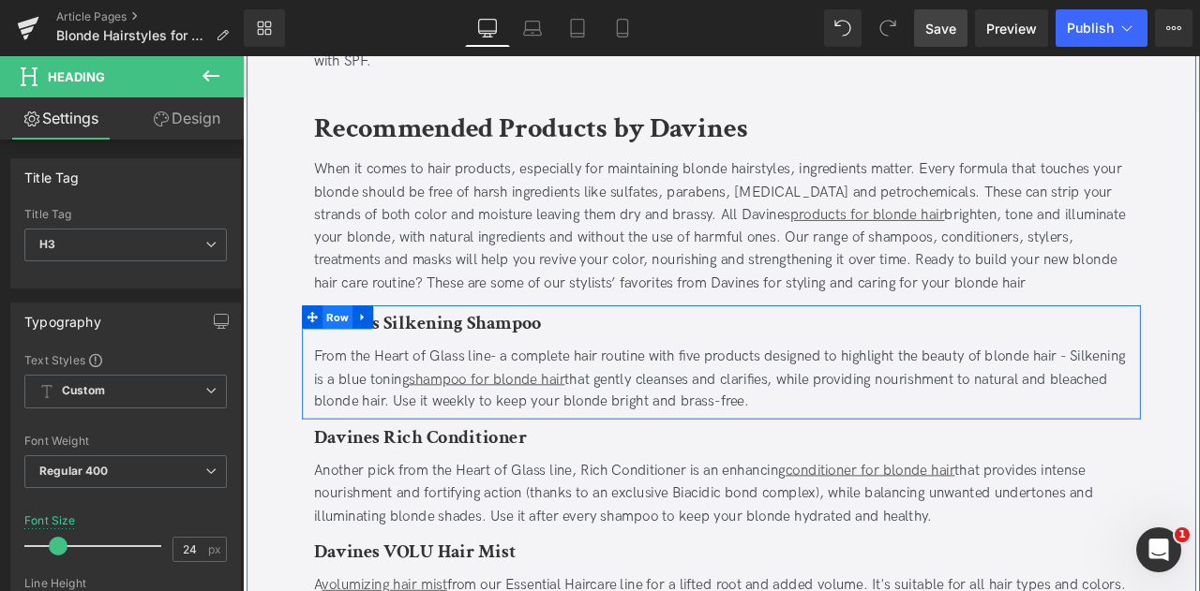
click at [339, 351] on span "Row" at bounding box center [355, 365] width 36 height 28
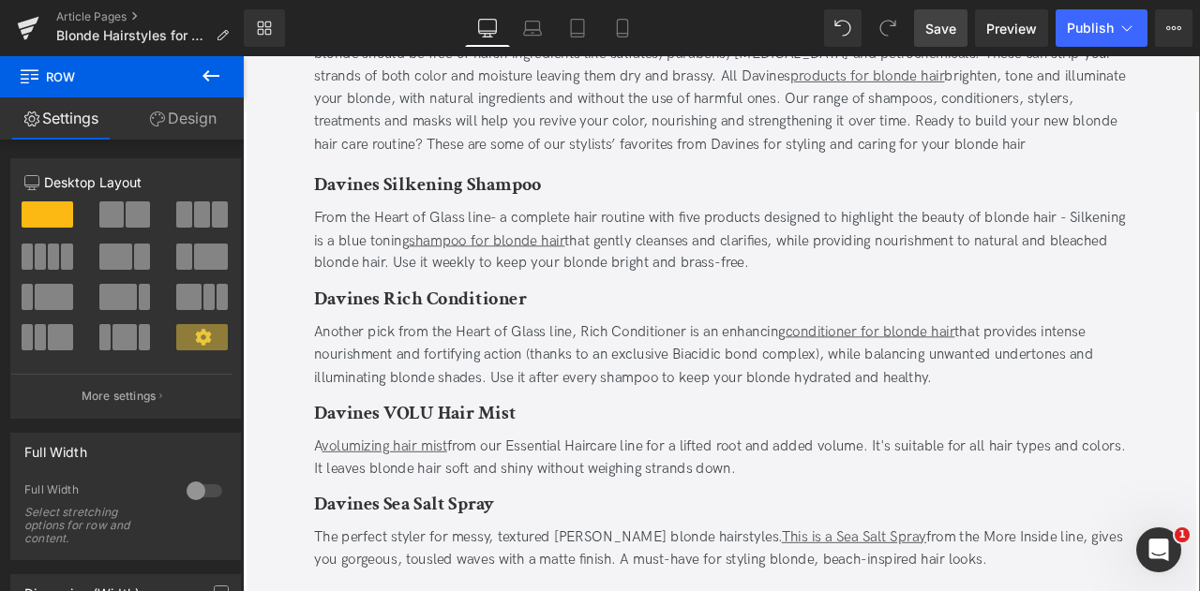
scroll to position [5786, 0]
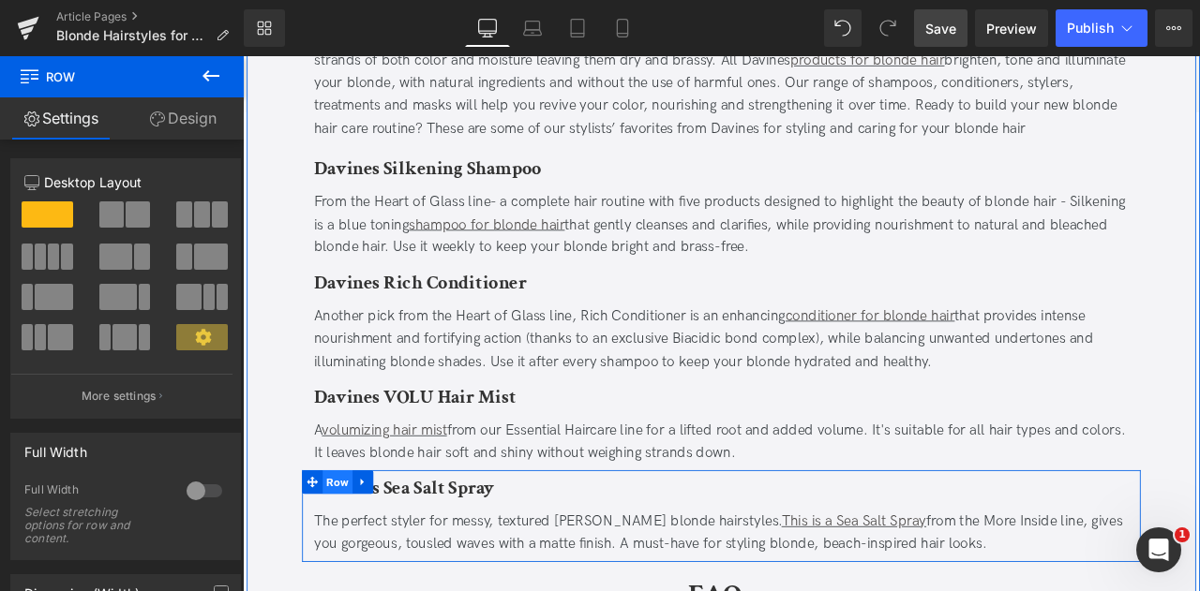
click at [351, 547] on span "Row" at bounding box center [355, 561] width 36 height 28
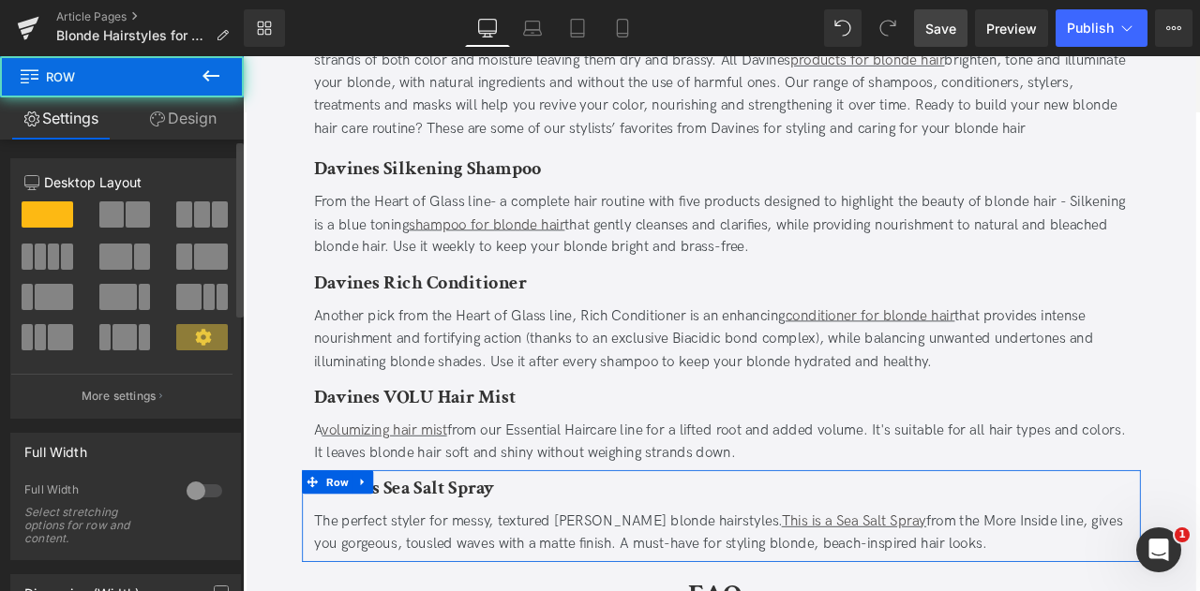
click at [126, 220] on span at bounding box center [138, 215] width 24 height 26
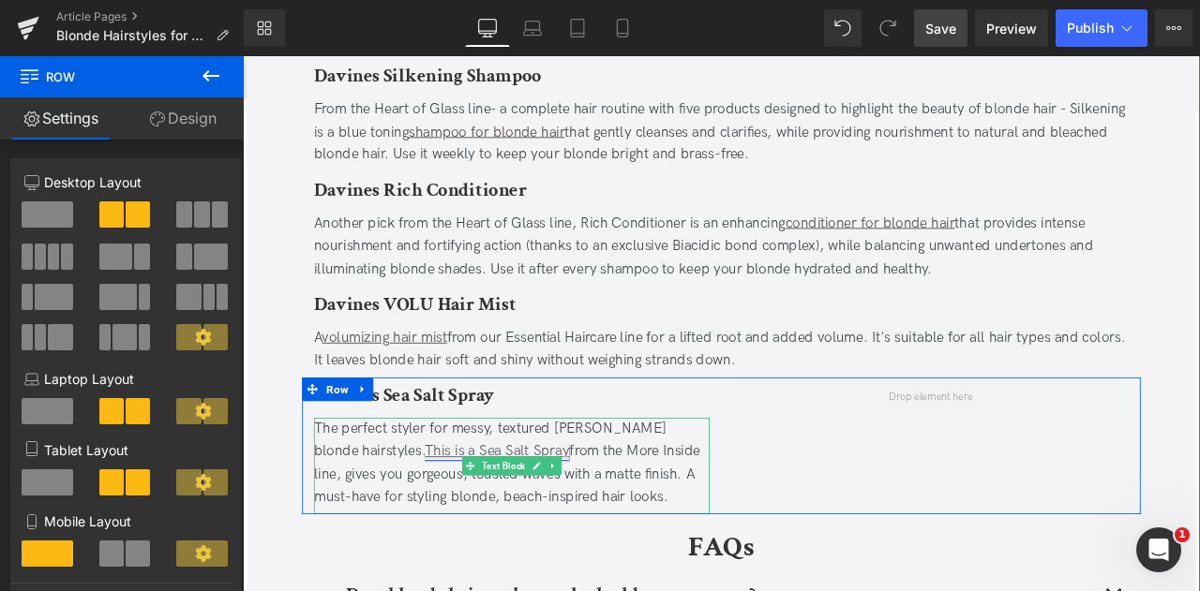
scroll to position [5892, 0]
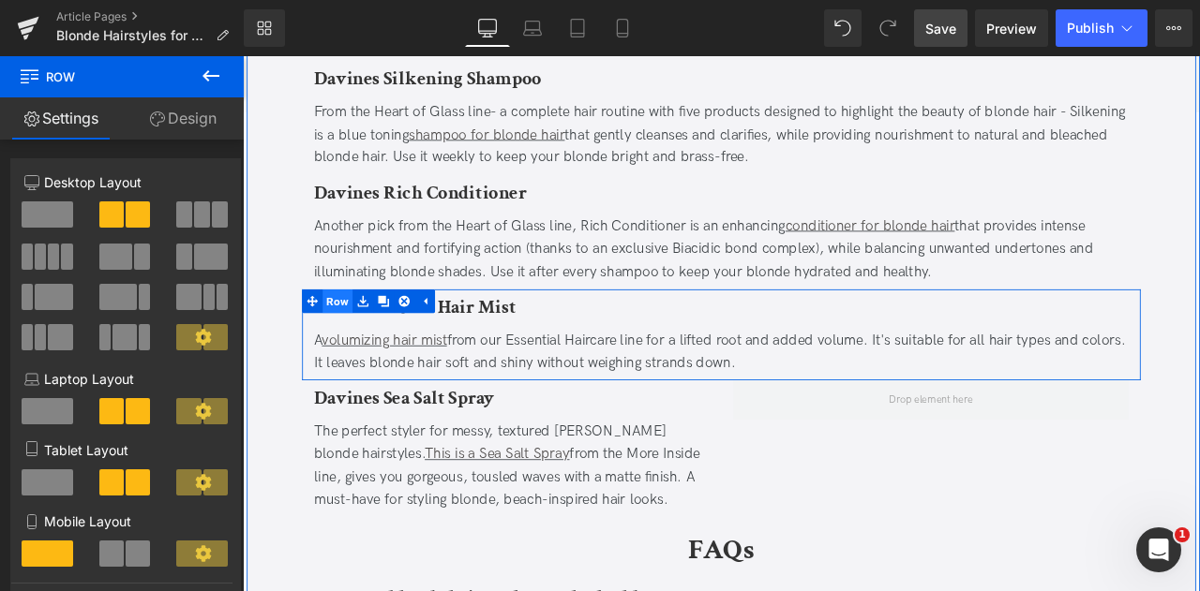
click at [364, 333] on span "Row" at bounding box center [355, 347] width 36 height 28
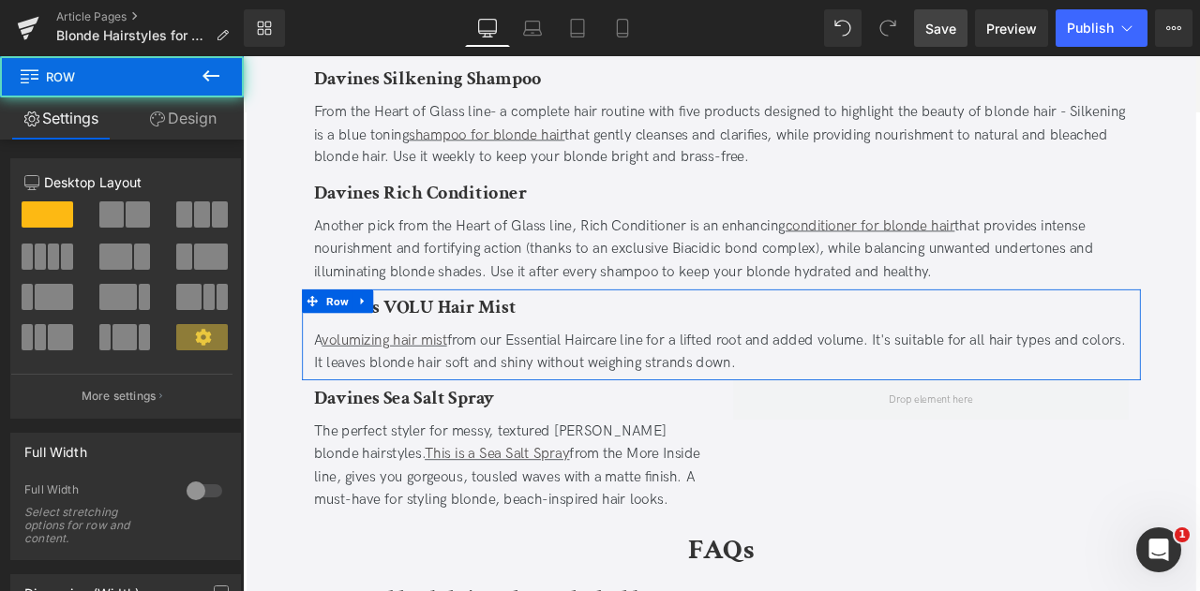
click at [126, 219] on span at bounding box center [138, 215] width 24 height 26
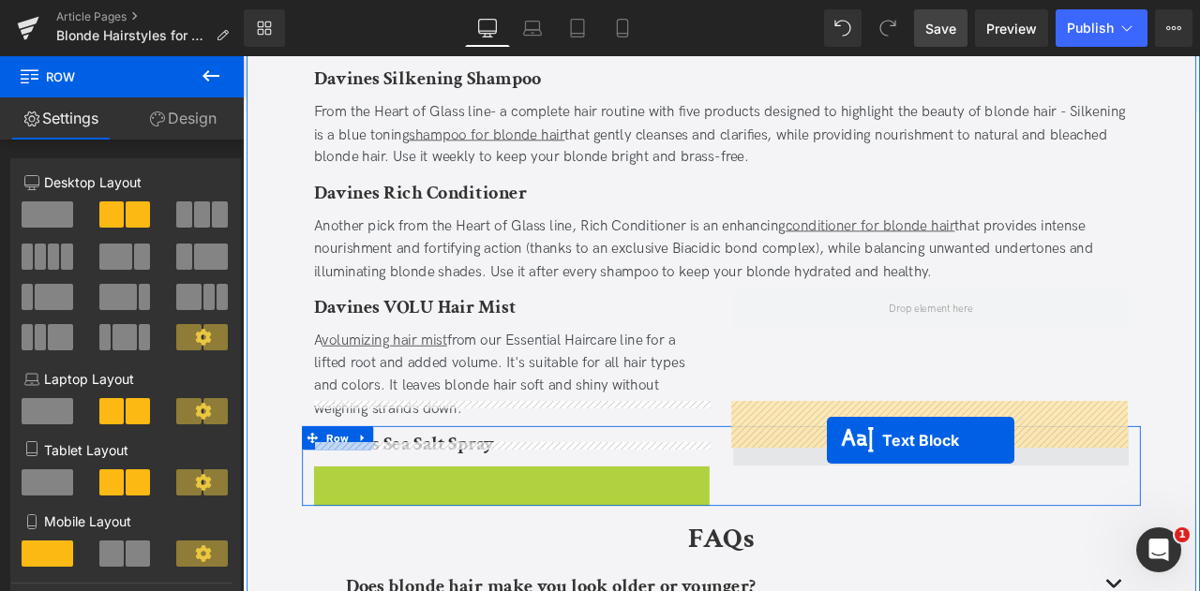
drag, startPoint x: 517, startPoint y: 571, endPoint x: 934, endPoint y: 512, distance: 421.2
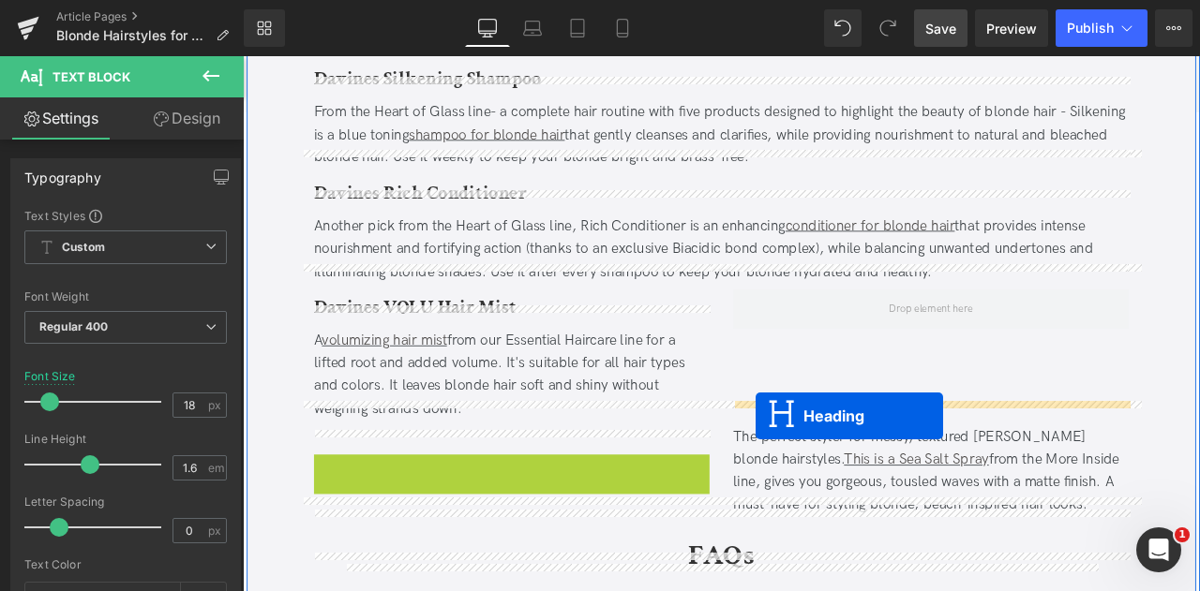
drag, startPoint x: 549, startPoint y: 523, endPoint x: 850, endPoint y: 482, distance: 303.7
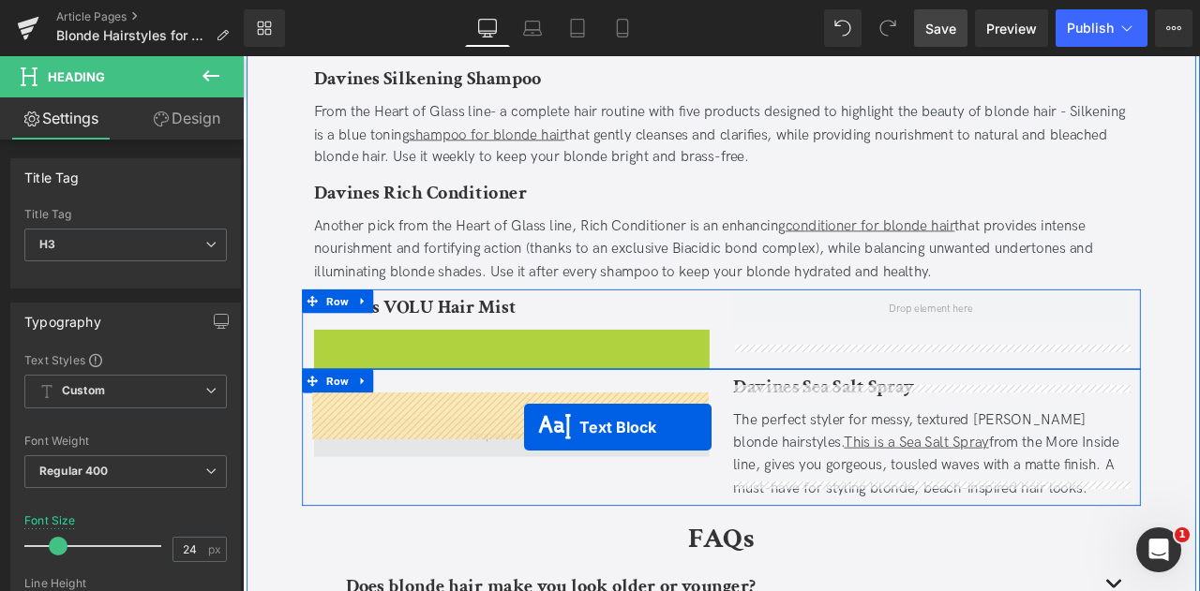
drag, startPoint x: 561, startPoint y: 401, endPoint x: 575, endPoint y: 497, distance: 96.6
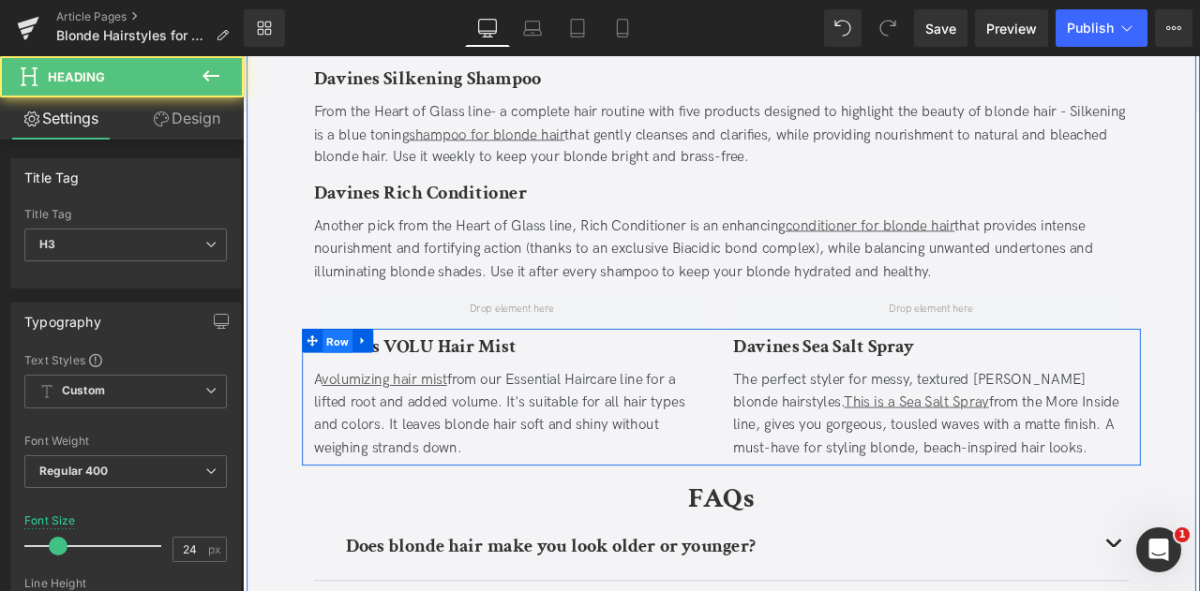
click at [344, 381] on span "Row" at bounding box center [355, 395] width 36 height 28
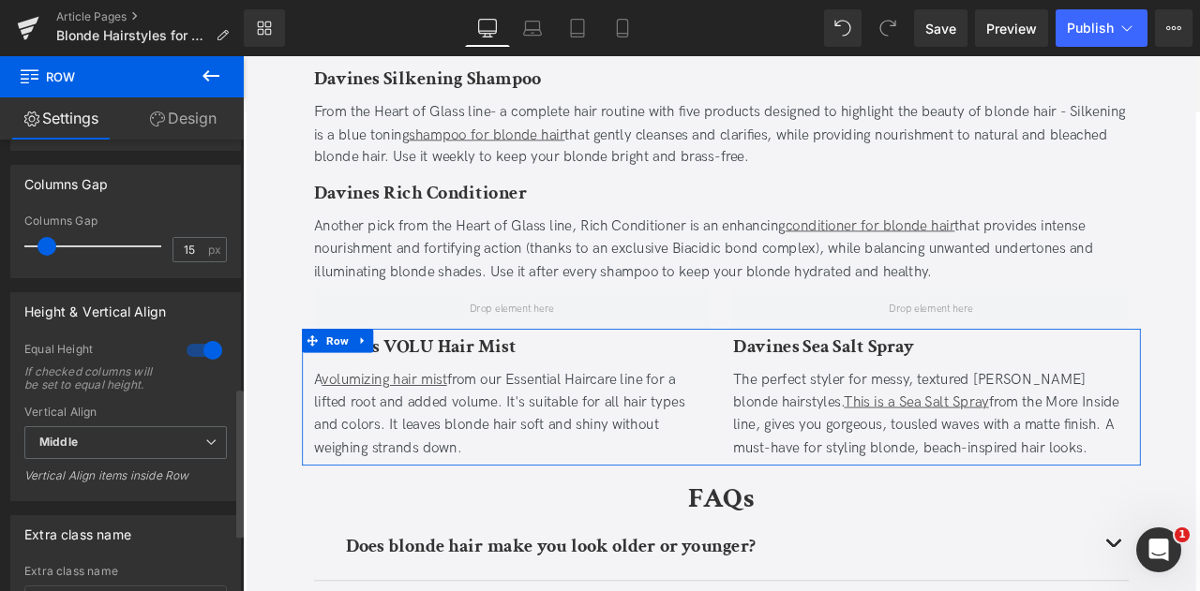
scroll to position [775, 0]
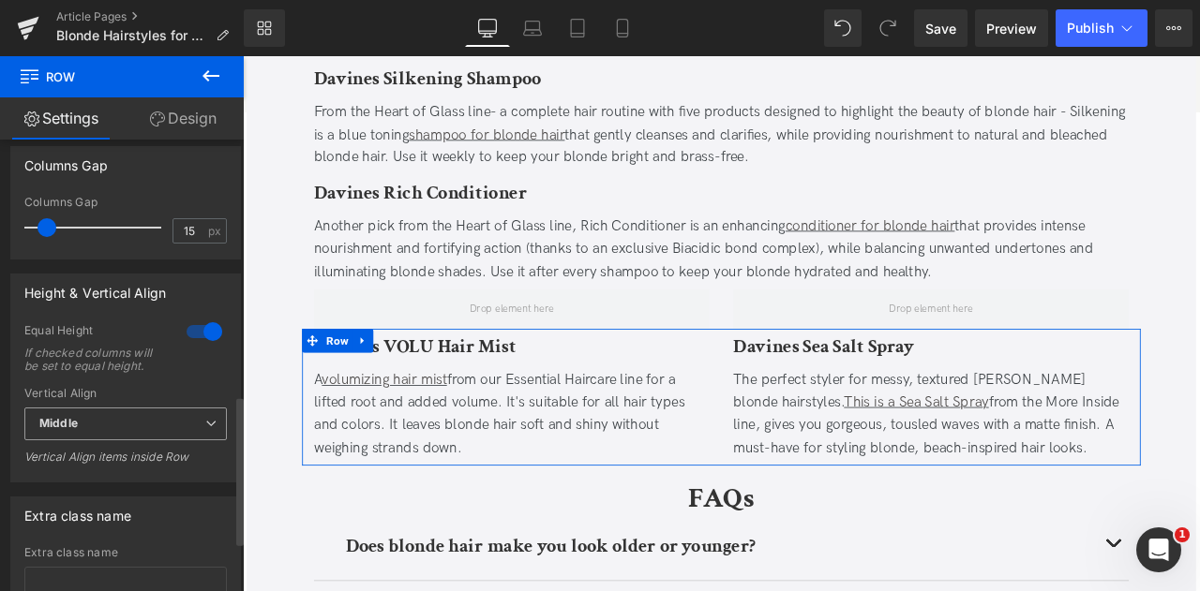
click at [141, 439] on span "Middle" at bounding box center [125, 424] width 202 height 33
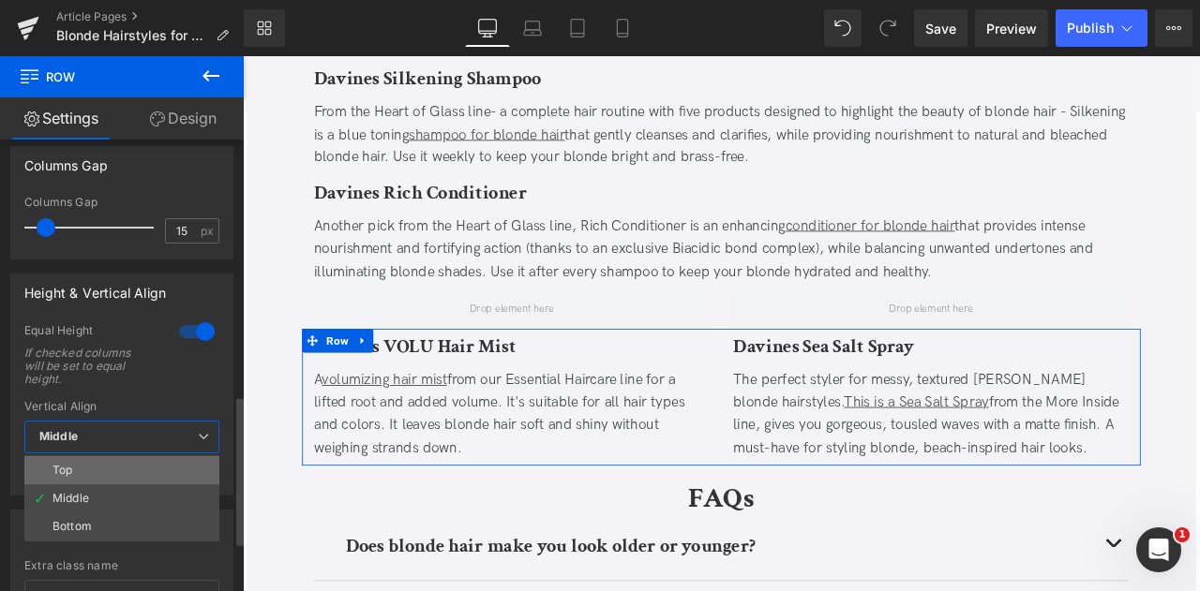
click at [119, 464] on li "Top" at bounding box center [121, 470] width 195 height 28
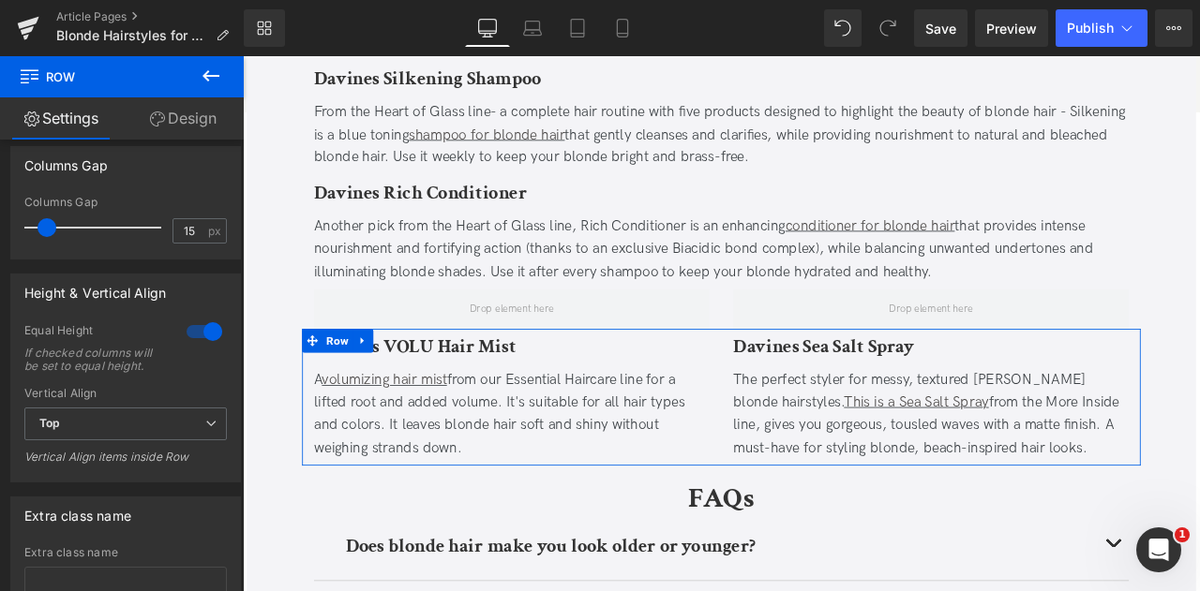
click at [216, 80] on icon at bounding box center [211, 76] width 22 height 22
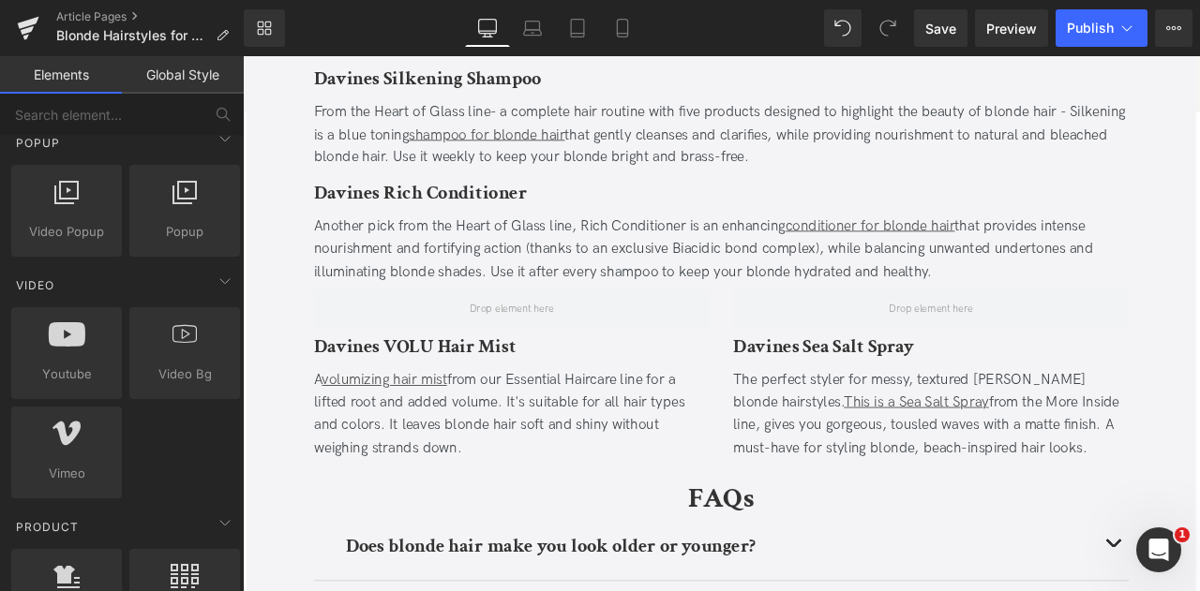
scroll to position [1506, 0]
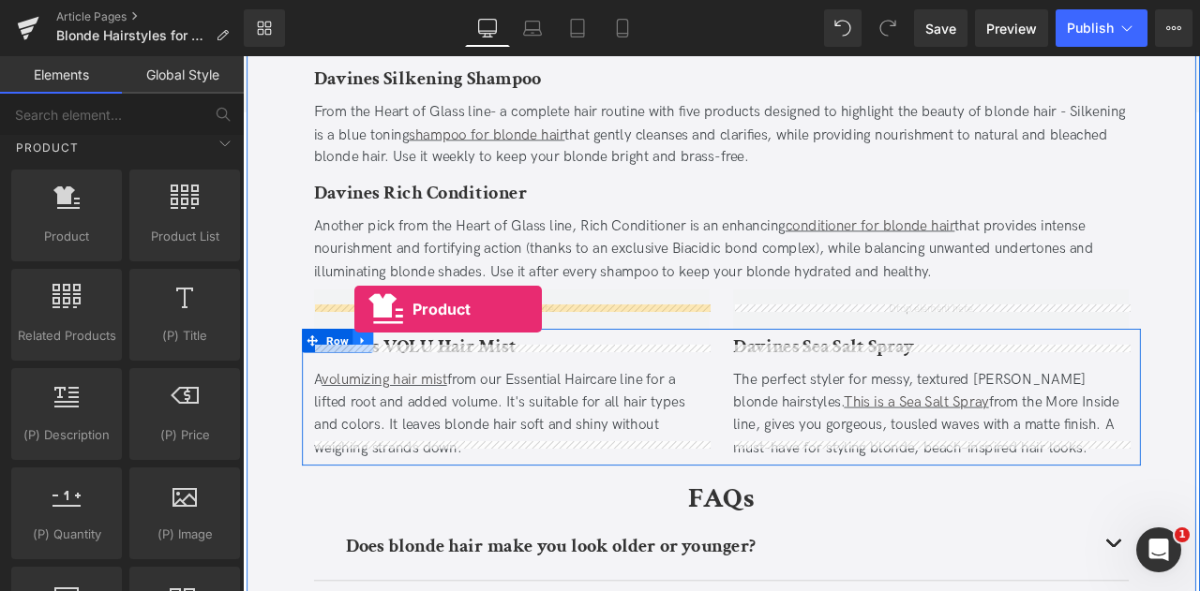
drag, startPoint x: 318, startPoint y: 262, endPoint x: 375, endPoint y: 356, distance: 109.8
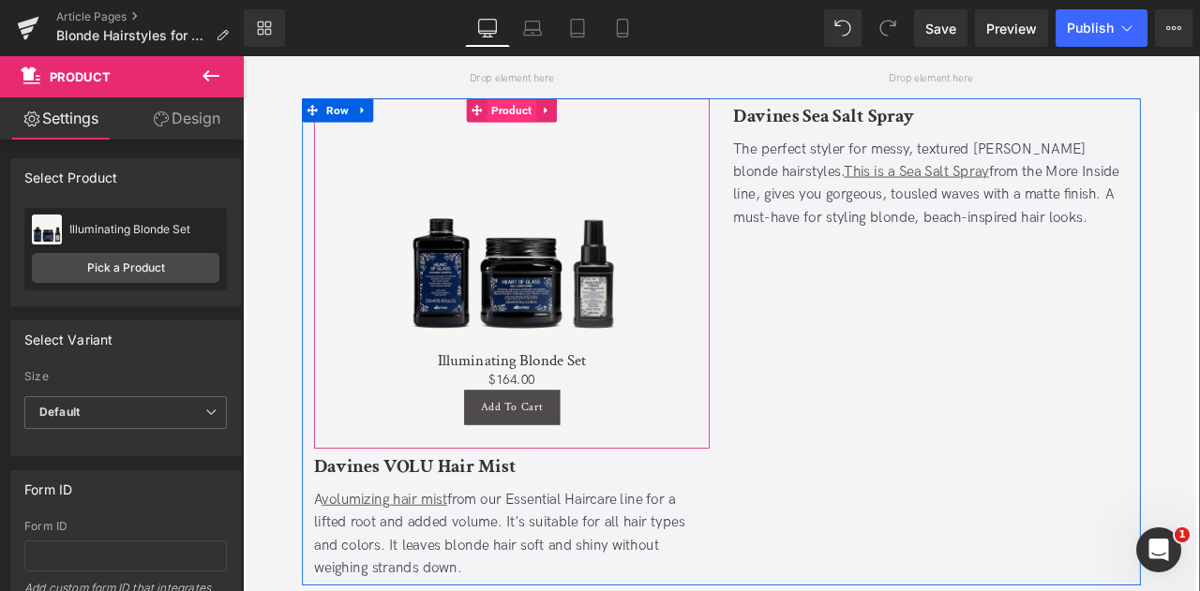
scroll to position [6158, 0]
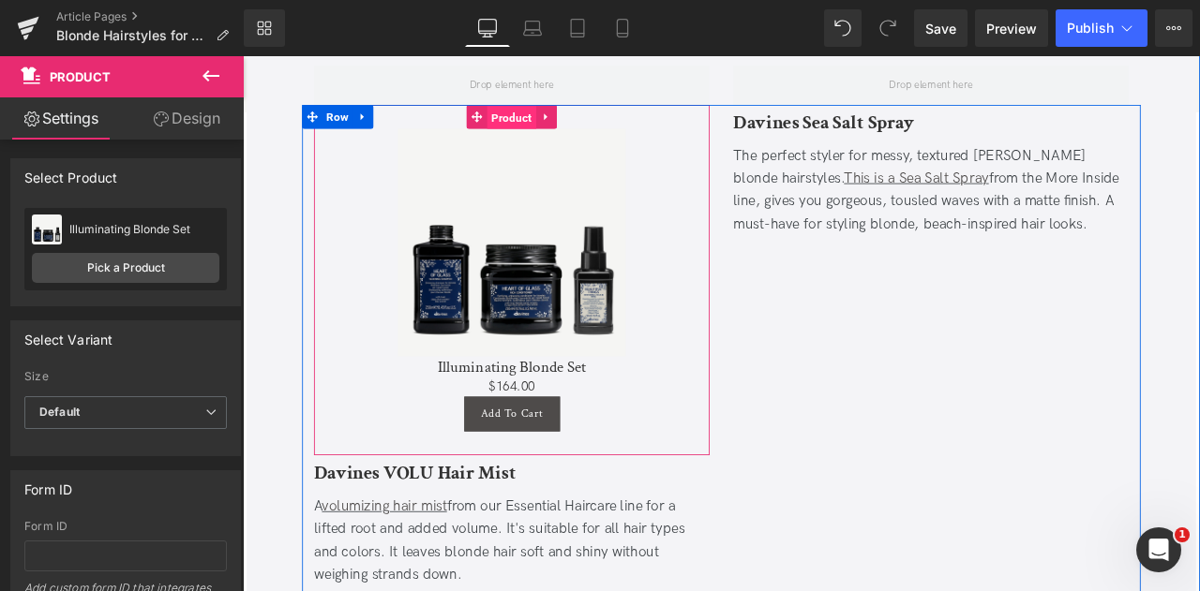
click at [543, 115] on span "Product" at bounding box center [561, 129] width 58 height 28
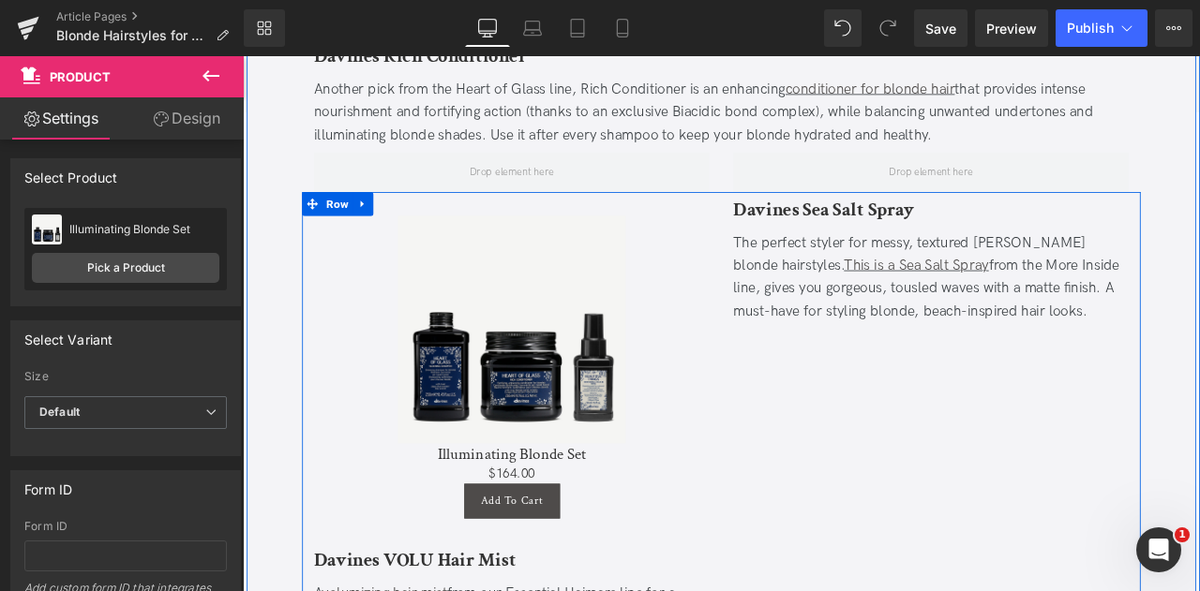
scroll to position [6131, 0]
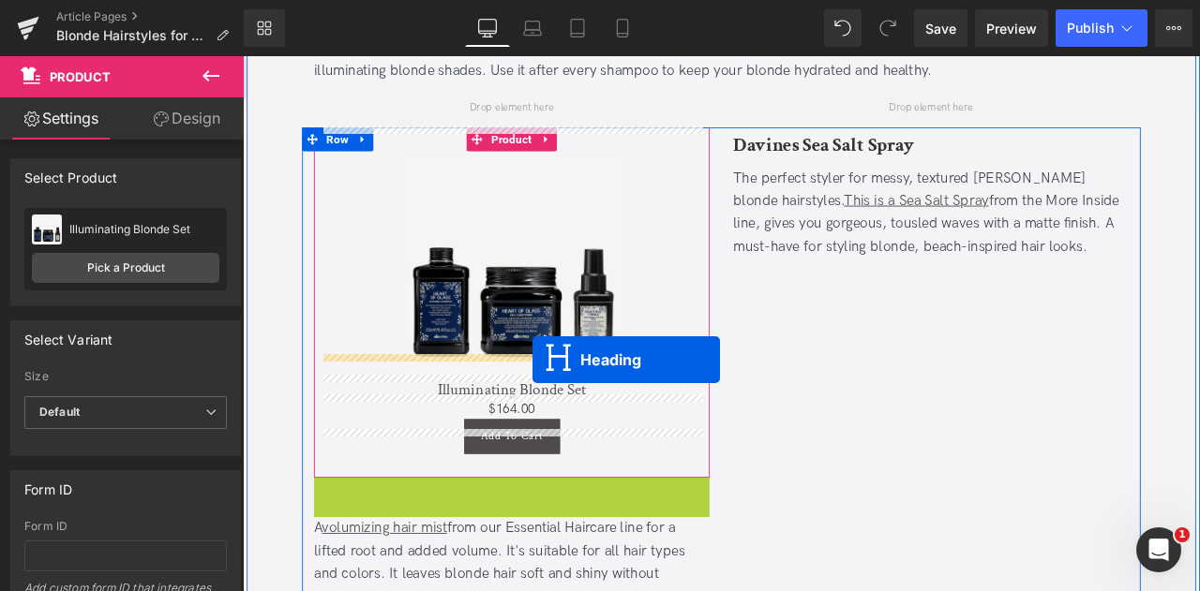
drag, startPoint x: 515, startPoint y: 549, endPoint x: 586, endPoint y: 416, distance: 151.0
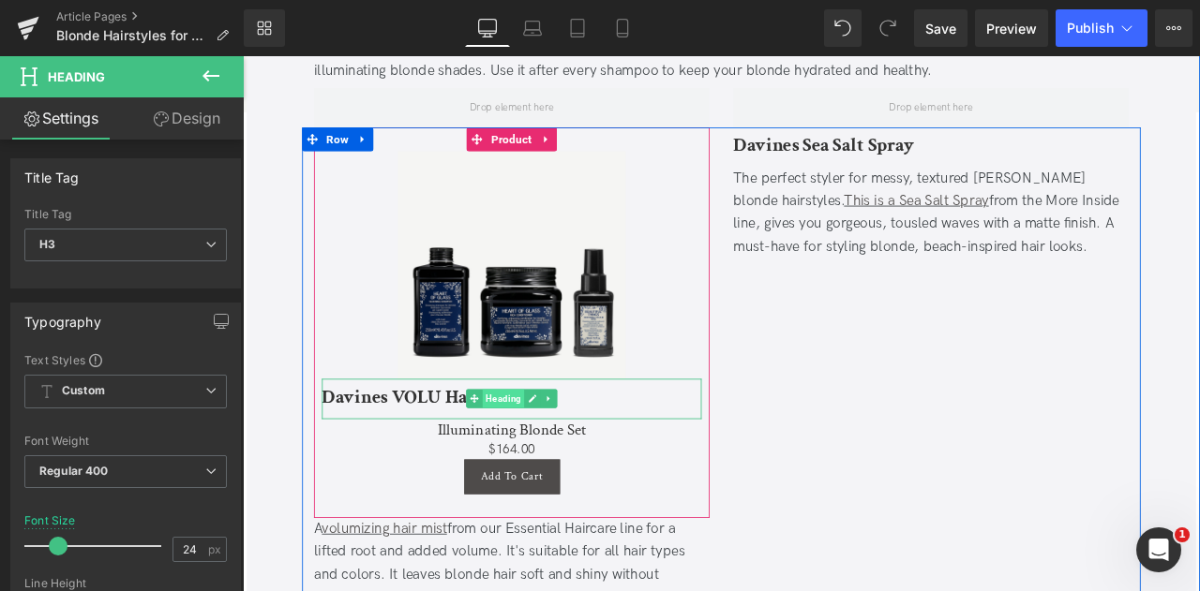
click at [549, 451] on span "Heading" at bounding box center [552, 462] width 50 height 22
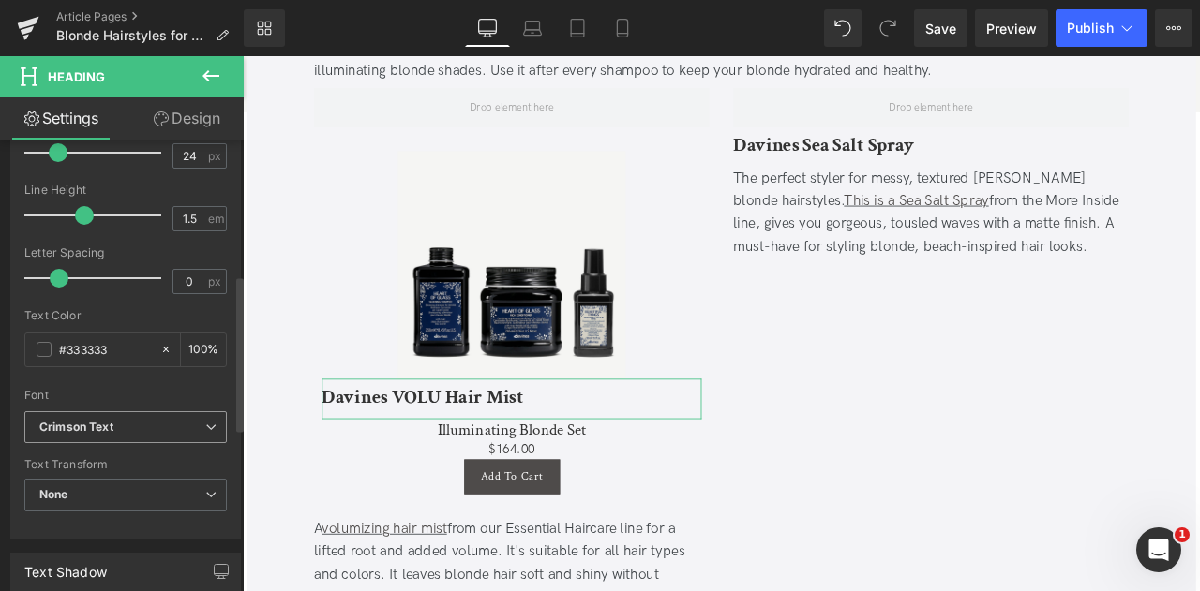
scroll to position [870, 0]
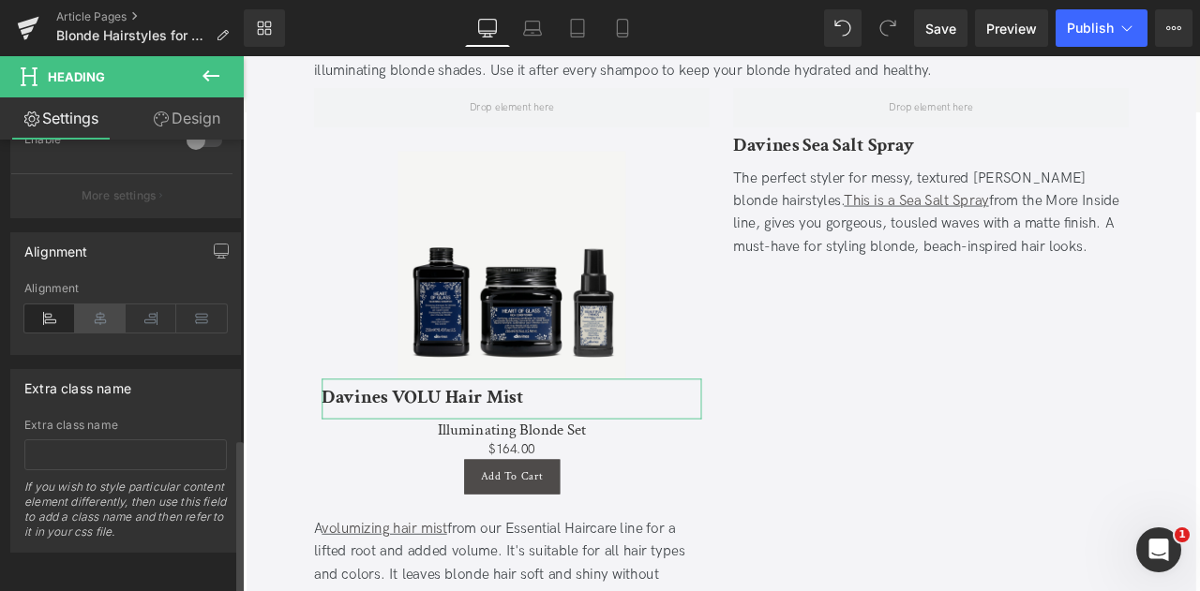
click at [95, 312] on icon at bounding box center [100, 319] width 51 height 28
click at [216, 244] on icon "button" at bounding box center [221, 251] width 15 height 15
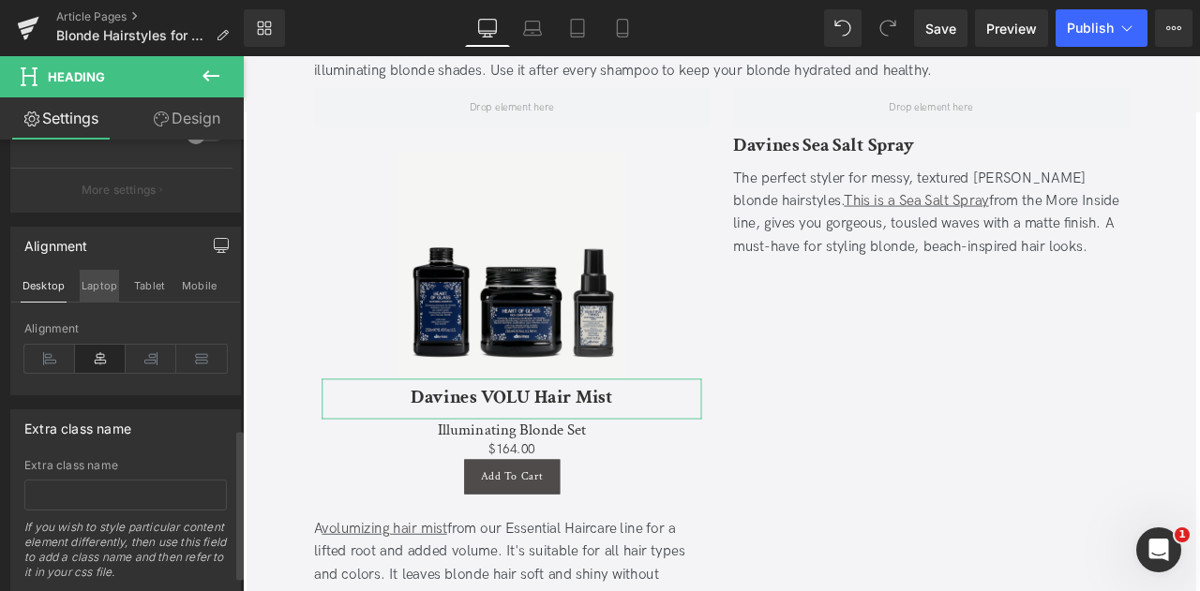
click at [91, 279] on button "Laptop" at bounding box center [99, 286] width 39 height 32
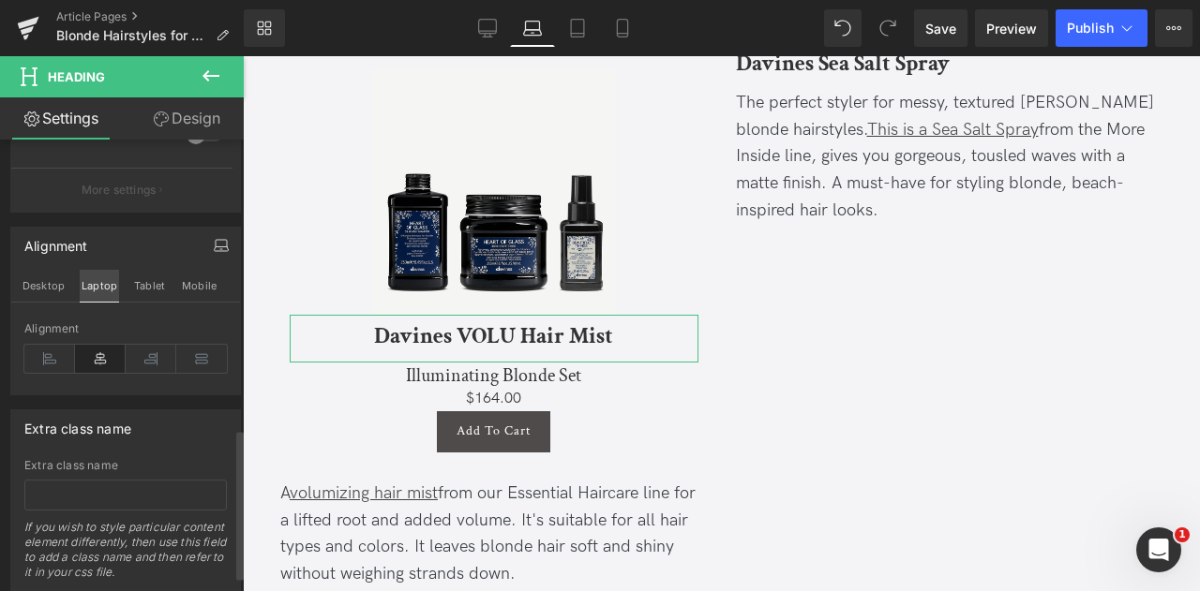
type input "100"
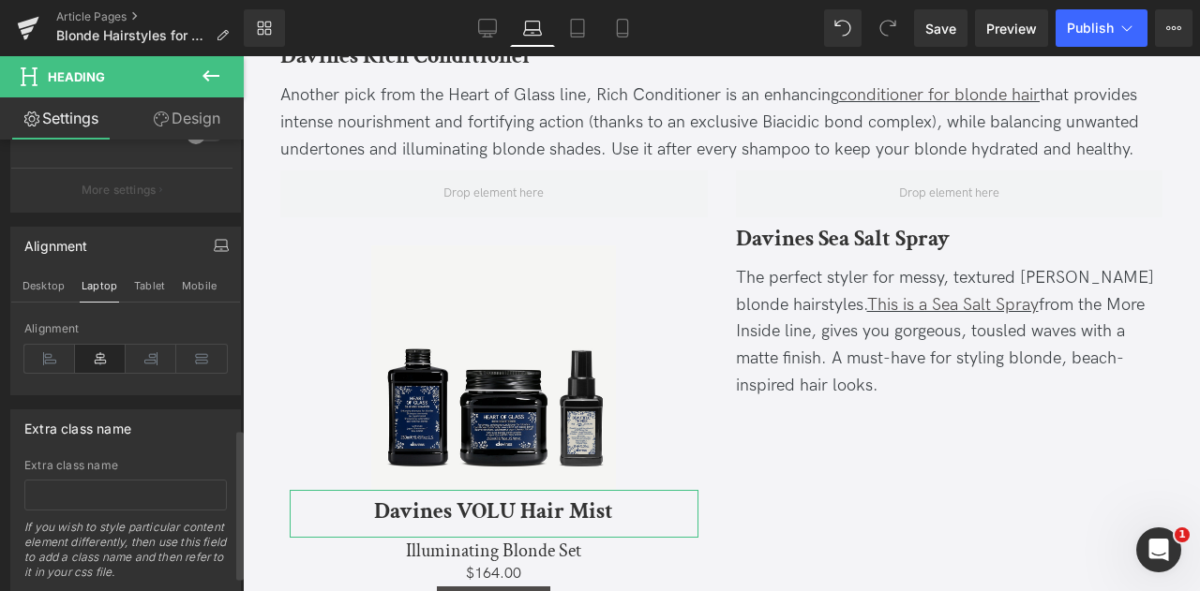
click at [99, 355] on icon at bounding box center [100, 359] width 51 height 28
click at [142, 282] on button "Tablet" at bounding box center [149, 286] width 35 height 32
type input "20"
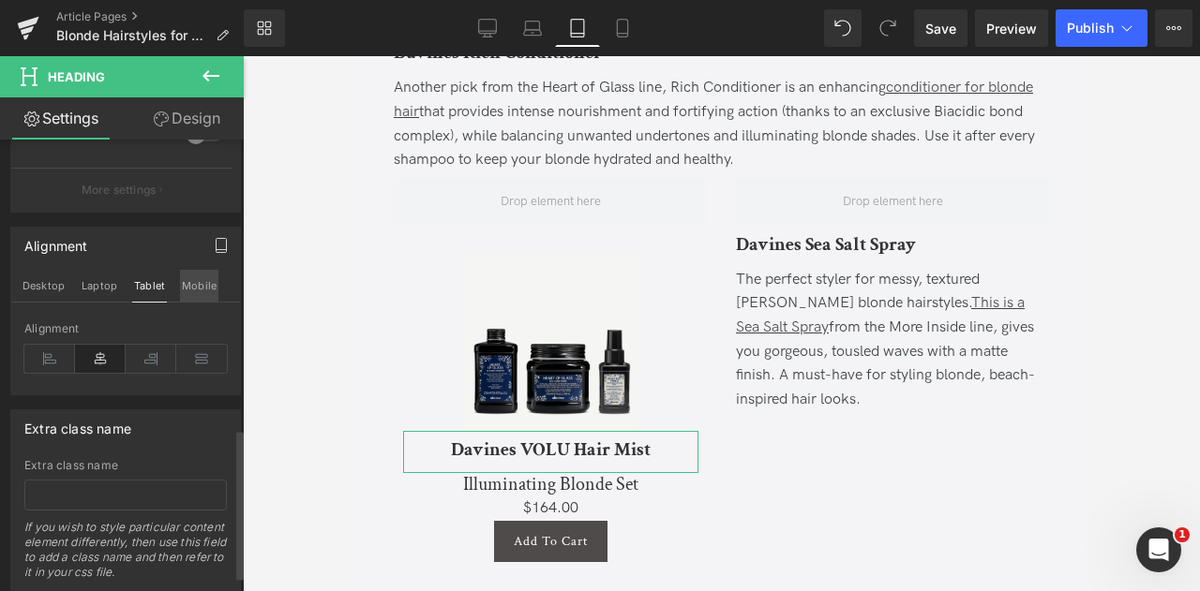
click at [182, 280] on button "Mobile" at bounding box center [199, 286] width 38 height 32
type input "100"
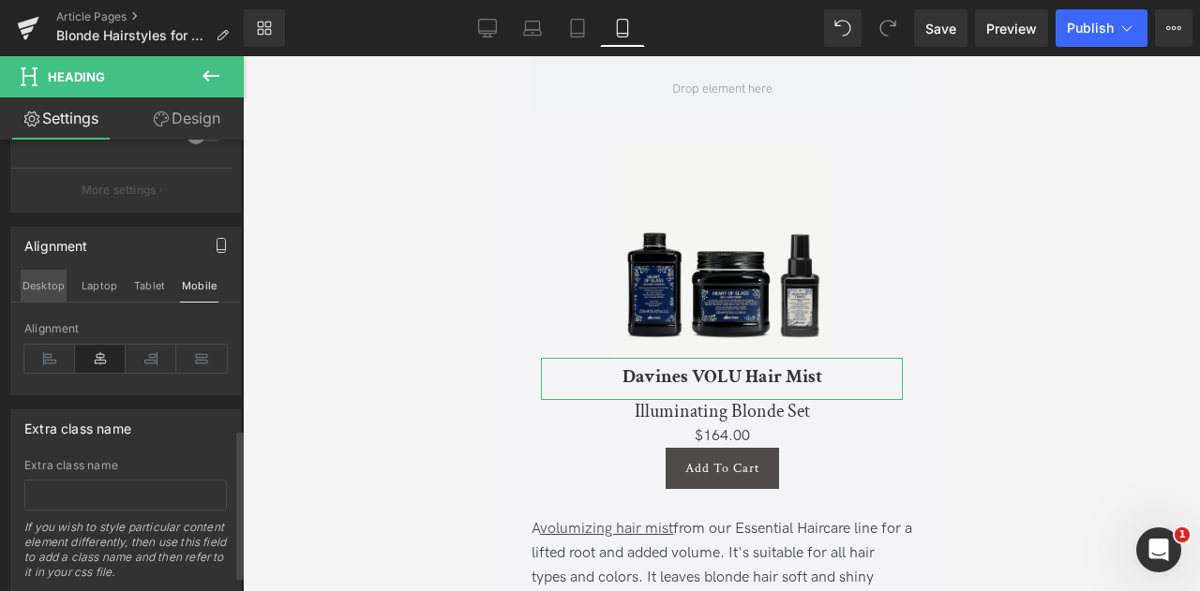
click at [34, 274] on button "Desktop" at bounding box center [44, 286] width 46 height 32
type input "24"
type input "100"
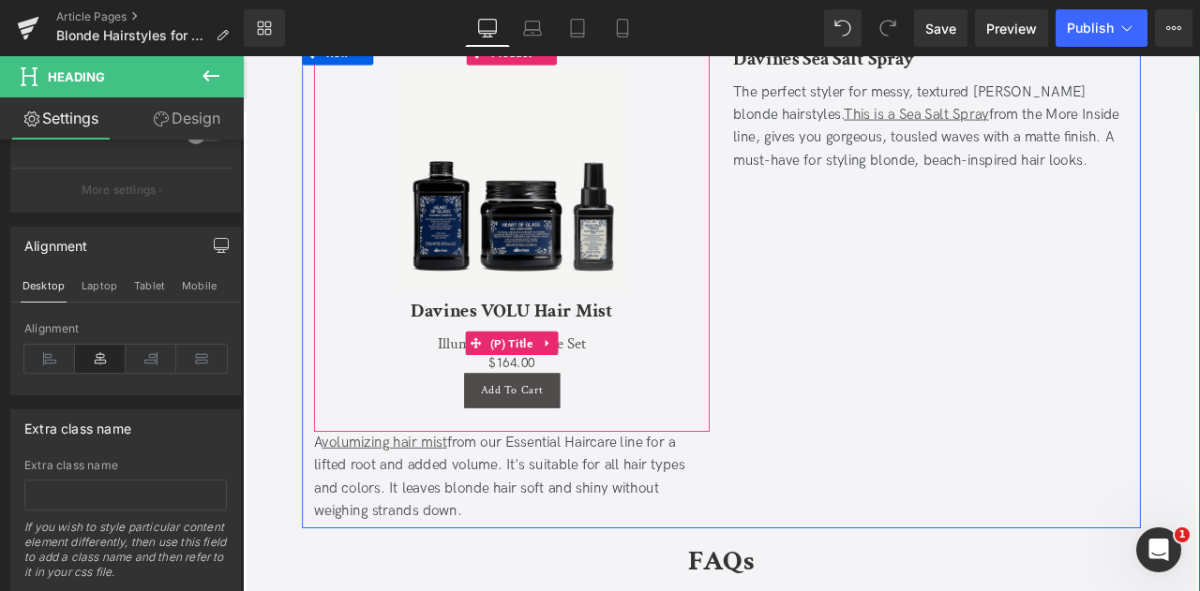
scroll to position [6234, 0]
click at [591, 381] on link at bounding box center [603, 395] width 24 height 28
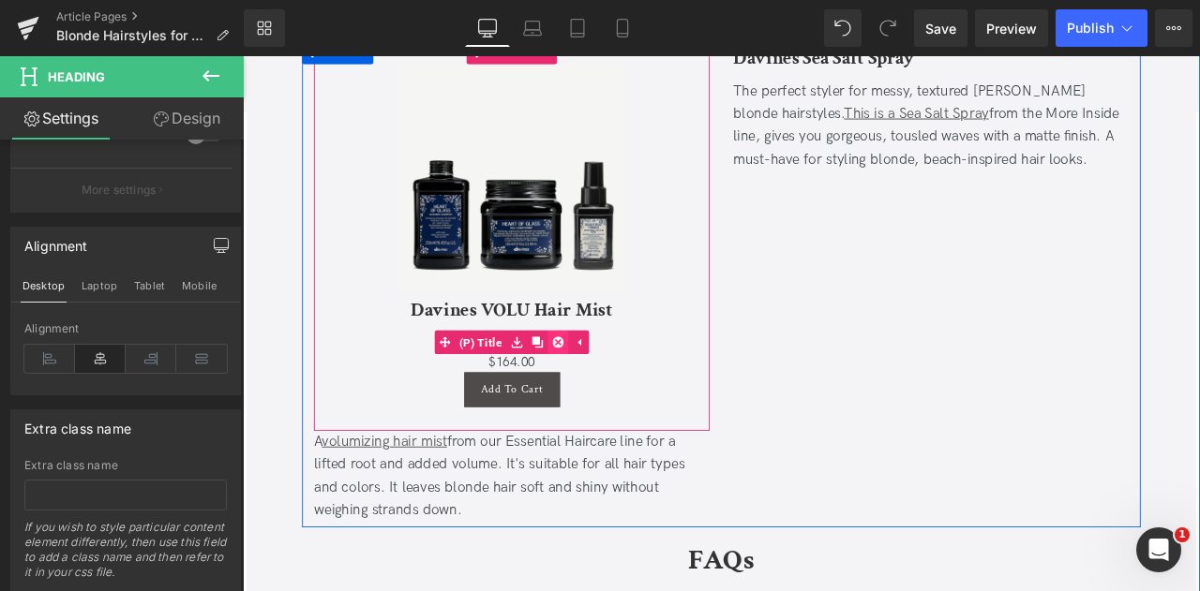
click at [605, 381] on link at bounding box center [616, 395] width 24 height 28
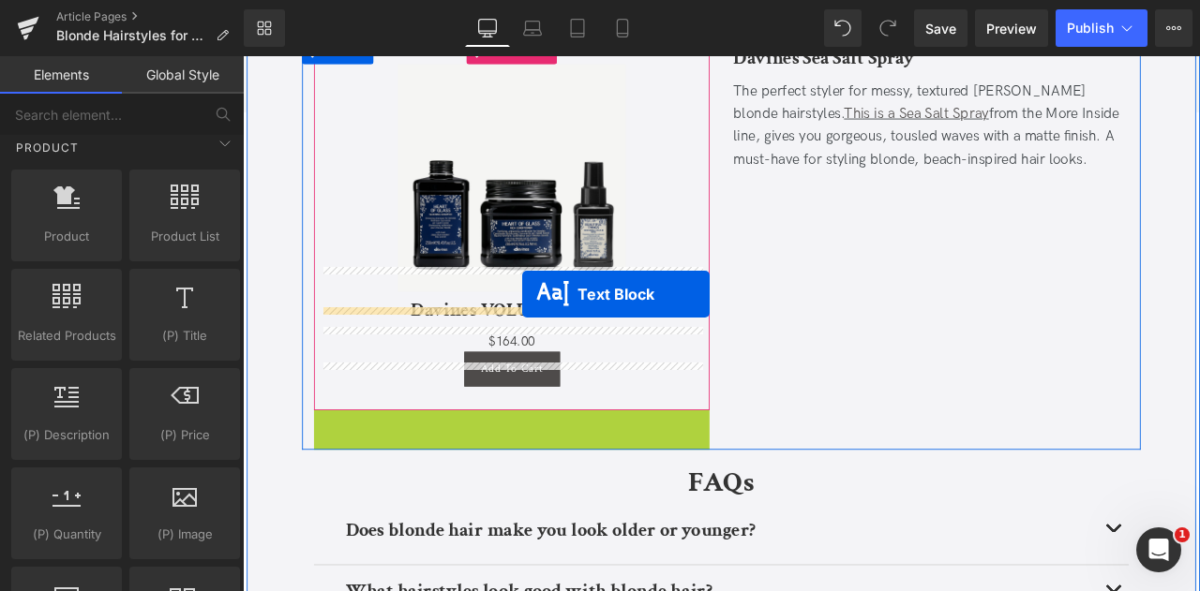
drag, startPoint x: 510, startPoint y: 500, endPoint x: 574, endPoint y: 338, distance: 174.2
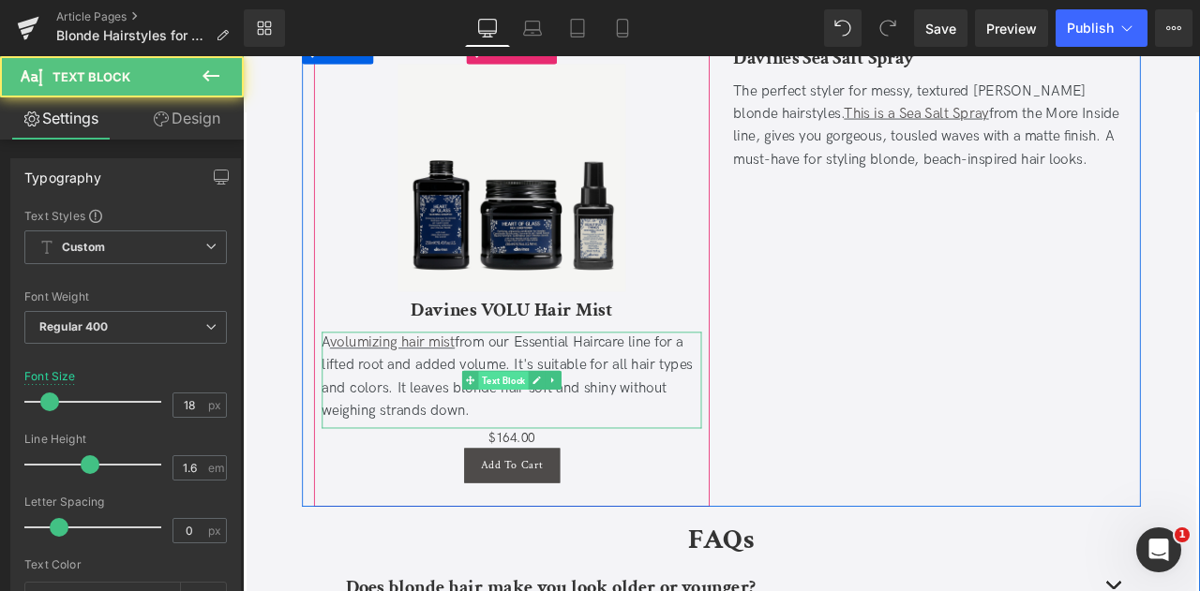
click at [539, 429] on span "Text Block" at bounding box center [551, 440] width 59 height 22
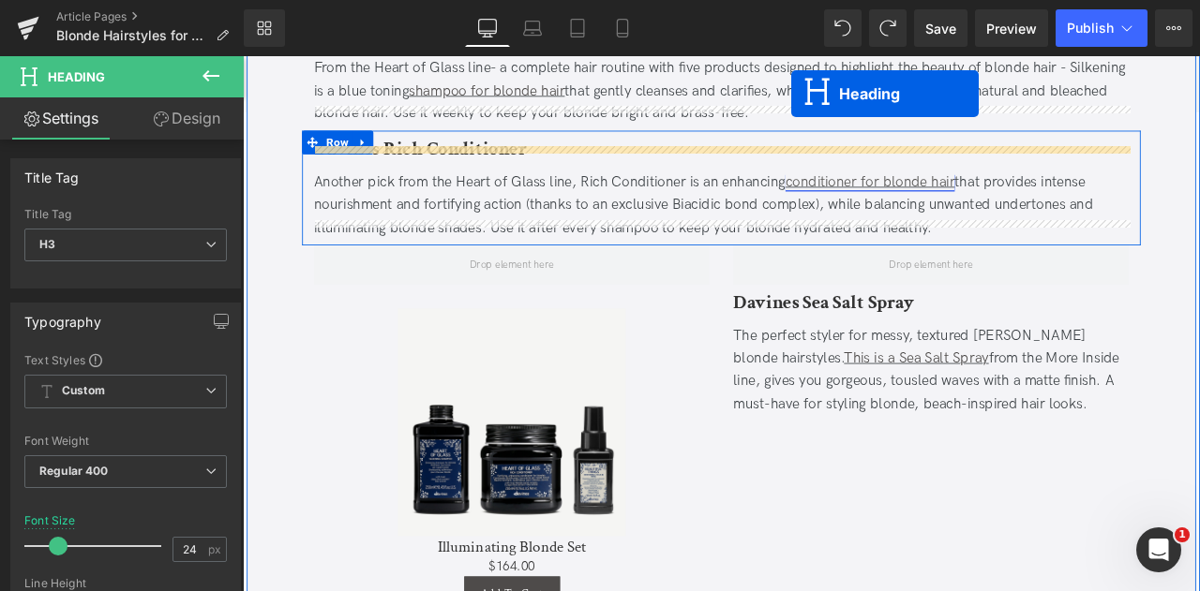
scroll to position [5870, 0]
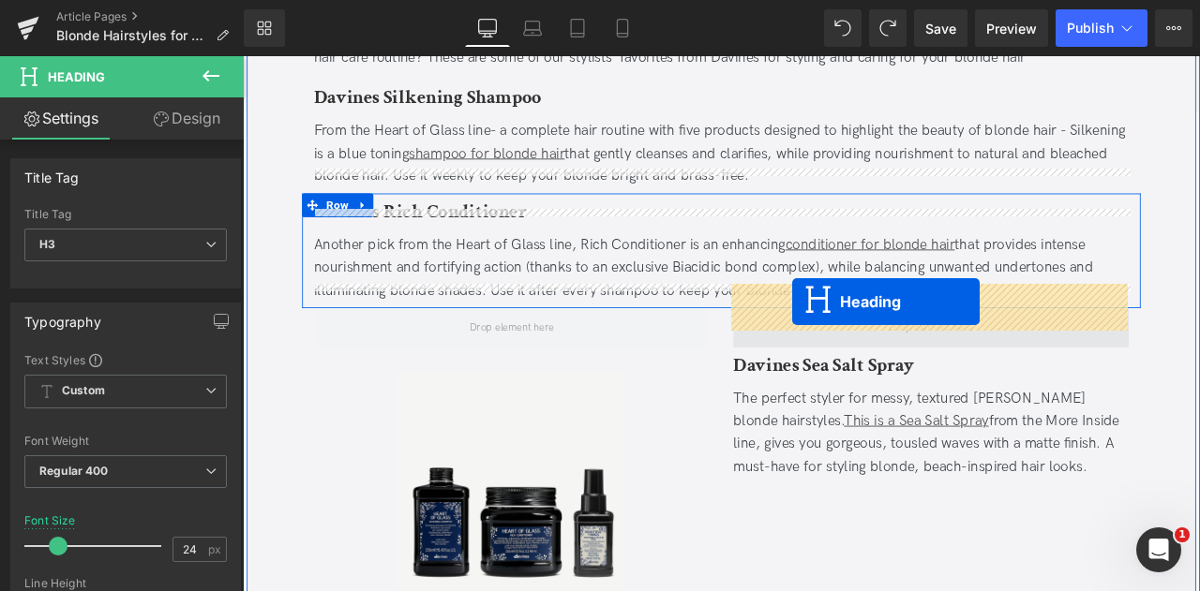
drag, startPoint x: 519, startPoint y: 442, endPoint x: 893, endPoint y: 347, distance: 386.0
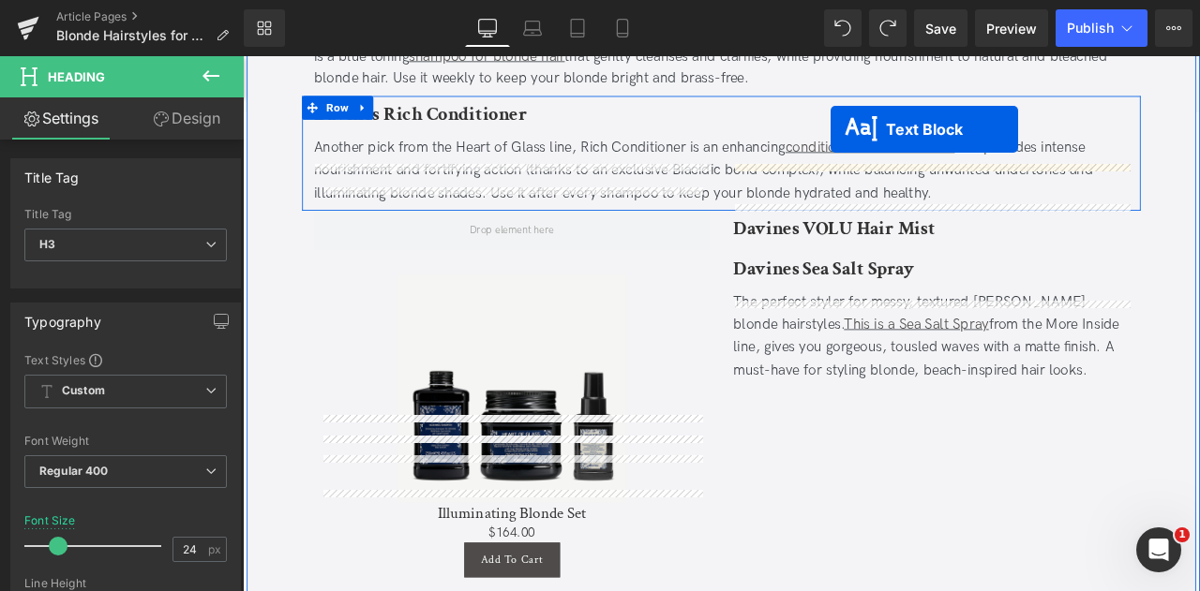
scroll to position [5929, 0]
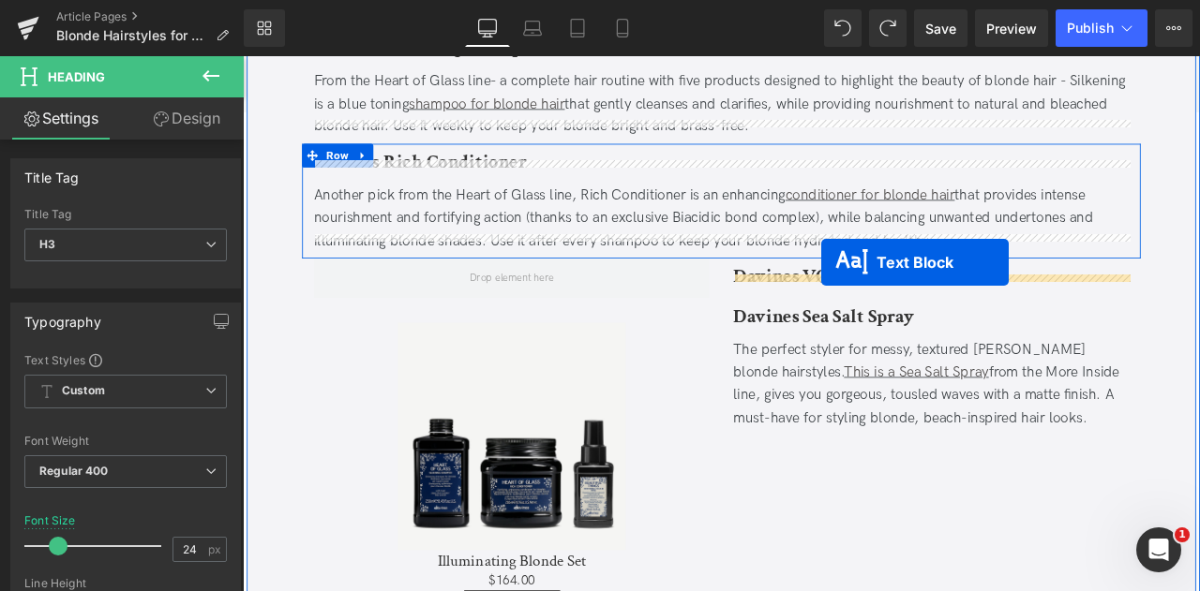
drag, startPoint x: 526, startPoint y: 393, endPoint x: 928, endPoint y: 301, distance: 412.4
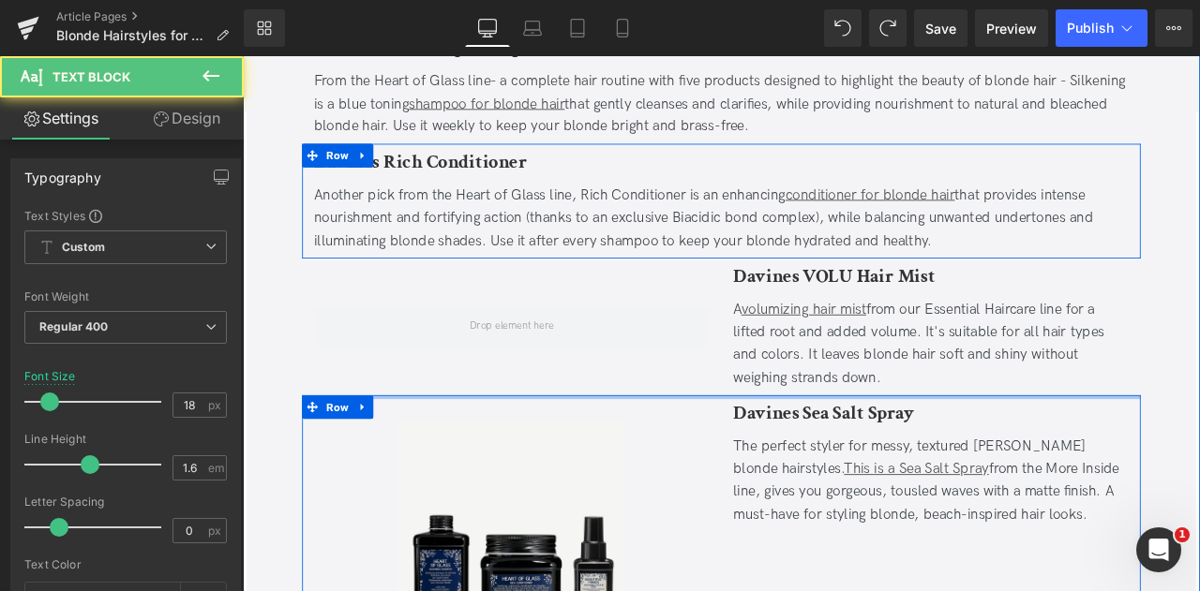
scroll to position [6103, 0]
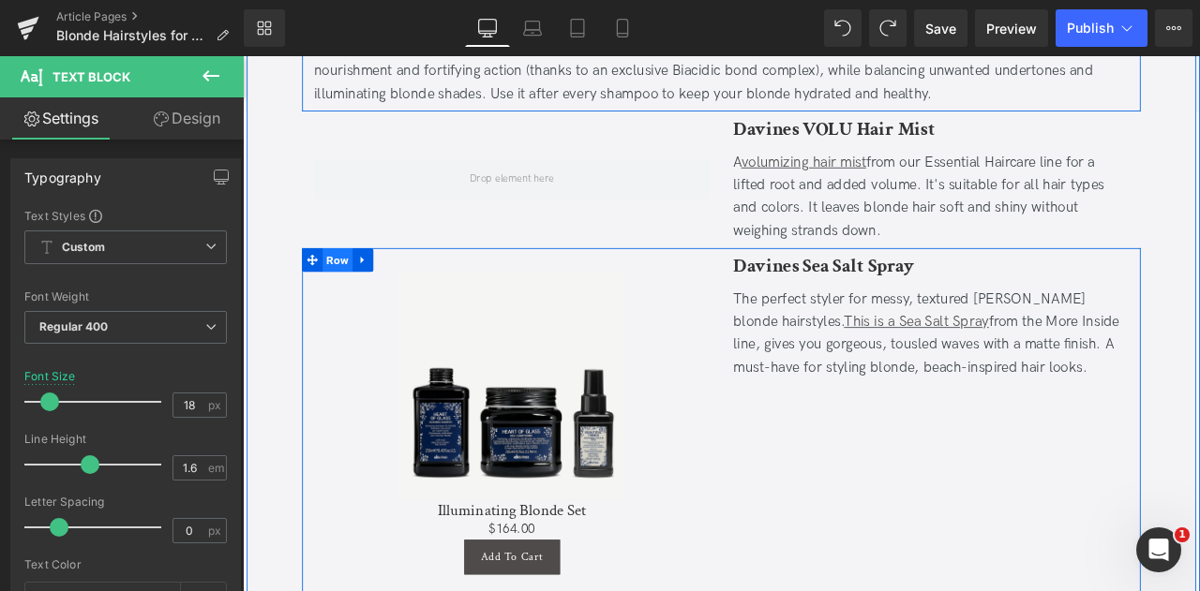
click at [346, 284] on span "Row" at bounding box center [355, 298] width 36 height 28
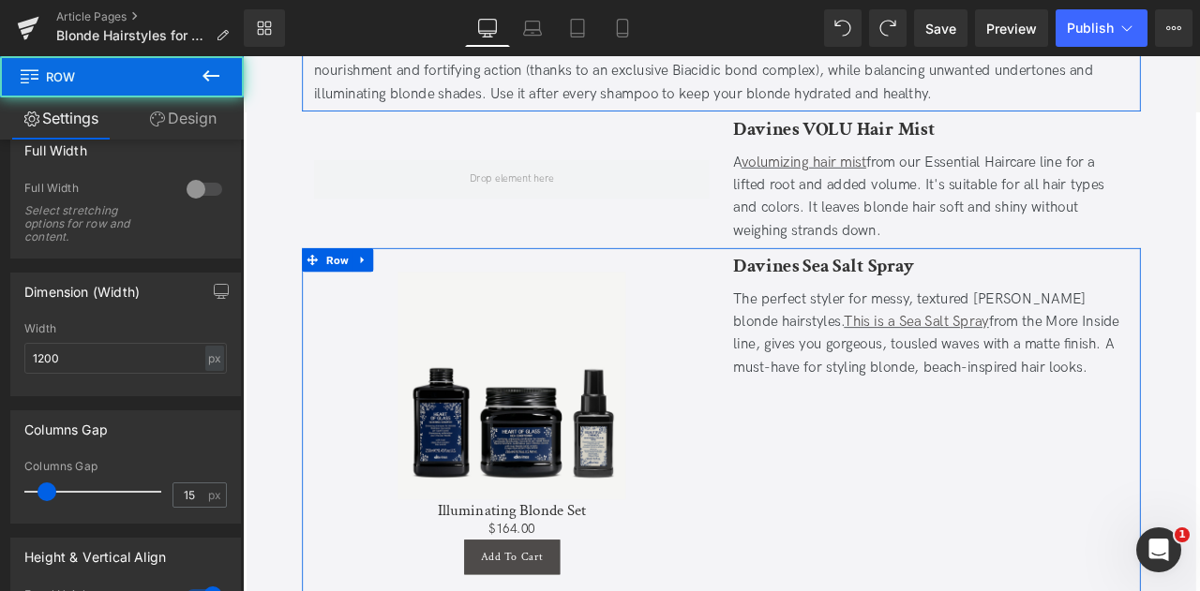
scroll to position [926, 0]
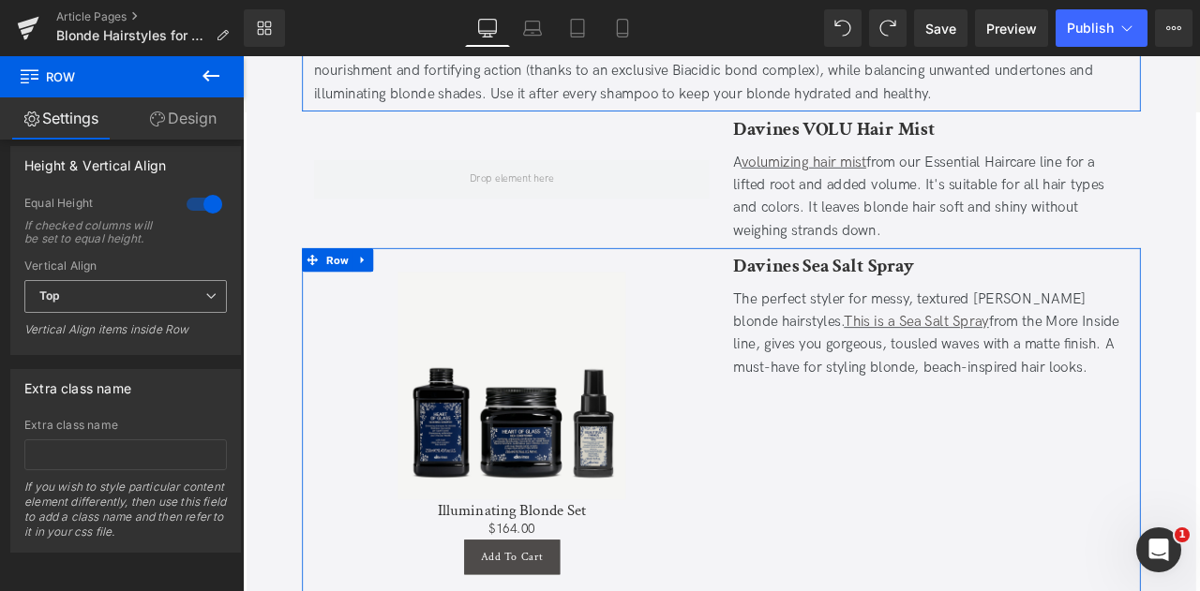
click at [116, 285] on span "Top" at bounding box center [125, 296] width 202 height 33
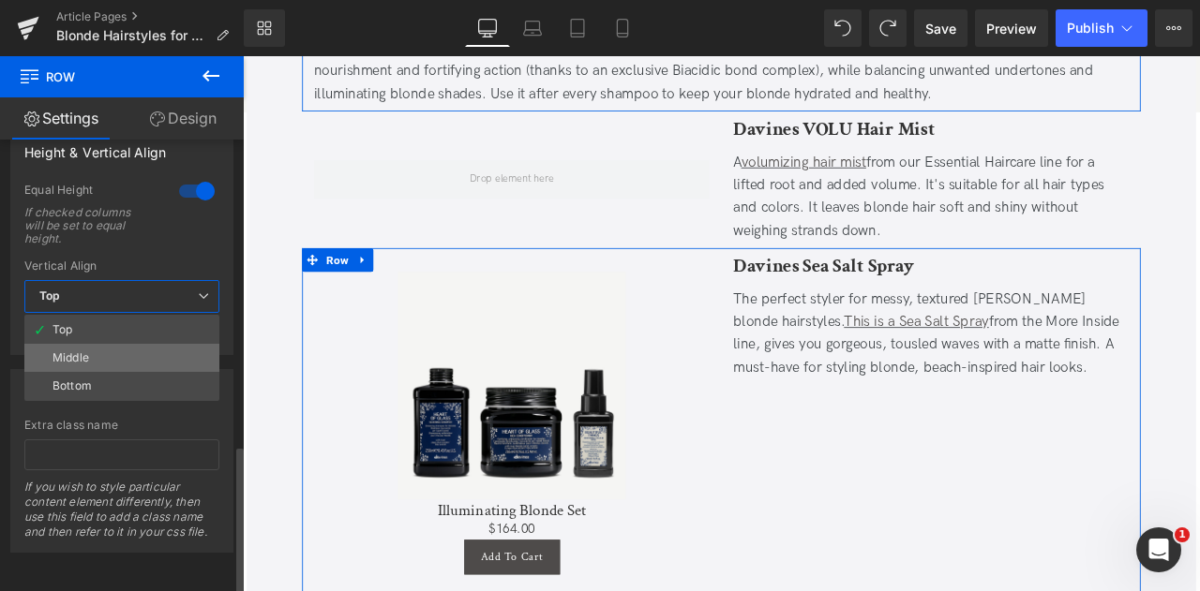
click at [99, 350] on li "Middle" at bounding box center [121, 358] width 195 height 28
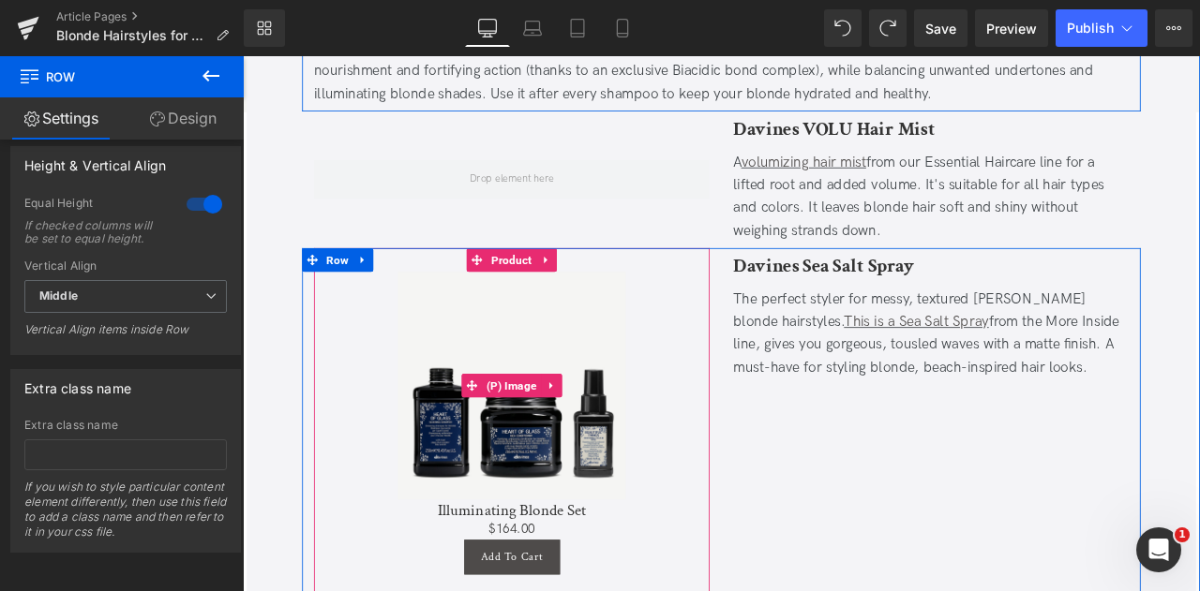
click at [558, 350] on img at bounding box center [561, 447] width 270 height 270
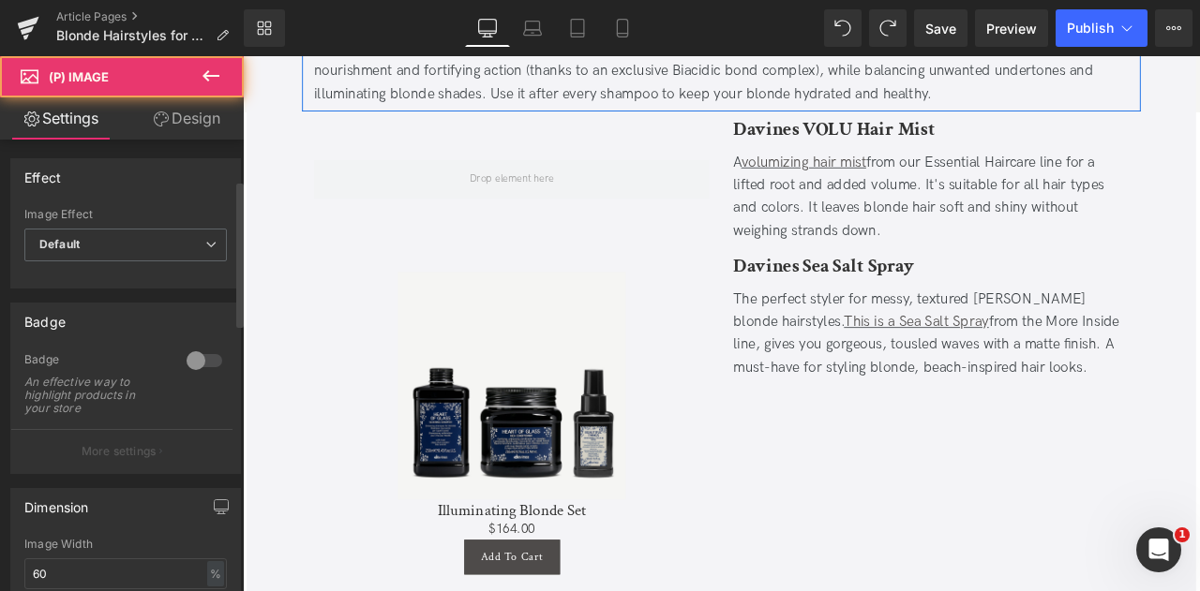
scroll to position [127, 0]
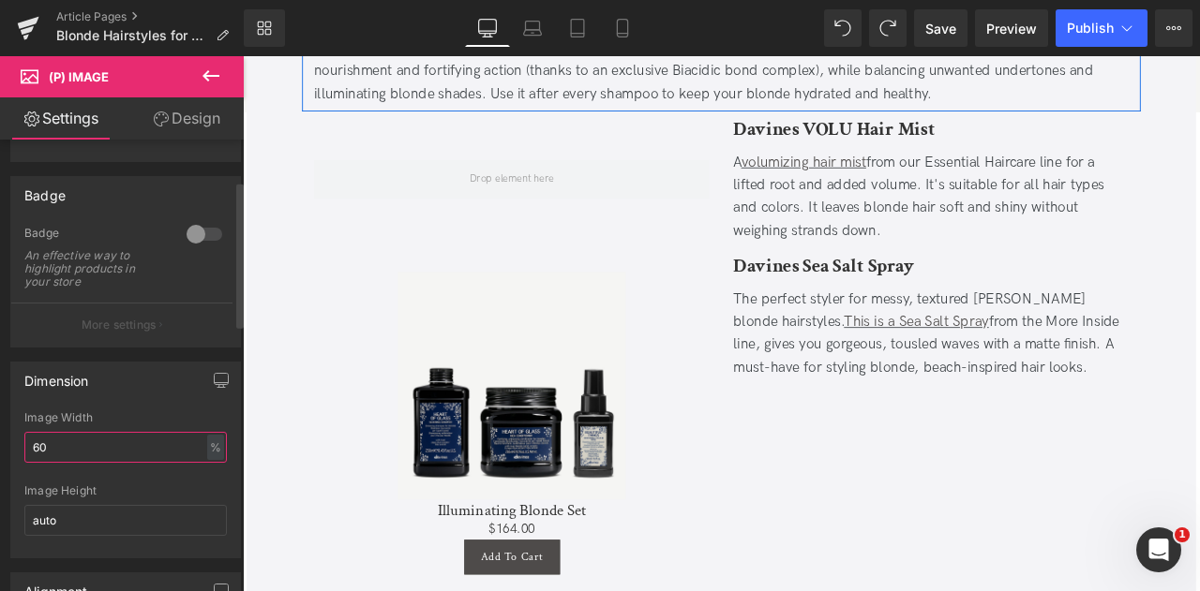
click at [60, 438] on input "60" at bounding box center [125, 447] width 202 height 31
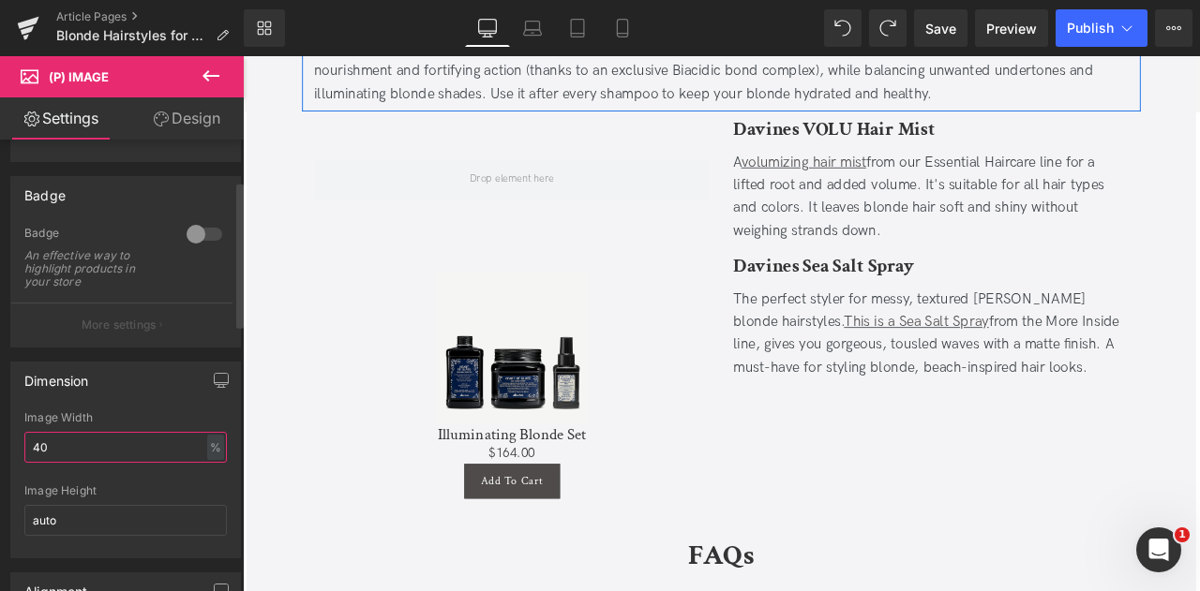
type input "4"
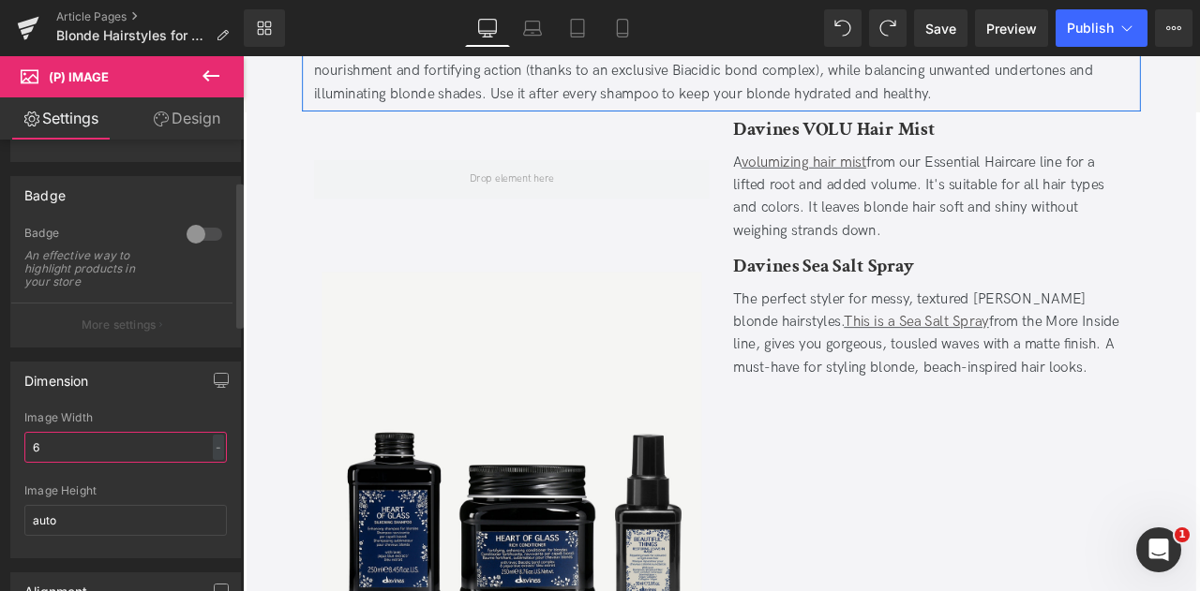
type input "60"
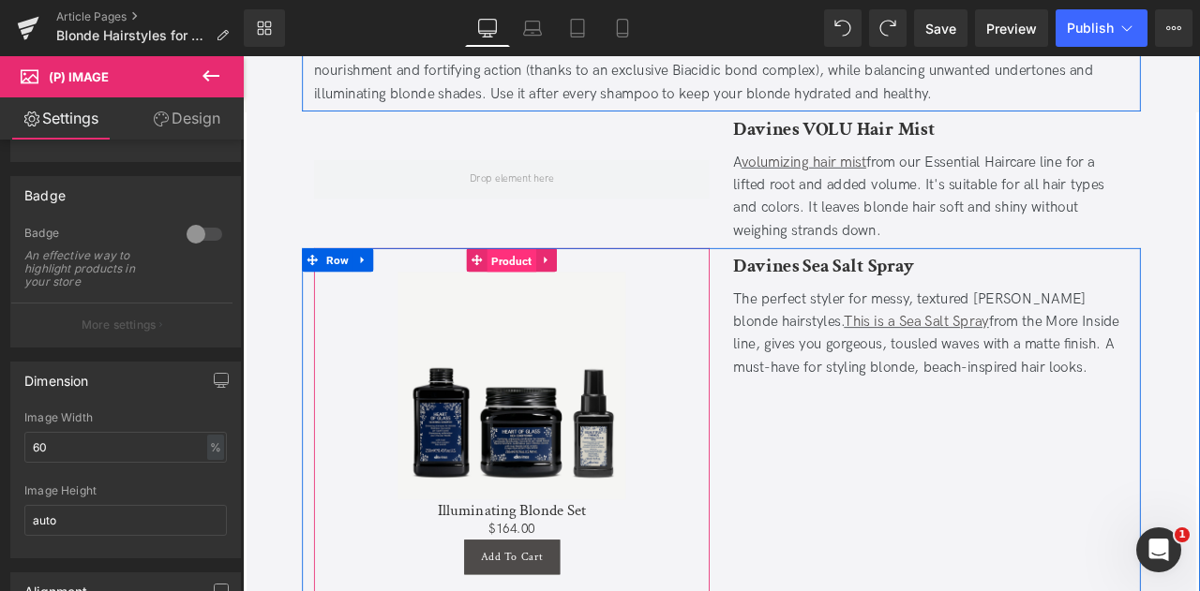
click at [560, 285] on span "Product" at bounding box center [561, 299] width 58 height 28
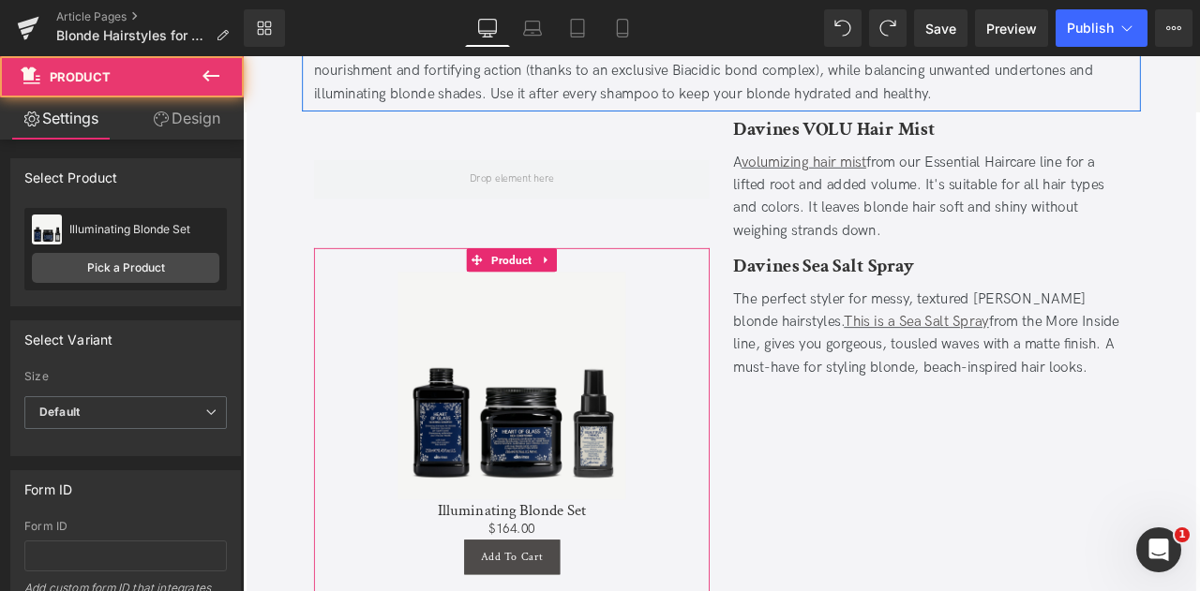
drag, startPoint x: 174, startPoint y: 118, endPoint x: 159, endPoint y: 151, distance: 36.1
click at [174, 118] on link "Design" at bounding box center [187, 118] width 122 height 42
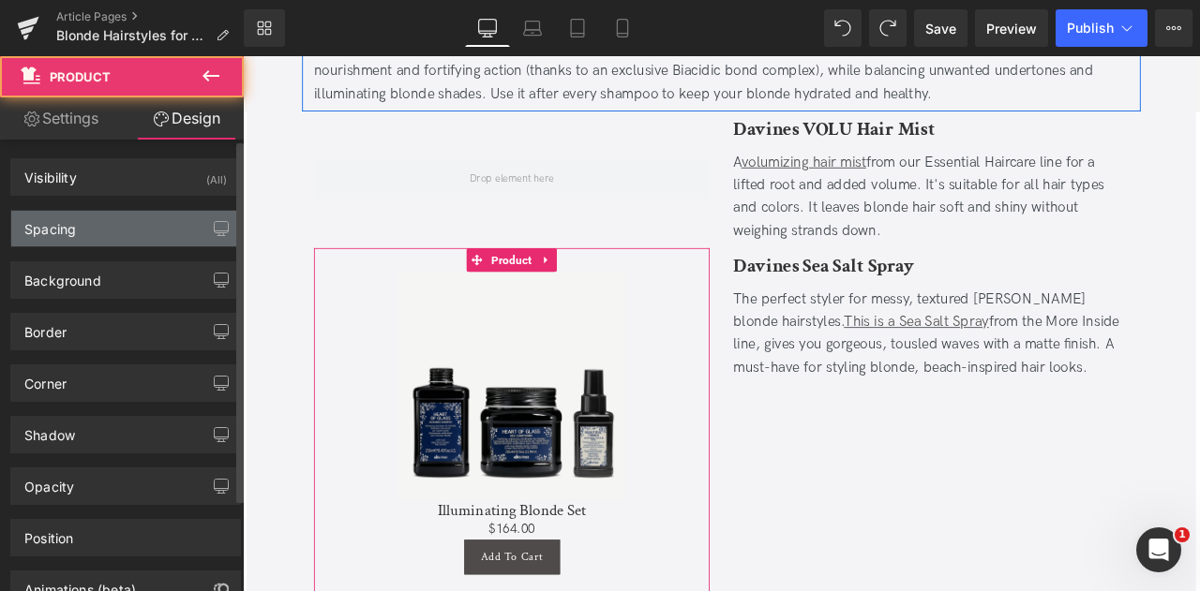
type input "0"
type input "30"
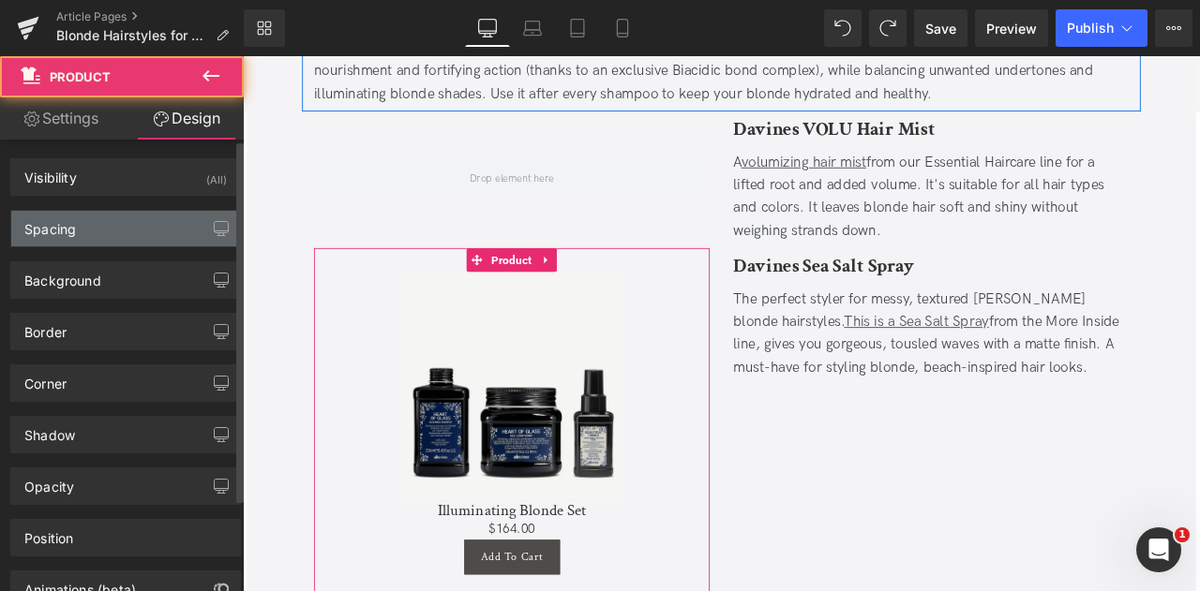
type input "10"
type input "30"
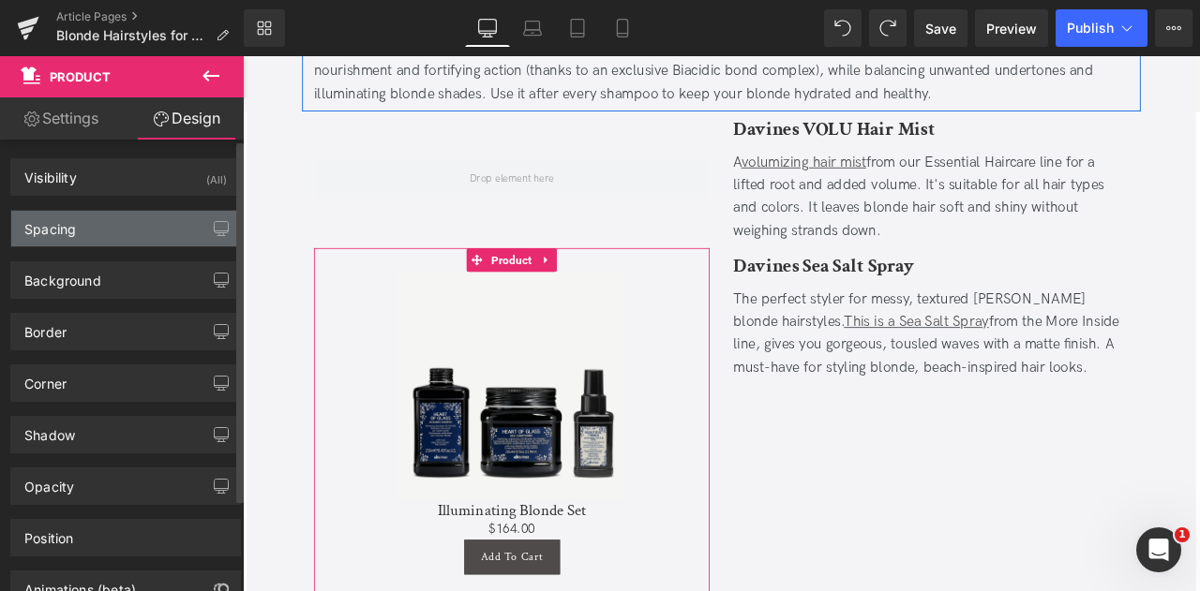
click at [97, 228] on div "Spacing" at bounding box center [125, 229] width 229 height 36
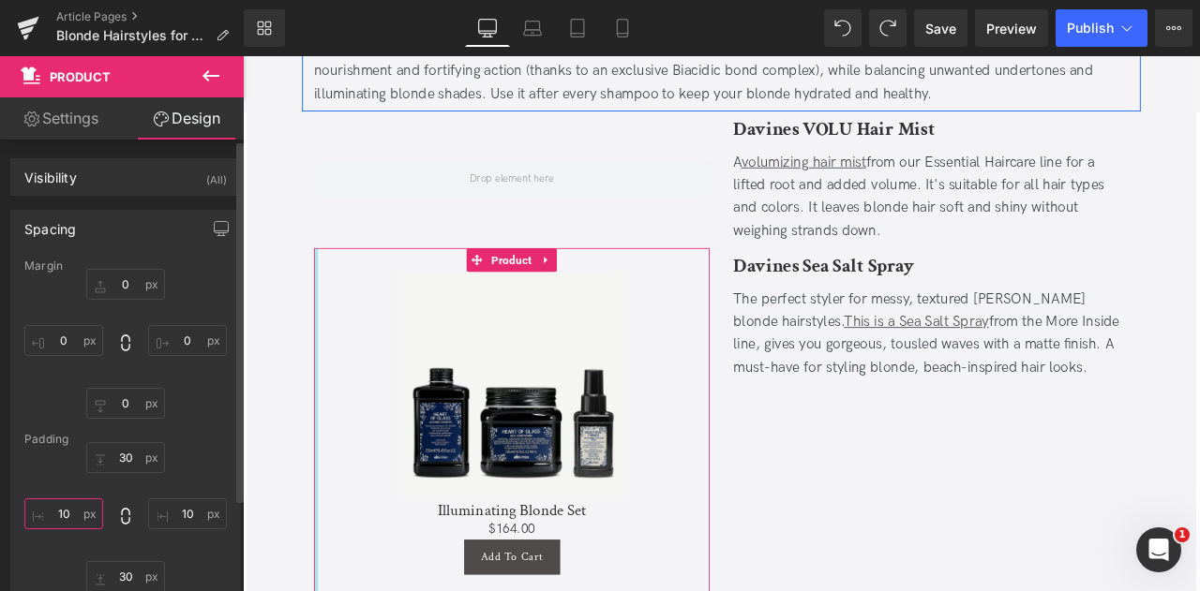
click at [51, 513] on input "10" at bounding box center [63, 514] width 79 height 31
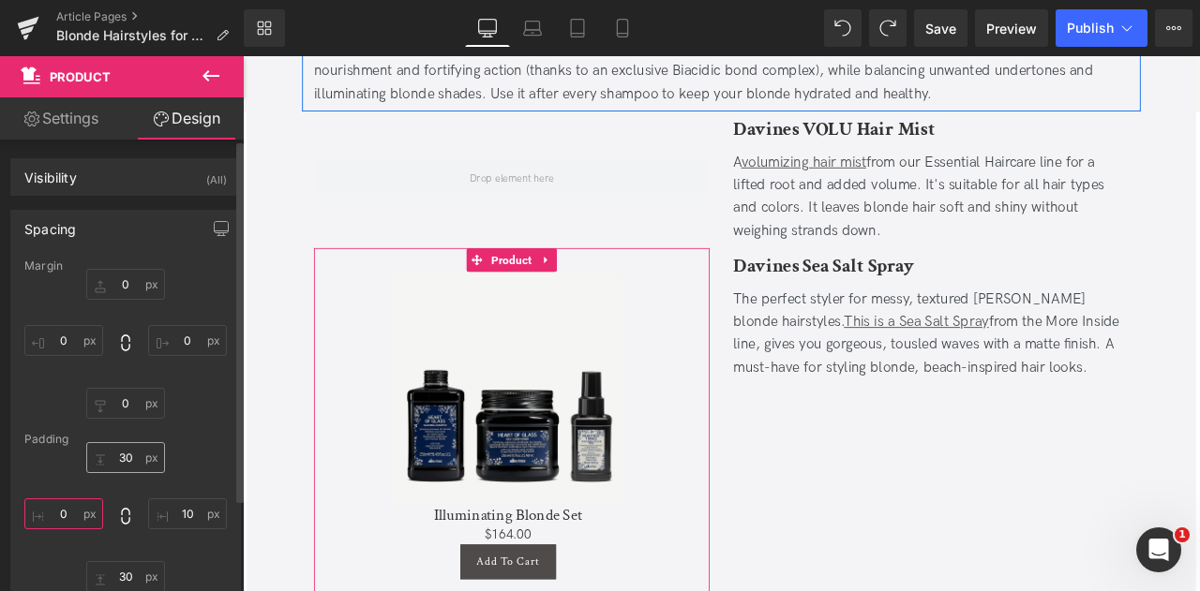
type input "0"
click at [129, 445] on input "30" at bounding box center [125, 457] width 79 height 31
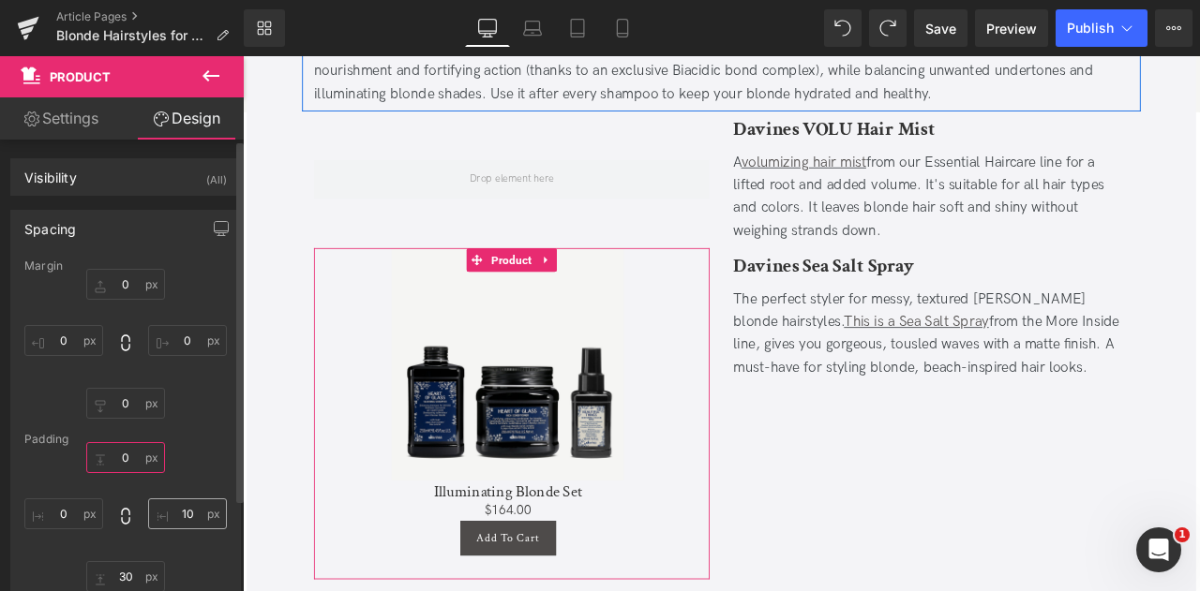
type input "0"
click at [170, 505] on input "10" at bounding box center [187, 514] width 79 height 31
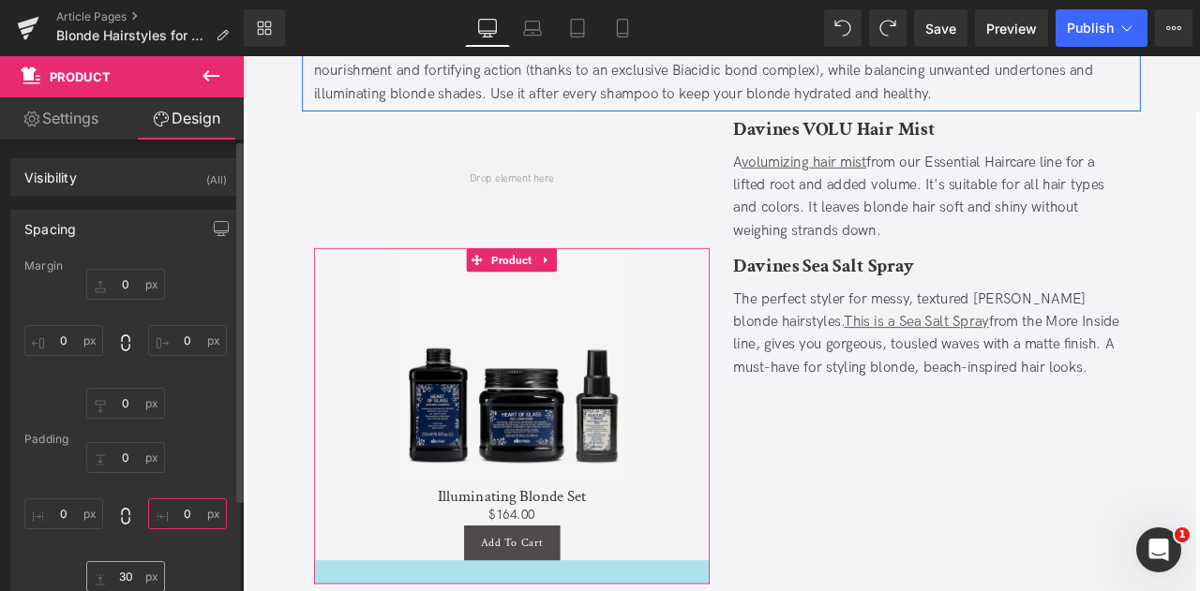
type input "0"
click at [141, 573] on input "30" at bounding box center [125, 576] width 79 height 31
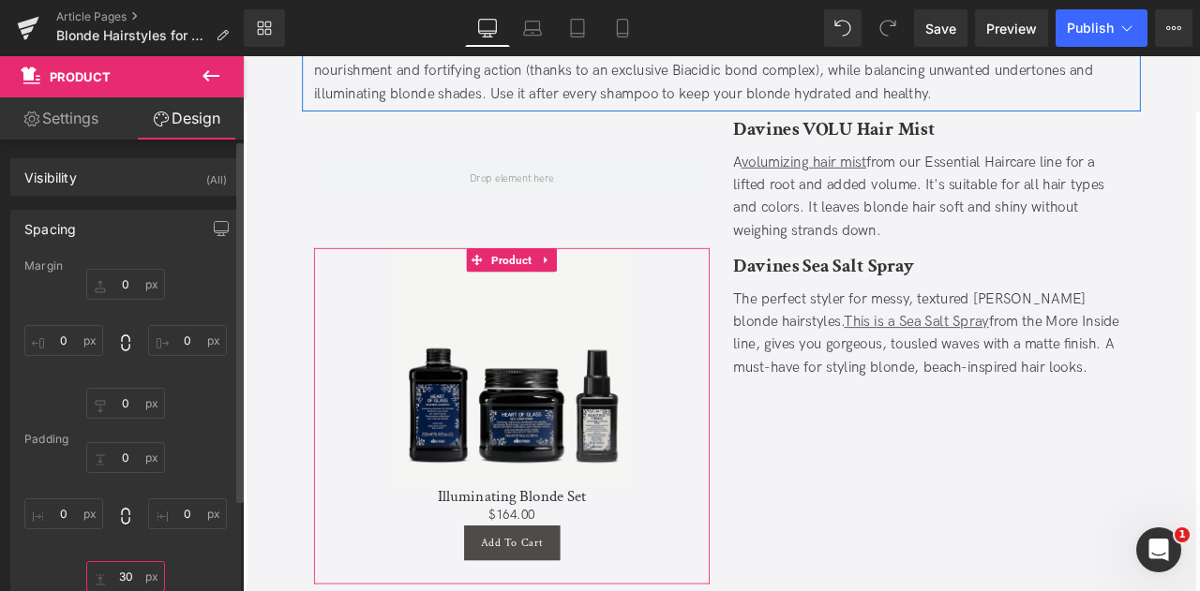
type input "0"
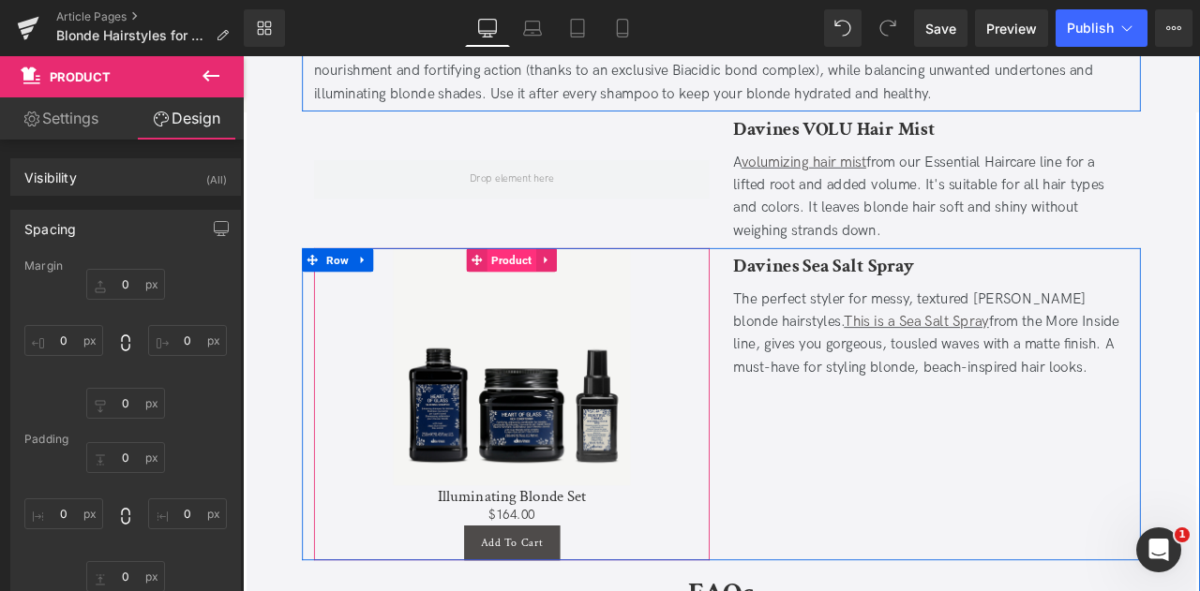
click at [564, 284] on span "Product" at bounding box center [561, 298] width 58 height 28
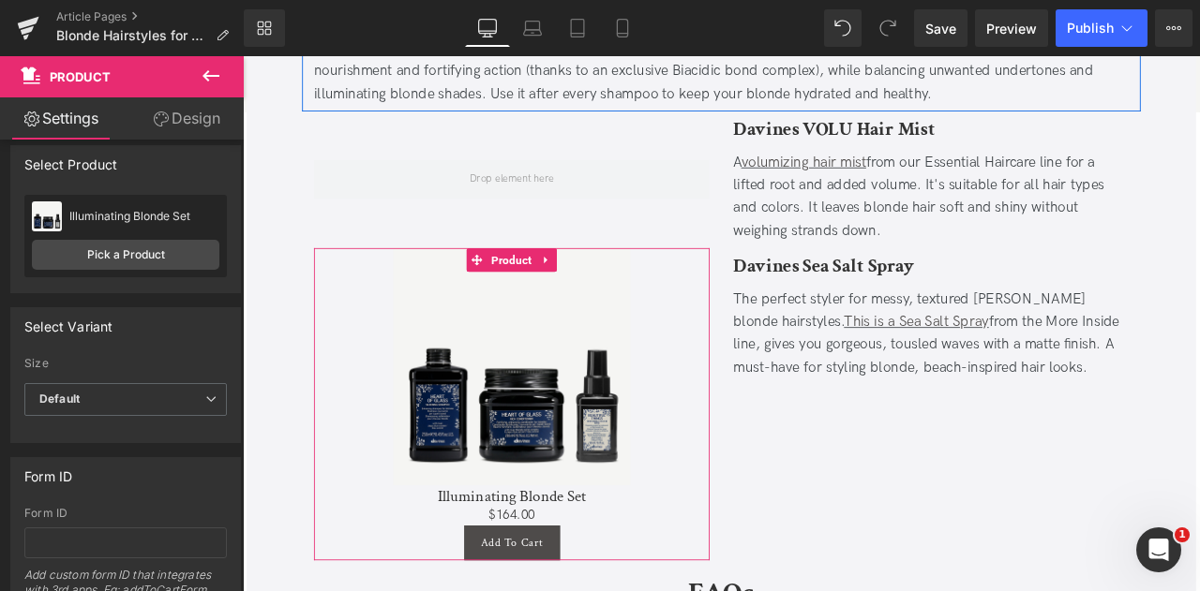
scroll to position [0, 0]
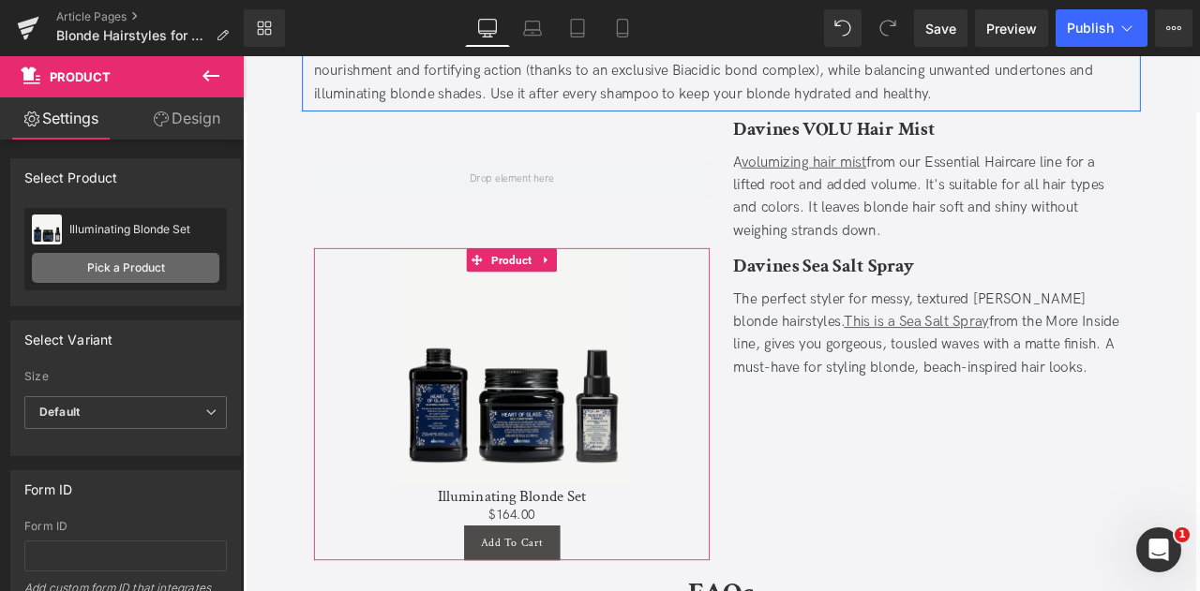
click at [131, 276] on link "Pick a Product" at bounding box center [125, 268] width 187 height 30
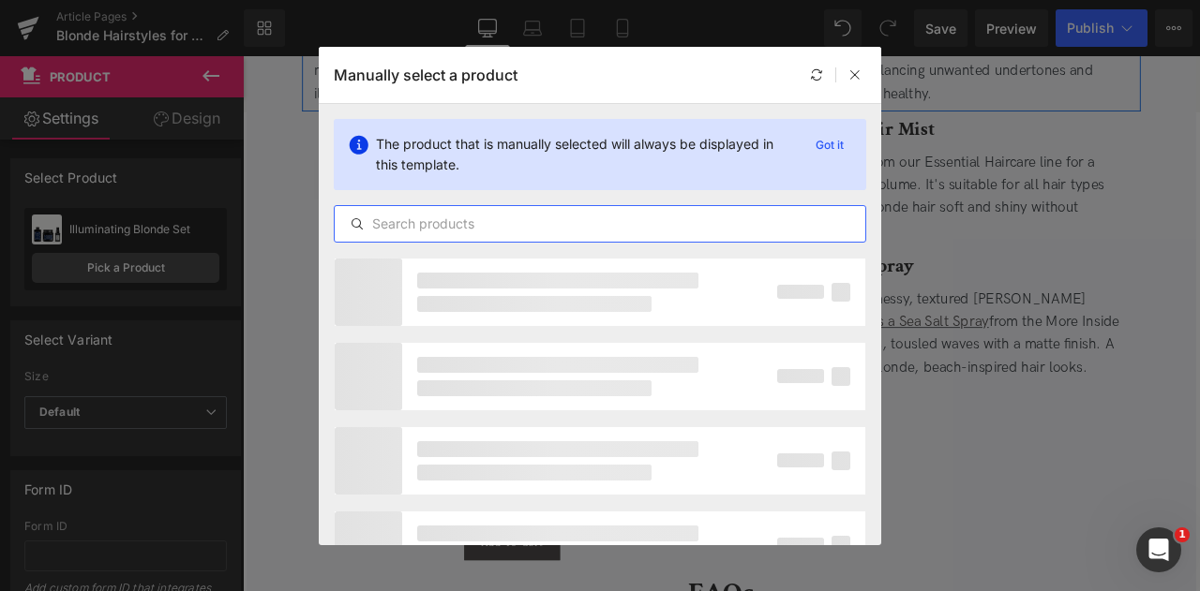
click at [454, 224] on input "text" at bounding box center [600, 224] width 530 height 22
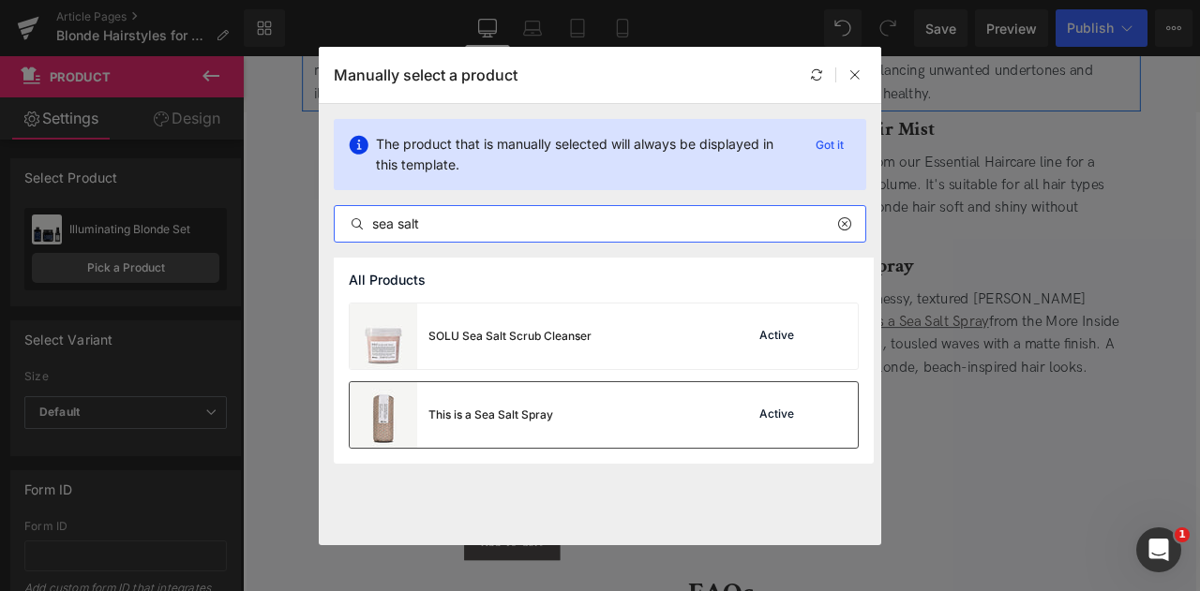
type input "sea salt"
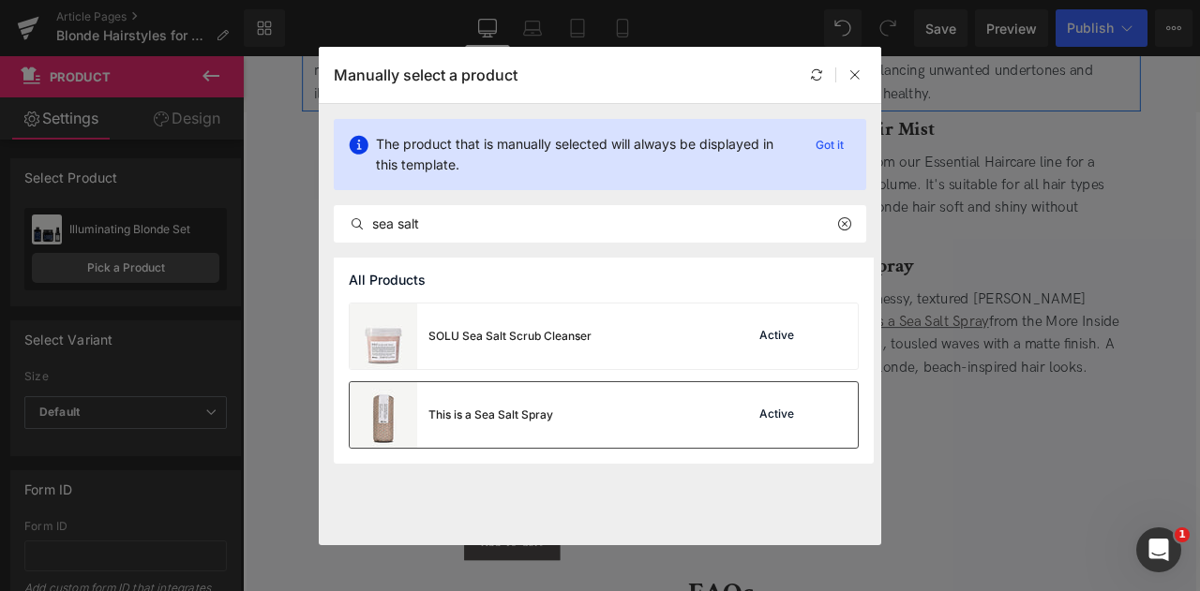
click at [510, 418] on div "This is a Sea Salt Spray" at bounding box center [490, 415] width 125 height 17
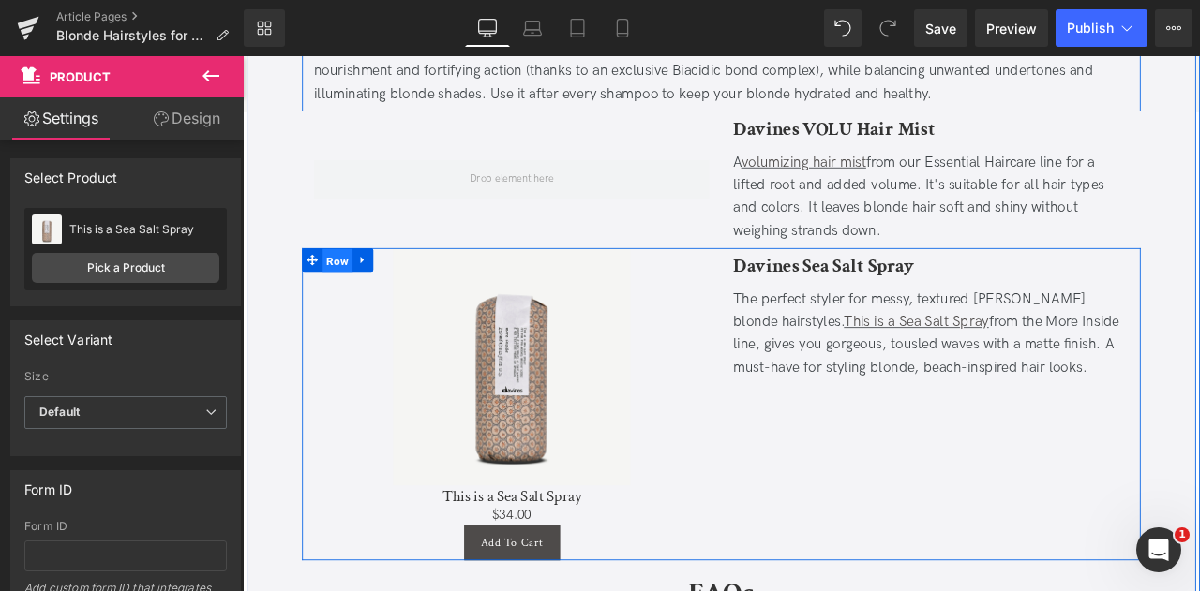
click at [355, 285] on span "Row" at bounding box center [355, 299] width 36 height 28
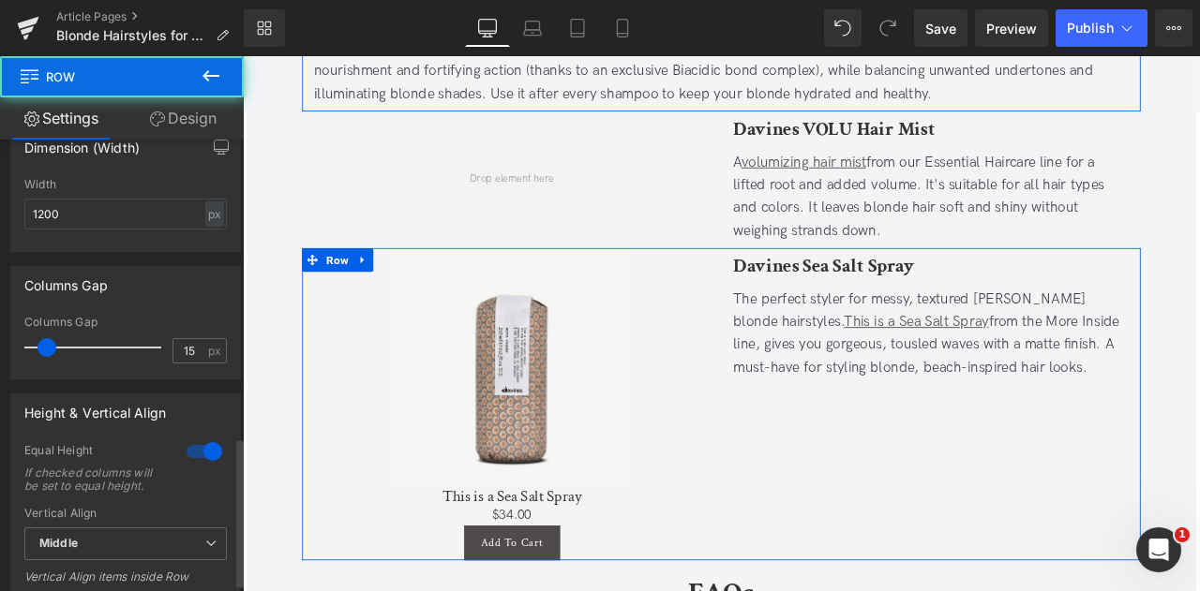
scroll to position [926, 0]
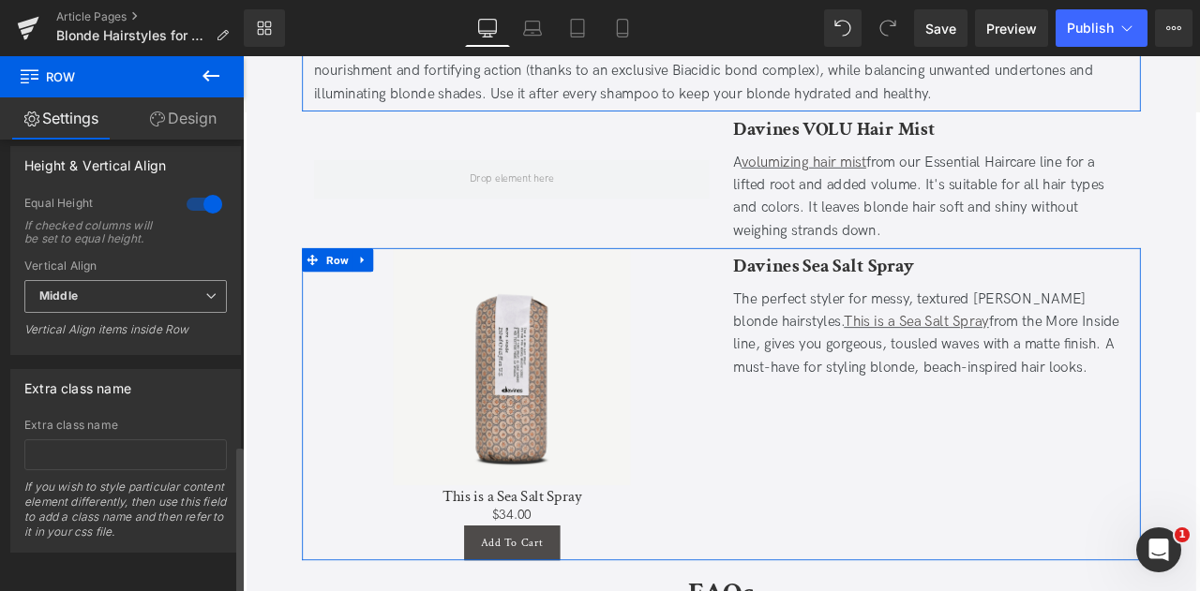
click at [97, 287] on span "Middle" at bounding box center [125, 296] width 202 height 33
click at [193, 189] on div at bounding box center [204, 204] width 45 height 30
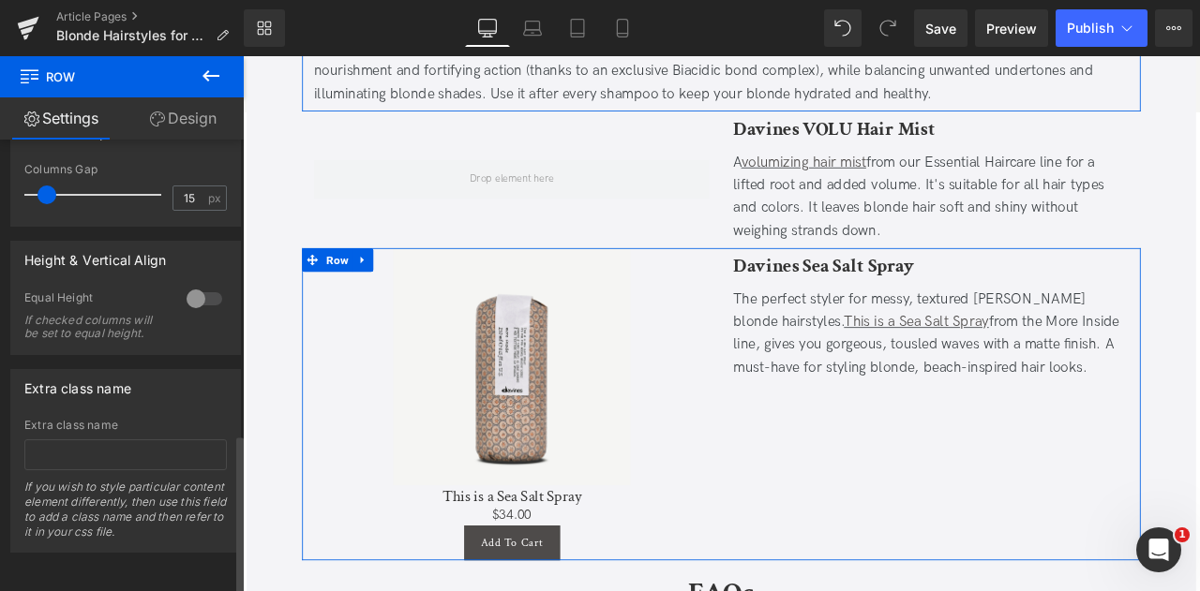
click at [201, 284] on div at bounding box center [204, 299] width 45 height 30
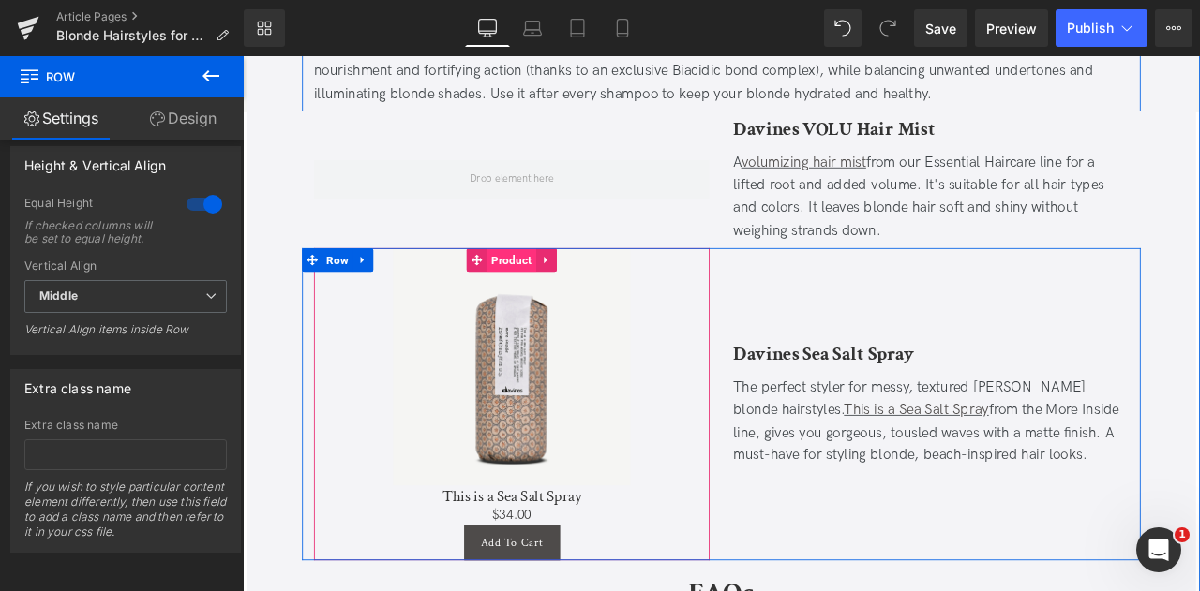
click at [570, 284] on span "Product" at bounding box center [561, 298] width 58 height 28
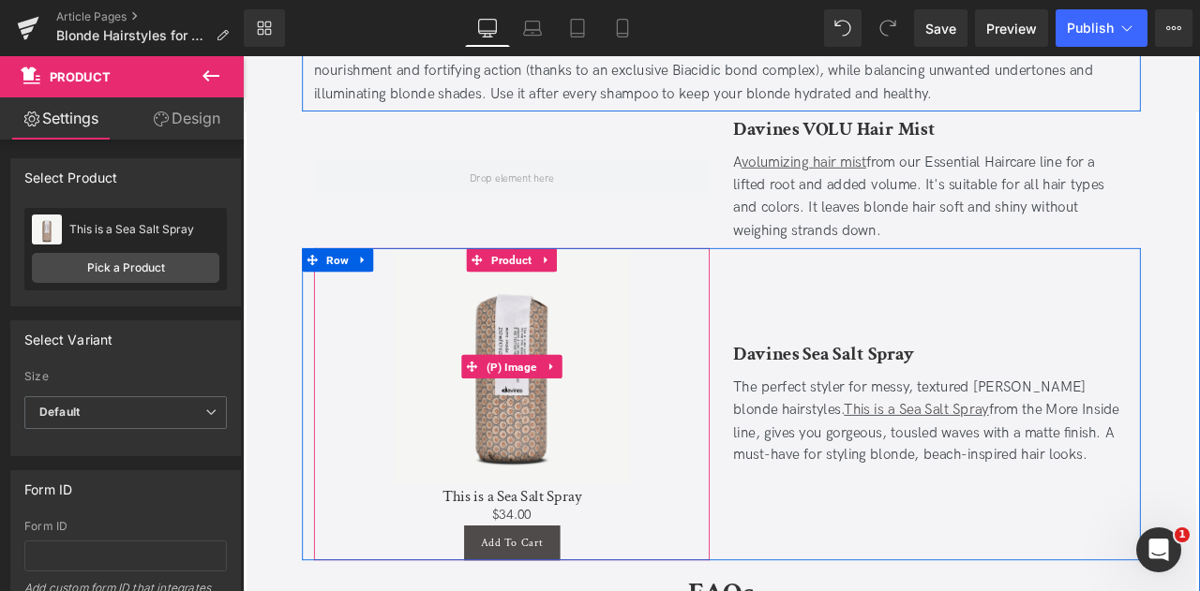
click at [547, 461] on img at bounding box center [561, 424] width 281 height 281
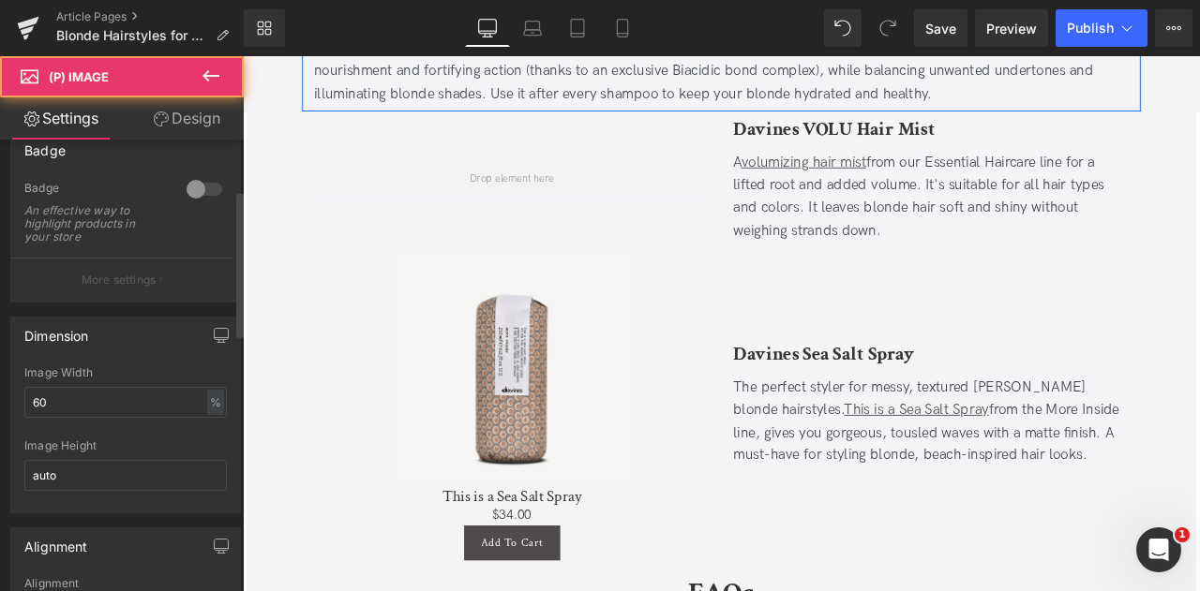
scroll to position [171, 0]
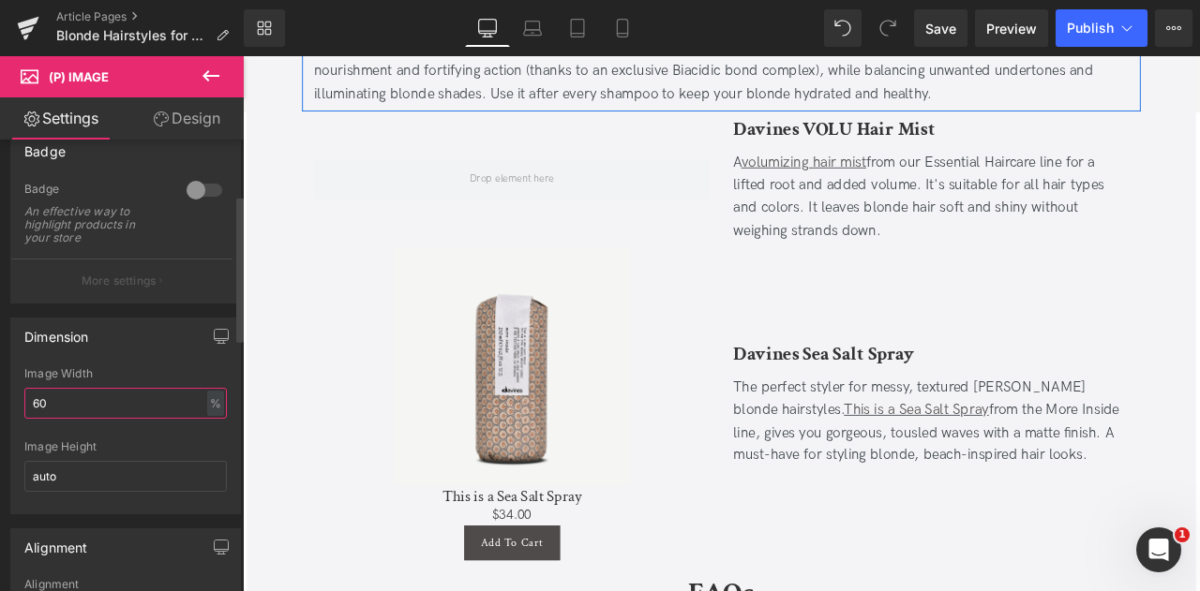
click at [43, 408] on input "60" at bounding box center [125, 403] width 202 height 31
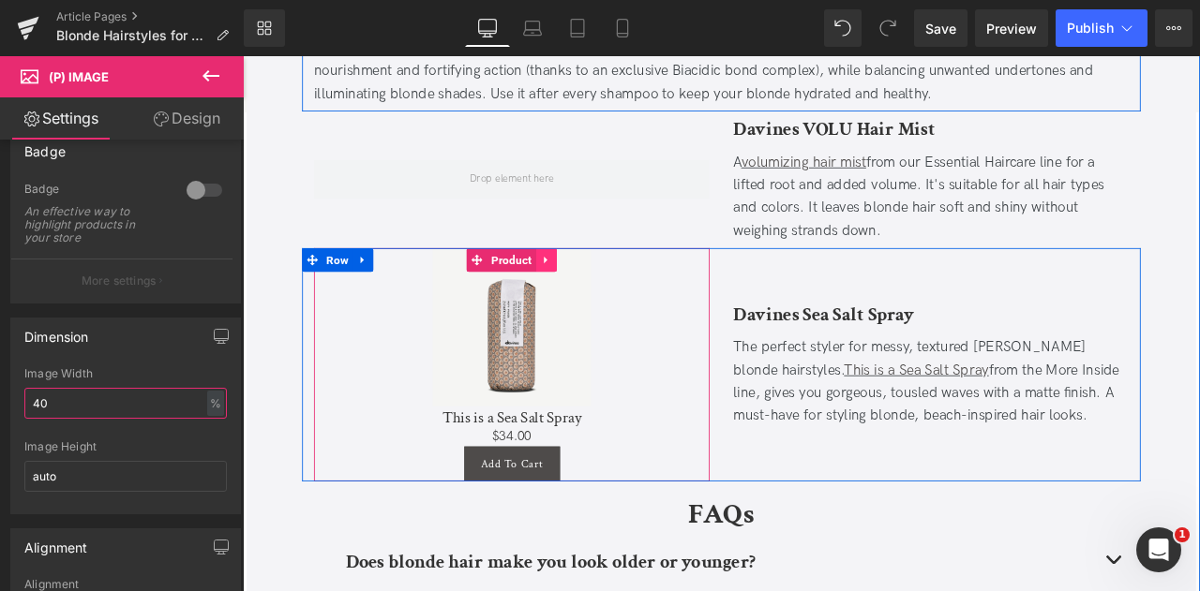
type input "40"
click at [605, 291] on icon at bounding box center [602, 298] width 13 height 14
click at [592, 291] on icon at bounding box center [590, 298] width 13 height 14
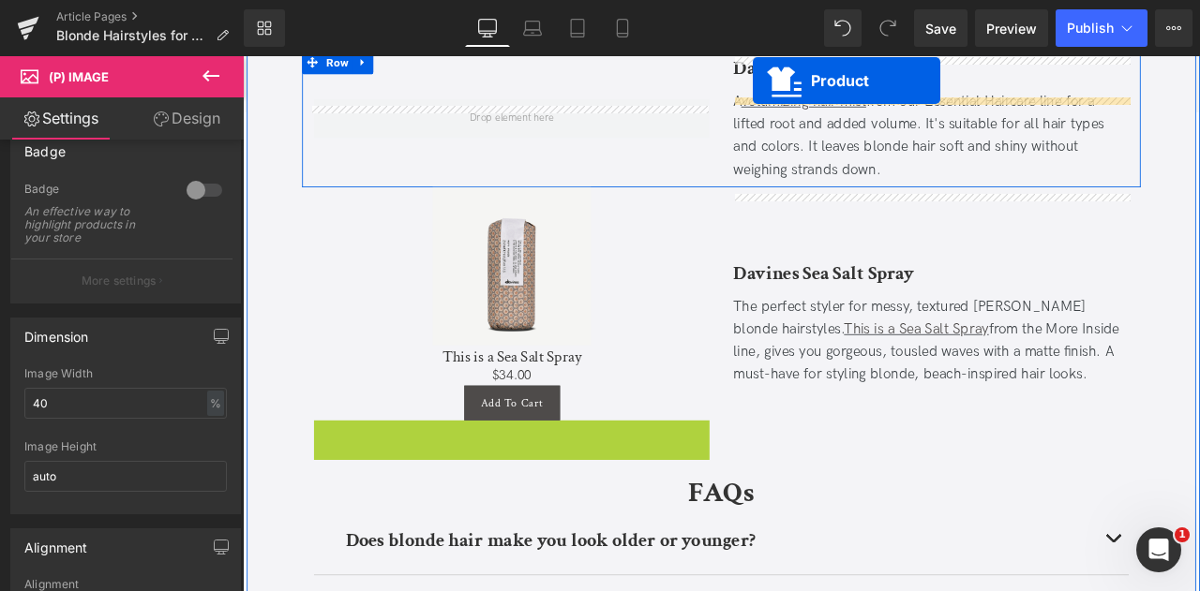
scroll to position [6082, 0]
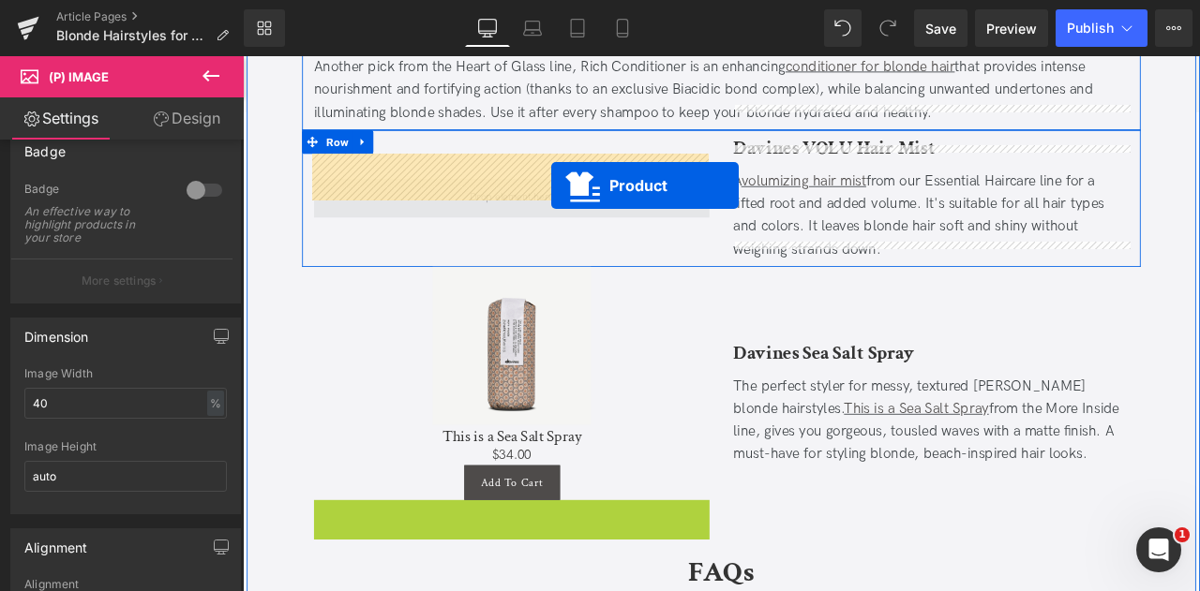
drag, startPoint x: 552, startPoint y: 343, endPoint x: 608, endPoint y: 209, distance: 145.3
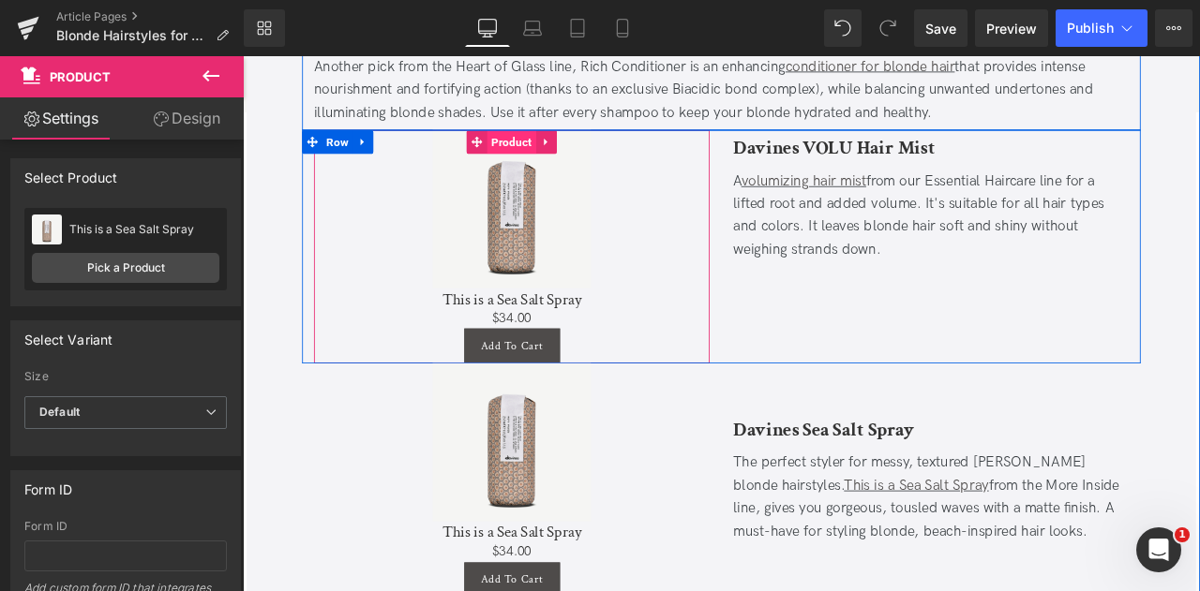
click at [557, 143] on span "Product" at bounding box center [561, 157] width 58 height 28
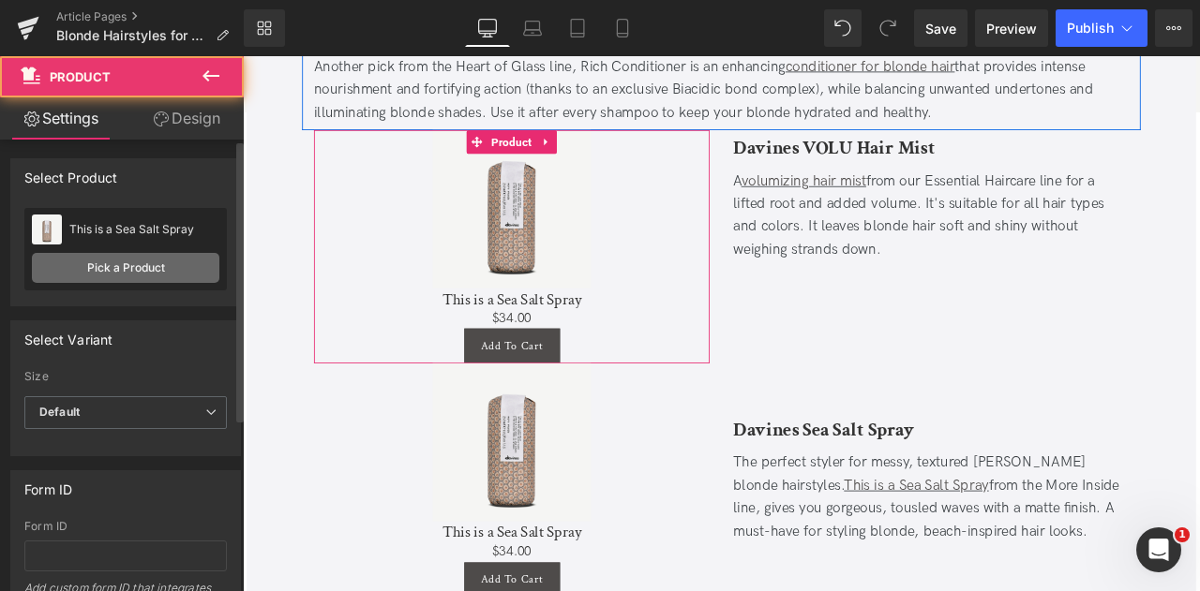
click at [143, 274] on link "Pick a Product" at bounding box center [125, 268] width 187 height 30
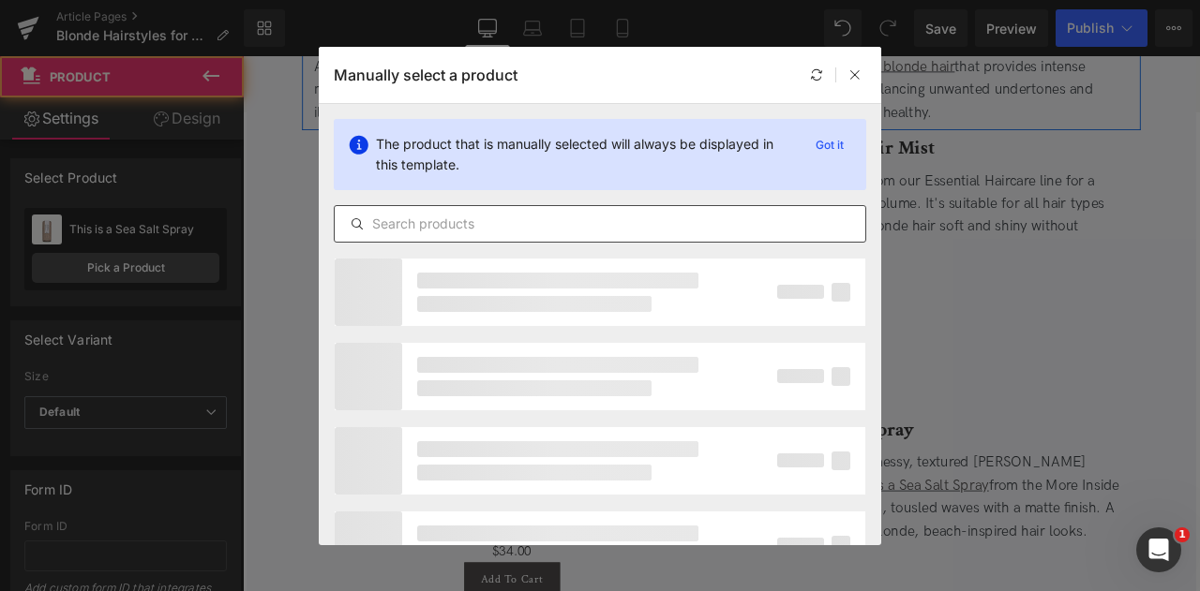
click at [476, 217] on input "text" at bounding box center [600, 224] width 530 height 22
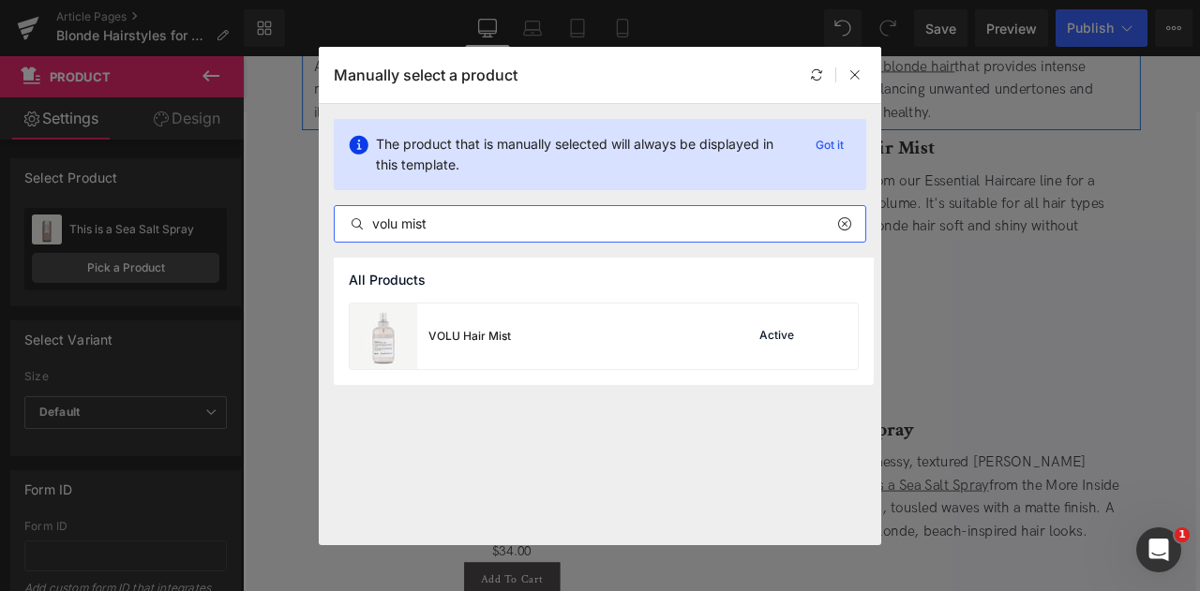
type input "volu mist"
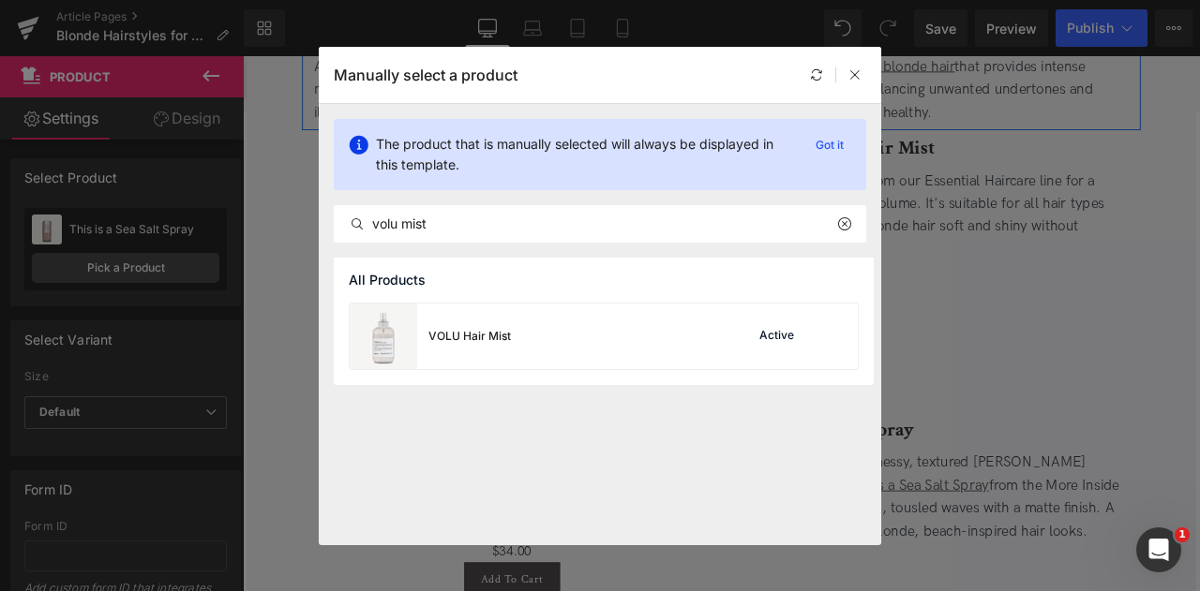
click at [489, 325] on div "VOLU Hair Mist" at bounding box center [430, 337] width 161 height 66
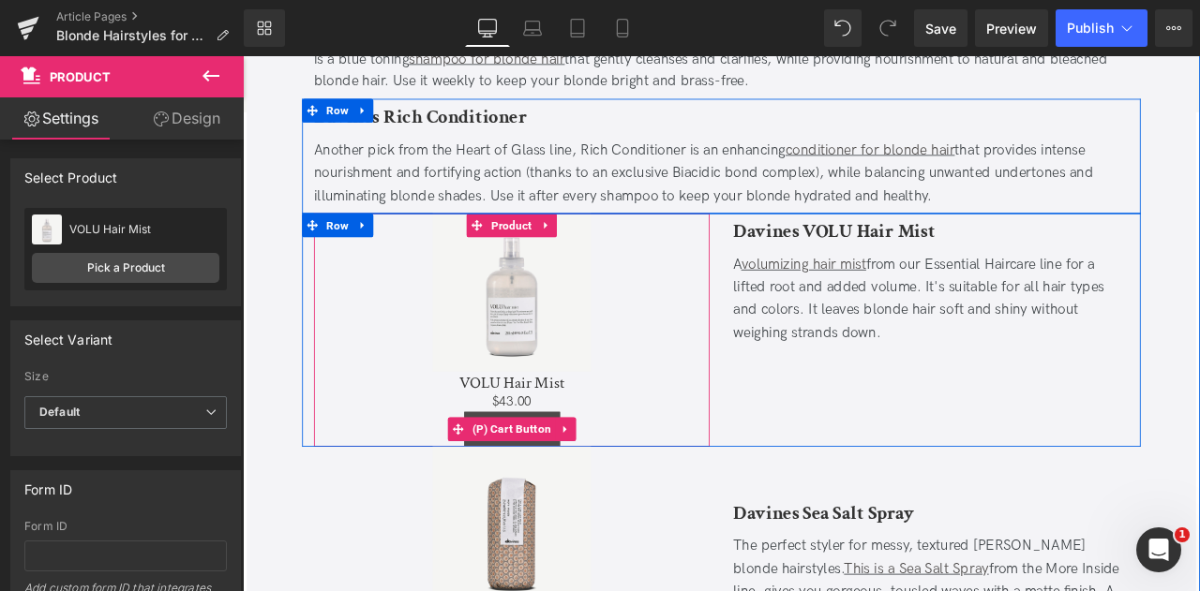
scroll to position [6261, 0]
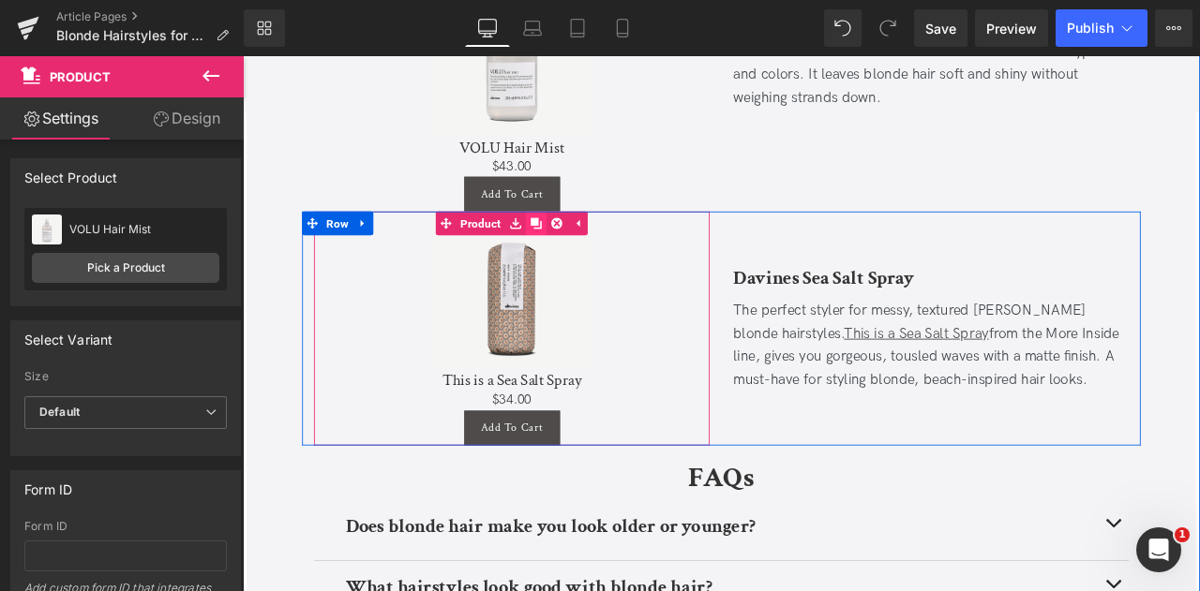
click at [590, 248] on icon at bounding box center [590, 255] width 13 height 14
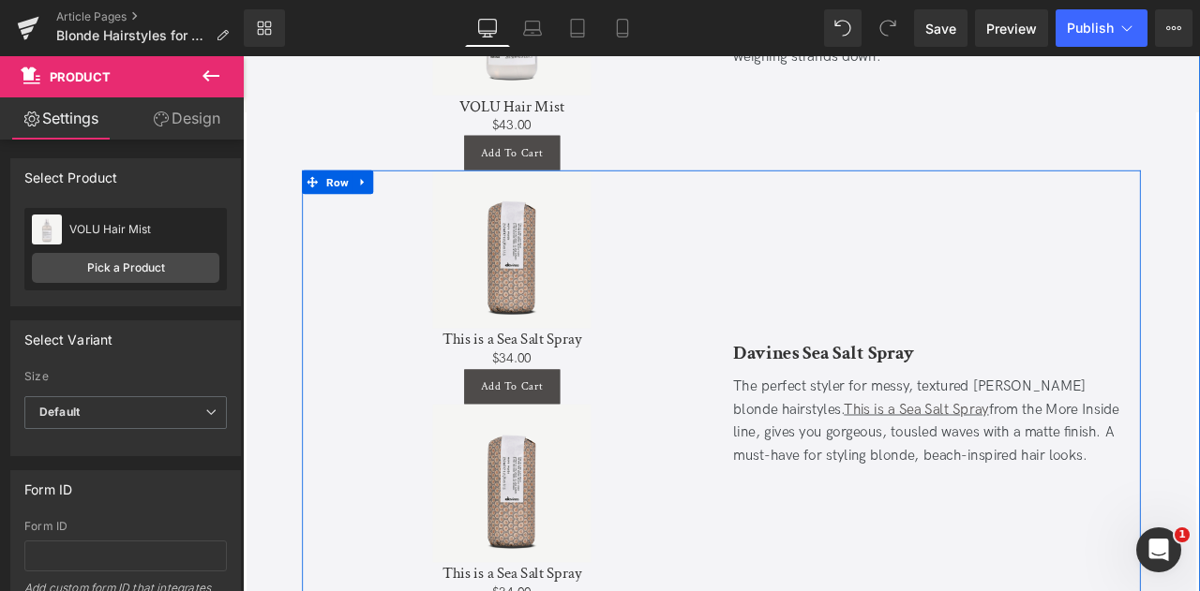
scroll to position [6308, 0]
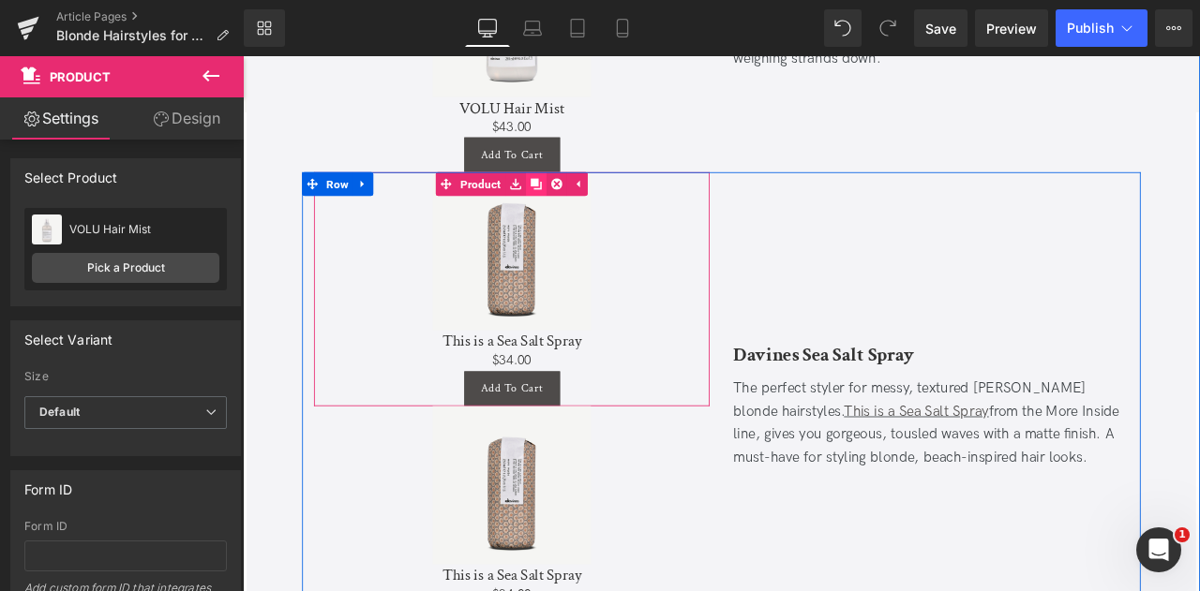
click at [591, 202] on icon at bounding box center [590, 209] width 13 height 14
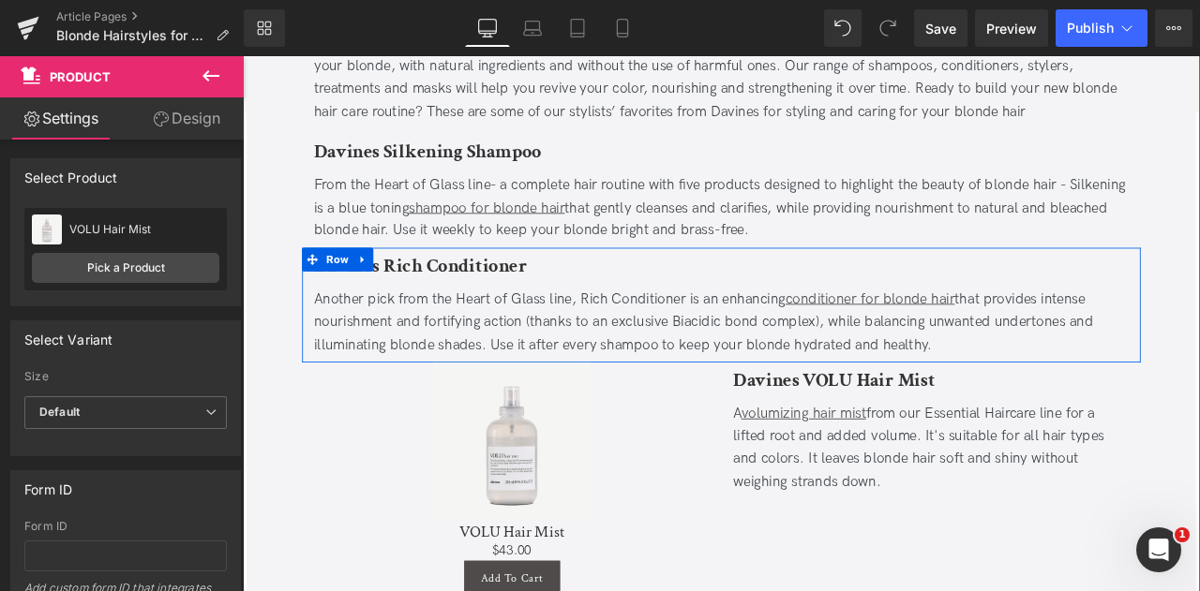
scroll to position [5805, 0]
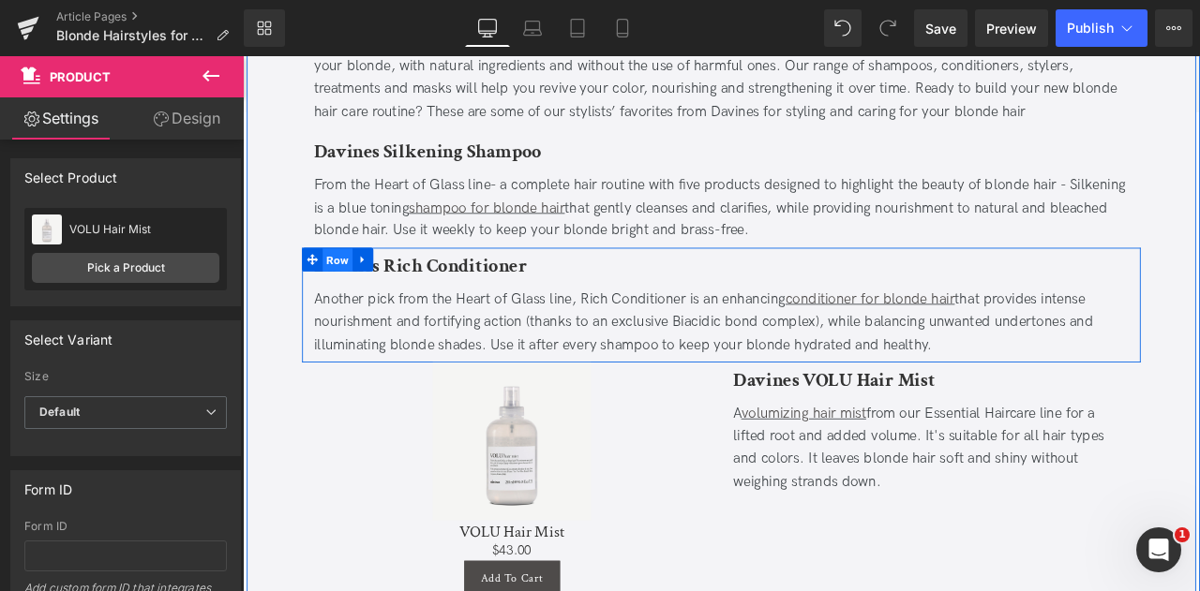
click at [349, 285] on span "Row" at bounding box center [355, 299] width 36 height 28
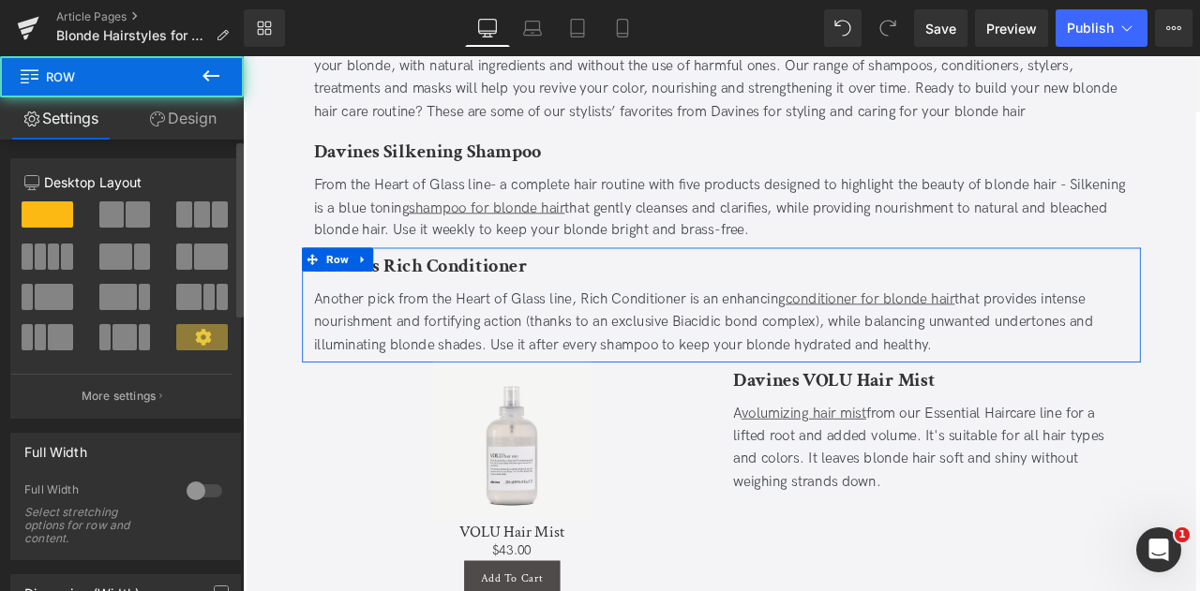
click at [116, 223] on span at bounding box center [111, 215] width 24 height 26
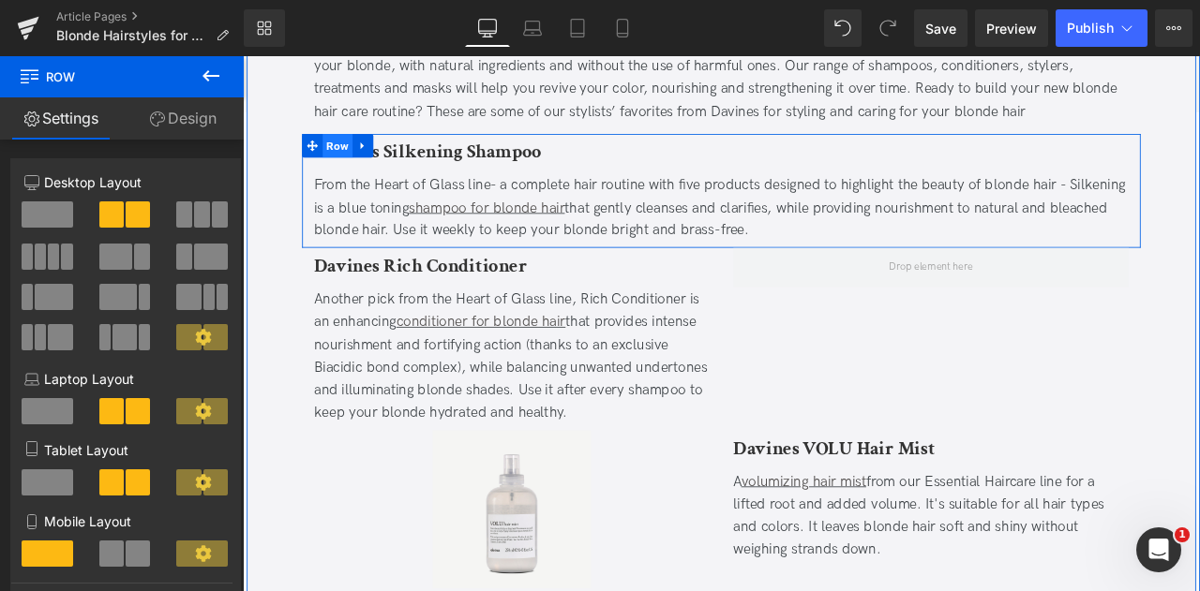
click at [357, 149] on span "Row" at bounding box center [355, 163] width 36 height 28
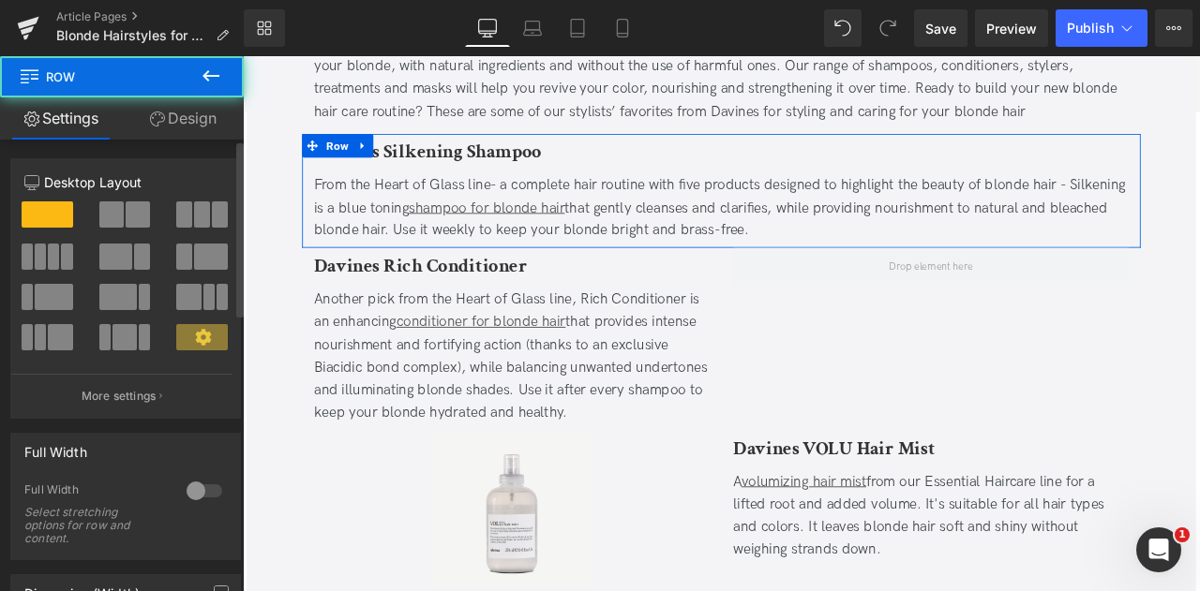
click at [126, 209] on span at bounding box center [138, 215] width 24 height 26
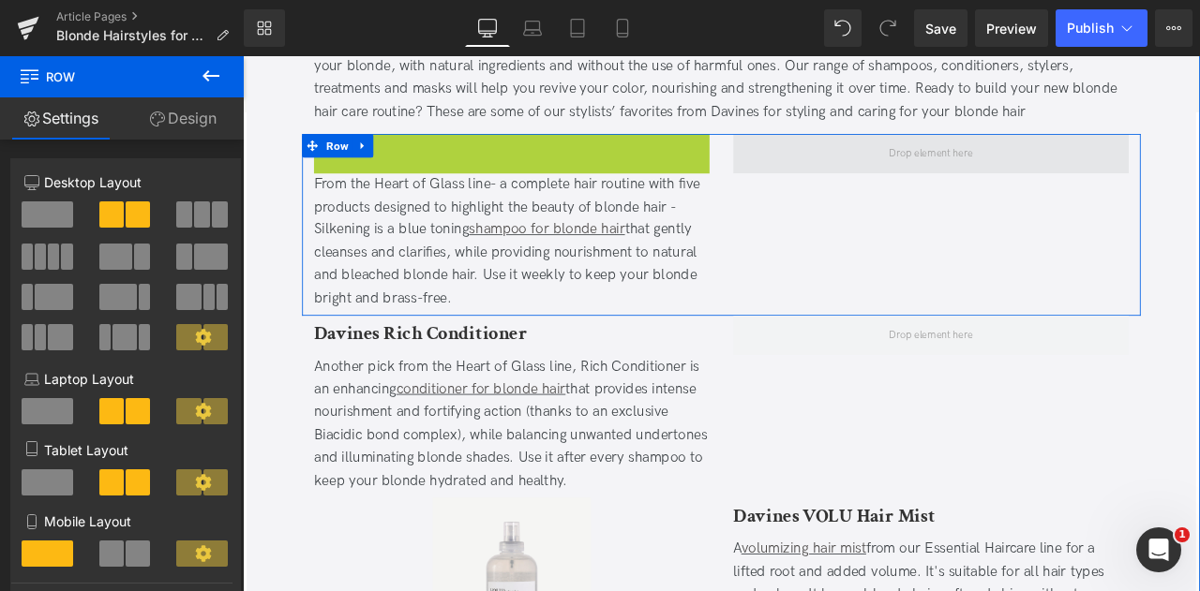
scroll to position [5786, 0]
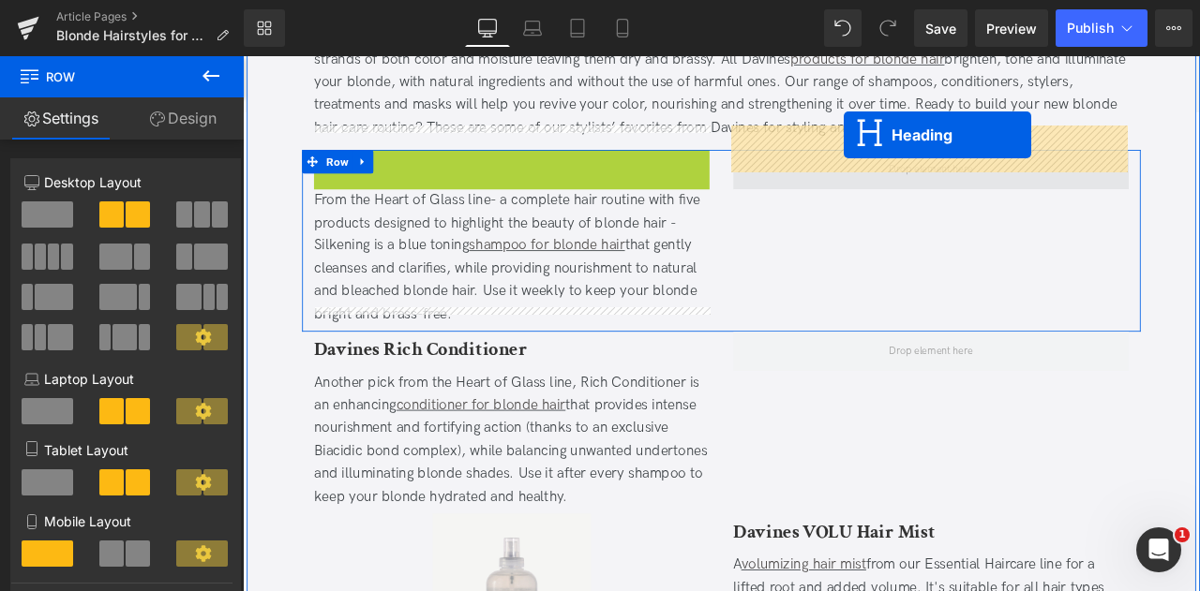
drag, startPoint x: 558, startPoint y: 142, endPoint x: 955, endPoint y: 149, distance: 397.4
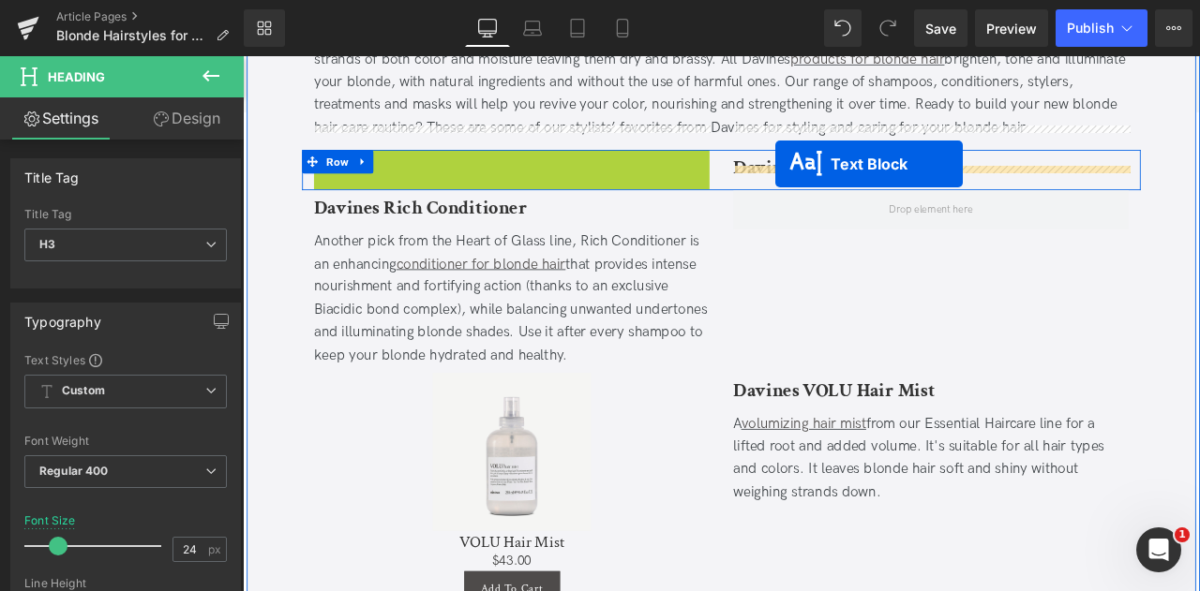
drag, startPoint x: 555, startPoint y: 228, endPoint x: 874, endPoint y: 184, distance: 321.7
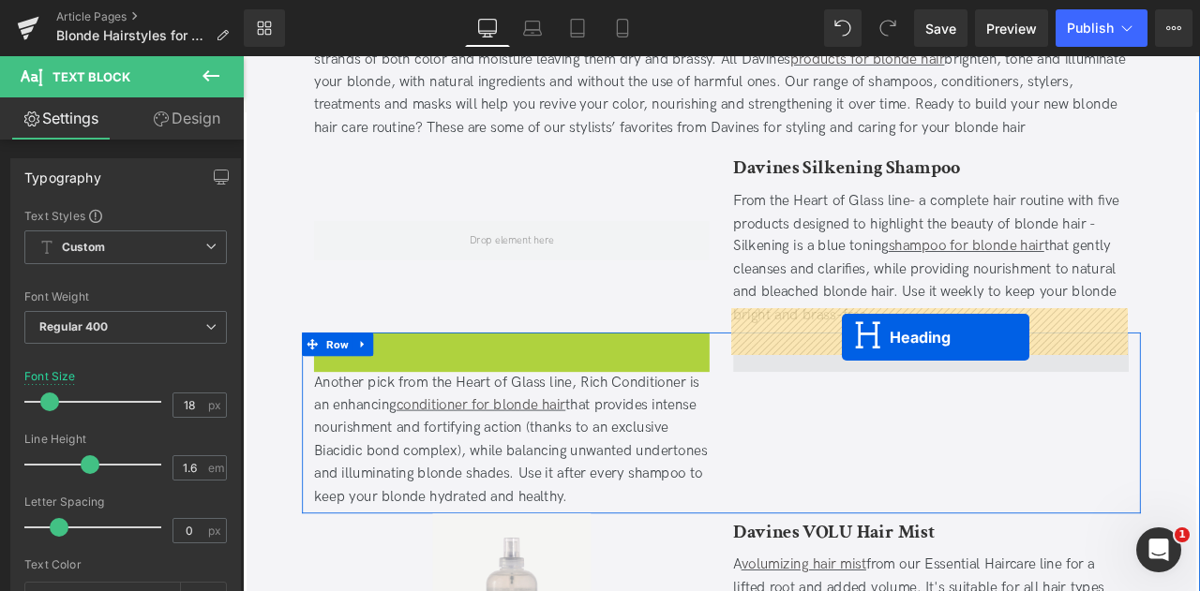
drag, startPoint x: 547, startPoint y: 375, endPoint x: 952, endPoint y: 389, distance: 405.1
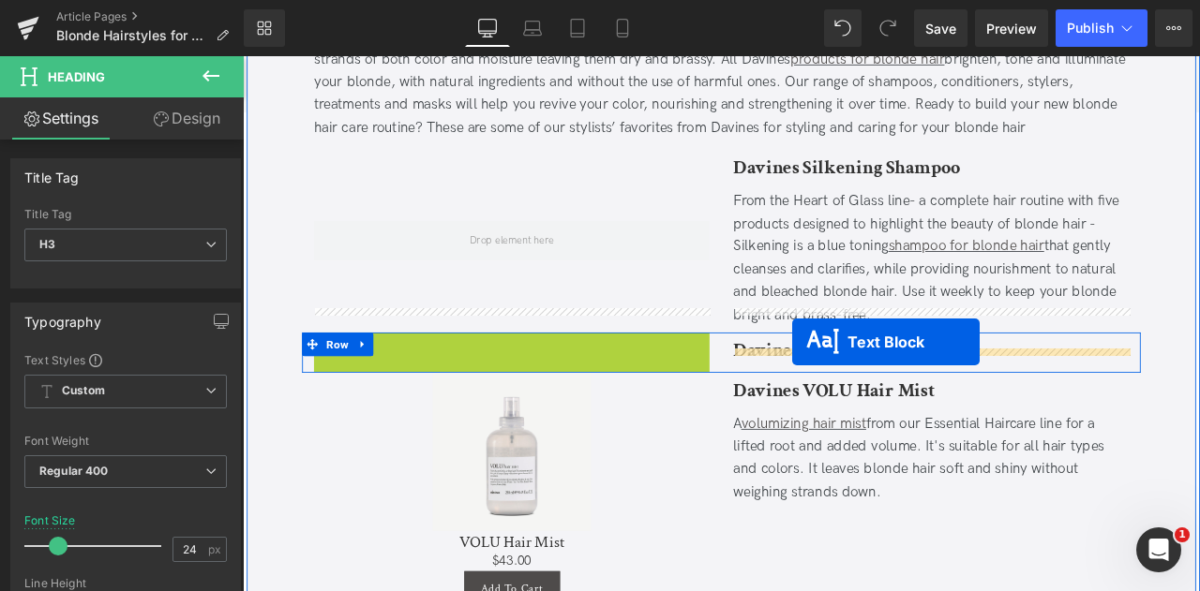
drag, startPoint x: 545, startPoint y: 435, endPoint x: 893, endPoint y: 396, distance: 349.9
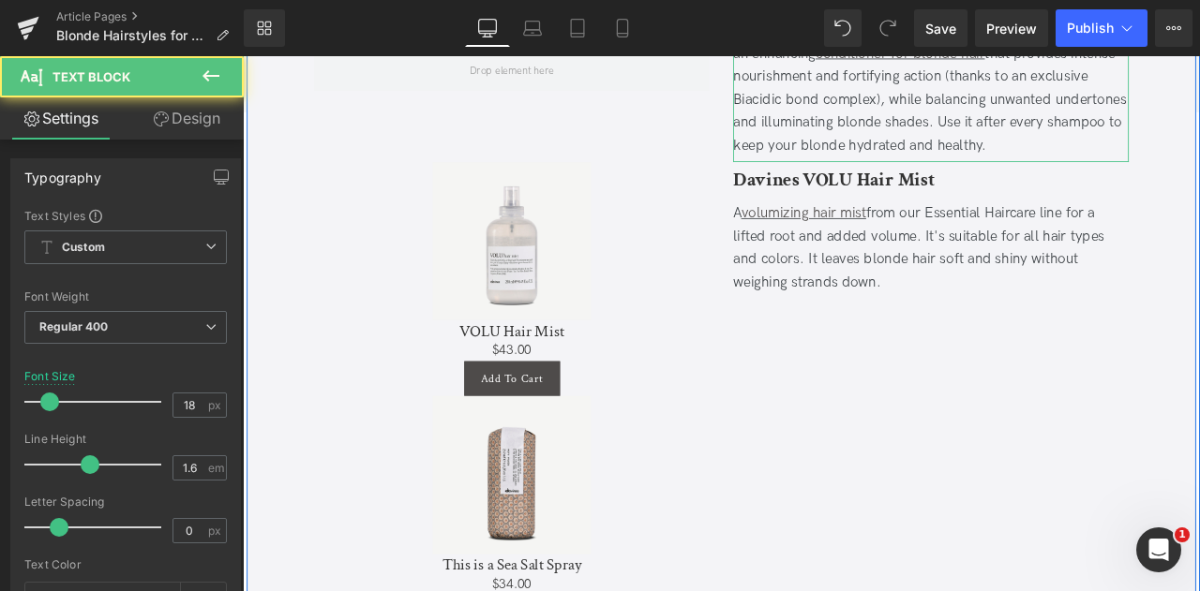
scroll to position [6234, 0]
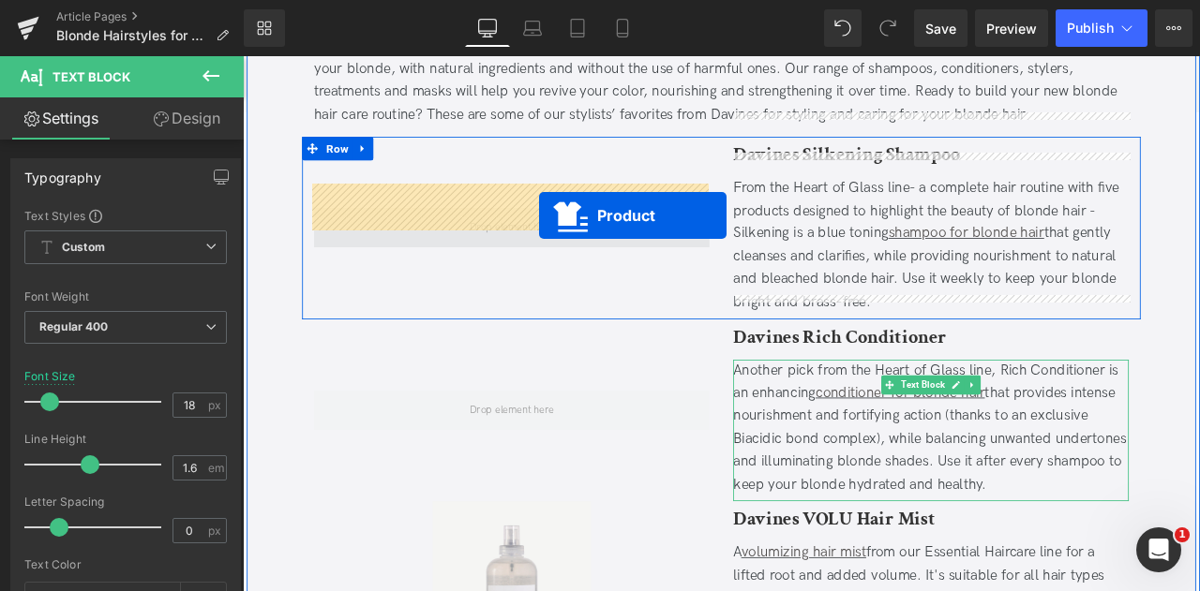
drag, startPoint x: 520, startPoint y: 421, endPoint x: 594, endPoint y: 245, distance: 191.1
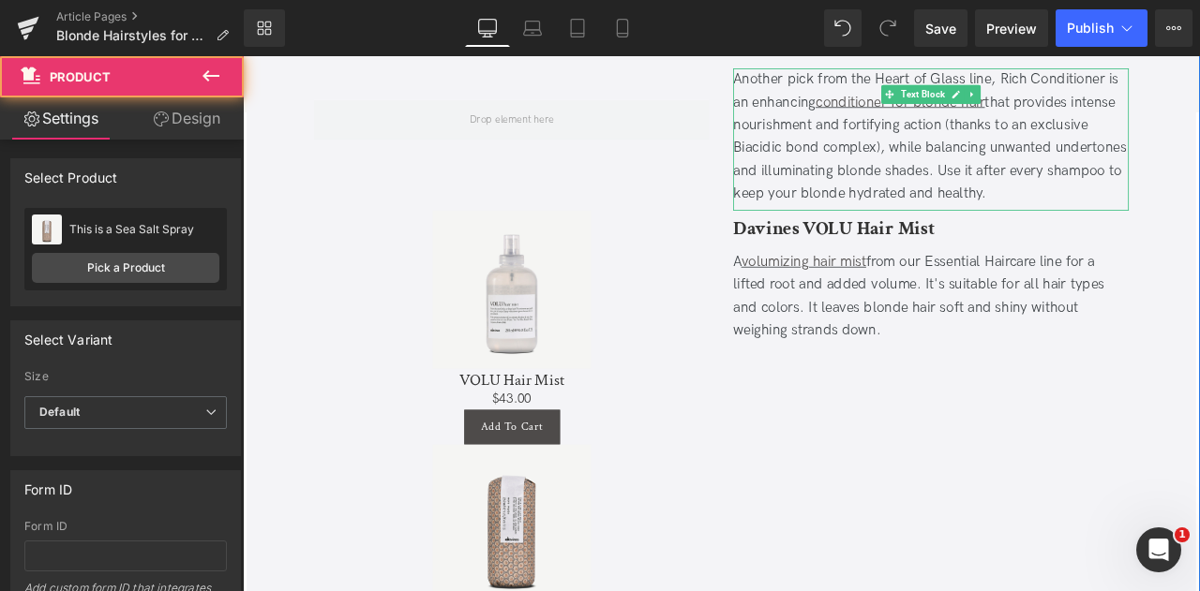
scroll to position [6317, 0]
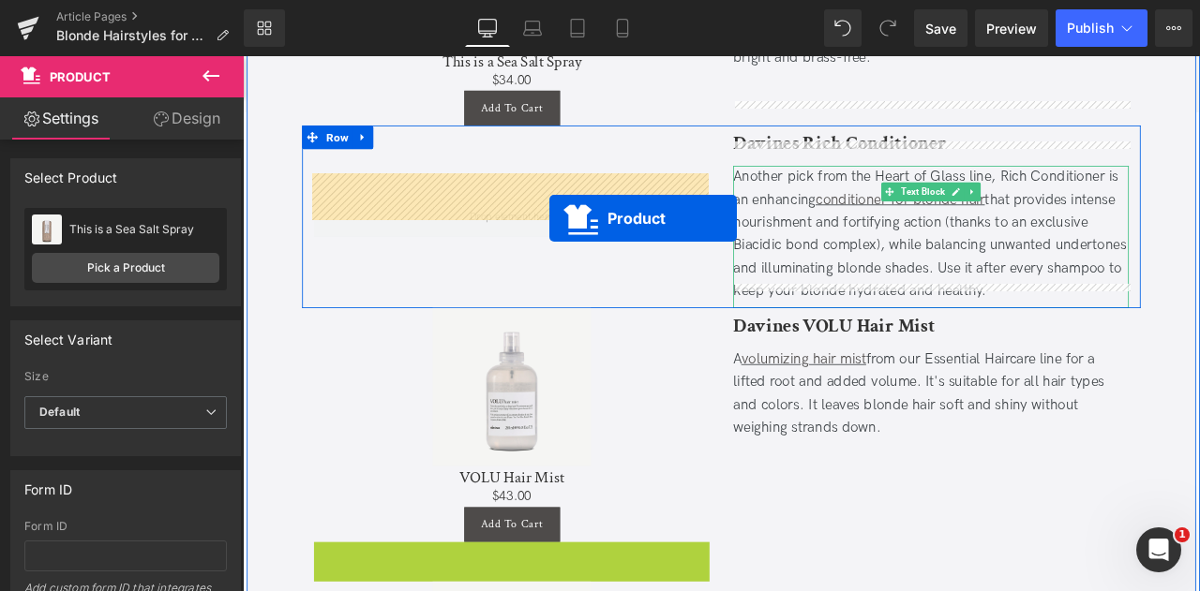
drag, startPoint x: 558, startPoint y: 389, endPoint x: 605, endPoint y: 248, distance: 148.5
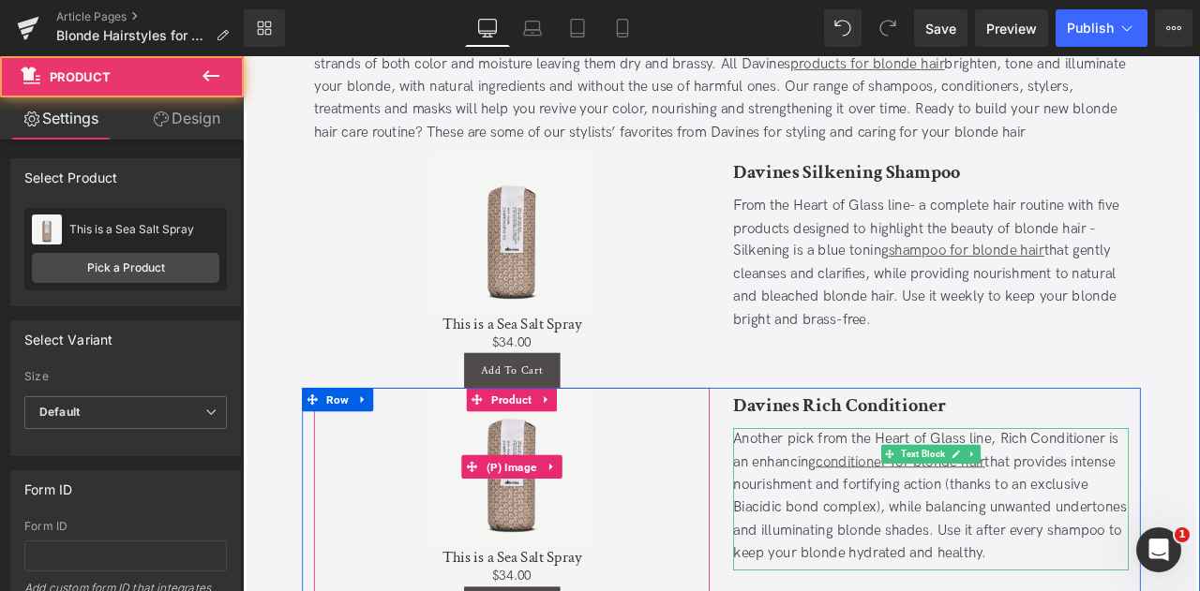
scroll to position [5781, 0]
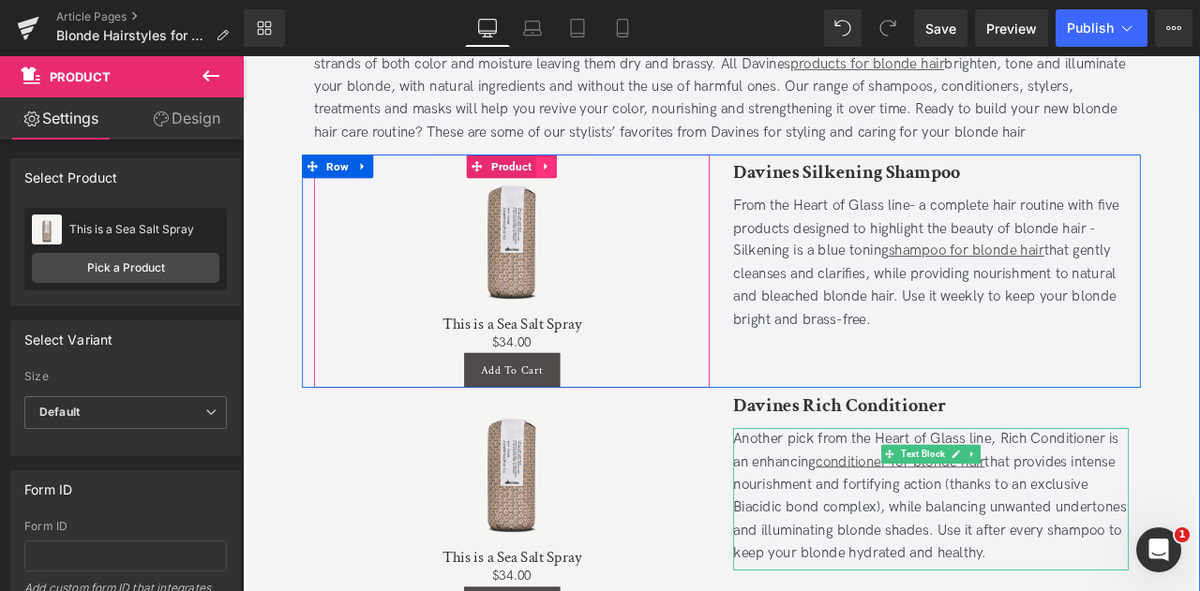
click at [601, 180] on icon at bounding box center [602, 187] width 13 height 14
click at [586, 181] on icon at bounding box center [590, 187] width 13 height 13
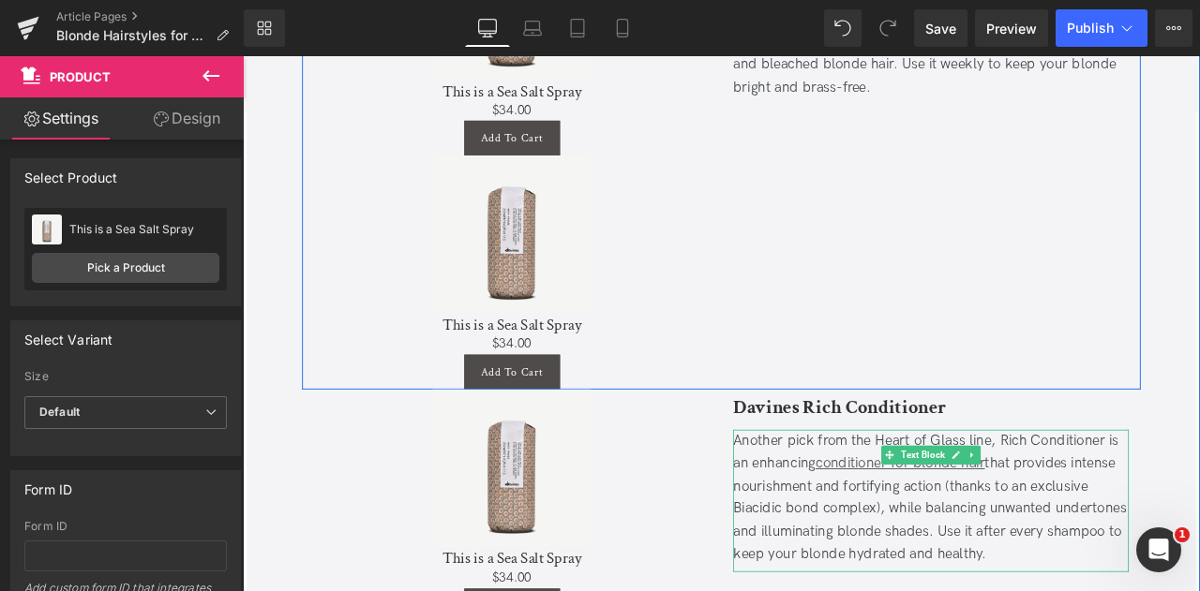
scroll to position [6071, 0]
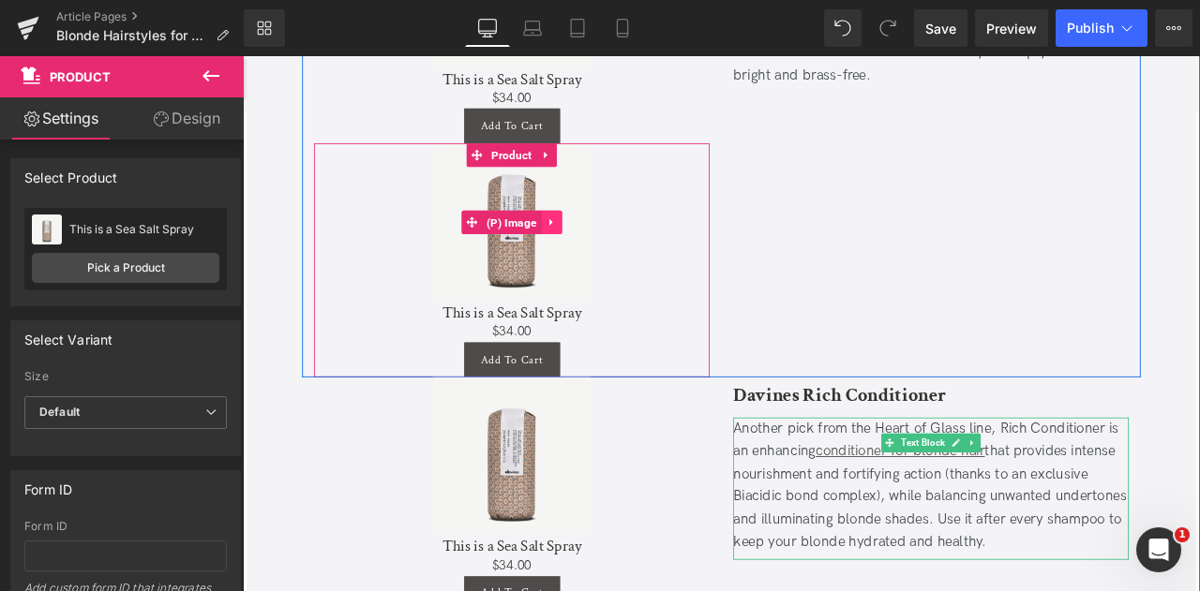
click at [610, 246] on icon at bounding box center [608, 253] width 13 height 14
click at [619, 246] on icon at bounding box center [620, 253] width 13 height 14
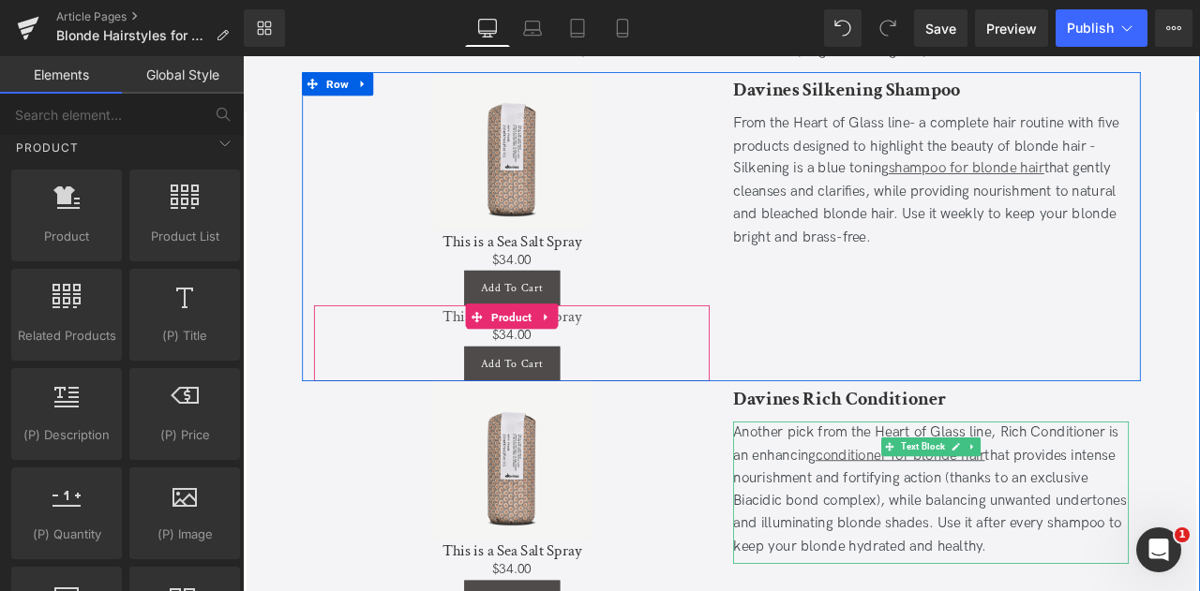
scroll to position [5877, 0]
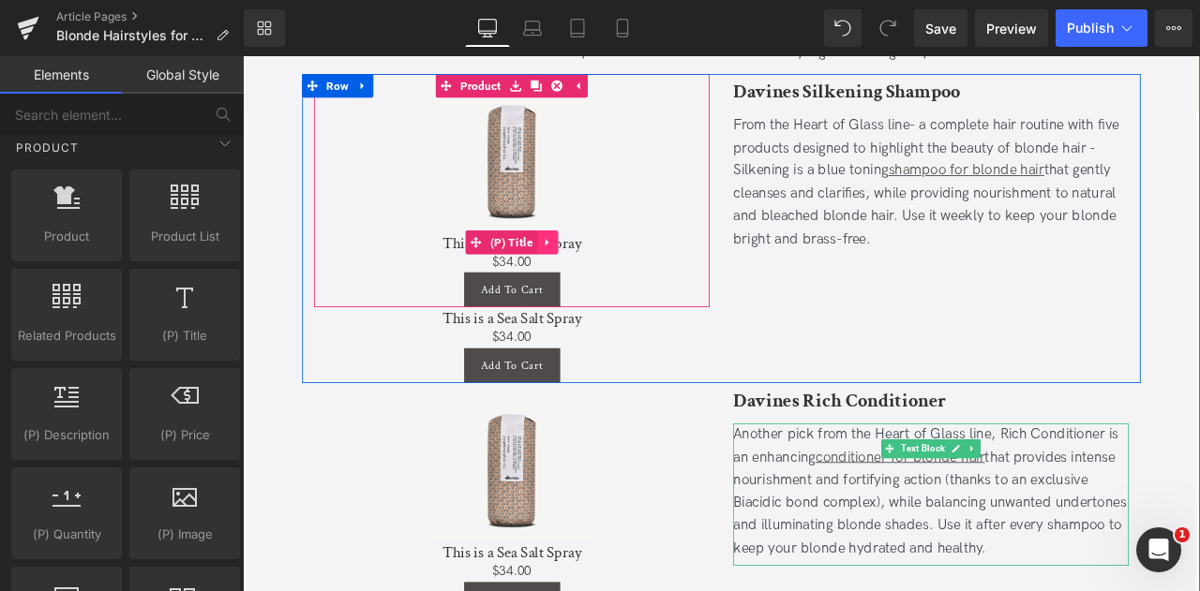
click at [605, 269] on icon at bounding box center [603, 276] width 13 height 14
click at [609, 270] on icon at bounding box center [615, 276] width 13 height 13
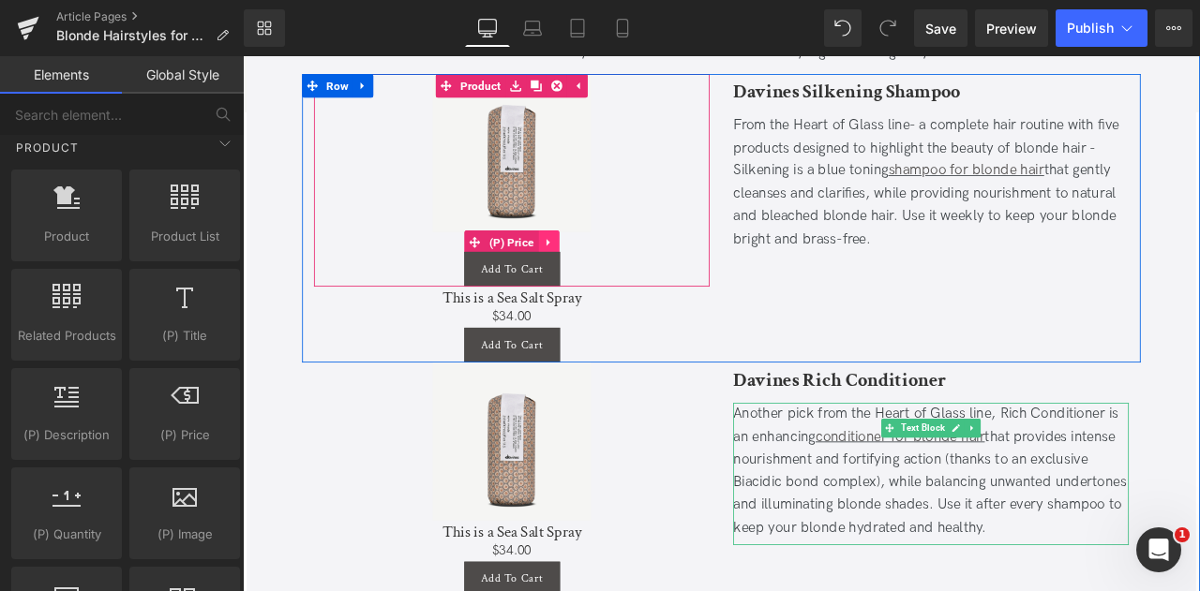
click at [603, 272] on icon at bounding box center [605, 276] width 4 height 8
click at [611, 270] on icon at bounding box center [617, 276] width 13 height 13
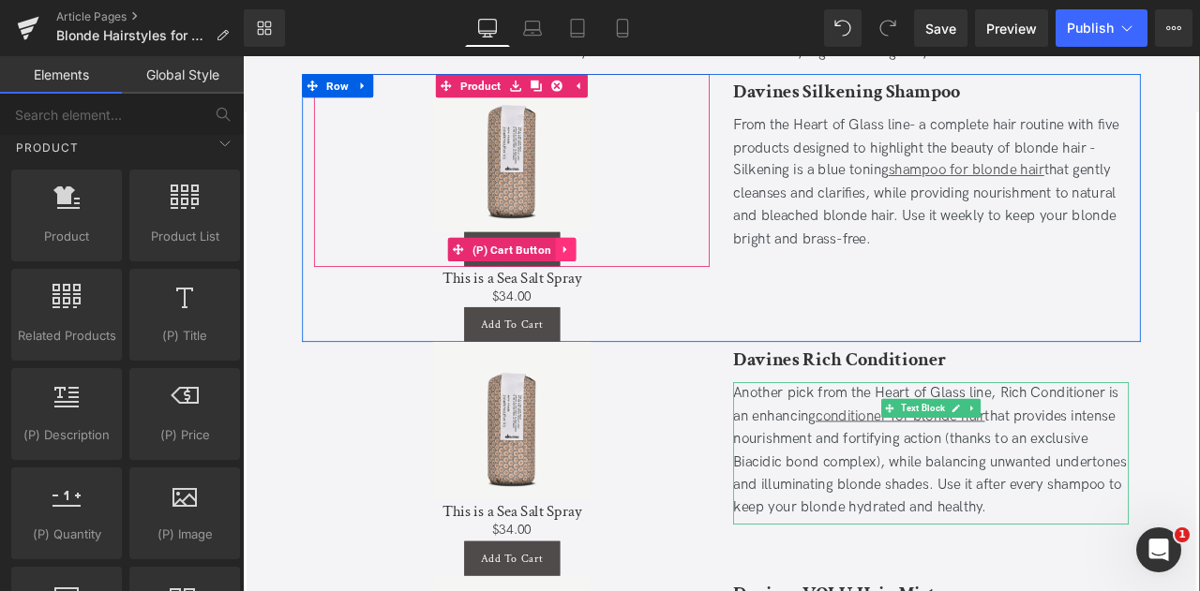
click at [626, 277] on icon at bounding box center [625, 284] width 13 height 14
click at [631, 278] on icon at bounding box center [637, 284] width 13 height 13
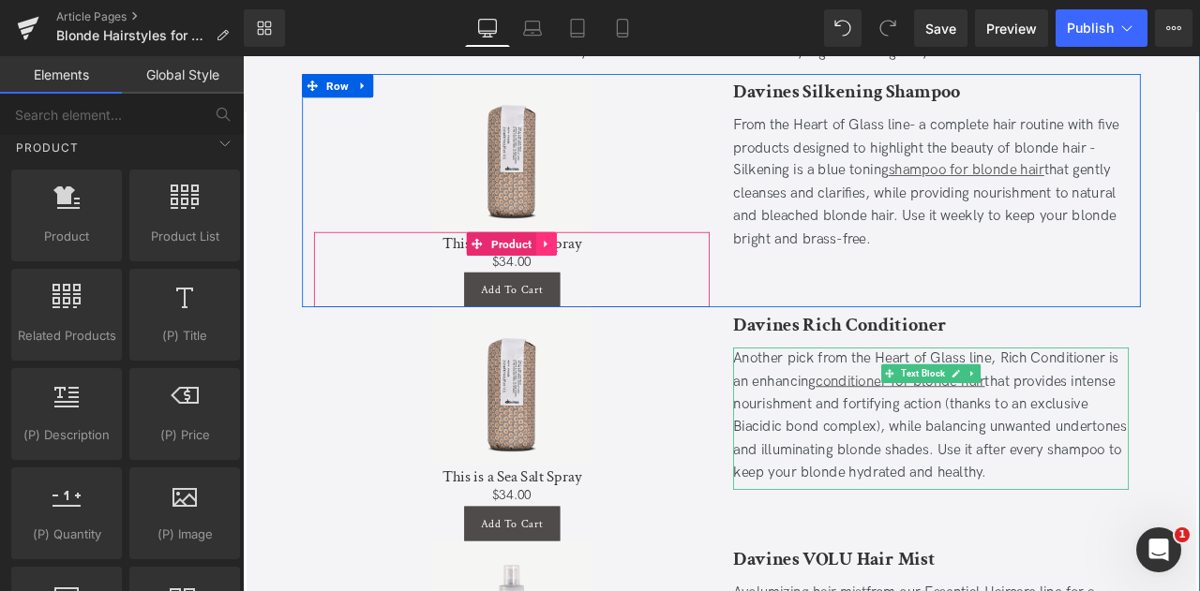
click at [610, 264] on link at bounding box center [602, 278] width 24 height 28
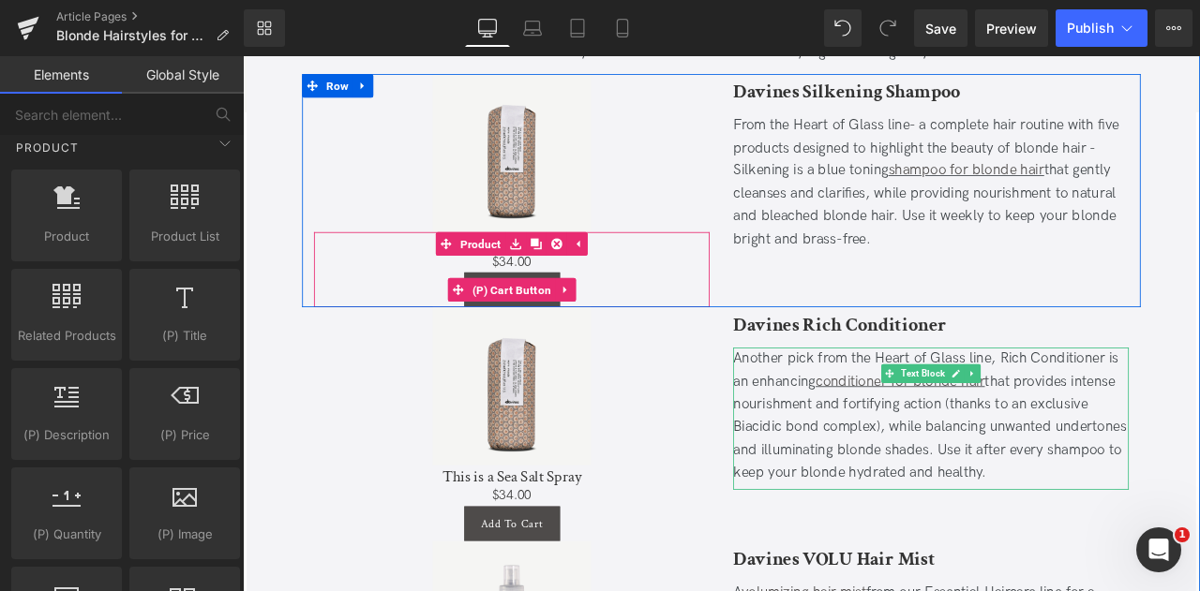
scroll to position [5729, 0]
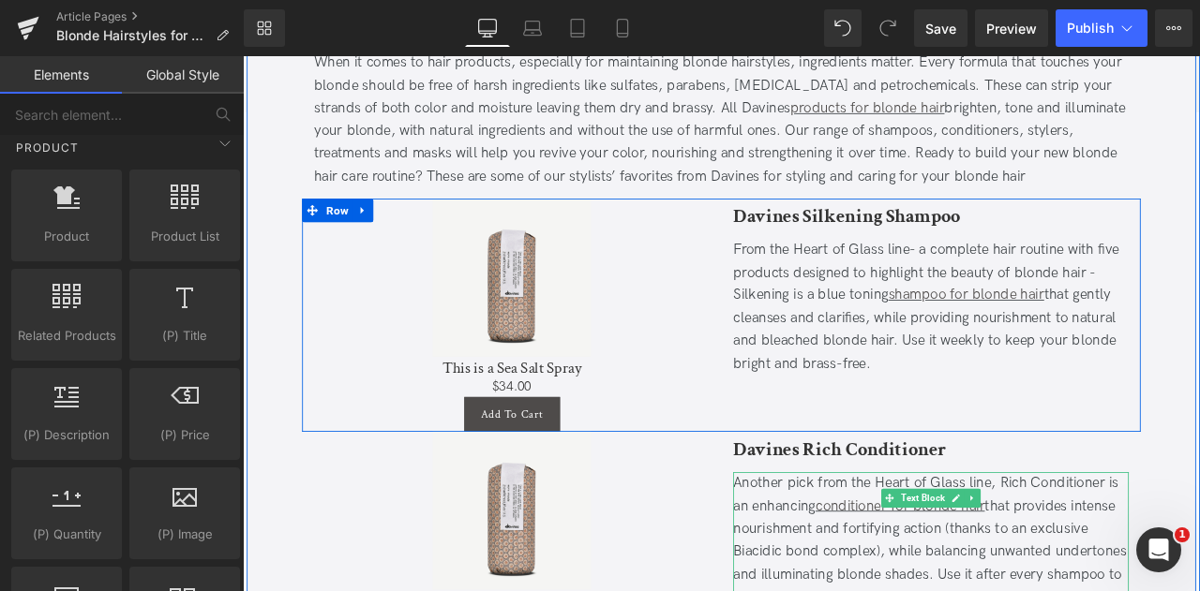
click at [854, 440] on div "Davines Silkening Shampoo Heading From the Heart of Glass line- a complete hair…" at bounding box center [1058, 363] width 497 height 277
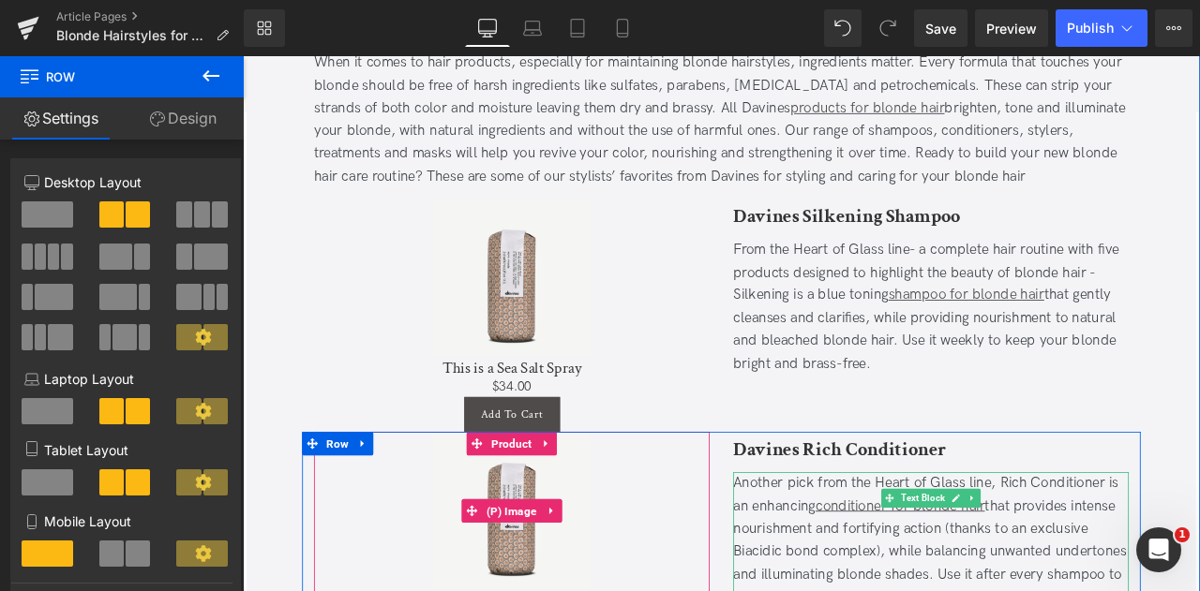
scroll to position [5861, 0]
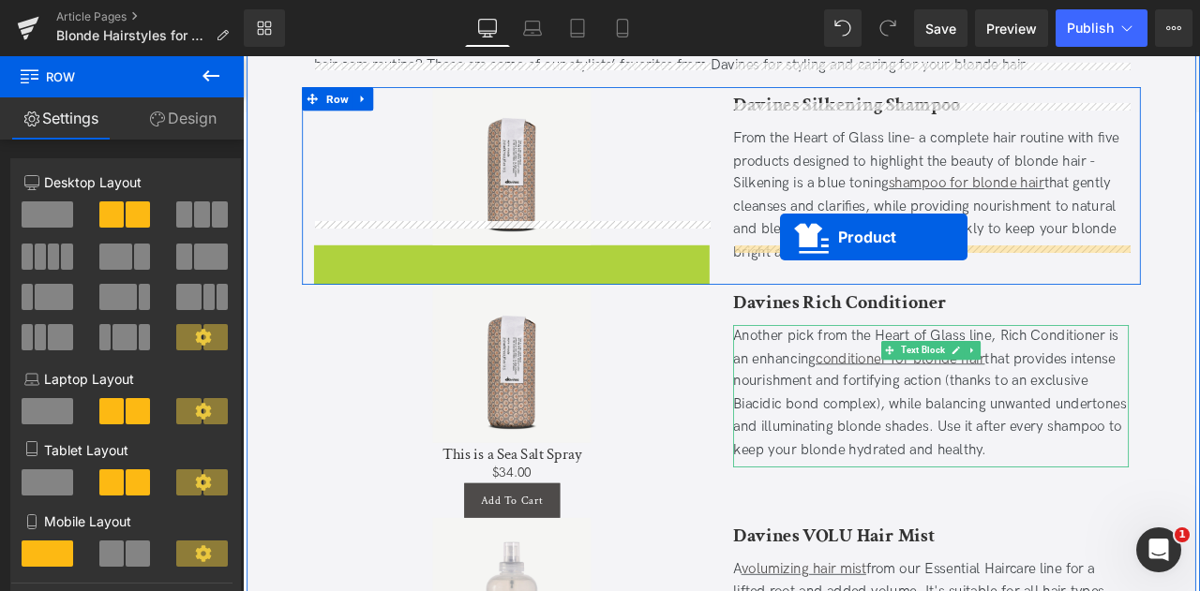
drag, startPoint x: 485, startPoint y: 262, endPoint x: 879, endPoint y: 271, distance: 394.7
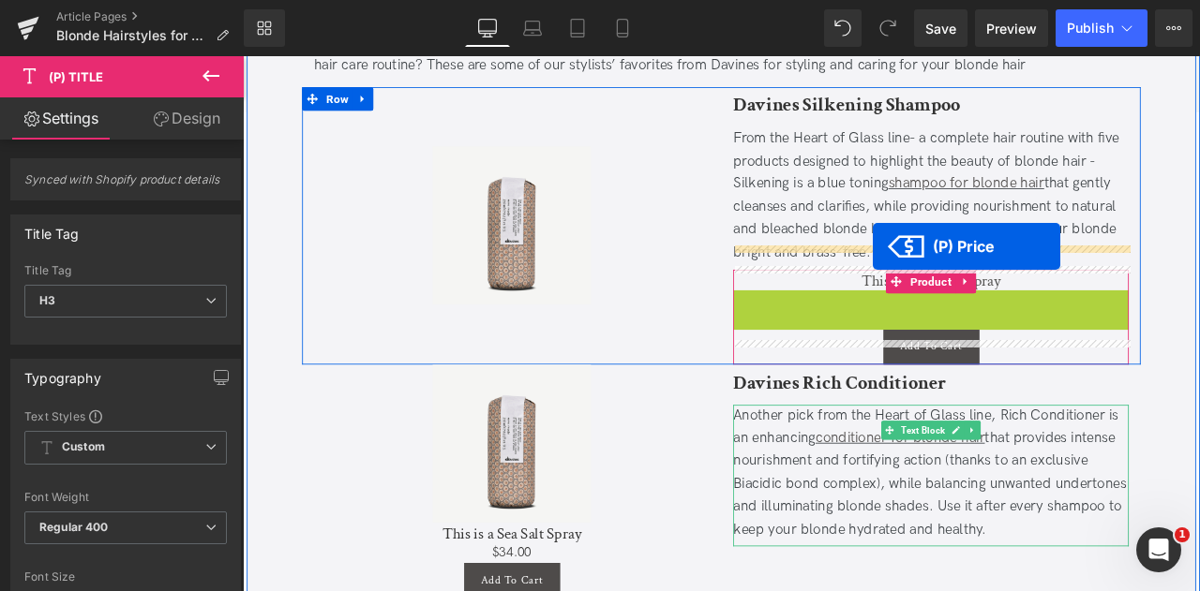
drag, startPoint x: 1014, startPoint y: 318, endPoint x: 989, endPoint y: 282, distance: 43.7
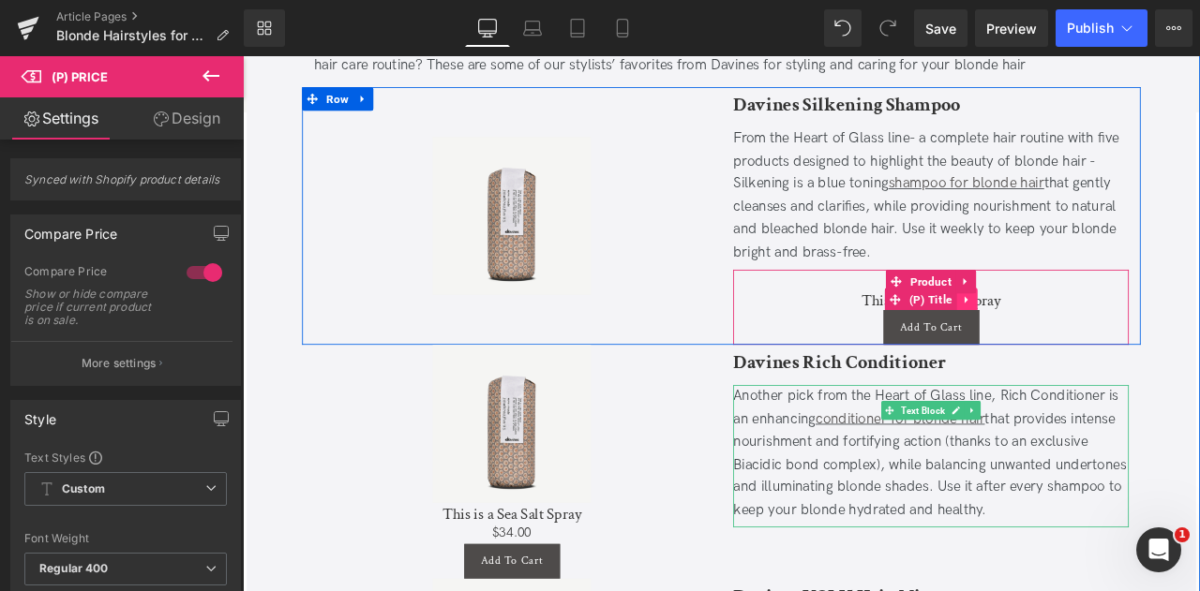
click at [1104, 331] on link at bounding box center [1100, 345] width 24 height 28
click at [1106, 338] on icon at bounding box center [1112, 345] width 13 height 14
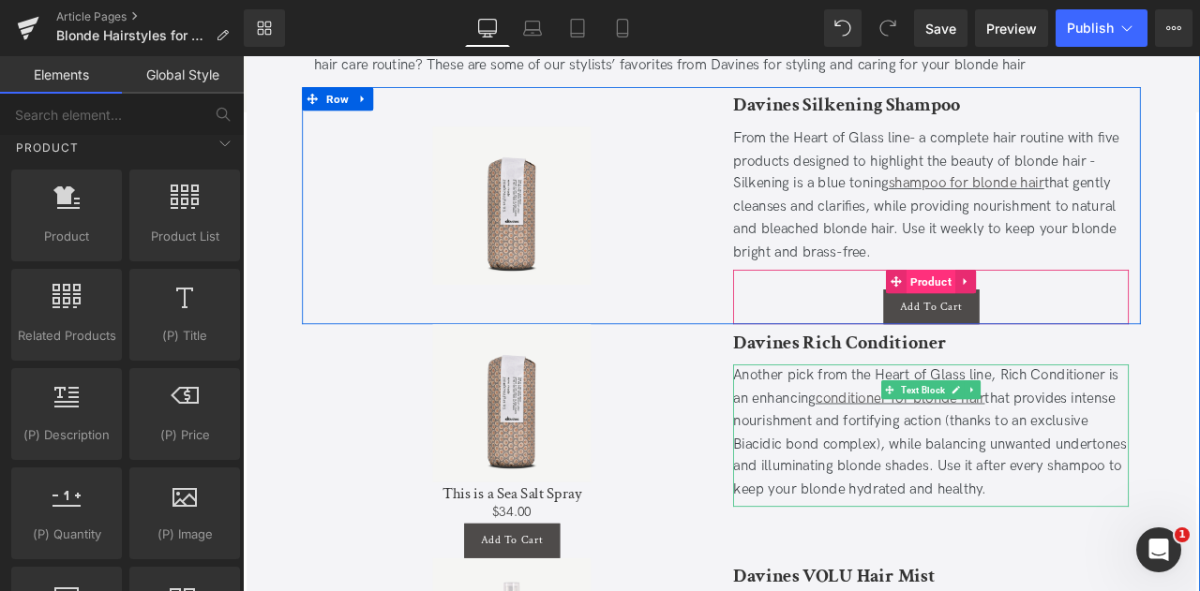
click at [1045, 309] on span "Product" at bounding box center [1058, 323] width 58 height 28
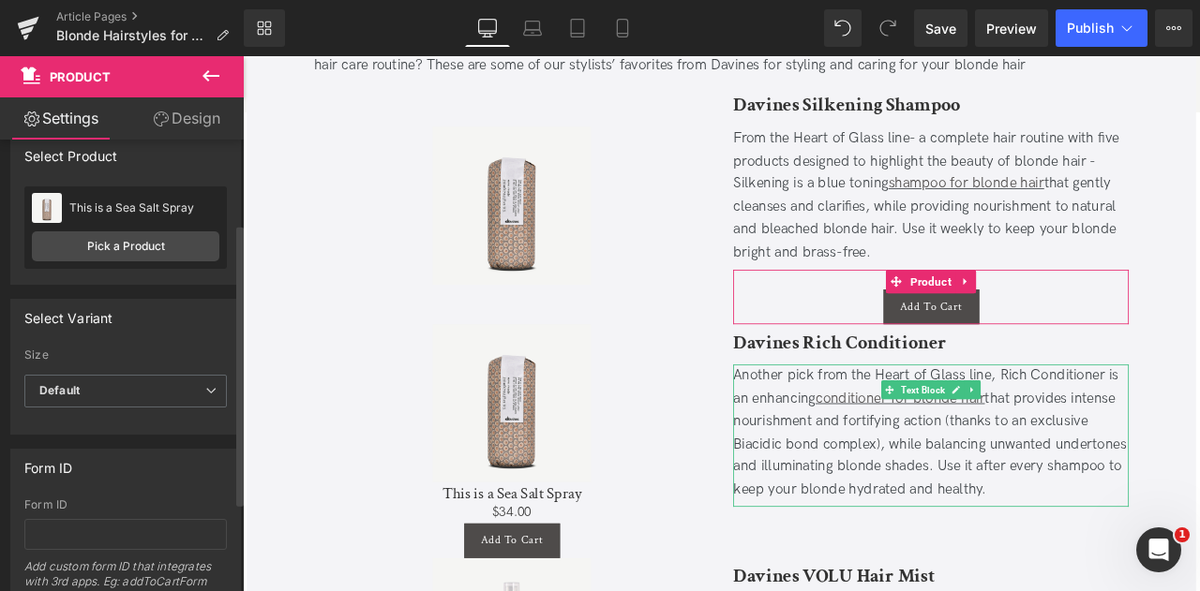
scroll to position [276, 0]
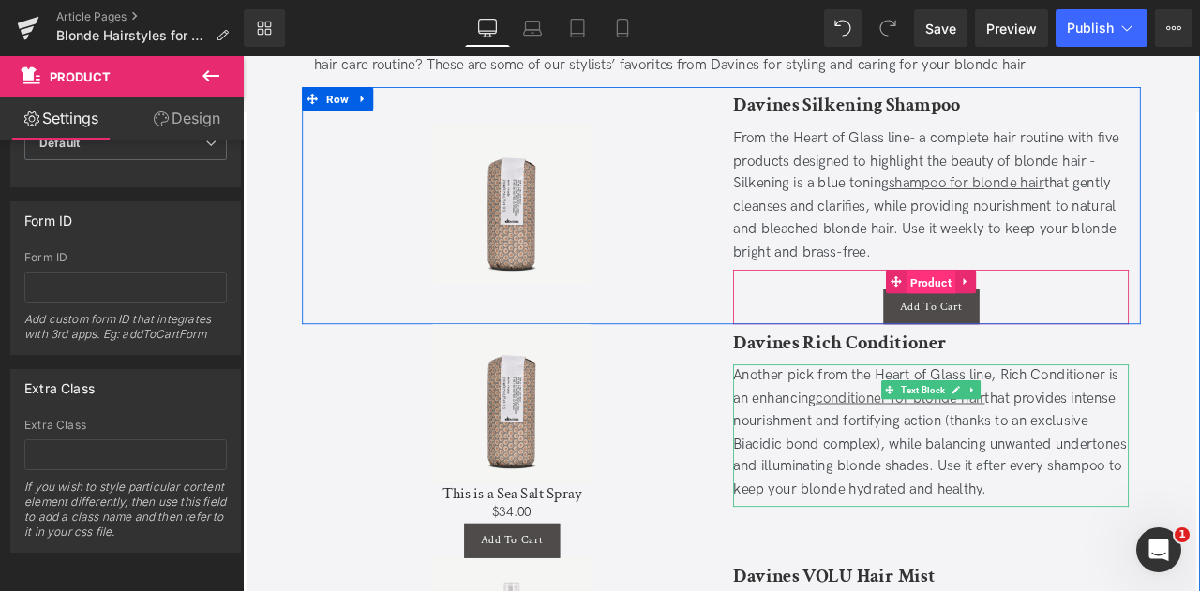
click at [1045, 310] on span "Product" at bounding box center [1058, 324] width 58 height 28
click at [1093, 316] on icon at bounding box center [1099, 323] width 13 height 14
click at [926, 309] on div "$0 $34.00" at bounding box center [1058, 321] width 469 height 24
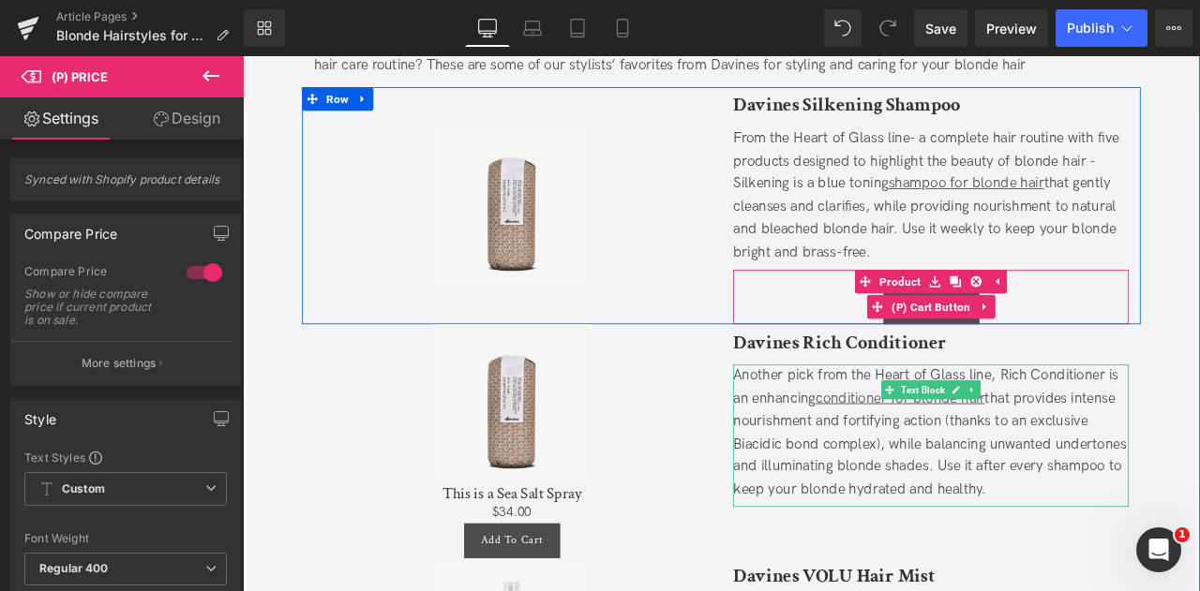
click at [1042, 339] on span "(P) Cart Button" at bounding box center [1058, 353] width 103 height 28
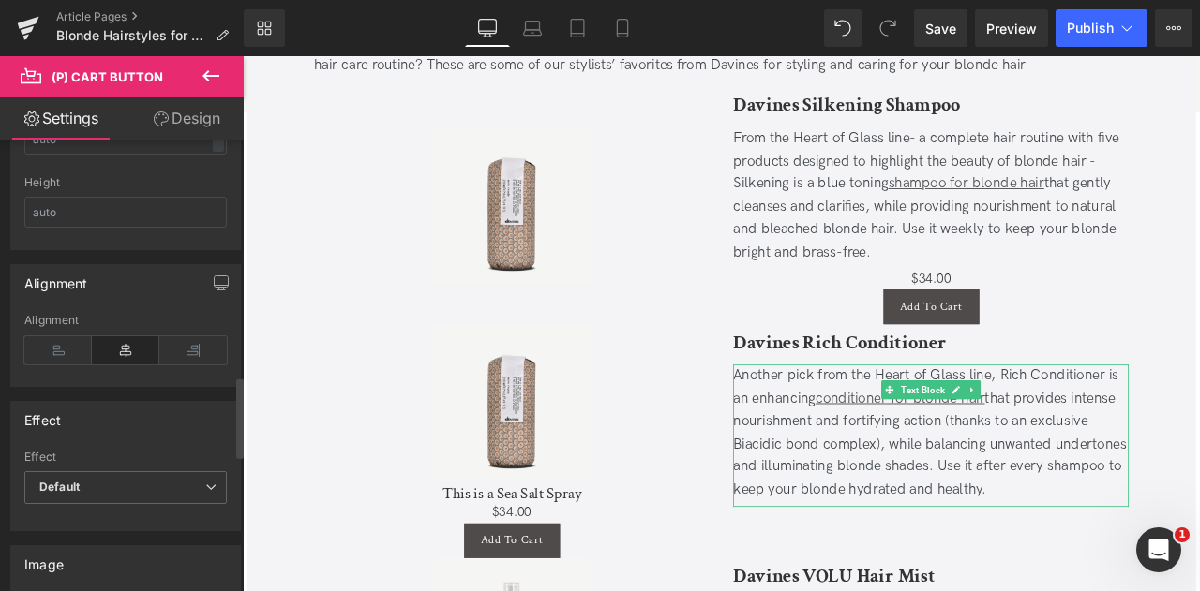
scroll to position [1329, 0]
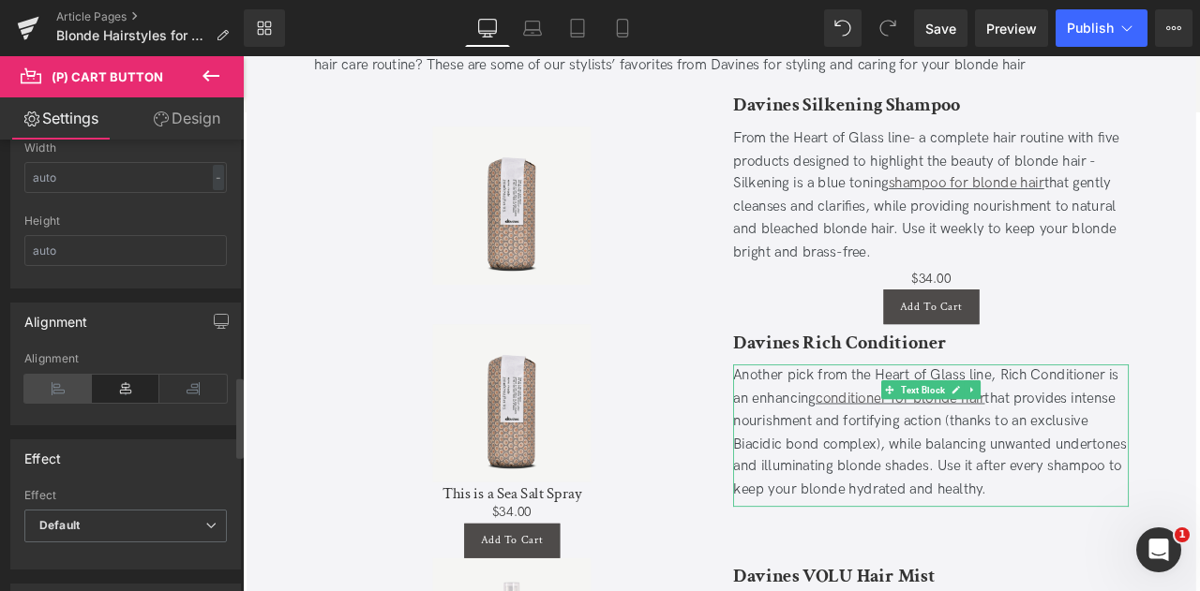
click at [52, 376] on icon at bounding box center [57, 389] width 67 height 28
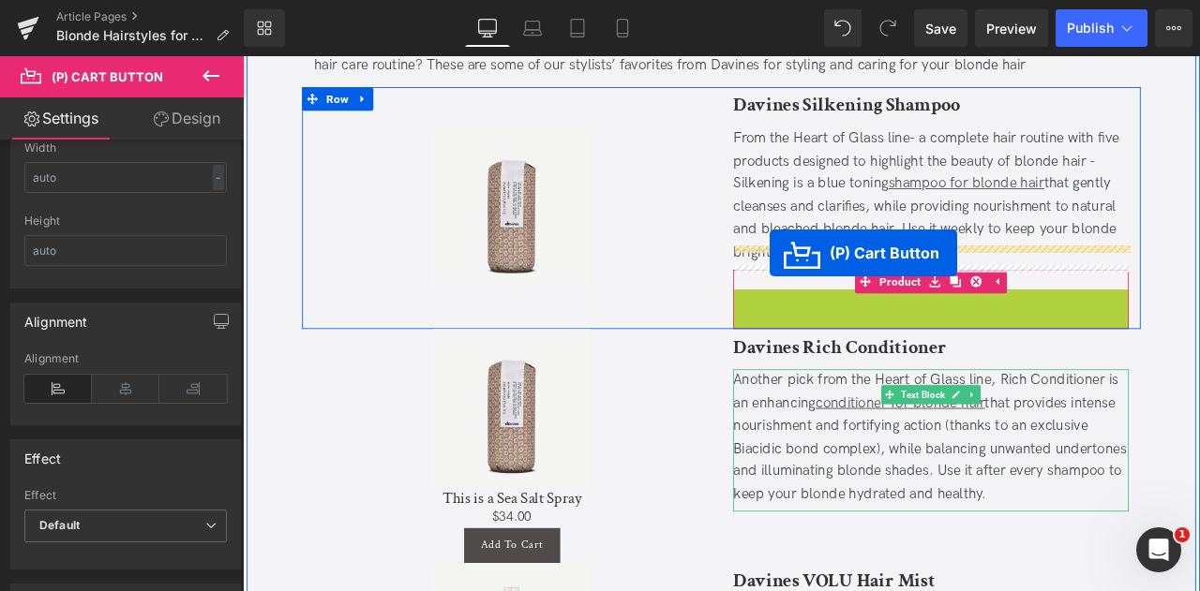
drag, startPoint x: 879, startPoint y: 325, endPoint x: 867, endPoint y: 290, distance: 37.6
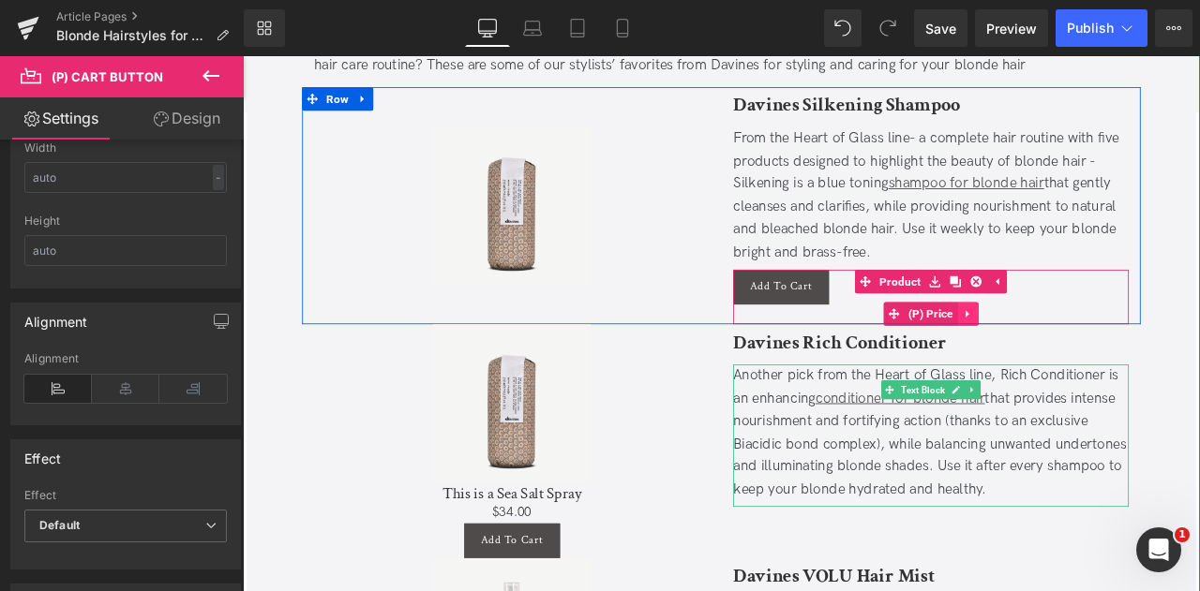
click at [1101, 355] on icon at bounding box center [1102, 362] width 13 height 14
click at [1102, 348] on link at bounding box center [1114, 362] width 24 height 28
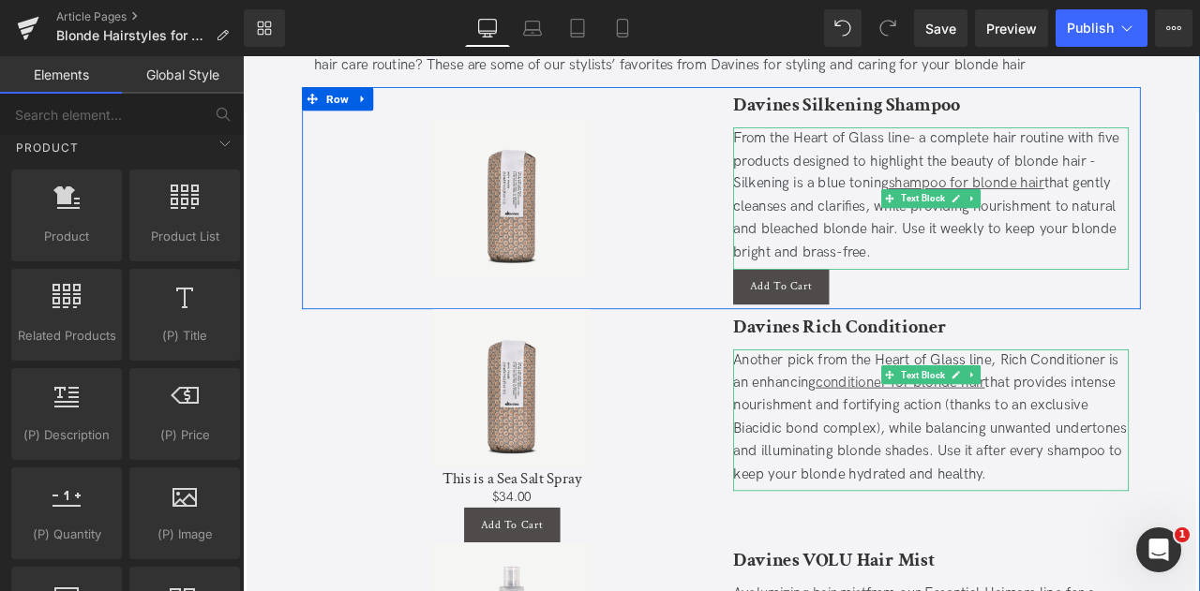
scroll to position [5697, 0]
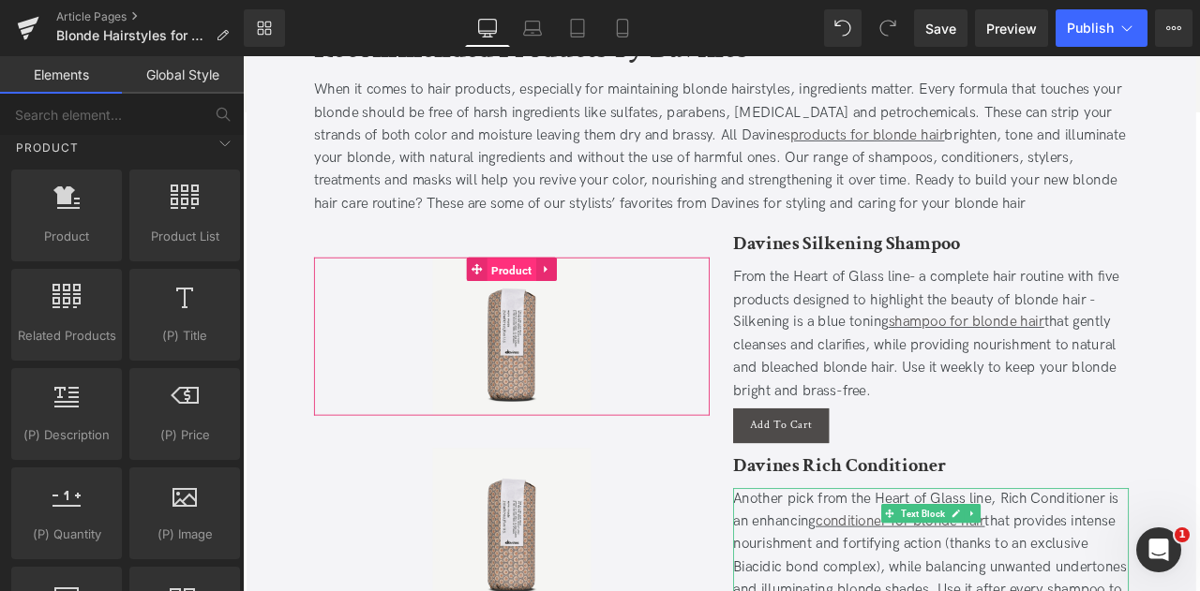
click at [520, 295] on link "Product" at bounding box center [549, 309] width 82 height 28
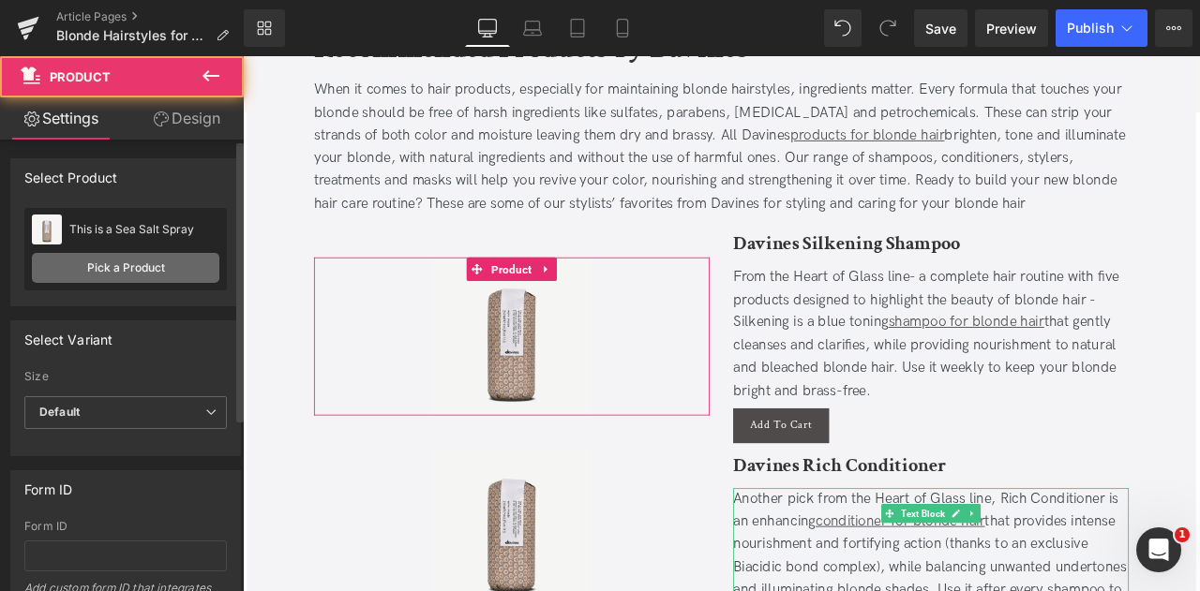
click at [157, 261] on link "Pick a Product" at bounding box center [125, 268] width 187 height 30
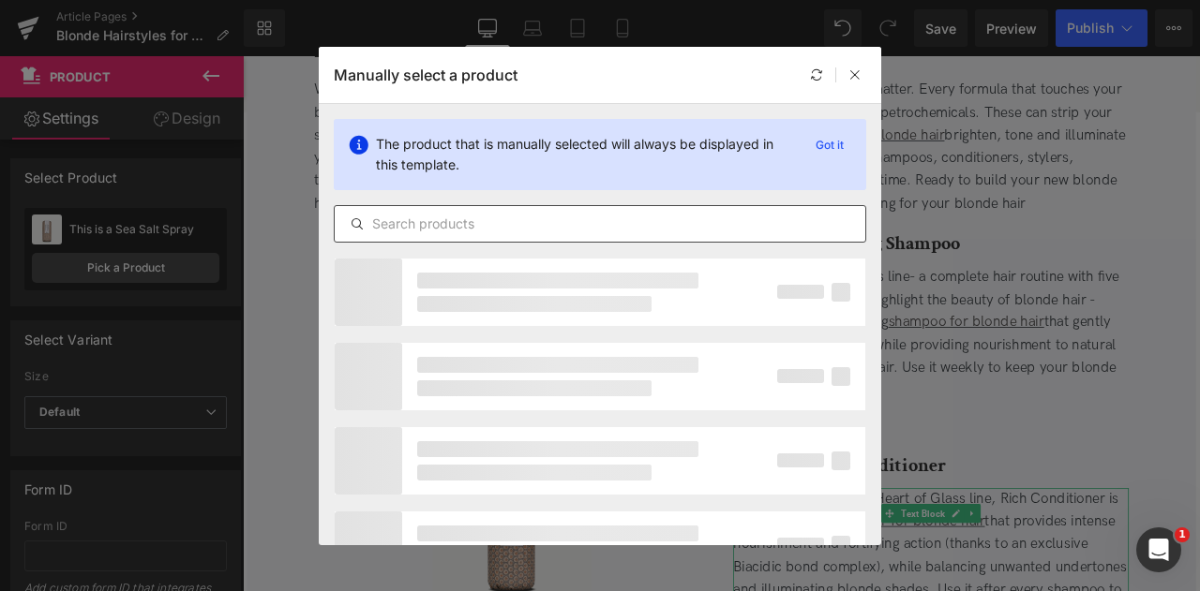
click at [520, 216] on input "text" at bounding box center [600, 224] width 530 height 22
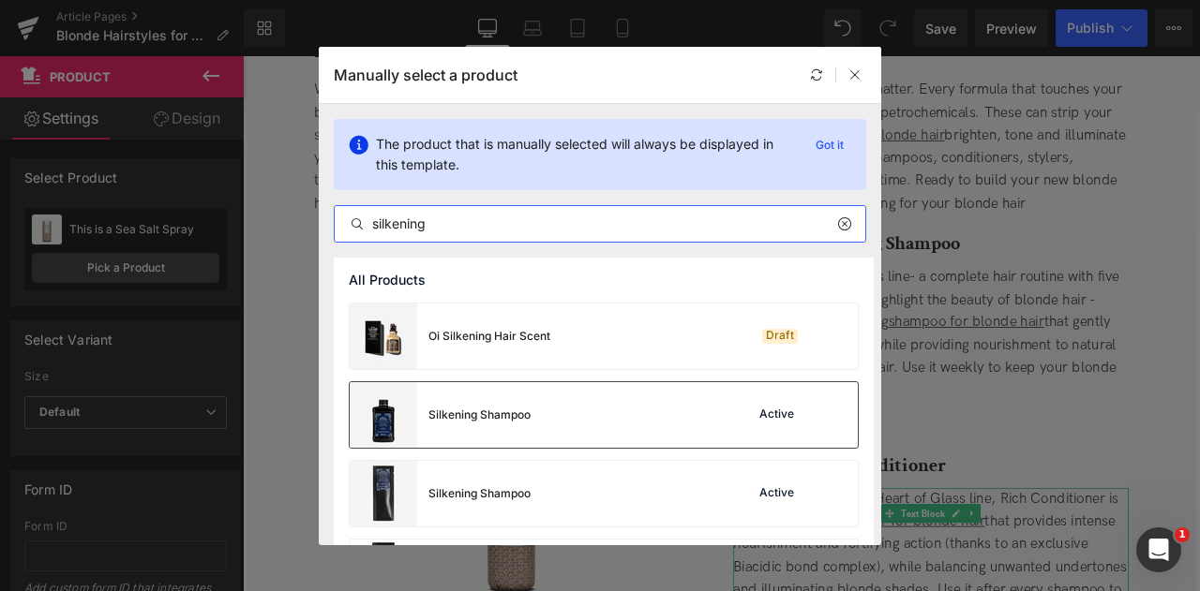
type input "silkening"
click at [524, 423] on div "Silkening Shampoo" at bounding box center [479, 415] width 102 height 17
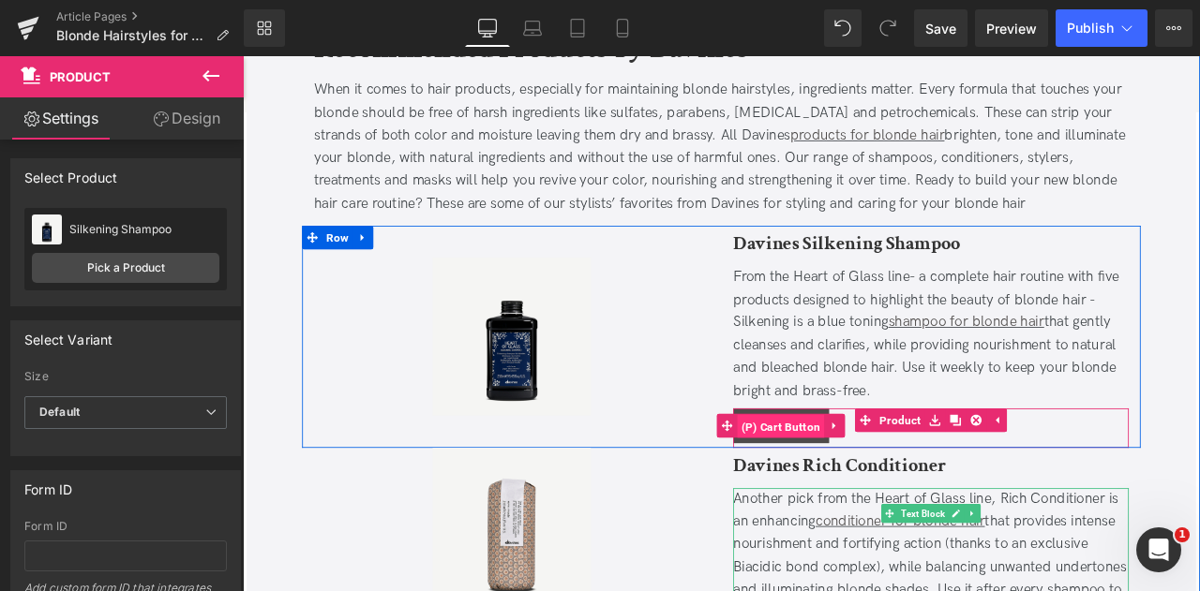
click at [877, 482] on span "(P) Cart Button" at bounding box center [880, 496] width 103 height 28
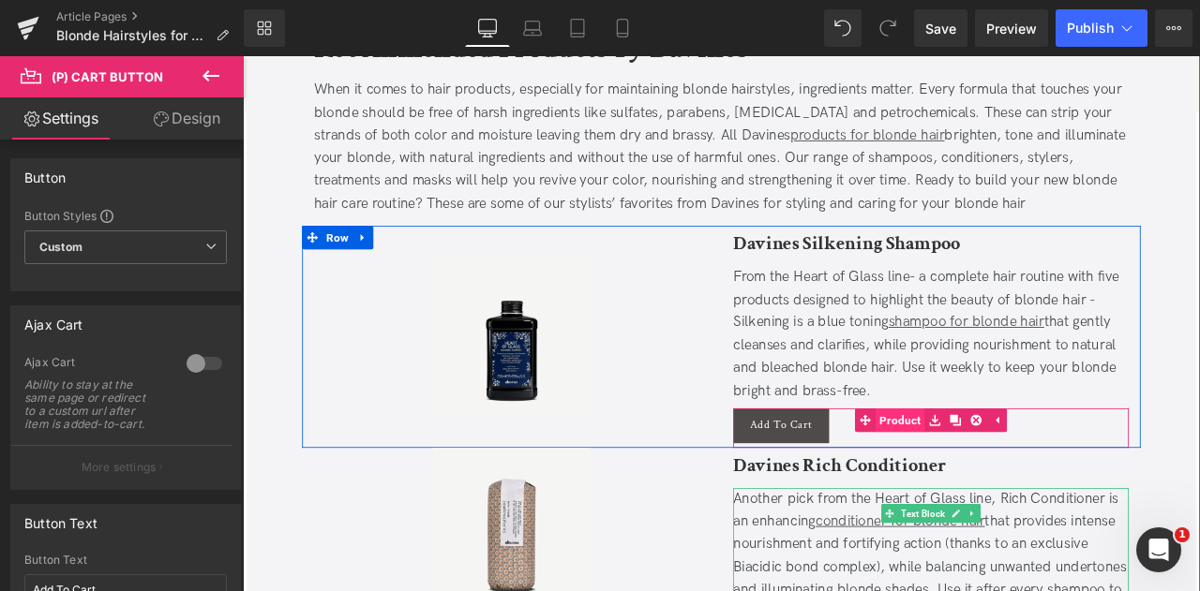
click at [1033, 474] on span "Product" at bounding box center [1022, 488] width 58 height 28
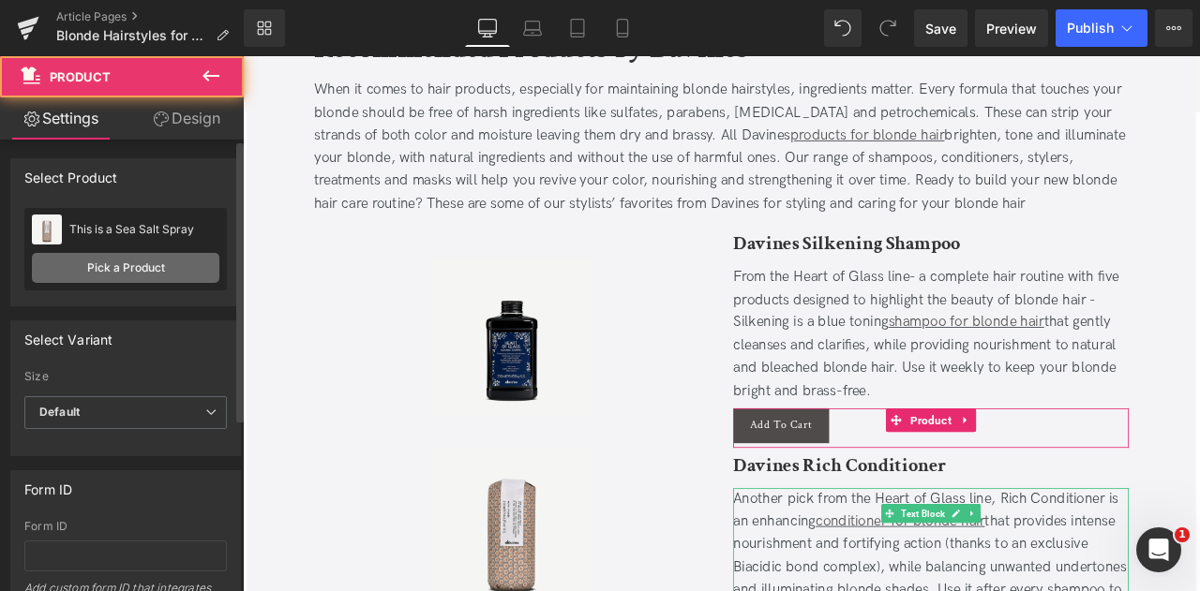
click at [165, 268] on link "Pick a Product" at bounding box center [125, 268] width 187 height 30
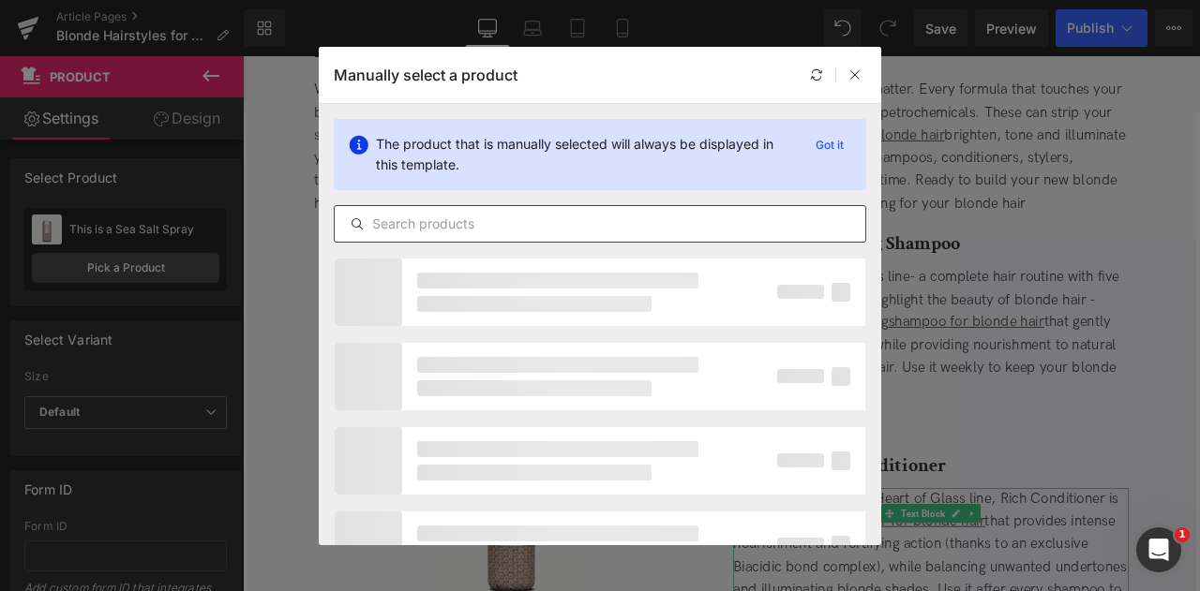
click at [470, 226] on input "text" at bounding box center [600, 224] width 530 height 22
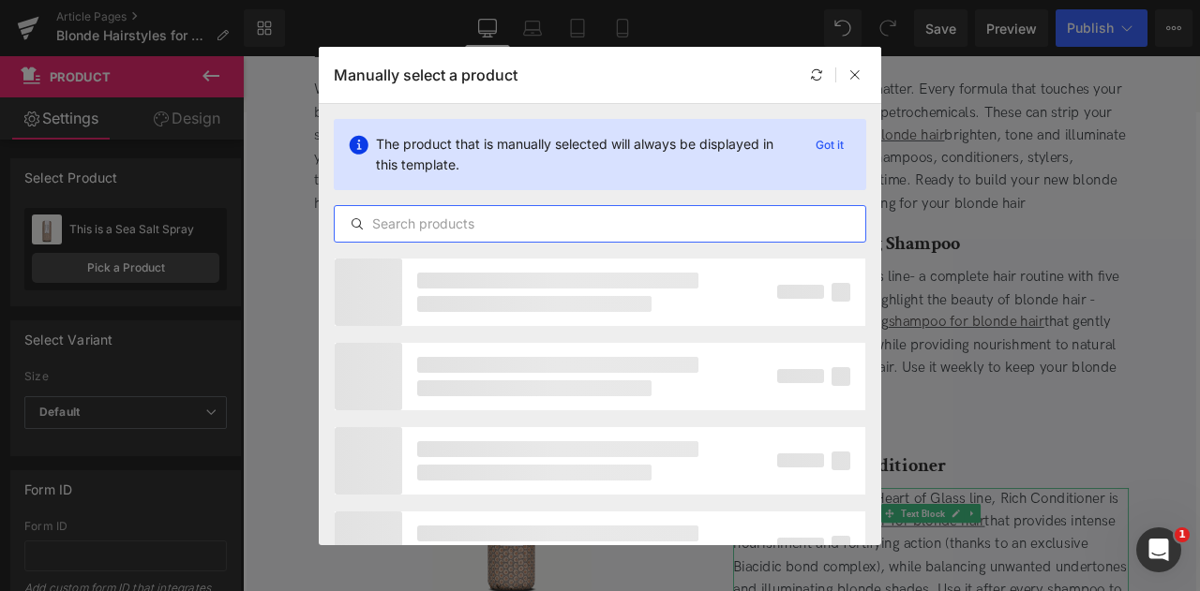
paste input "silkening"
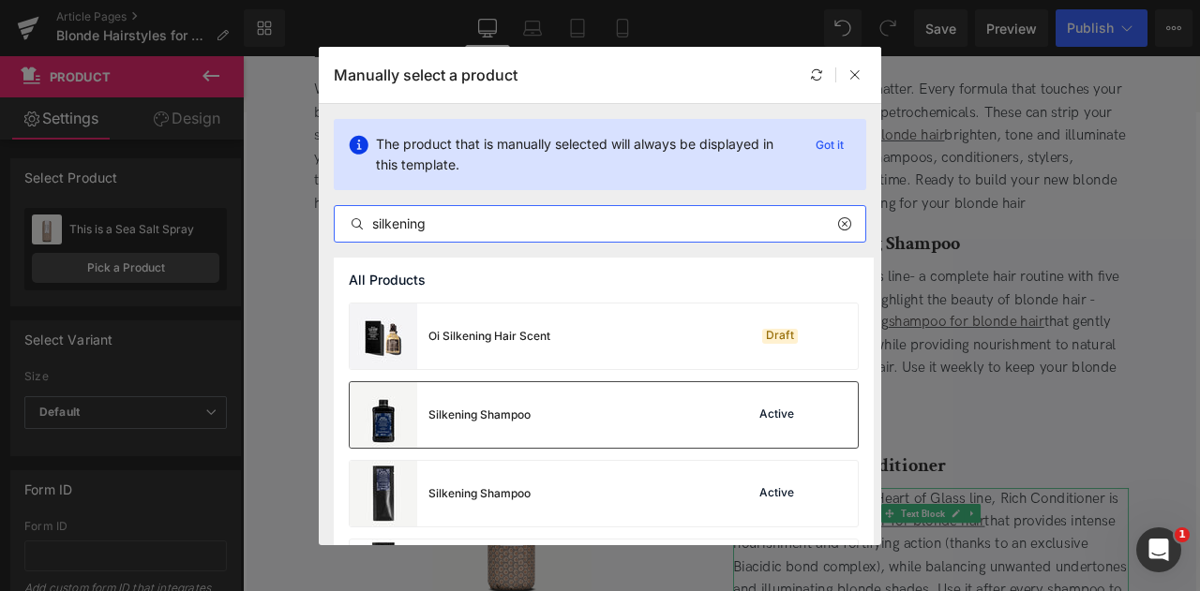
type input "silkening"
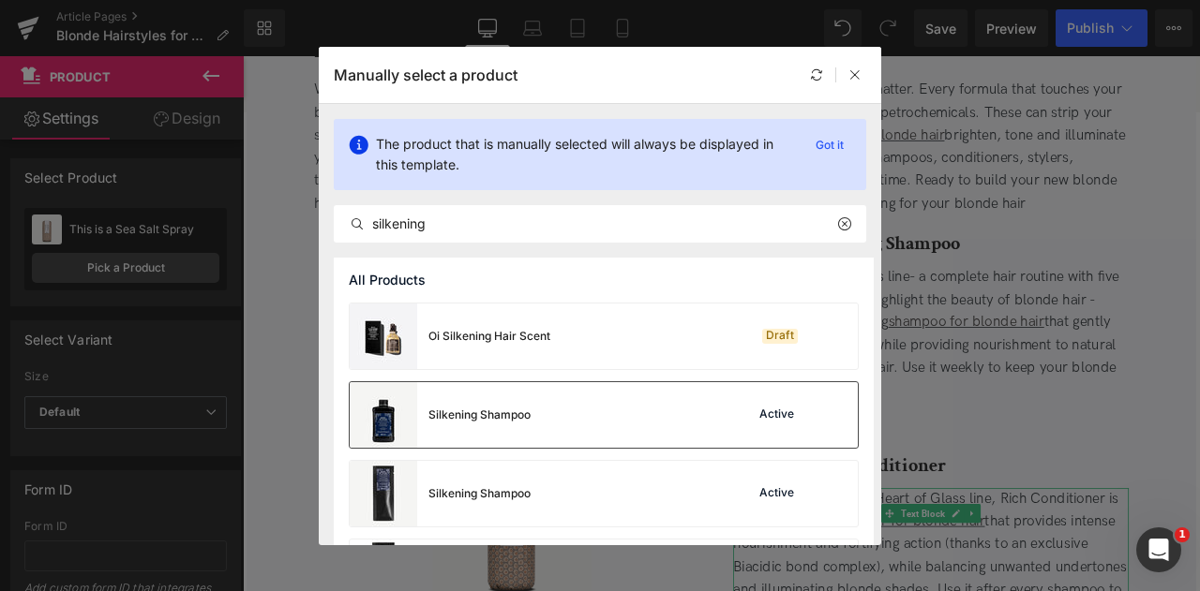
click at [503, 400] on div "Silkening Shampoo" at bounding box center [440, 415] width 181 height 66
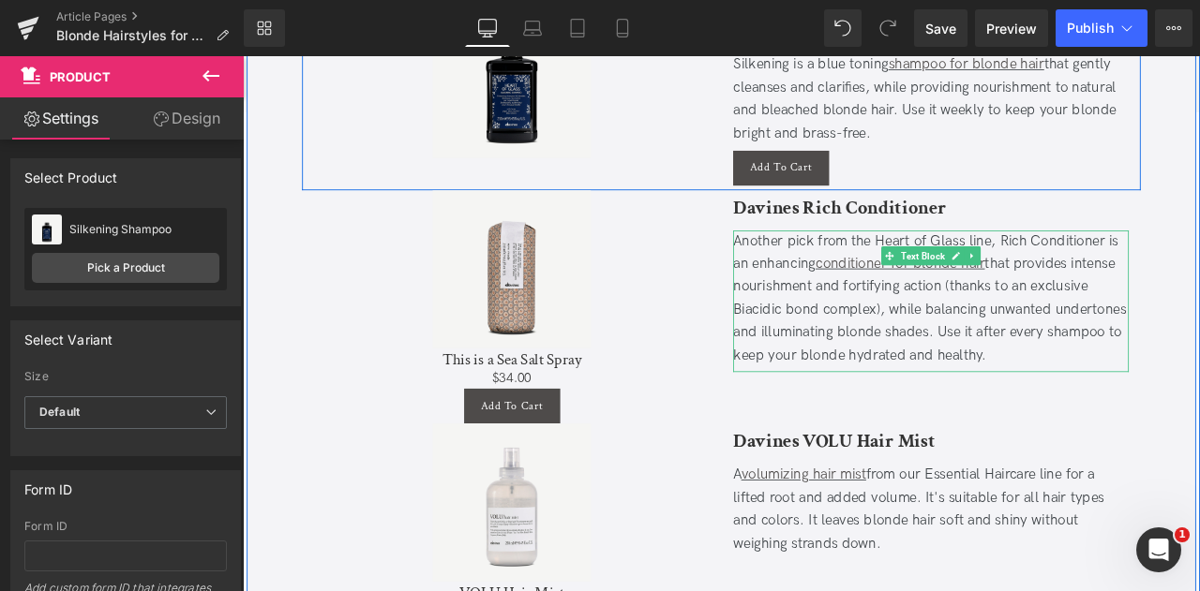
scroll to position [6007, 0]
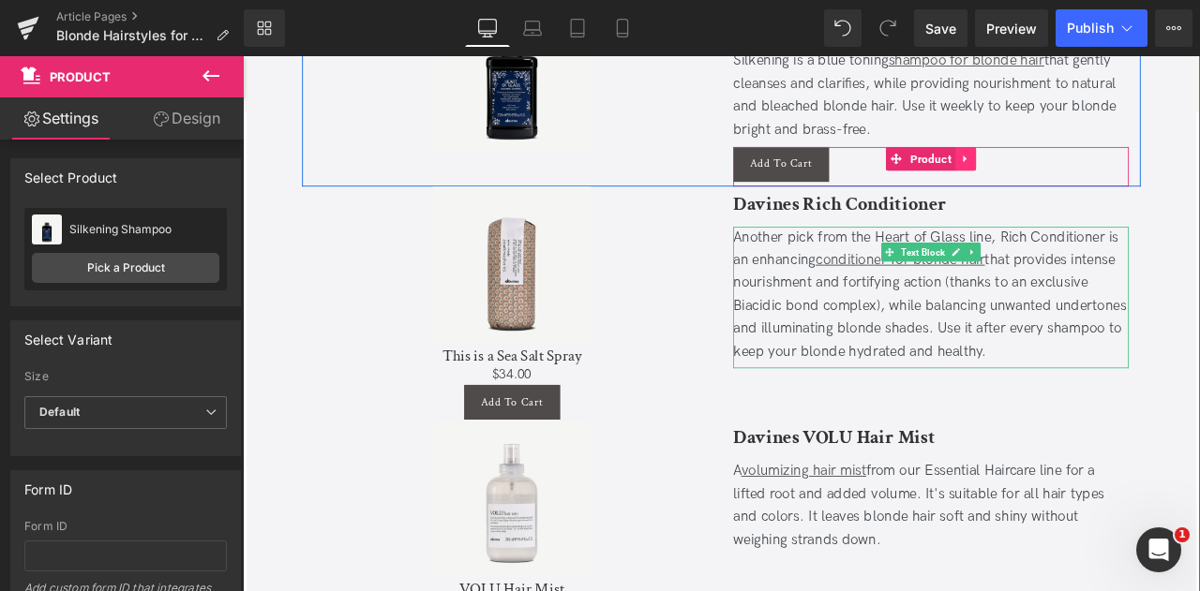
click at [1096, 171] on icon at bounding box center [1099, 178] width 13 height 14
click at [1083, 172] on icon at bounding box center [1087, 178] width 13 height 13
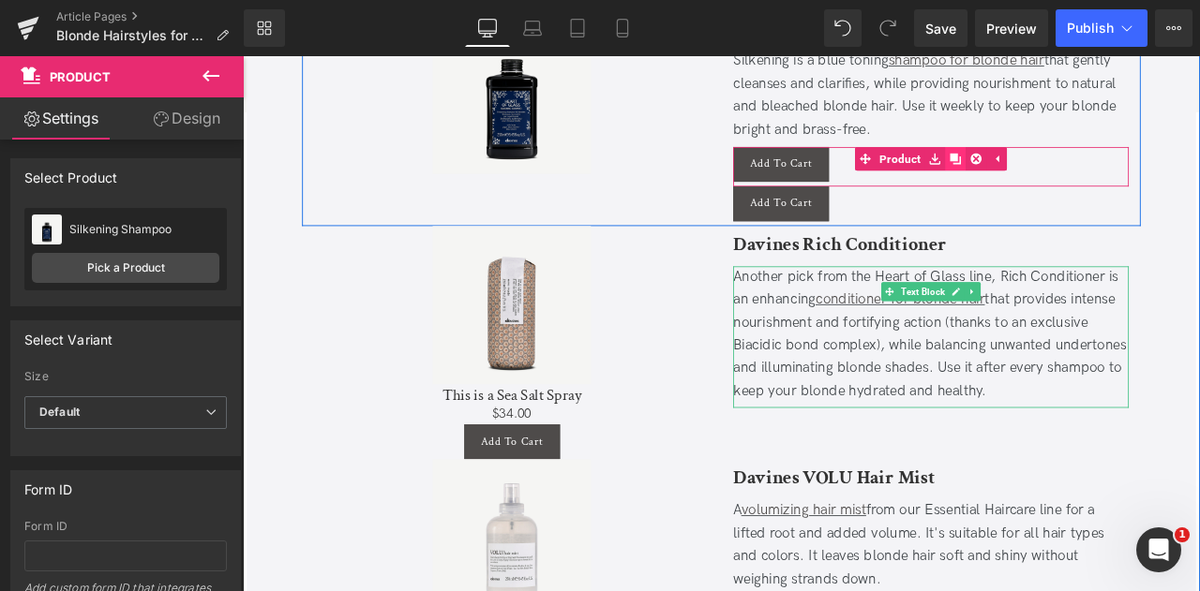
click at [1081, 172] on icon at bounding box center [1087, 178] width 13 height 13
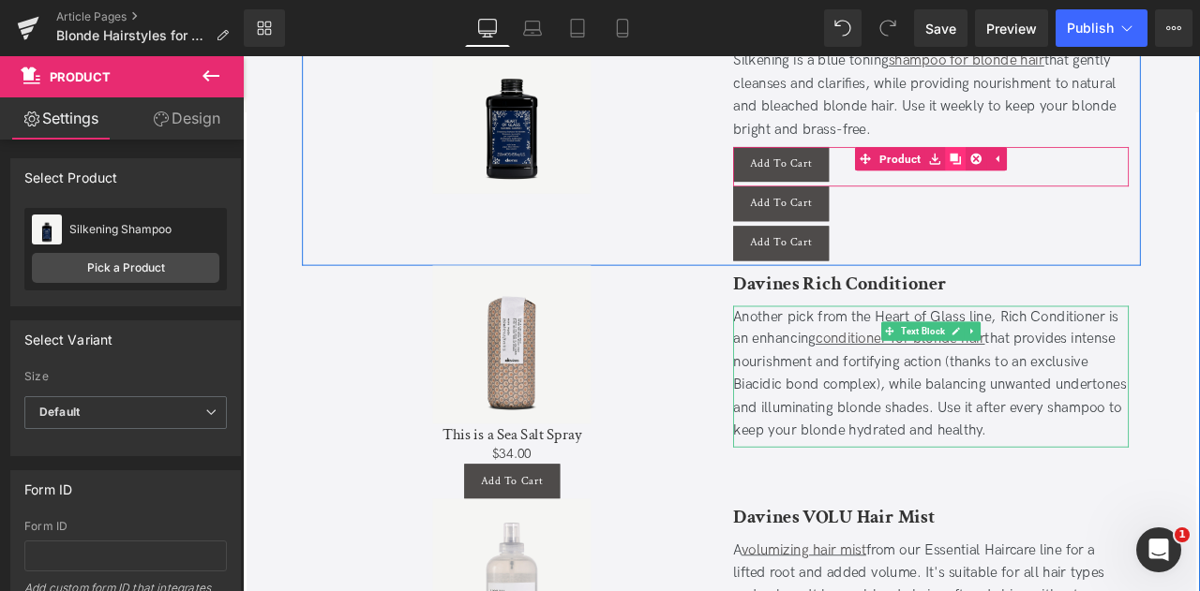
click at [1081, 172] on icon at bounding box center [1087, 178] width 13 height 13
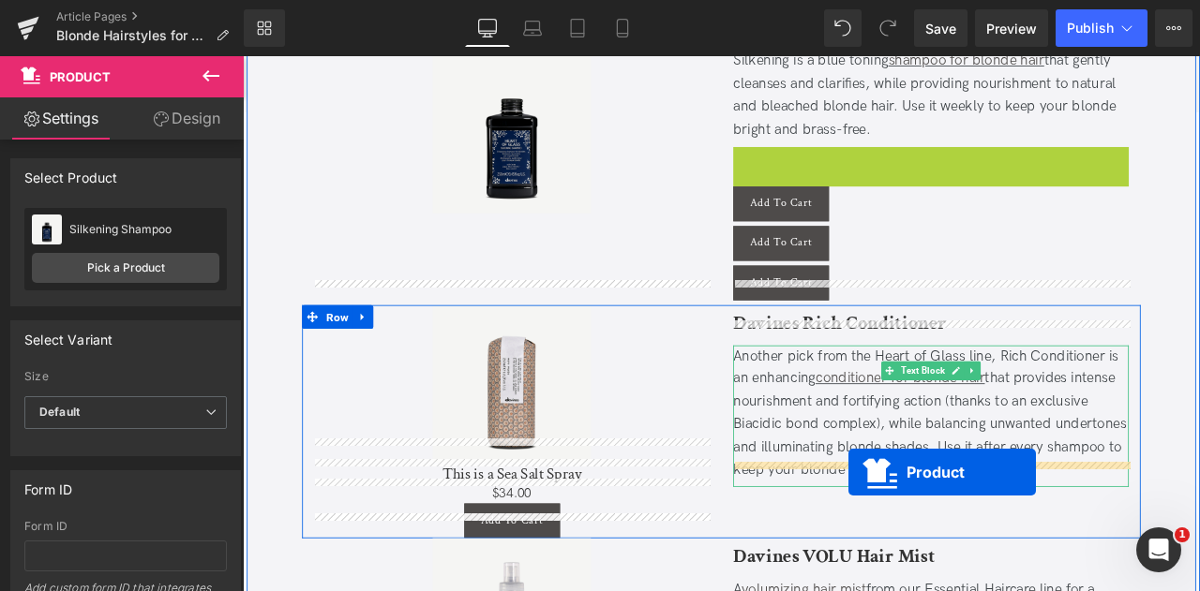
drag, startPoint x: 979, startPoint y: 149, endPoint x: 960, endPoint y: 550, distance: 401.6
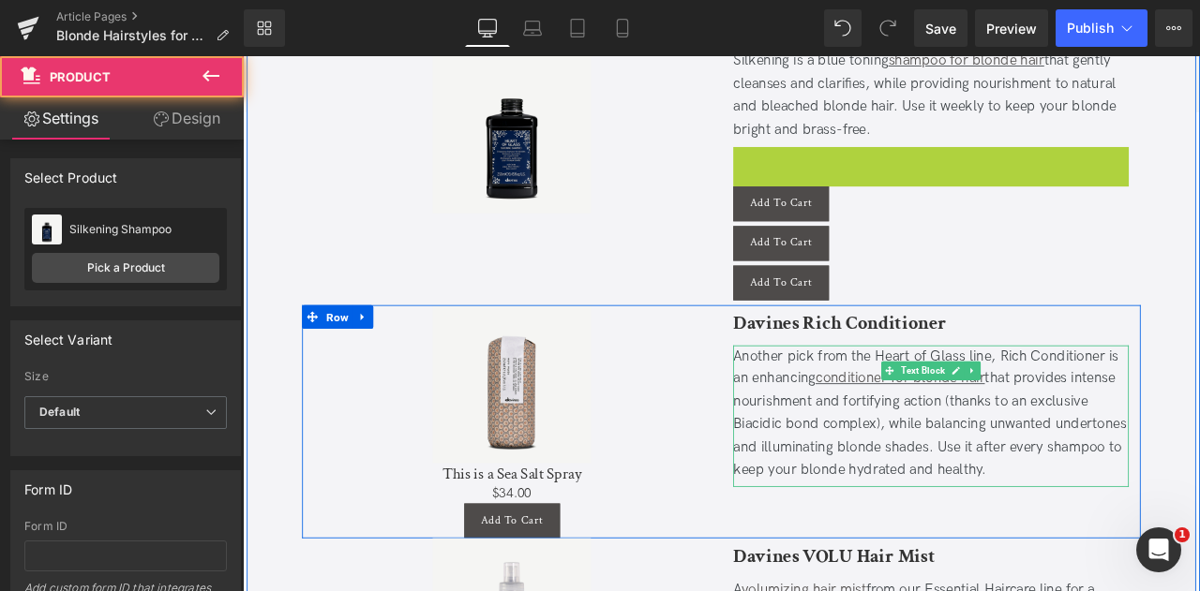
scroll to position [5983, 0]
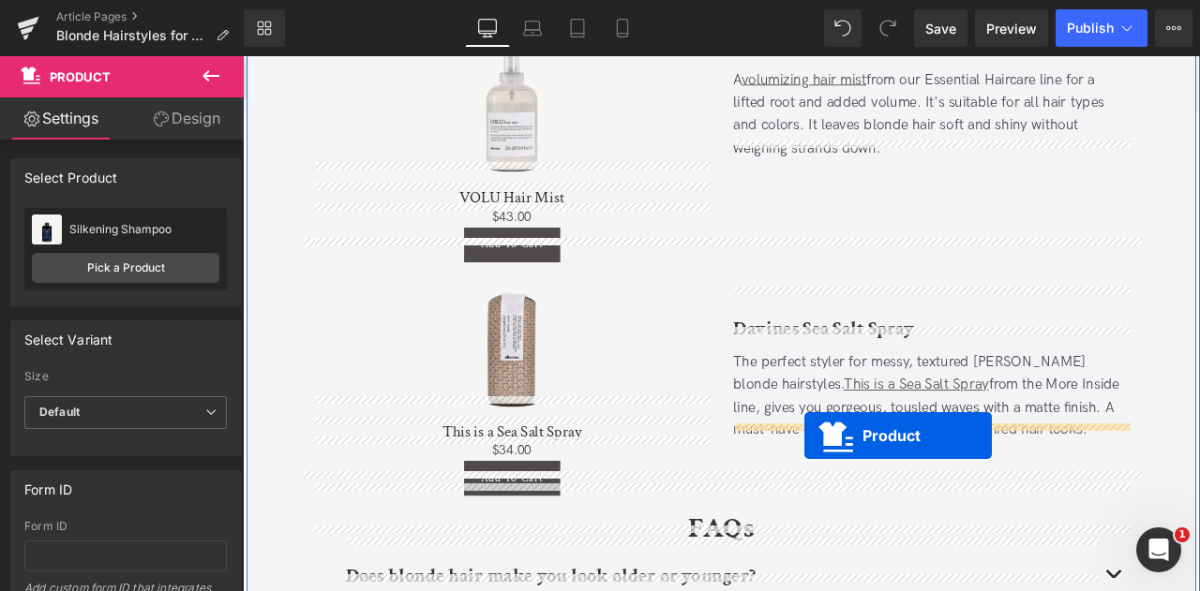
drag, startPoint x: 1017, startPoint y: 175, endPoint x: 908, endPoint y: 506, distance: 348.2
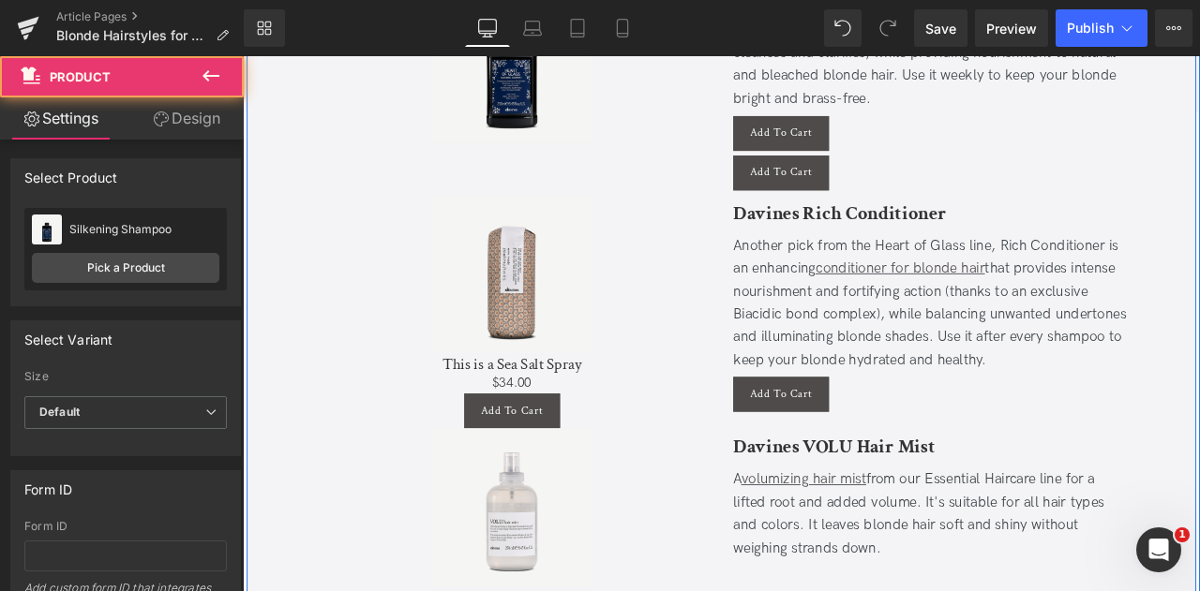
scroll to position [6041, 0]
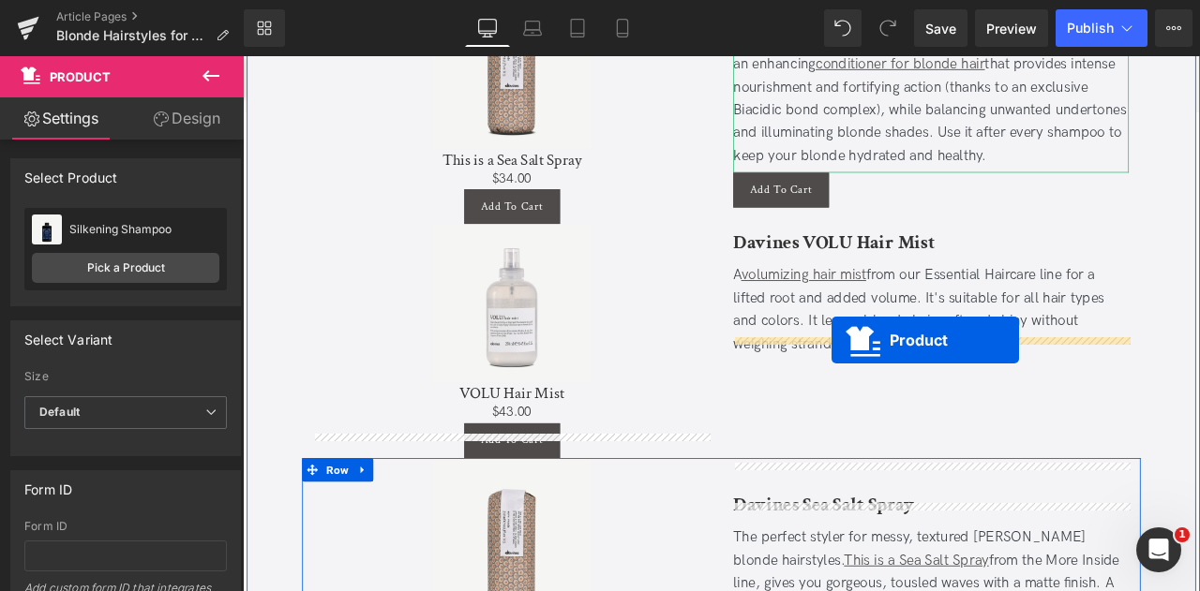
drag, startPoint x: 1017, startPoint y: 157, endPoint x: 940, endPoint y: 393, distance: 248.4
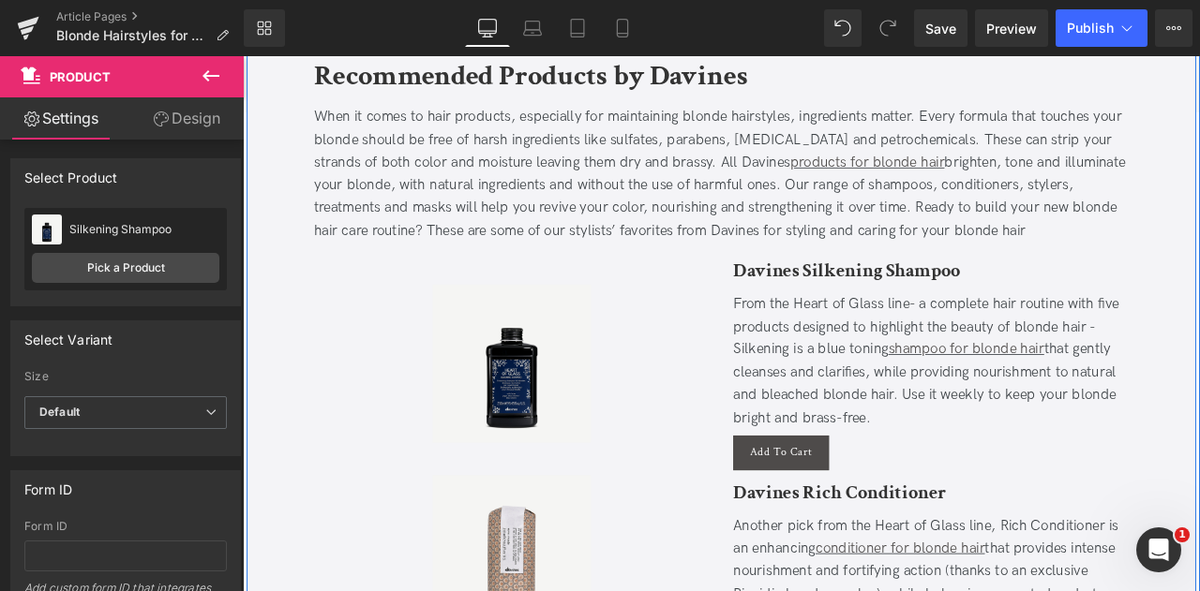
scroll to position [5839, 0]
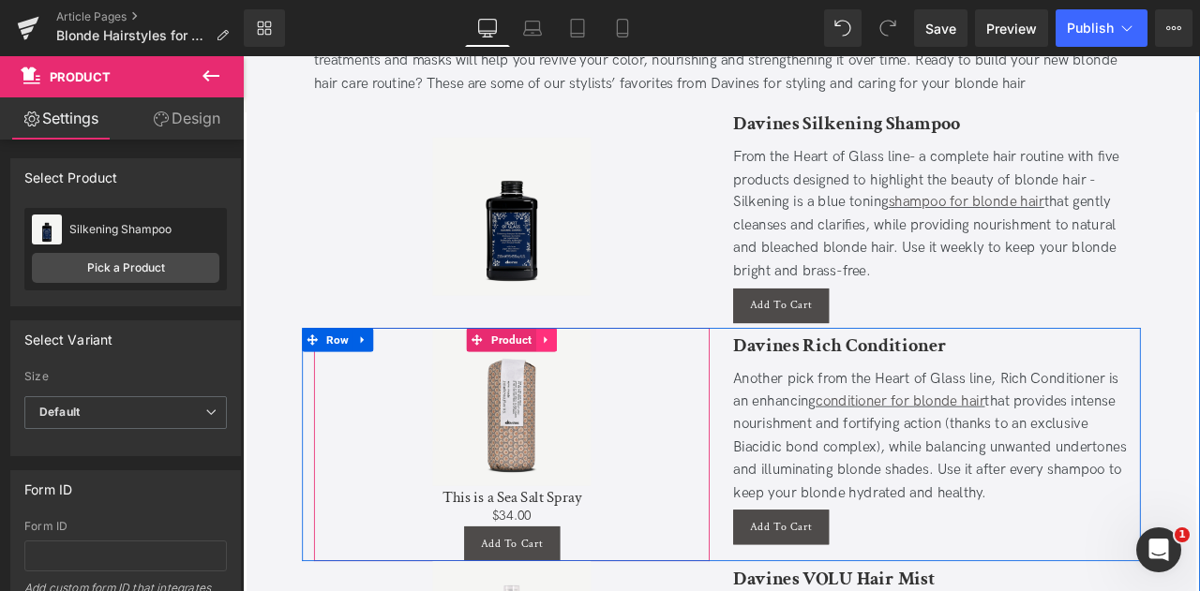
click at [603, 385] on icon at bounding box center [602, 392] width 13 height 14
click at [603, 379] on link at bounding box center [615, 393] width 24 height 28
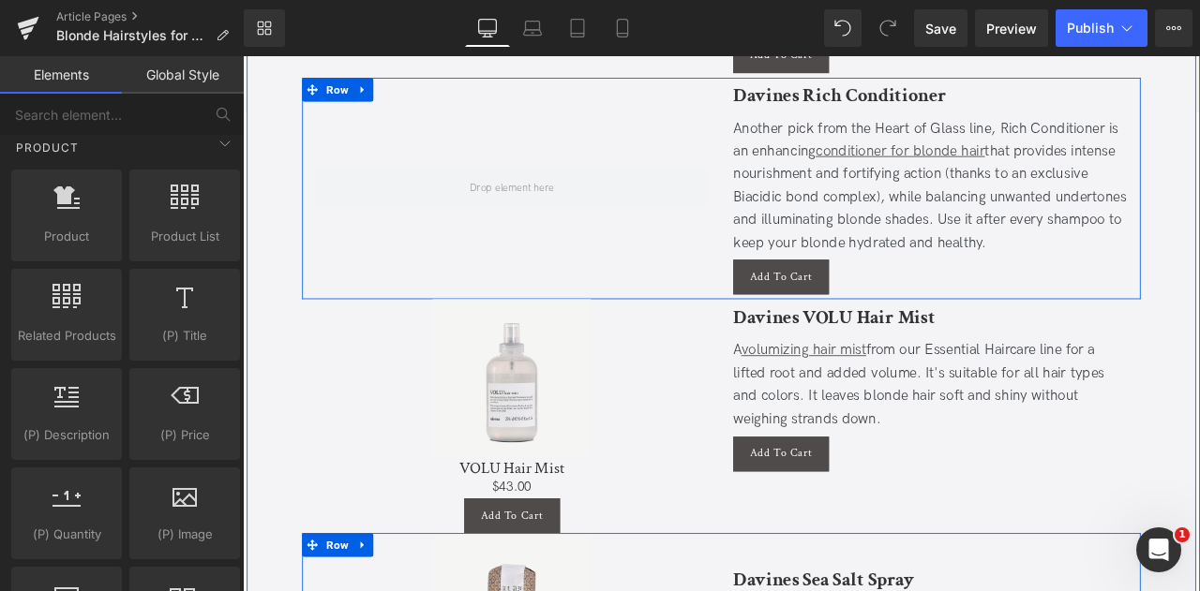
scroll to position [6137, 0]
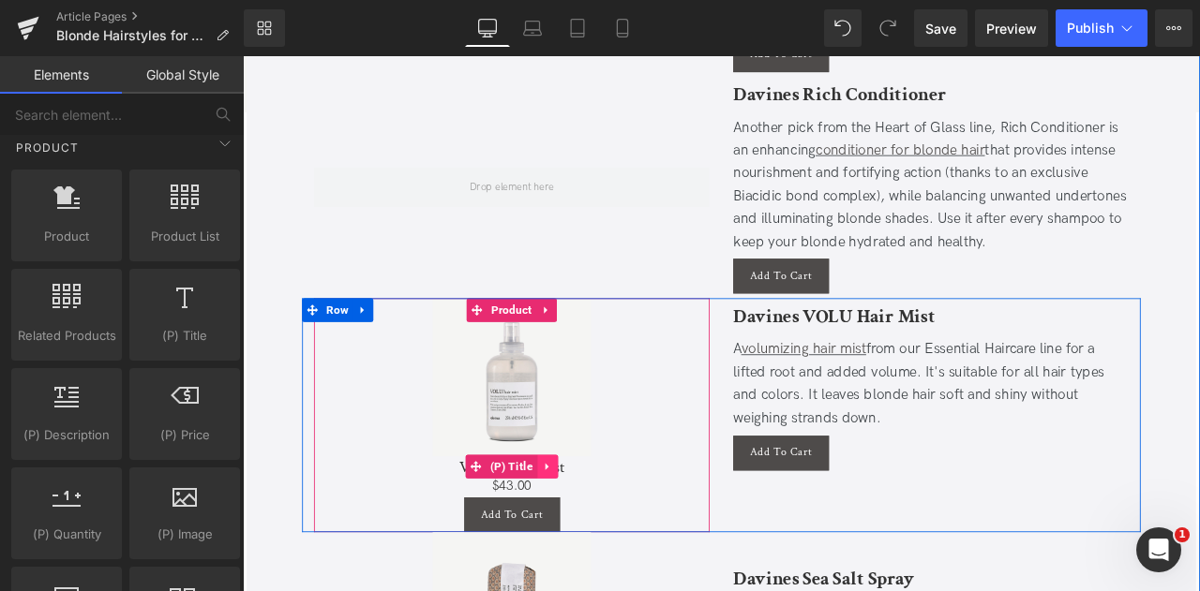
click at [607, 529] on link at bounding box center [603, 543] width 24 height 28
click at [611, 536] on icon at bounding box center [615, 542] width 13 height 13
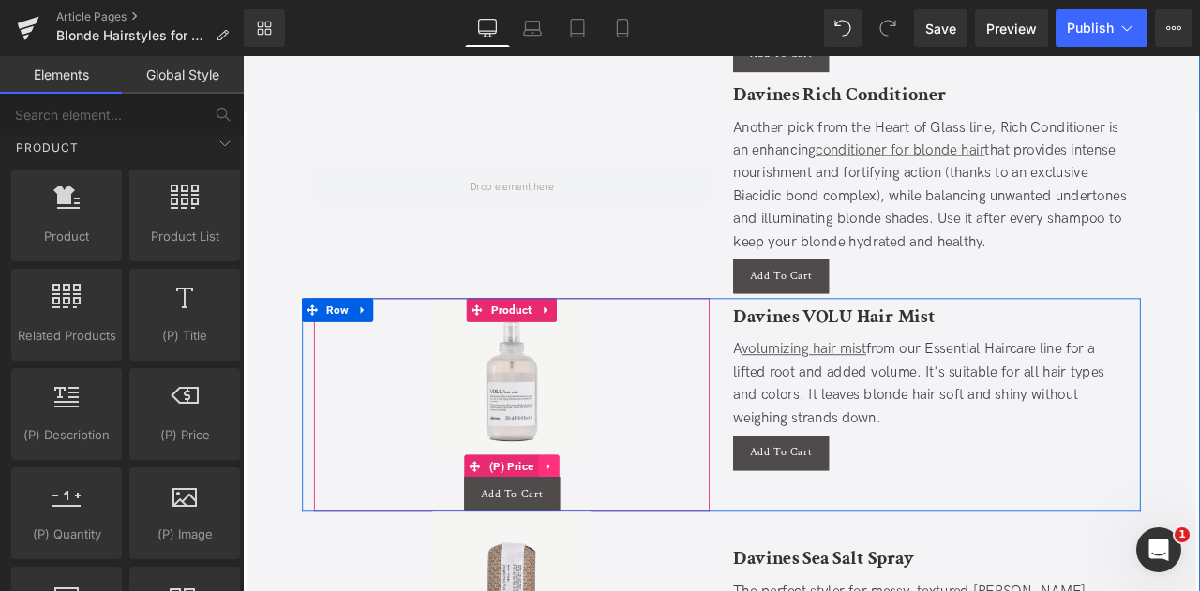
click at [601, 536] on icon at bounding box center [605, 543] width 13 height 14
click at [611, 536] on icon at bounding box center [617, 543] width 13 height 14
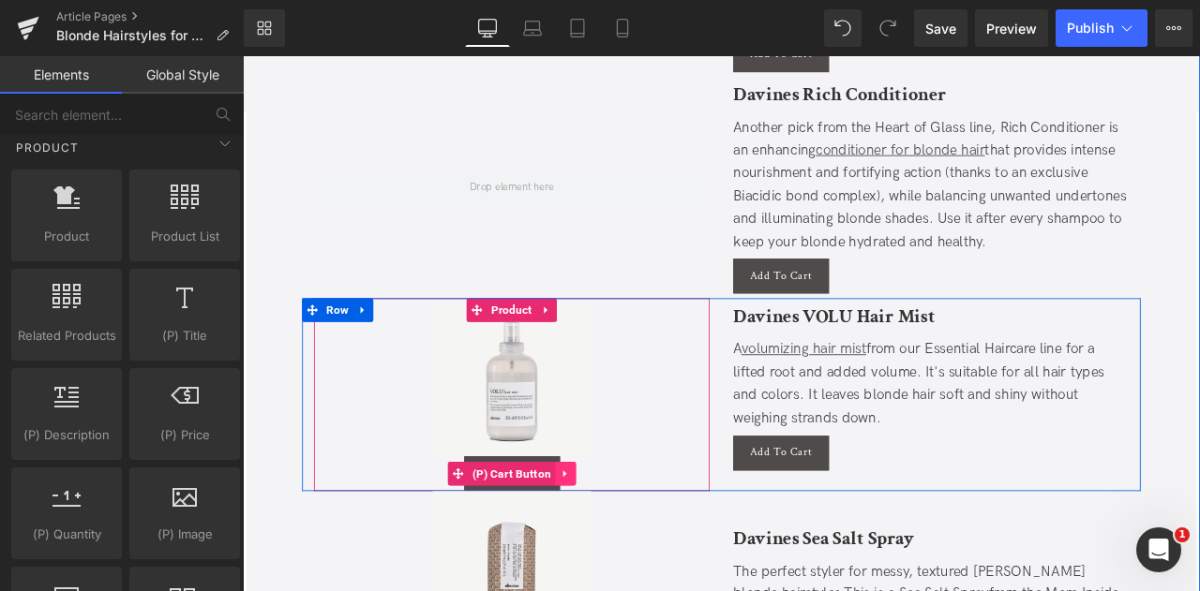
click at [622, 547] on icon at bounding box center [624, 551] width 4 height 8
click at [633, 545] on icon at bounding box center [637, 551] width 13 height 13
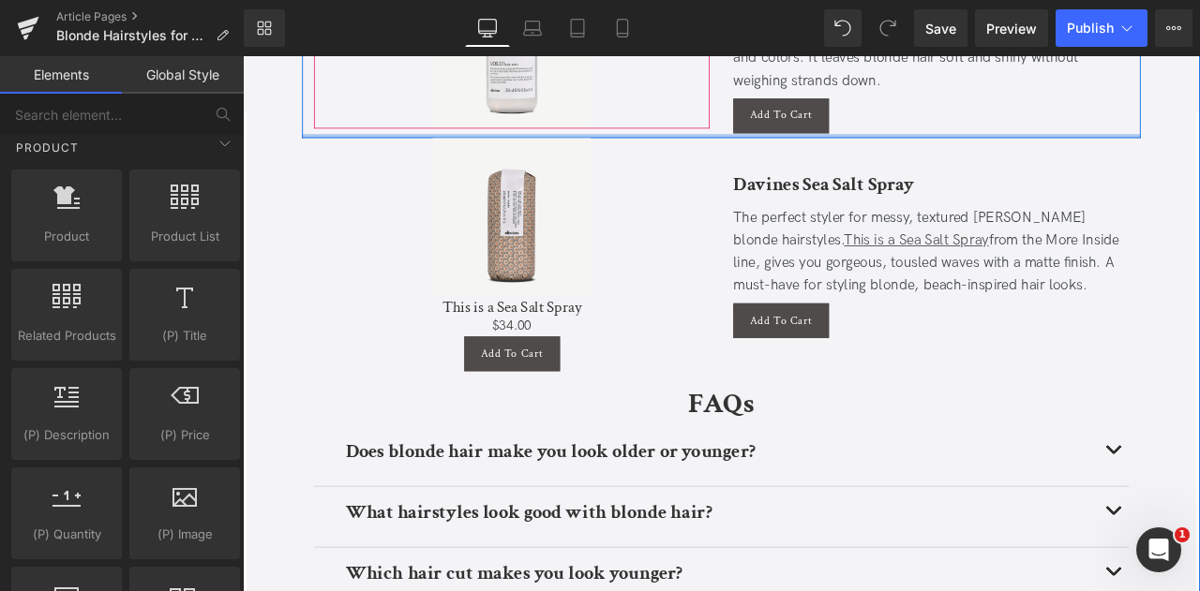
scroll to position [6538, 0]
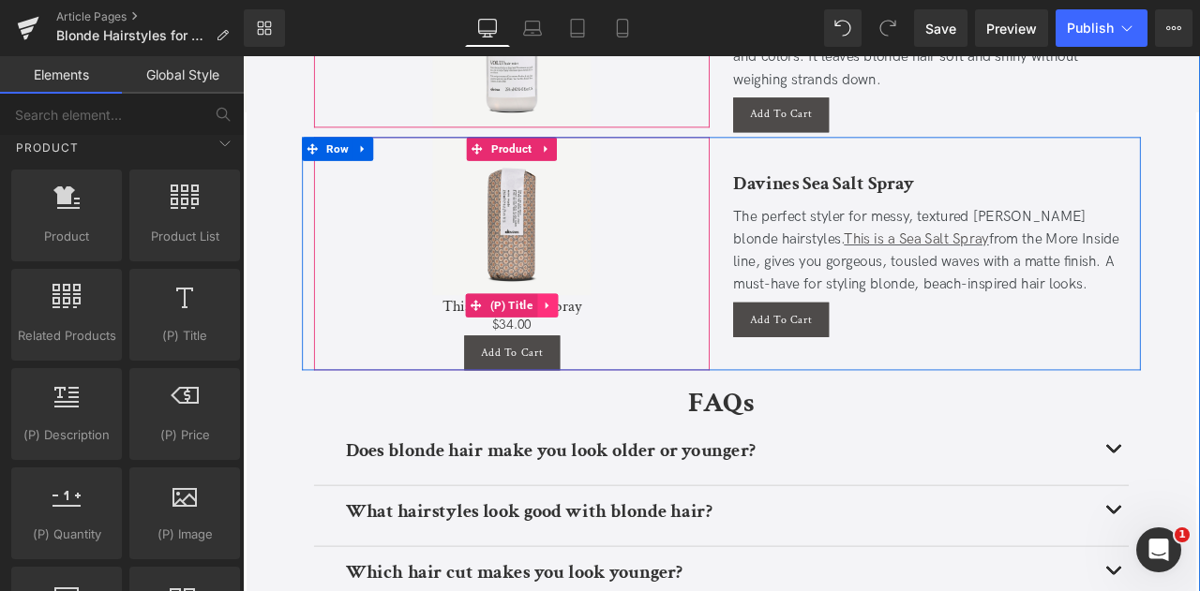
click at [604, 344] on icon at bounding box center [603, 351] width 13 height 14
click at [609, 345] on icon at bounding box center [615, 351] width 13 height 13
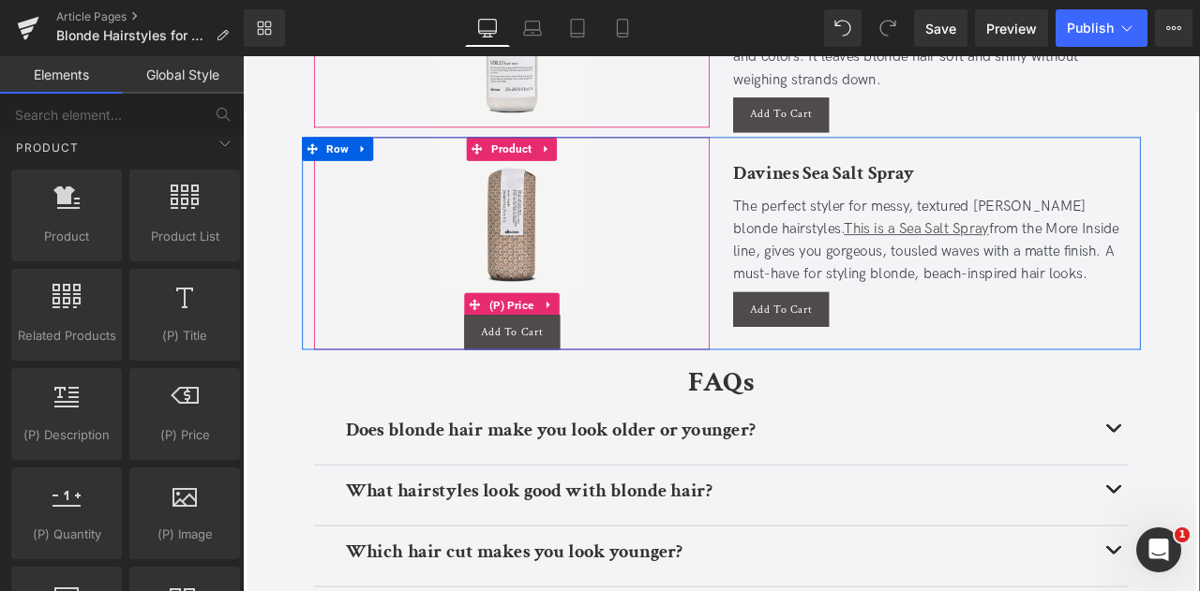
click at [599, 344] on icon at bounding box center [605, 351] width 13 height 14
click at [616, 344] on icon at bounding box center [617, 351] width 13 height 14
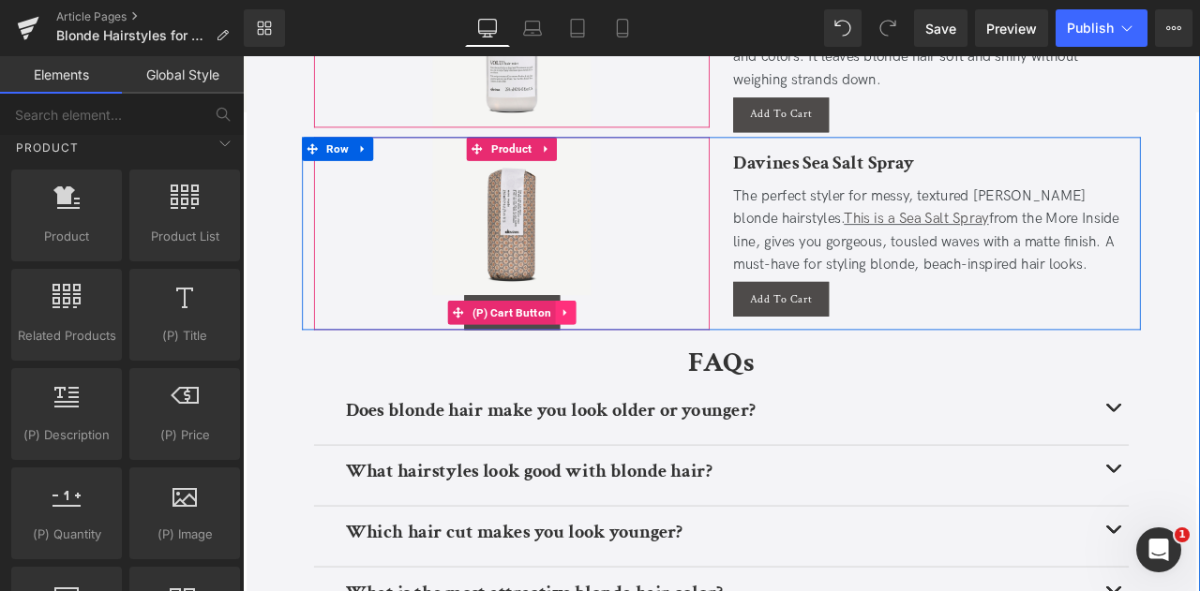
click at [623, 352] on icon at bounding box center [625, 359] width 13 height 14
click at [636, 353] on icon at bounding box center [637, 359] width 13 height 13
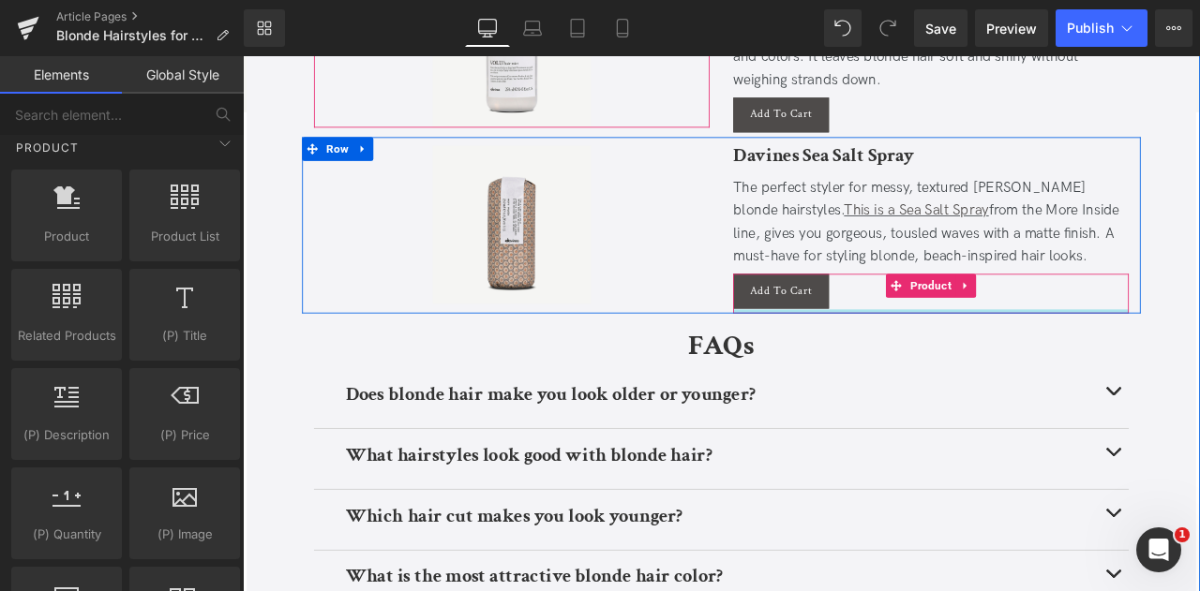
click at [1013, 314] on span at bounding box center [1017, 328] width 24 height 28
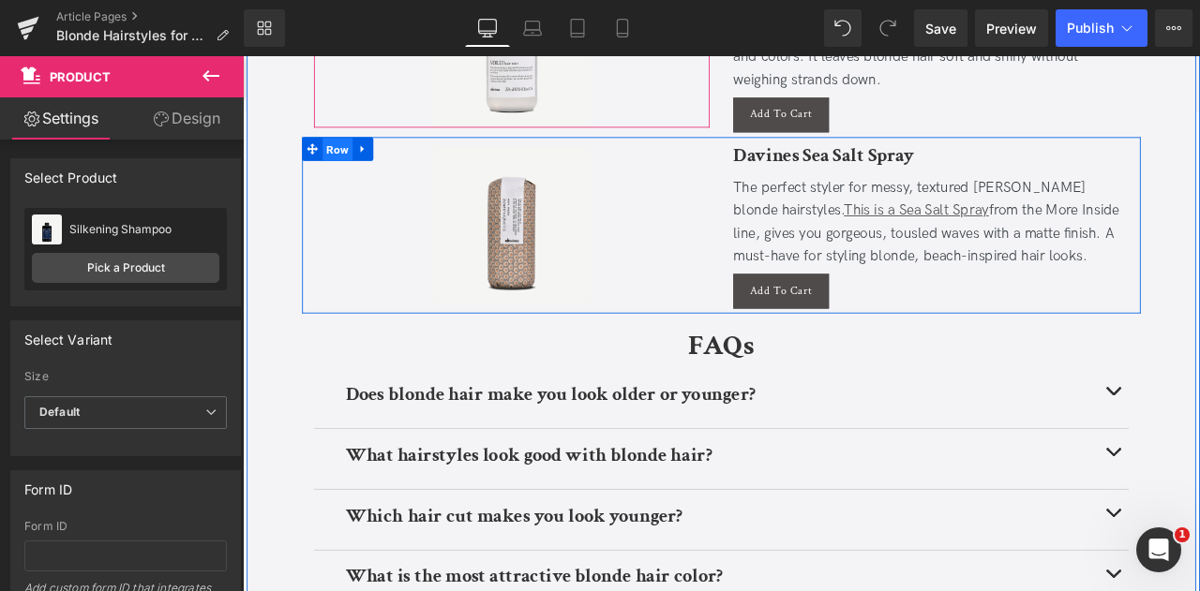
click at [350, 153] on span "Row" at bounding box center [355, 167] width 36 height 28
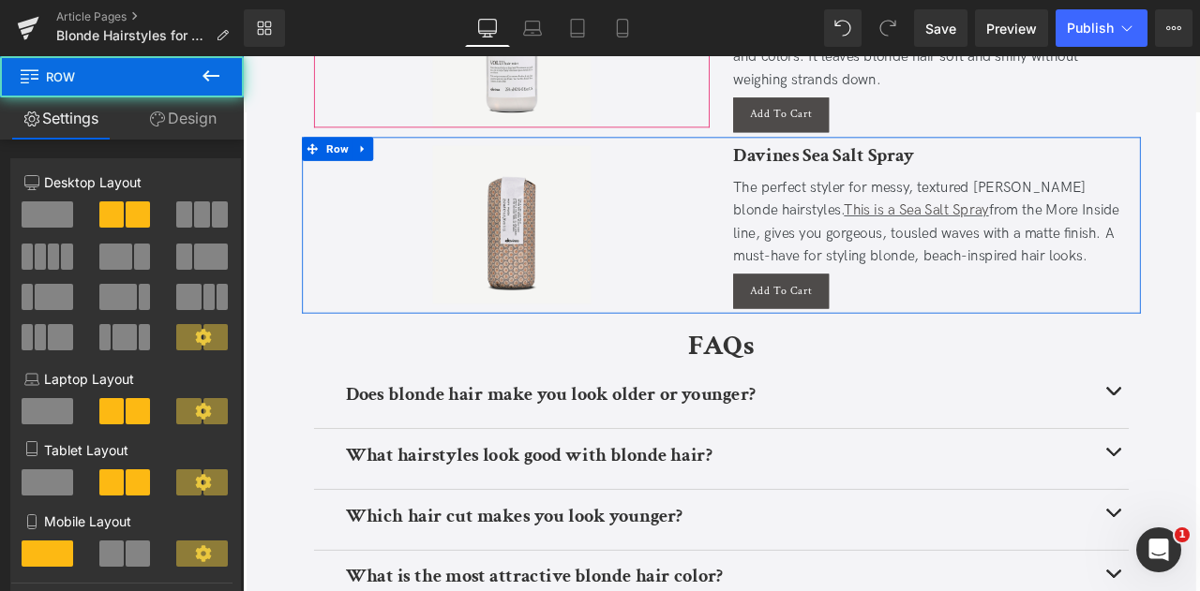
click at [166, 108] on link "Design" at bounding box center [183, 118] width 122 height 42
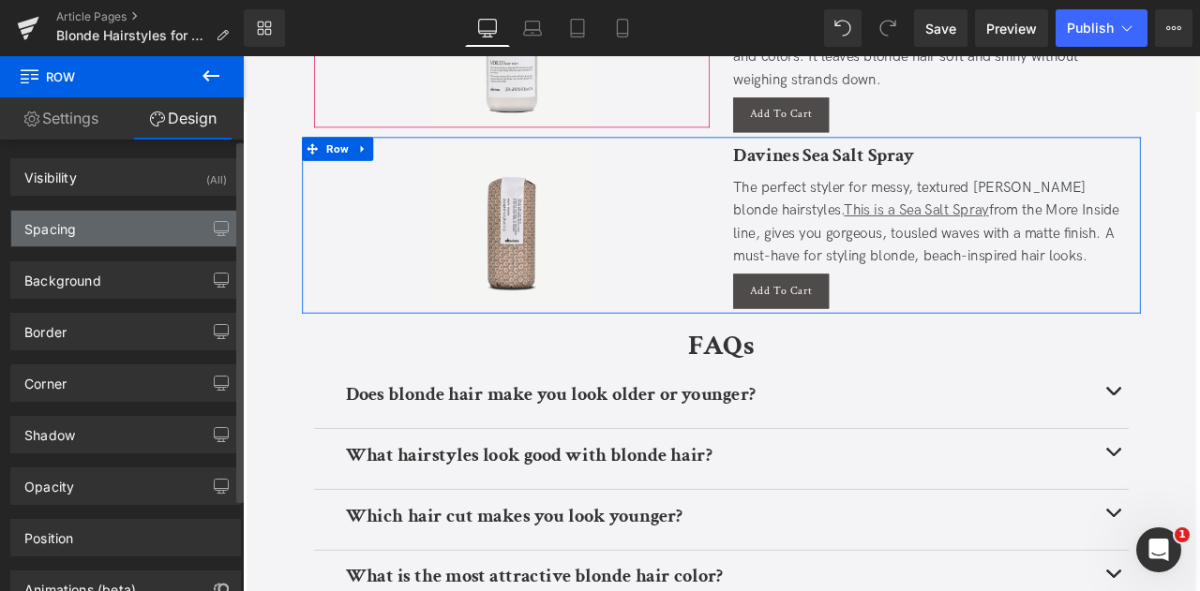
click at [119, 226] on div "Spacing" at bounding box center [125, 229] width 229 height 36
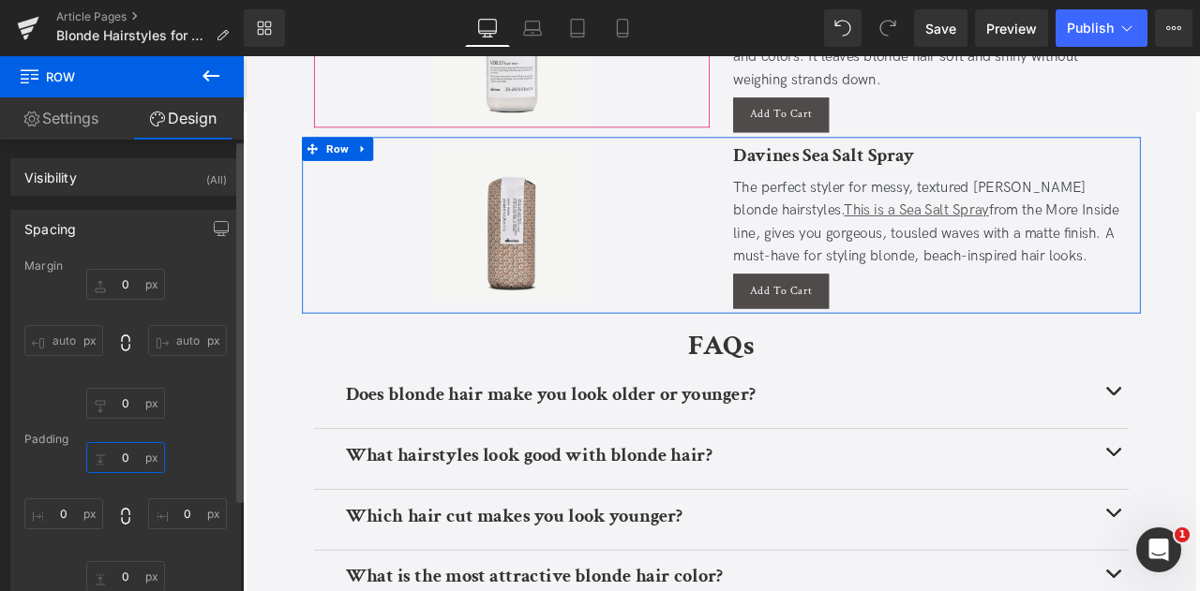
click at [121, 458] on input "0" at bounding box center [125, 457] width 79 height 31
type input "5"
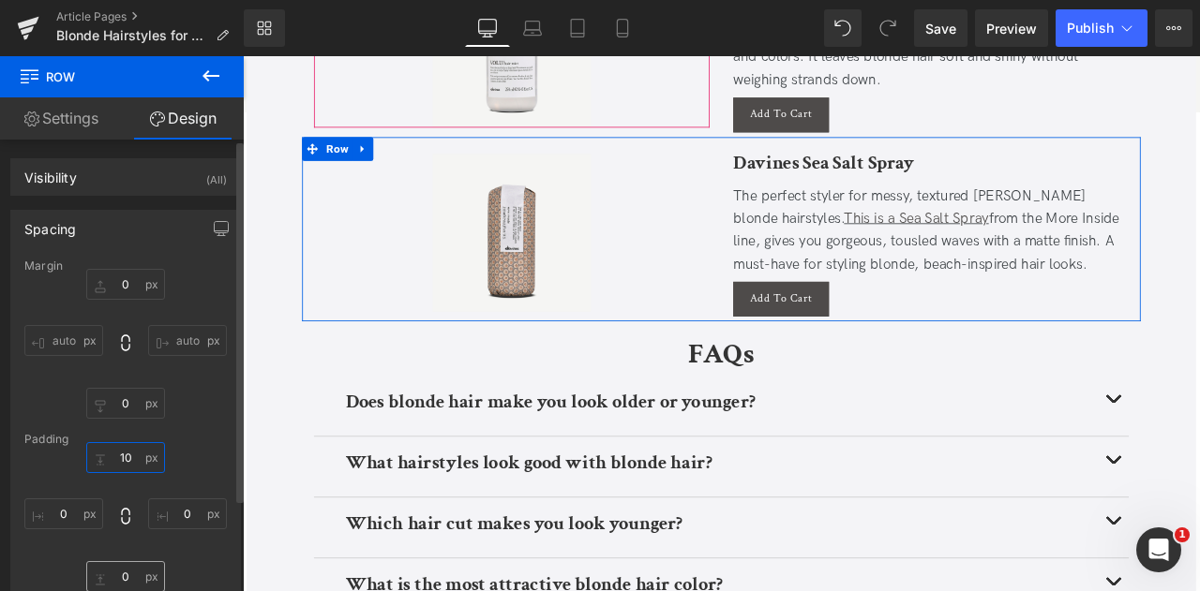
type input "10"
click at [114, 568] on input "0" at bounding box center [125, 576] width 79 height 31
type input "10"
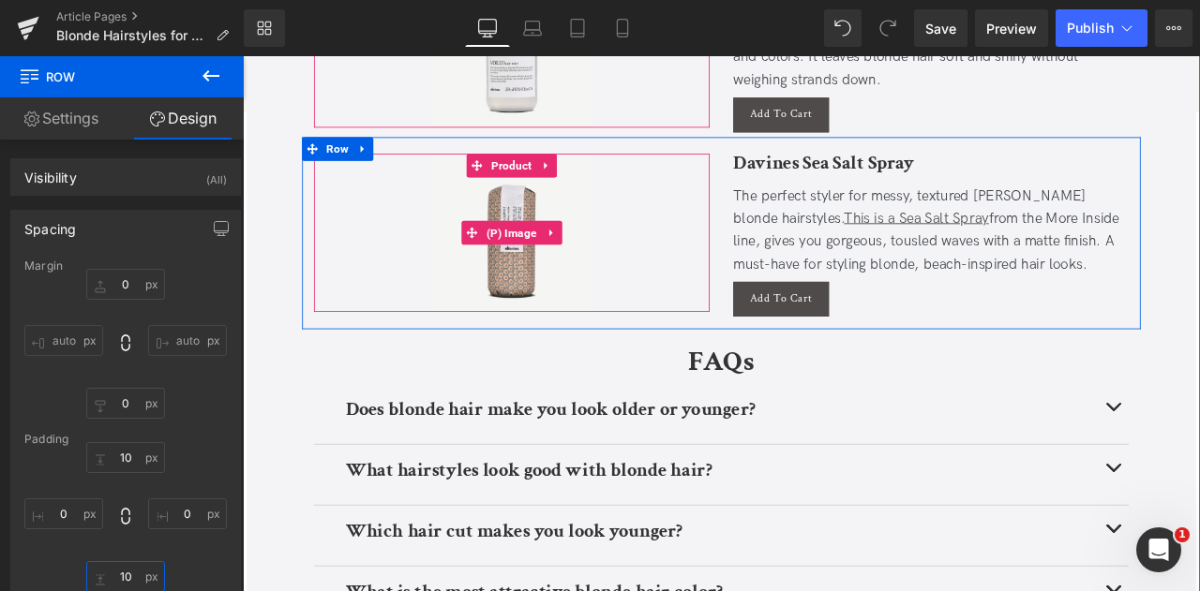
scroll to position [6313, 0]
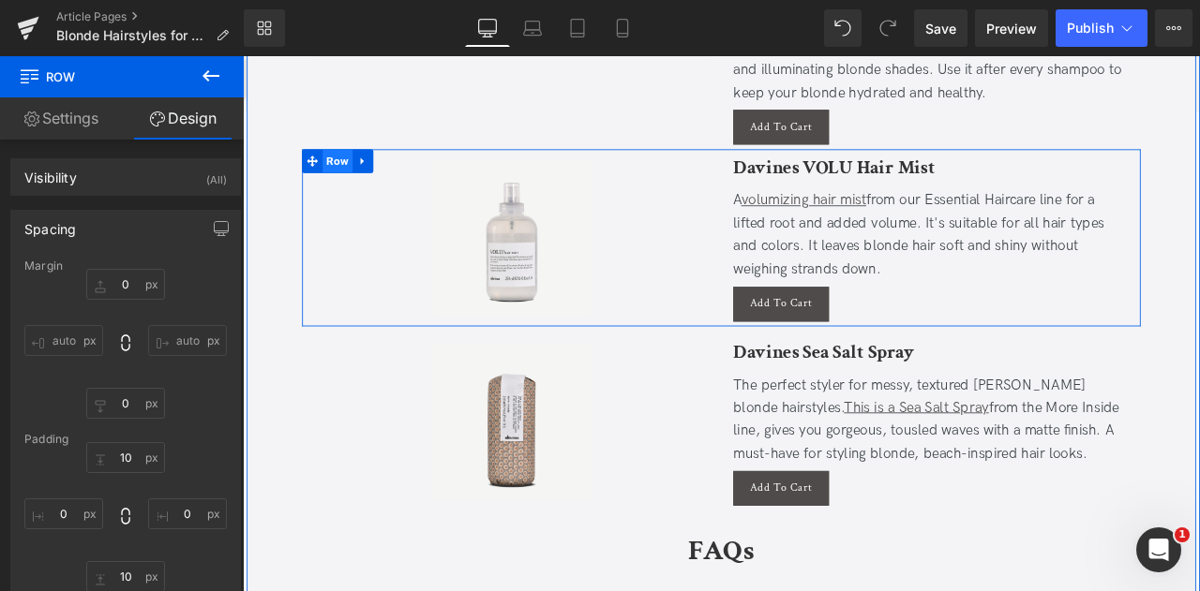
click at [350, 167] on span "Row" at bounding box center [355, 181] width 36 height 28
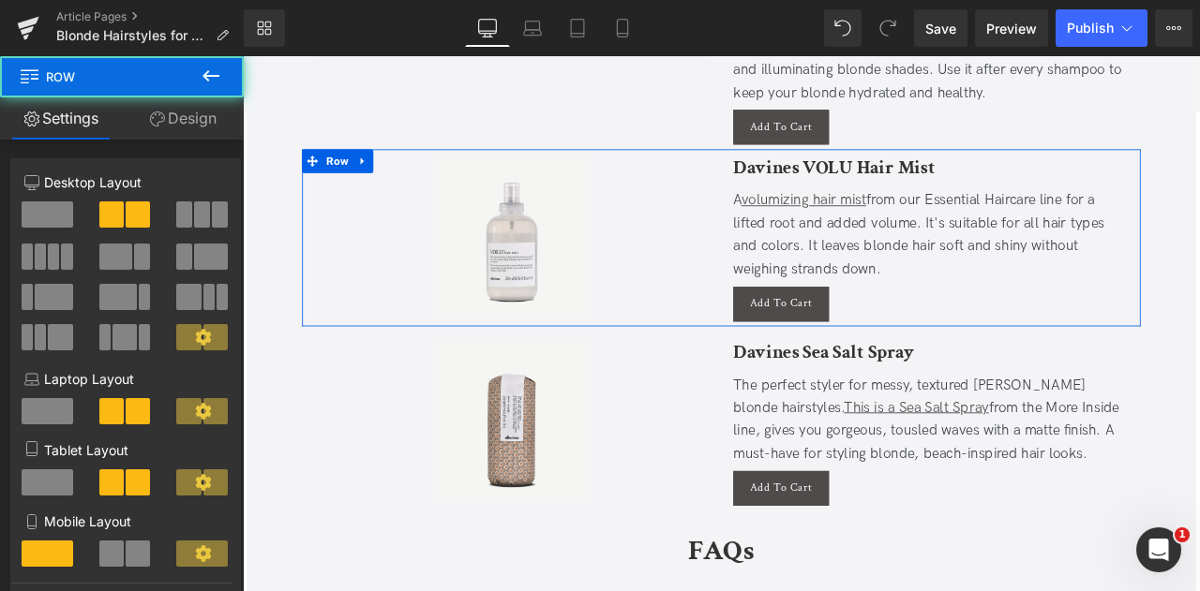
click at [181, 128] on link "Design" at bounding box center [183, 118] width 122 height 42
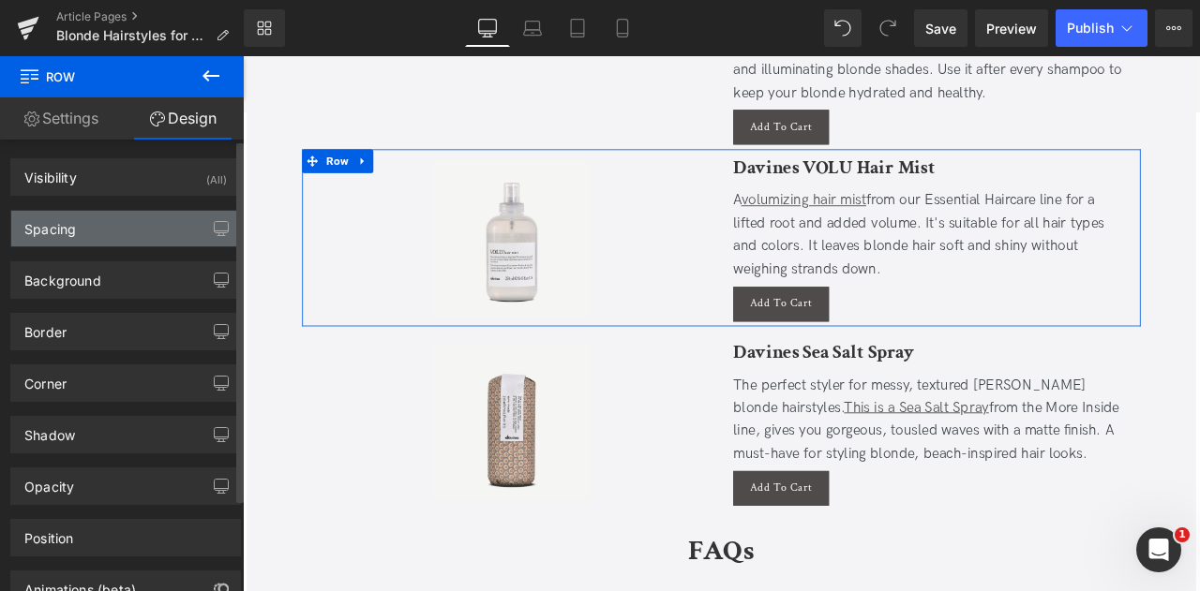
click at [122, 239] on div "Spacing" at bounding box center [125, 229] width 229 height 36
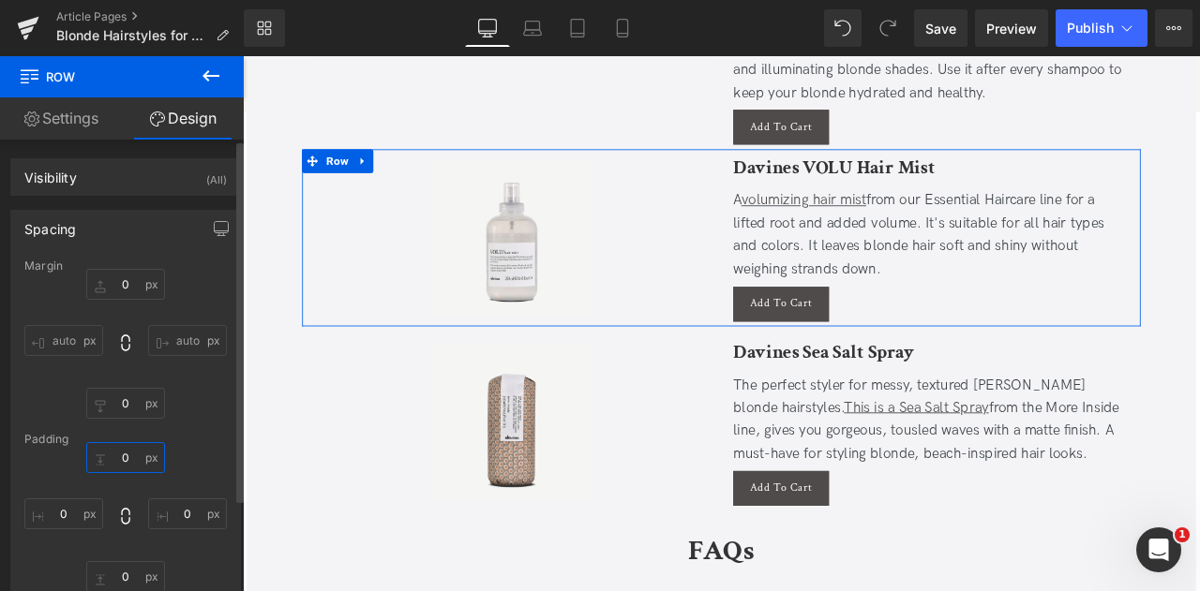
click at [133, 455] on input "0" at bounding box center [125, 457] width 79 height 31
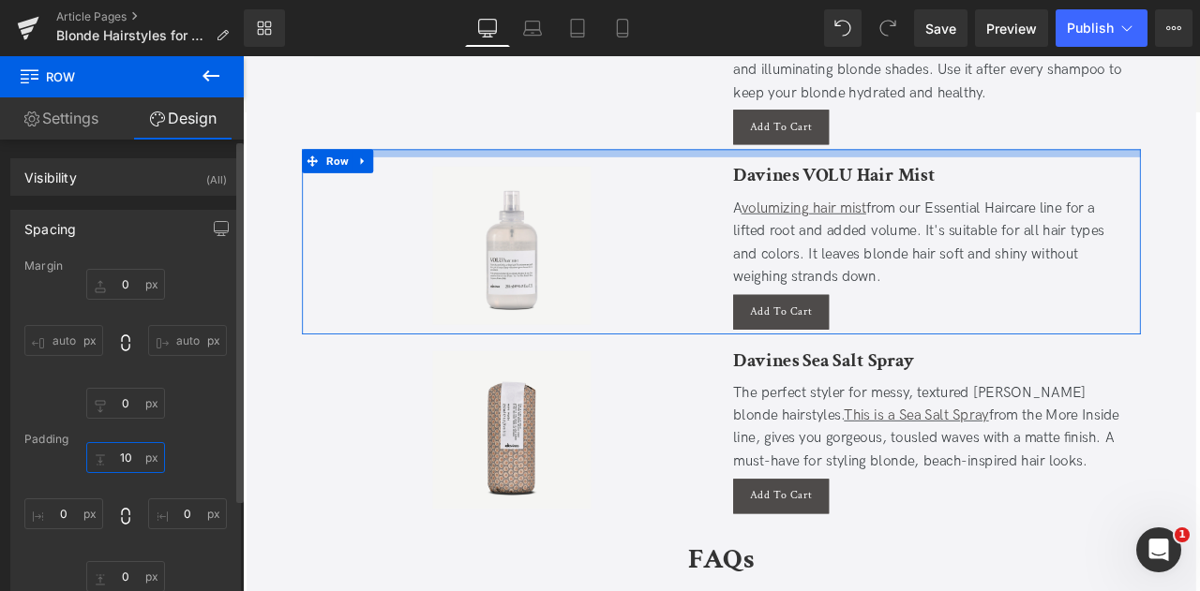
type input "10"
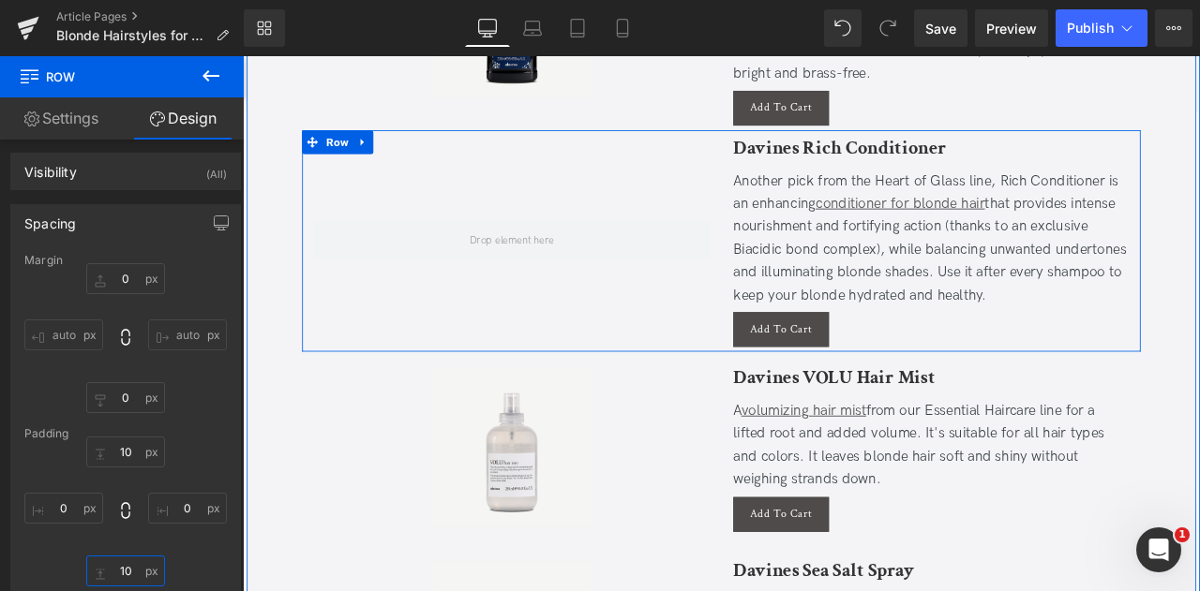
scroll to position [6071, 0]
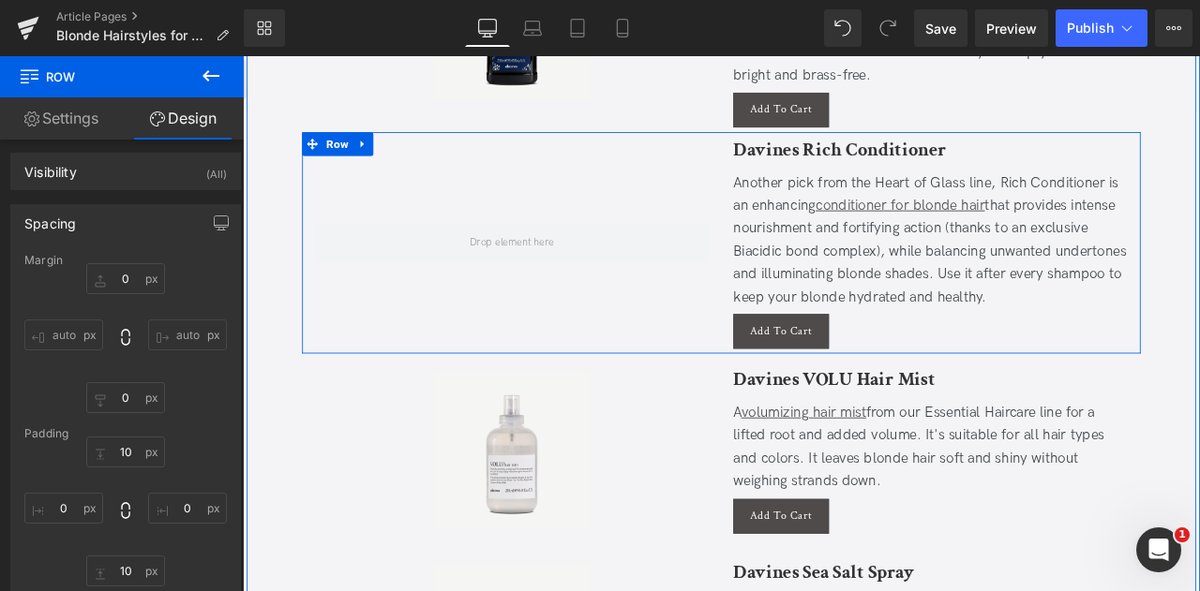
click at [351, 186] on div at bounding box center [561, 277] width 497 height 263
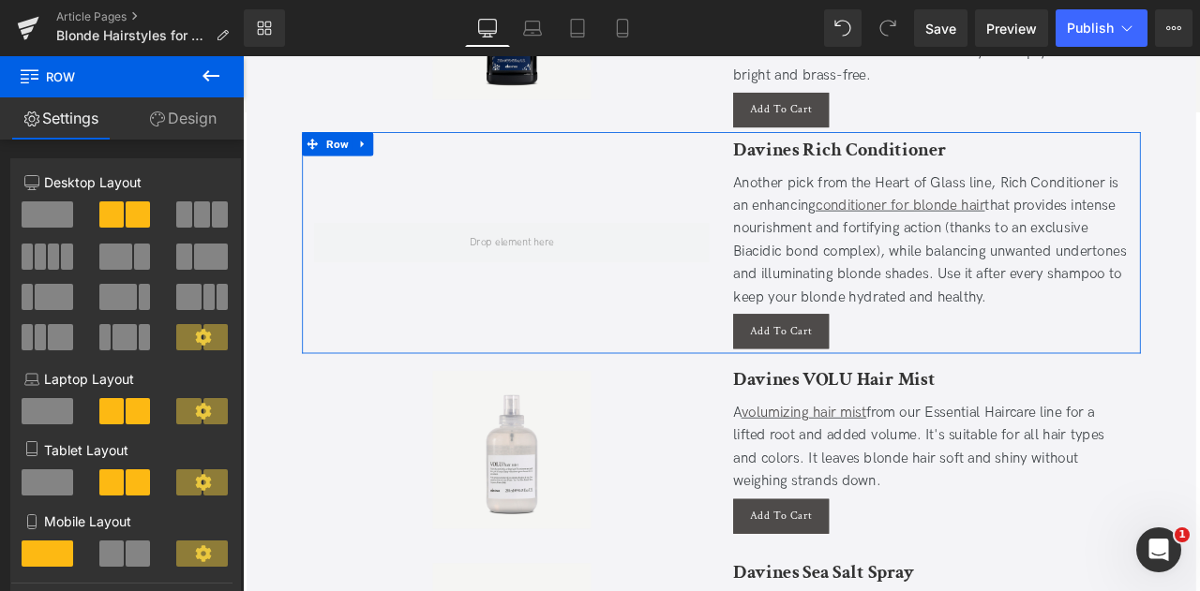
click at [169, 122] on link "Design" at bounding box center [183, 118] width 122 height 42
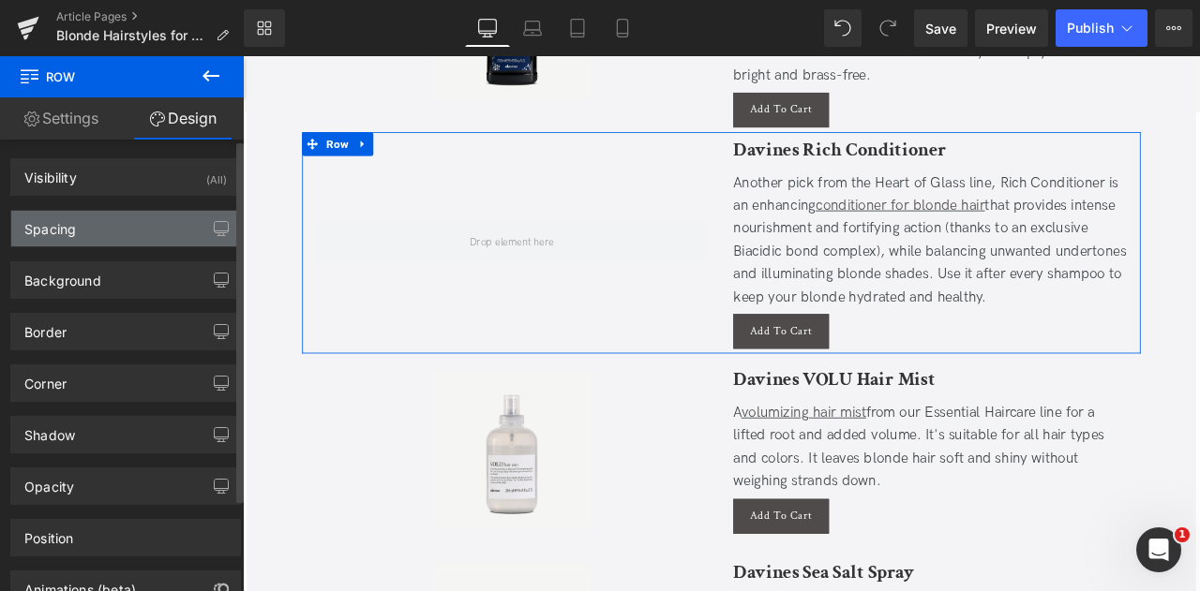
click at [131, 236] on div "Spacing" at bounding box center [125, 229] width 229 height 36
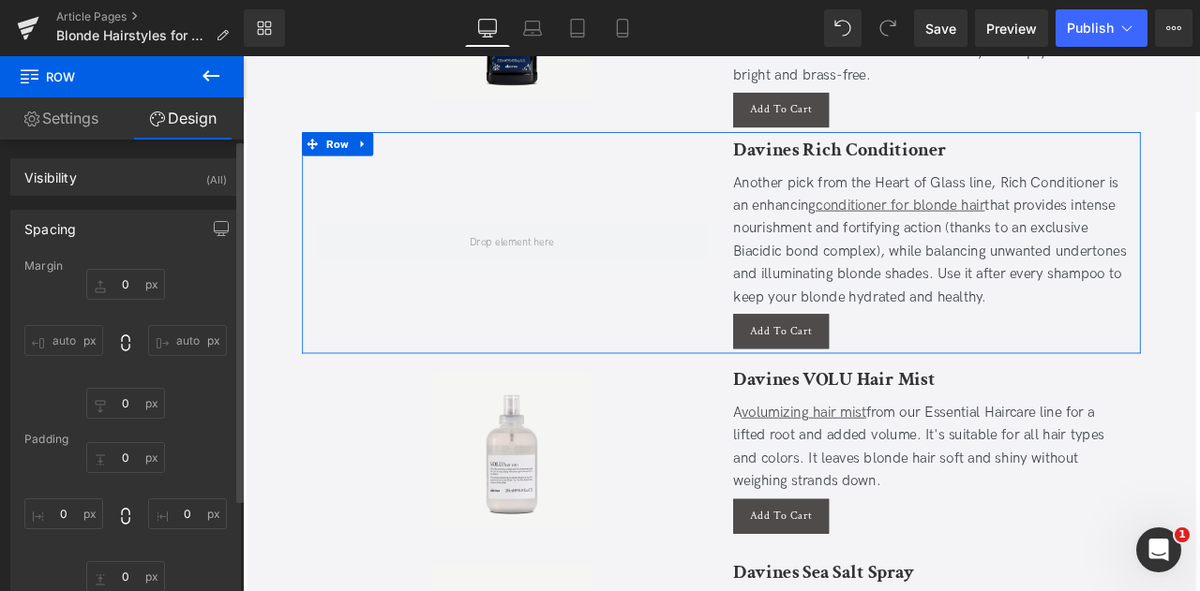
click at [127, 443] on div "Padding" at bounding box center [125, 439] width 202 height 13
click at [139, 459] on input "0" at bounding box center [125, 457] width 79 height 31
type input "10"
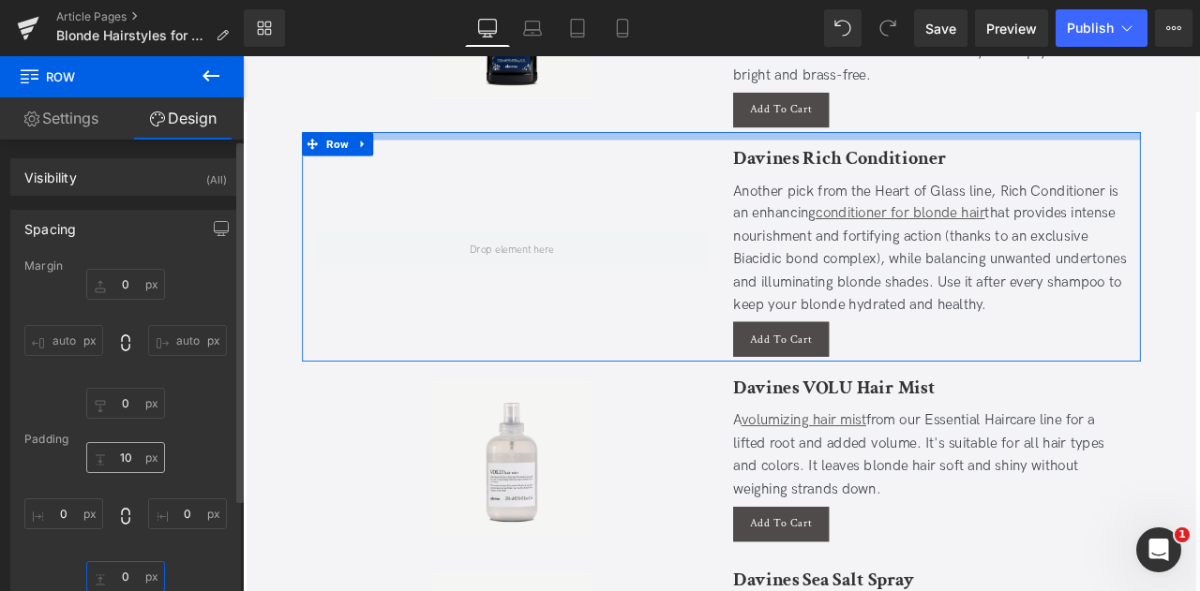
scroll to position [6, 0]
type input "10"
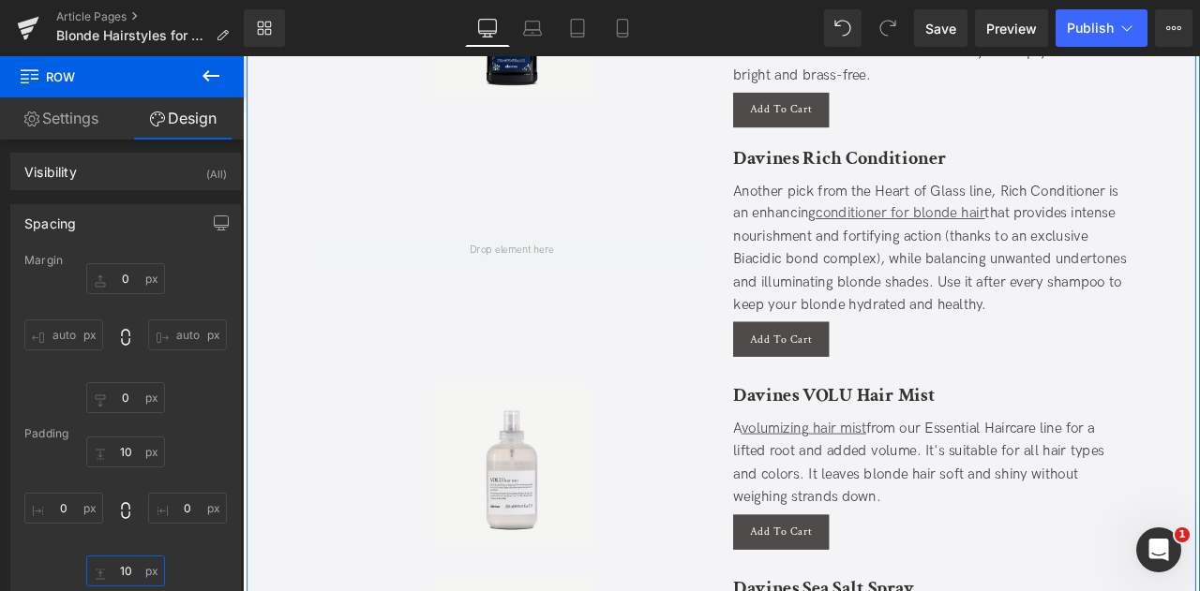
scroll to position [5755, 0]
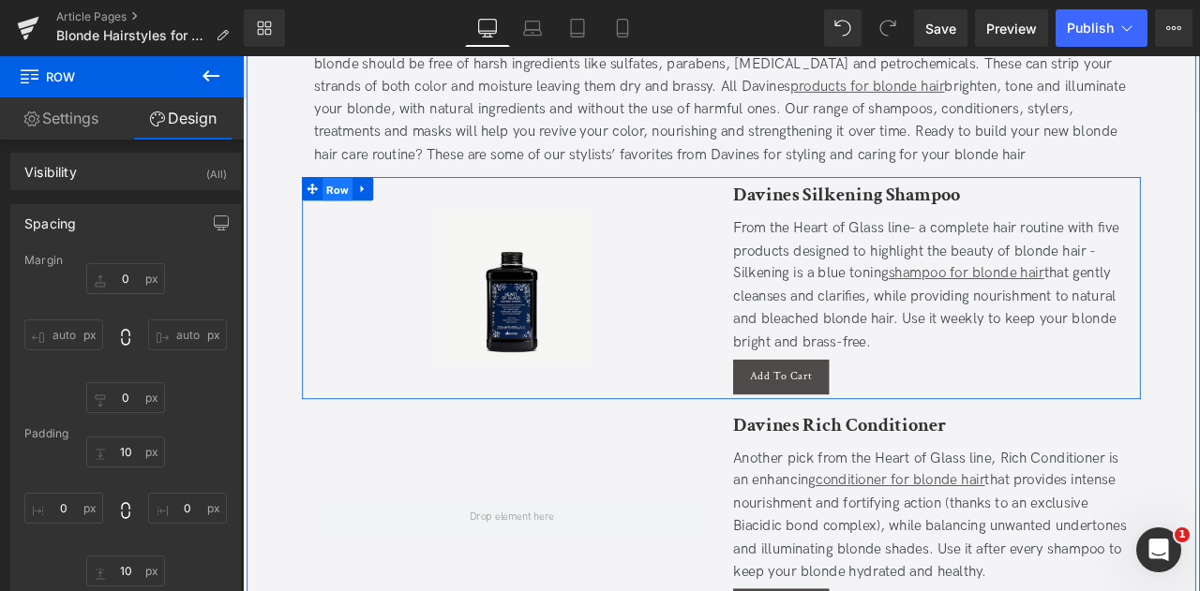
click at [355, 201] on span "Row" at bounding box center [355, 215] width 36 height 28
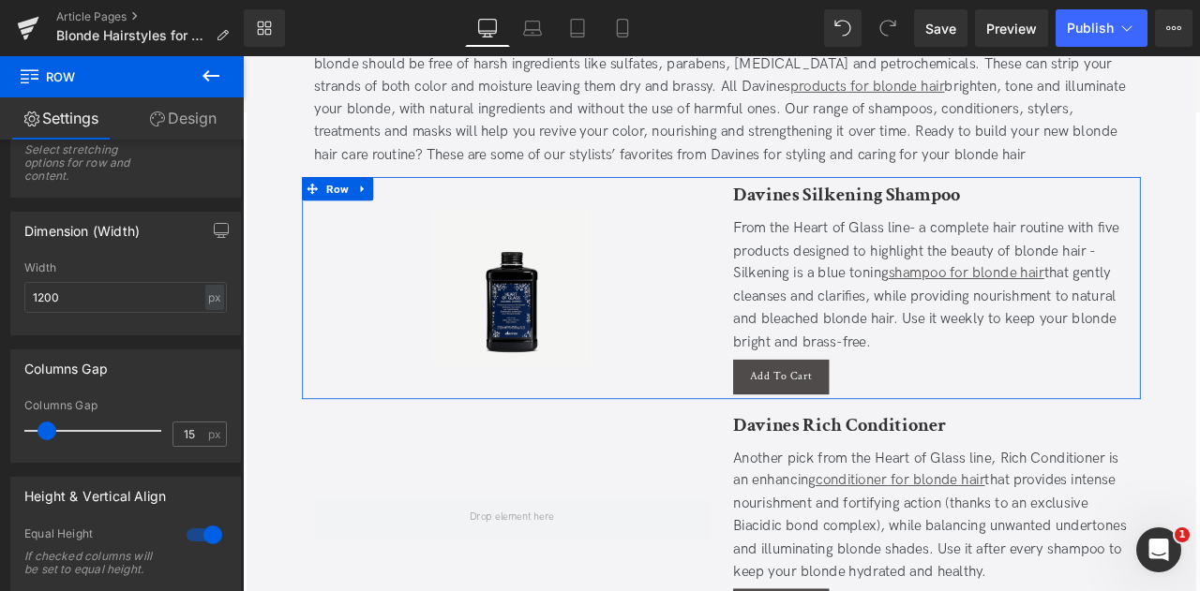
scroll to position [926, 0]
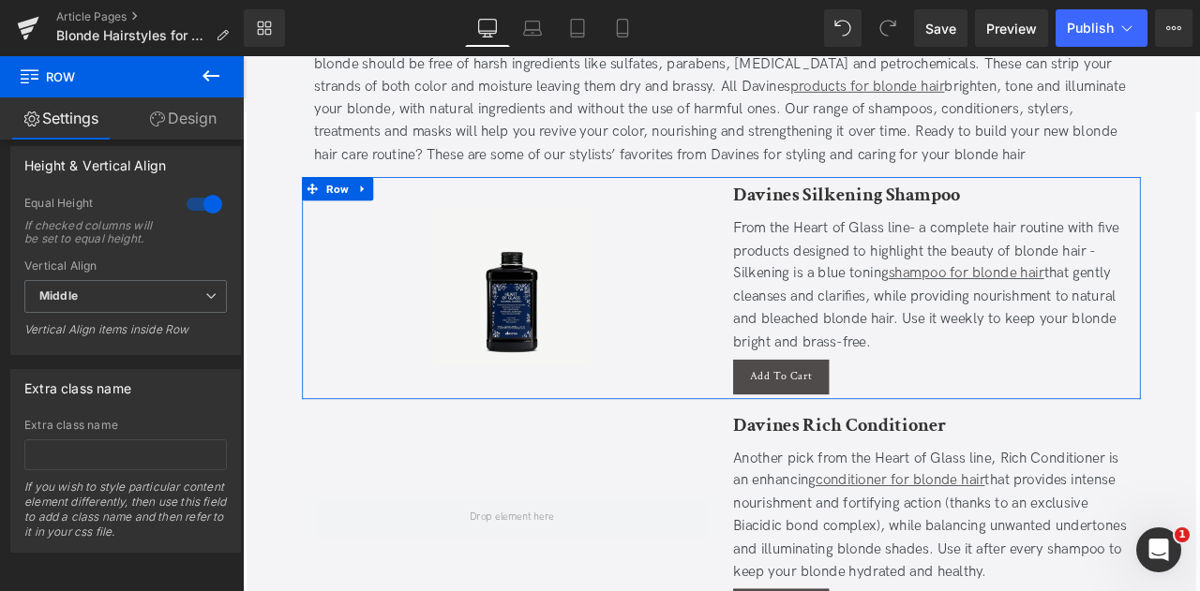
click at [162, 125] on link "Design" at bounding box center [183, 118] width 122 height 42
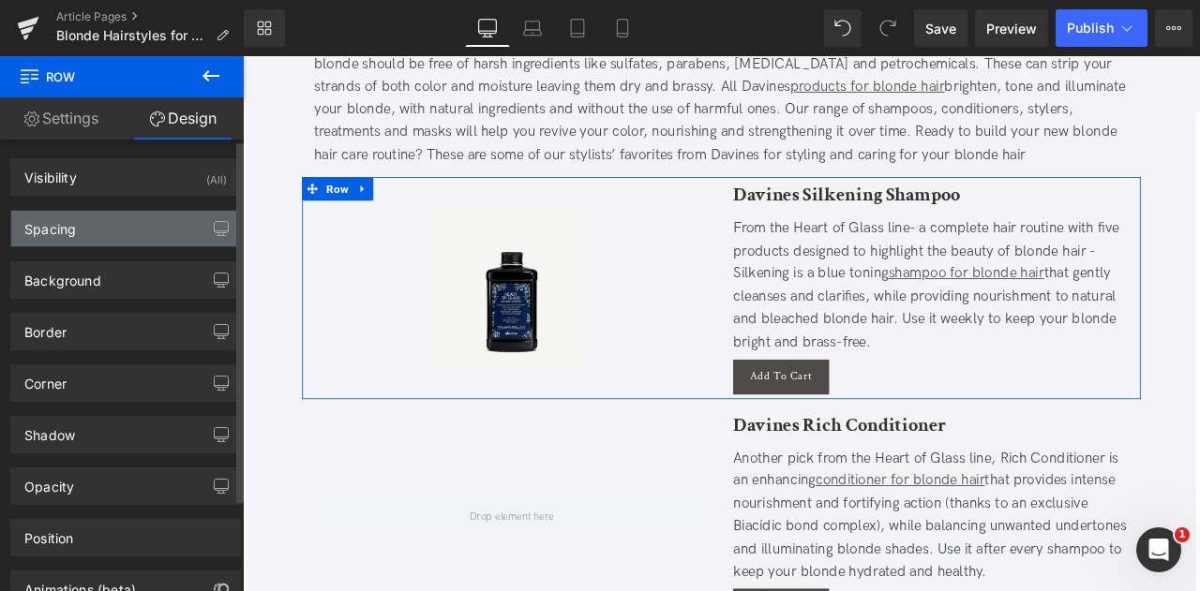
click at [97, 238] on div "Spacing" at bounding box center [125, 229] width 229 height 36
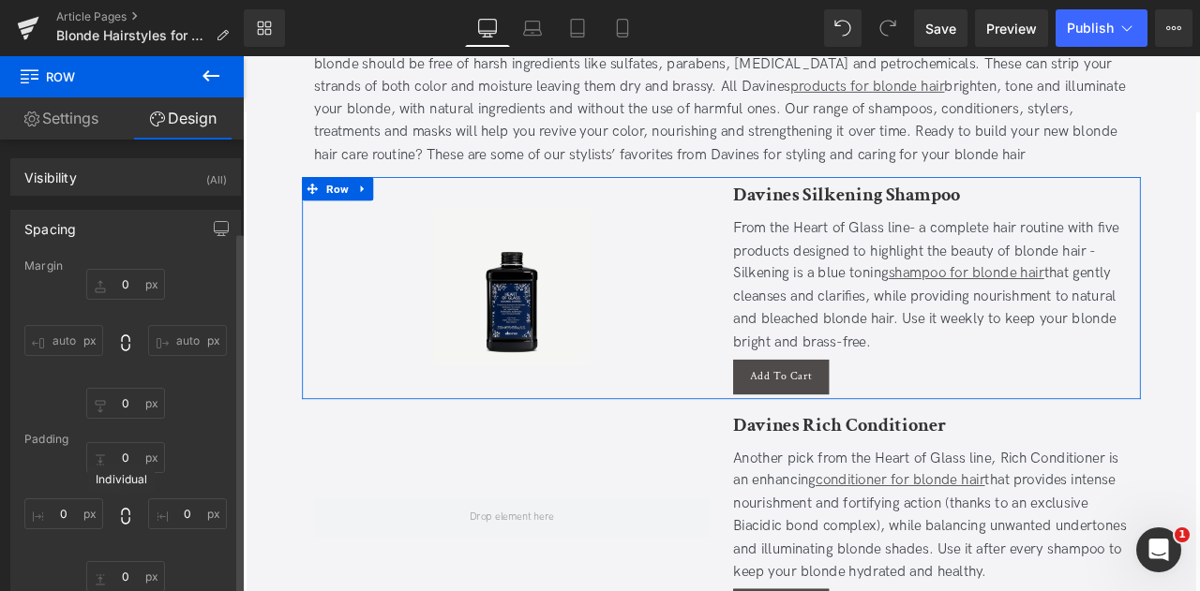
scroll to position [190, 0]
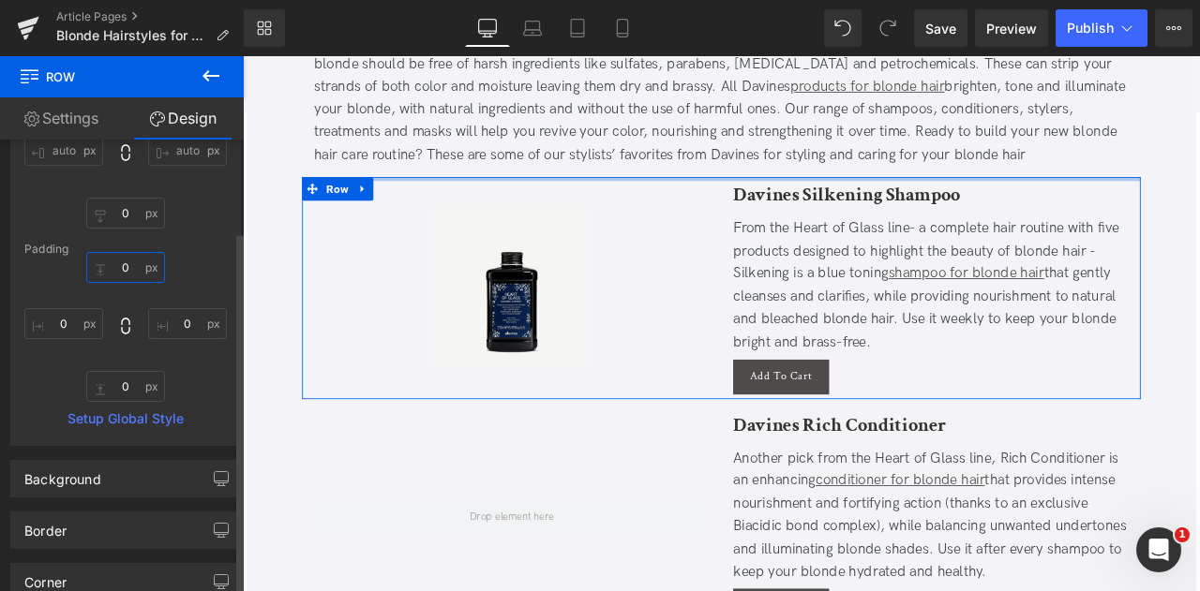
click at [137, 257] on input "0" at bounding box center [125, 267] width 79 height 31
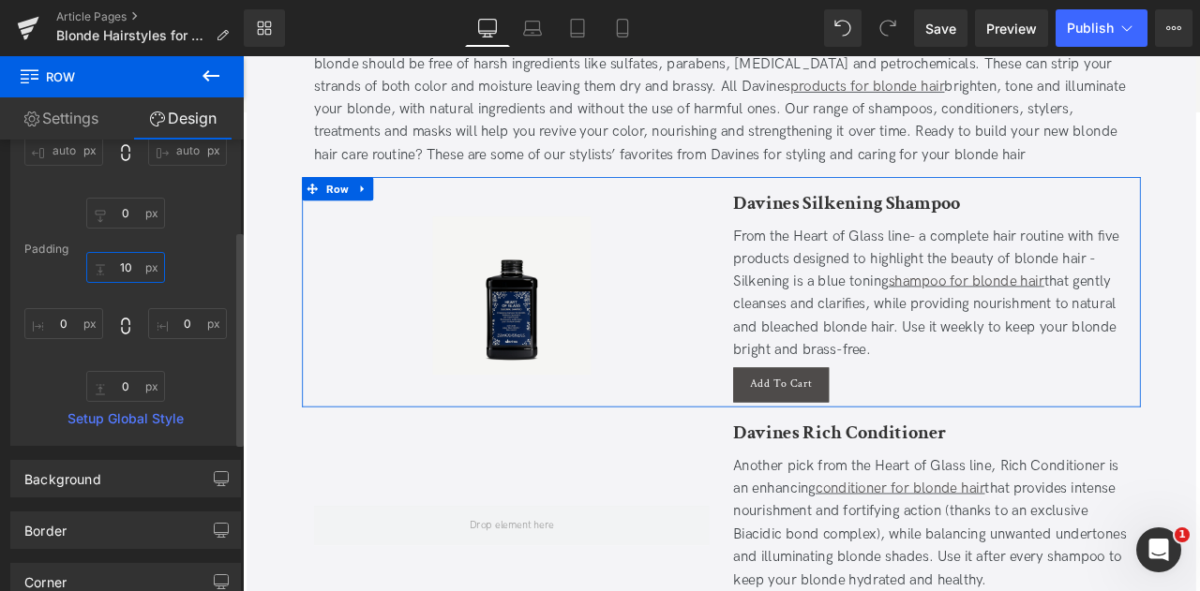
type input "10"
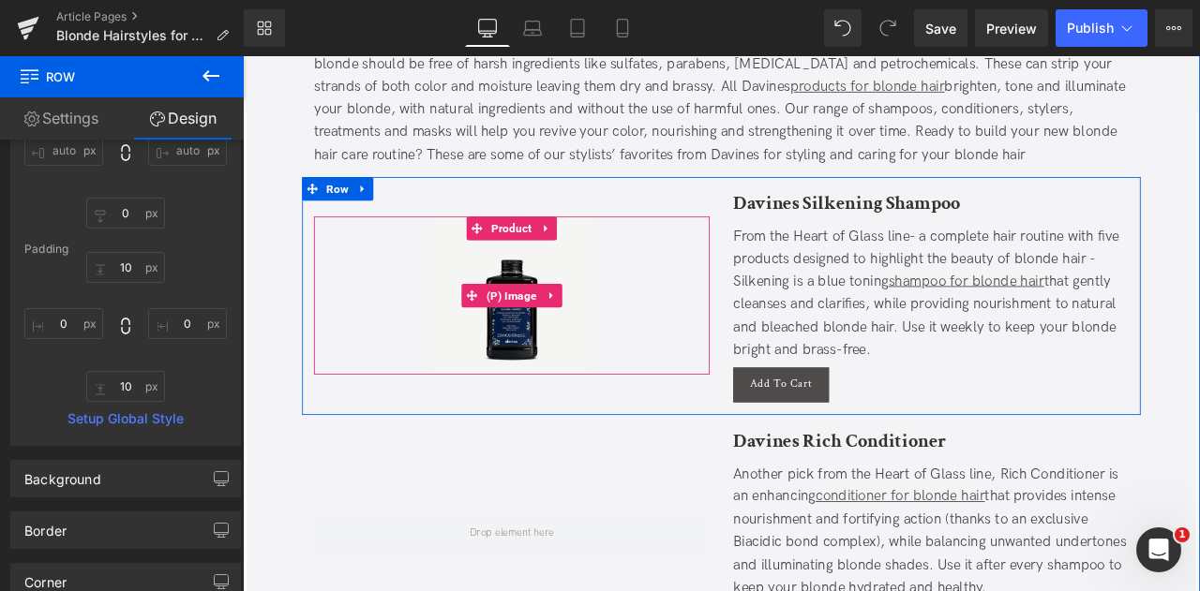
click at [549, 266] on img at bounding box center [561, 339] width 187 height 187
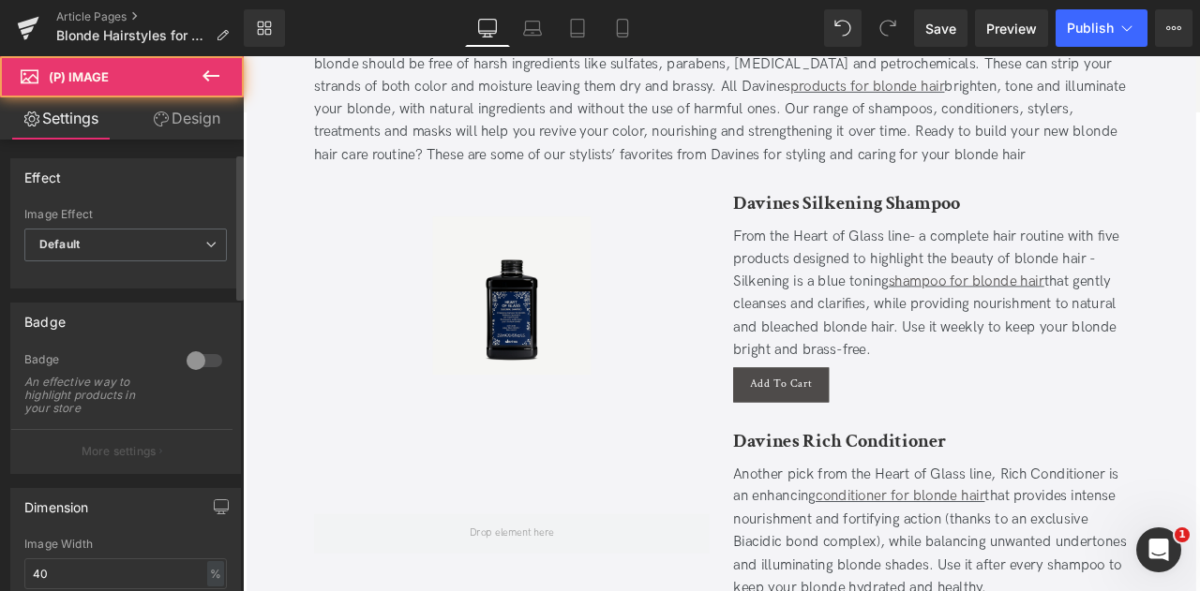
scroll to position [117, 0]
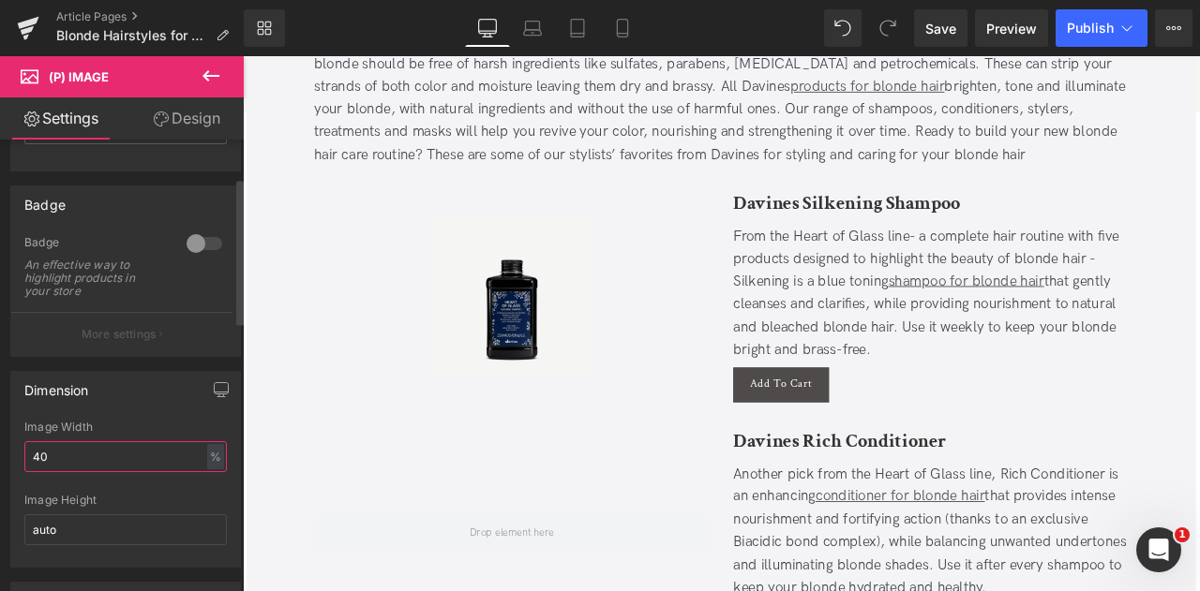
click at [81, 442] on input "40" at bounding box center [125, 456] width 202 height 31
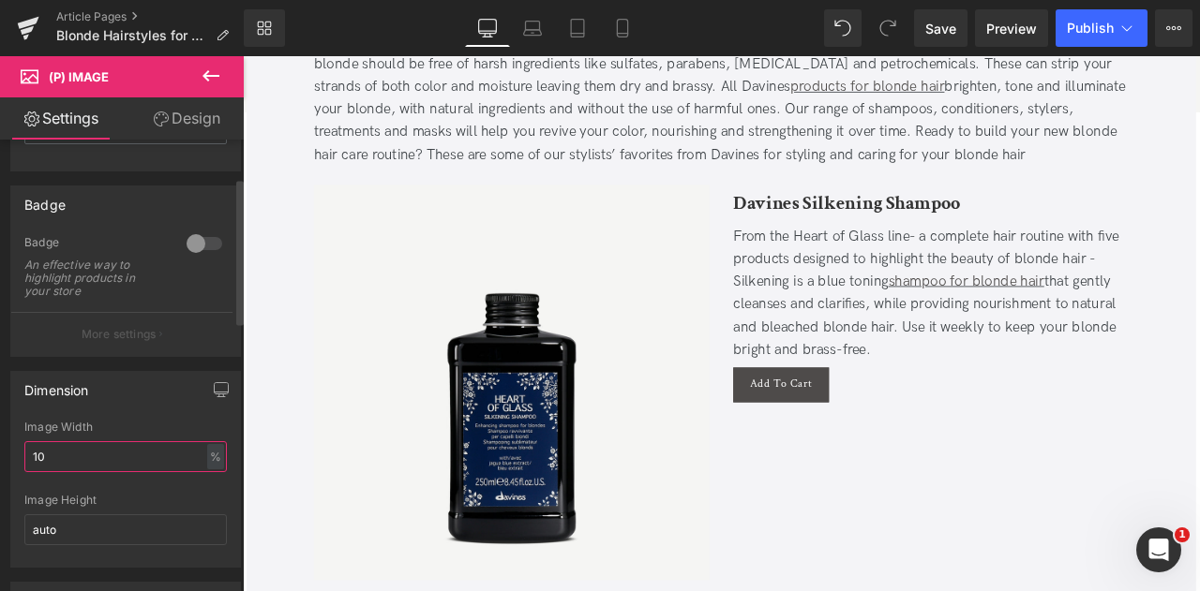
type input "1"
click at [129, 530] on input "auto" at bounding box center [125, 530] width 202 height 31
click at [105, 468] on input "auto" at bounding box center [125, 456] width 202 height 31
click at [97, 458] on input "auto" at bounding box center [125, 456] width 202 height 31
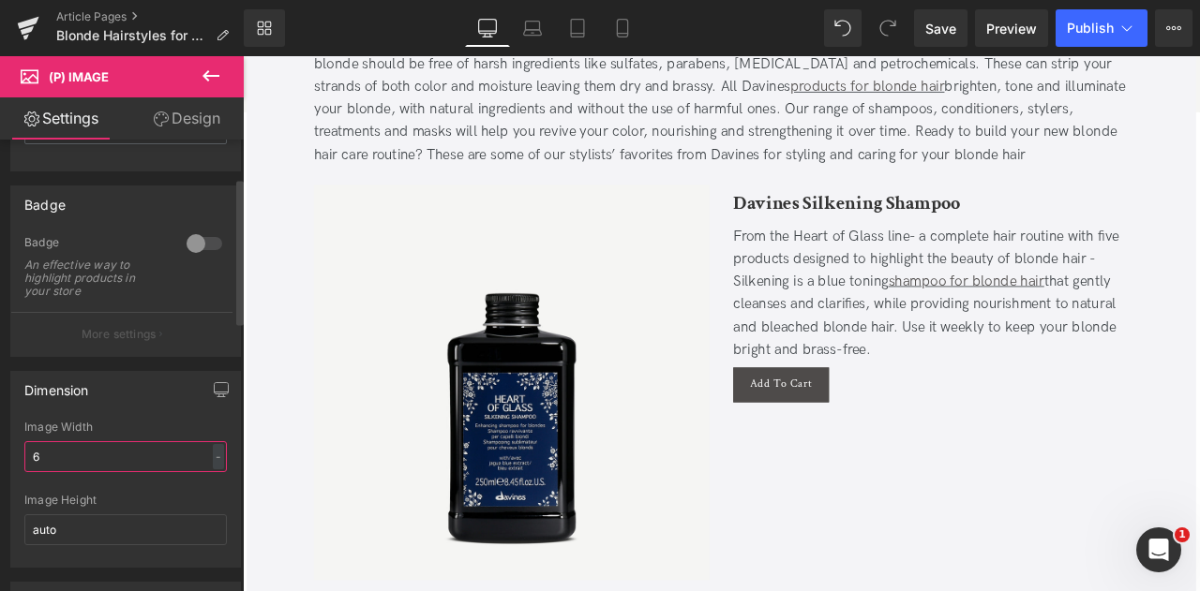
type input "60"
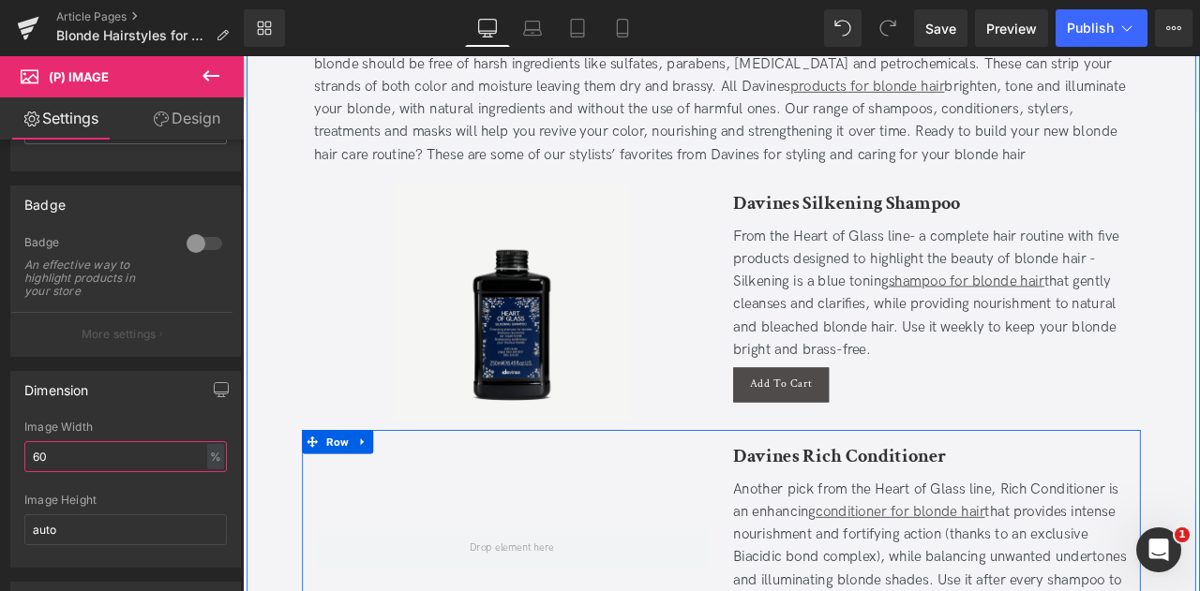
scroll to position [6219, 0]
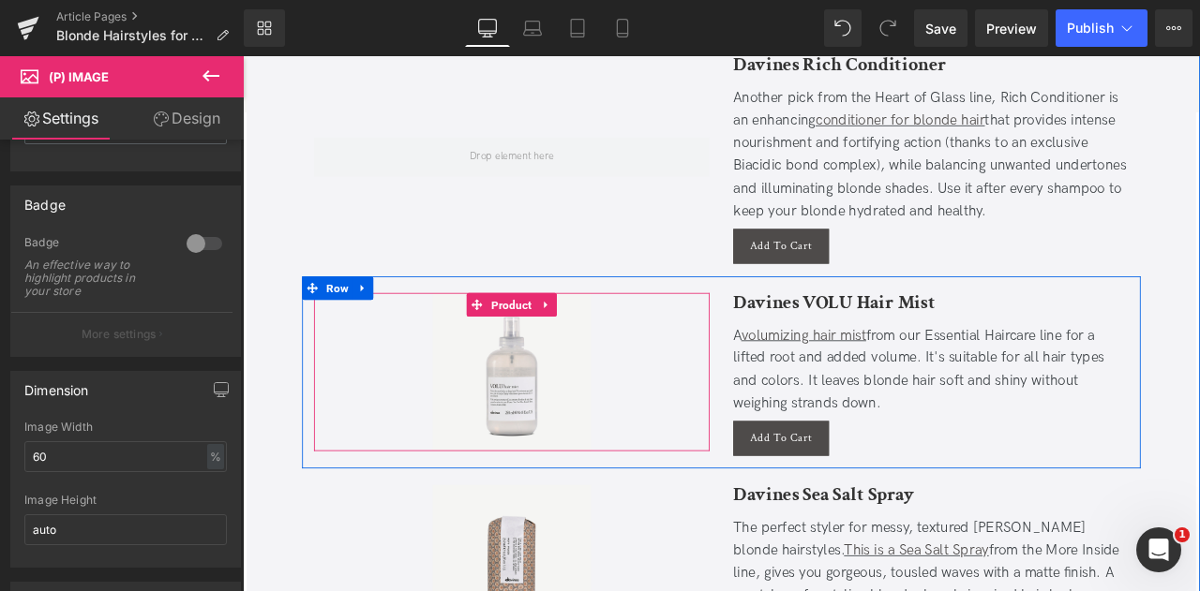
click at [537, 347] on img at bounding box center [561, 429] width 187 height 187
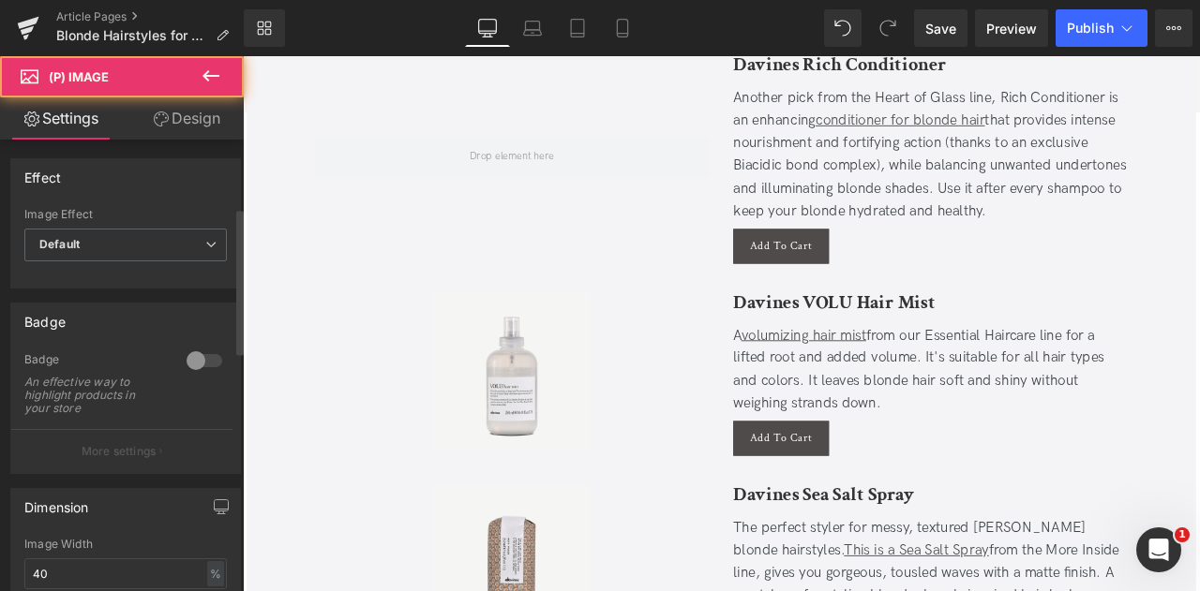
scroll to position [227, 0]
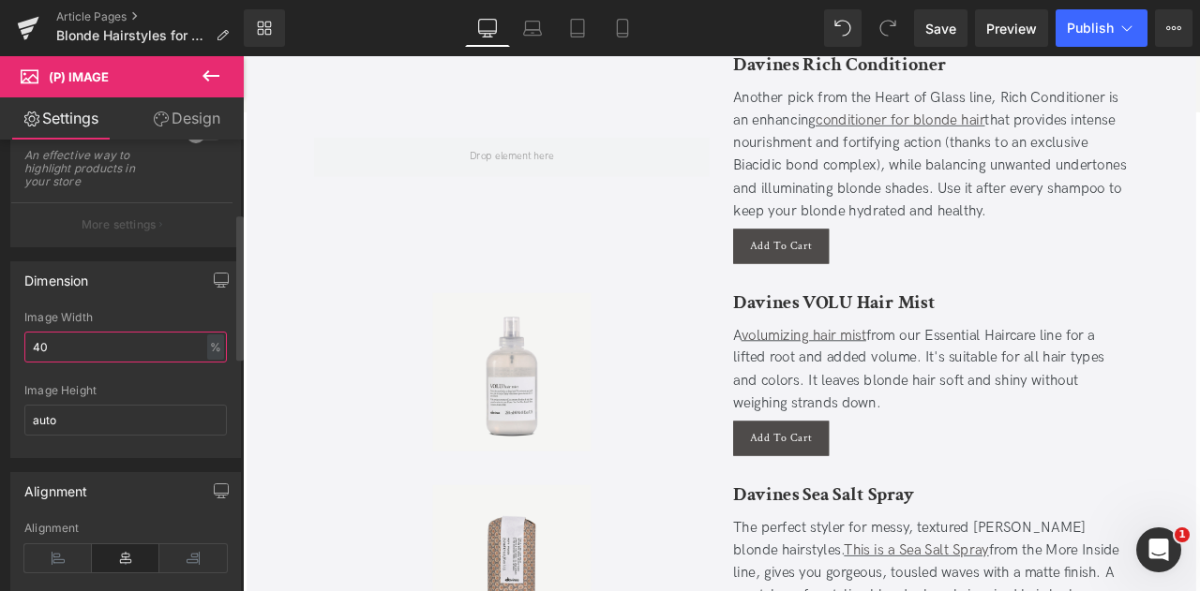
click at [37, 344] on input "40" at bounding box center [125, 347] width 202 height 31
type input "60"
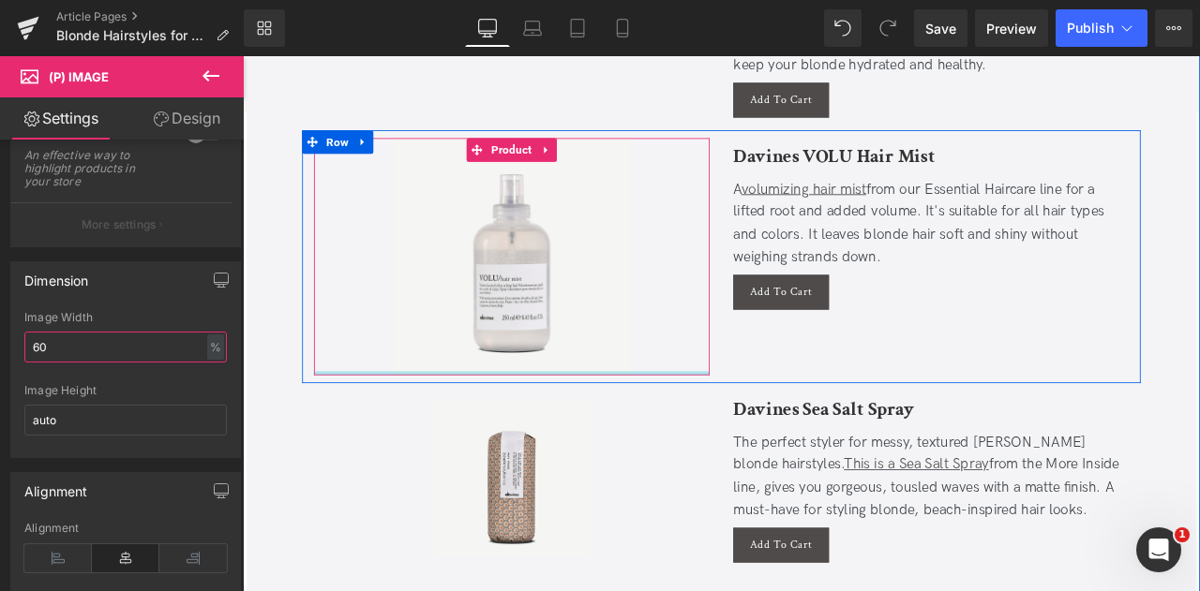
scroll to position [6394, 0]
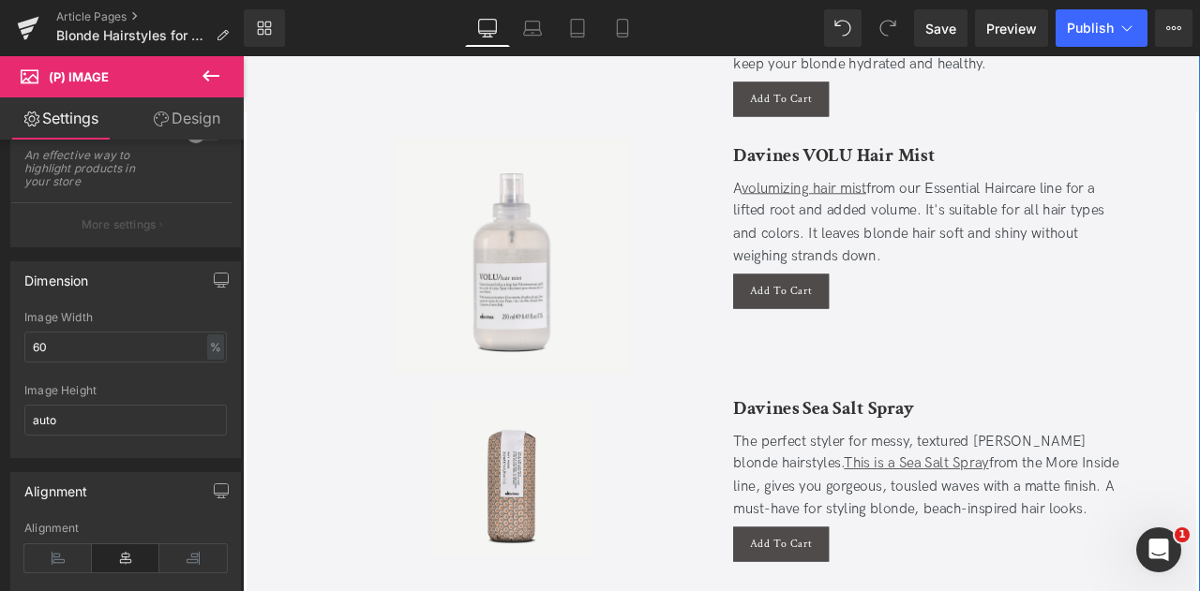
click at [569, 523] on div "Sale Off (P) Image" at bounding box center [561, 555] width 469 height 187
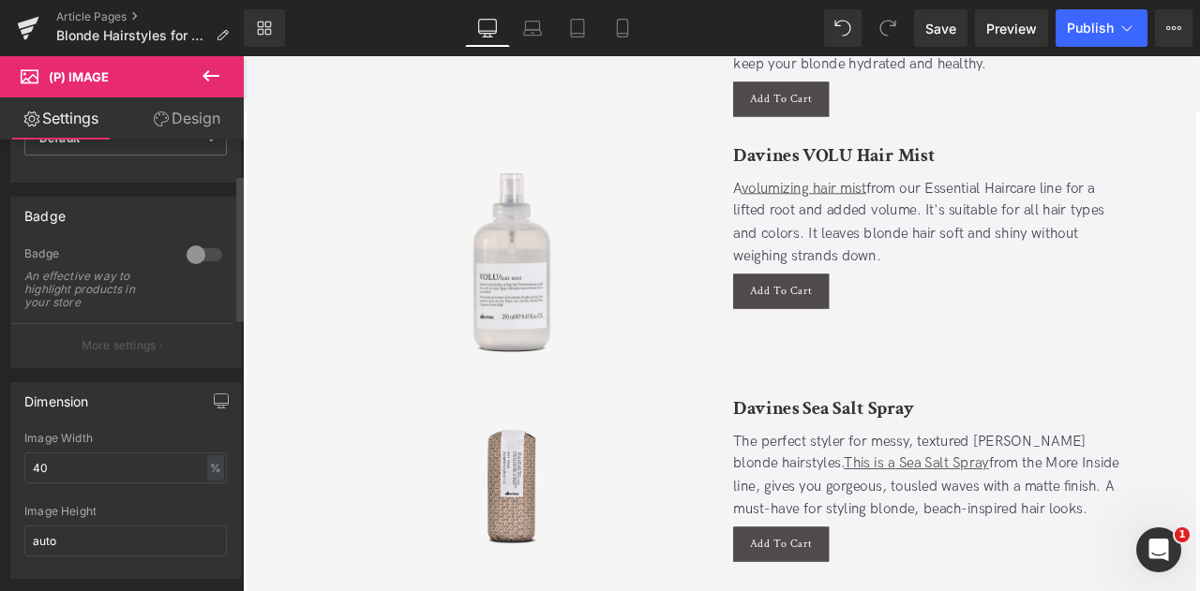
scroll to position [107, 0]
click at [41, 458] on input "40" at bounding box center [125, 467] width 202 height 31
type input "60"
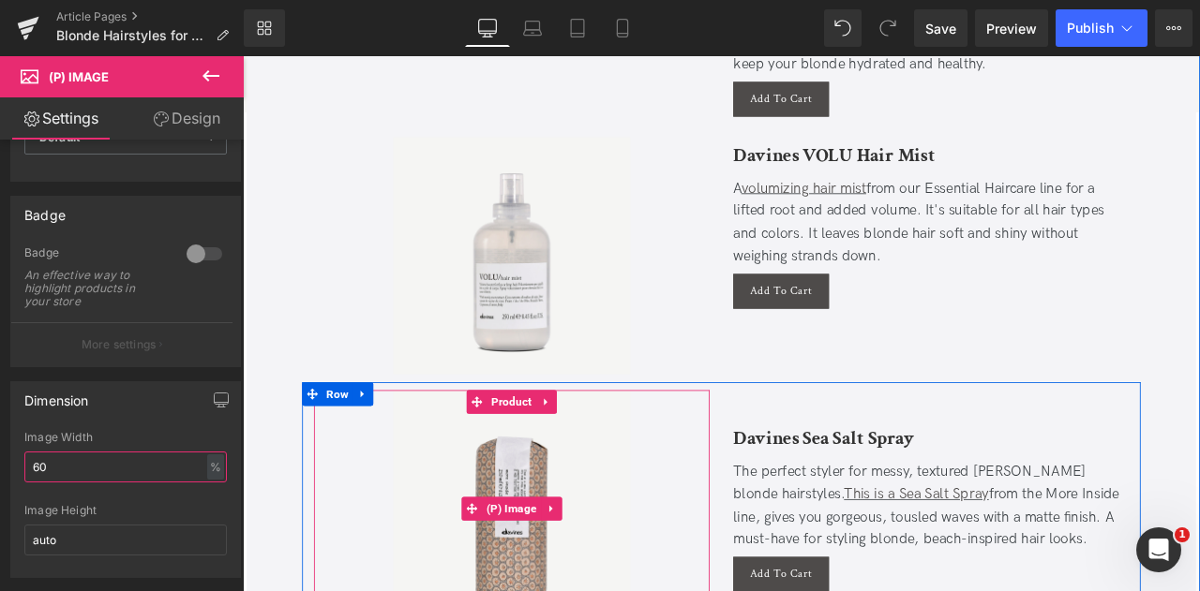
scroll to position [6519, 0]
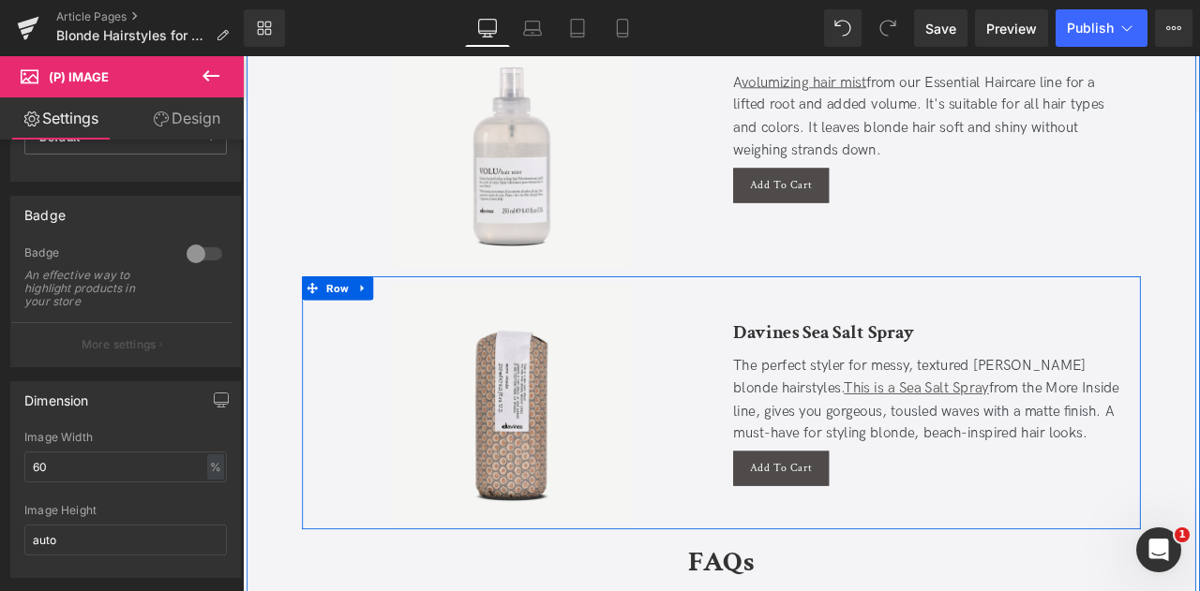
click at [1043, 562] on div "Davines Sea Salt Spray Heading The perfect styler for messy, textured [PERSON_N…" at bounding box center [1058, 466] width 497 height 281
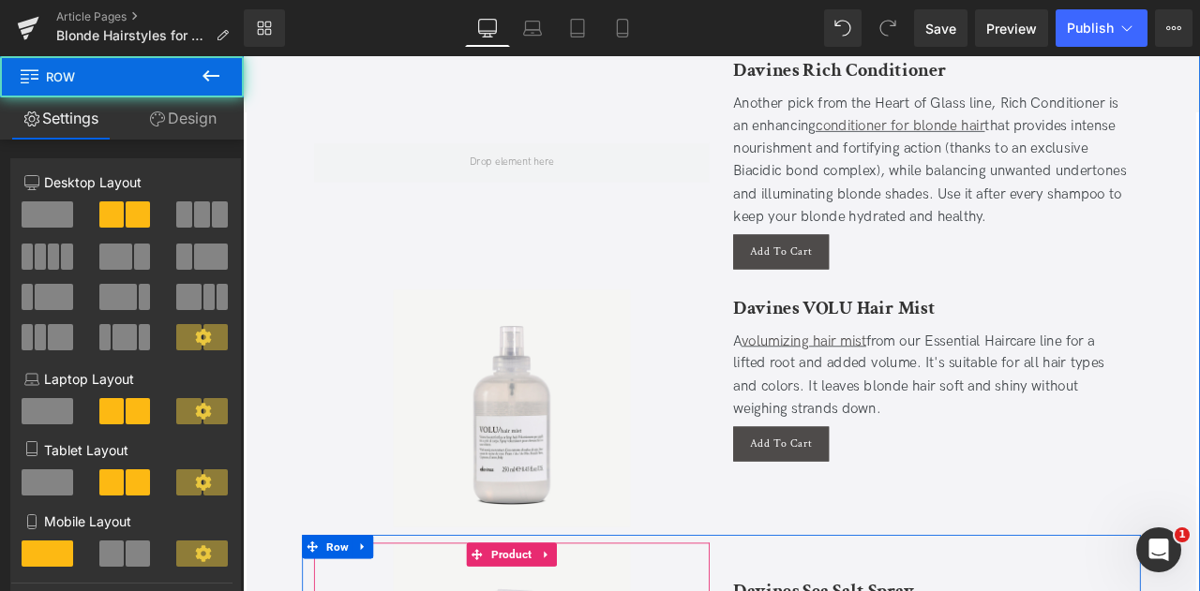
scroll to position [6210, 0]
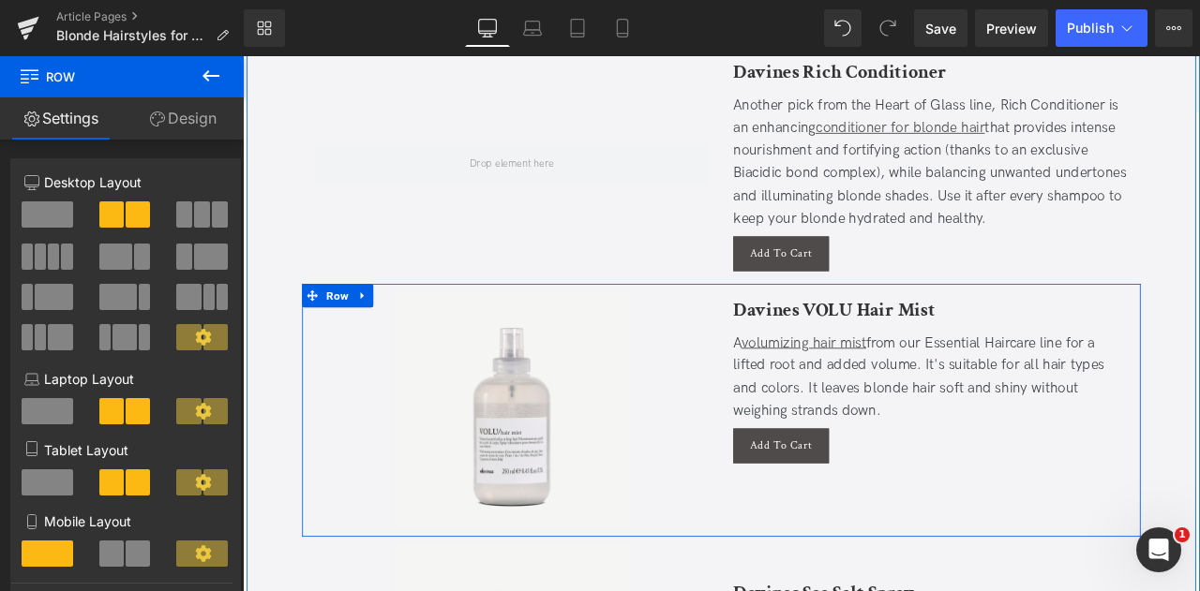
click at [981, 521] on div "Davines VOLU Hair Mist Heading A volumizing hair mist from our Essential Hairca…" at bounding box center [1058, 476] width 497 height 281
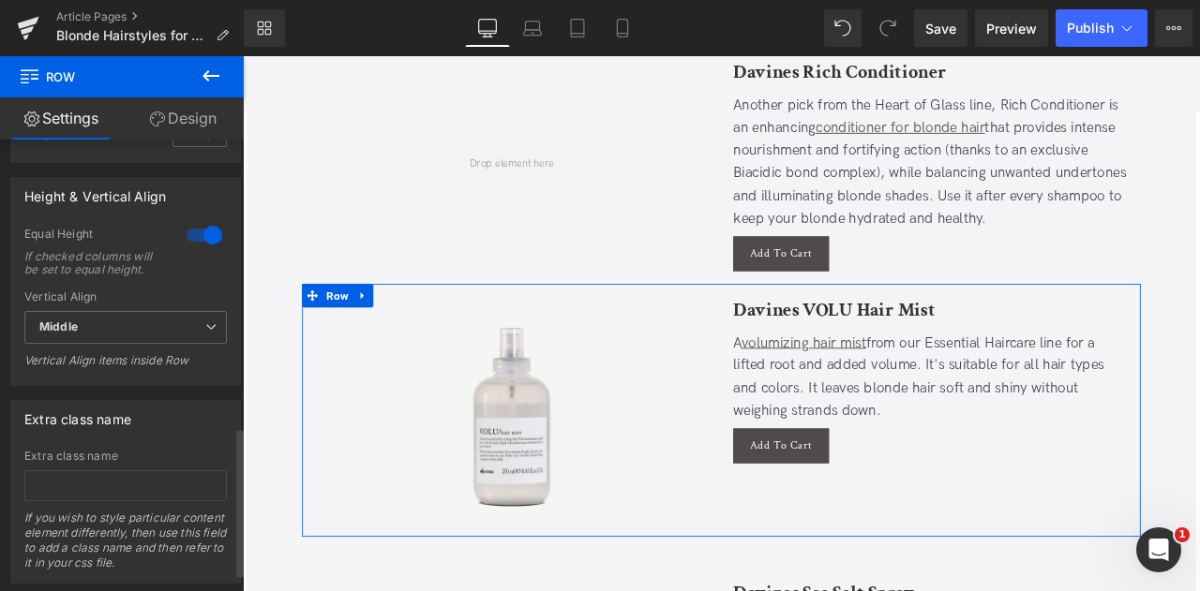
click at [199, 246] on div at bounding box center [204, 235] width 45 height 30
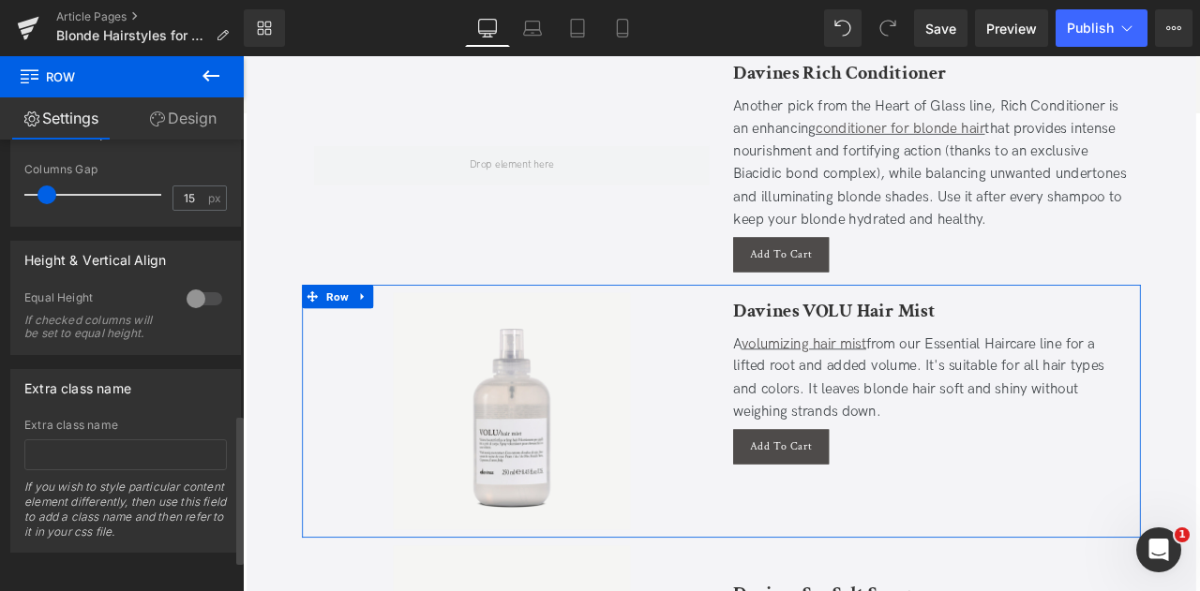
scroll to position [832, 0]
click at [199, 284] on div at bounding box center [204, 299] width 45 height 30
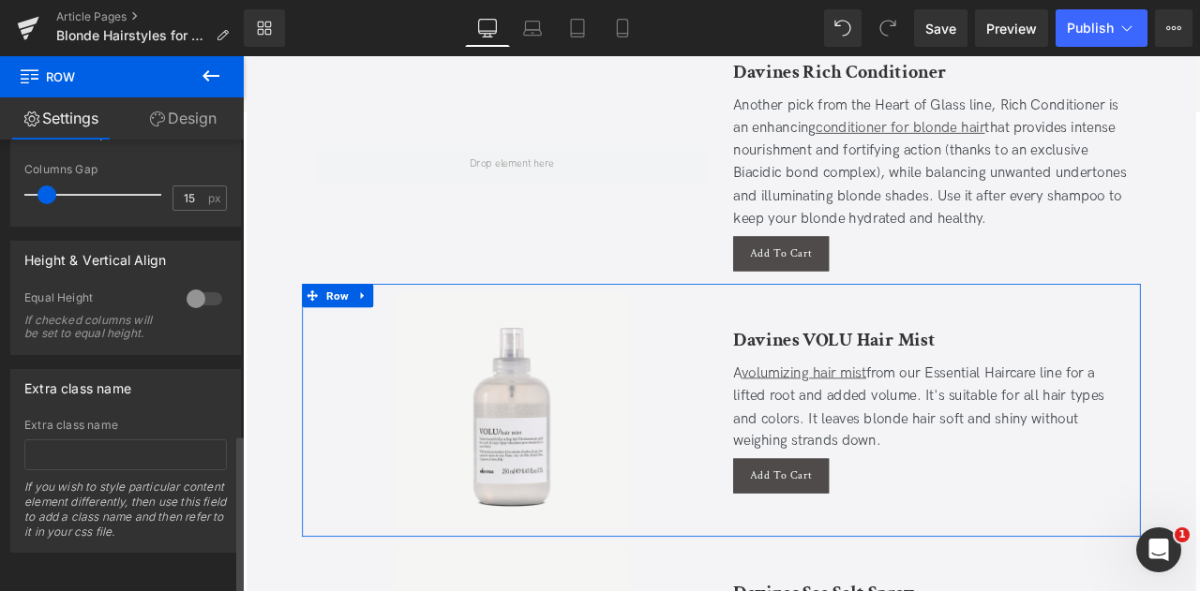
scroll to position [872, 0]
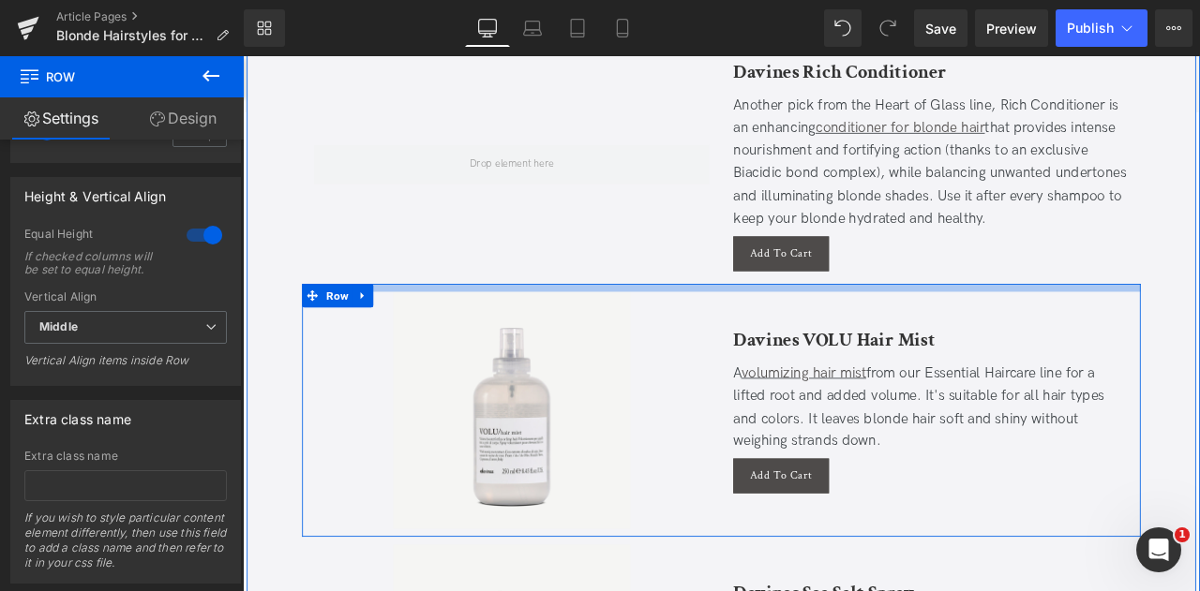
click at [991, 280] on div "Add To Cart" at bounding box center [1058, 290] width 469 height 41
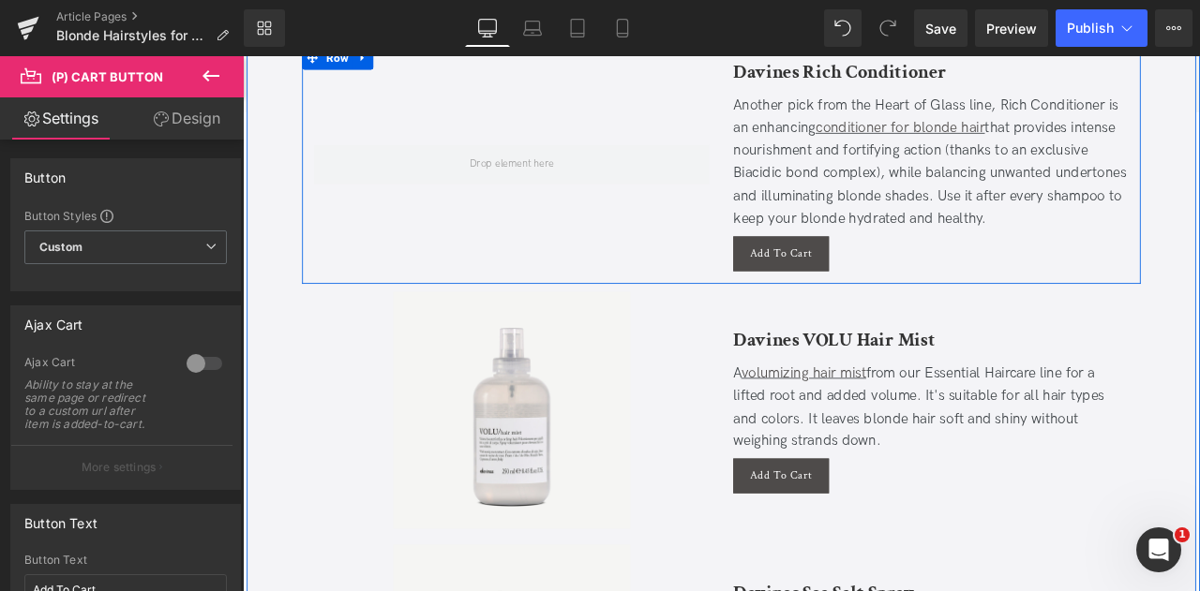
click at [636, 235] on div at bounding box center [561, 184] width 497 height 263
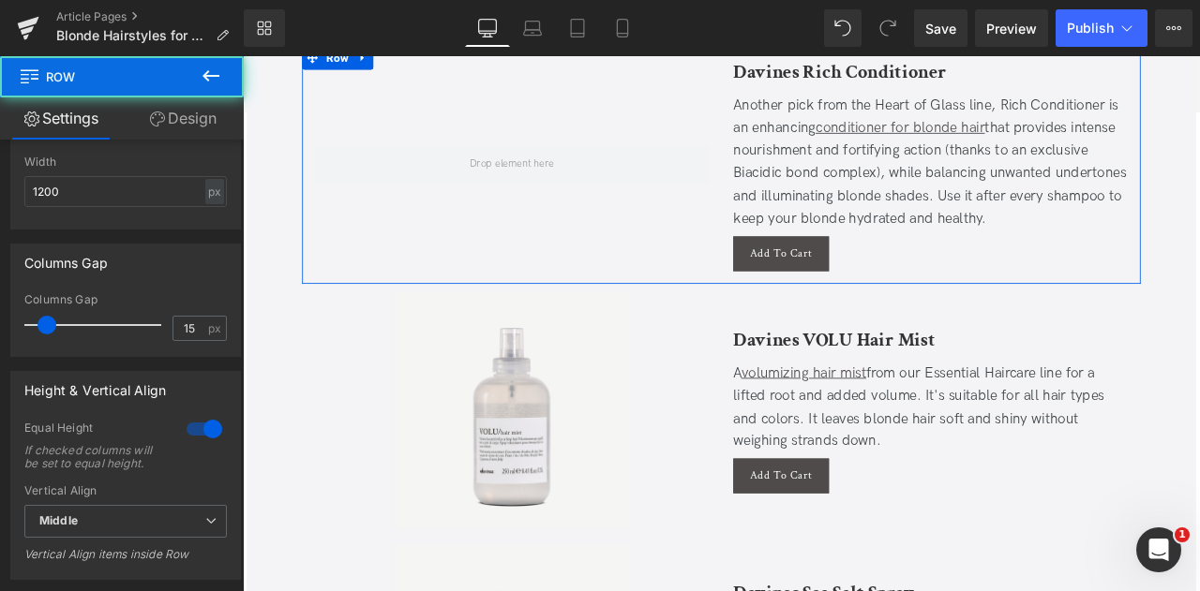
scroll to position [815, 0]
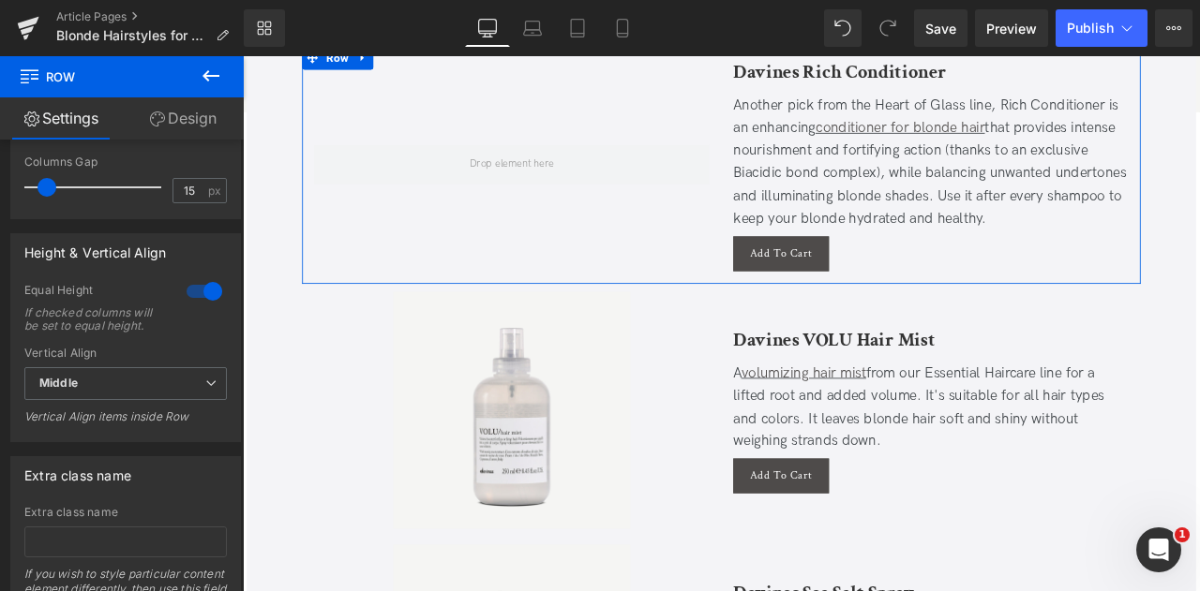
click at [201, 292] on div at bounding box center [204, 291] width 45 height 30
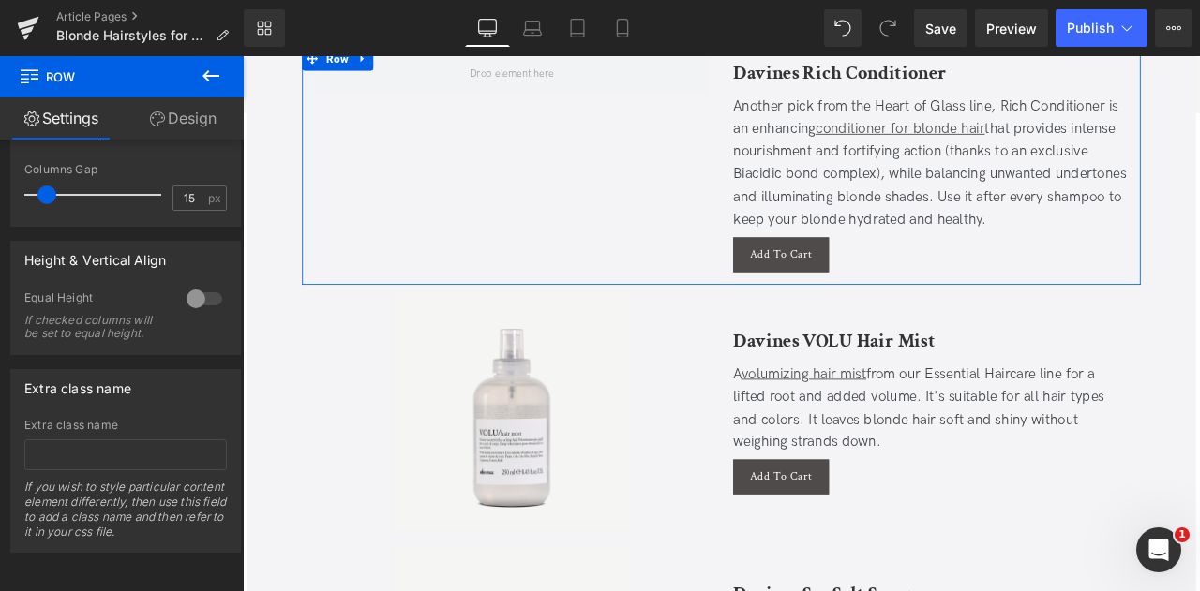
click at [201, 292] on div at bounding box center [204, 299] width 45 height 30
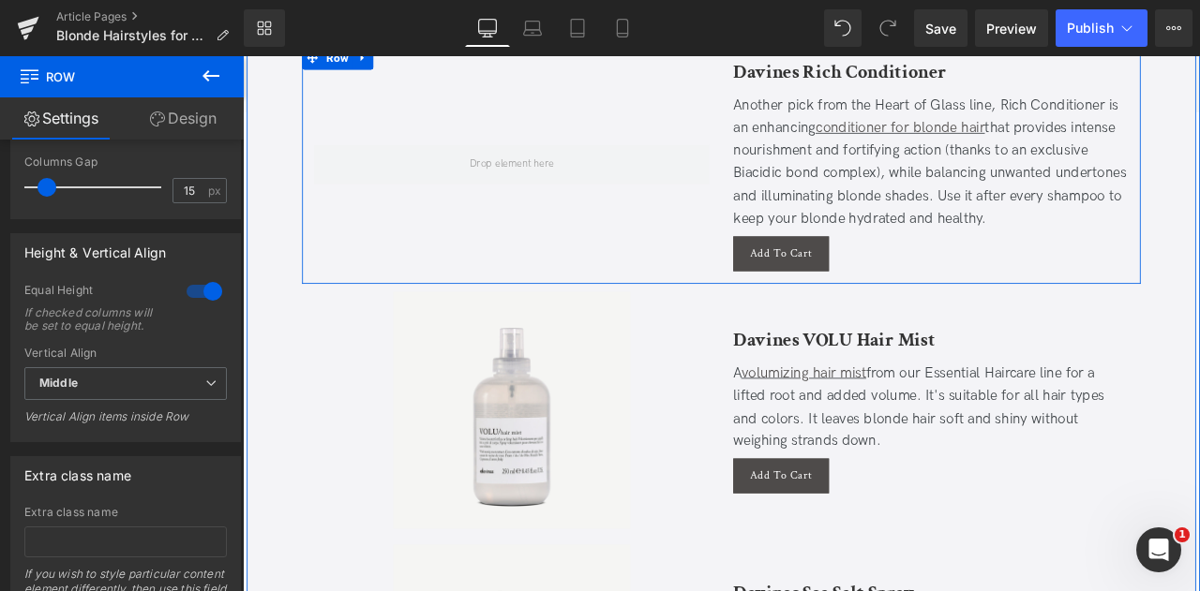
scroll to position [5828, 0]
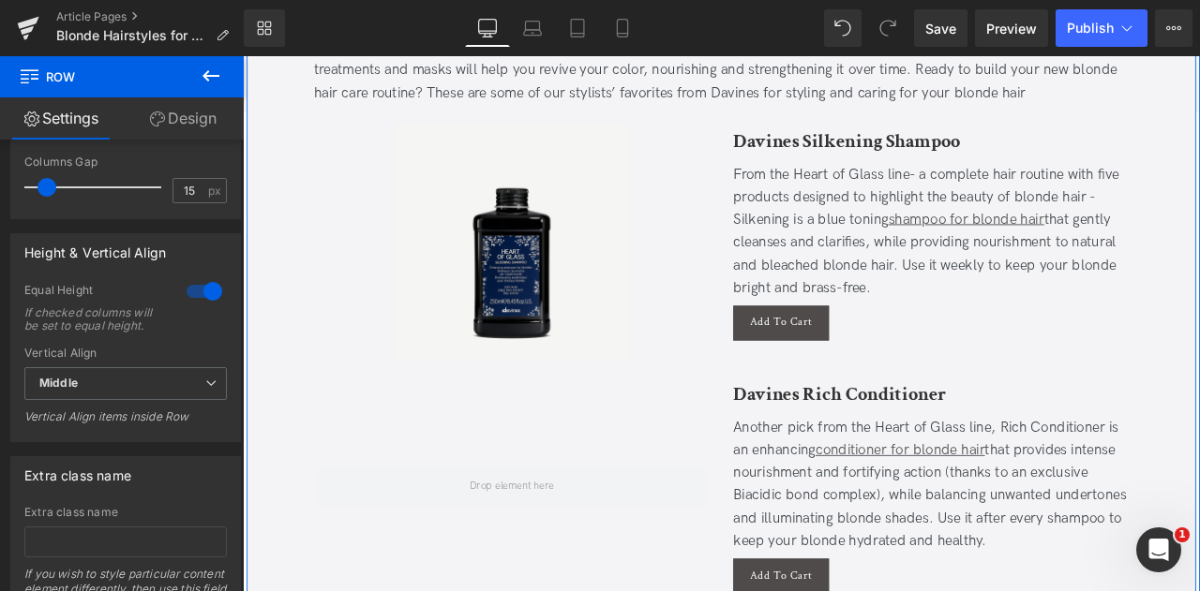
click at [722, 328] on div "Sale Off" at bounding box center [561, 276] width 469 height 281
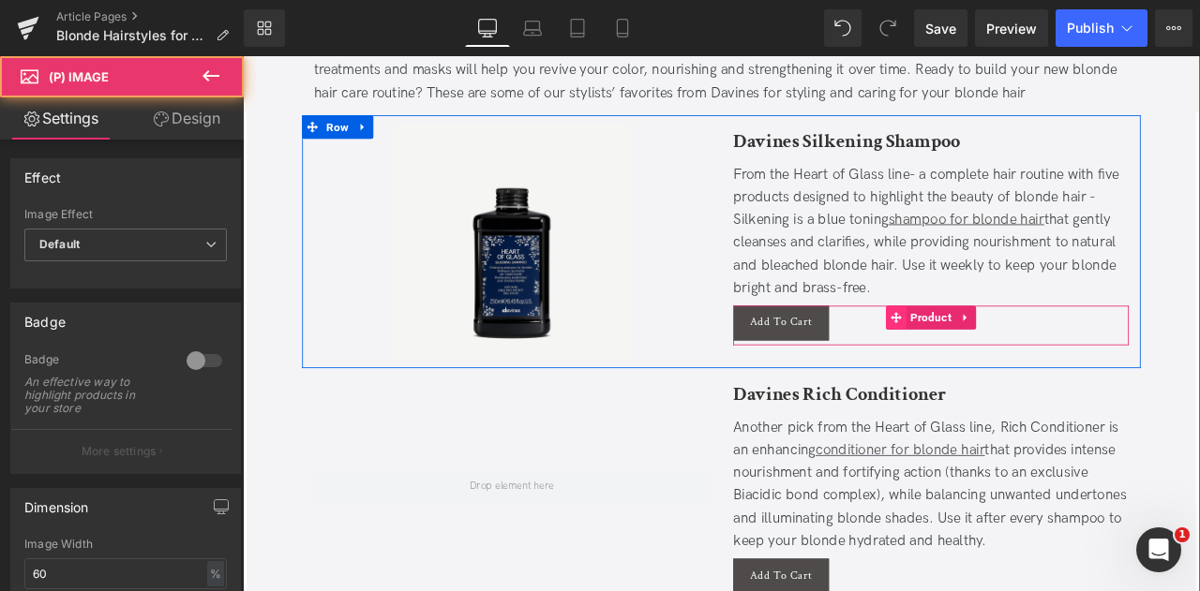
click at [1014, 360] on icon at bounding box center [1016, 366] width 13 height 13
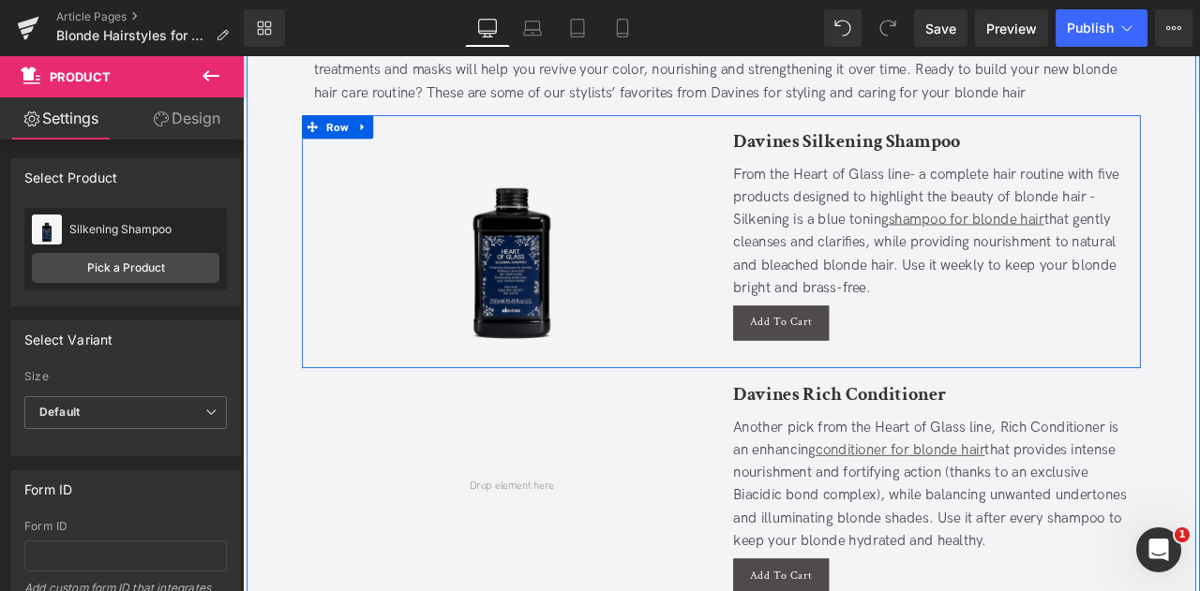
click at [1144, 127] on div at bounding box center [809, 131] width 993 height 9
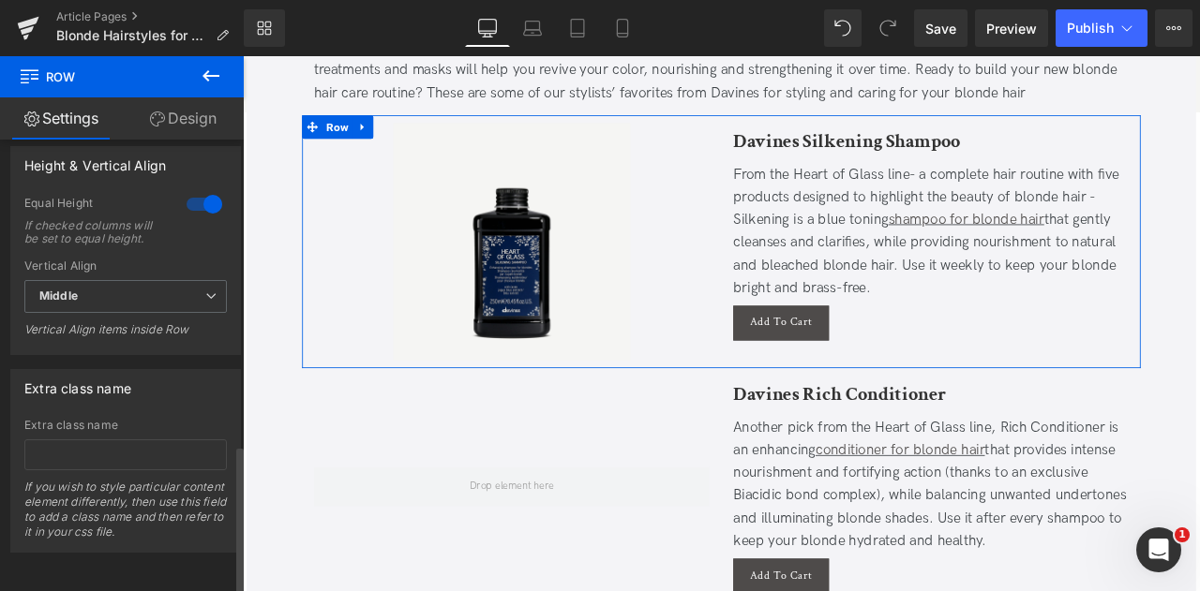
click at [210, 189] on div at bounding box center [204, 204] width 45 height 30
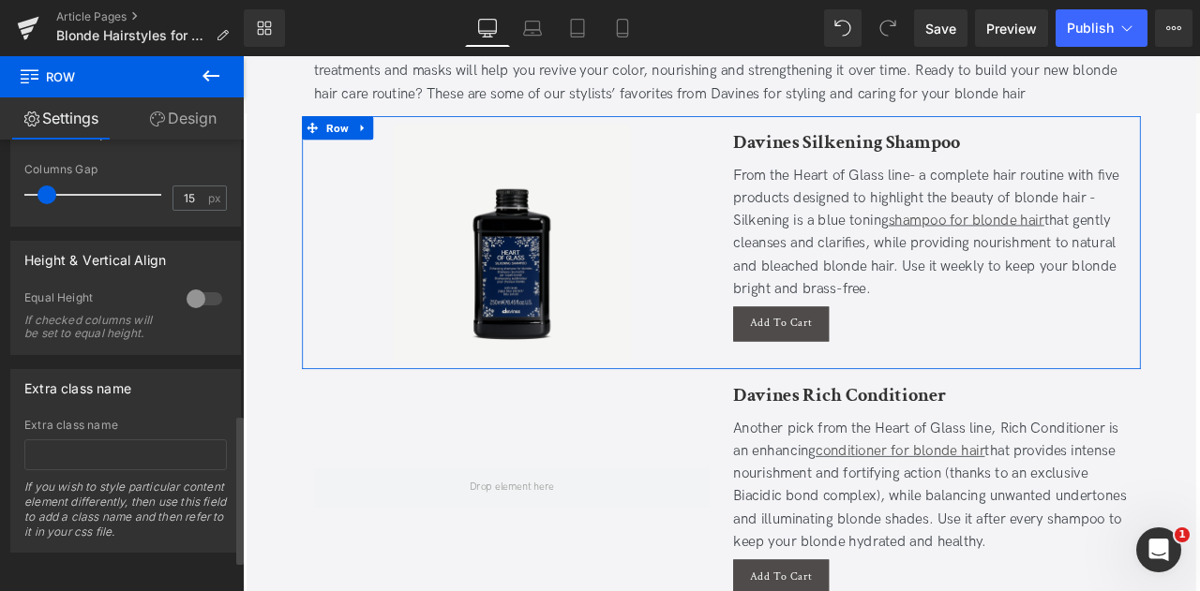
scroll to position [832, 0]
click at [210, 186] on div "15 px" at bounding box center [199, 198] width 54 height 25
click at [191, 284] on div at bounding box center [204, 299] width 45 height 30
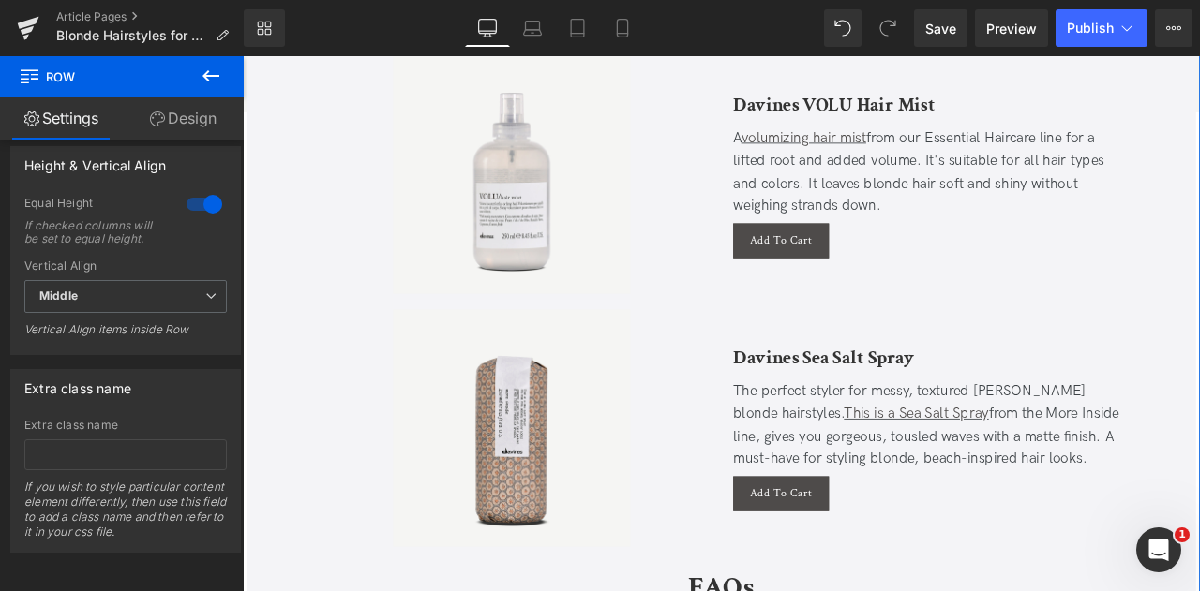
scroll to position [6491, 0]
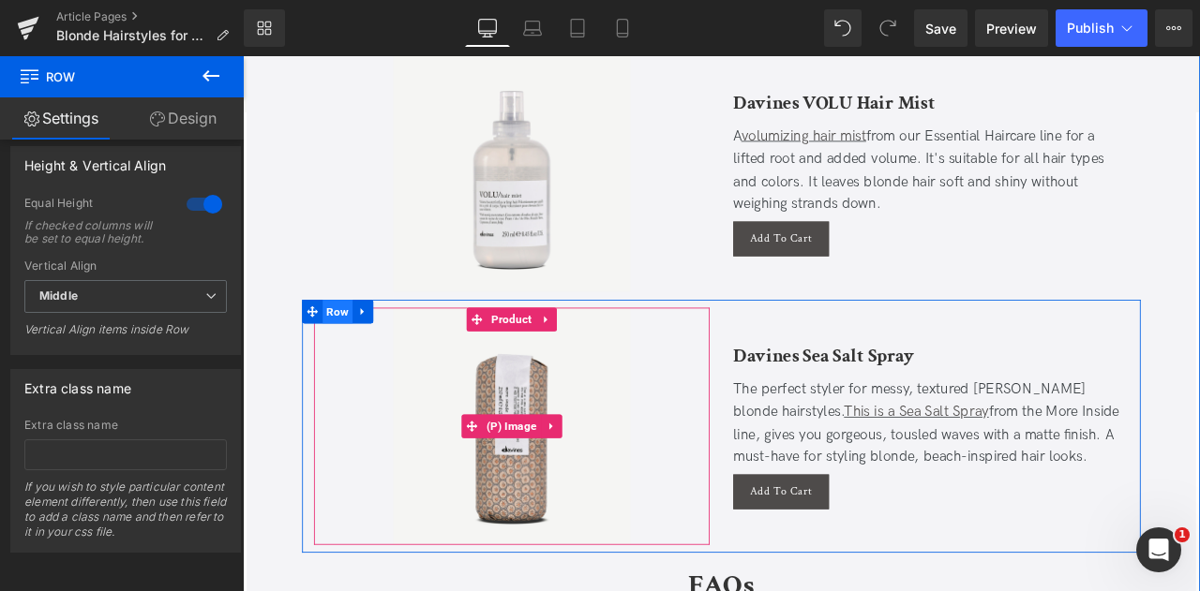
click at [355, 345] on span "Row" at bounding box center [355, 359] width 36 height 28
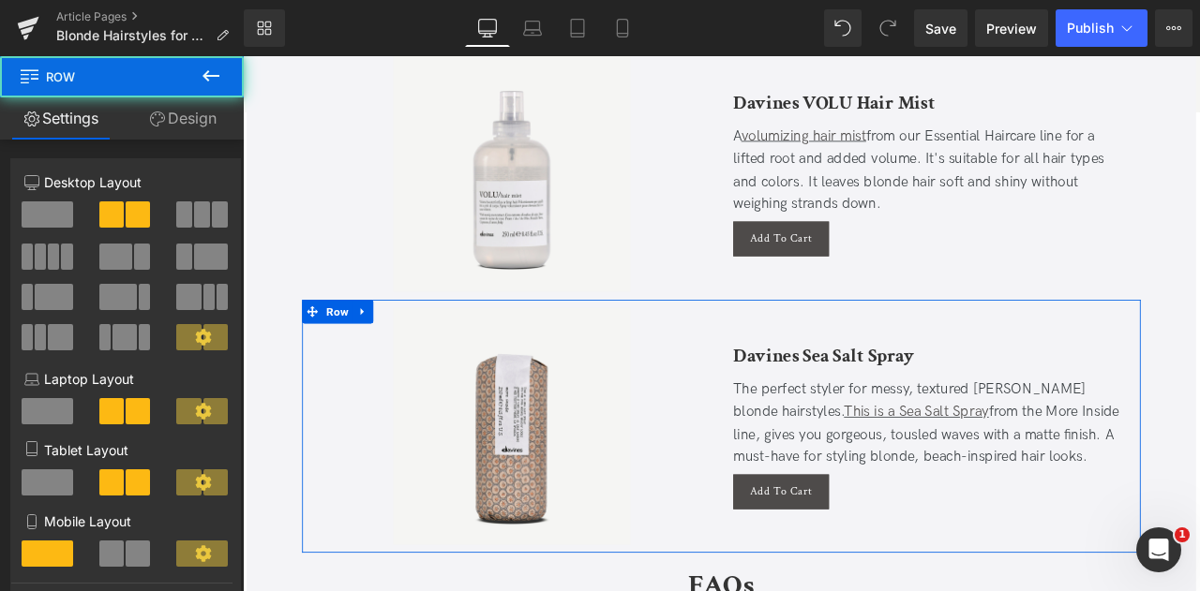
scroll to position [926, 0]
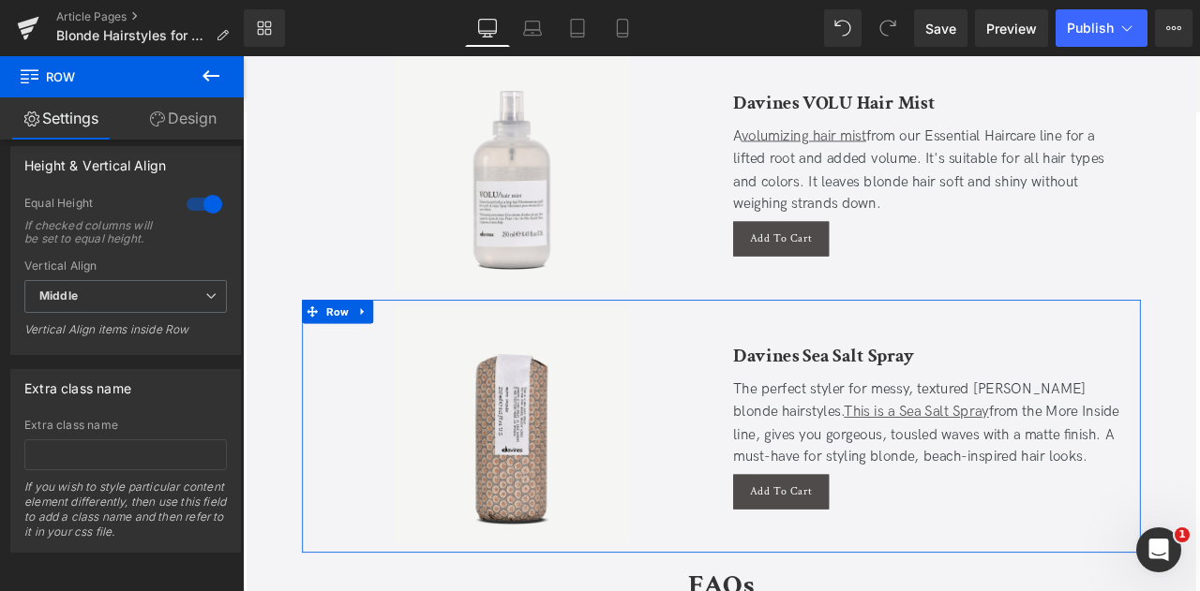
click at [199, 189] on div at bounding box center [204, 204] width 45 height 30
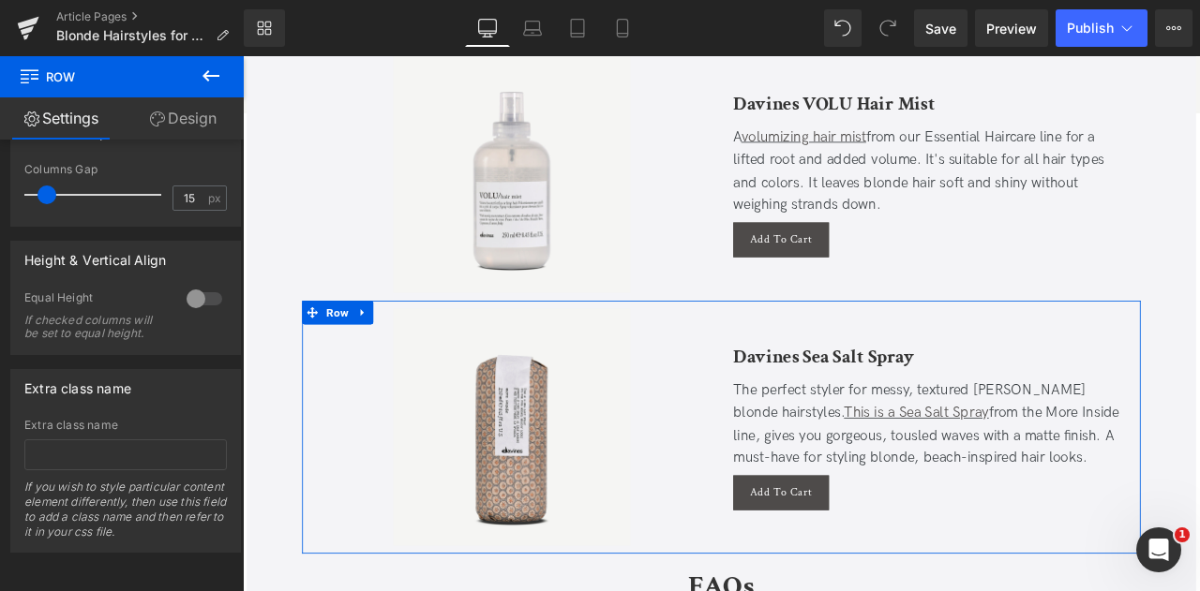
scroll to position [832, 0]
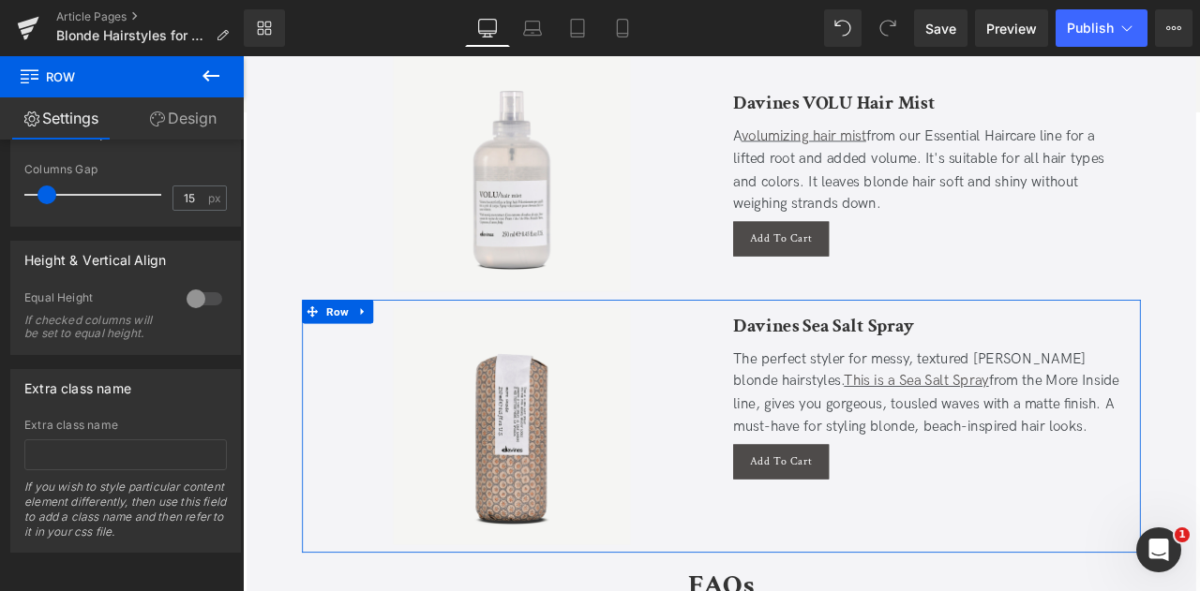
click at [190, 284] on div at bounding box center [204, 299] width 45 height 30
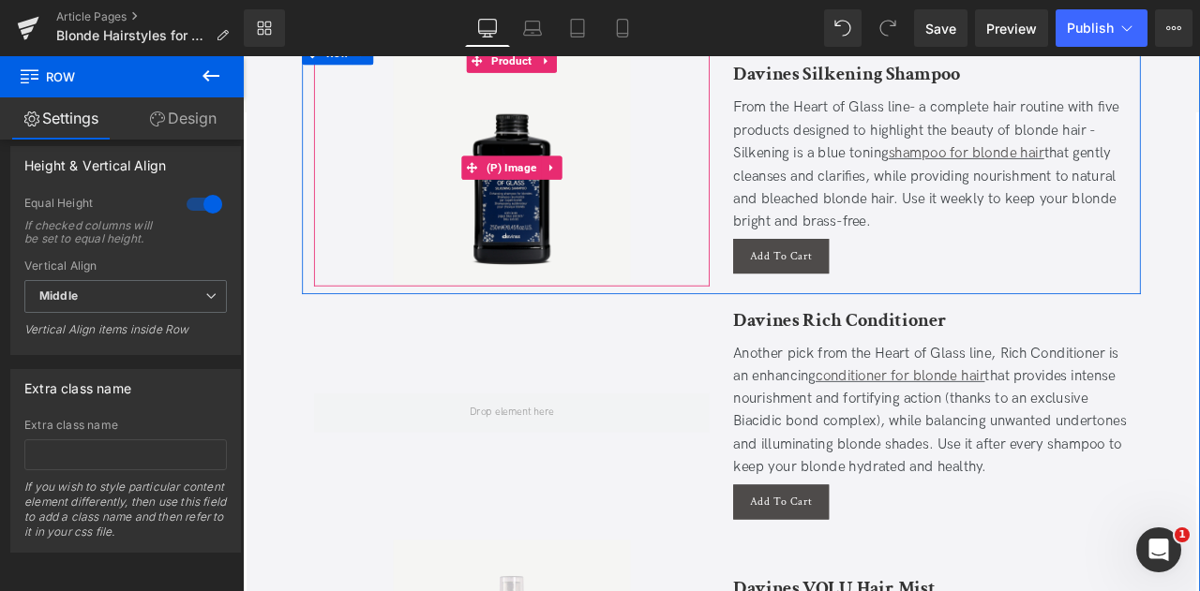
scroll to position [5852, 0]
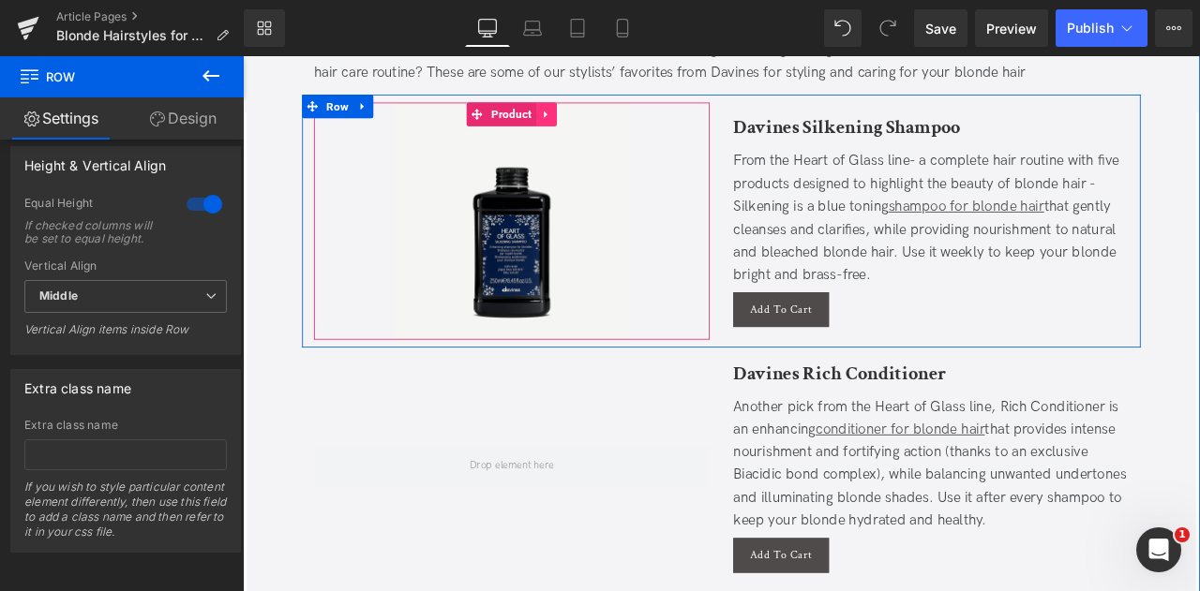
click at [595, 112] on link at bounding box center [602, 126] width 24 height 28
click at [590, 119] on icon at bounding box center [590, 125] width 13 height 13
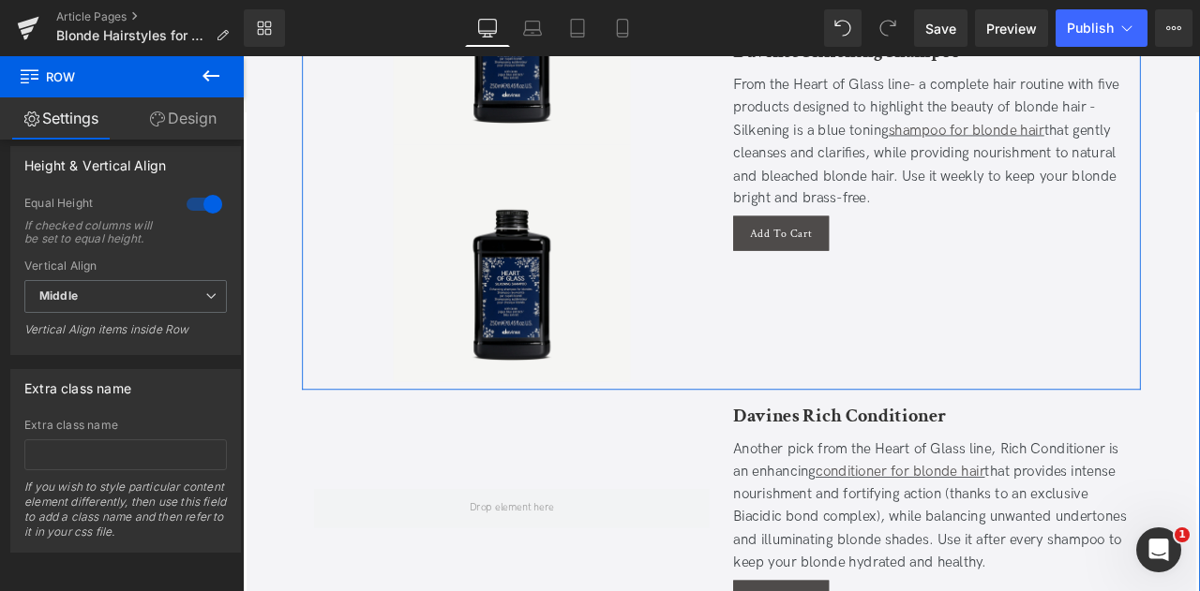
scroll to position [6085, 0]
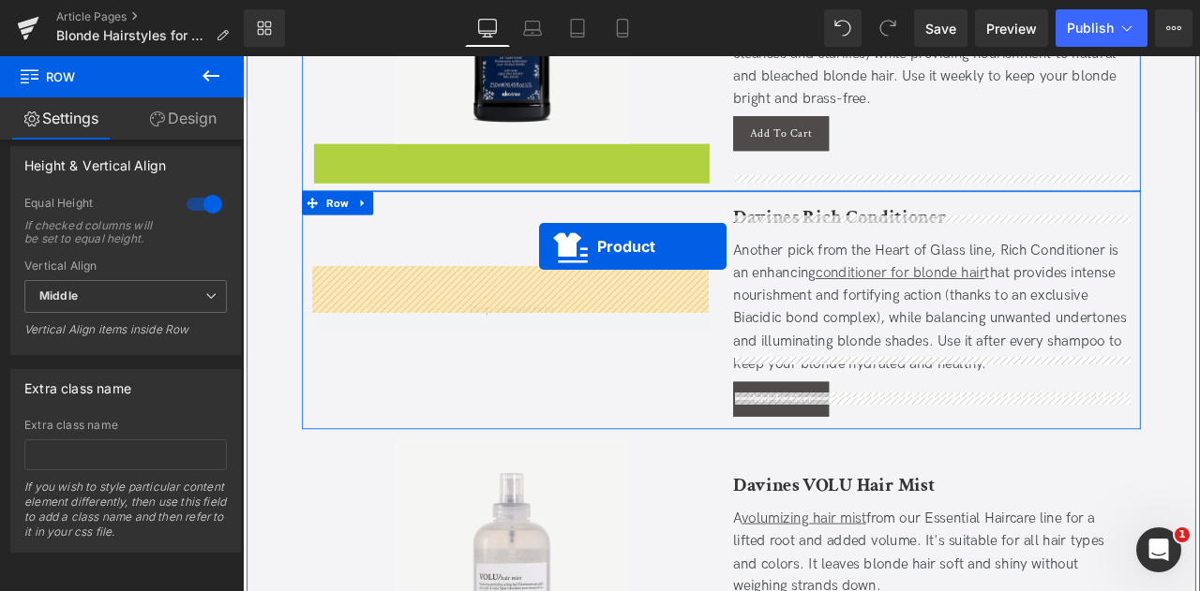
drag, startPoint x: 548, startPoint y: 149, endPoint x: 593, endPoint y: 282, distance: 140.5
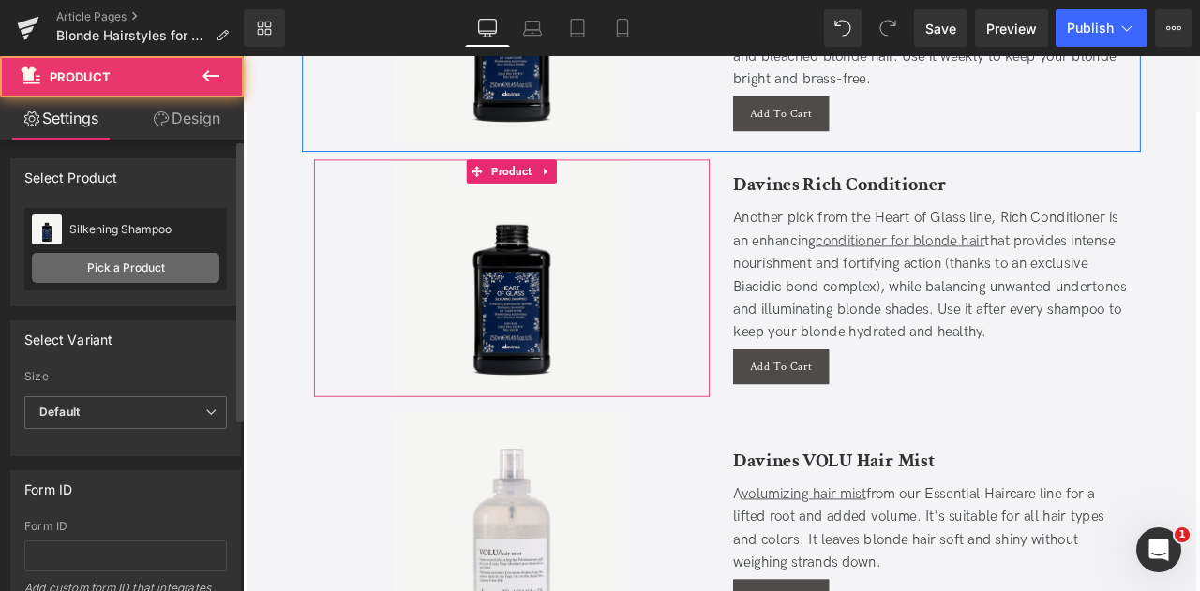
click at [146, 262] on link "Pick a Product" at bounding box center [125, 268] width 187 height 30
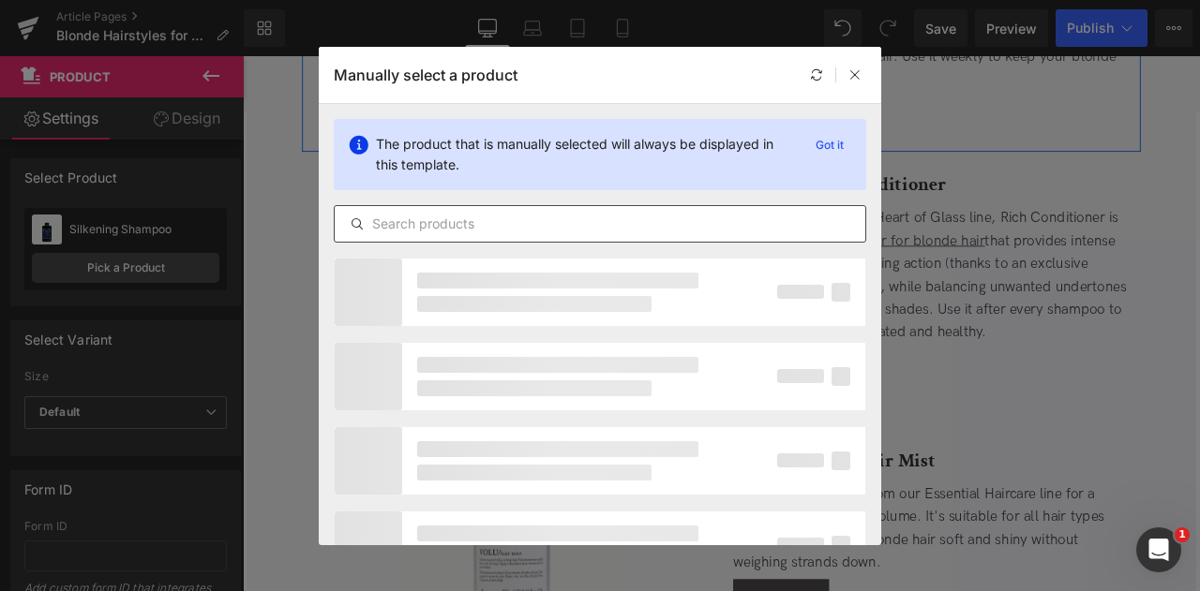
click at [410, 218] on input "text" at bounding box center [600, 224] width 530 height 22
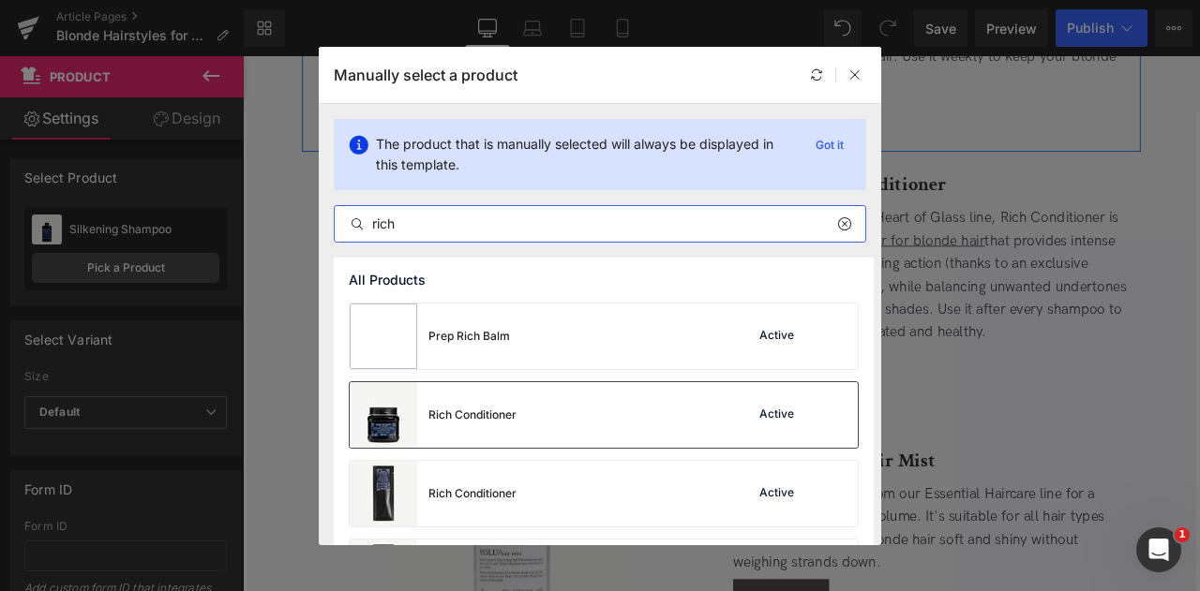
type input "rich"
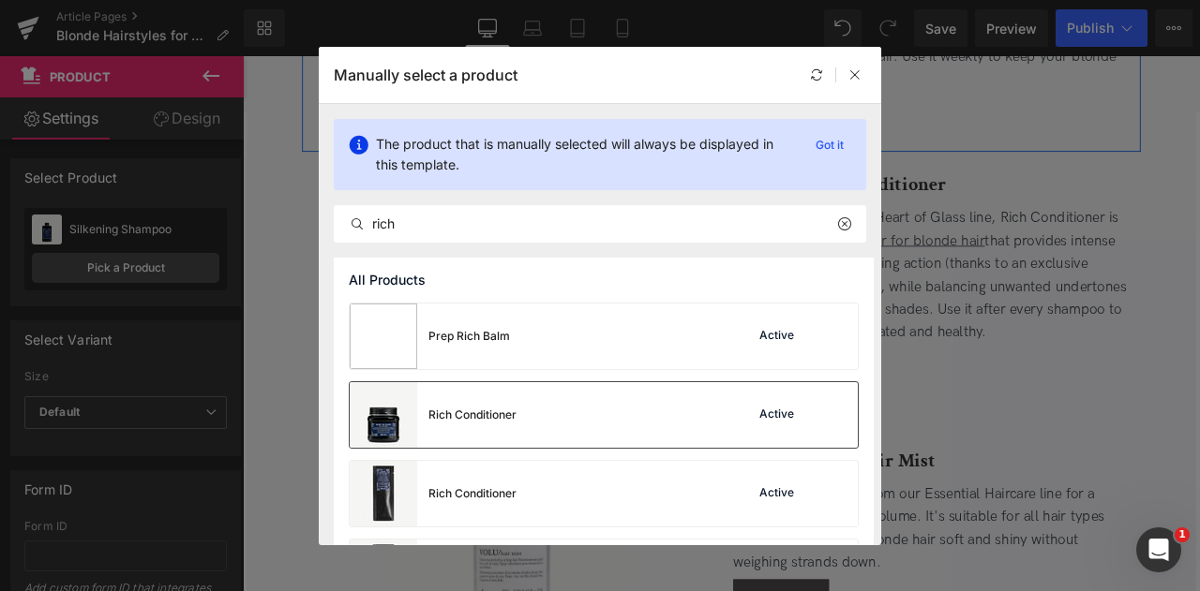
click at [515, 430] on div "Rich Conditioner" at bounding box center [433, 415] width 167 height 66
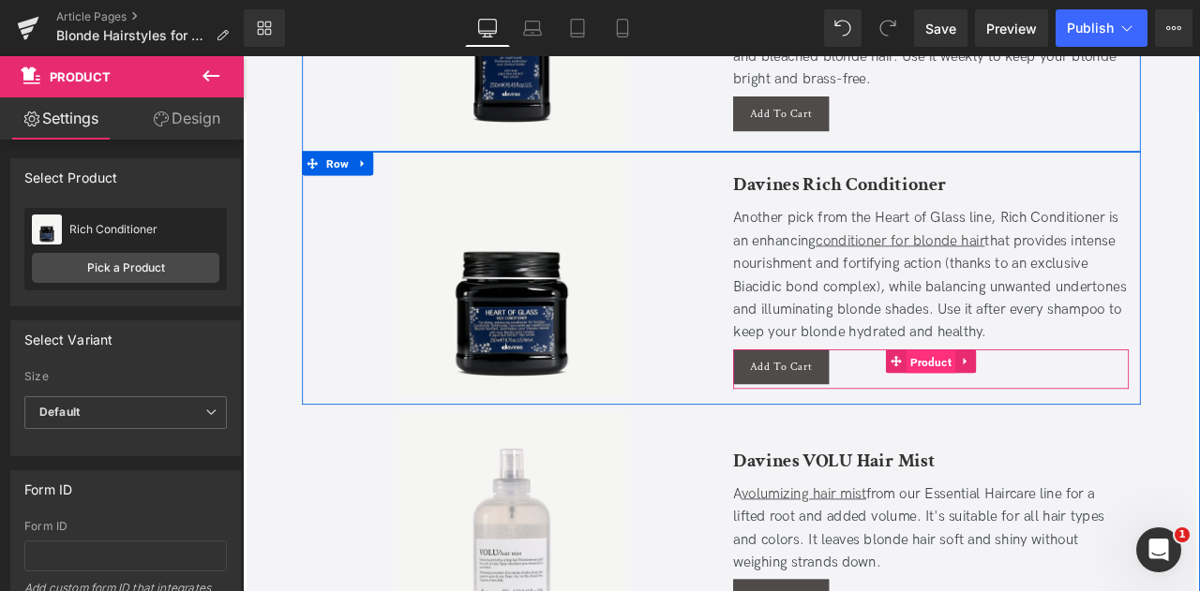
click at [1061, 405] on span "Product" at bounding box center [1058, 419] width 58 height 28
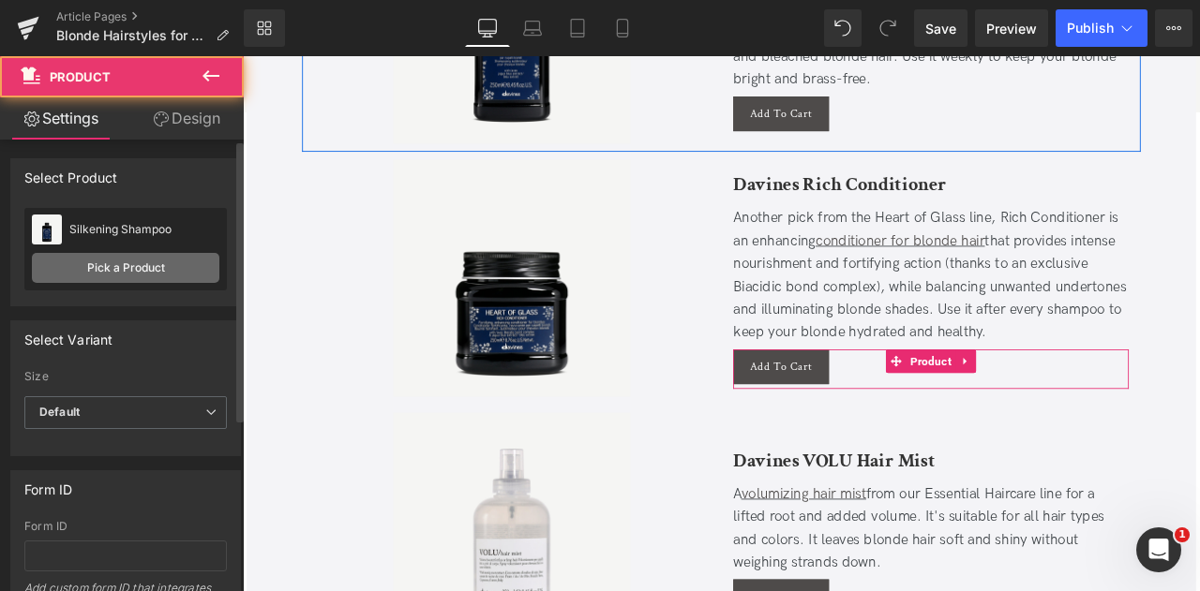
click at [139, 268] on link "Pick a Product" at bounding box center [125, 268] width 187 height 30
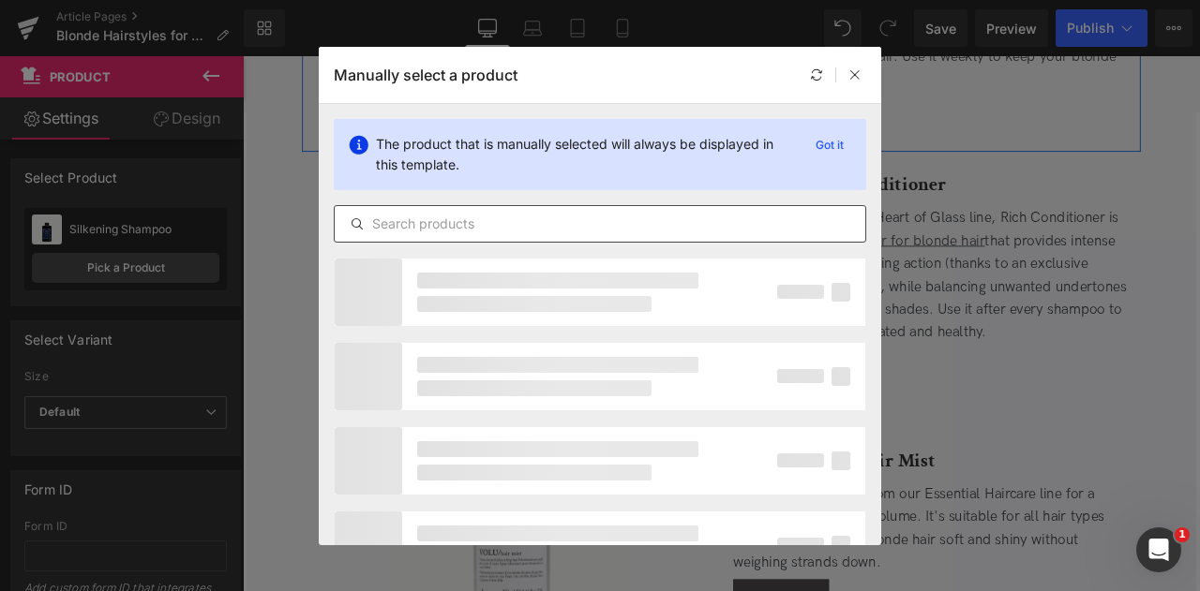
click at [421, 213] on input "text" at bounding box center [600, 224] width 530 height 22
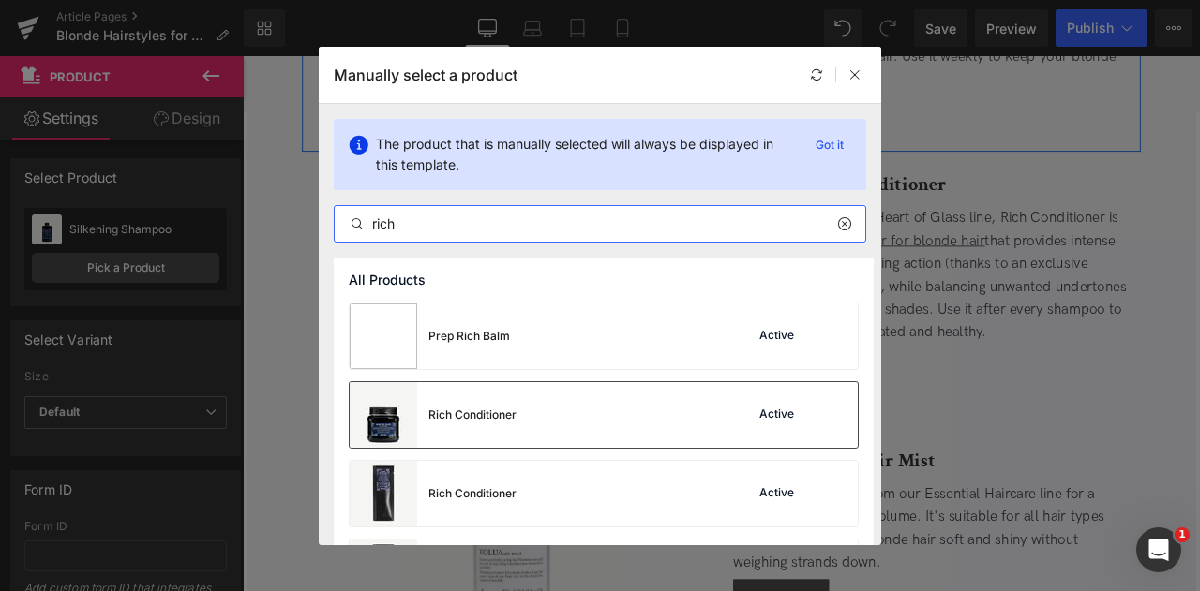
type input "rich"
click at [592, 406] on div "Rich Conditioner Active" at bounding box center [604, 415] width 508 height 66
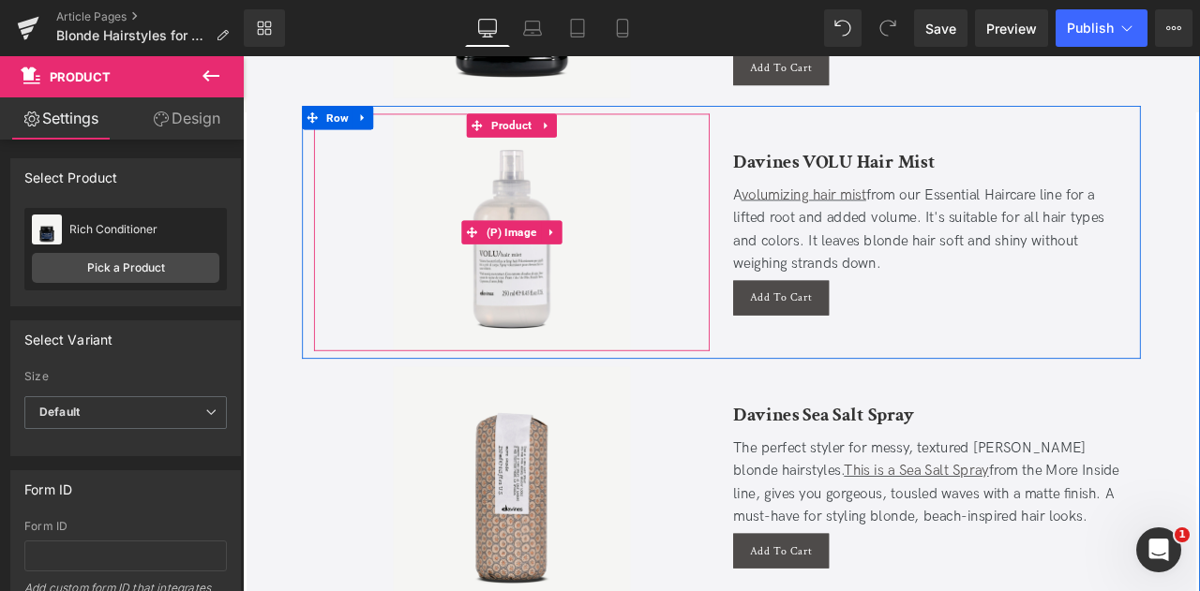
scroll to position [6441, 0]
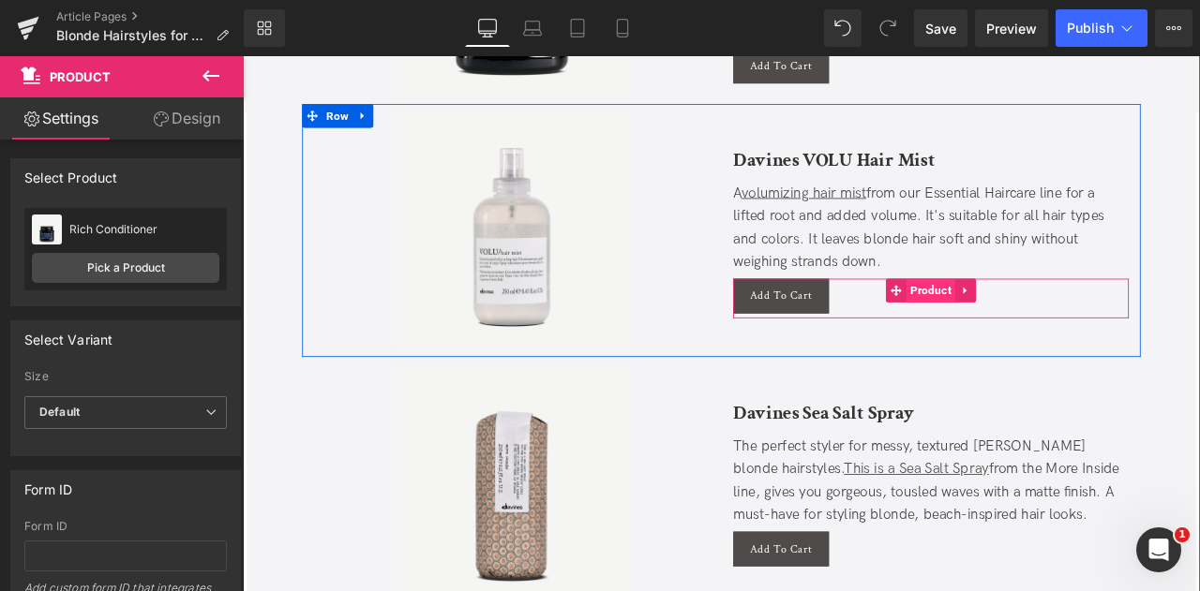
click at [1062, 321] on span "Product" at bounding box center [1058, 335] width 58 height 28
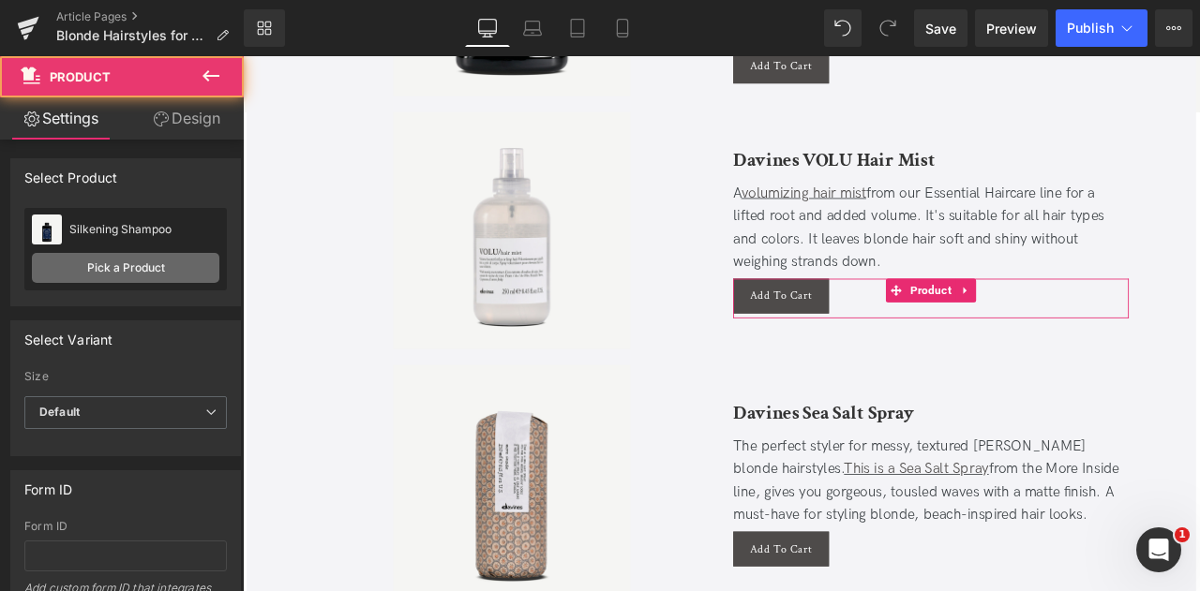
click at [146, 270] on link "Pick a Product" at bounding box center [125, 268] width 187 height 30
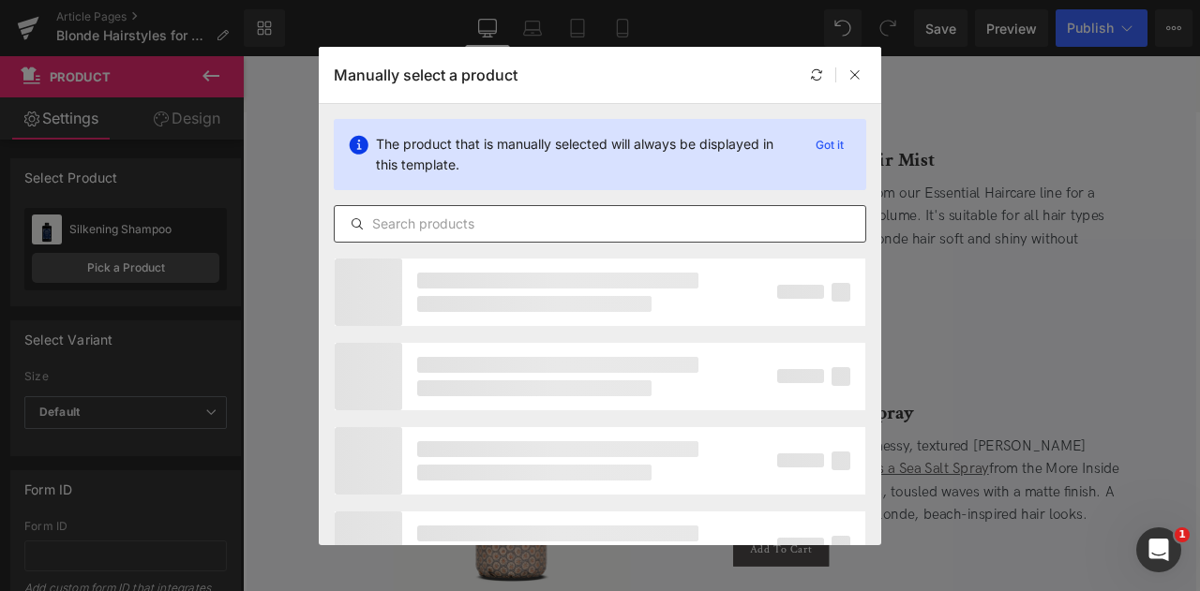
click at [449, 231] on input "text" at bounding box center [600, 224] width 530 height 22
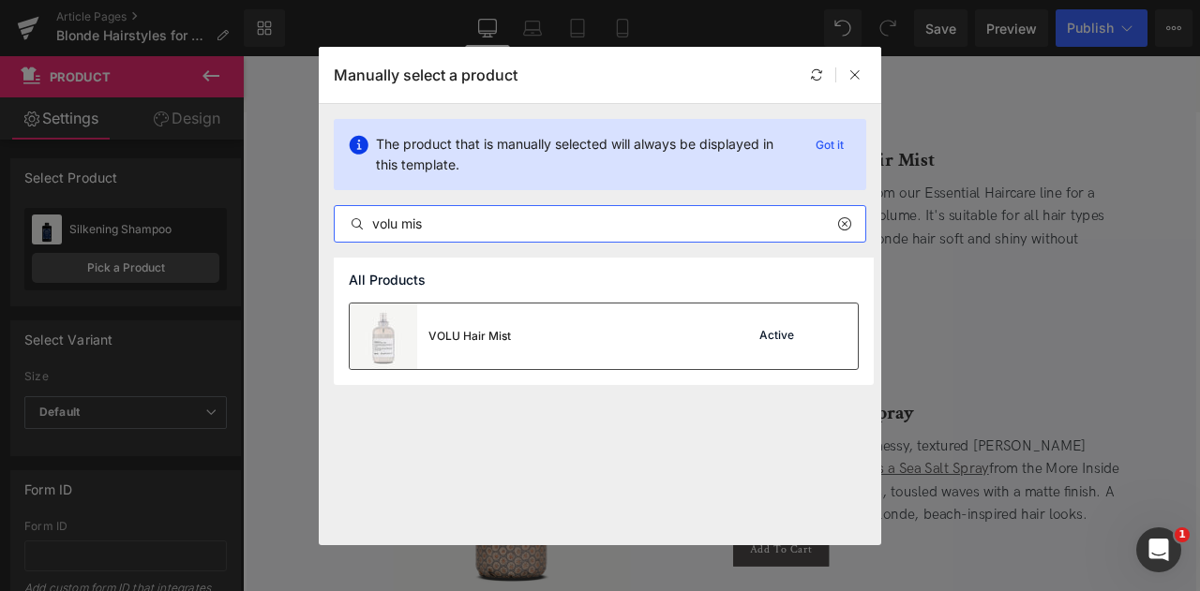
type input "volu mis"
click at [502, 330] on div "VOLU Hair Mist" at bounding box center [469, 336] width 82 height 17
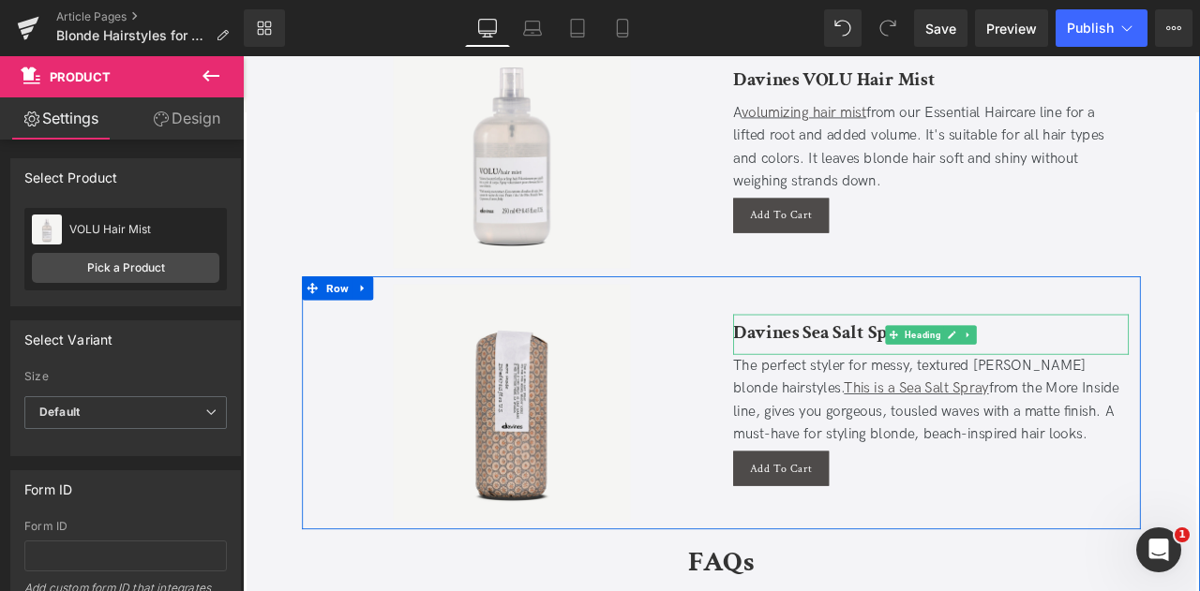
scroll to position [6534, 0]
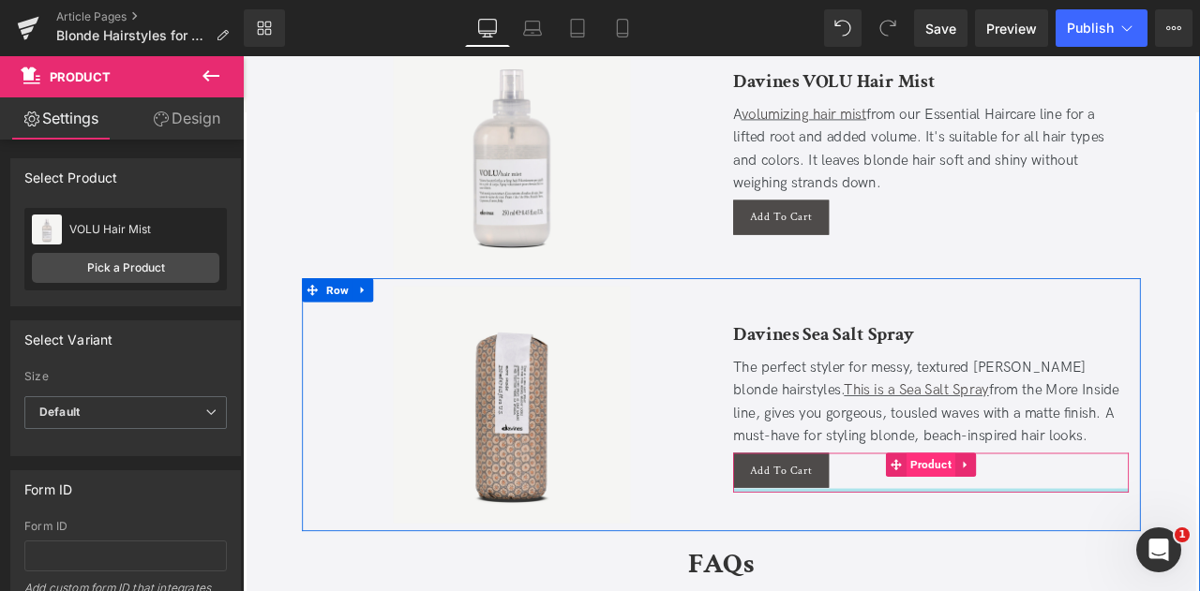
click at [1045, 527] on span "Product" at bounding box center [1058, 541] width 58 height 28
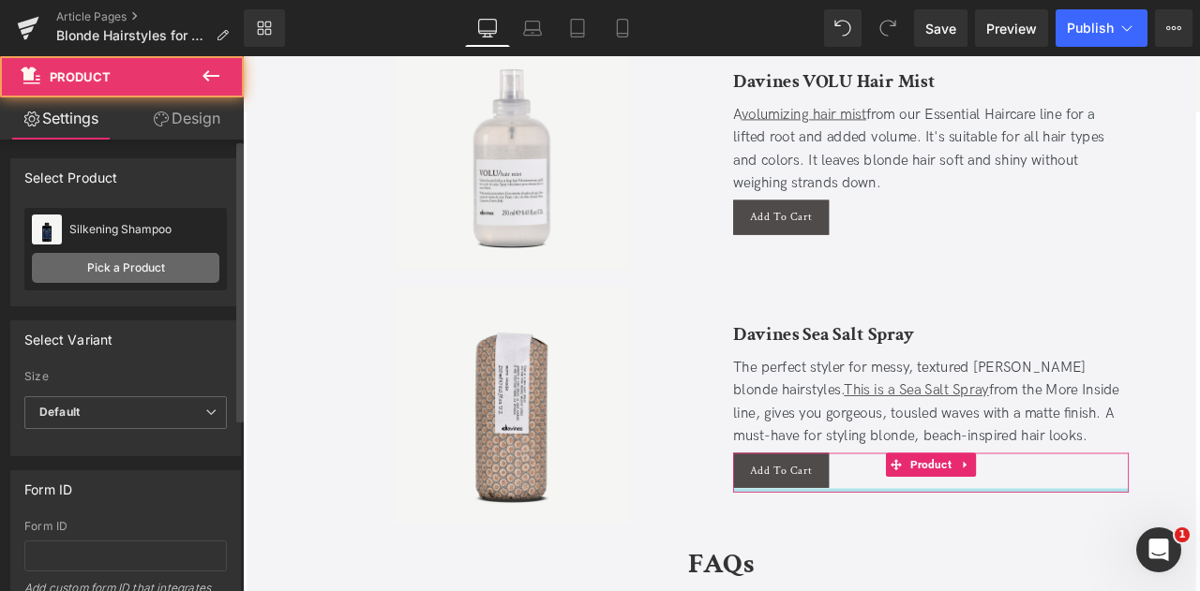
click at [137, 276] on link "Pick a Product" at bounding box center [125, 268] width 187 height 30
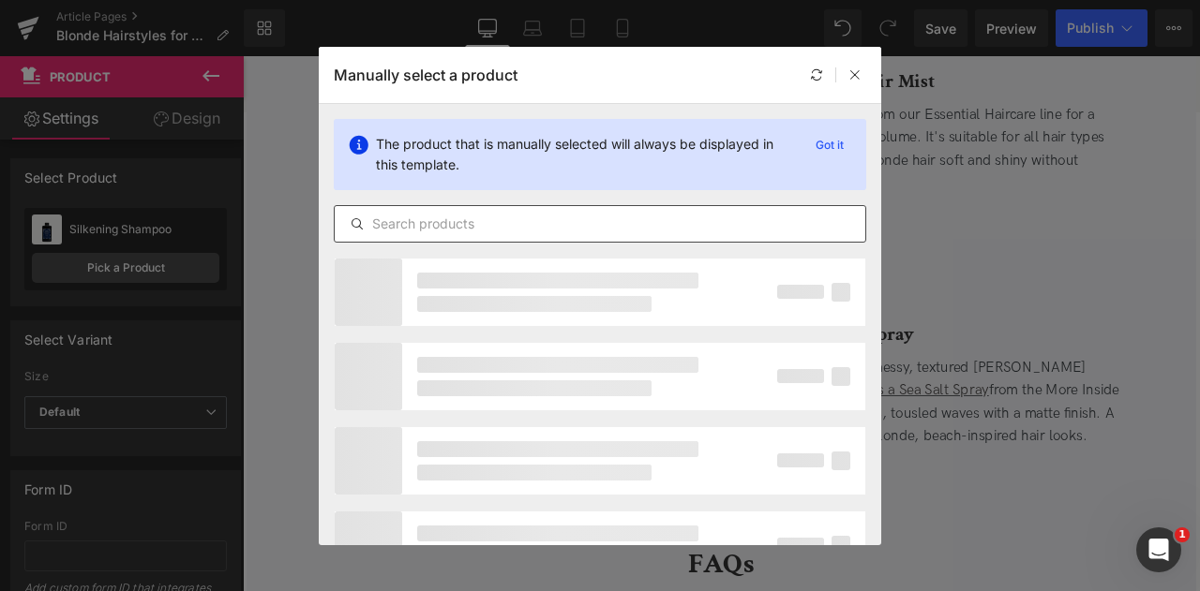
click at [452, 221] on input "text" at bounding box center [600, 224] width 530 height 22
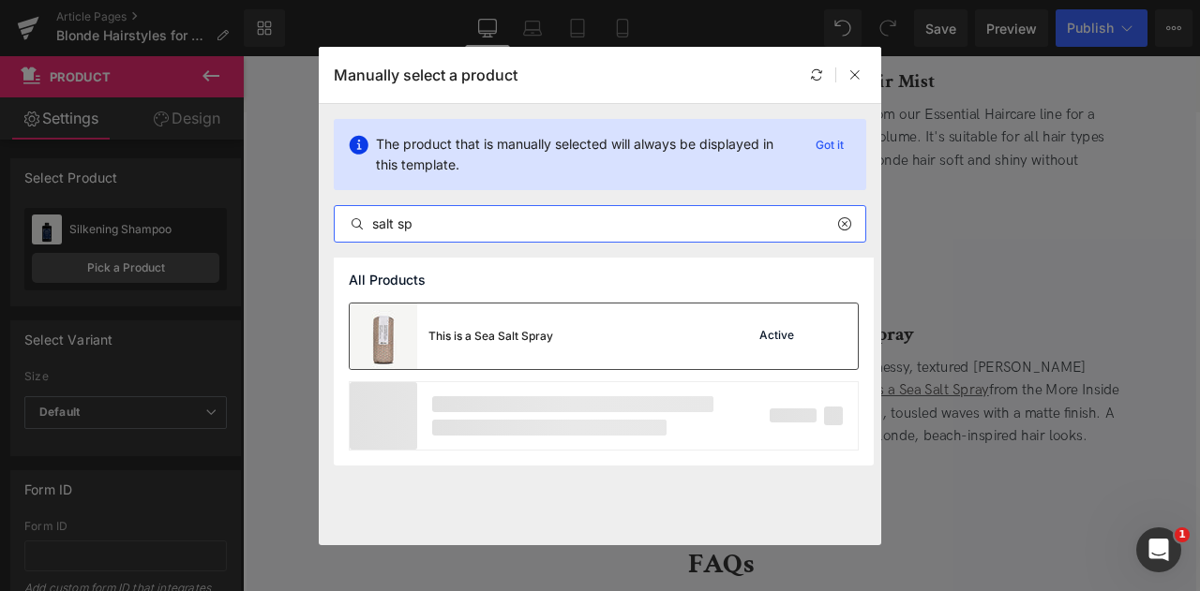
type input "salt sp"
click at [496, 319] on div "This is a Sea Salt Spray" at bounding box center [451, 337] width 203 height 66
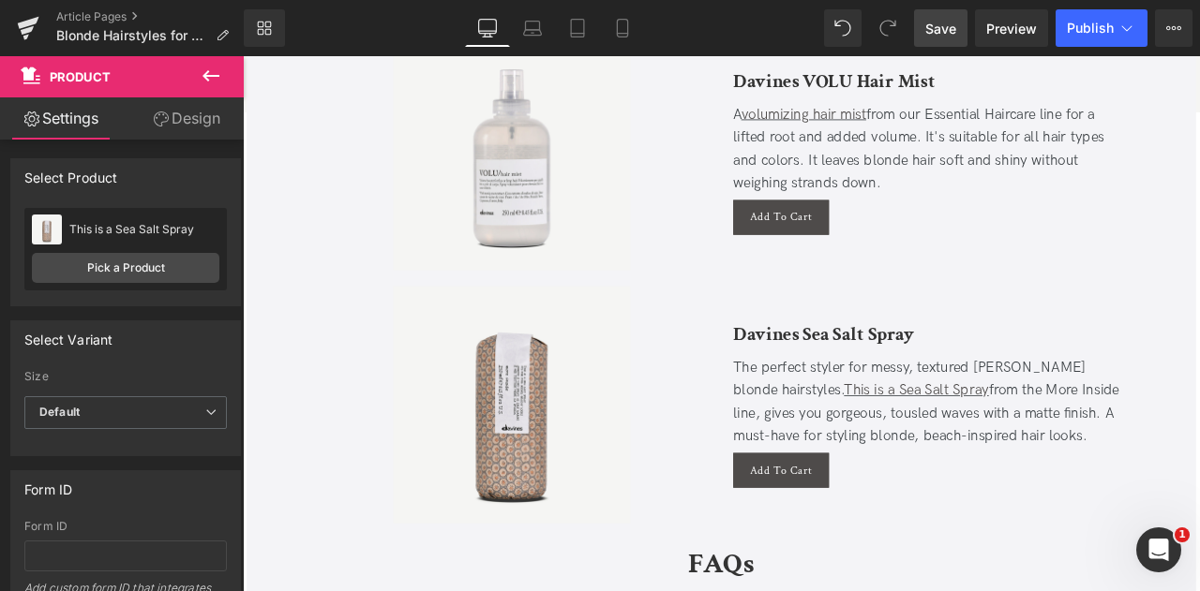
drag, startPoint x: 960, startPoint y: 25, endPoint x: 676, endPoint y: 292, distance: 389.9
click at [960, 25] on link "Save" at bounding box center [940, 27] width 53 height 37
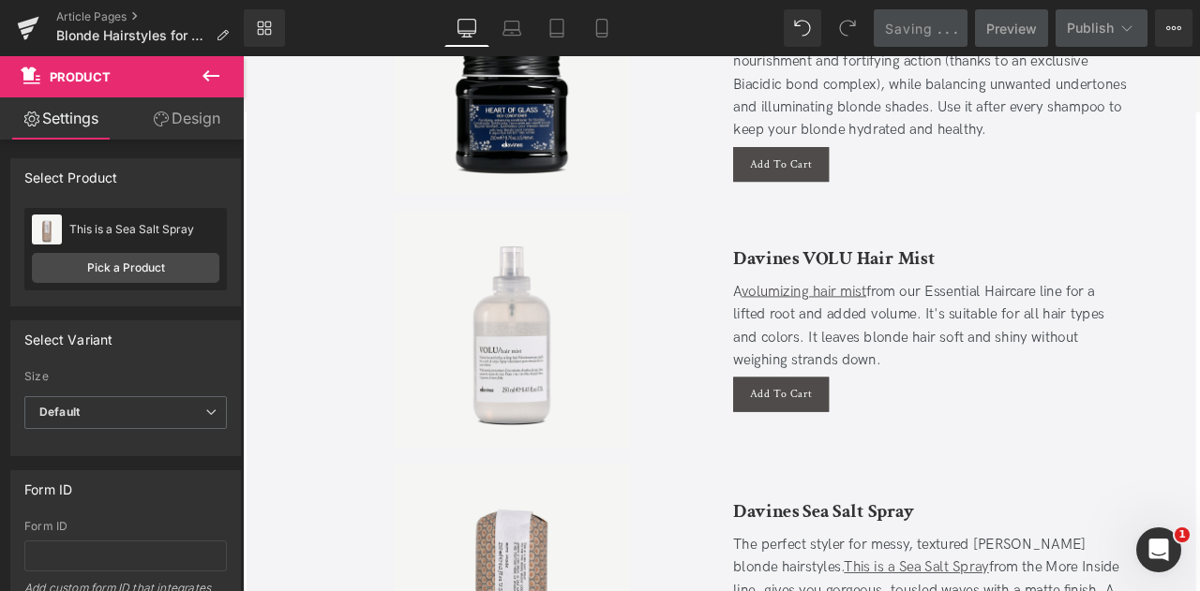
scroll to position [6218, 0]
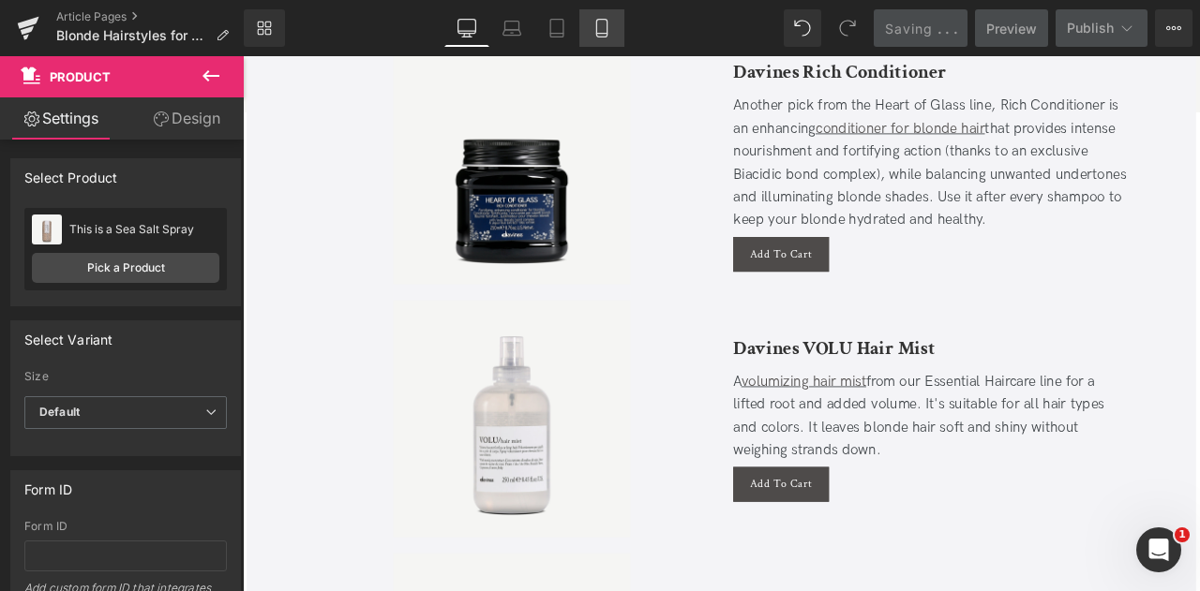
click at [606, 30] on icon at bounding box center [601, 28] width 19 height 19
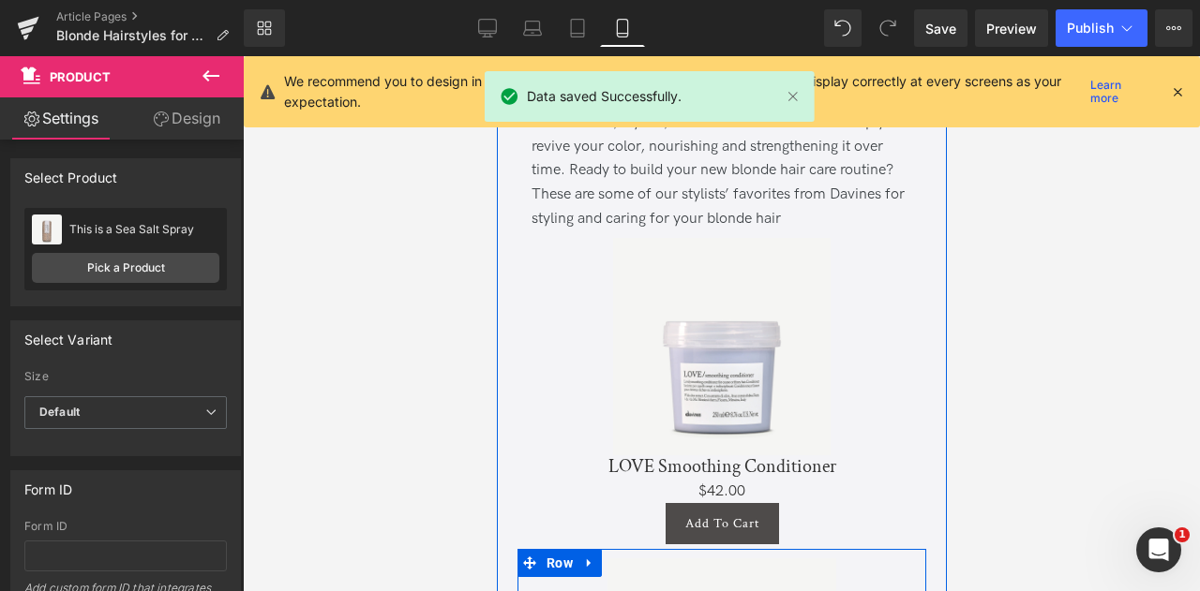
scroll to position [9997, 0]
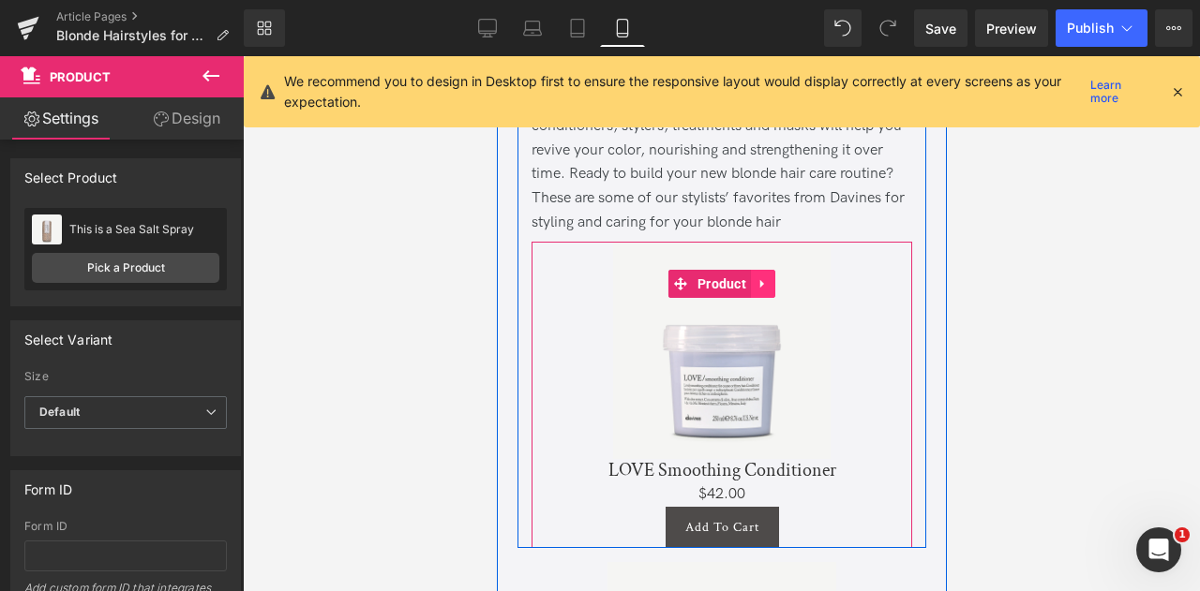
click at [759, 289] on icon at bounding box center [761, 284] width 4 height 8
click at [766, 263] on icon at bounding box center [765, 256] width 13 height 14
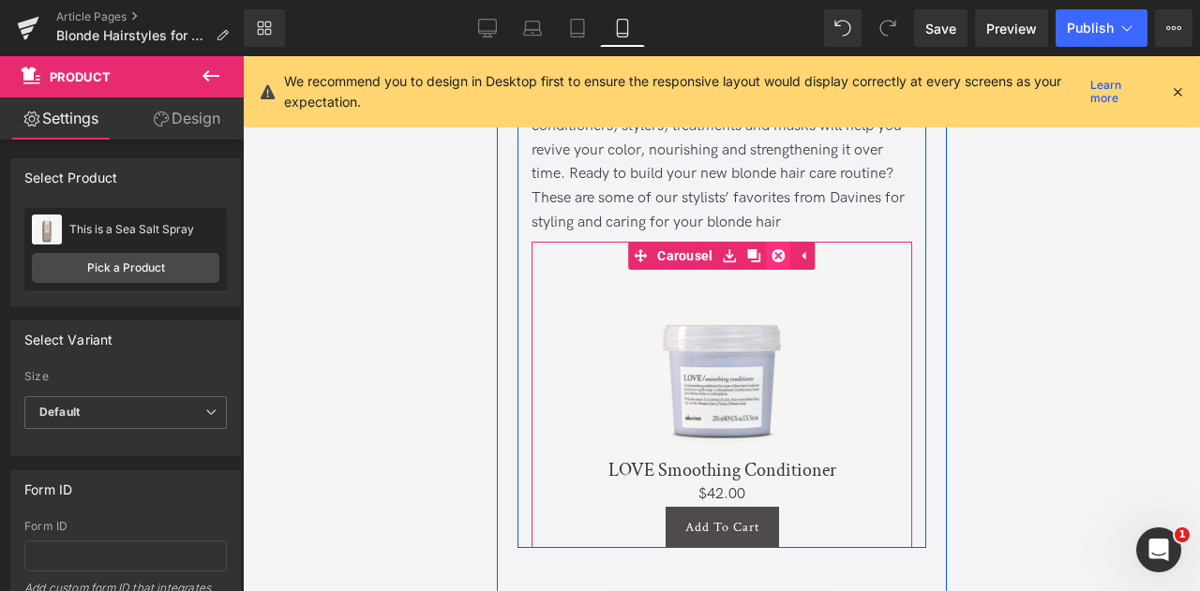
click at [773, 263] on icon at bounding box center [777, 256] width 13 height 14
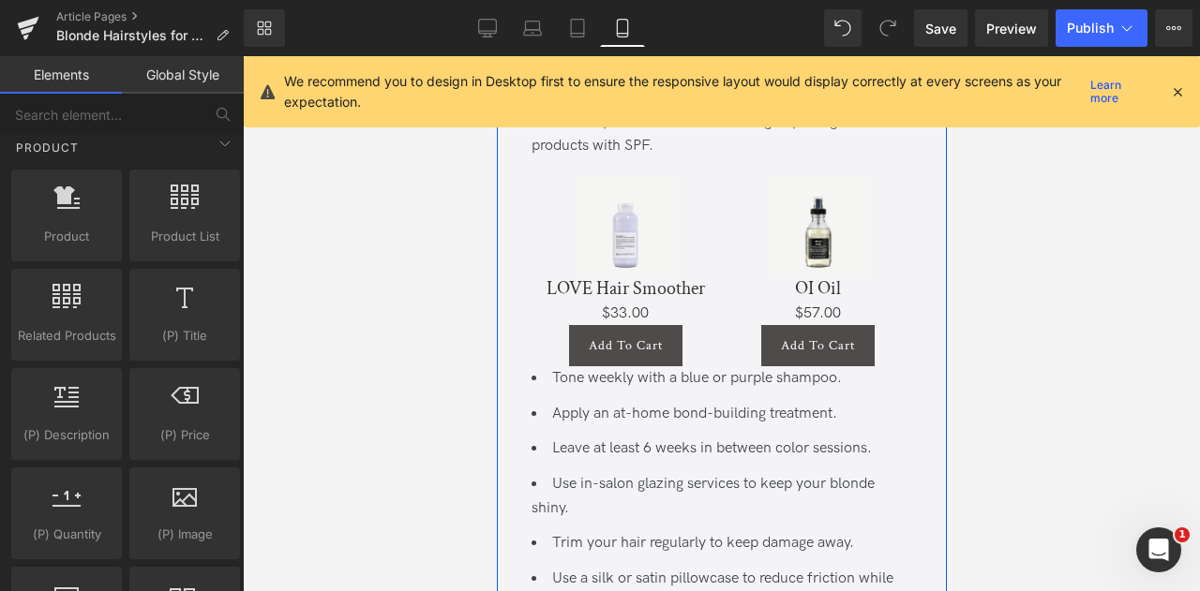
scroll to position [8982, 0]
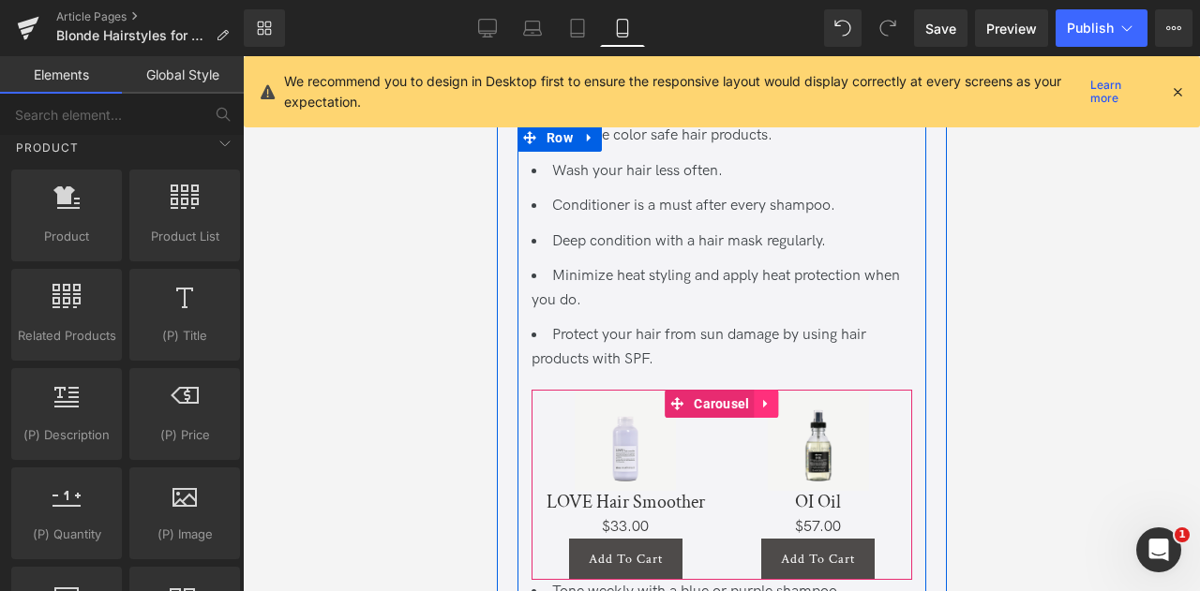
click at [762, 408] on icon at bounding box center [764, 403] width 4 height 8
click at [772, 411] on icon at bounding box center [777, 403] width 13 height 13
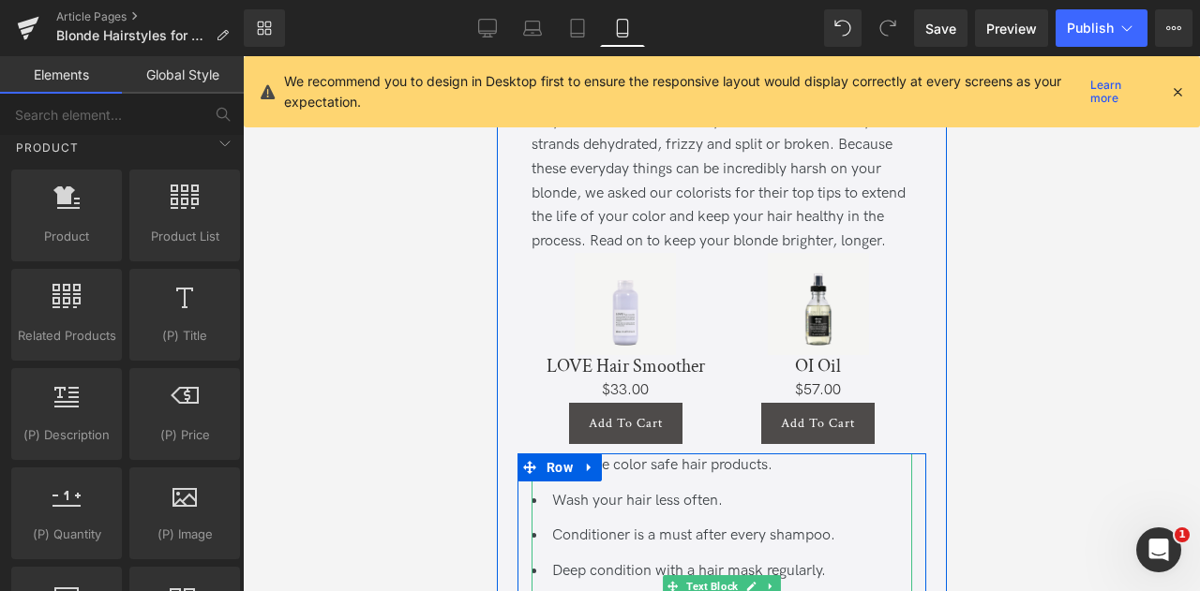
scroll to position [8651, 0]
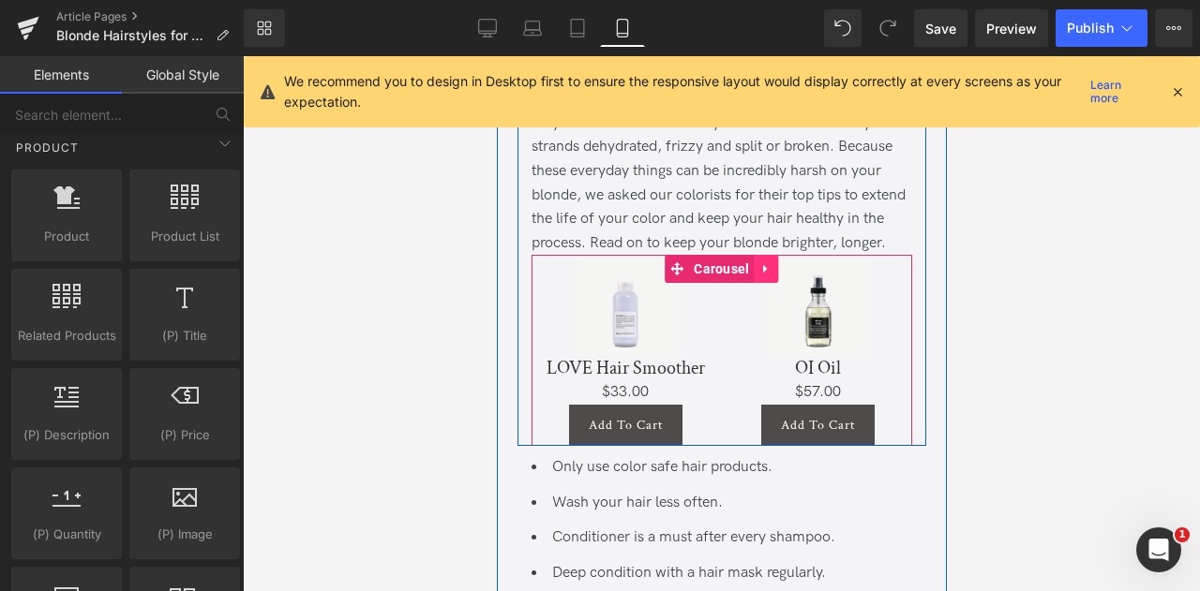
click at [754, 283] on link at bounding box center [766, 269] width 24 height 28
click at [766, 283] on link at bounding box center [778, 269] width 24 height 28
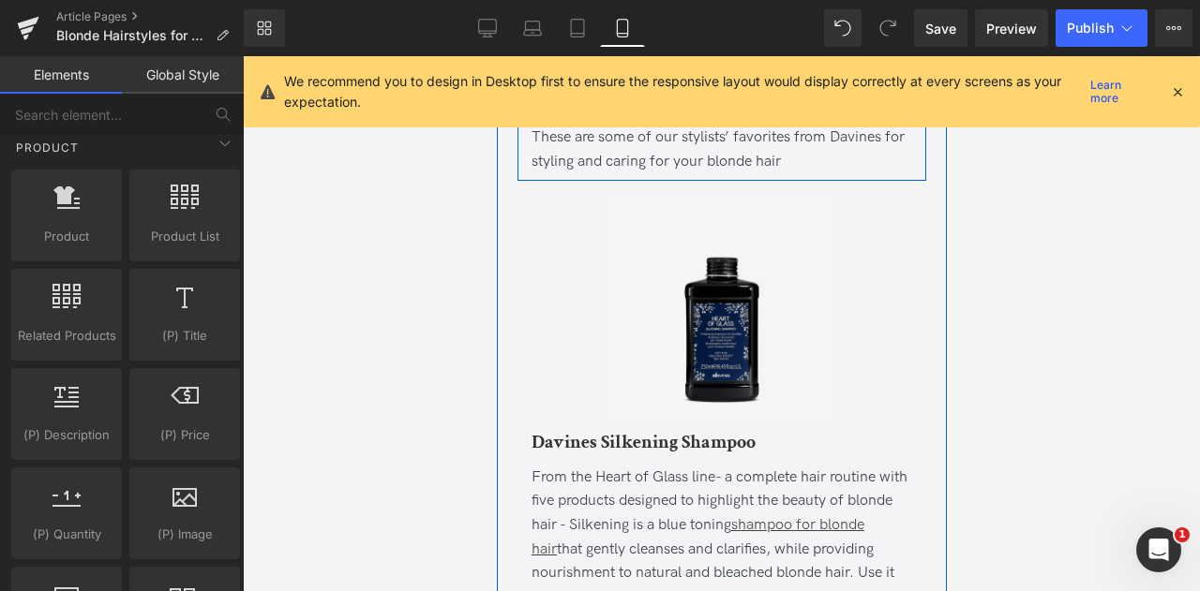
scroll to position [10019, 0]
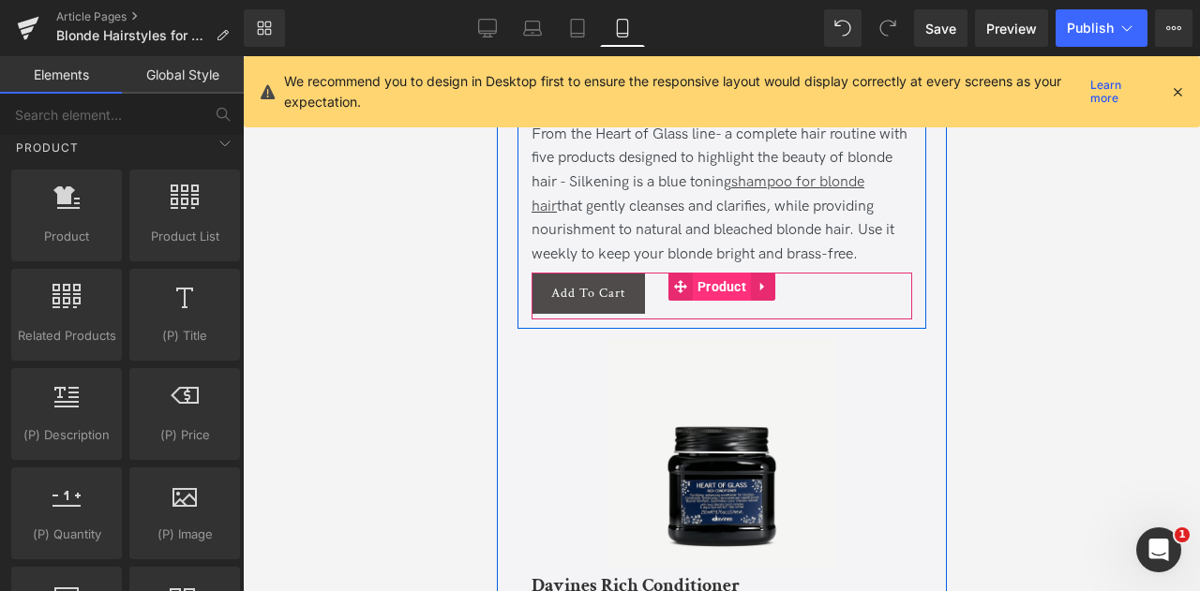
click at [705, 301] on span "Product" at bounding box center [721, 287] width 58 height 28
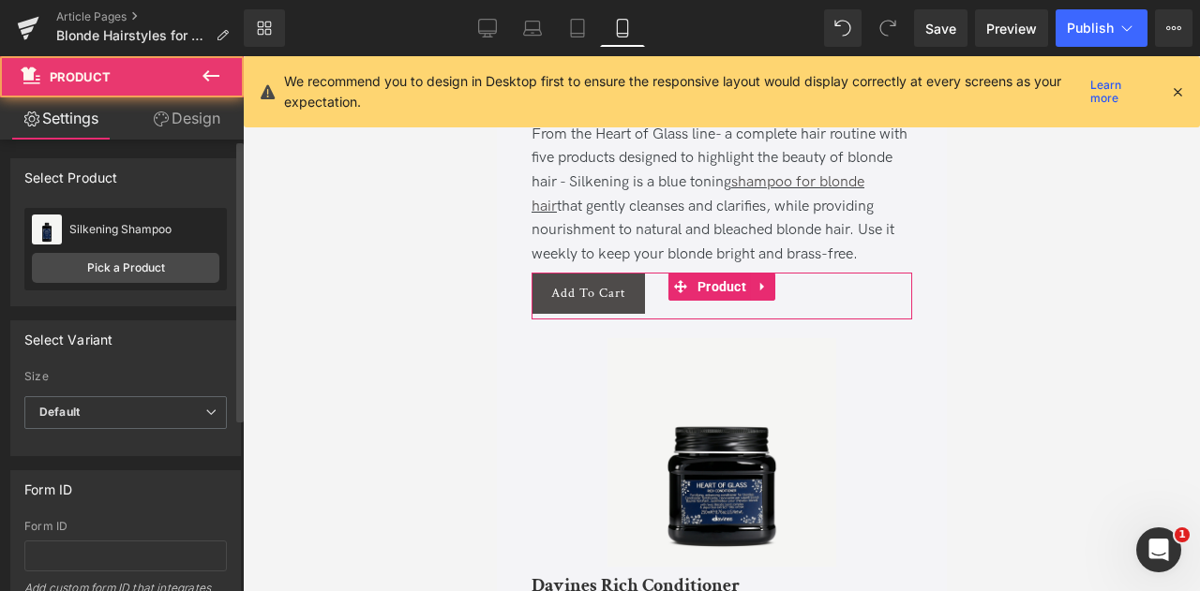
scroll to position [276, 0]
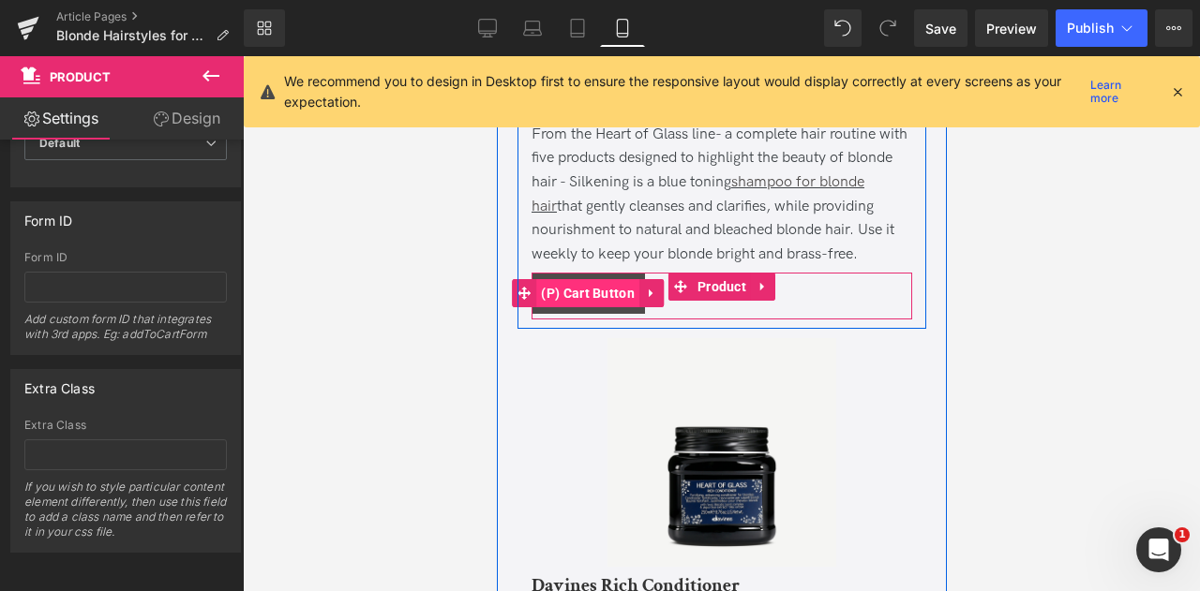
click at [547, 307] on span "(P) Cart Button" at bounding box center [586, 293] width 103 height 28
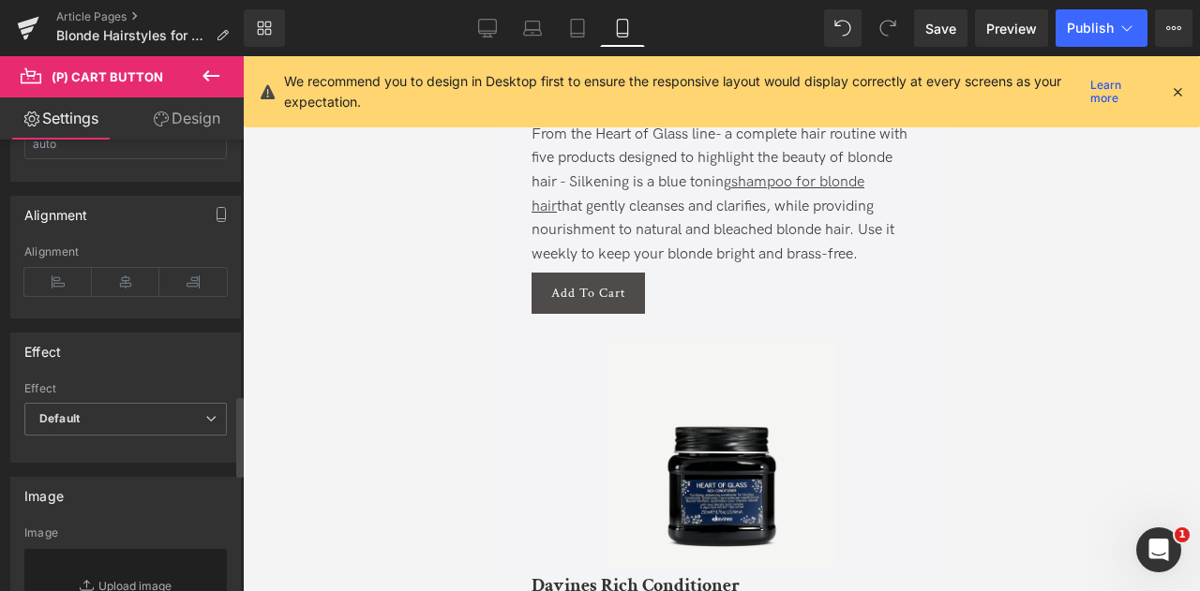
scroll to position [1435, 0]
click at [124, 272] on icon at bounding box center [125, 283] width 67 height 28
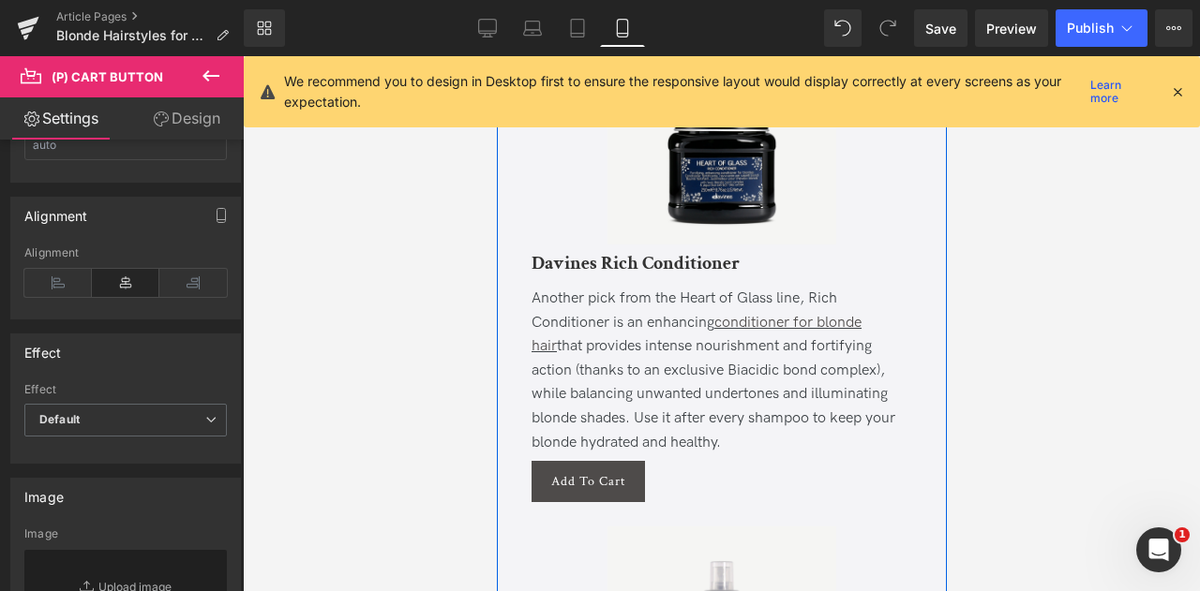
scroll to position [10341, 0]
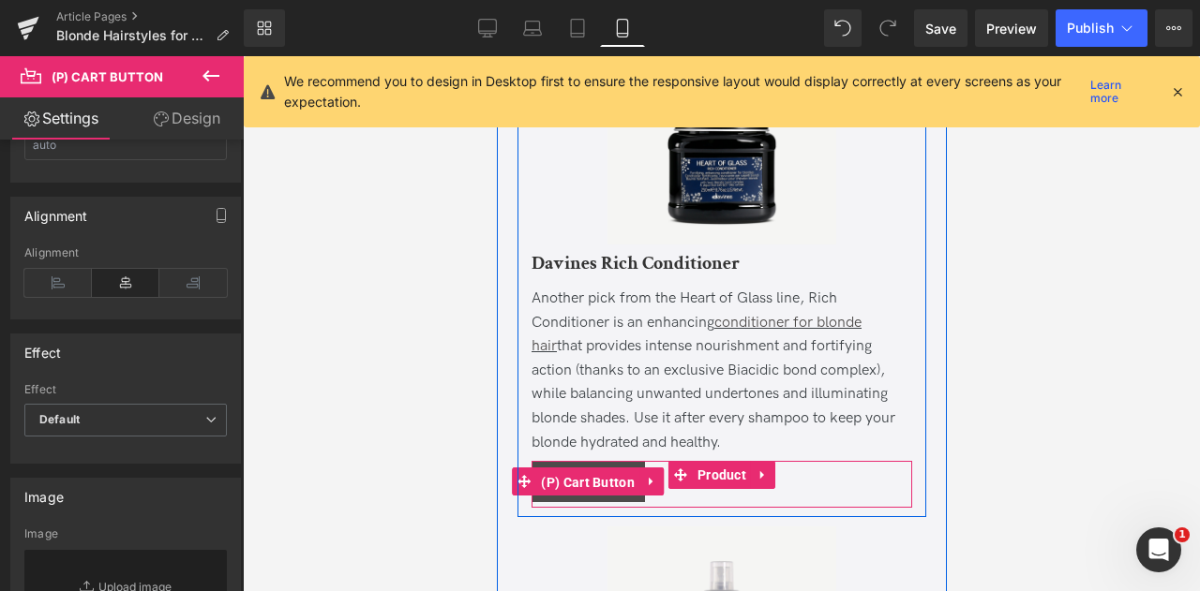
click at [596, 497] on span "(P) Cart Button" at bounding box center [586, 483] width 103 height 28
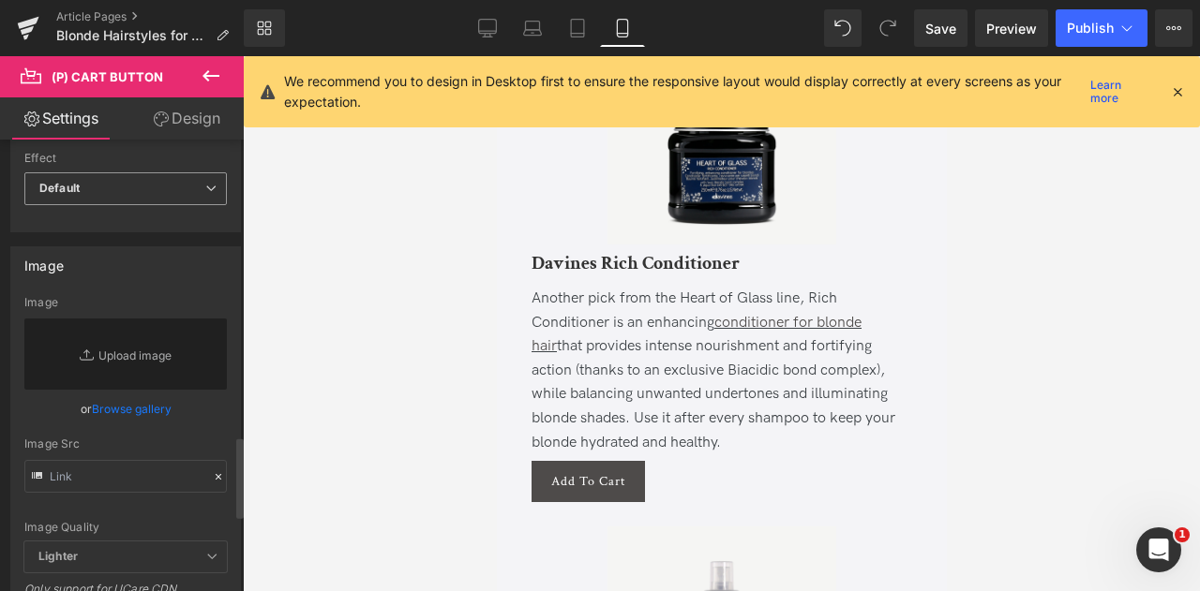
scroll to position [1515, 0]
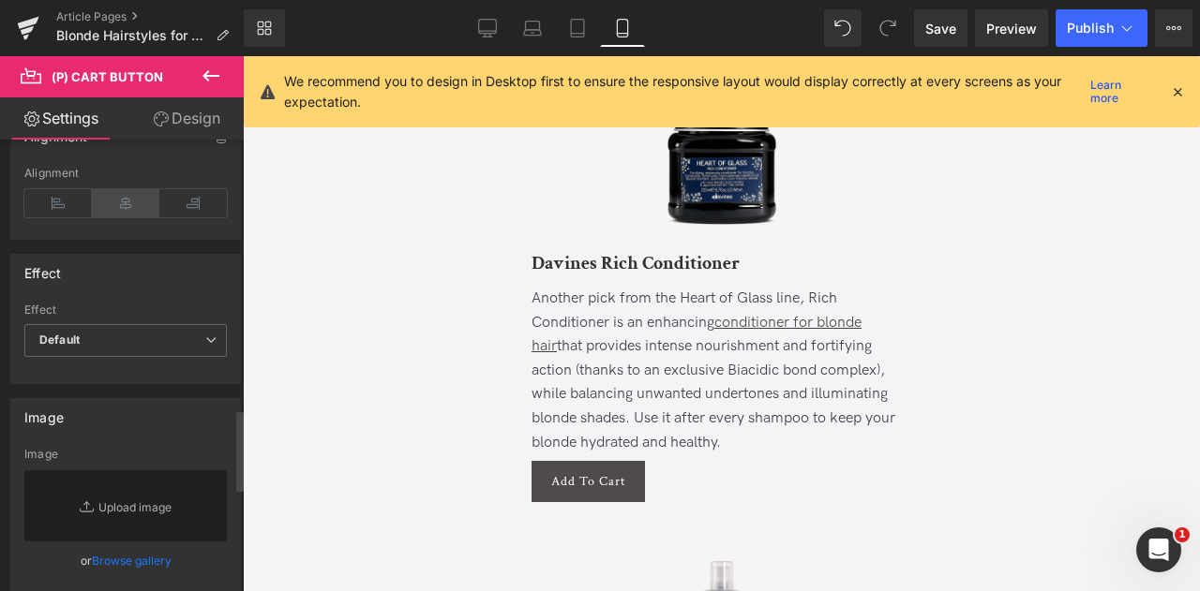
click at [126, 189] on icon at bounding box center [125, 203] width 67 height 28
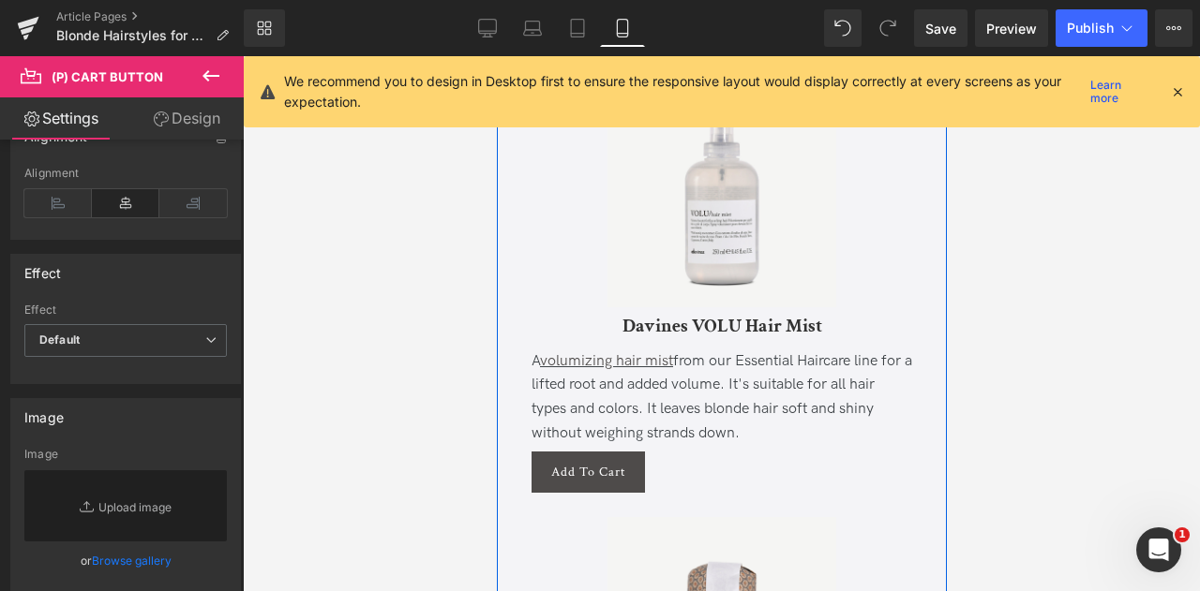
scroll to position [10789, 0]
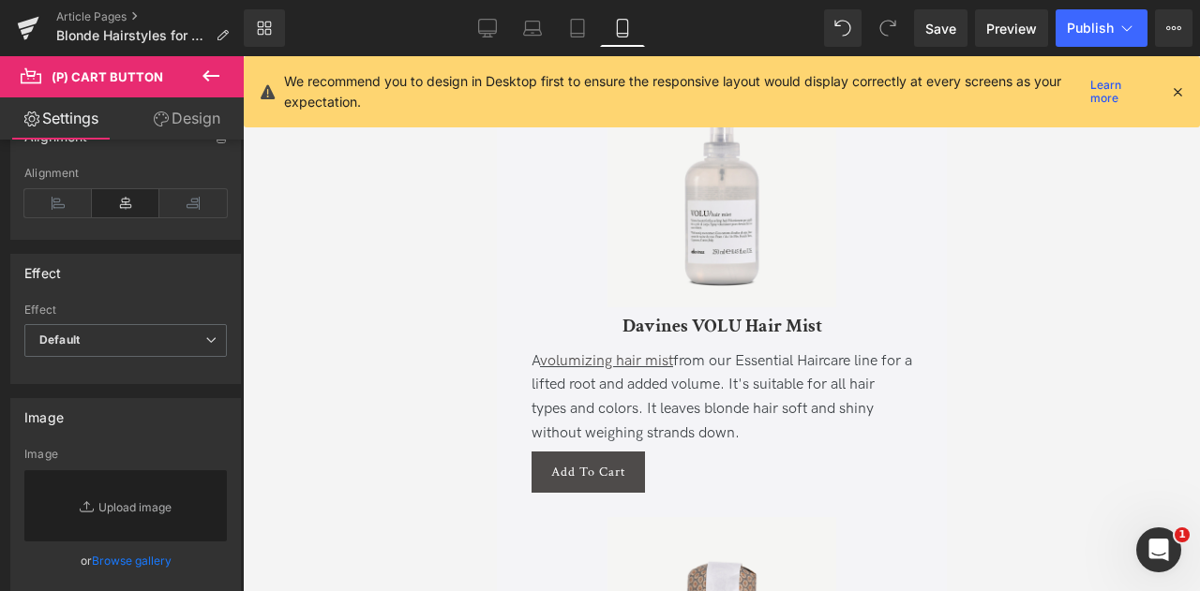
click at [578, 517] on div "Loading Product" at bounding box center [600, 517] width 102 height 21
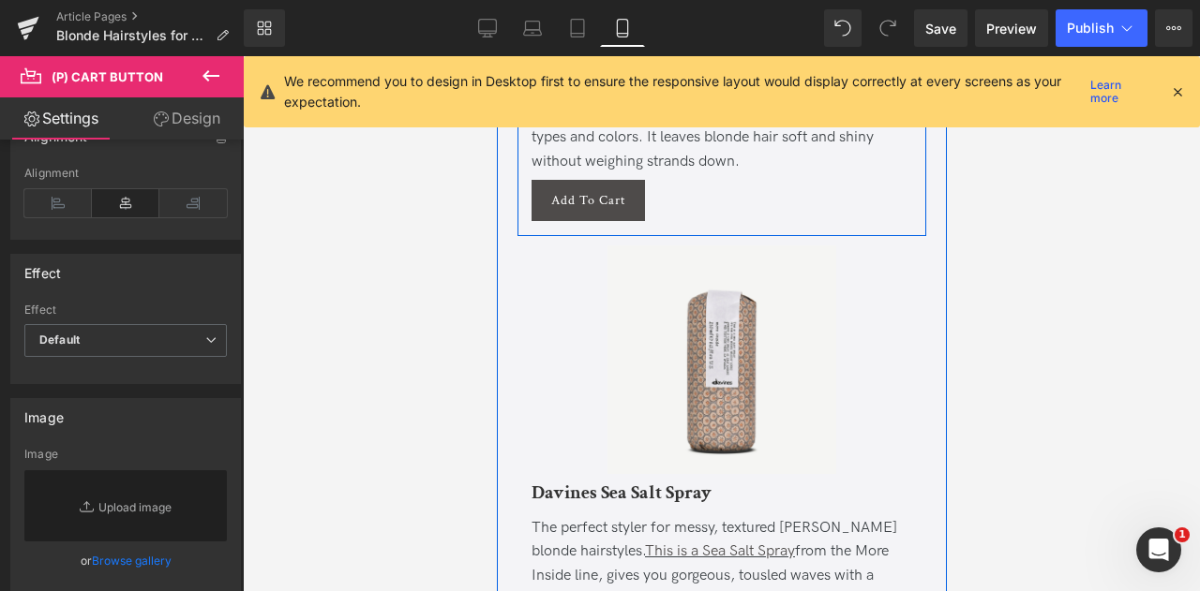
scroll to position [11065, 0]
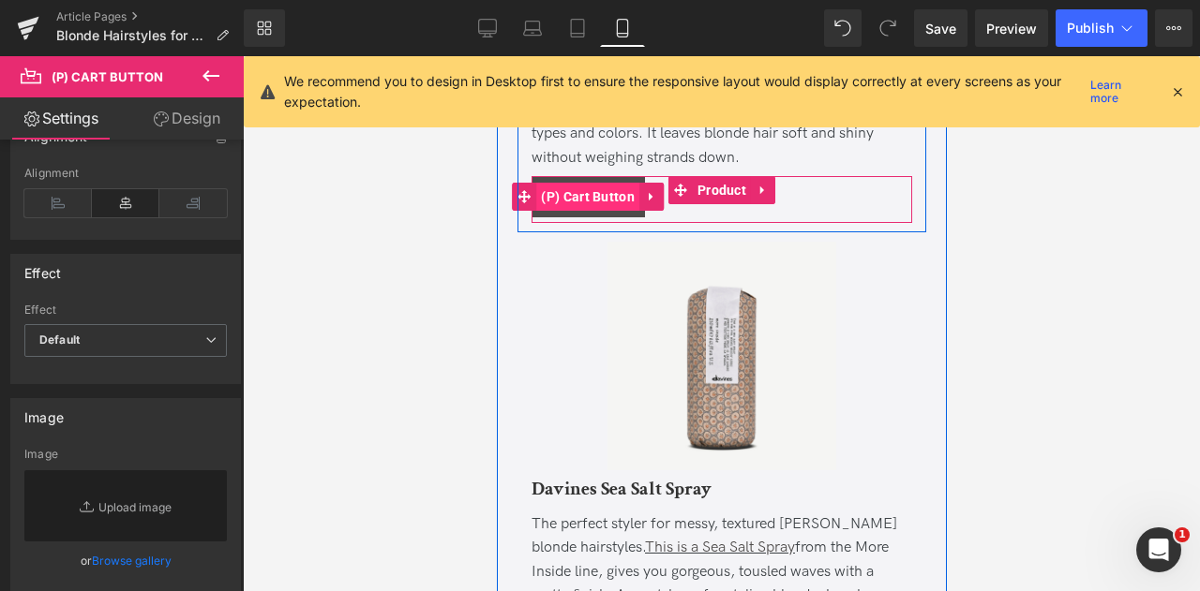
click at [605, 211] on span "(P) Cart Button" at bounding box center [586, 197] width 103 height 28
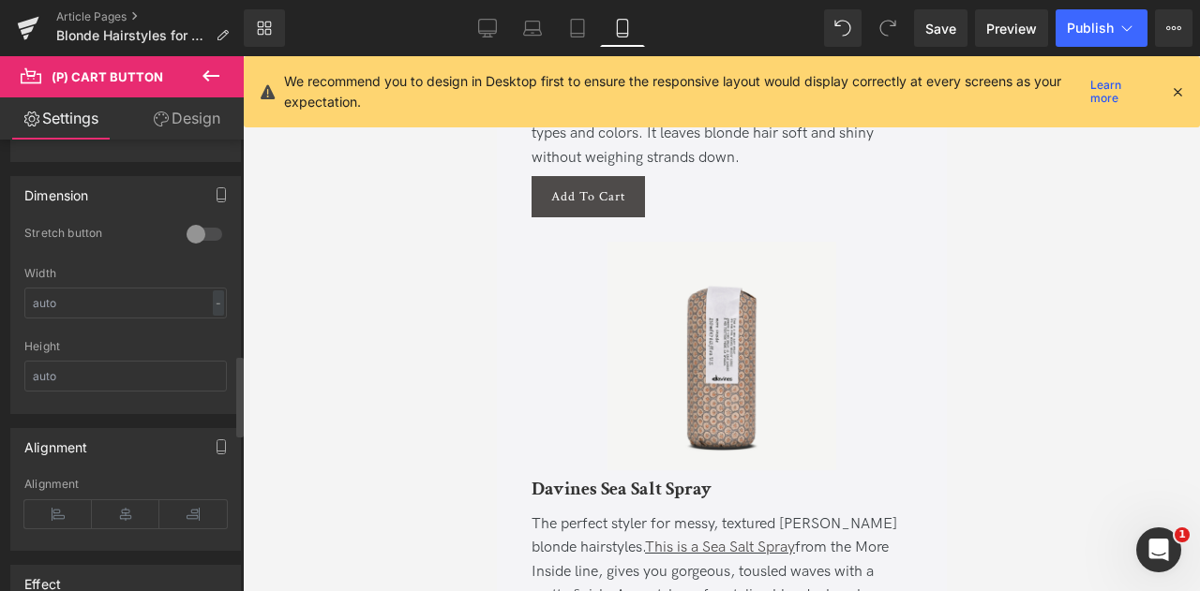
scroll to position [1208, 0]
click at [126, 496] on icon at bounding box center [125, 510] width 67 height 28
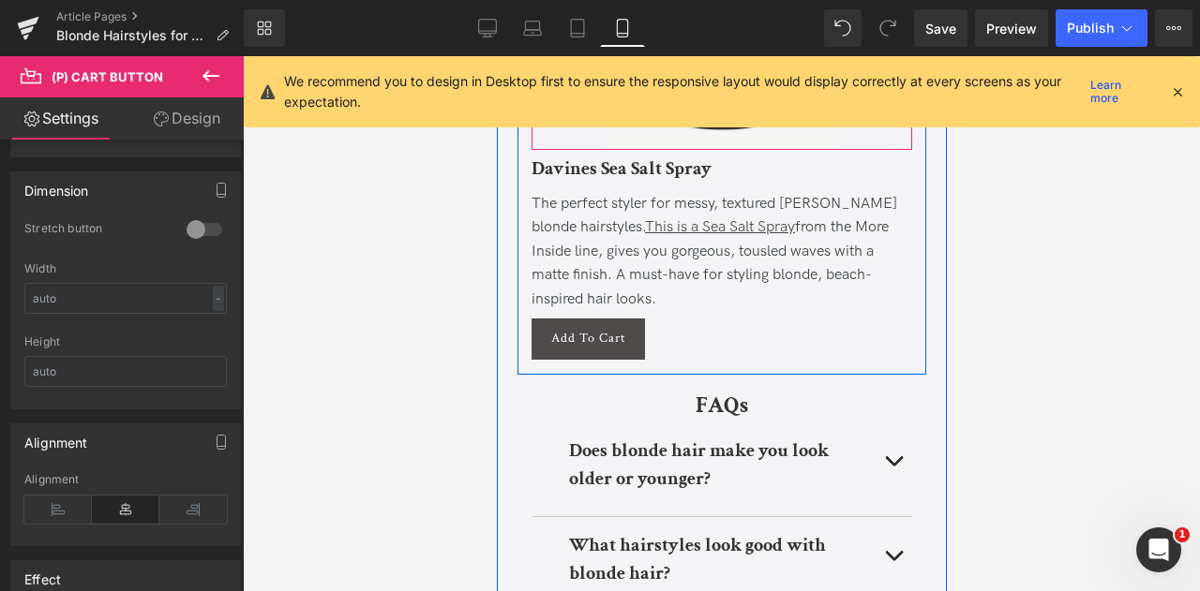
scroll to position [11386, 0]
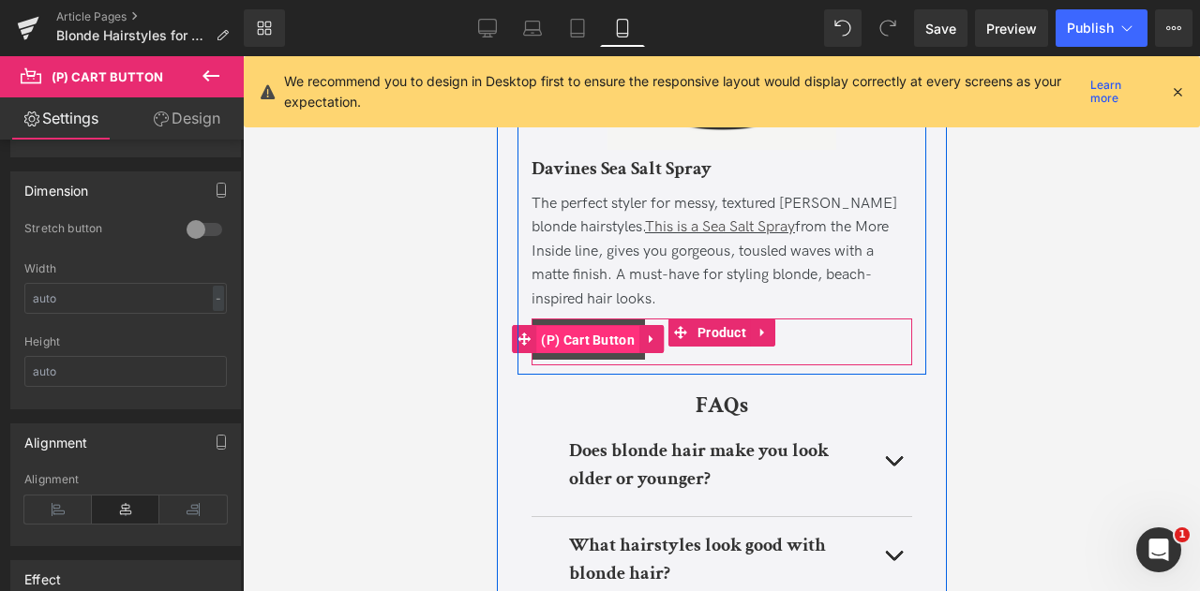
click at [602, 354] on span "(P) Cart Button" at bounding box center [586, 340] width 103 height 28
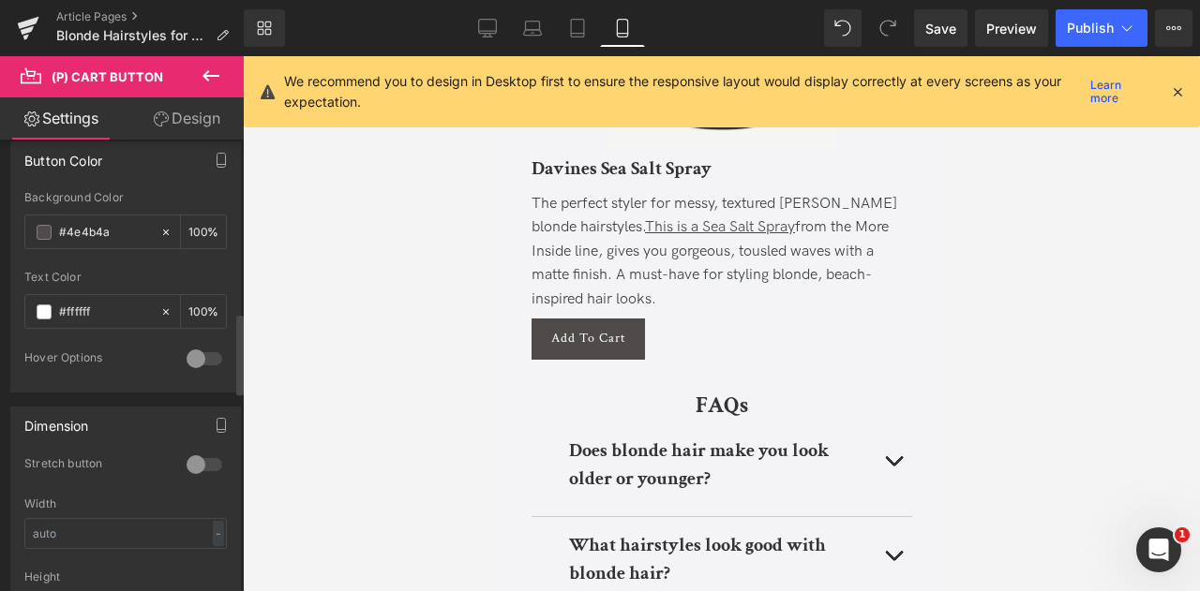
scroll to position [1343, 0]
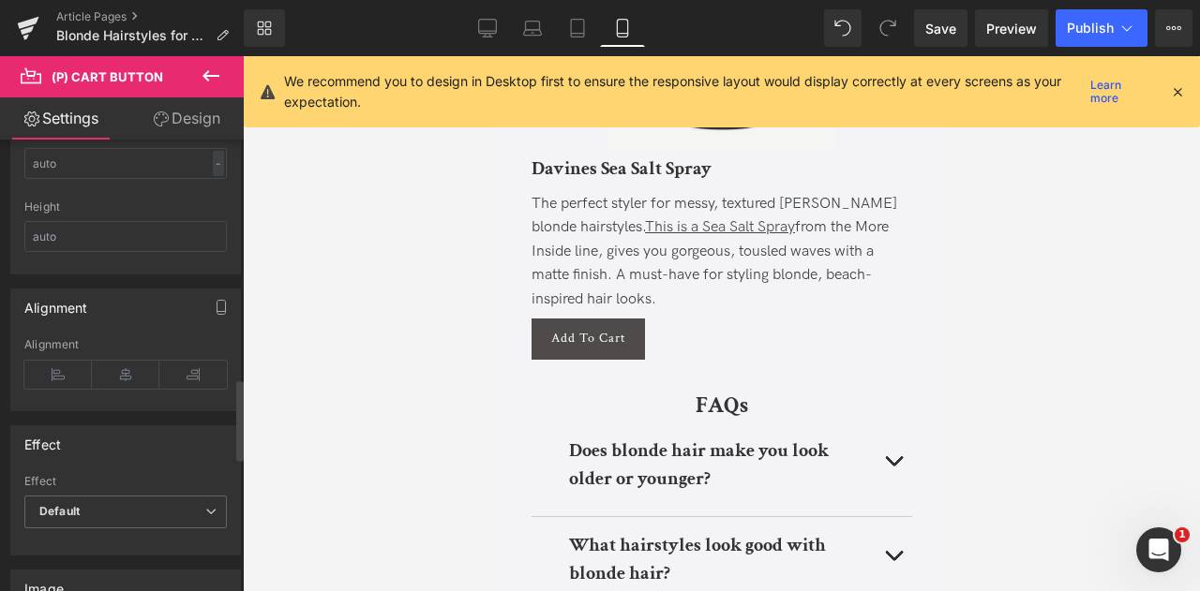
click at [111, 368] on icon at bounding box center [125, 375] width 67 height 28
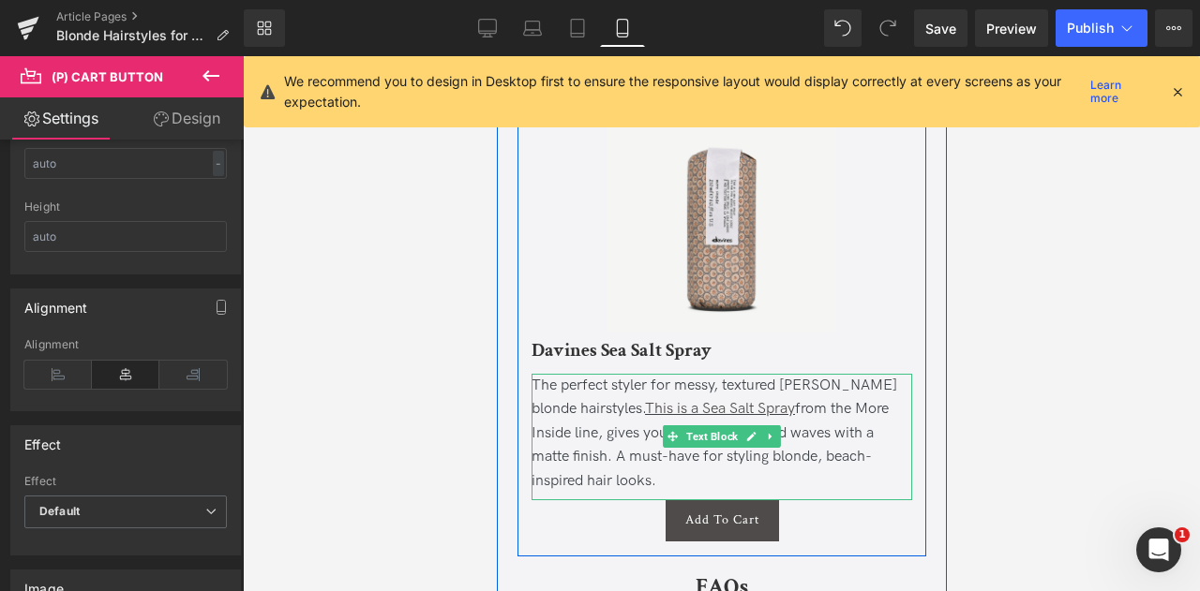
scroll to position [11161, 0]
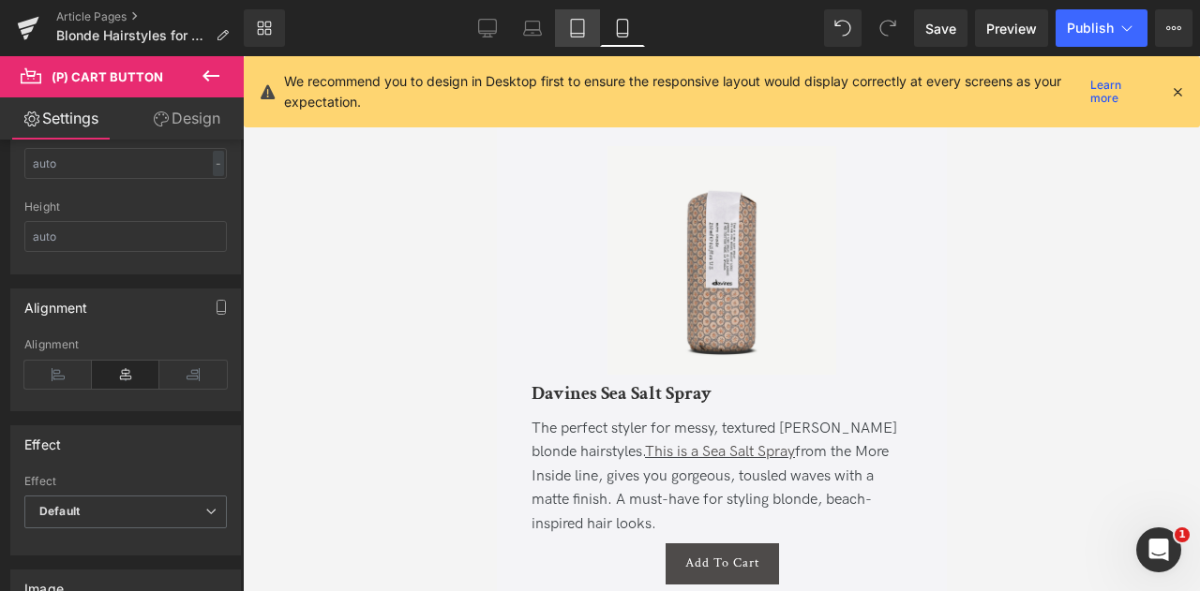
click at [581, 15] on link "Tablet" at bounding box center [577, 27] width 45 height 37
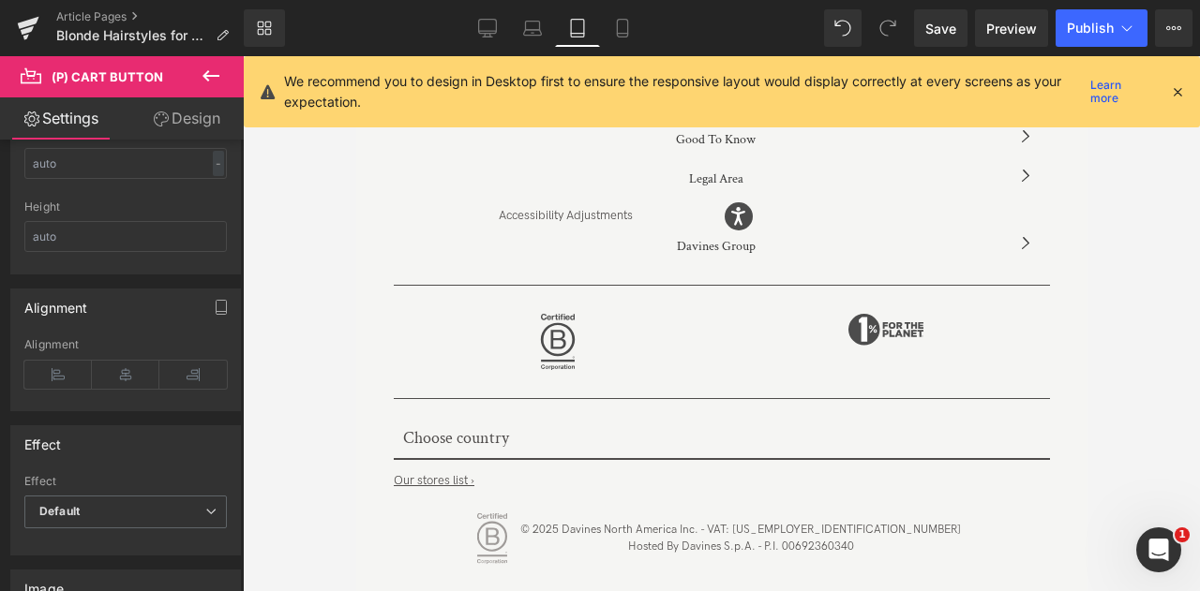
type input "100"
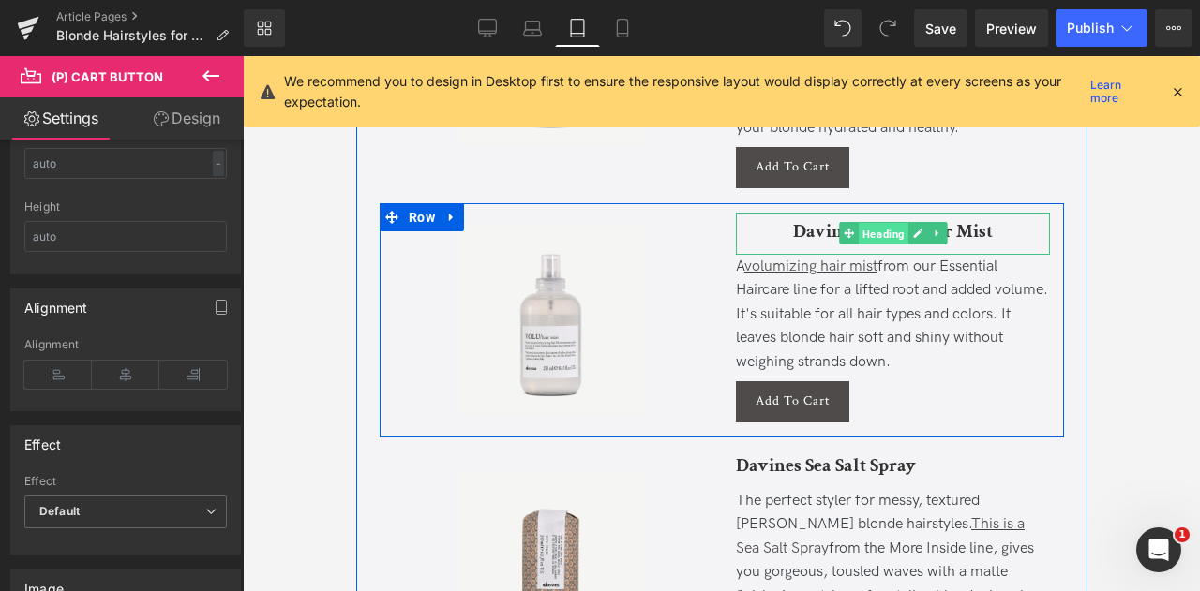
click at [888, 223] on span "Heading" at bounding box center [883, 234] width 50 height 22
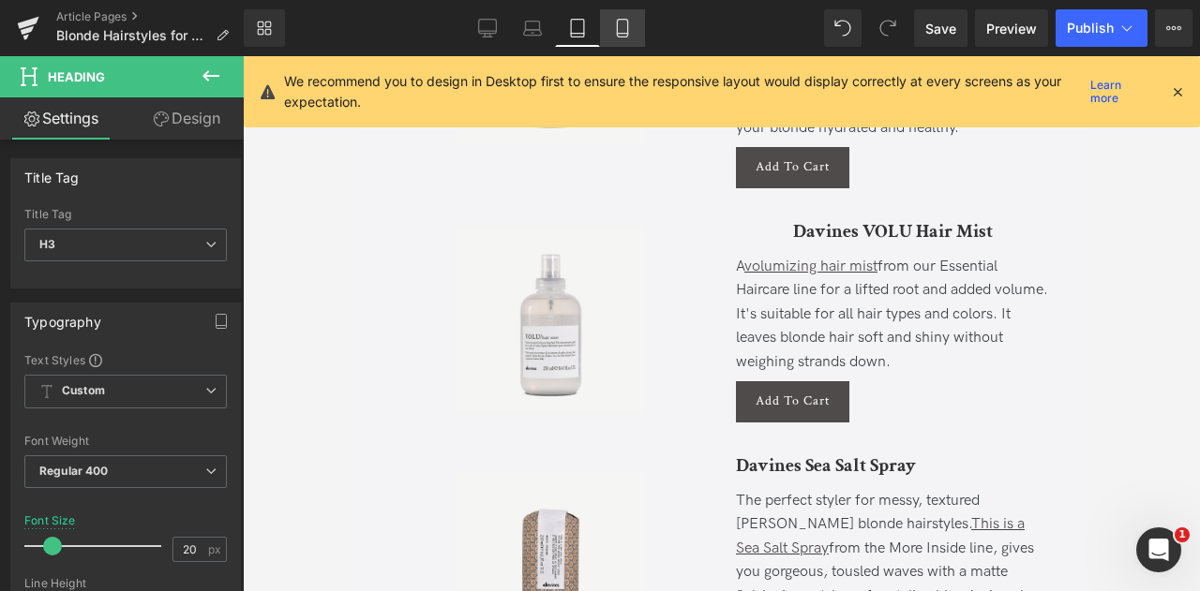
click at [619, 29] on icon at bounding box center [622, 28] width 19 height 19
type input "100"
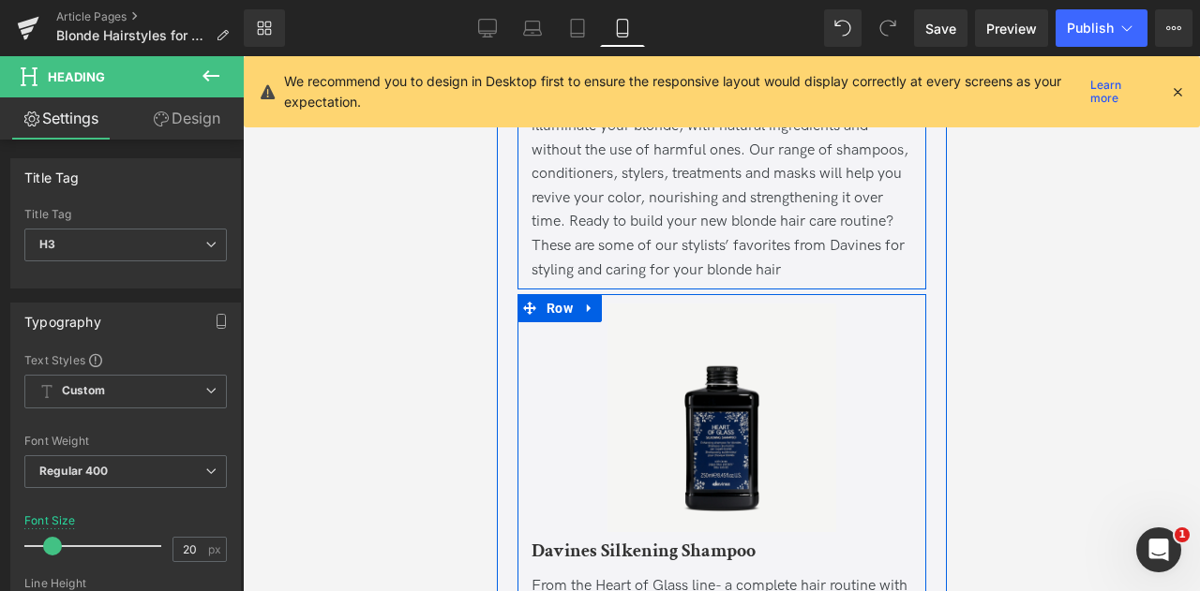
scroll to position [9899, 0]
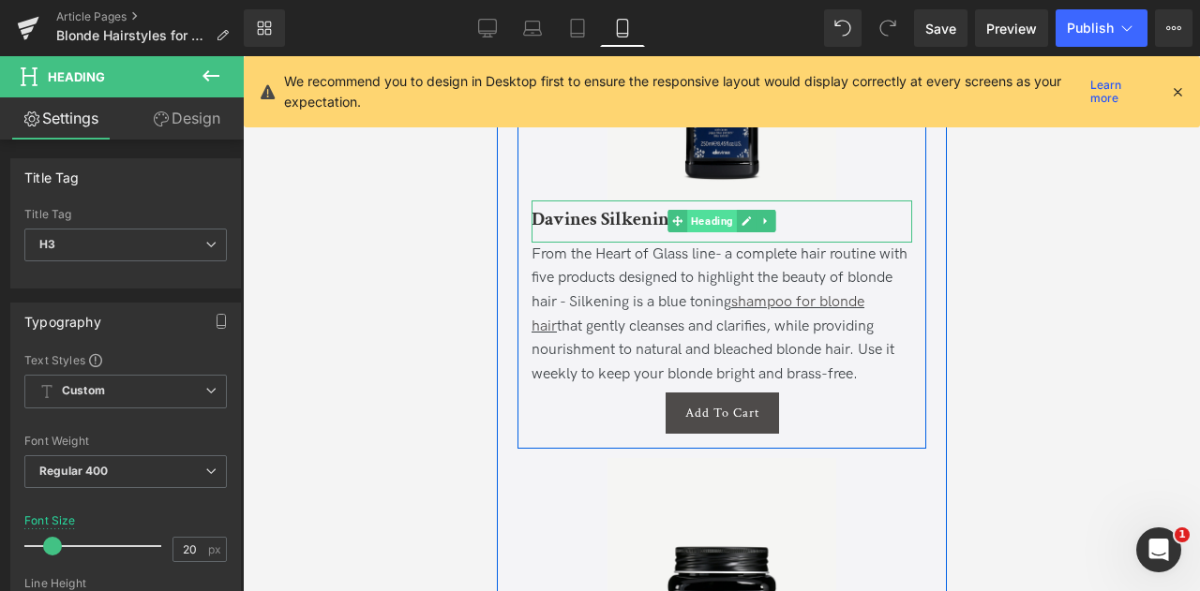
click at [709, 232] on span "Heading" at bounding box center [711, 221] width 50 height 22
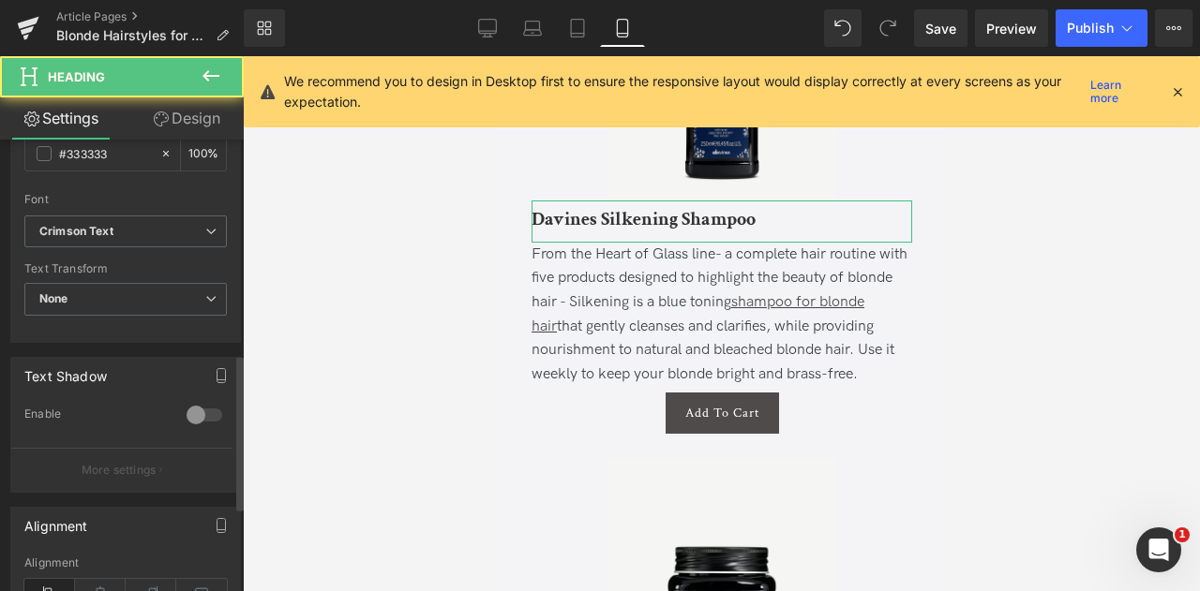
scroll to position [649, 0]
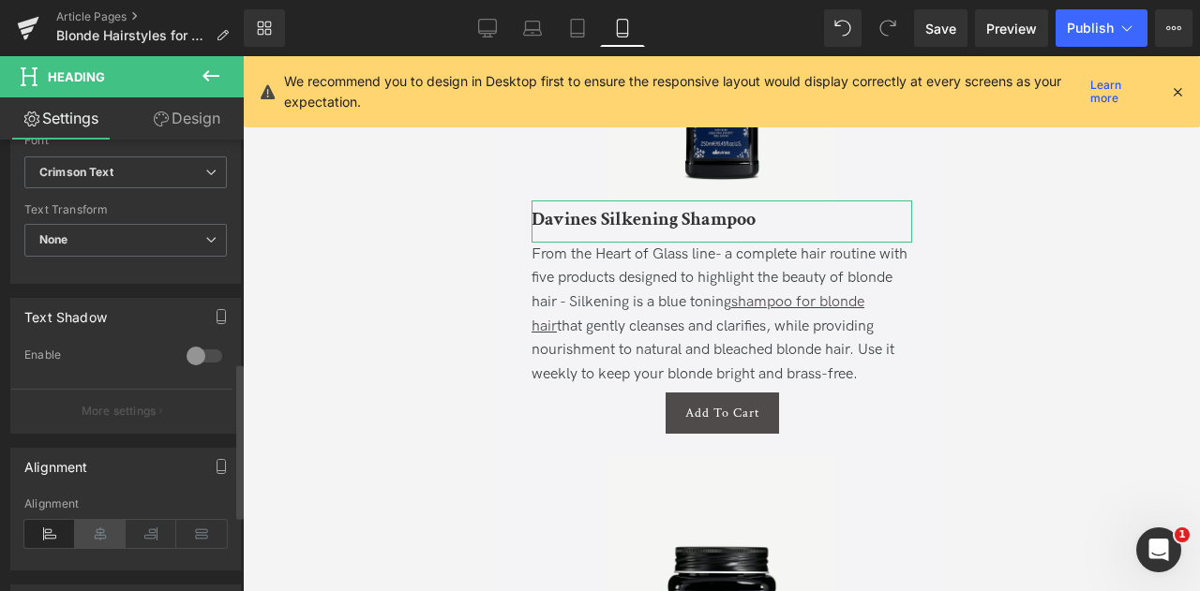
click at [87, 528] on icon at bounding box center [100, 534] width 51 height 28
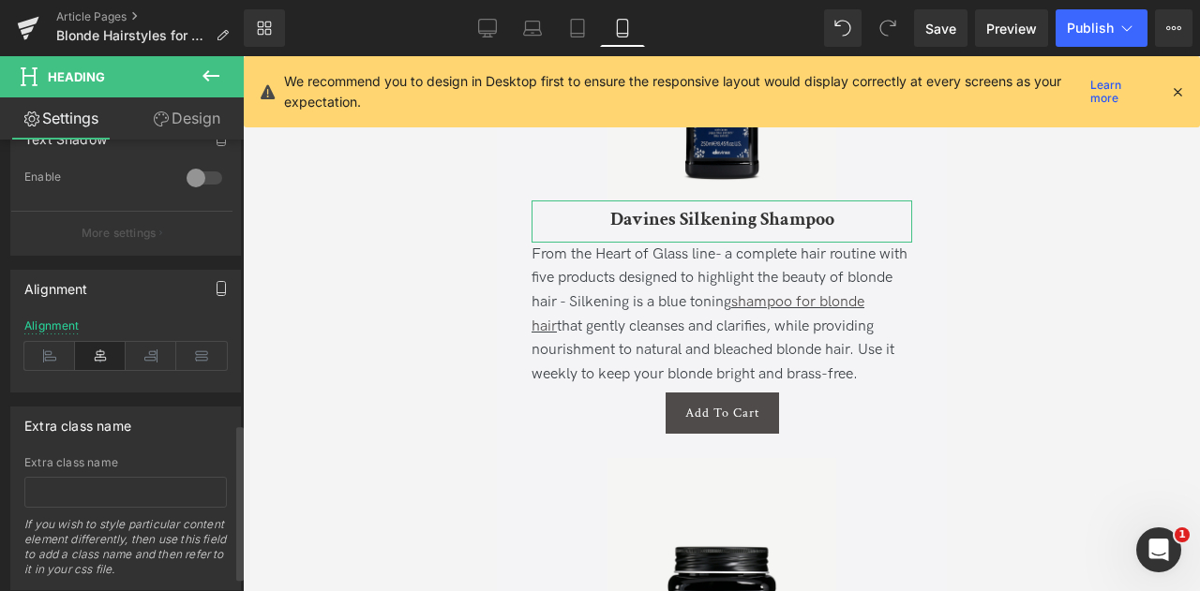
click at [216, 281] on icon "button" at bounding box center [221, 288] width 15 height 15
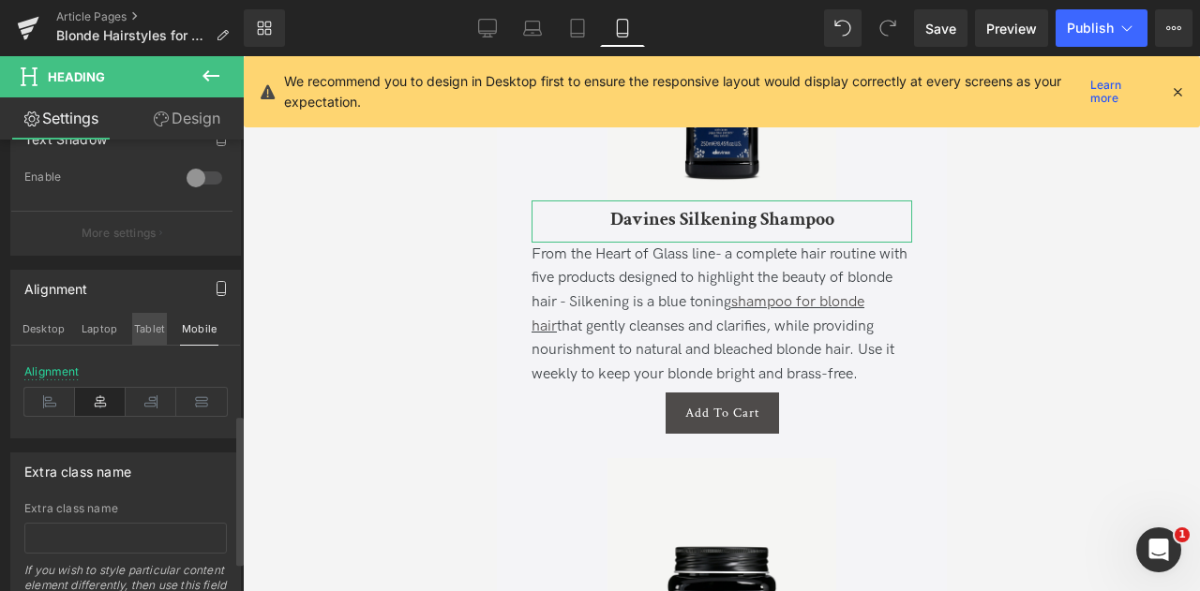
click at [152, 317] on button "Tablet" at bounding box center [149, 329] width 35 height 32
type input "100"
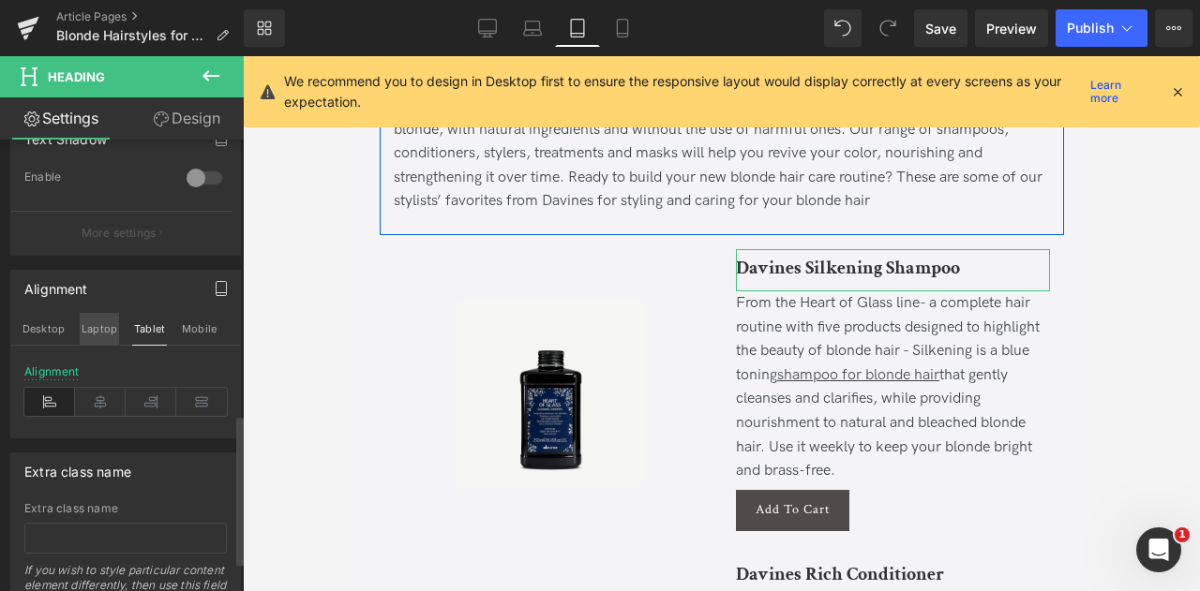
click at [98, 330] on button "Laptop" at bounding box center [99, 329] width 39 height 32
type input "24"
type input "100"
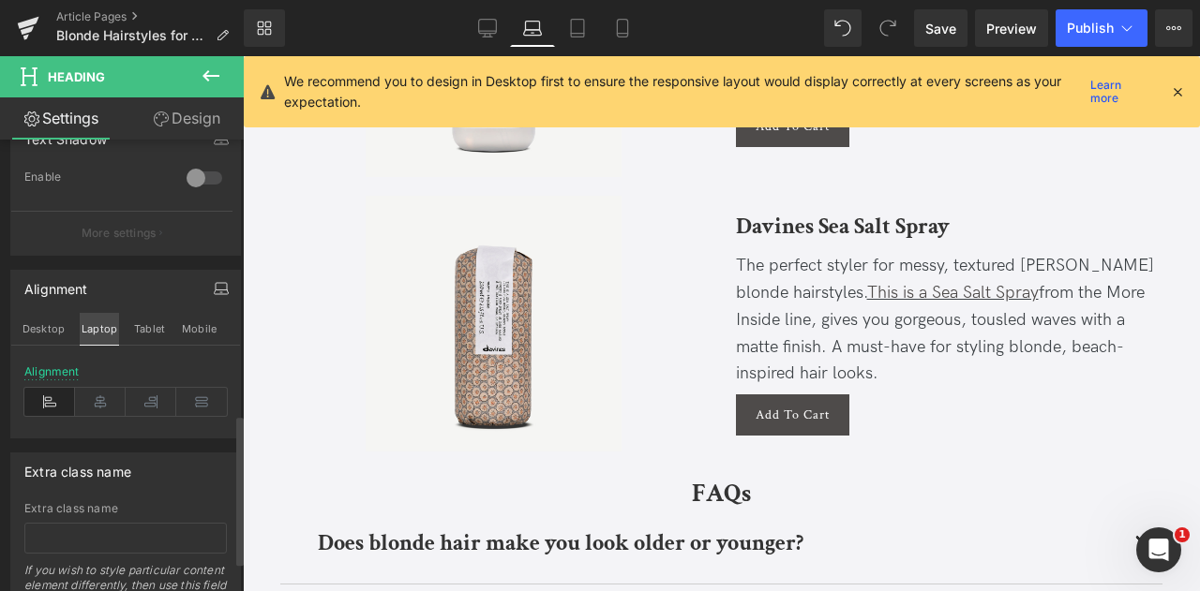
scroll to position [5560, 0]
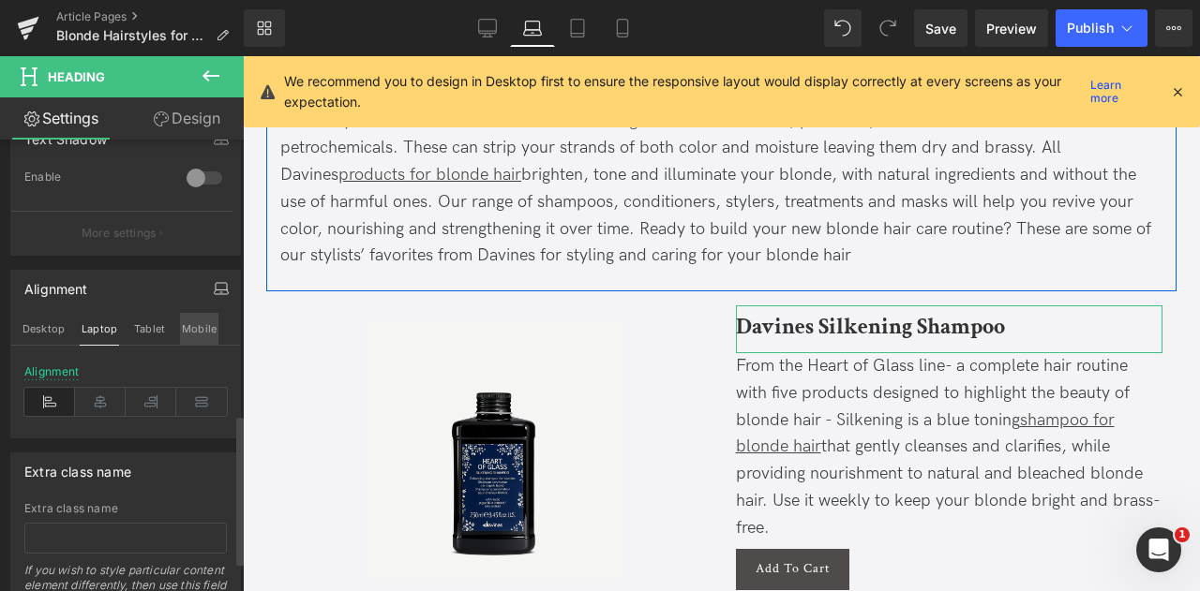
click at [191, 327] on button "Mobile" at bounding box center [199, 329] width 38 height 32
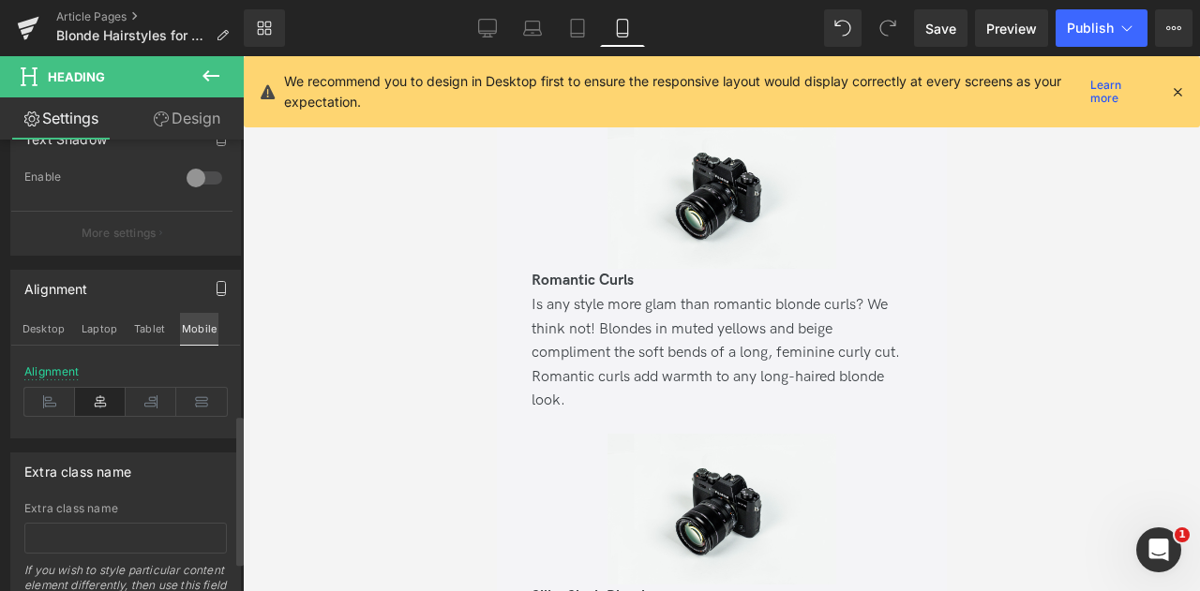
type input "20"
type input "100"
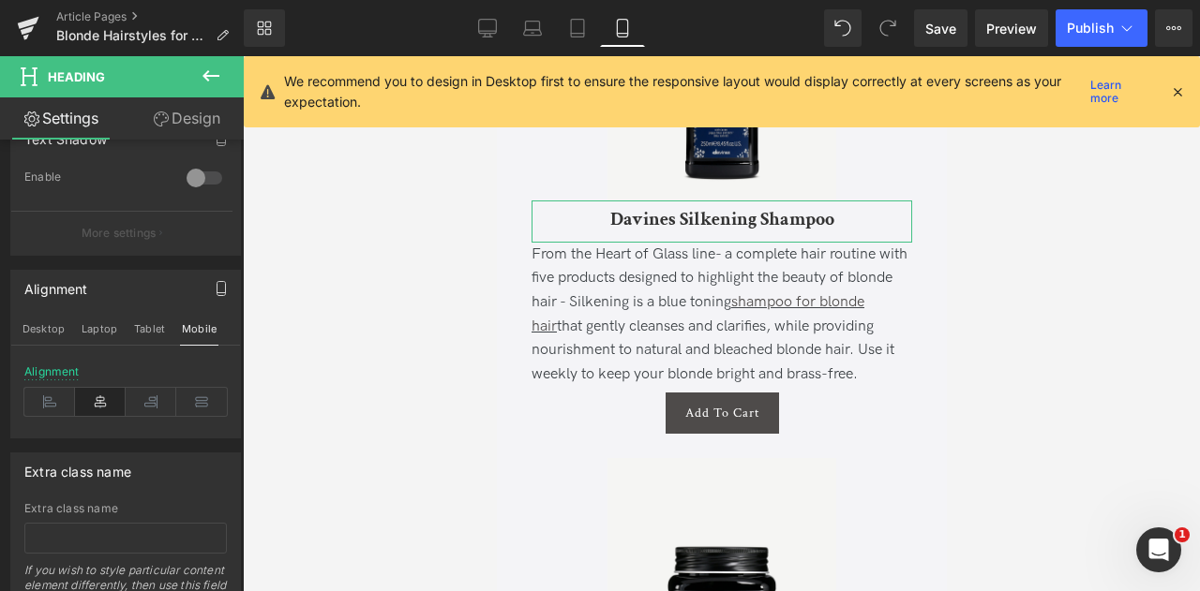
scroll to position [9898, 0]
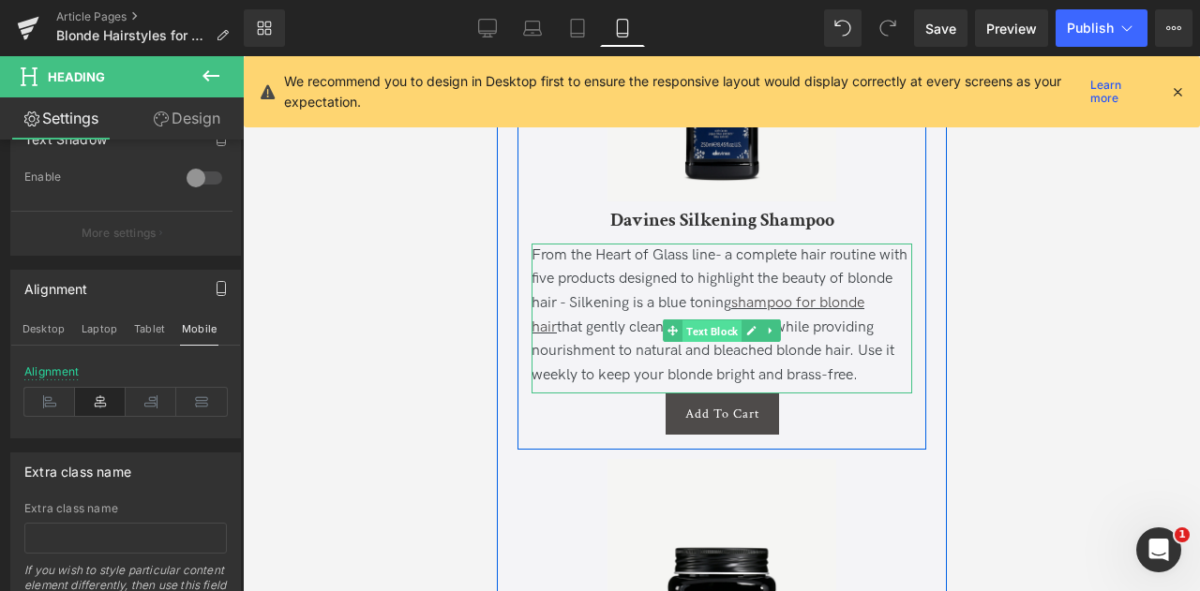
click at [709, 343] on span "Text Block" at bounding box center [710, 332] width 59 height 22
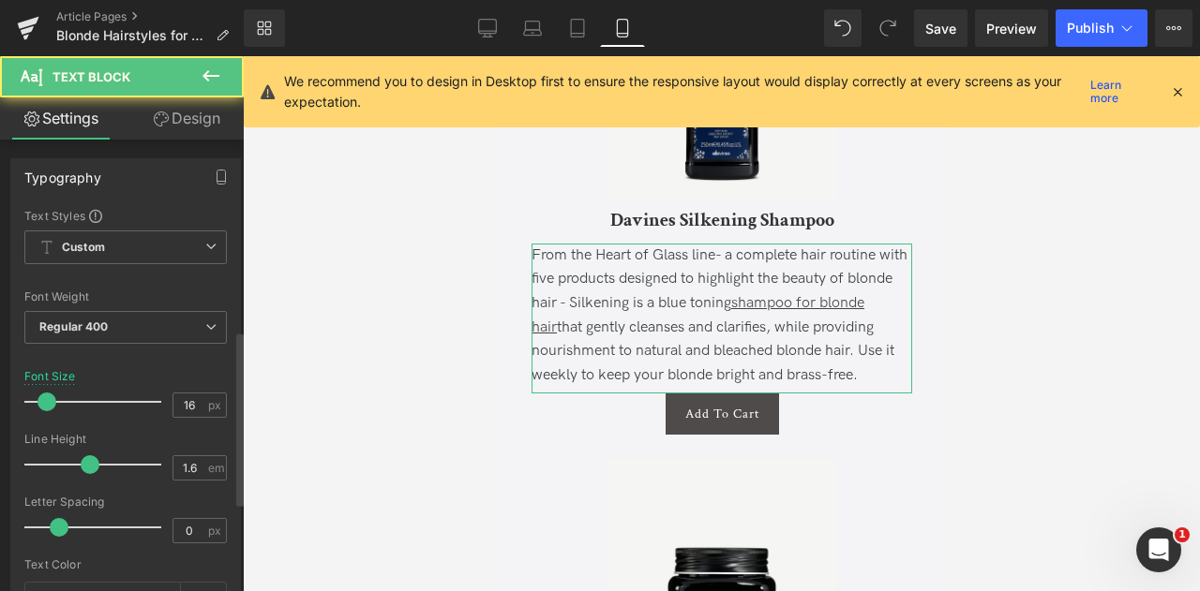
scroll to position [727, 0]
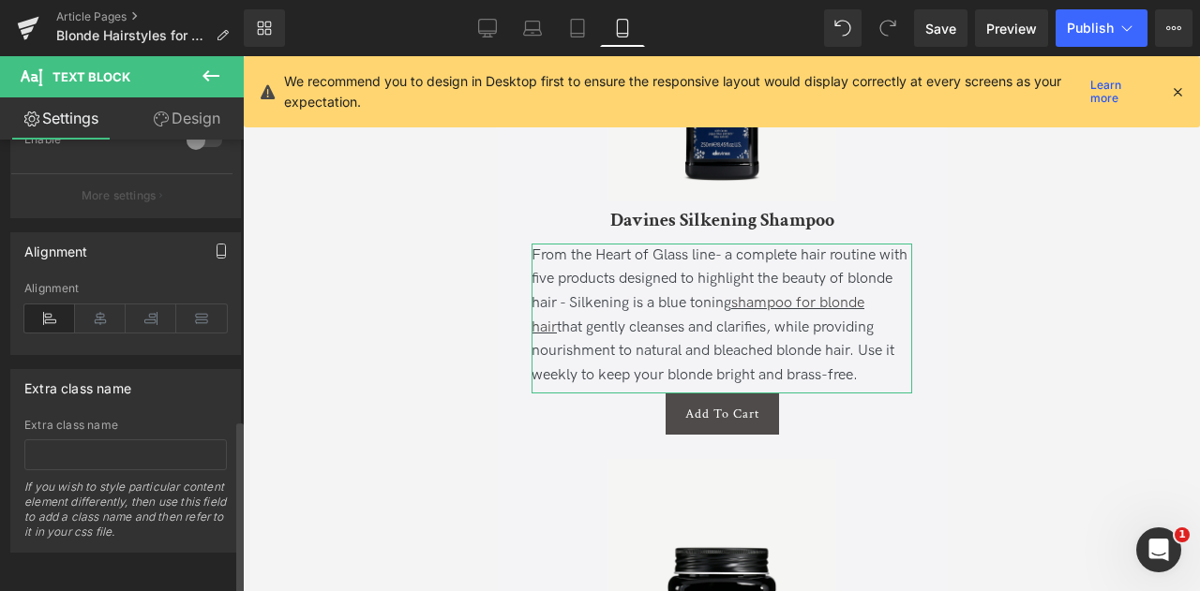
click at [206, 243] on button "button" at bounding box center [221, 251] width 30 height 36
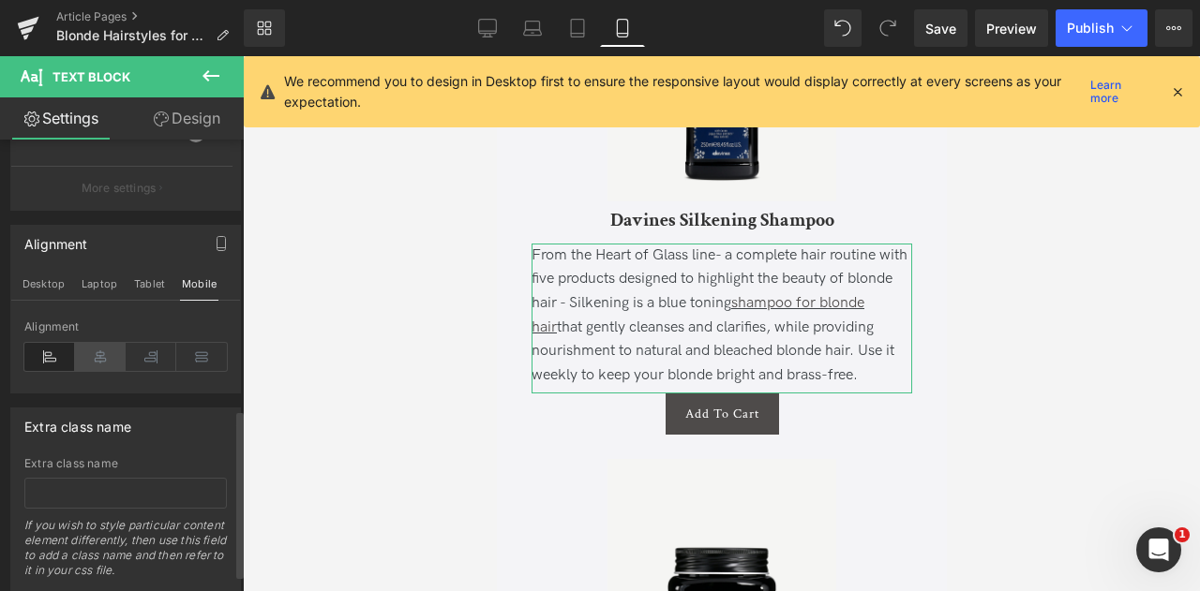
click at [88, 351] on icon at bounding box center [100, 357] width 51 height 28
click at [142, 278] on button "Tablet" at bounding box center [149, 284] width 35 height 32
type input "100"
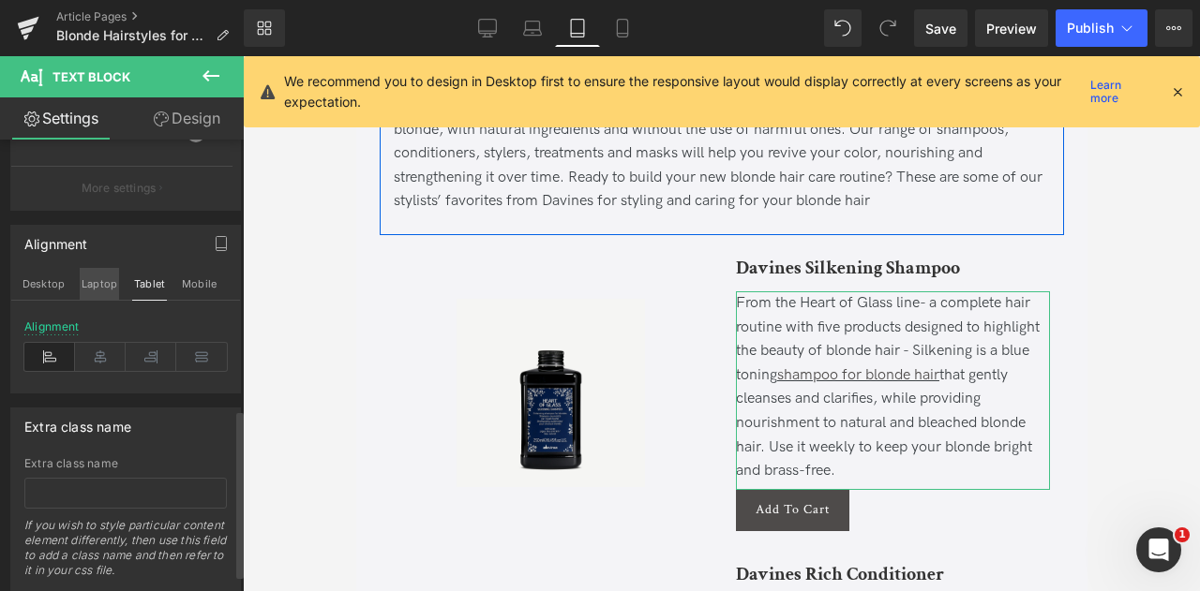
click at [110, 283] on button "Laptop" at bounding box center [99, 284] width 39 height 32
type input "18"
type input "100"
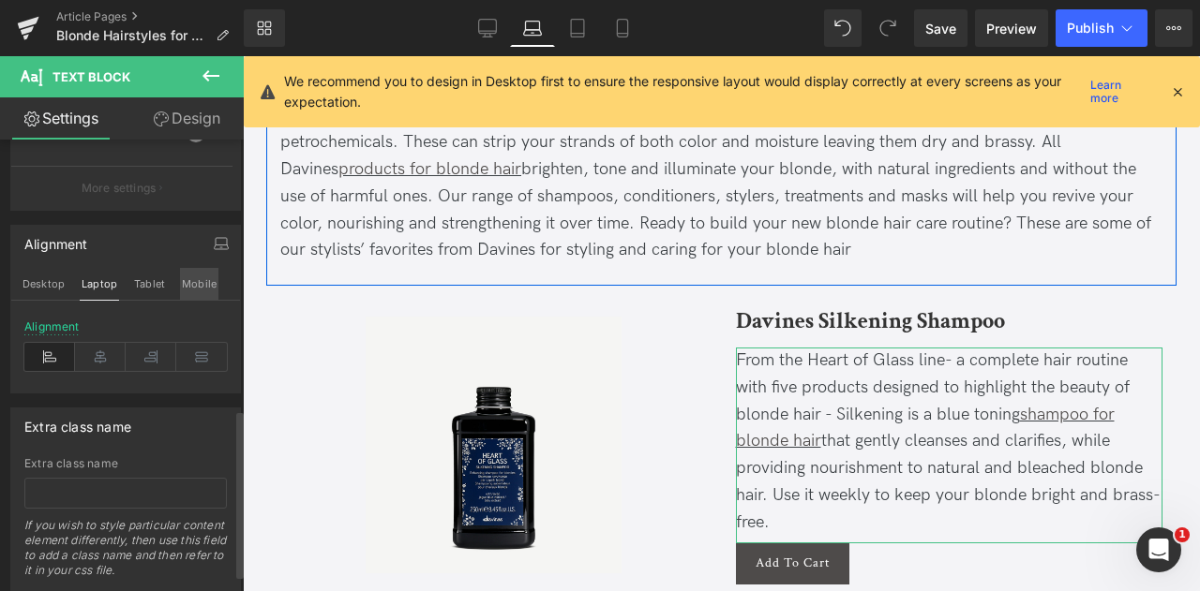
click at [200, 273] on button "Mobile" at bounding box center [199, 284] width 38 height 32
type input "16"
type input "100"
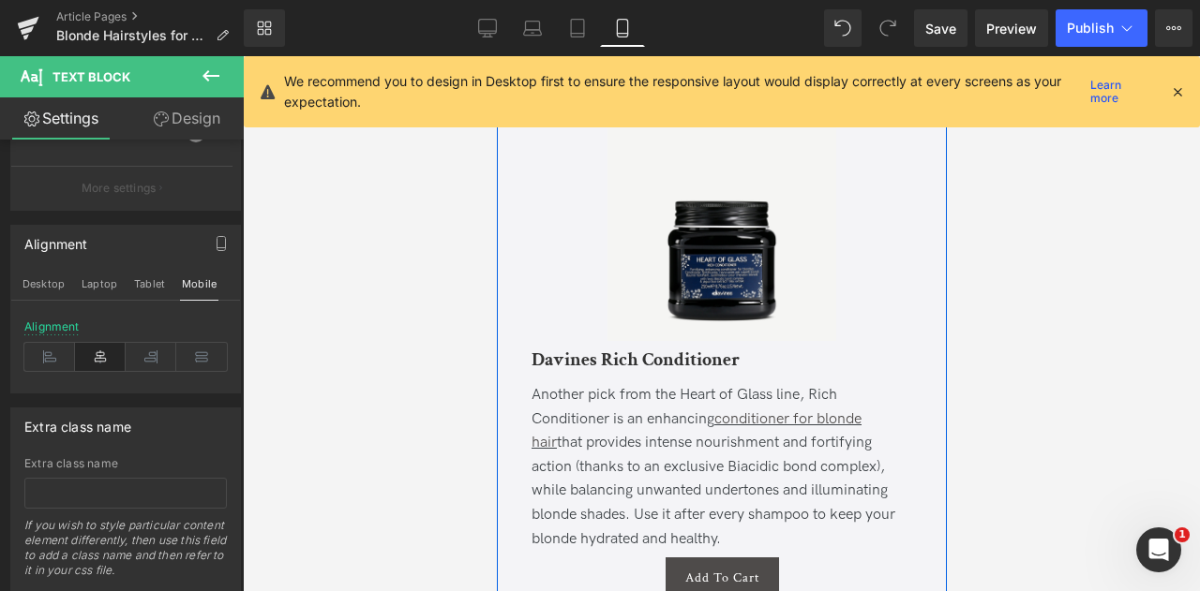
scroll to position [10256, 0]
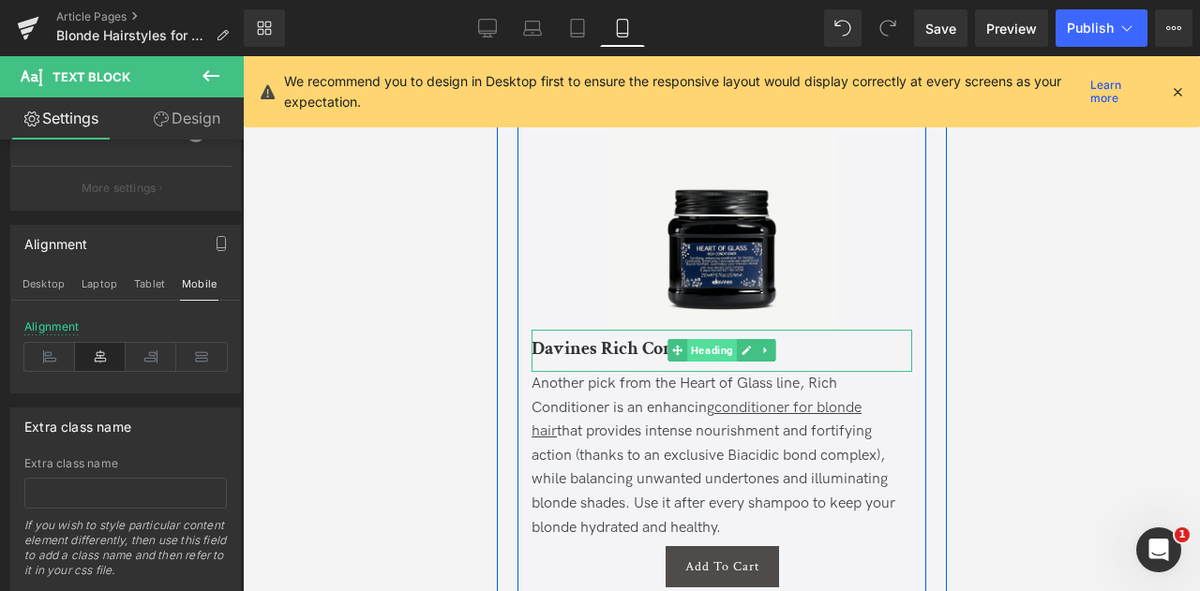
click at [708, 362] on span "Heading" at bounding box center [711, 350] width 50 height 22
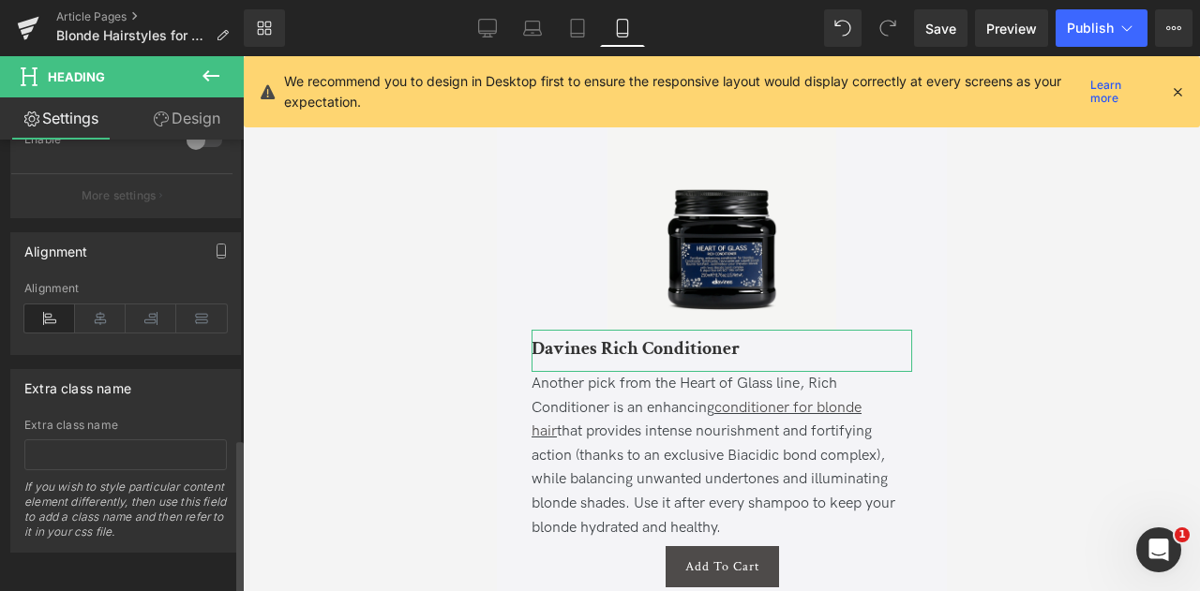
scroll to position [870, 0]
click at [101, 308] on icon at bounding box center [100, 319] width 51 height 28
click at [214, 246] on icon "button" at bounding box center [221, 251] width 15 height 15
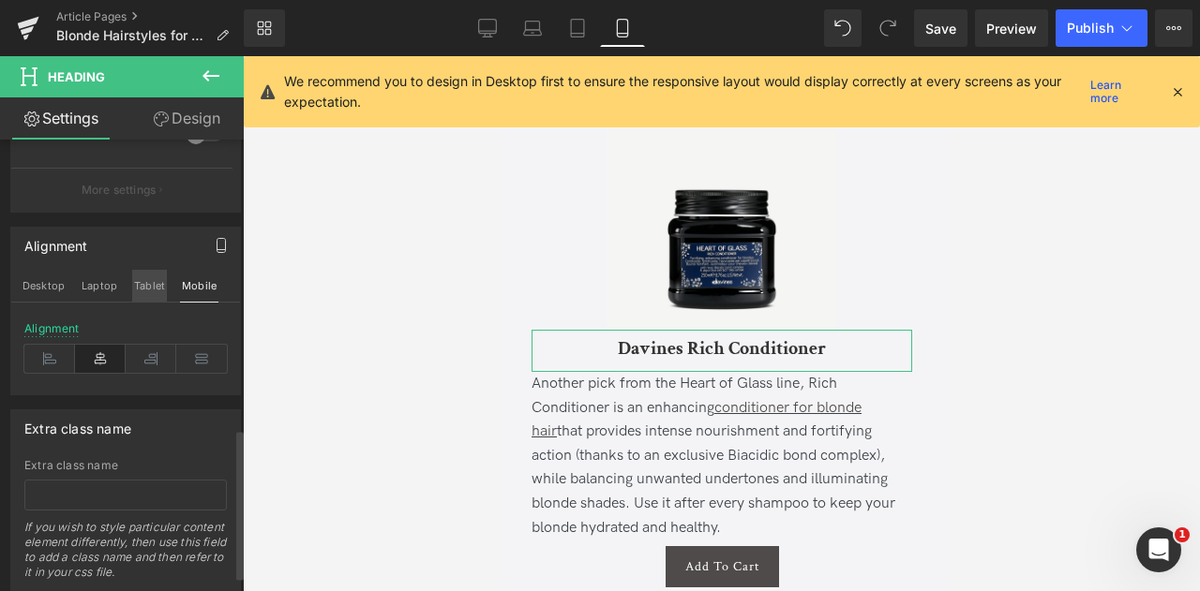
click at [152, 278] on button "Tablet" at bounding box center [149, 286] width 35 height 32
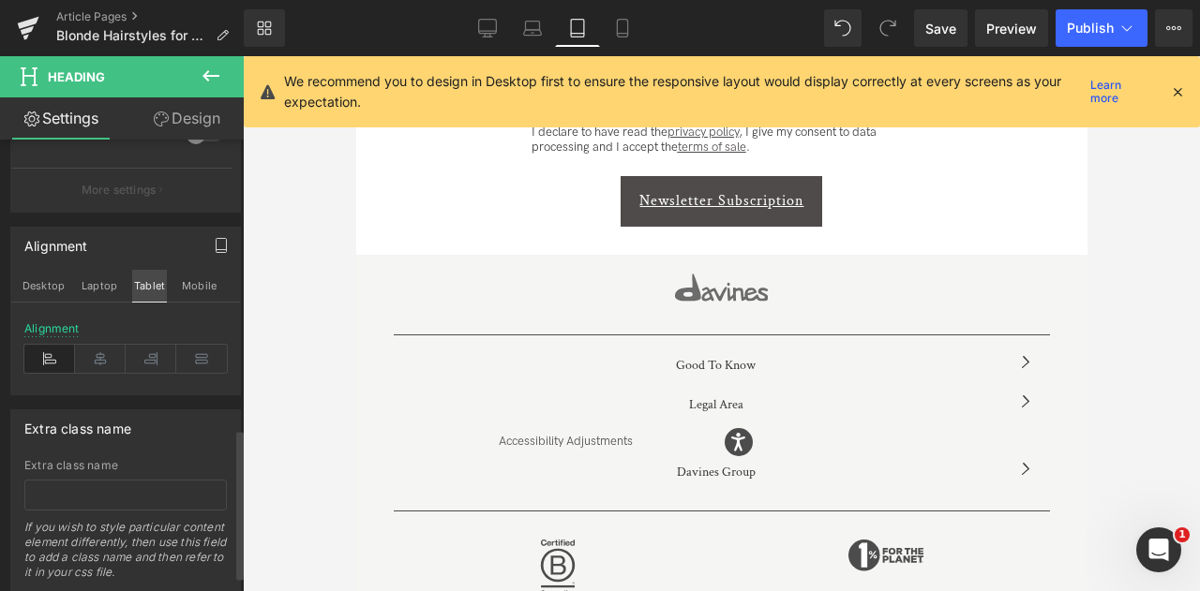
scroll to position [6716, 0]
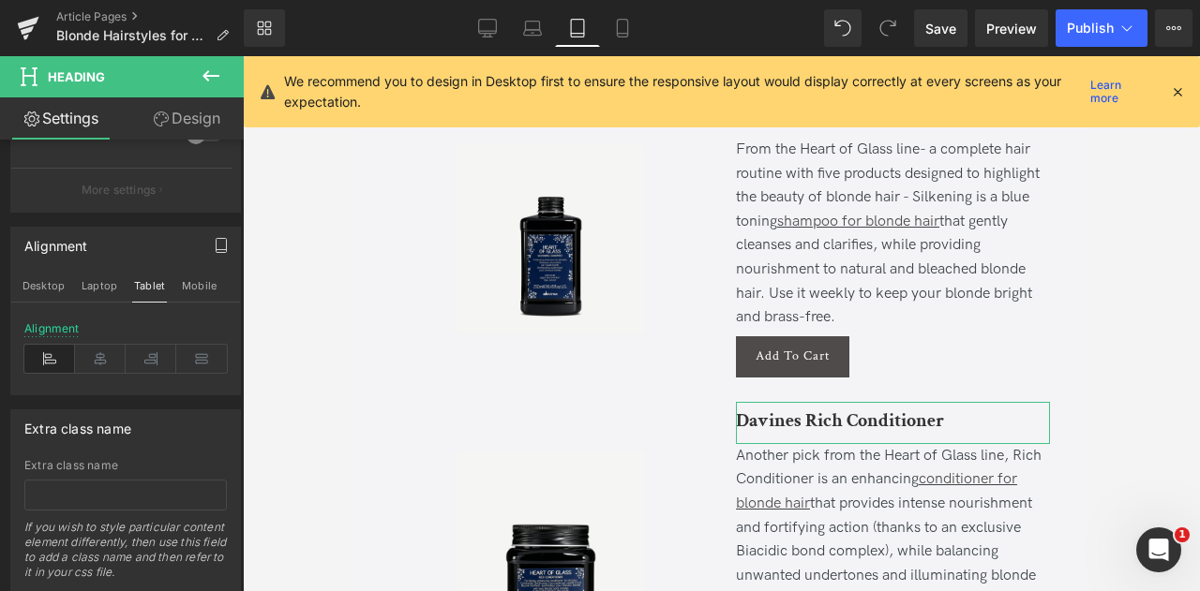
click at [214, 246] on icon "button" at bounding box center [221, 245] width 15 height 15
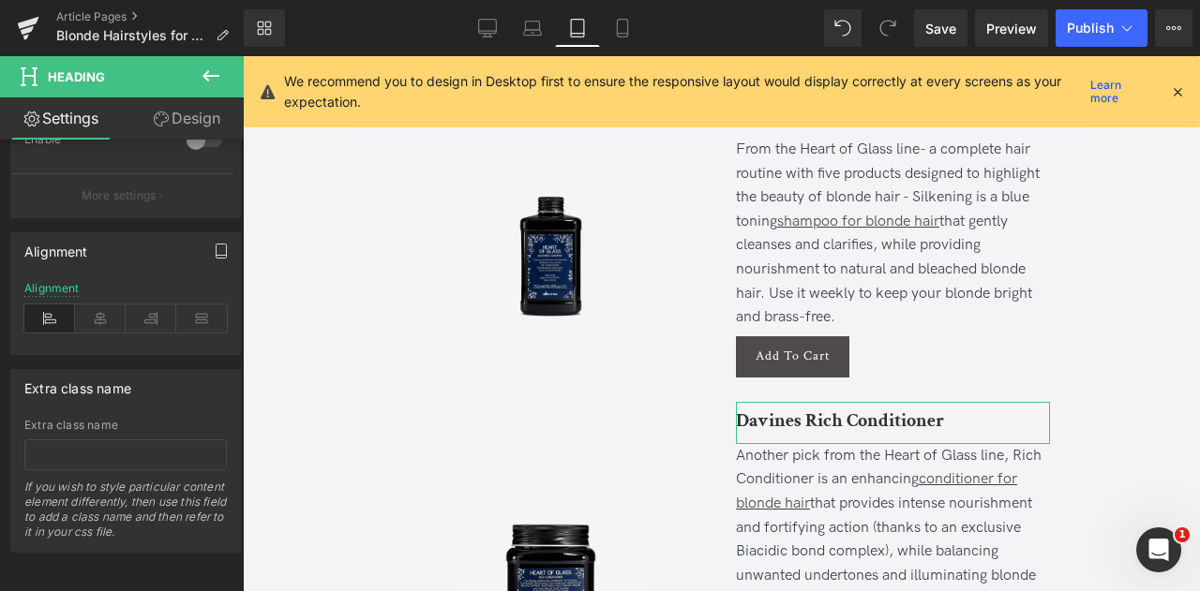
click at [214, 244] on icon "button" at bounding box center [221, 251] width 15 height 15
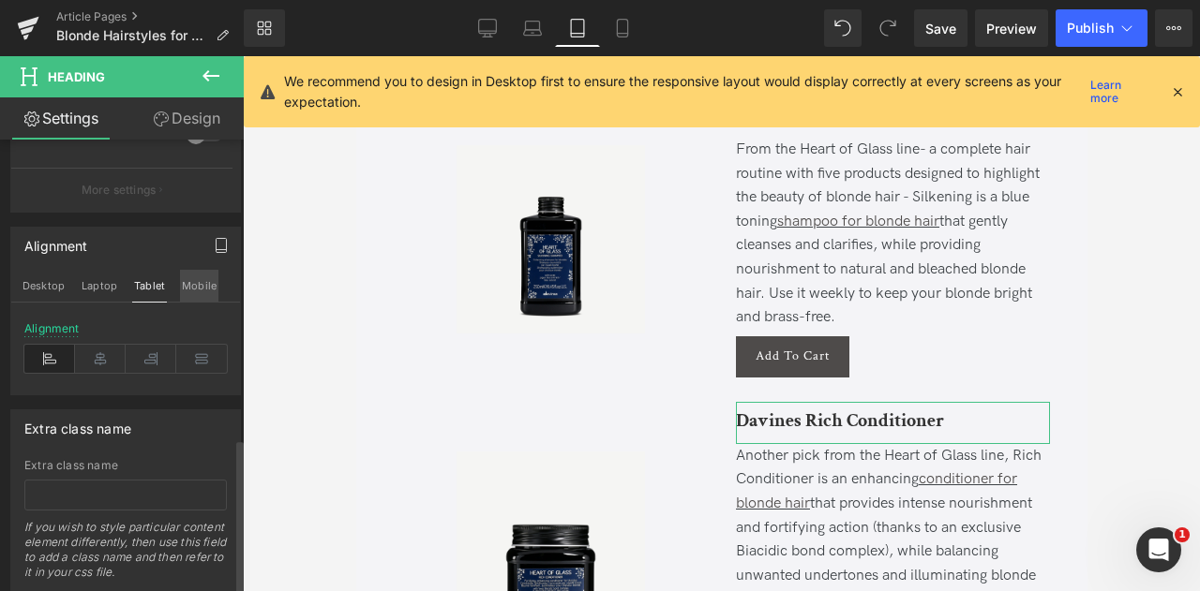
click at [208, 285] on button "Mobile" at bounding box center [199, 286] width 38 height 32
type input "100"
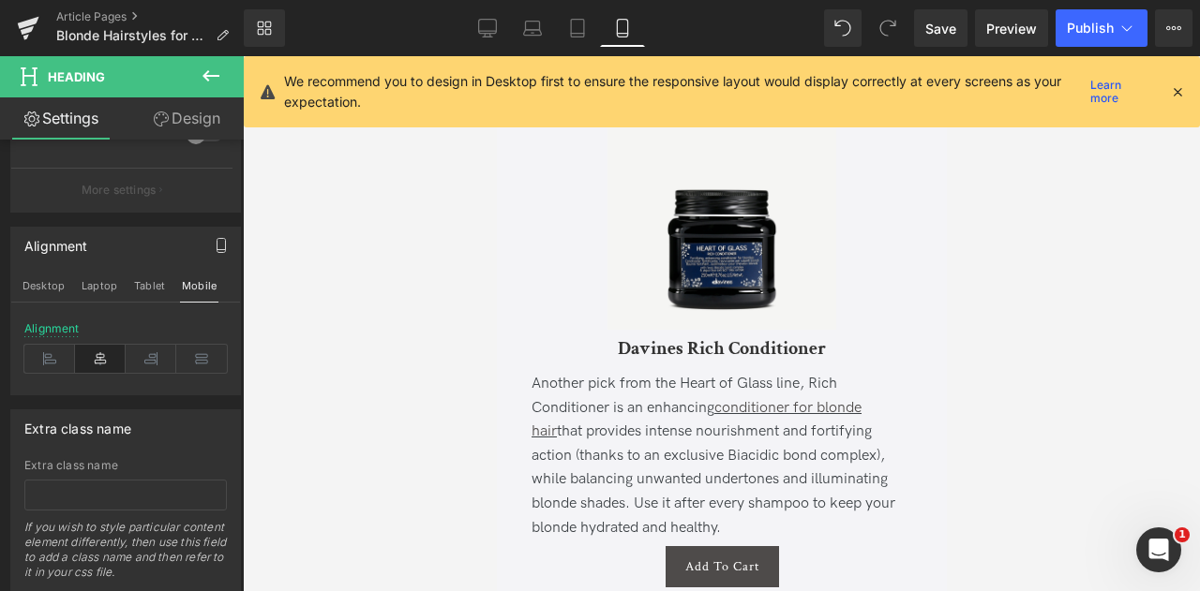
scroll to position [10417, 0]
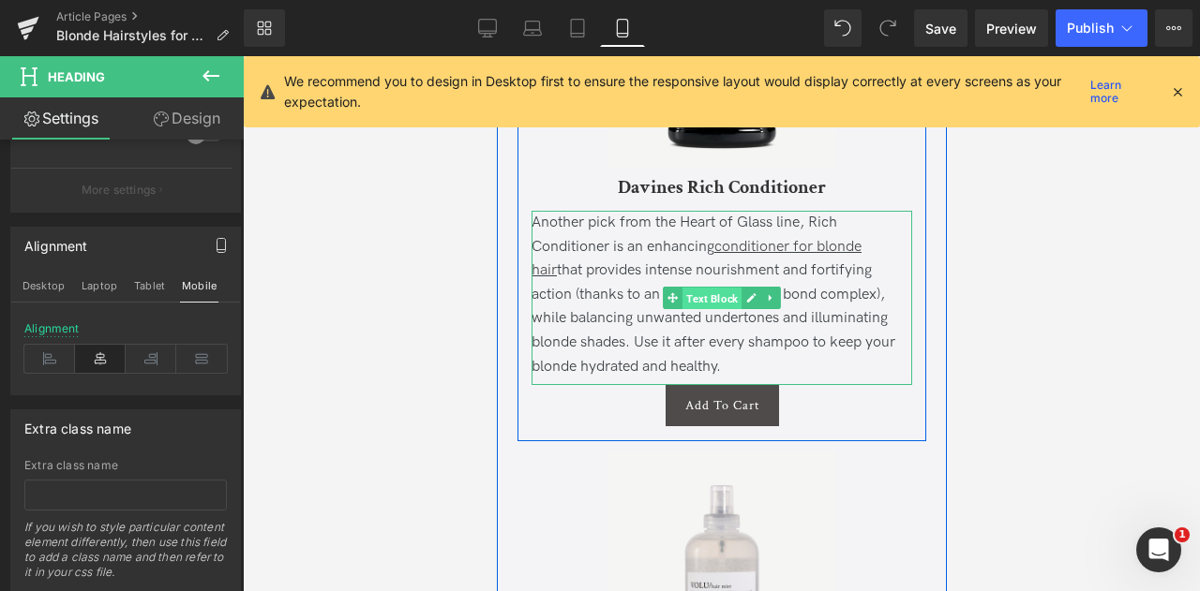
click at [709, 310] on span "Text Block" at bounding box center [710, 299] width 59 height 22
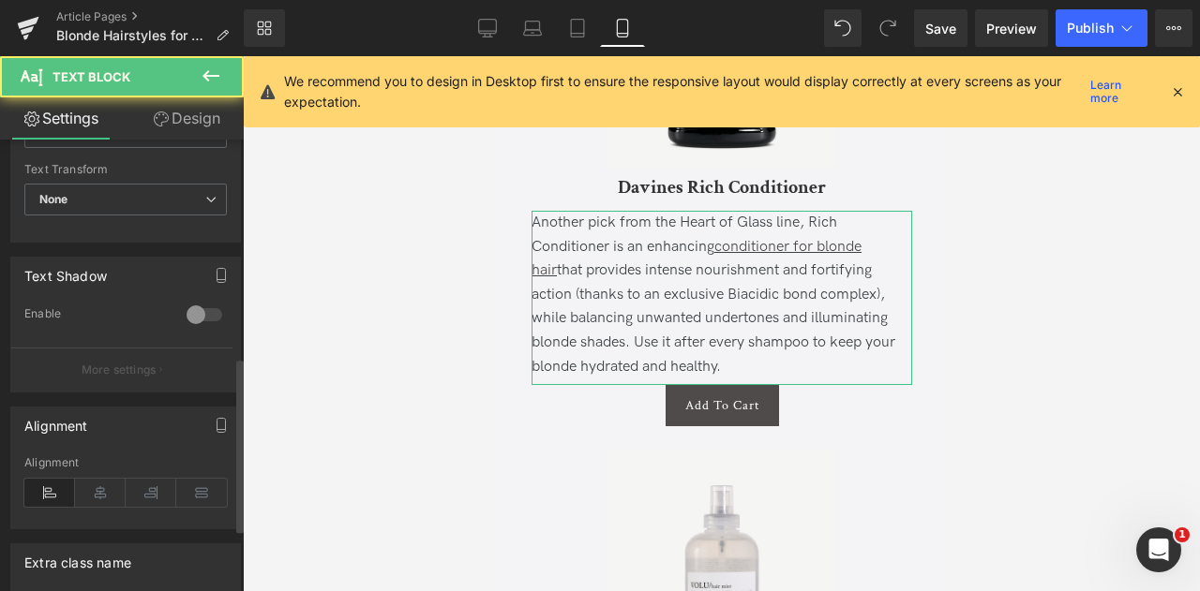
scroll to position [564, 0]
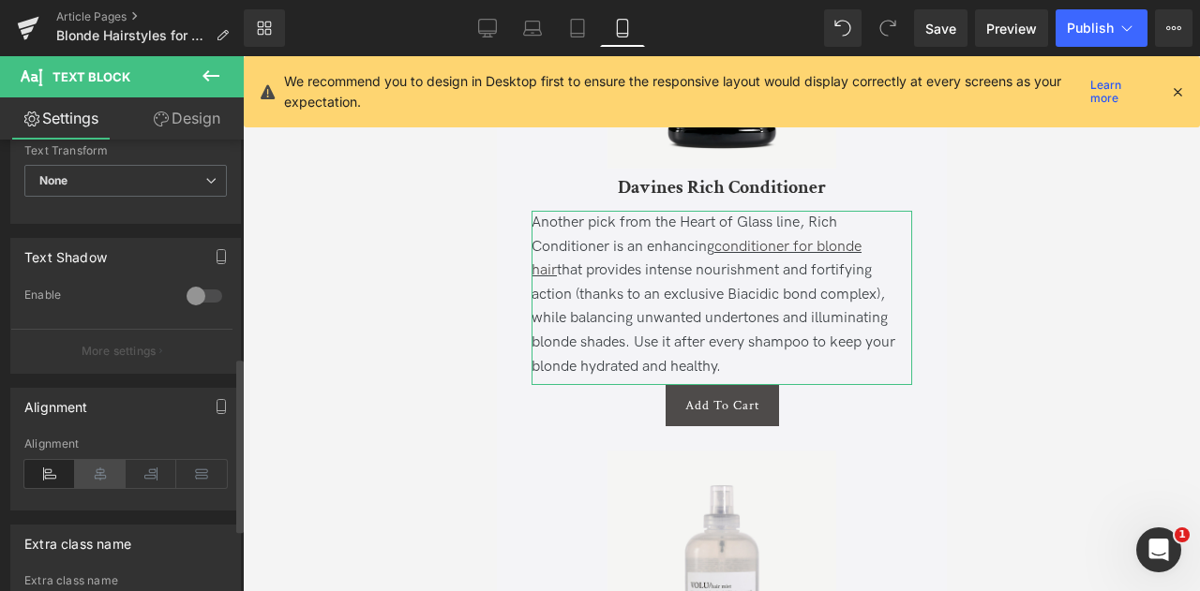
click at [107, 467] on icon at bounding box center [100, 474] width 51 height 28
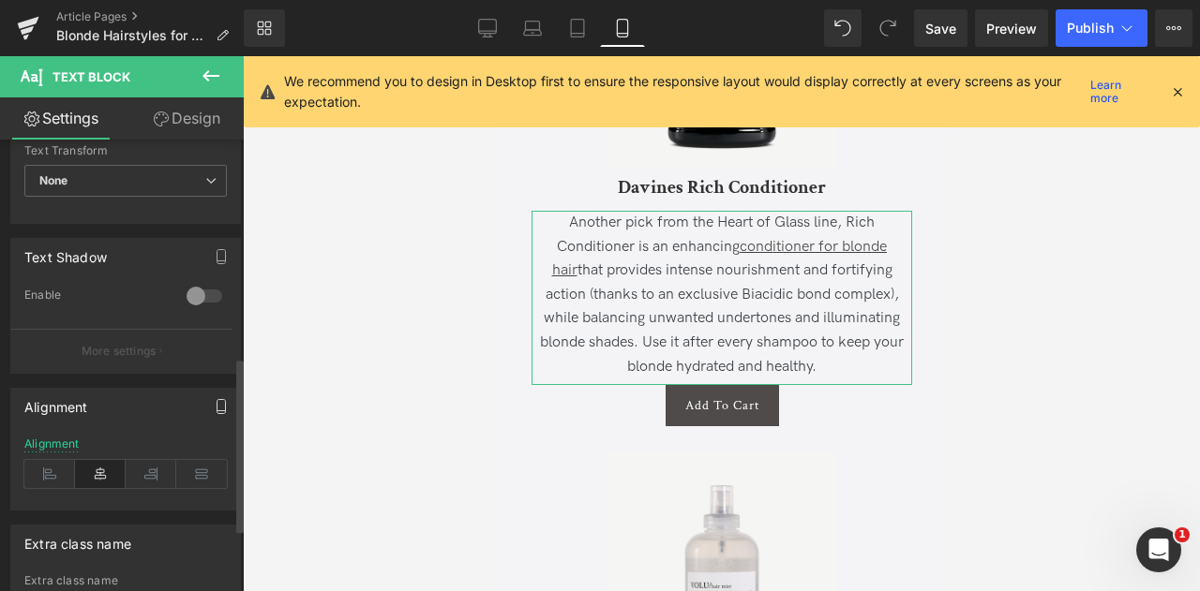
click at [206, 409] on button "button" at bounding box center [221, 407] width 30 height 36
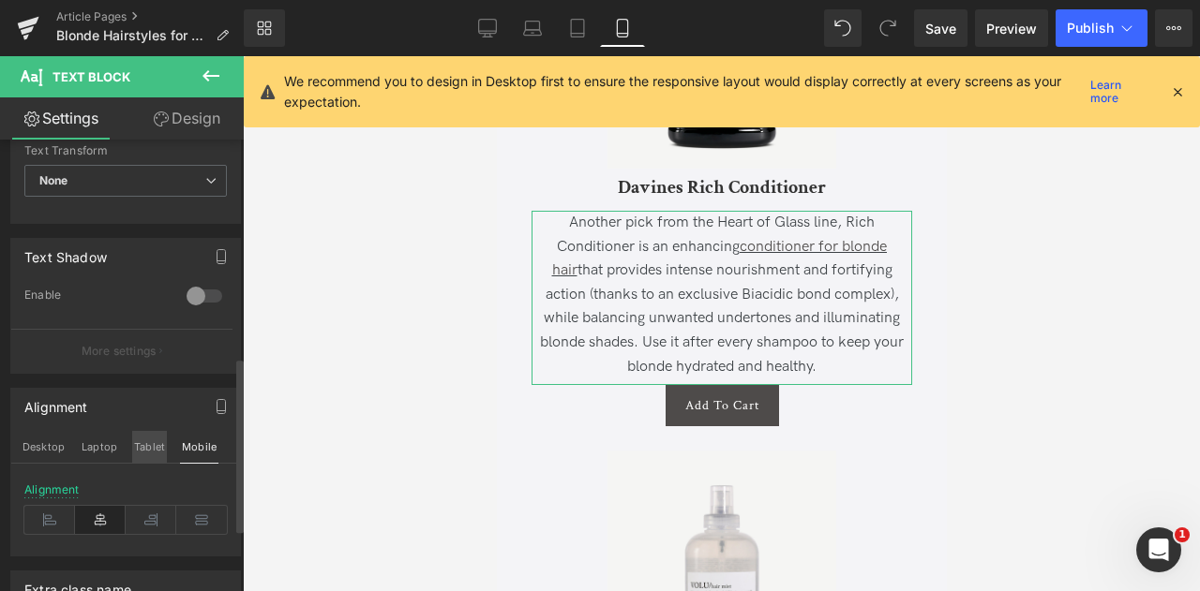
click at [159, 438] on button "Tablet" at bounding box center [149, 447] width 35 height 32
type input "100"
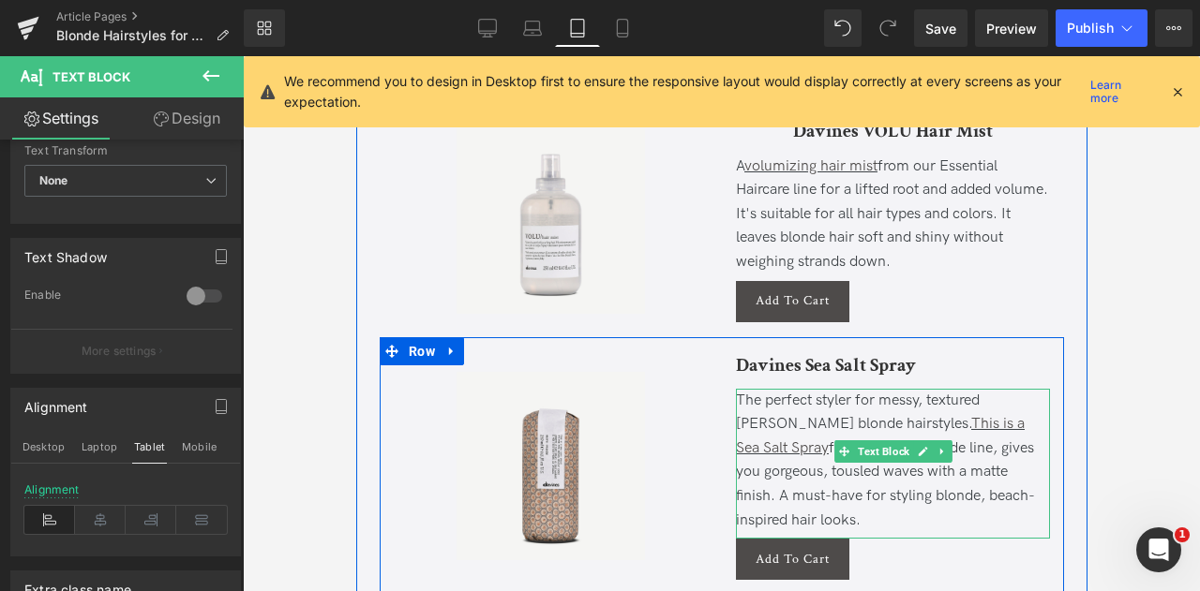
scroll to position [7160, 0]
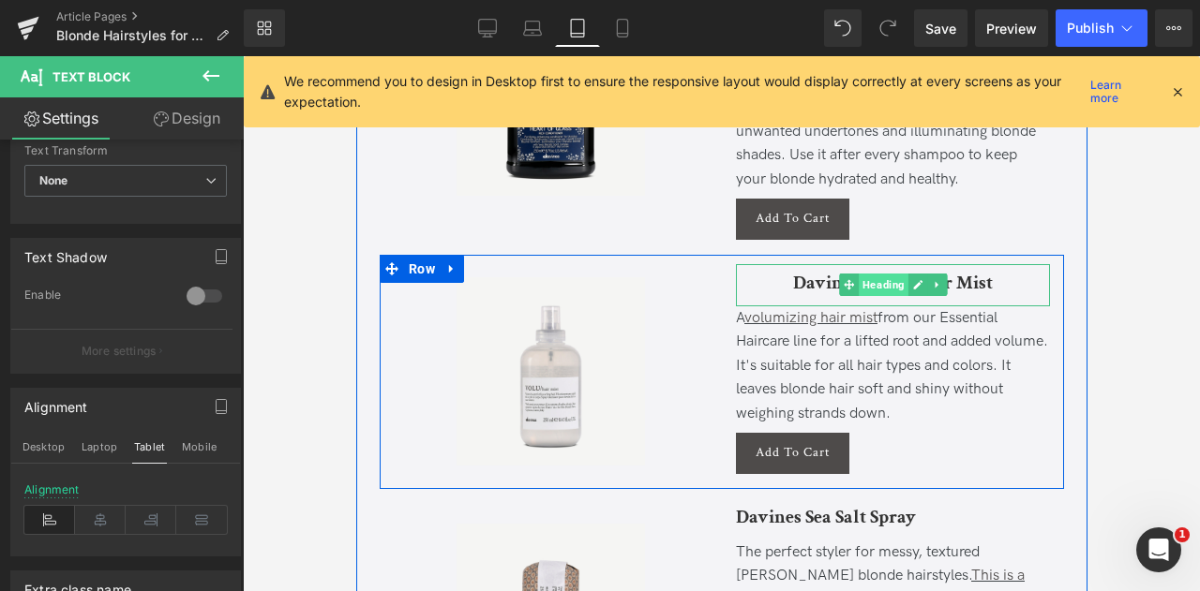
click at [873, 274] on span "Heading" at bounding box center [883, 285] width 50 height 22
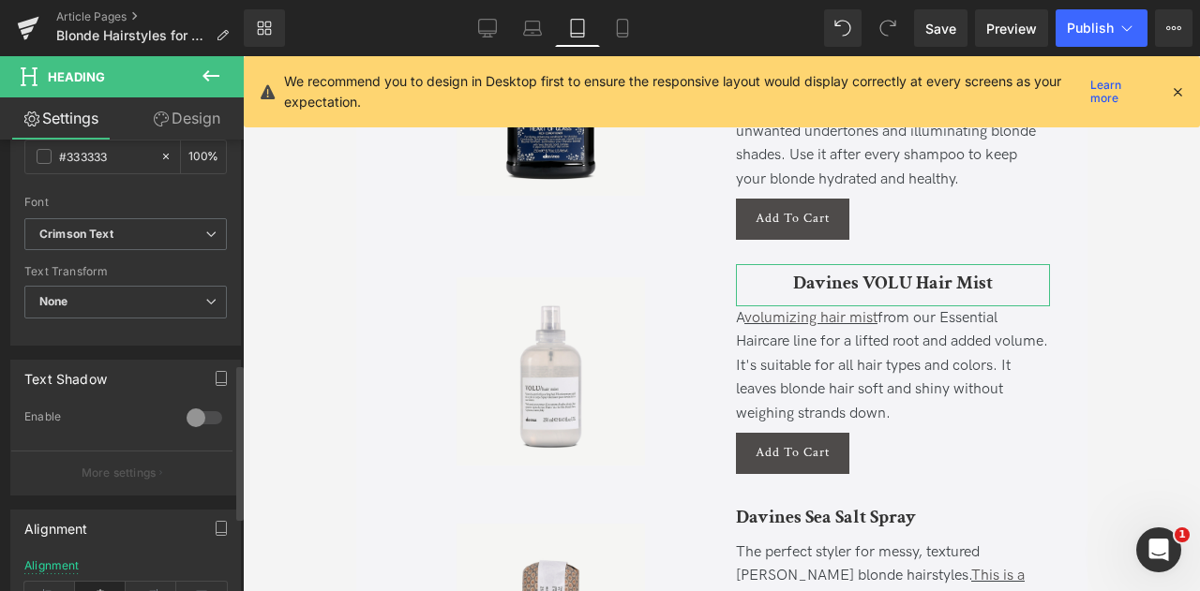
scroll to position [870, 0]
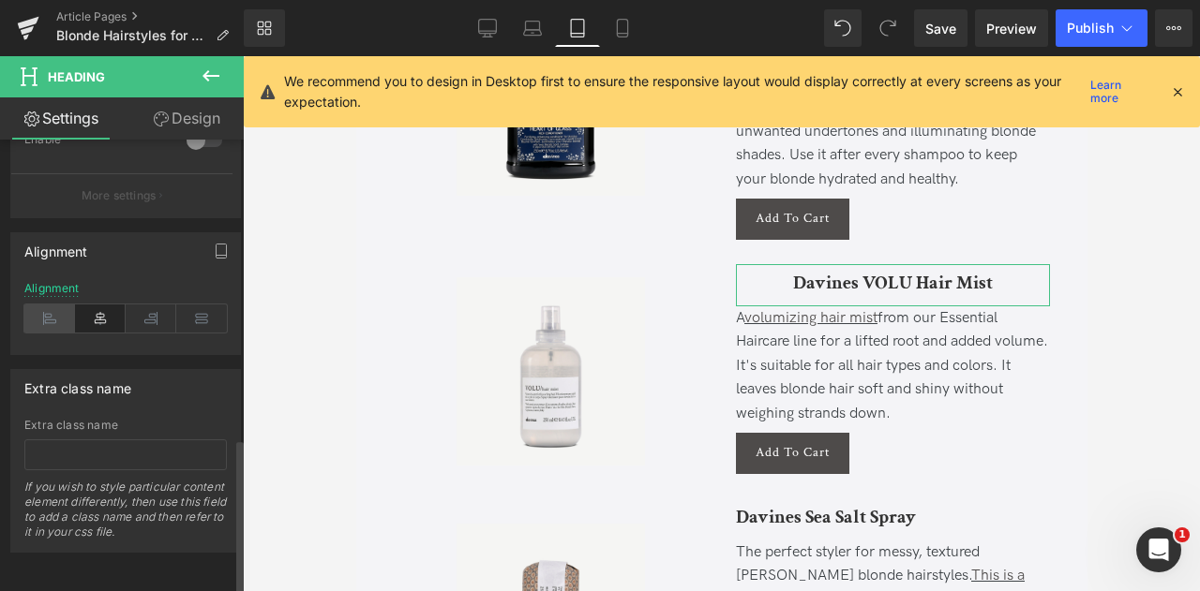
click at [52, 309] on icon at bounding box center [49, 319] width 51 height 28
click at [214, 247] on button "button" at bounding box center [221, 251] width 30 height 36
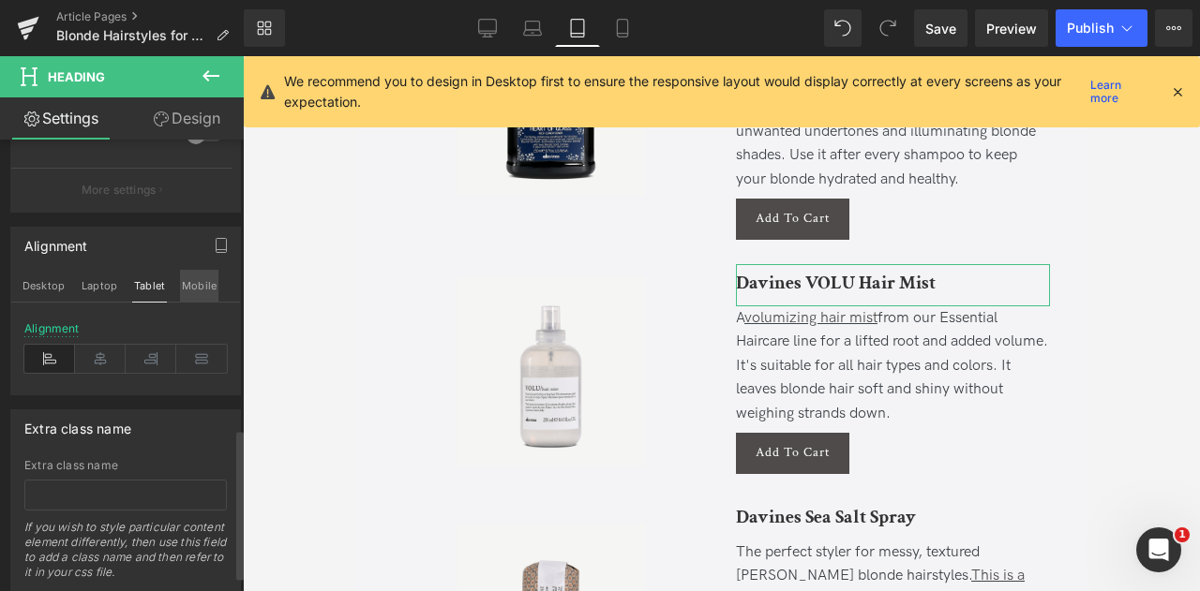
click at [193, 288] on button "Mobile" at bounding box center [199, 286] width 38 height 32
type input "100"
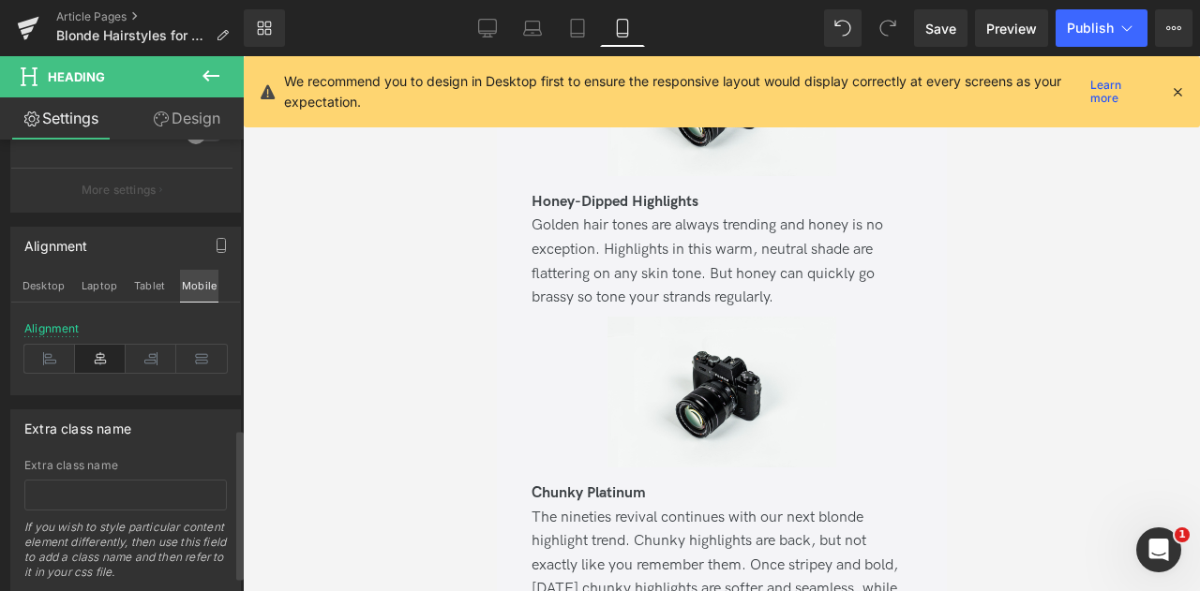
scroll to position [10906, 0]
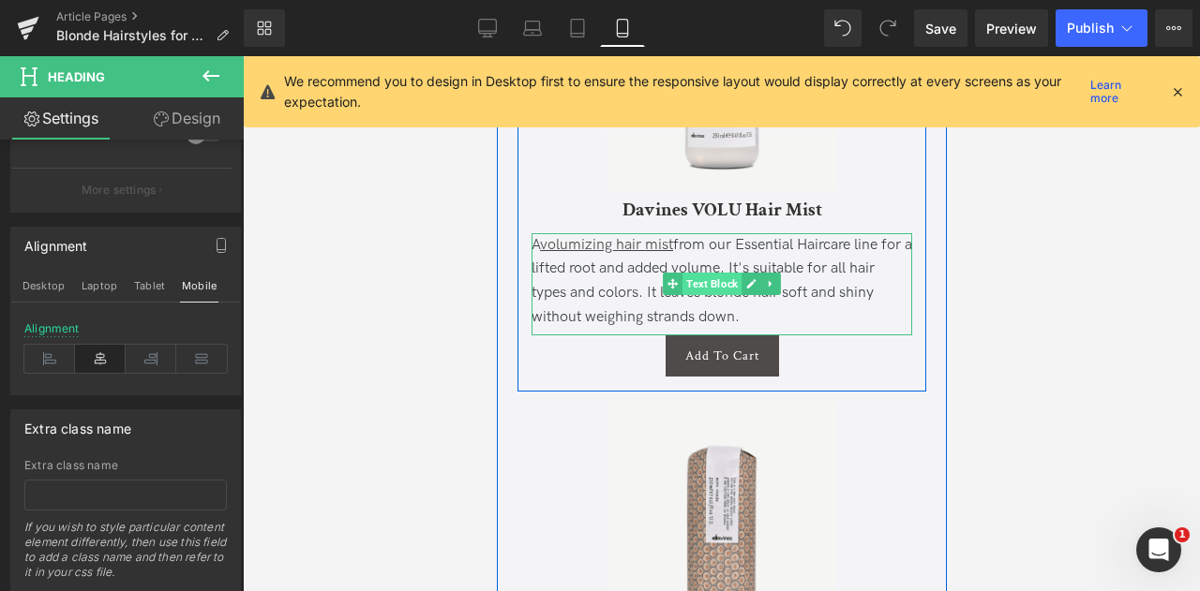
click at [720, 295] on span "Text Block" at bounding box center [710, 284] width 59 height 22
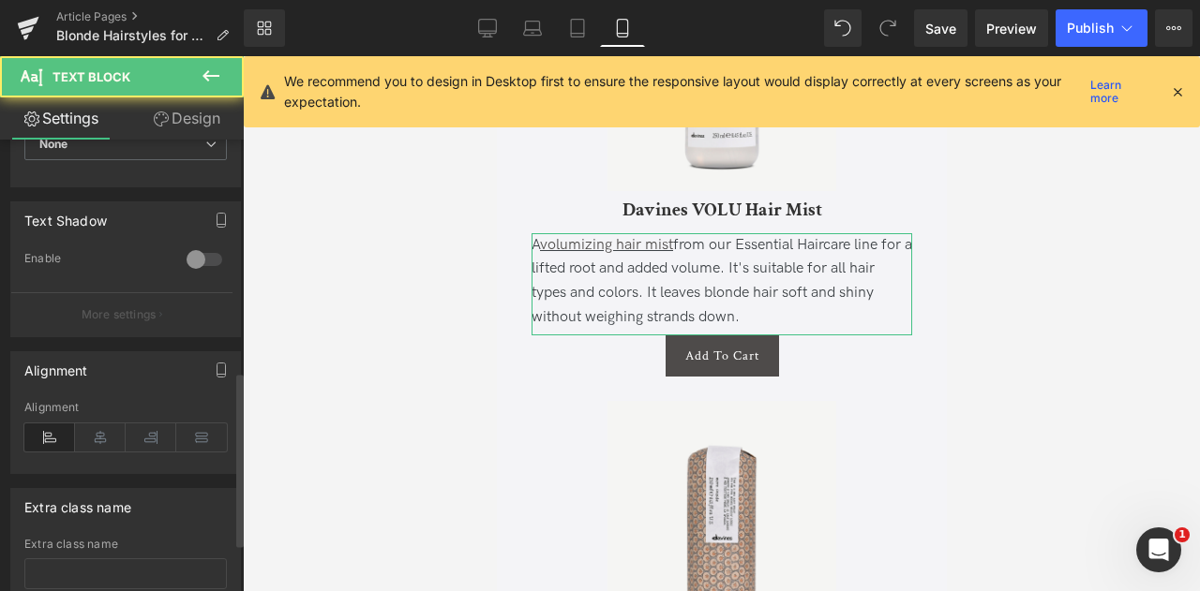
scroll to position [602, 0]
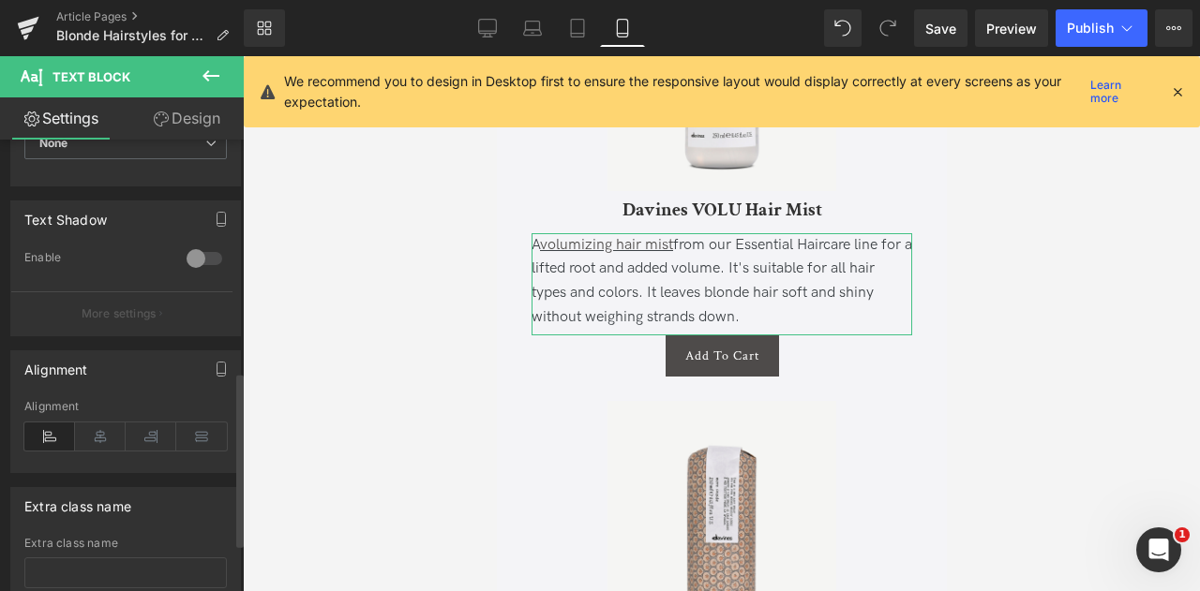
click at [106, 417] on div "Alignment" at bounding box center [125, 436] width 202 height 72
click at [88, 428] on icon at bounding box center [100, 437] width 51 height 28
click at [214, 363] on icon "button" at bounding box center [221, 369] width 15 height 15
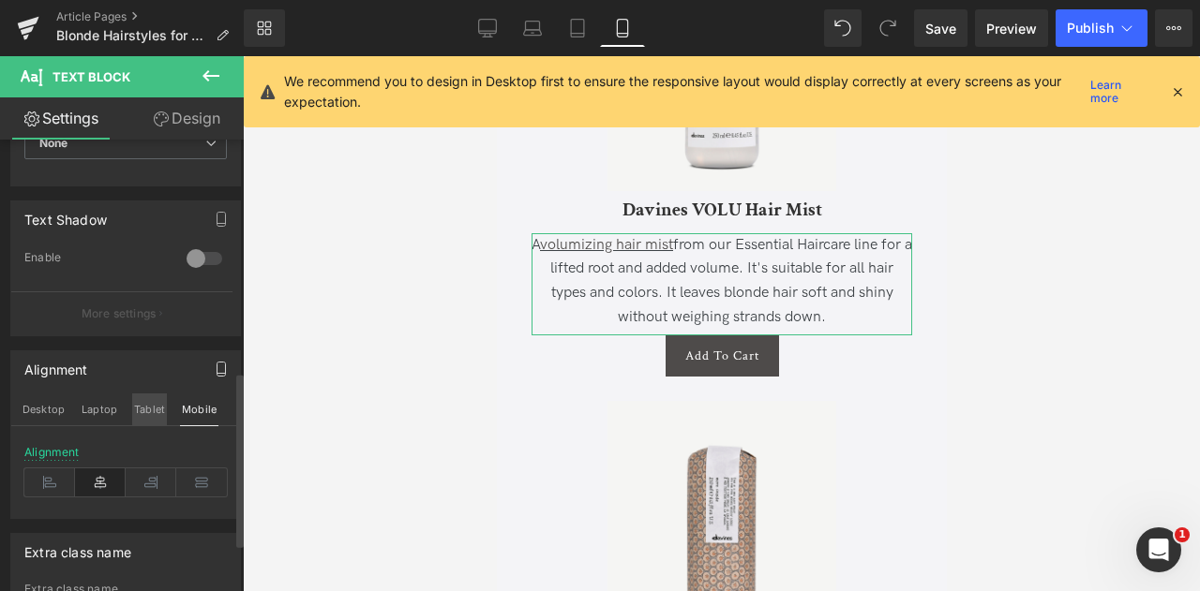
click at [142, 416] on button "Tablet" at bounding box center [149, 410] width 35 height 32
type input "100"
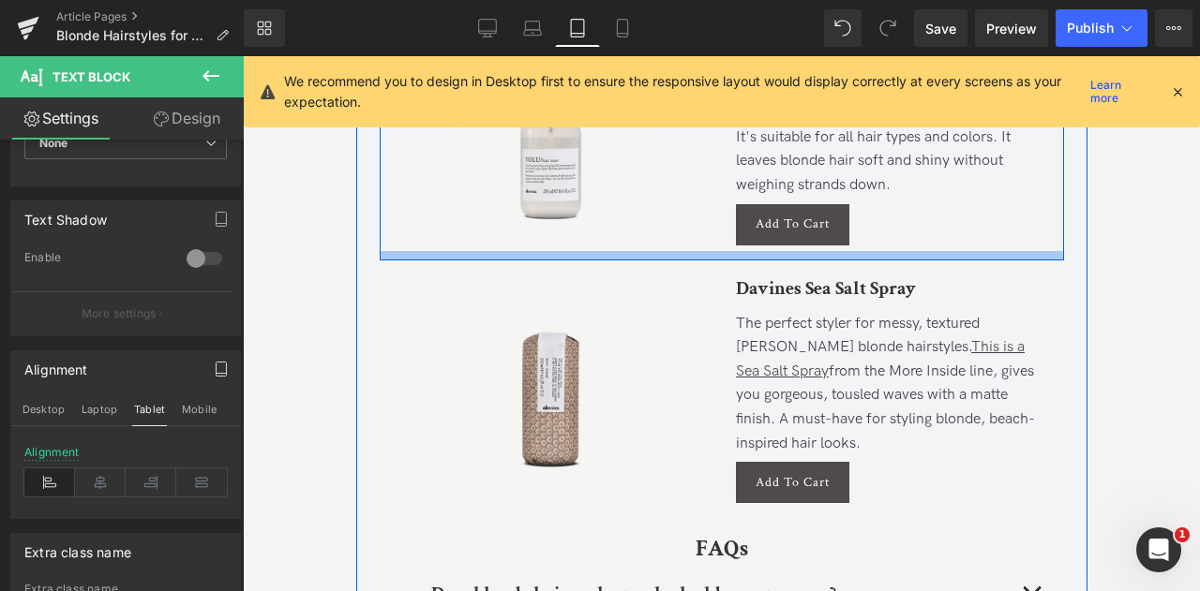
scroll to position [7393, 0]
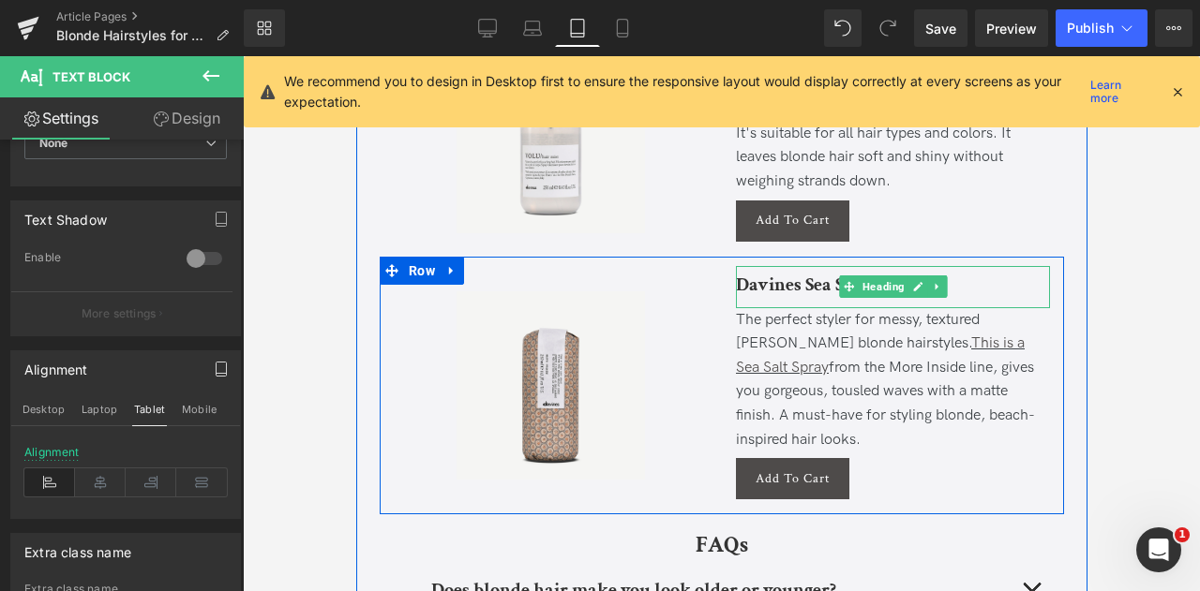
click at [817, 273] on b "Davines Sea Salt Spray" at bounding box center [825, 285] width 180 height 24
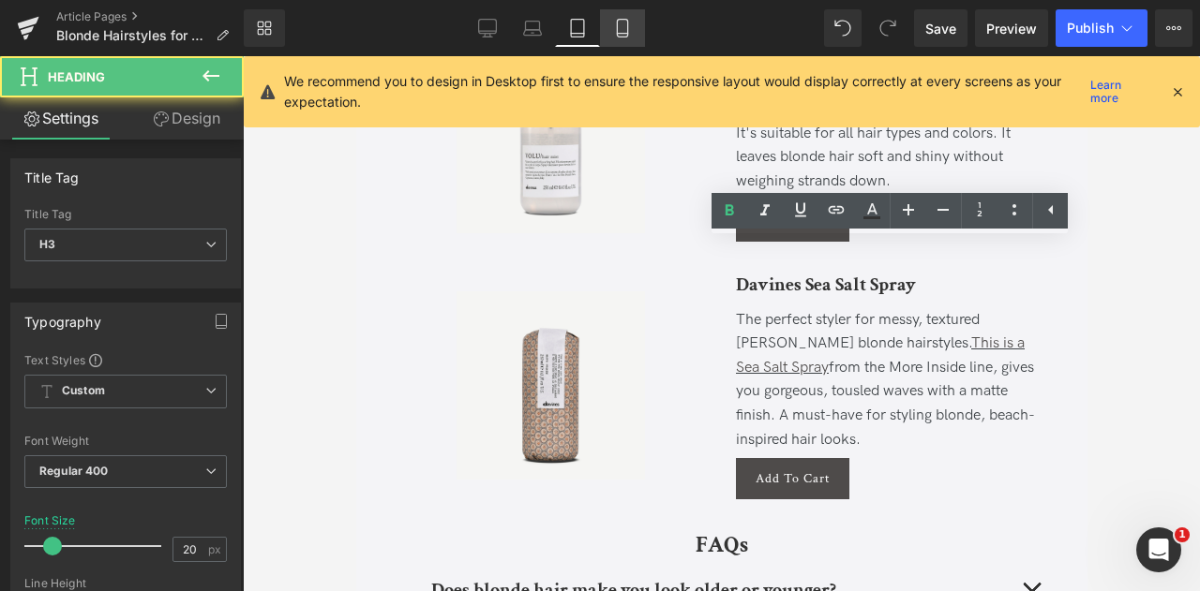
click at [621, 20] on icon at bounding box center [622, 29] width 10 height 18
type input "100"
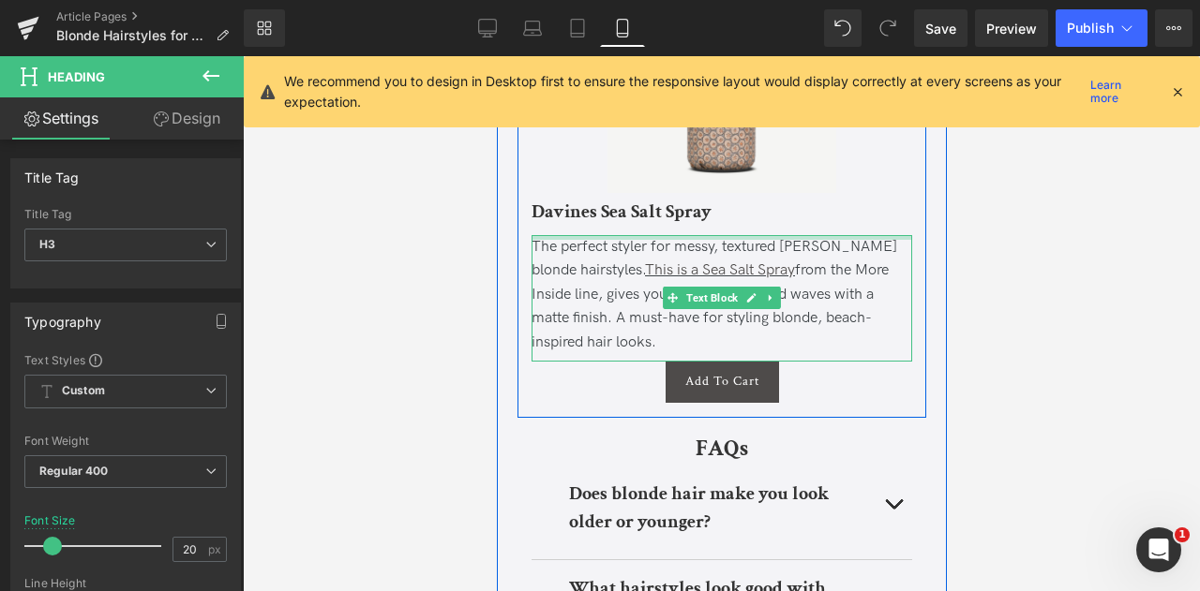
scroll to position [11305, 0]
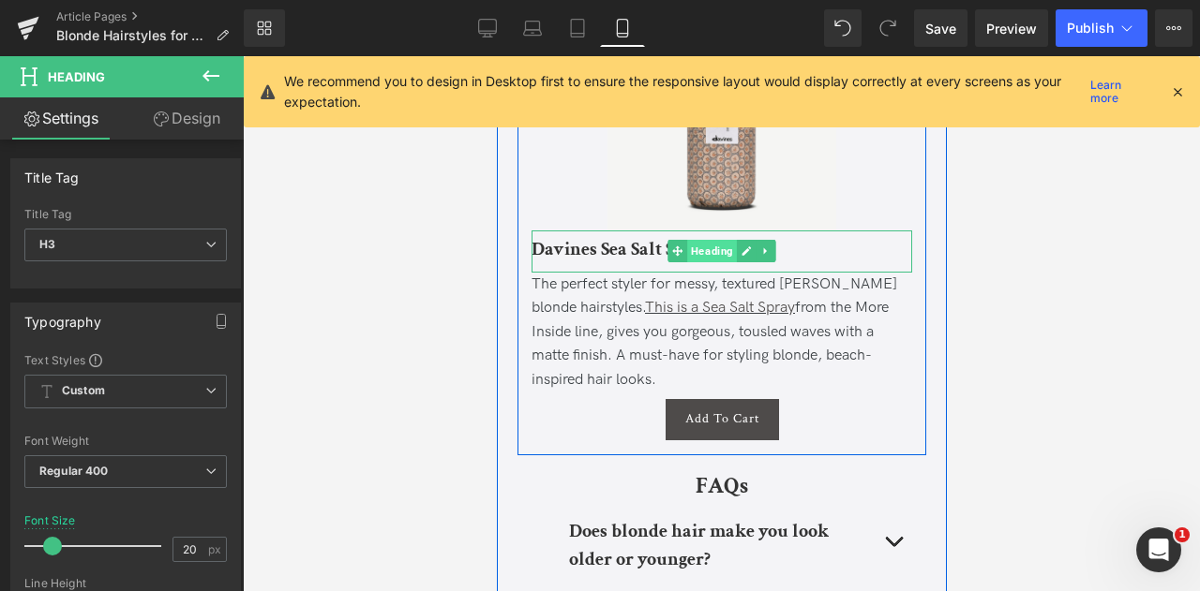
click at [716, 262] on span "Heading" at bounding box center [711, 251] width 50 height 22
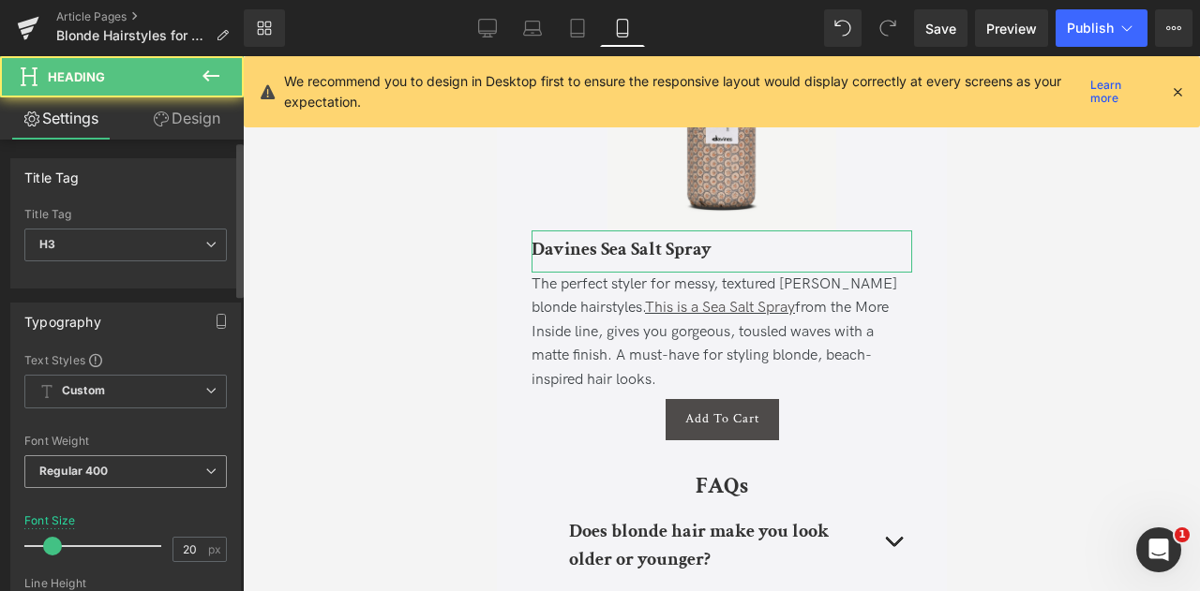
scroll to position [870, 0]
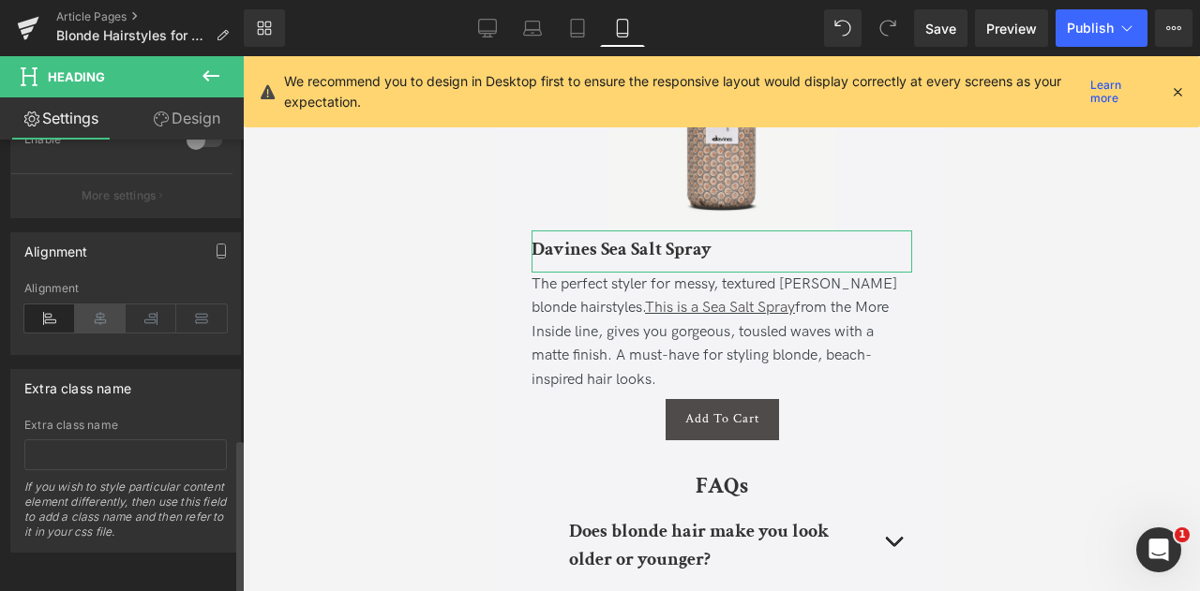
click at [92, 305] on icon at bounding box center [100, 319] width 51 height 28
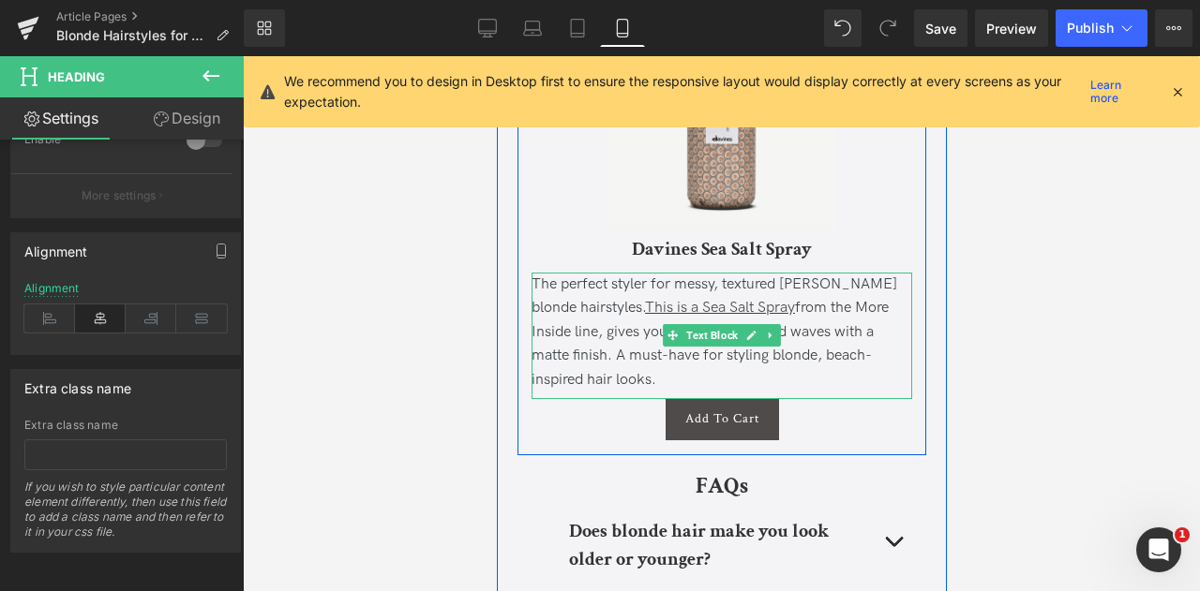
click at [605, 393] on div "The perfect styler for messy, textured [PERSON_NAME] blonde hairstyles. This is…" at bounding box center [720, 333] width 381 height 120
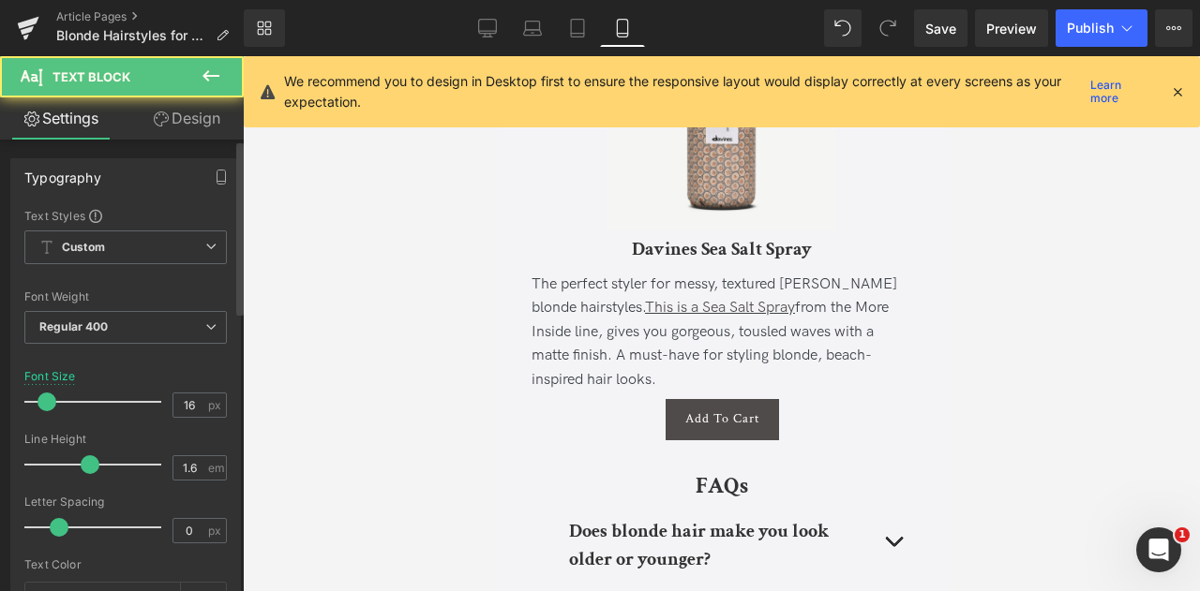
scroll to position [727, 0]
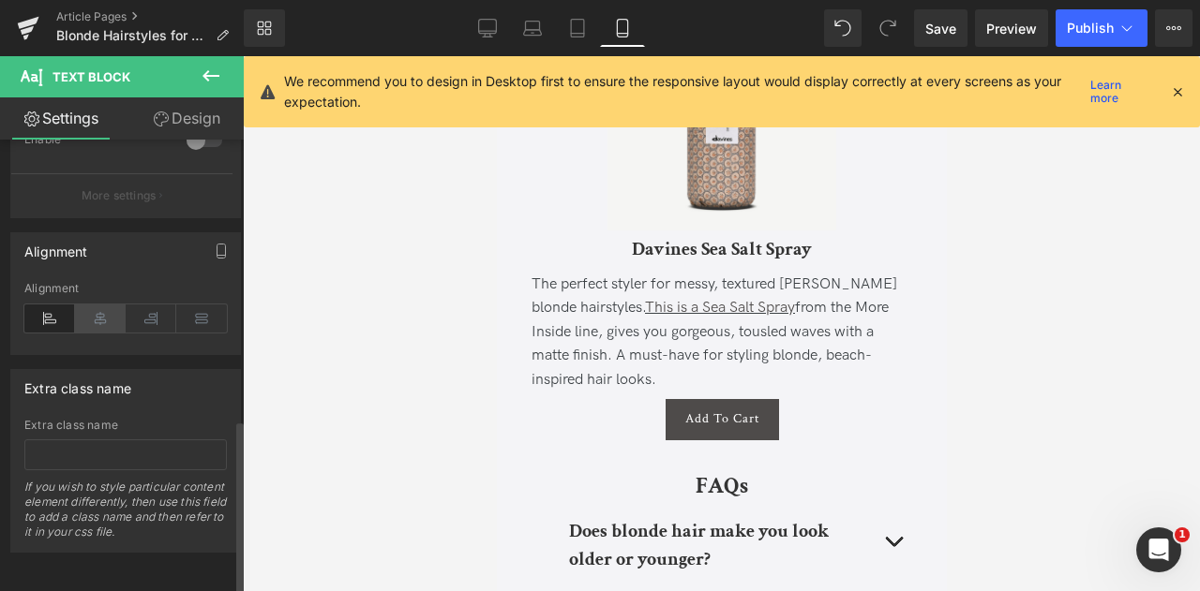
click at [91, 317] on icon at bounding box center [100, 319] width 51 height 28
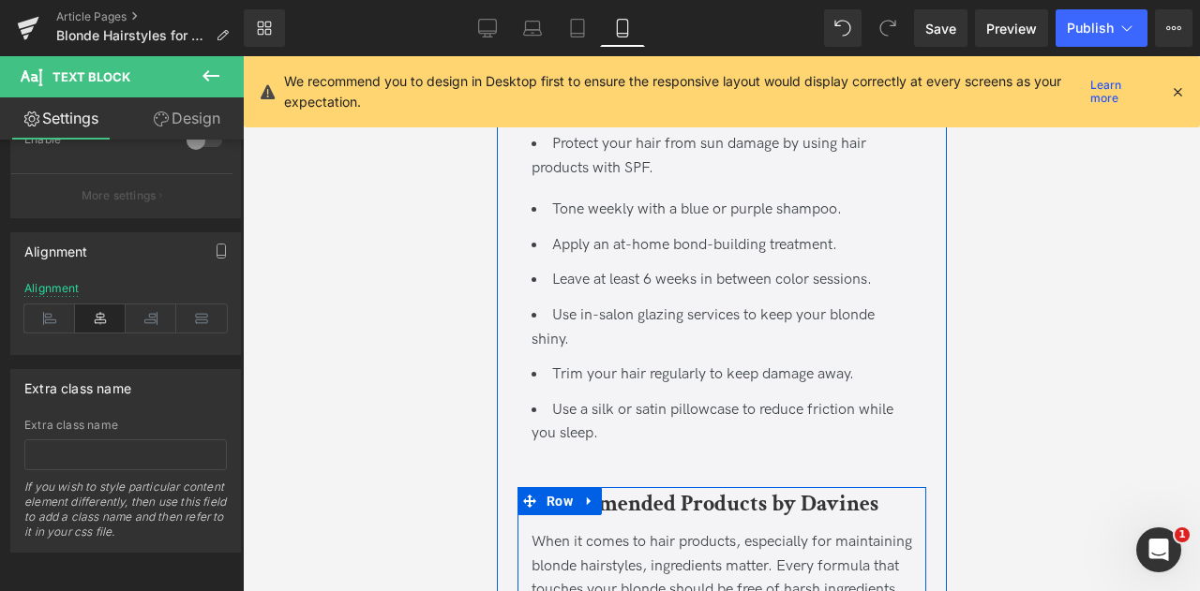
scroll to position [8973, 0]
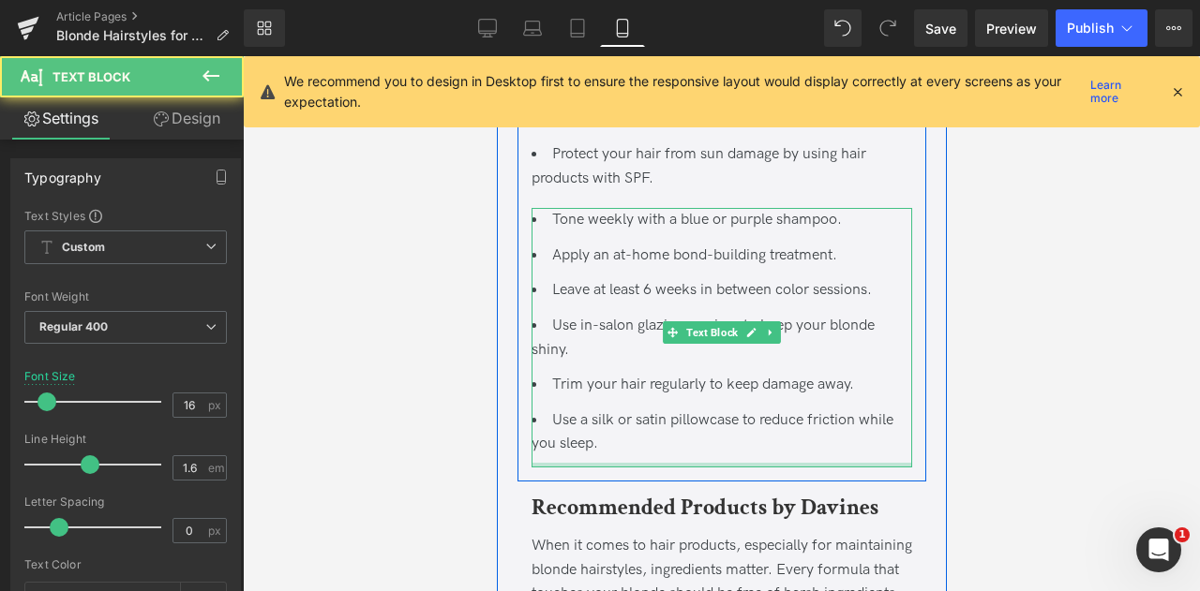
drag, startPoint x: 601, startPoint y: 494, endPoint x: 598, endPoint y: 441, distance: 52.6
click at [598, 441] on div "Tone weekly with a blue or purple shampoo. Apply an at-home bond-building treat…" at bounding box center [720, 338] width 381 height 260
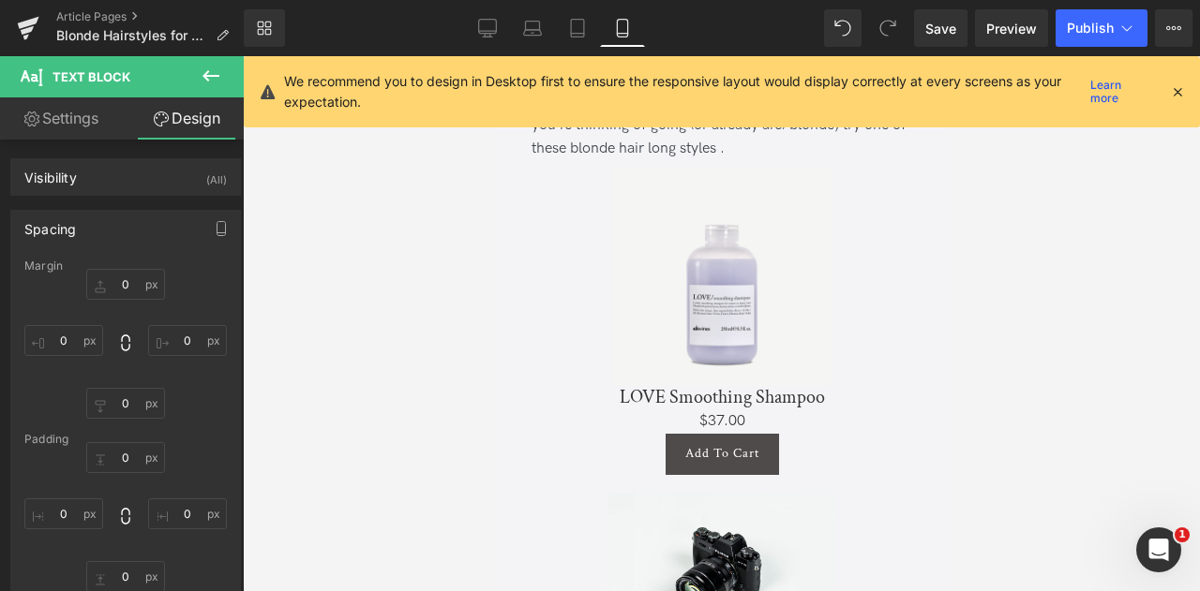
scroll to position [4263, 0]
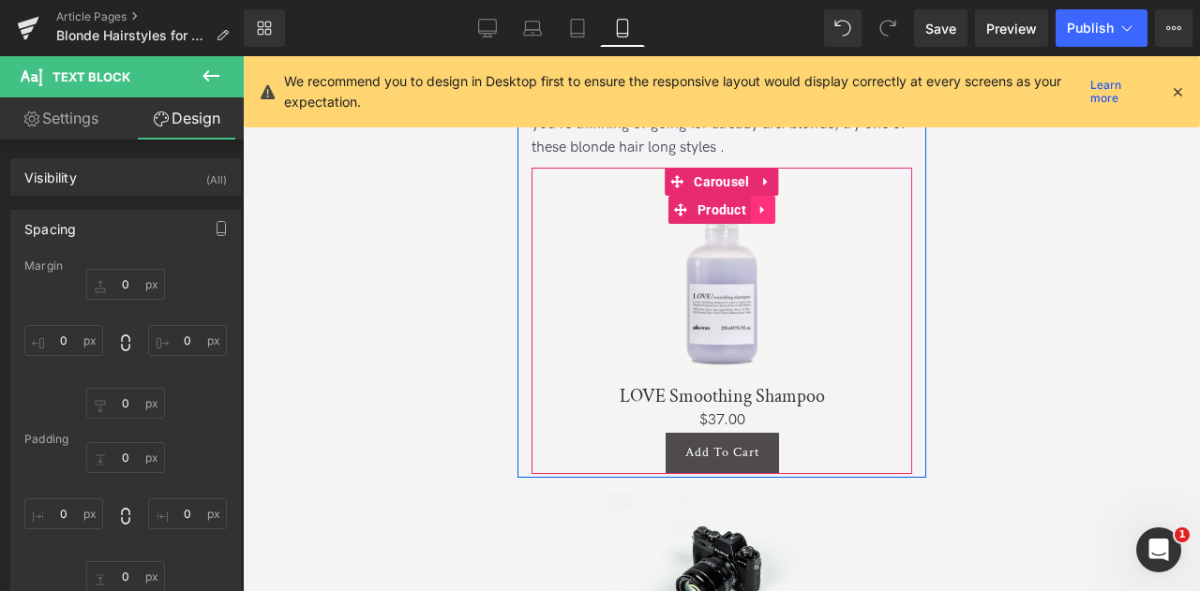
click at [755, 217] on icon at bounding box center [761, 210] width 13 height 14
click at [755, 196] on link at bounding box center [766, 182] width 24 height 28
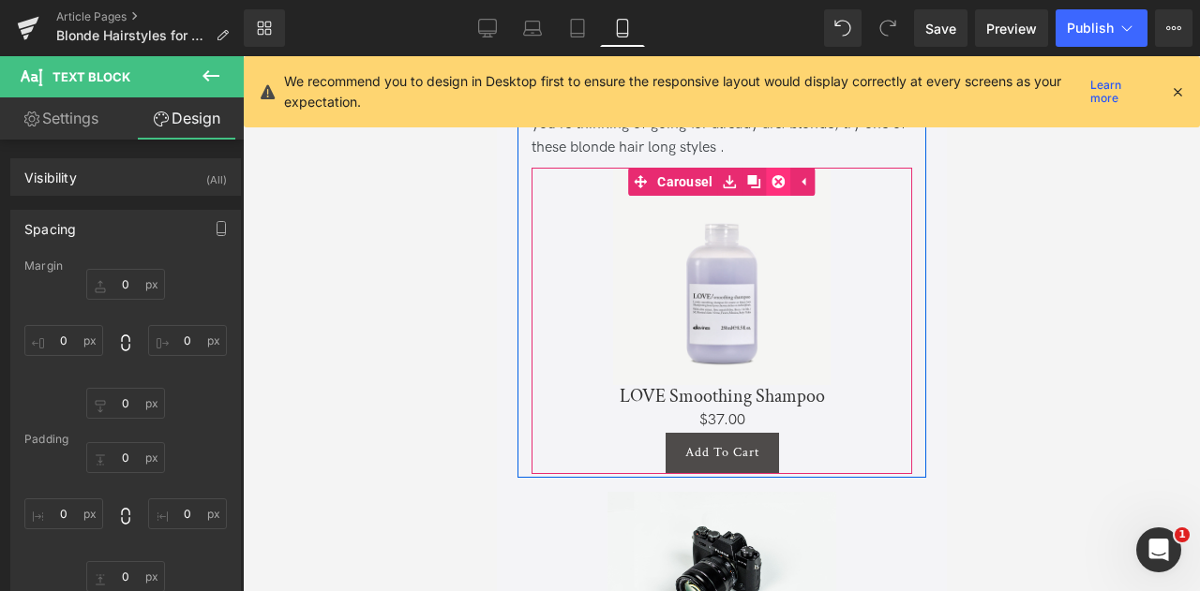
click at [771, 189] on icon at bounding box center [777, 182] width 13 height 14
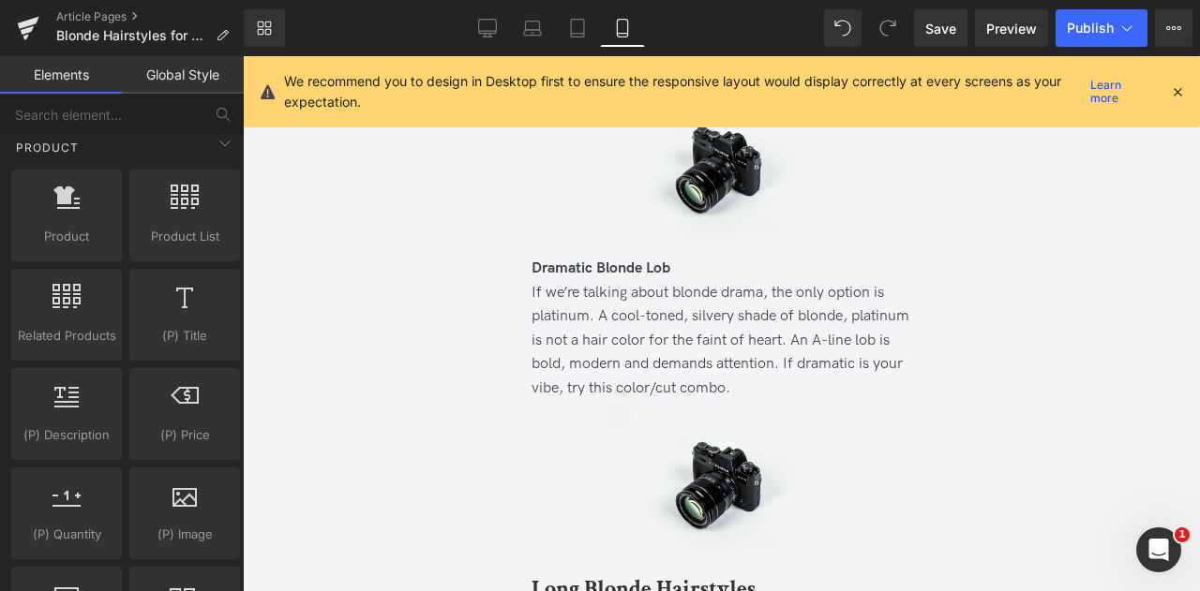
scroll to position [3850, 0]
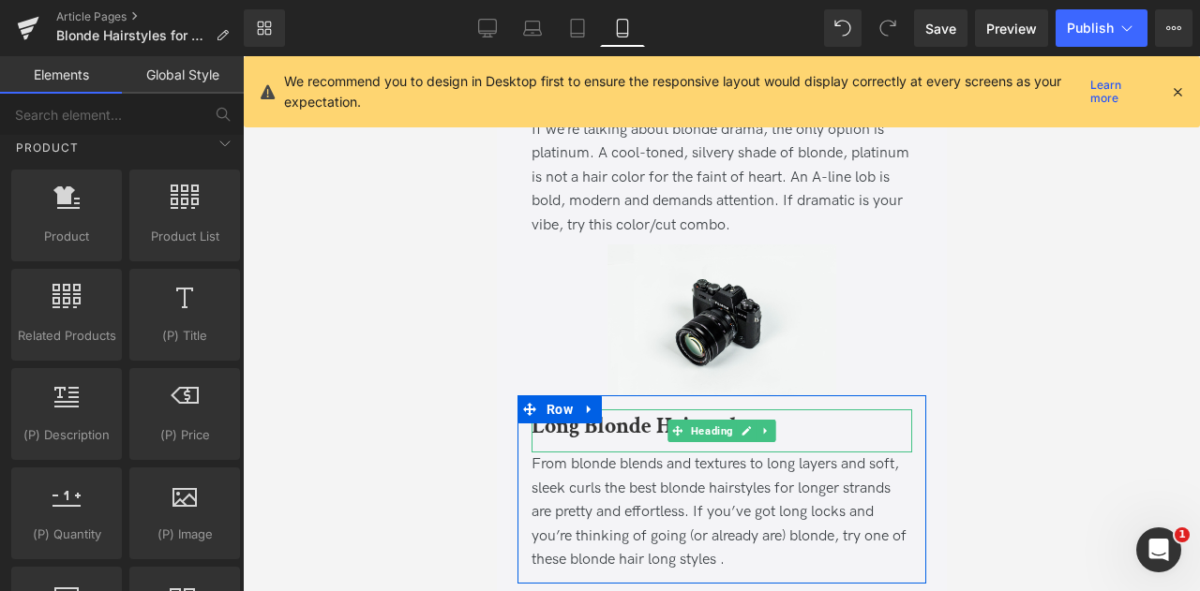
click at [614, 441] on b "Long Blonde Hairstyles" at bounding box center [642, 425] width 224 height 29
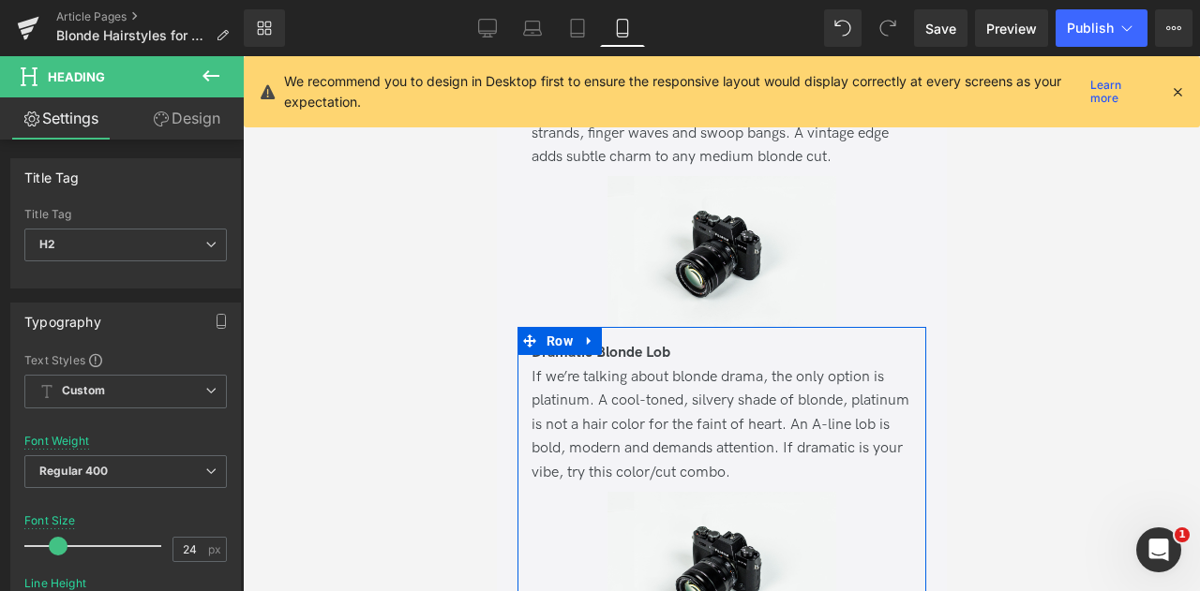
scroll to position [3935, 0]
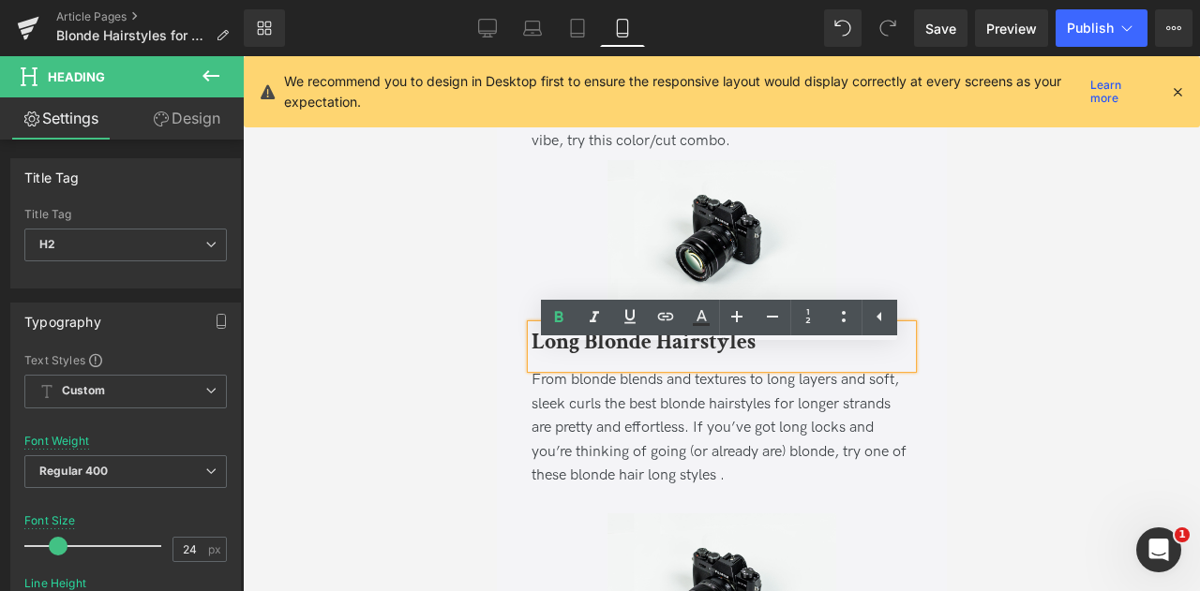
click at [482, 406] on div at bounding box center [721, 323] width 957 height 535
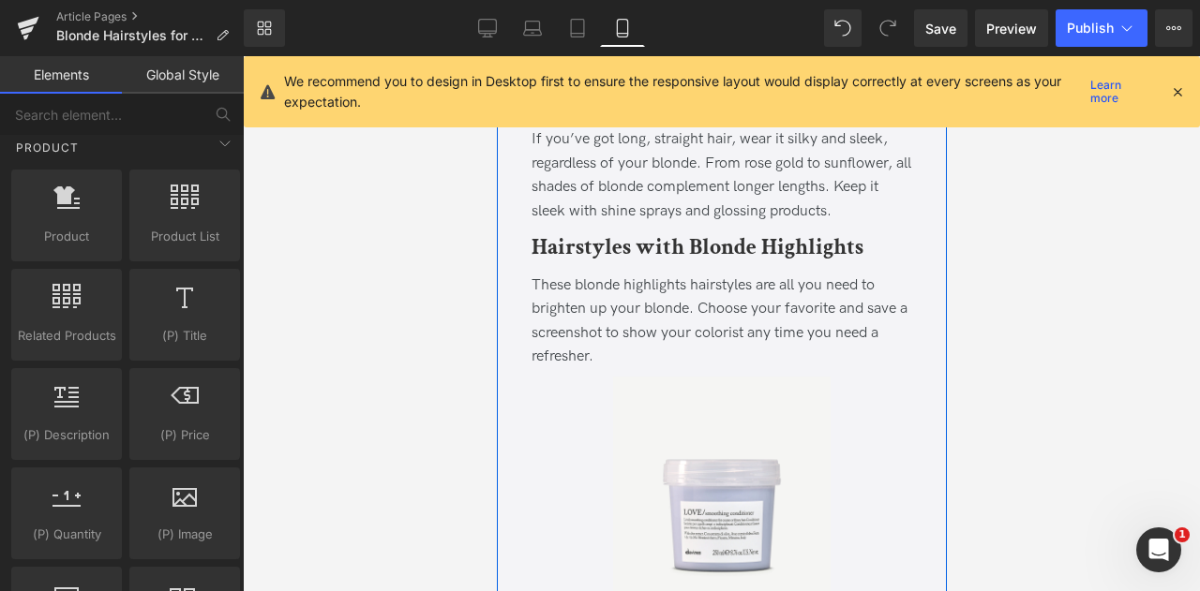
scroll to position [5741, 0]
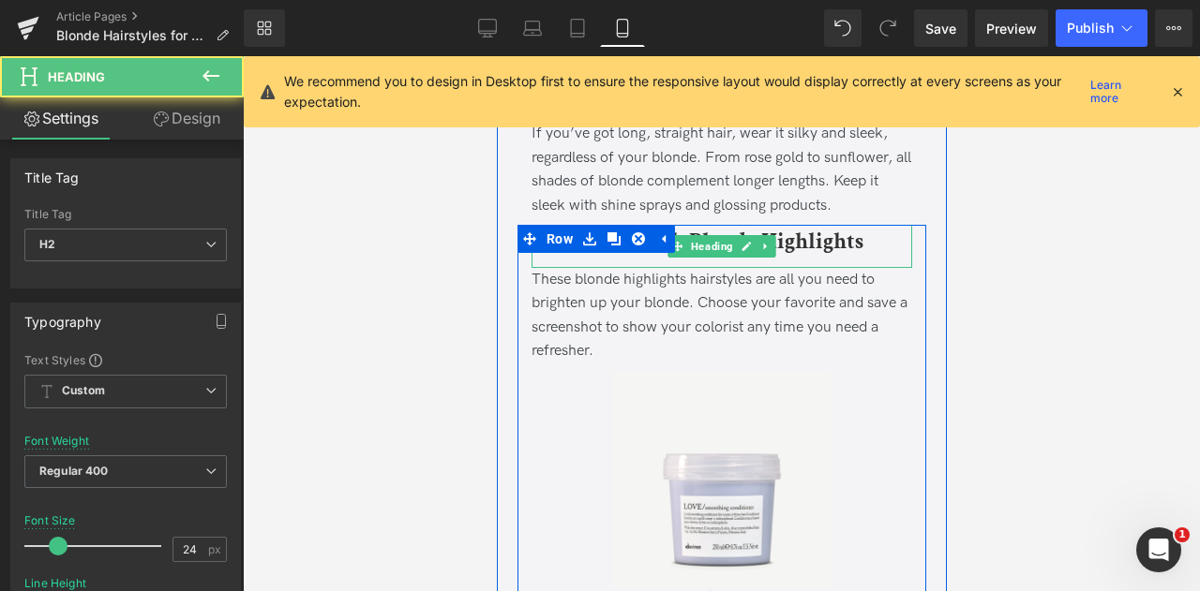
click at [725, 254] on b "Hairstyles with Blonde Highlights" at bounding box center [696, 241] width 332 height 29
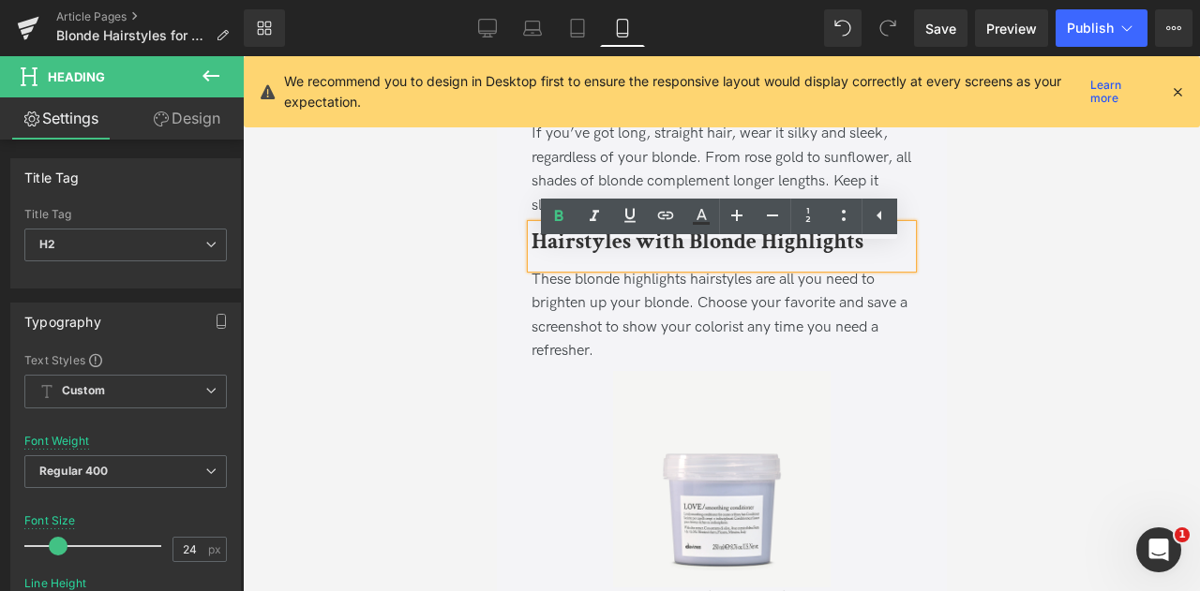
click at [629, 173] on div "If you’ve got long, straight hair, wear it silky and sleek, regardless of your …" at bounding box center [720, 170] width 381 height 96
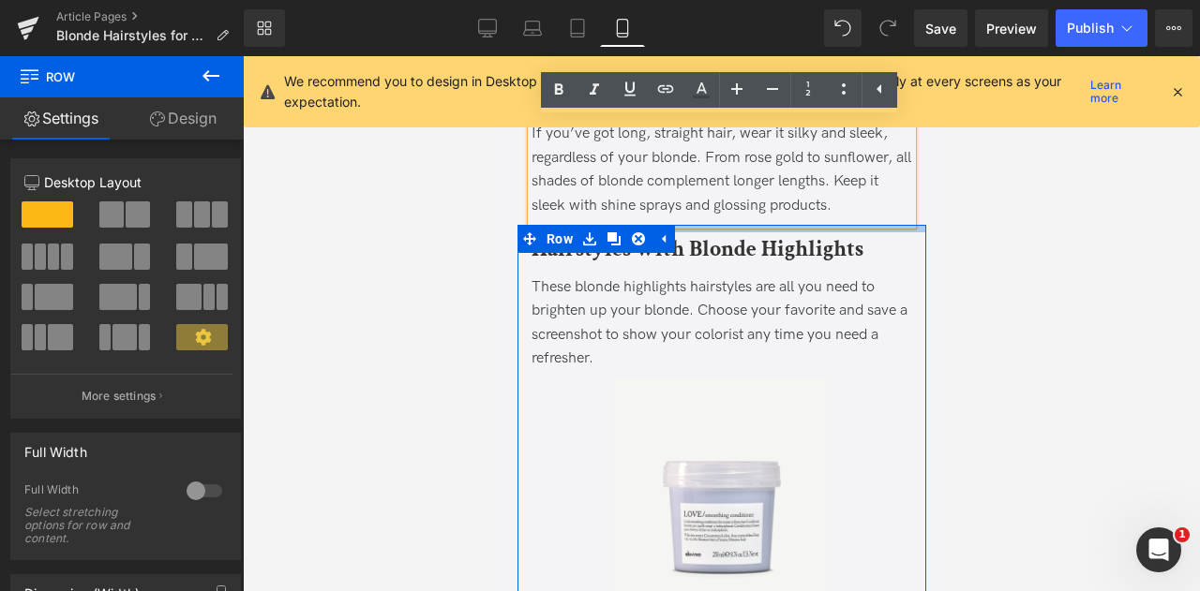
click at [713, 258] on div "Hairstyles with Blonde Highlights Heading These blonde highlights hairstyles ar…" at bounding box center [720, 455] width 409 height 460
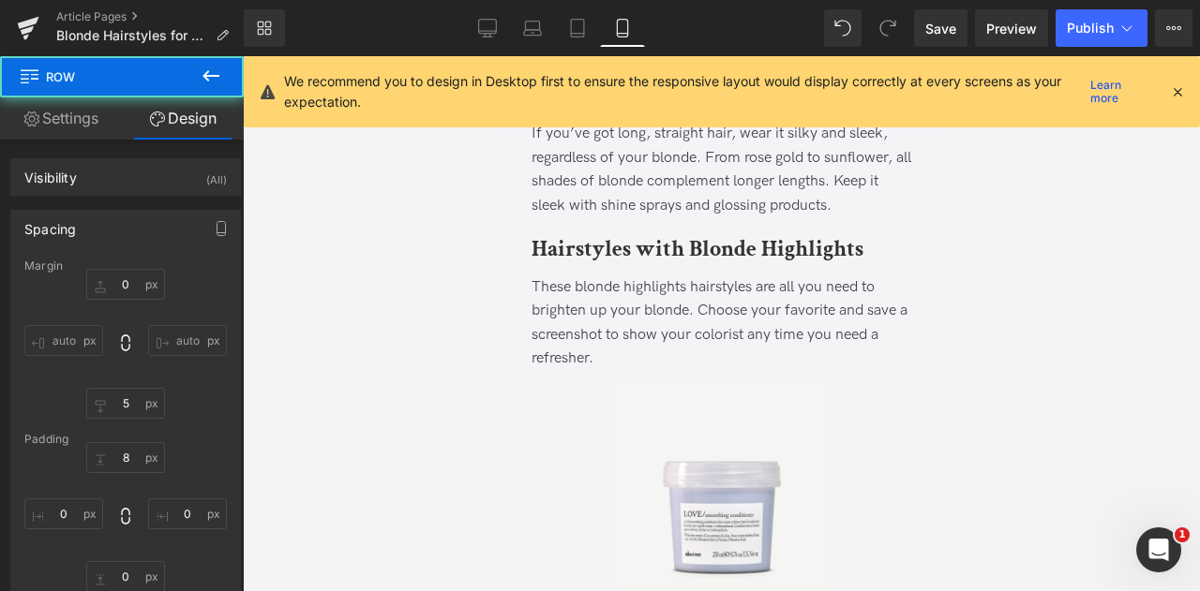
click at [461, 195] on div at bounding box center [721, 323] width 957 height 535
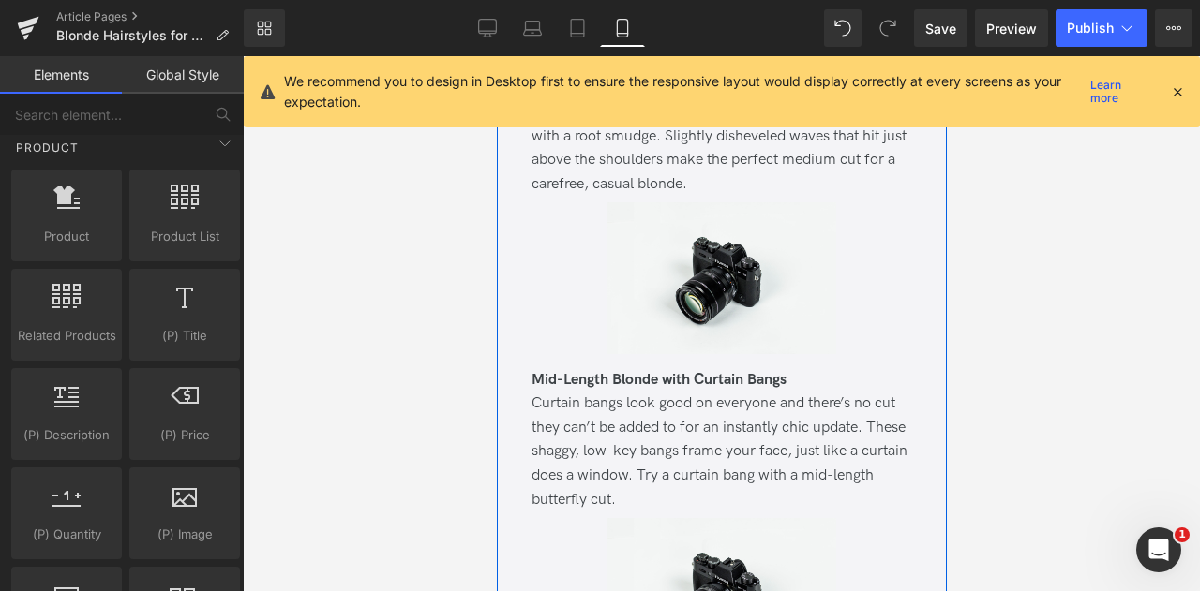
scroll to position [2604, 0]
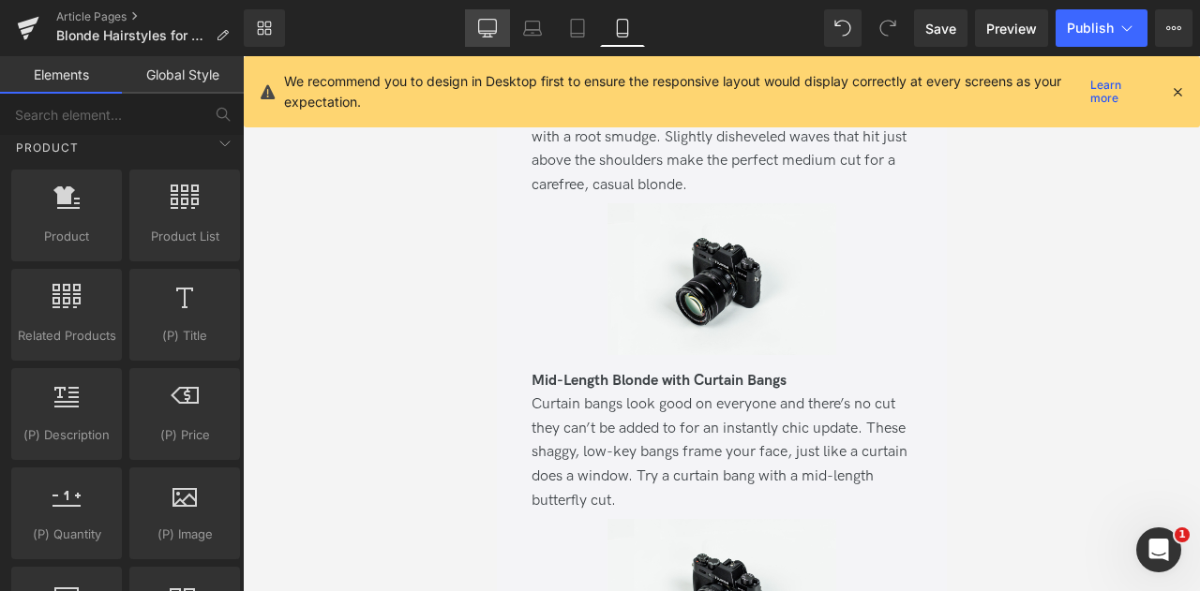
click at [491, 34] on icon at bounding box center [487, 28] width 19 height 19
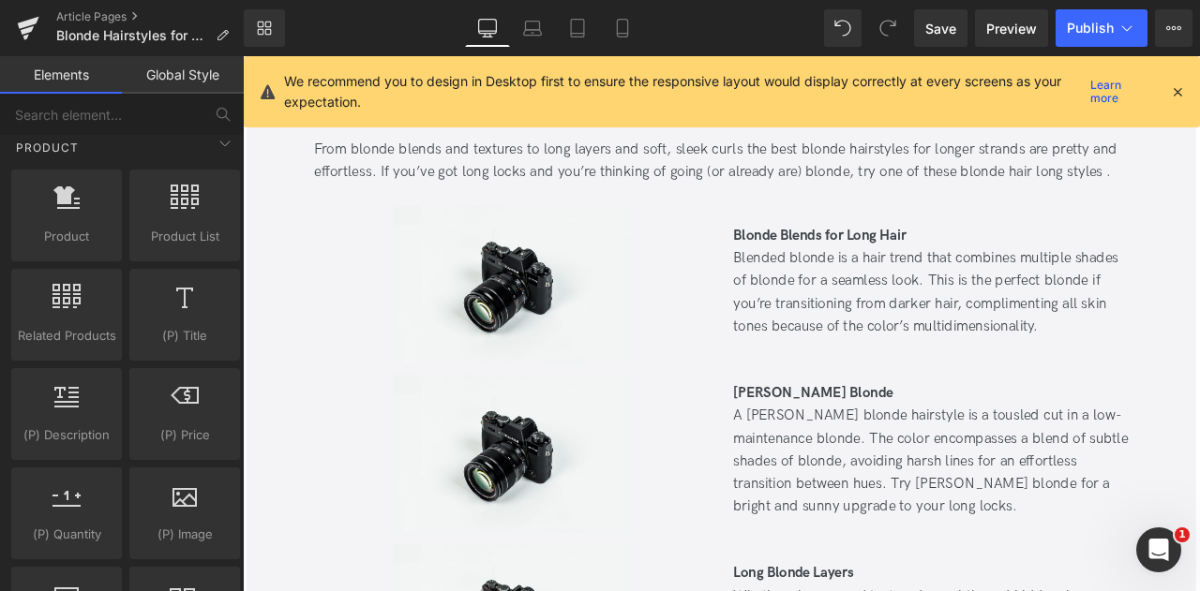
scroll to position [8036, 0]
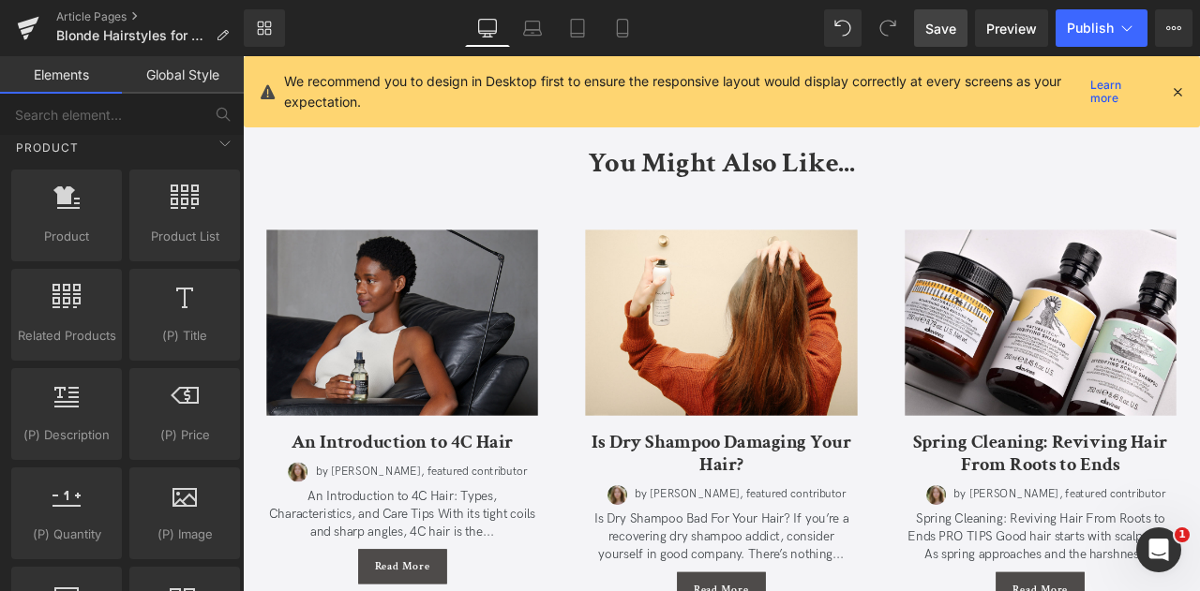
drag, startPoint x: 947, startPoint y: 23, endPoint x: 700, endPoint y: 89, distance: 255.1
click at [947, 23] on span "Save" at bounding box center [940, 29] width 31 height 20
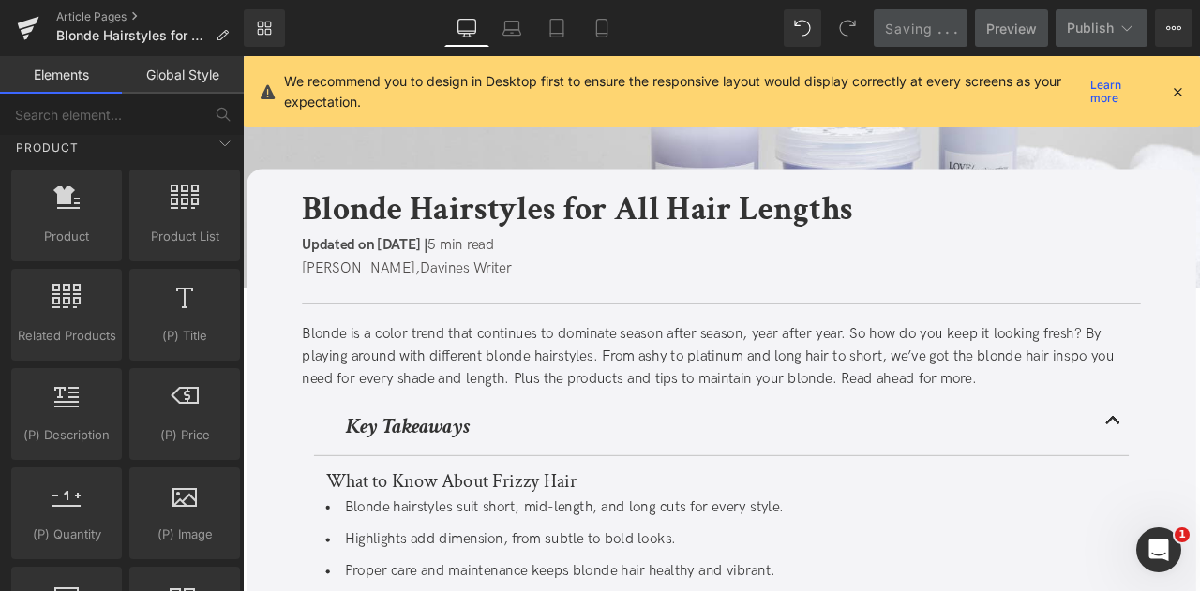
scroll to position [0, 0]
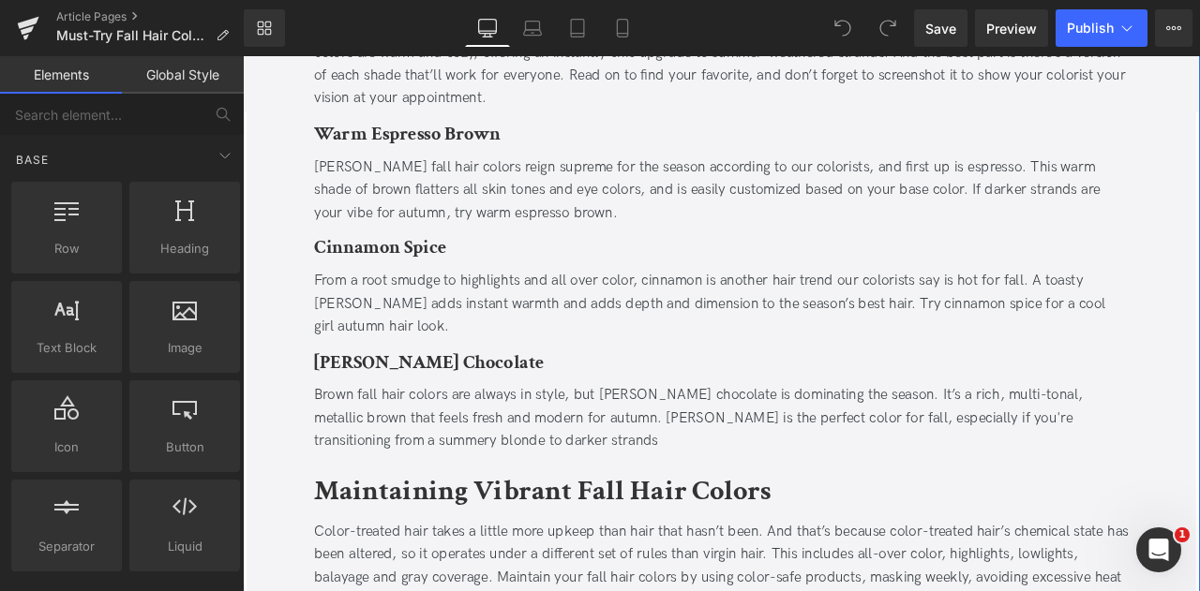
scroll to position [1008, 0]
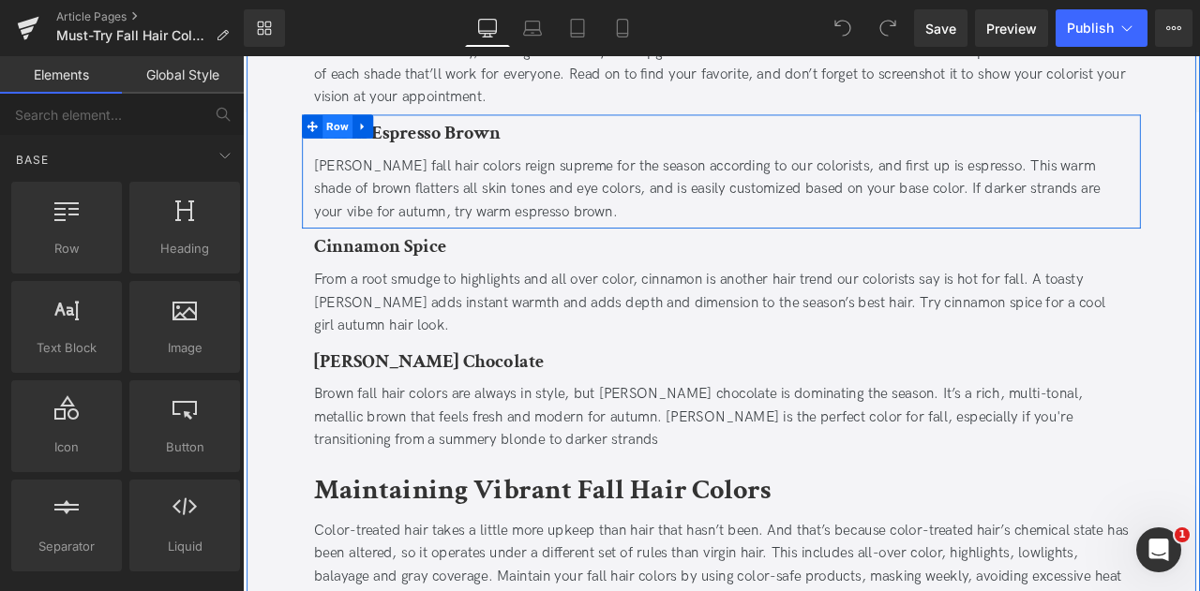
click at [350, 143] on span "Row" at bounding box center [355, 140] width 36 height 28
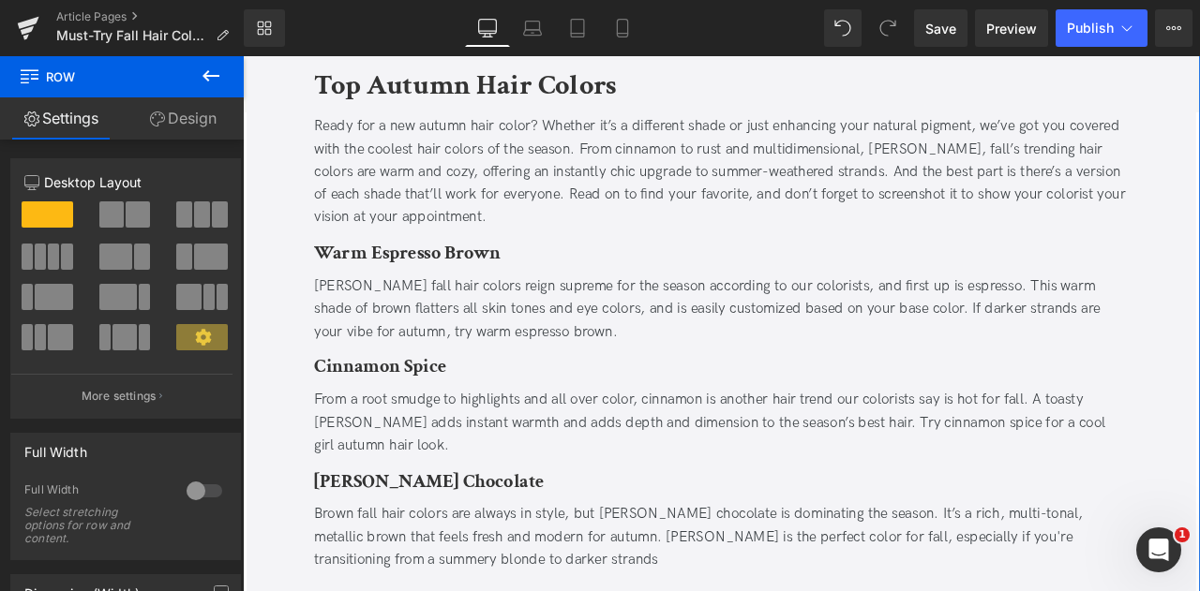
scroll to position [866, 0]
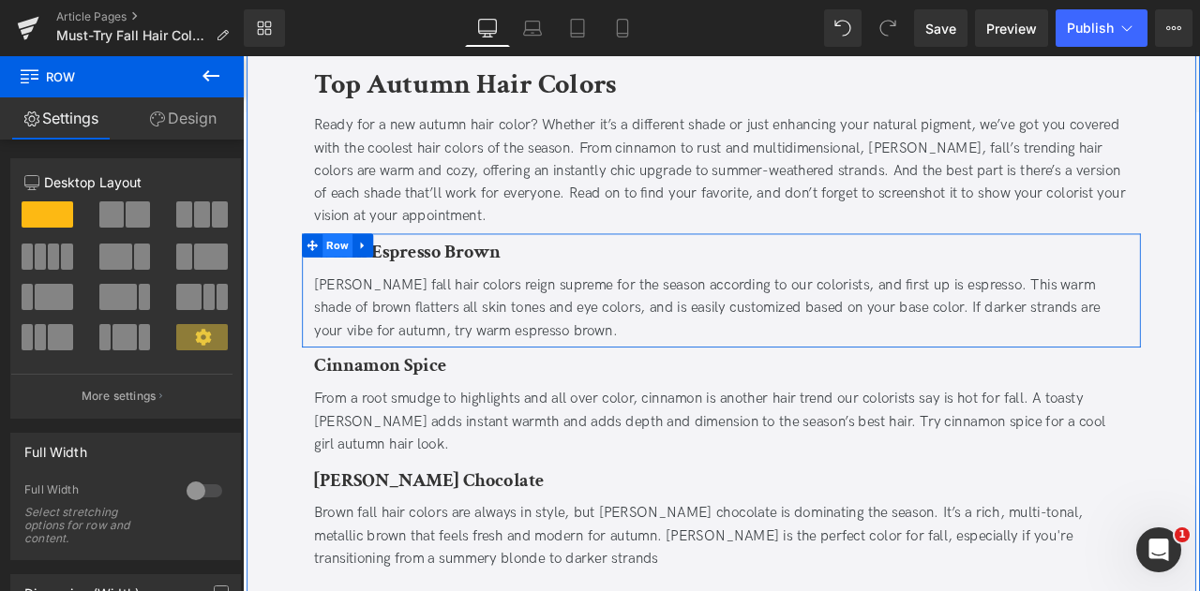
click at [361, 275] on span "Row" at bounding box center [355, 281] width 36 height 28
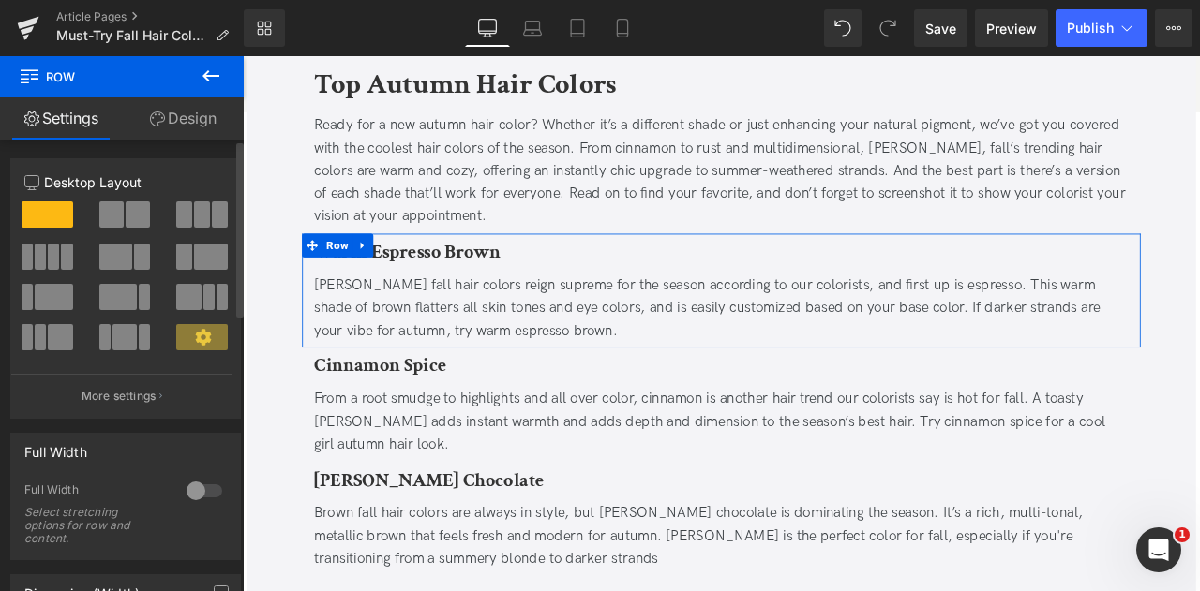
click at [194, 223] on span at bounding box center [202, 215] width 16 height 26
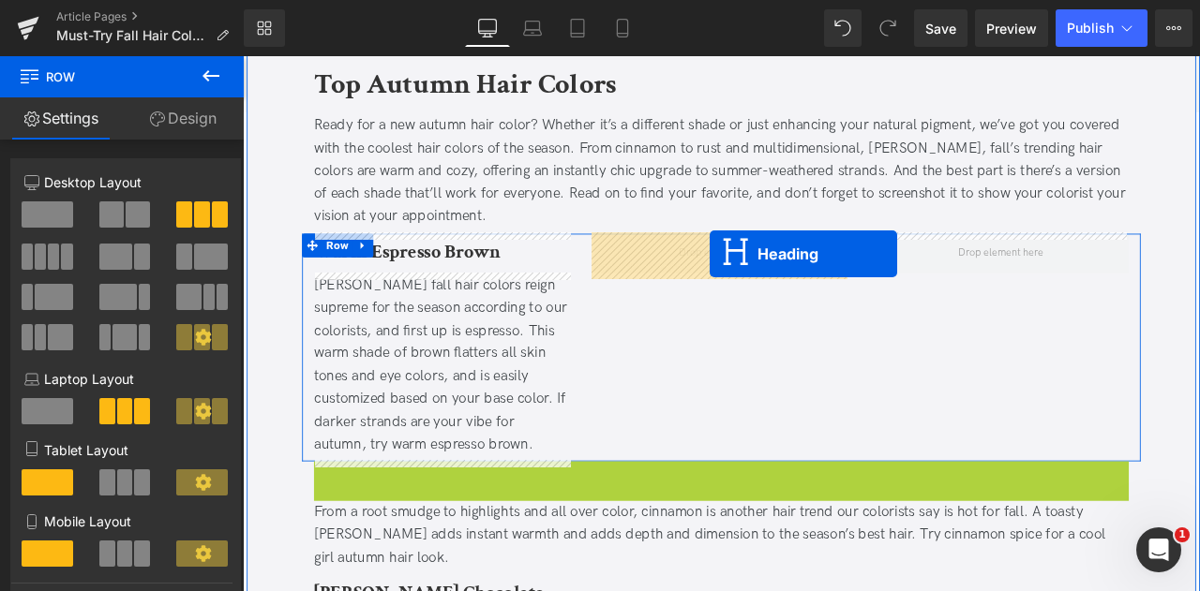
drag, startPoint x: 764, startPoint y: 558, endPoint x: 795, endPoint y: 291, distance: 268.9
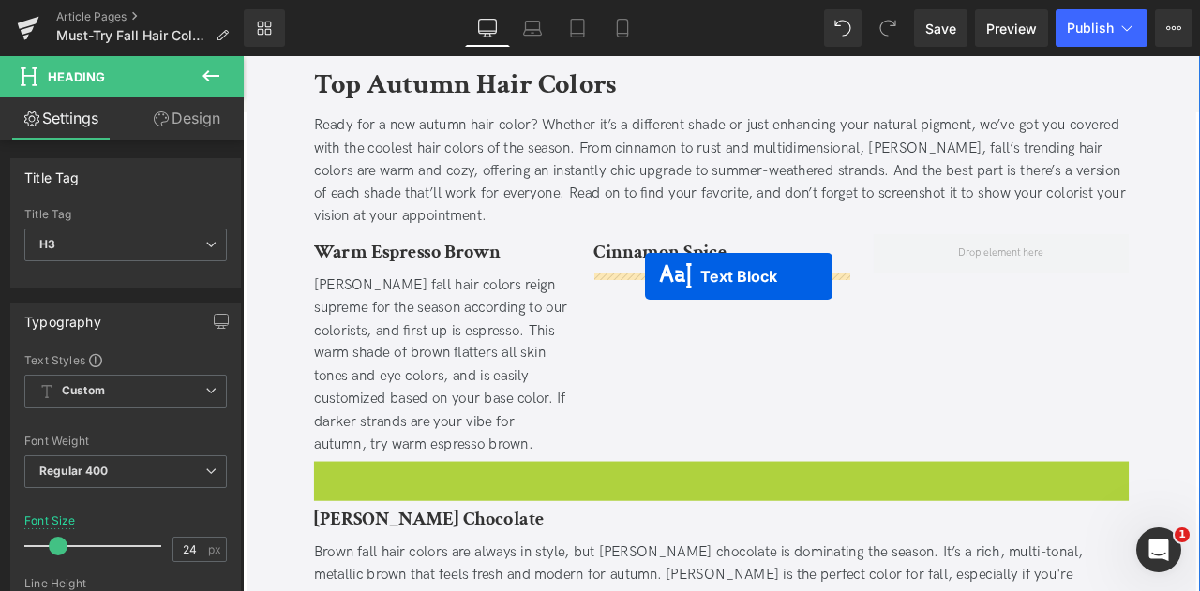
drag, startPoint x: 756, startPoint y: 576, endPoint x: 718, endPoint y: 318, distance: 261.5
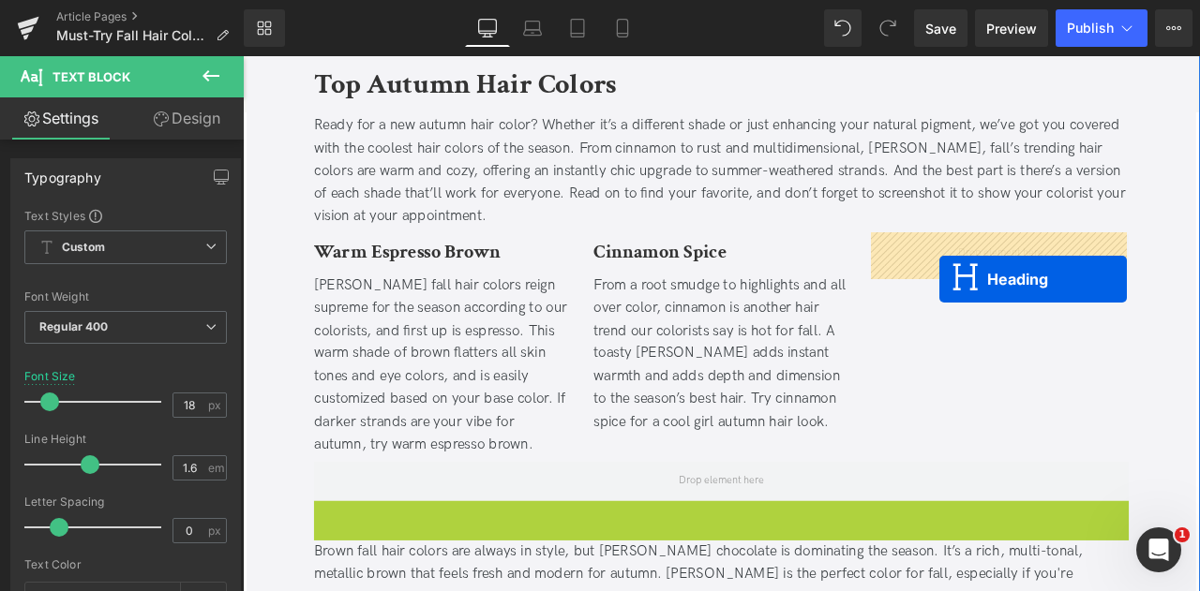
drag, startPoint x: 764, startPoint y: 605, endPoint x: 1066, endPoint y: 319, distance: 415.7
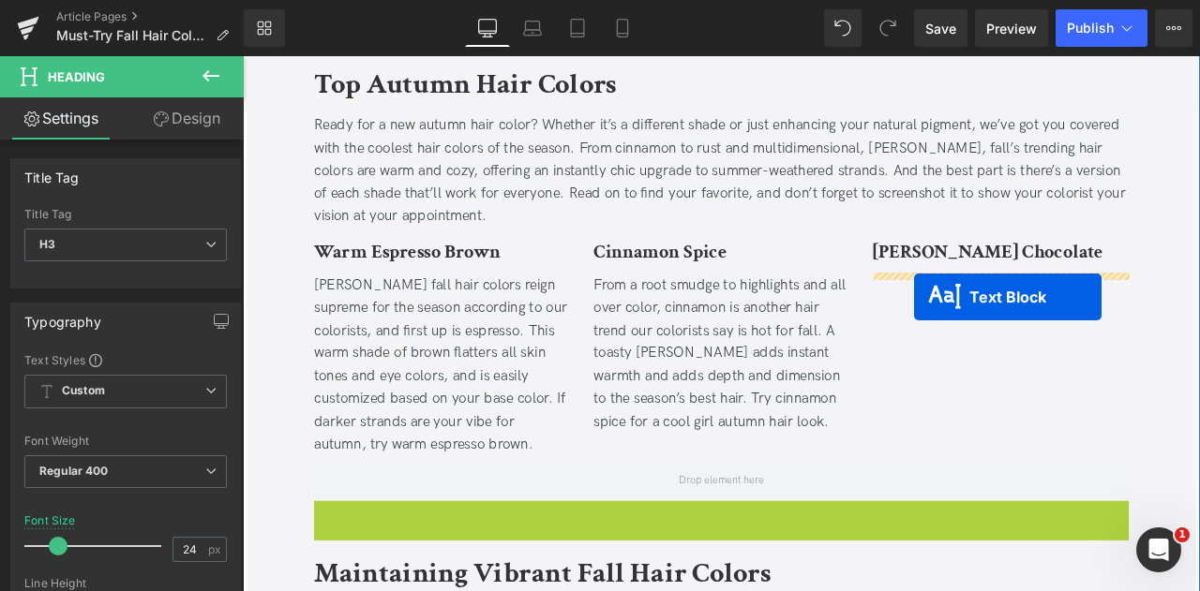
drag, startPoint x: 759, startPoint y: 635, endPoint x: 1034, endPoint y: 342, distance: 401.1
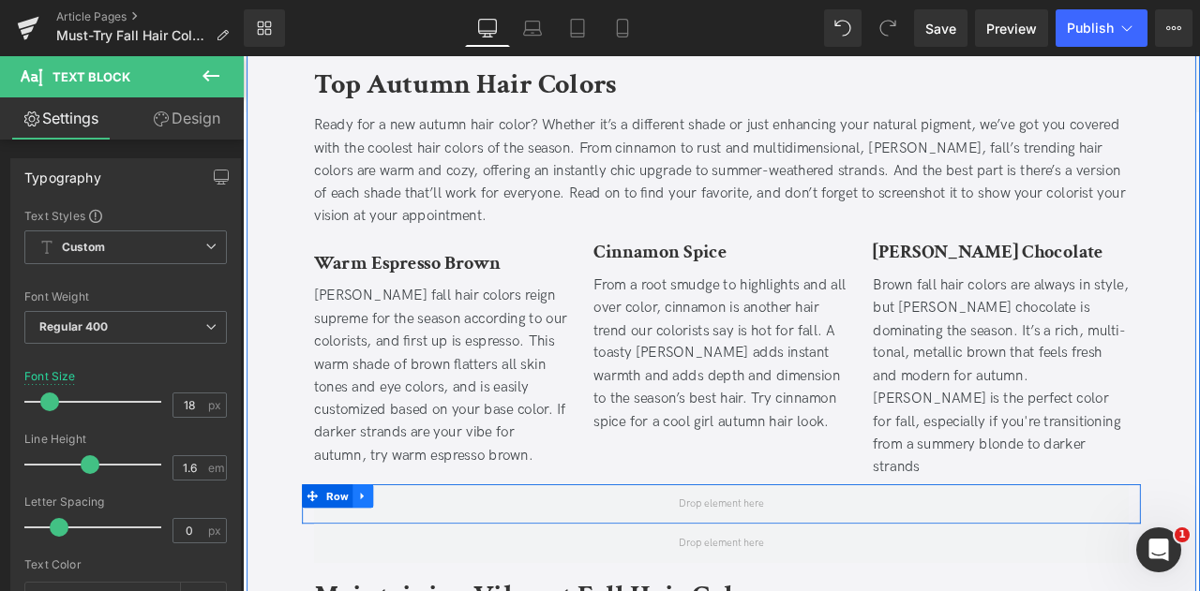
click at [386, 572] on icon at bounding box center [385, 579] width 13 height 14
click at [429, 572] on icon at bounding box center [433, 579] width 13 height 14
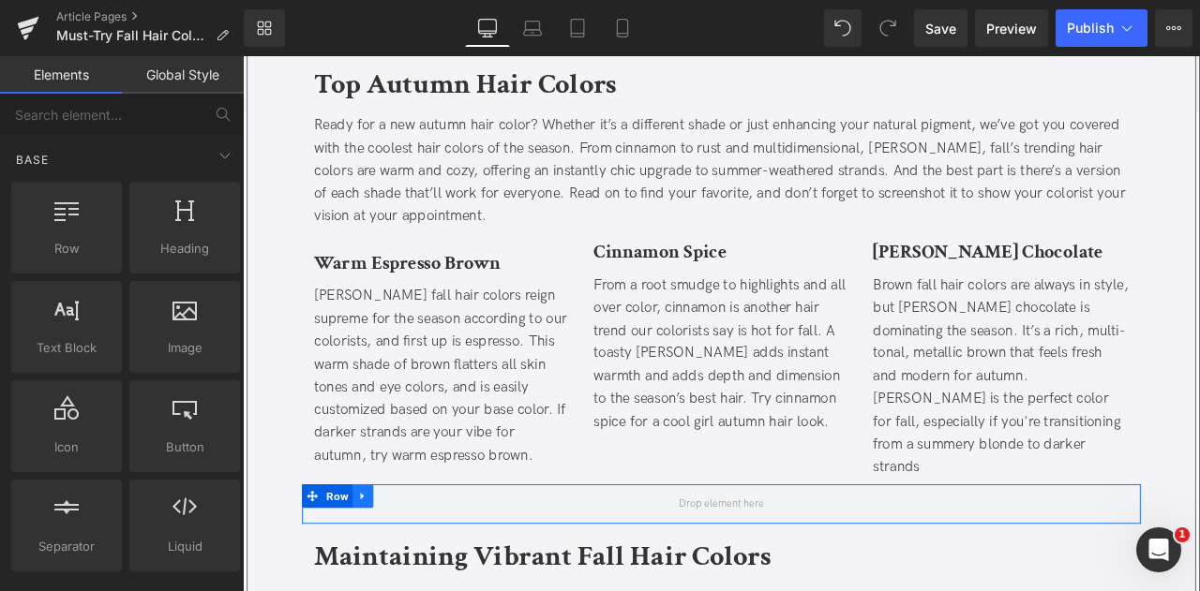
click at [379, 572] on icon at bounding box center [385, 579] width 13 height 14
click at [427, 572] on icon at bounding box center [433, 578] width 13 height 13
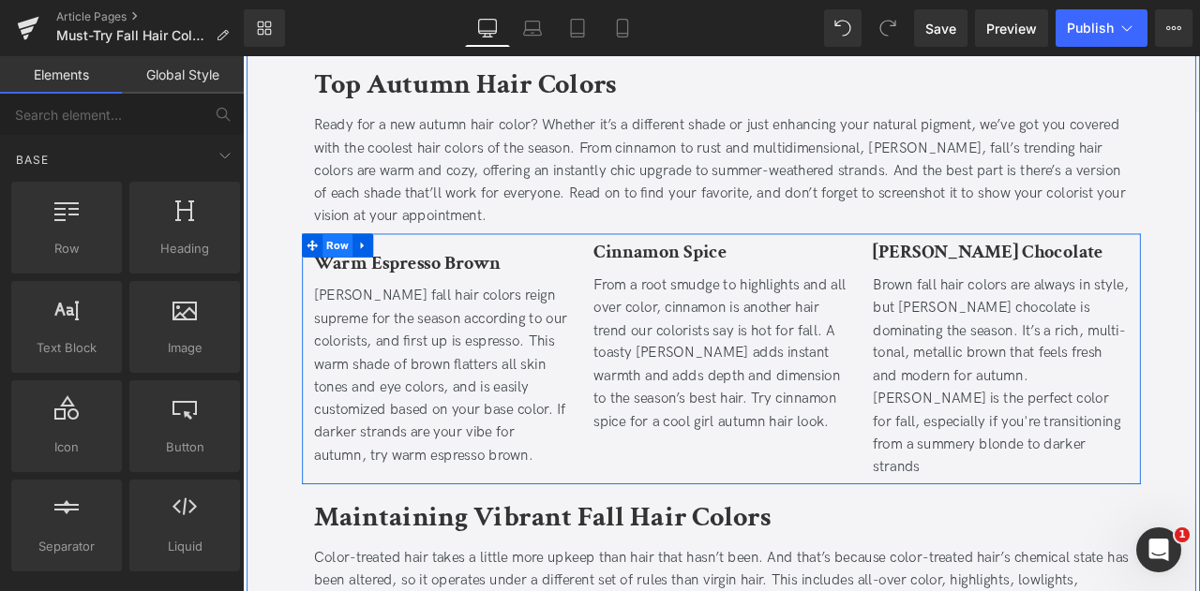
click at [358, 276] on span "Row" at bounding box center [355, 281] width 36 height 28
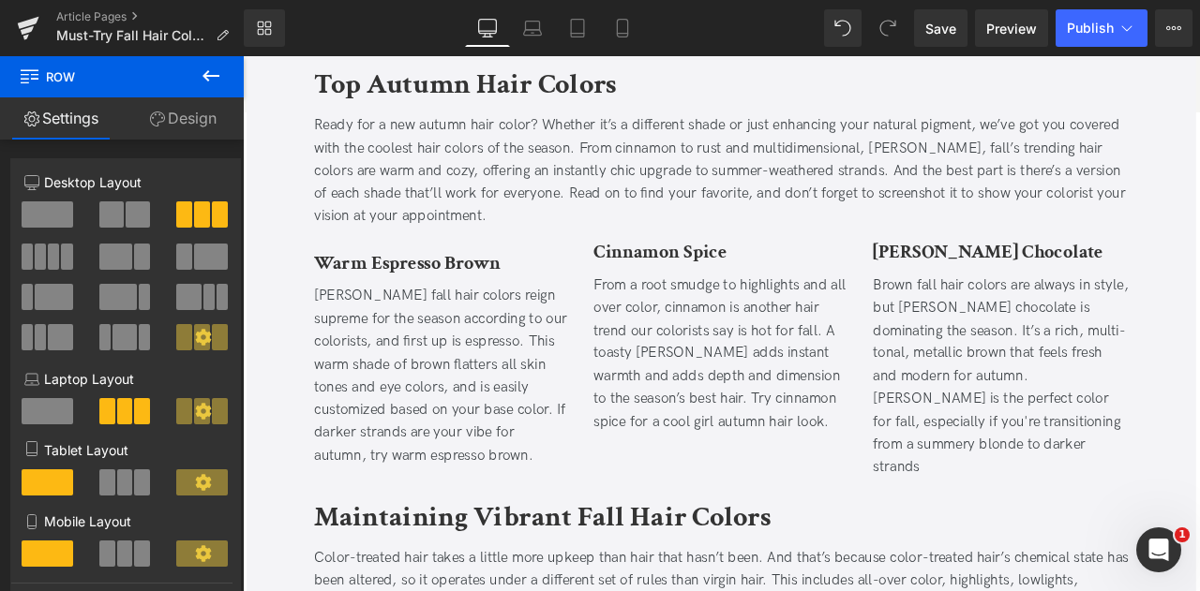
click at [208, 83] on icon at bounding box center [211, 76] width 22 height 22
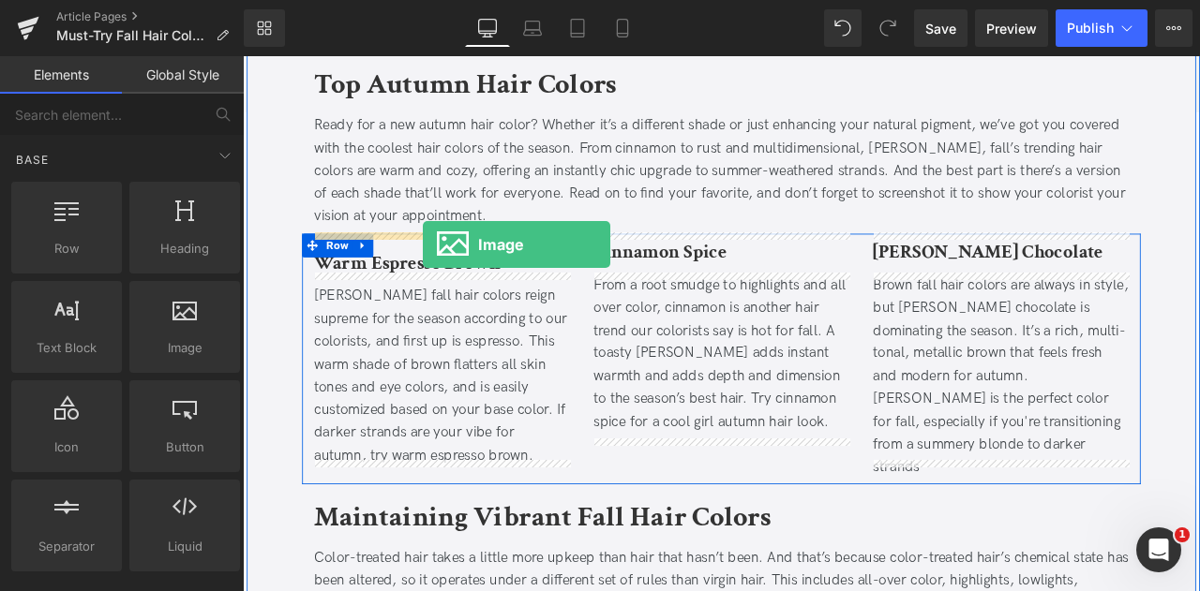
drag, startPoint x: 421, startPoint y: 389, endPoint x: 456, endPoint y: 279, distance: 115.3
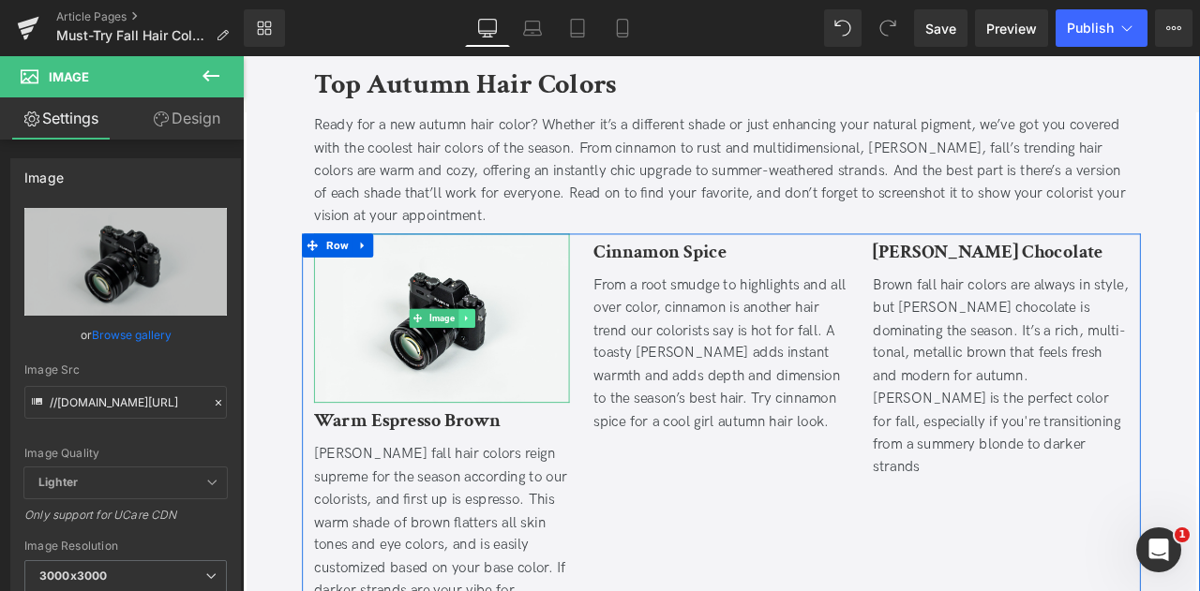
click at [509, 364] on icon at bounding box center [507, 367] width 10 height 11
click at [495, 365] on icon at bounding box center [498, 368] width 10 height 10
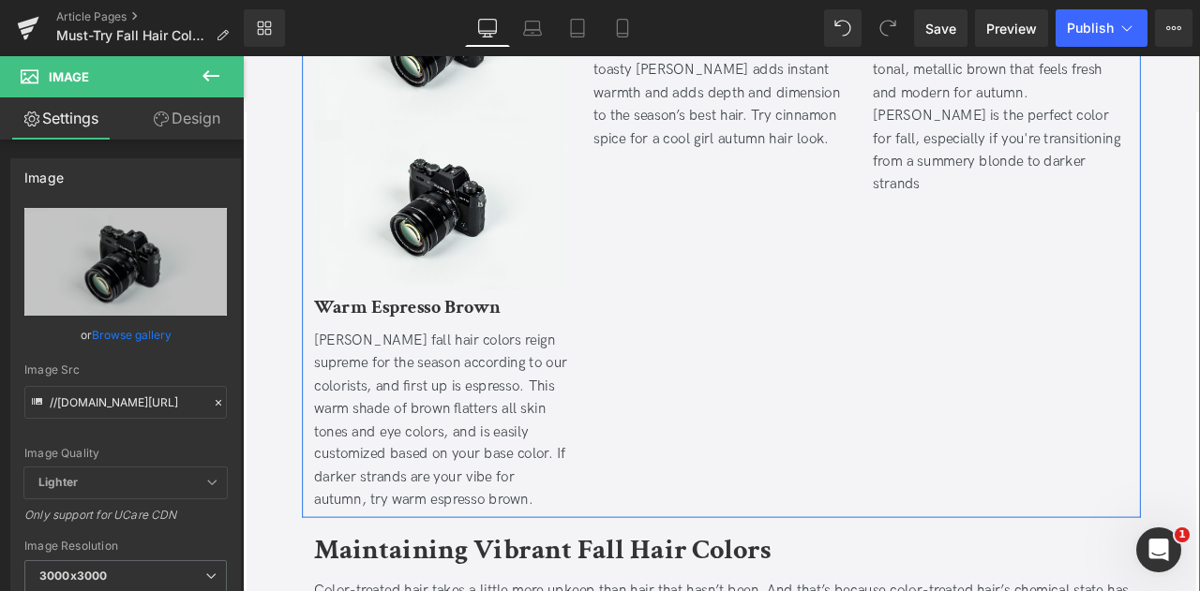
scroll to position [1070, 0]
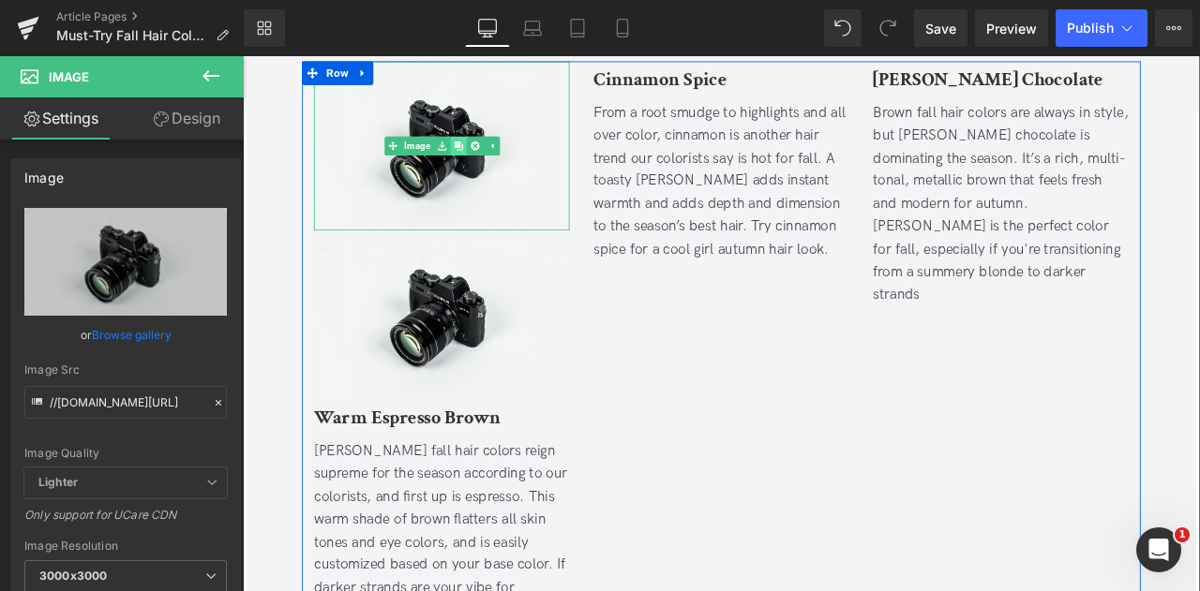
click at [493, 159] on icon at bounding box center [498, 163] width 10 height 10
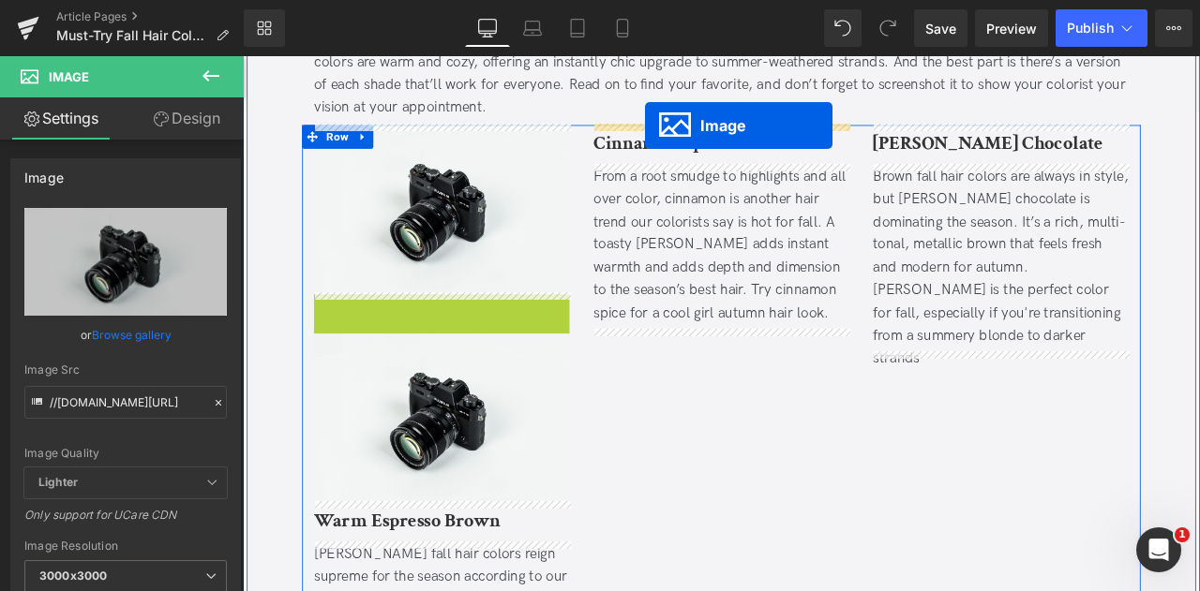
scroll to position [977, 0]
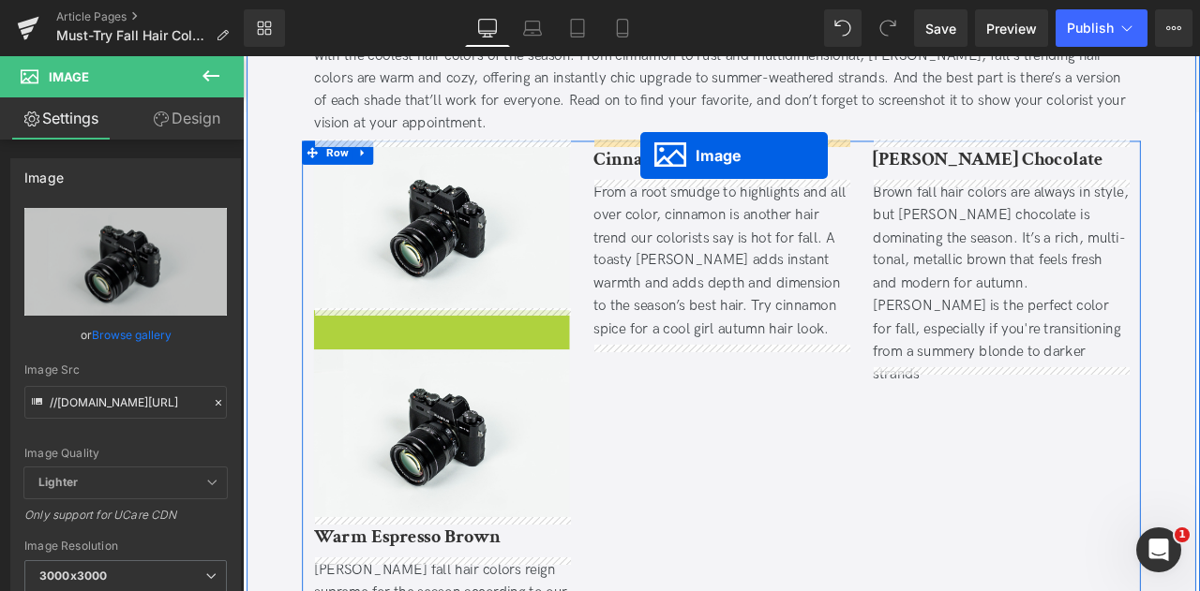
drag, startPoint x: 446, startPoint y: 356, endPoint x: 713, endPoint y: 174, distance: 323.1
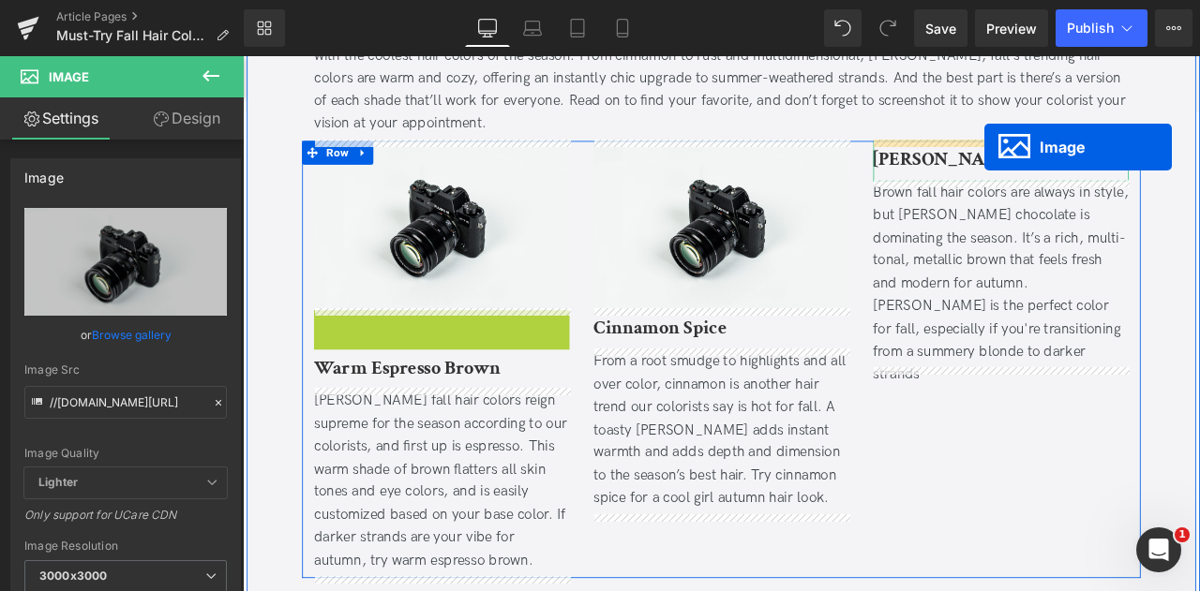
drag, startPoint x: 449, startPoint y: 455, endPoint x: 1121, endPoint y: 164, distance: 732.5
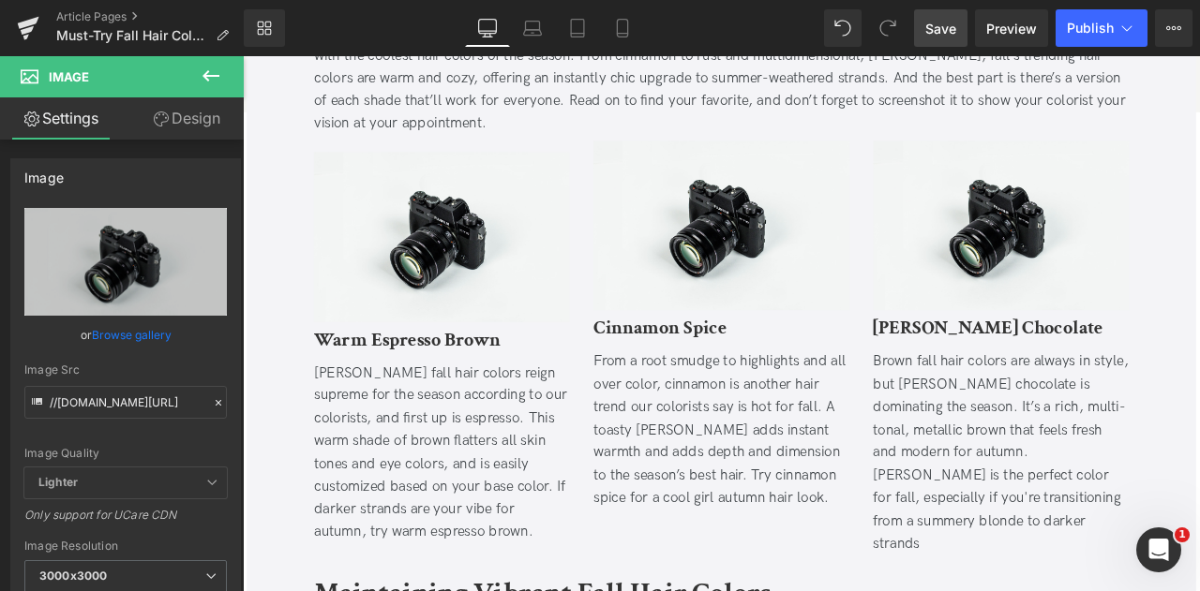
click at [959, 23] on link "Save" at bounding box center [940, 27] width 53 height 37
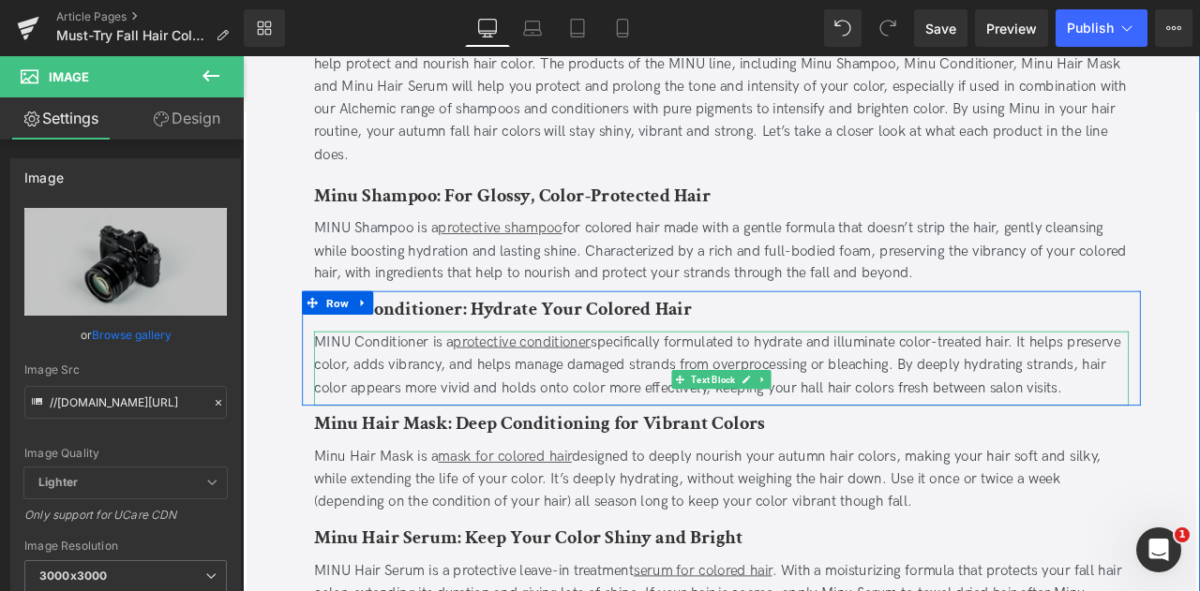
scroll to position [2088, 0]
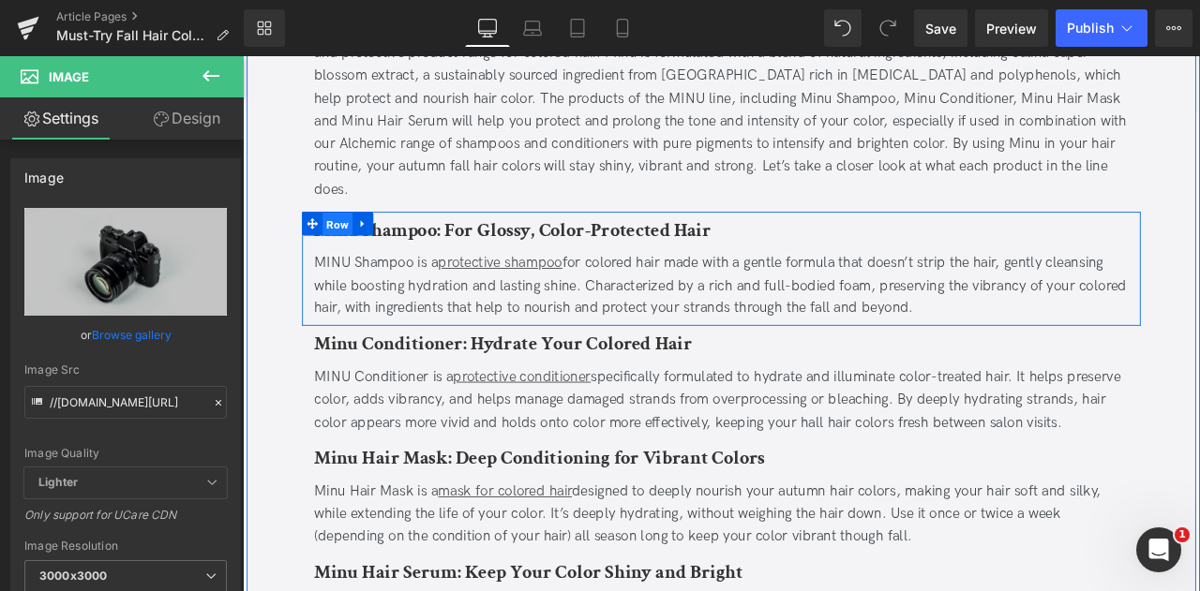
click at [352, 242] on span "Row" at bounding box center [355, 256] width 36 height 28
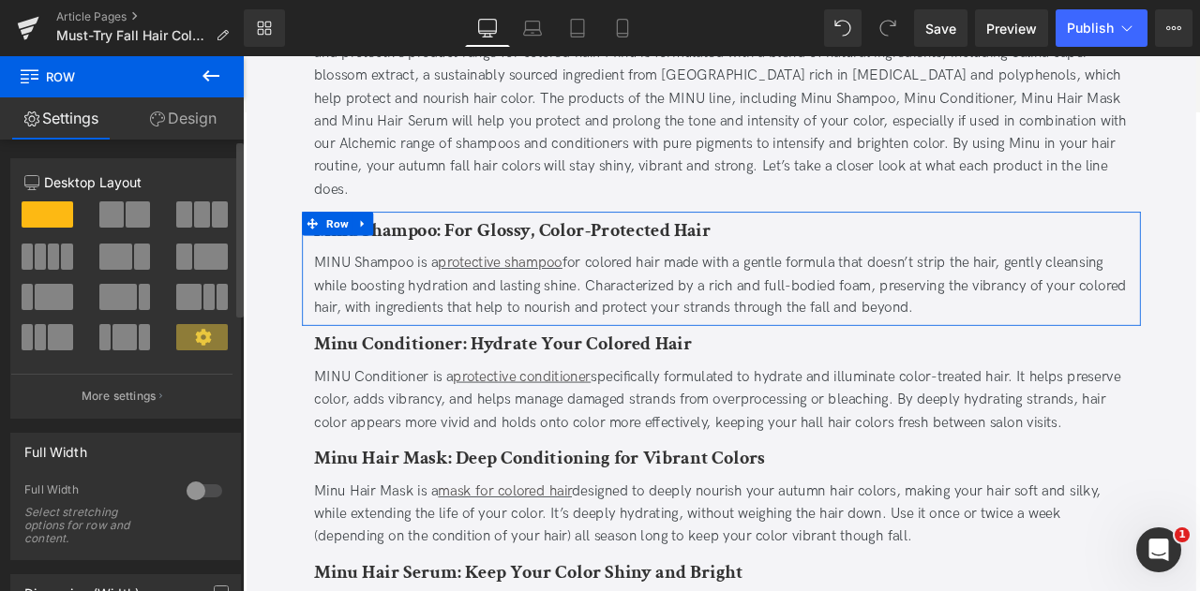
click at [126, 208] on span at bounding box center [138, 215] width 24 height 26
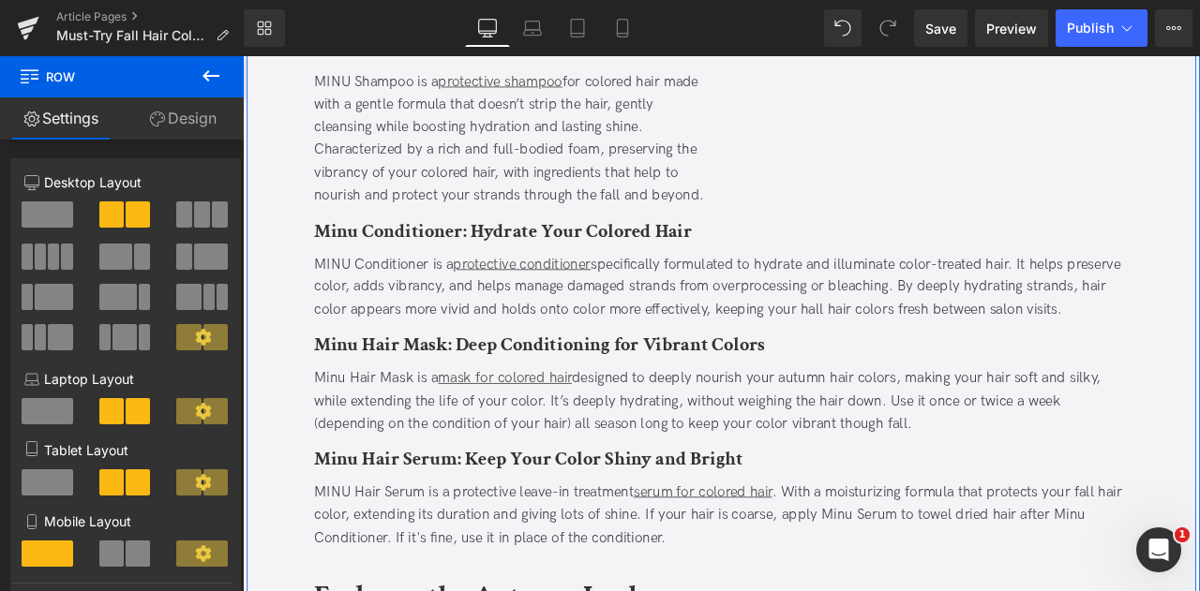
scroll to position [2158, 0]
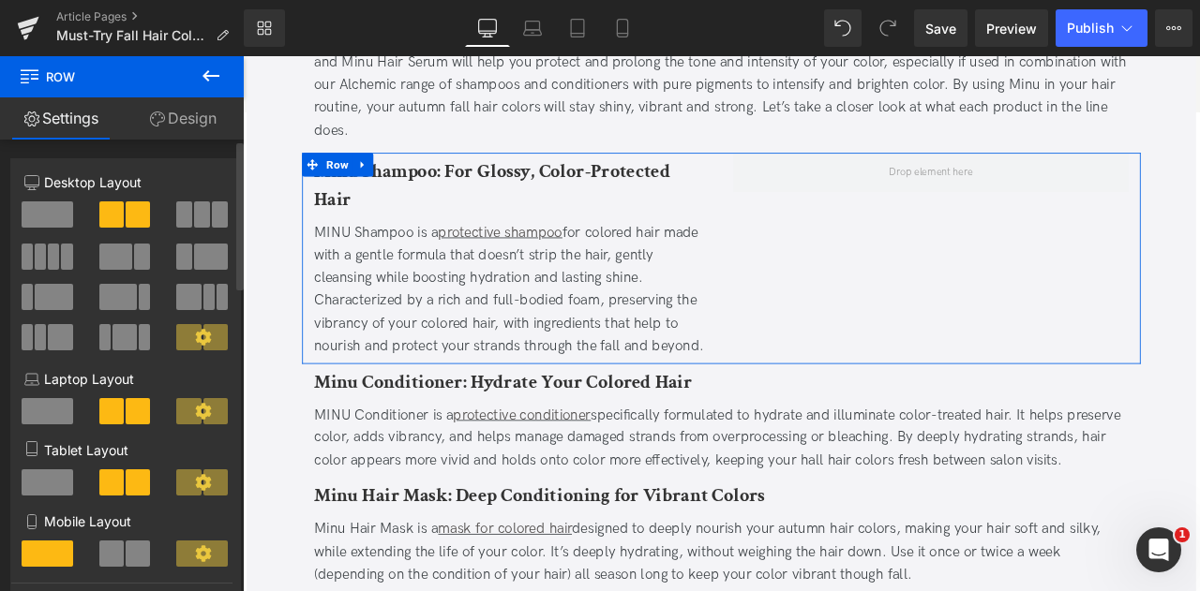
click at [63, 210] on span at bounding box center [48, 215] width 52 height 26
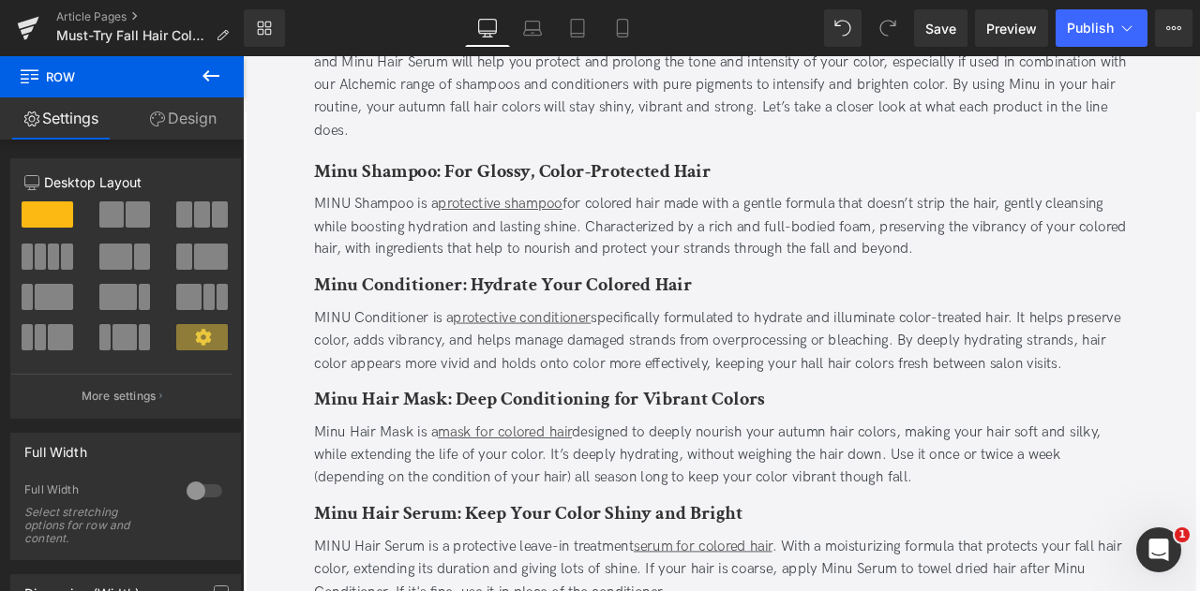
click at [207, 74] on icon at bounding box center [211, 76] width 22 height 22
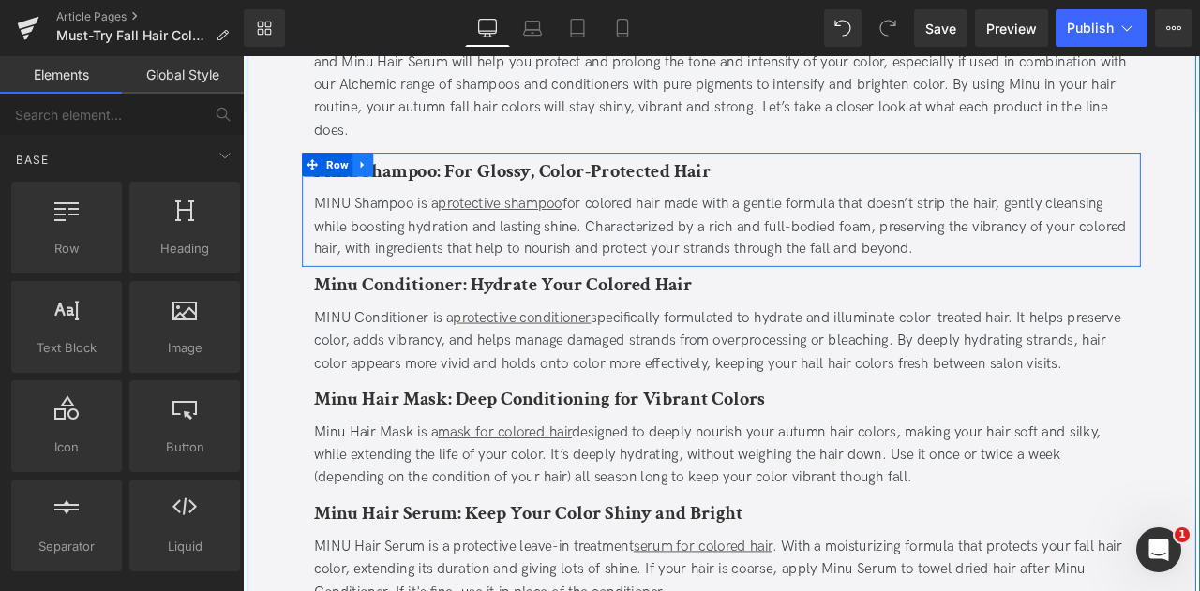
click at [373, 171] on link at bounding box center [385, 185] width 24 height 28
click at [405, 178] on icon at bounding box center [409, 184] width 13 height 13
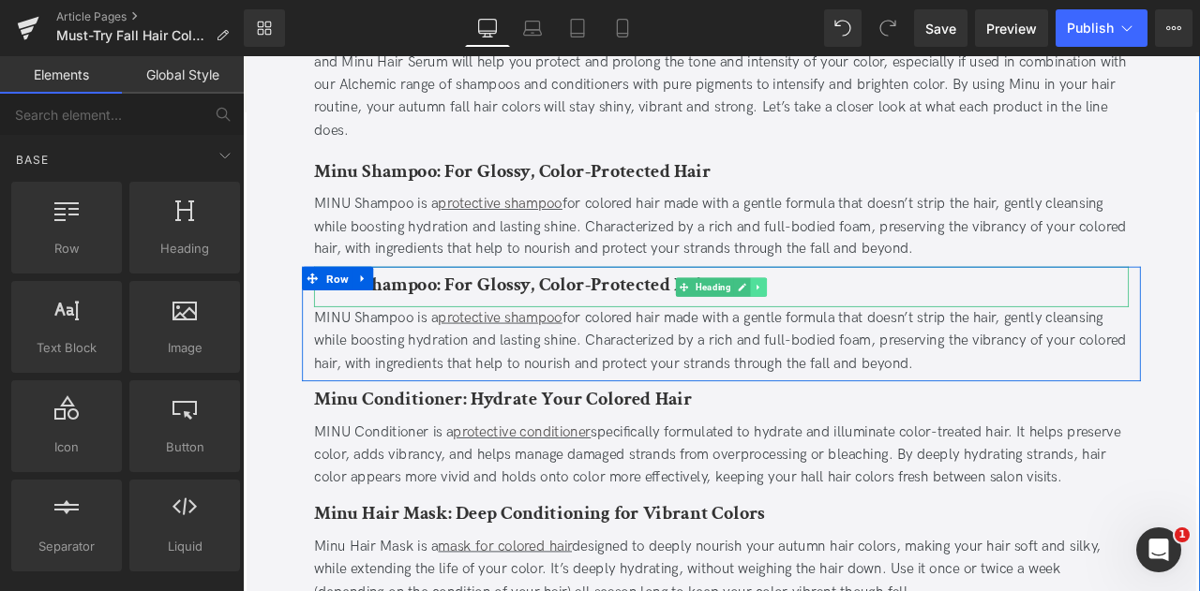
click at [851, 324] on icon at bounding box center [854, 329] width 10 height 11
click at [854, 319] on link at bounding box center [864, 330] width 20 height 22
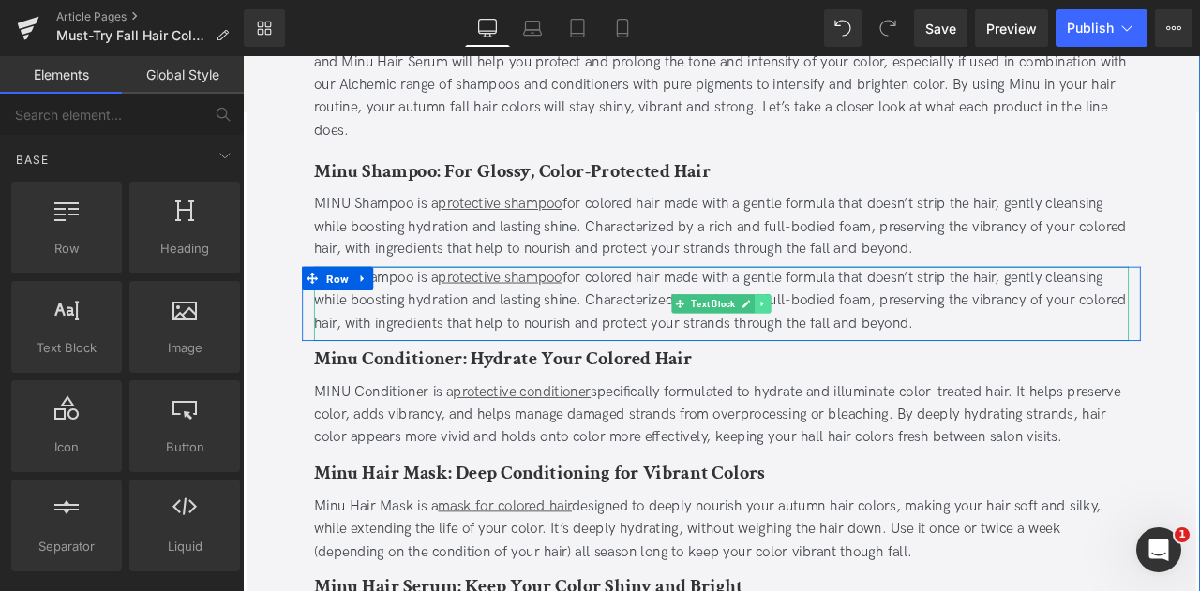
click at [854, 344] on icon at bounding box center [859, 349] width 10 height 11
click at [863, 344] on icon at bounding box center [868, 349] width 10 height 10
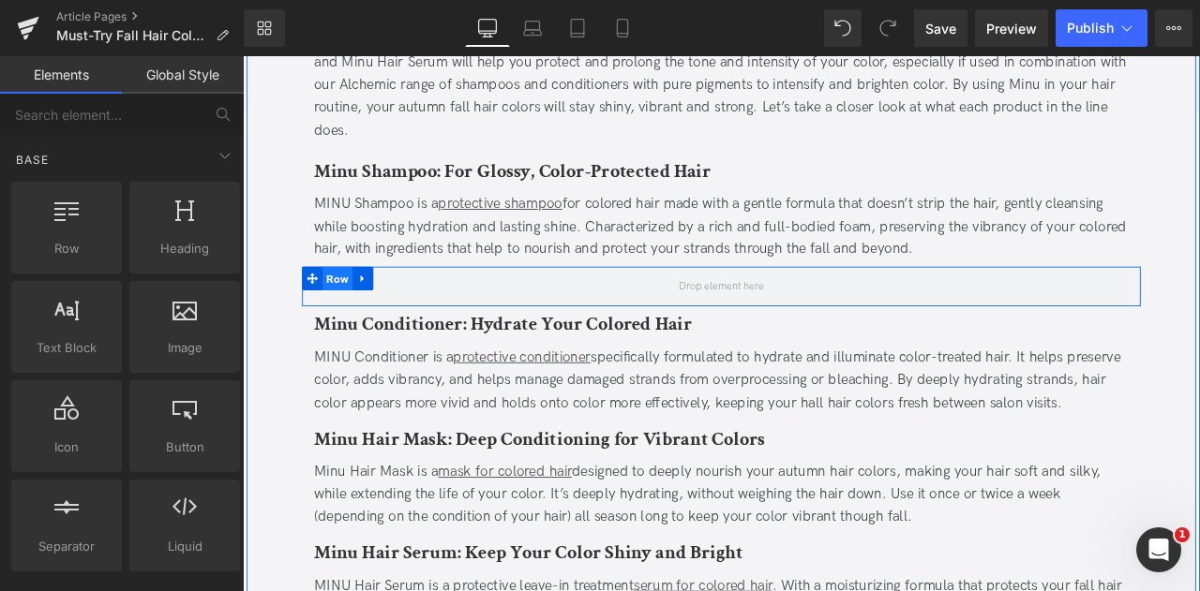
click at [342, 306] on span "Row" at bounding box center [355, 320] width 36 height 28
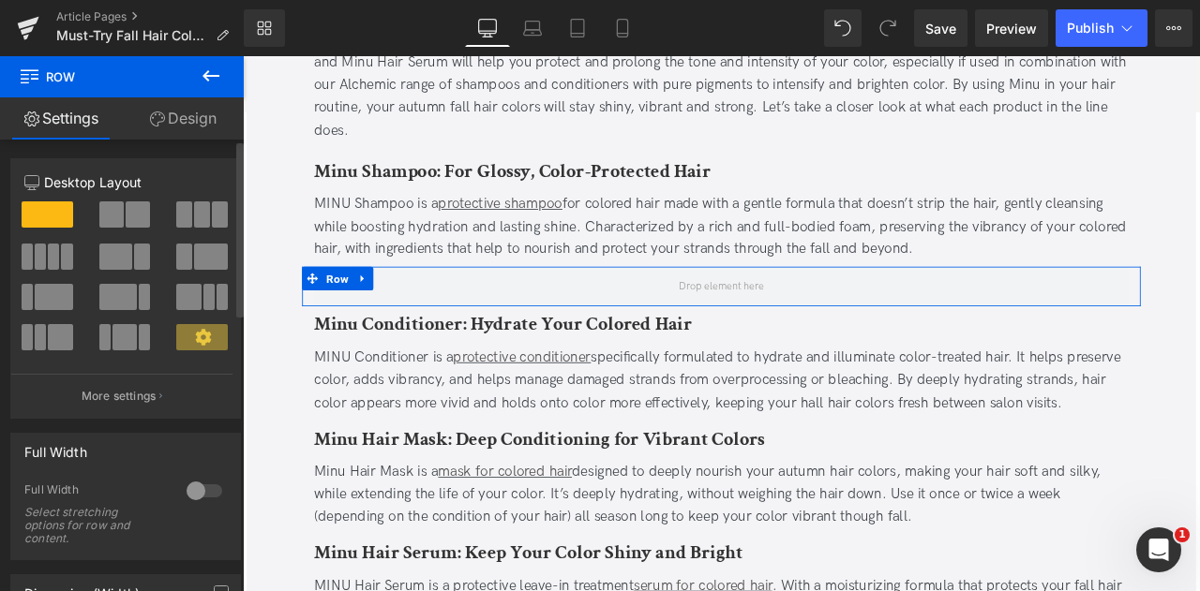
click at [202, 219] on span at bounding box center [202, 215] width 16 height 26
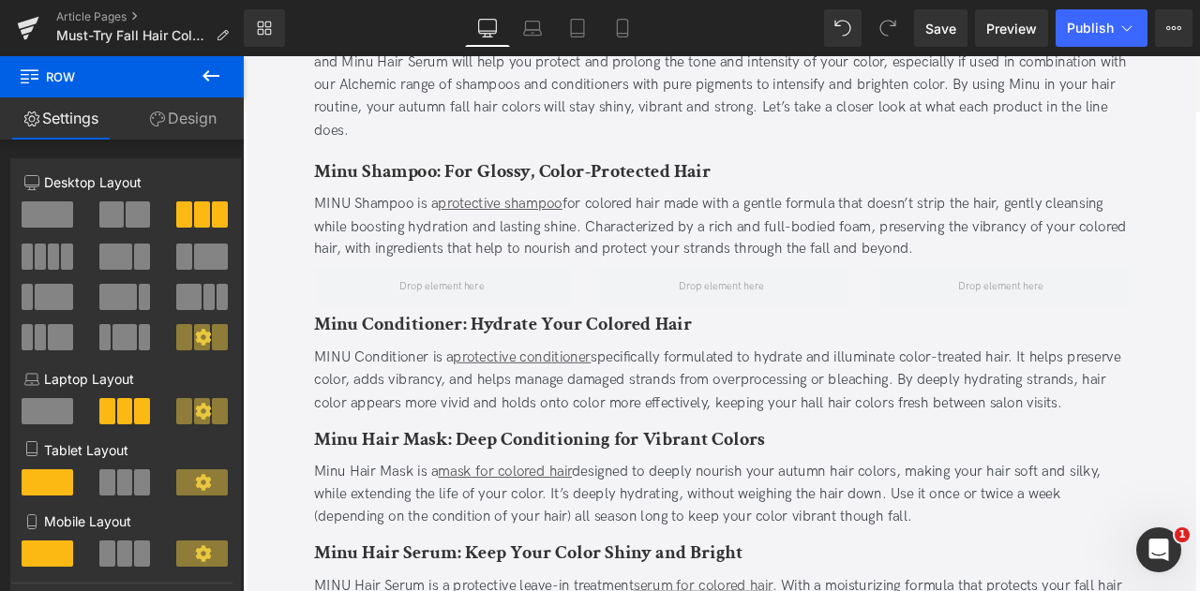
click at [202, 79] on icon at bounding box center [211, 76] width 22 height 22
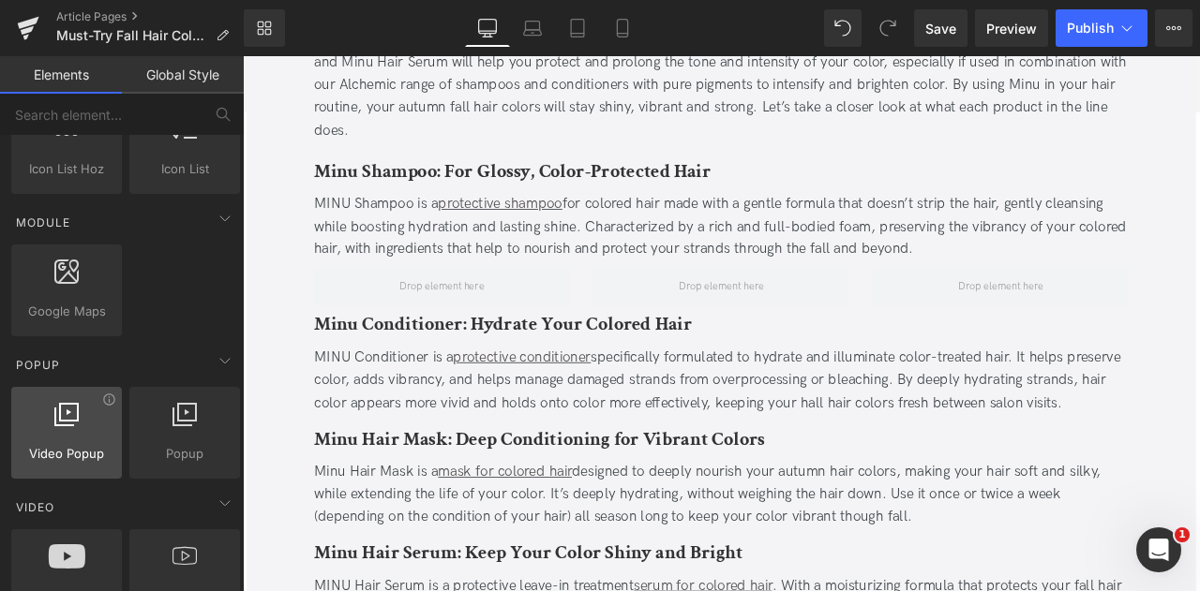
scroll to position [1123, 0]
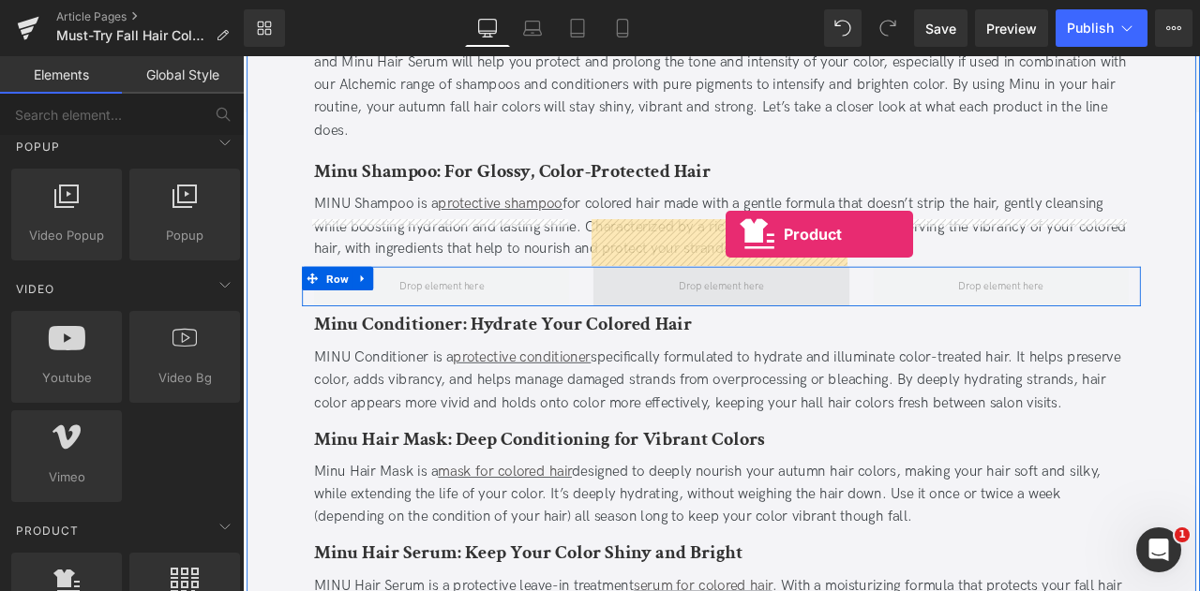
drag, startPoint x: 314, startPoint y: 623, endPoint x: 814, endPoint y: 267, distance: 614.3
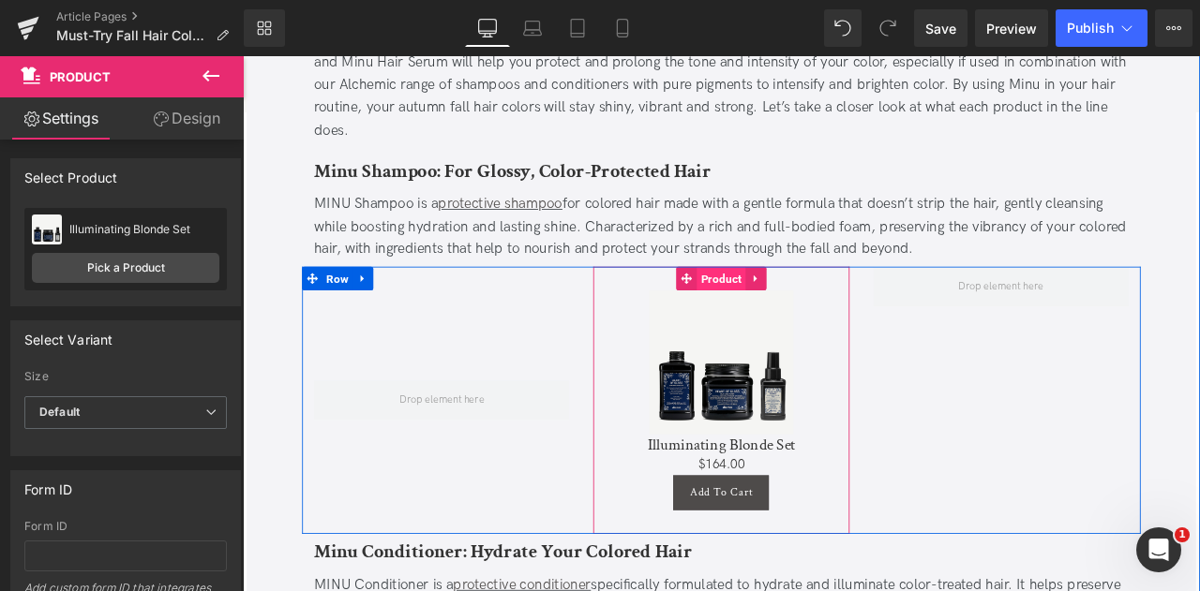
click at [801, 306] on span "Product" at bounding box center [810, 320] width 58 height 28
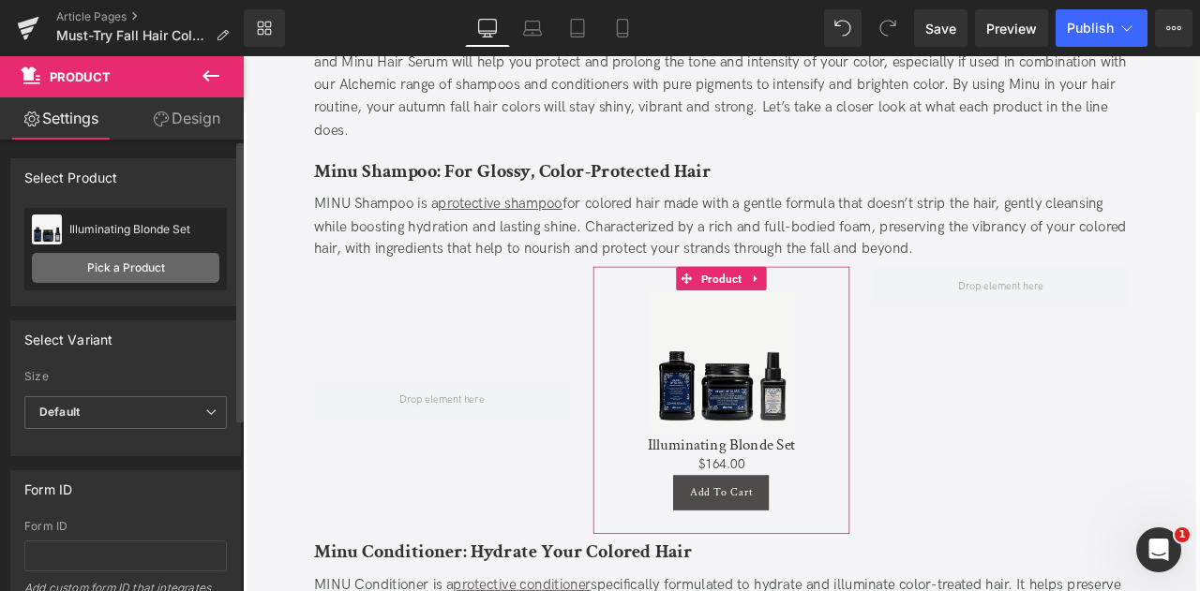
click at [125, 275] on link "Pick a Product" at bounding box center [125, 268] width 187 height 30
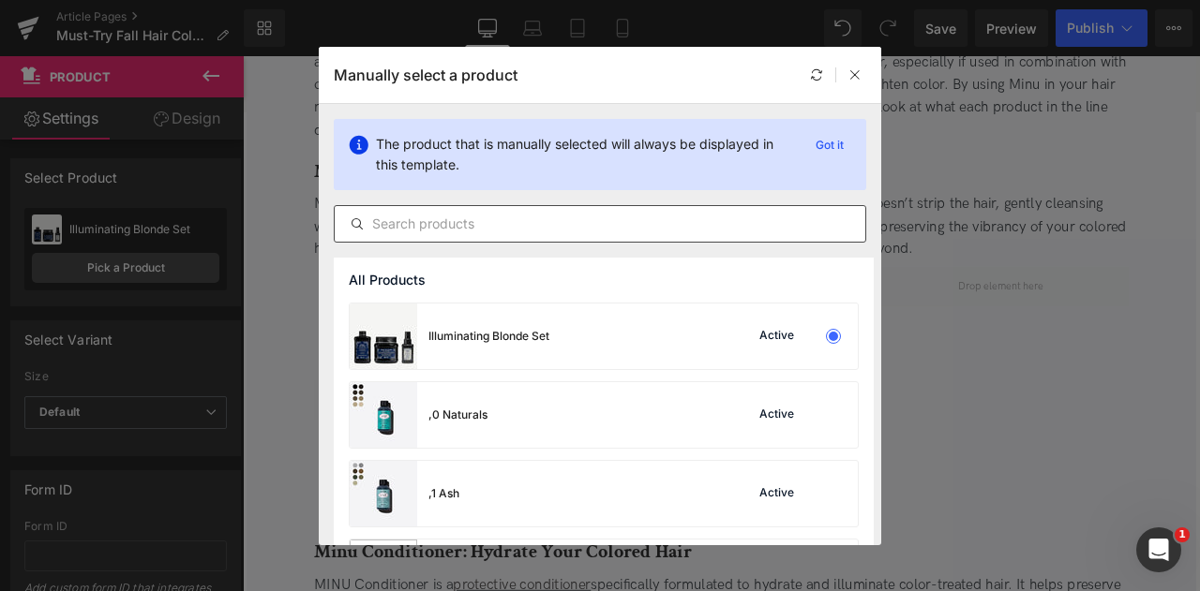
click at [599, 218] on input "text" at bounding box center [600, 224] width 530 height 22
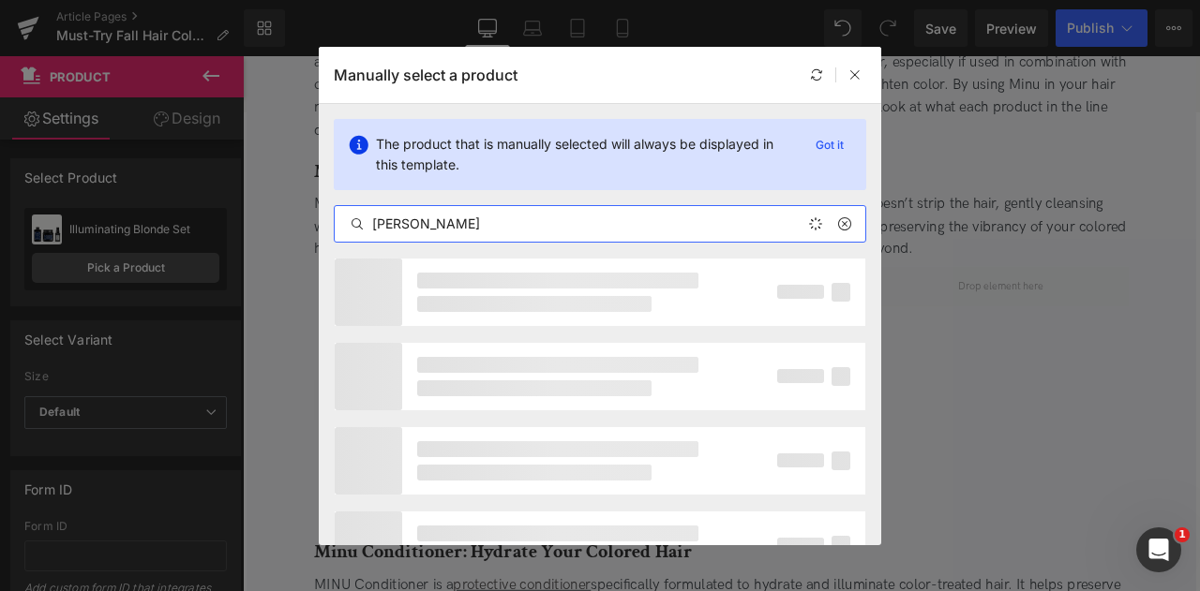
type input "minu shampoo"
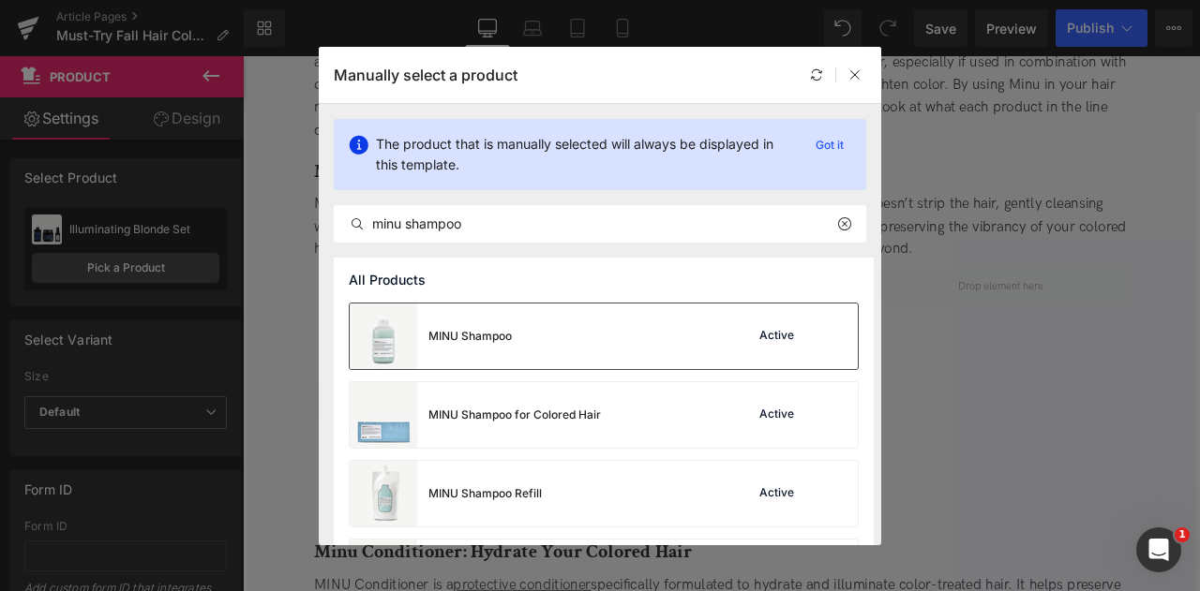
click at [523, 331] on div "MINU Shampoo Active" at bounding box center [604, 337] width 508 height 66
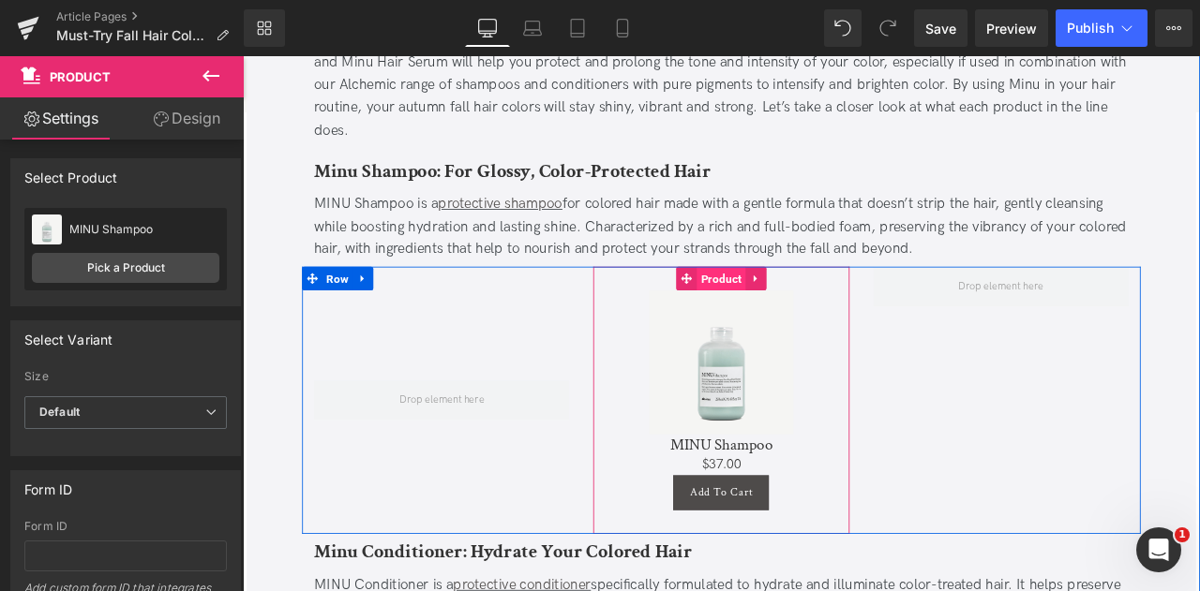
click at [808, 306] on span "Product" at bounding box center [810, 320] width 58 height 28
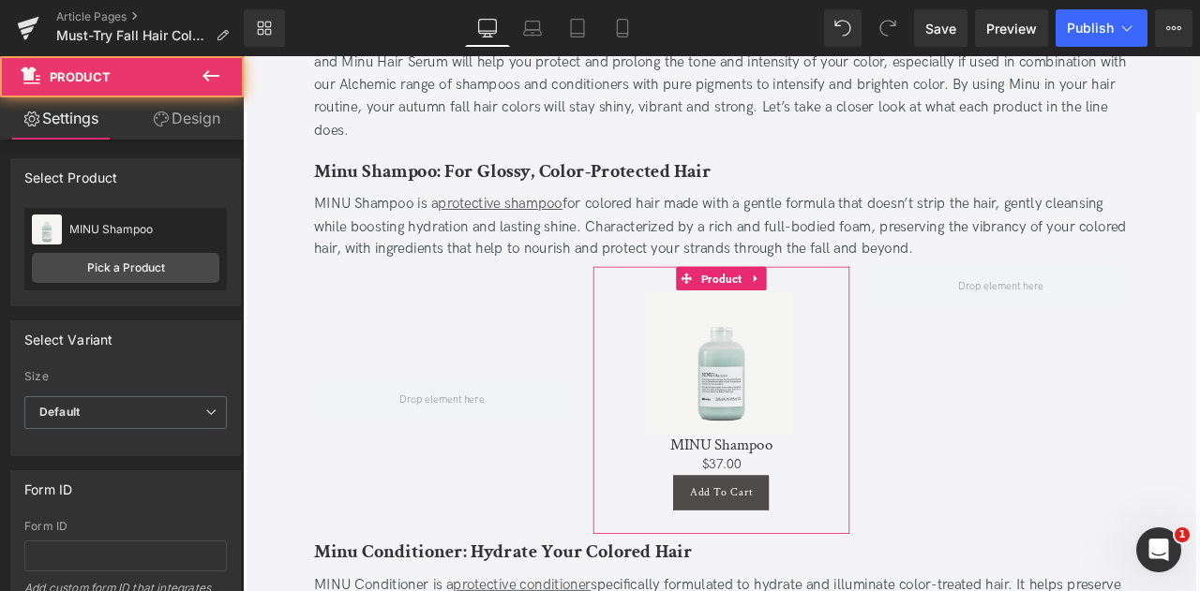
click at [191, 112] on link "Design" at bounding box center [187, 118] width 122 height 42
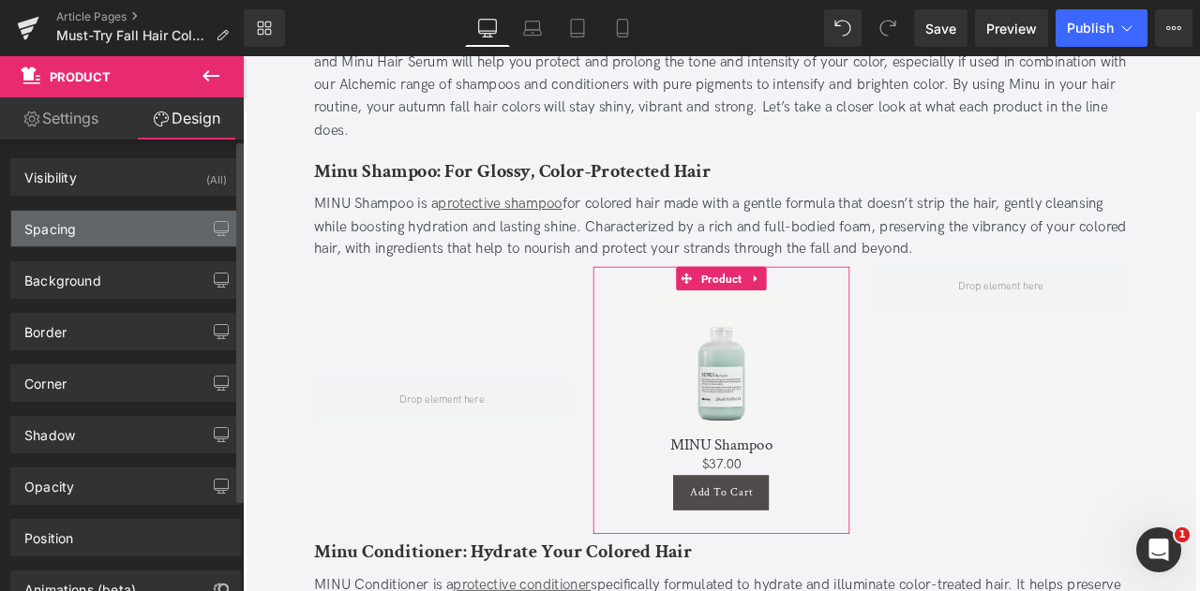
click at [128, 228] on div "Spacing" at bounding box center [125, 229] width 229 height 36
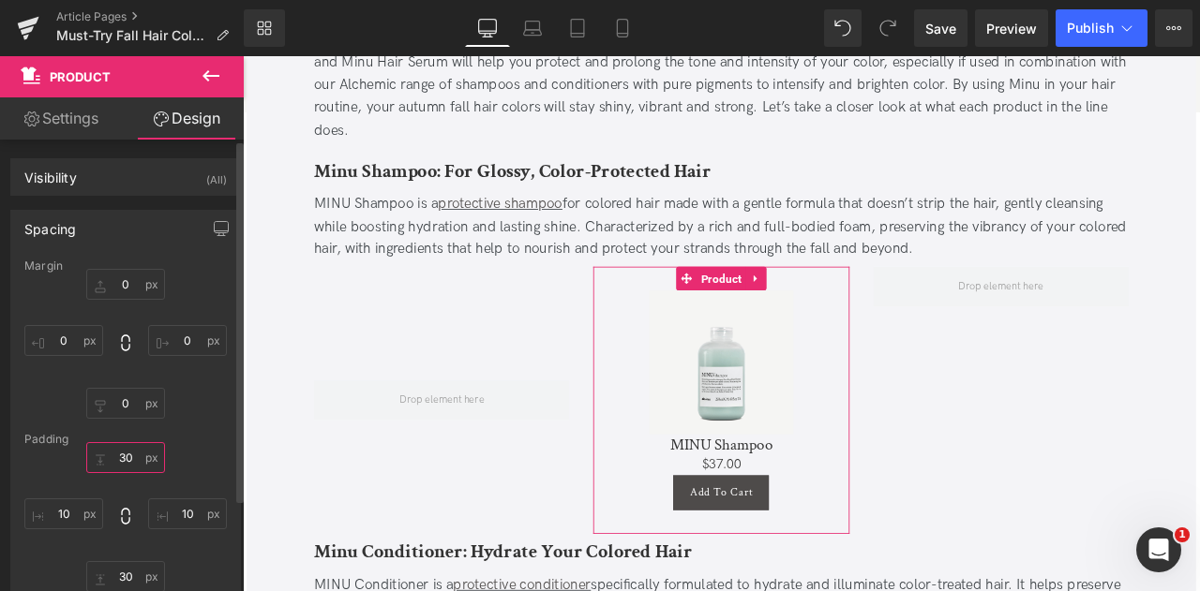
click at [123, 460] on input "30" at bounding box center [125, 457] width 79 height 31
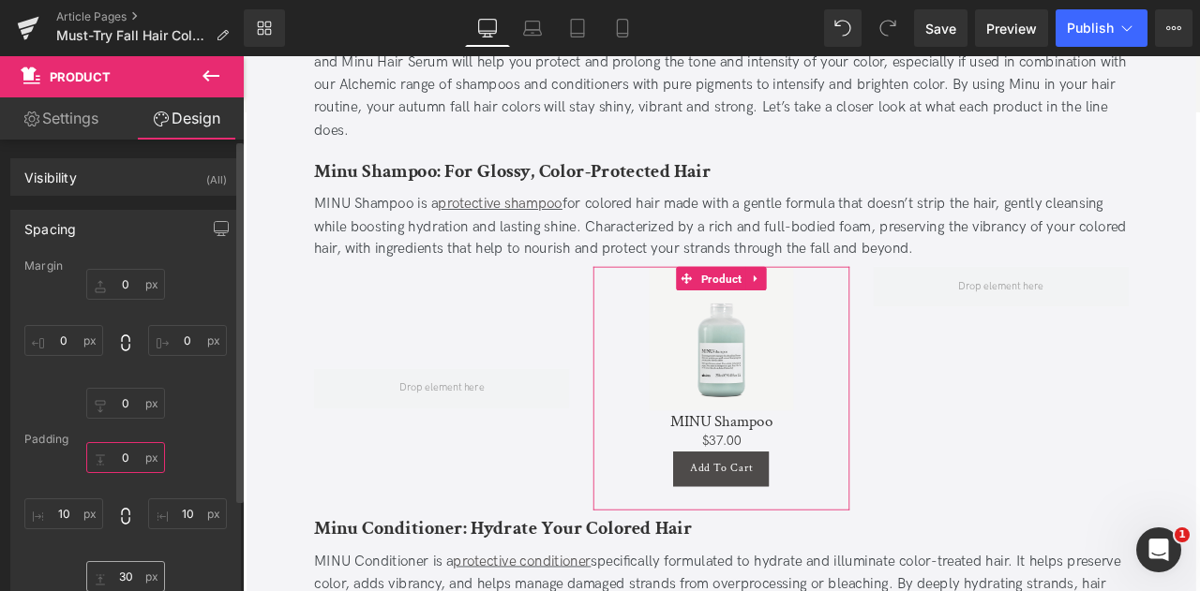
type input "0"
click at [124, 569] on input "30" at bounding box center [125, 576] width 79 height 31
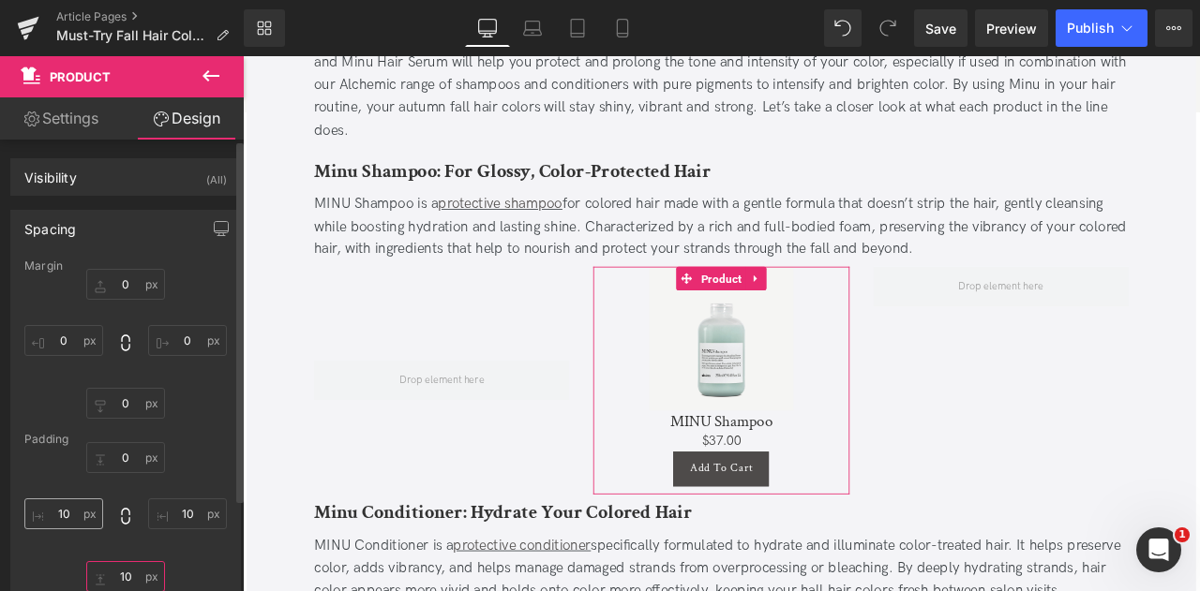
type input "10"
click at [72, 506] on input "10" at bounding box center [63, 514] width 79 height 31
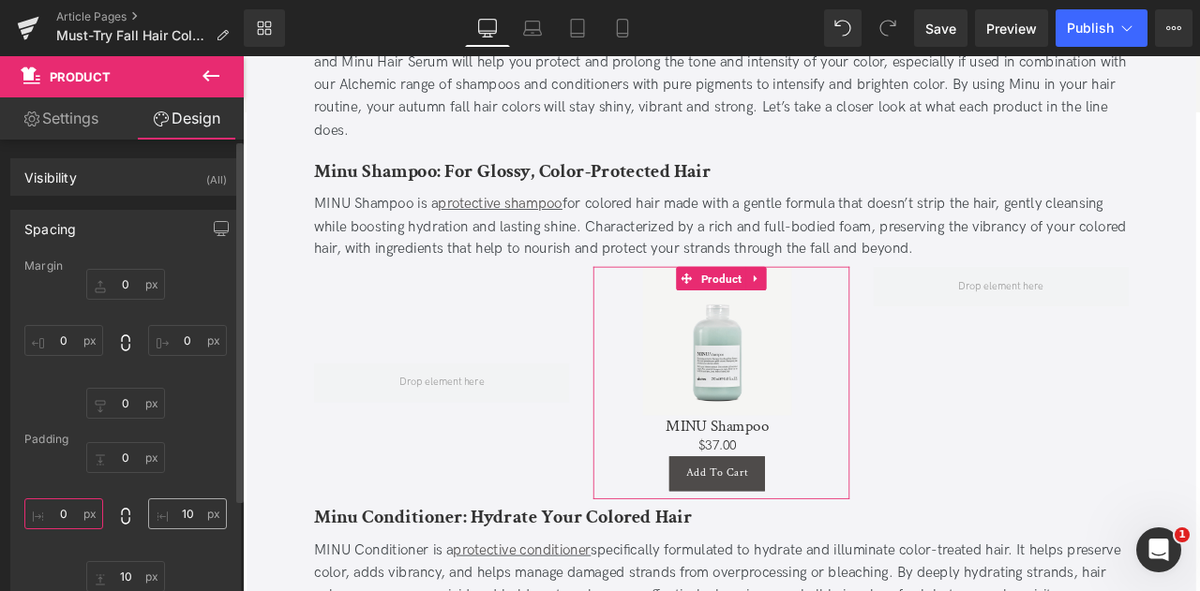
type input "0"
click at [187, 511] on input "10" at bounding box center [187, 514] width 79 height 31
type input "0"
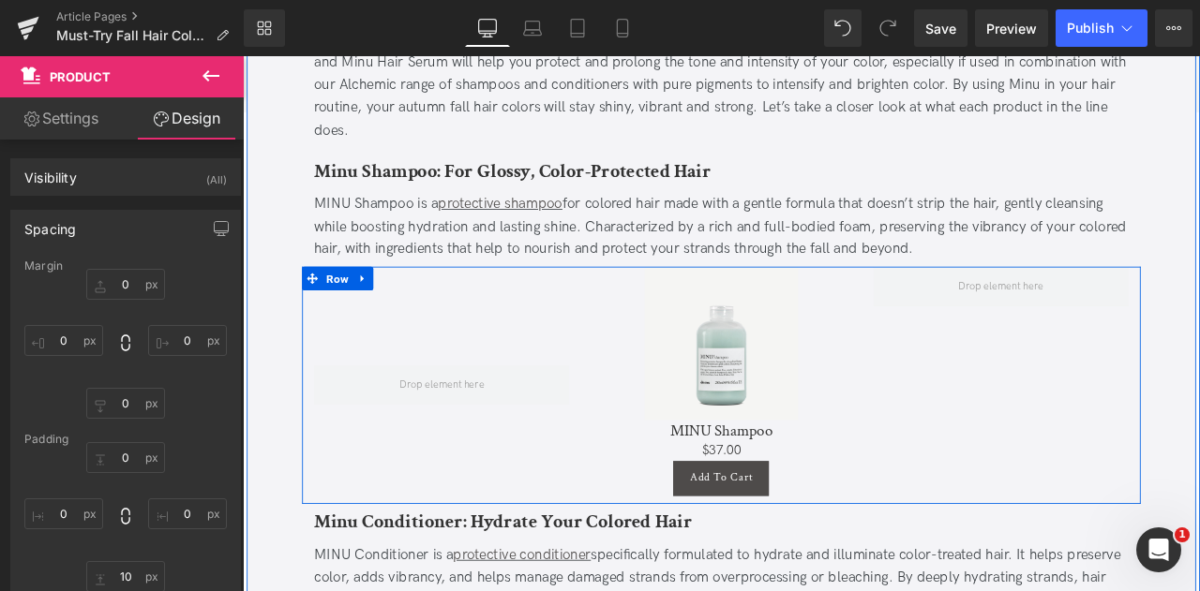
click at [396, 306] on div at bounding box center [478, 446] width 331 height 281
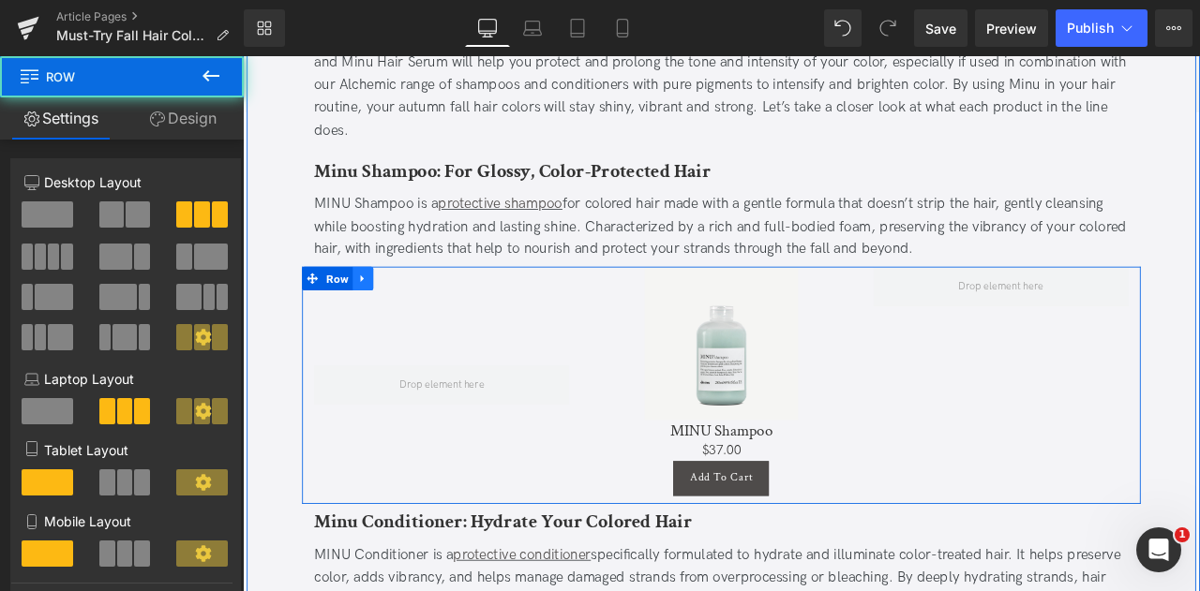
click at [382, 316] on icon at bounding box center [384, 320] width 4 height 8
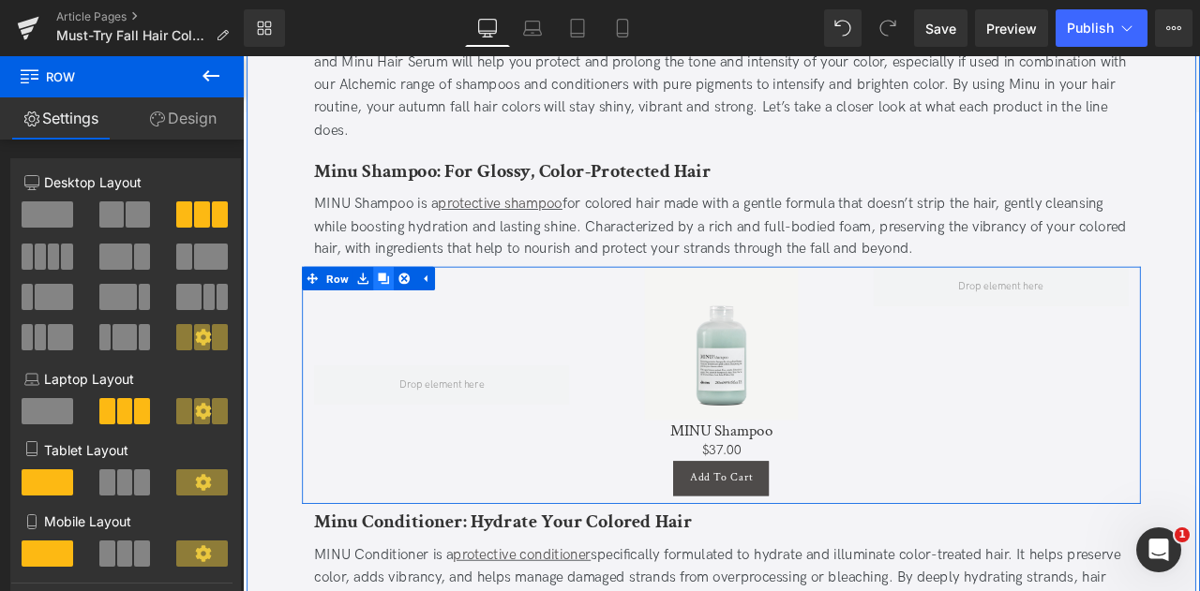
click at [403, 313] on icon at bounding box center [409, 319] width 13 height 13
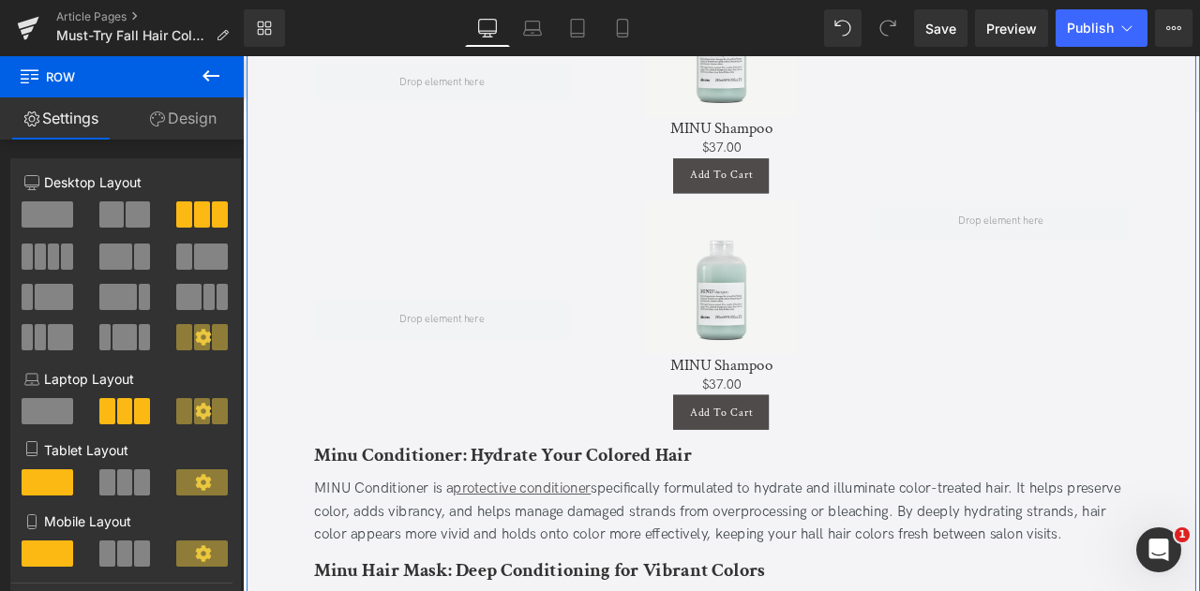
scroll to position [2559, 0]
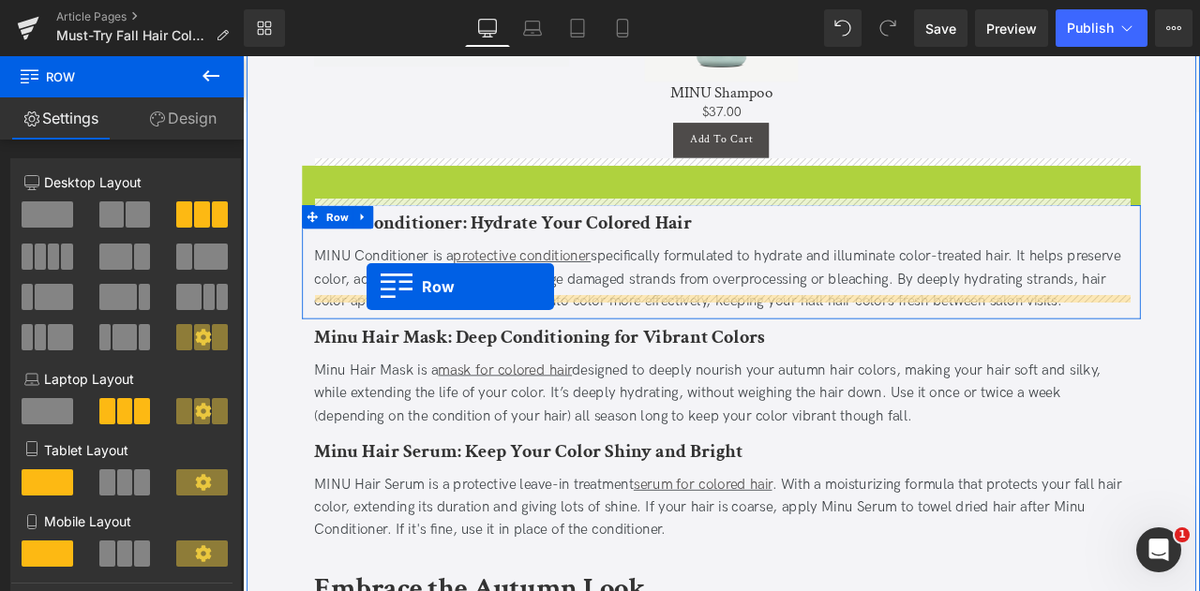
drag, startPoint x: 357, startPoint y: 144, endPoint x: 389, endPoint y: 329, distance: 187.4
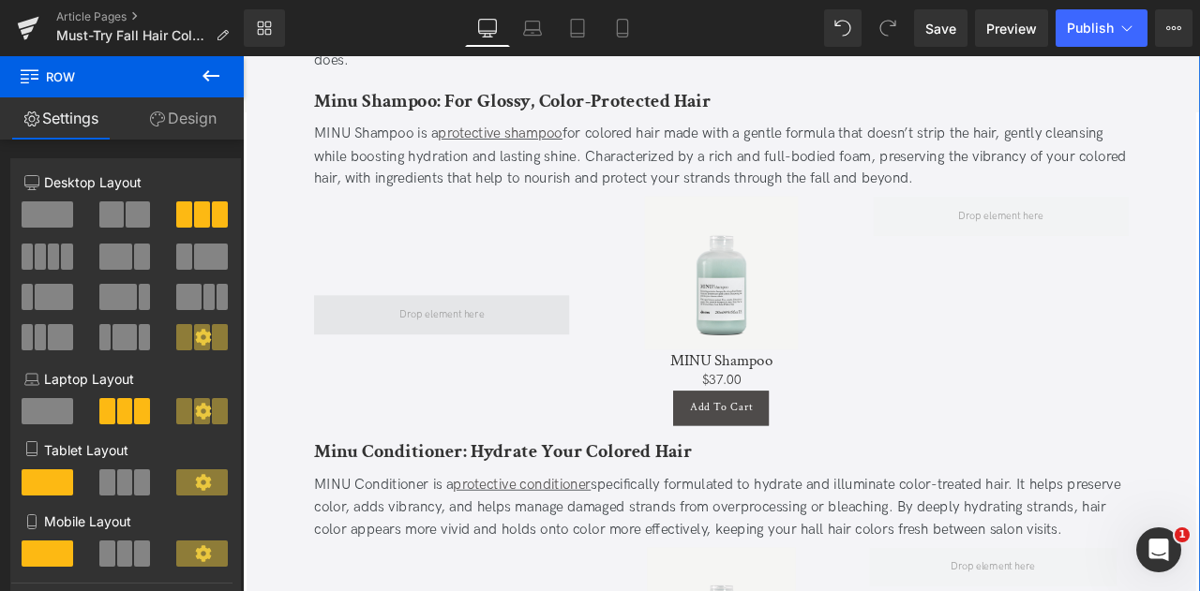
scroll to position [2193, 0]
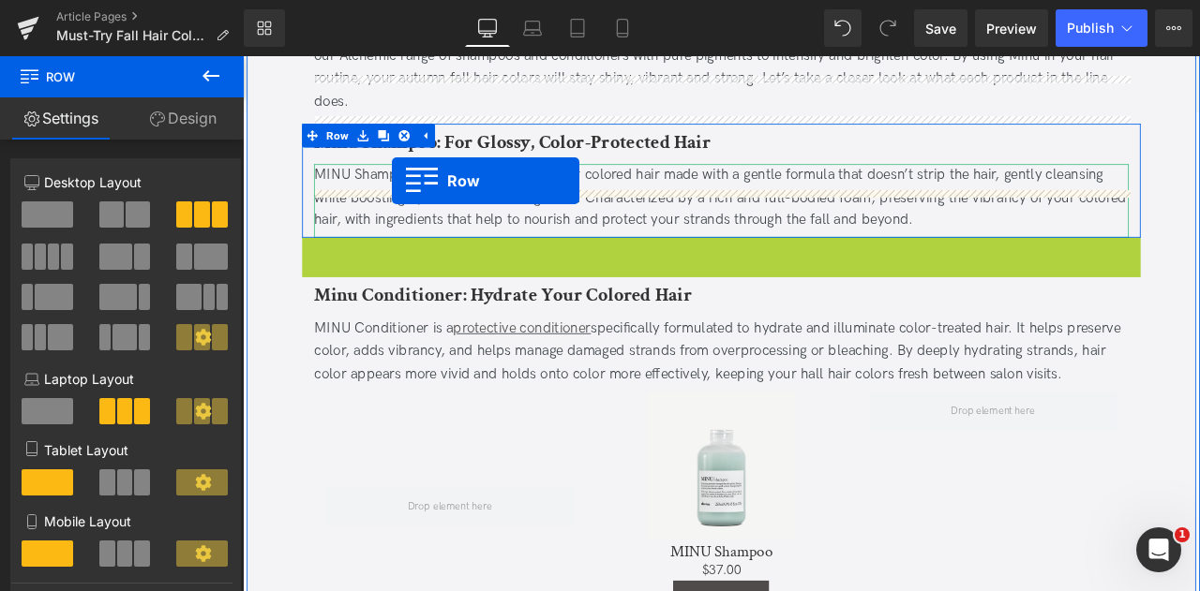
drag, startPoint x: 322, startPoint y: 229, endPoint x: 420, endPoint y: 204, distance: 100.5
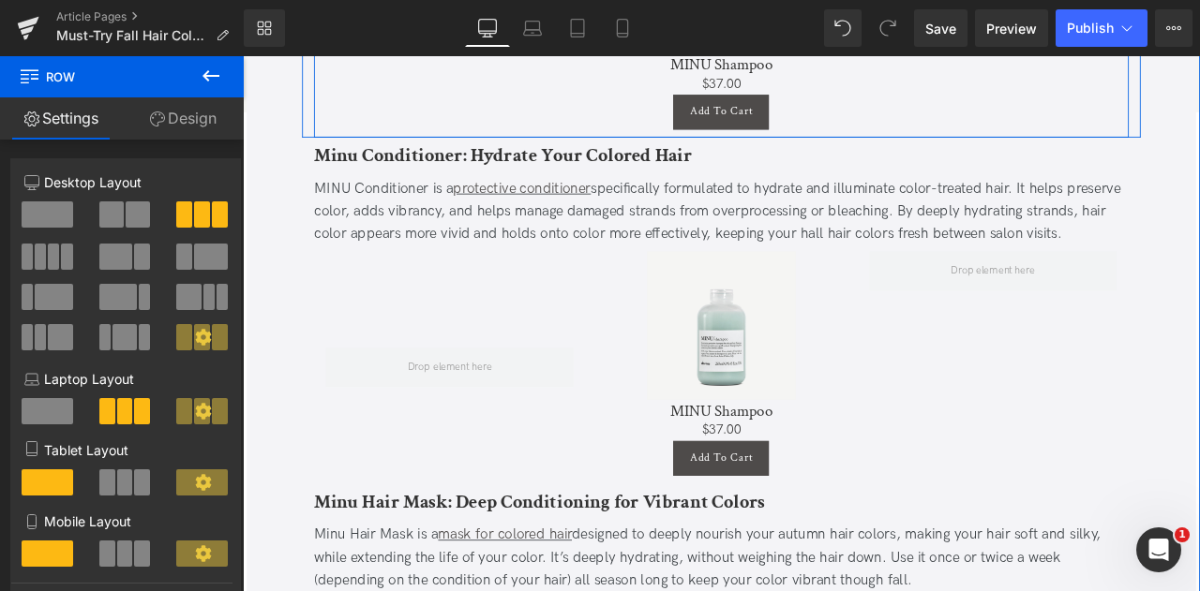
scroll to position [2626, 0]
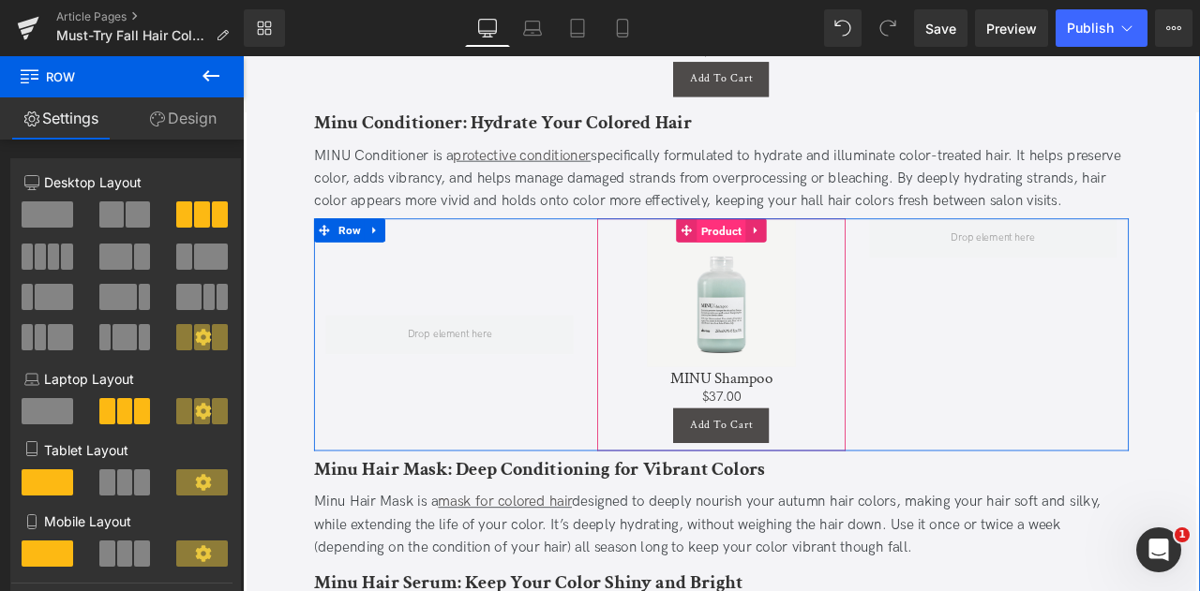
click at [809, 249] on span "Product" at bounding box center [810, 263] width 58 height 28
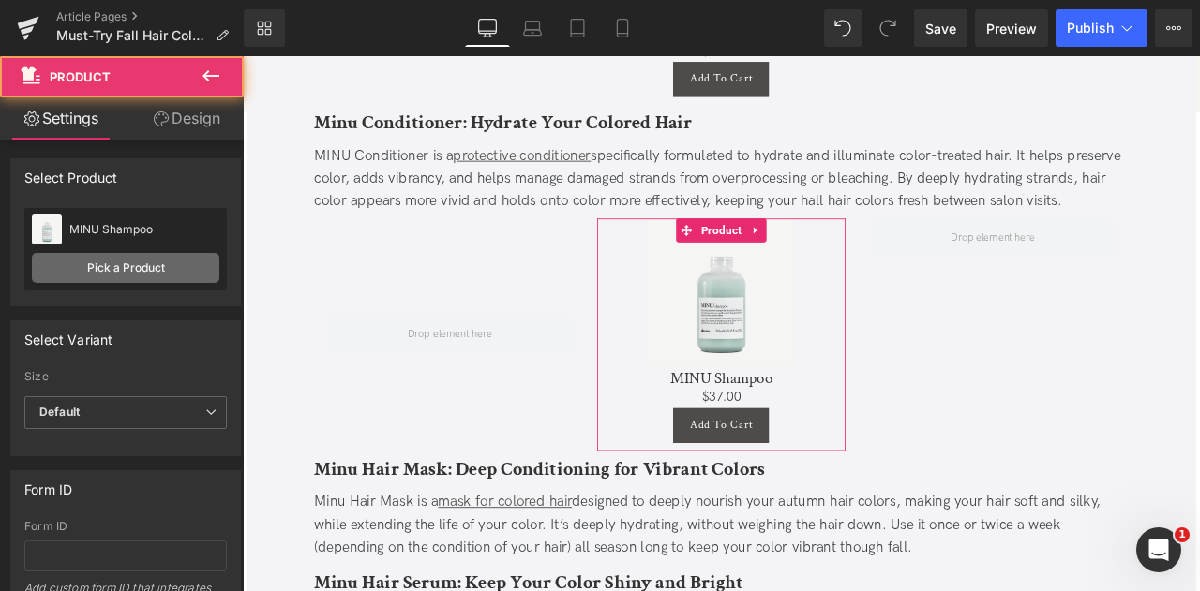
click at [64, 256] on link "Pick a Product" at bounding box center [125, 268] width 187 height 30
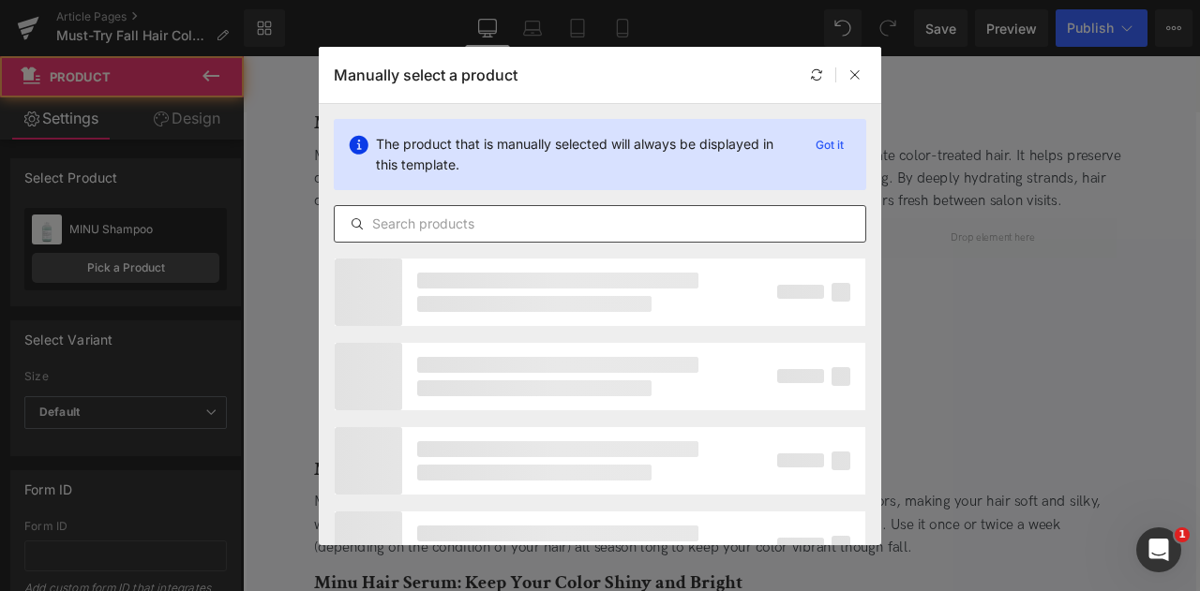
click at [559, 227] on input "text" at bounding box center [600, 224] width 530 height 22
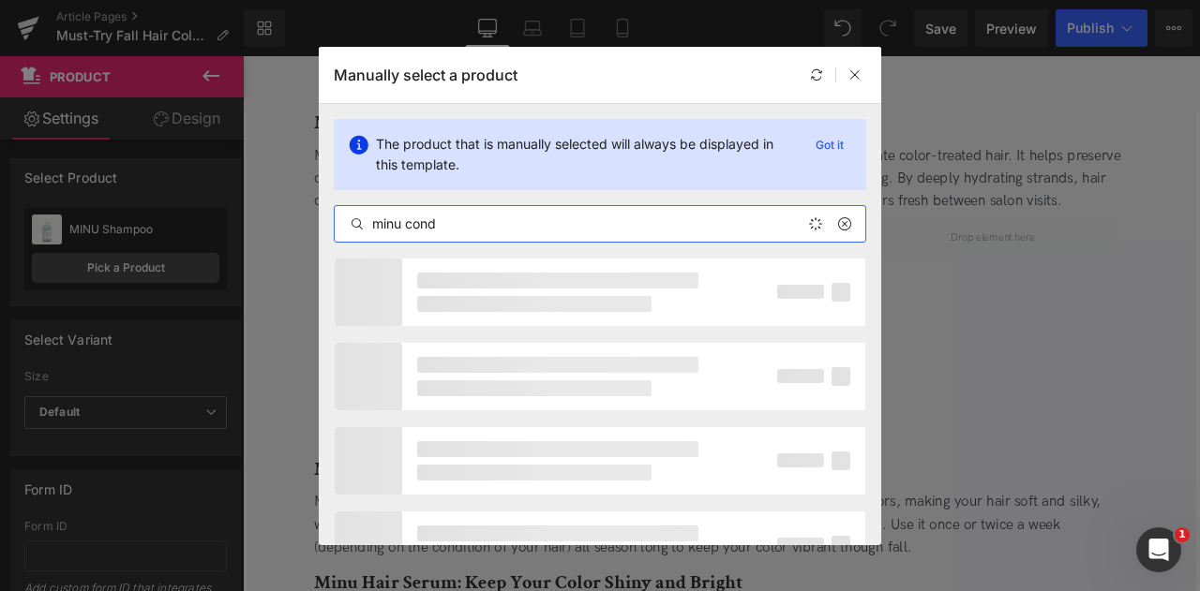
type input "minu condi"
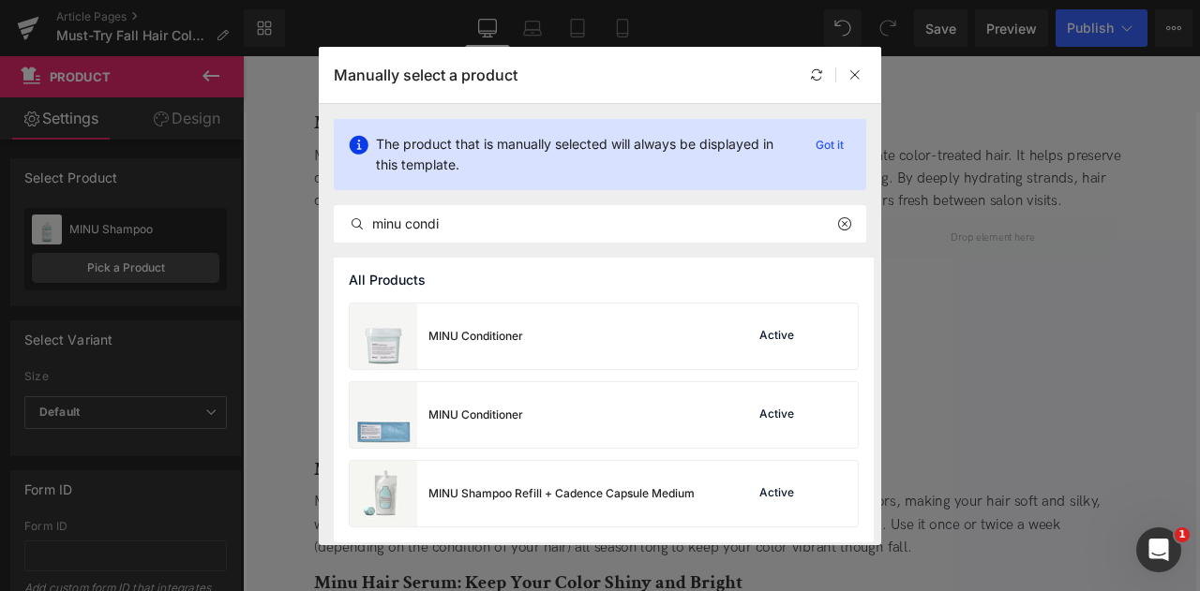
click at [560, 344] on div "MINU Conditioner Active" at bounding box center [604, 337] width 508 height 66
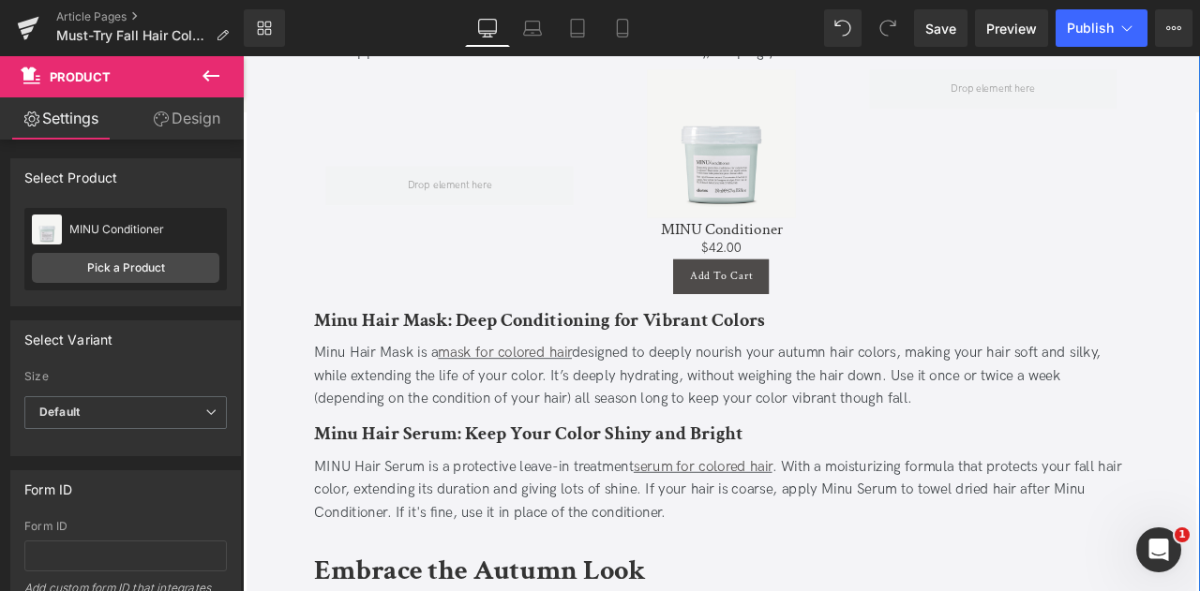
scroll to position [2600, 0]
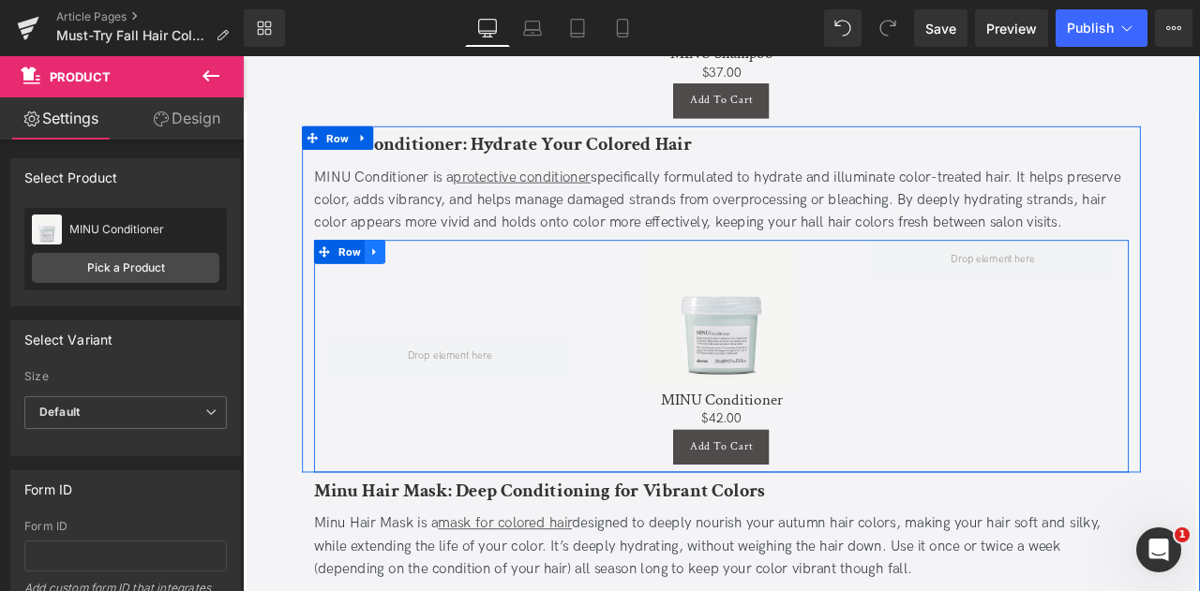
click at [399, 282] on icon at bounding box center [399, 289] width 13 height 14
click at [427, 275] on link at bounding box center [423, 289] width 24 height 28
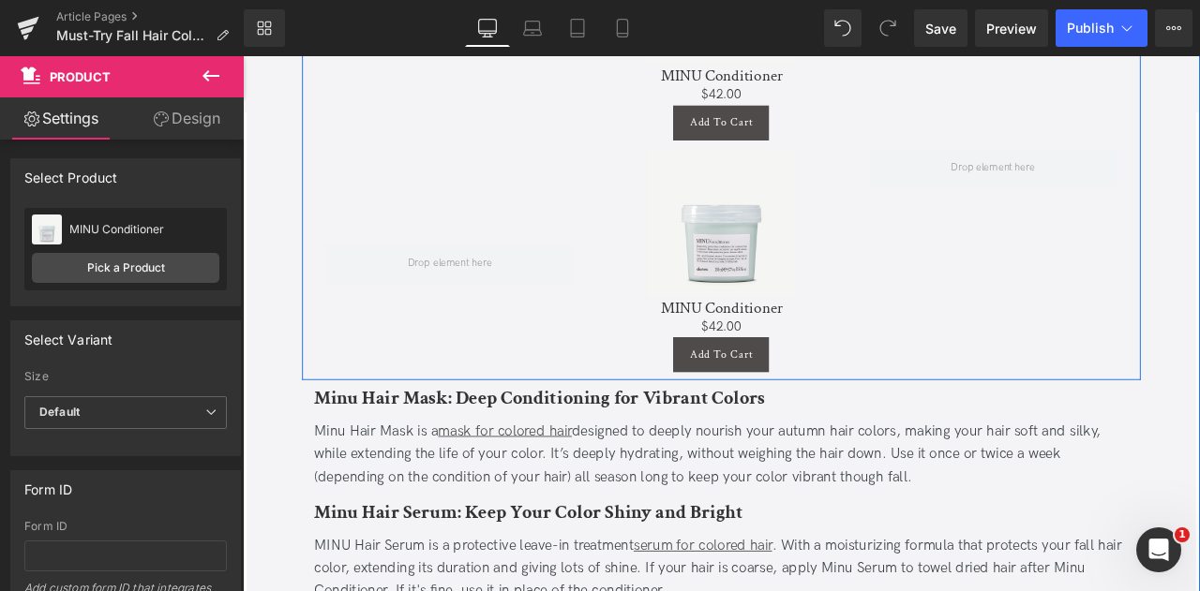
scroll to position [2990, 0]
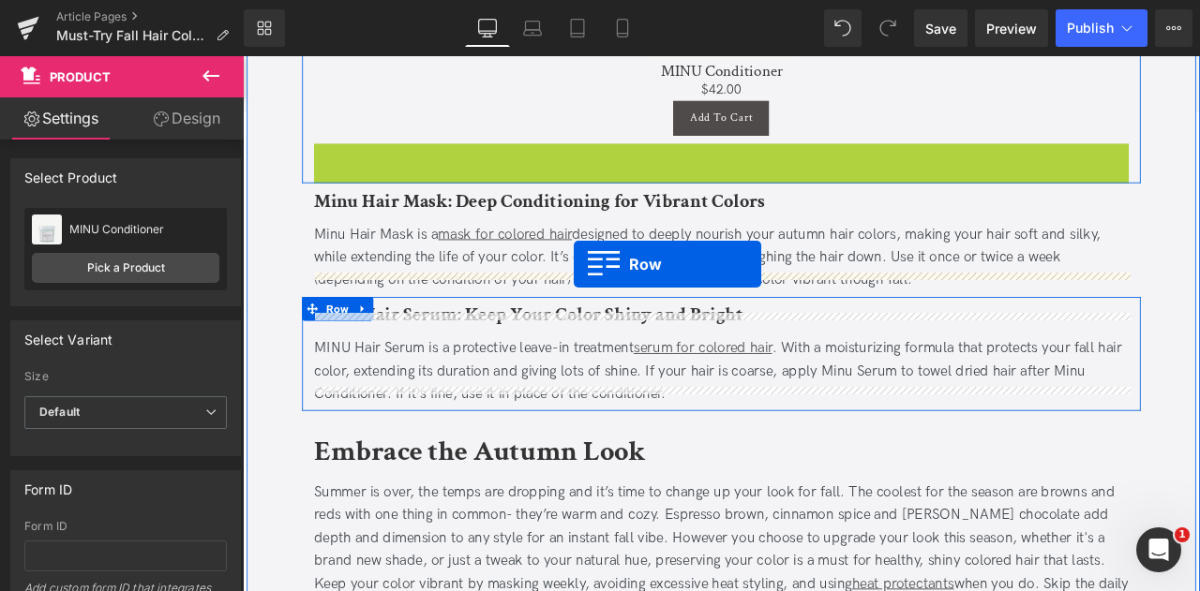
drag, startPoint x: 379, startPoint y: 149, endPoint x: 635, endPoint y: 304, distance: 299.0
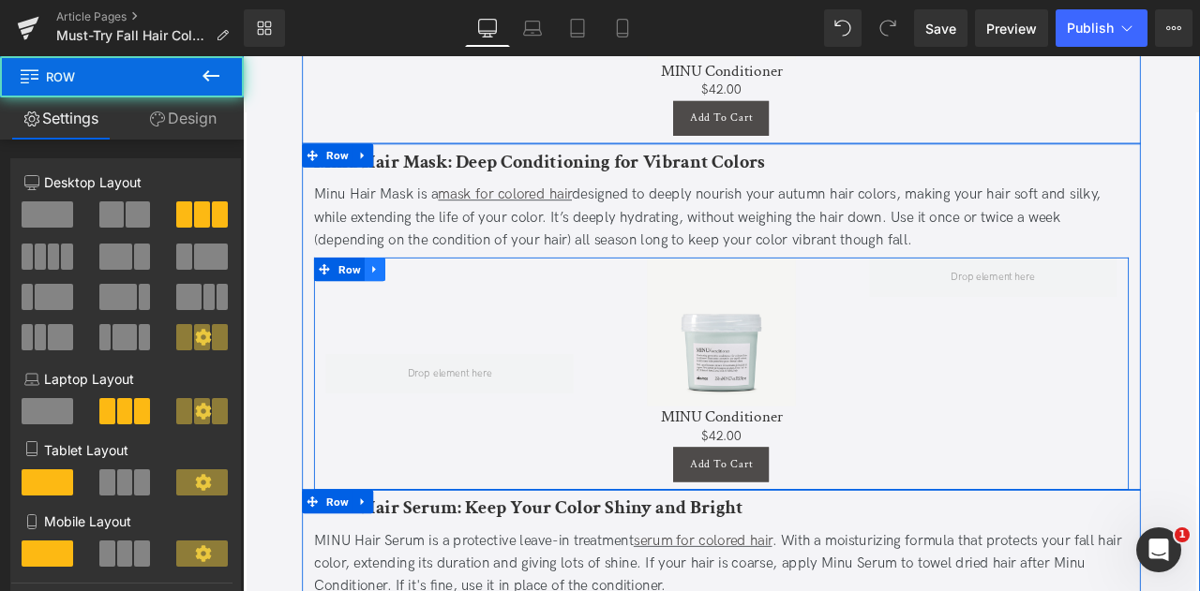
click at [396, 295] on link at bounding box center [399, 309] width 24 height 28
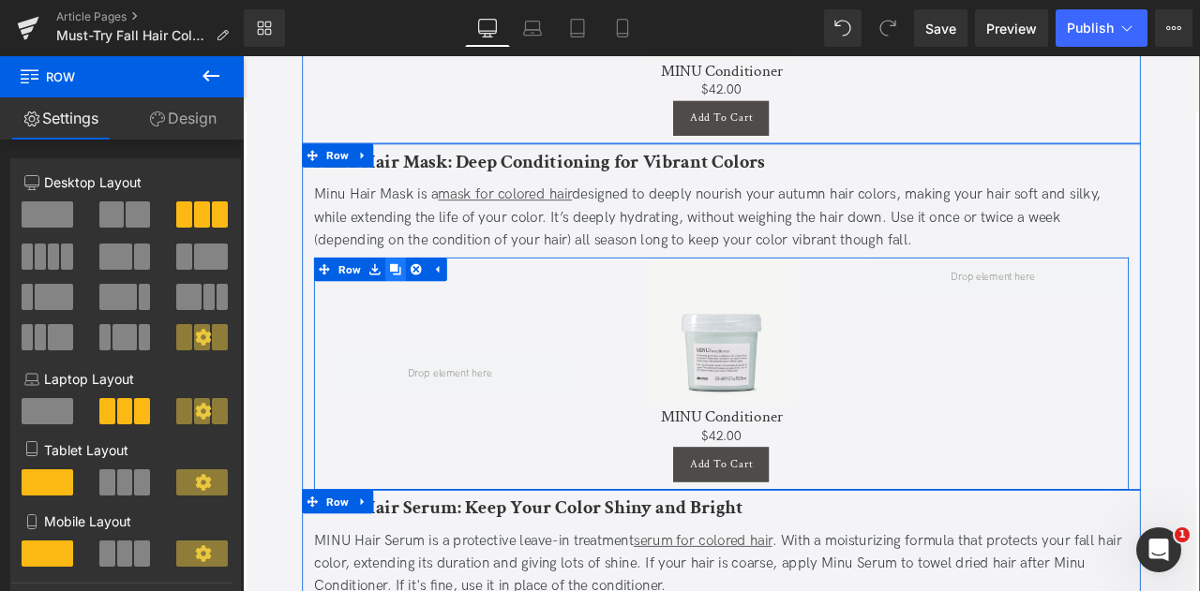
click at [421, 303] on icon at bounding box center [423, 309] width 13 height 13
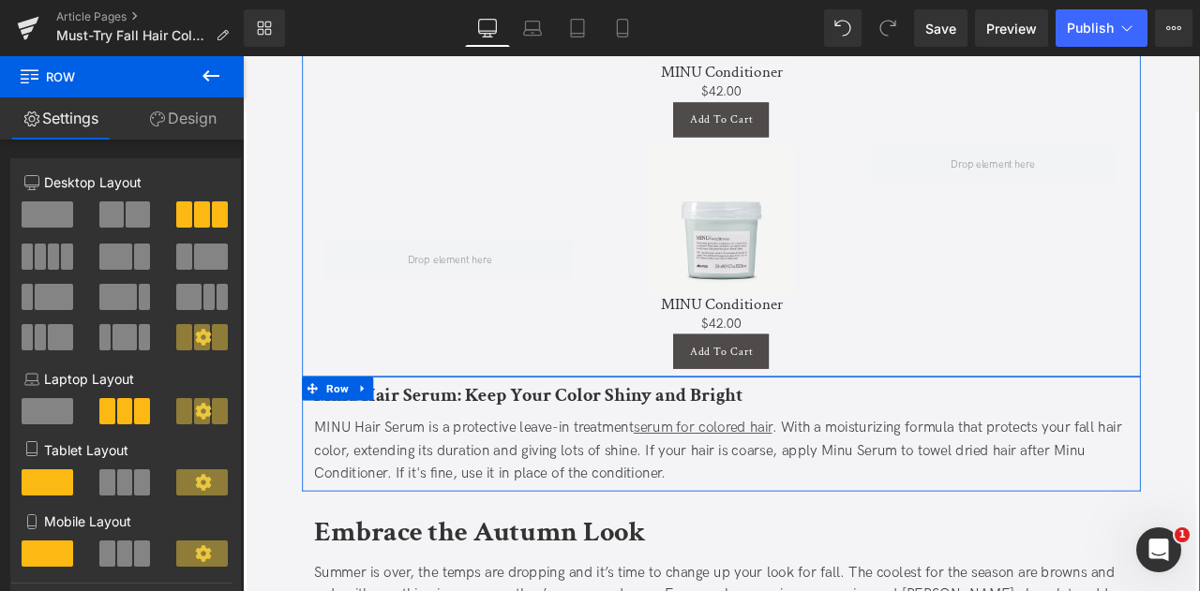
scroll to position [3400, 0]
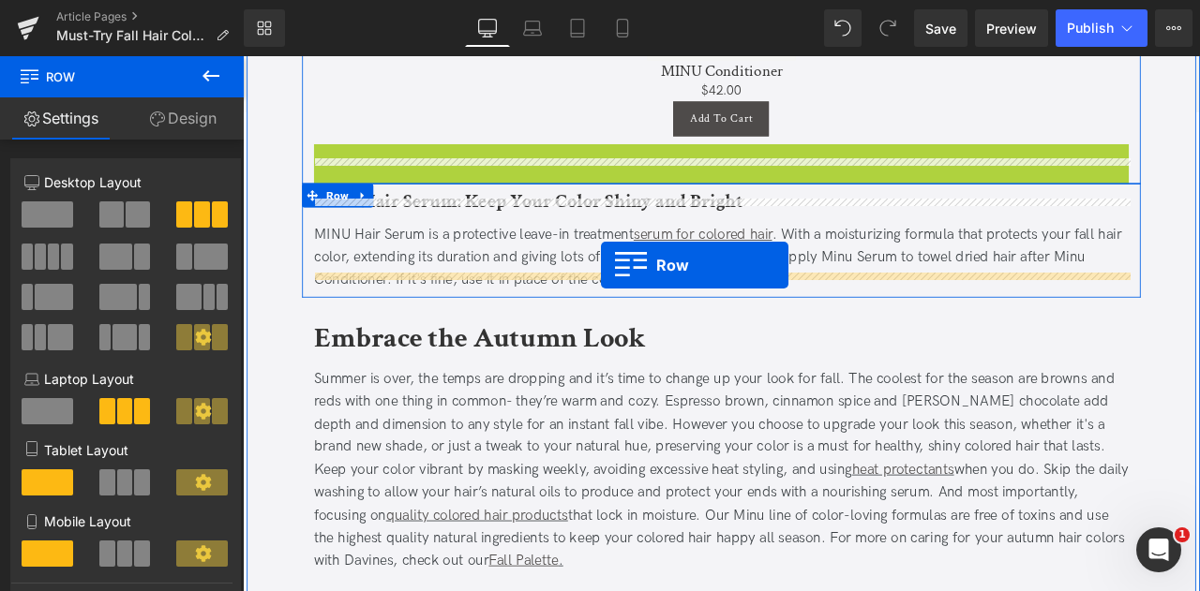
drag, startPoint x: 375, startPoint y: 148, endPoint x: 667, endPoint y: 305, distance: 331.7
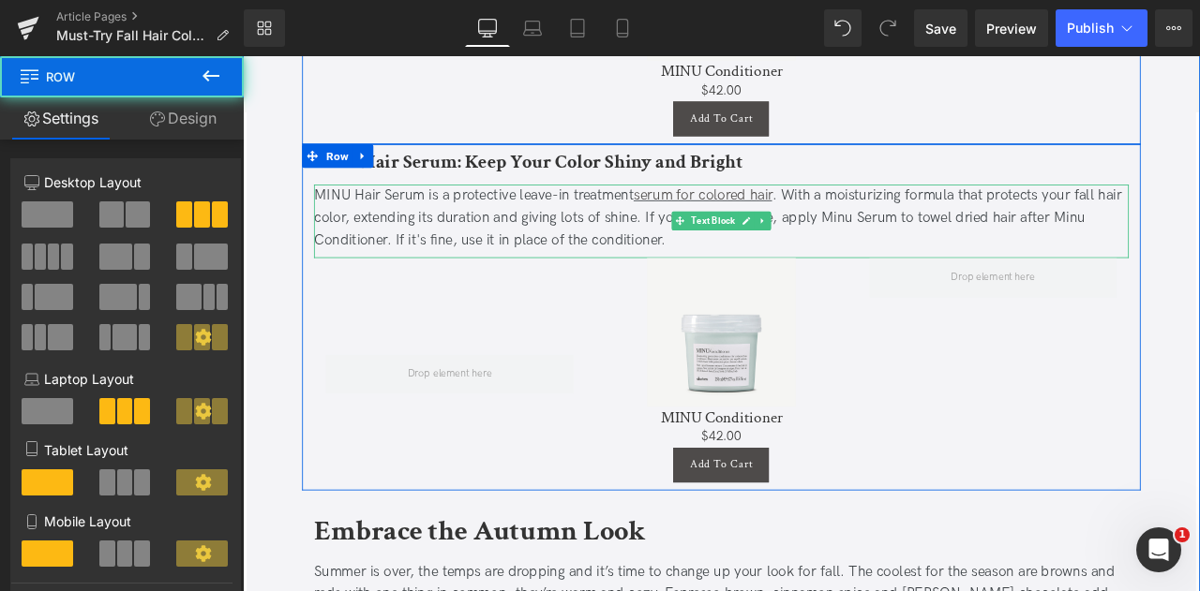
scroll to position [3218, 0]
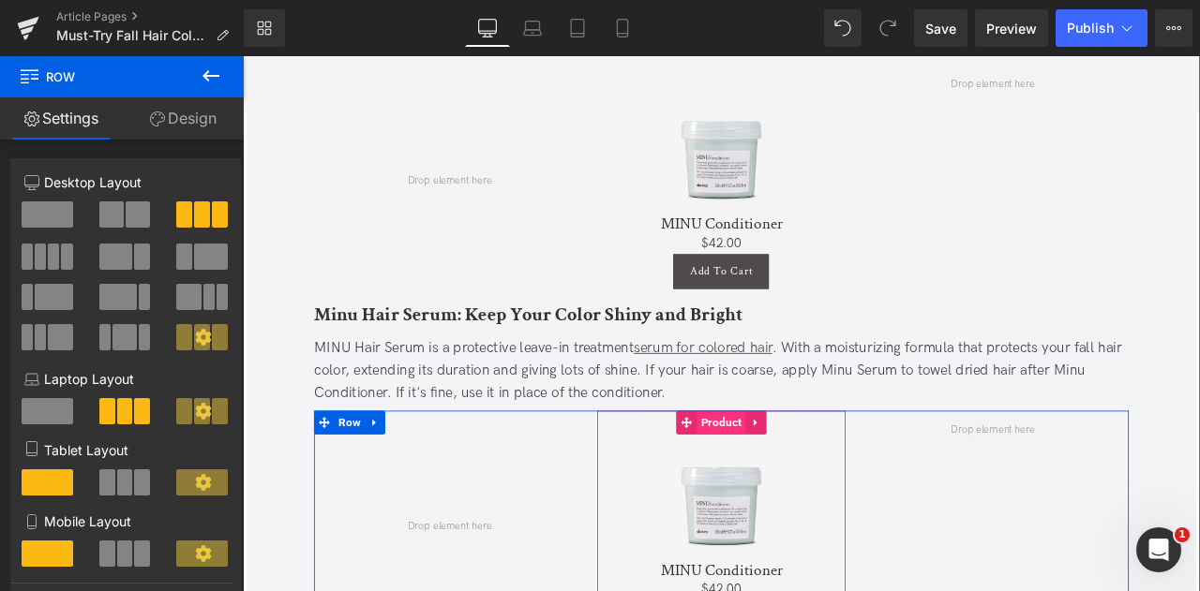
click at [793, 477] on span "Product" at bounding box center [810, 491] width 58 height 28
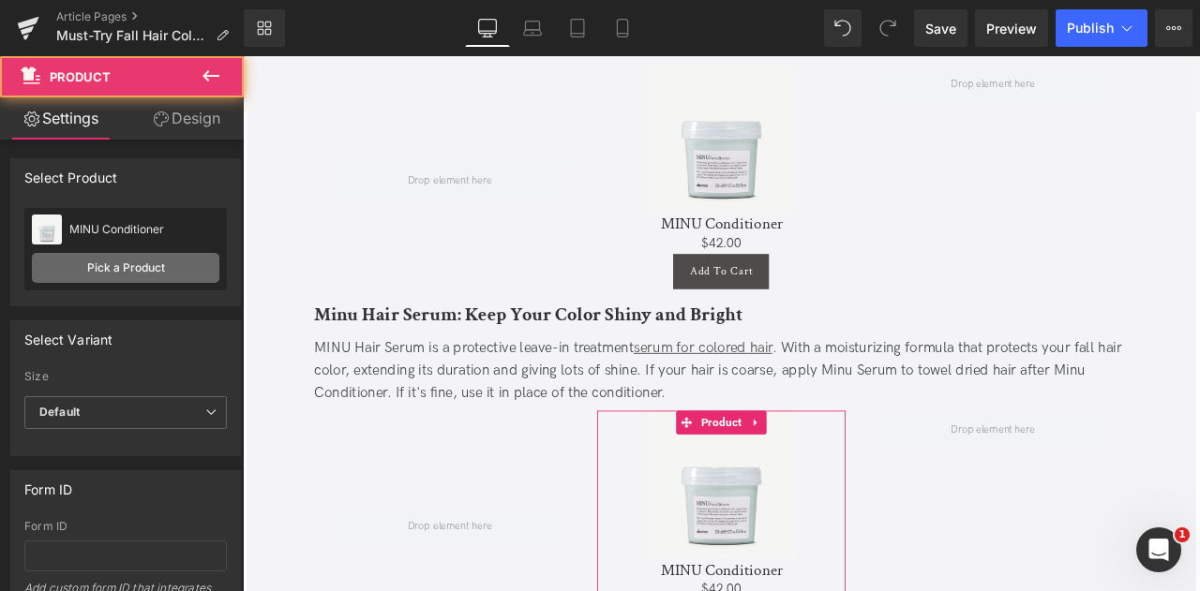
click at [129, 265] on link "Pick a Product" at bounding box center [125, 268] width 187 height 30
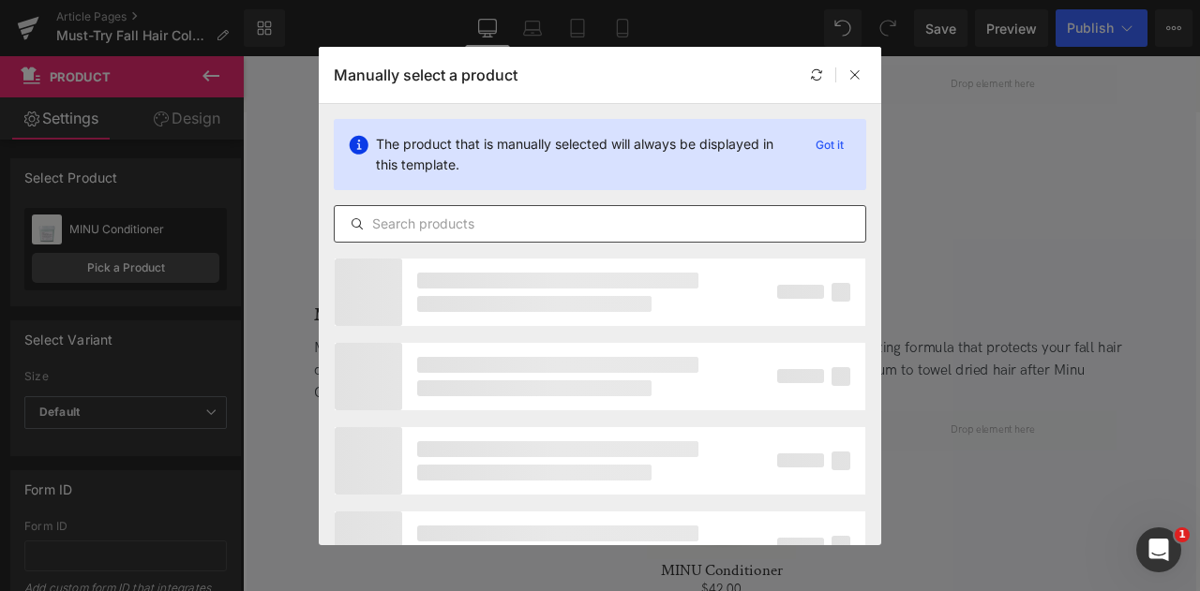
click at [524, 215] on input "text" at bounding box center [600, 224] width 530 height 22
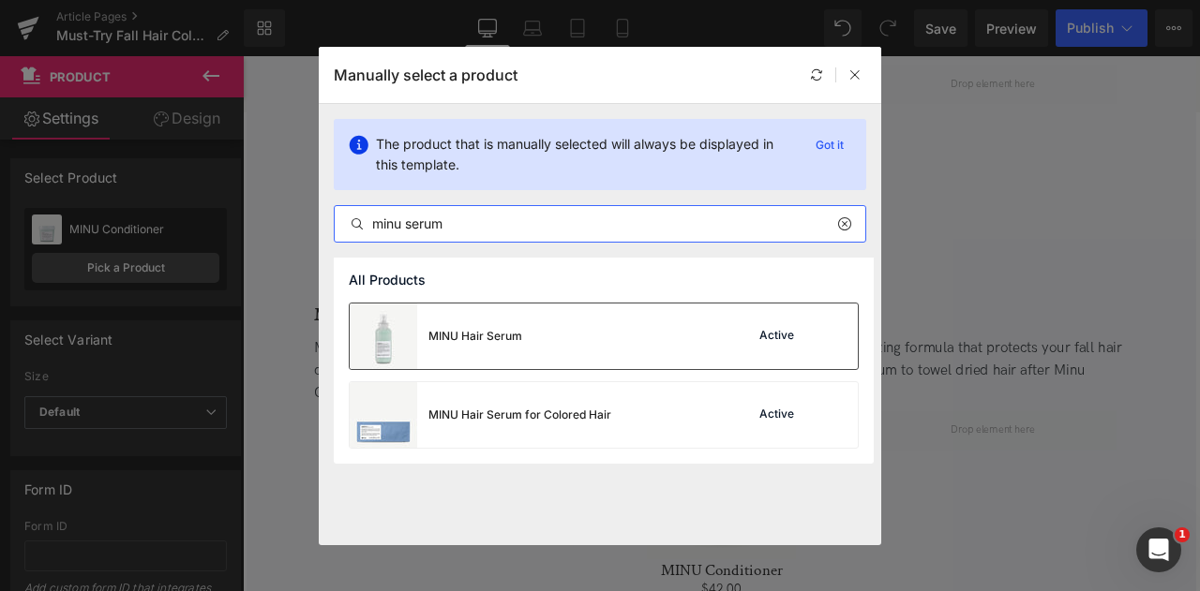
type input "minu serum"
click at [500, 355] on div "MINU Hair Serum" at bounding box center [436, 337] width 172 height 66
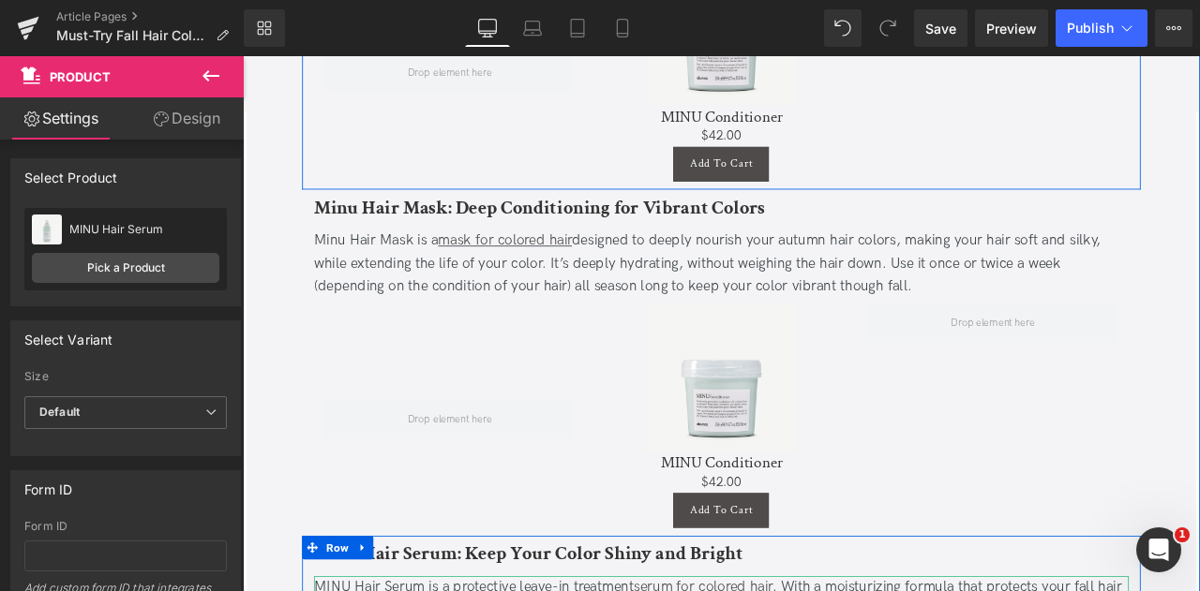
scroll to position [2857, 0]
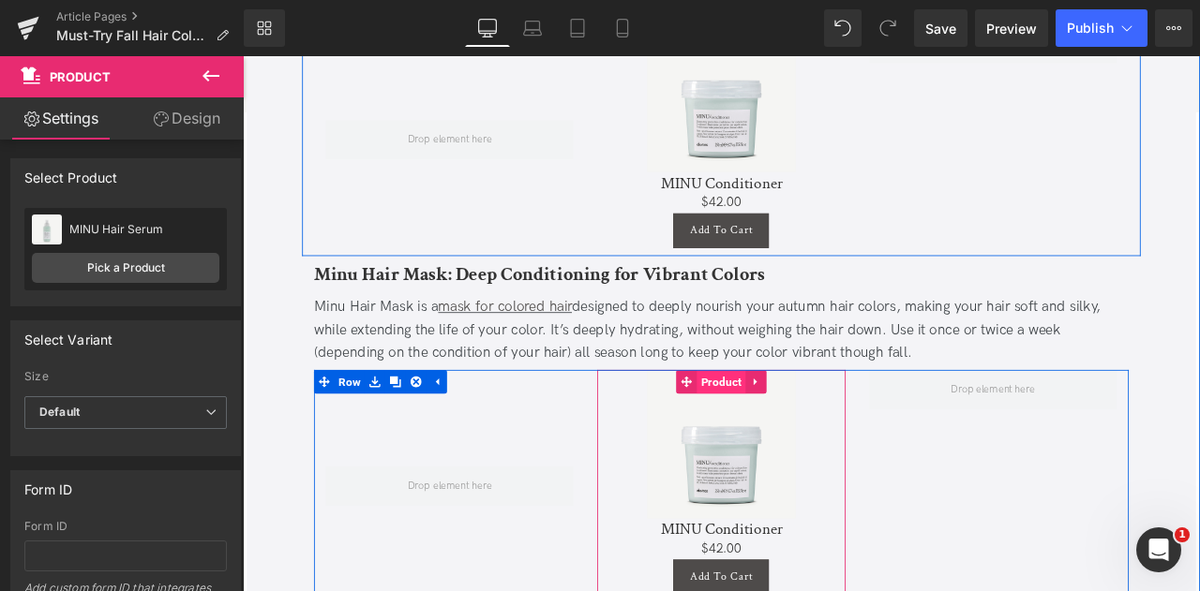
click at [799, 428] on span "Product" at bounding box center [810, 442] width 58 height 28
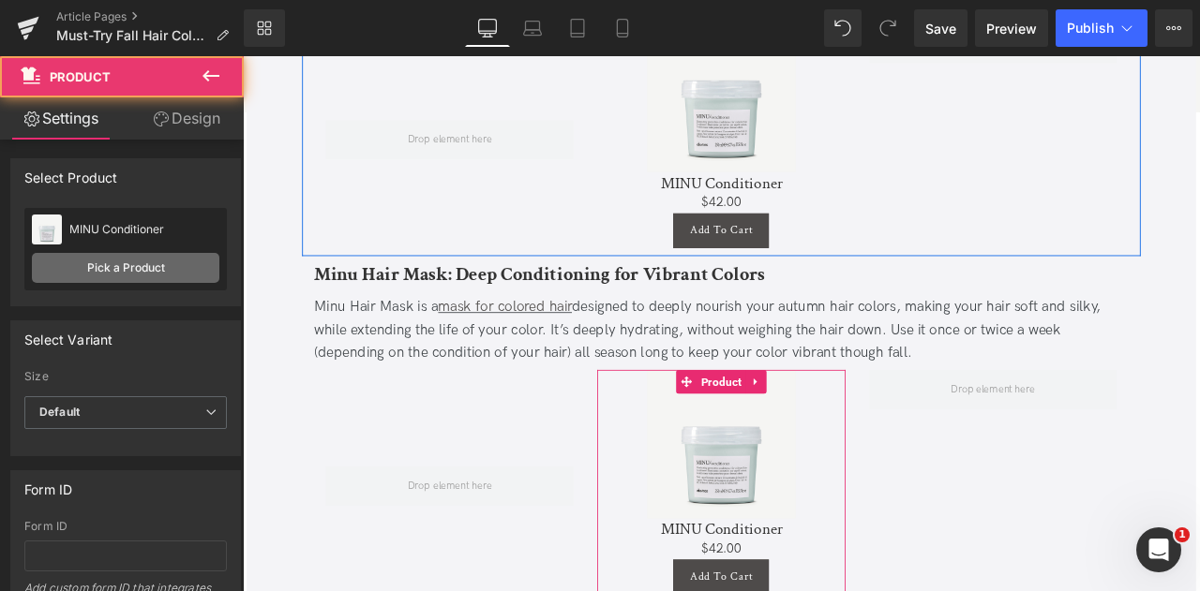
click at [124, 265] on link "Pick a Product" at bounding box center [125, 268] width 187 height 30
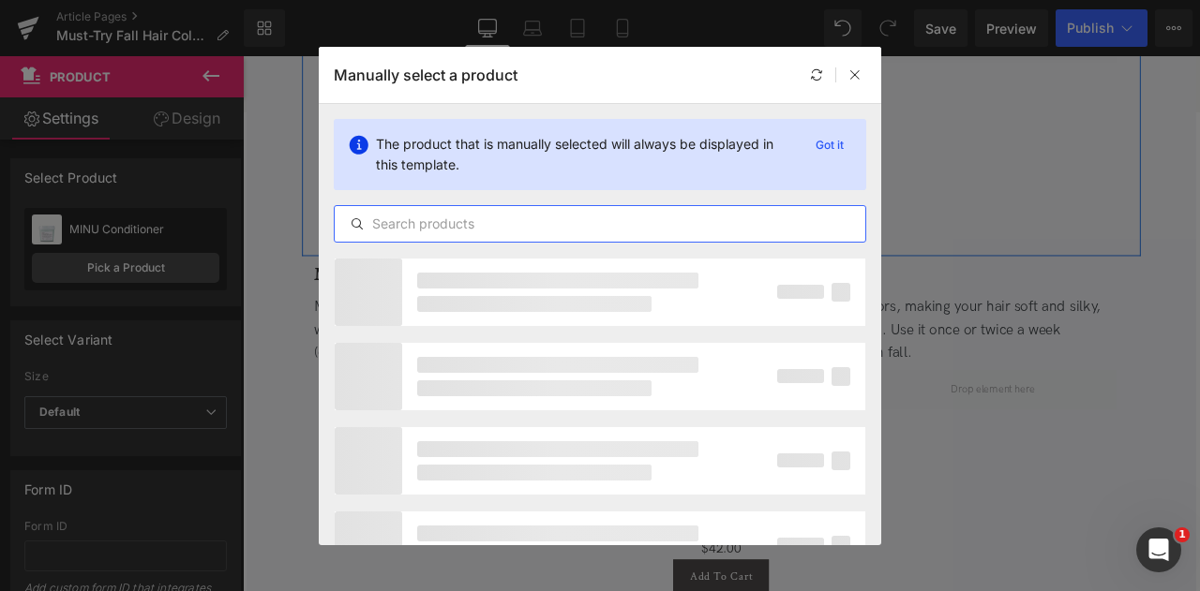
click at [473, 229] on input "text" at bounding box center [600, 224] width 530 height 22
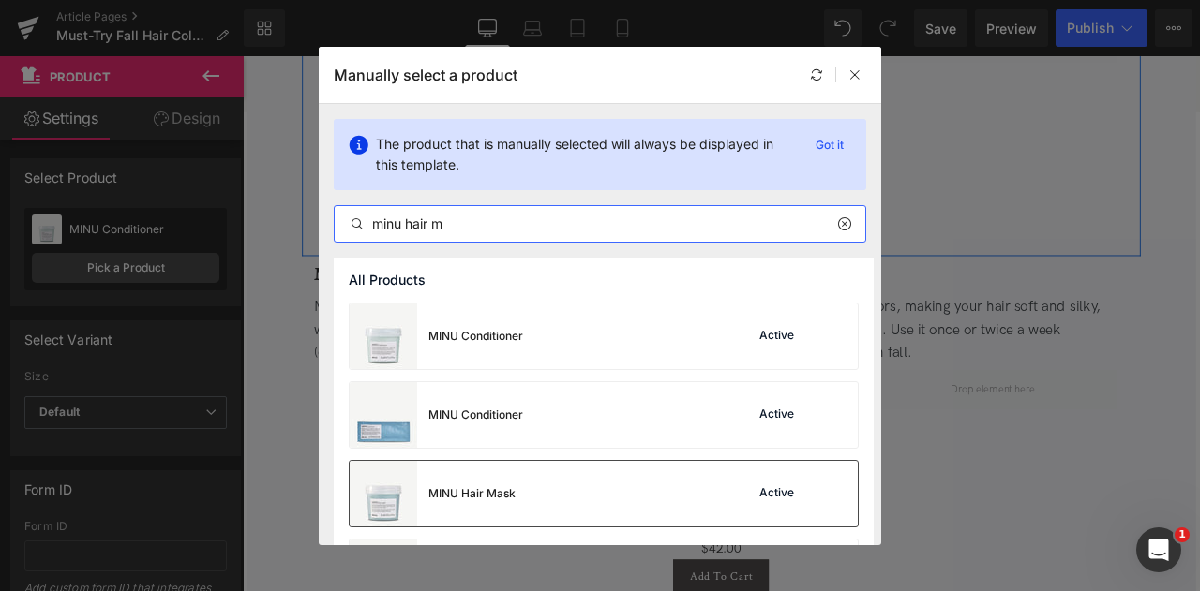
type input "minu hair m"
click at [488, 501] on div "MINU Hair Mask" at bounding box center [433, 494] width 166 height 66
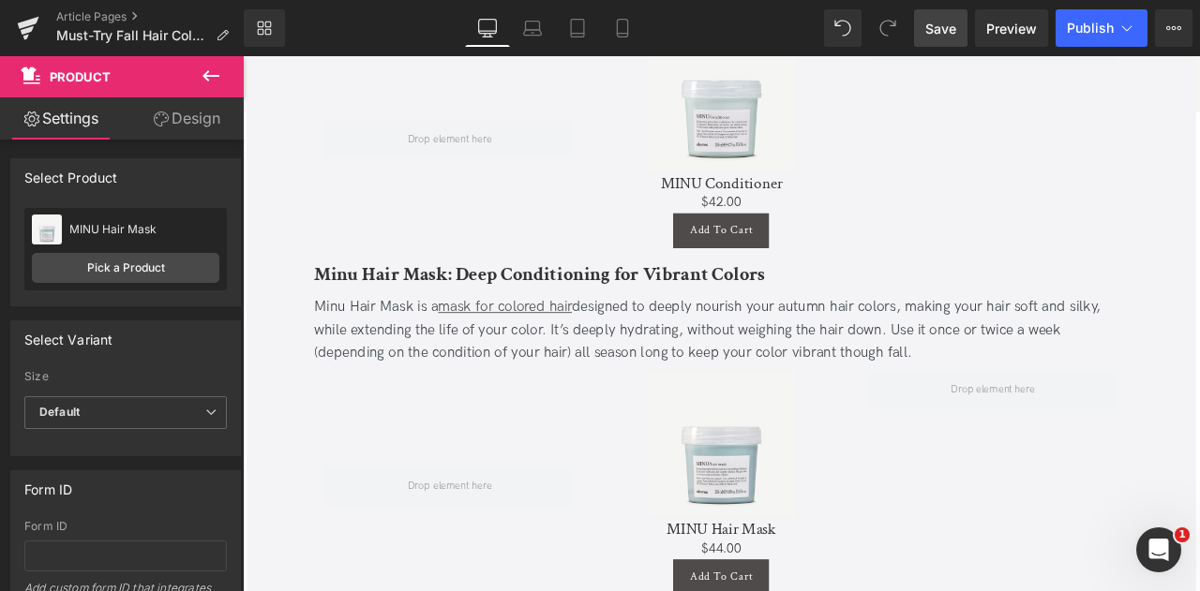
drag, startPoint x: 922, startPoint y: 36, endPoint x: 195, endPoint y: 295, distance: 772.2
click at [922, 36] on link "Save" at bounding box center [940, 27] width 53 height 37
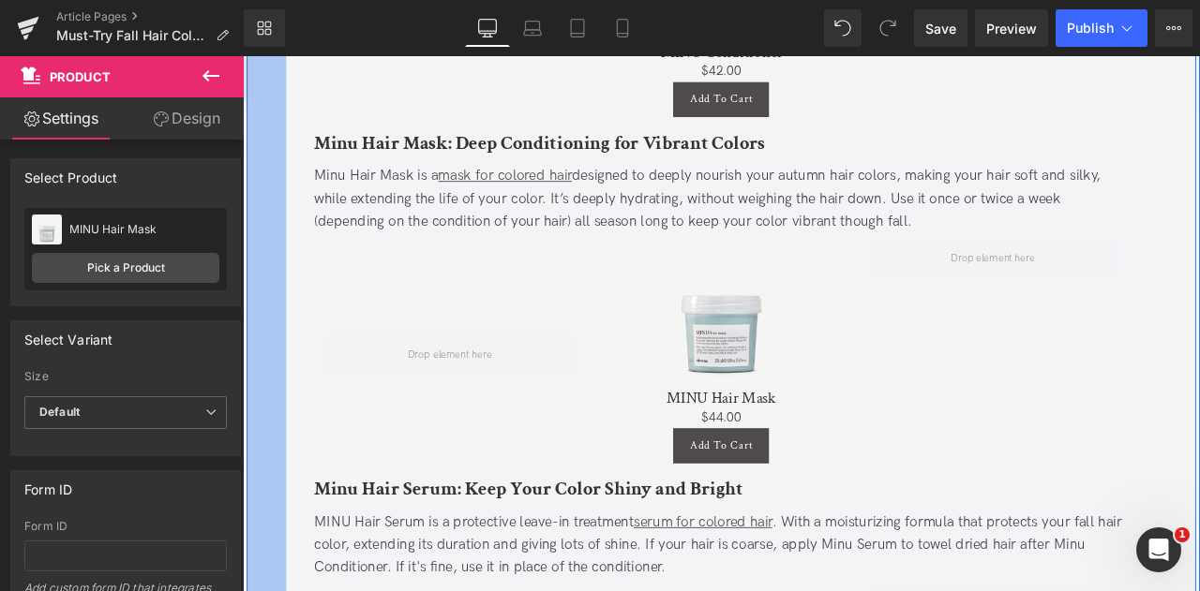
scroll to position [2900, 0]
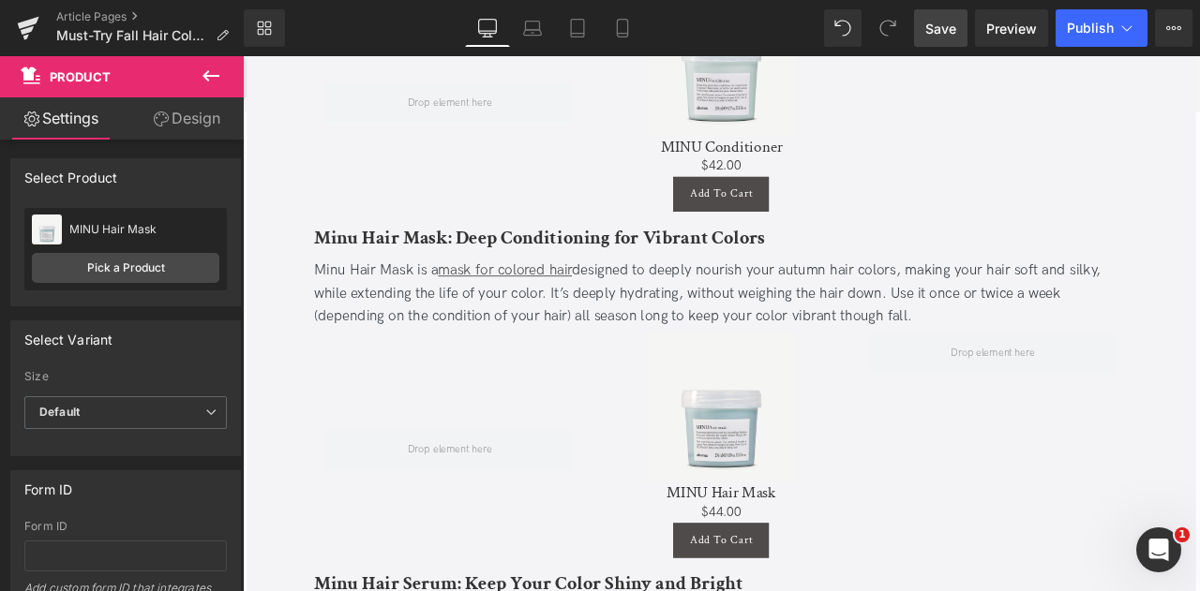
click at [928, 29] on span "Save" at bounding box center [940, 29] width 31 height 20
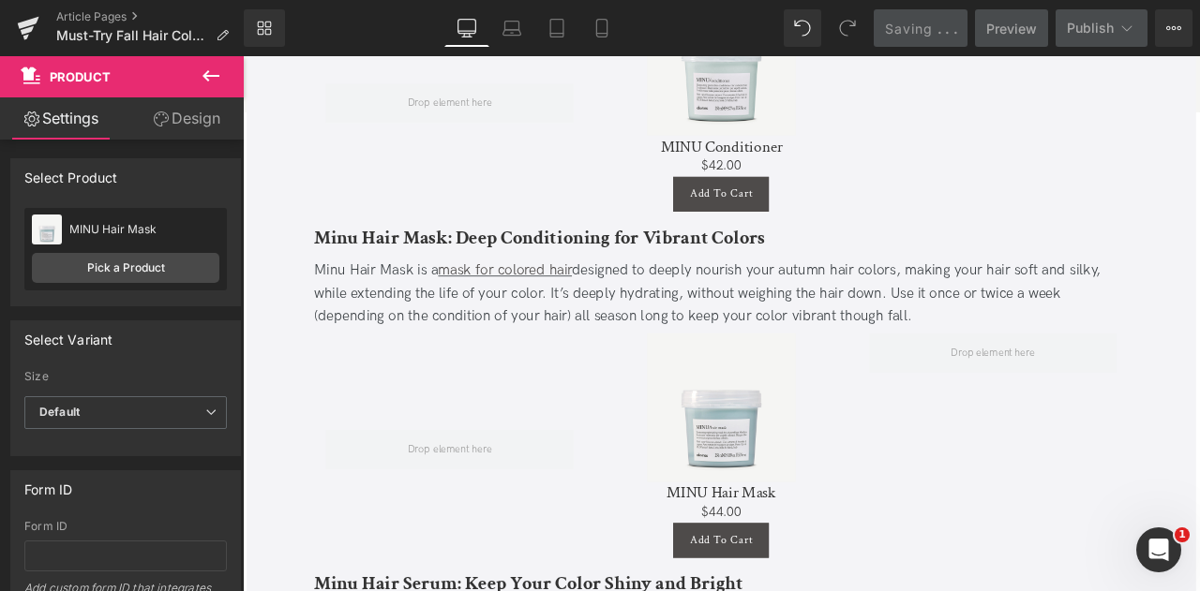
scroll to position [0, 0]
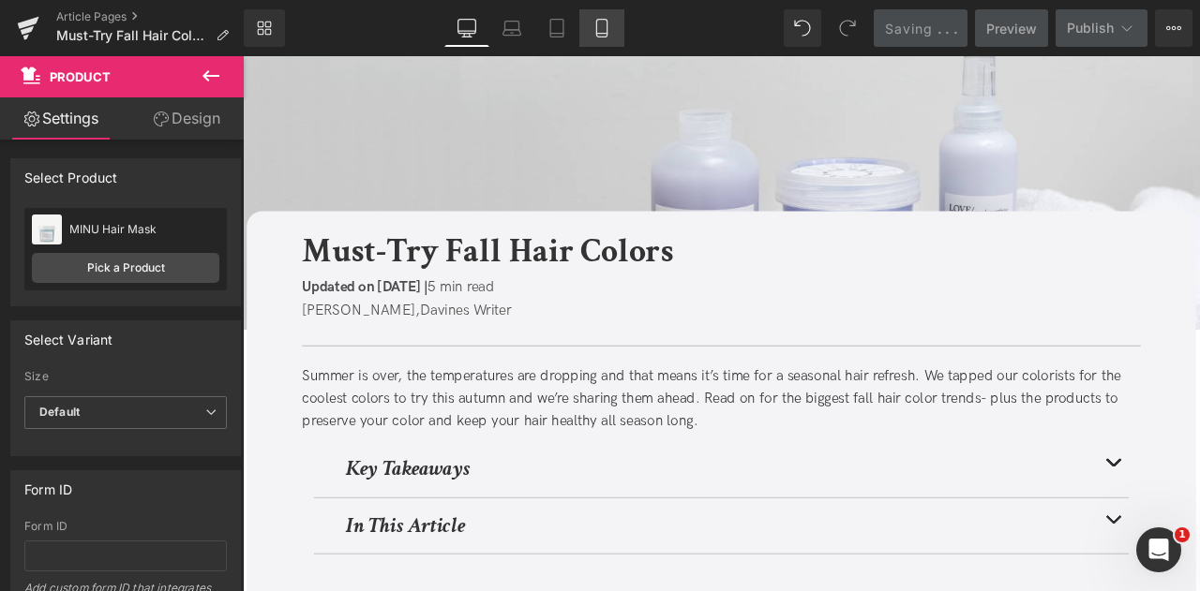
click at [605, 25] on icon at bounding box center [601, 28] width 19 height 19
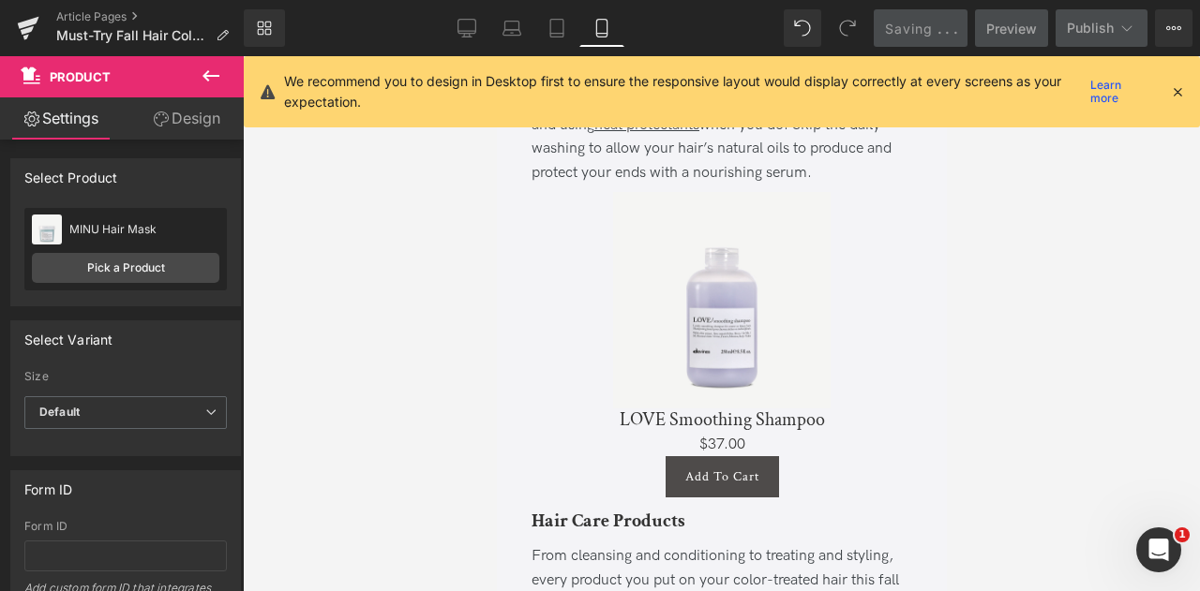
scroll to position [2779, 0]
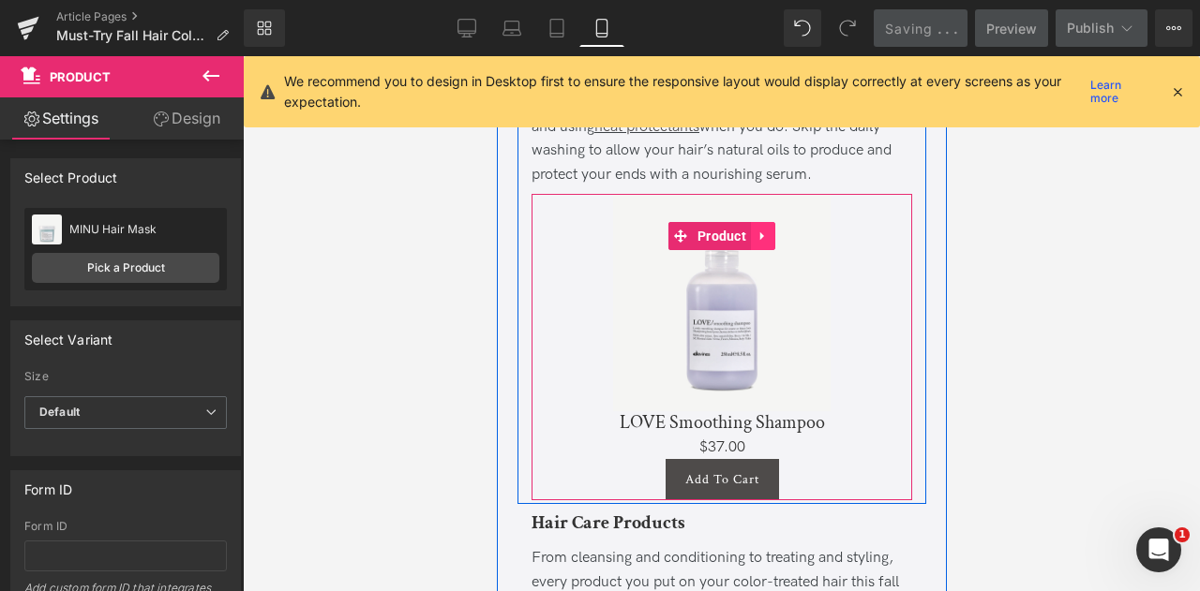
click at [761, 244] on icon at bounding box center [761, 237] width 13 height 14
click at [759, 216] on icon at bounding box center [765, 209] width 13 height 14
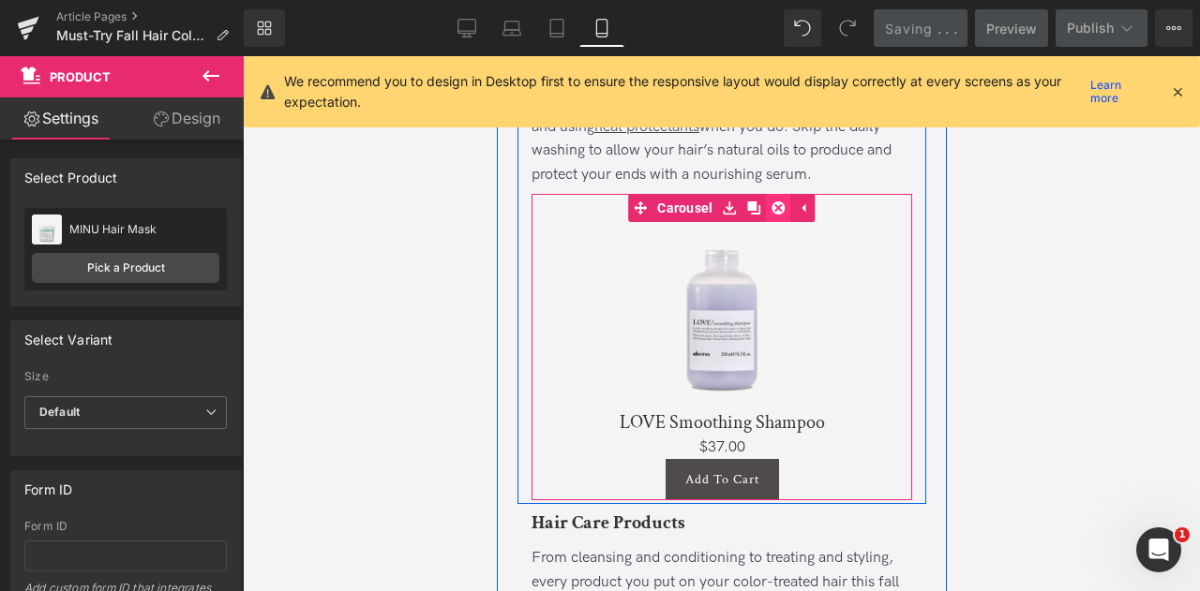
click at [771, 216] on icon at bounding box center [777, 209] width 13 height 14
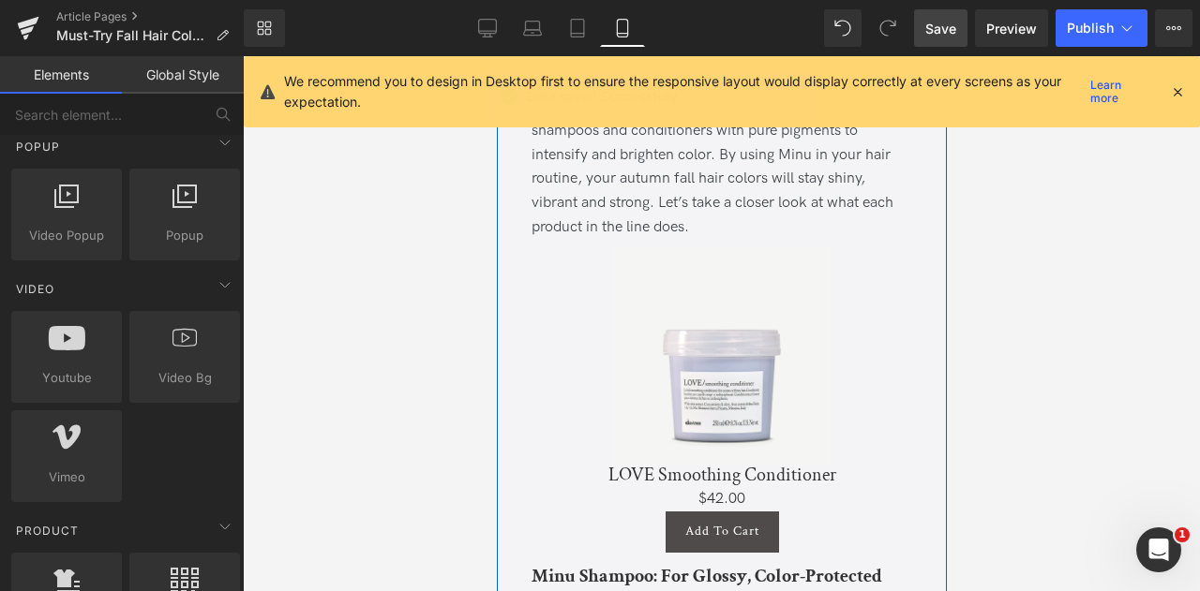
scroll to position [3504, 0]
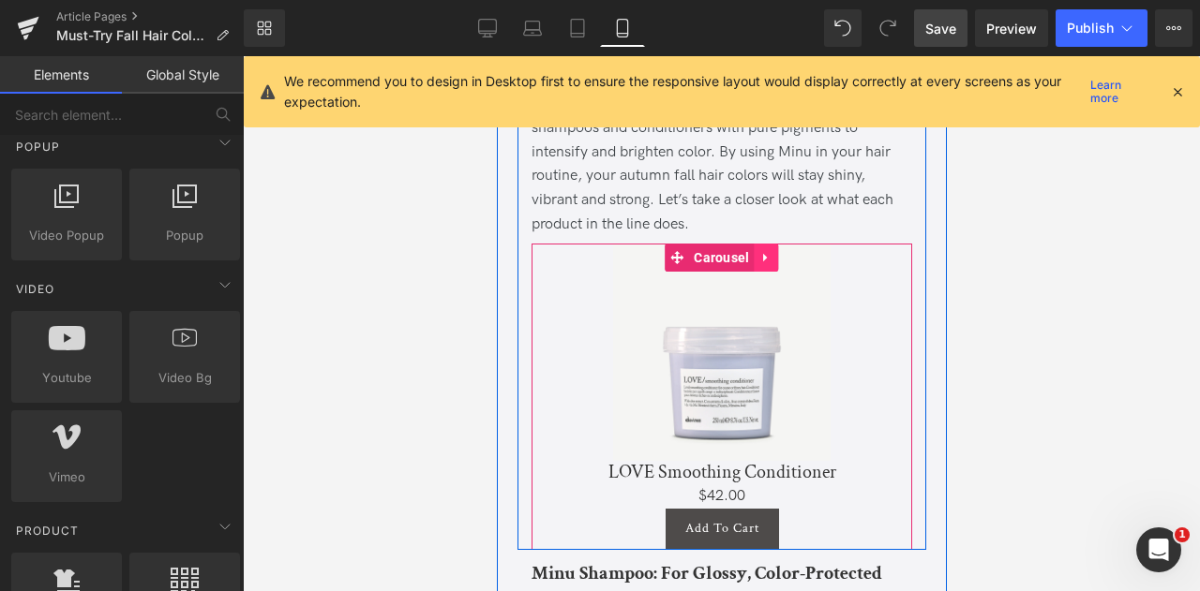
click at [757, 266] on link at bounding box center [766, 258] width 24 height 28
click at [774, 254] on icon at bounding box center [777, 257] width 13 height 13
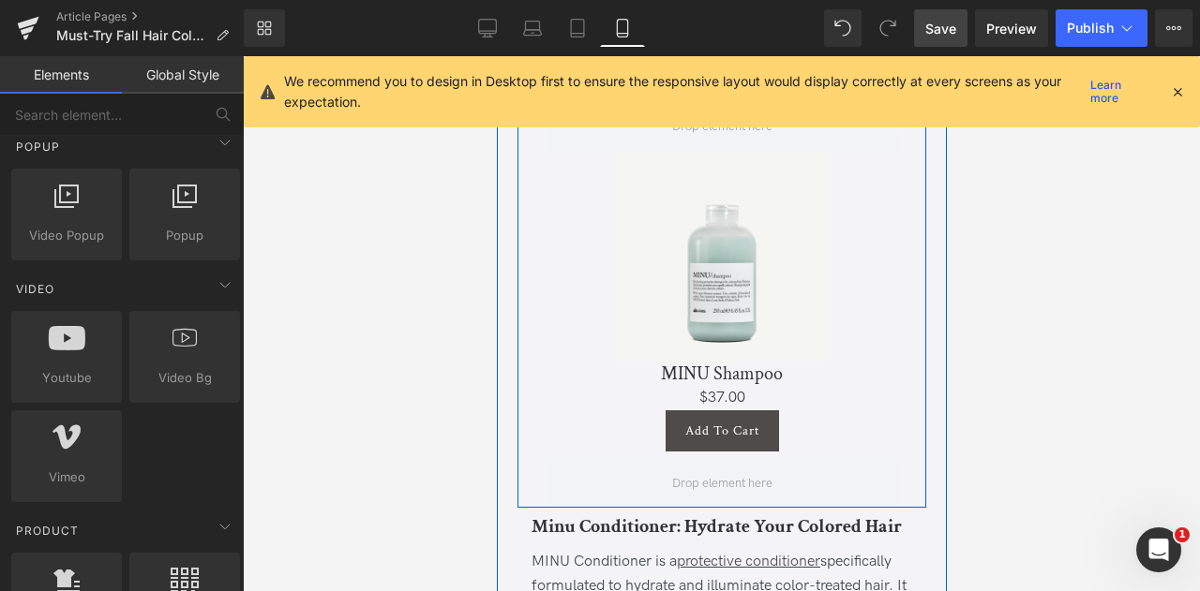
scroll to position [3756, 0]
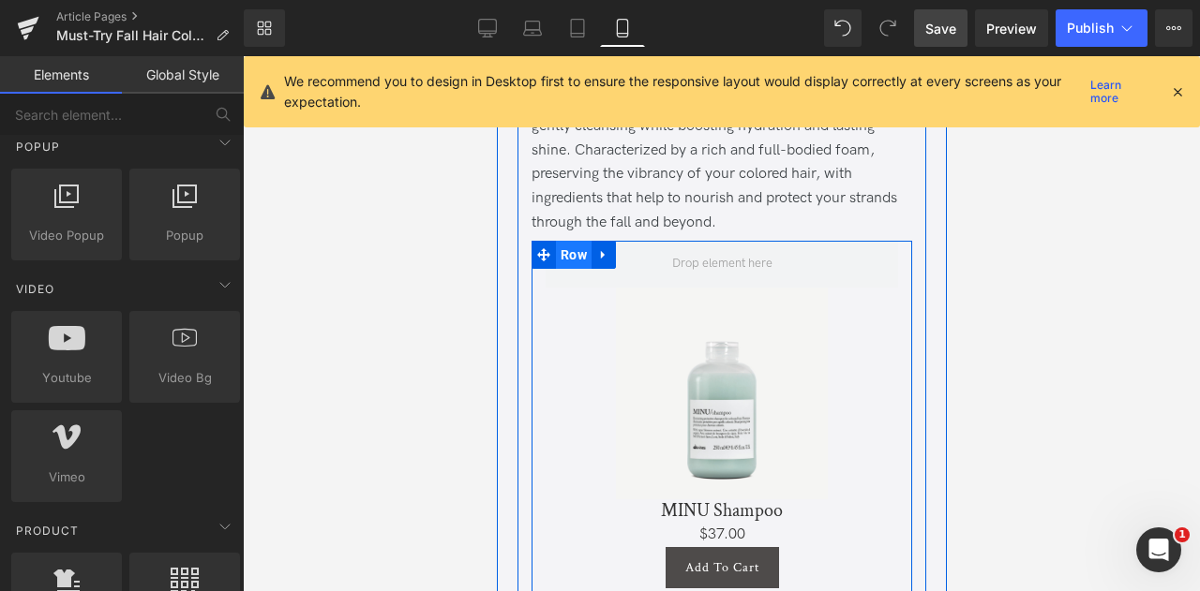
click at [568, 265] on span "Row" at bounding box center [573, 255] width 36 height 28
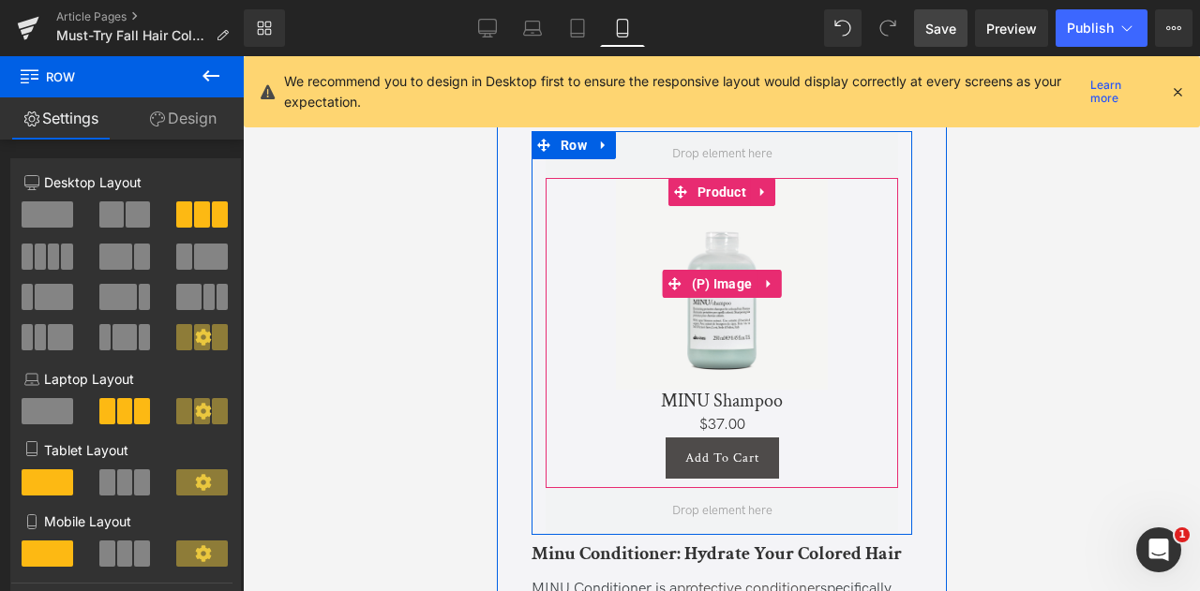
scroll to position [3871, 0]
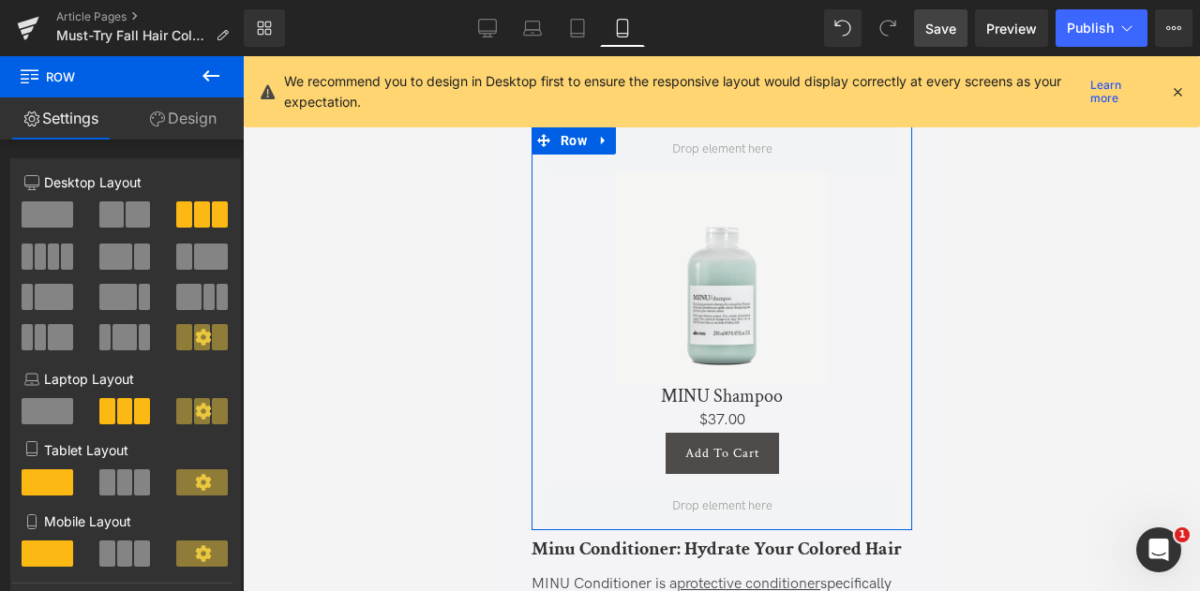
click at [117, 562] on span at bounding box center [125, 554] width 16 height 26
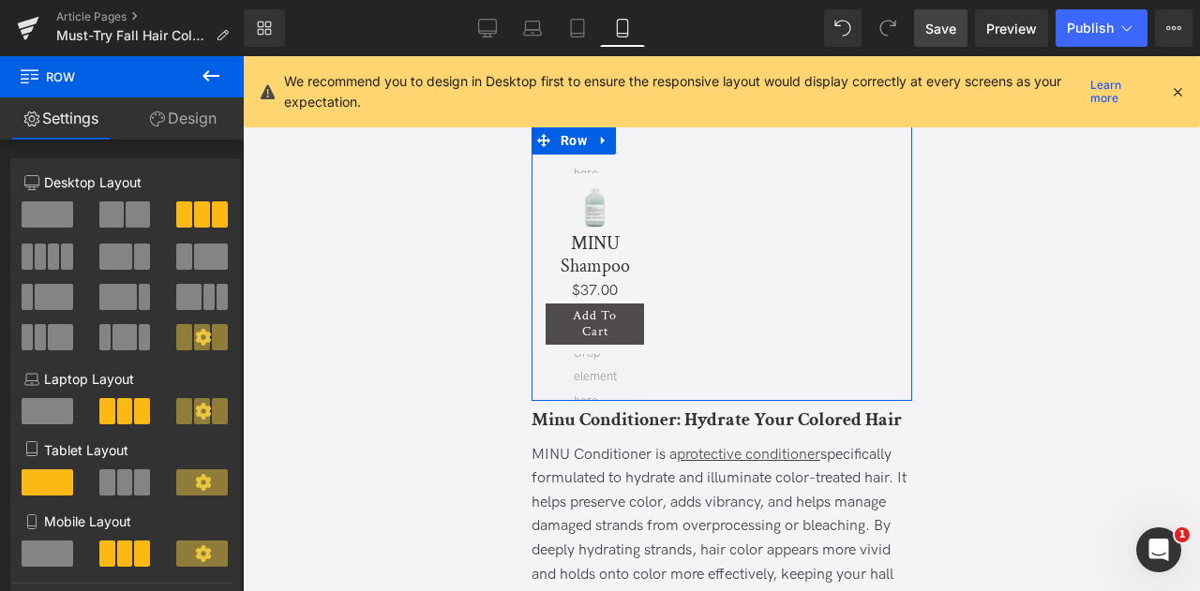
click at [59, 560] on span at bounding box center [48, 554] width 52 height 26
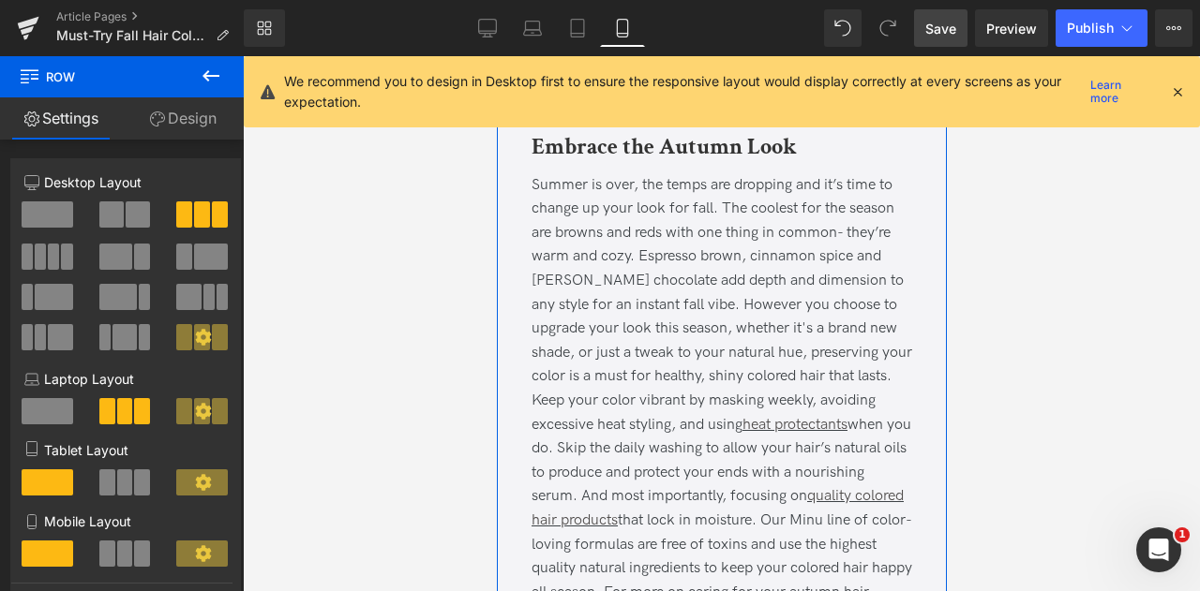
scroll to position [6459, 0]
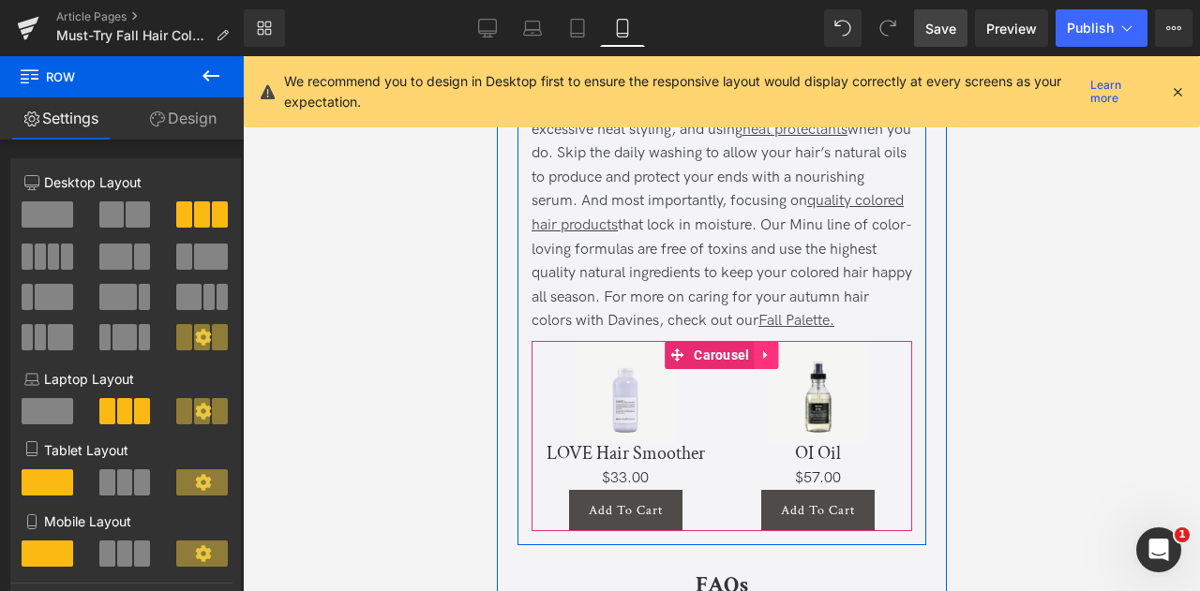
click at [762, 360] on icon at bounding box center [764, 355] width 4 height 8
click at [771, 362] on icon at bounding box center [777, 355] width 13 height 13
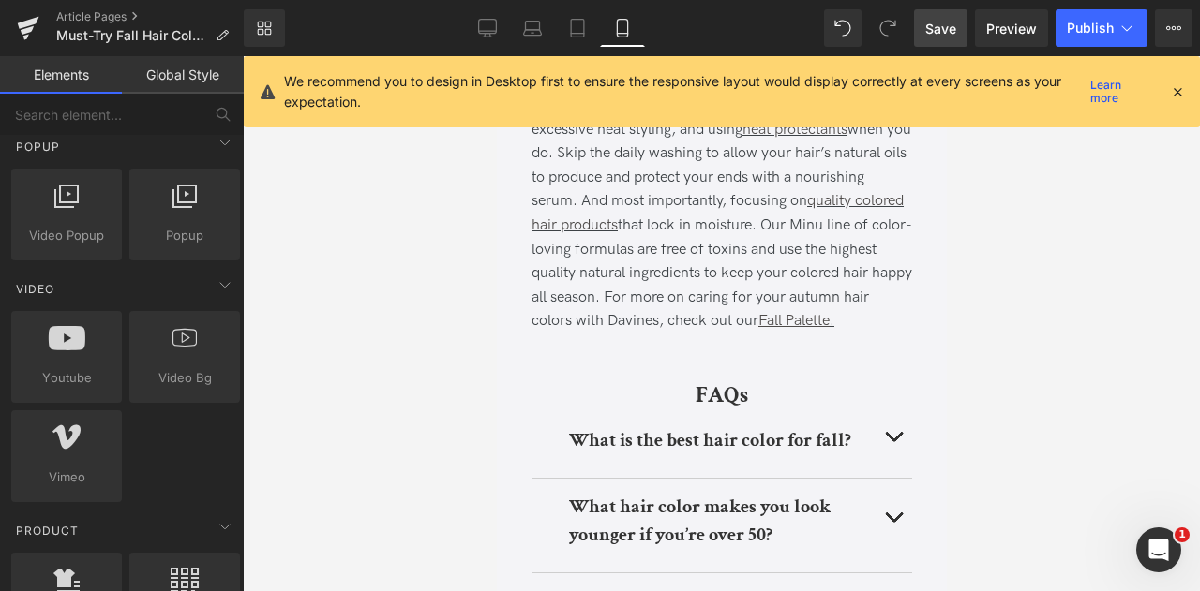
click at [940, 27] on span "Save" at bounding box center [940, 29] width 31 height 20
